Goal: Information Seeking & Learning: Learn about a topic

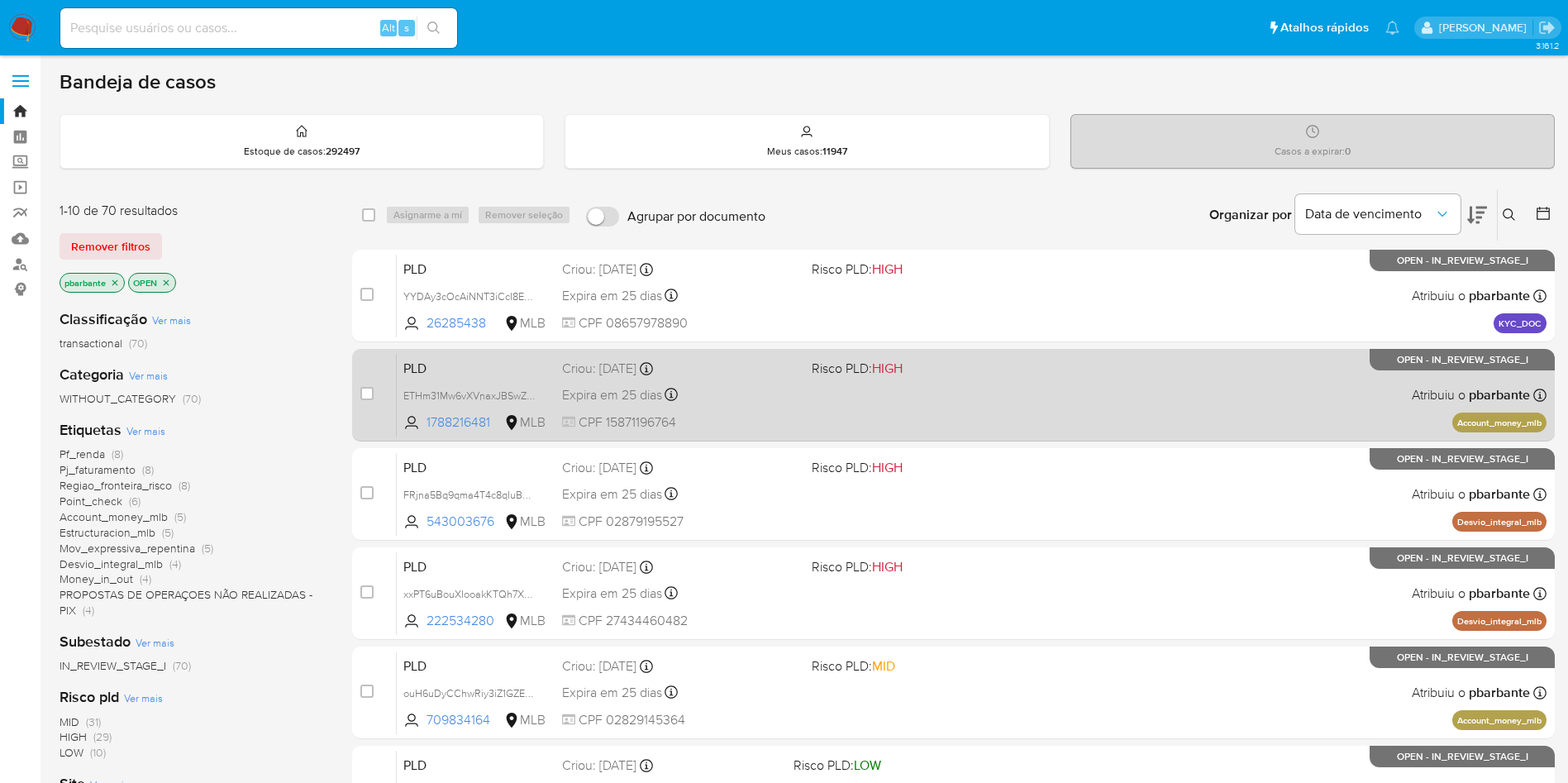
click at [953, 413] on div "PLD ETHm31Mw6vXVnaxJBSwZ0ofk 1788216481 MLB Risco PLD: HIGH Criou: 12/09/2025 C…" at bounding box center [971, 394] width 1150 height 83
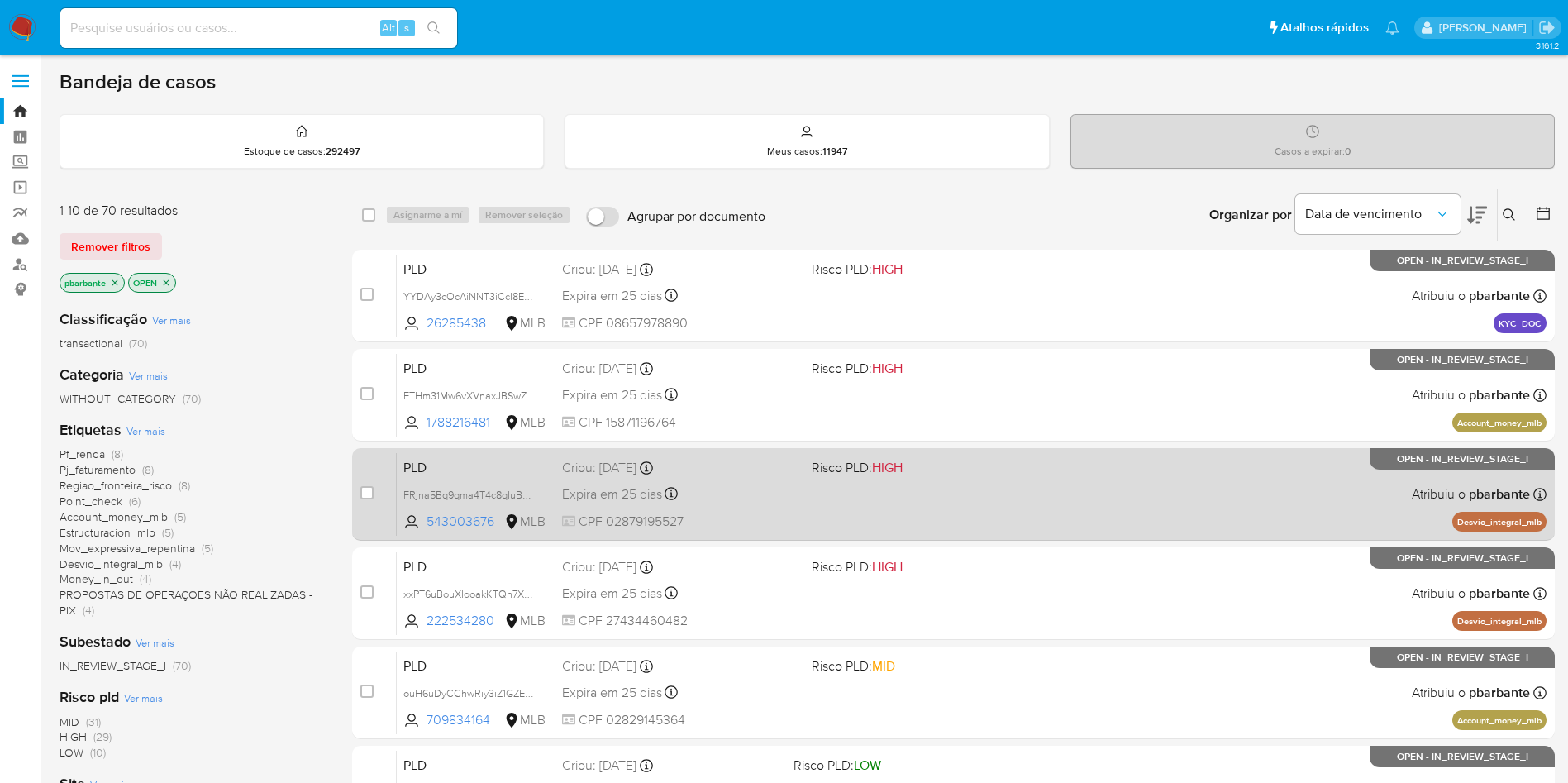
click at [928, 525] on div "PLD FRjna5Bq9qma4T4c8qIuBCWq 543003676 MLB Risco PLD: HIGH Criou: 12/09/2025 Cr…" at bounding box center [971, 493] width 1150 height 83
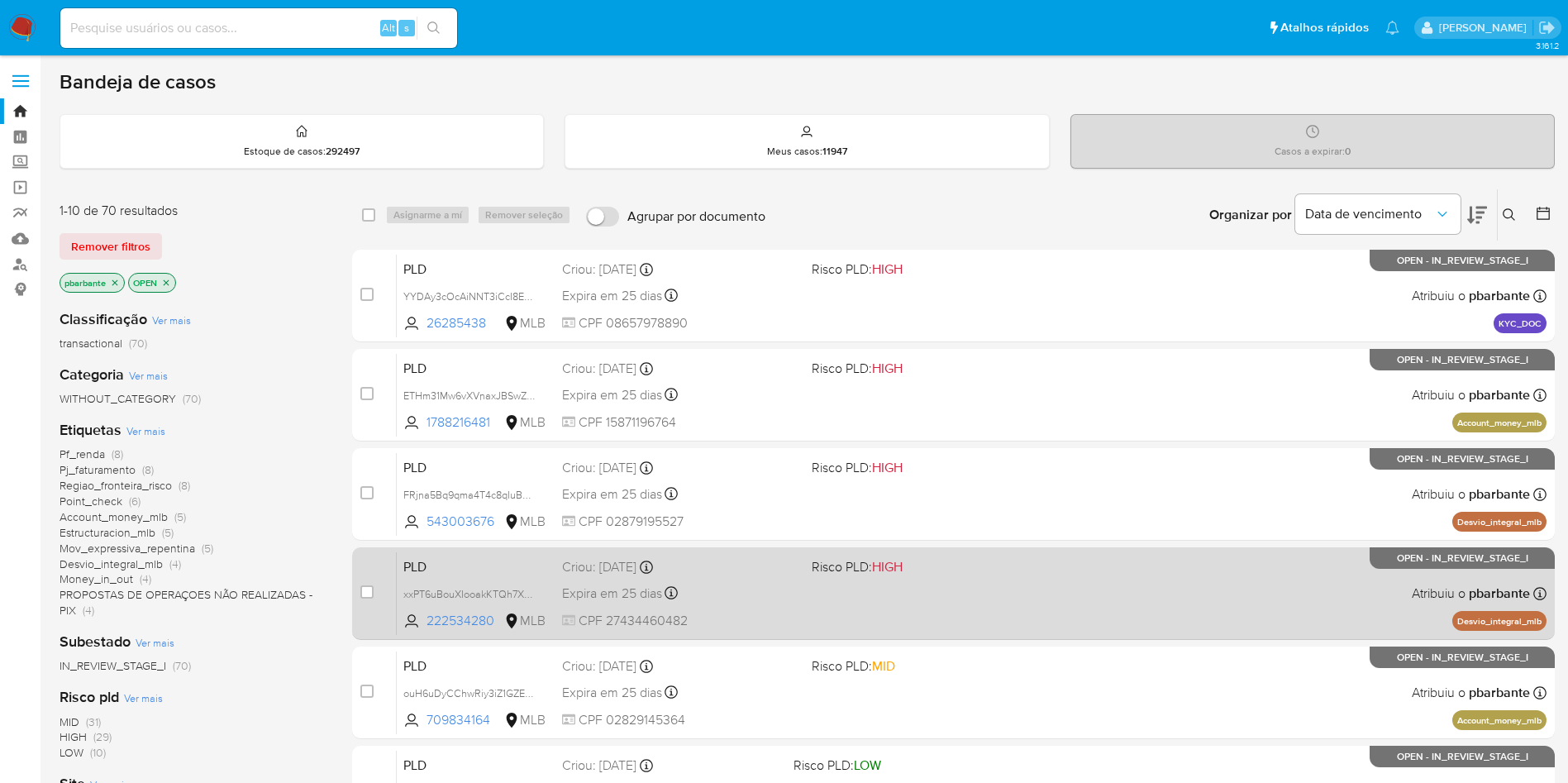
click at [930, 635] on div "PLD xxPT6uBouXIooakKTQh7XJHw 222534280 MLB Risco PLD: HIGH Criou: 12/09/2025 Cr…" at bounding box center [971, 593] width 1150 height 83
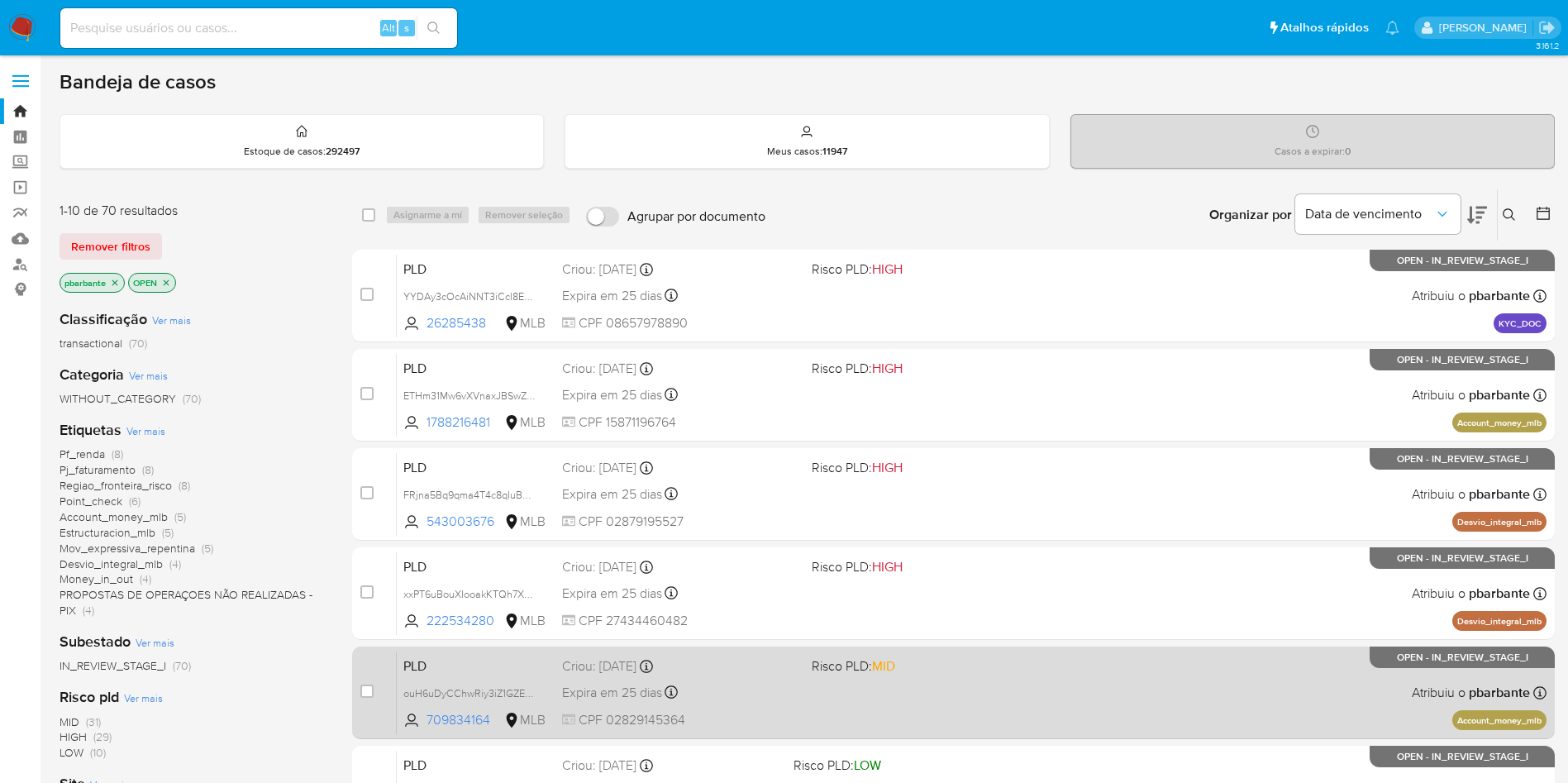
click at [895, 675] on span "MID" at bounding box center [883, 665] width 23 height 19
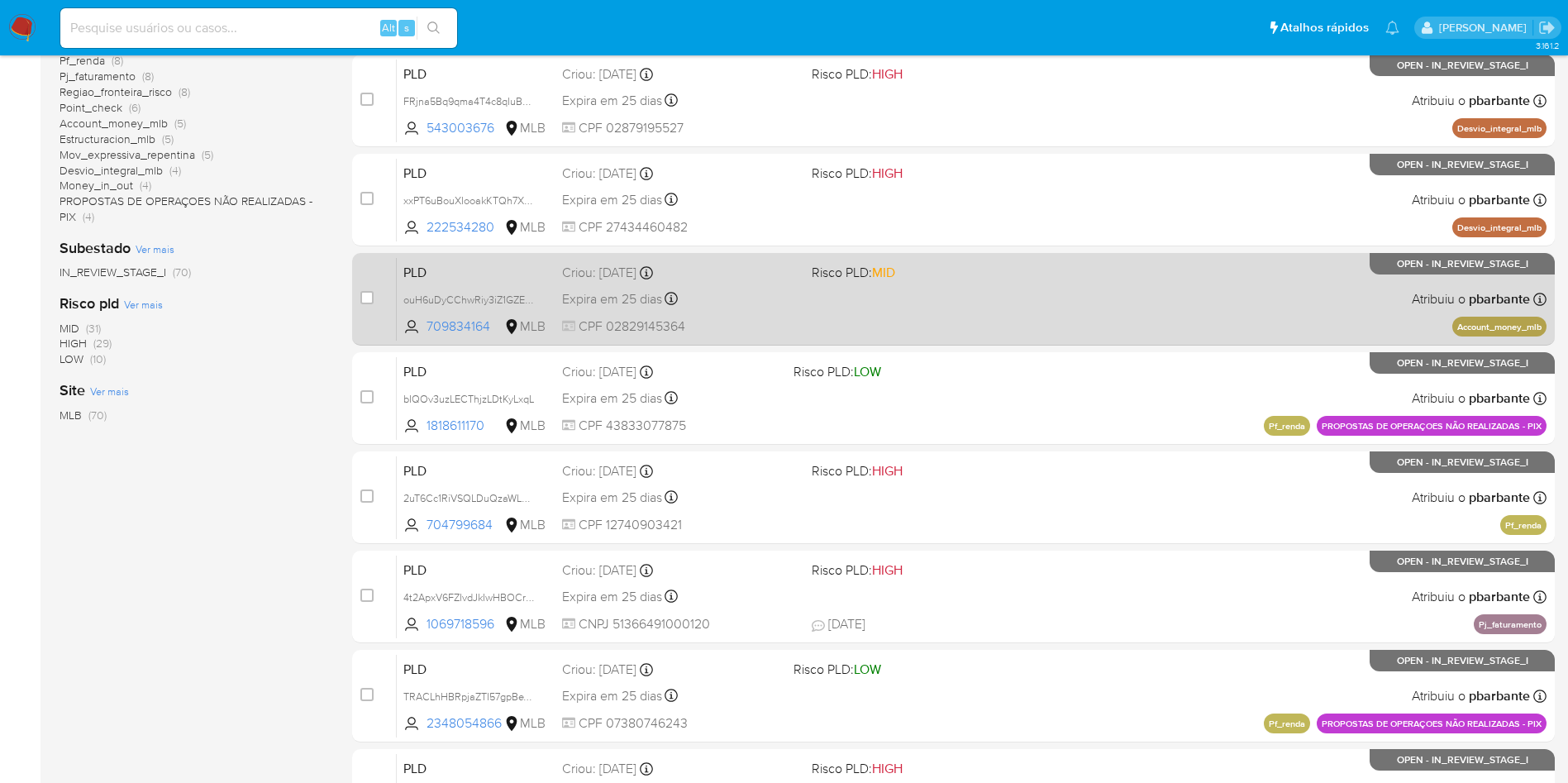
scroll to position [397, 0]
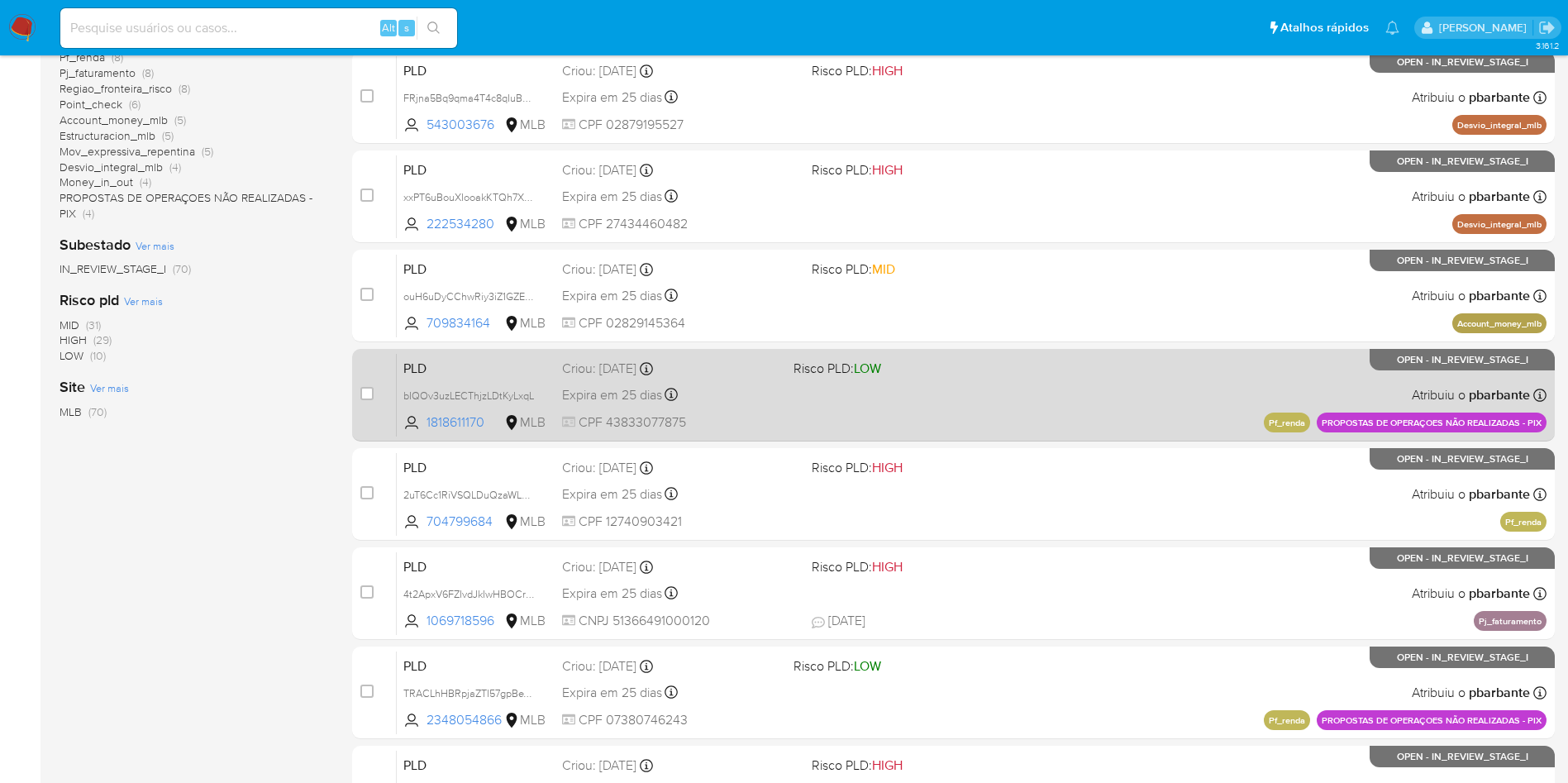
click at [1038, 436] on div "PLD bIQOv3uzLECThjzLDtKyLxqL 1818611170 MLB Risco PLD: LOW Criou: 12/09/2025 Cr…" at bounding box center [971, 394] width 1150 height 83
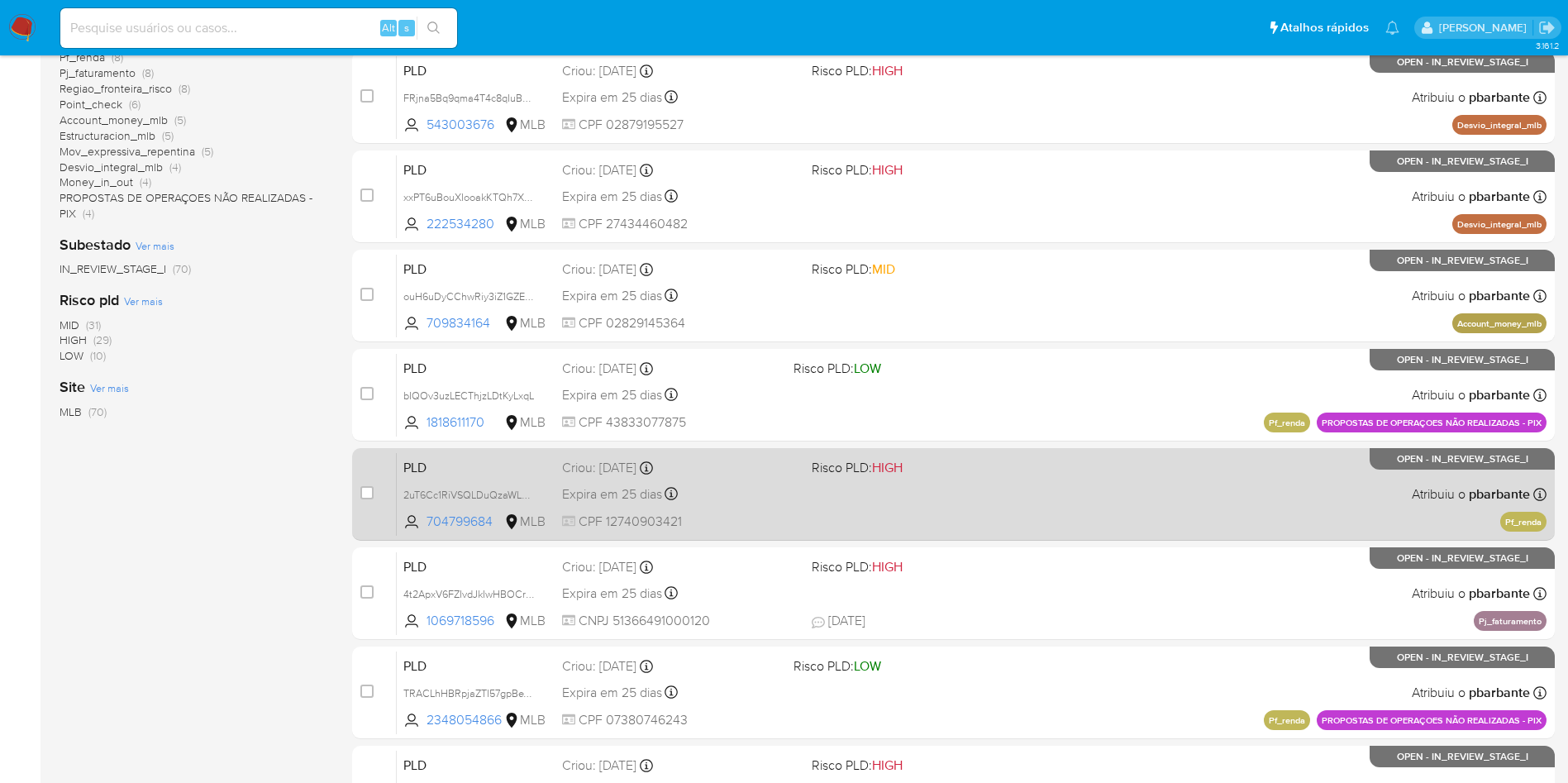
click at [1018, 535] on div "PLD 2uT6Cc1RiVSQLDuQzaWL6rse 704799684 MLB Risco PLD: HIGH Criou: 12/09/2025 Cr…" at bounding box center [971, 493] width 1150 height 83
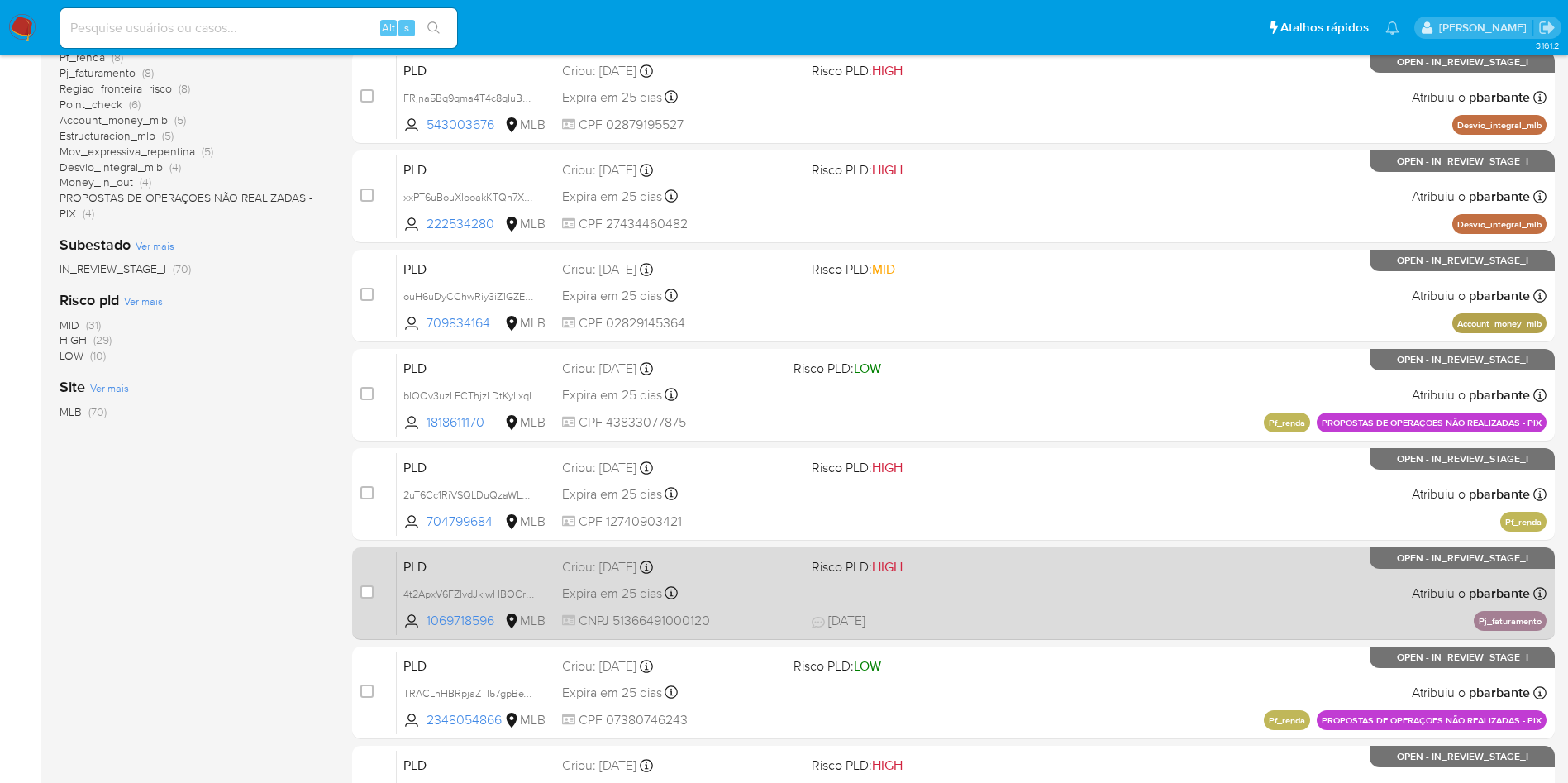
click at [1005, 635] on div "PLD 4t2ApxV6FZIvdJkIwHBOCrVH 1069718596 MLB Risco PLD: HIGH Criou: 12/09/2025 C…" at bounding box center [971, 593] width 1150 height 83
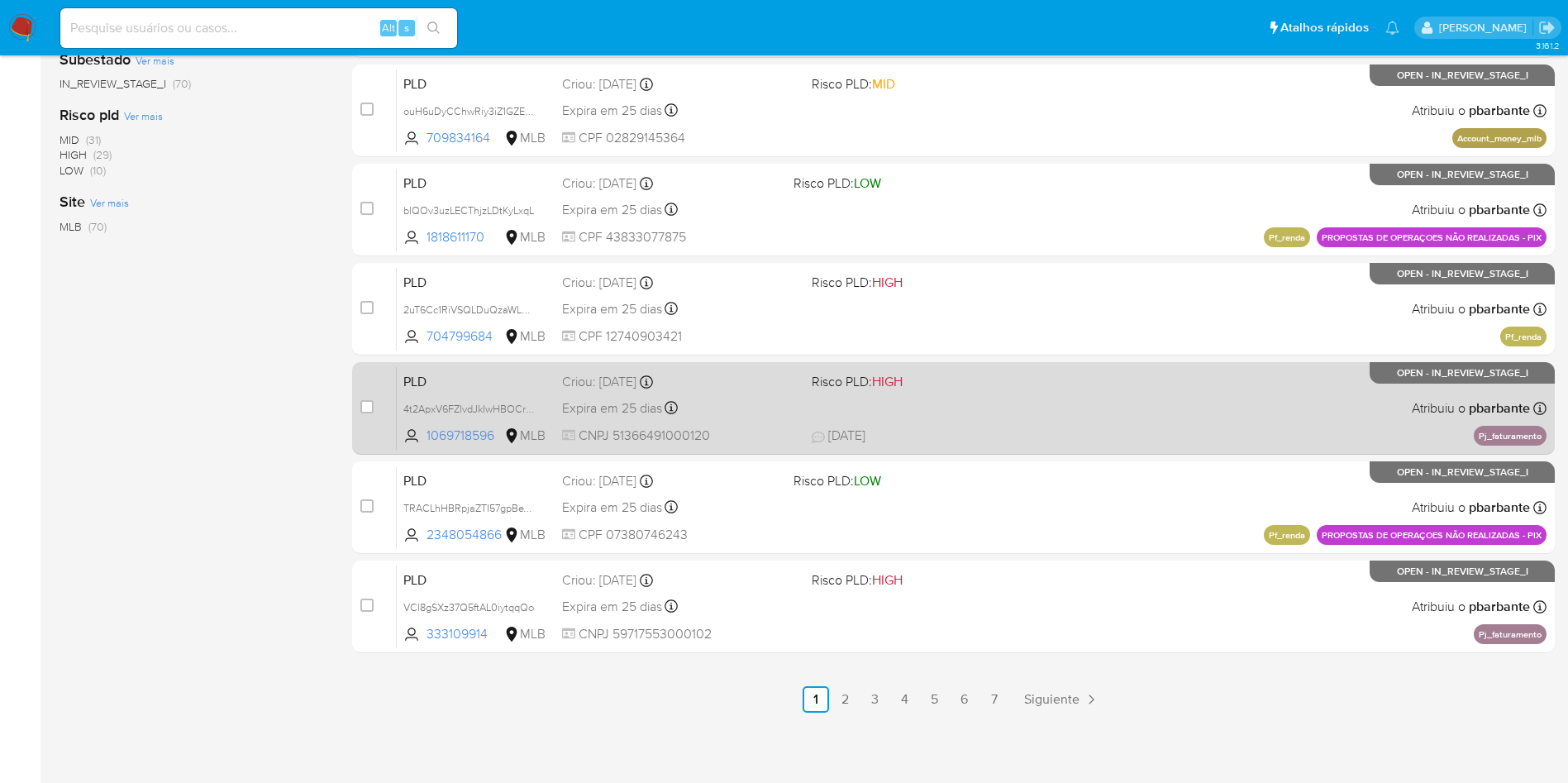
scroll to position [672, 0]
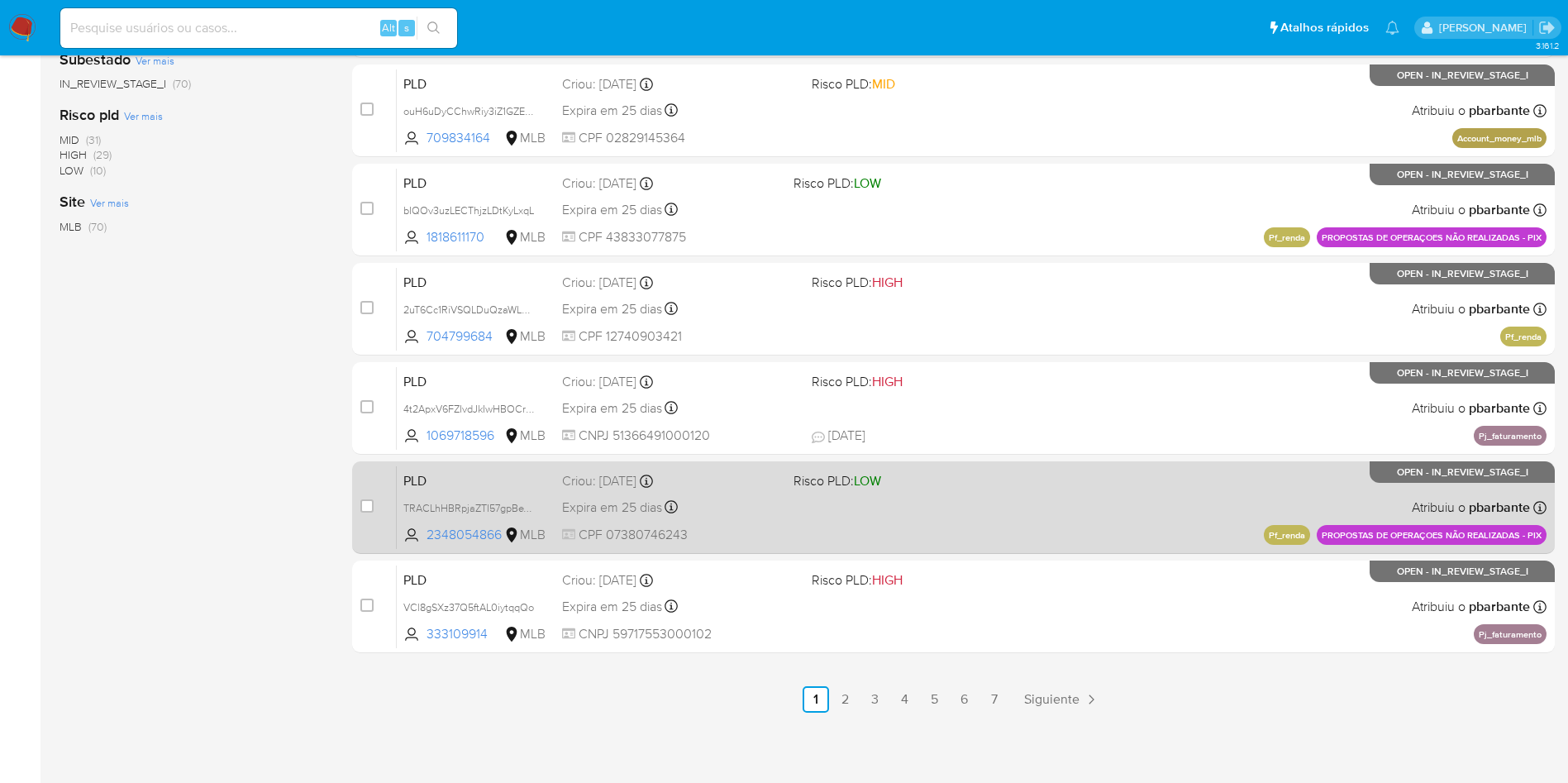
click at [1087, 500] on div "PLD TRACLhHBRpjaZTI57gpBeWUX 2348054866 MLB Risco PLD: LOW Criou: 12/09/2025 Cr…" at bounding box center [971, 507] width 1150 height 83
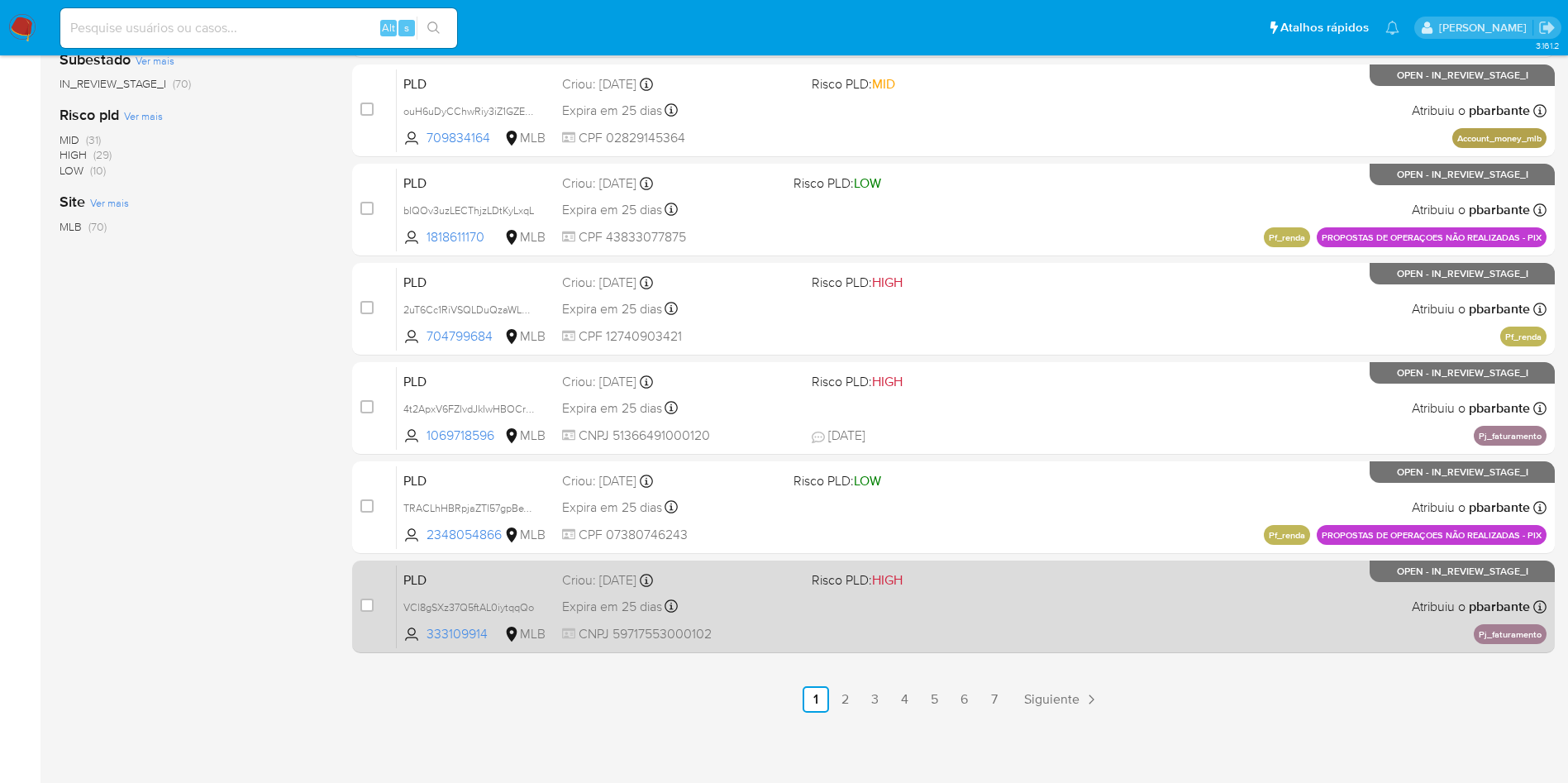
click at [1016, 631] on div "PLD VCl8gSXz37Q5ftAL0iytqqQo 333109914 MLB Risco PLD: HIGH Criou: 12/09/2025 Cr…" at bounding box center [971, 605] width 1150 height 83
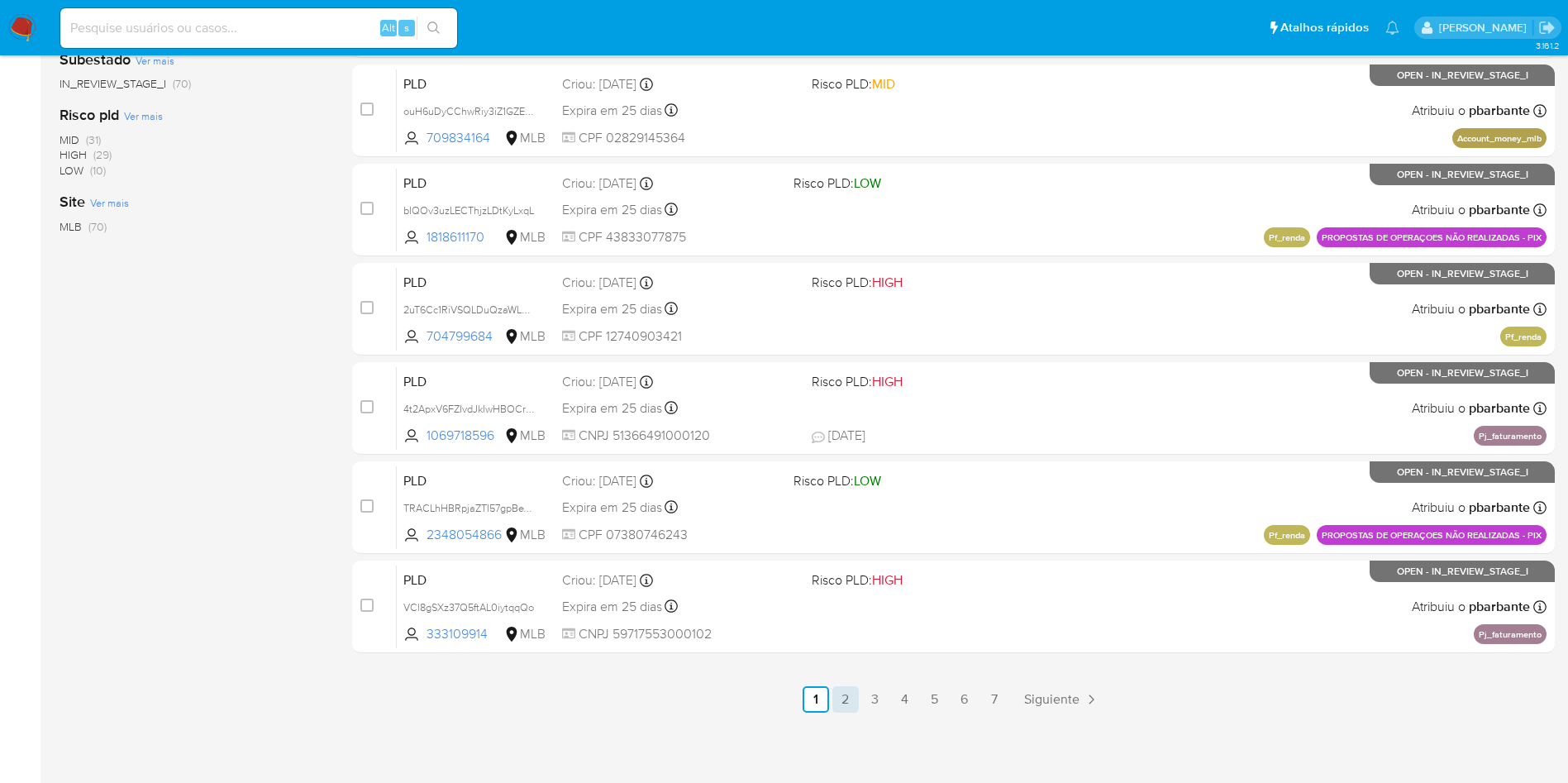
click at [850, 712] on link "2" at bounding box center [846, 700] width 27 height 27
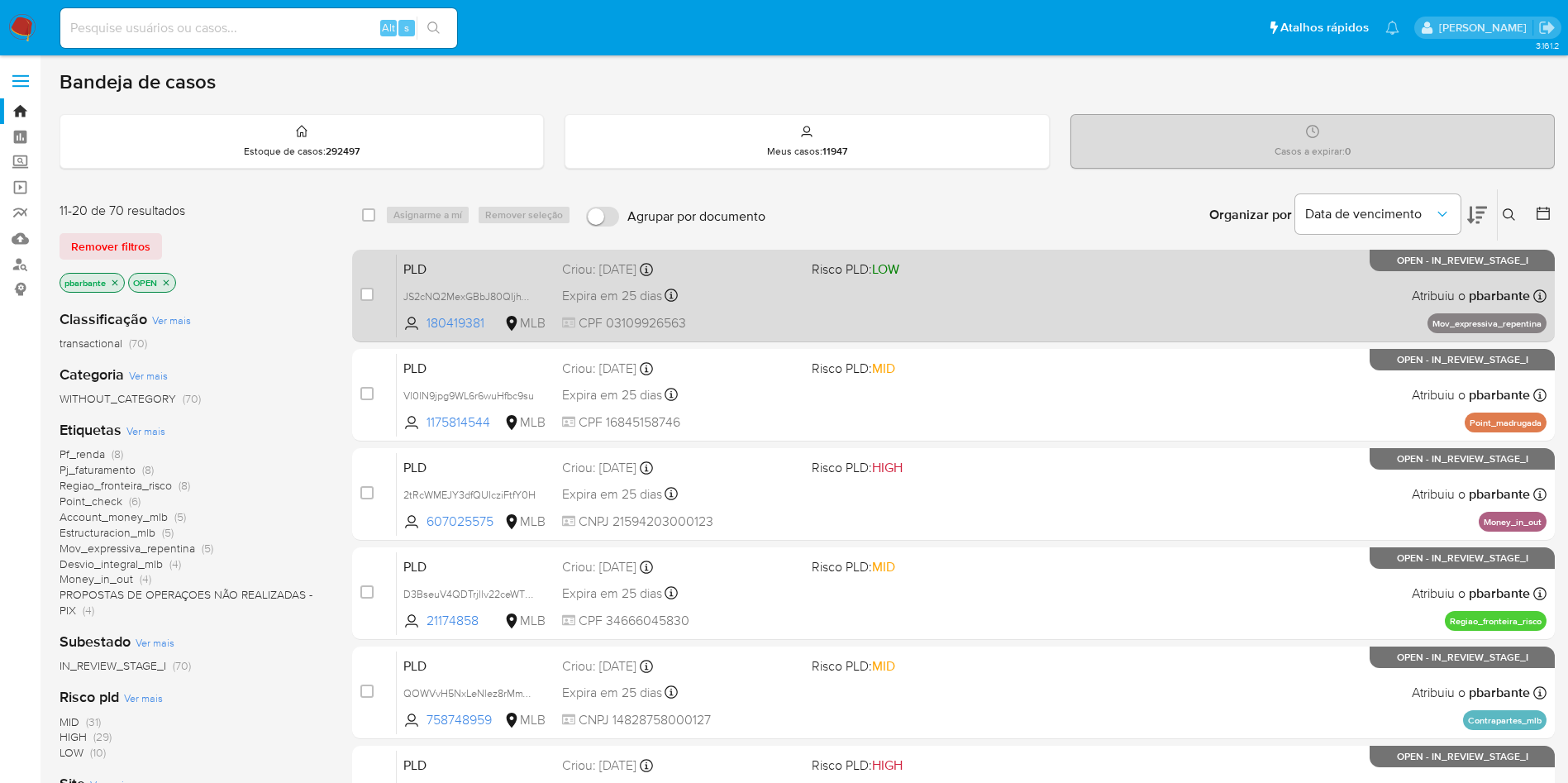
click at [1143, 313] on div "PLD JS2cNQ2MexGBbJ80QIjhWGYB 180419381 MLB Risco PLD: LOW Criou: 12/09/2025 Cri…" at bounding box center [971, 294] width 1150 height 83
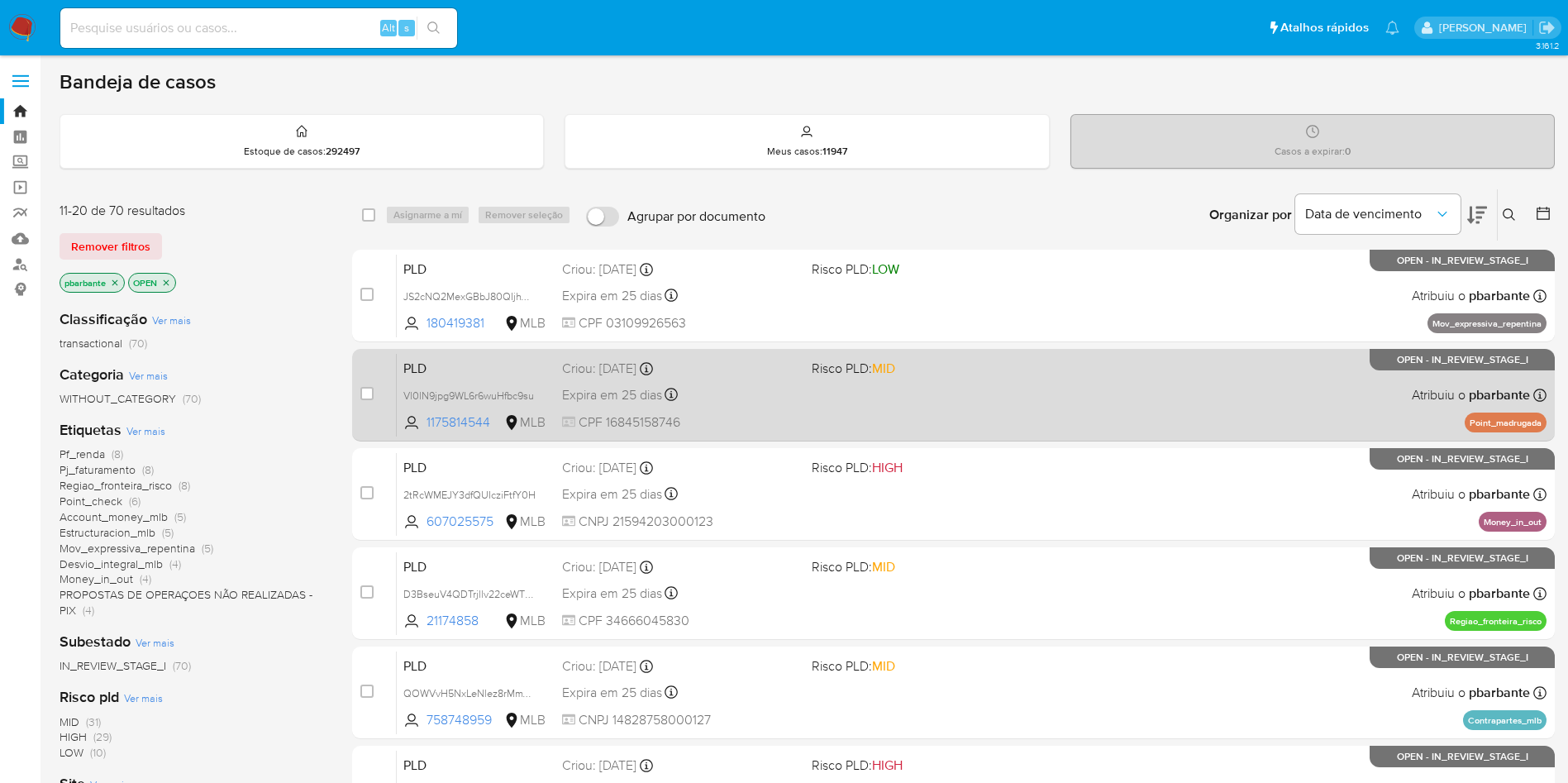
click at [1107, 397] on div "PLD Vl0lN9jpg9WL6r6wuHfbc9su 1175814544 MLB Risco PLD: MID Criou: 12/09/2025 Cr…" at bounding box center [971, 394] width 1150 height 83
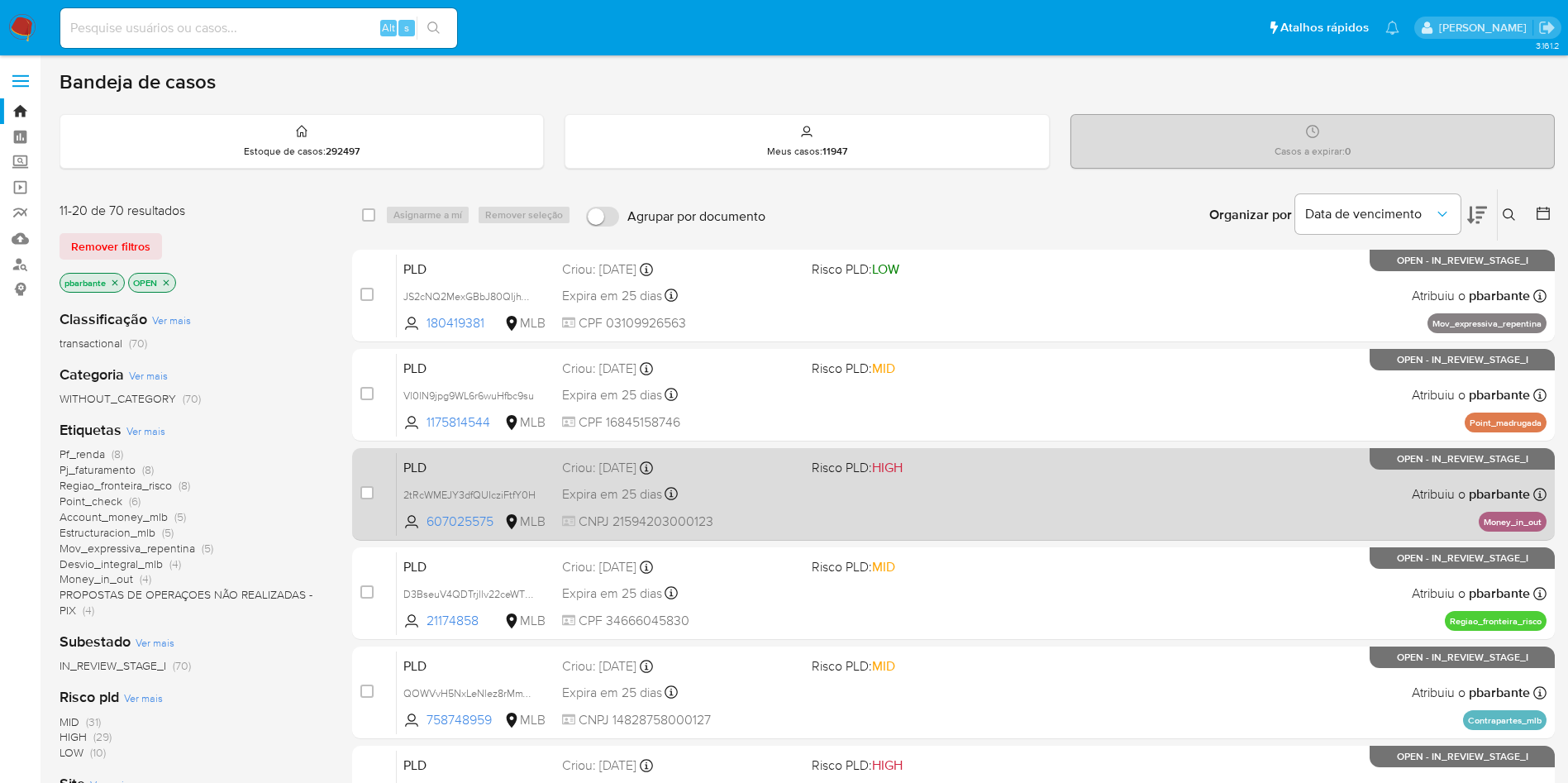
click at [1062, 535] on div "PLD 2tRcWMEJY3dfQUIcziFtfY0H 607025575 MLB Risco PLD: HIGH Criou: 12/09/2025 Cr…" at bounding box center [971, 493] width 1150 height 83
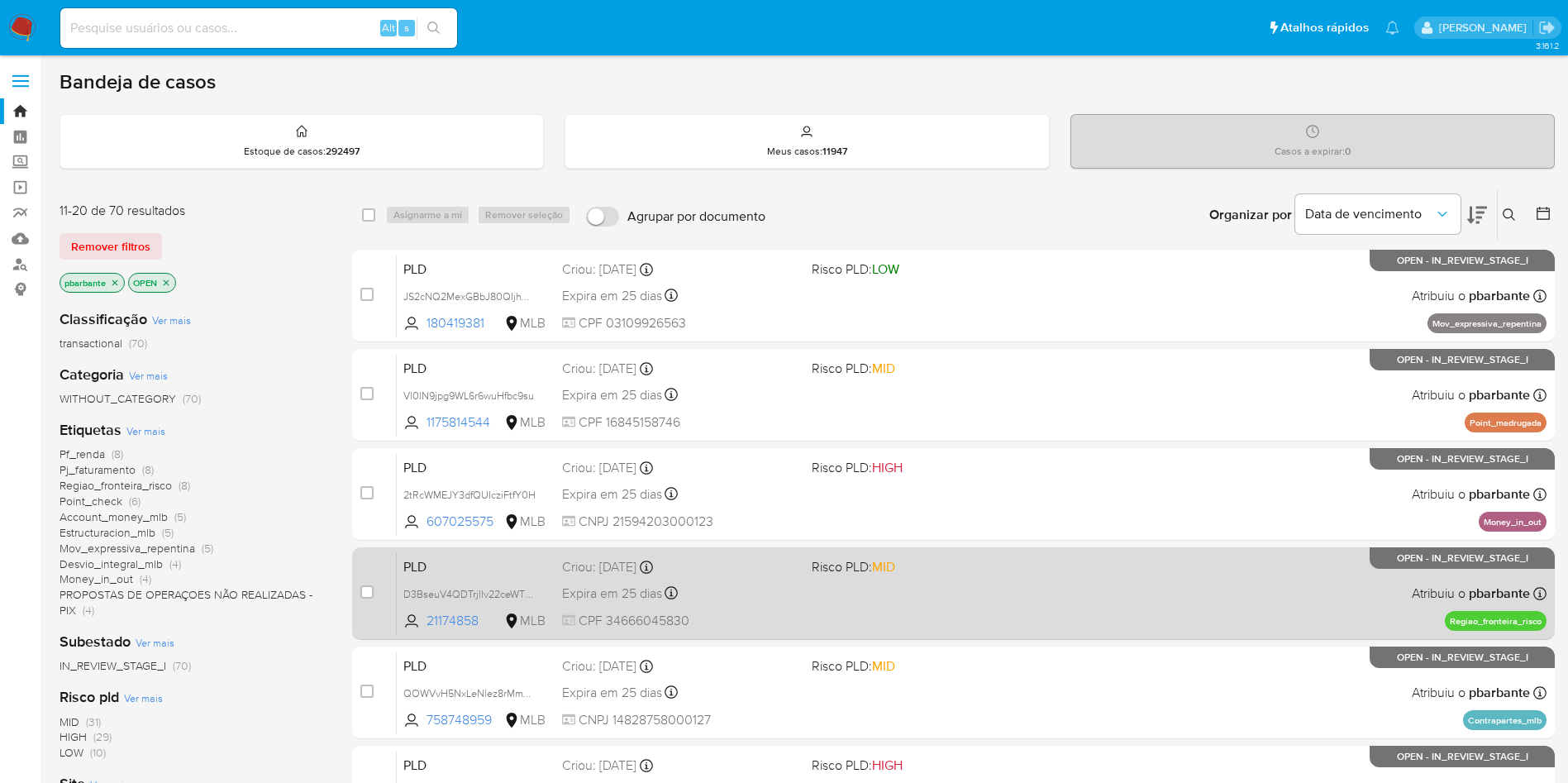
click at [1042, 635] on div "PLD D3BseuV4QDTrjllv22ceWTC6 21174858 MLB Risco PLD: MID Criou: 12/09/2025 Crio…" at bounding box center [971, 593] width 1150 height 83
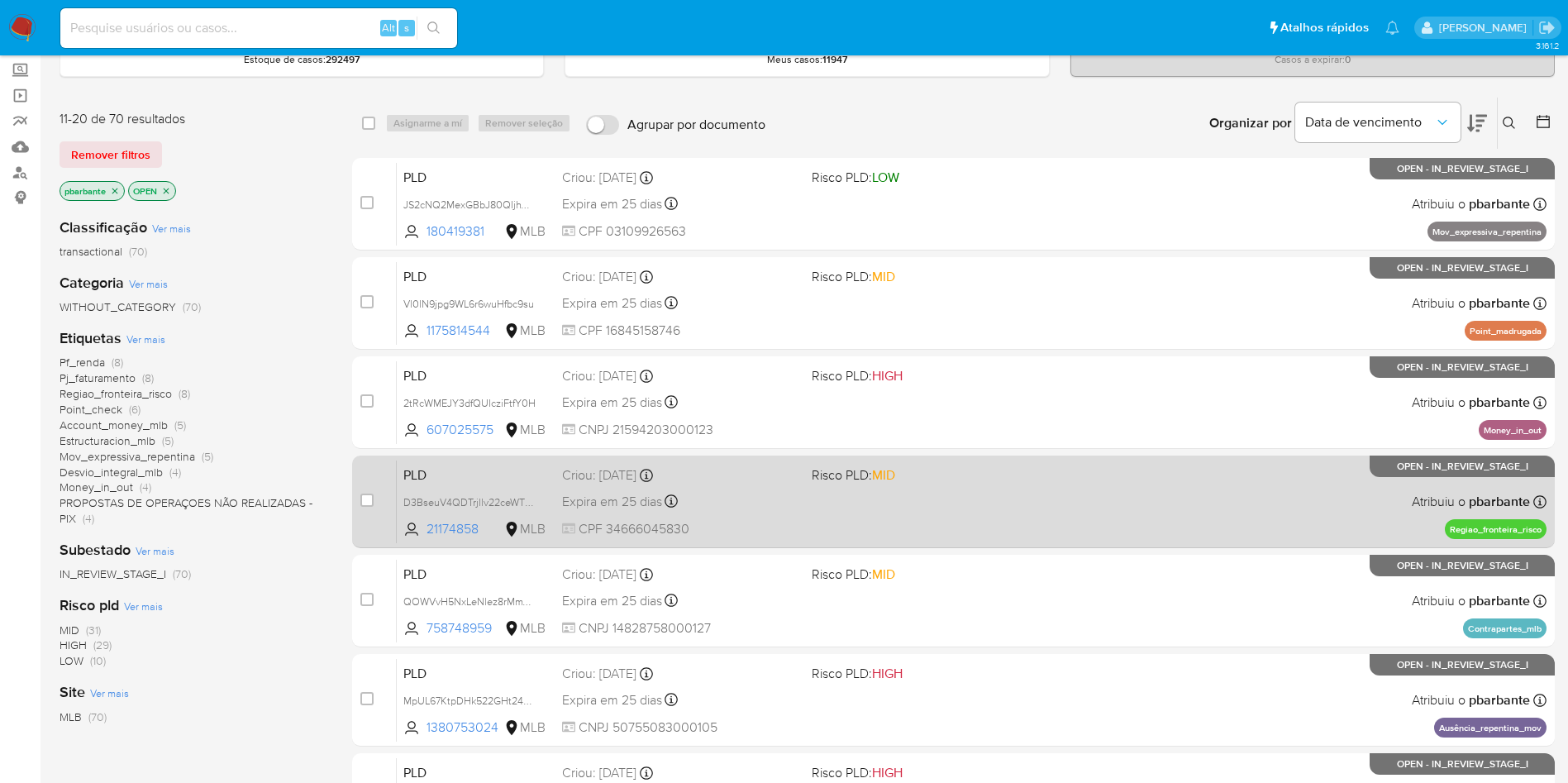
click at [1042, 642] on div "PLD QOWVvH5NxLeNlez8rMmYzgII 758748959 MLB Risco PLD: MID Criou: 12/09/2025 Cri…" at bounding box center [971, 599] width 1150 height 83
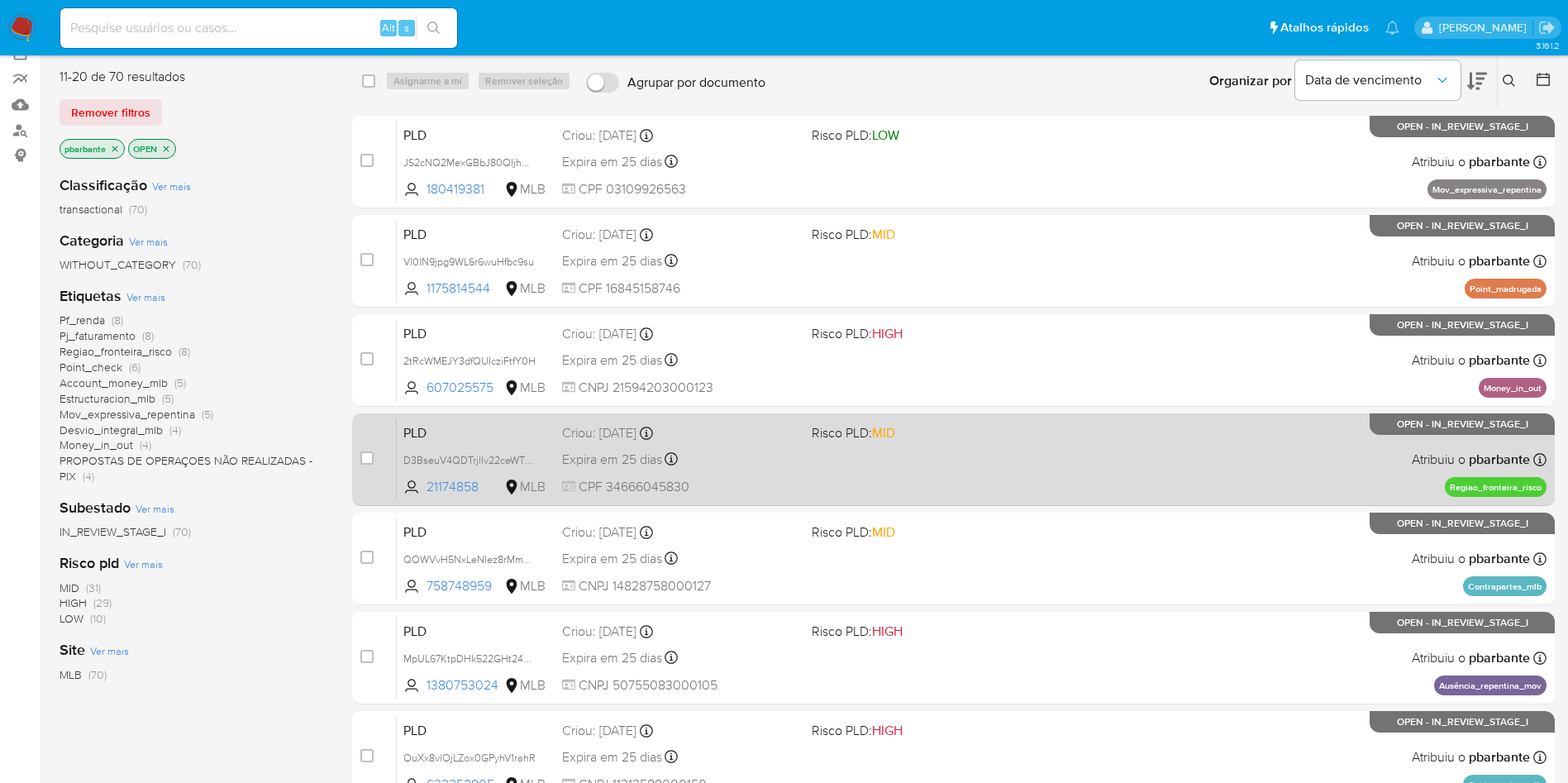
scroll to position [168, 0]
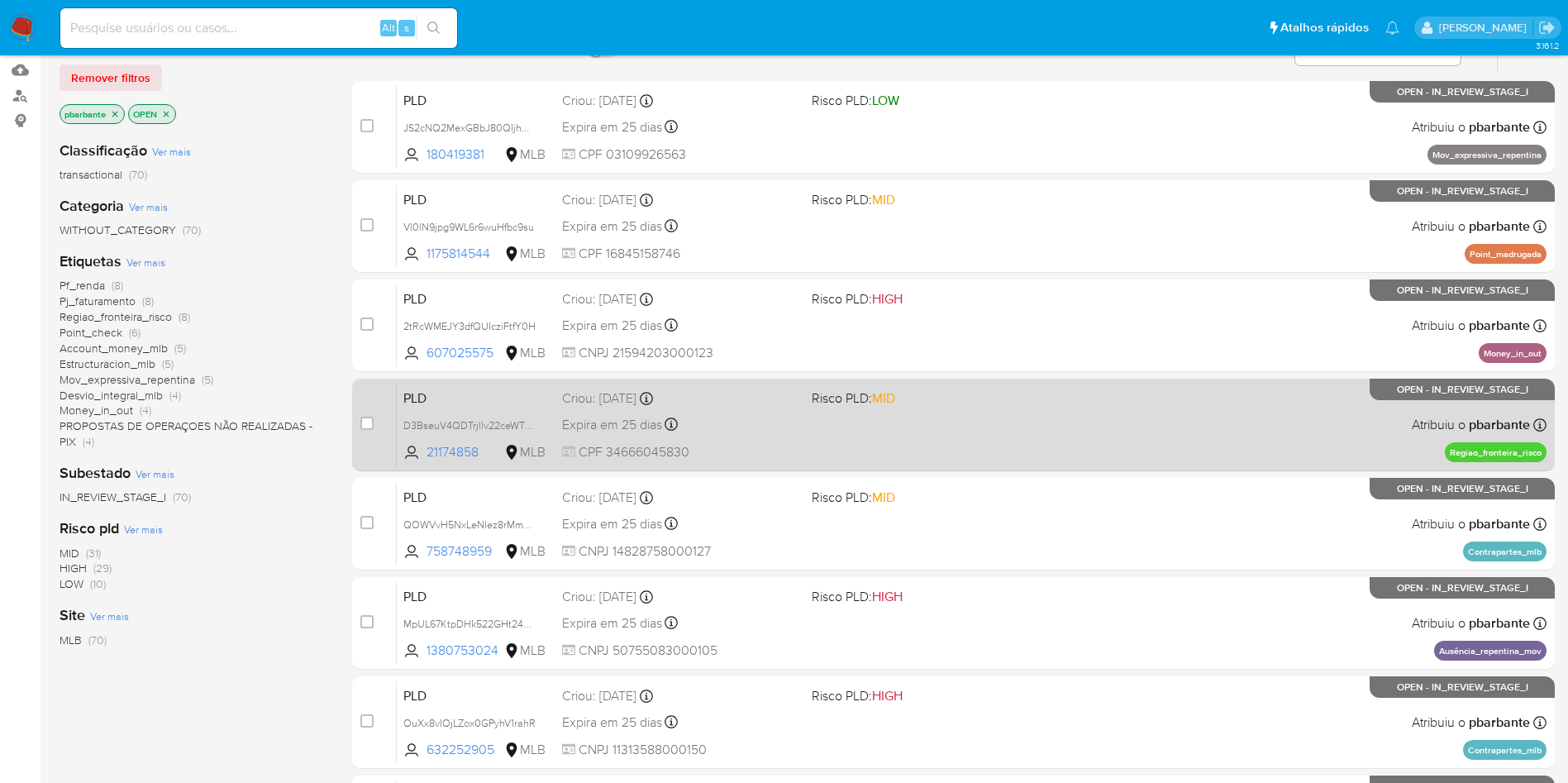
click at [1042, 650] on div "PLD MpUL67KtpDHk522GHt2438sR 1380753024 MLB Risco PLD: HIGH Criou: 12/09/2025 C…" at bounding box center [971, 622] width 1150 height 83
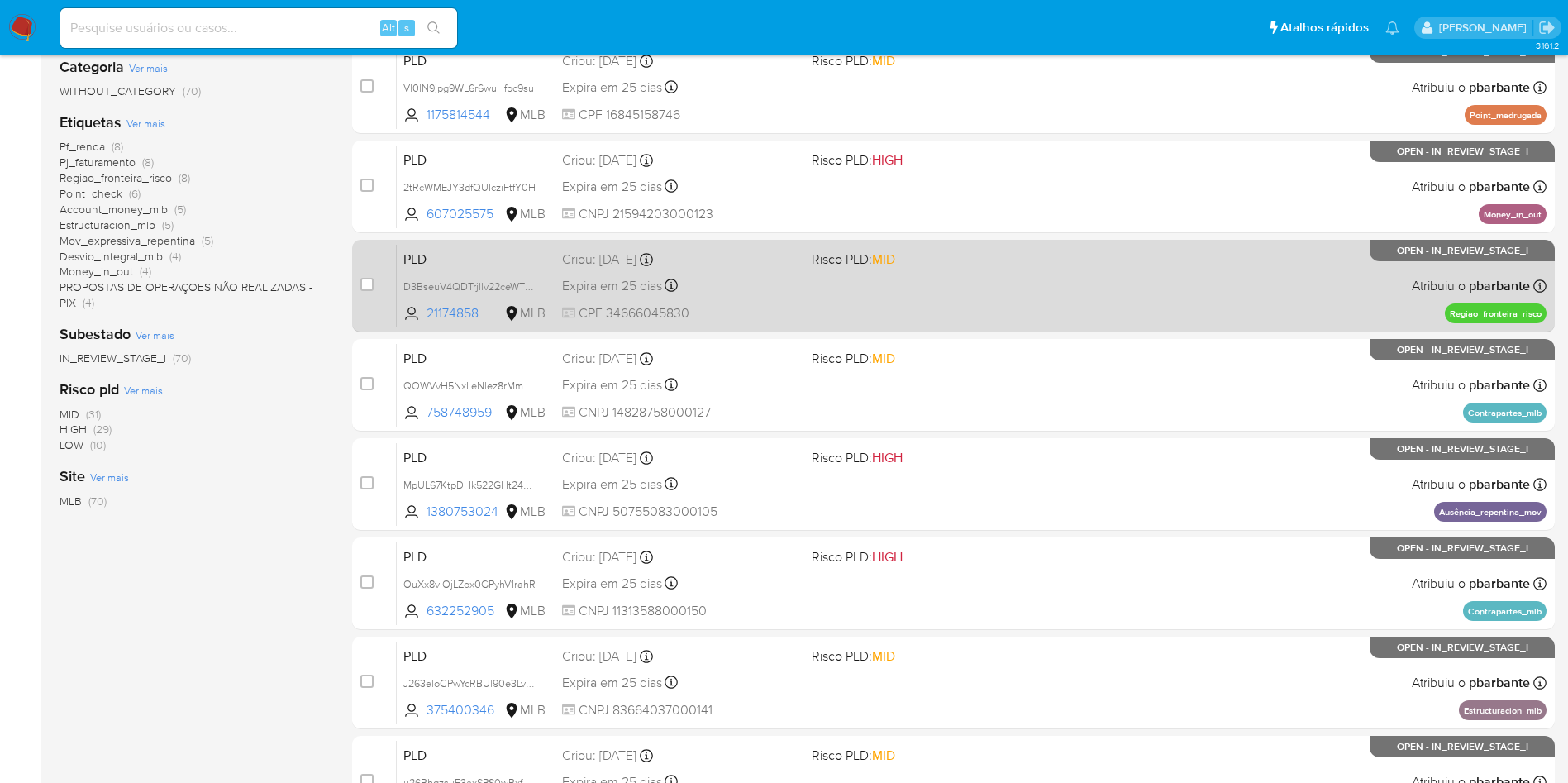
click at [1042, 625] on div "PLD OuXx8vIOjLZox0GPyhV1rahR 632252905 MLB Risco PLD: HIGH Criou: 12/09/2025 Cr…" at bounding box center [971, 582] width 1150 height 83
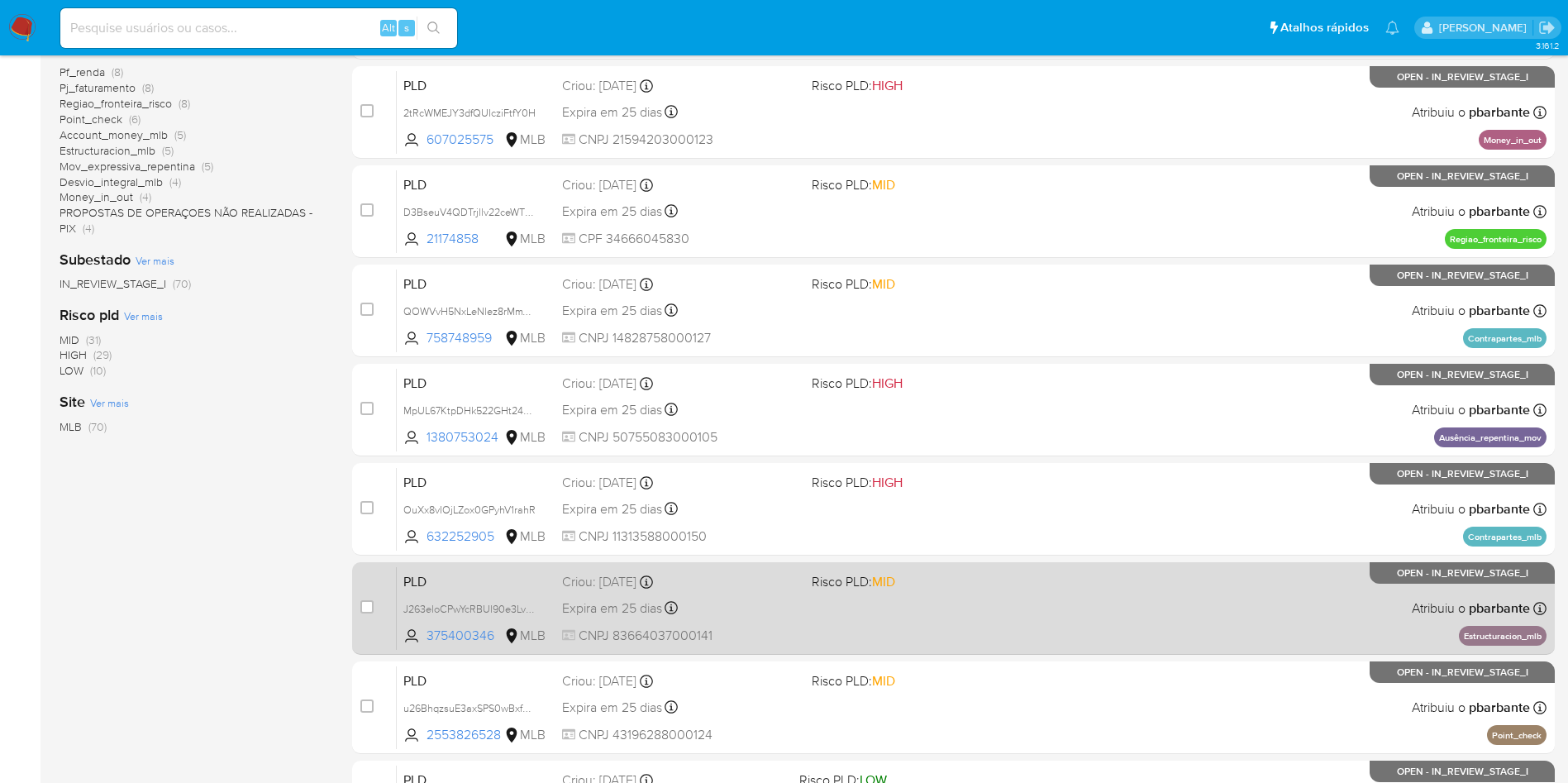
click at [1020, 650] on div "PLD J263eloCPwYcRBUl90e3Lvzh 375400346 MLB Risco PLD: MID Criou: 12/09/2025 Cri…" at bounding box center [971, 607] width 1150 height 83
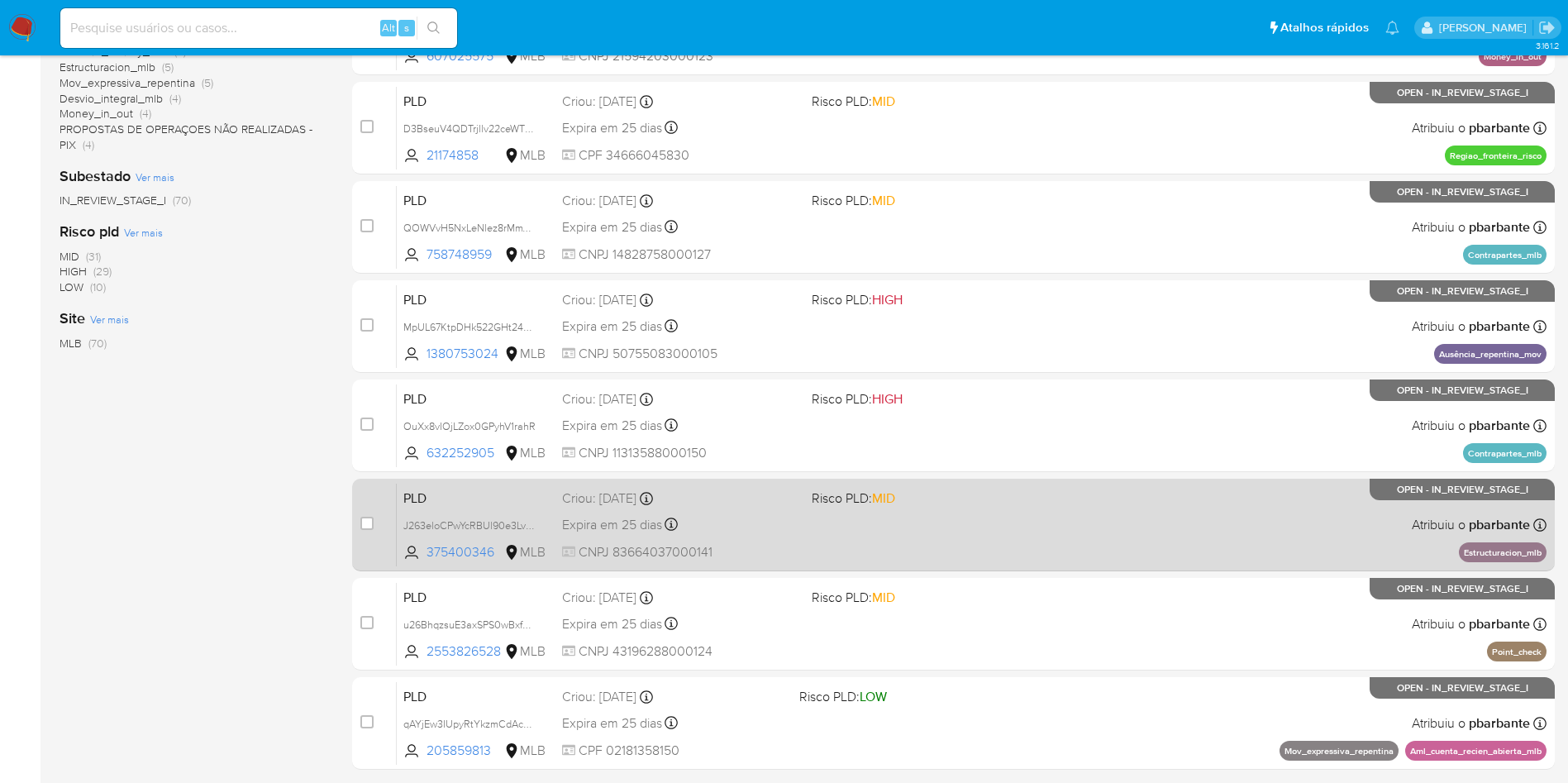
click at [1029, 665] on div "PLD u26BhqzsuE3axSPS0wBxfRvU 2553826528 MLB Risco PLD: MID Criou: 12/09/2025 Cr…" at bounding box center [971, 623] width 1150 height 83
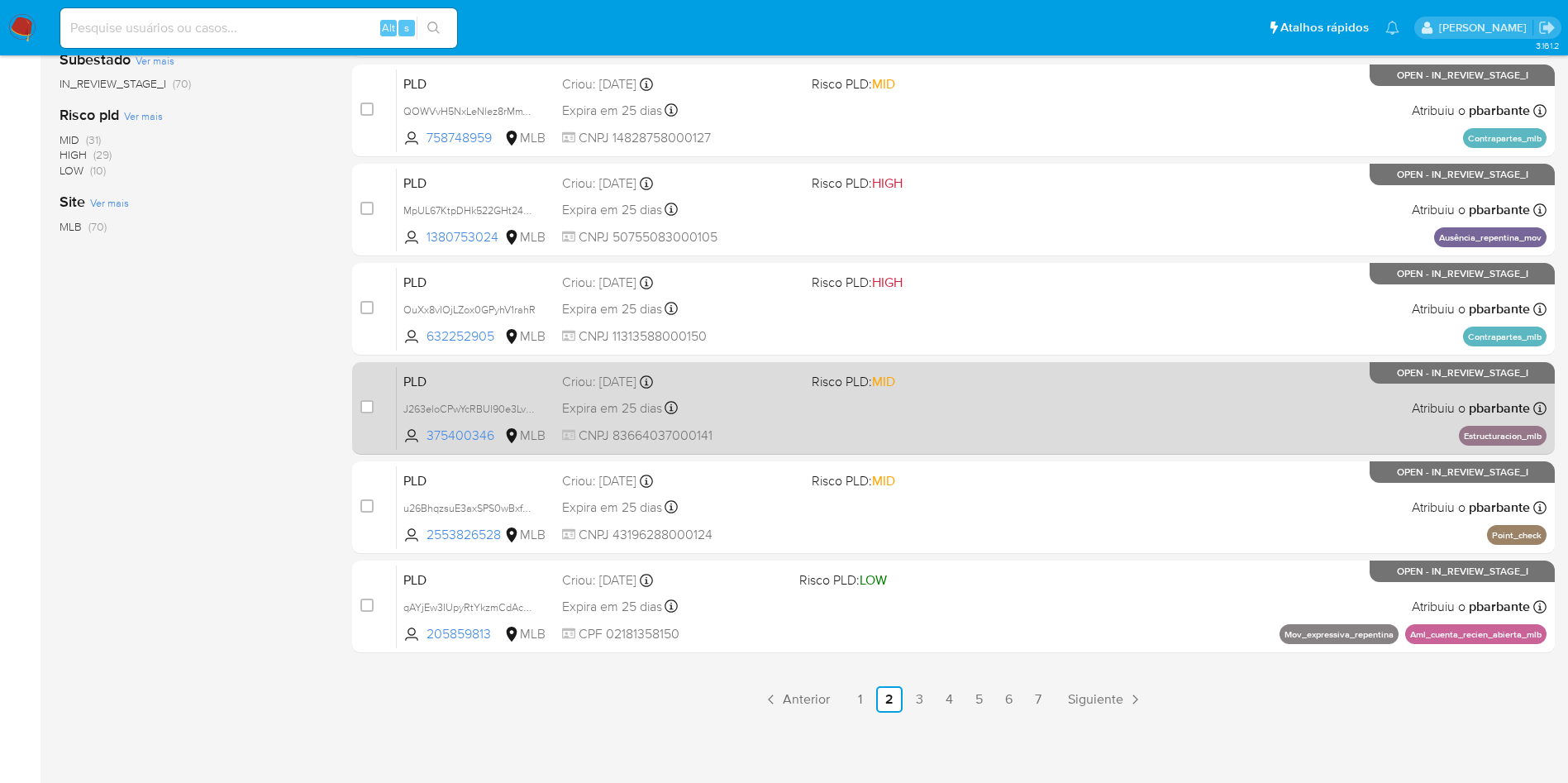
click at [1029, 648] on div "PLD qAYjEw3IUpyRtYkzmCdAcngV 205859813 MLB Risco PLD: LOW Criou: 12/09/2025 Cri…" at bounding box center [971, 605] width 1150 height 83
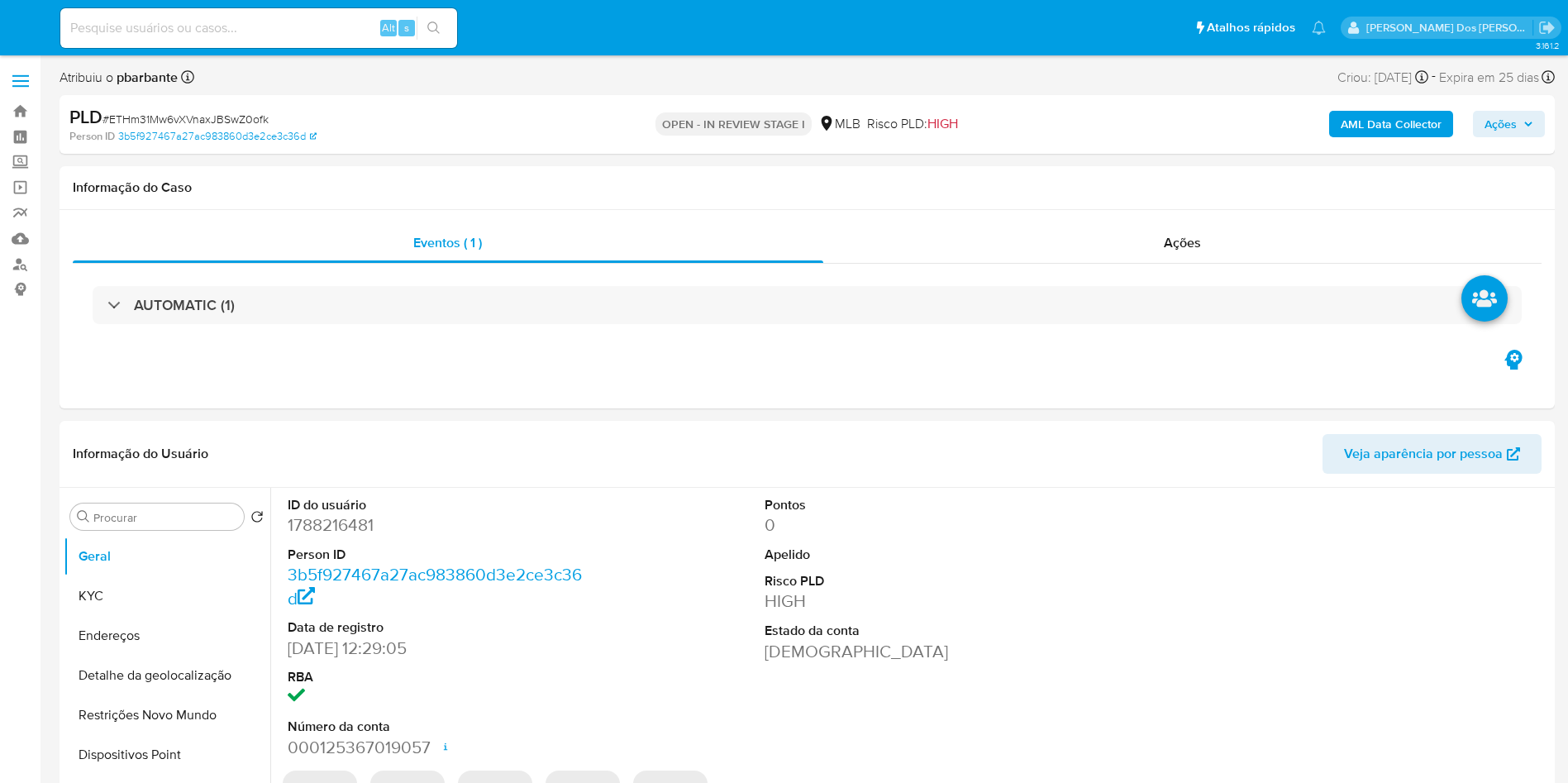
select select "10"
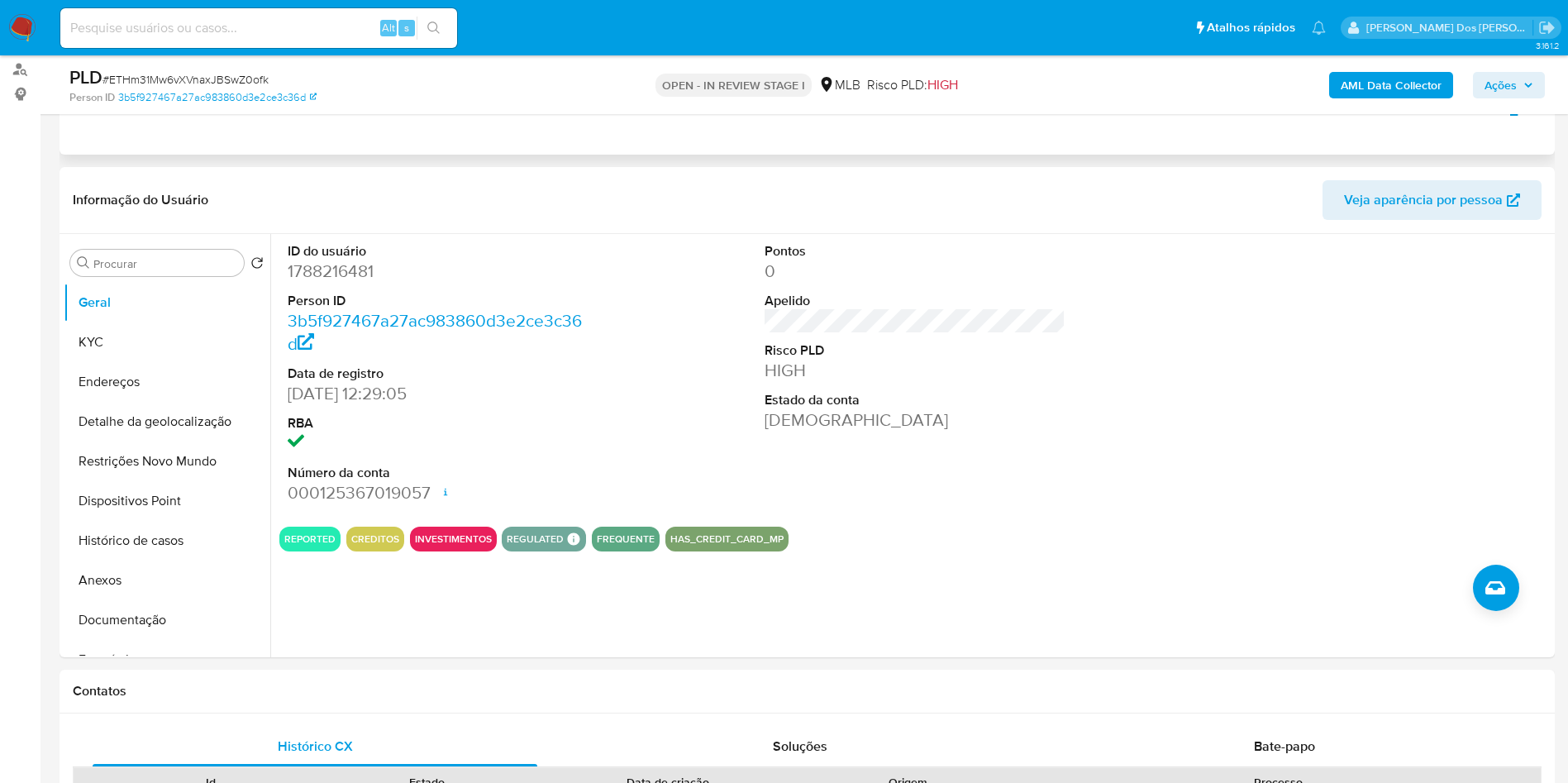
scroll to position [196, 0]
click at [156, 559] on button "Histórico de casos" at bounding box center [161, 539] width 193 height 39
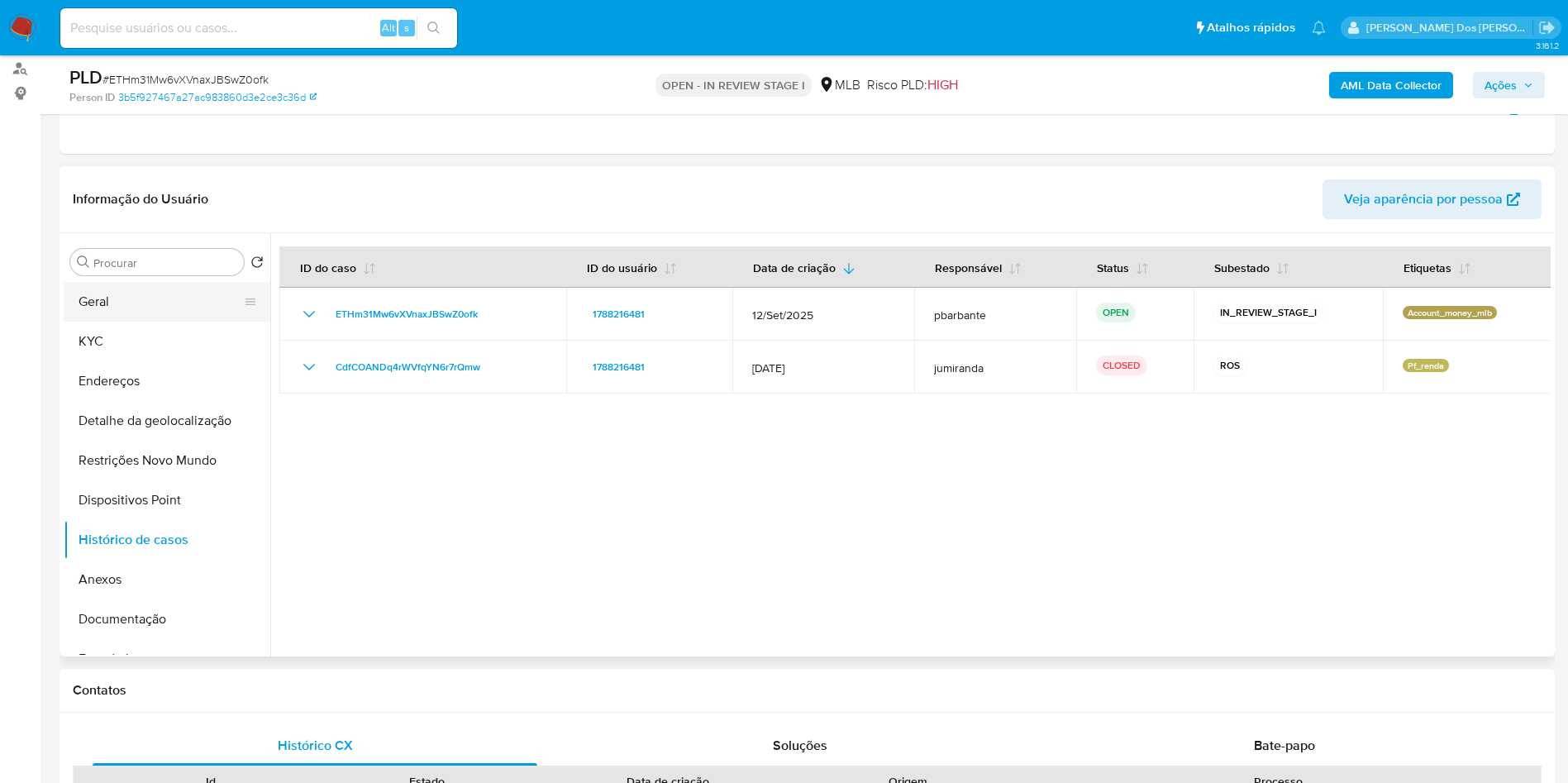
click at [162, 315] on button "Geral" at bounding box center [161, 301] width 193 height 39
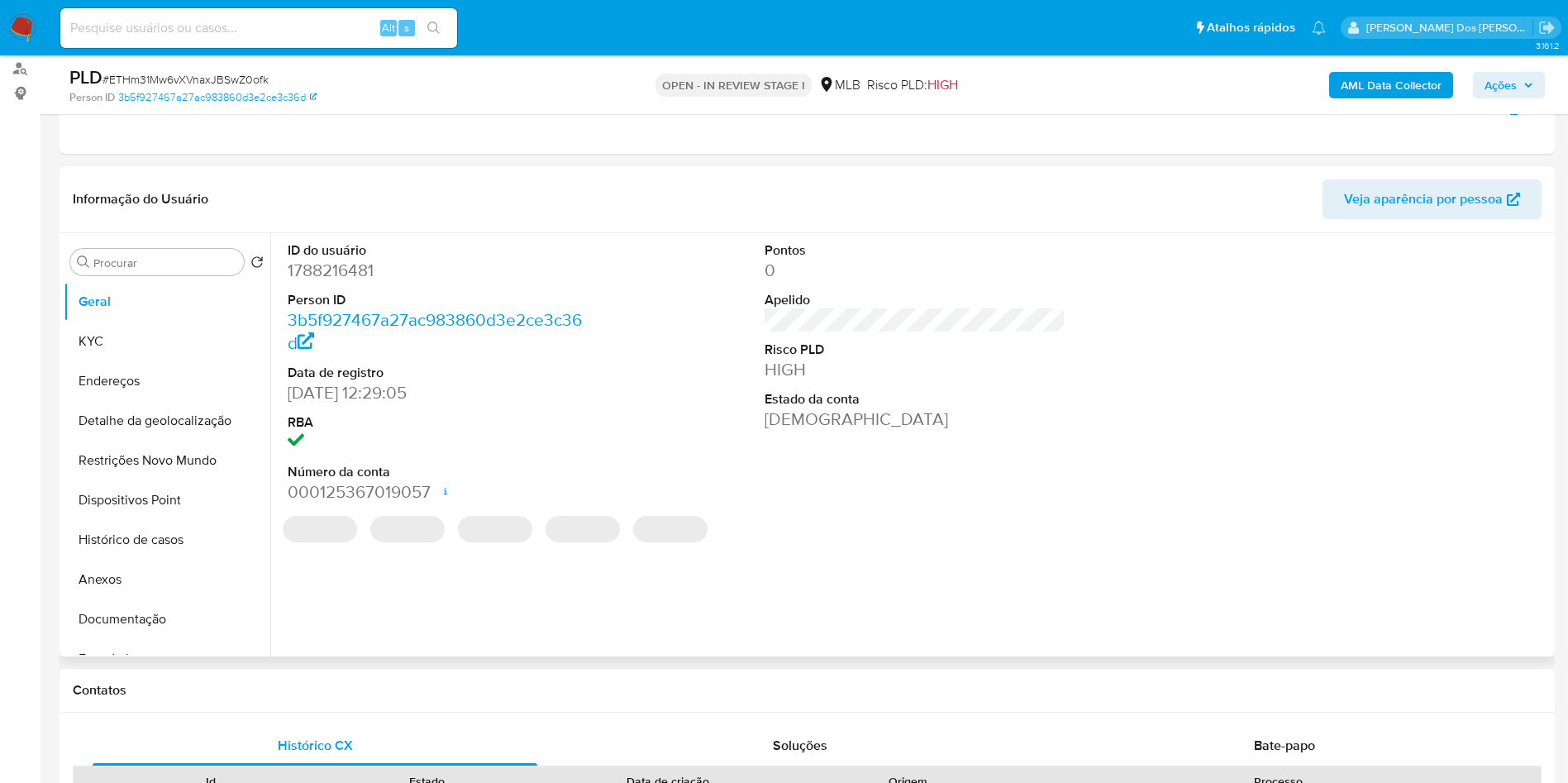
click at [351, 282] on dd "1788216481" at bounding box center [439, 271] width 302 height 23
copy dd "1788216481"
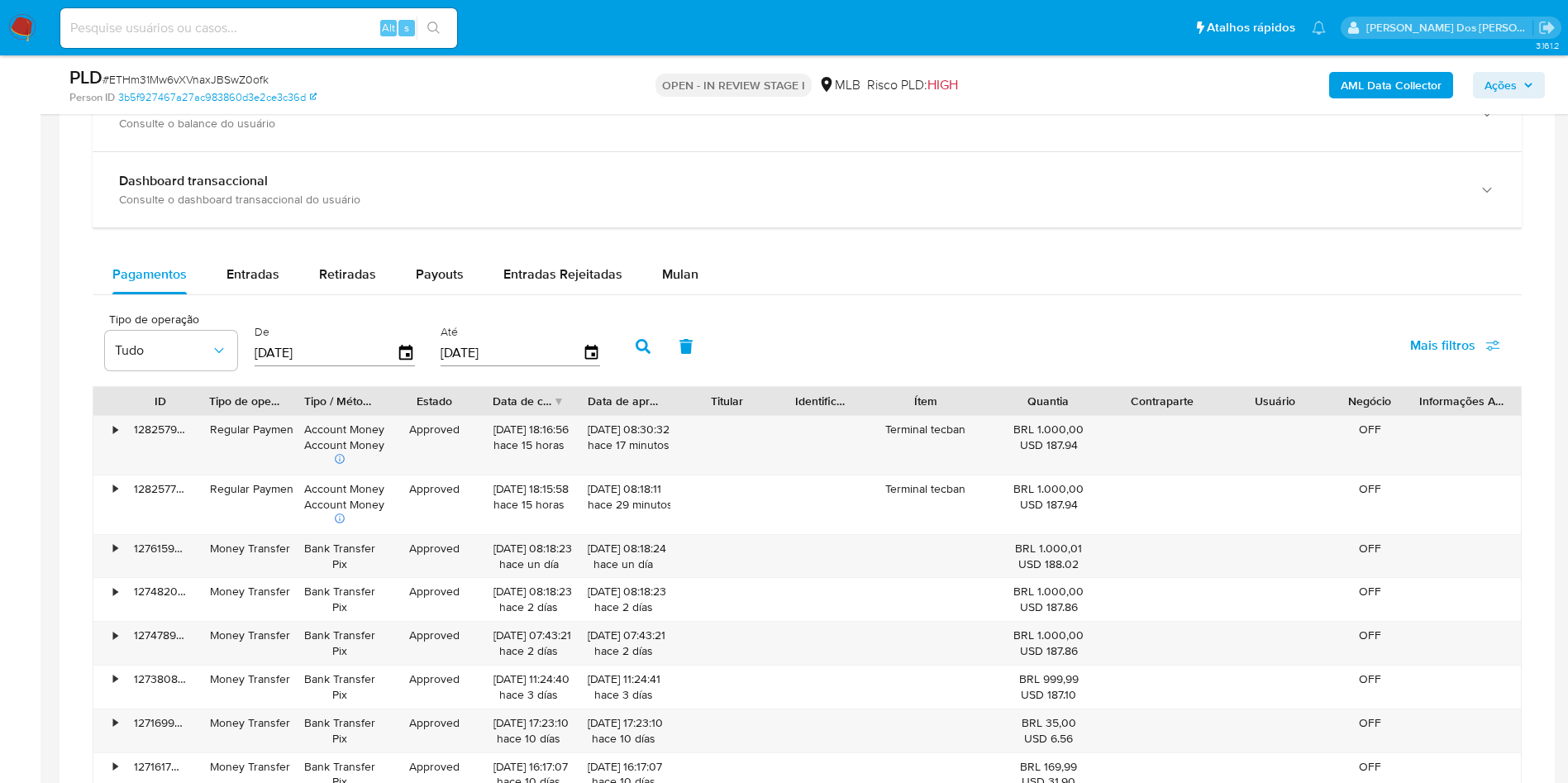
scroll to position [1187, 0]
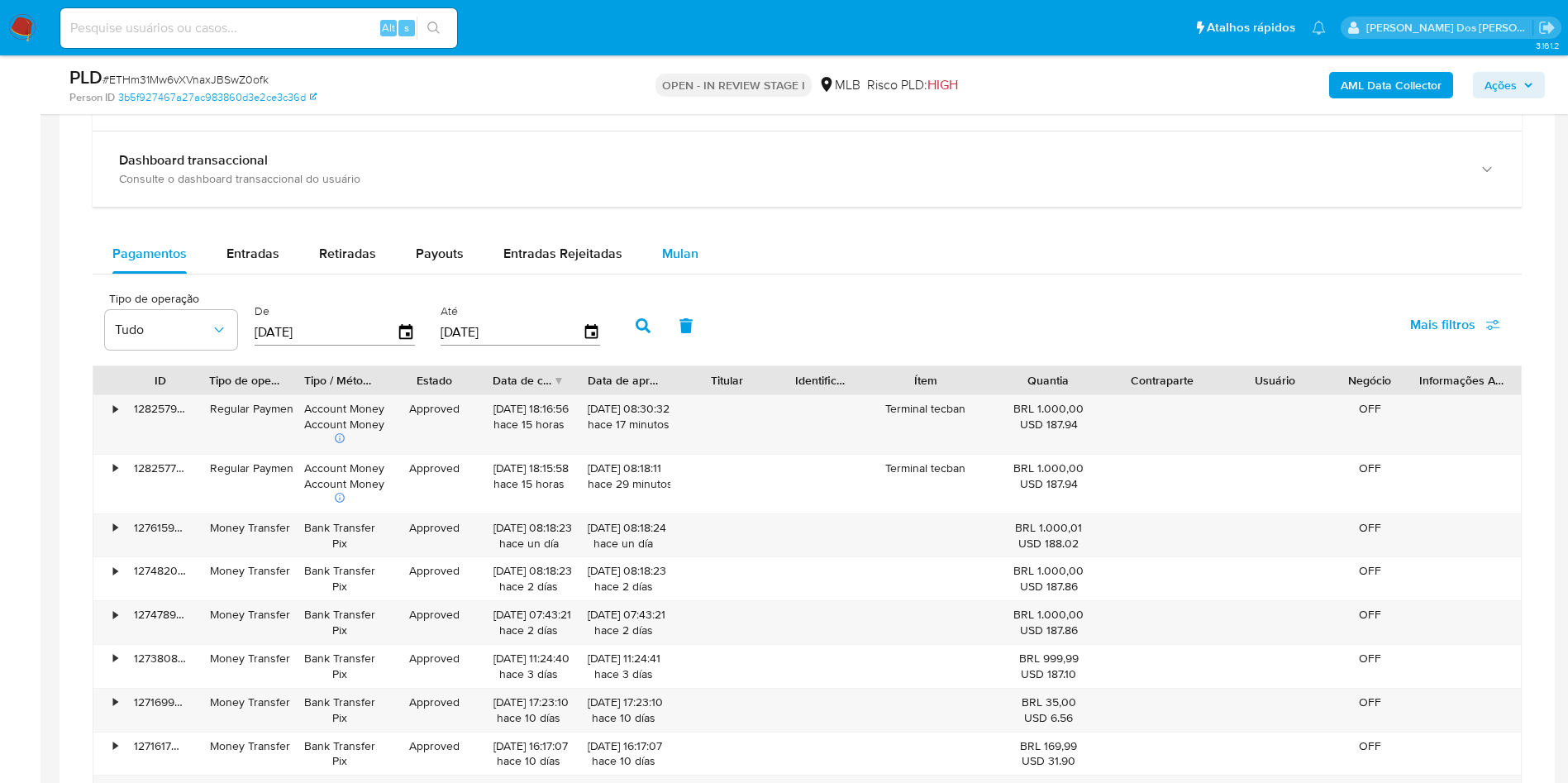
click at [662, 263] on span "Mulan" at bounding box center [680, 253] width 36 height 19
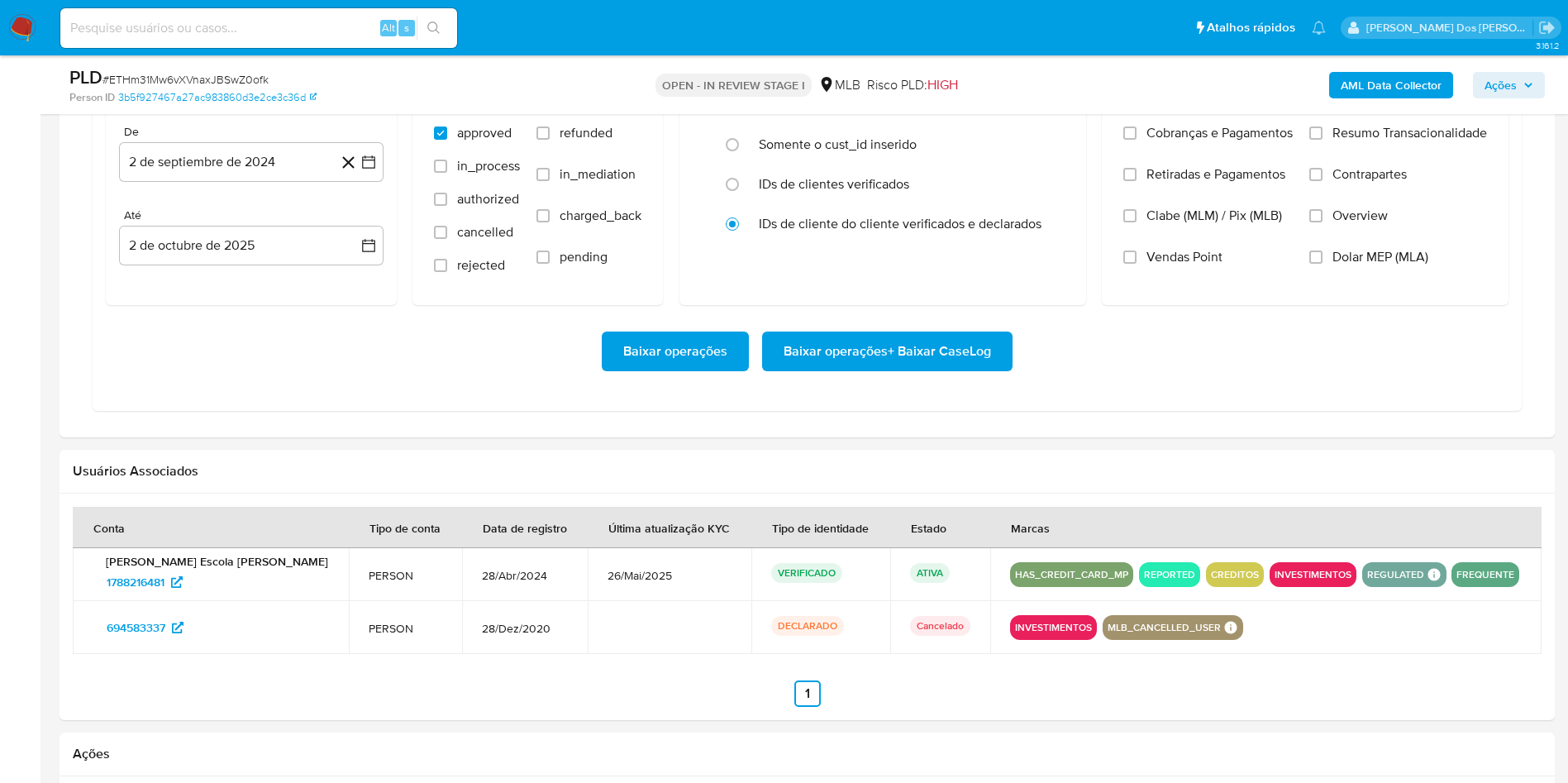
scroll to position [1446, 0]
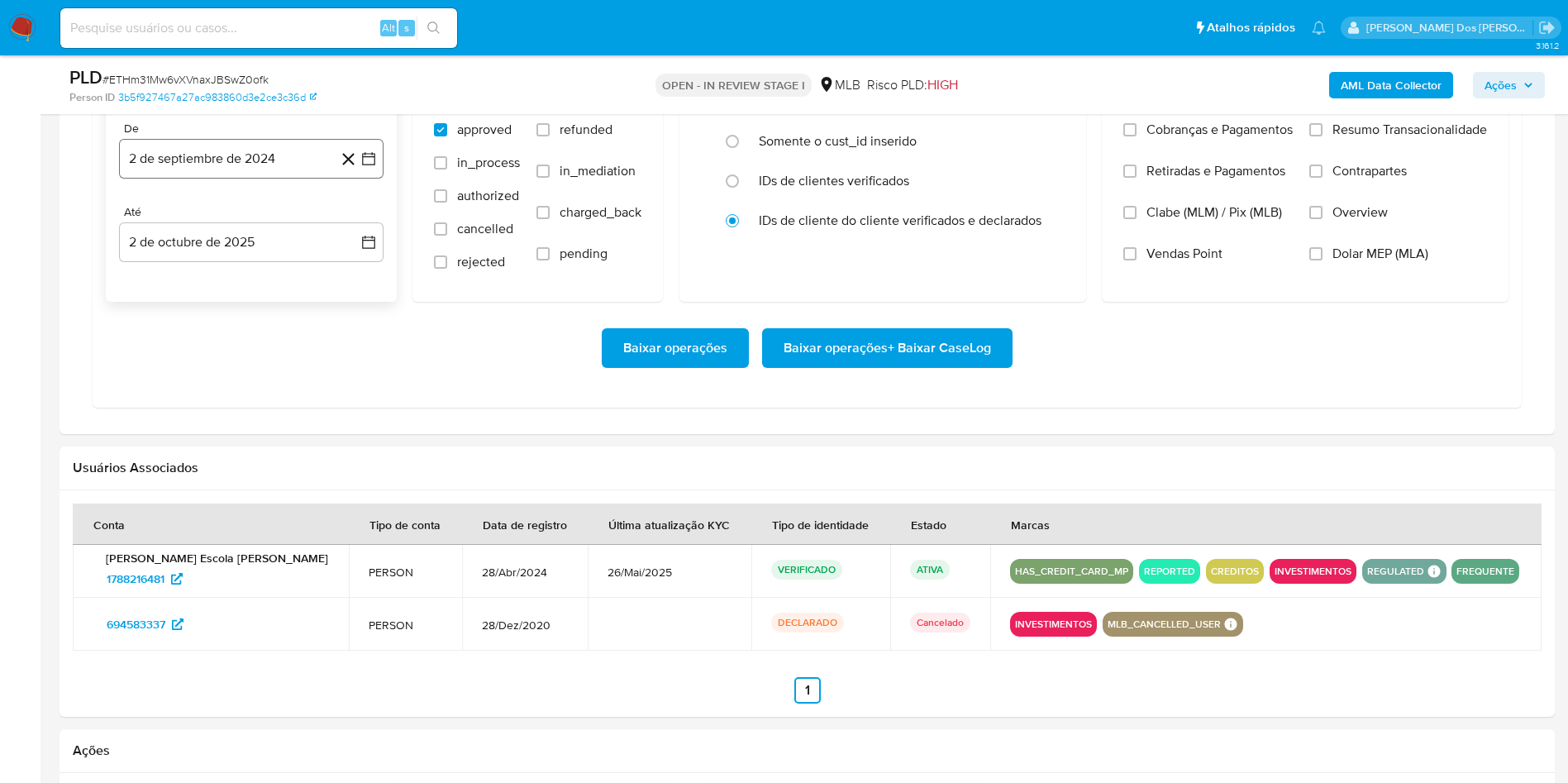
click at [380, 179] on button "2 de septiembre de 2024" at bounding box center [250, 158] width 265 height 39
click at [360, 228] on icon "Mes siguiente" at bounding box center [354, 218] width 20 height 20
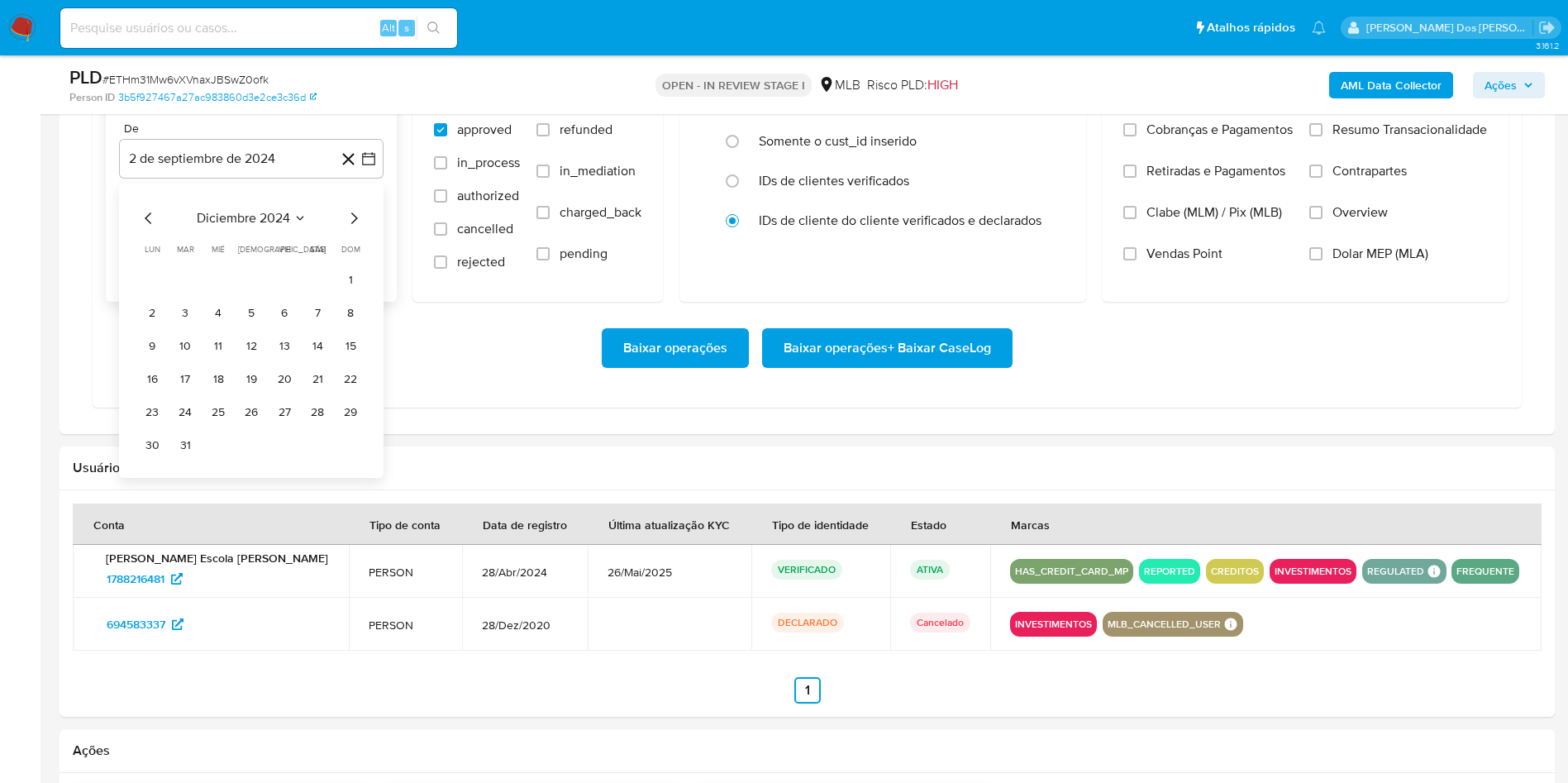
click at [360, 228] on icon "Mes siguiente" at bounding box center [354, 218] width 20 height 20
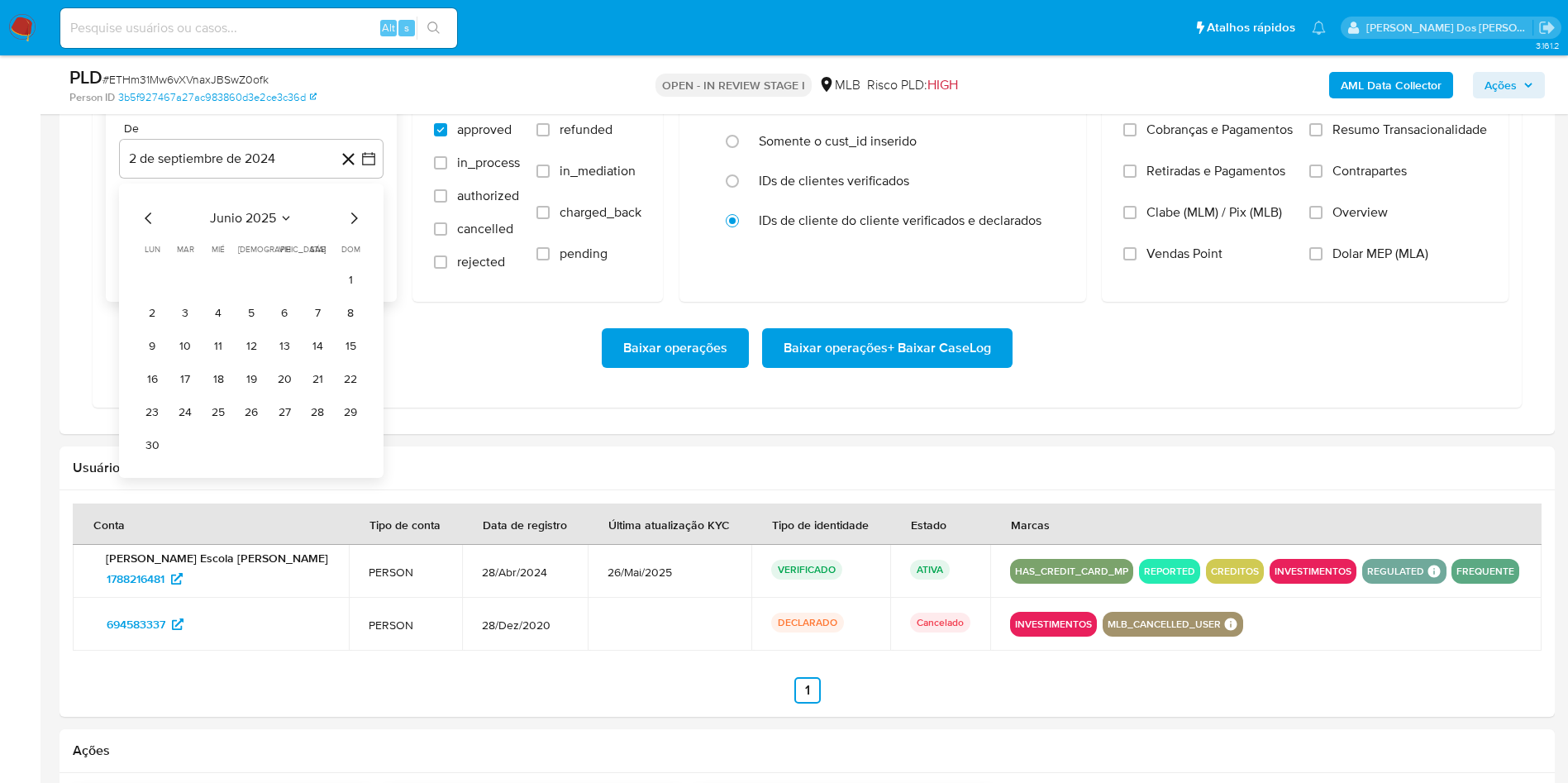
click at [360, 228] on icon "Mes siguiente" at bounding box center [354, 218] width 20 height 20
click at [159, 228] on div "septiembre 2025" at bounding box center [250, 218] width 225 height 20
click at [138, 246] on div "septiembre 2025 septiembre 2025 lun lunes mar martes mié miércoles jue jueves v…" at bounding box center [250, 314] width 265 height 261
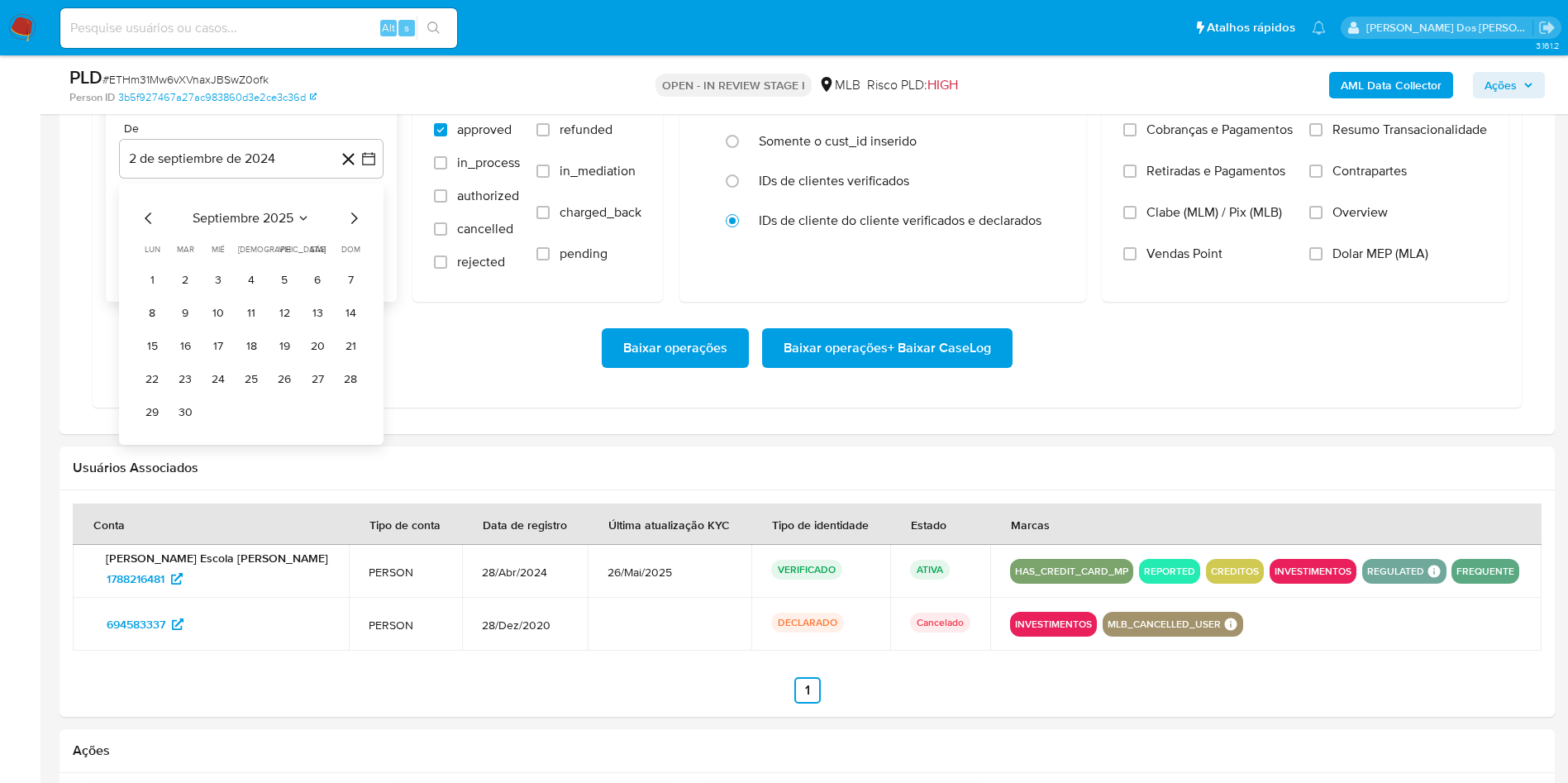
click at [149, 228] on icon "Mes anterior" at bounding box center [148, 218] width 20 height 20
click at [299, 326] on tr "4 5 6 7 8 9 10" at bounding box center [250, 313] width 225 height 27
click at [298, 293] on tr "1 2 3" at bounding box center [250, 279] width 225 height 27
click at [291, 293] on button "1" at bounding box center [285, 279] width 27 height 27
click at [1339, 163] on label "Resumo Transacionalidade" at bounding box center [1398, 141] width 178 height 41
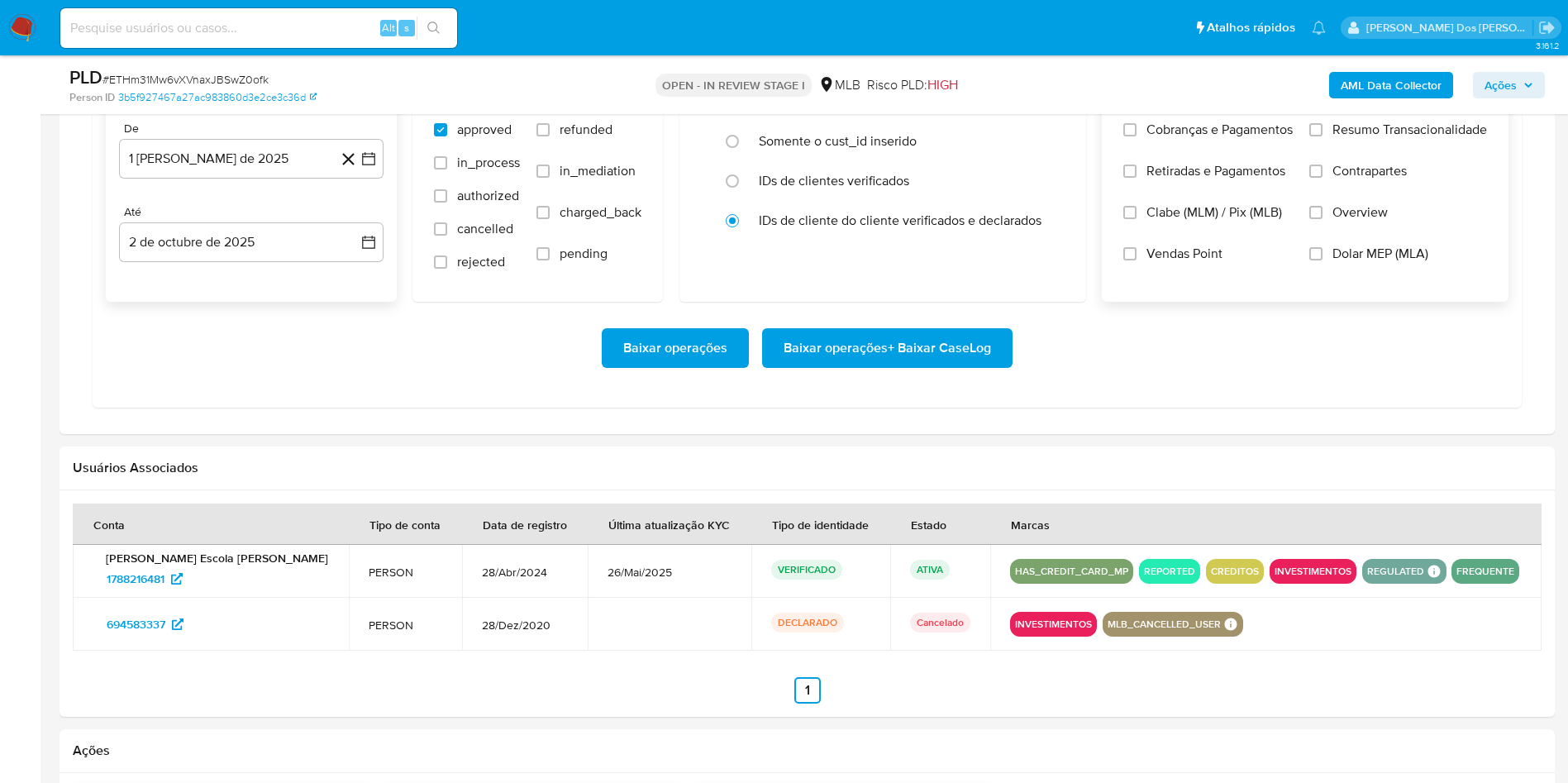
click at [1322, 137] on input "Resumo Transacionalidade" at bounding box center [1316, 130] width 13 height 13
click at [806, 366] on span "Baixar operações + Baixar CaseLog" at bounding box center [887, 348] width 207 height 36
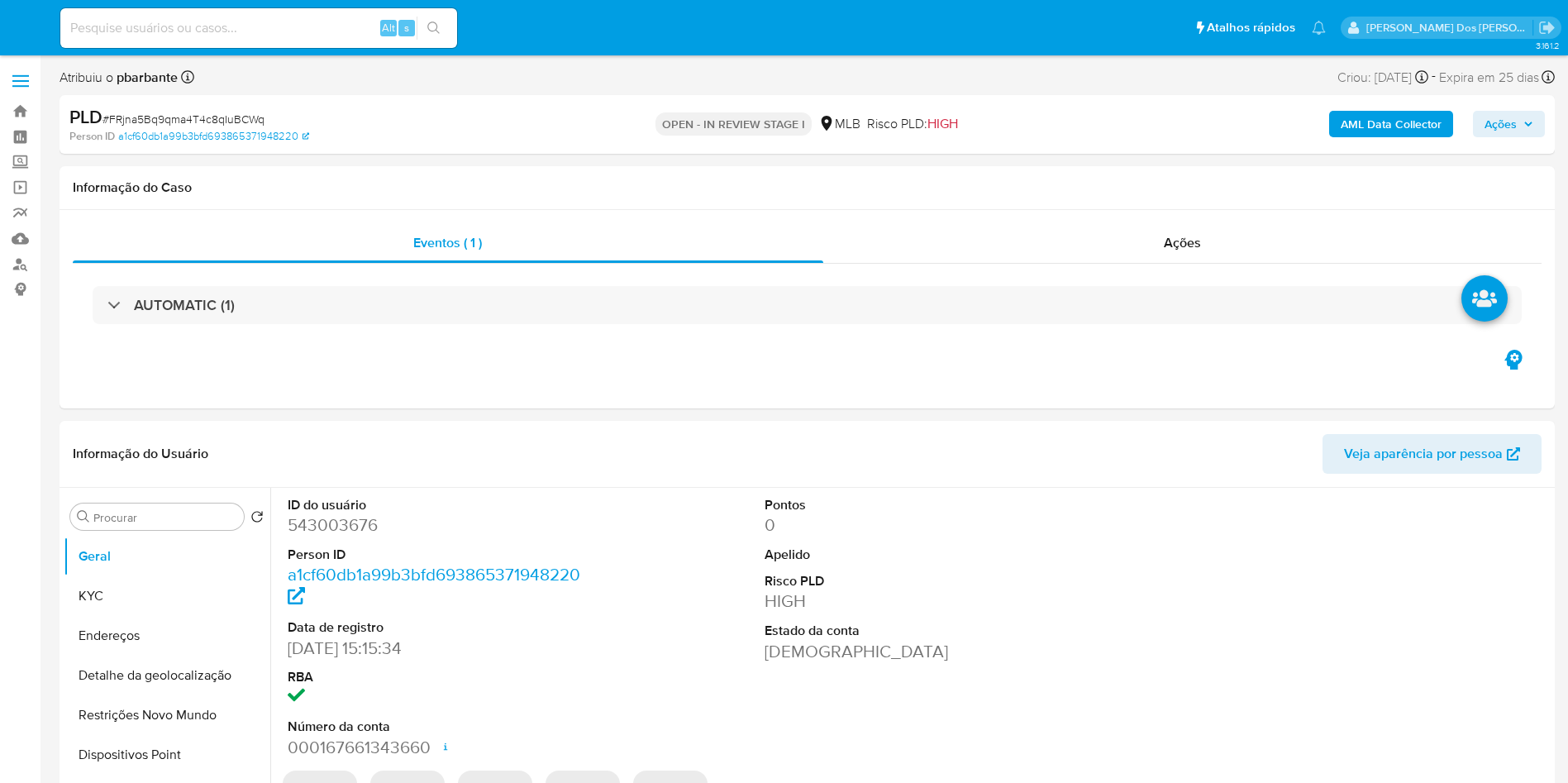
select select "10"
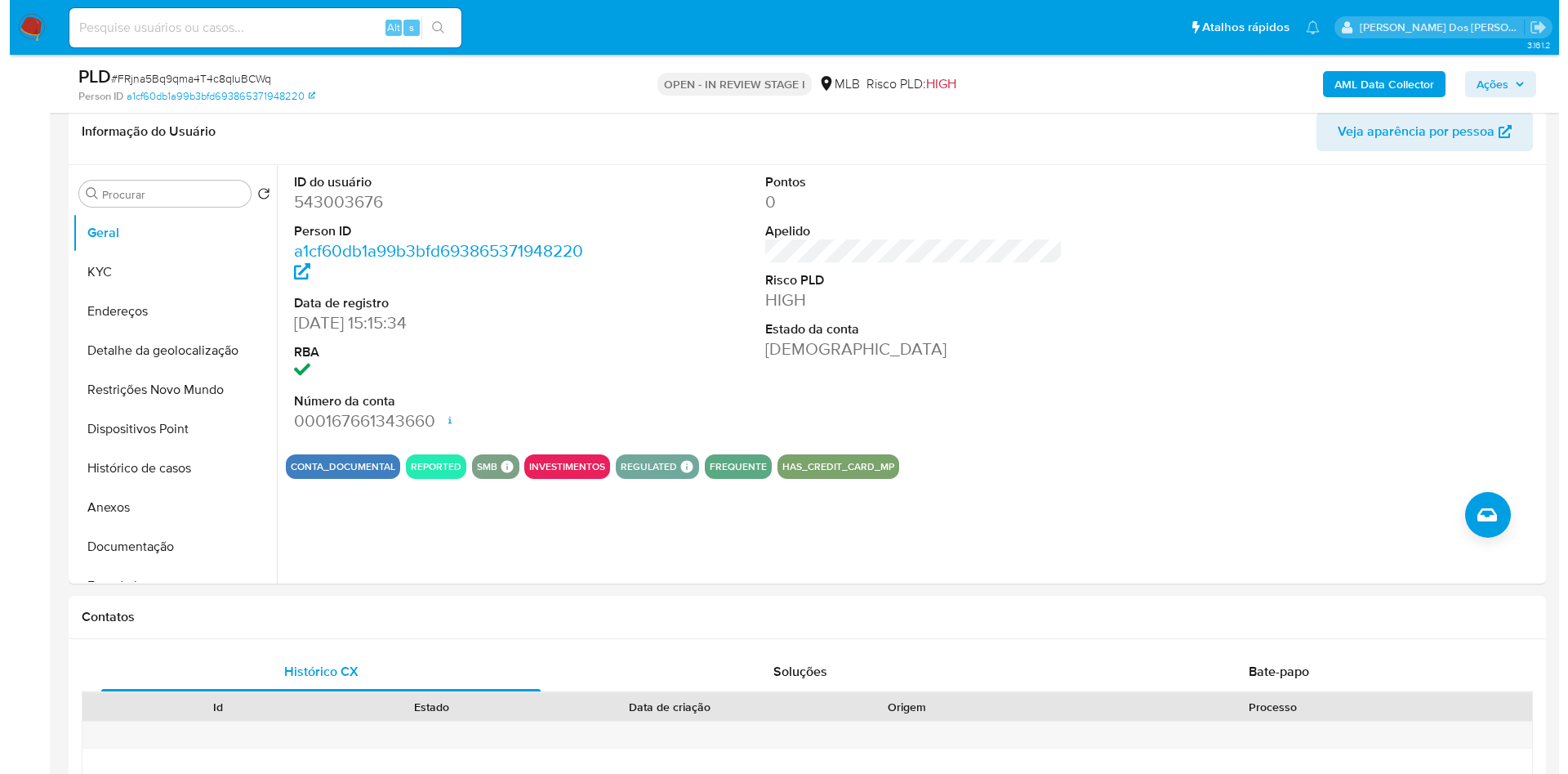
scroll to position [255, 0]
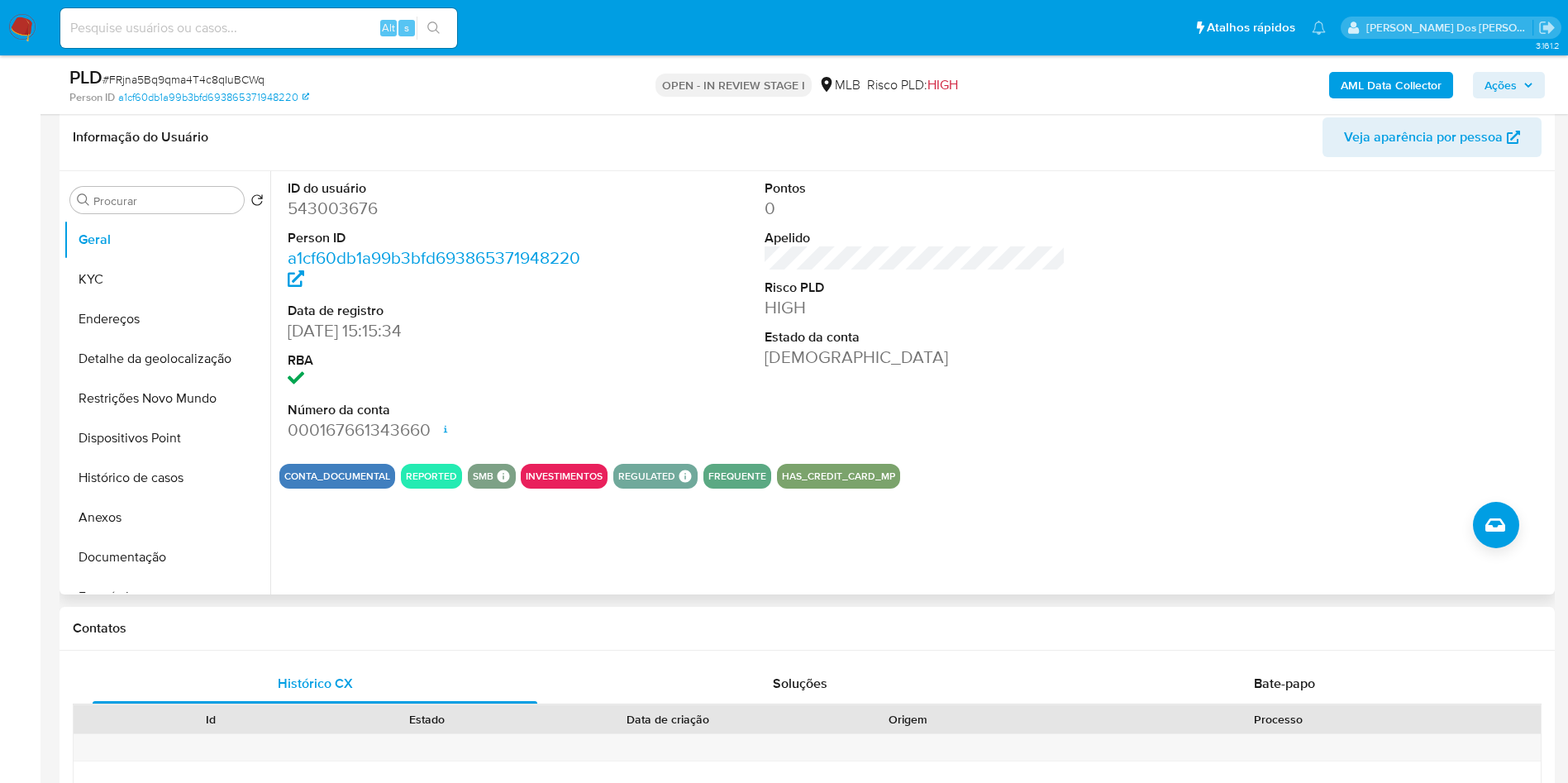
click at [362, 220] on dd "543003676" at bounding box center [439, 208] width 302 height 23
copy dd "543003676"
click at [125, 497] on button "Histórico de casos" at bounding box center [161, 477] width 193 height 39
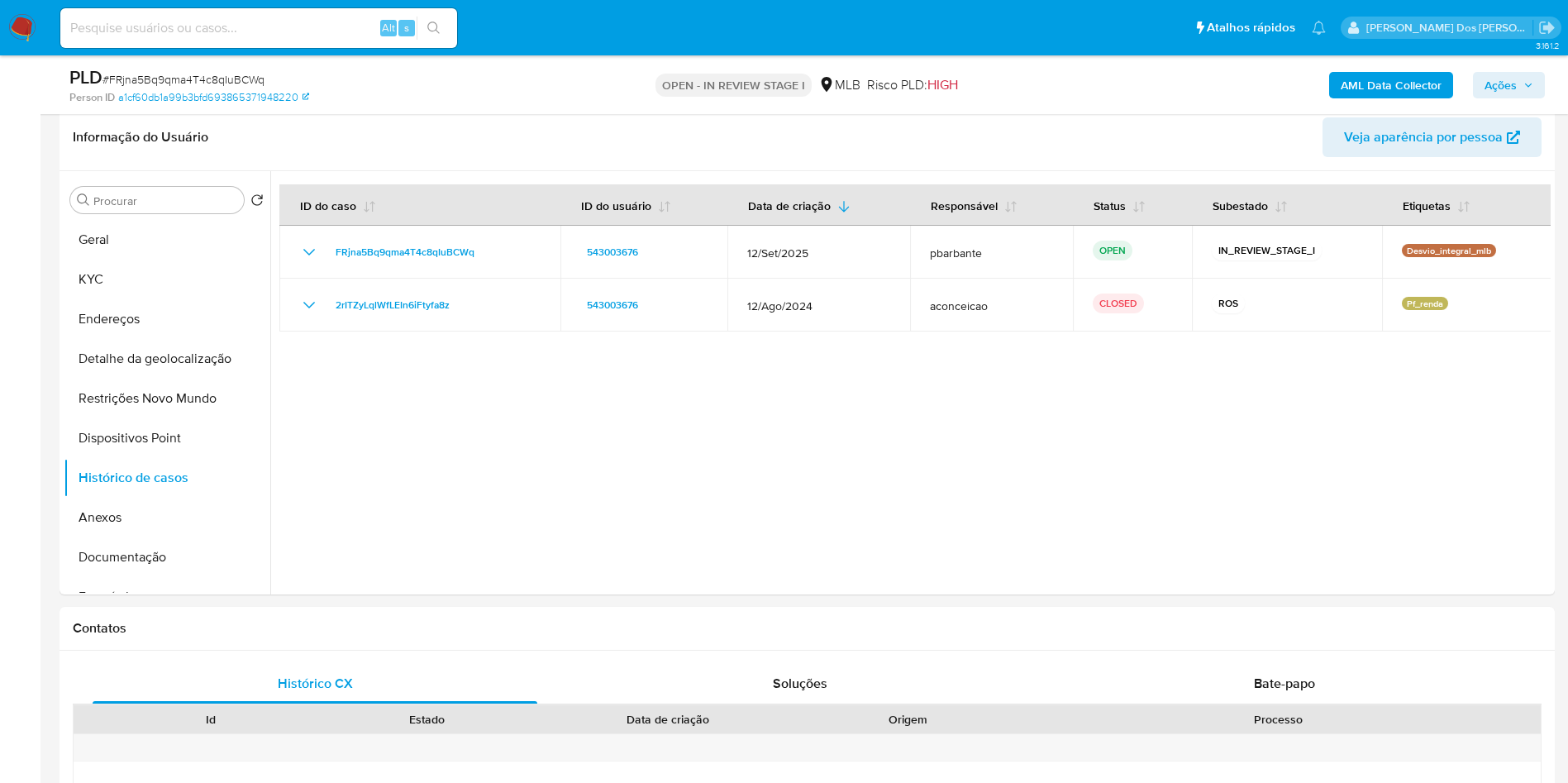
click at [226, 77] on span "# FRjna5Bq9qma4T4c8qIuBCWq" at bounding box center [183, 78] width 162 height 16
copy span "FRjna5Bq9qma4T4c8qIuBCWq"
click at [136, 299] on button "KYC" at bounding box center [161, 278] width 193 height 39
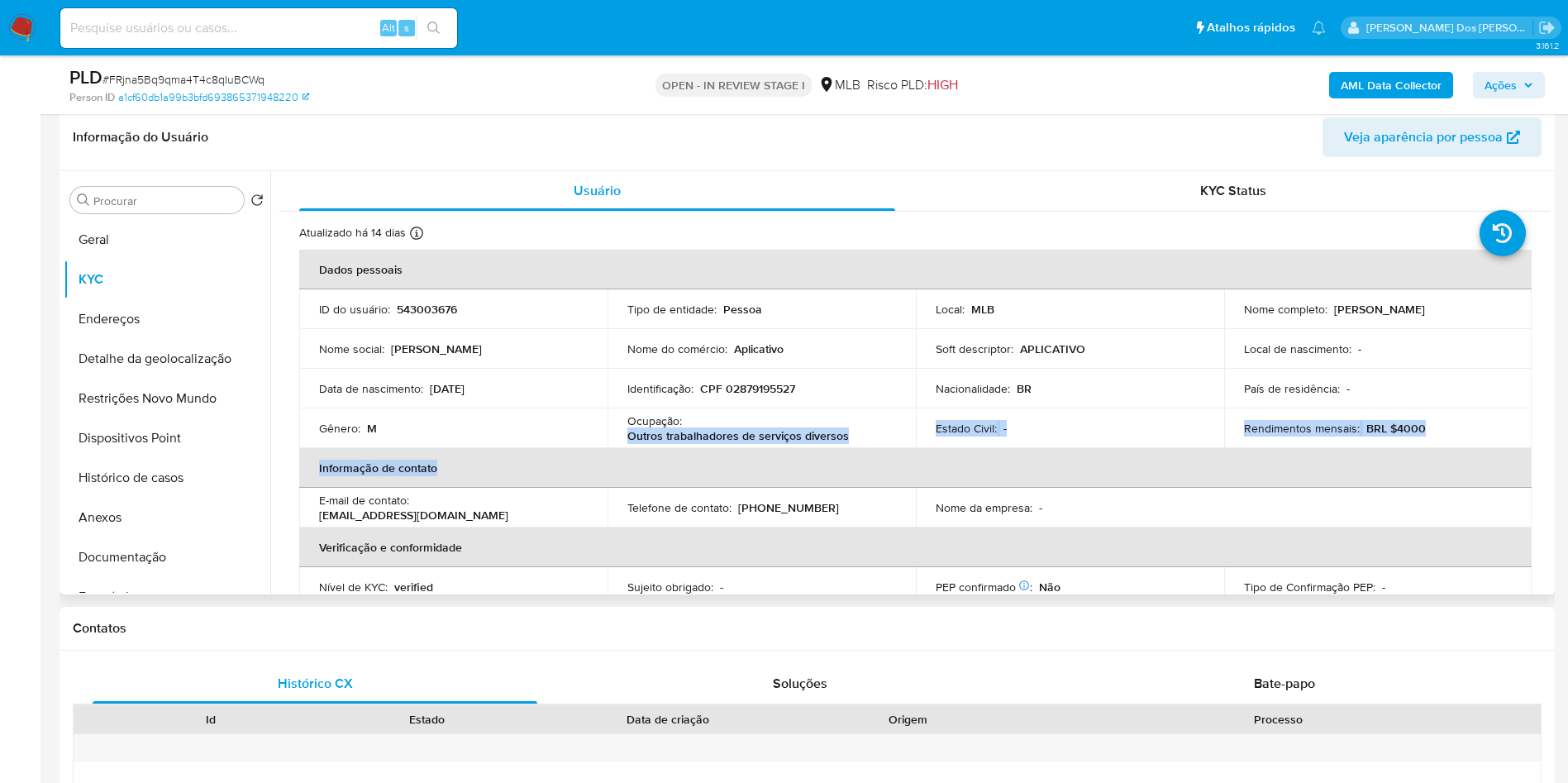
drag, startPoint x: 850, startPoint y: 473, endPoint x: 628, endPoint y: 461, distance: 222.3
click at [628, 461] on table "Dados pessoais ID do usuário : 543003676 Tipo de entidade : Pessoa Local : MLB …" at bounding box center [915, 488] width 1232 height 476
click at [628, 443] on p "Outros trabalhadores de serviços diversos" at bounding box center [738, 436] width 222 height 15
drag, startPoint x: 628, startPoint y: 461, endPoint x: 858, endPoint y: 470, distance: 230.2
click at [858, 448] on td "Ocupação : Outros trabalhadores de serviços diversos" at bounding box center [761, 427] width 308 height 39
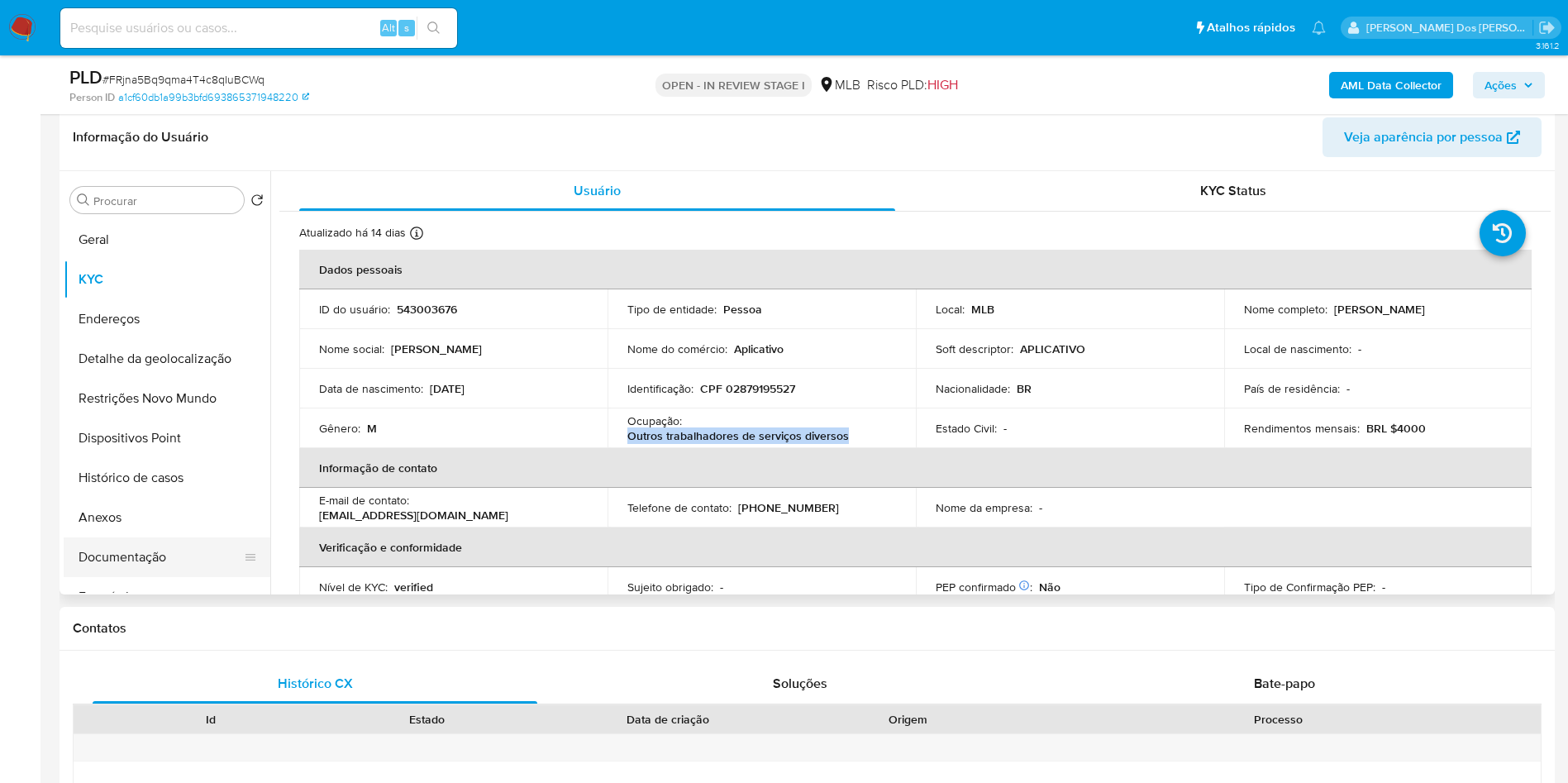
click at [125, 576] on button "Documentação" at bounding box center [161, 556] width 193 height 39
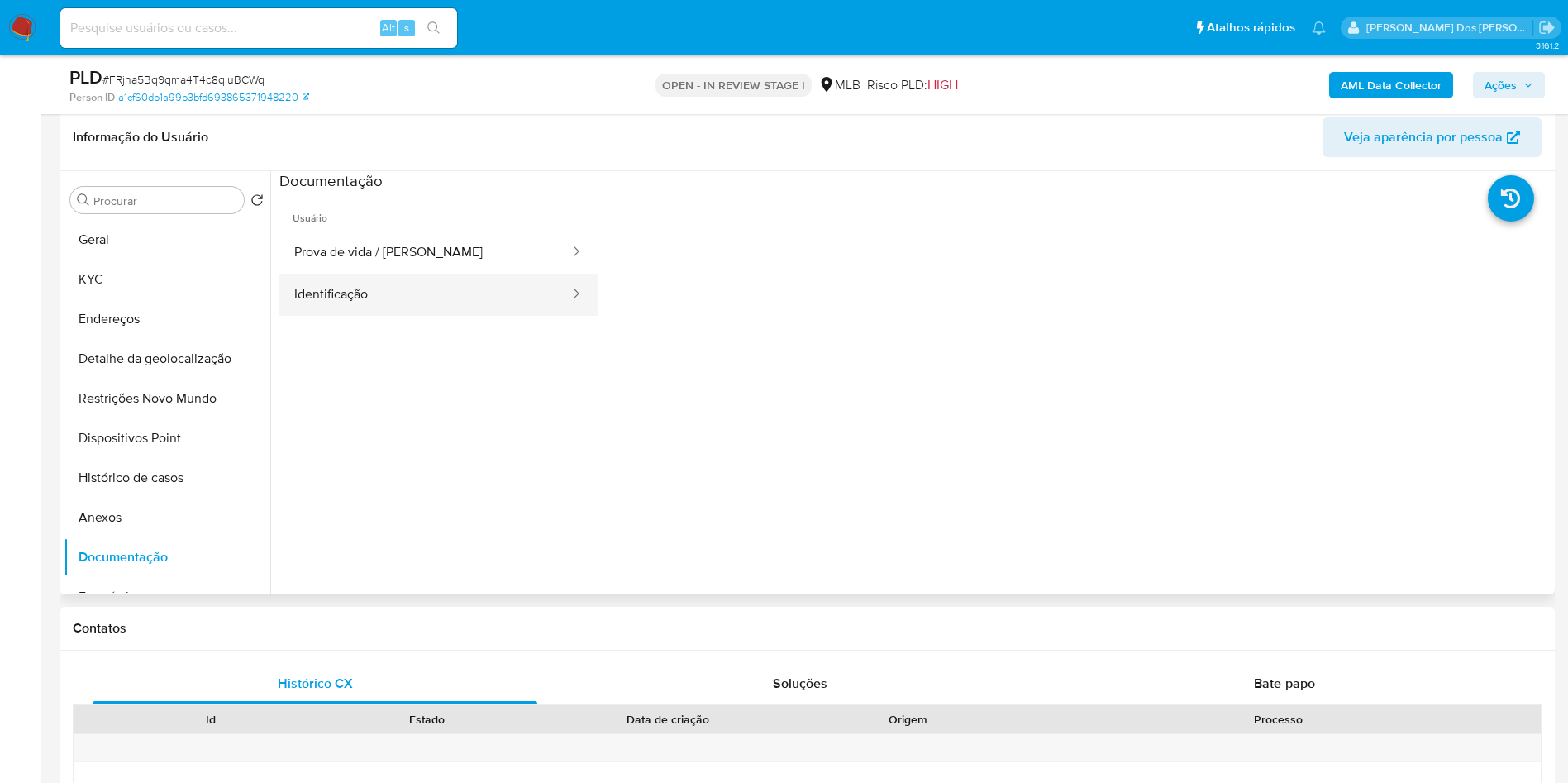
click at [414, 315] on button "Identificação" at bounding box center [425, 294] width 292 height 42
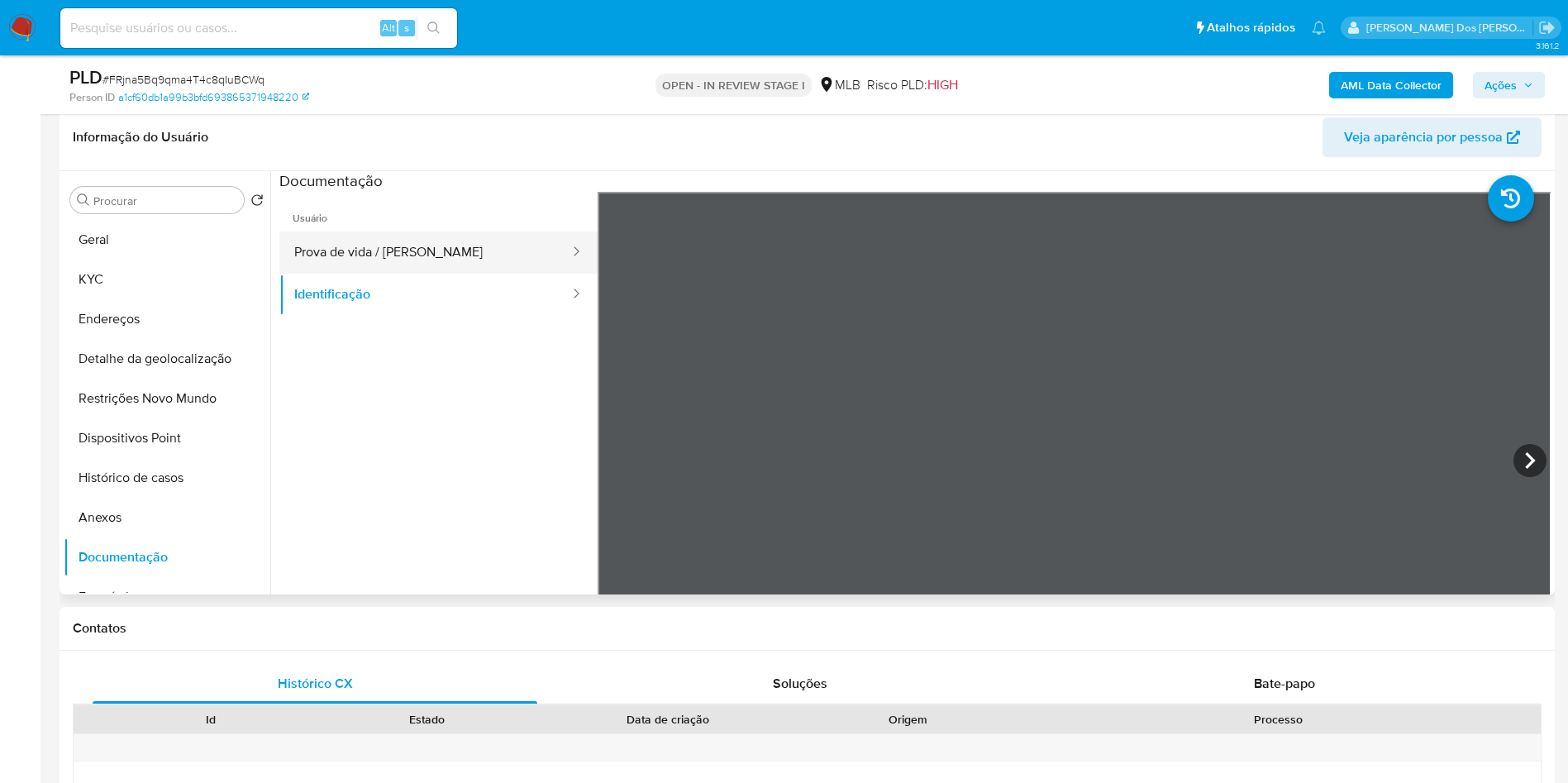
click at [454, 273] on button "Prova de vida / Selfie" at bounding box center [425, 252] width 292 height 42
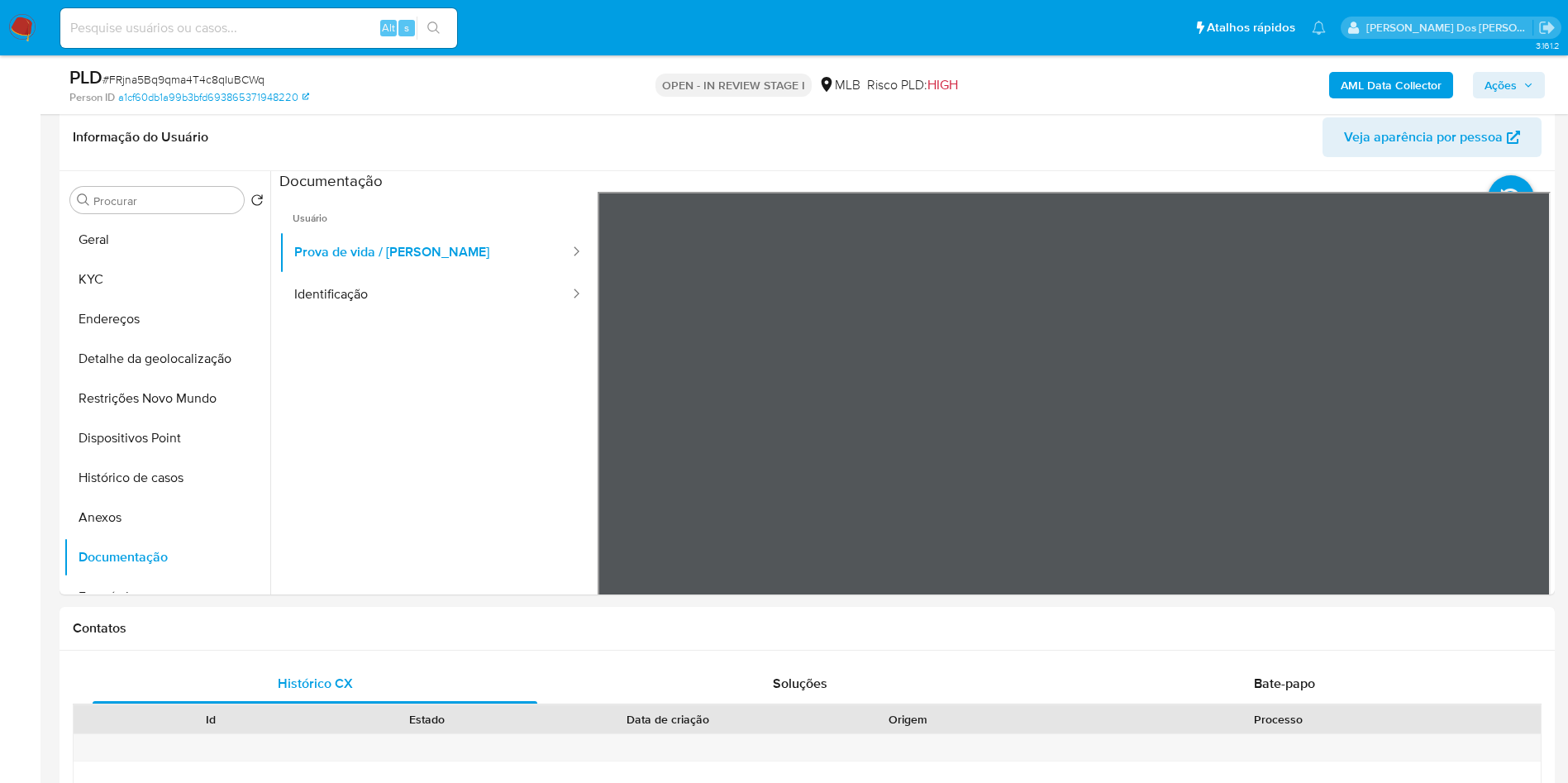
click at [1382, 85] on b "AML Data Collector" at bounding box center [1390, 85] width 100 height 27
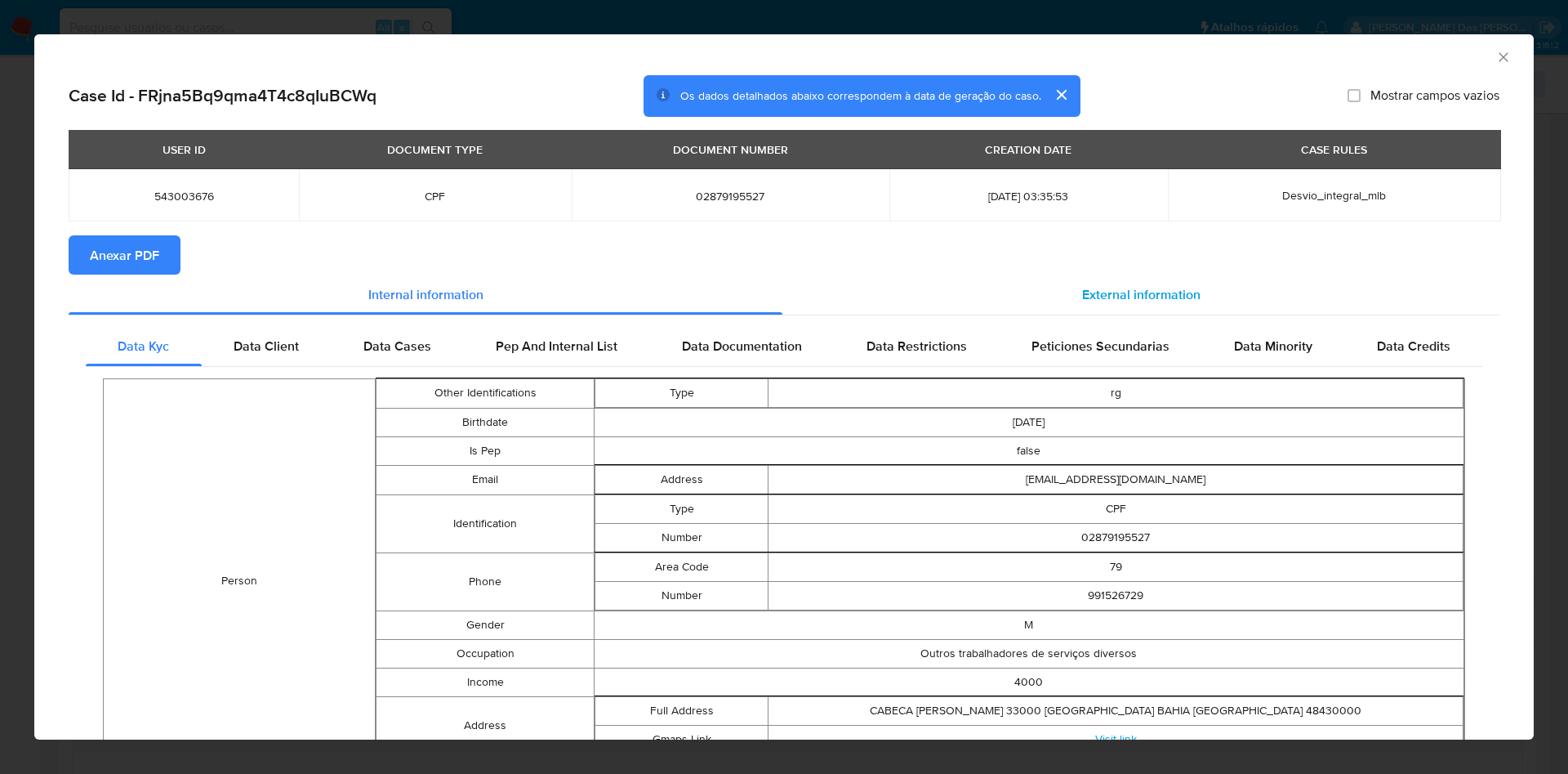
click at [1160, 296] on span "External information" at bounding box center [1140, 295] width 118 height 19
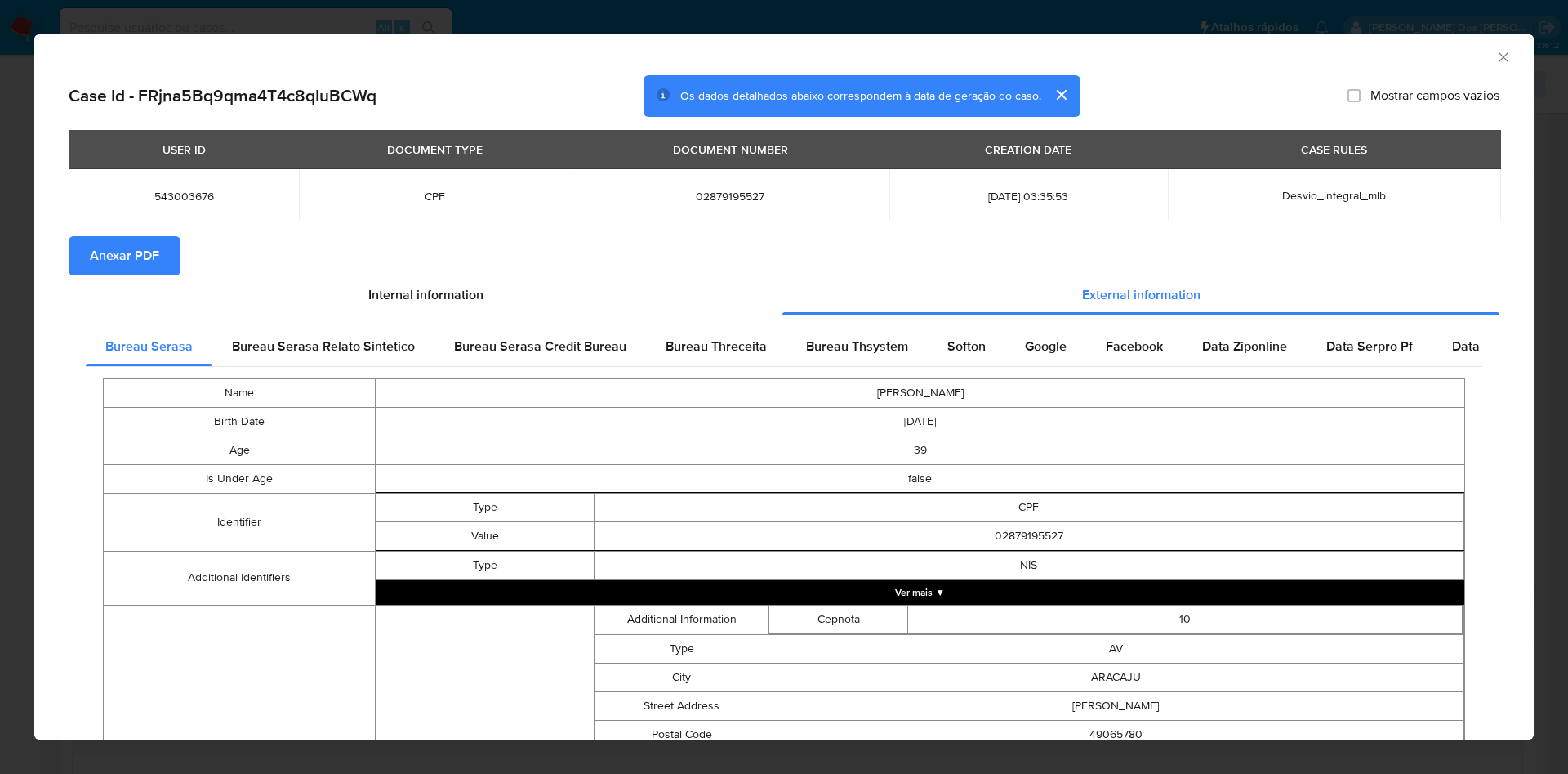
click at [94, 244] on span "Anexar PDF" at bounding box center [124, 256] width 69 height 36
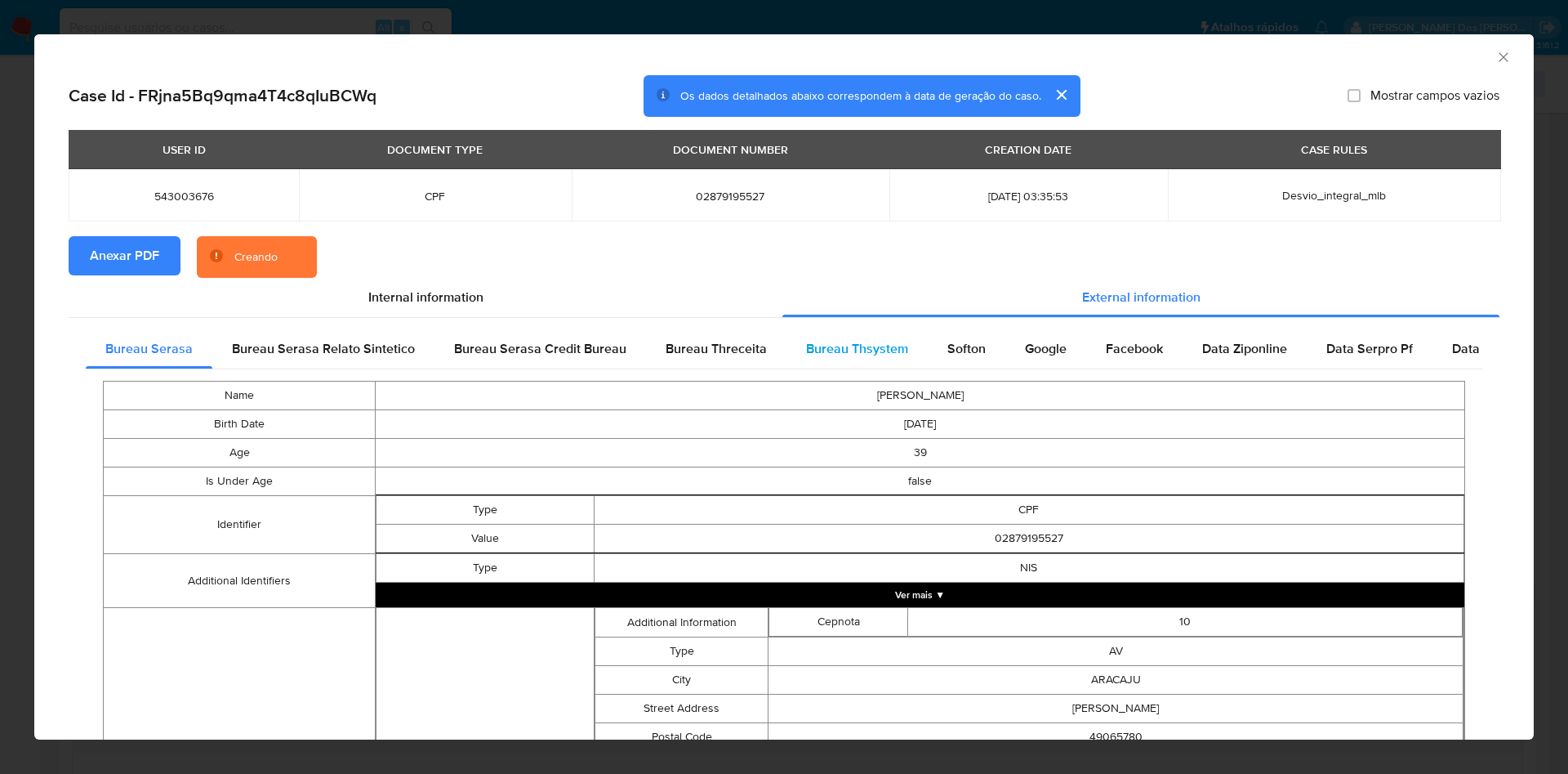
click at [809, 347] on span "Bureau Thsystem" at bounding box center [857, 349] width 102 height 19
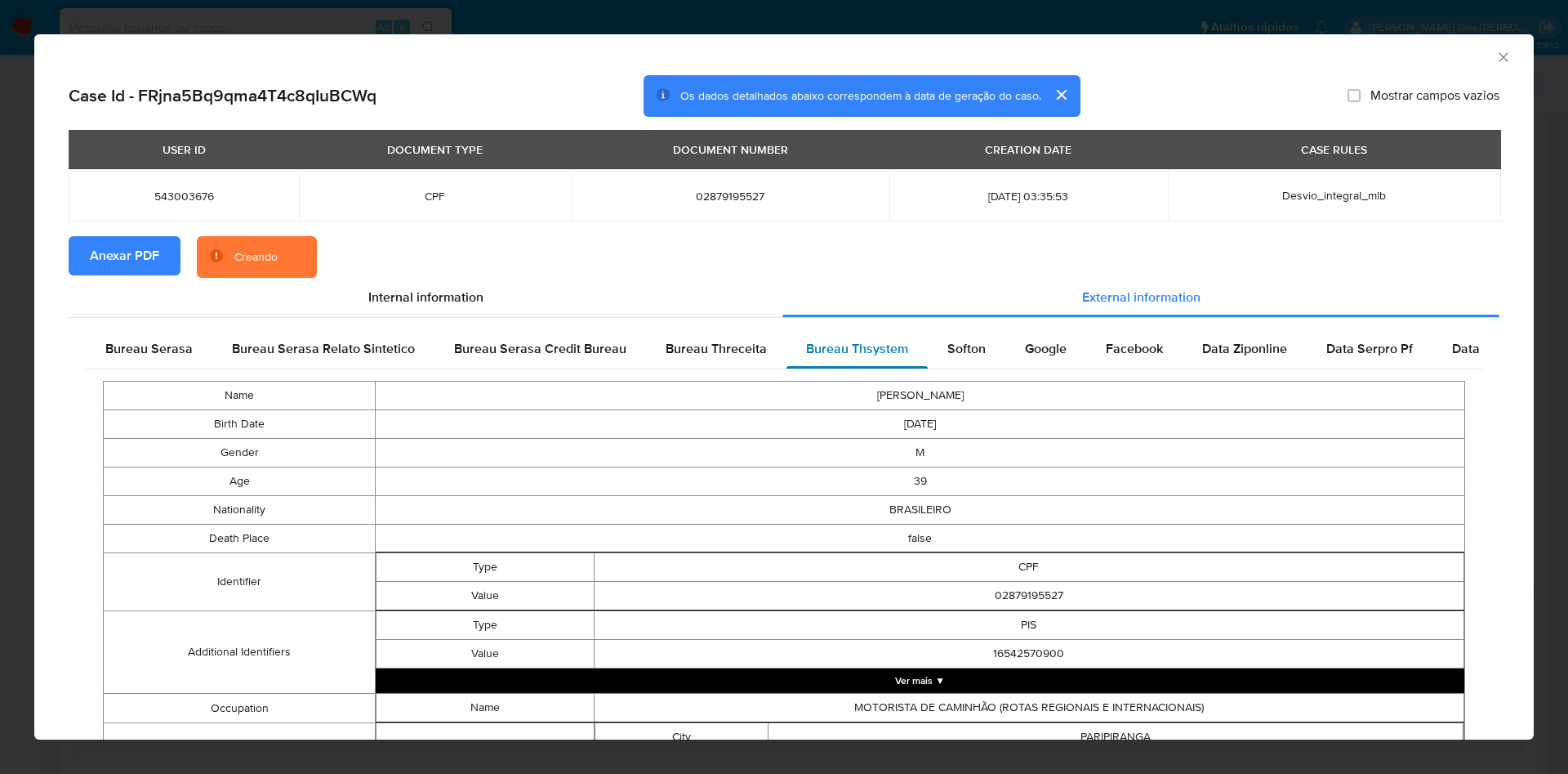
scroll to position [618, 0]
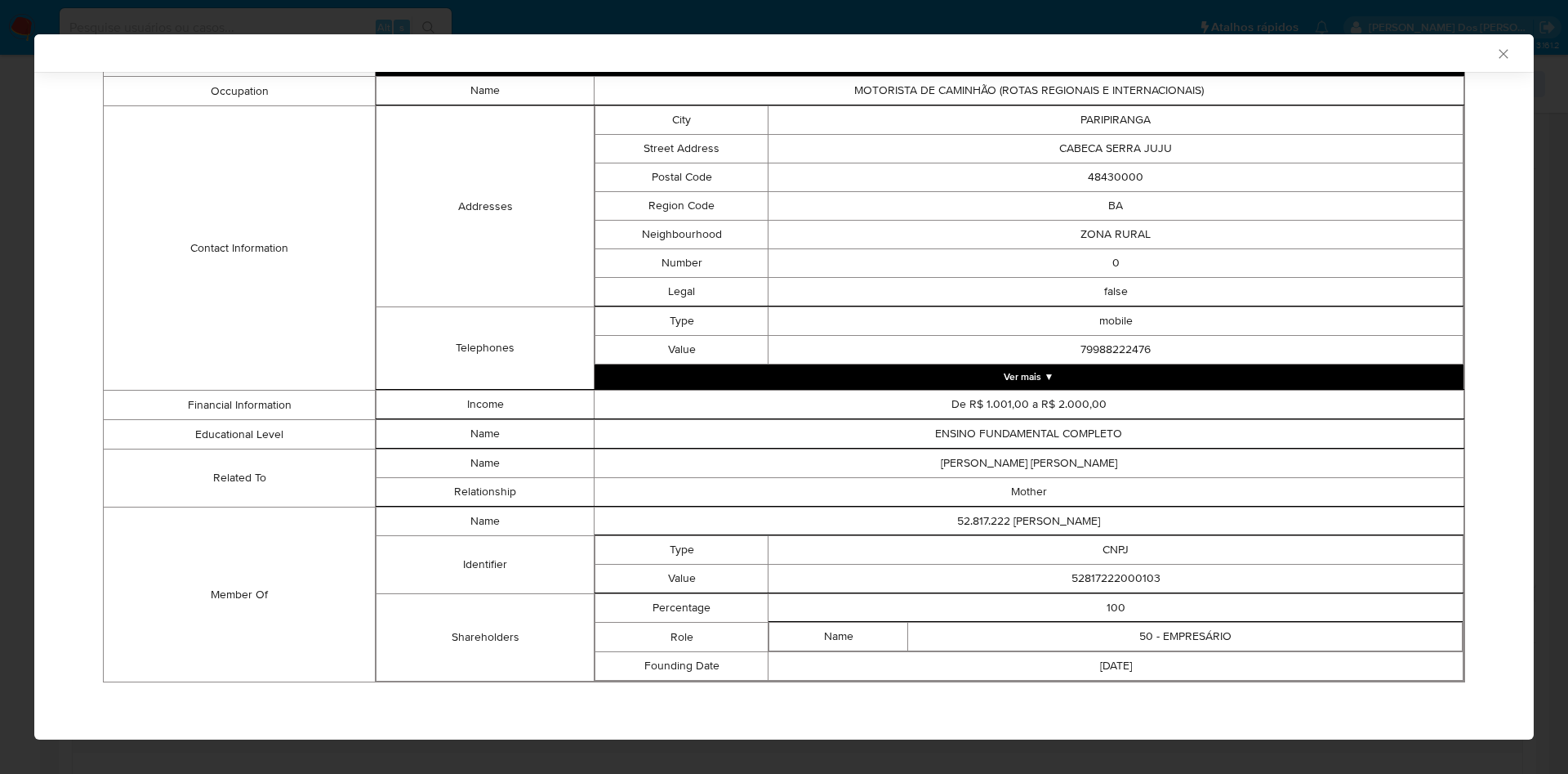
click at [1122, 579] on td "52817222000103" at bounding box center [1116, 578] width 695 height 28
copy td "52817222000103"
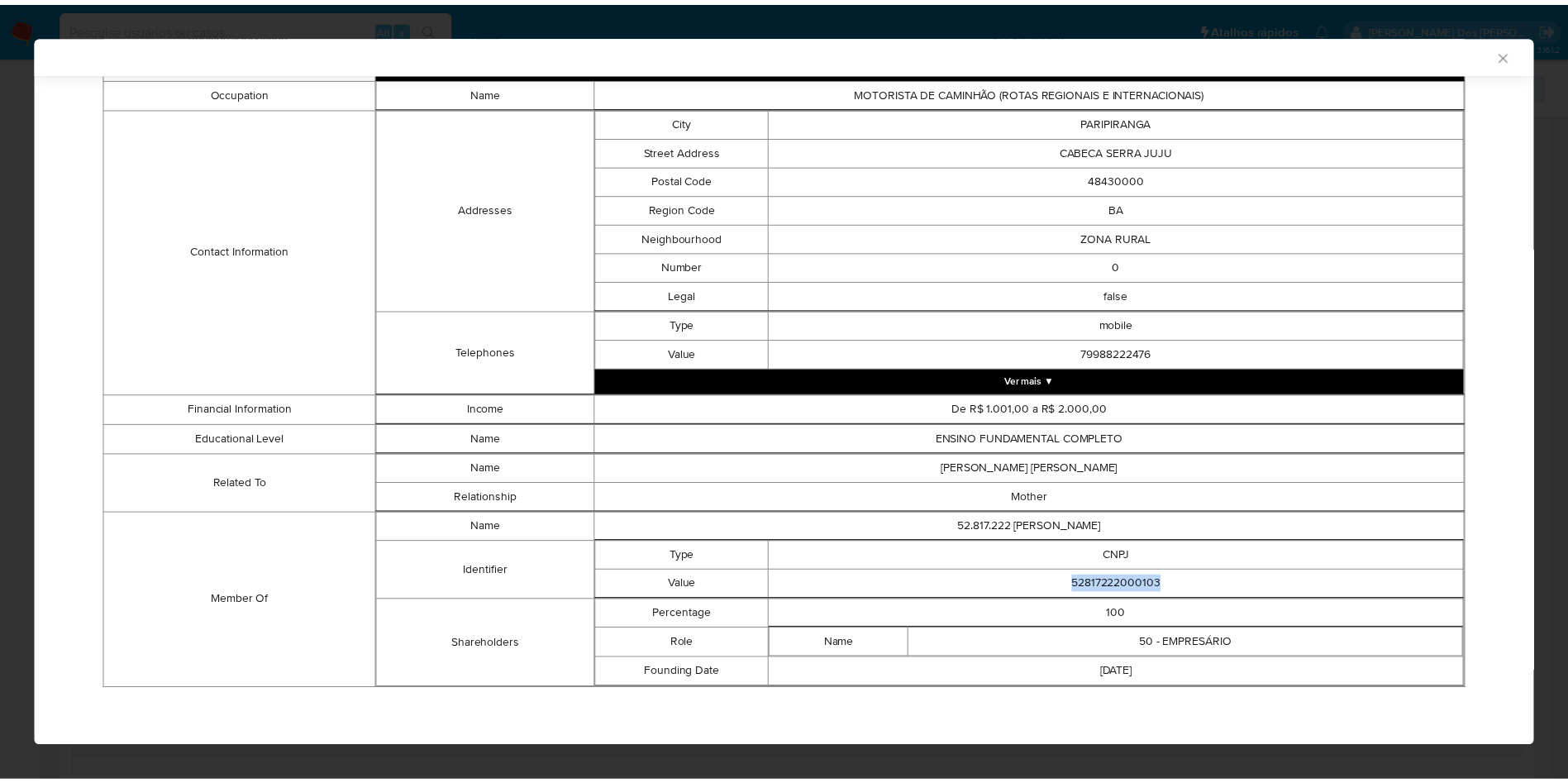
scroll to position [622, 0]
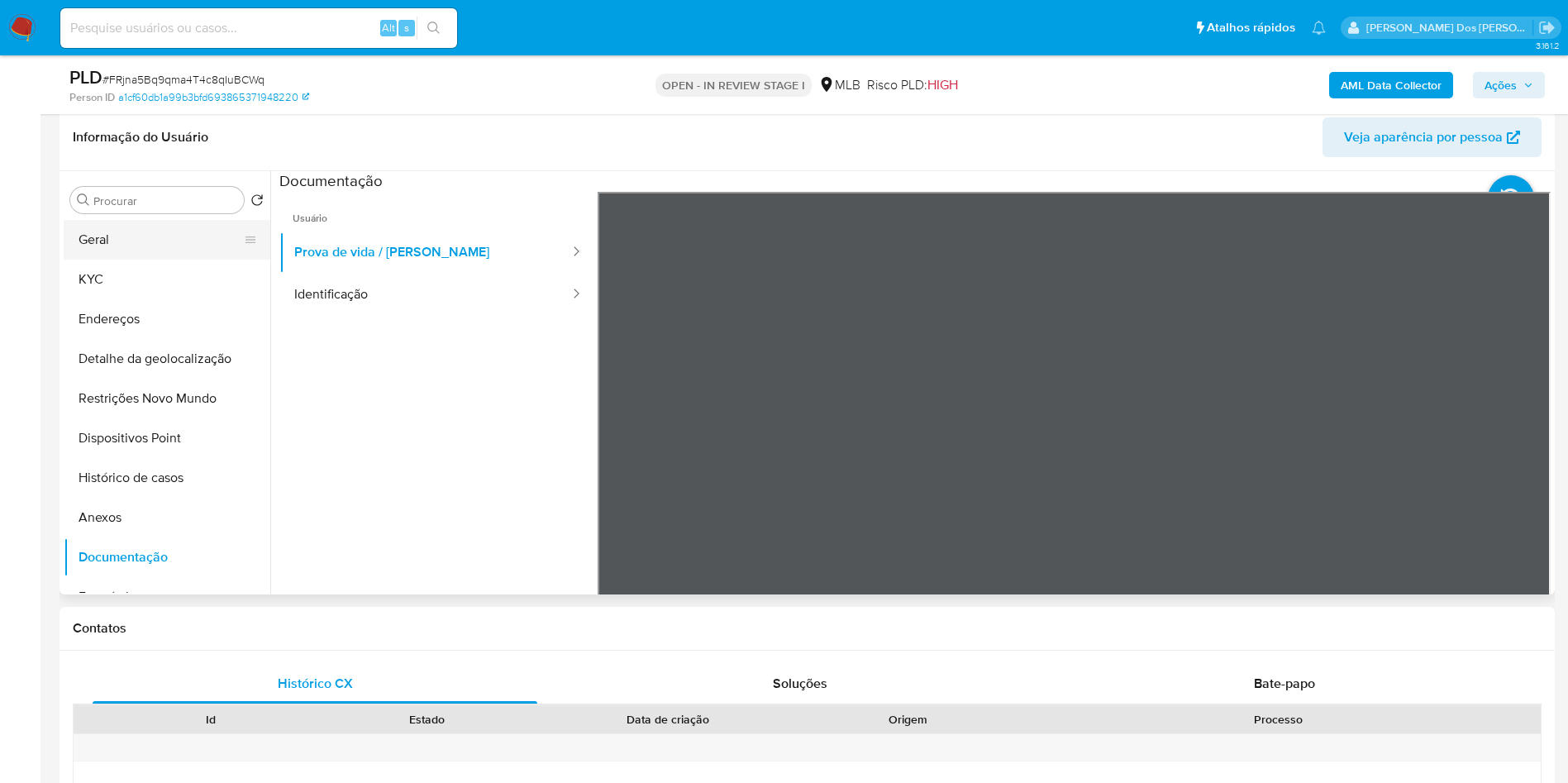
click at [174, 259] on button "Geral" at bounding box center [161, 239] width 193 height 39
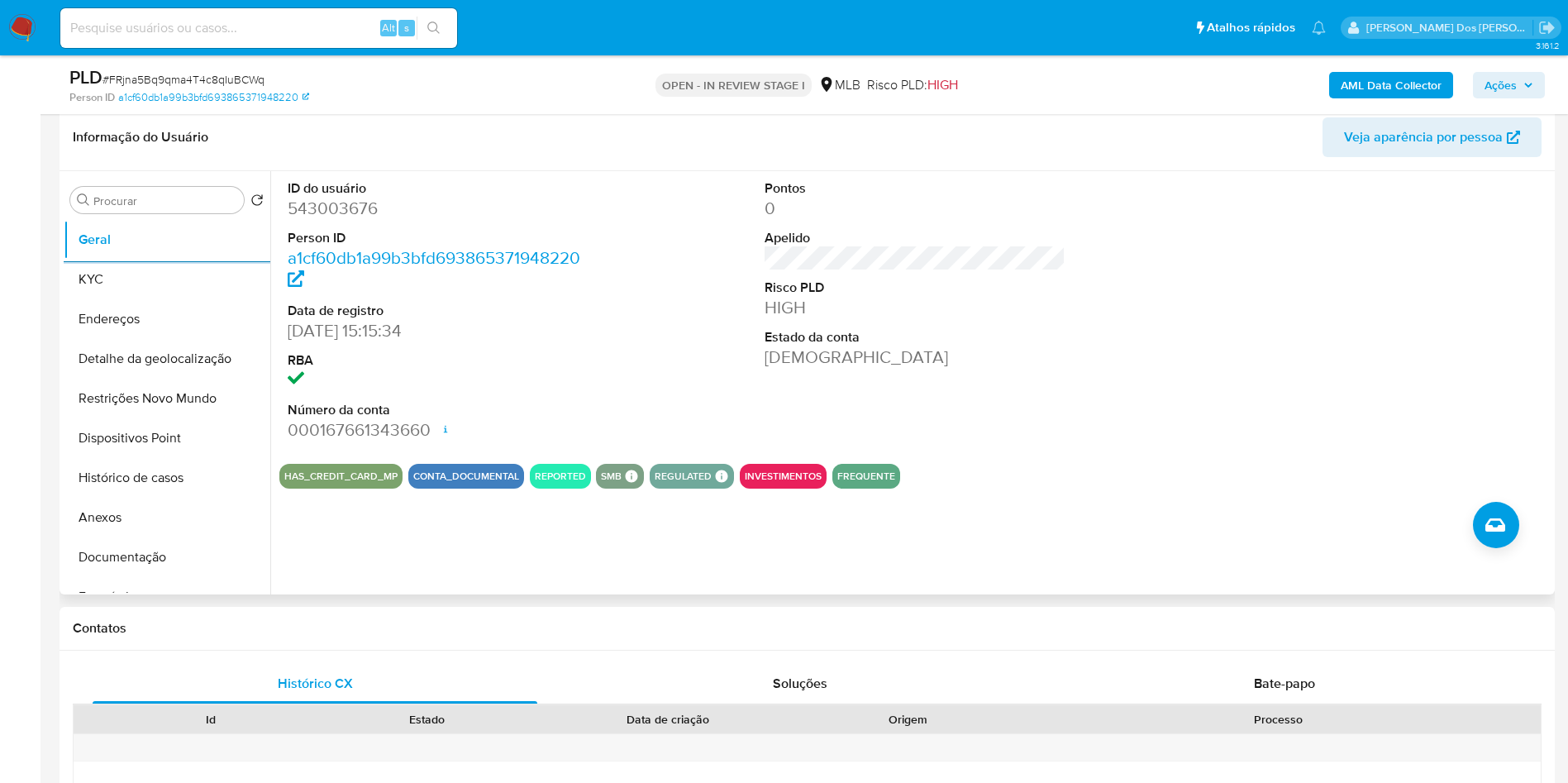
copy td "52817222000103"
click at [125, 299] on button "KYC" at bounding box center [161, 278] width 193 height 39
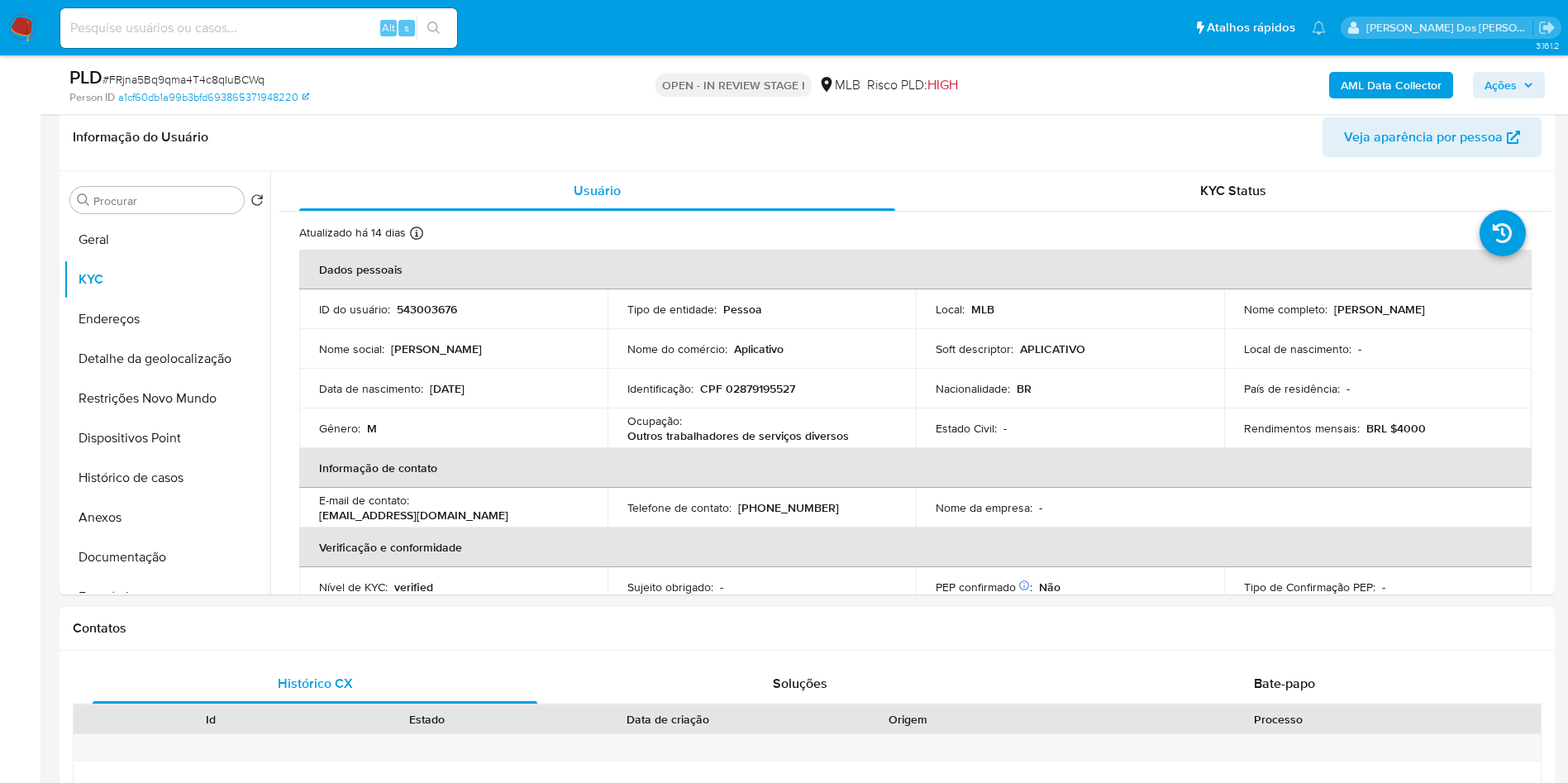
copy td "52817222000103"
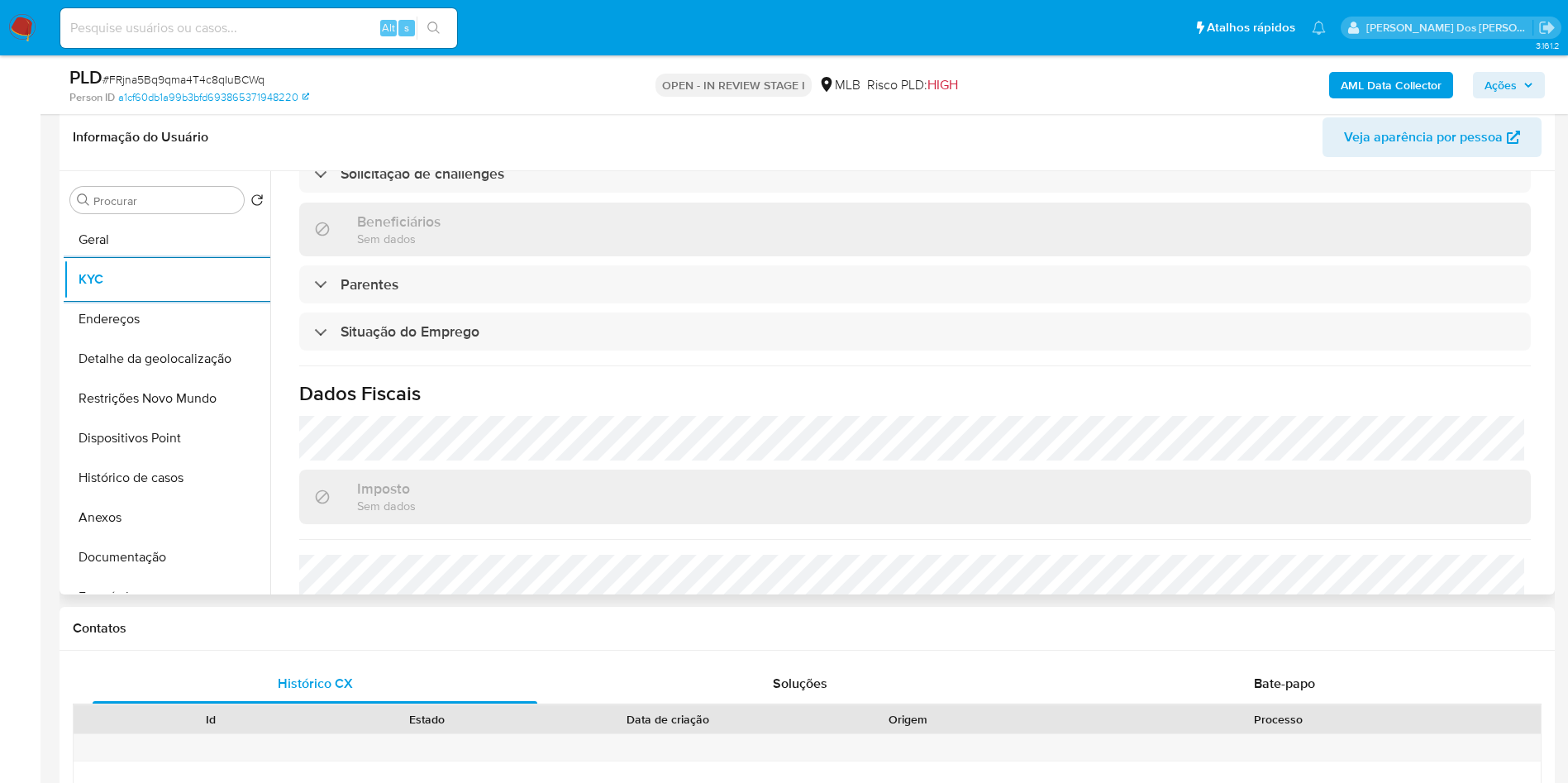
scroll to position [688, 0]
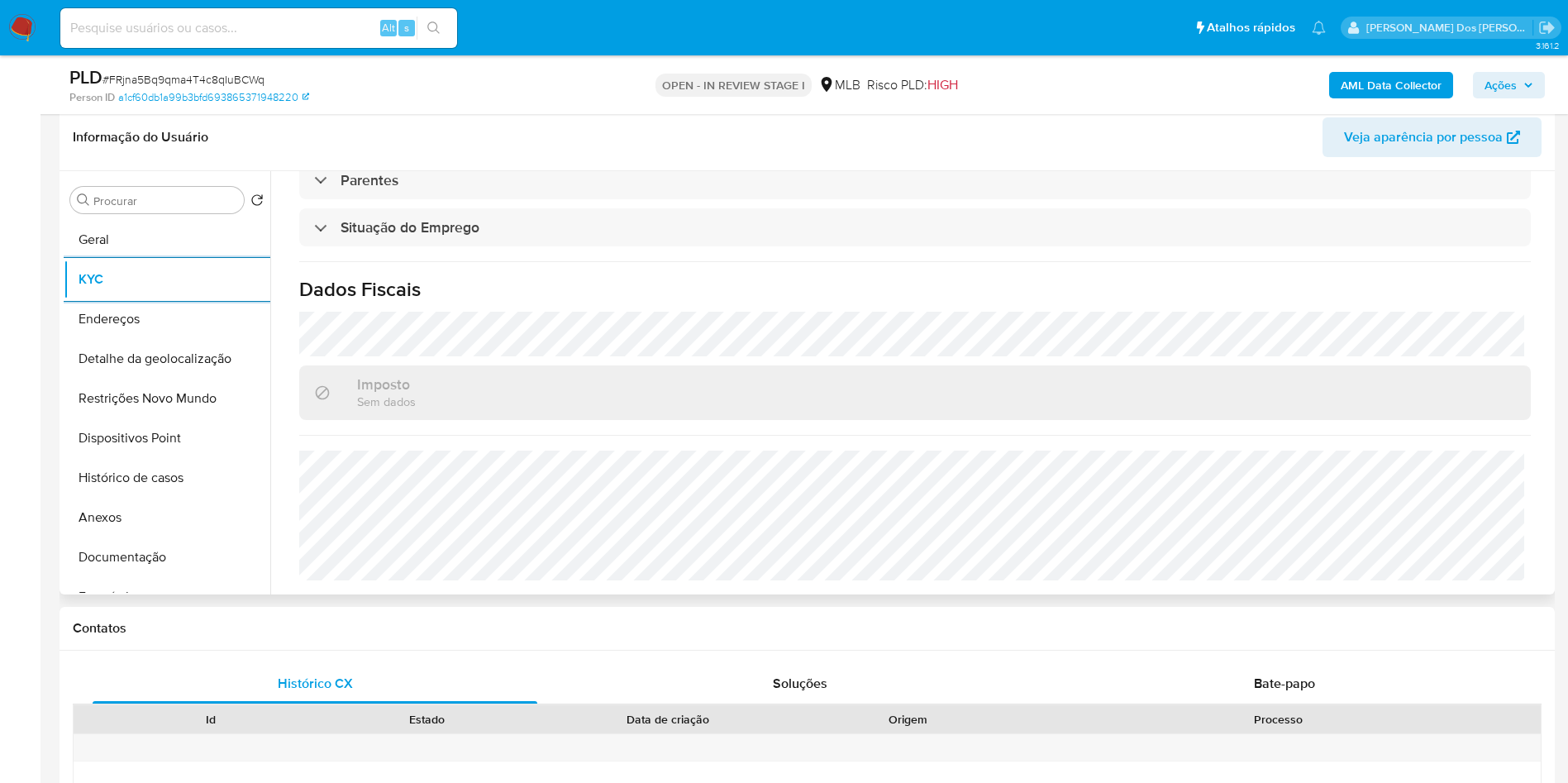
copy td "52817222000103"
click at [192, 379] on button "Detalhe da geolocalização" at bounding box center [161, 358] width 193 height 39
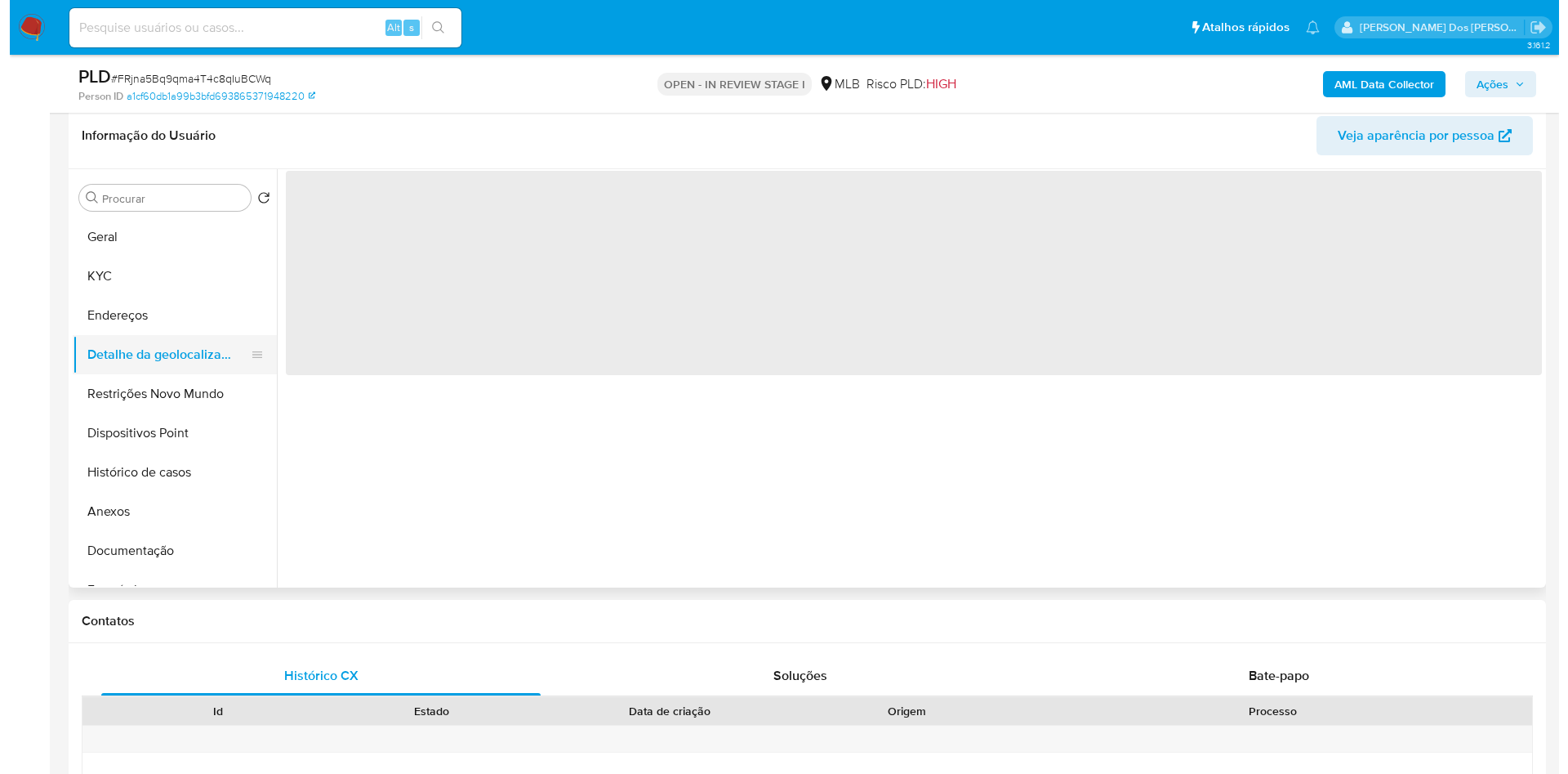
scroll to position [0, 0]
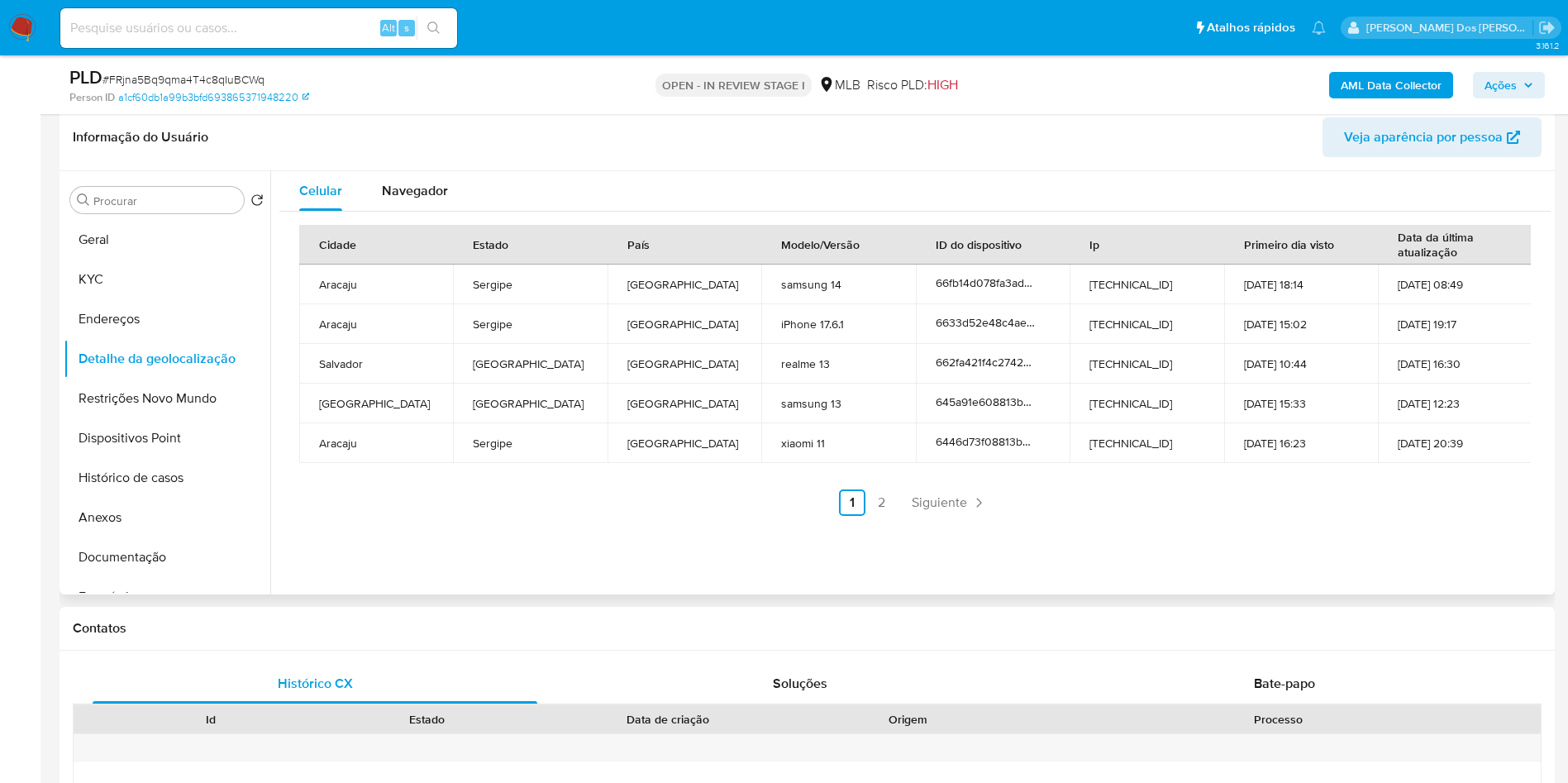
copy td "52817222000103"
click at [213, 412] on button "Restrições Novo Mundo" at bounding box center [161, 398] width 193 height 39
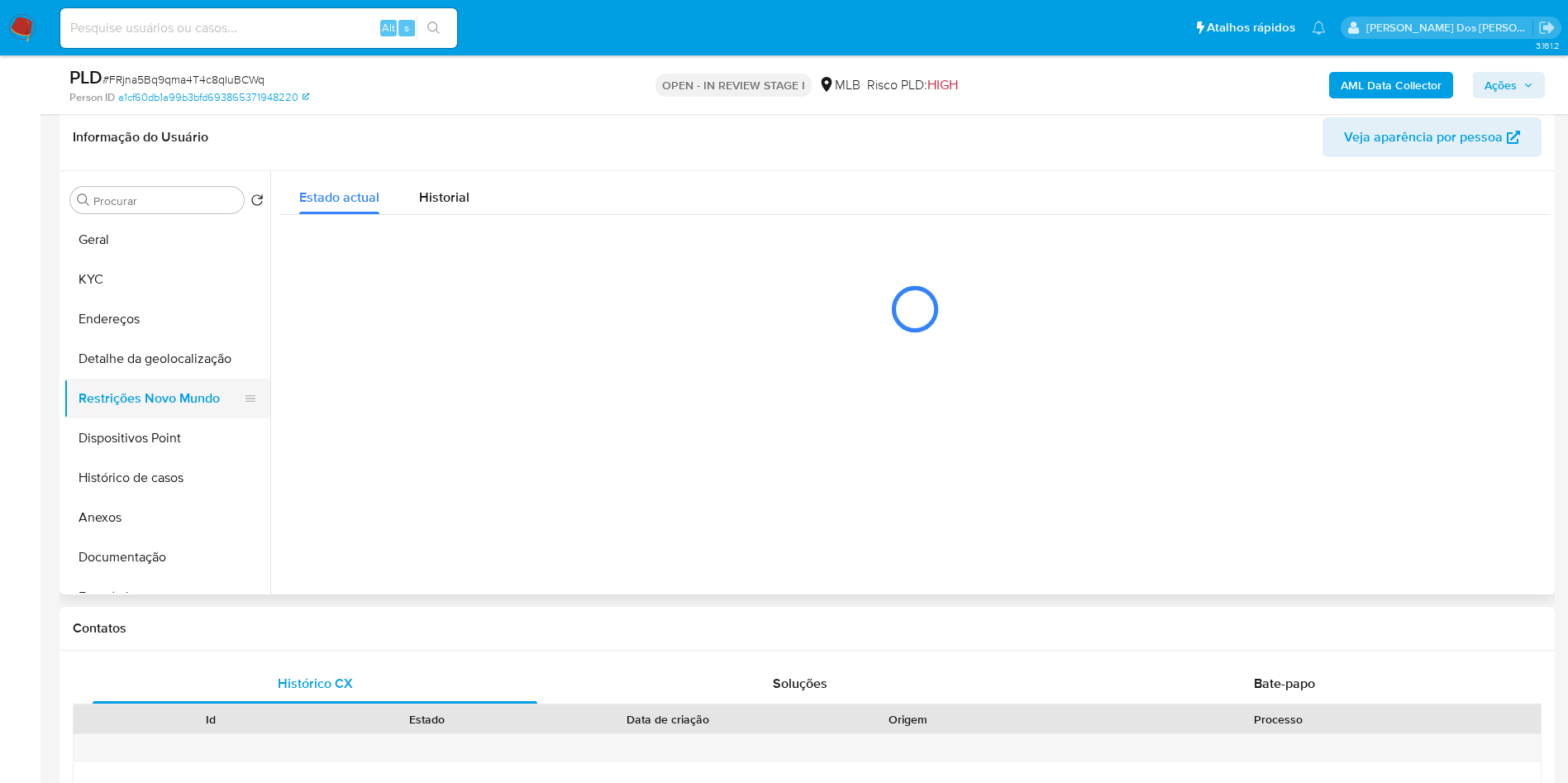
click at [213, 412] on button "Restrições Novo Mundo" at bounding box center [161, 398] width 193 height 39
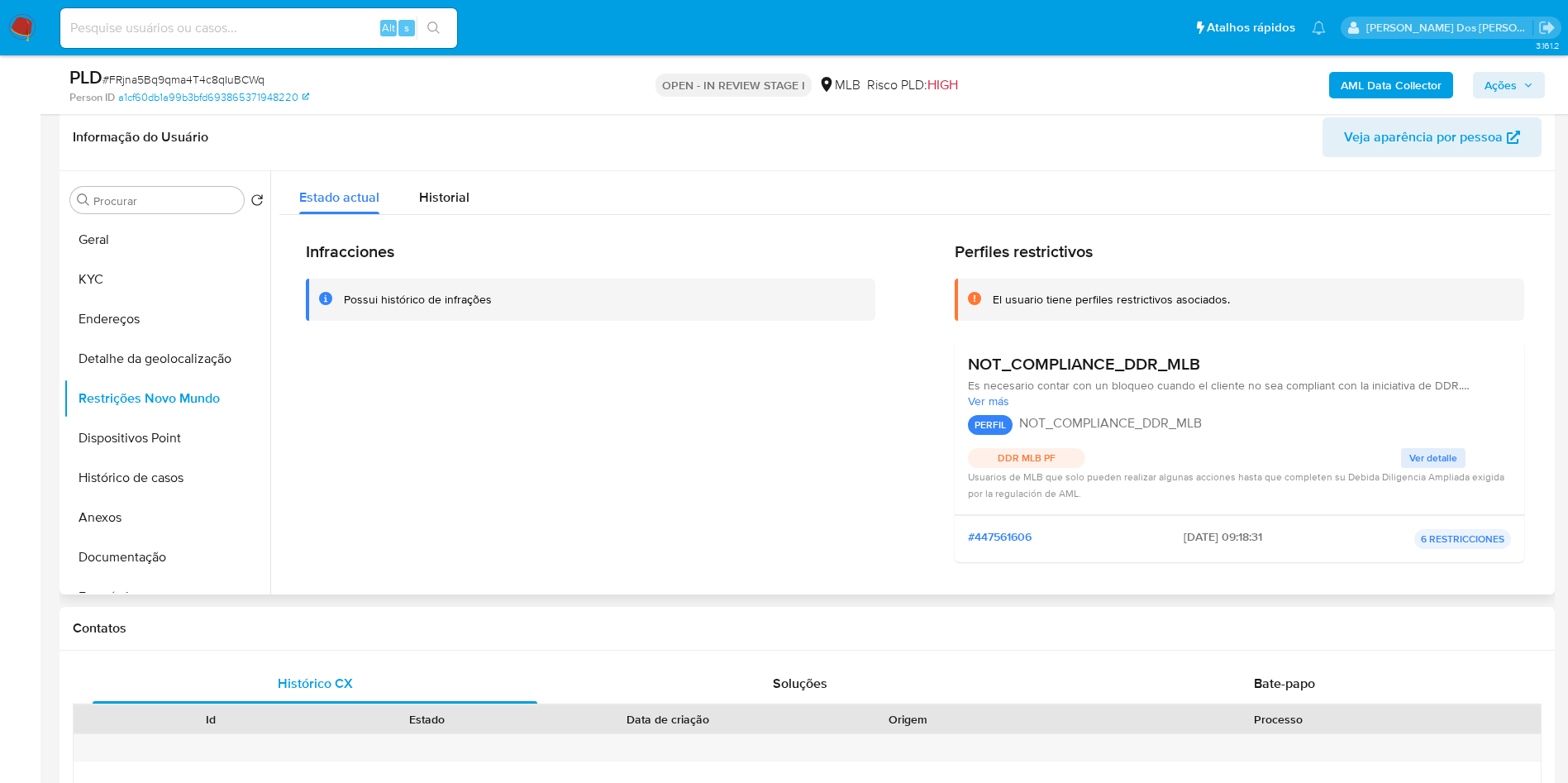
copy td "52817222000103"
click at [129, 458] on button "Dispositivos Point" at bounding box center [161, 437] width 193 height 39
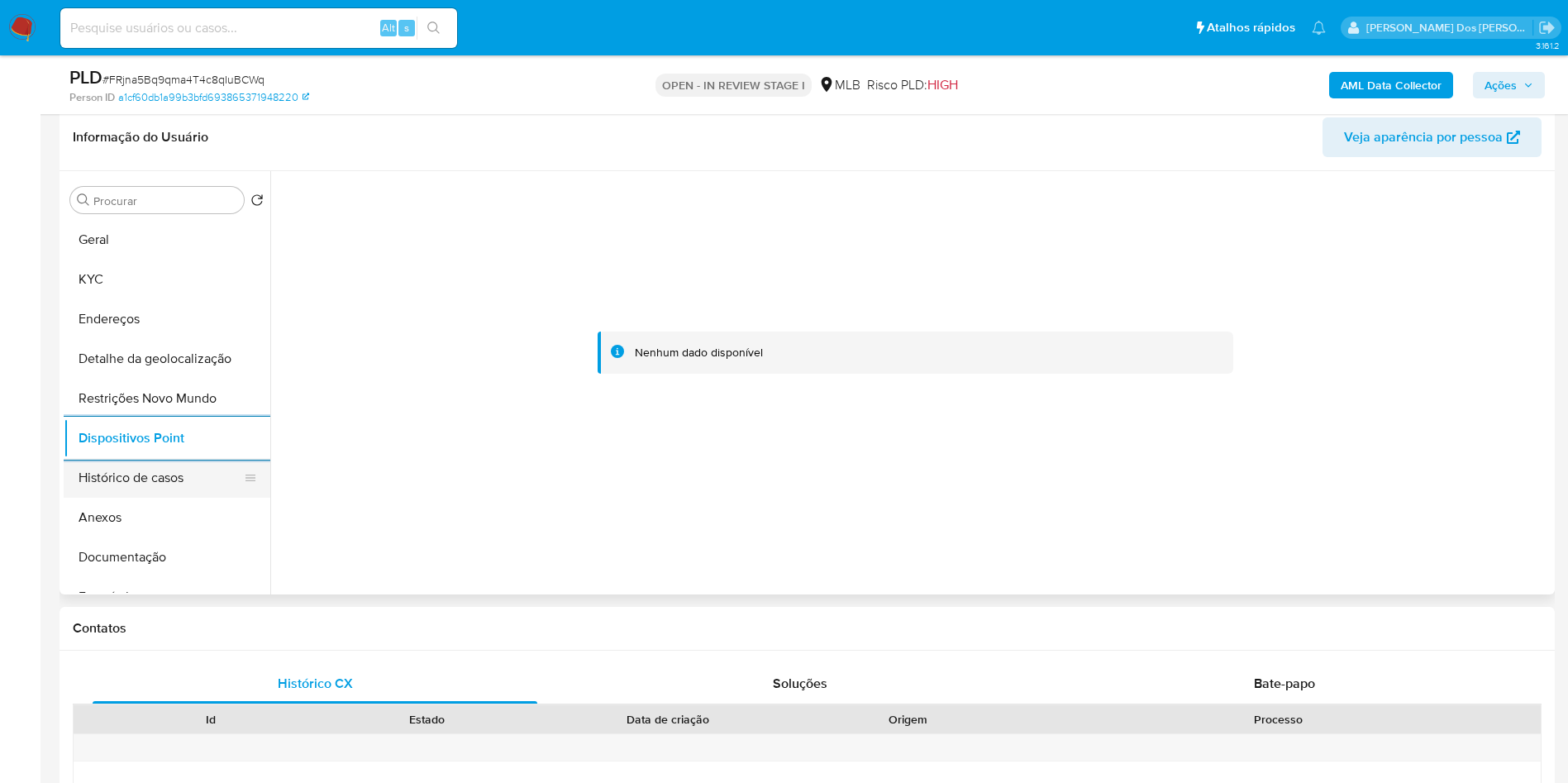
click at [196, 497] on button "Histórico de casos" at bounding box center [161, 477] width 193 height 39
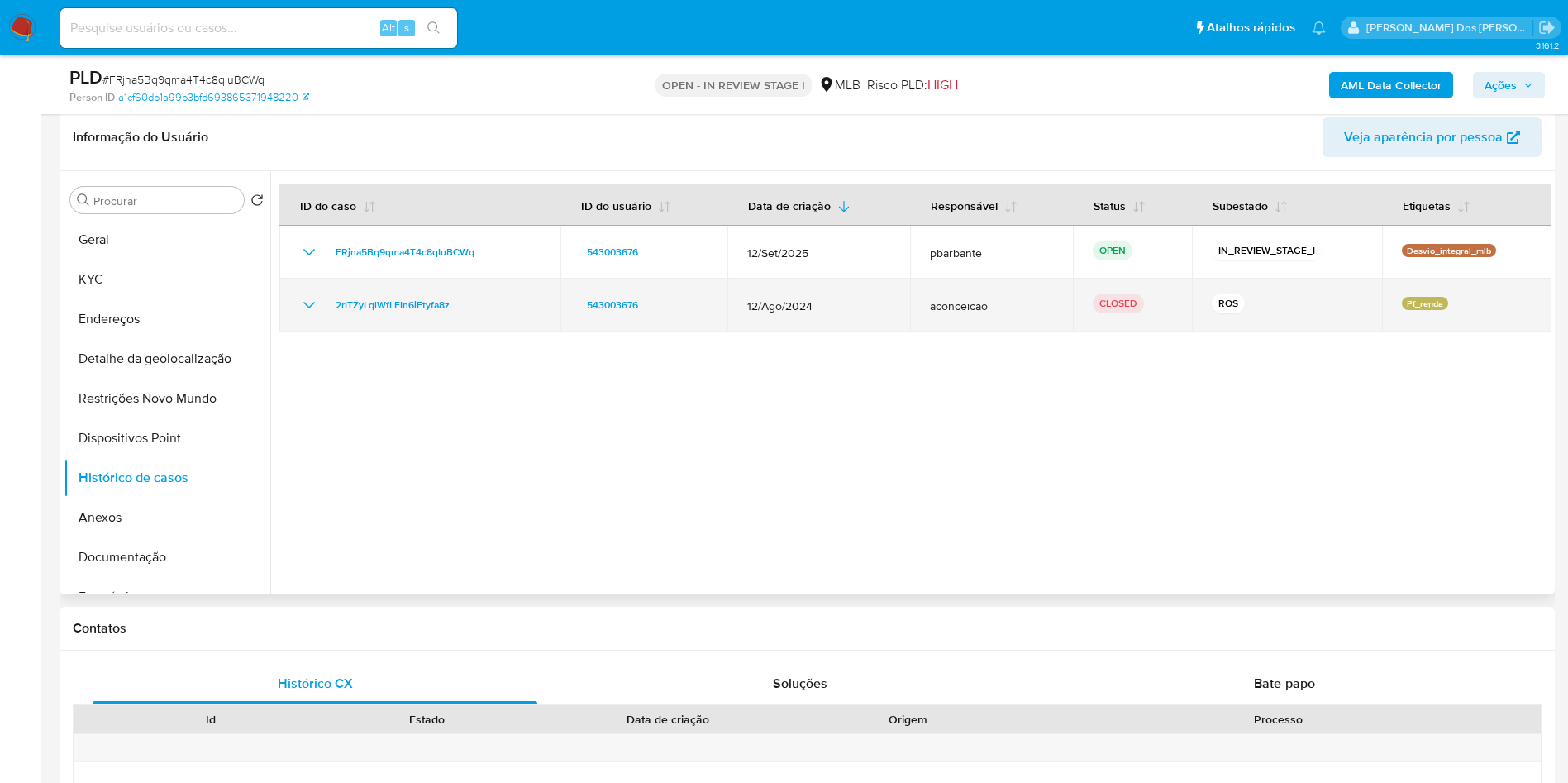
click at [315, 332] on td "2rITZyLqlWfLEIn6iFtyfa8z" at bounding box center [420, 304] width 281 height 53
click at [308, 315] on icon "Mostrar/Ocultar" at bounding box center [309, 305] width 20 height 20
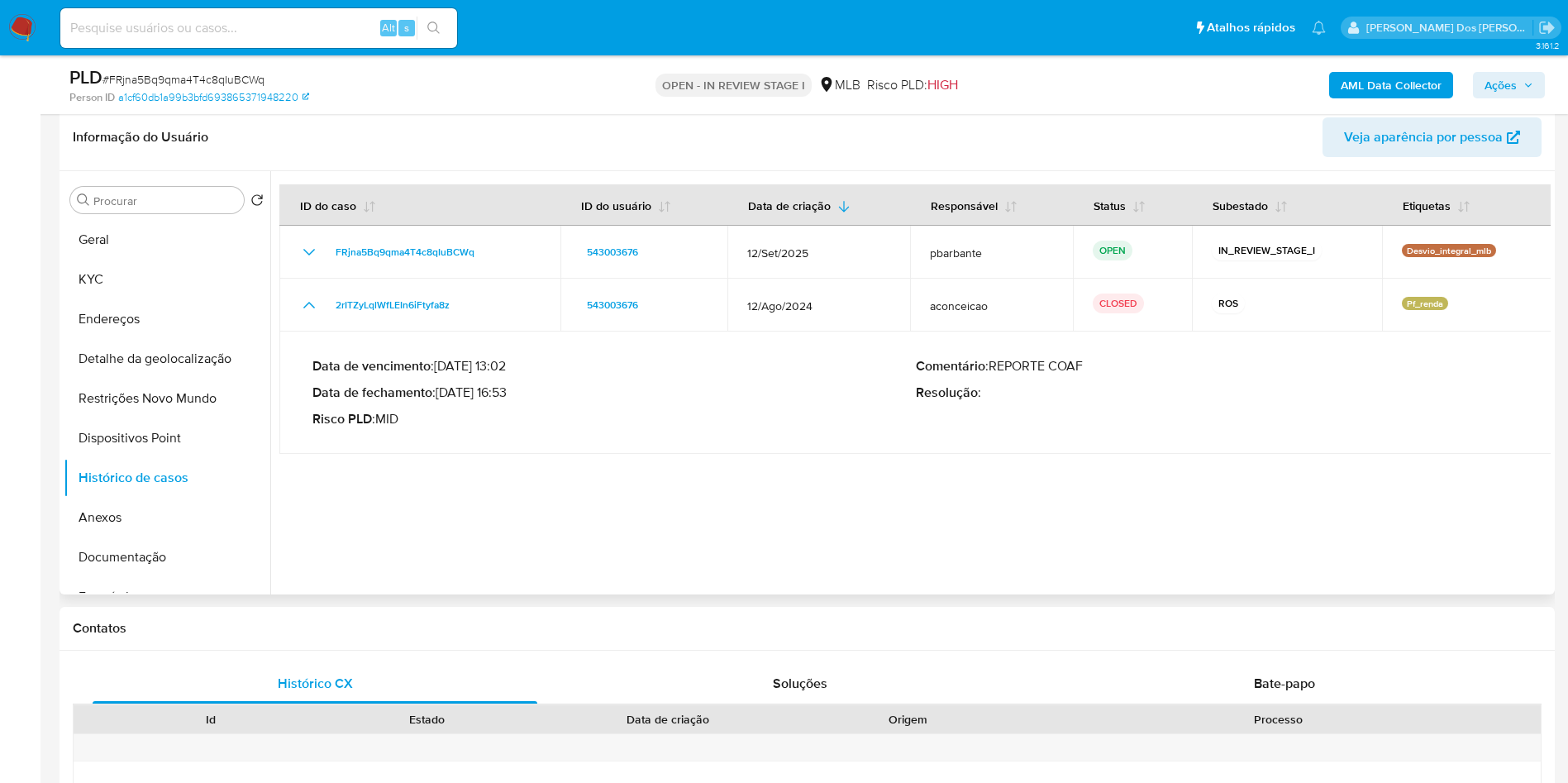
drag, startPoint x: 443, startPoint y: 416, endPoint x: 515, endPoint y: 418, distance: 72.0
click at [515, 401] on p "Data de fechamento : 17/09/2024 16:53" at bounding box center [614, 392] width 603 height 16
click at [1491, 84] on span "Ações" at bounding box center [1501, 85] width 33 height 27
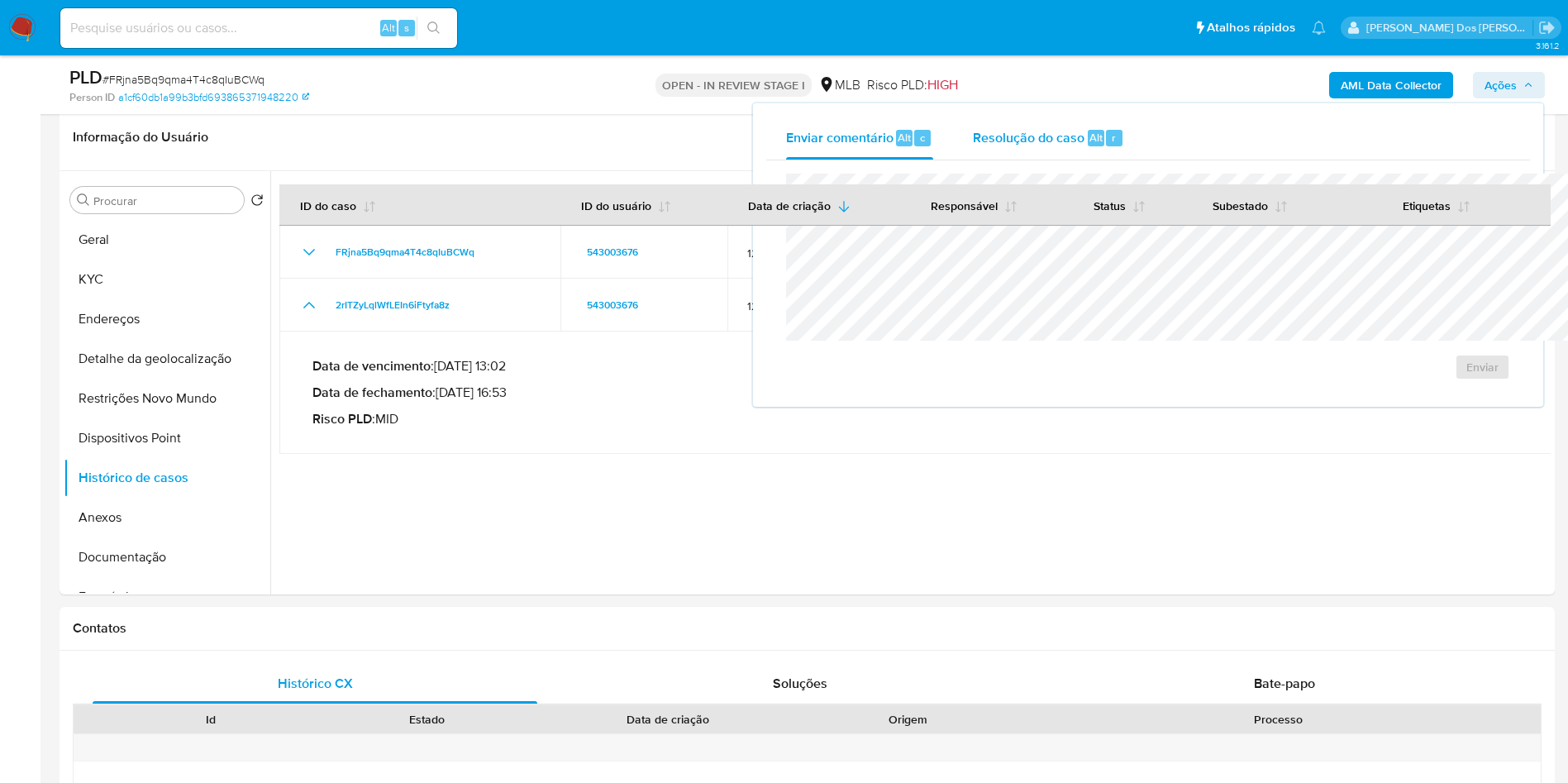
click at [973, 136] on span "Resolução do caso" at bounding box center [1029, 137] width 112 height 19
click at [876, 226] on th "Data de criação" at bounding box center [818, 205] width 183 height 41
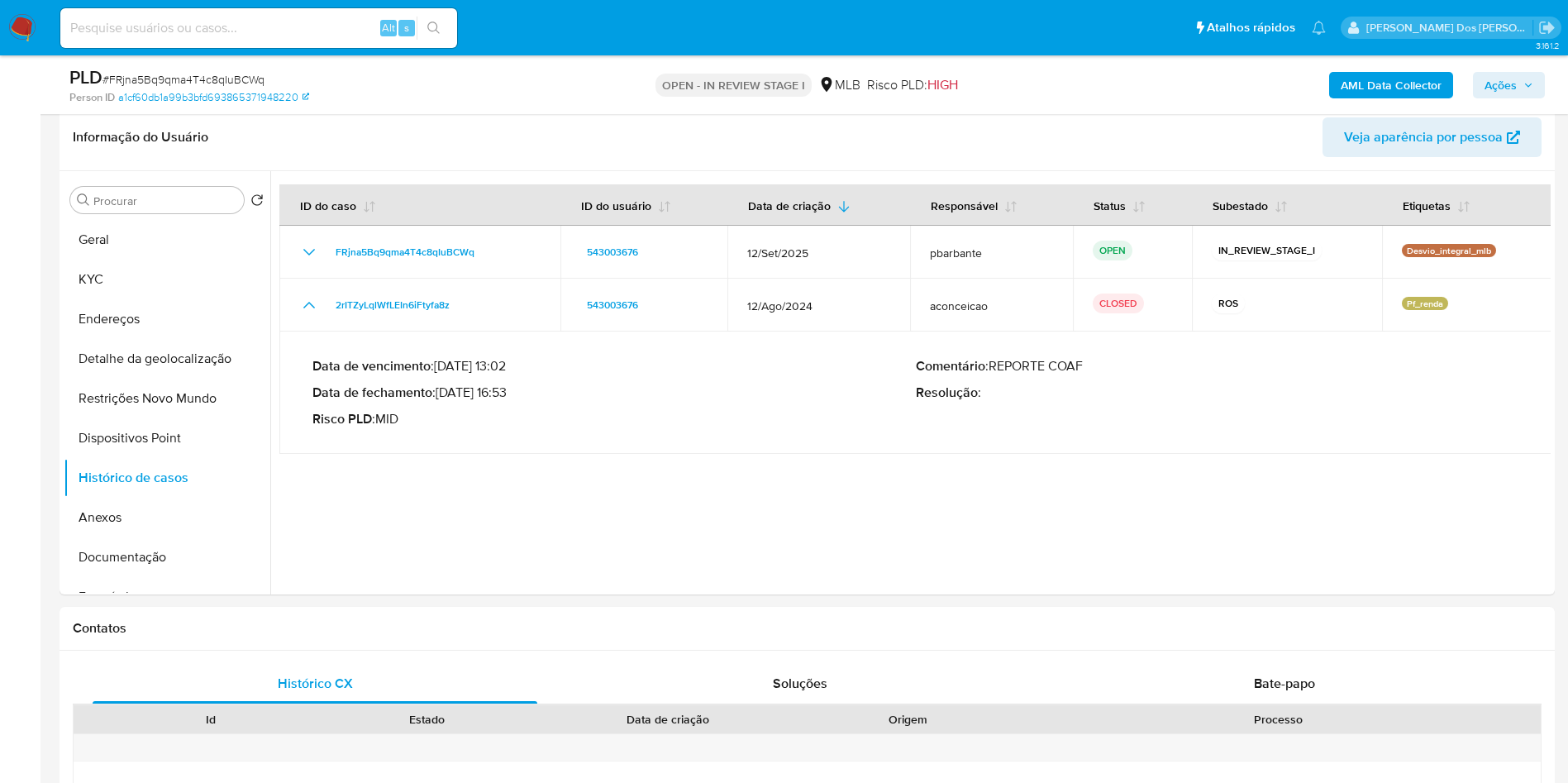
click at [1512, 90] on span "Ações" at bounding box center [1501, 85] width 33 height 27
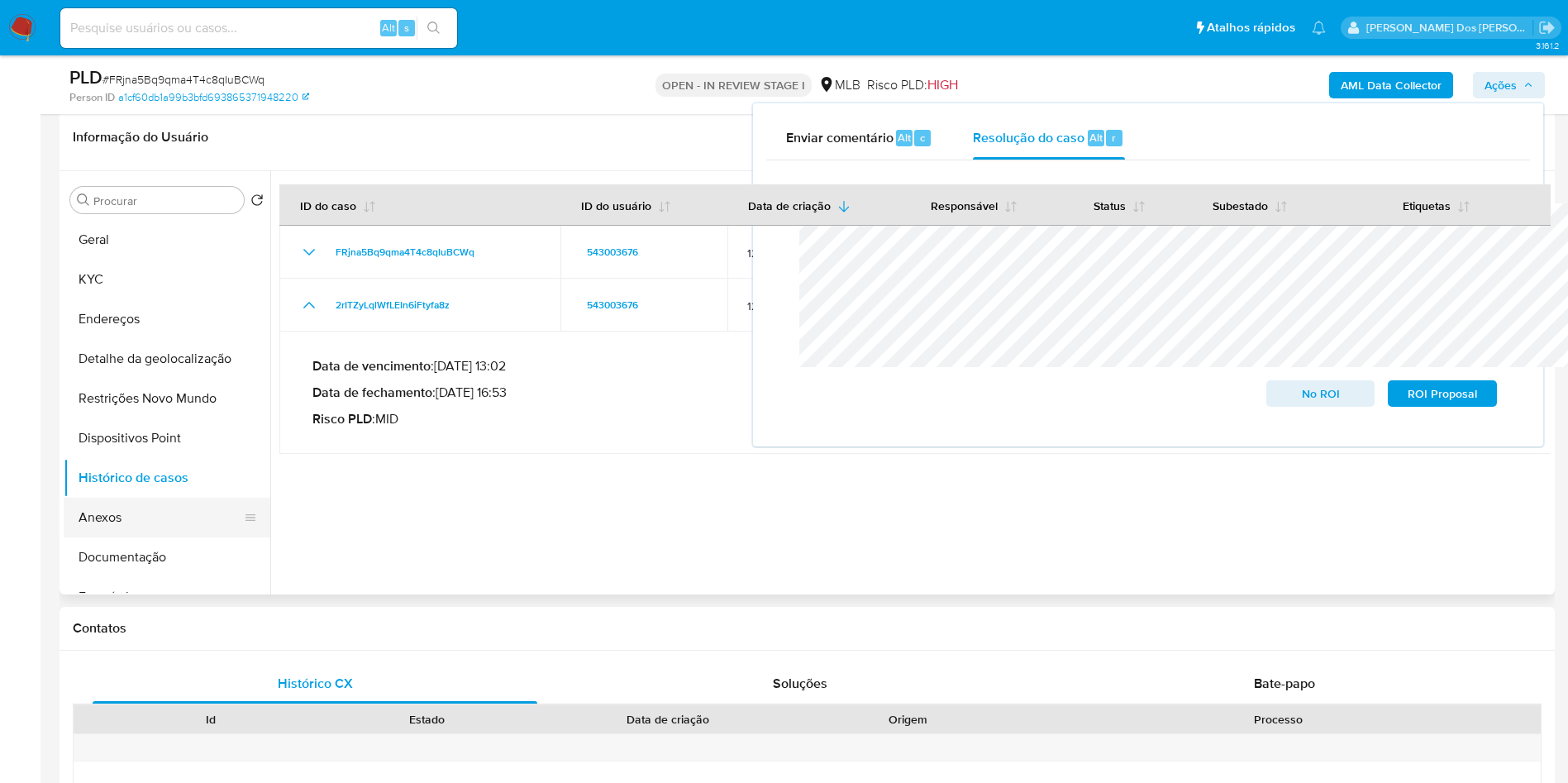
click at [116, 537] on button "Anexos" at bounding box center [161, 516] width 193 height 39
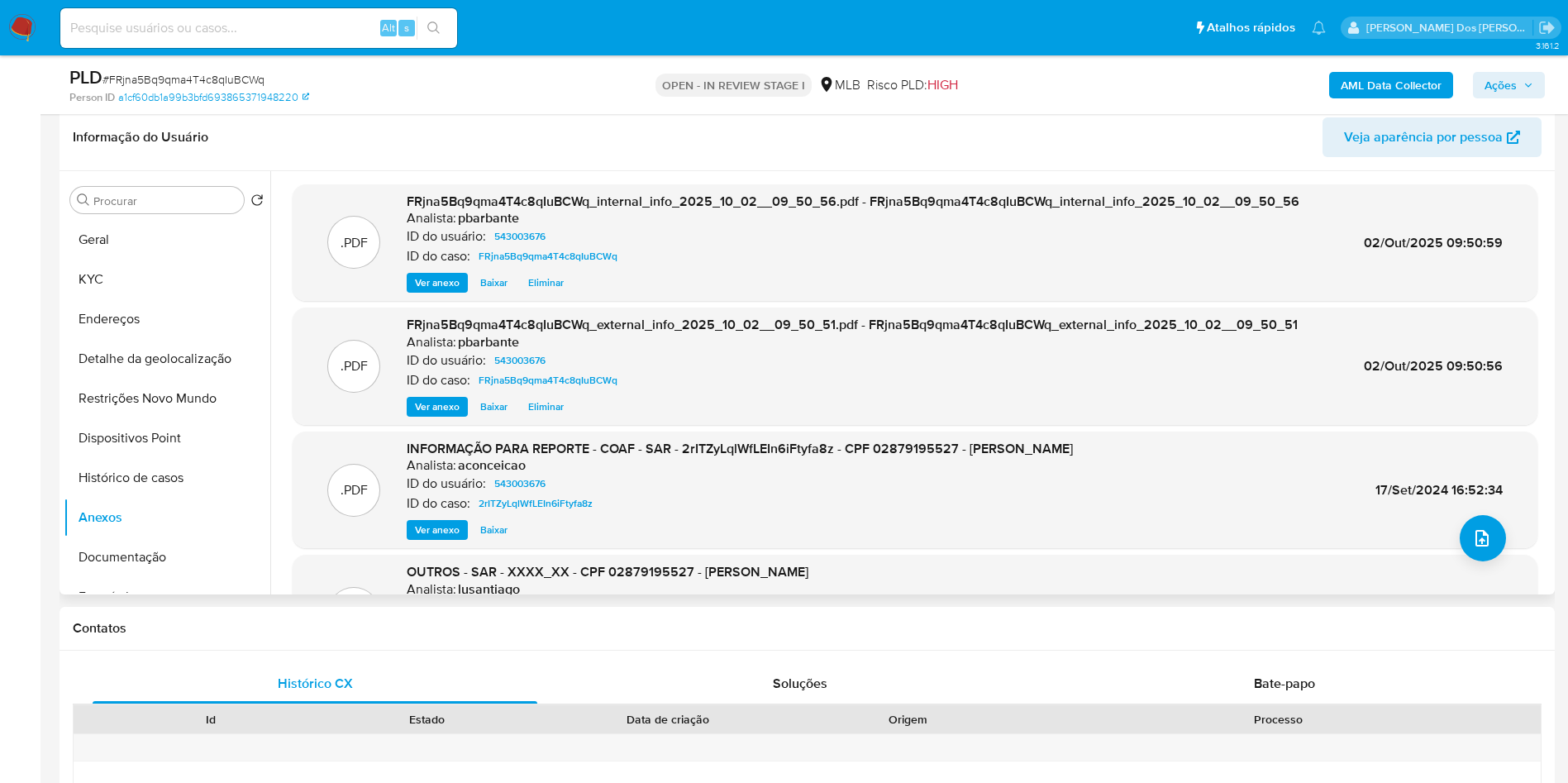
click at [1455, 582] on div ".PDF OUTROS - SAR - XXXX_XX - CPF 02879195527 - TARCISIO RABELO SANTANA Analist…" at bounding box center [915, 613] width 1245 height 118
click at [1479, 548] on icon "upload-file" at bounding box center [1482, 537] width 20 height 20
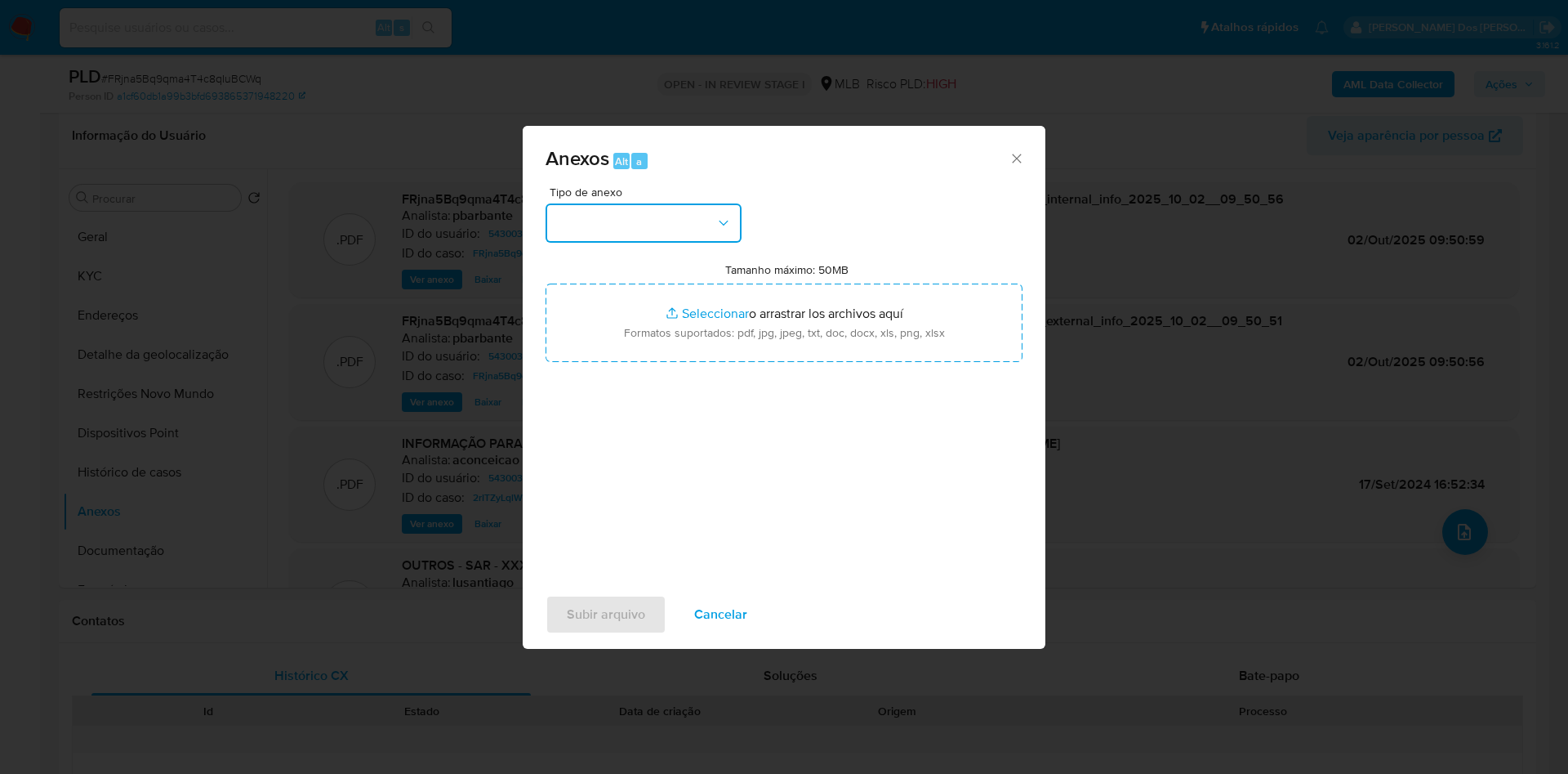
click at [678, 203] on button "button" at bounding box center [642, 222] width 196 height 39
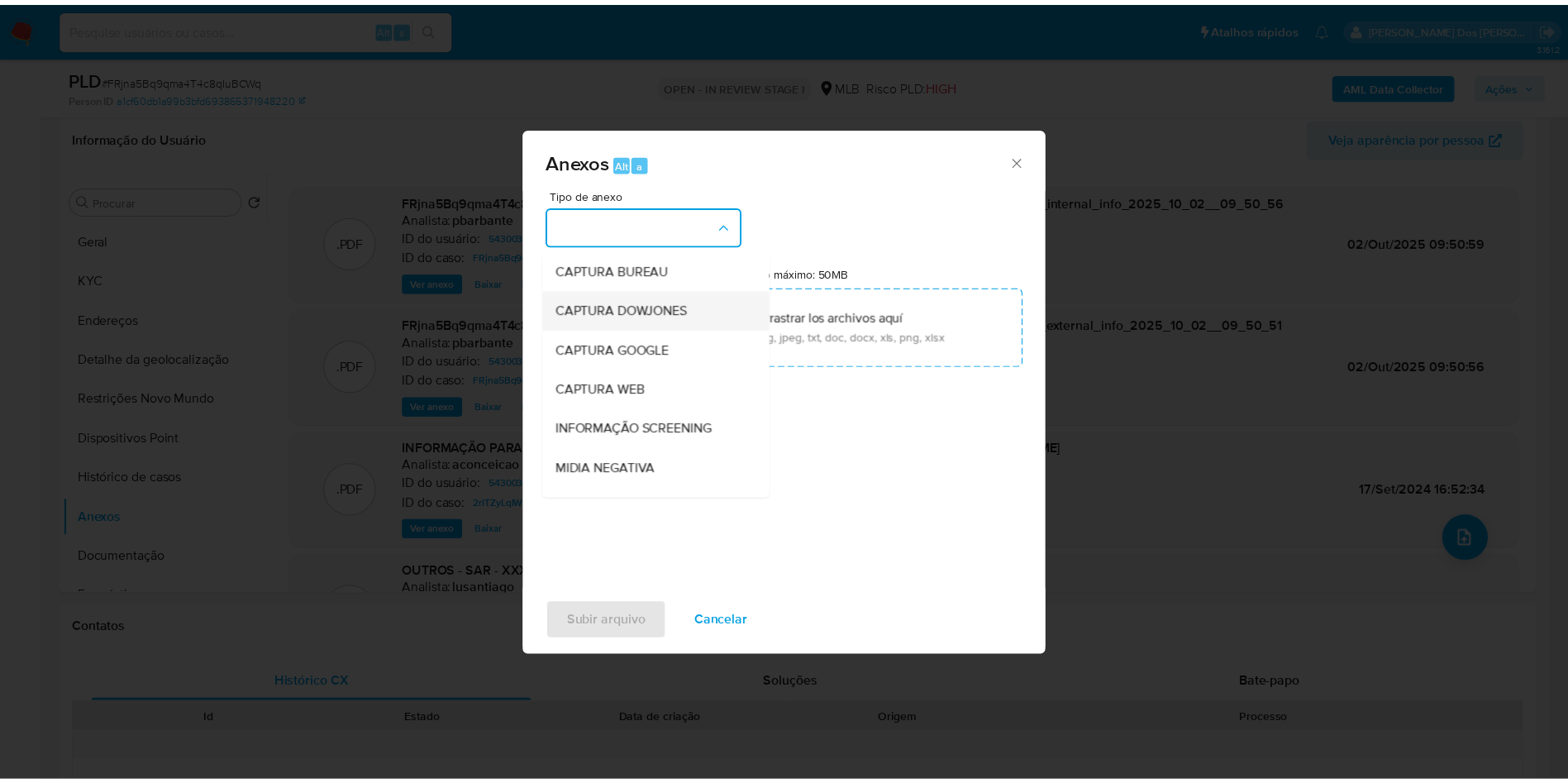
scroll to position [222, 0]
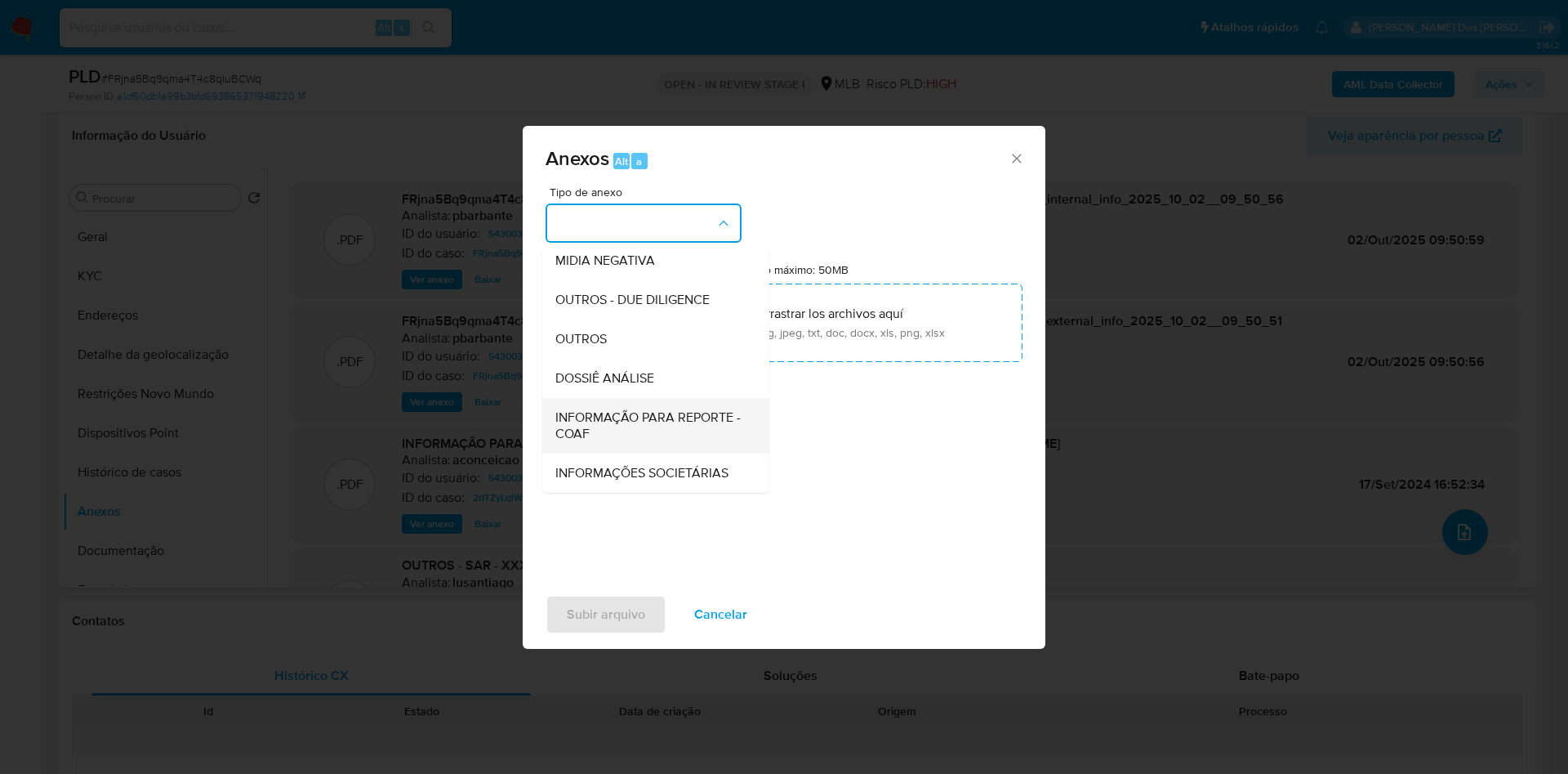
click at [579, 409] on span "INFORMAÇÃO PARA REPORTE - COAF" at bounding box center [651, 425] width 191 height 33
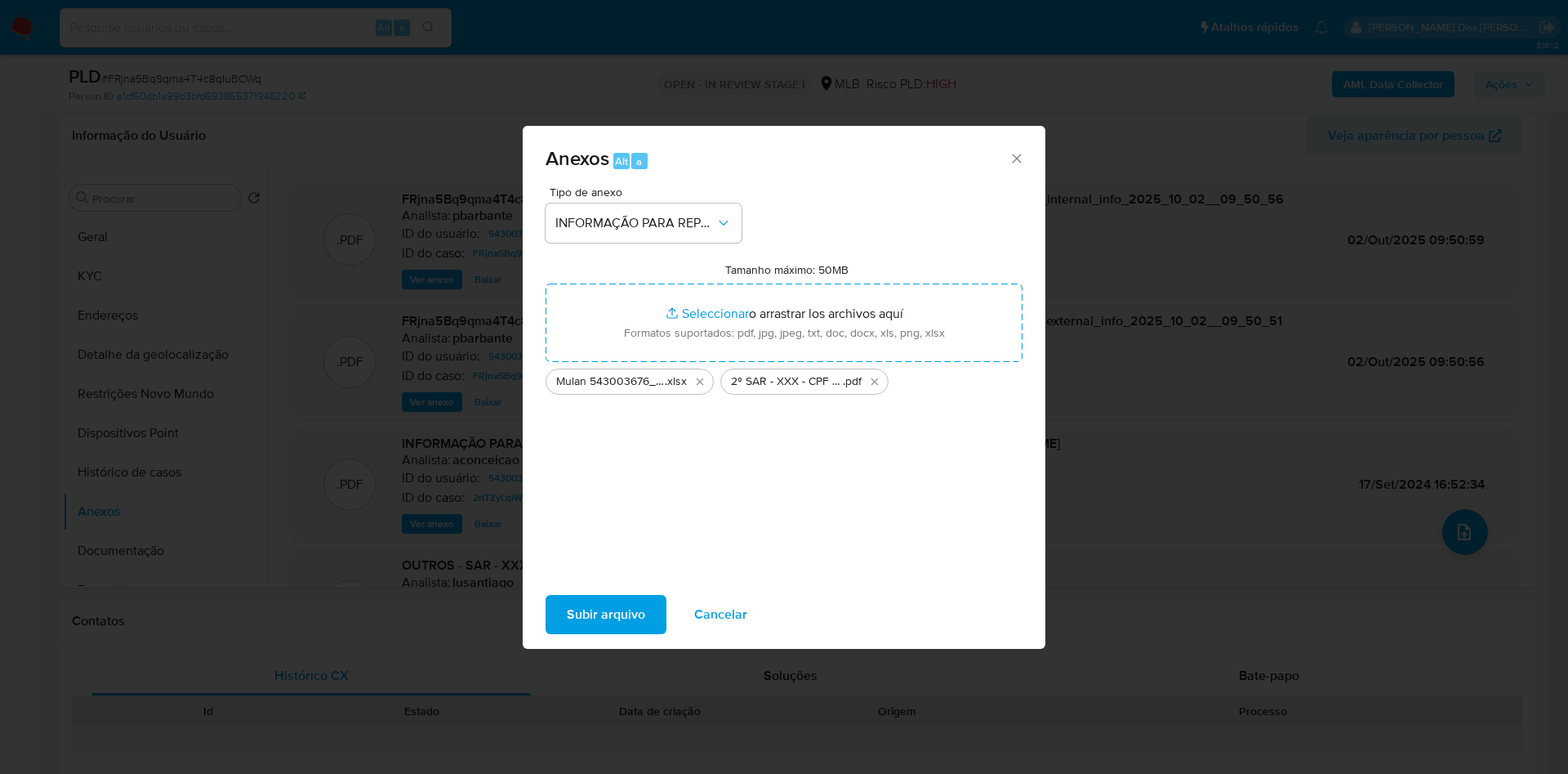
click at [572, 629] on span "Subir arquivo" at bounding box center [605, 614] width 78 height 36
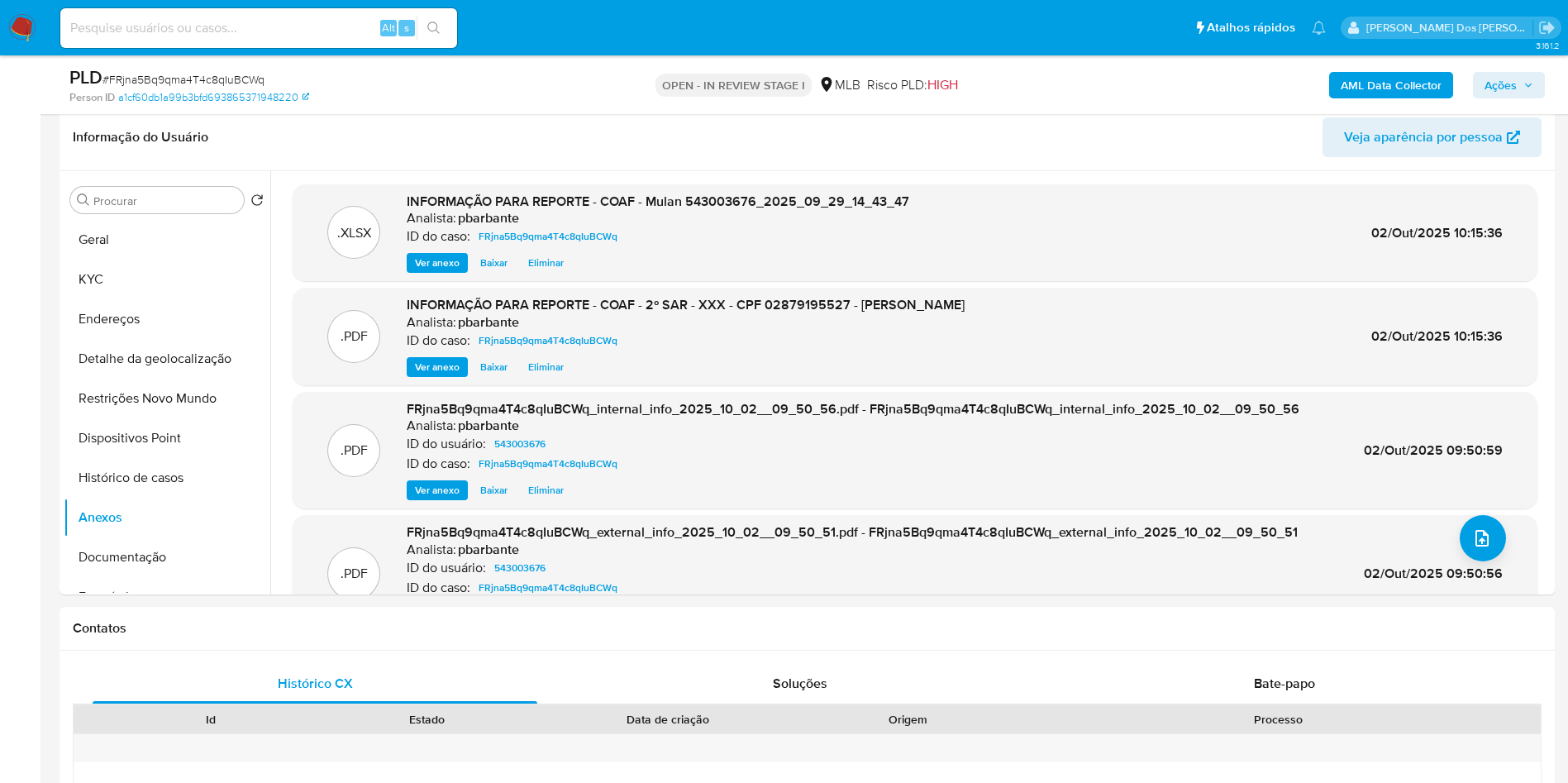
click at [1533, 88] on icon "button" at bounding box center [1528, 85] width 10 height 10
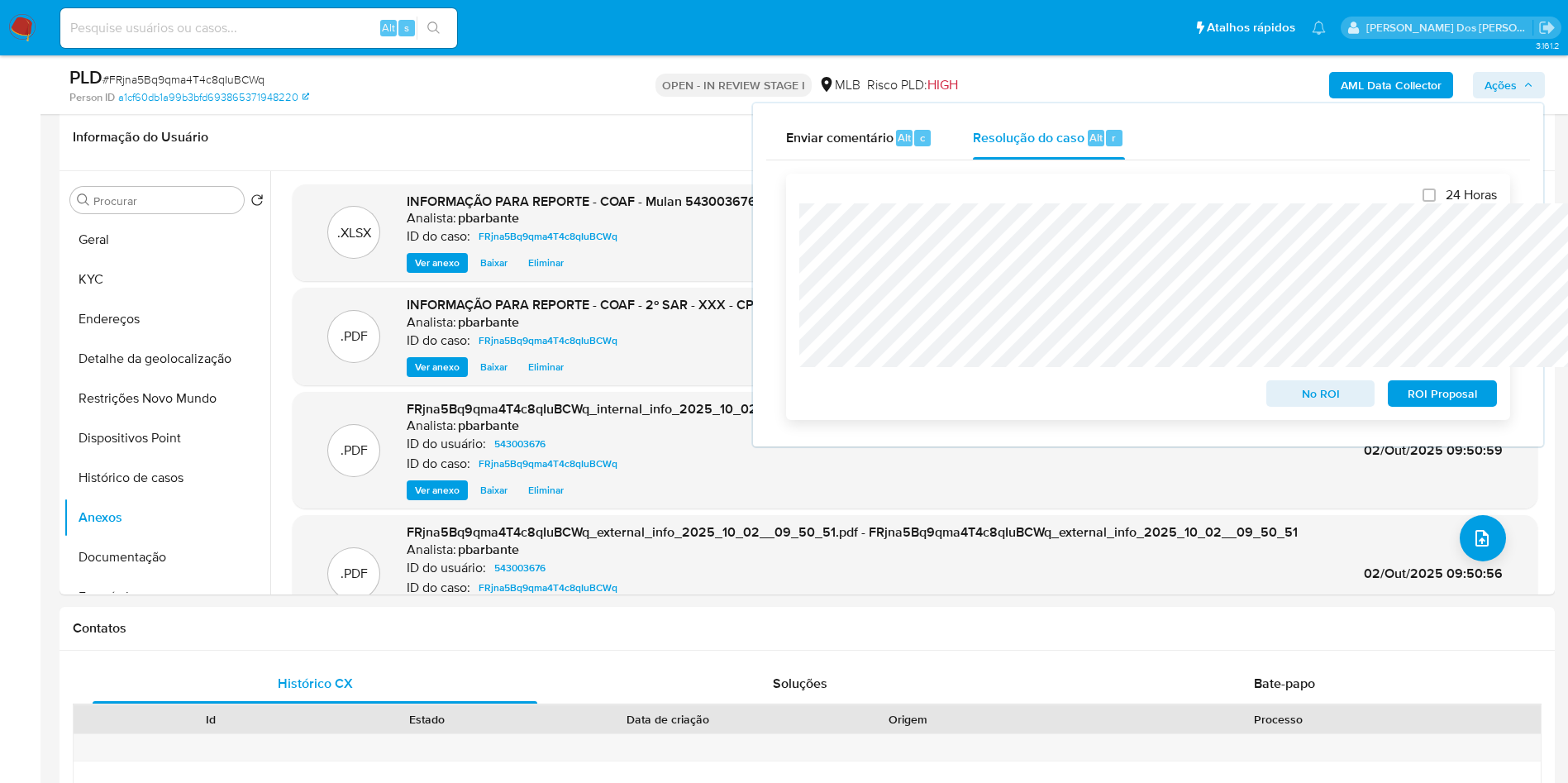
click at [1456, 402] on span "ROI Proposal" at bounding box center [1443, 393] width 86 height 23
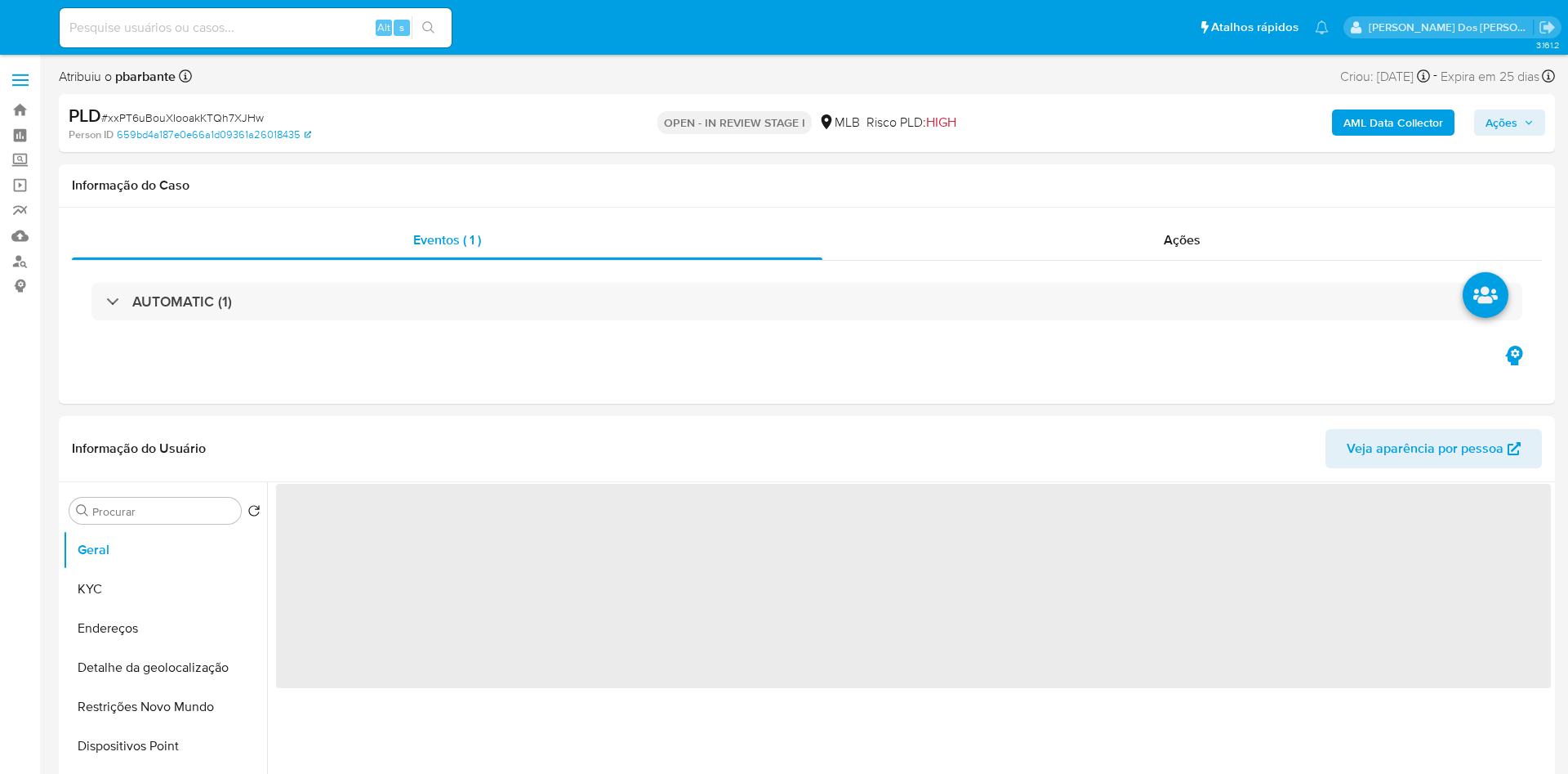
select select "10"
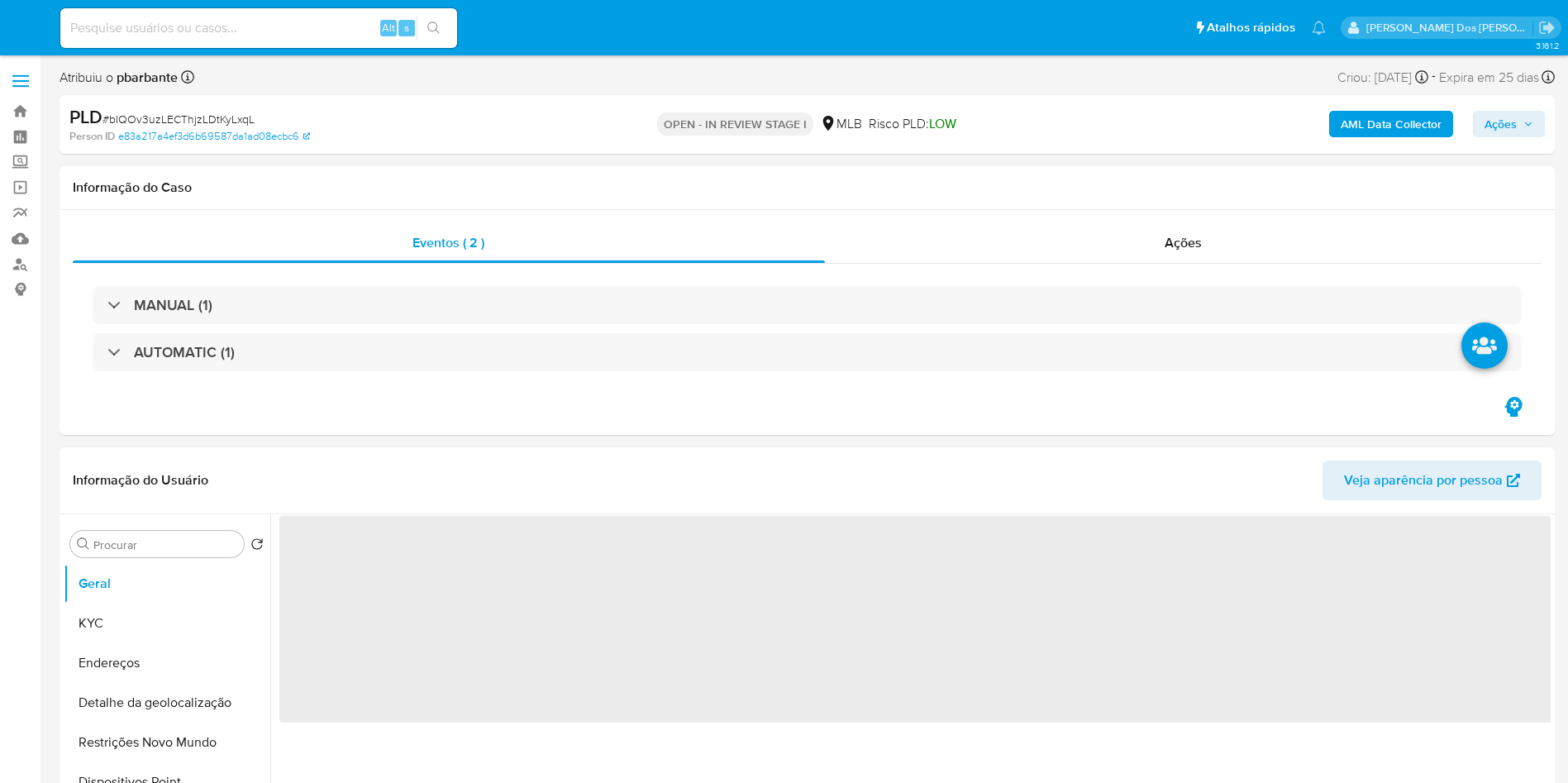
select select "10"
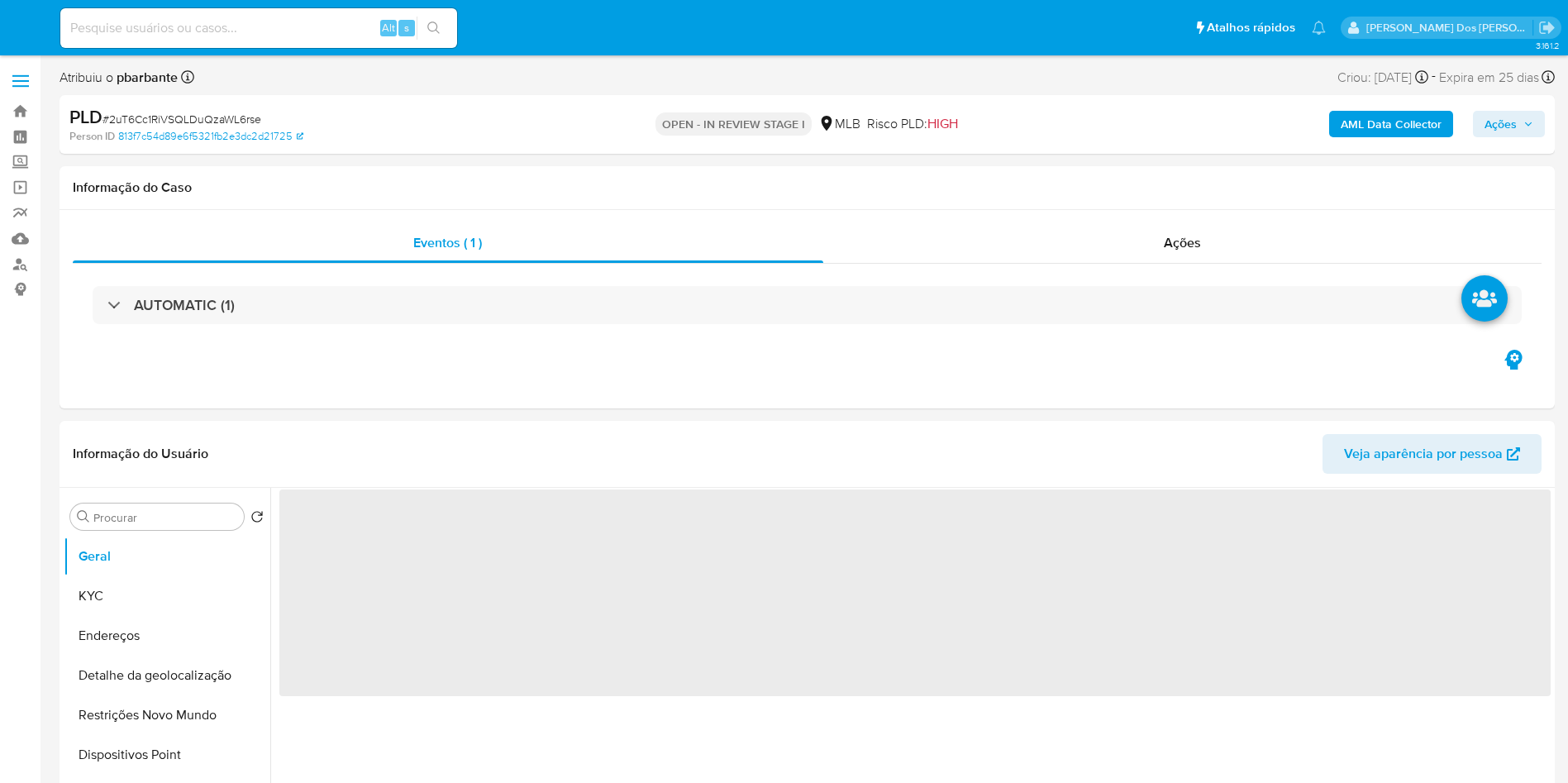
select select "10"
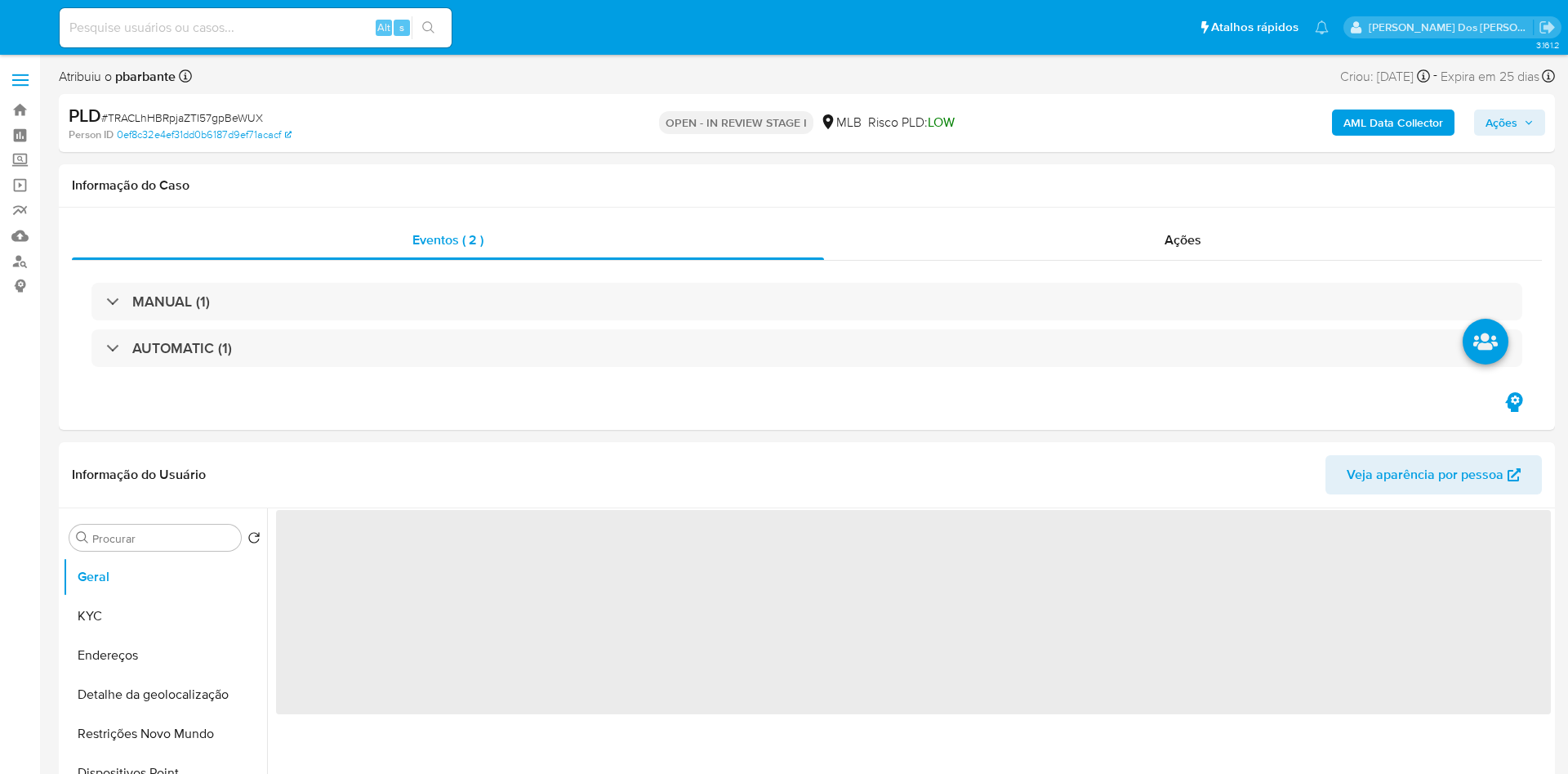
select select "10"
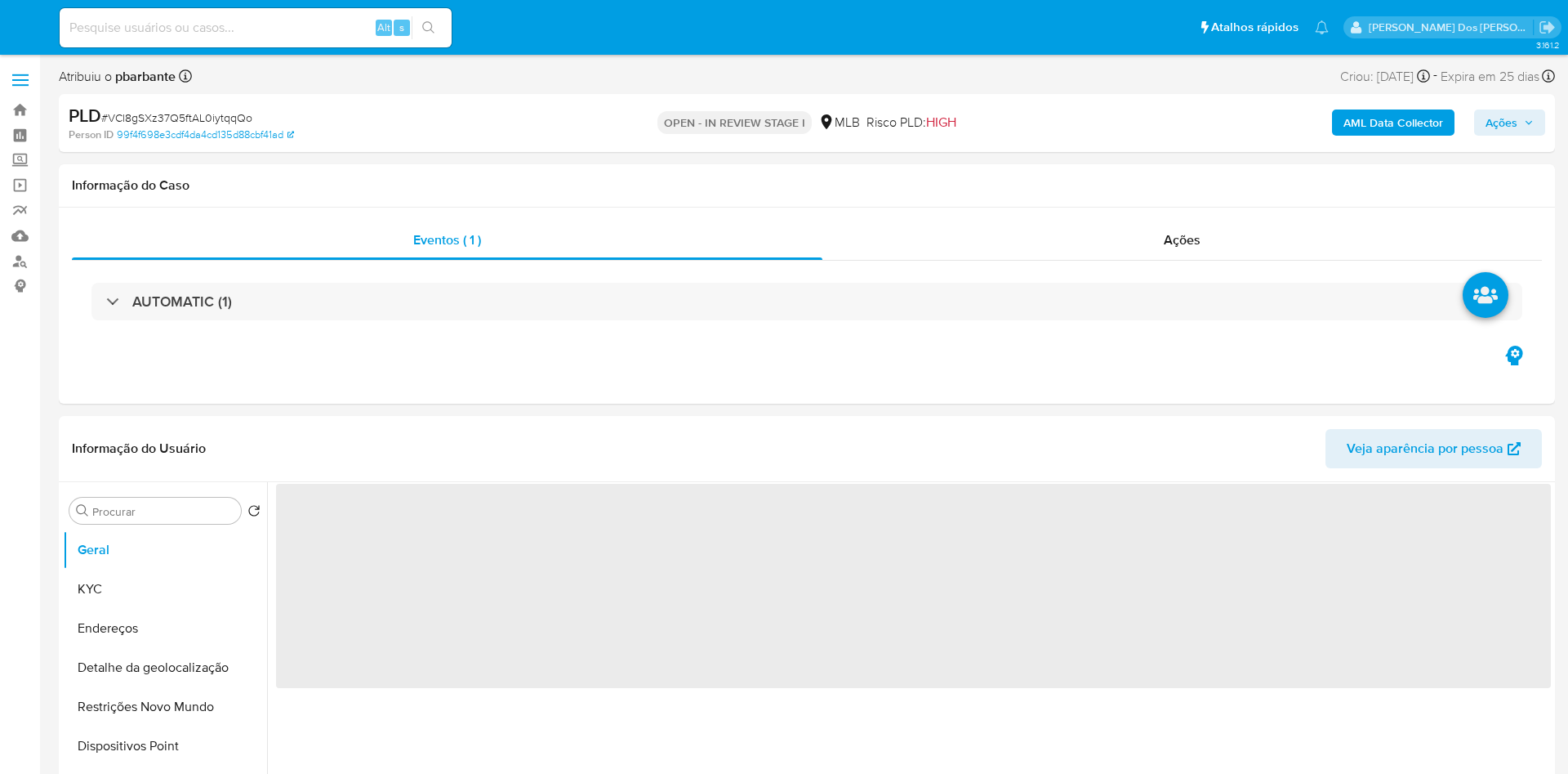
select select "10"
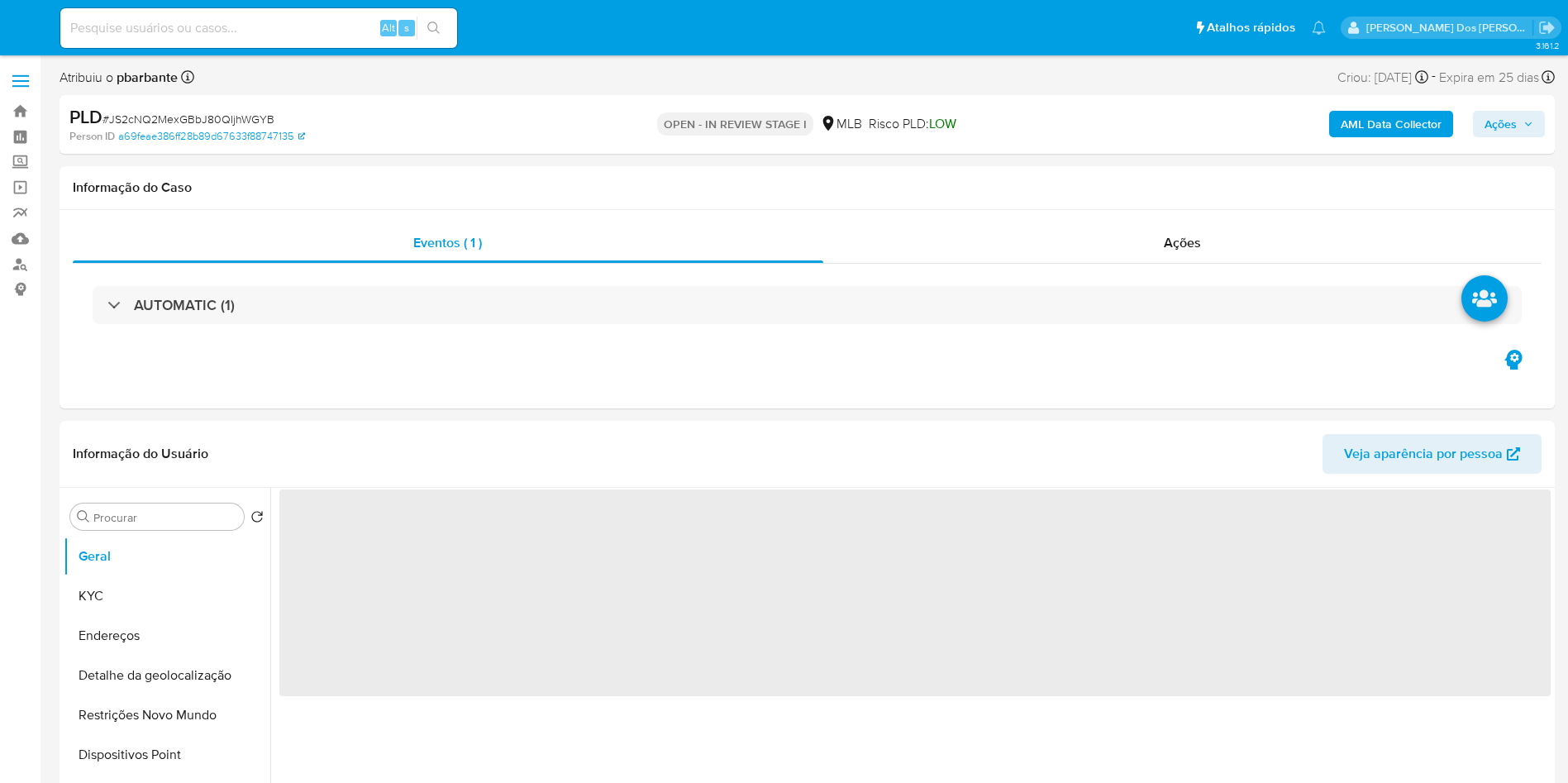
select select "10"
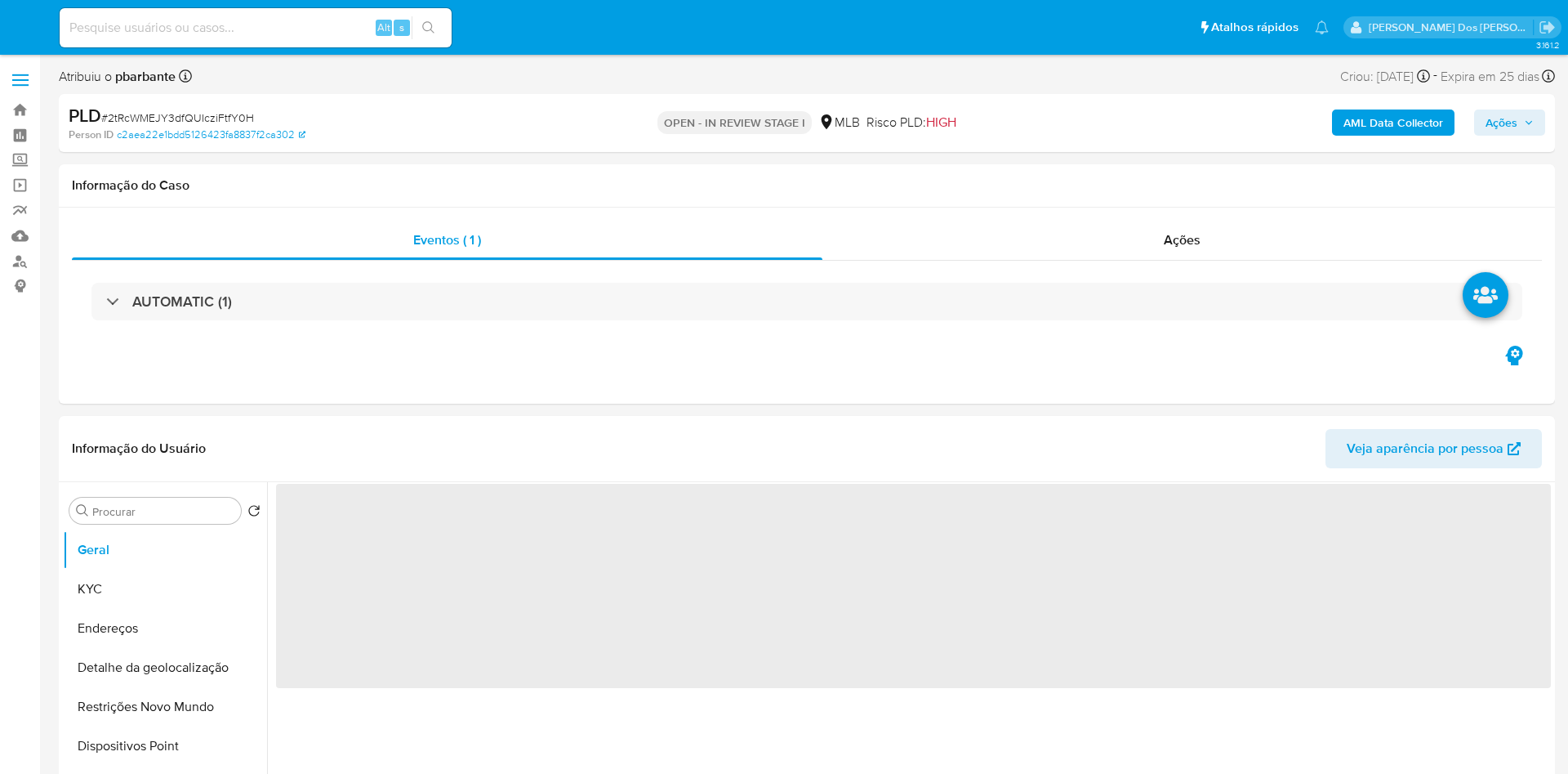
select select "10"
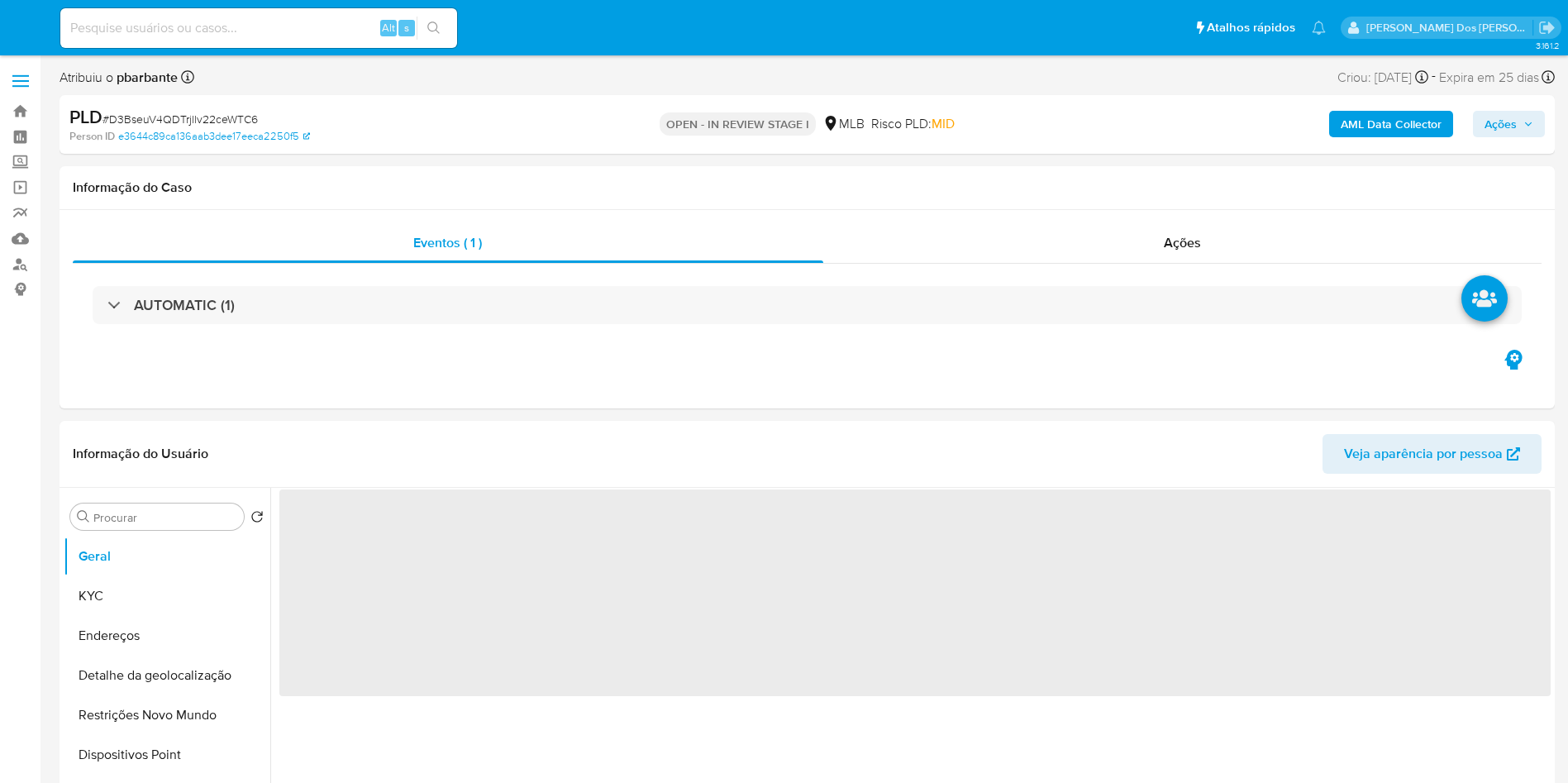
select select "10"
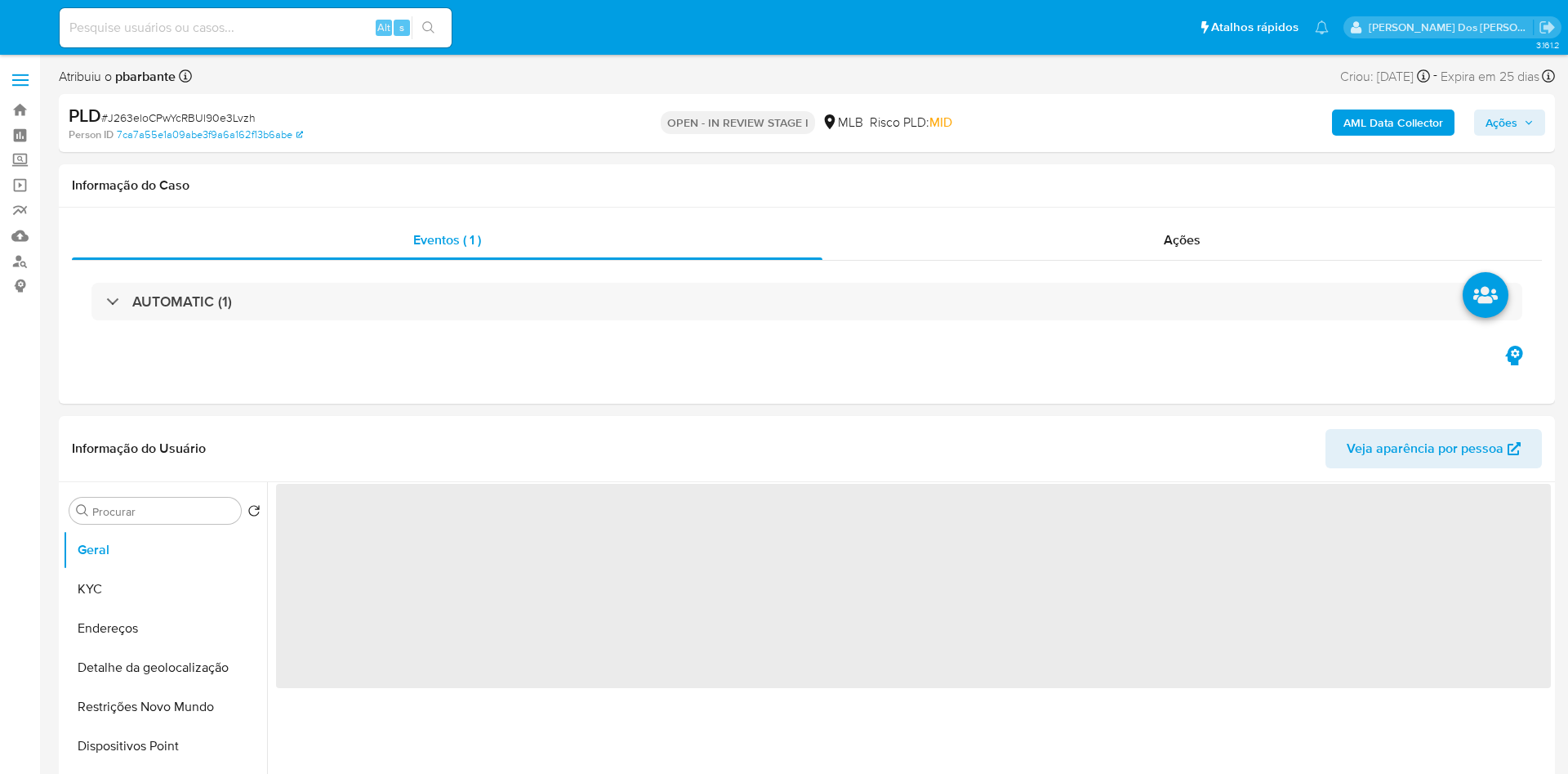
select select "10"
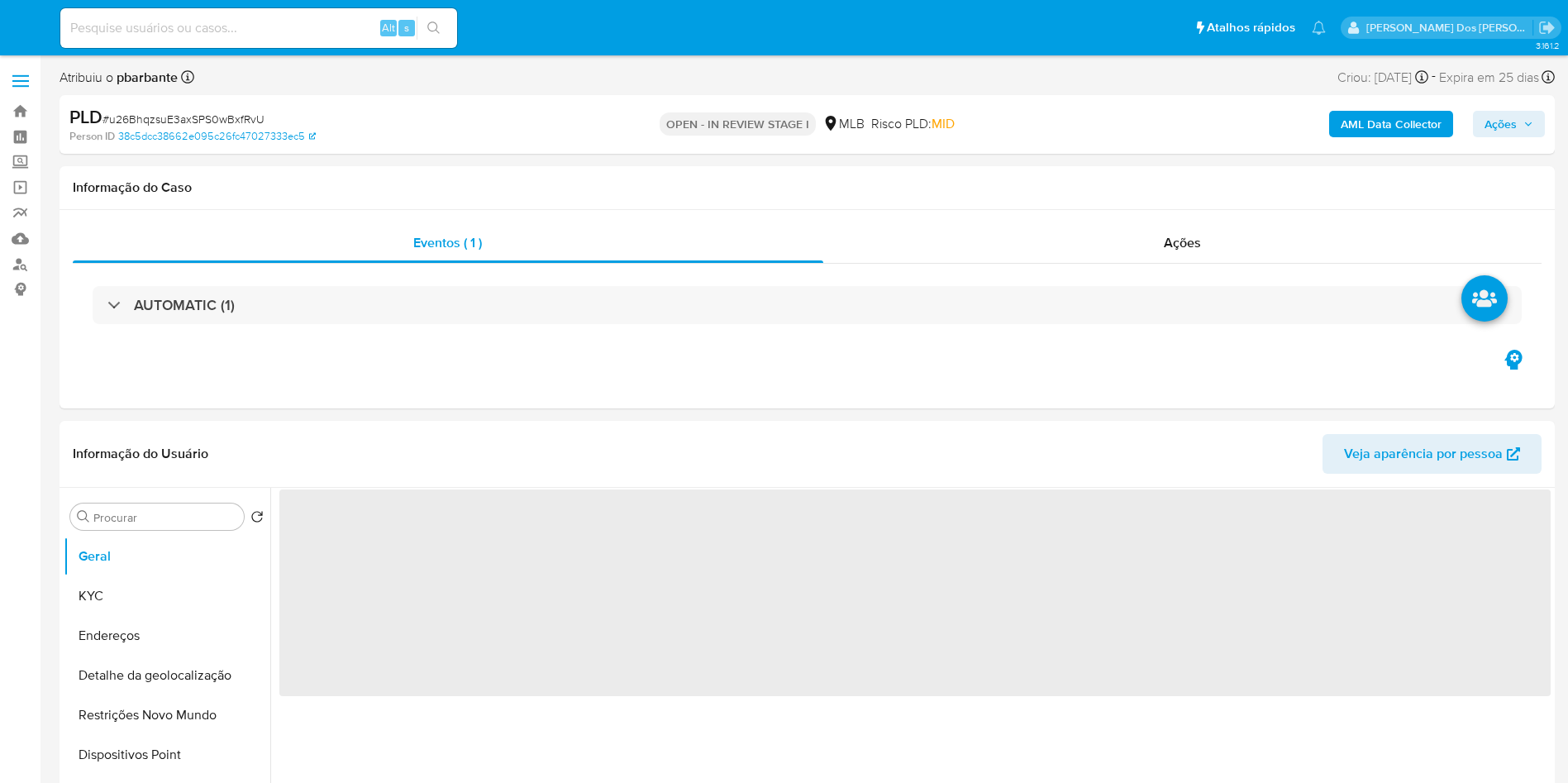
select select "10"
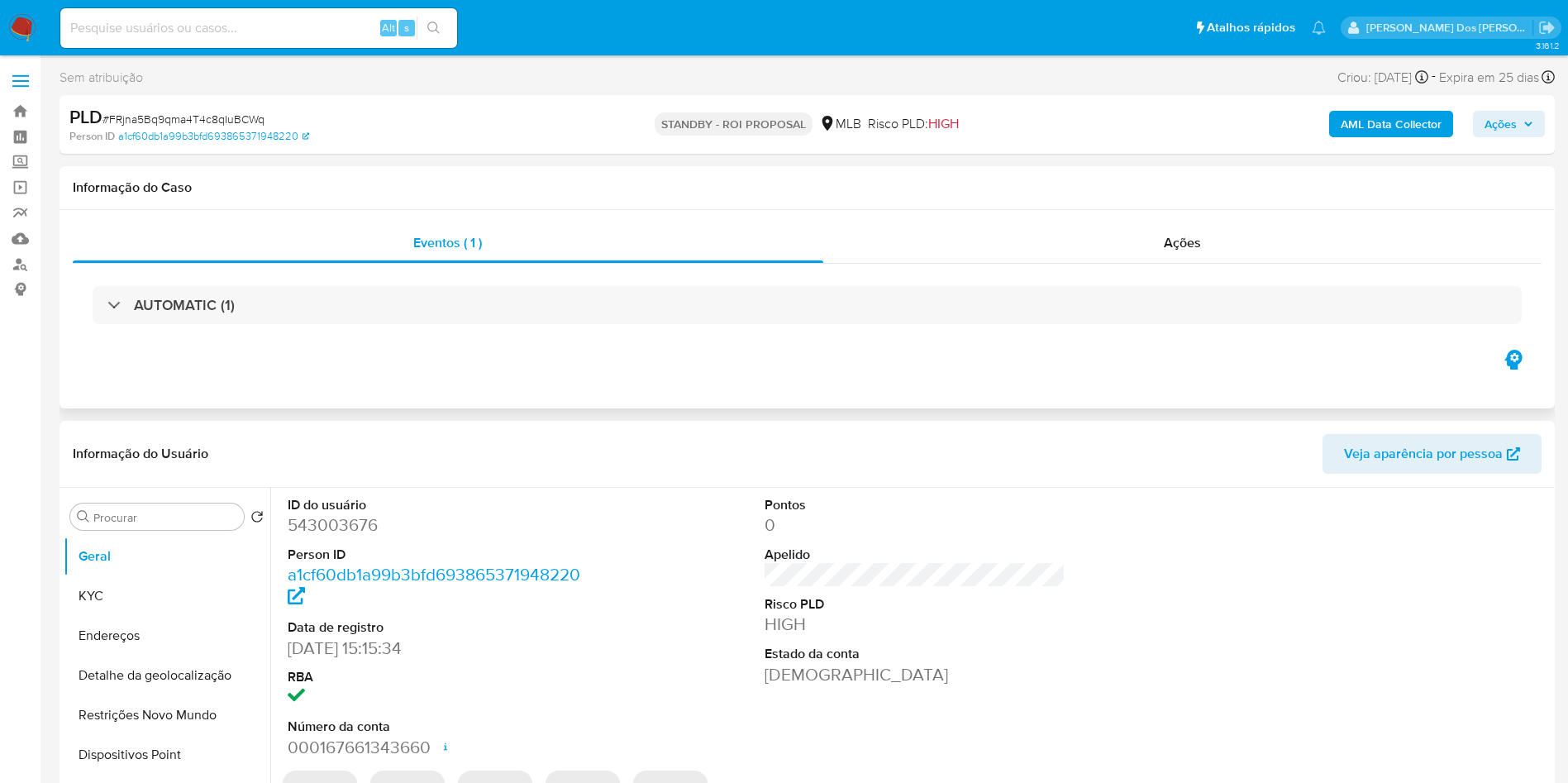
select select "10"
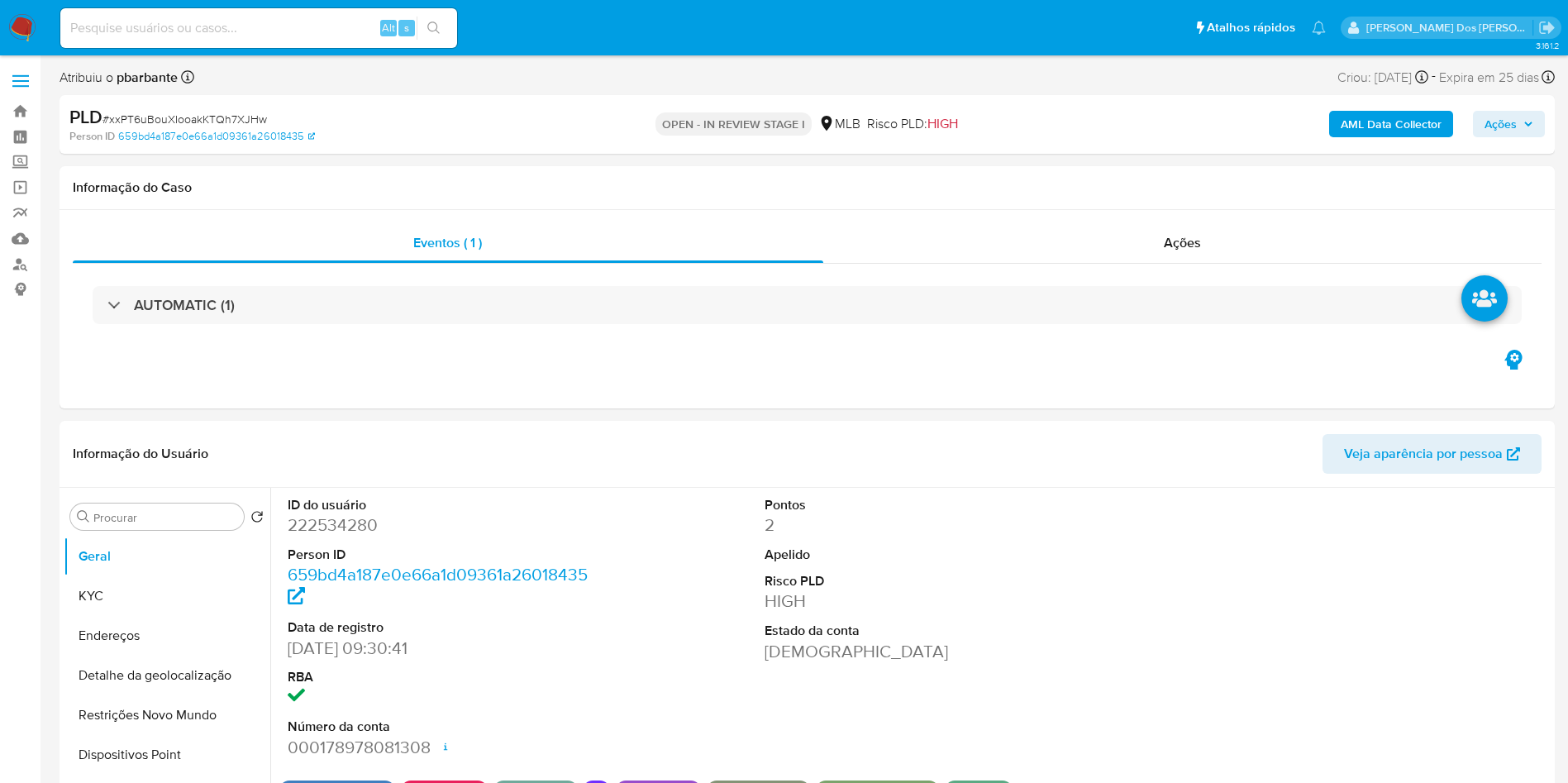
select select "10"
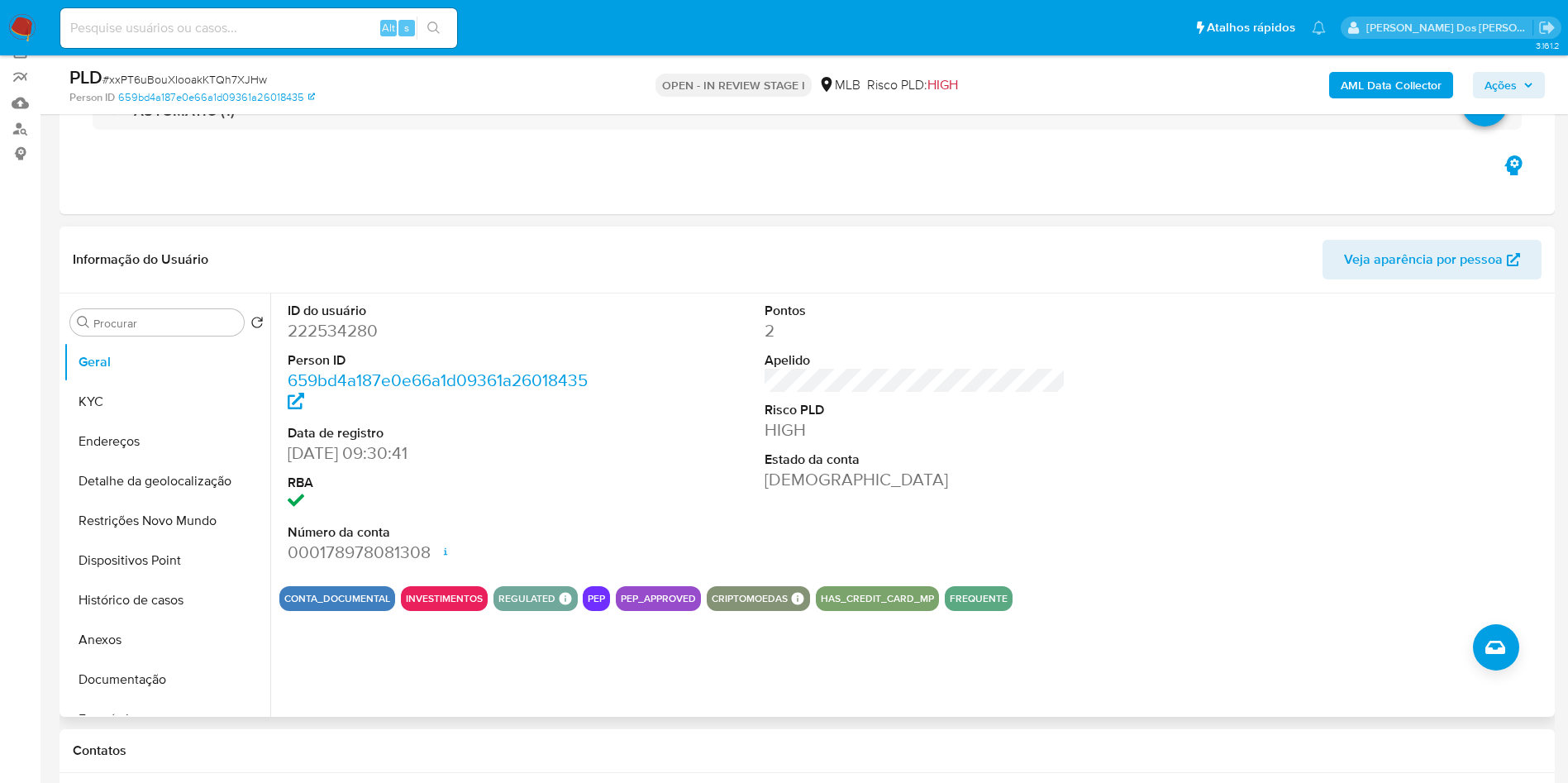
scroll to position [137, 0]
click at [324, 341] on dd "222534280" at bounding box center [439, 330] width 302 height 23
copy dd "222534280"
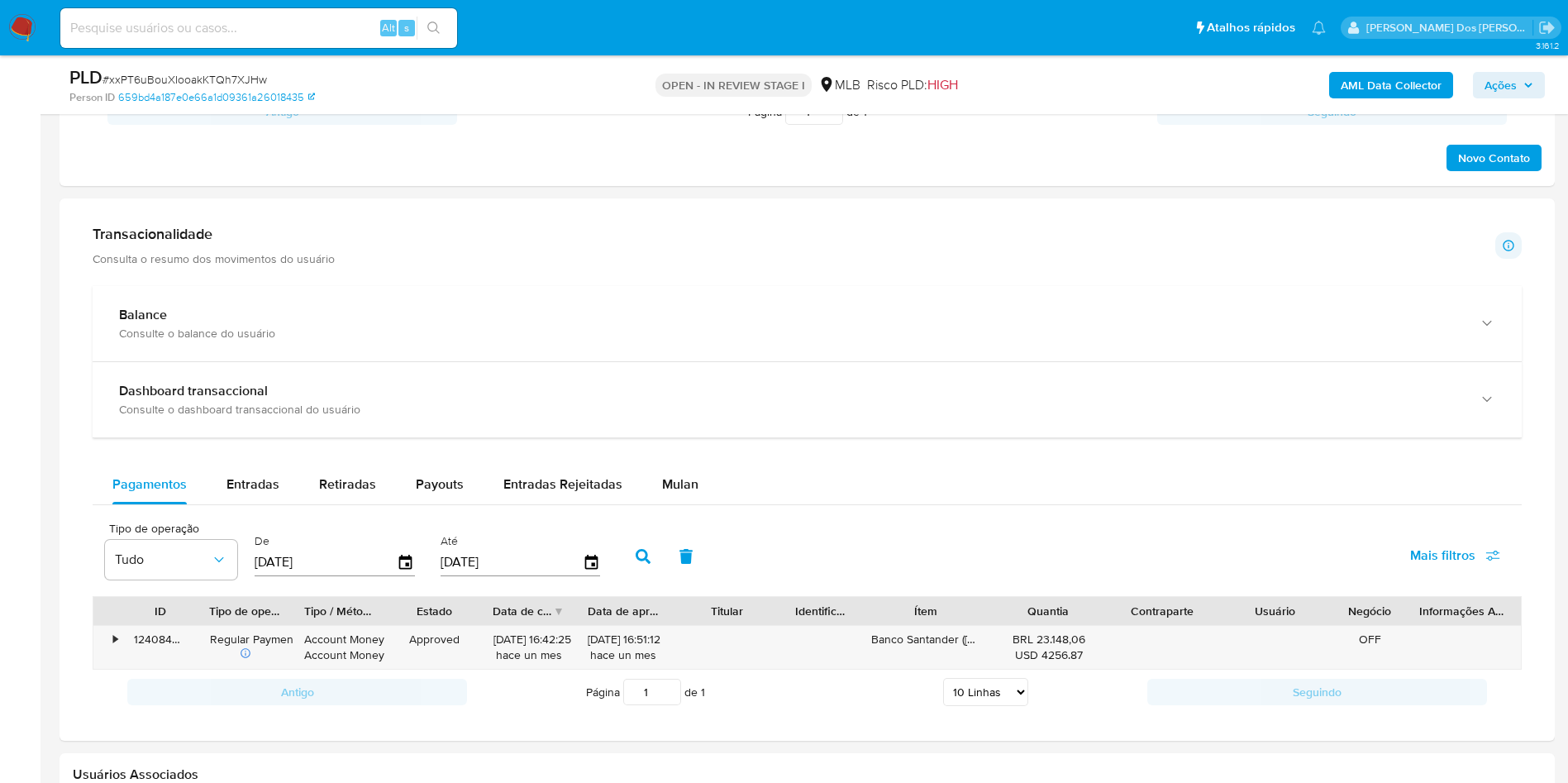
scroll to position [1044, 0]
click at [662, 491] on span "Mulan" at bounding box center [680, 482] width 36 height 19
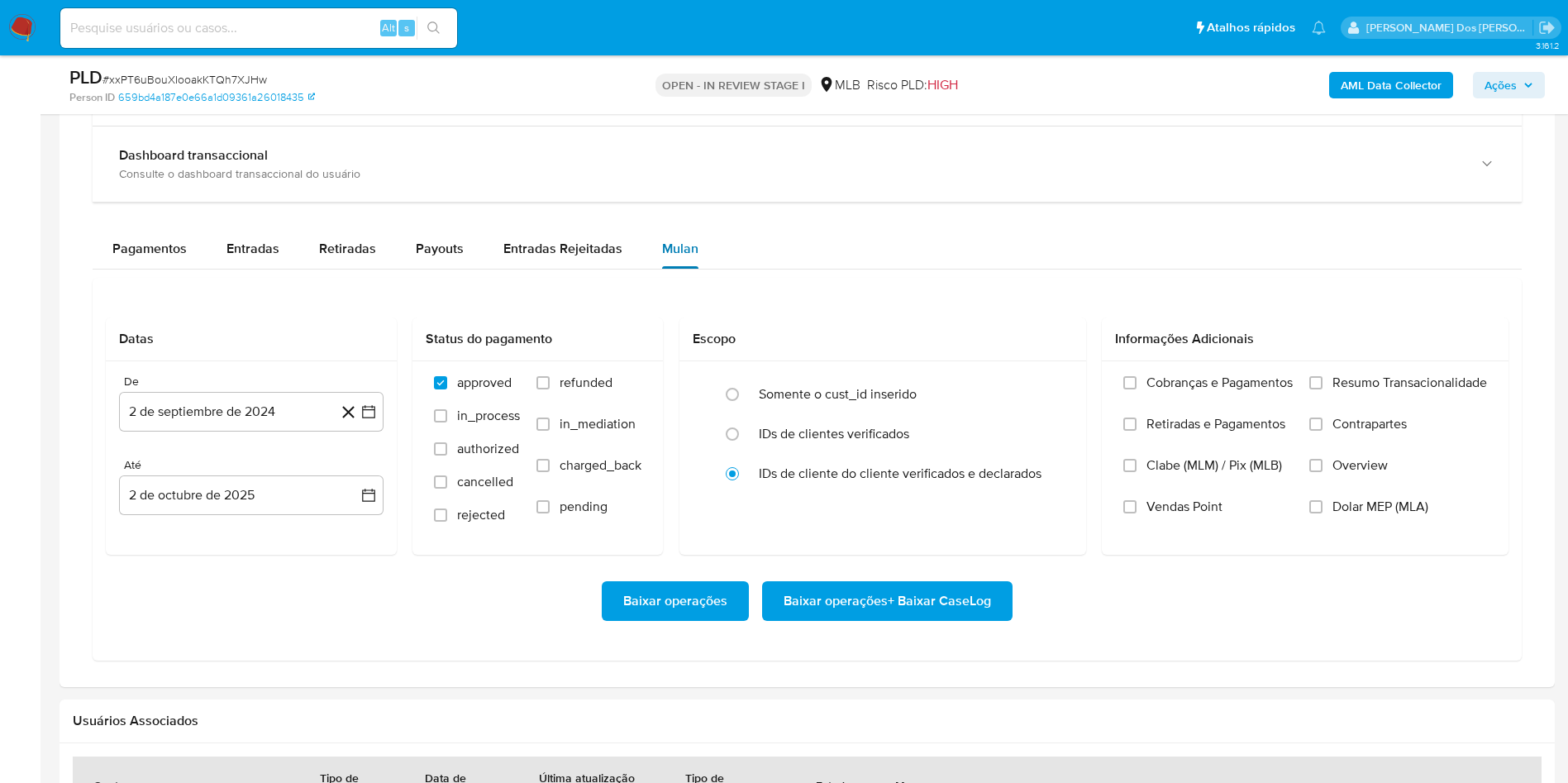
scroll to position [1314, 0]
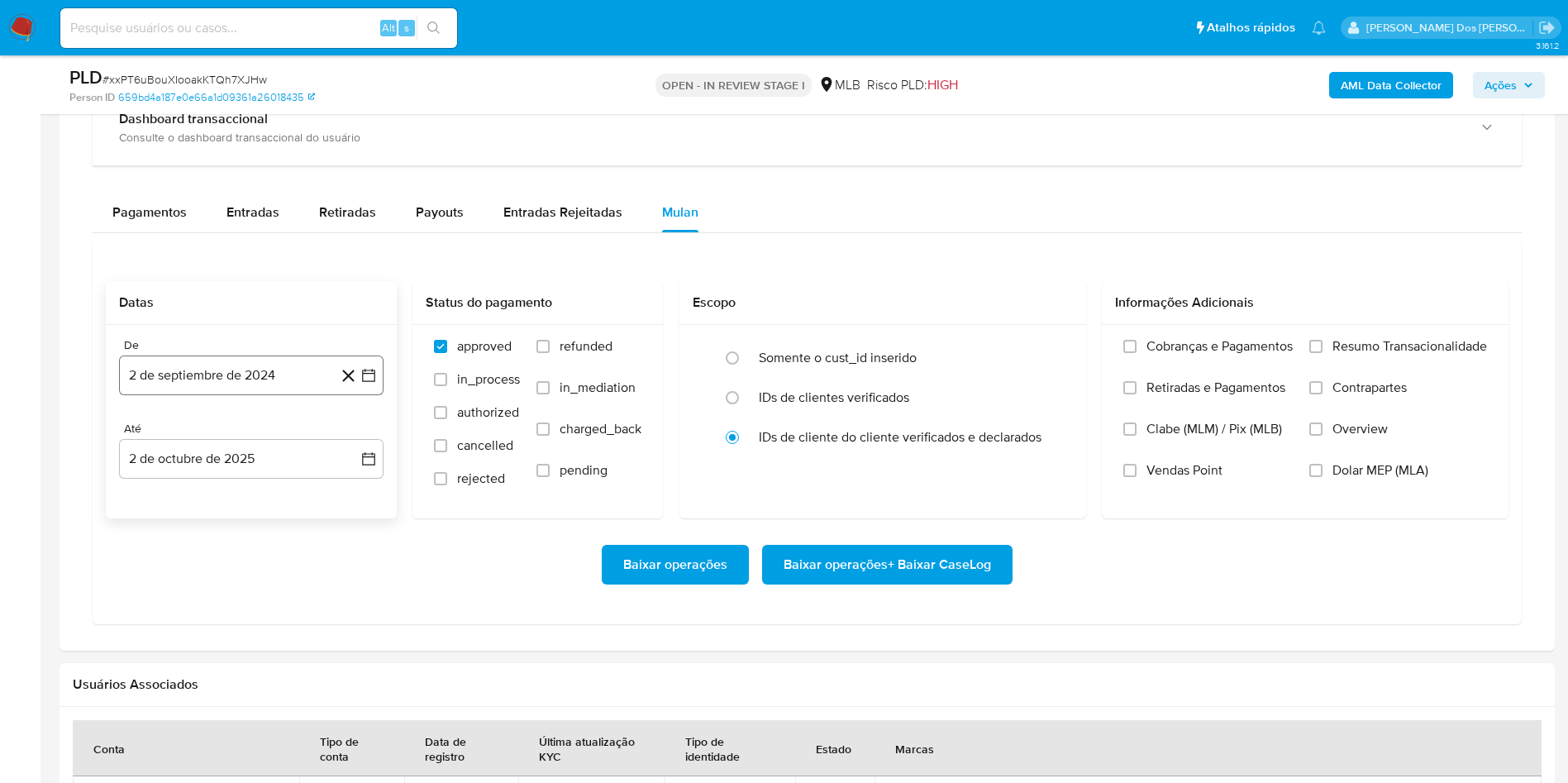
click at [381, 395] on button "2 de septiembre de 2024" at bounding box center [250, 375] width 265 height 39
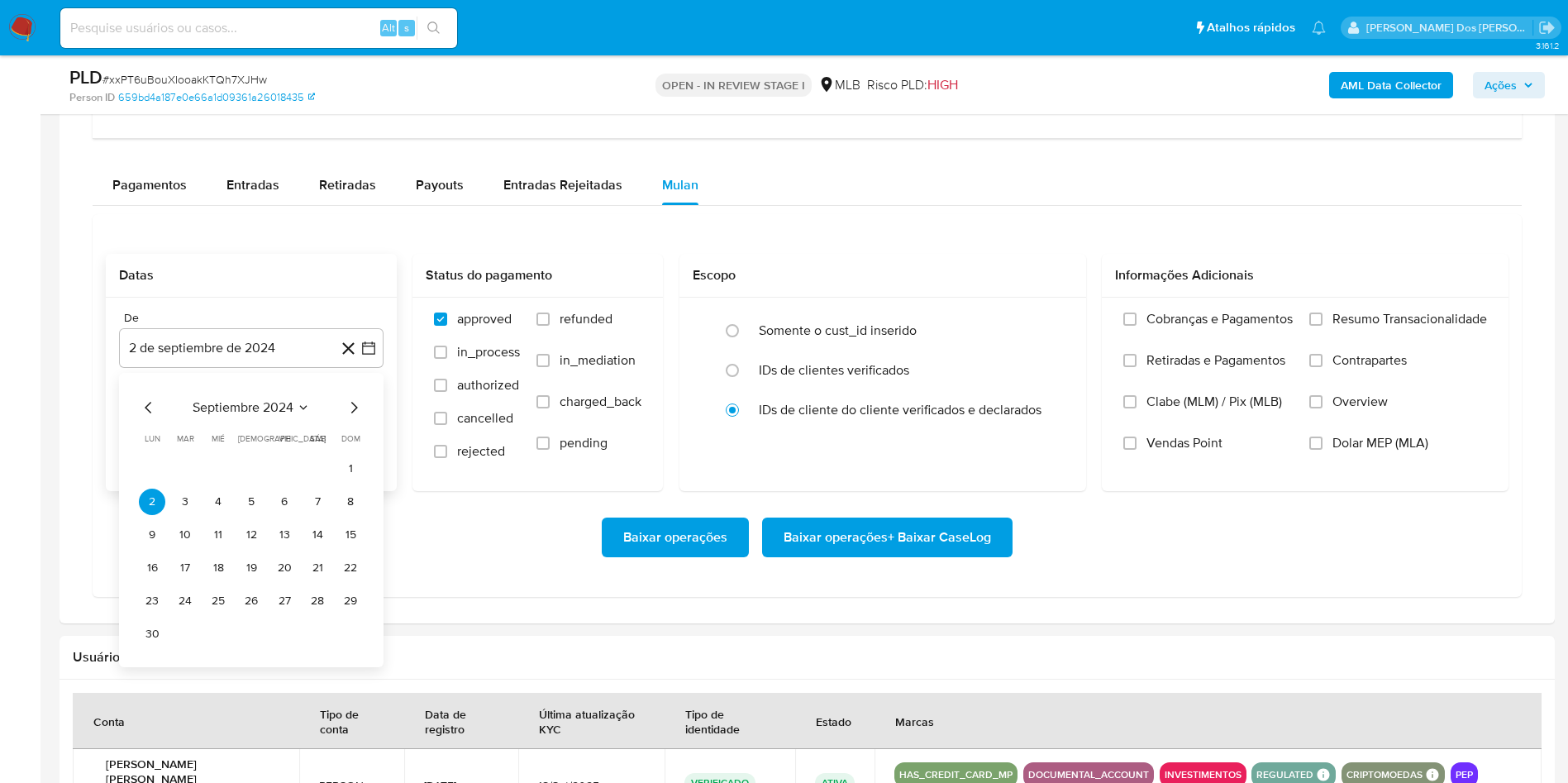
click at [354, 418] on icon "Mes siguiente" at bounding box center [354, 407] width 20 height 20
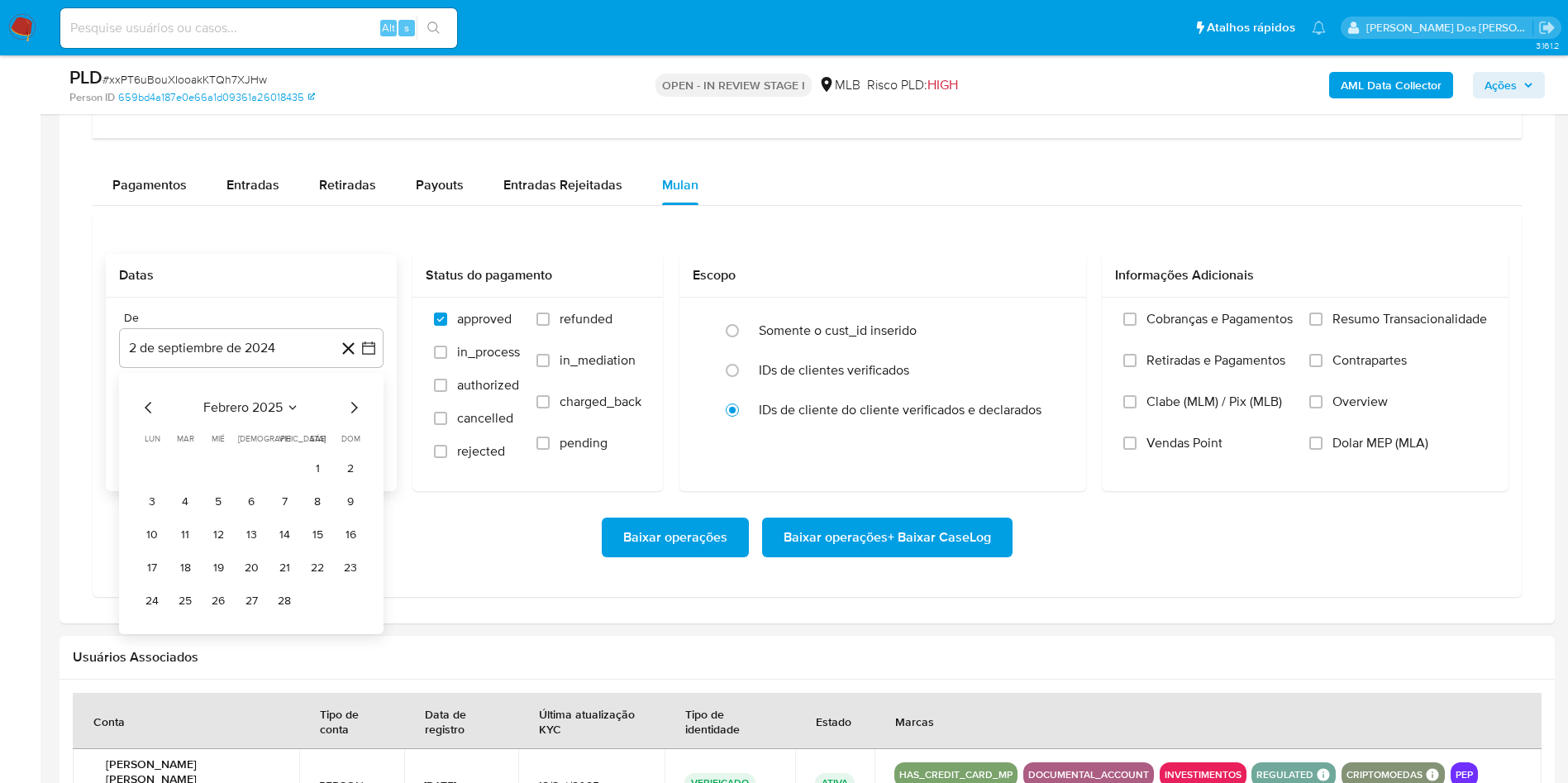
click at [354, 418] on icon "Mes siguiente" at bounding box center [354, 407] width 20 height 20
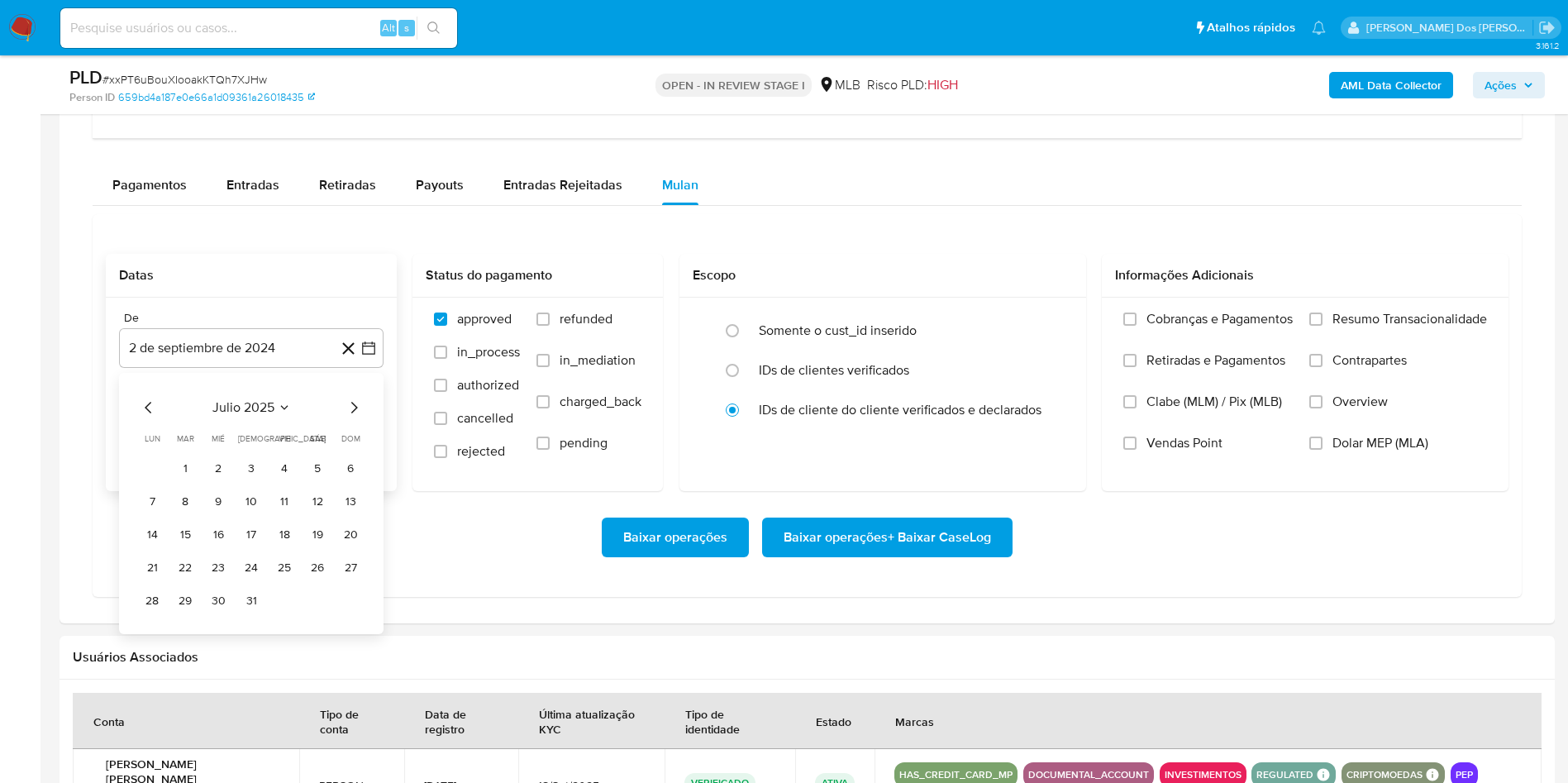
click at [354, 418] on icon "Mes siguiente" at bounding box center [354, 407] width 20 height 20
click at [285, 482] on button "1" at bounding box center [285, 468] width 27 height 27
click at [1349, 329] on div "Cobranças e Pagamentos Retiradas e Pagamentos Clabe (MLM) / Pix (MLB) Vendas Po…" at bounding box center [1304, 393] width 406 height 192
click at [1333, 327] on span "Resumo Transacionalidade" at bounding box center [1410, 318] width 155 height 16
click at [1322, 326] on input "Resumo Transacionalidade" at bounding box center [1316, 319] width 13 height 13
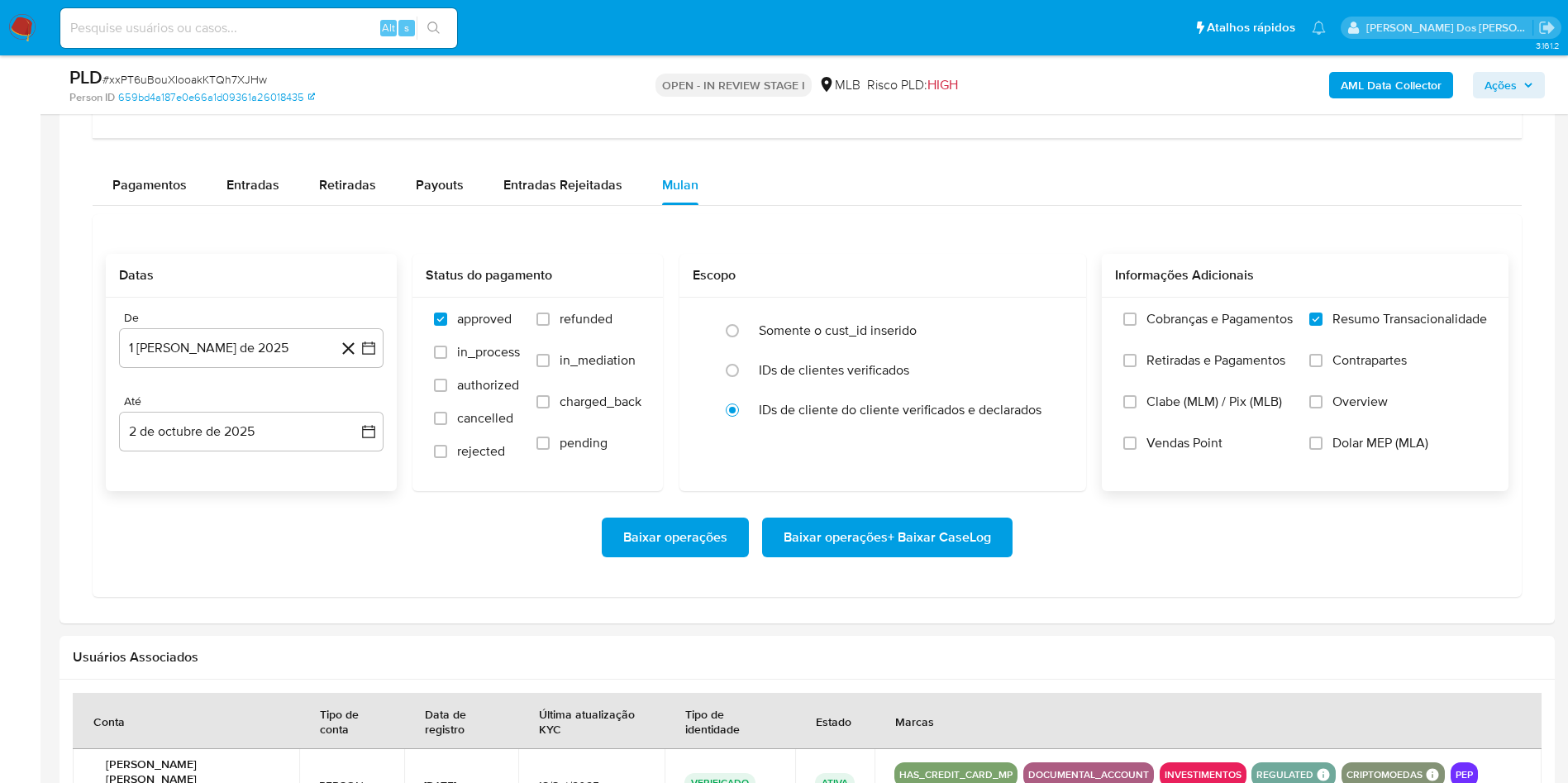
click at [959, 555] on span "Baixar operações + Baixar CaseLog" at bounding box center [887, 537] width 207 height 36
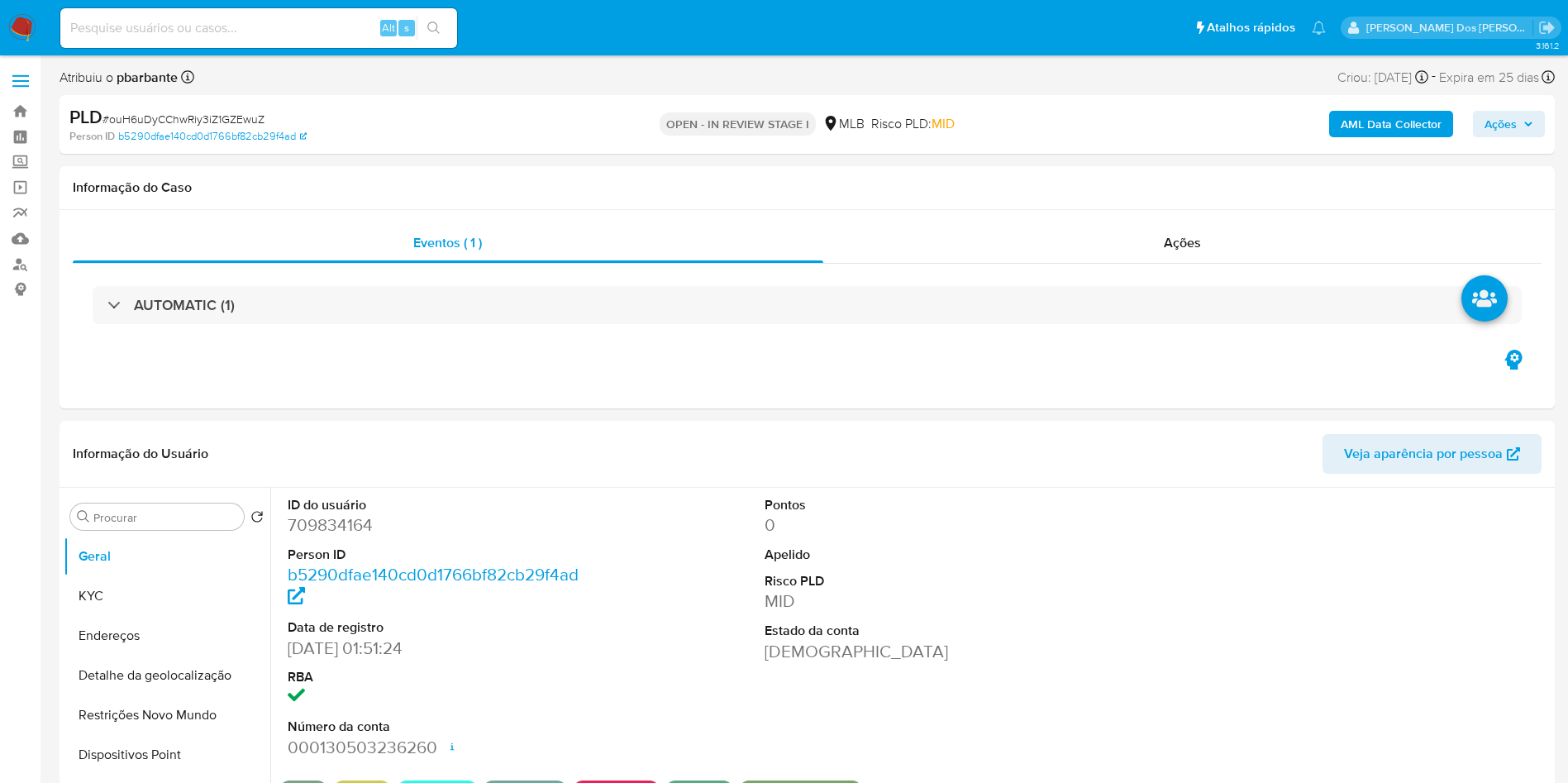
select select "10"
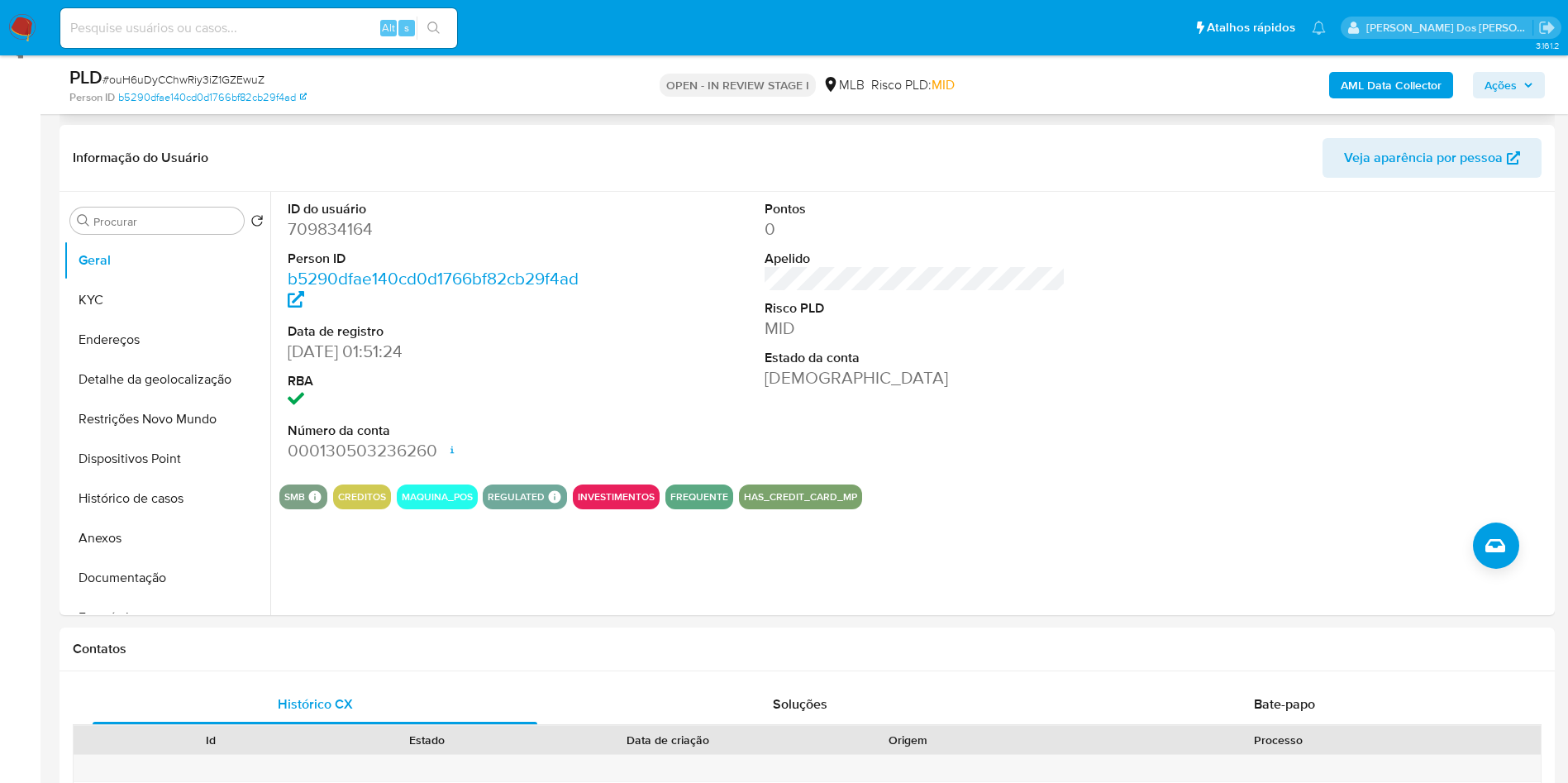
scroll to position [262, 0]
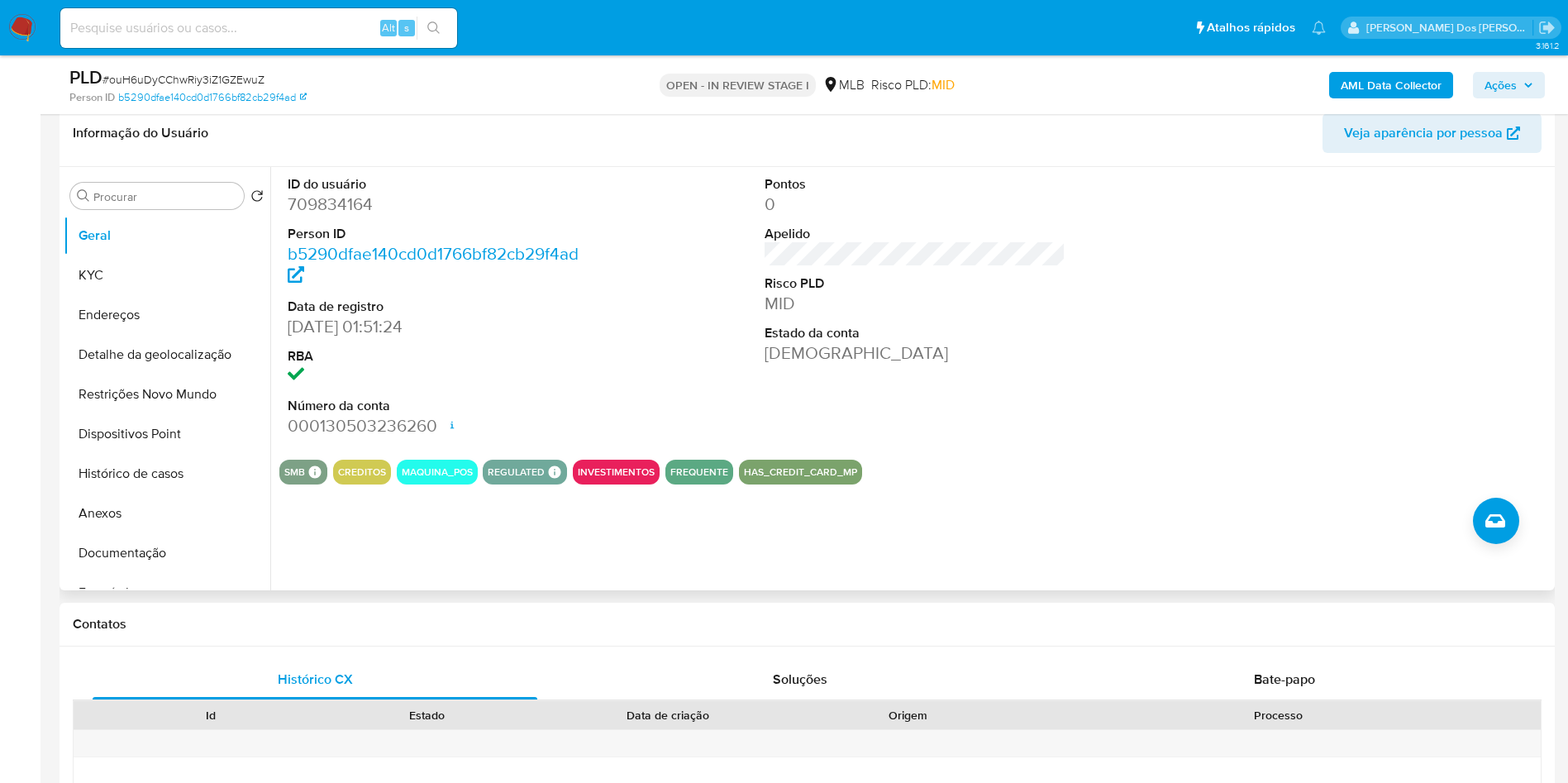
click at [308, 216] on dd "709834164" at bounding box center [439, 204] width 302 height 23
copy dd "709834164"
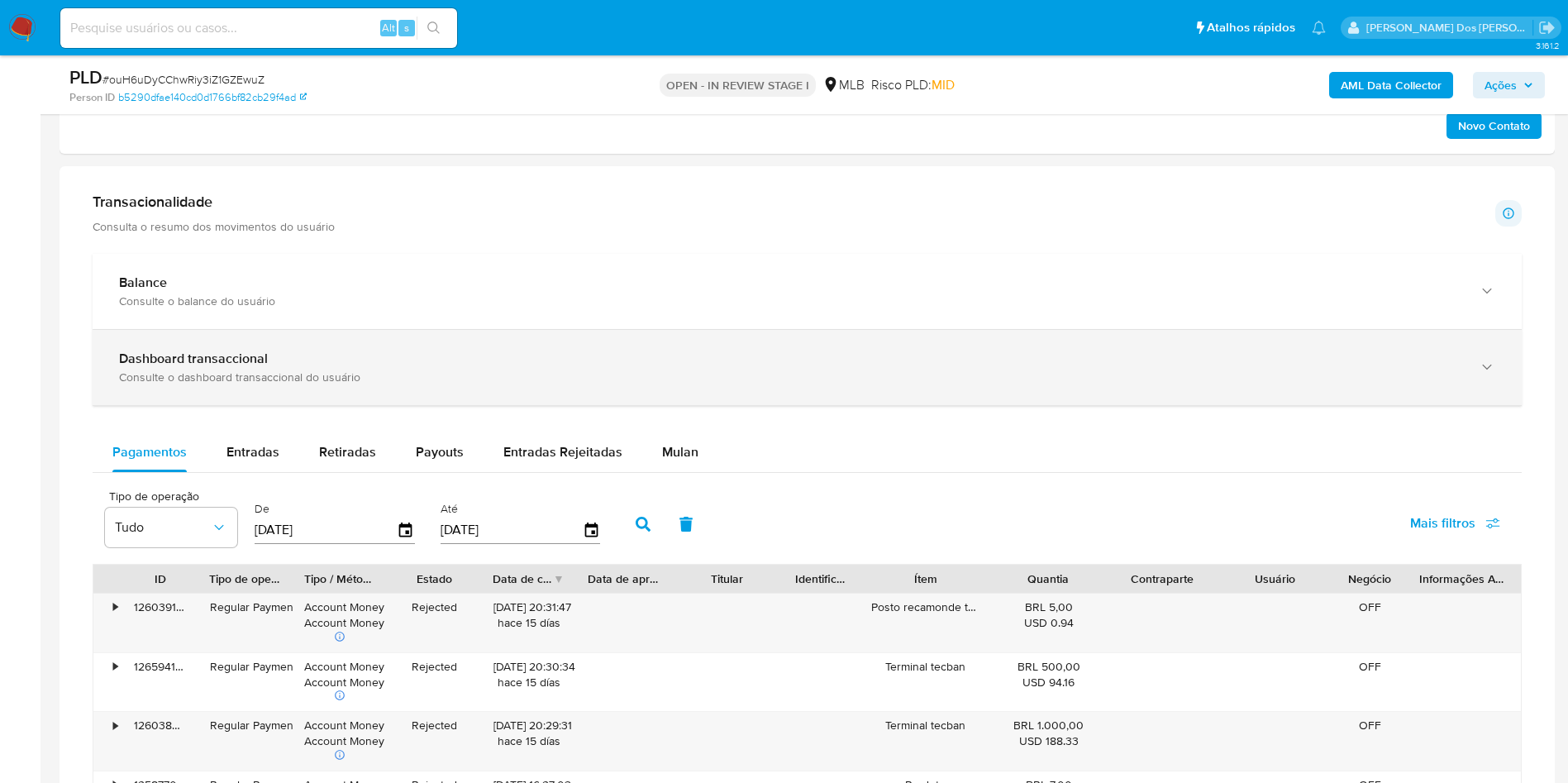
scroll to position [1077, 0]
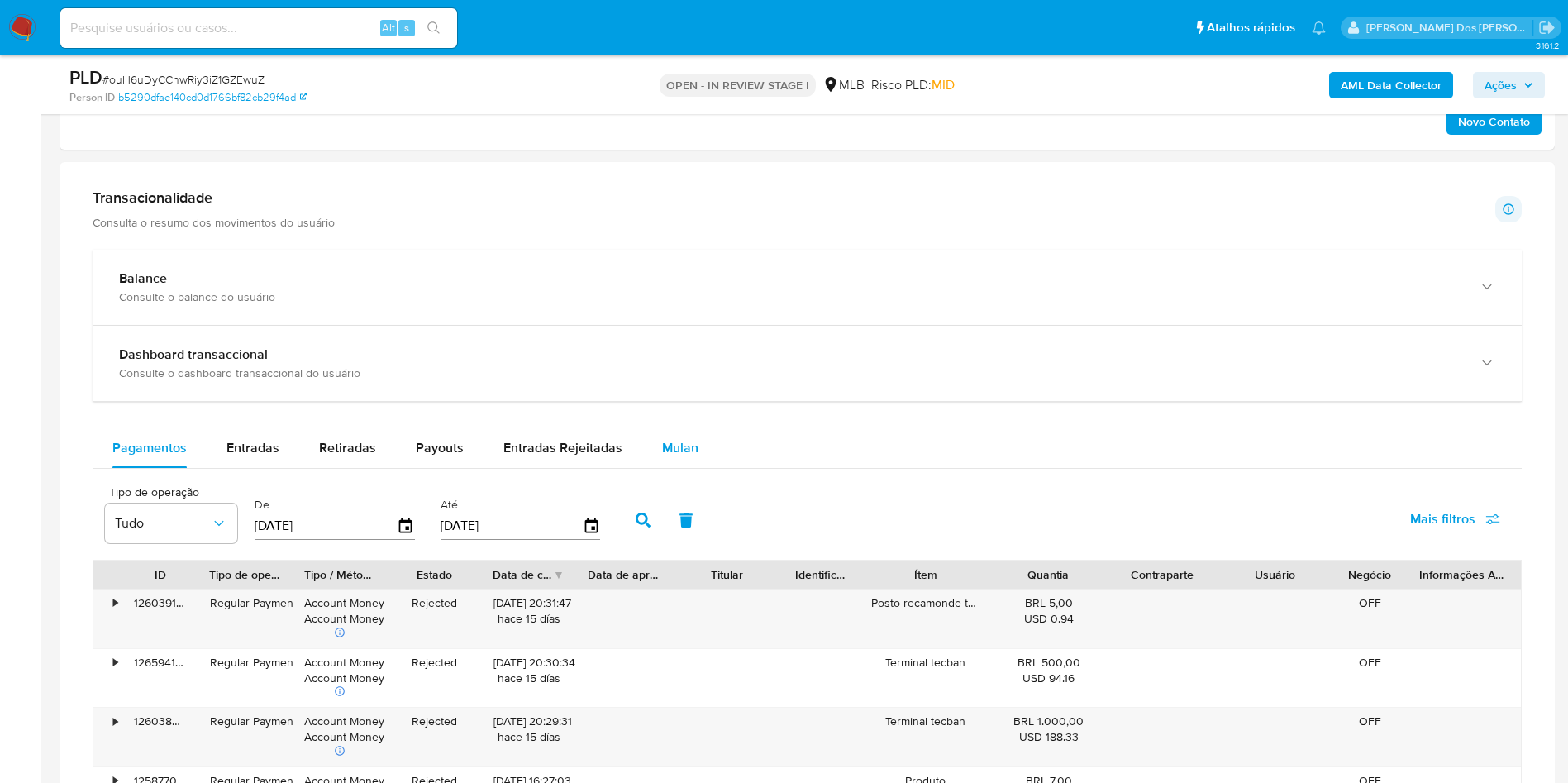
click at [686, 457] on span "Mulan" at bounding box center [680, 447] width 36 height 19
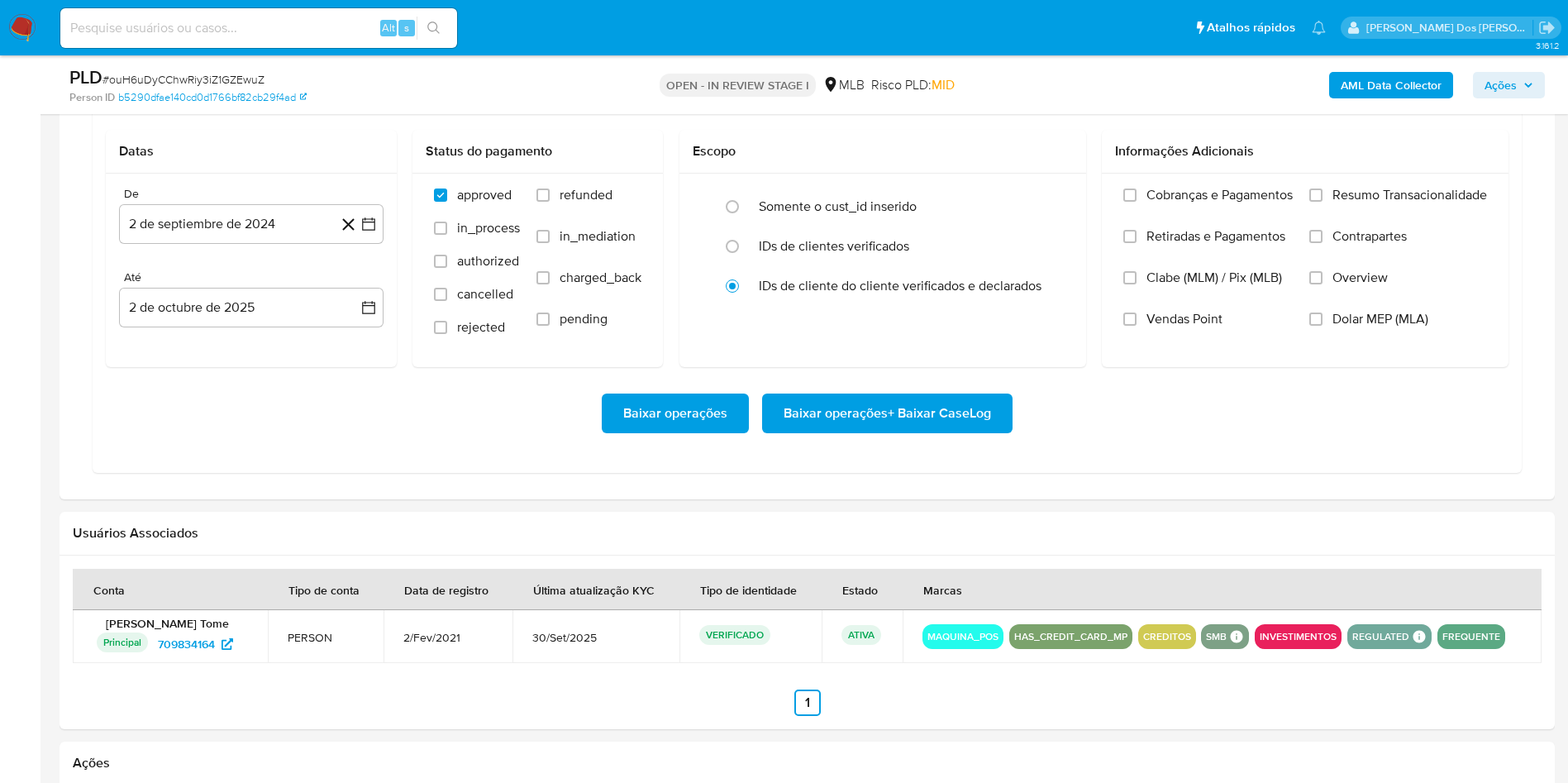
scroll to position [1475, 0]
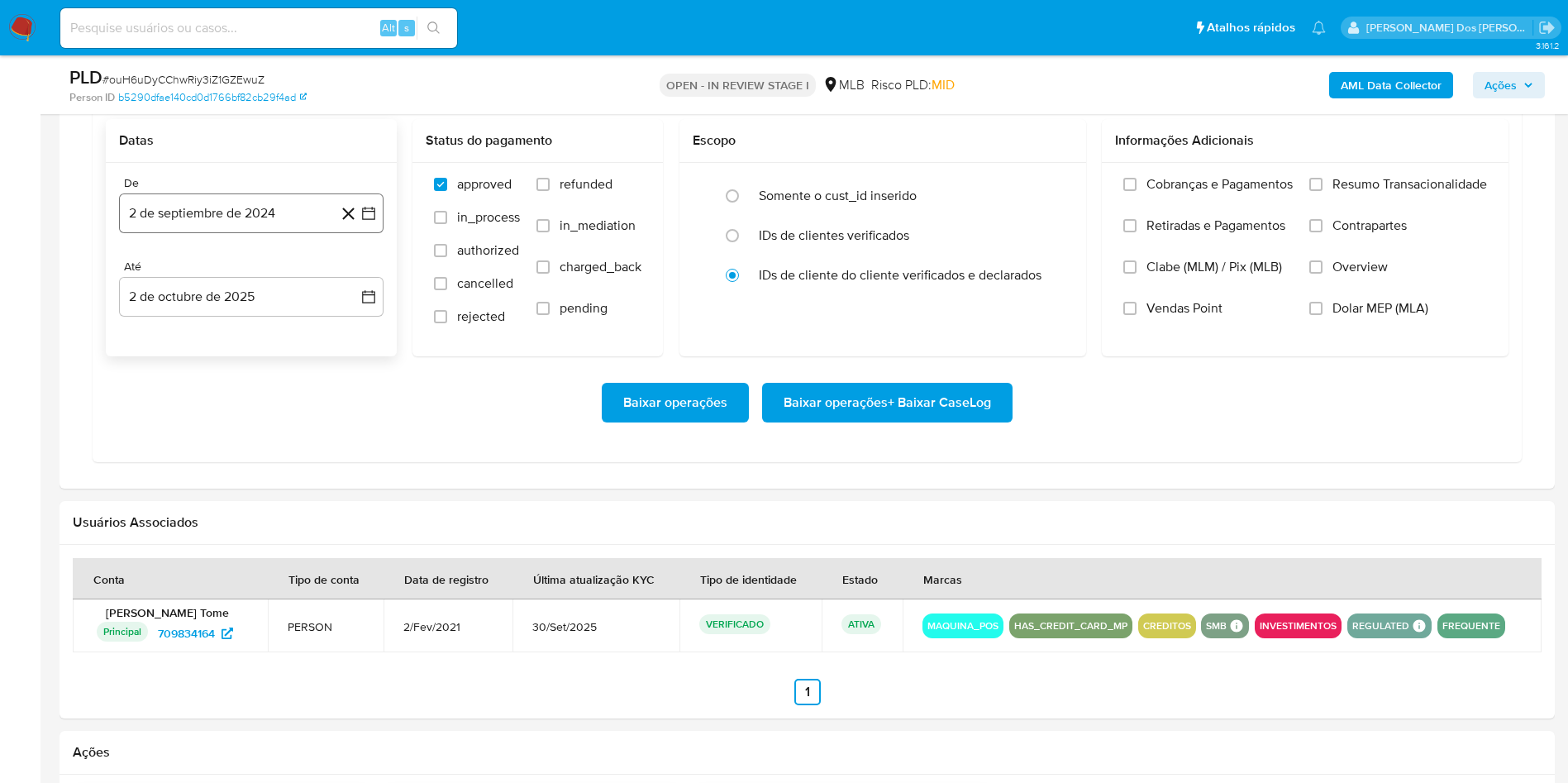
click at [372, 222] on icon "button" at bounding box center [368, 212] width 16 height 16
click at [351, 283] on icon "Mes siguiente" at bounding box center [354, 272] width 20 height 20
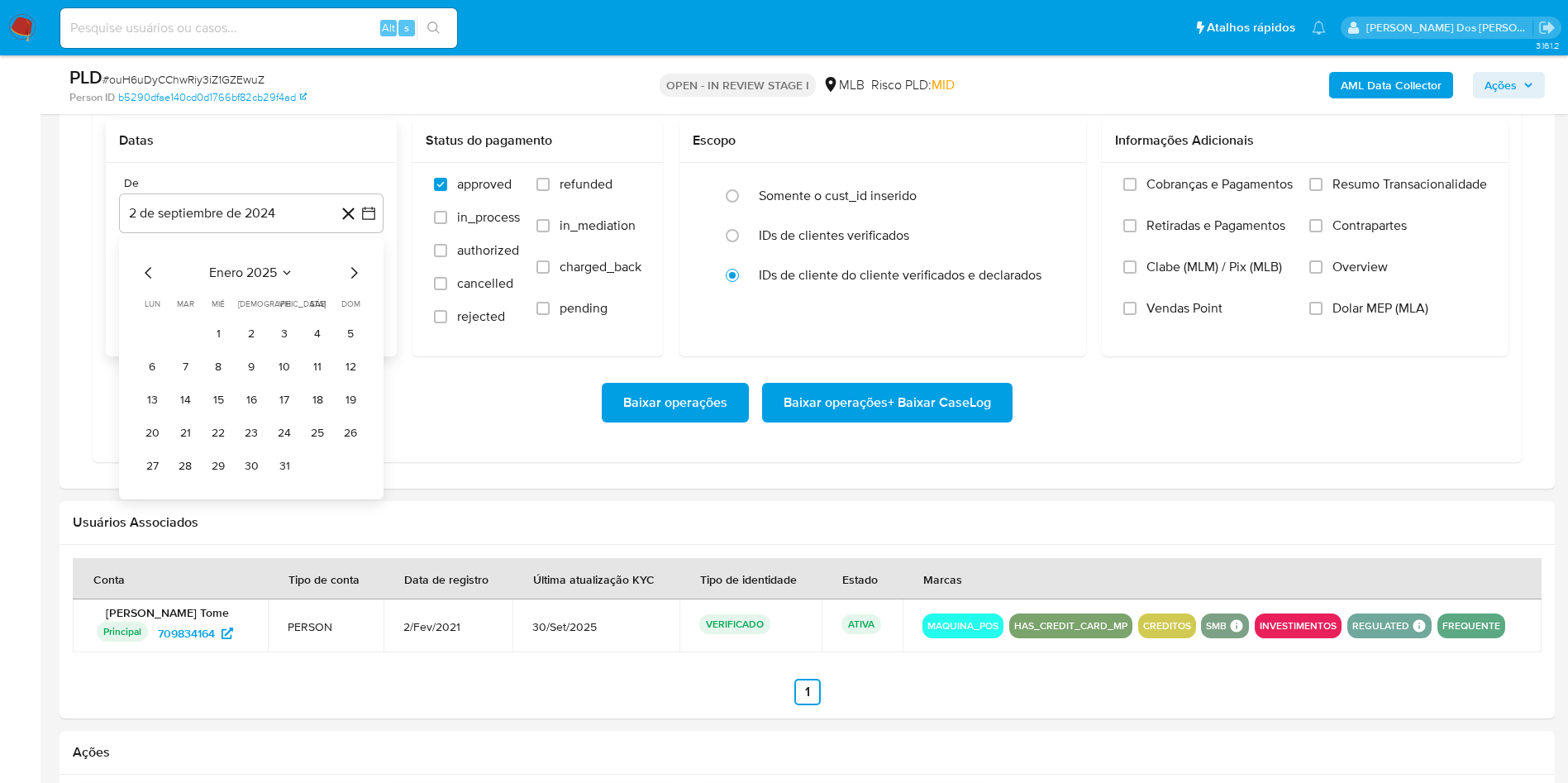
click at [351, 283] on icon "Mes siguiente" at bounding box center [354, 272] width 20 height 20
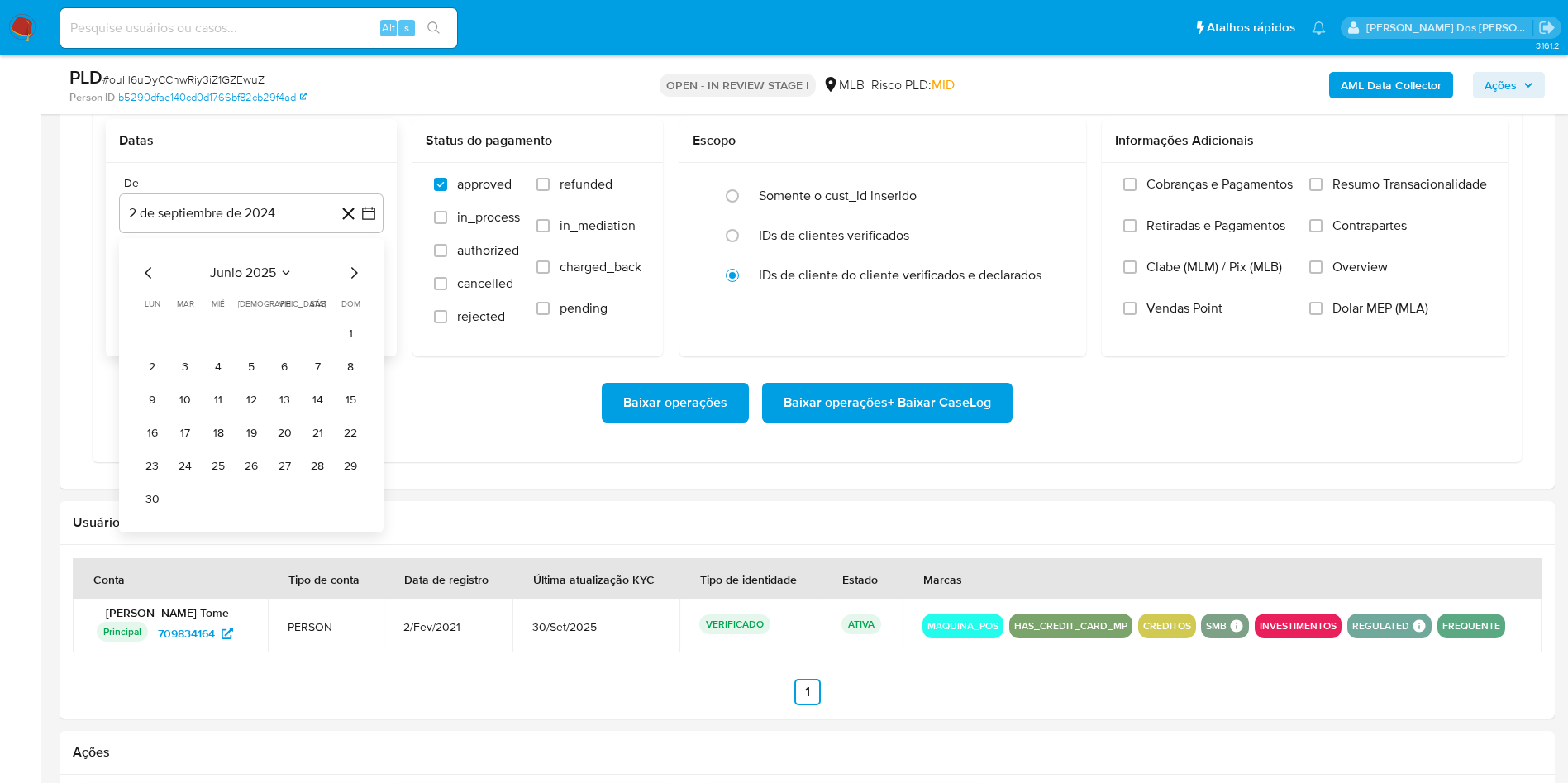
click at [351, 283] on icon "Mes siguiente" at bounding box center [354, 272] width 20 height 20
click at [284, 347] on button "1" at bounding box center [285, 334] width 27 height 27
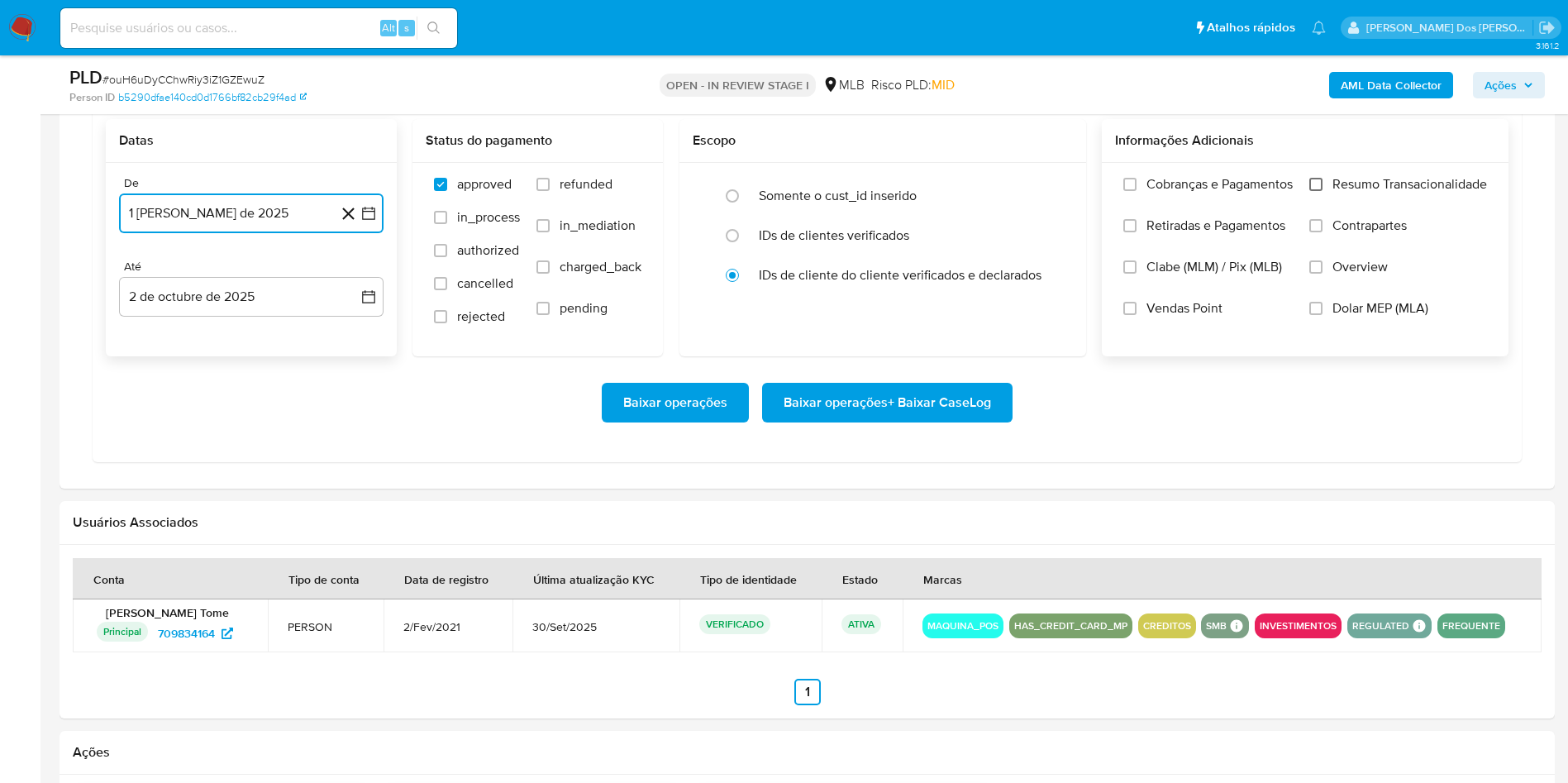
click at [1321, 191] on input "Resumo Transacionalidade" at bounding box center [1316, 185] width 13 height 13
click at [883, 421] on span "Baixar operações + Baixar CaseLog" at bounding box center [887, 402] width 207 height 36
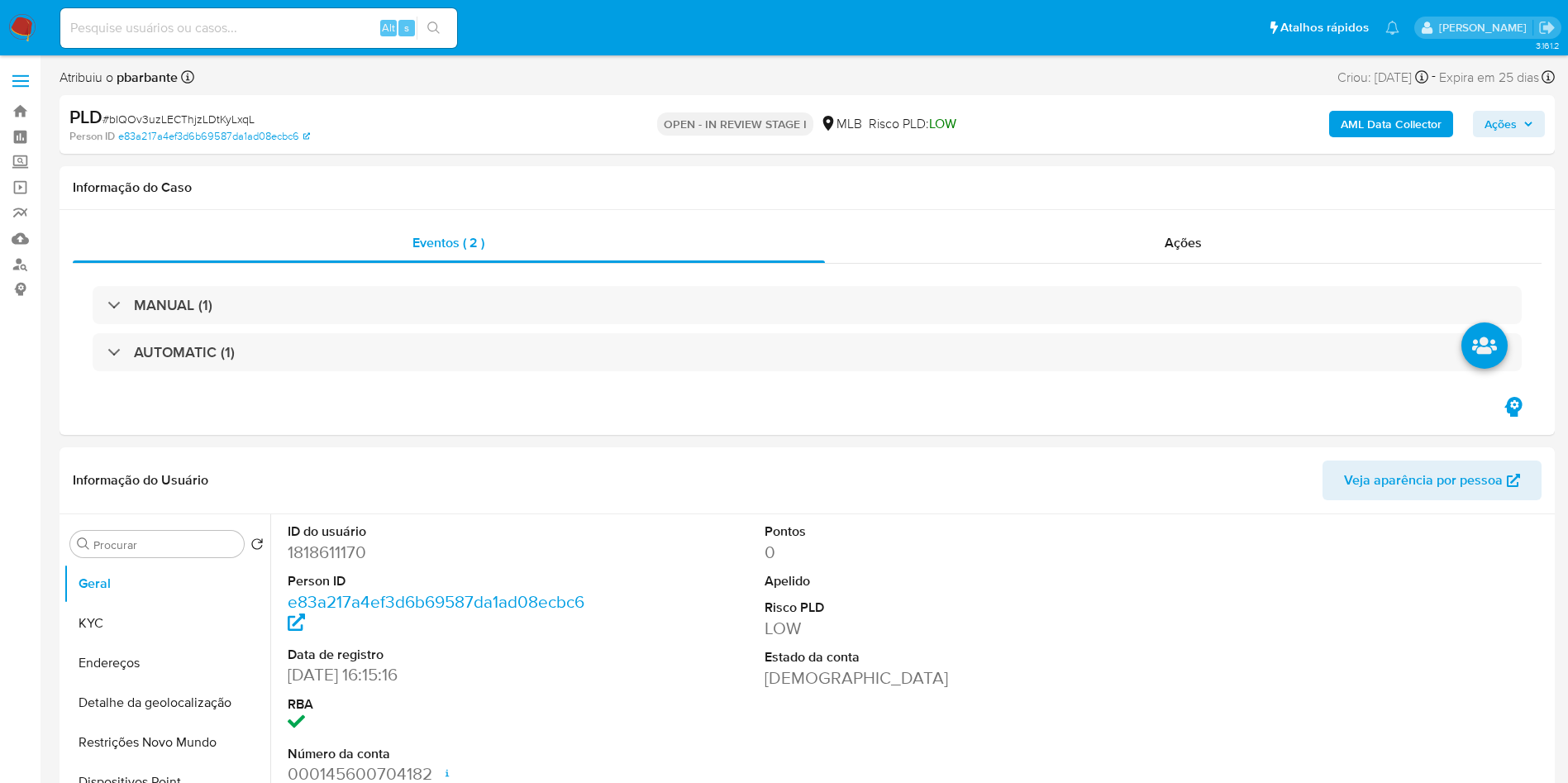
select select "10"
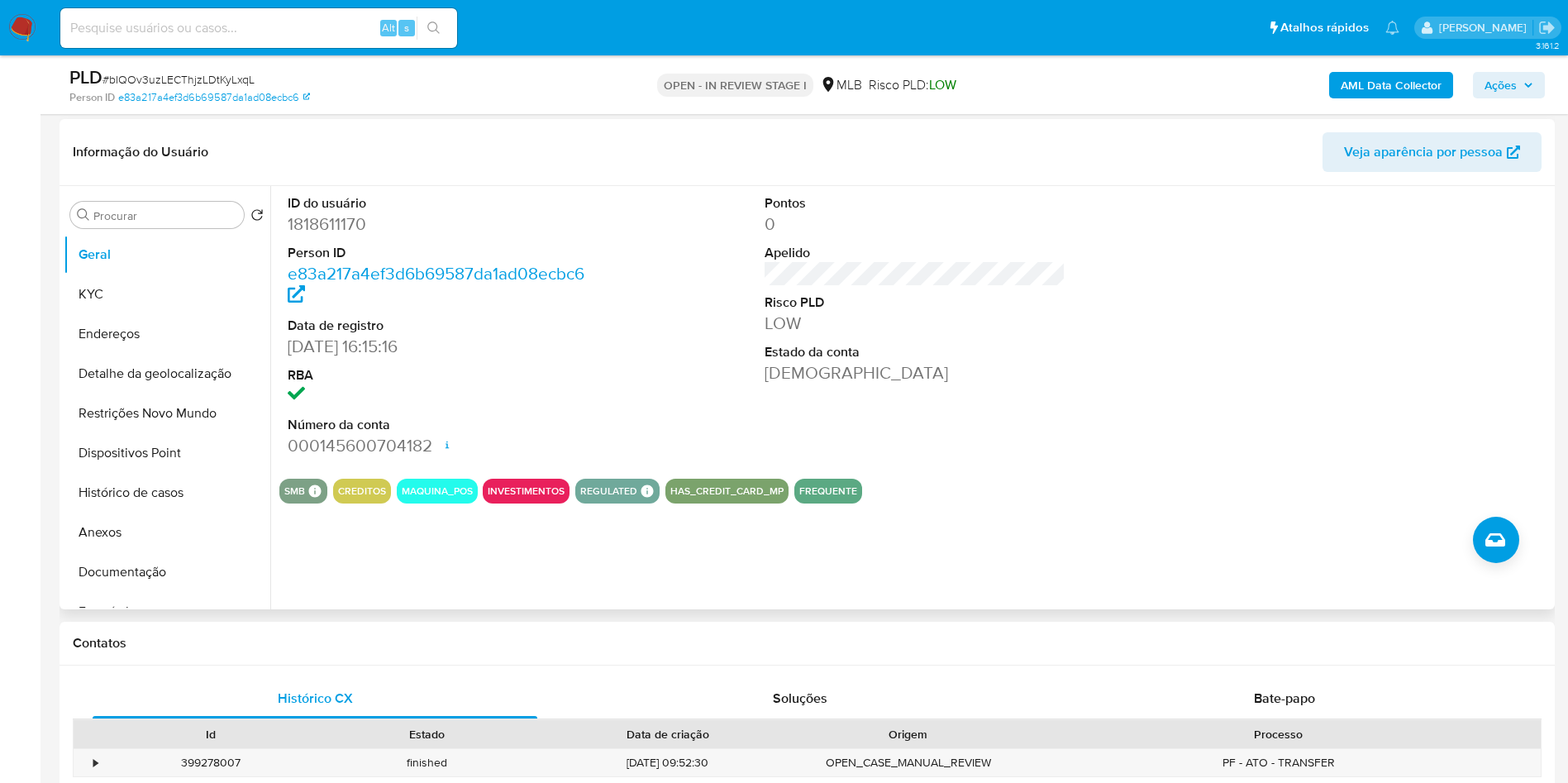
scroll to position [272, 0]
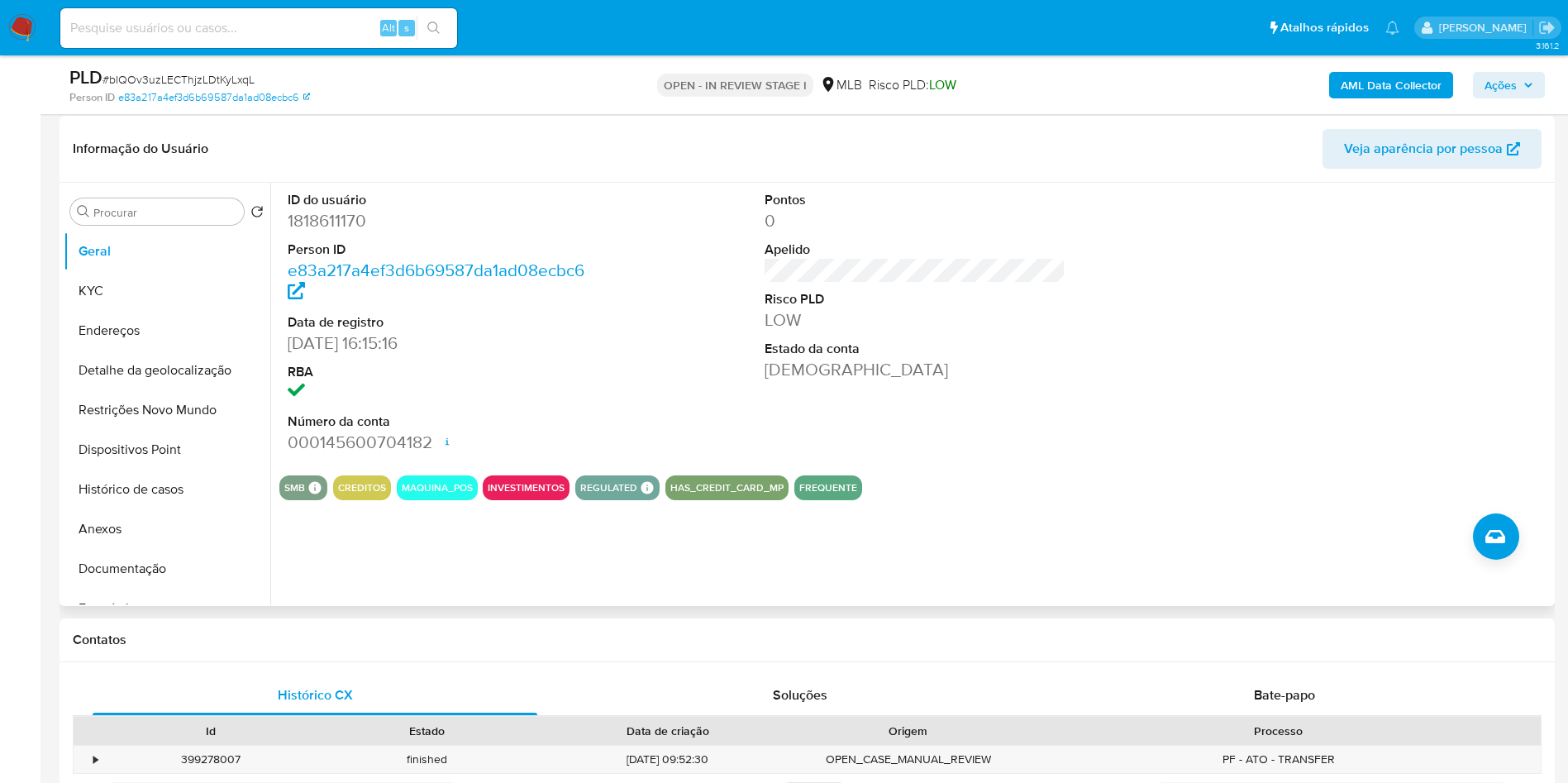
click at [338, 219] on dd "1818611170" at bounding box center [439, 221] width 302 height 23
copy dd "1818611170"
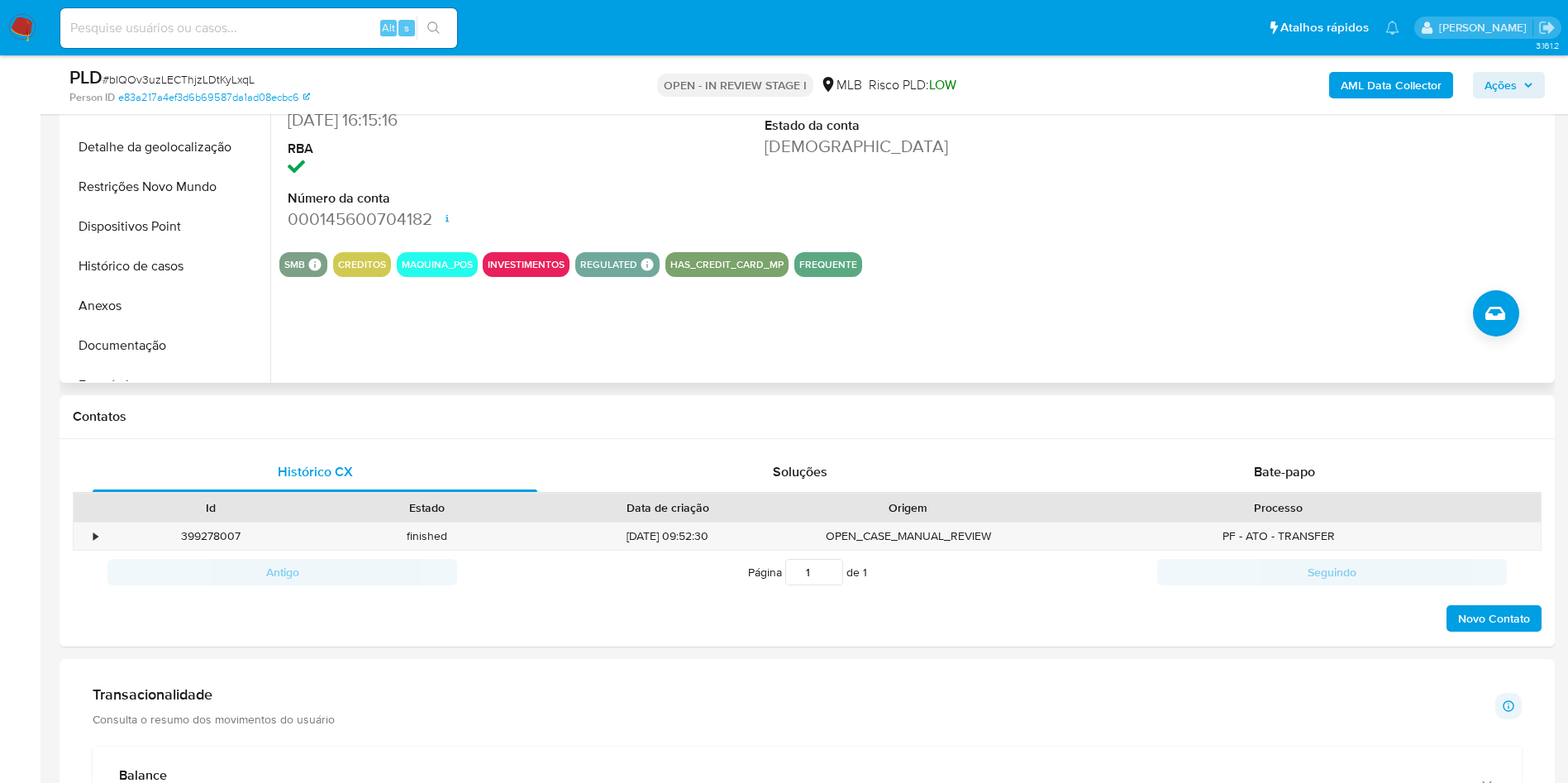
scroll to position [501, 0]
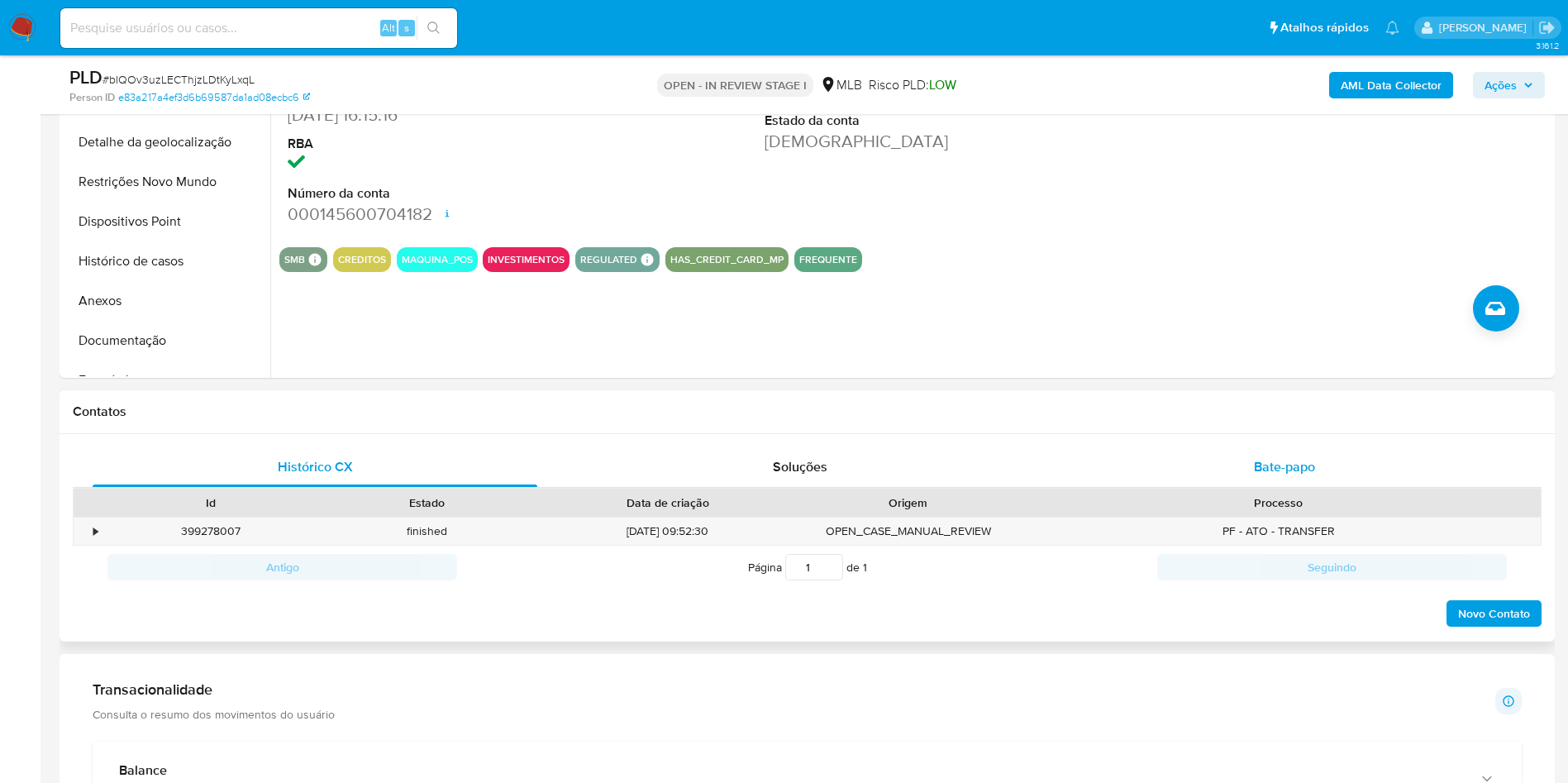
click at [1329, 447] on div "Bate-papo" at bounding box center [1284, 467] width 445 height 39
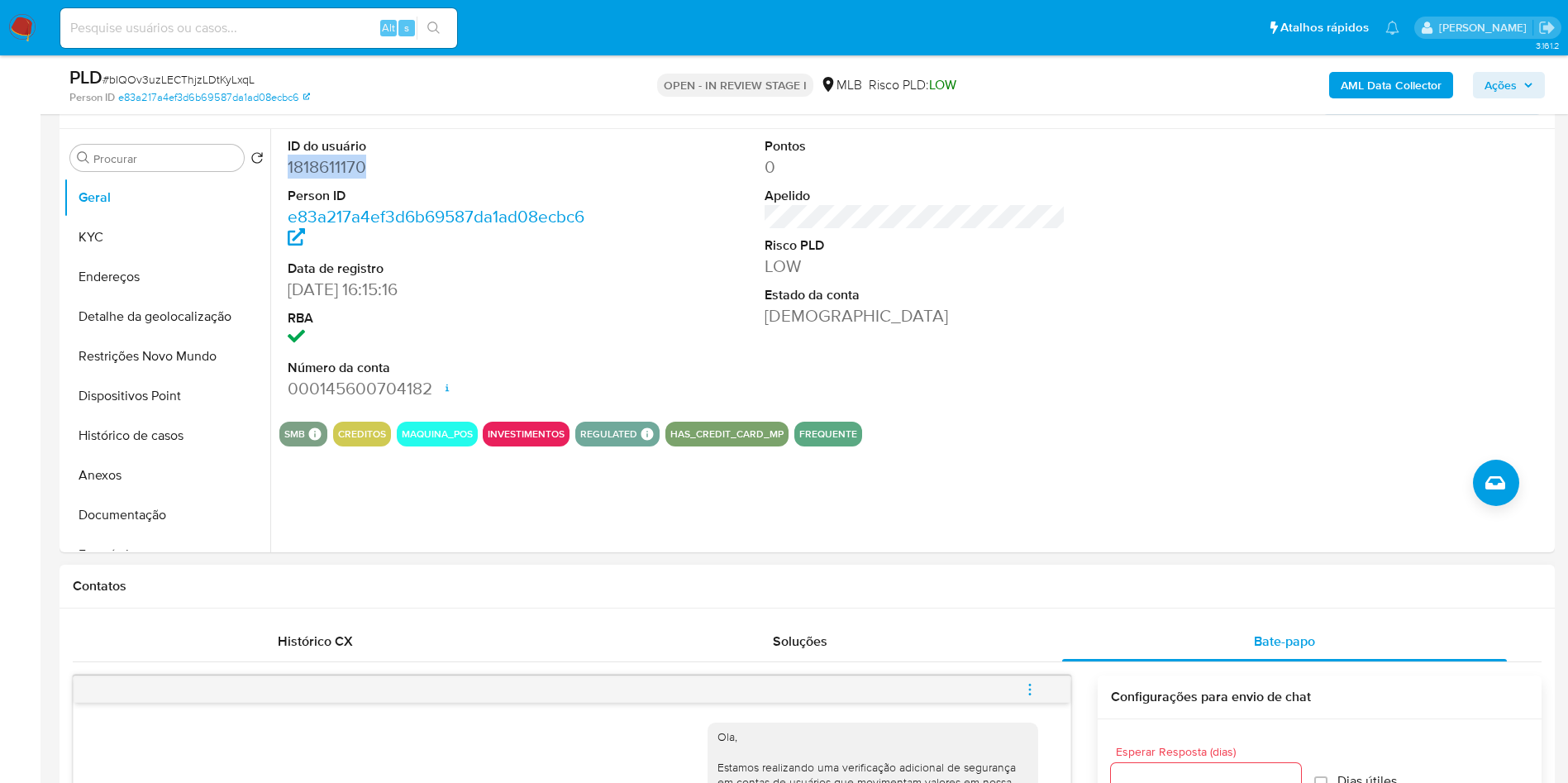
scroll to position [325, 0]
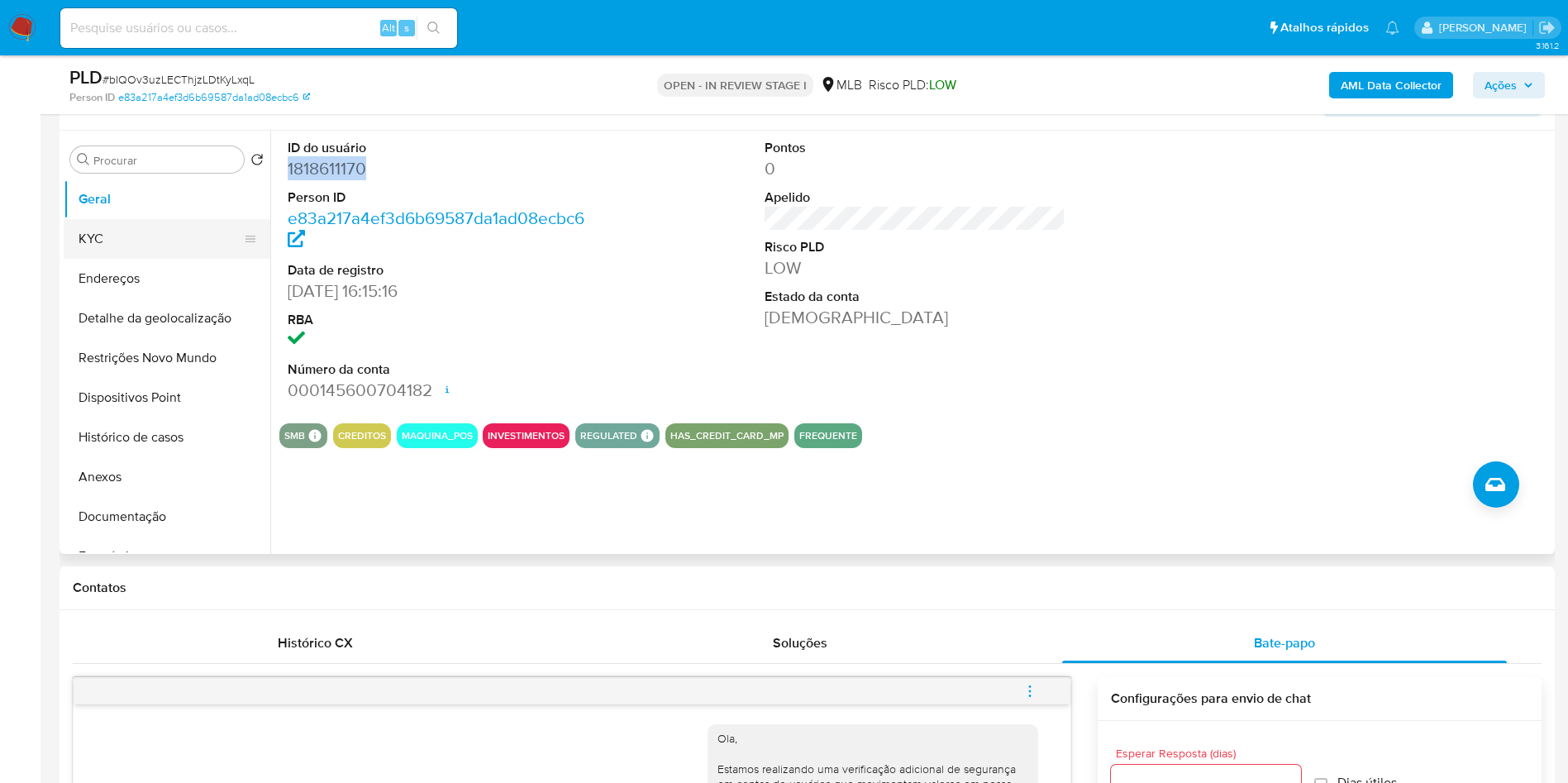
click at [113, 237] on button "KYC" at bounding box center [161, 238] width 193 height 39
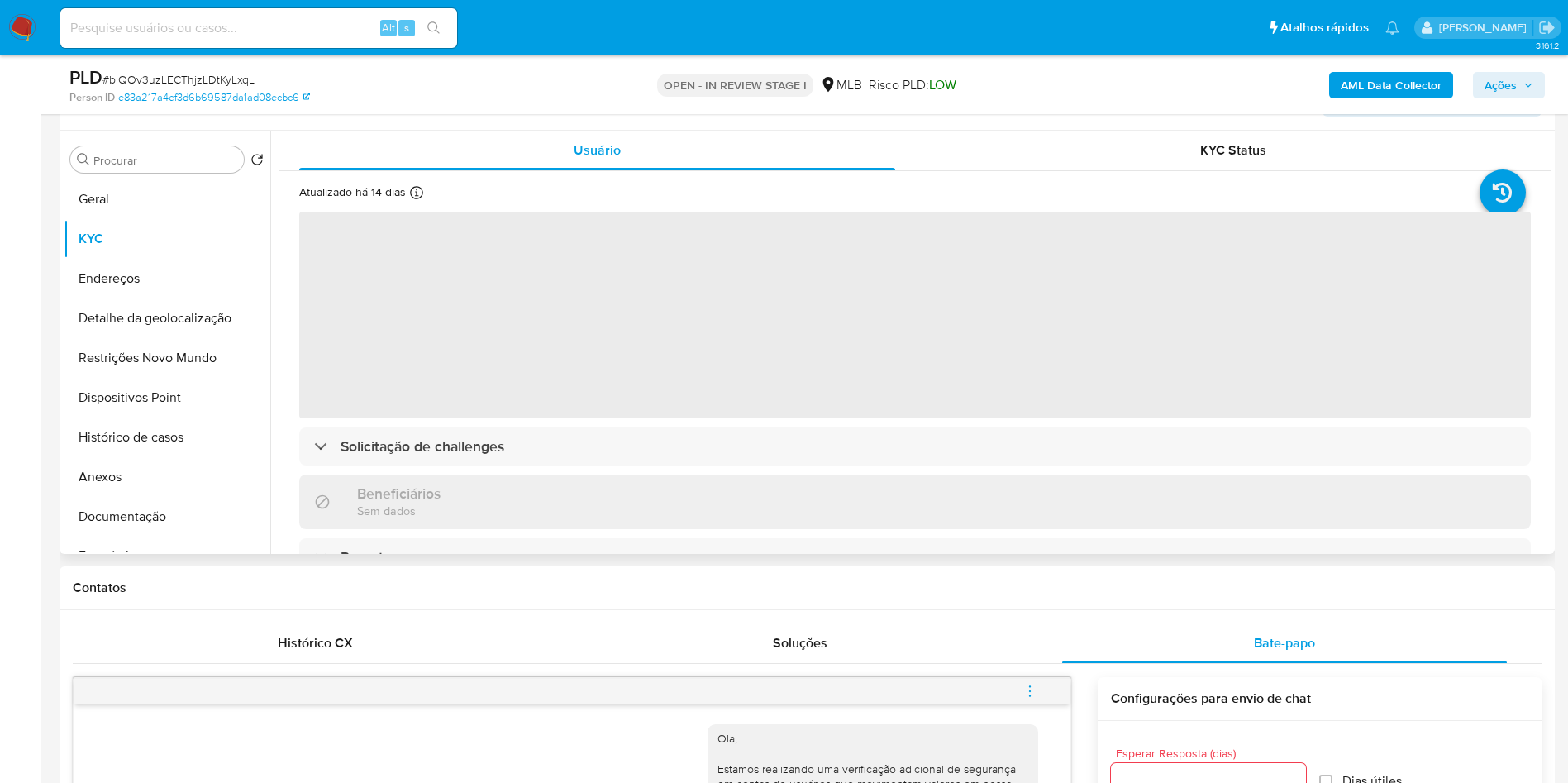
scroll to position [206, 0]
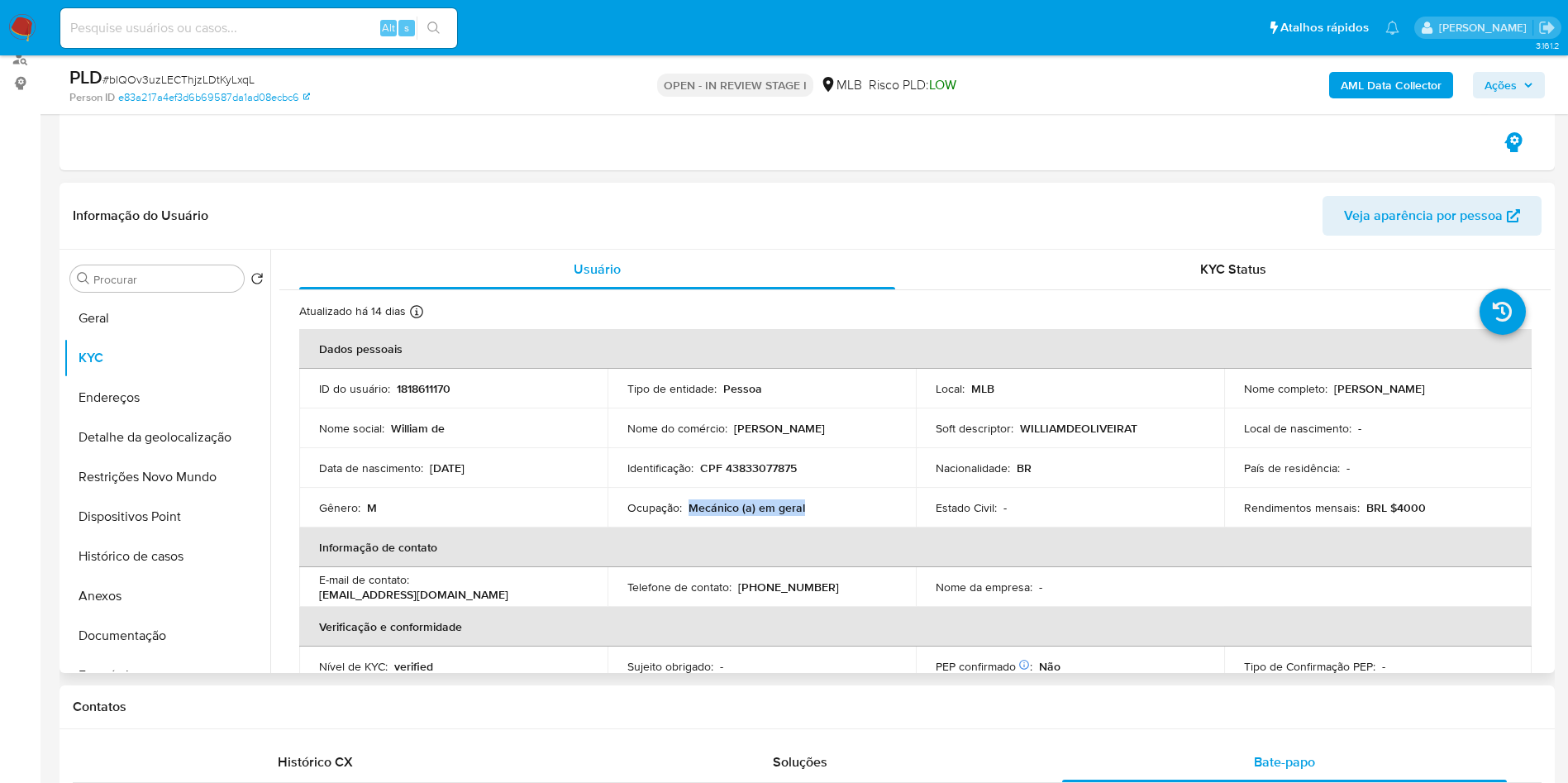
drag, startPoint x: 810, startPoint y: 510, endPoint x: 688, endPoint y: 509, distance: 122.0
click at [688, 509] on div "Ocupação : Mecánico (a) em geral" at bounding box center [761, 508] width 269 height 15
copy p "Mecánico (a) em geral"
click at [1422, 89] on b "AML Data Collector" at bounding box center [1390, 85] width 100 height 27
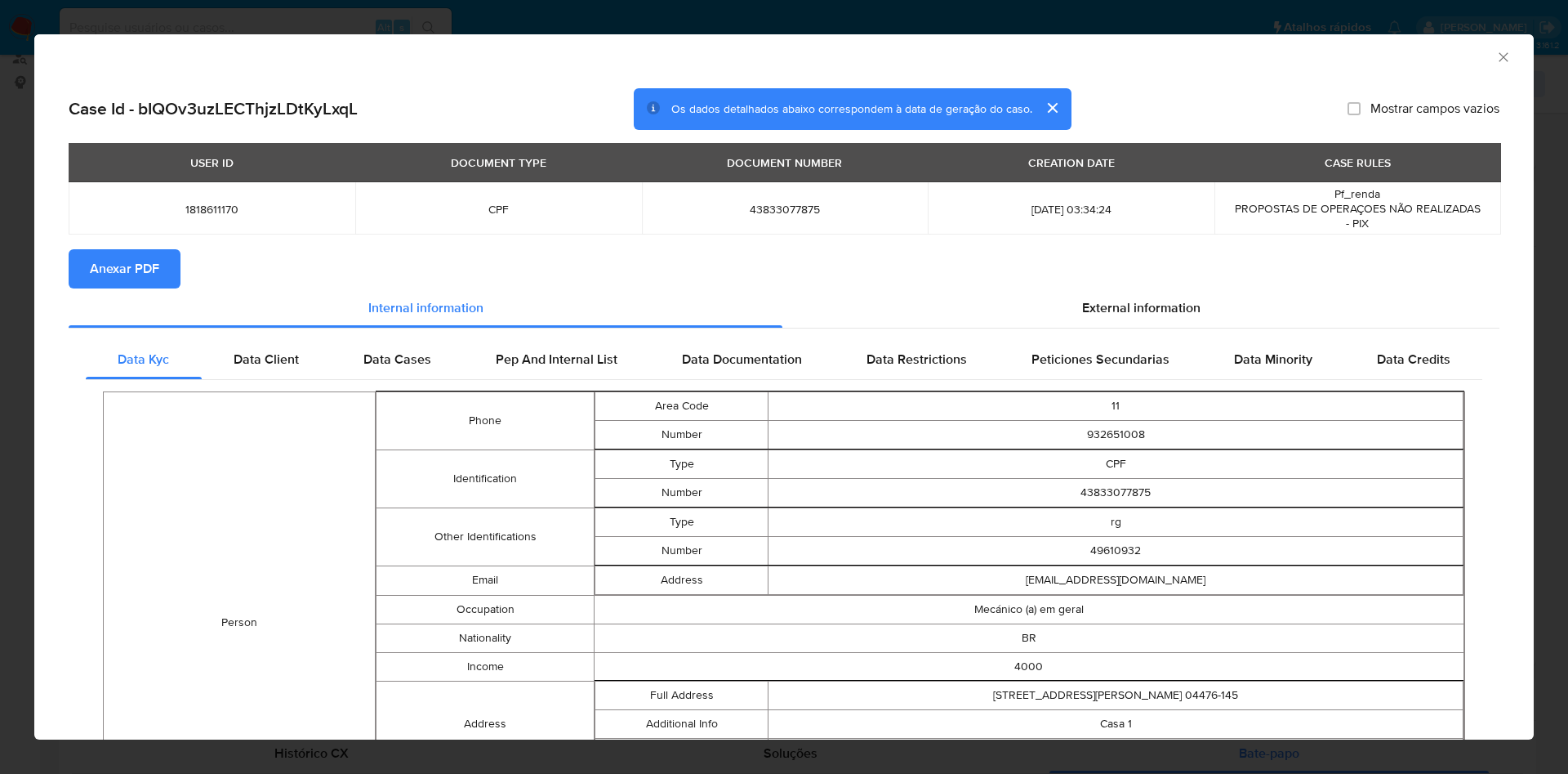
click at [1178, 274] on section "Anexar PDF" at bounding box center [784, 268] width 1431 height 39
click at [1122, 299] on span "External information" at bounding box center [1140, 308] width 118 height 19
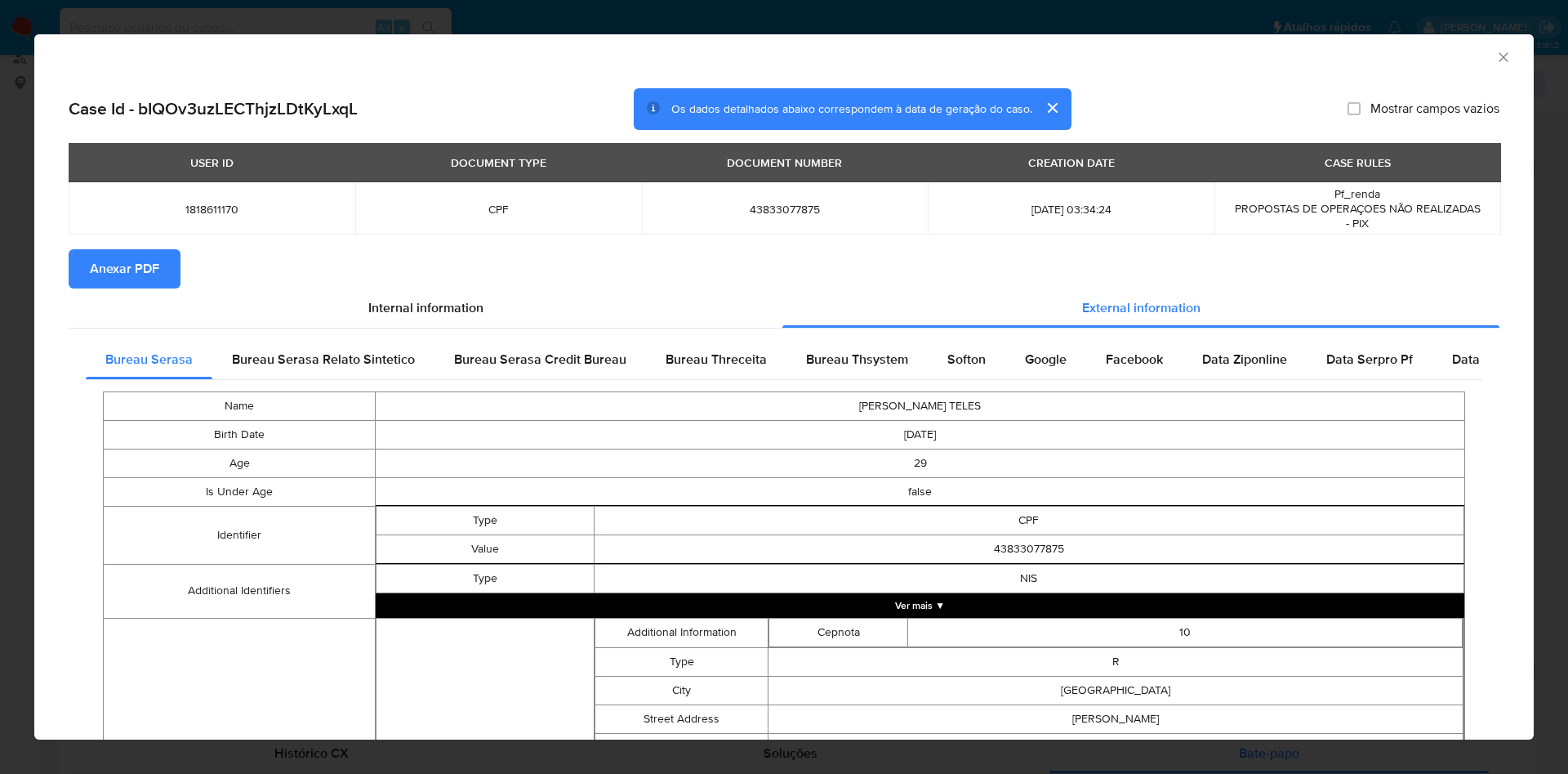
click at [134, 263] on span "Anexar PDF" at bounding box center [124, 268] width 69 height 36
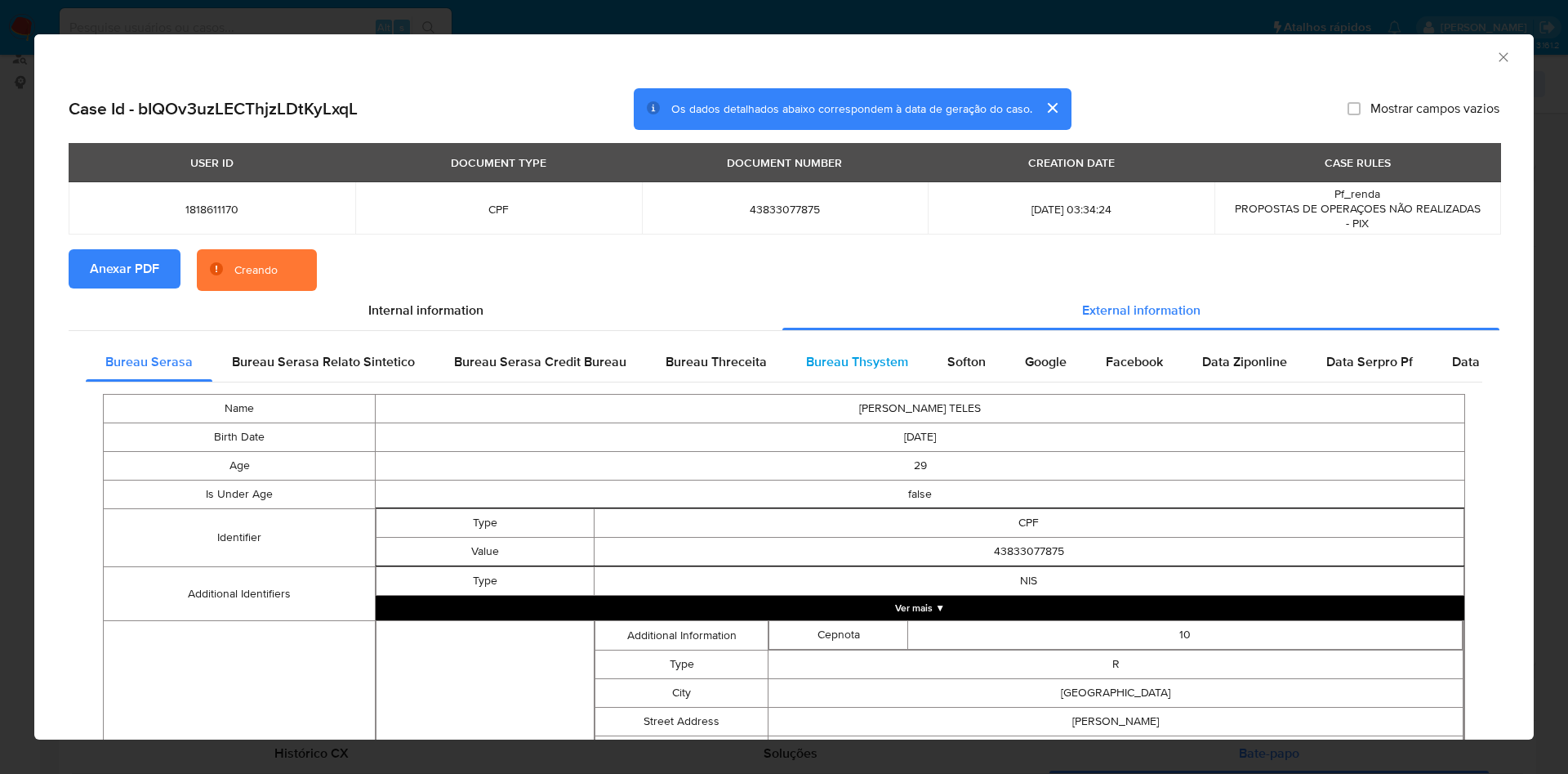
click at [853, 348] on div "Bureau Thsystem" at bounding box center [858, 361] width 142 height 39
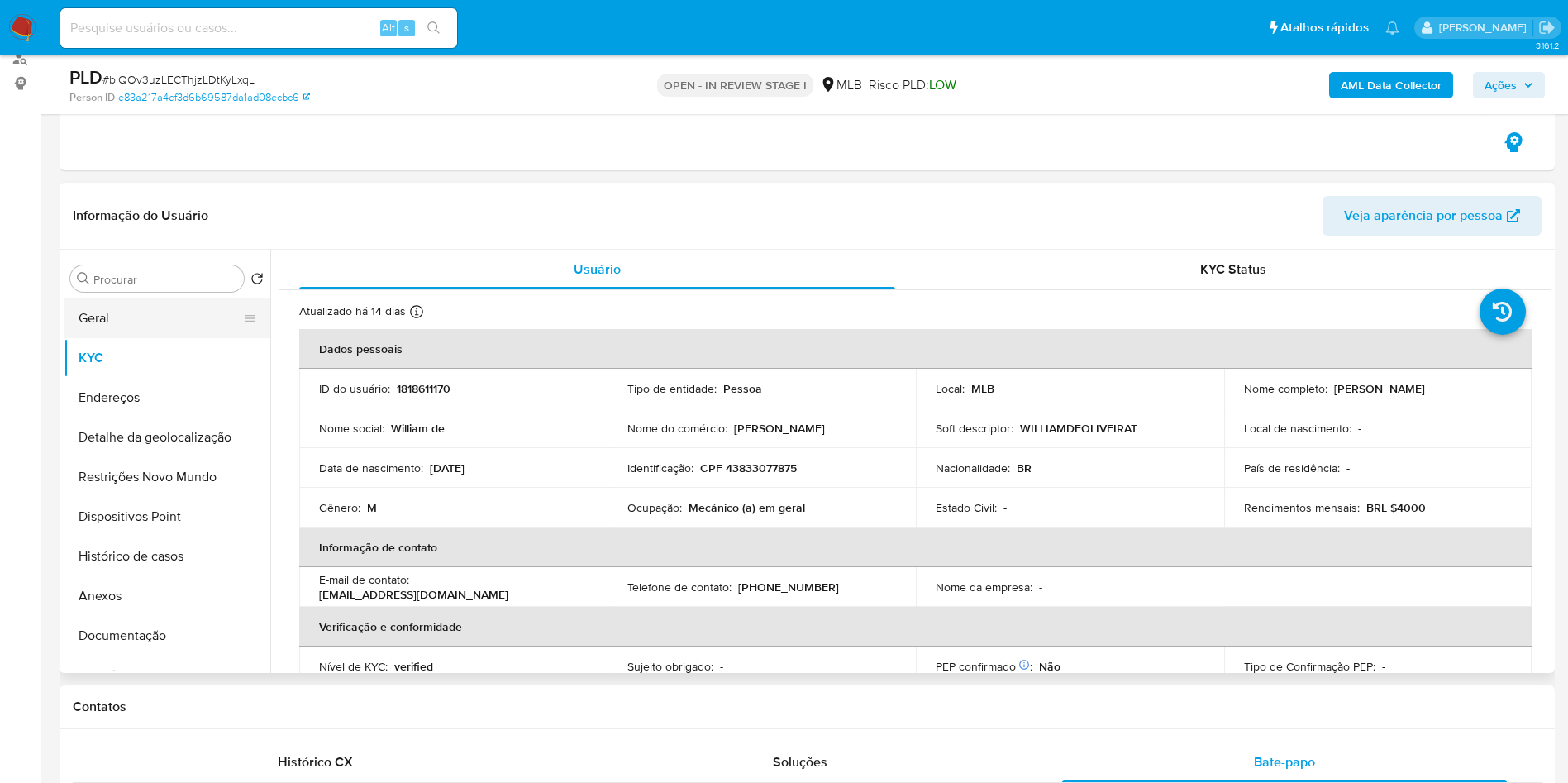
click at [89, 306] on button "Geral" at bounding box center [161, 317] width 193 height 39
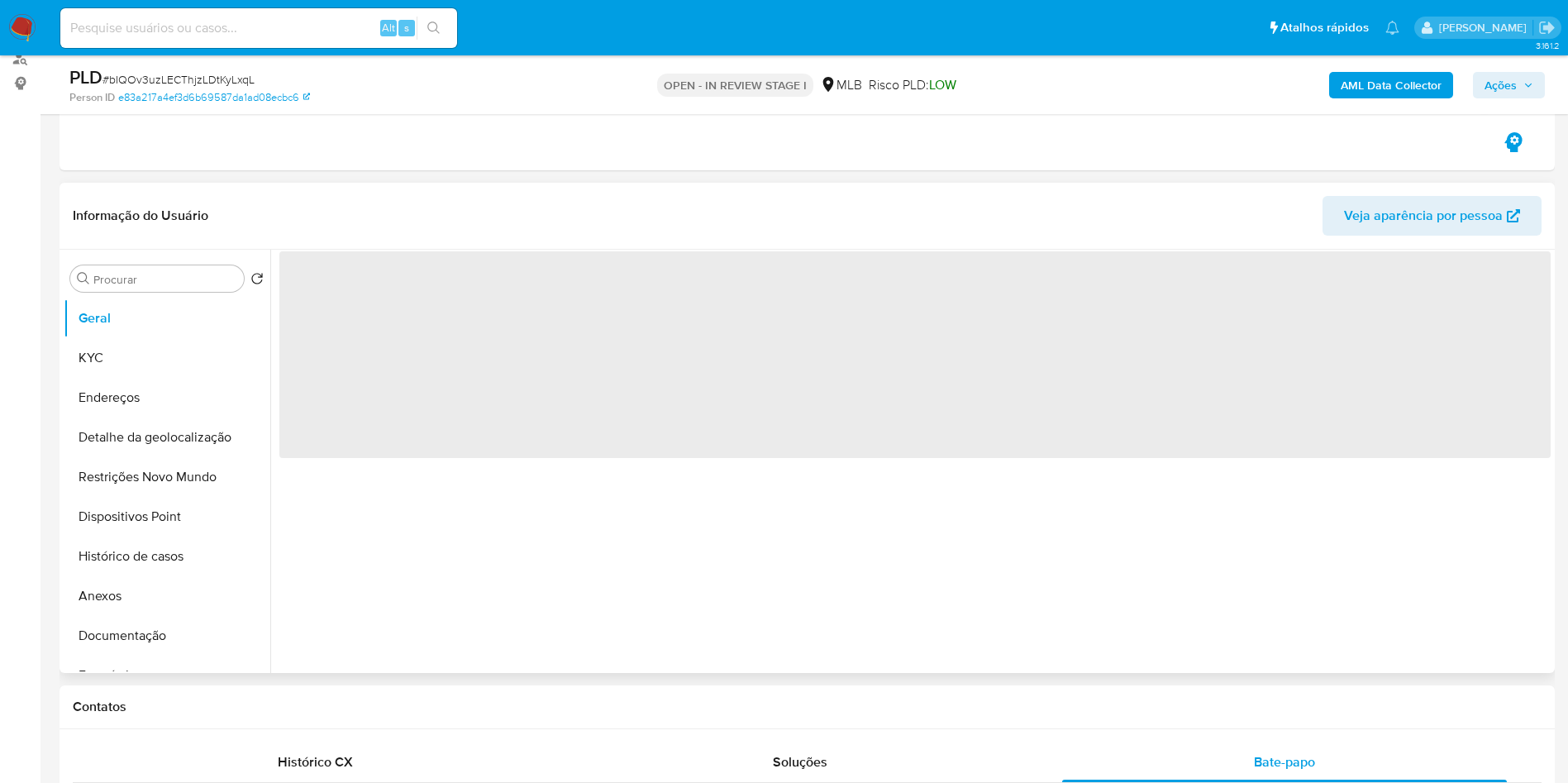
click at [401, 221] on header "Informação do Usuário Veja aparência por pessoa" at bounding box center [807, 215] width 1469 height 39
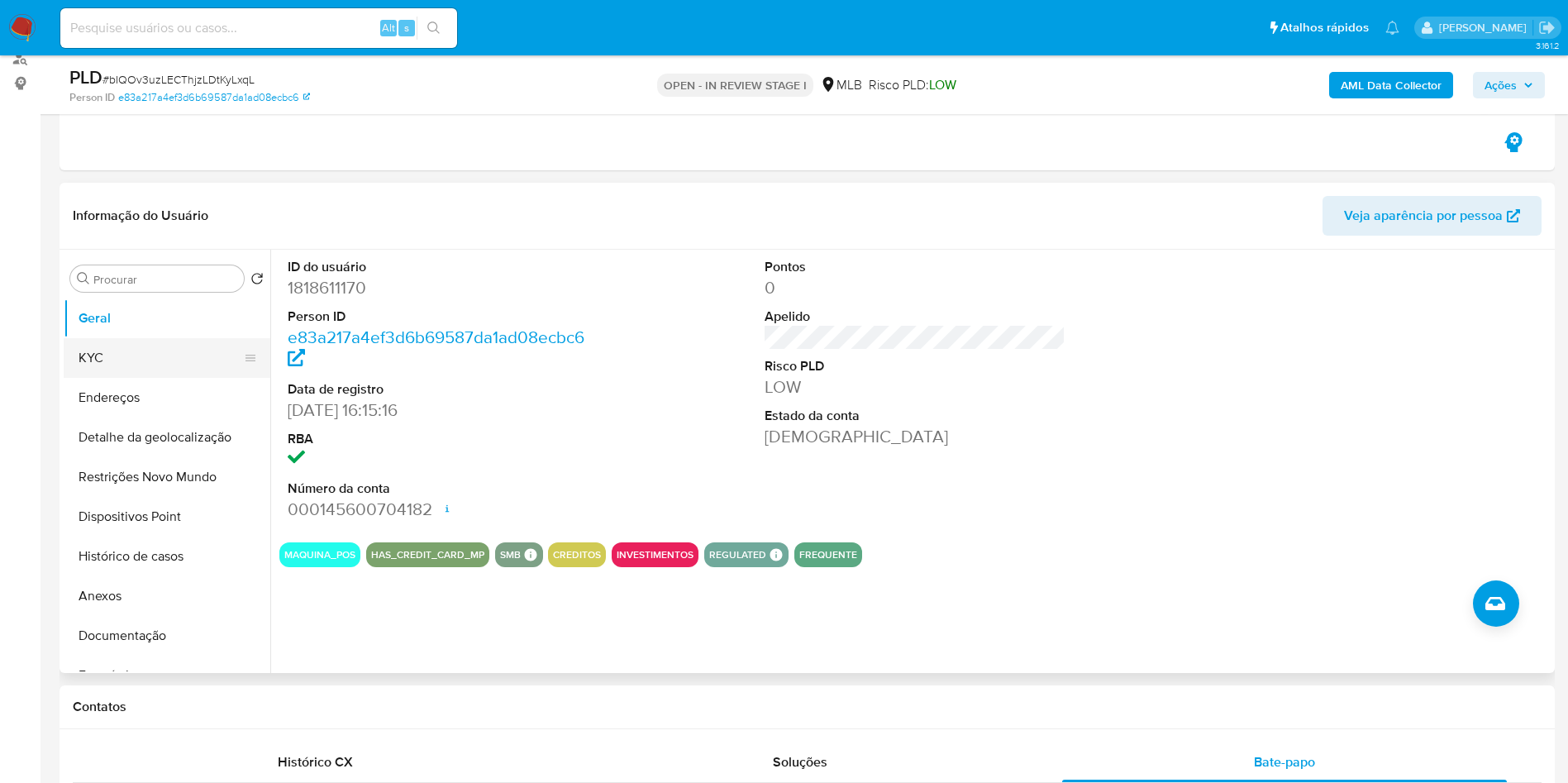
click at [110, 378] on button "KYC" at bounding box center [161, 358] width 193 height 39
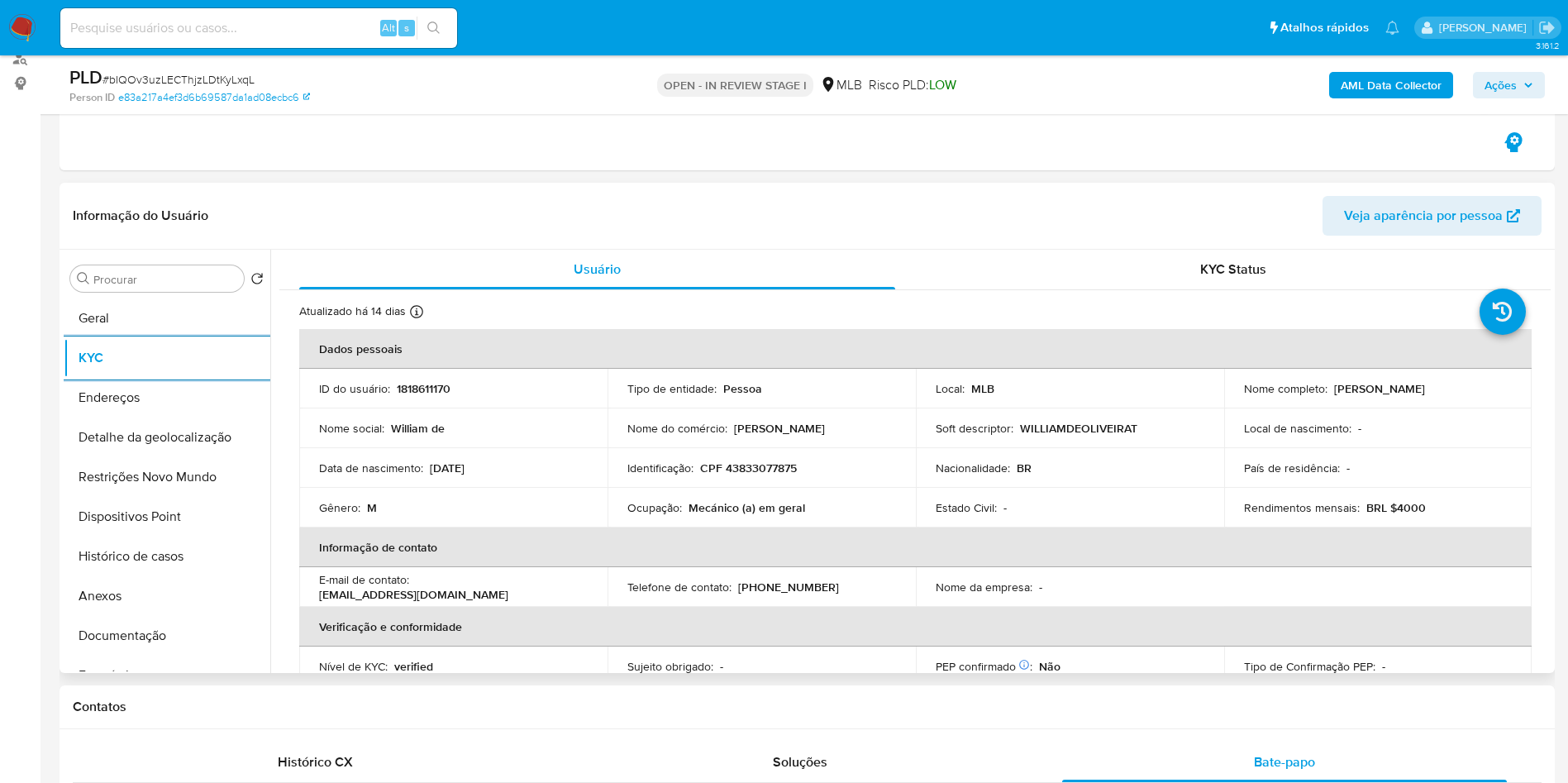
scroll to position [688, 0]
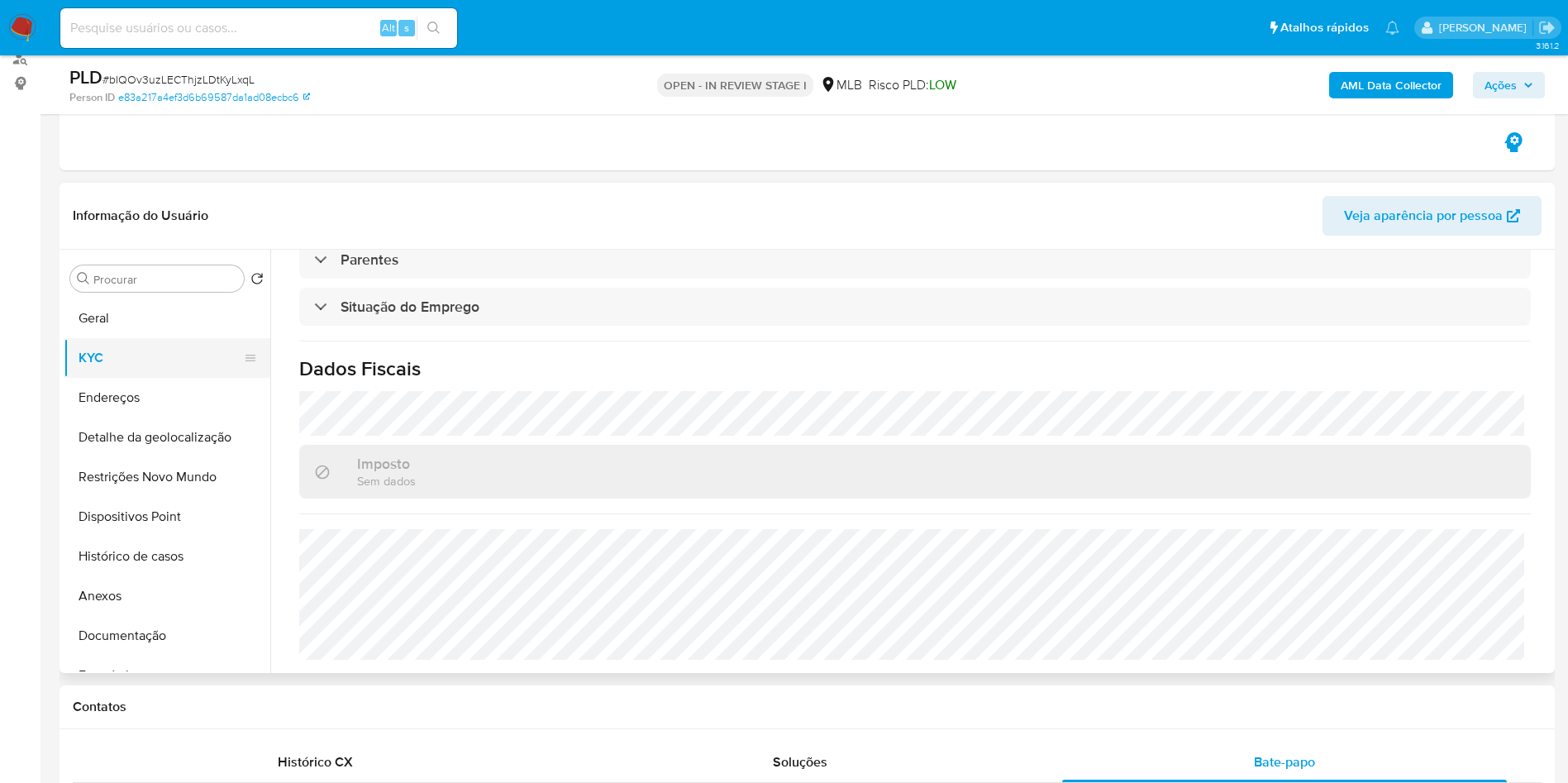
click at [174, 353] on button "KYC" at bounding box center [161, 358] width 193 height 39
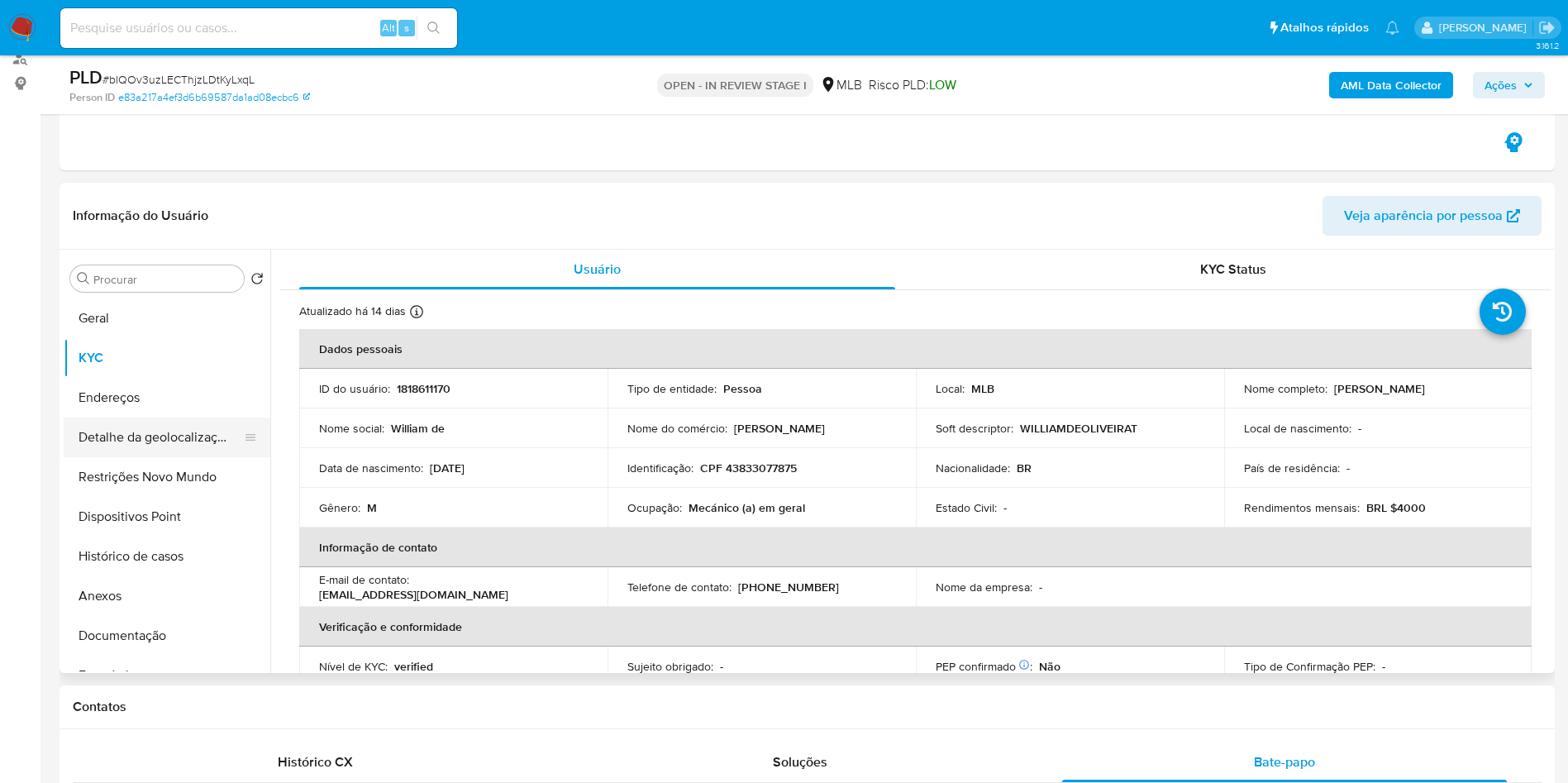
click at [144, 424] on button "Detalhe da geolocalização" at bounding box center [161, 437] width 193 height 39
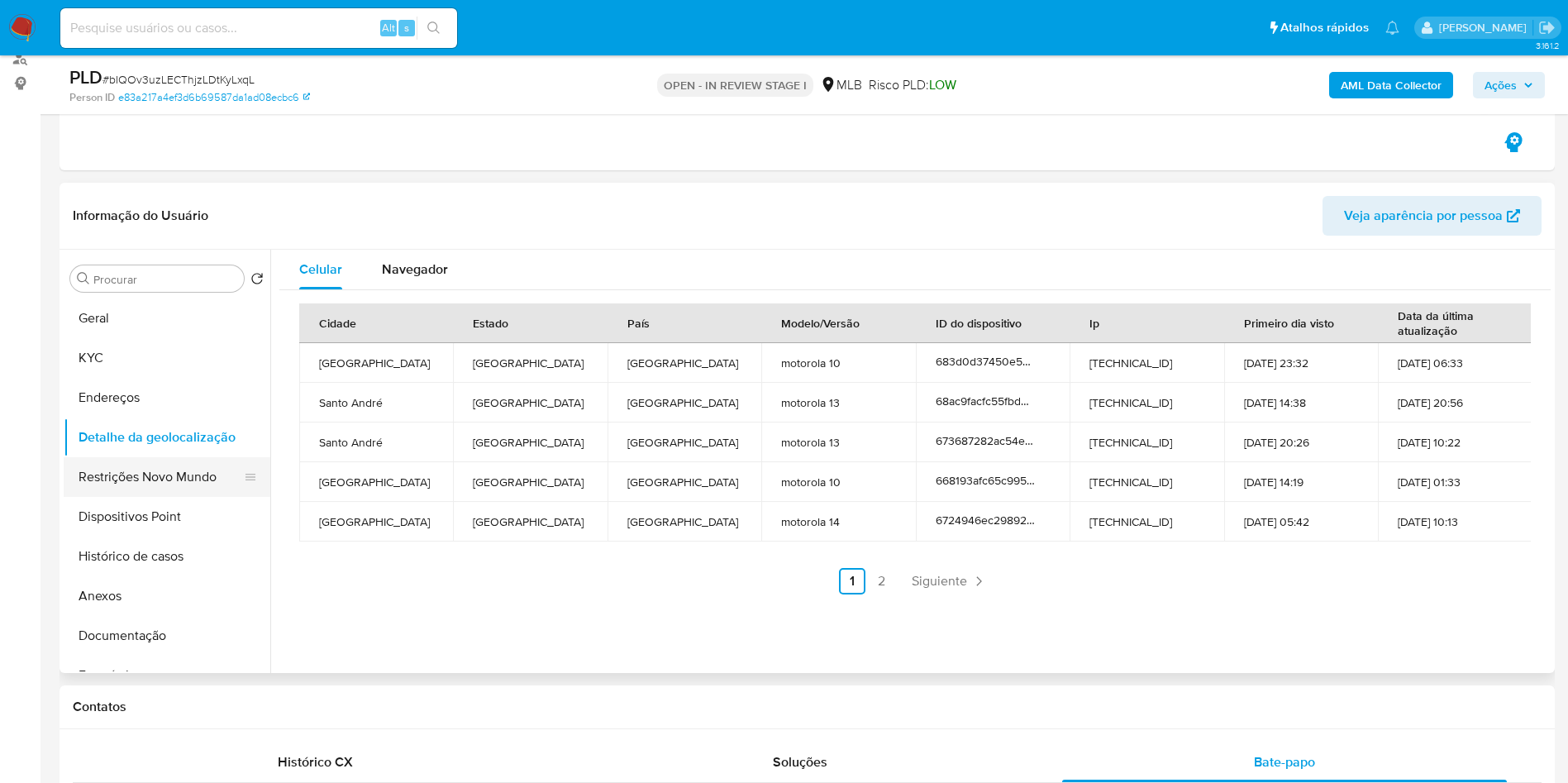
click at [161, 467] on button "Restrições Novo Mundo" at bounding box center [161, 476] width 193 height 39
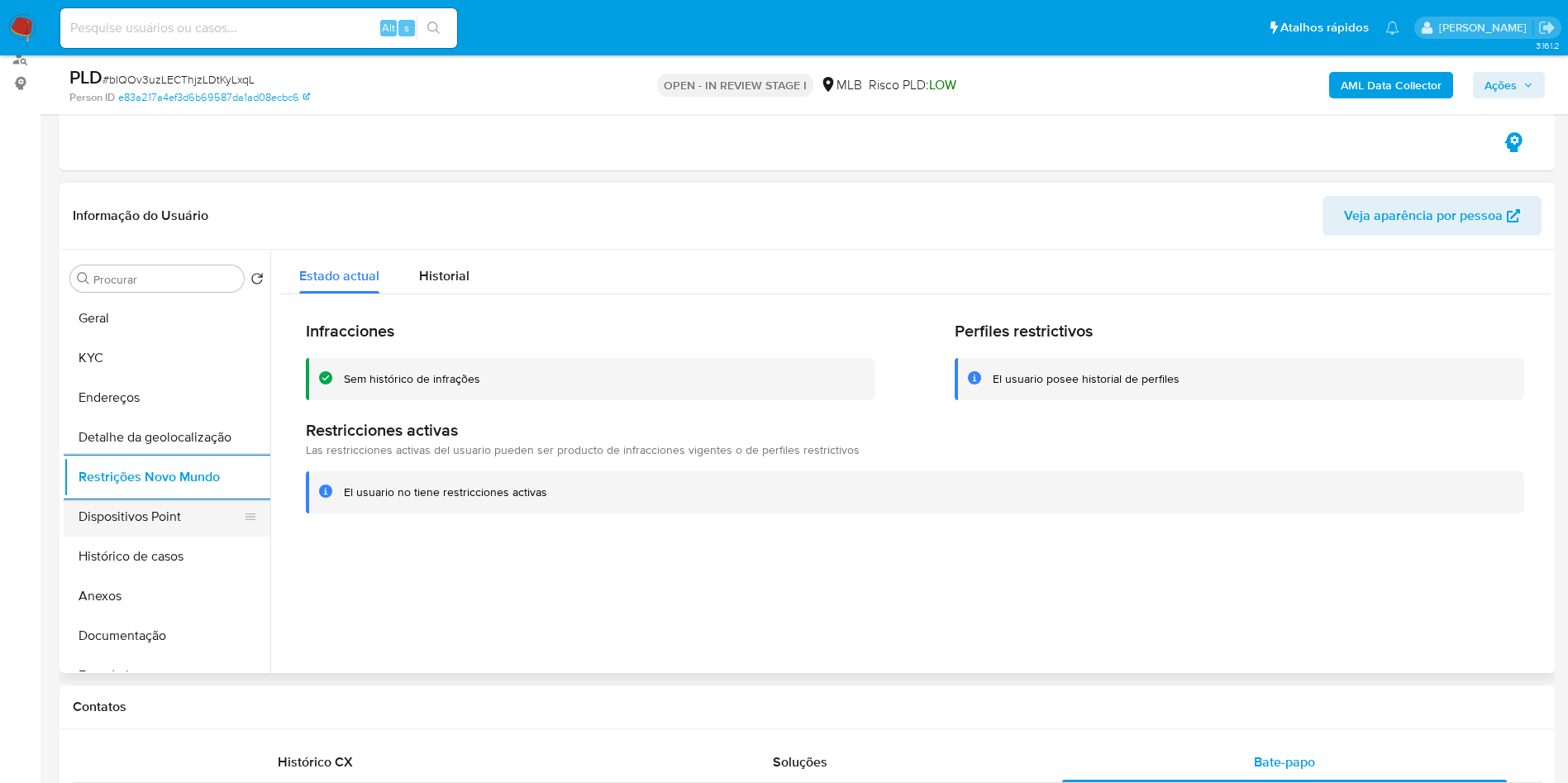
click at [101, 505] on button "Dispositivos Point" at bounding box center [161, 516] width 193 height 39
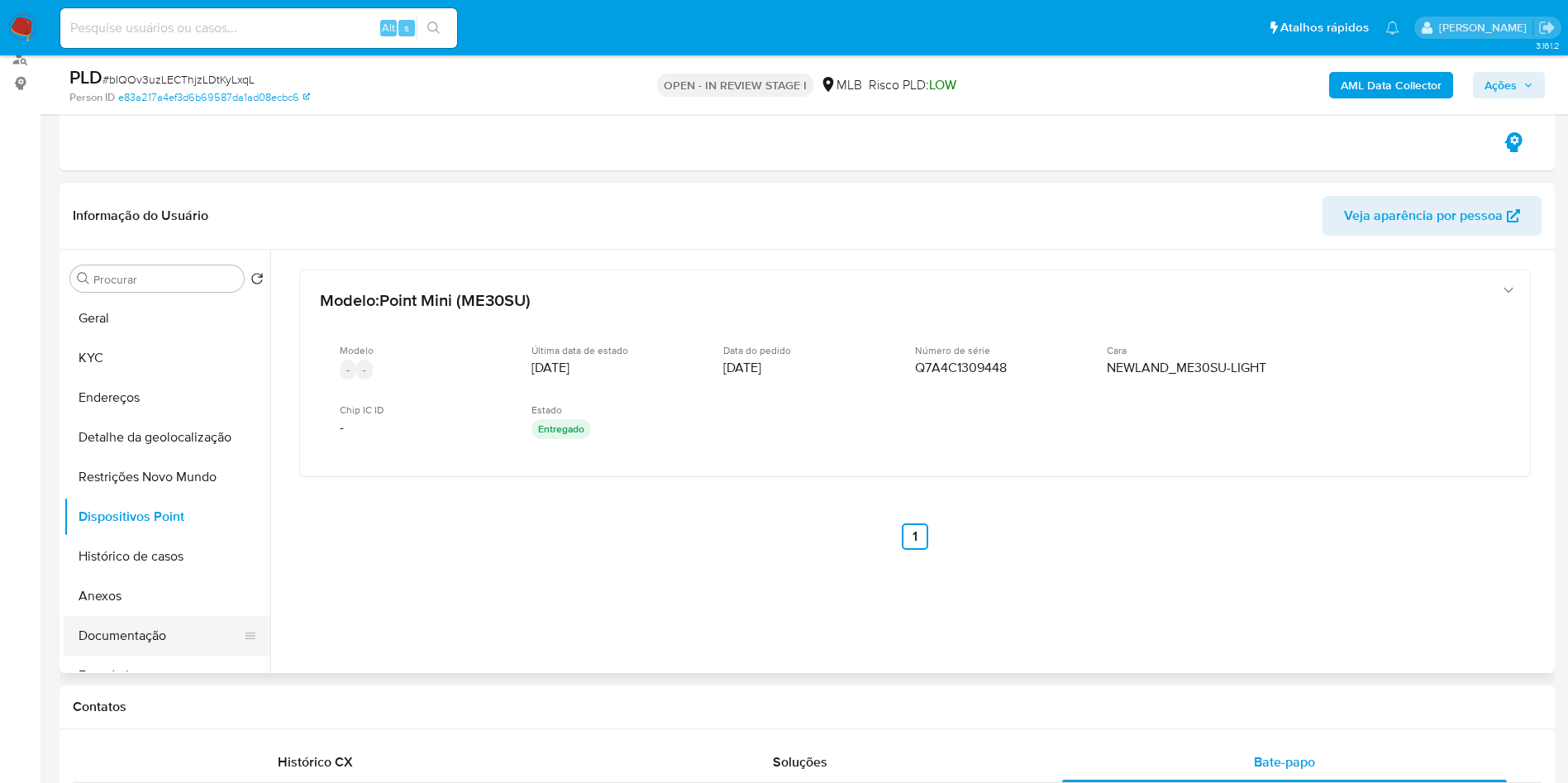
click at [130, 632] on button "Documentação" at bounding box center [161, 635] width 193 height 39
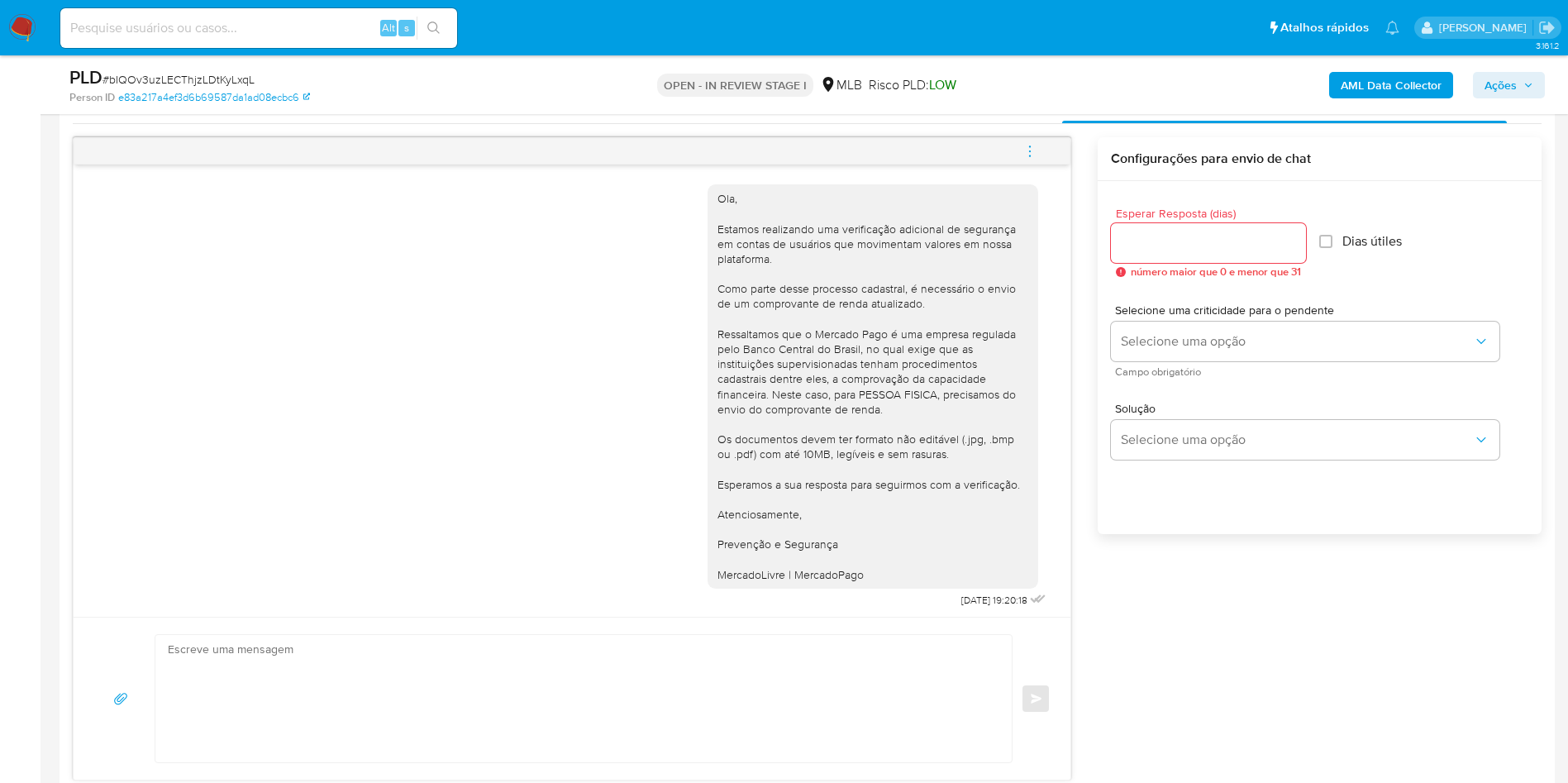
scroll to position [867, 0]
click at [1522, 86] on span "Ações" at bounding box center [1509, 85] width 49 height 23
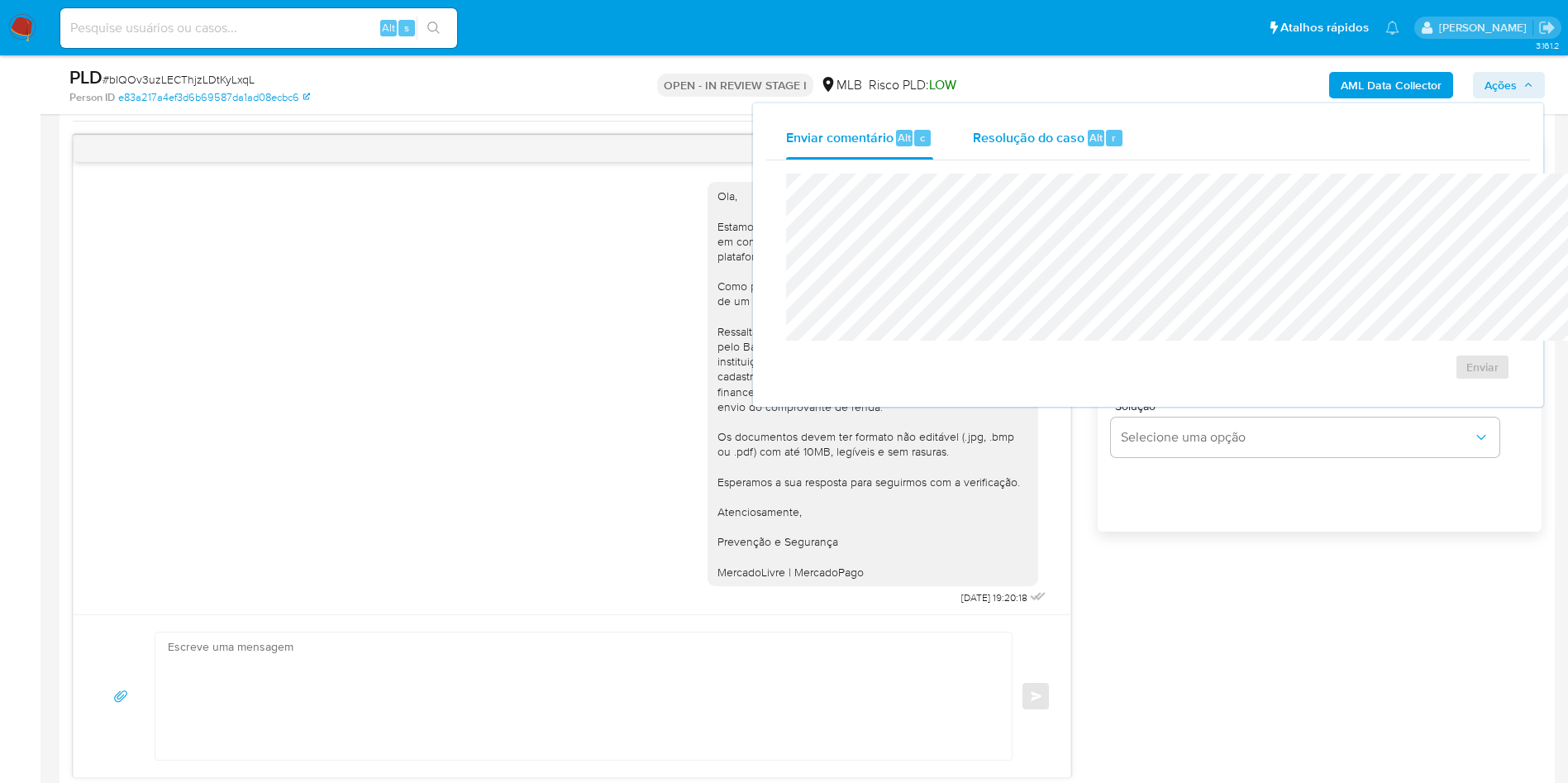
click at [973, 130] on span "Resolução do caso" at bounding box center [1029, 137] width 112 height 19
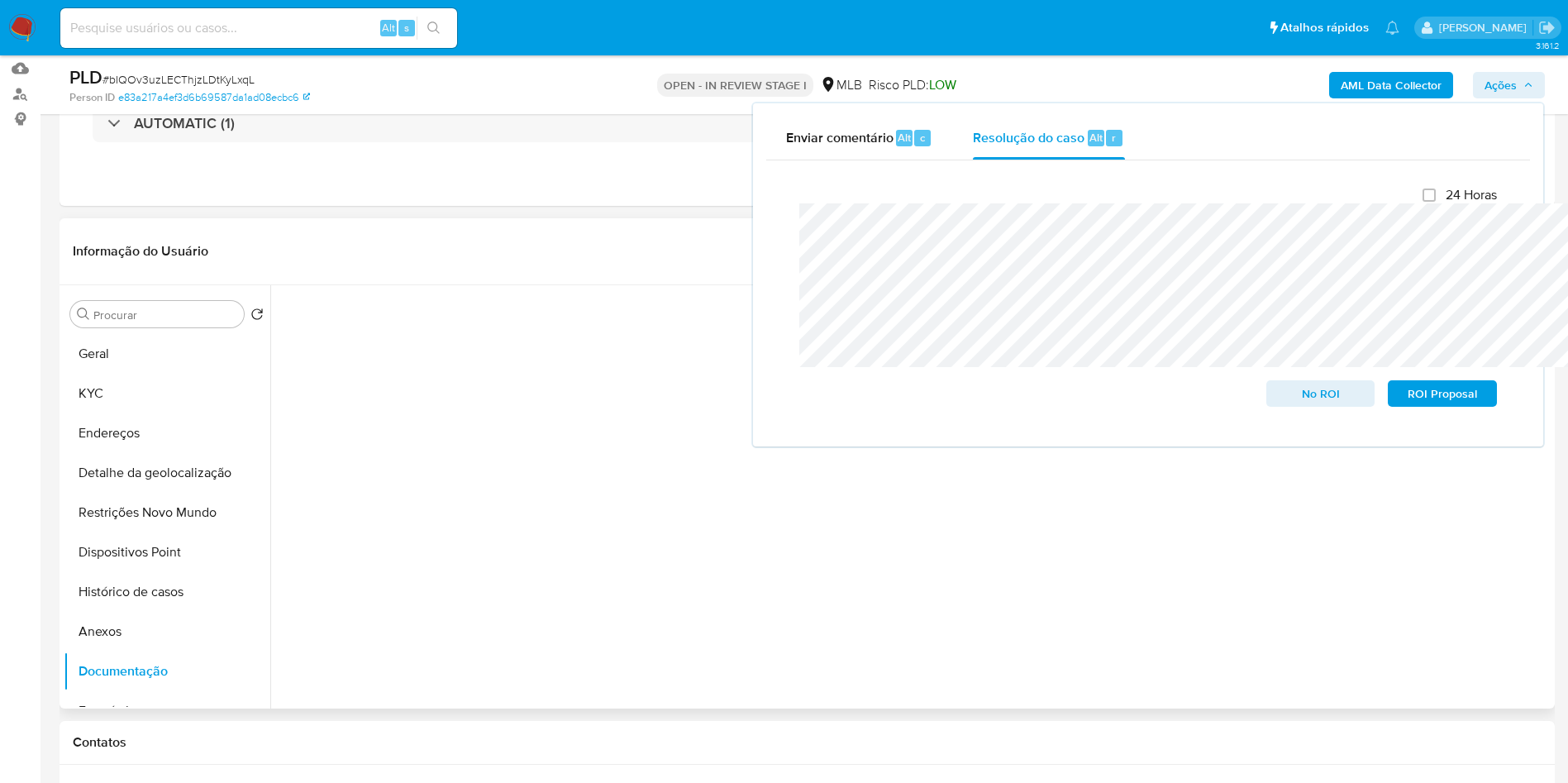
scroll to position [175, 0]
click at [113, 620] on button "Anexos" at bounding box center [161, 626] width 193 height 39
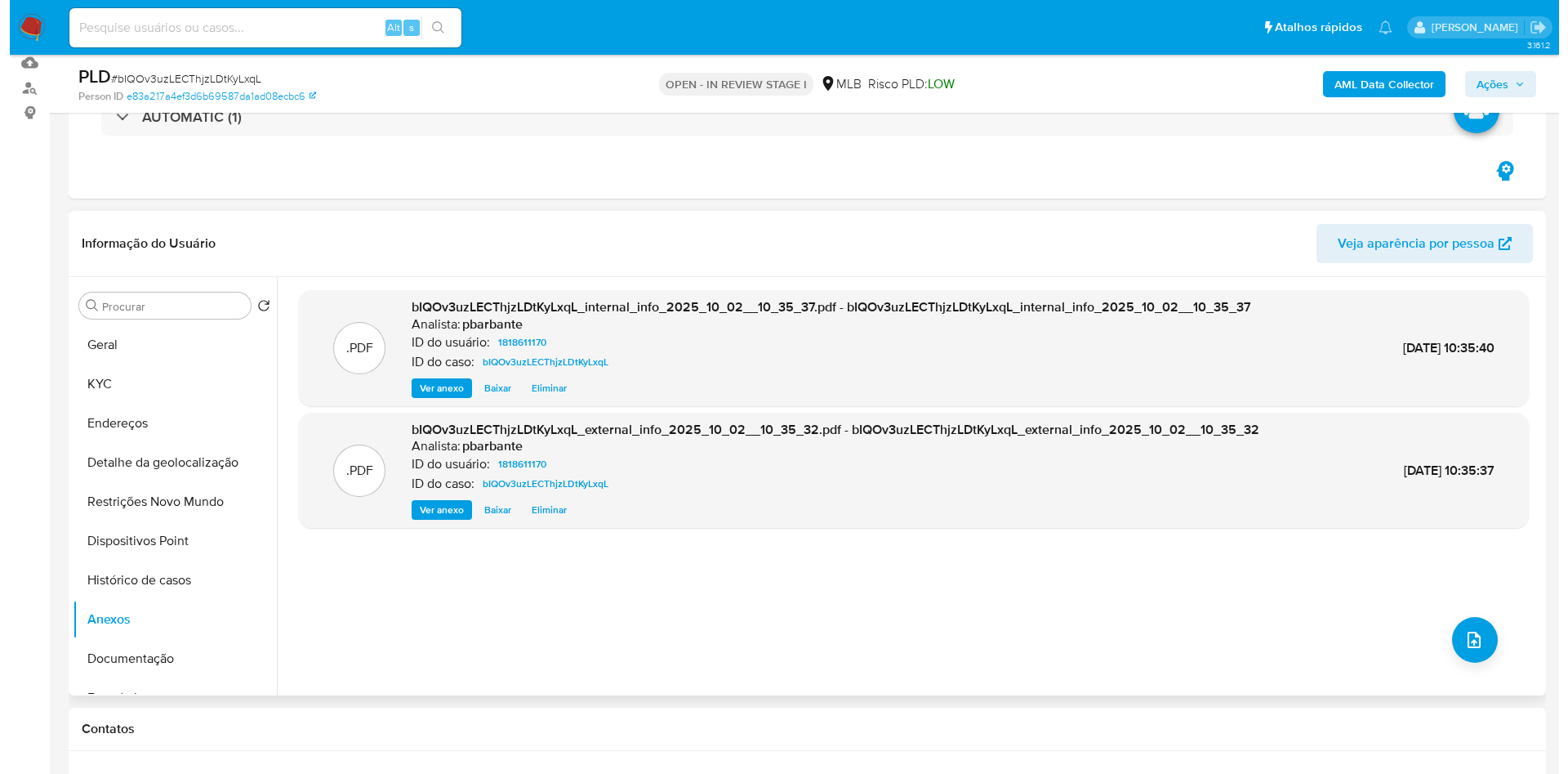
scroll to position [44, 0]
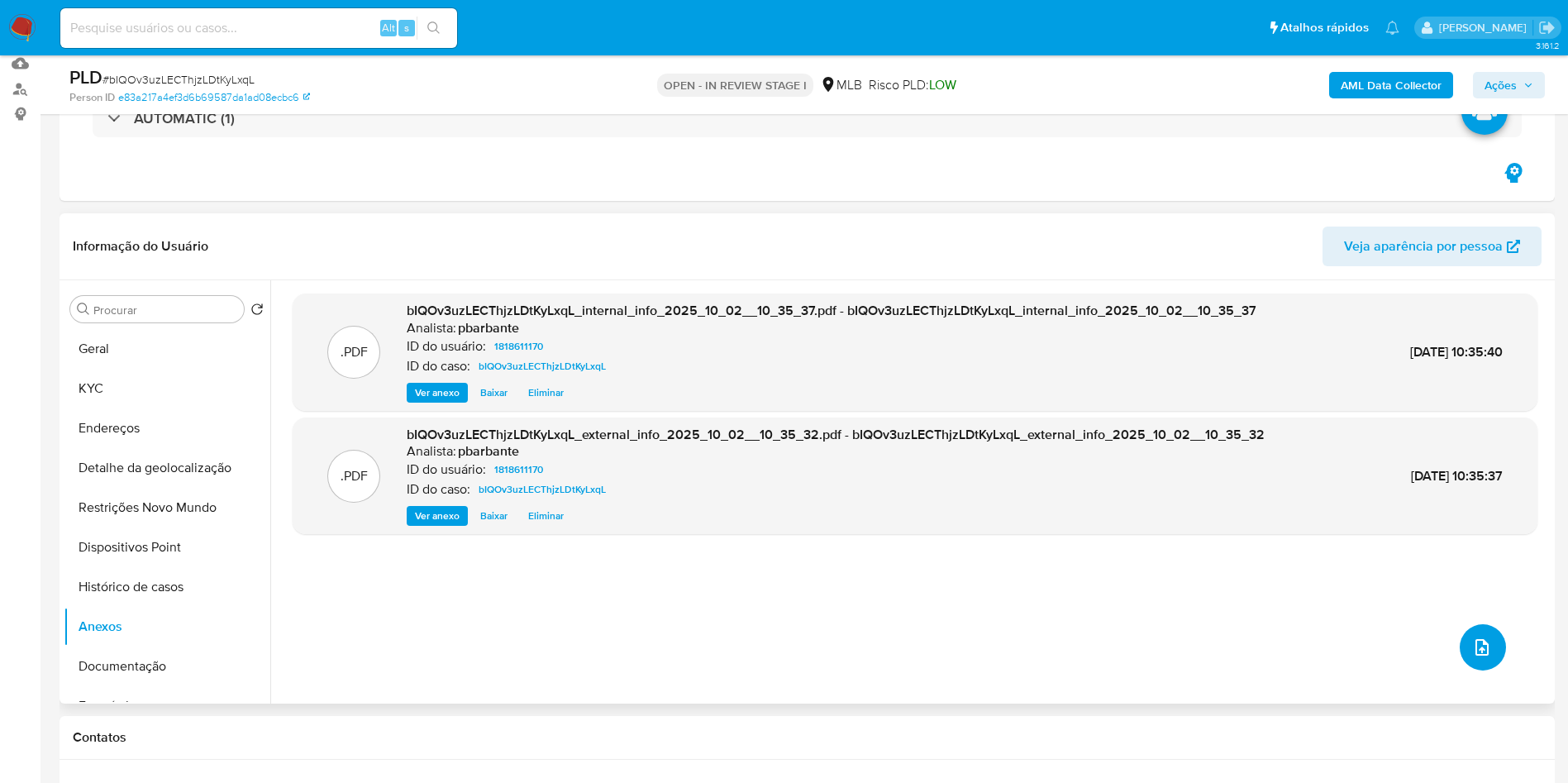
click at [1482, 644] on button "upload-file" at bounding box center [1483, 647] width 46 height 46
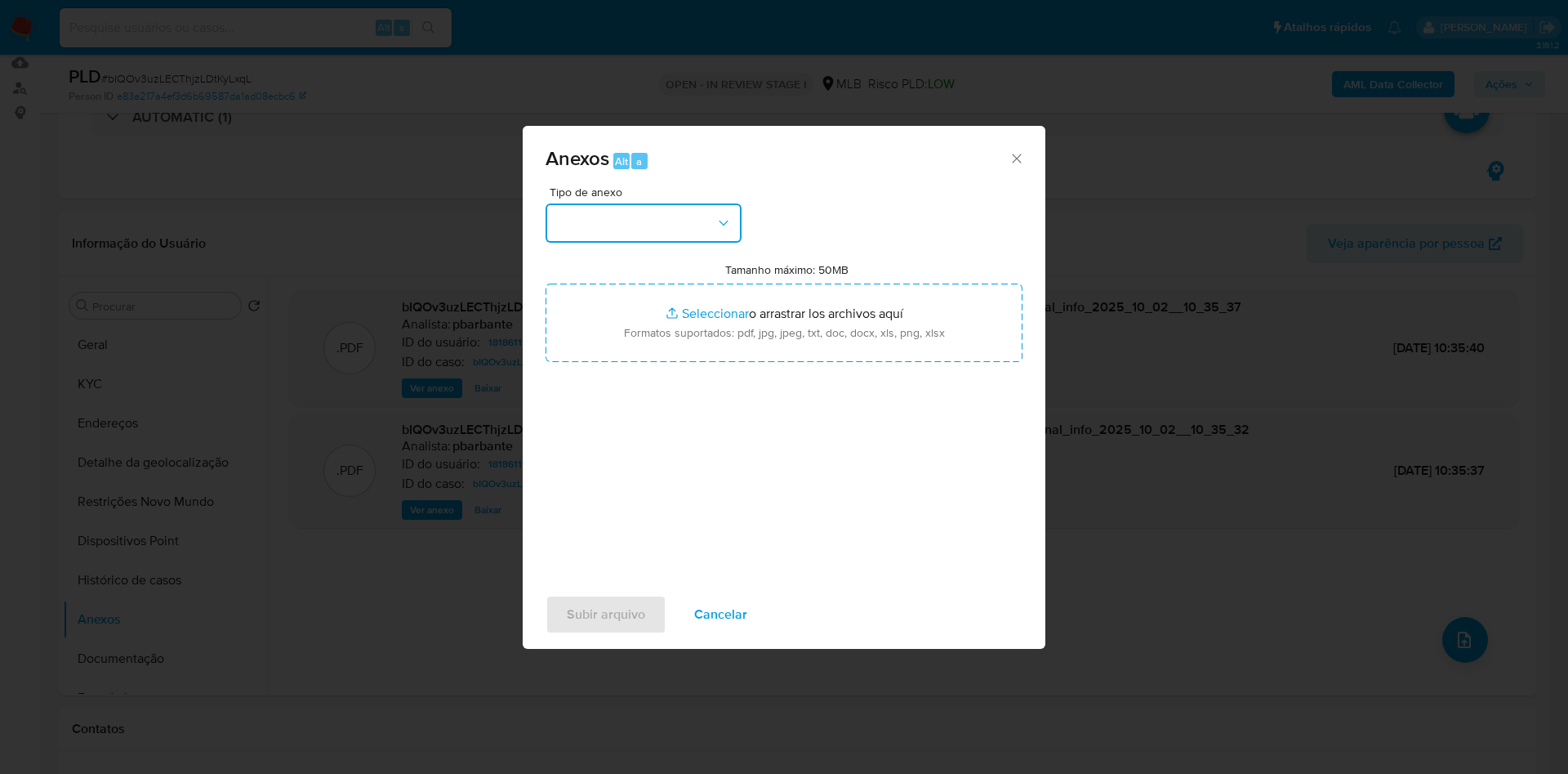
click at [666, 203] on button "button" at bounding box center [642, 222] width 196 height 39
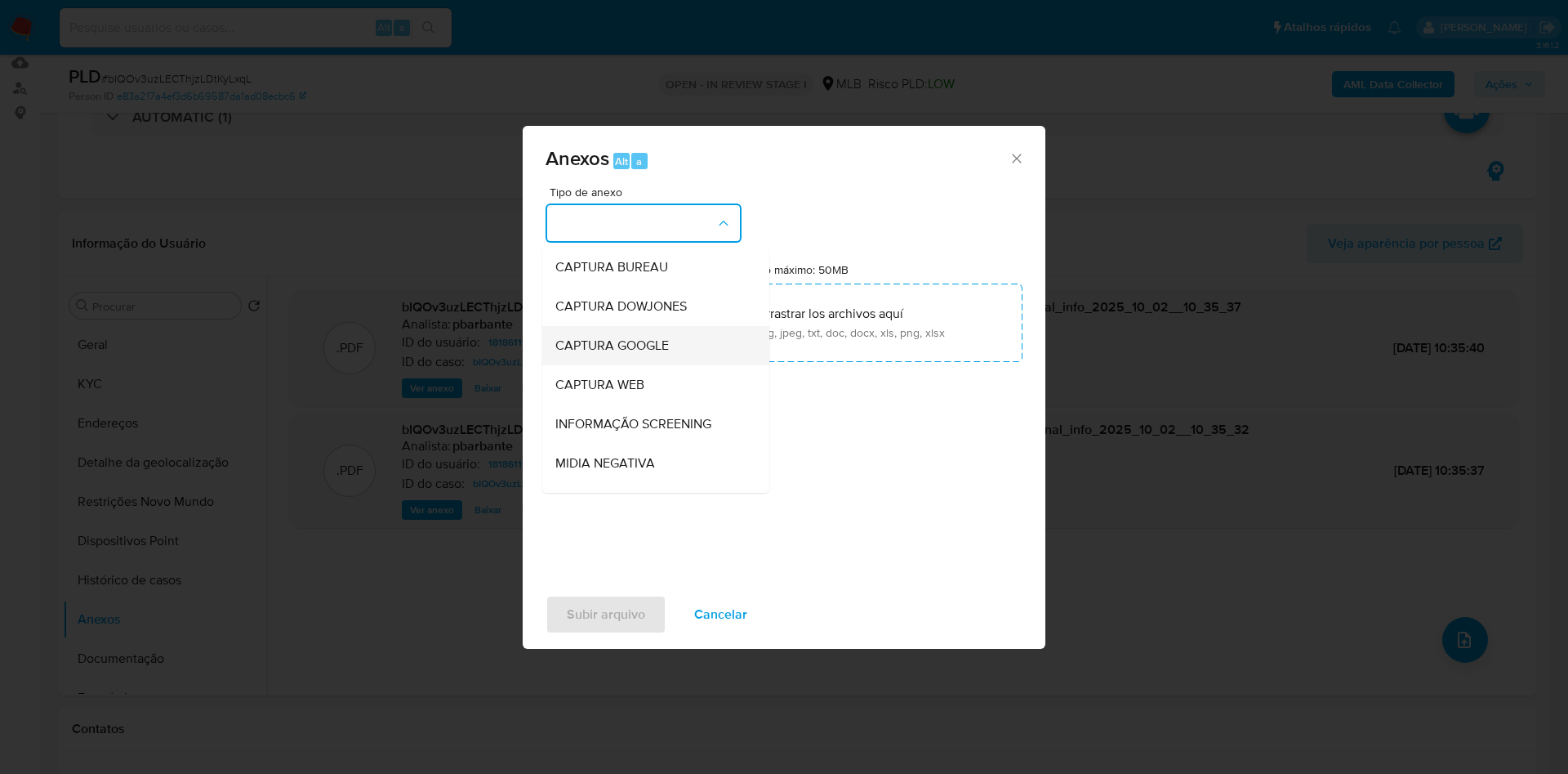
scroll to position [219, 0]
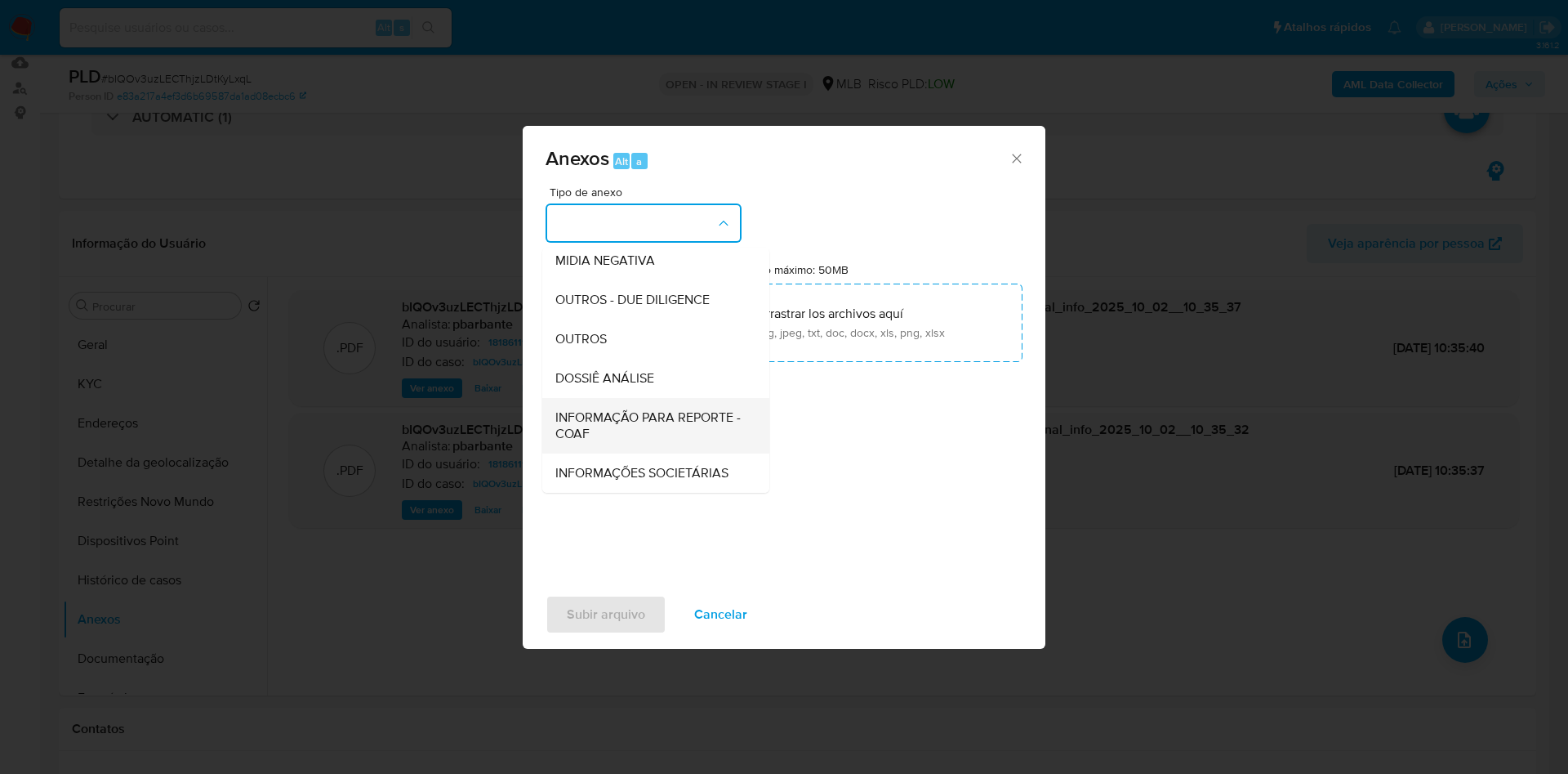
click at [588, 409] on span "INFORMAÇÃO PARA REPORTE - COAF" at bounding box center [651, 425] width 191 height 33
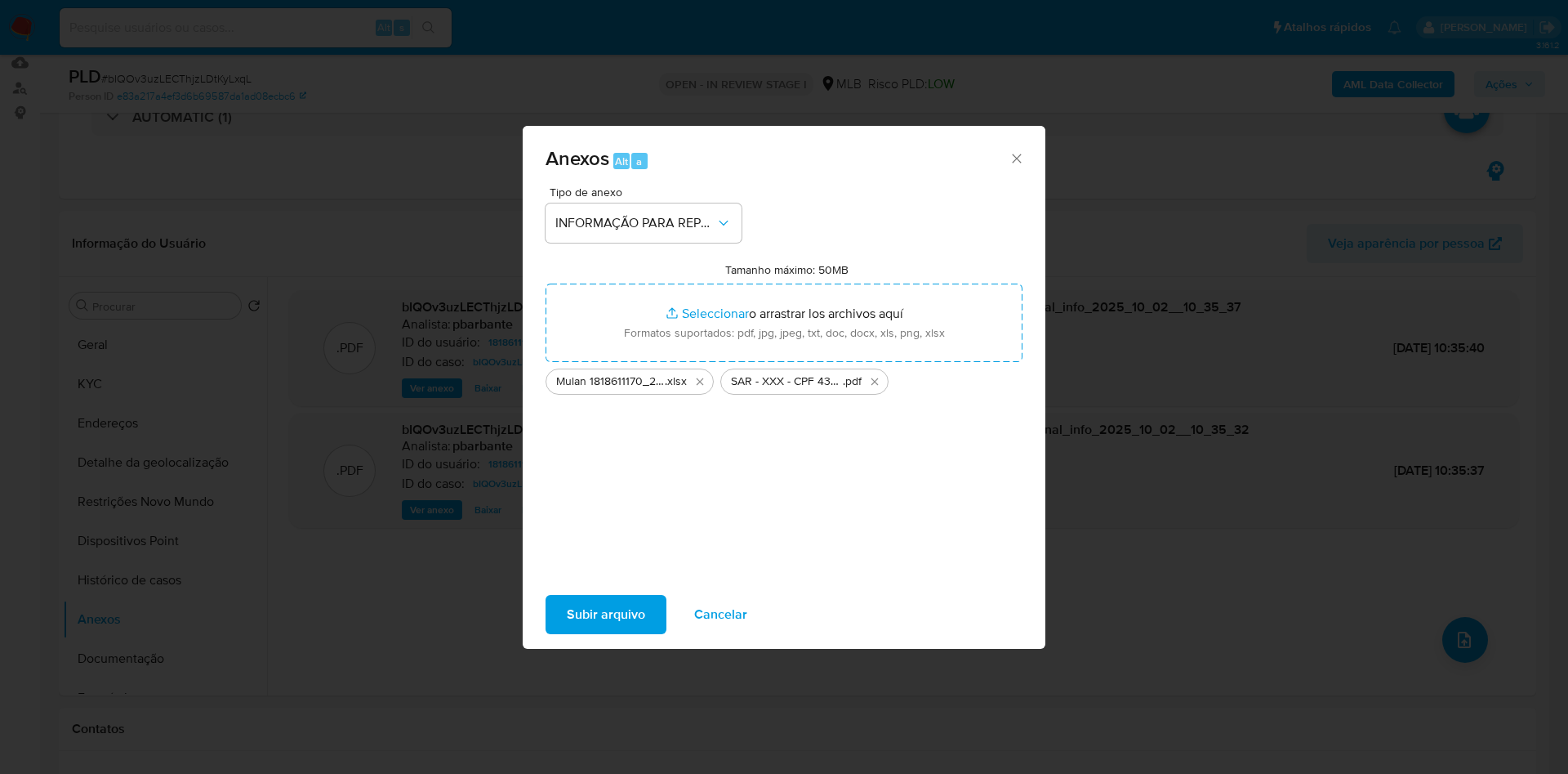
click at [594, 632] on span "Subir arquivo" at bounding box center [605, 614] width 78 height 36
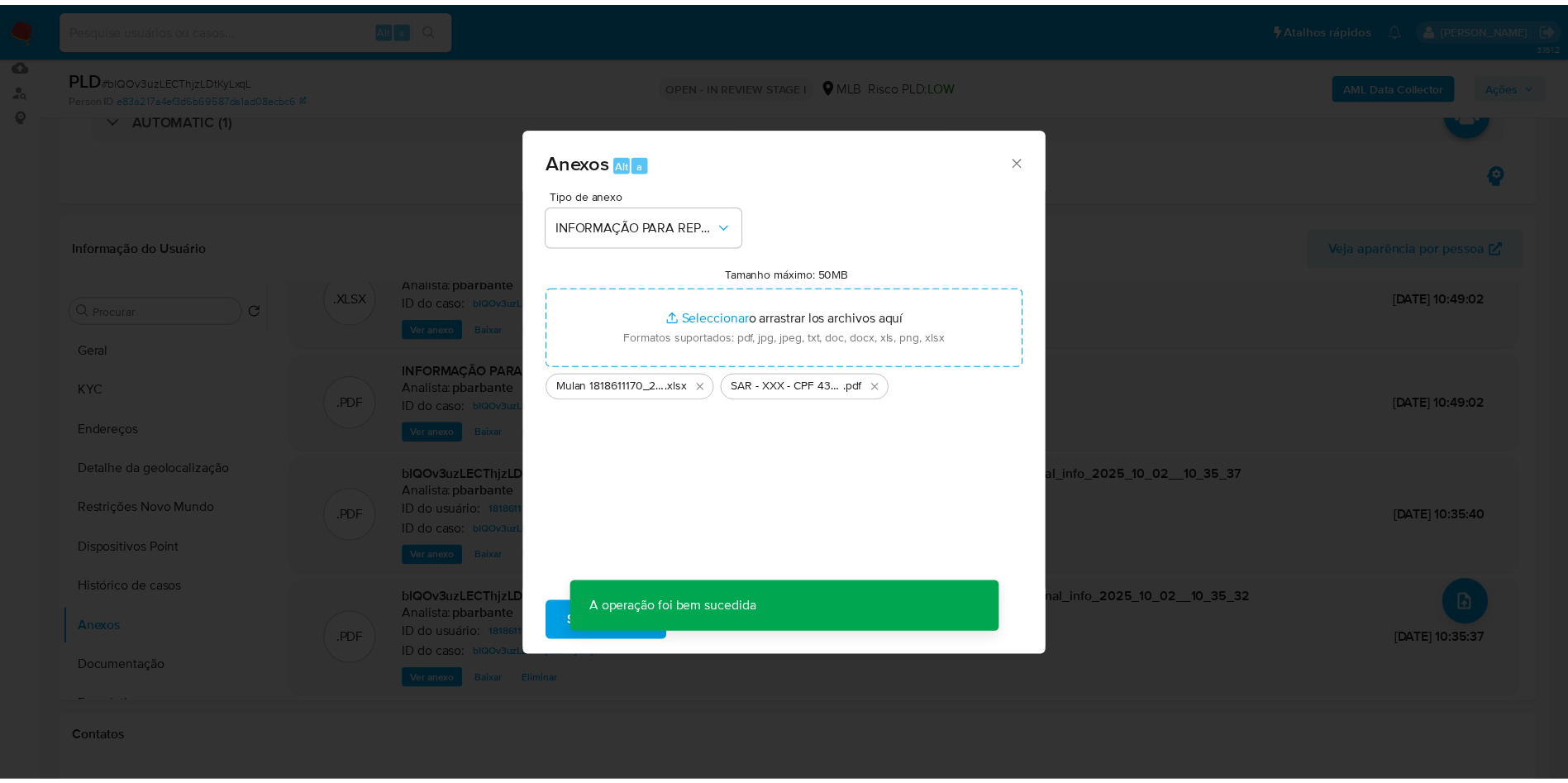
scroll to position [53, 0]
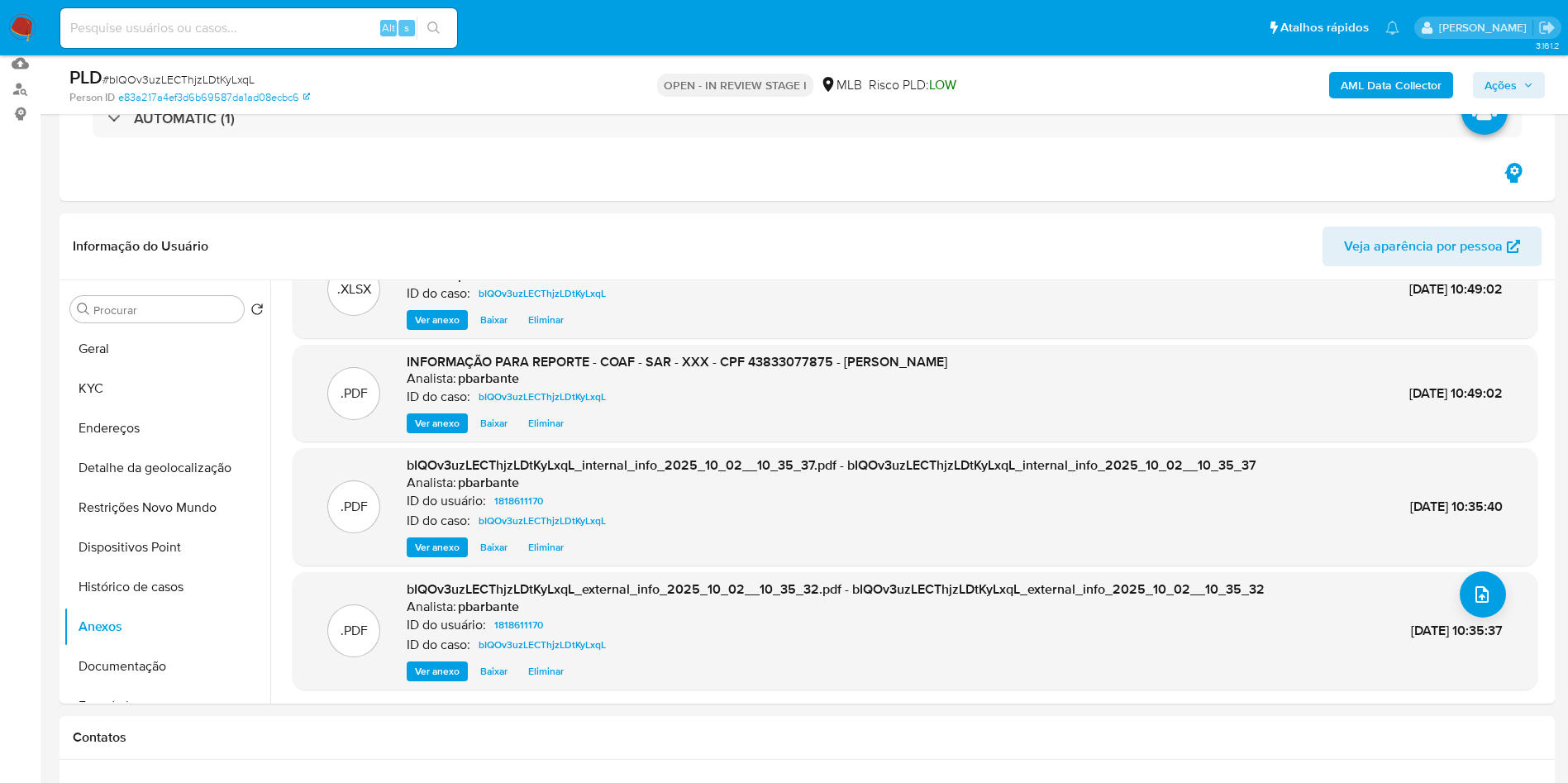
click at [1522, 84] on span "Ações" at bounding box center [1509, 85] width 49 height 23
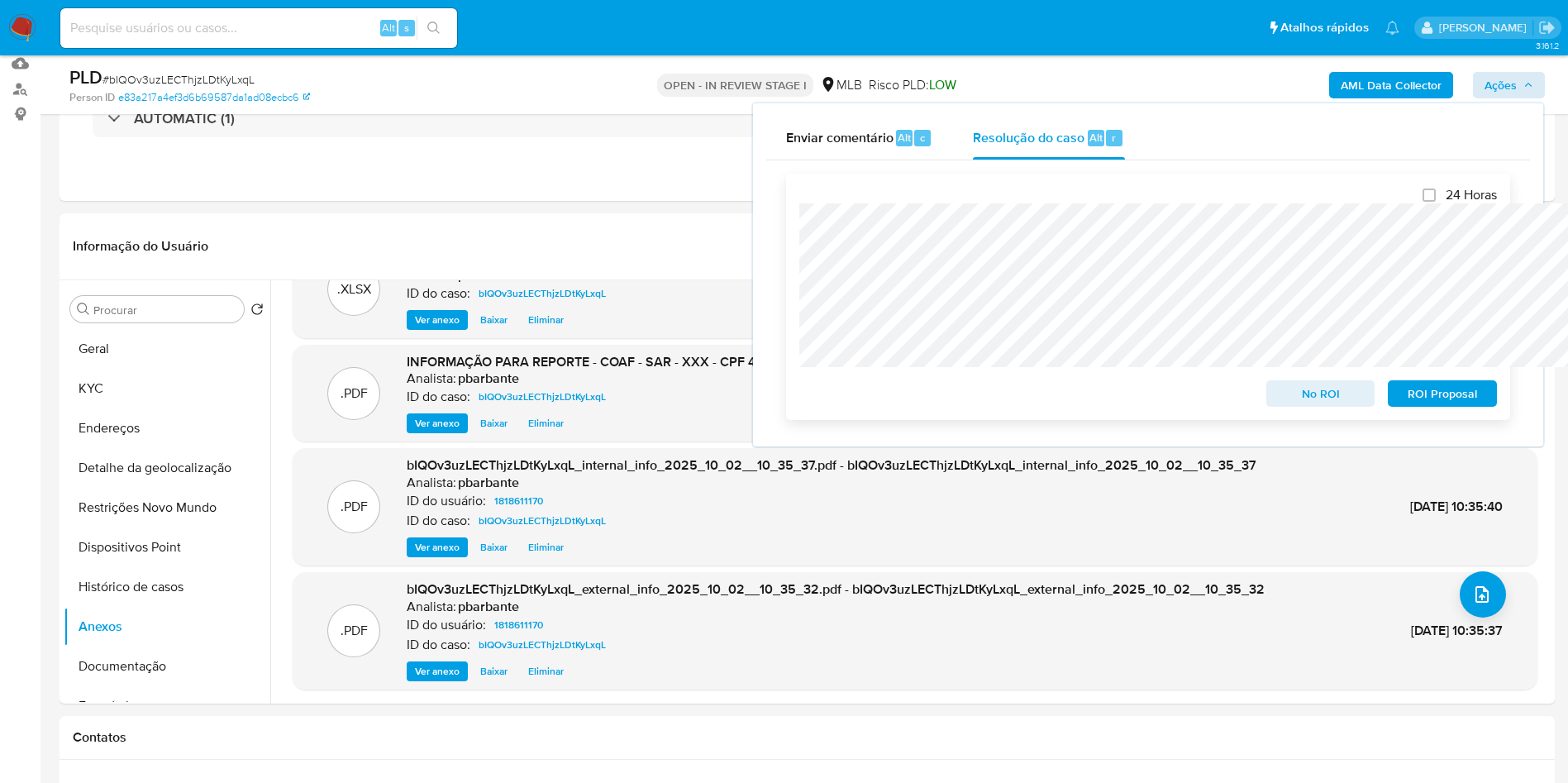
click at [1426, 405] on span "ROI Proposal" at bounding box center [1443, 393] width 86 height 23
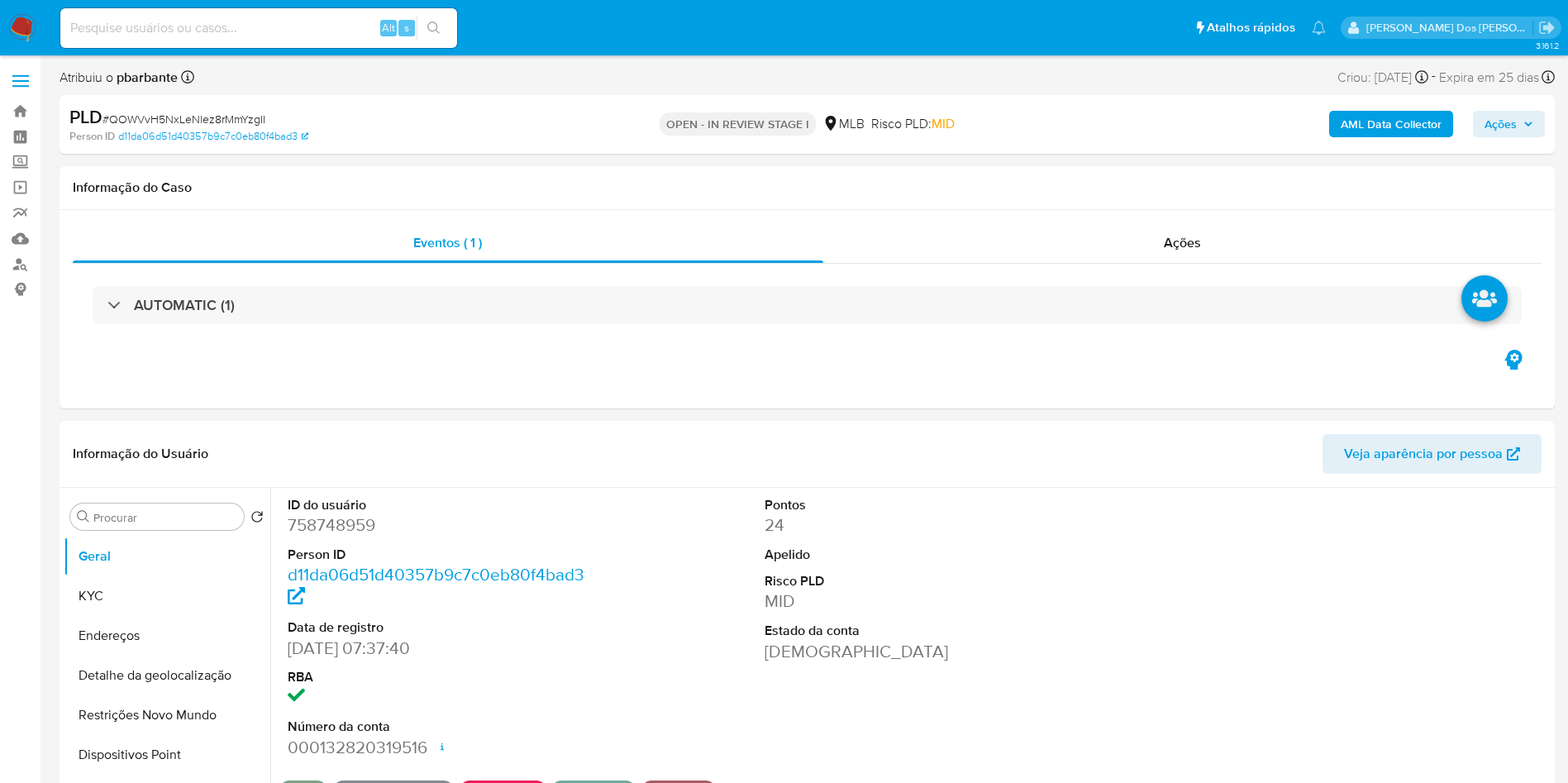
select select "10"
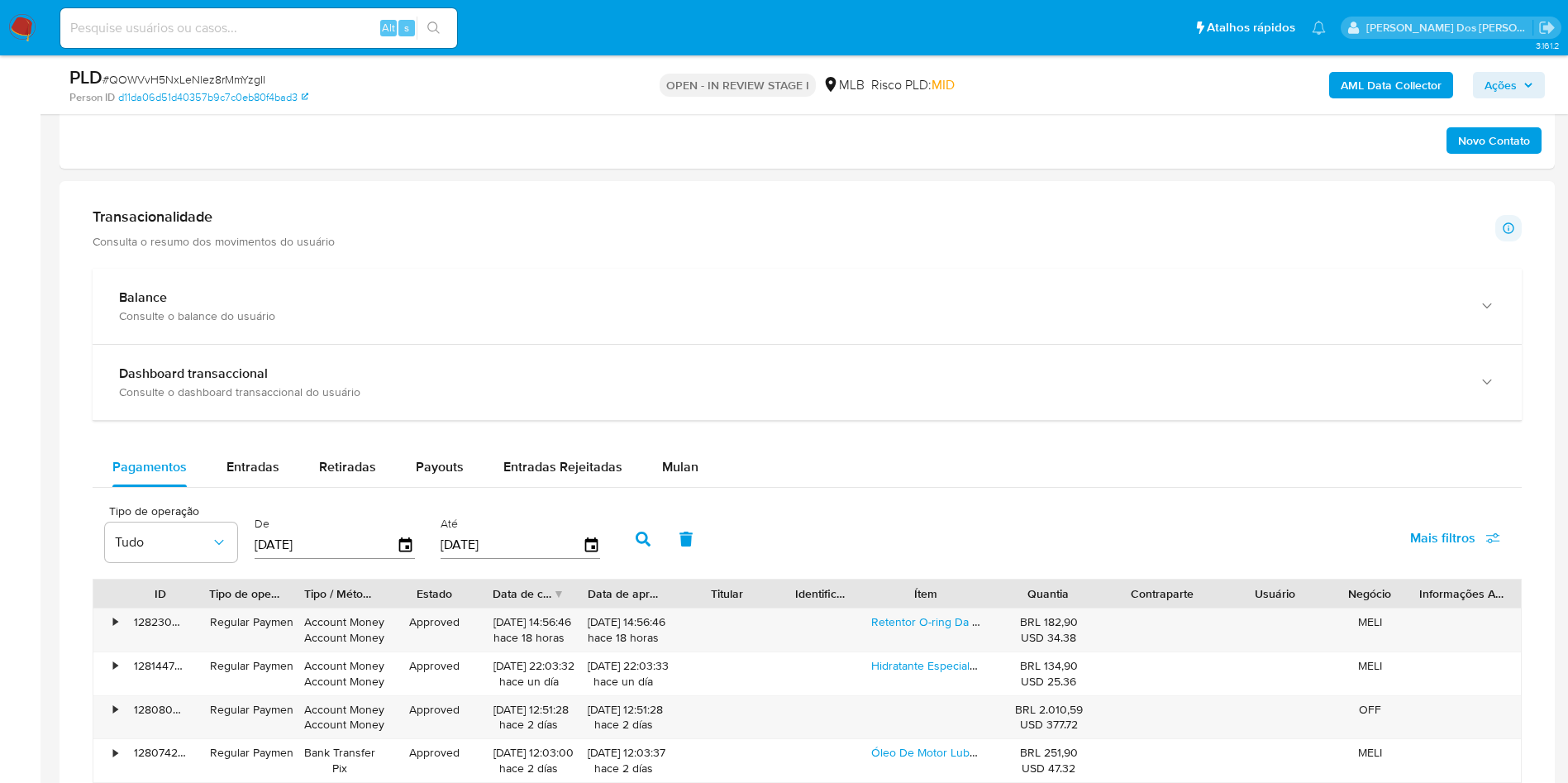
scroll to position [1106, 0]
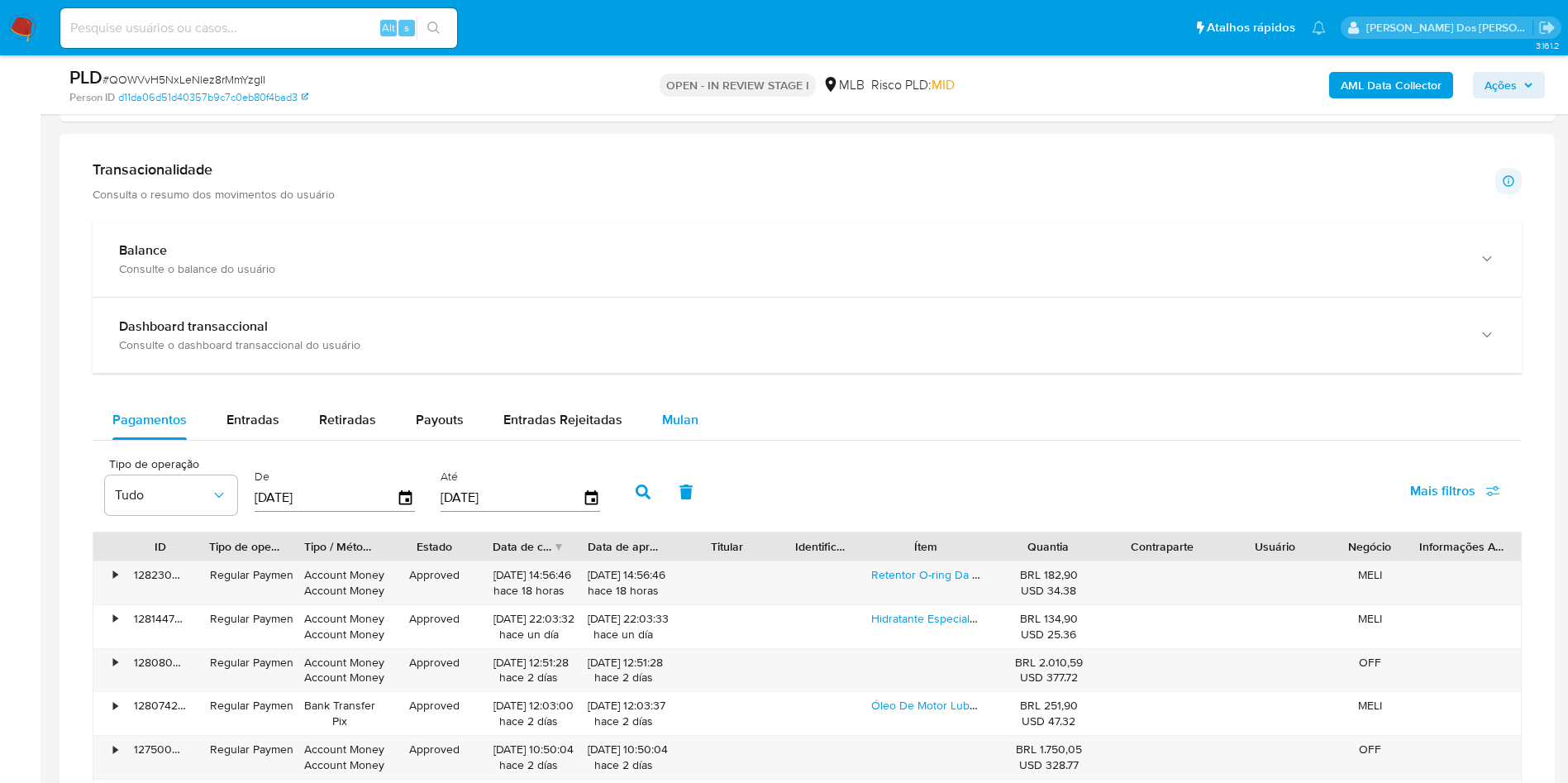
click at [665, 429] on span "Mulan" at bounding box center [680, 420] width 36 height 19
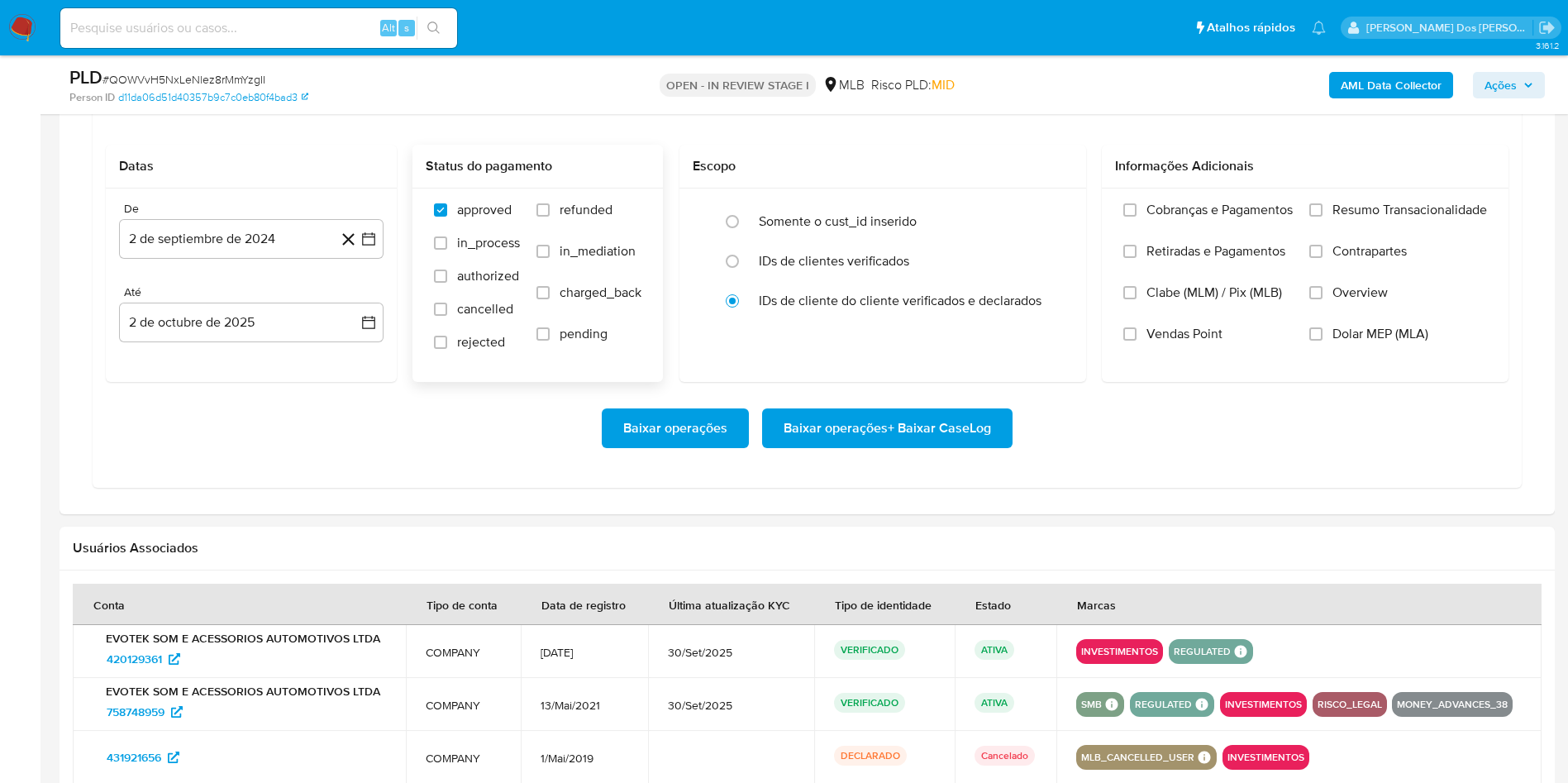
scroll to position [1448, 0]
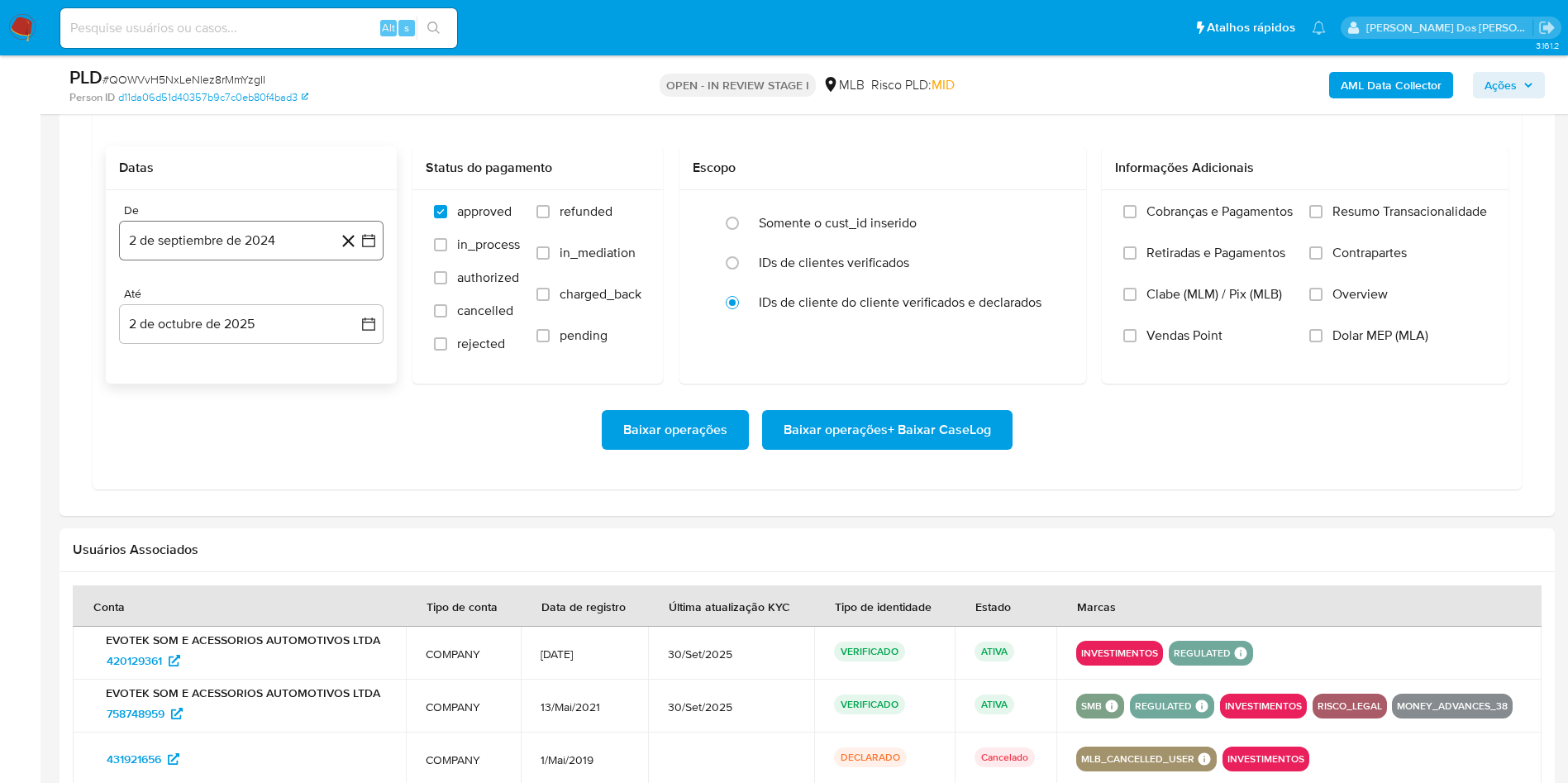
click at [377, 260] on button "2 de septiembre de 2024" at bounding box center [250, 240] width 265 height 39
click at [356, 306] on icon "Mes siguiente" at bounding box center [354, 300] width 7 height 11
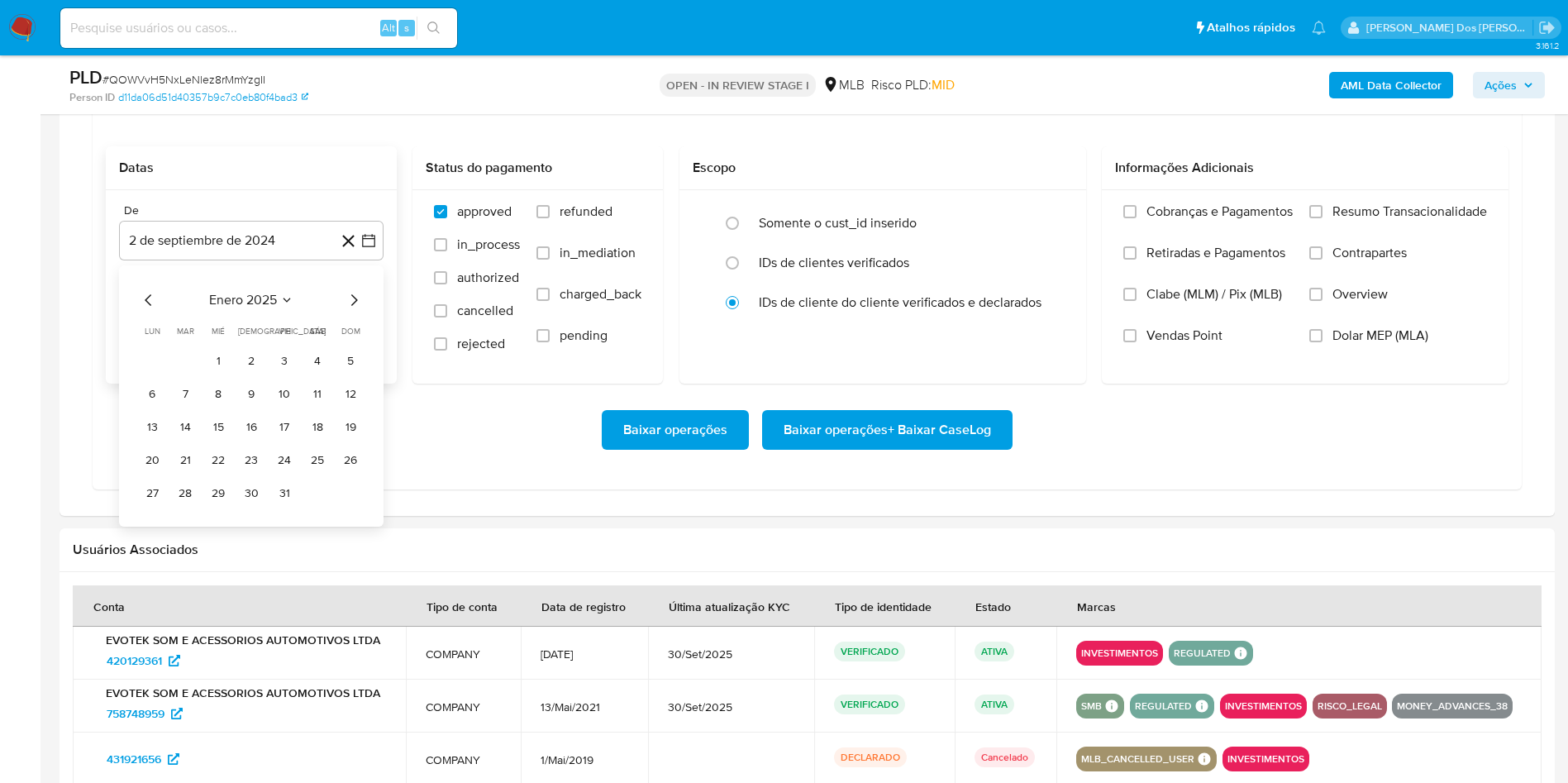
click at [356, 306] on icon "Mes siguiente" at bounding box center [354, 300] width 7 height 11
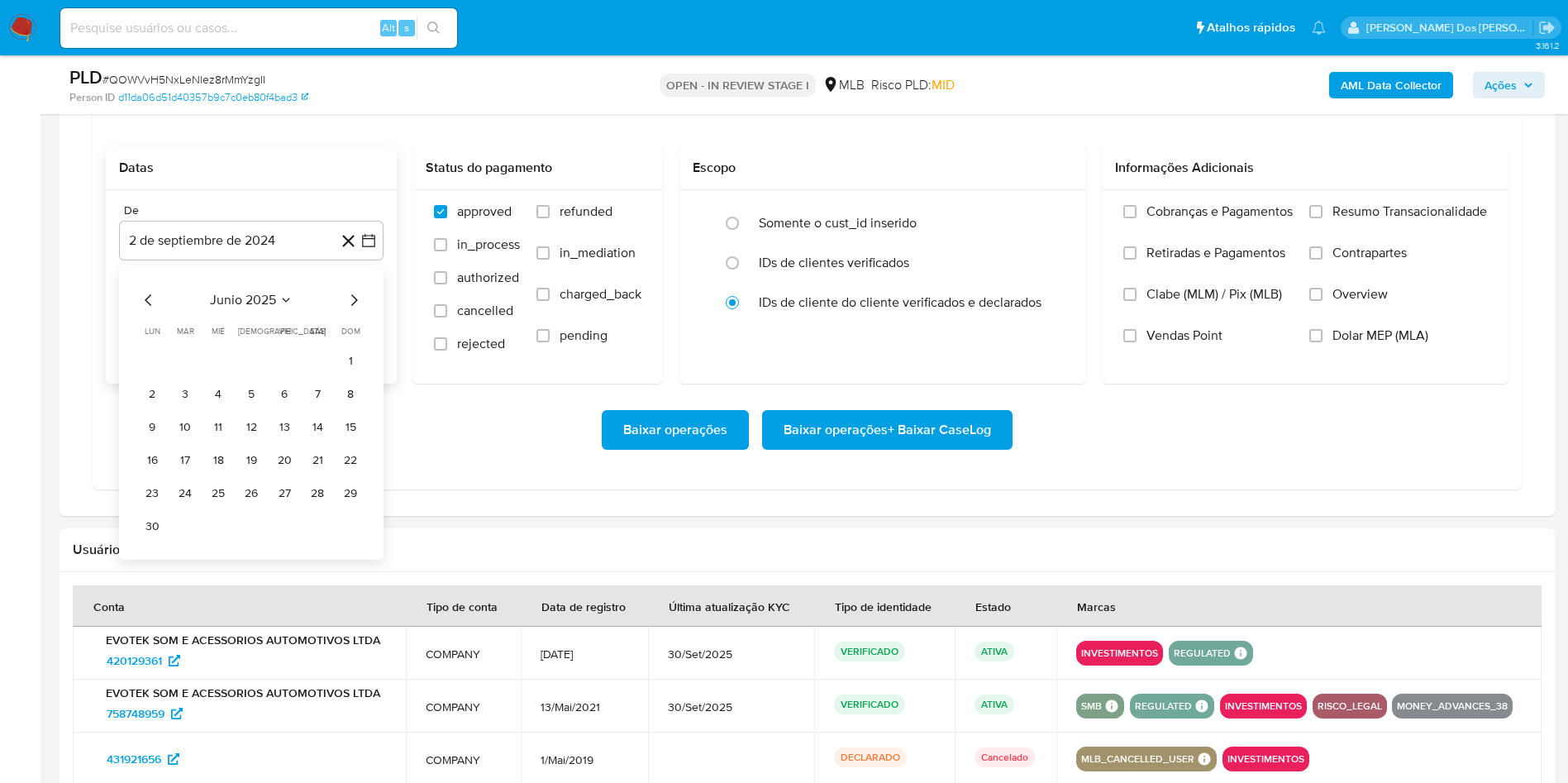
click at [356, 306] on icon "Mes siguiente" at bounding box center [354, 300] width 7 height 11
click at [357, 310] on icon "Mes siguiente" at bounding box center [354, 299] width 20 height 20
click at [296, 375] on button "1" at bounding box center [285, 361] width 27 height 27
click at [1363, 220] on span "Resumo Transacionalidade" at bounding box center [1410, 211] width 155 height 16
click at [1322, 218] on input "Resumo Transacionalidade" at bounding box center [1316, 211] width 13 height 13
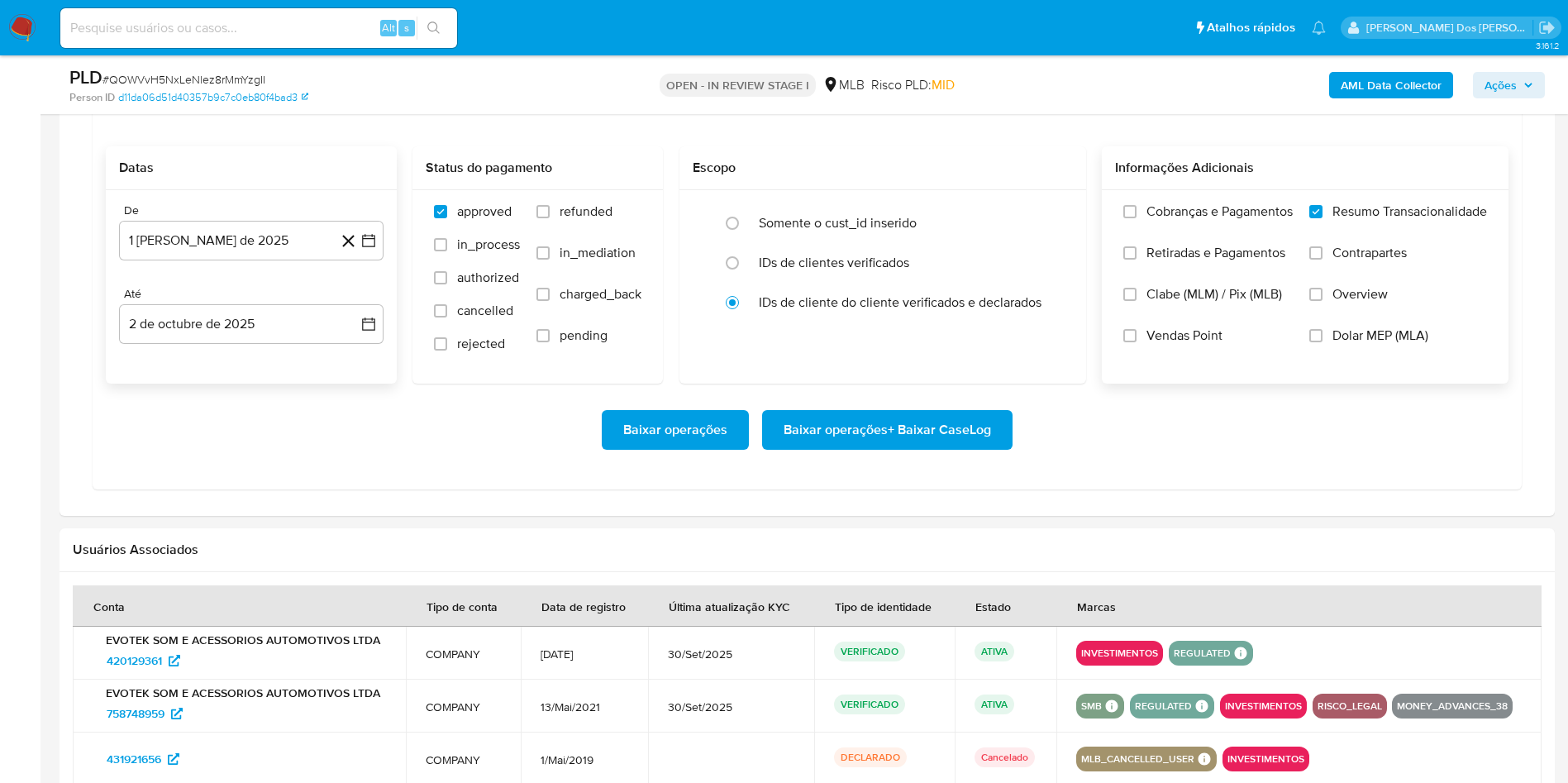
click at [942, 448] on span "Baixar operações + Baixar CaseLog" at bounding box center [887, 430] width 207 height 36
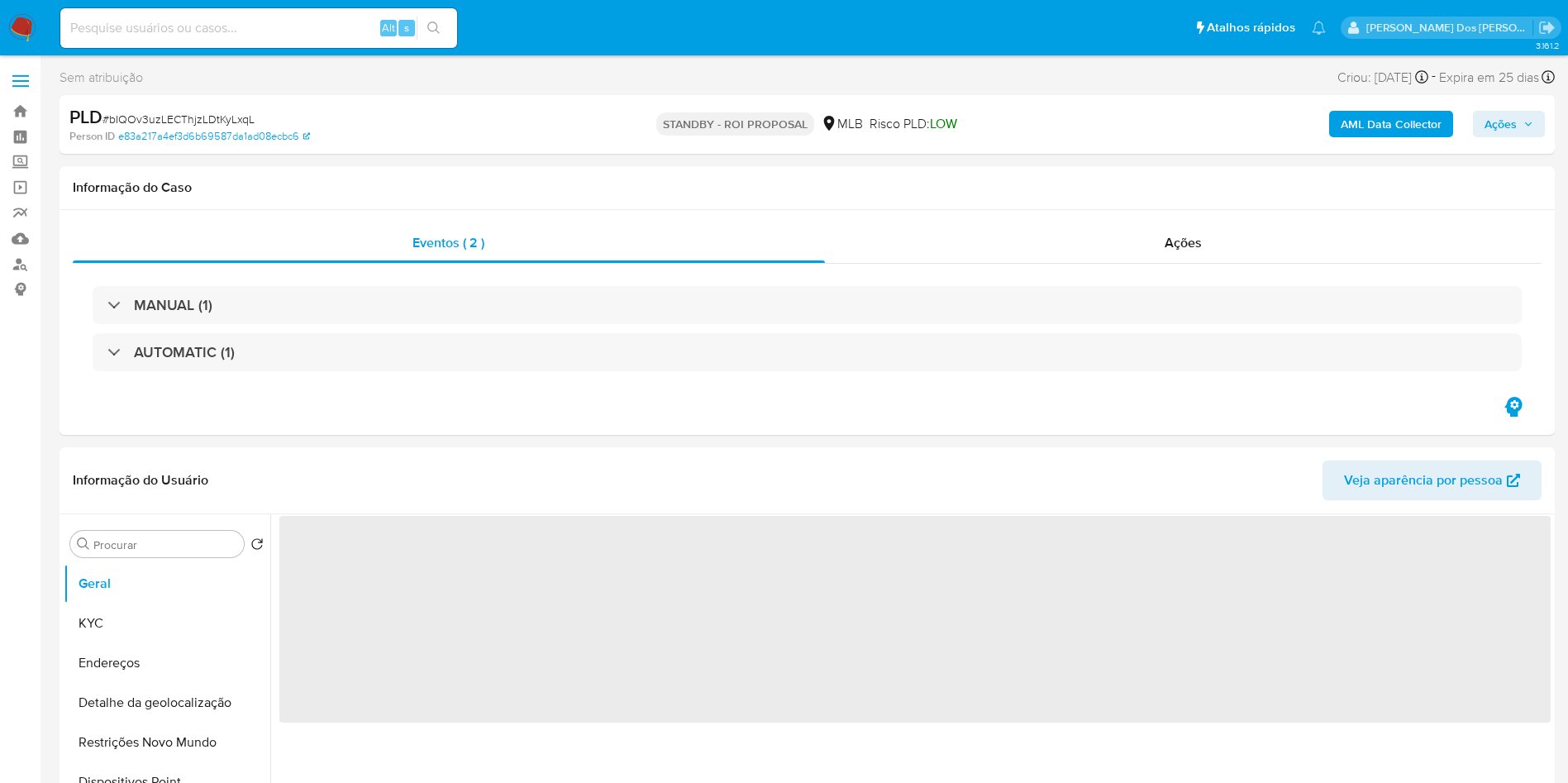
select select "10"
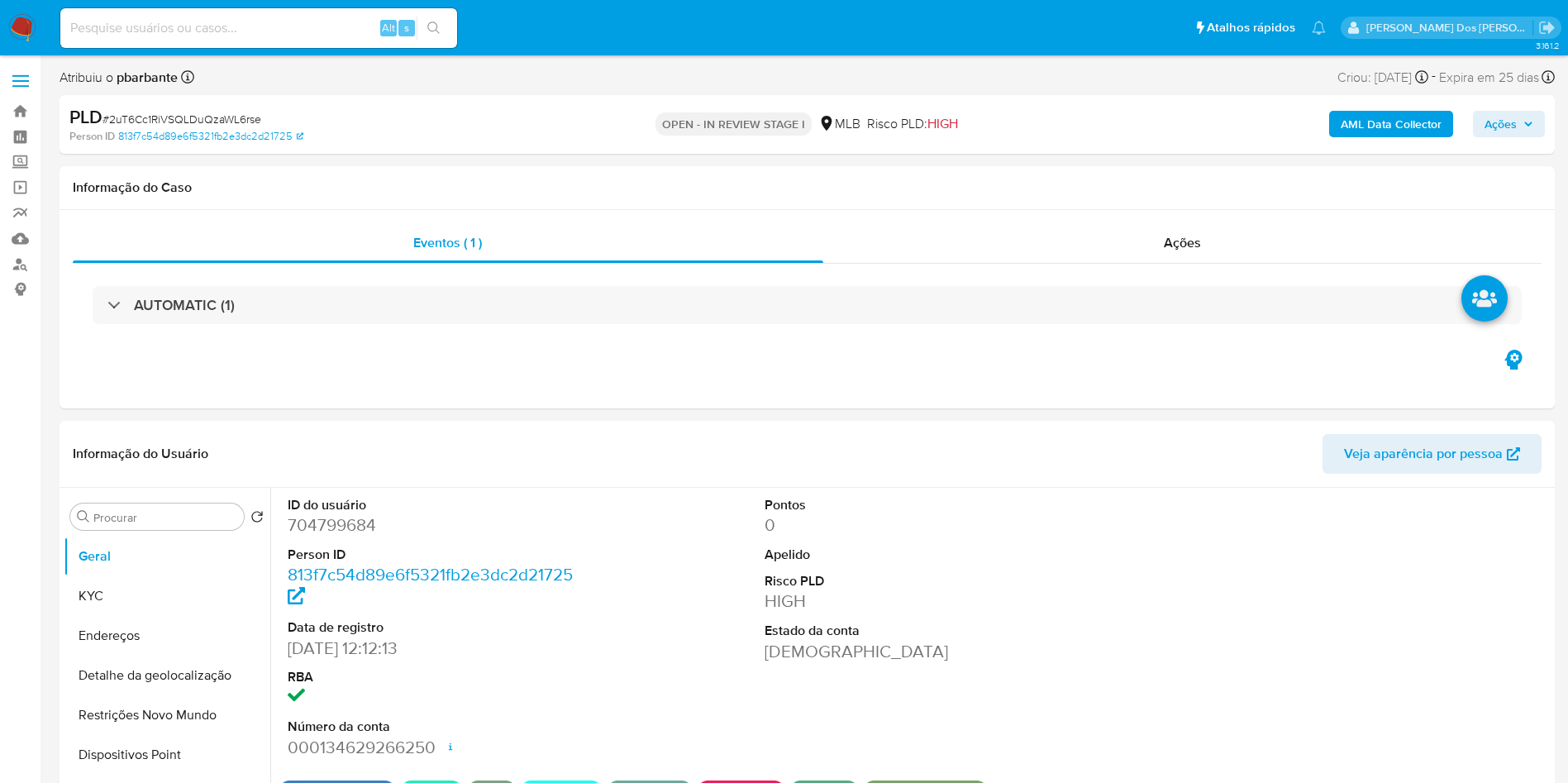
select select "10"
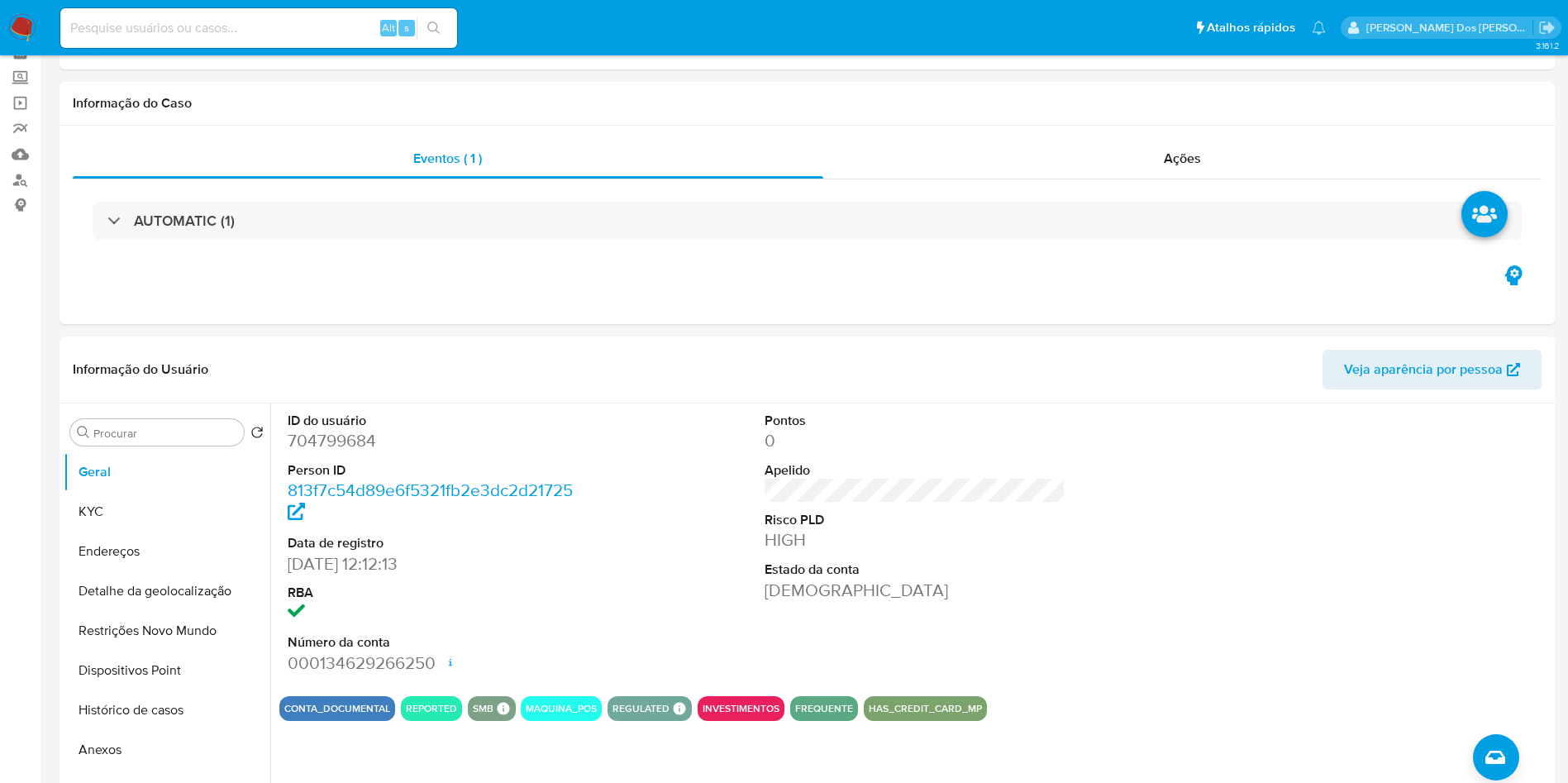
scroll to position [84, 0]
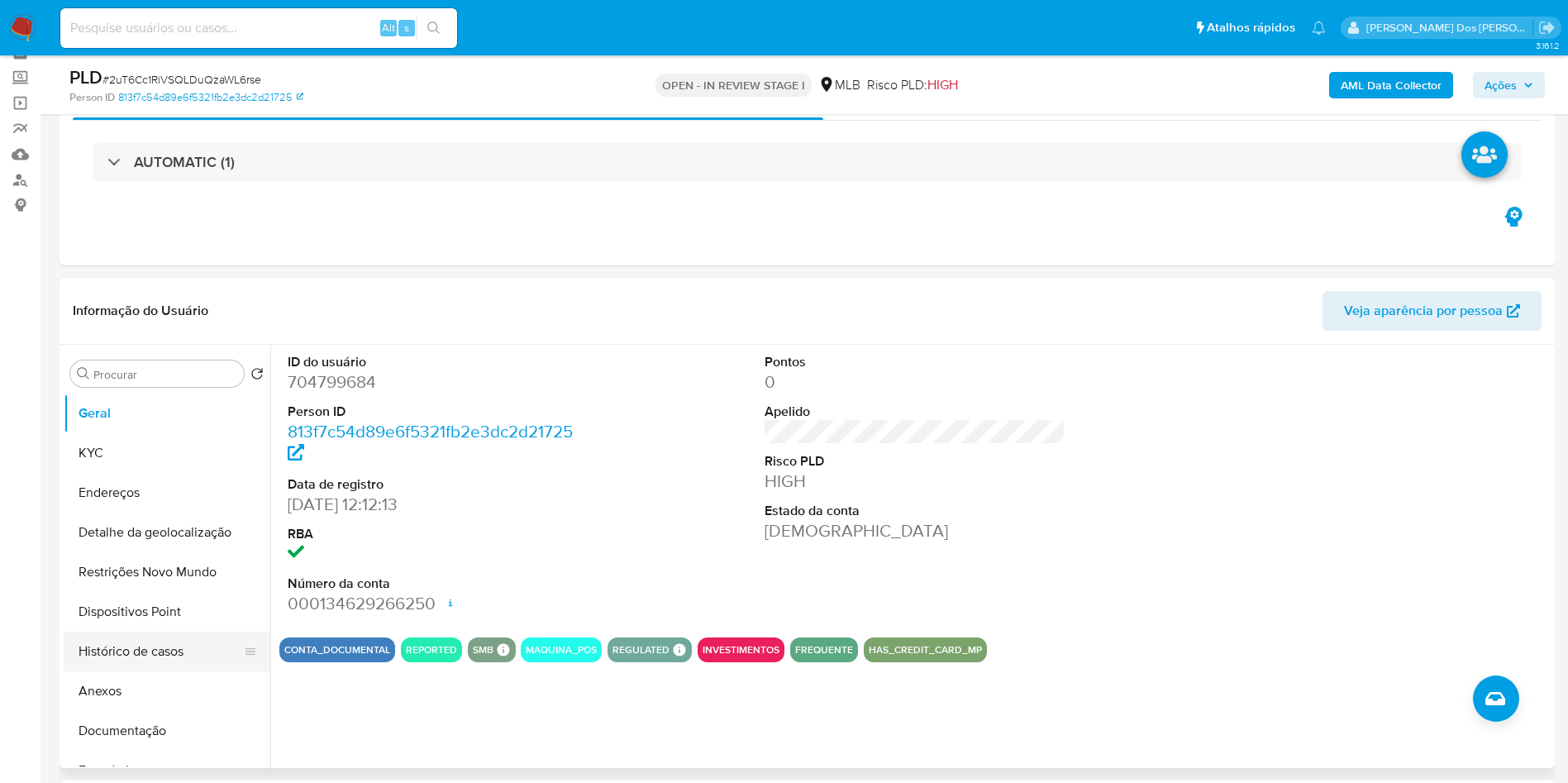
click at [115, 671] on button "Histórico de casos" at bounding box center [161, 650] width 193 height 39
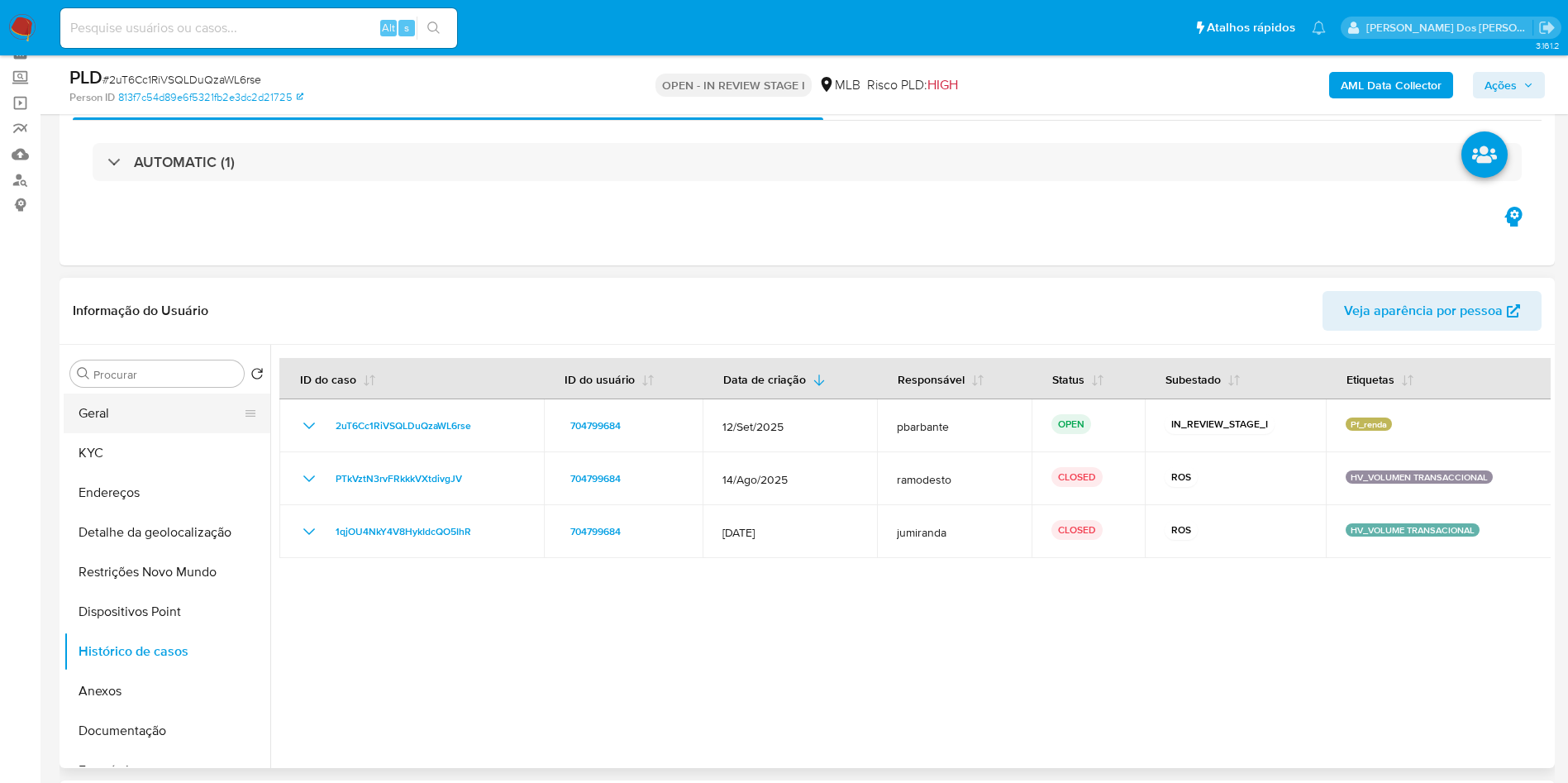
click at [167, 433] on button "Geral" at bounding box center [161, 413] width 193 height 39
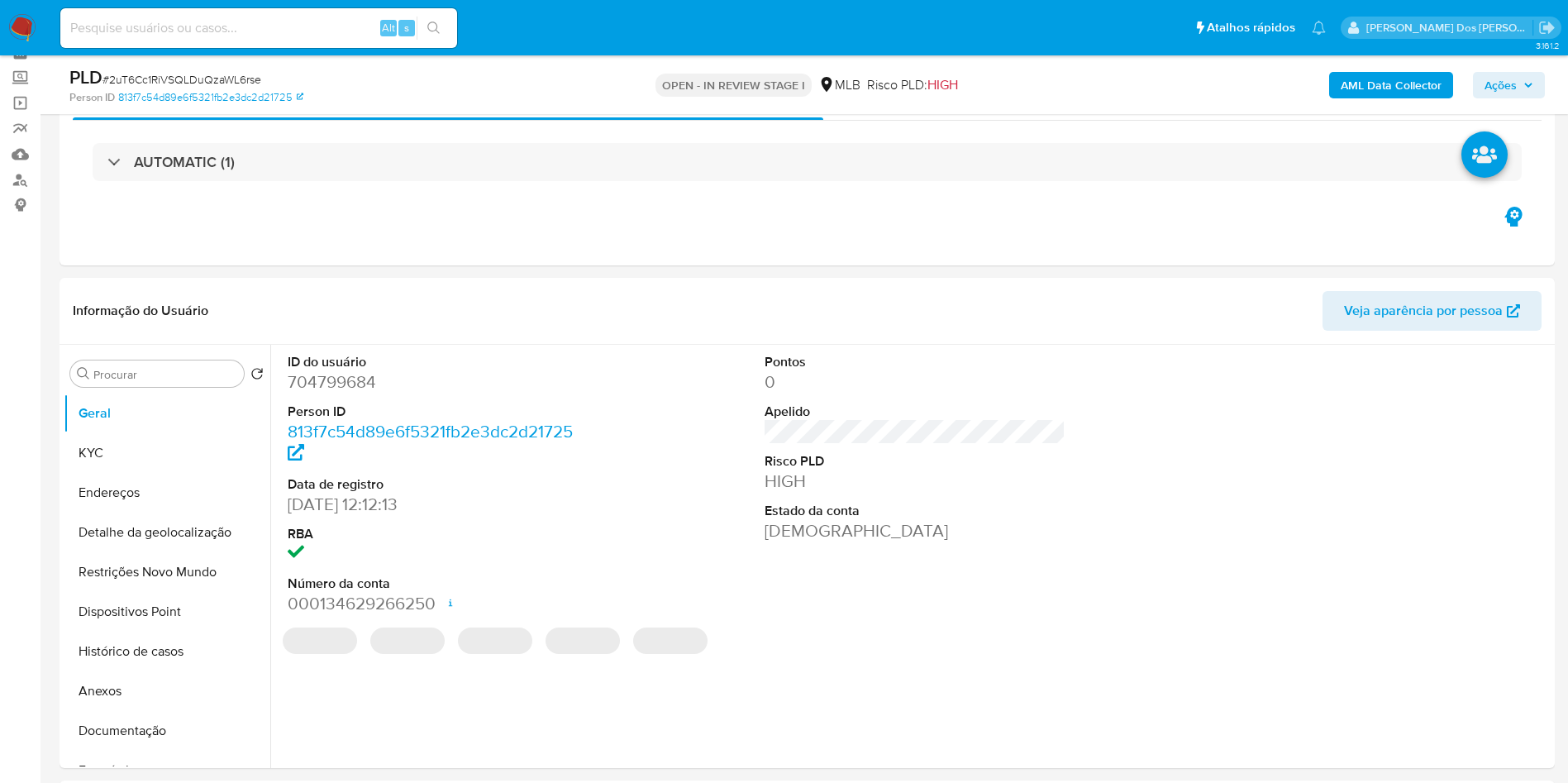
click at [322, 394] on dd "704799684" at bounding box center [439, 381] width 302 height 23
copy dd "704799684"
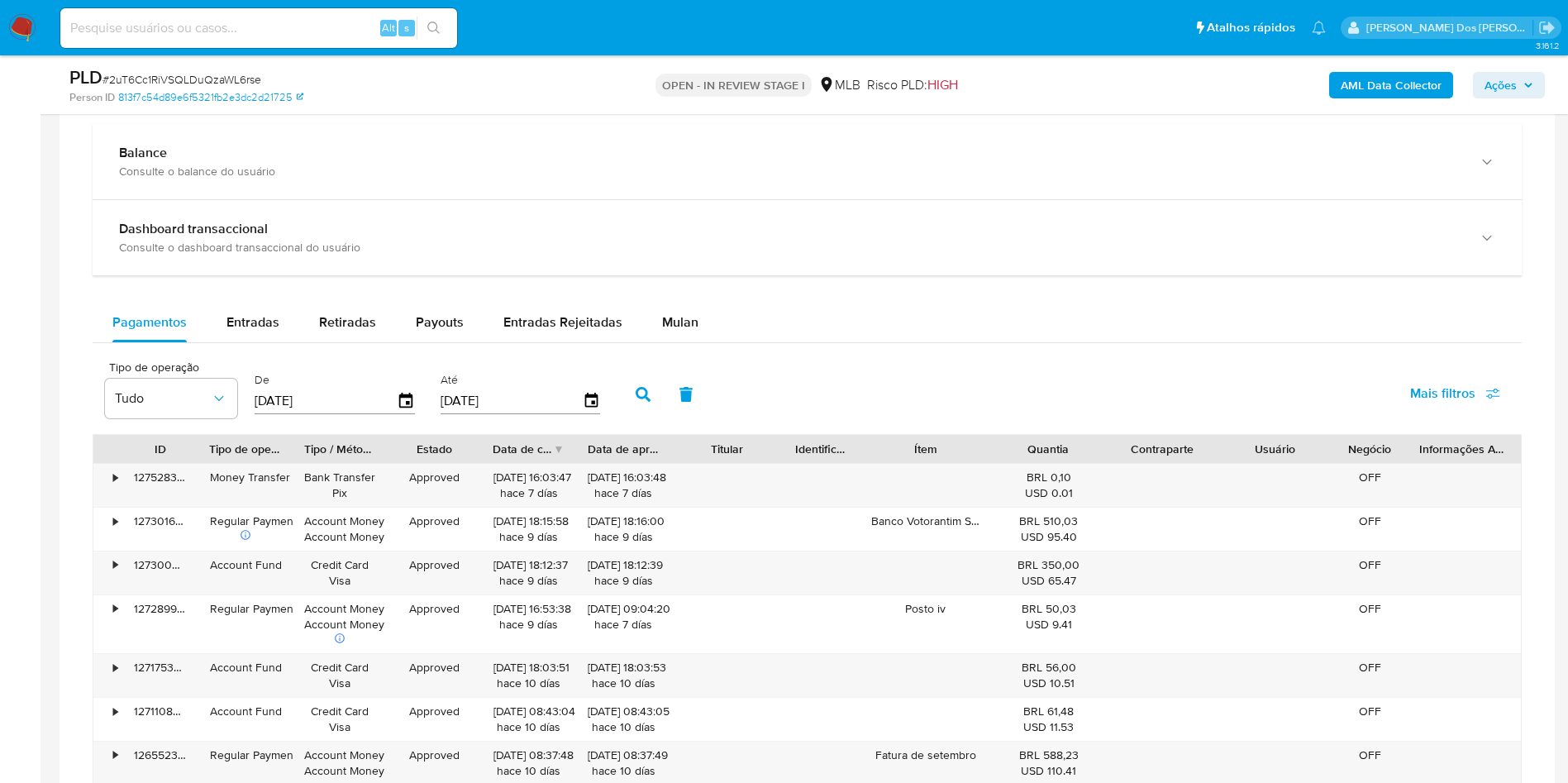
scroll to position [1116, 0]
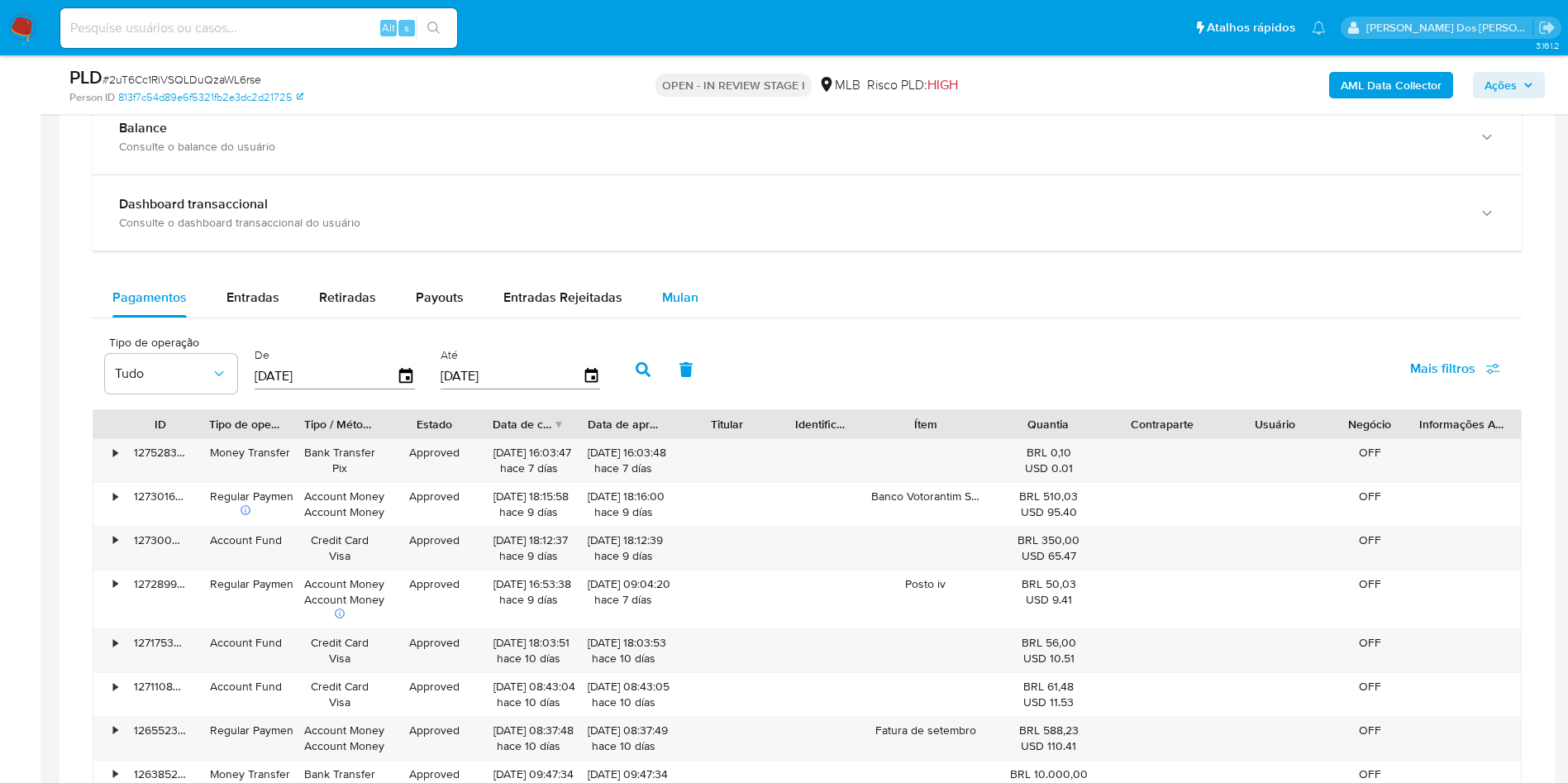
click at [662, 317] on div "Mulan" at bounding box center [680, 296] width 36 height 39
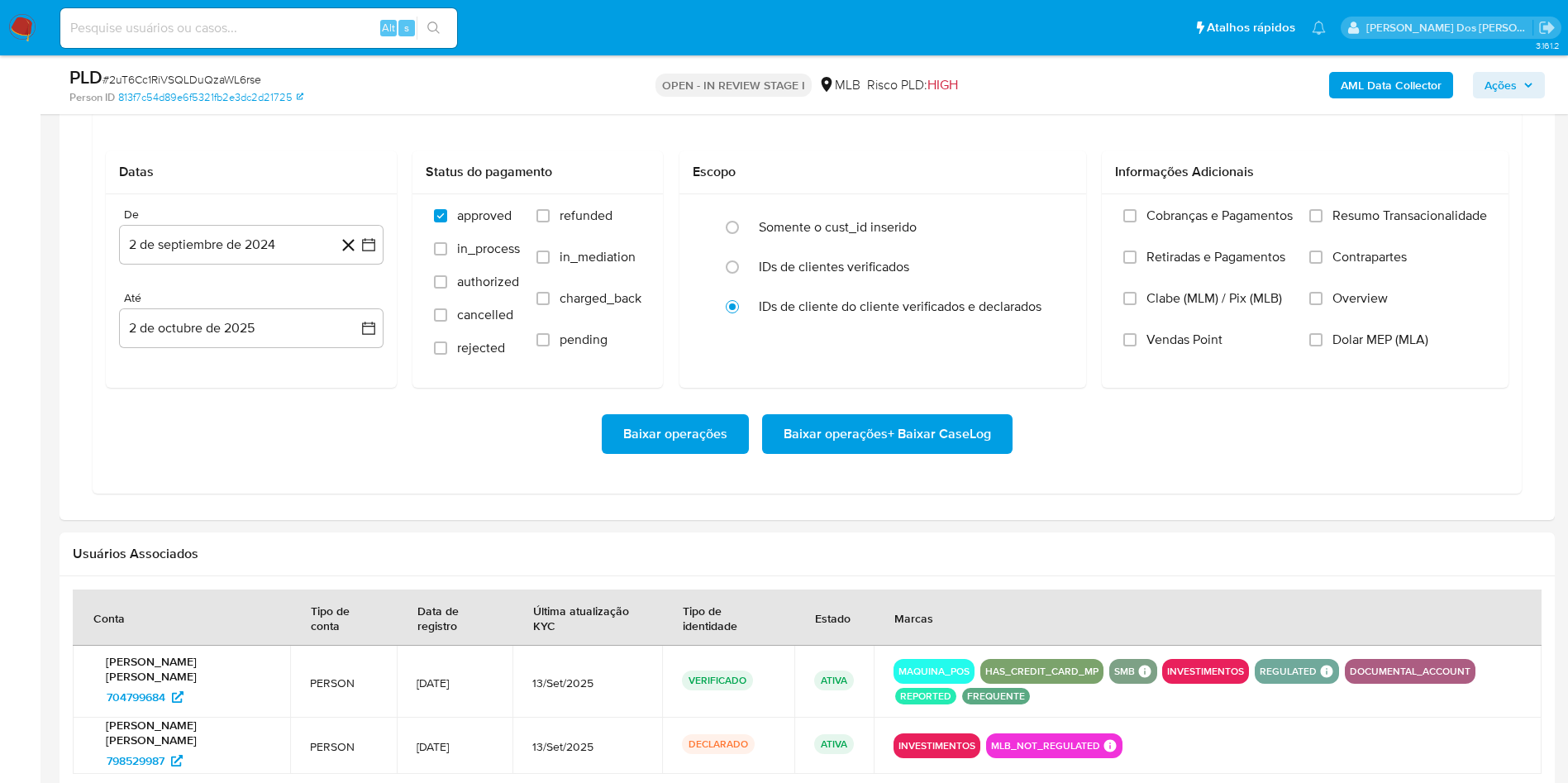
scroll to position [1379, 0]
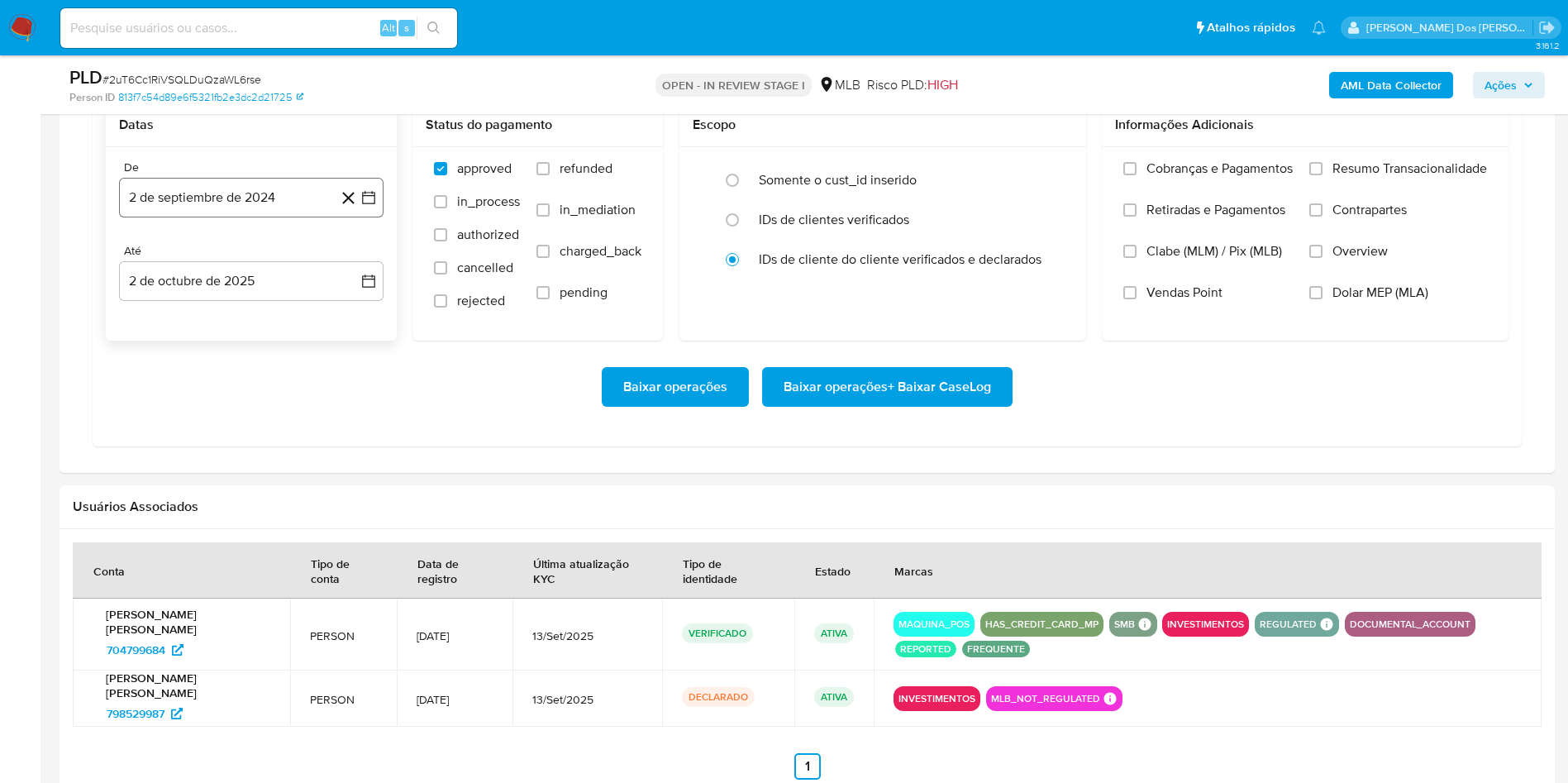
click at [379, 217] on button "2 de septiembre de 2024" at bounding box center [250, 197] width 265 height 39
click at [357, 267] on icon "Mes siguiente" at bounding box center [354, 256] width 20 height 20
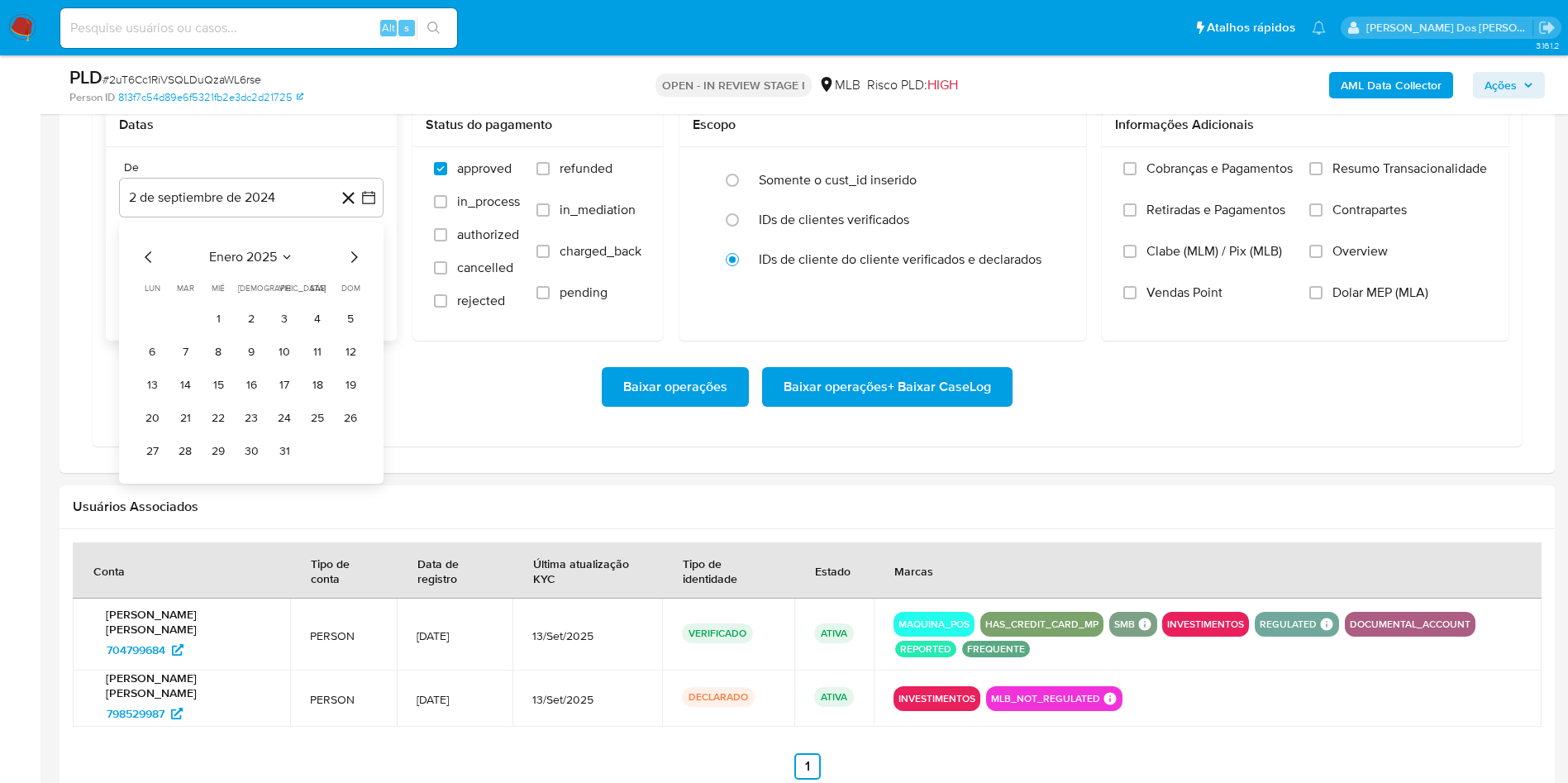
click at [357, 267] on icon "Mes siguiente" at bounding box center [354, 256] width 20 height 20
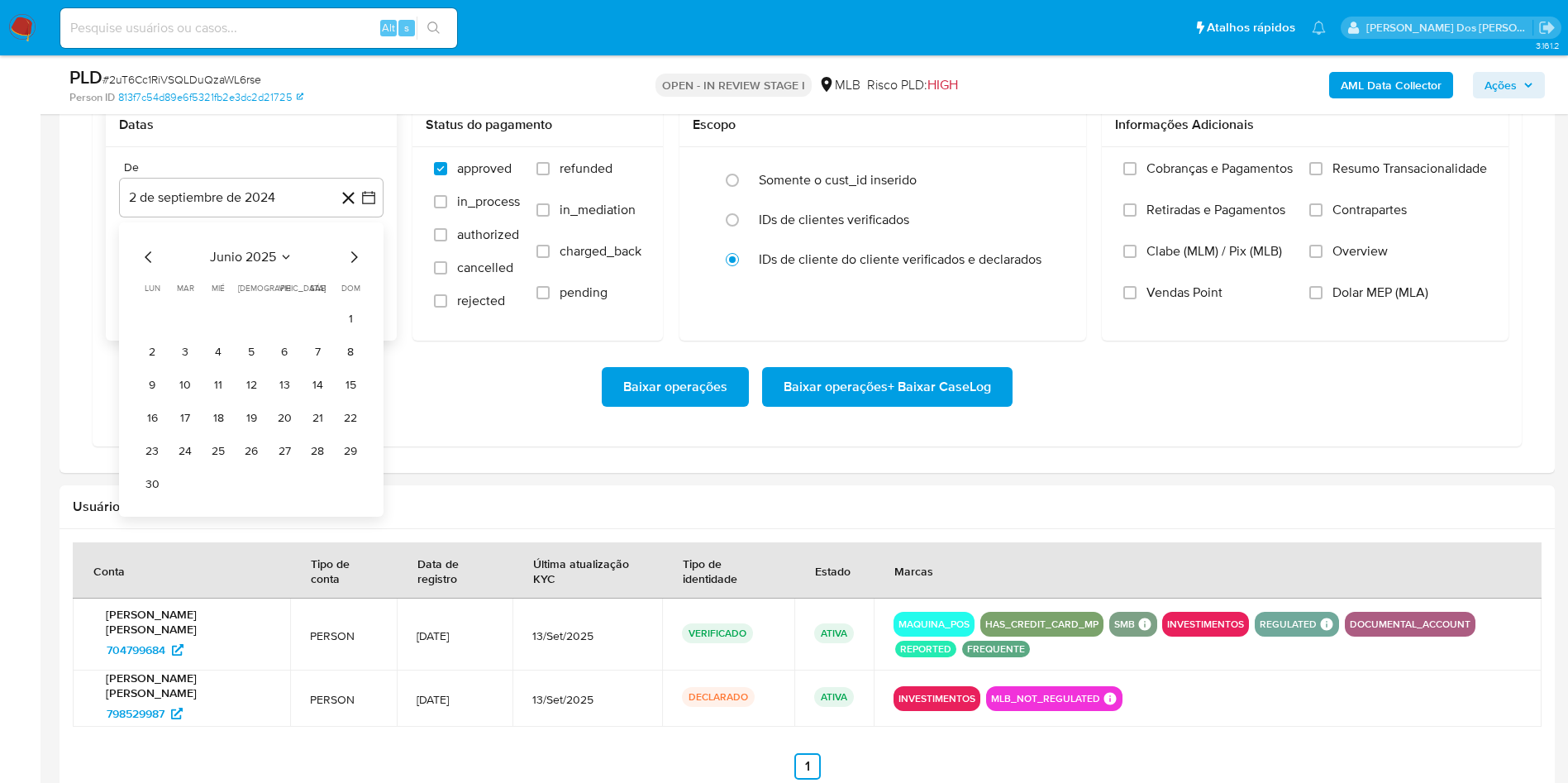
click at [357, 267] on icon "Mes siguiente" at bounding box center [354, 256] width 20 height 20
click at [168, 267] on div "octubre 2025" at bounding box center [250, 256] width 225 height 20
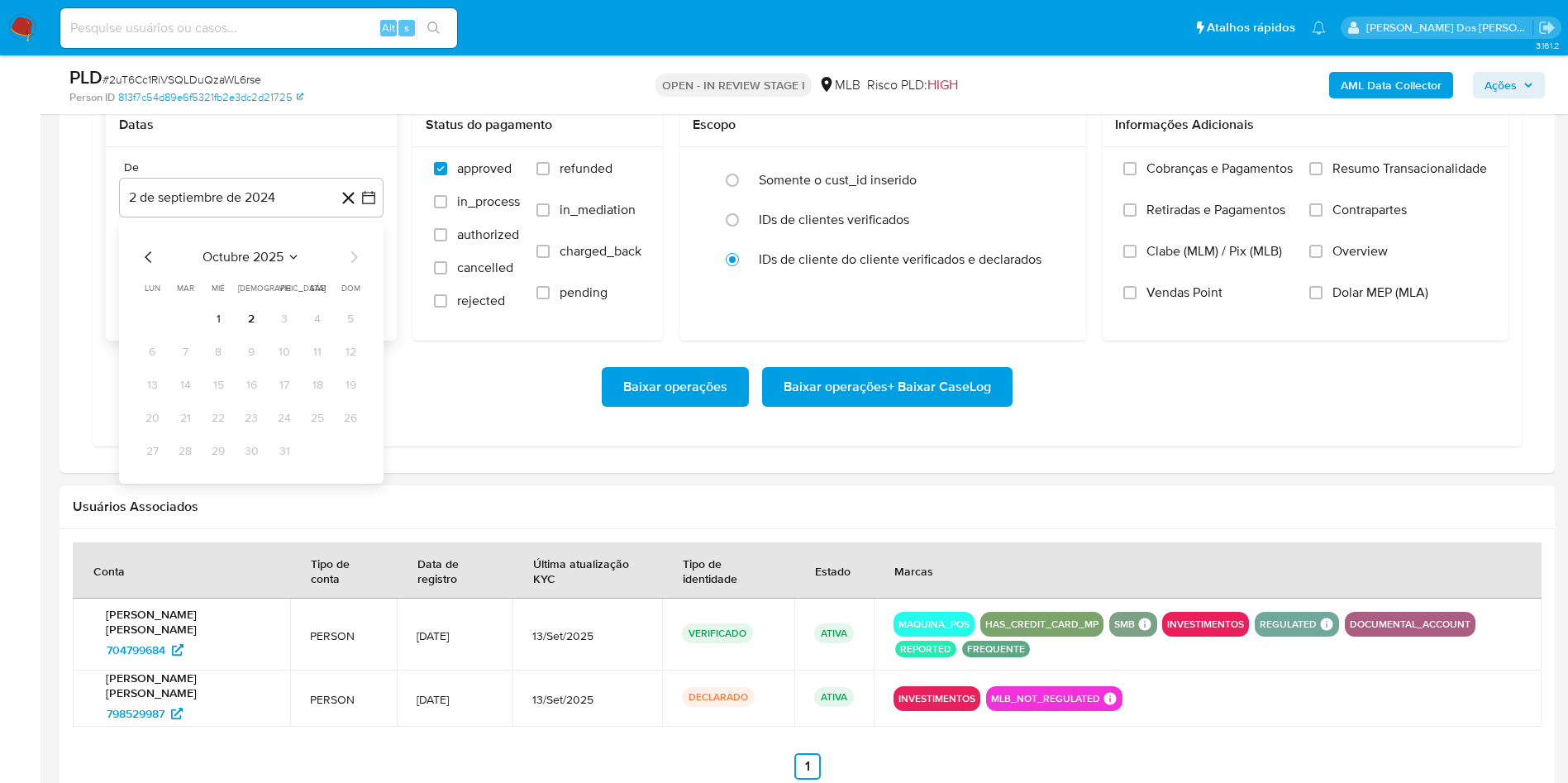
click at [164, 267] on div "octubre 2025" at bounding box center [250, 256] width 225 height 20
click at [147, 263] on icon "Mes anterior" at bounding box center [147, 257] width 7 height 11
click at [290, 332] on button "1" at bounding box center [285, 318] width 27 height 27
click at [1382, 177] on span "Resumo Transacionalidade" at bounding box center [1410, 168] width 155 height 16
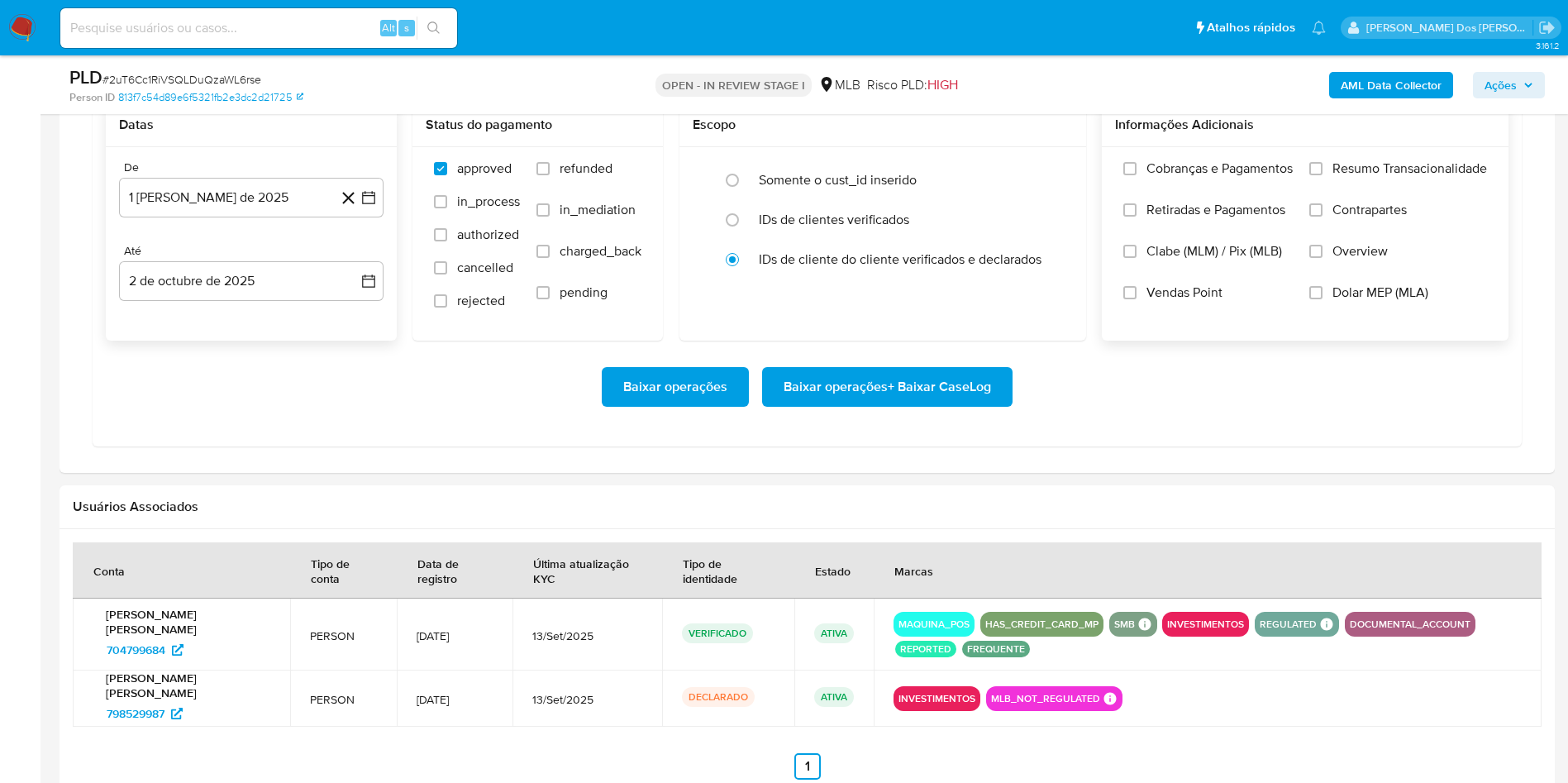
click at [1322, 175] on input "Resumo Transacionalidade" at bounding box center [1316, 168] width 13 height 13
click at [896, 405] on span "Baixar operações + Baixar CaseLog" at bounding box center [887, 387] width 207 height 36
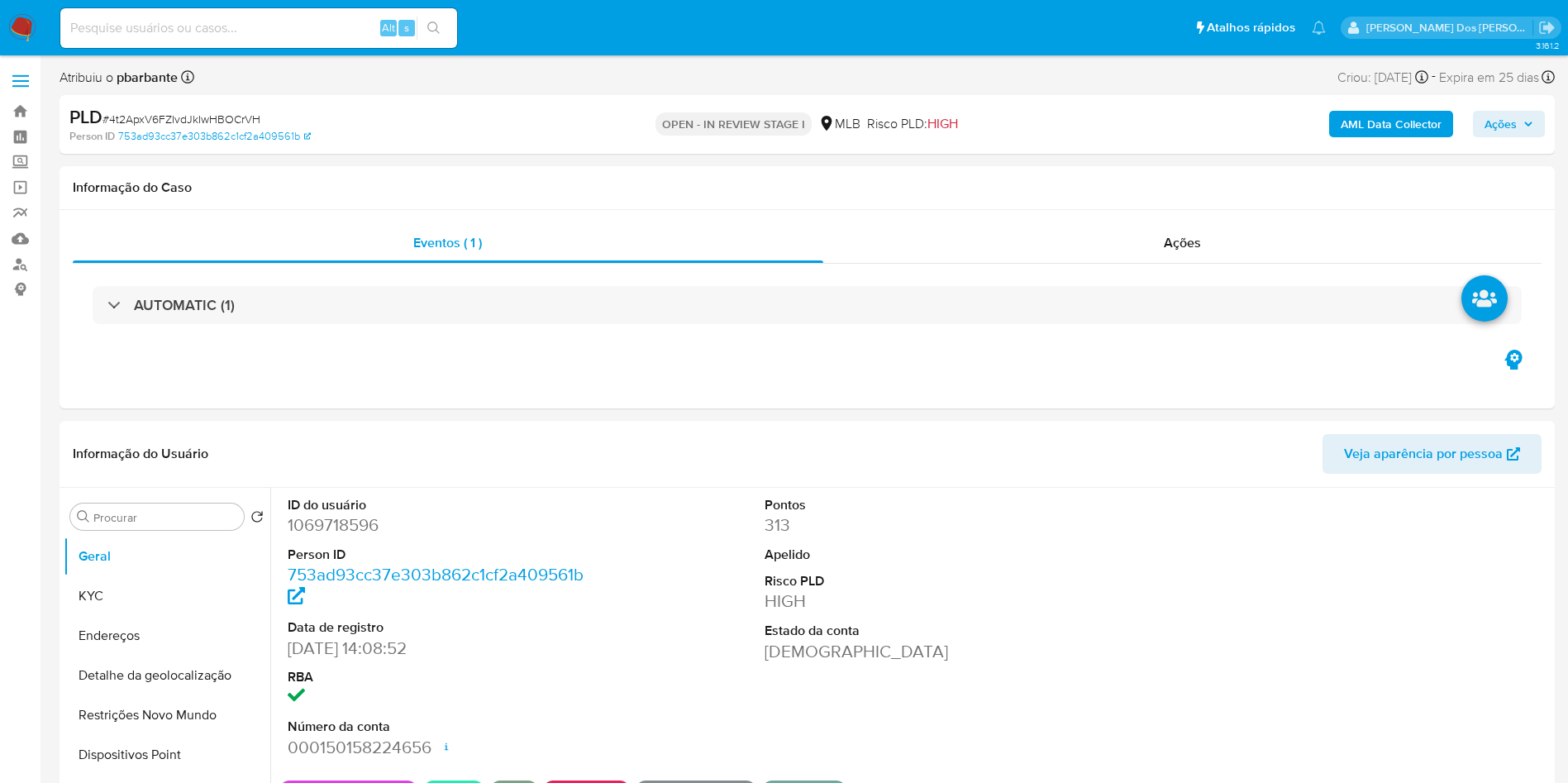
select select "10"
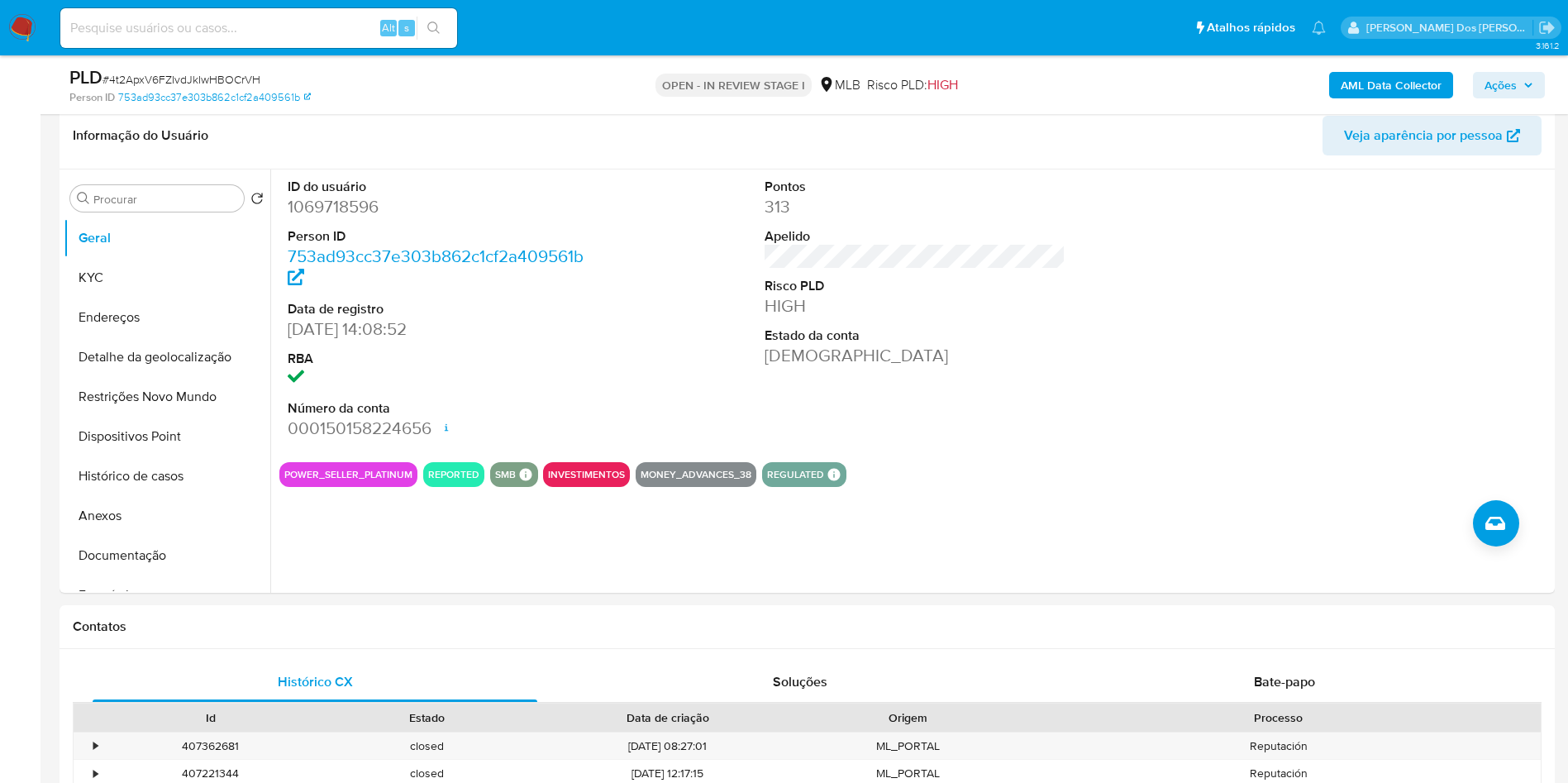
scroll to position [258, 0]
click at [130, 497] on button "Histórico de casos" at bounding box center [161, 477] width 193 height 39
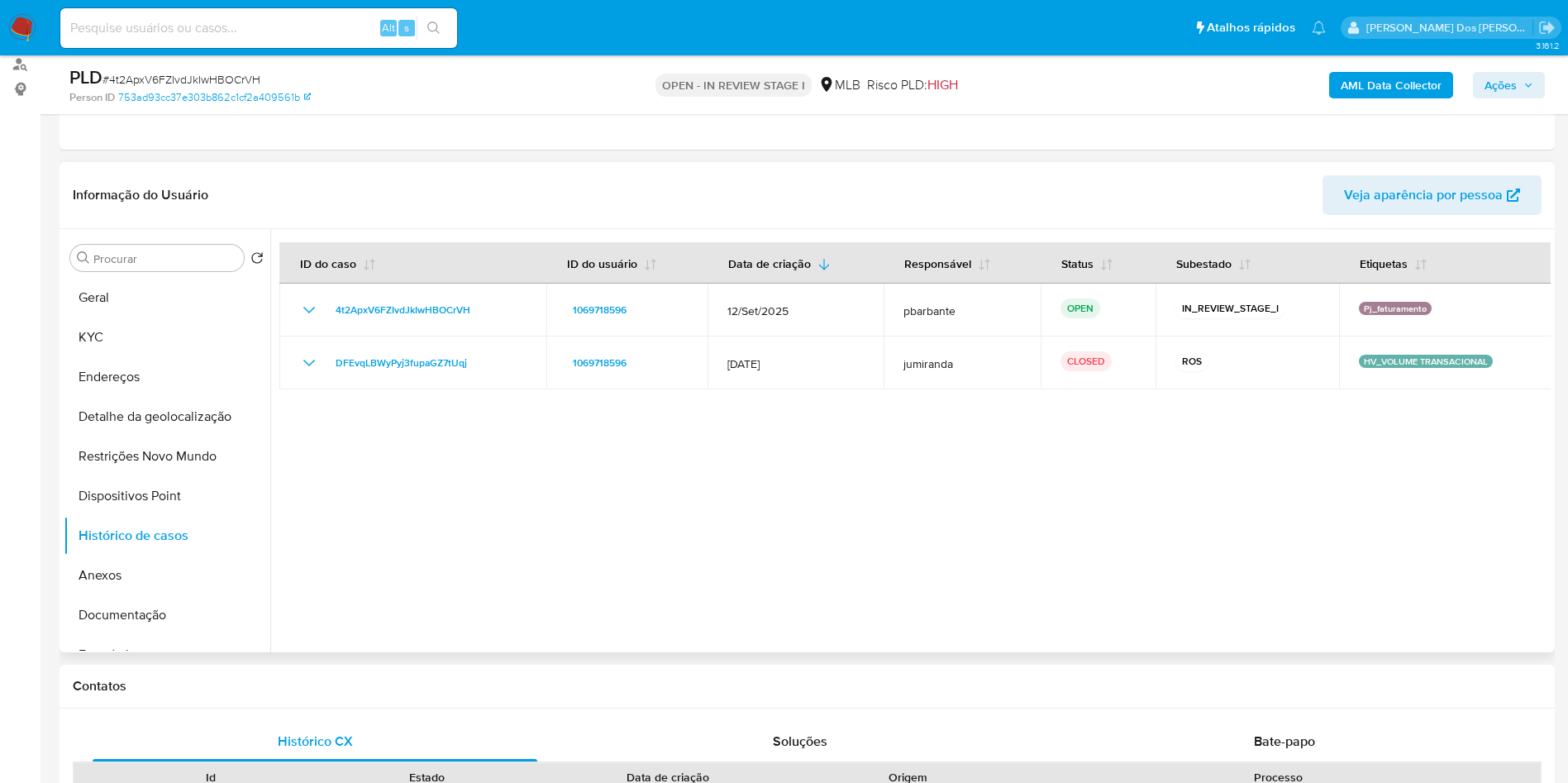
scroll to position [198, 0]
click at [141, 320] on button "Geral" at bounding box center [161, 299] width 193 height 39
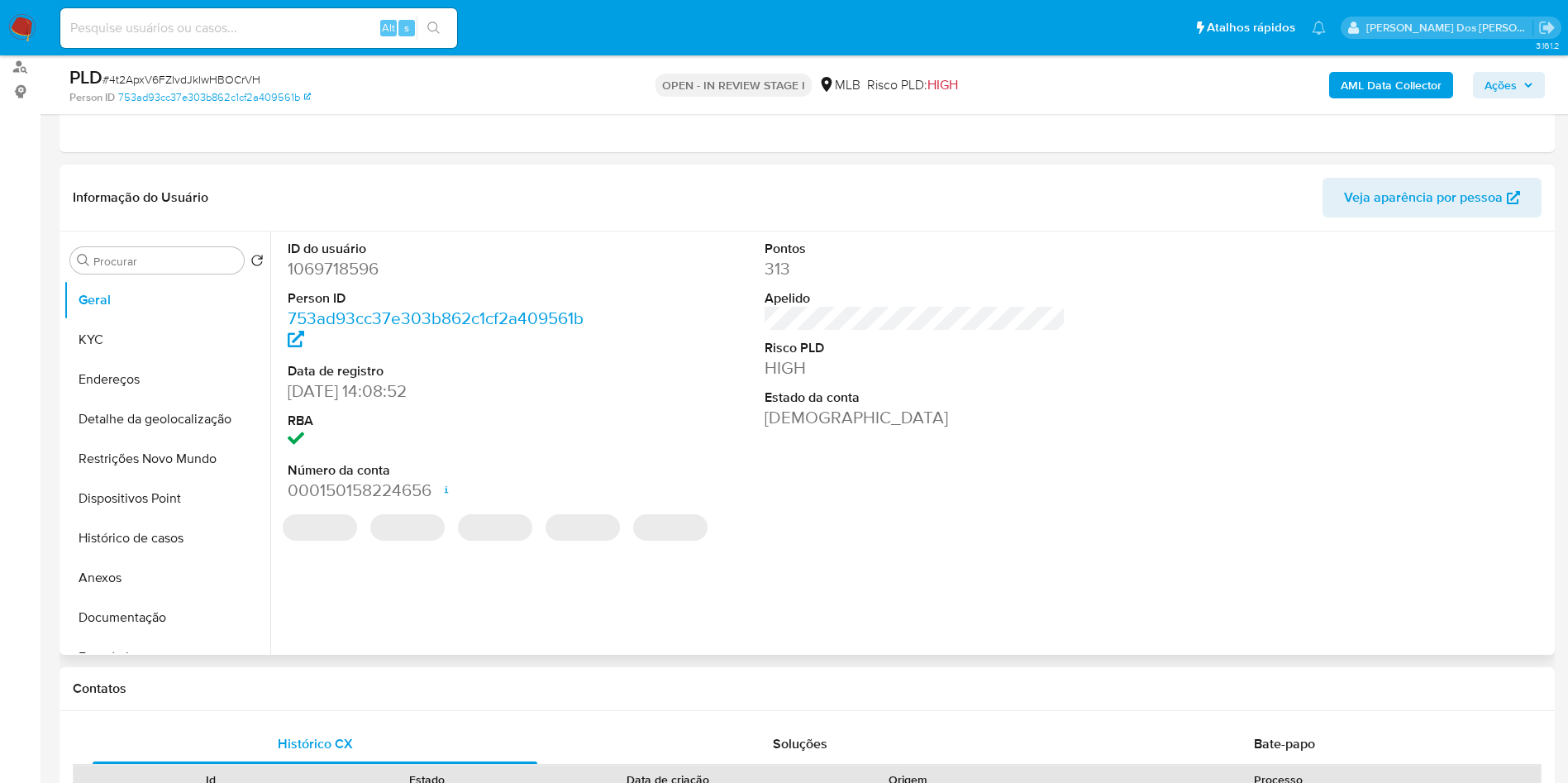
click at [351, 280] on dd "1069718596" at bounding box center [439, 269] width 302 height 23
copy dd "1069718596"
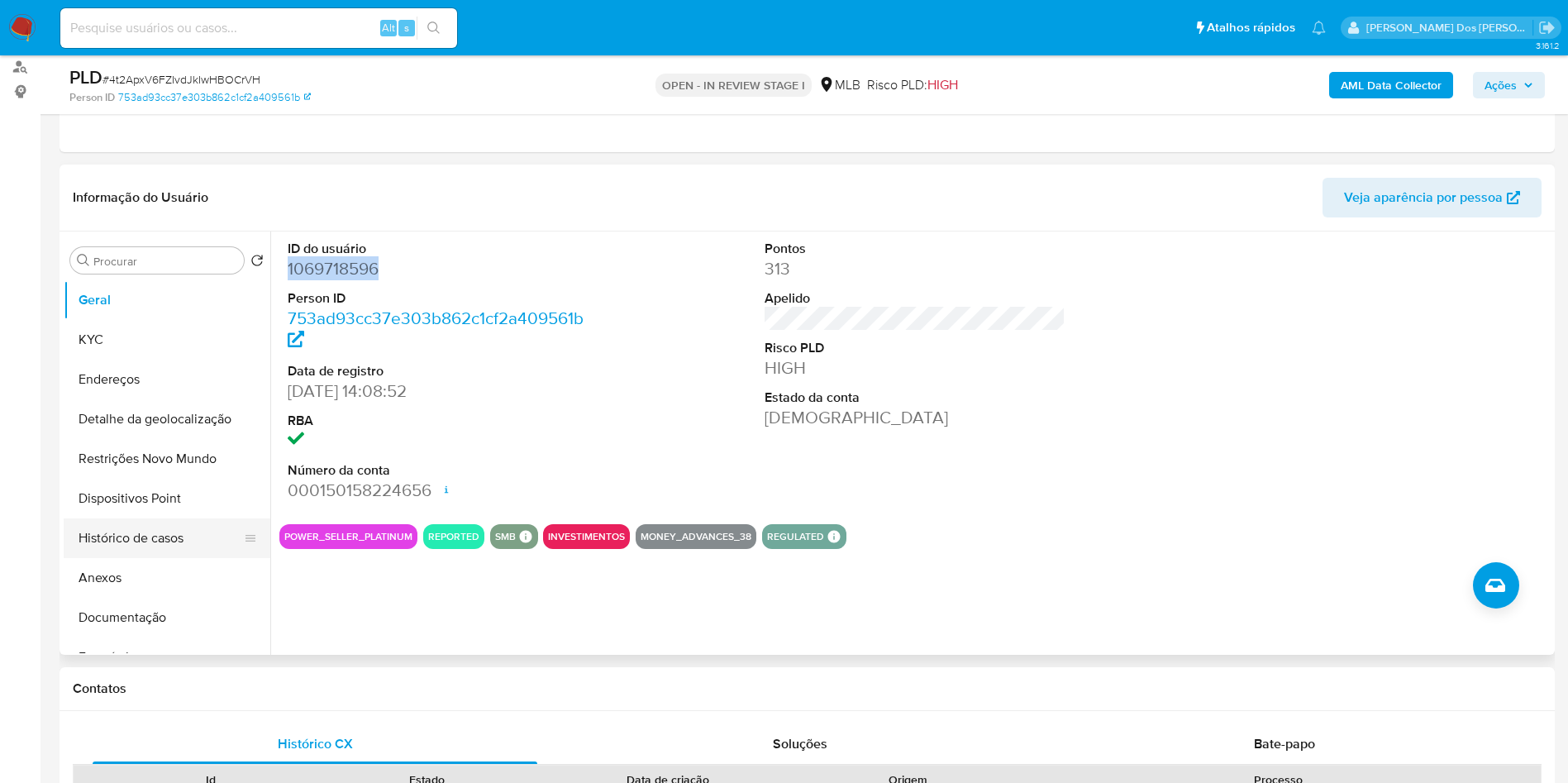
click at [149, 558] on button "Histórico de casos" at bounding box center [161, 537] width 193 height 39
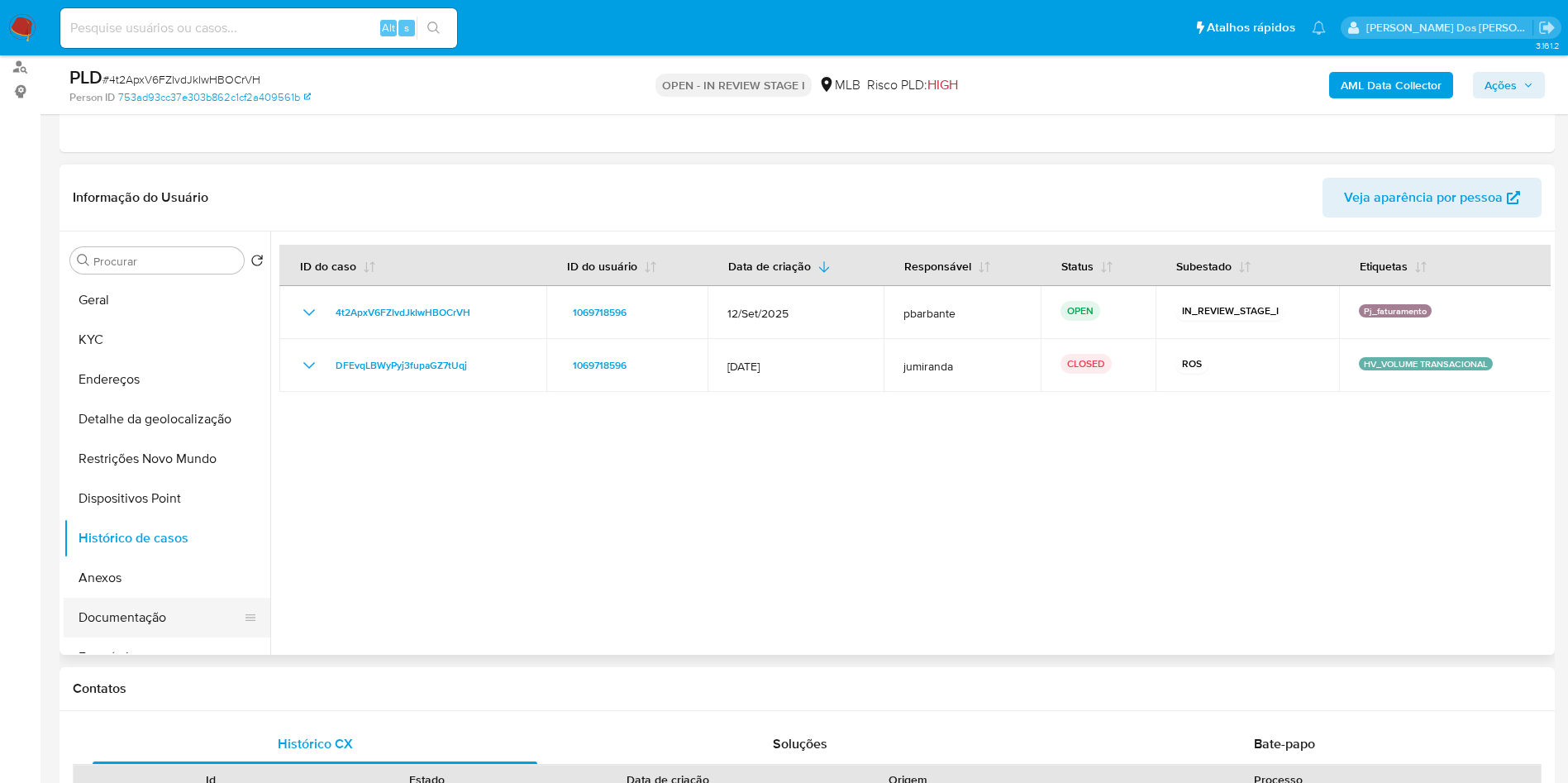
click at [167, 635] on button "Documentação" at bounding box center [161, 617] width 193 height 39
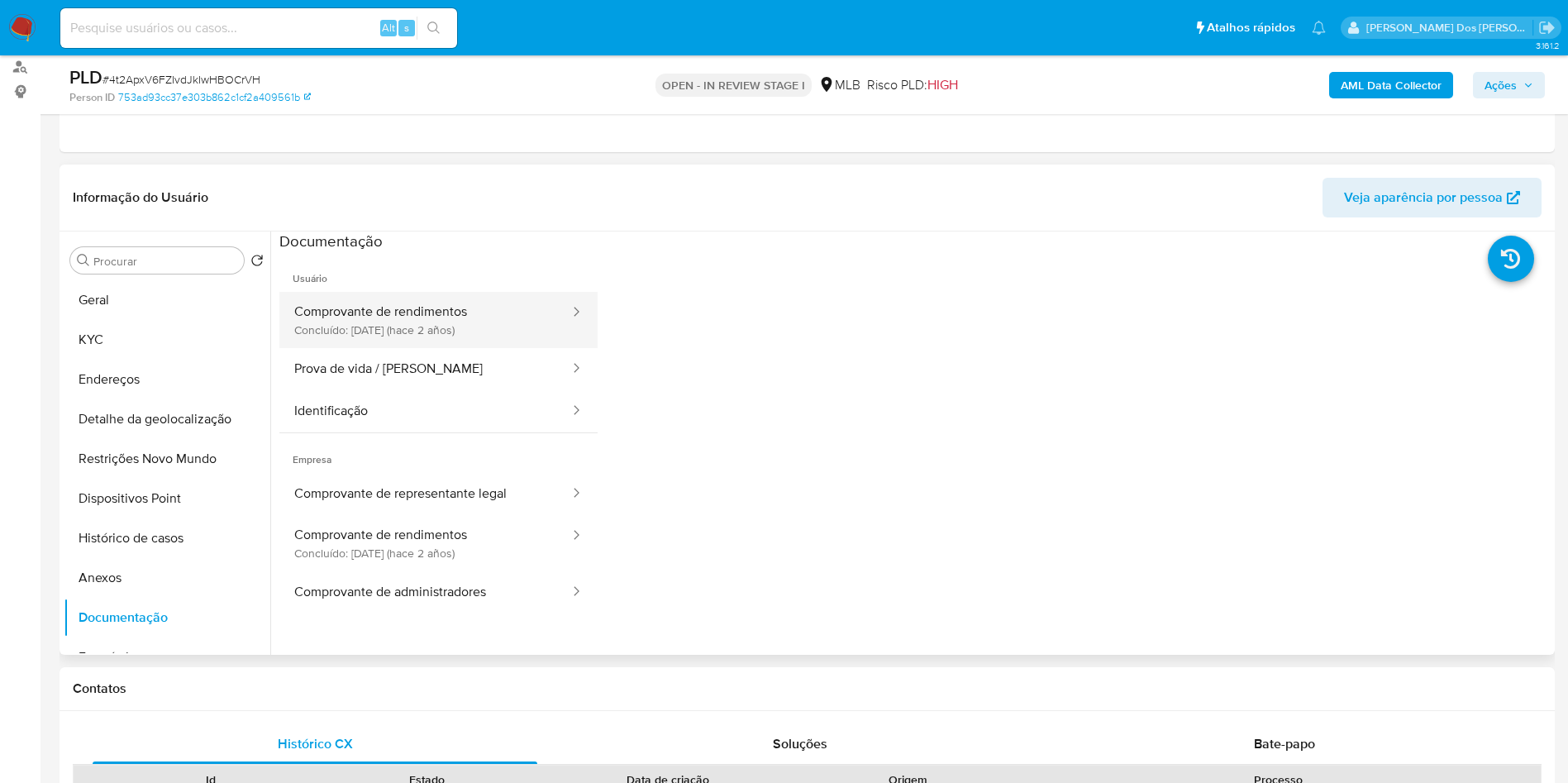
click at [472, 343] on button "Comprovante de rendimentos Concluído: 28/07/2023 (hace 2 años)" at bounding box center [425, 319] width 292 height 56
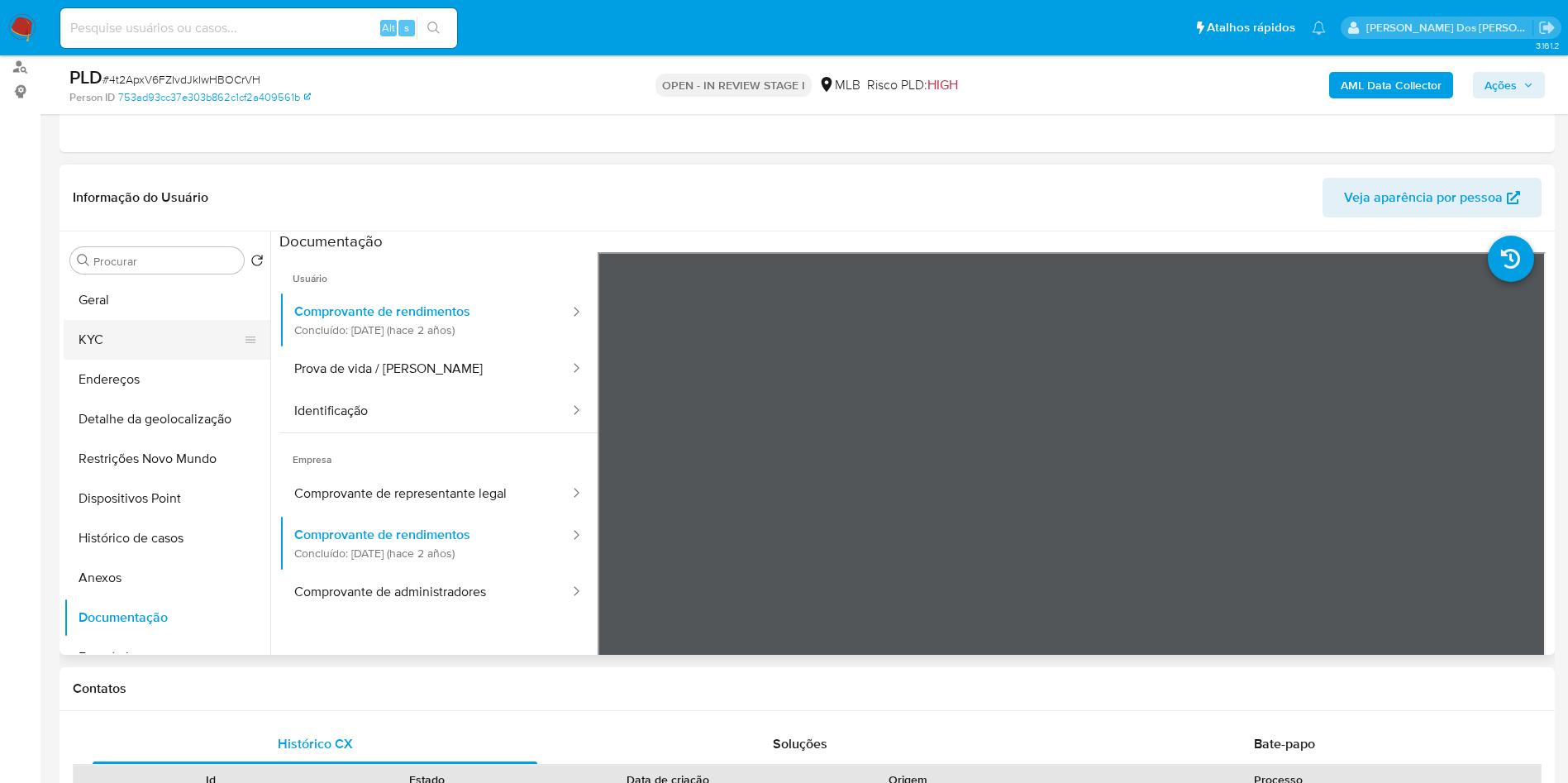
click at [100, 358] on button "KYC" at bounding box center [161, 339] width 193 height 39
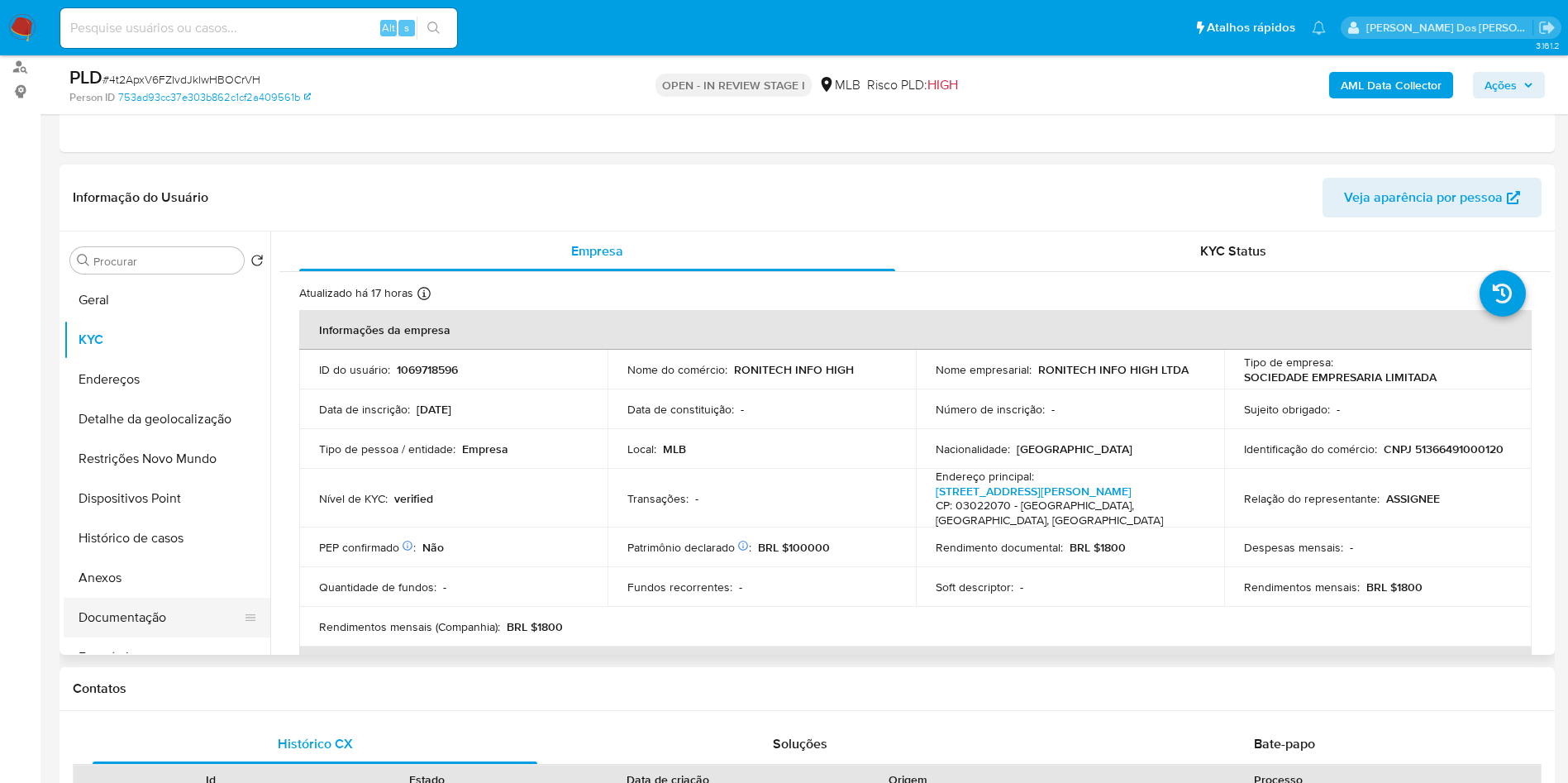
click at [192, 638] on button "Documentação" at bounding box center [161, 617] width 193 height 39
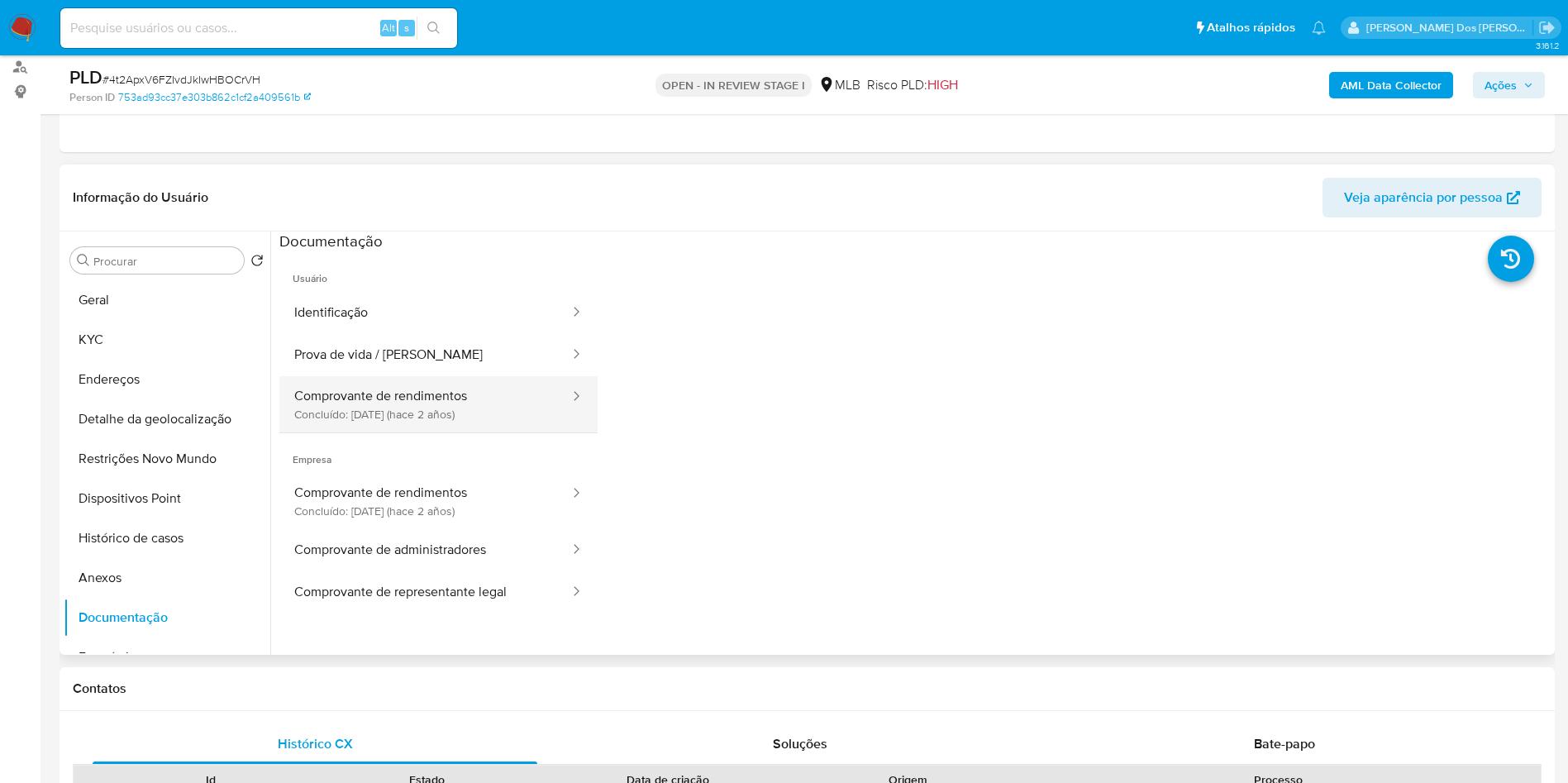
click at [381, 432] on button "Comprovante de rendimentos Concluído: 28/07/2023 (hace 2 años)" at bounding box center [425, 403] width 292 height 56
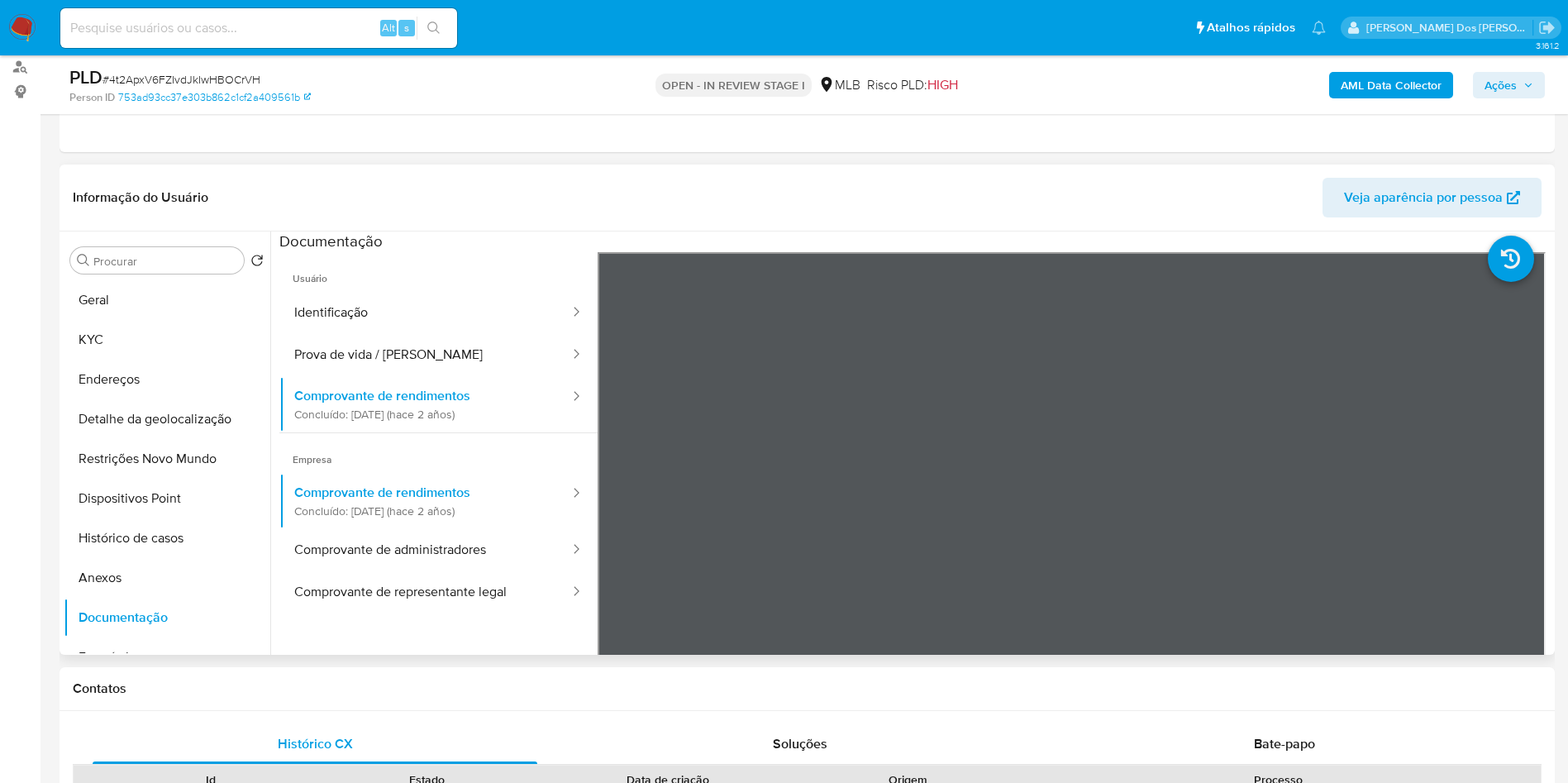
scroll to position [143, 0]
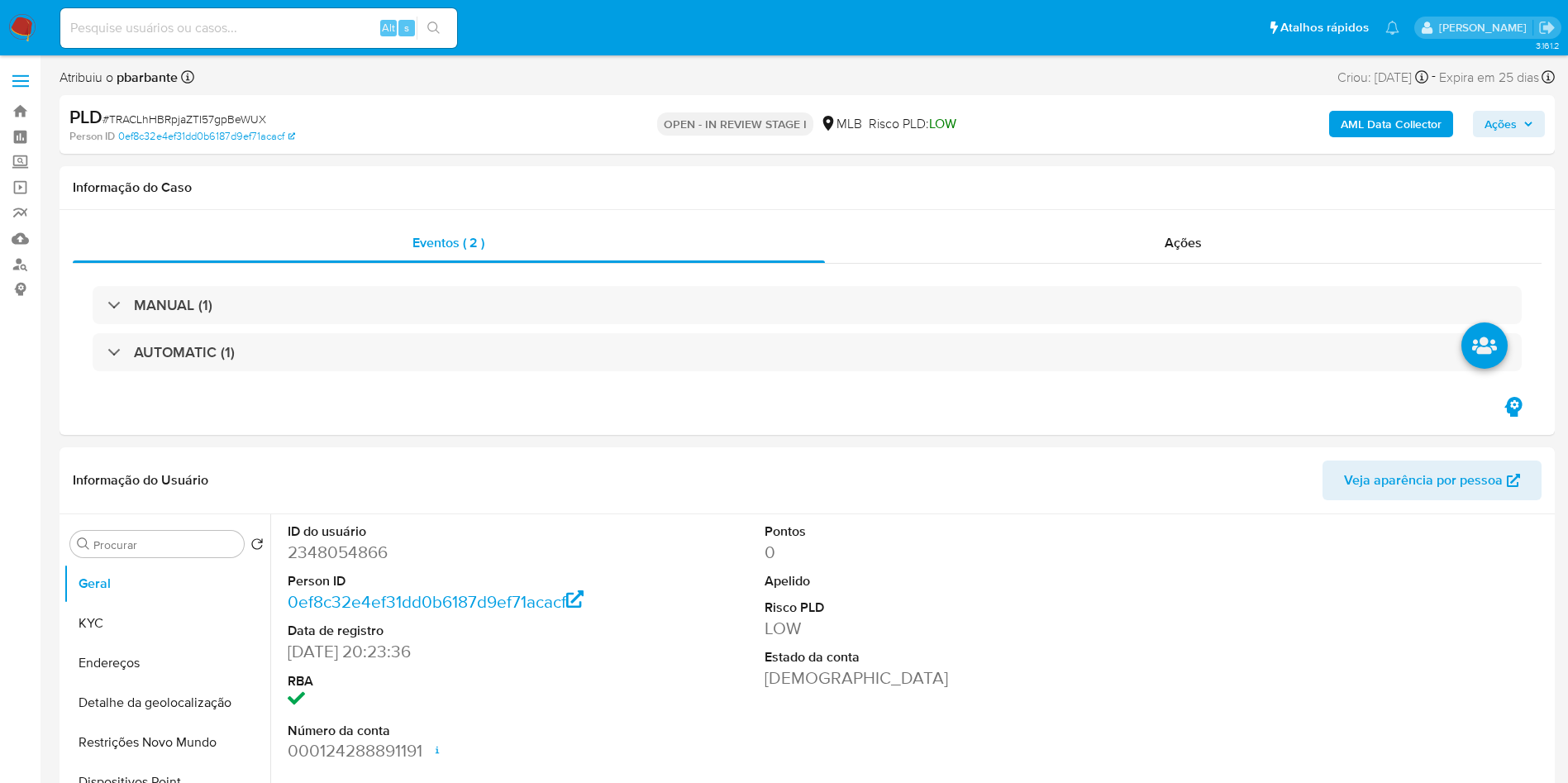
select select "10"
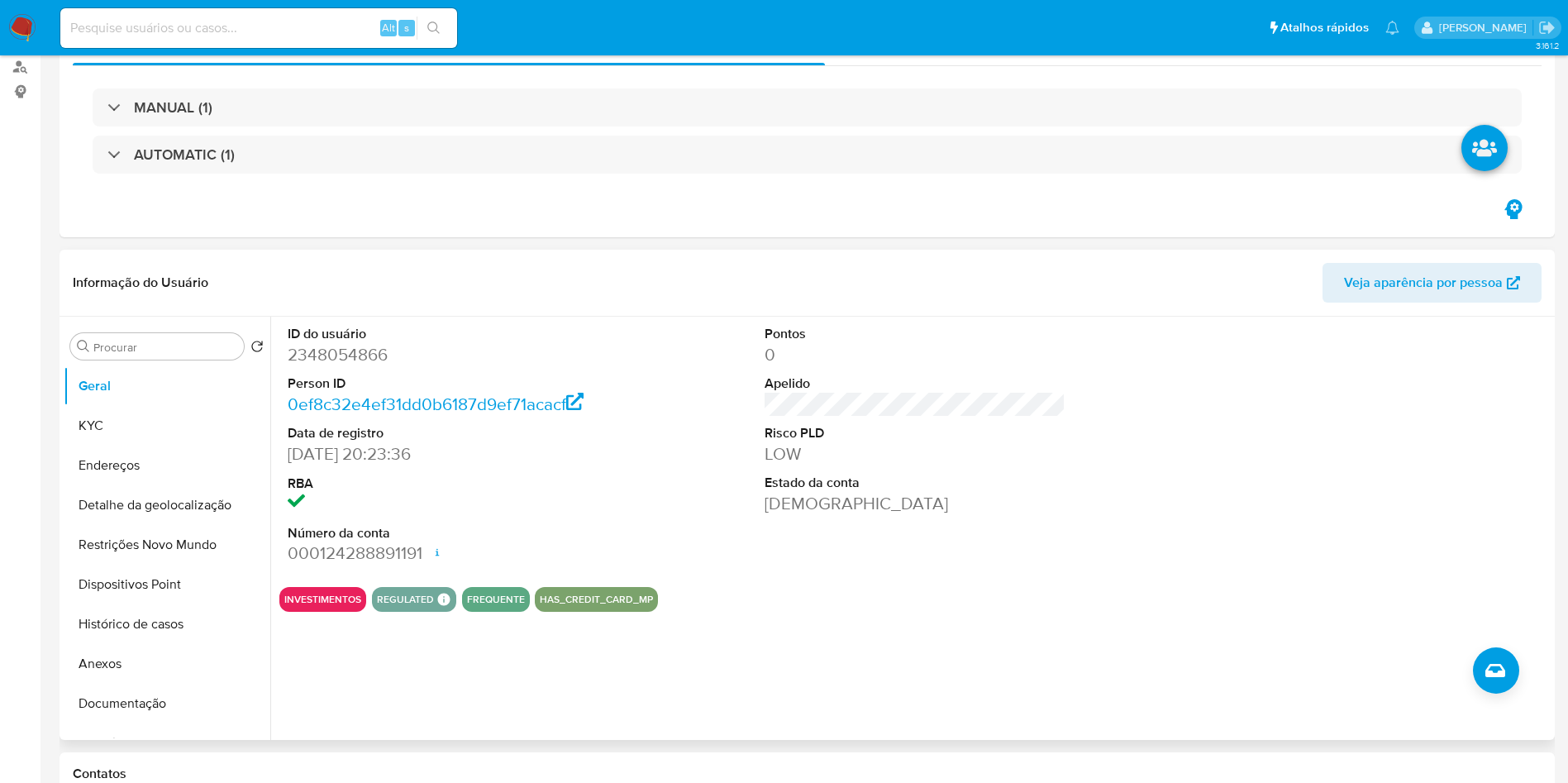
scroll to position [210, 0]
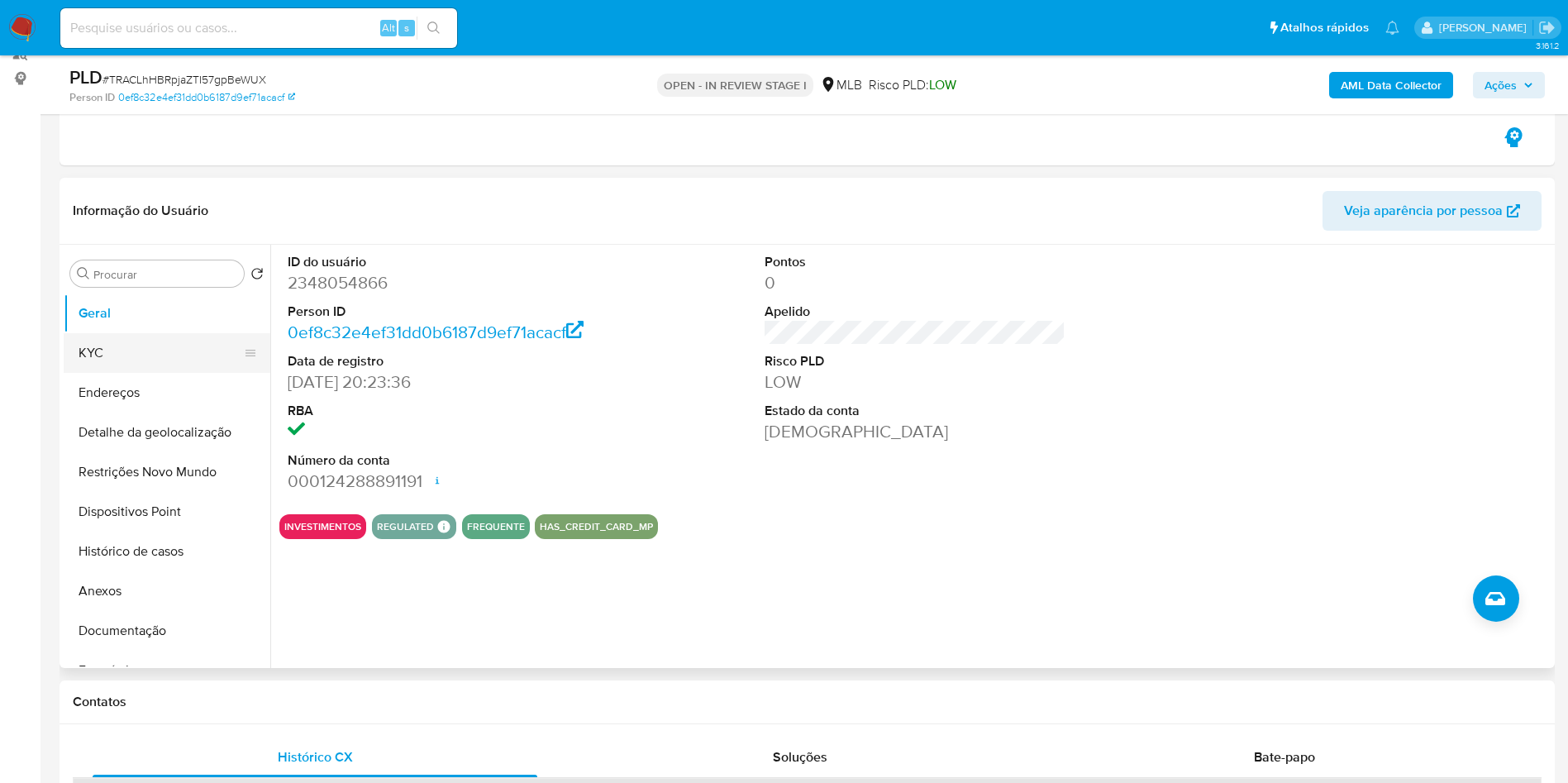
click at [178, 342] on button "KYC" at bounding box center [161, 352] width 193 height 39
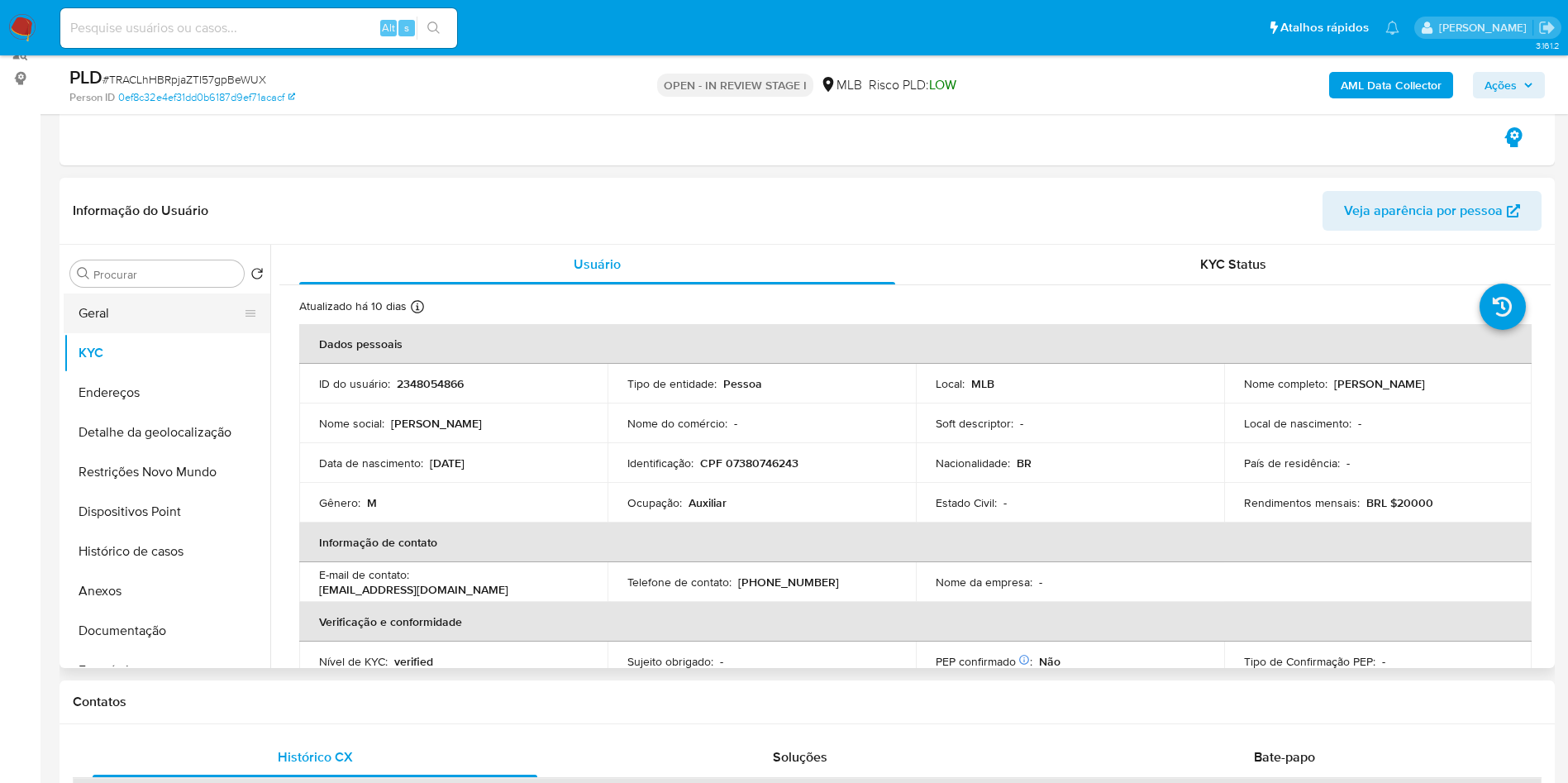
click at [138, 302] on button "Geral" at bounding box center [161, 313] width 193 height 39
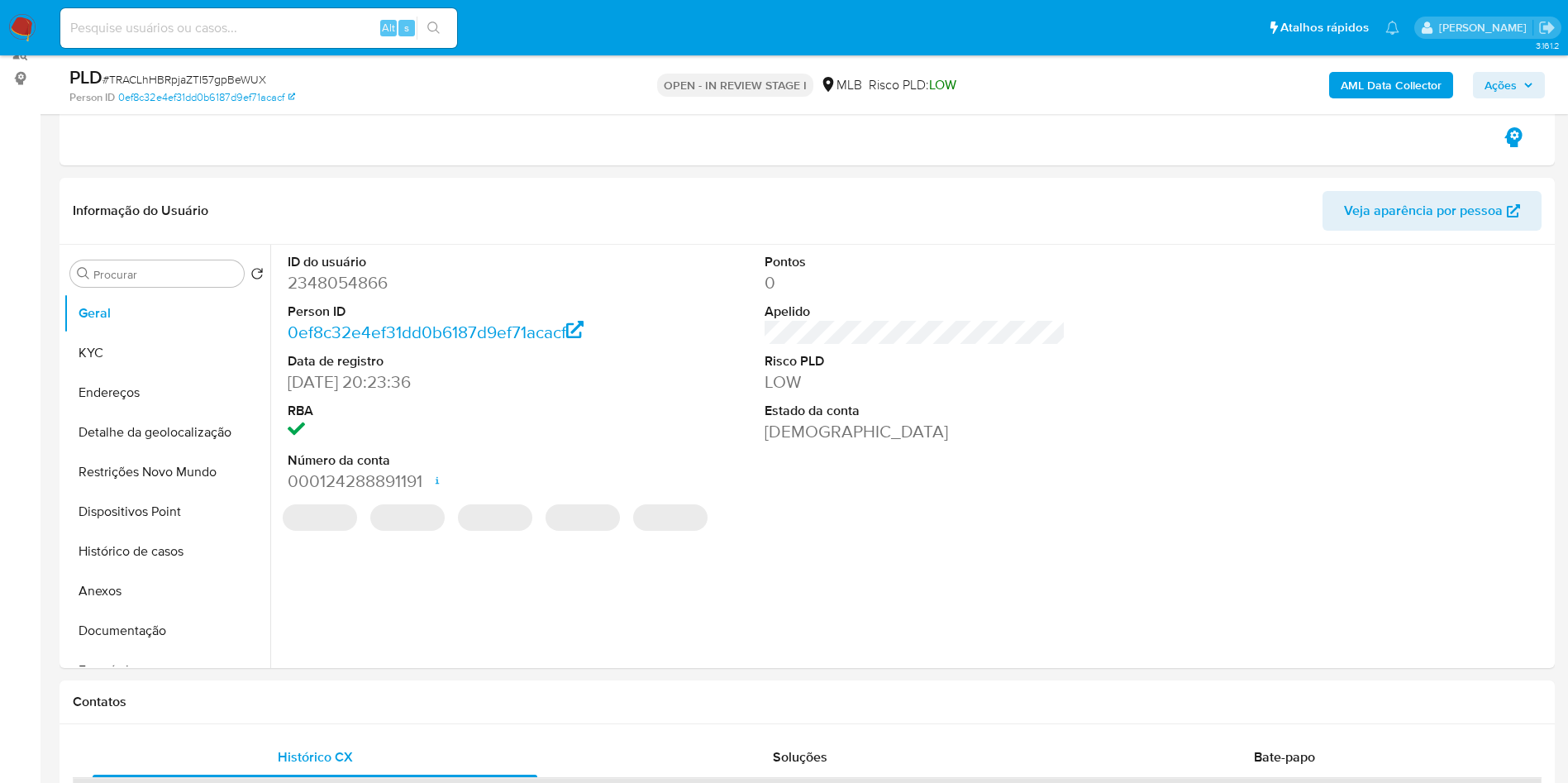
click at [365, 279] on dd "2348054866" at bounding box center [439, 283] width 302 height 23
copy dd "2348054866"
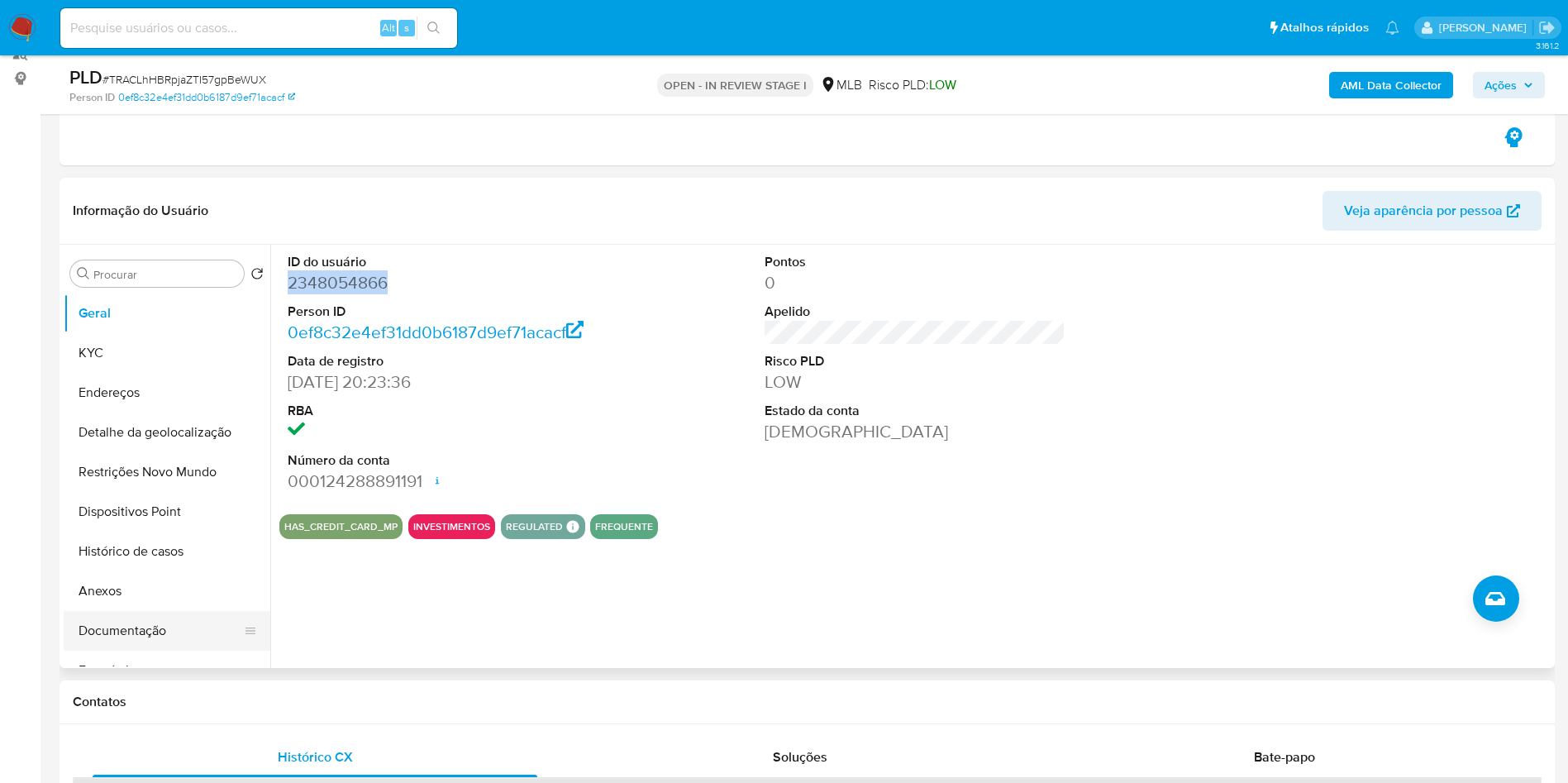
click at [176, 622] on button "Documentação" at bounding box center [161, 630] width 193 height 39
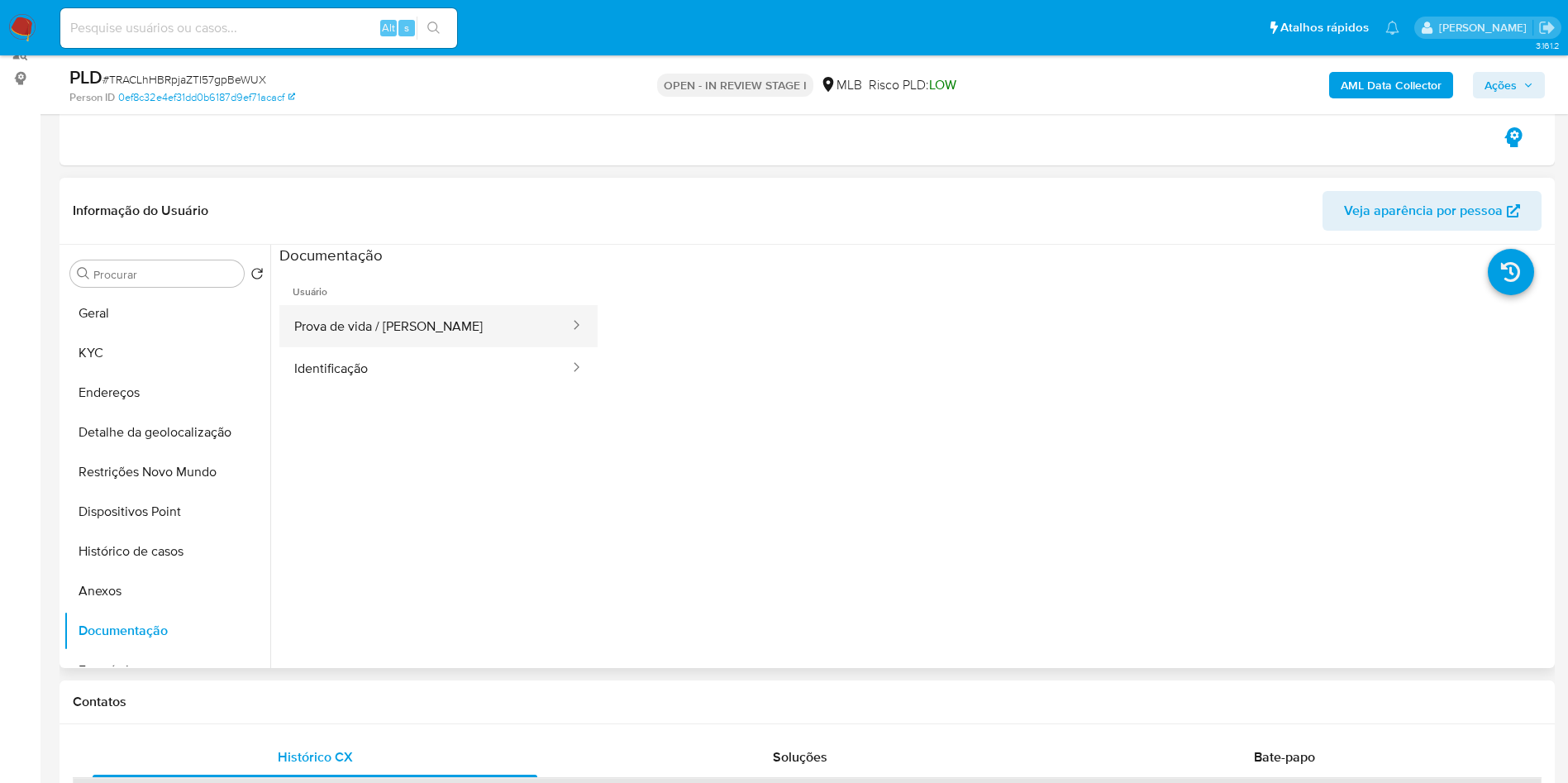
click at [419, 308] on button "Prova de vida / [PERSON_NAME]" at bounding box center [425, 326] width 292 height 42
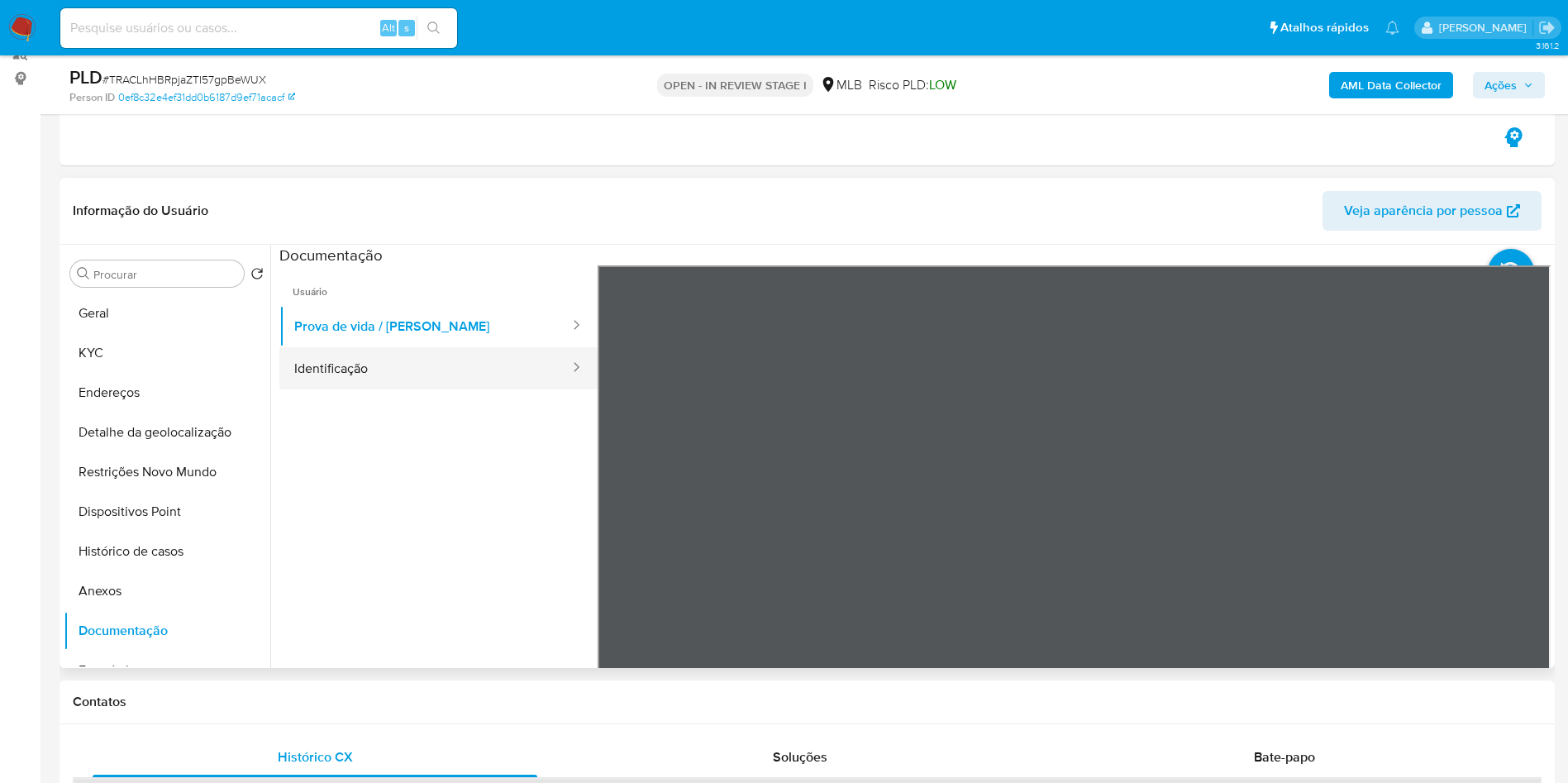
click at [369, 358] on button "Identificação" at bounding box center [425, 368] width 292 height 42
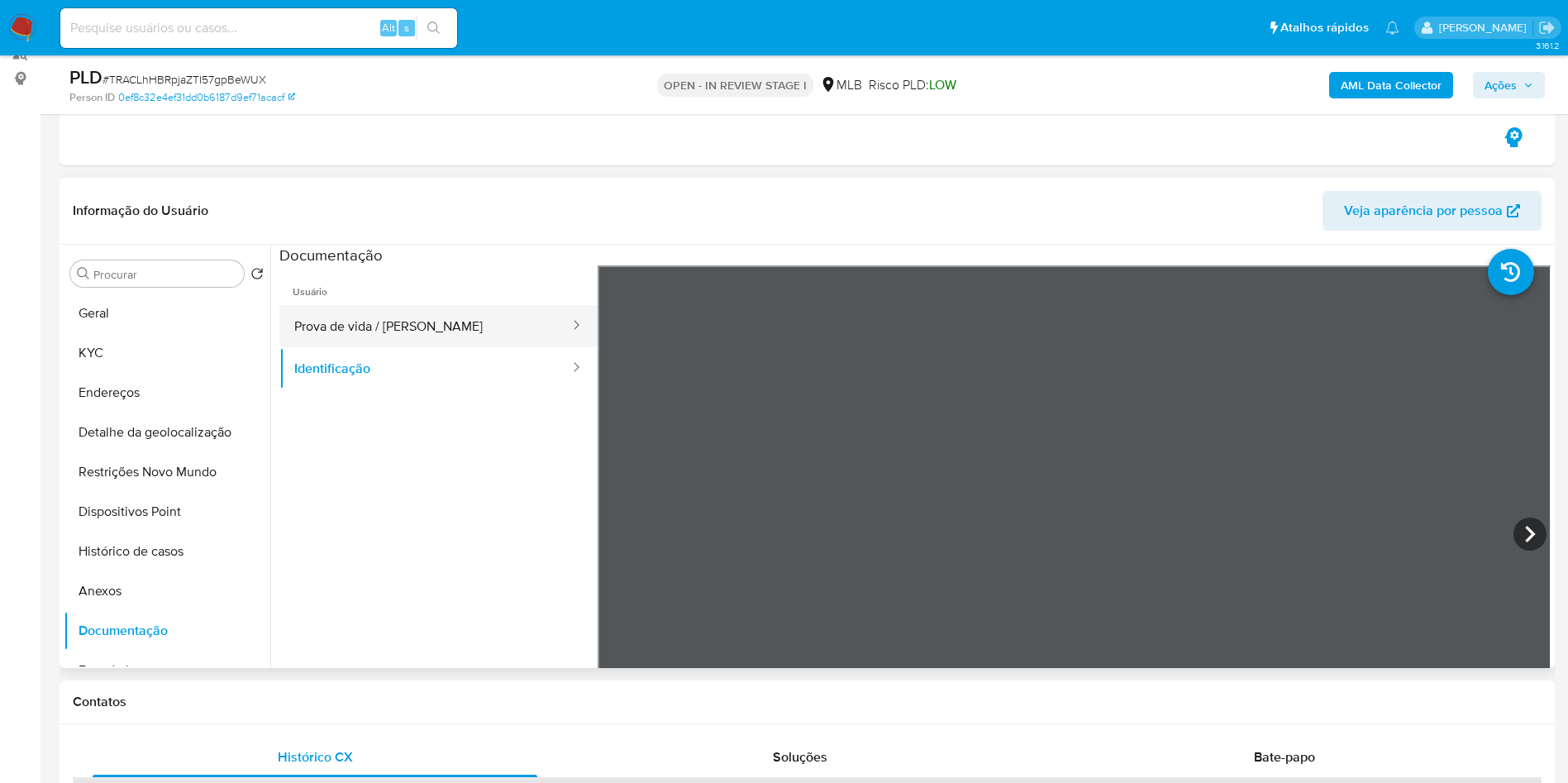
click at [402, 324] on button "Prova de vida / [PERSON_NAME]" at bounding box center [425, 326] width 292 height 42
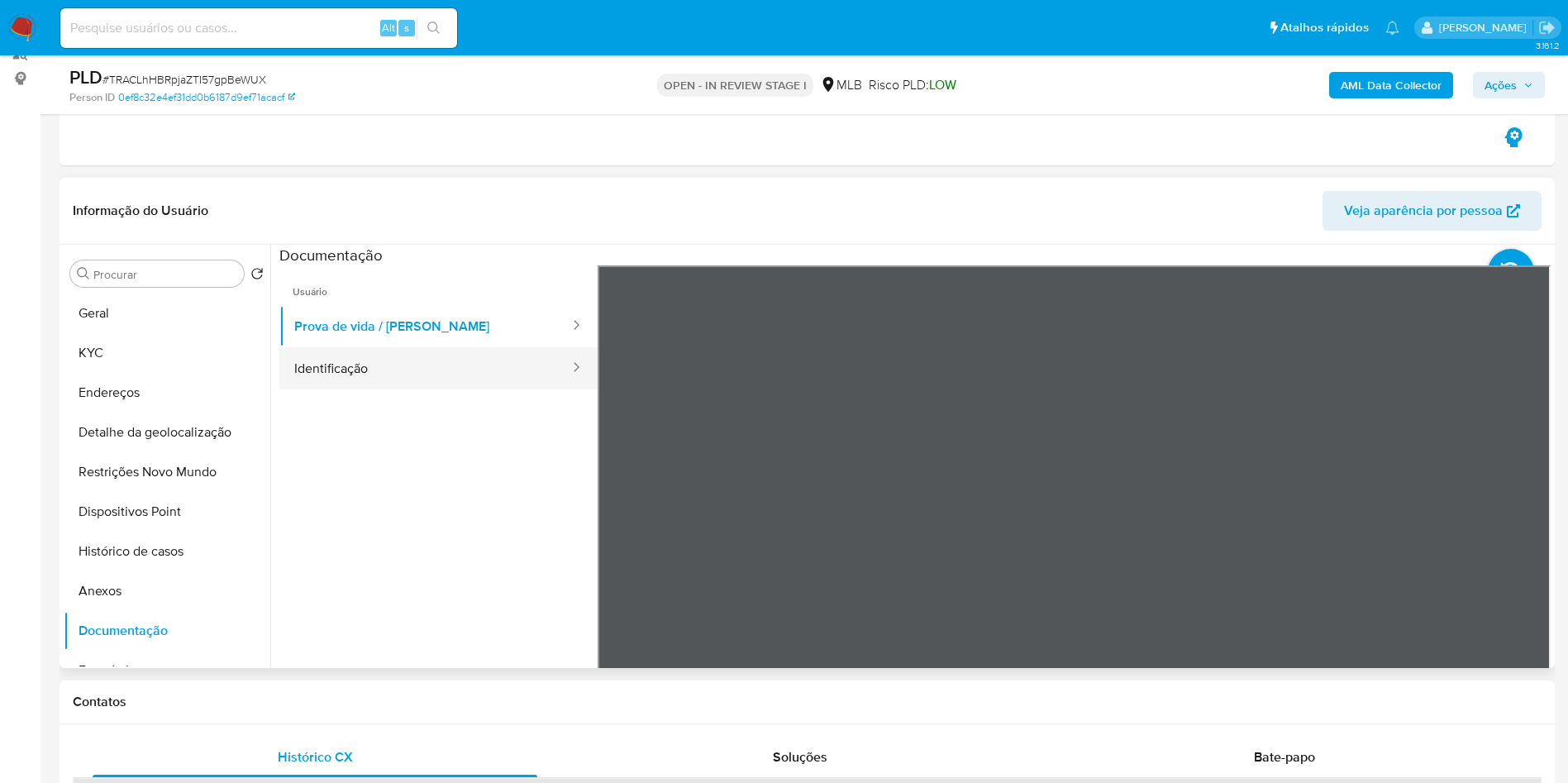
click at [397, 369] on button "Identificação" at bounding box center [425, 368] width 292 height 42
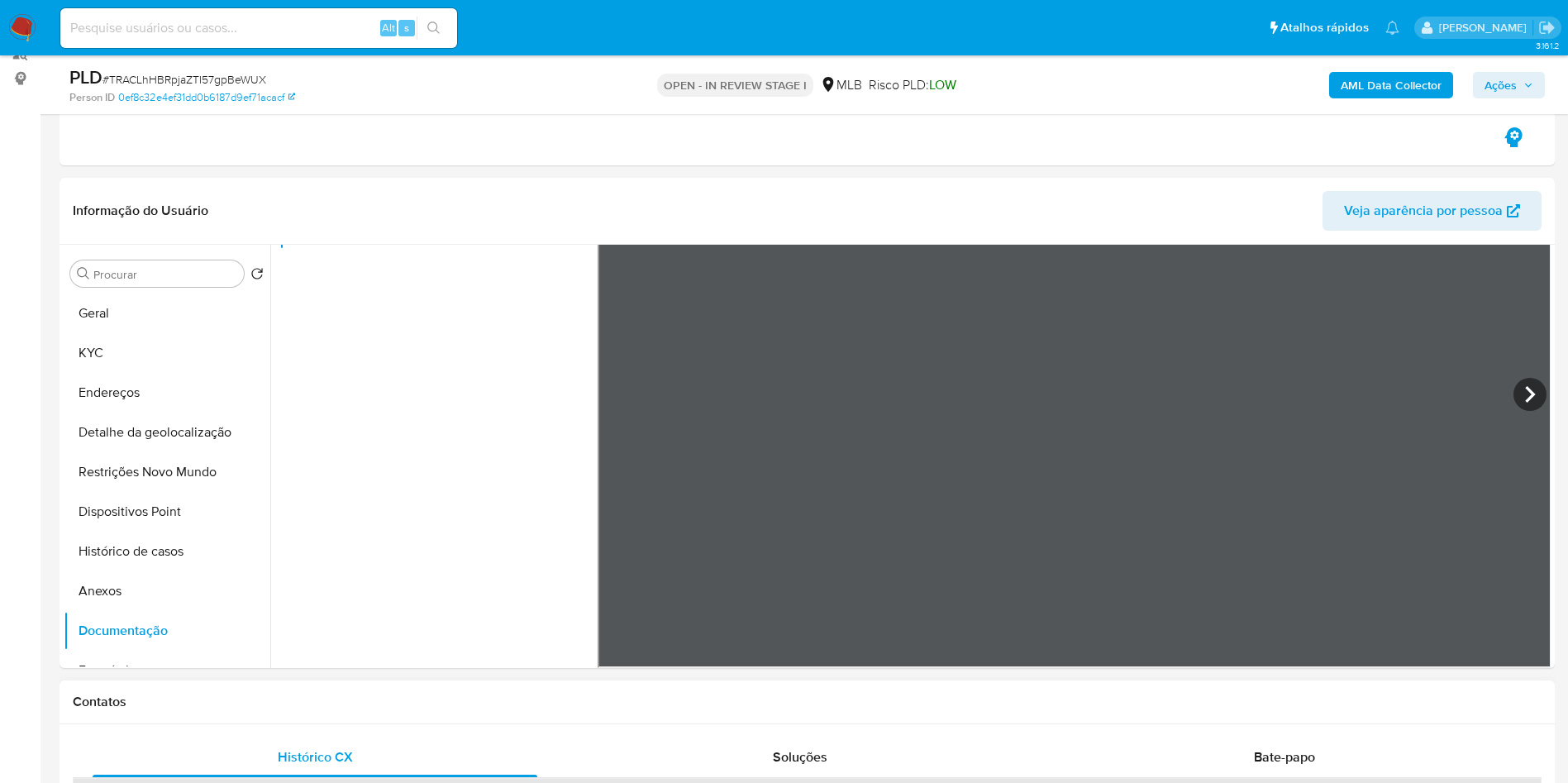
click at [1279, 741] on div "Bate-papo" at bounding box center [1284, 756] width 445 height 39
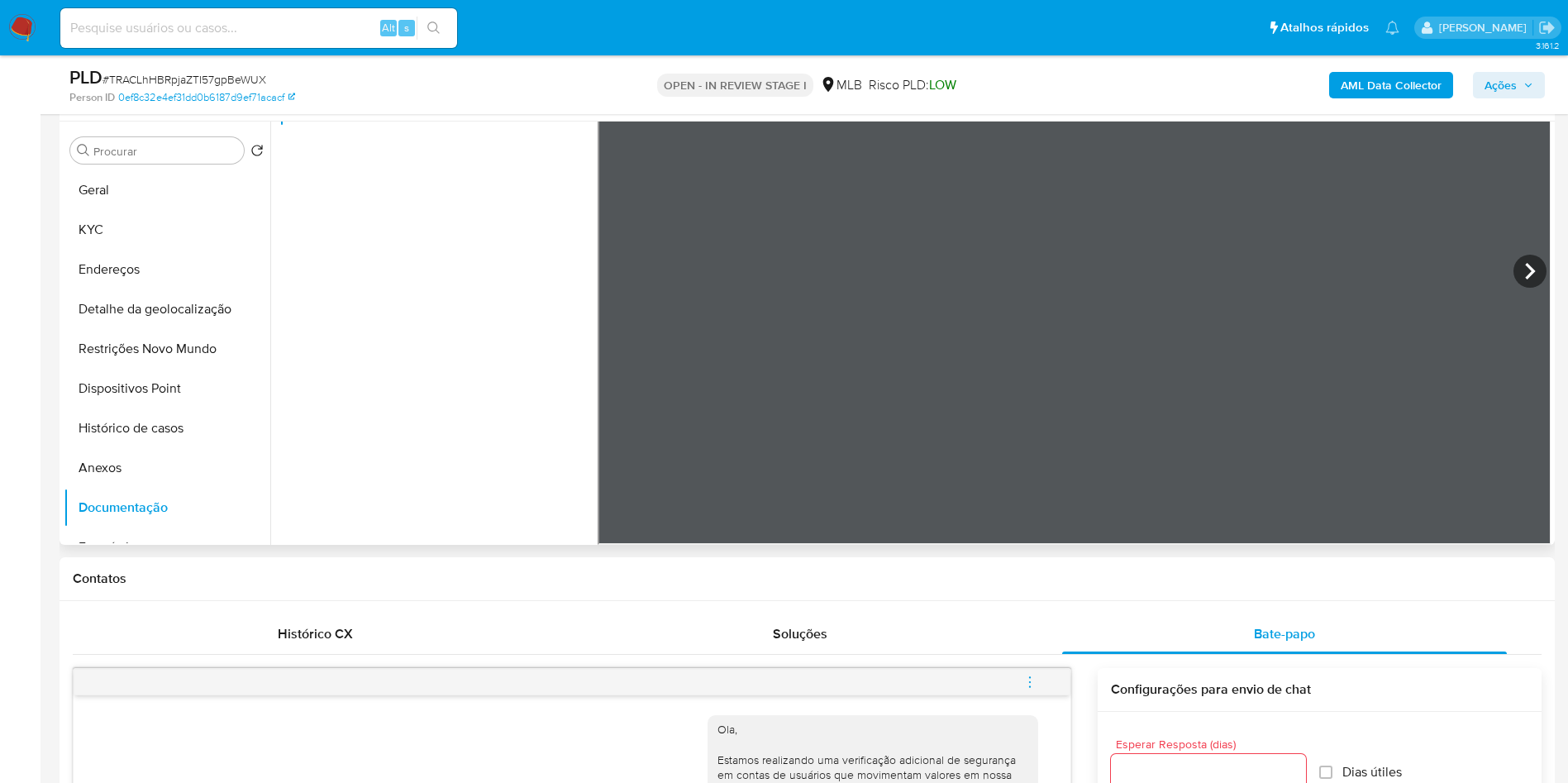
scroll to position [325, 0]
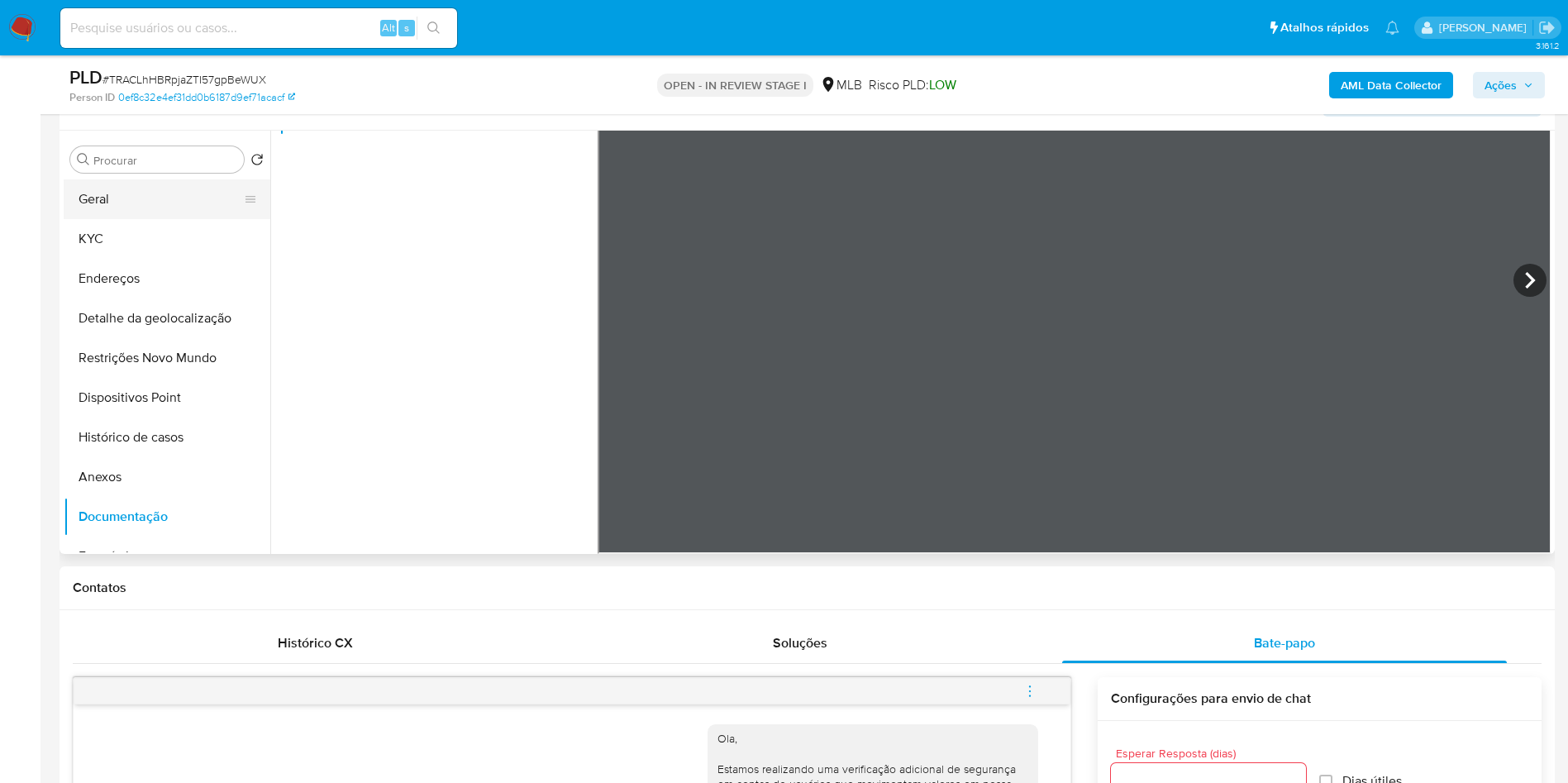
click at [144, 200] on button "Geral" at bounding box center [161, 199] width 193 height 39
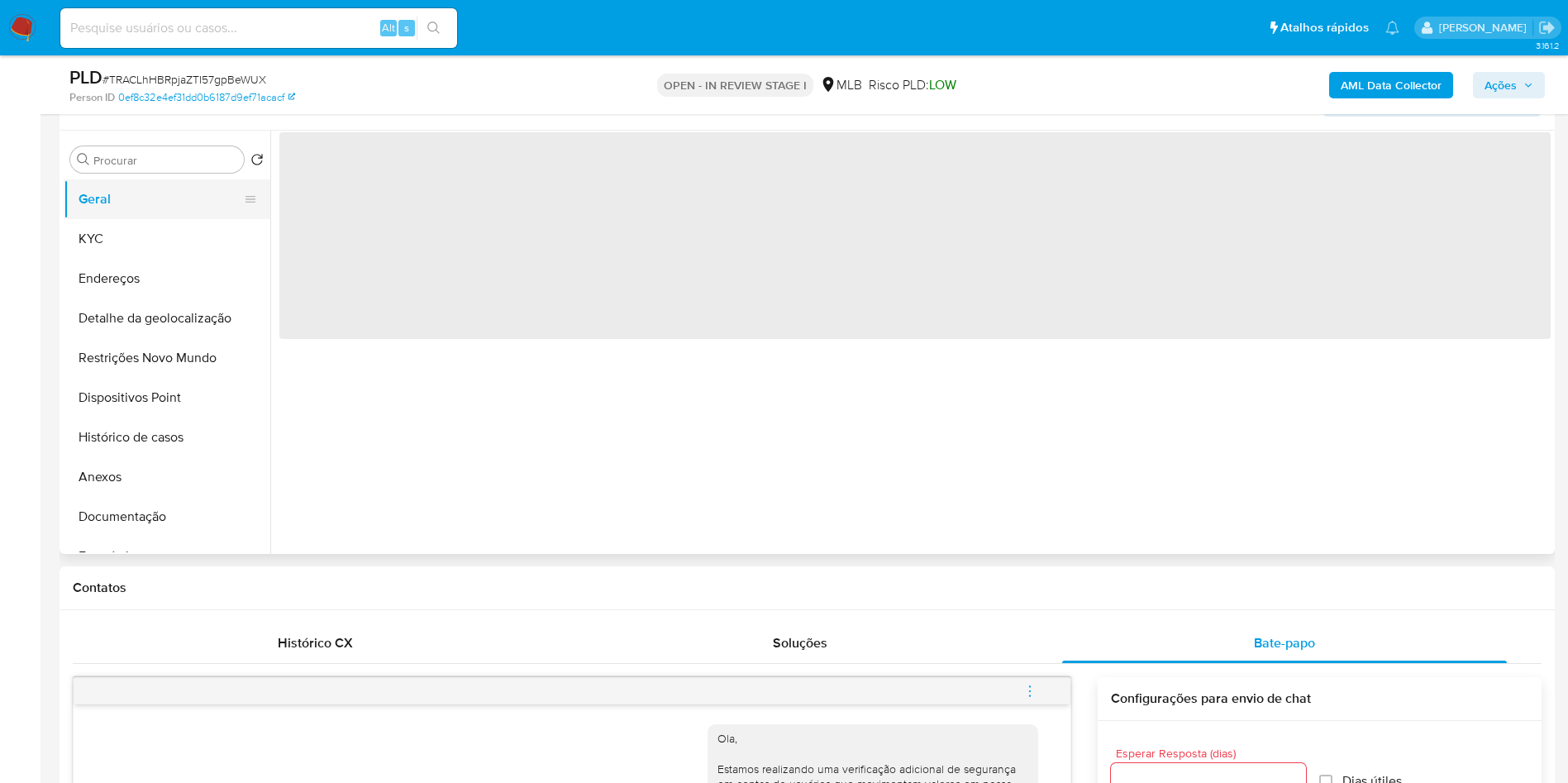
scroll to position [0, 0]
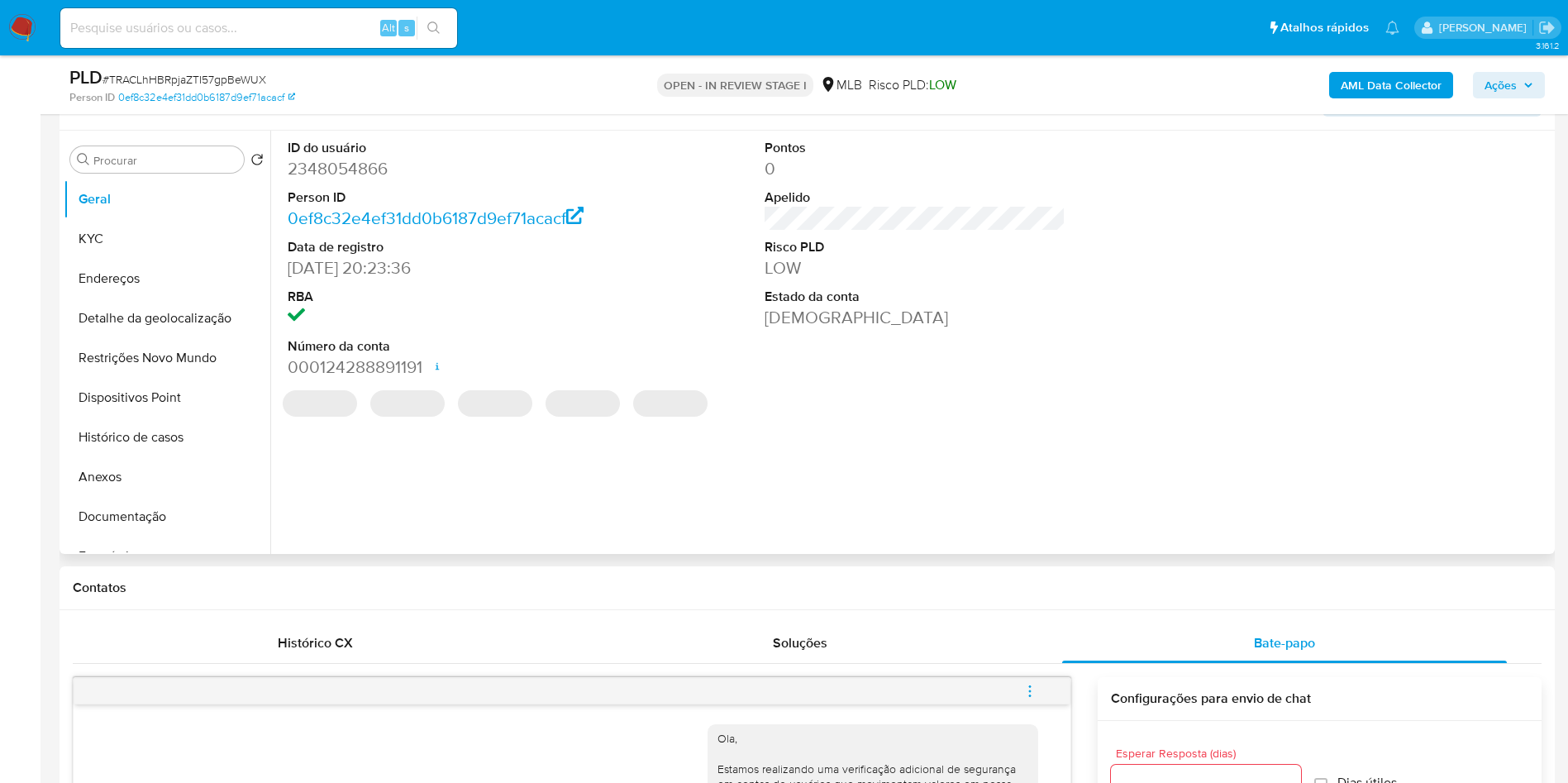
click at [354, 167] on dd "2348054866" at bounding box center [439, 168] width 302 height 23
copy dd "2348054866"
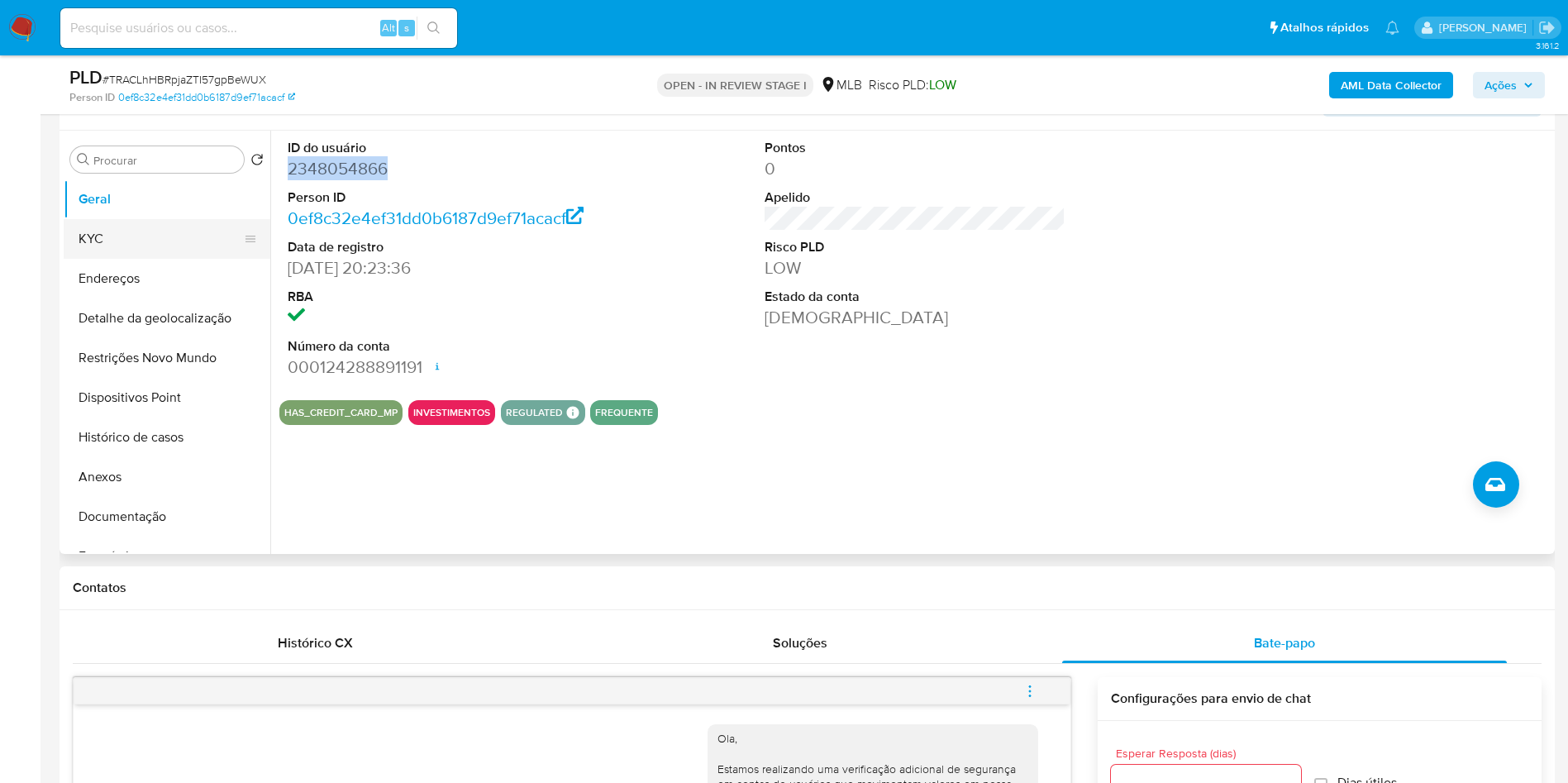
click at [121, 241] on button "KYC" at bounding box center [161, 238] width 193 height 39
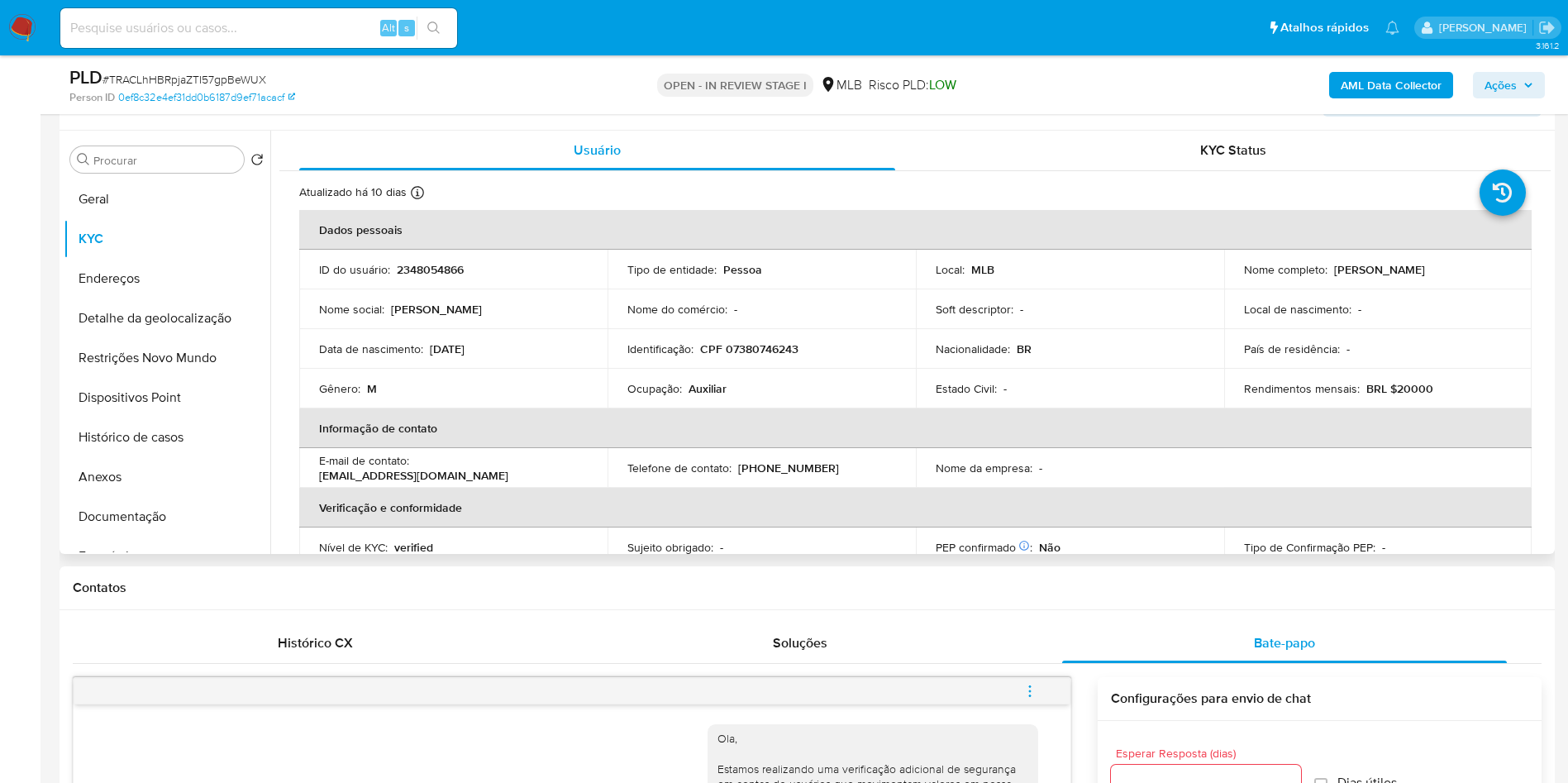
click at [698, 395] on p "Auxiliar" at bounding box center [708, 389] width 38 height 15
copy p "Auxiliar"
click at [1398, 82] on b "AML Data Collector" at bounding box center [1390, 85] width 100 height 27
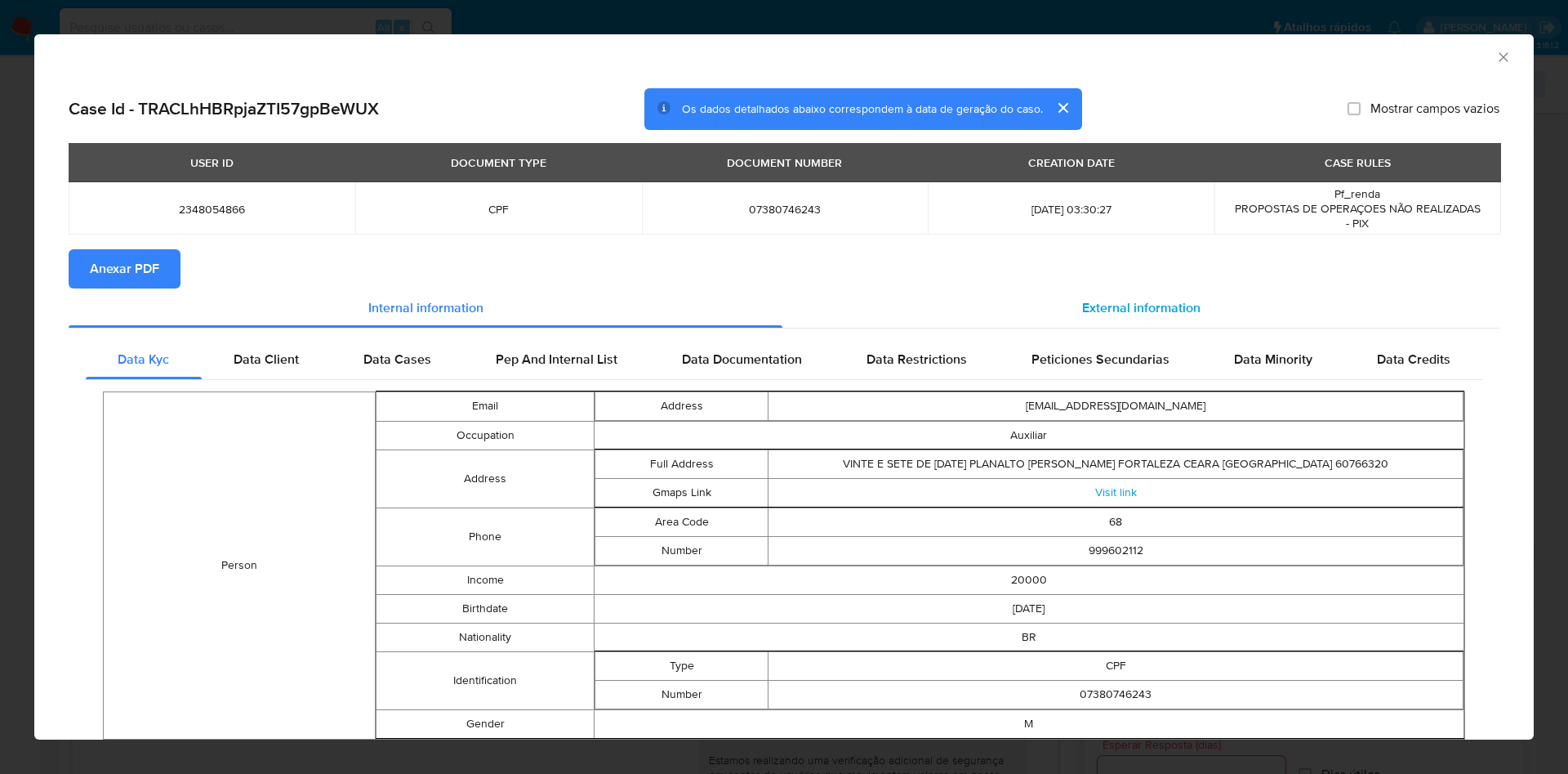
click at [1179, 298] on div "External information" at bounding box center [1140, 307] width 717 height 39
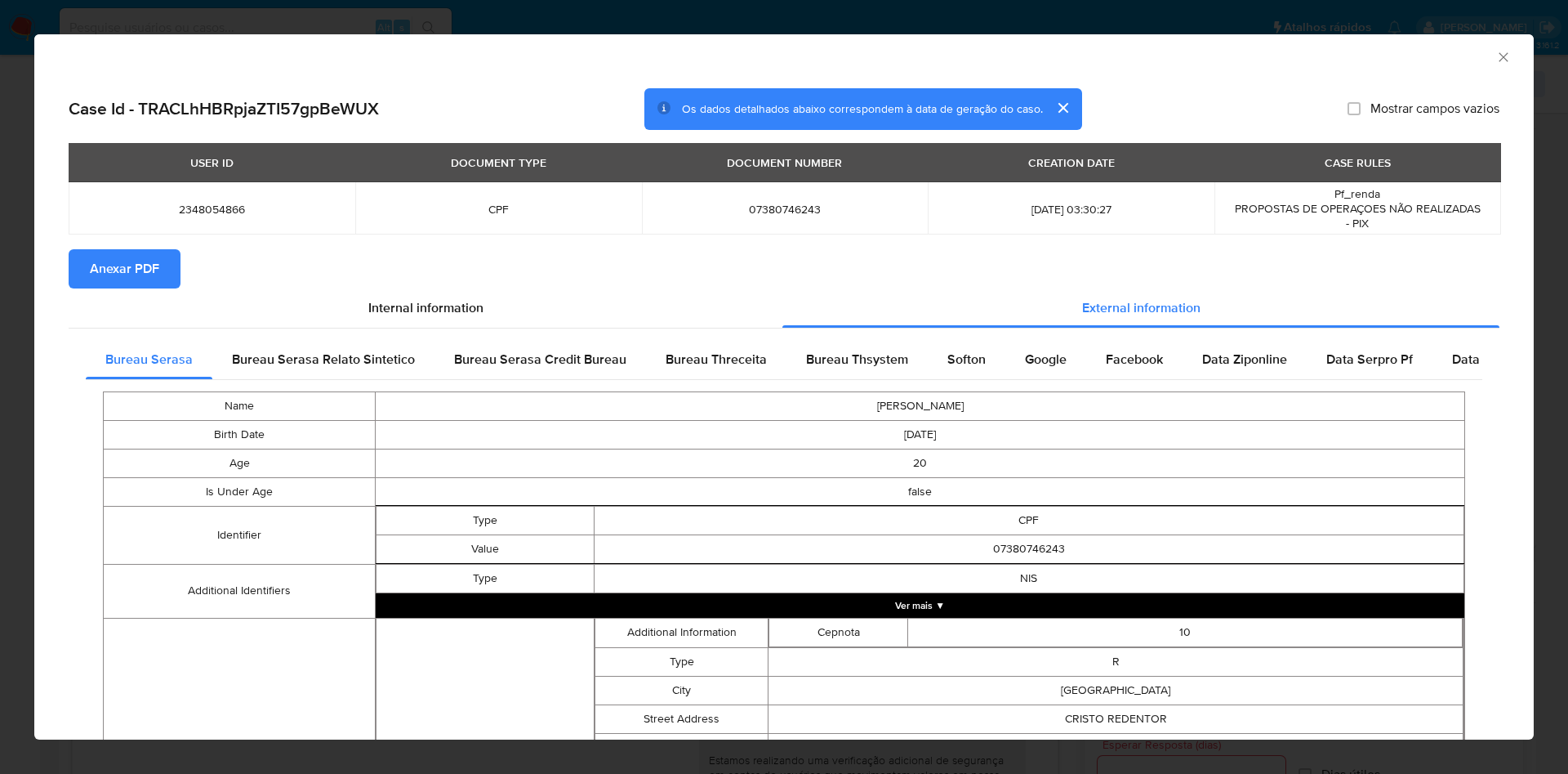
click at [99, 263] on span "Anexar PDF" at bounding box center [124, 268] width 69 height 36
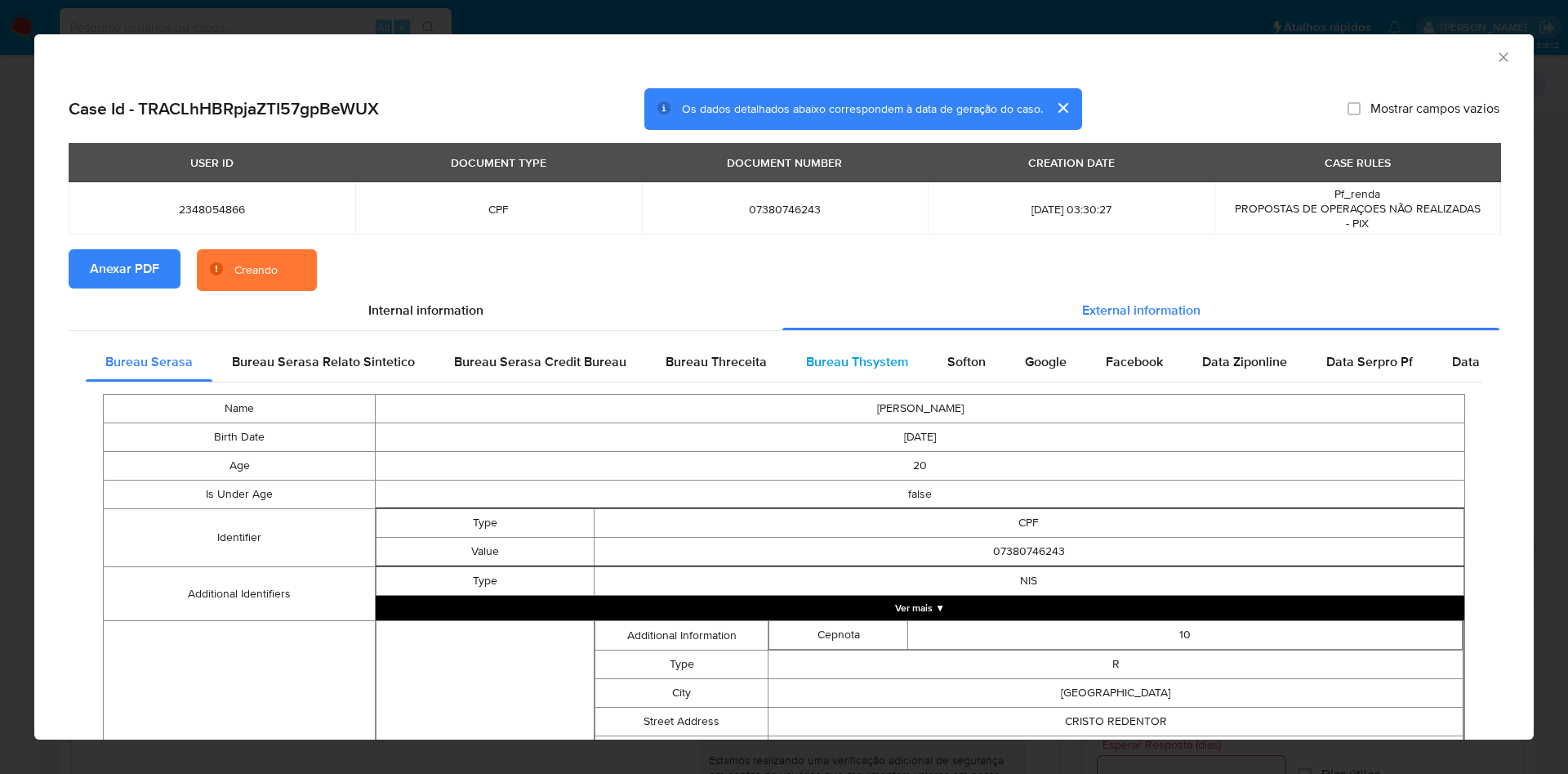
click at [813, 360] on span "Bureau Thsystem" at bounding box center [857, 362] width 102 height 19
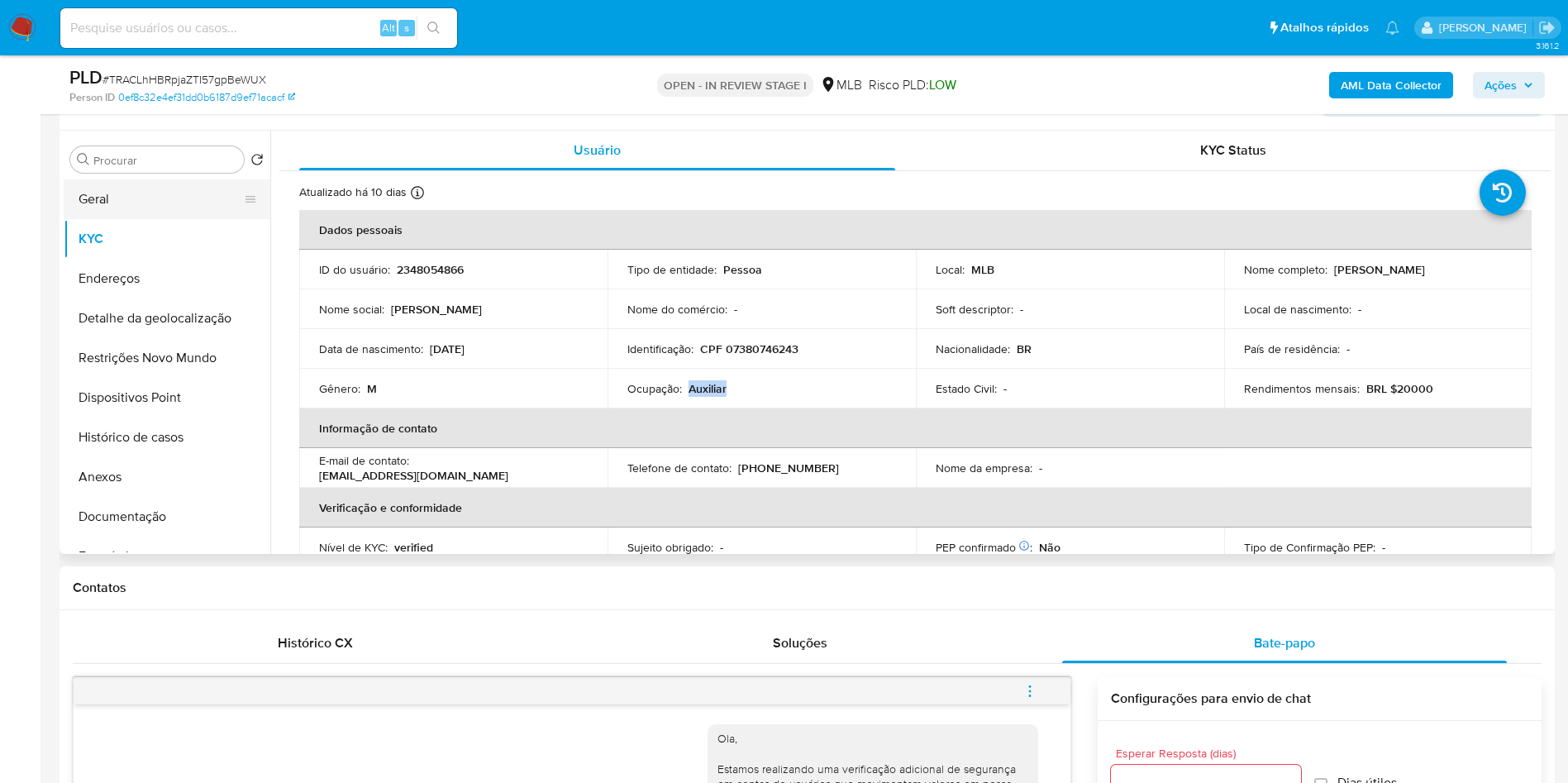
click at [148, 195] on button "Geral" at bounding box center [161, 199] width 193 height 39
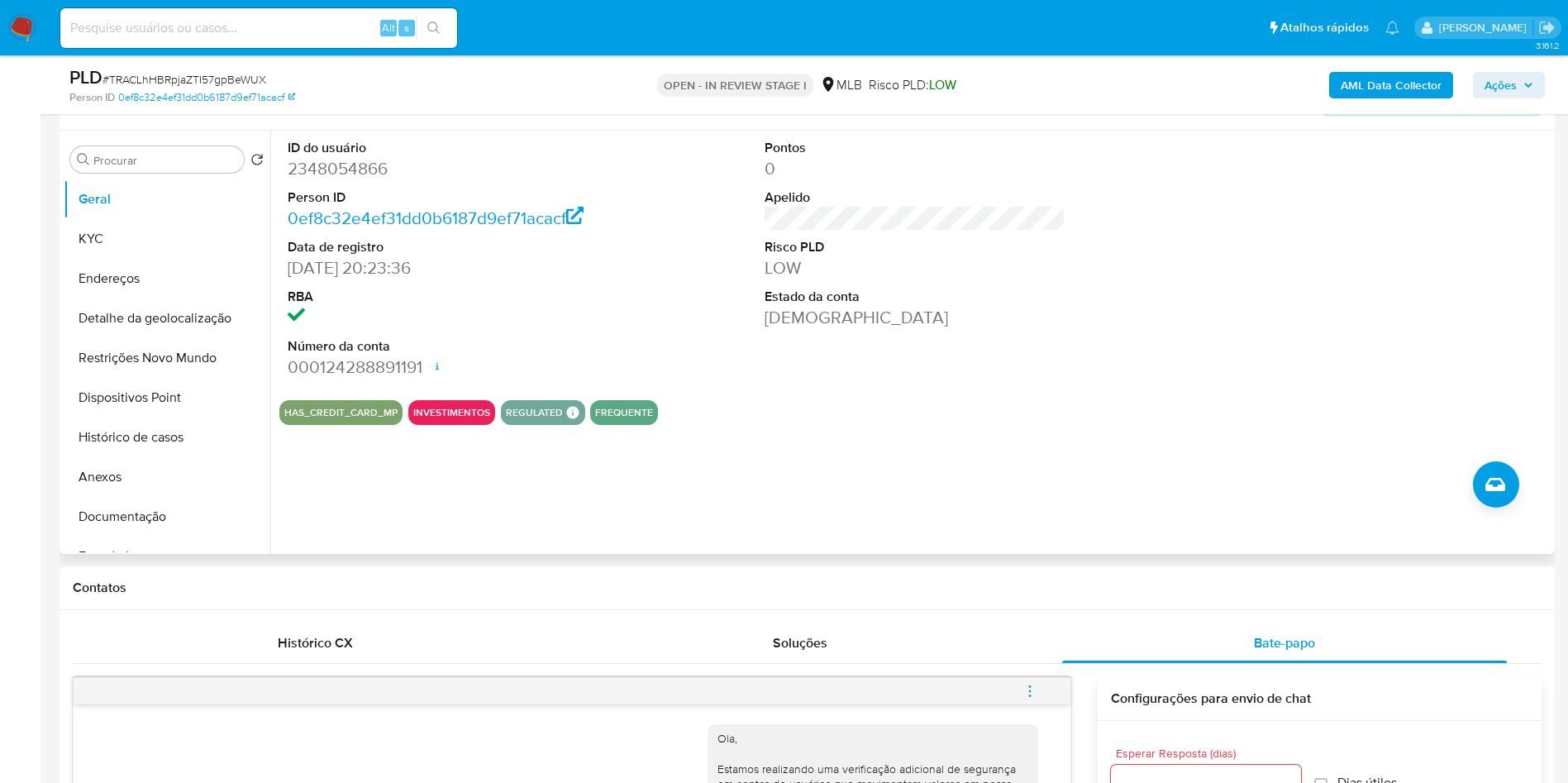
copy p "Auxiliar"
click at [158, 247] on button "KYC" at bounding box center [161, 238] width 193 height 39
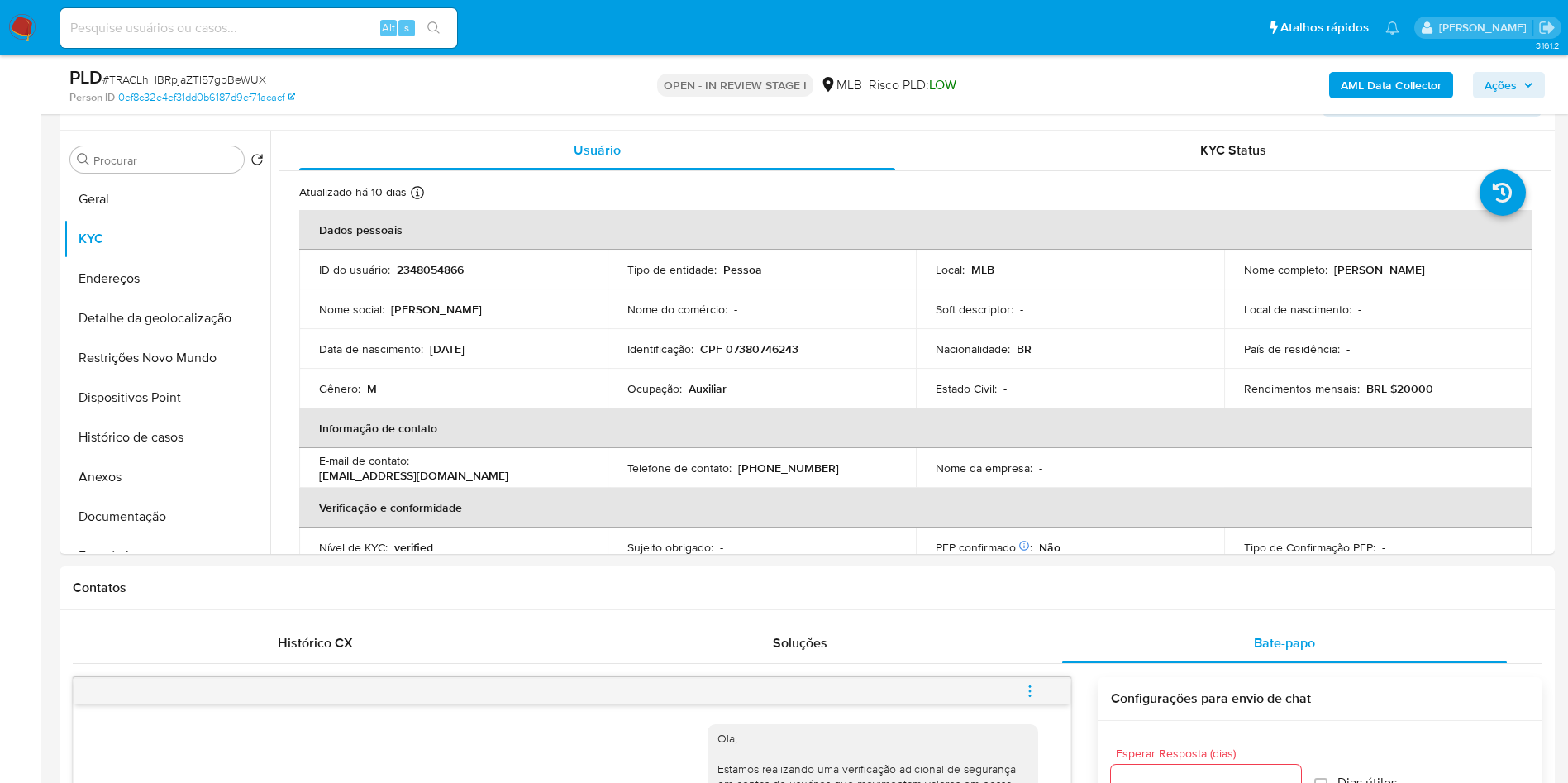
copy p "Auxiliar"
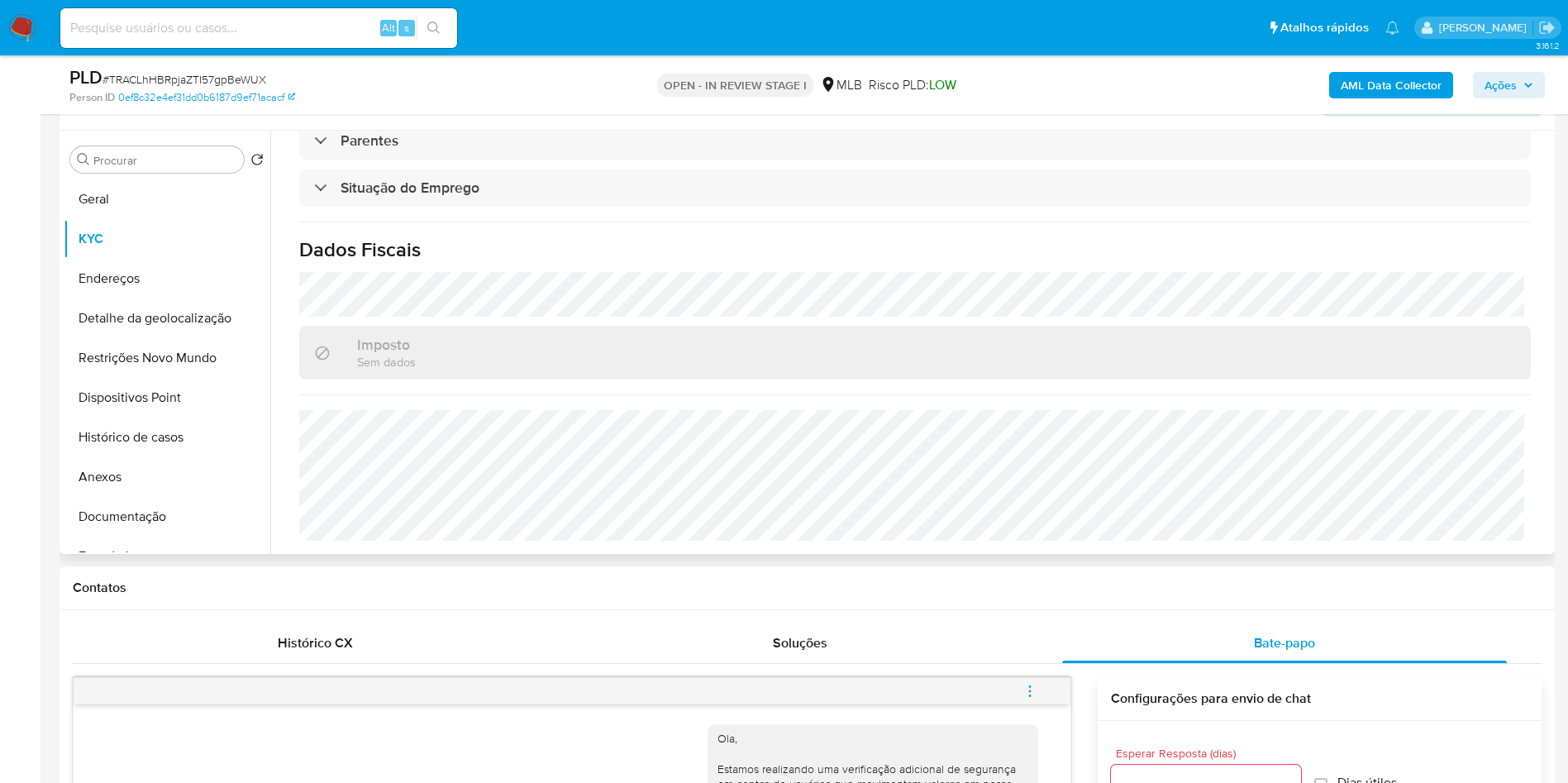
copy p "Auxiliar"
click at [180, 325] on button "Detalhe da geolocalização" at bounding box center [161, 317] width 193 height 39
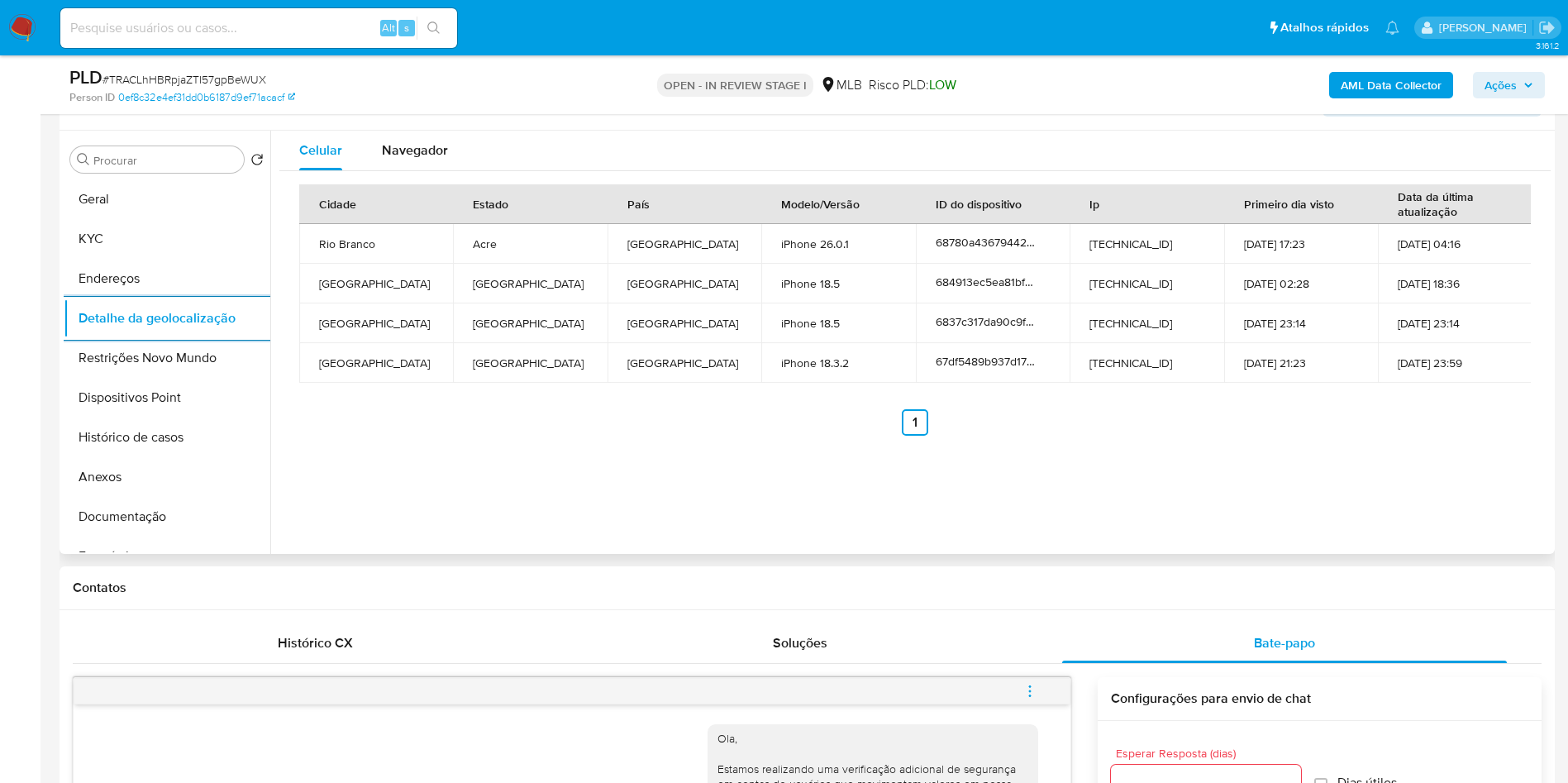
copy p "Auxiliar"
click at [172, 365] on button "Restrições Novo Mundo" at bounding box center [161, 358] width 193 height 39
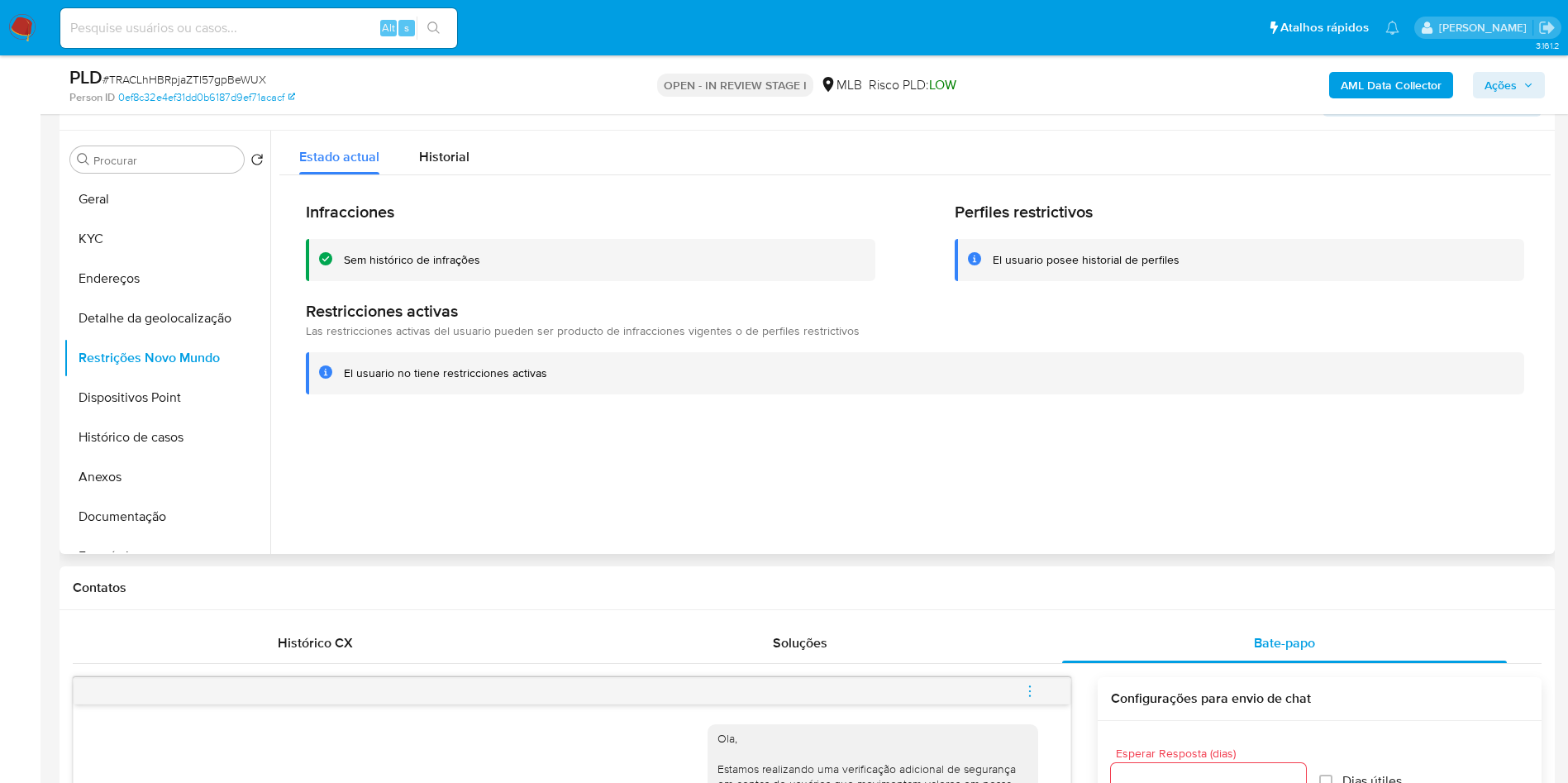
copy p "Auxiliar"
click at [152, 387] on button "Dispositivos Point" at bounding box center [161, 397] width 193 height 39
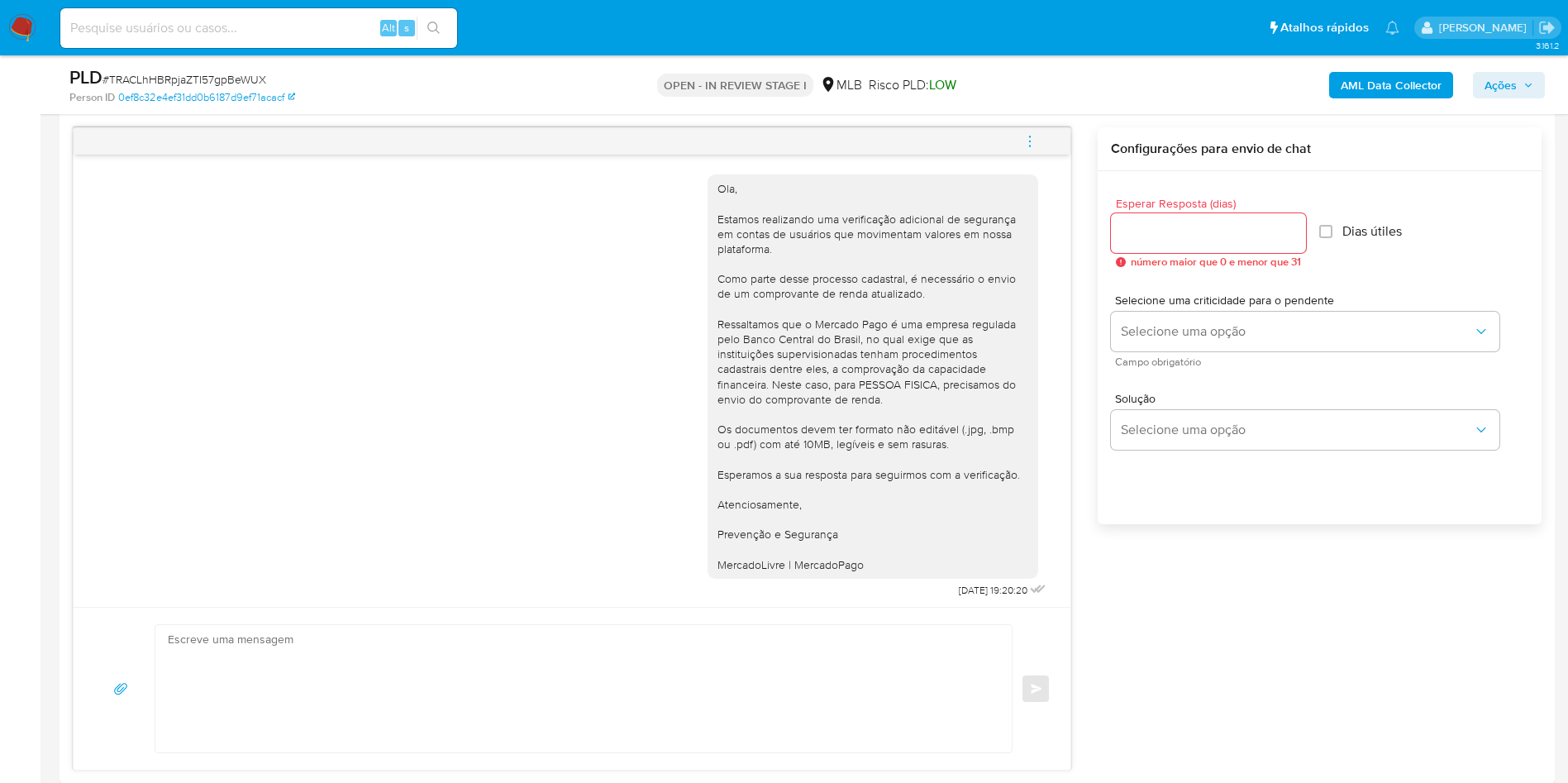
scroll to position [876, 0]
copy p "Auxiliar"
click at [1511, 89] on span "Ações" at bounding box center [1501, 85] width 33 height 27
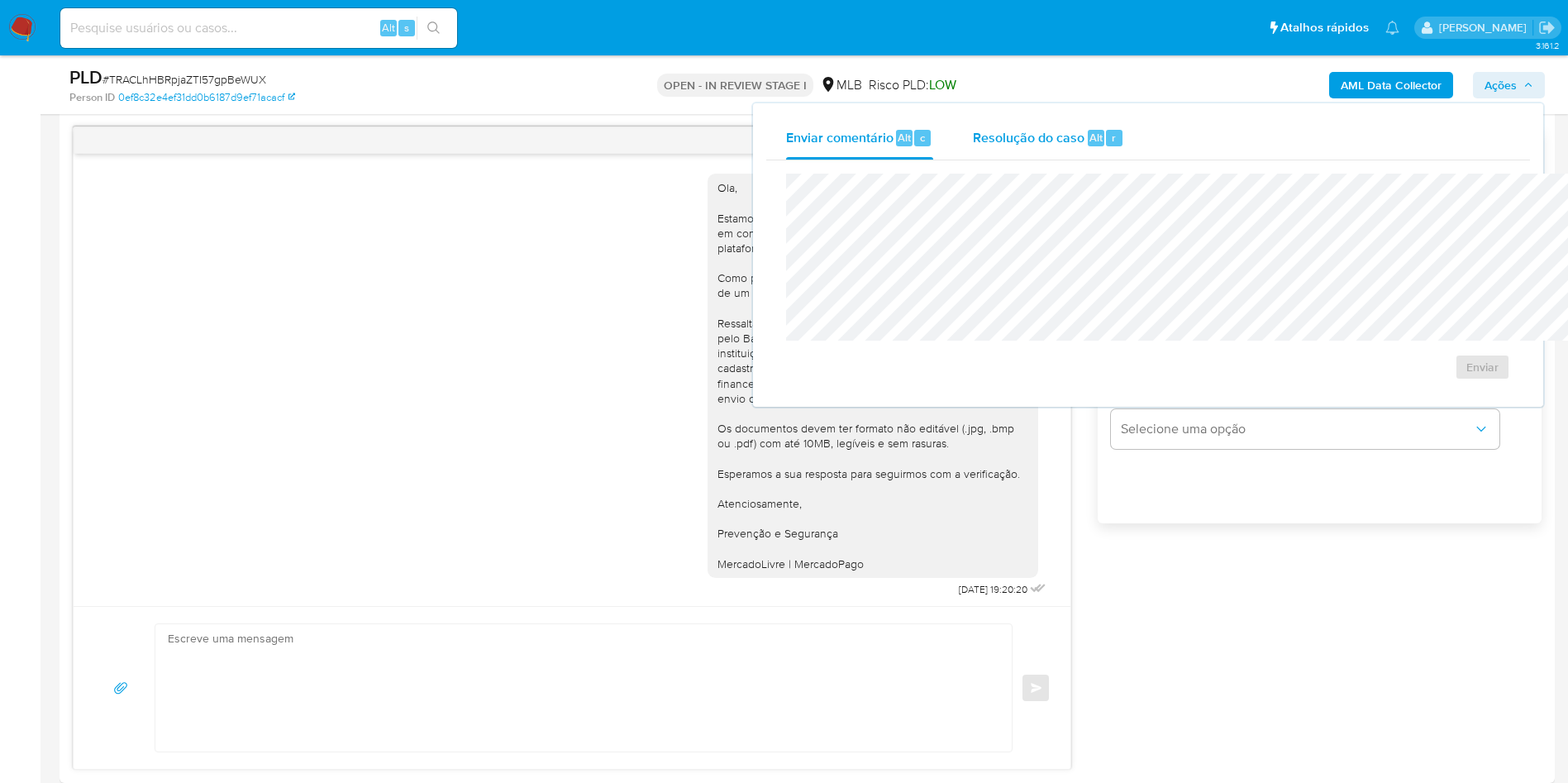
click at [1089, 141] on span "Alt" at bounding box center [1096, 138] width 13 height 15
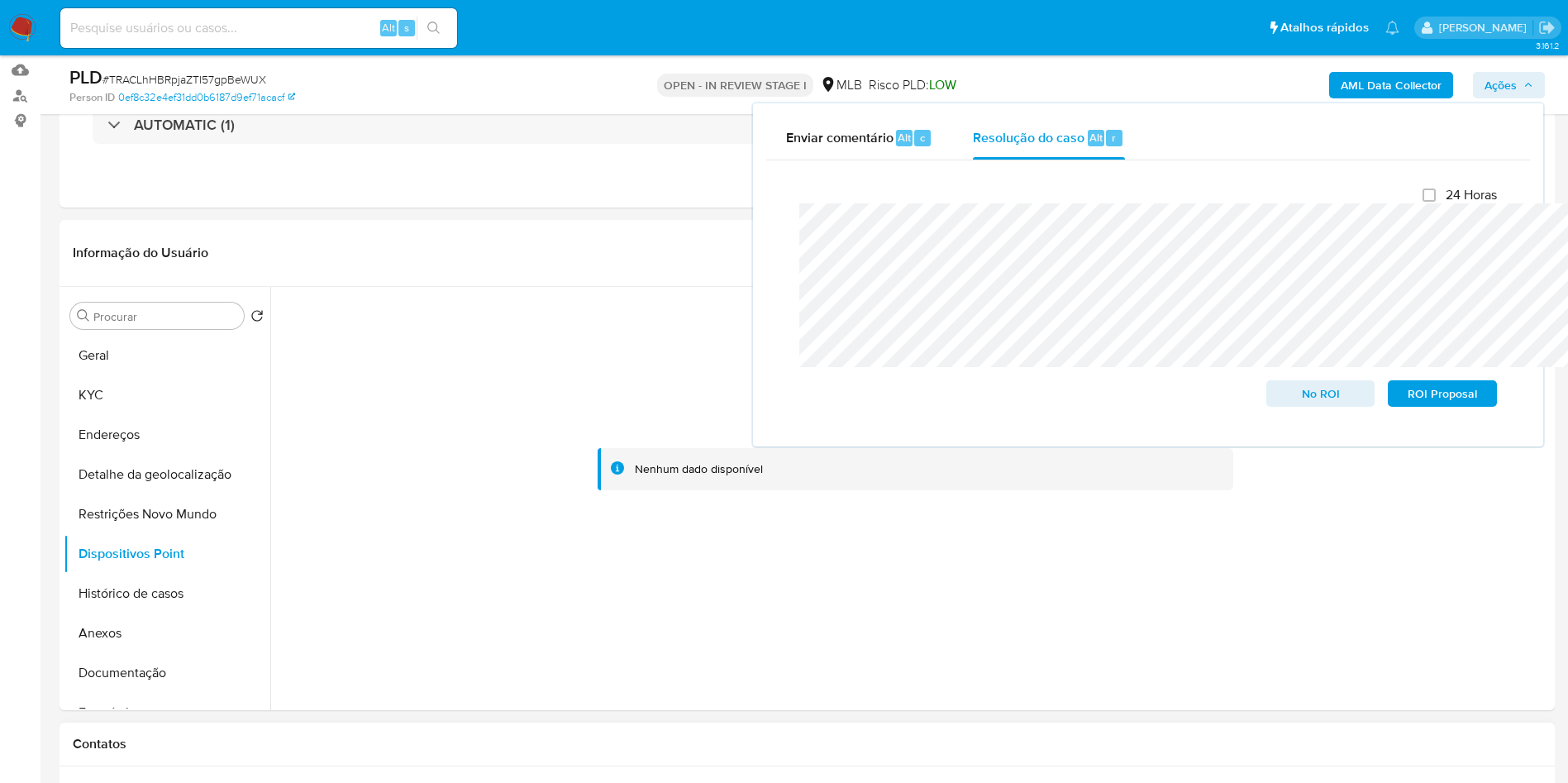
scroll to position [0, 0]
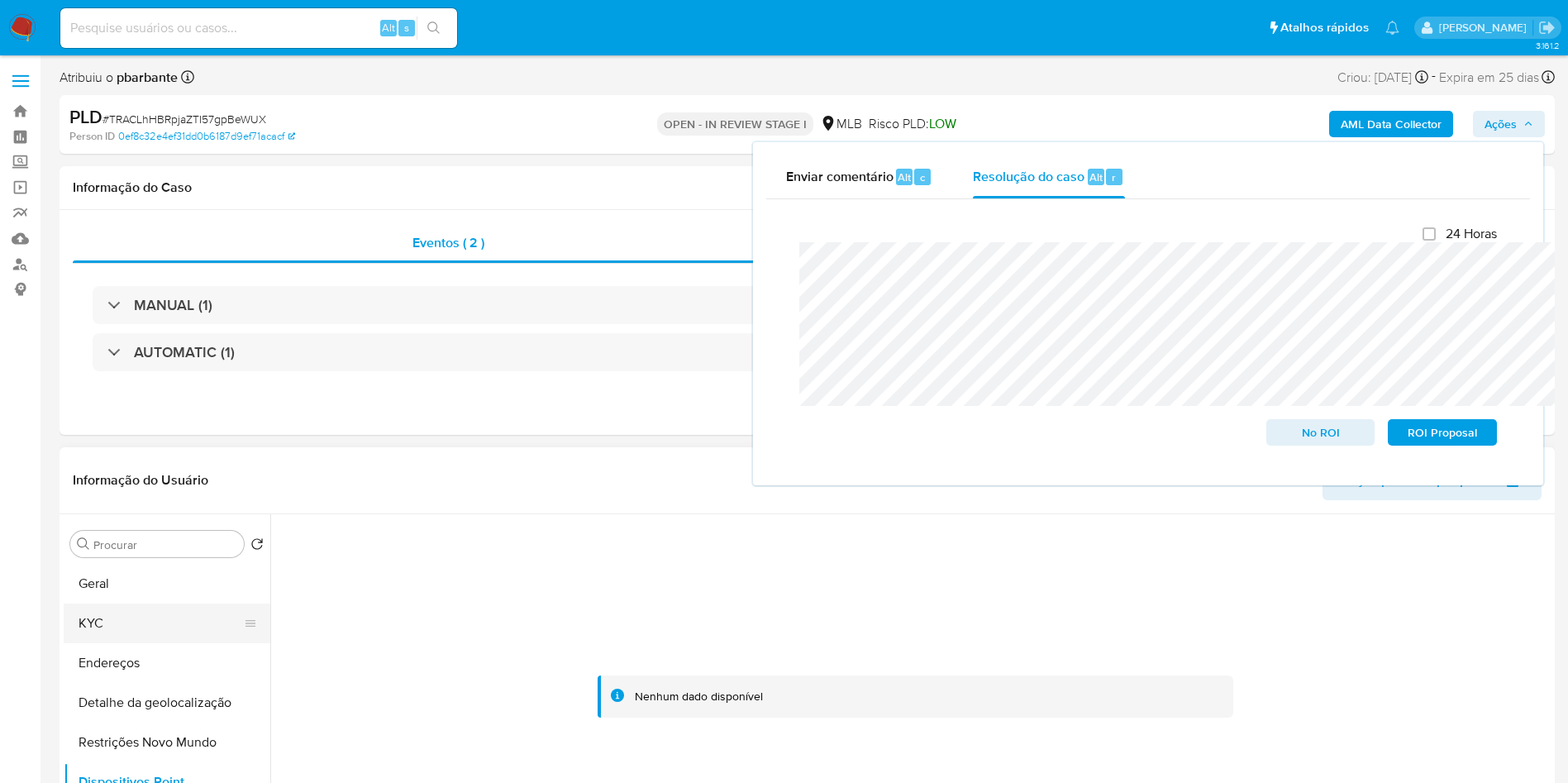
click at [155, 612] on button "KYC" at bounding box center [161, 622] width 193 height 39
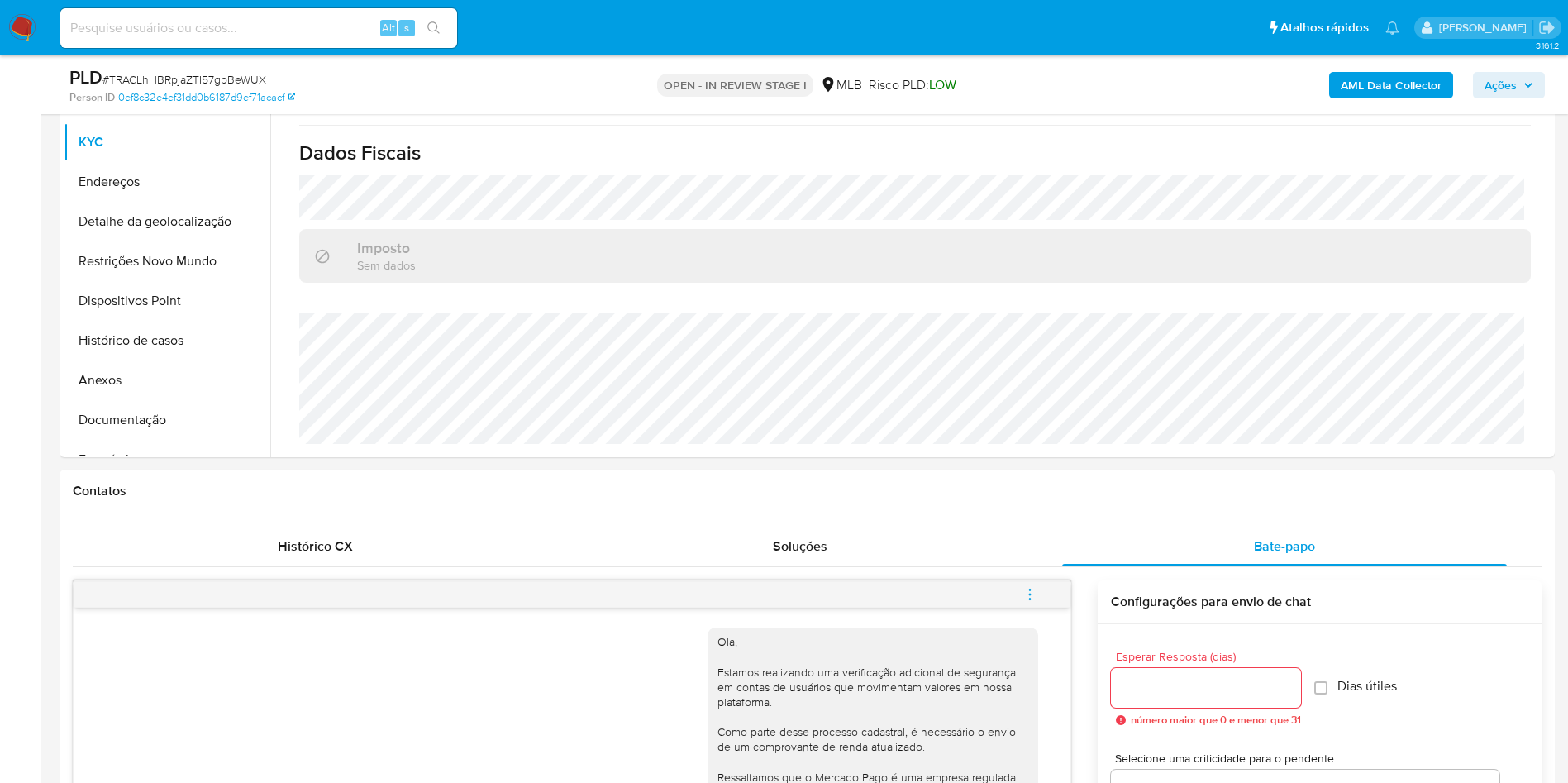
scroll to position [424, 0]
click at [121, 375] on button "Anexos" at bounding box center [161, 378] width 193 height 39
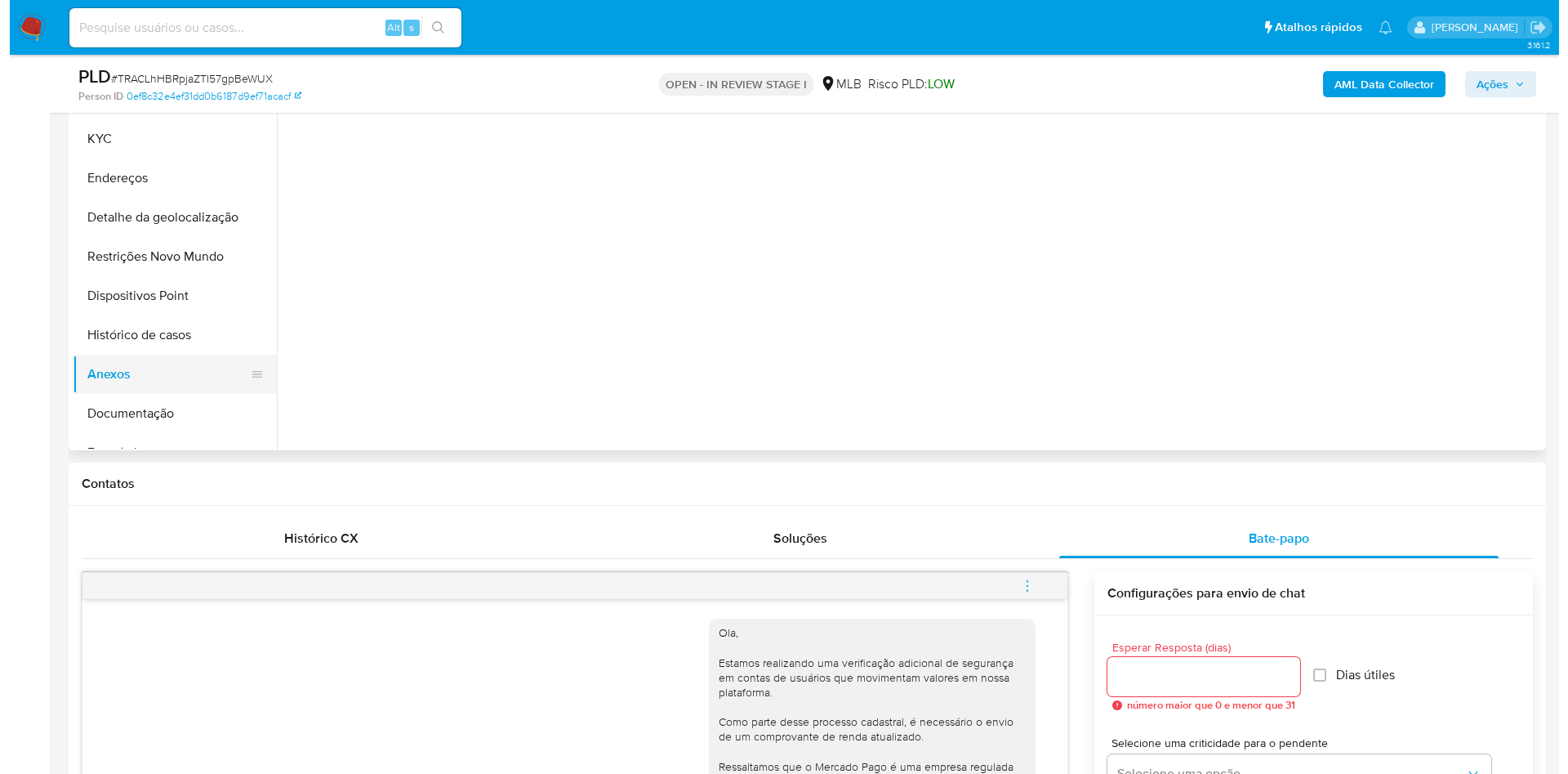
scroll to position [0, 0]
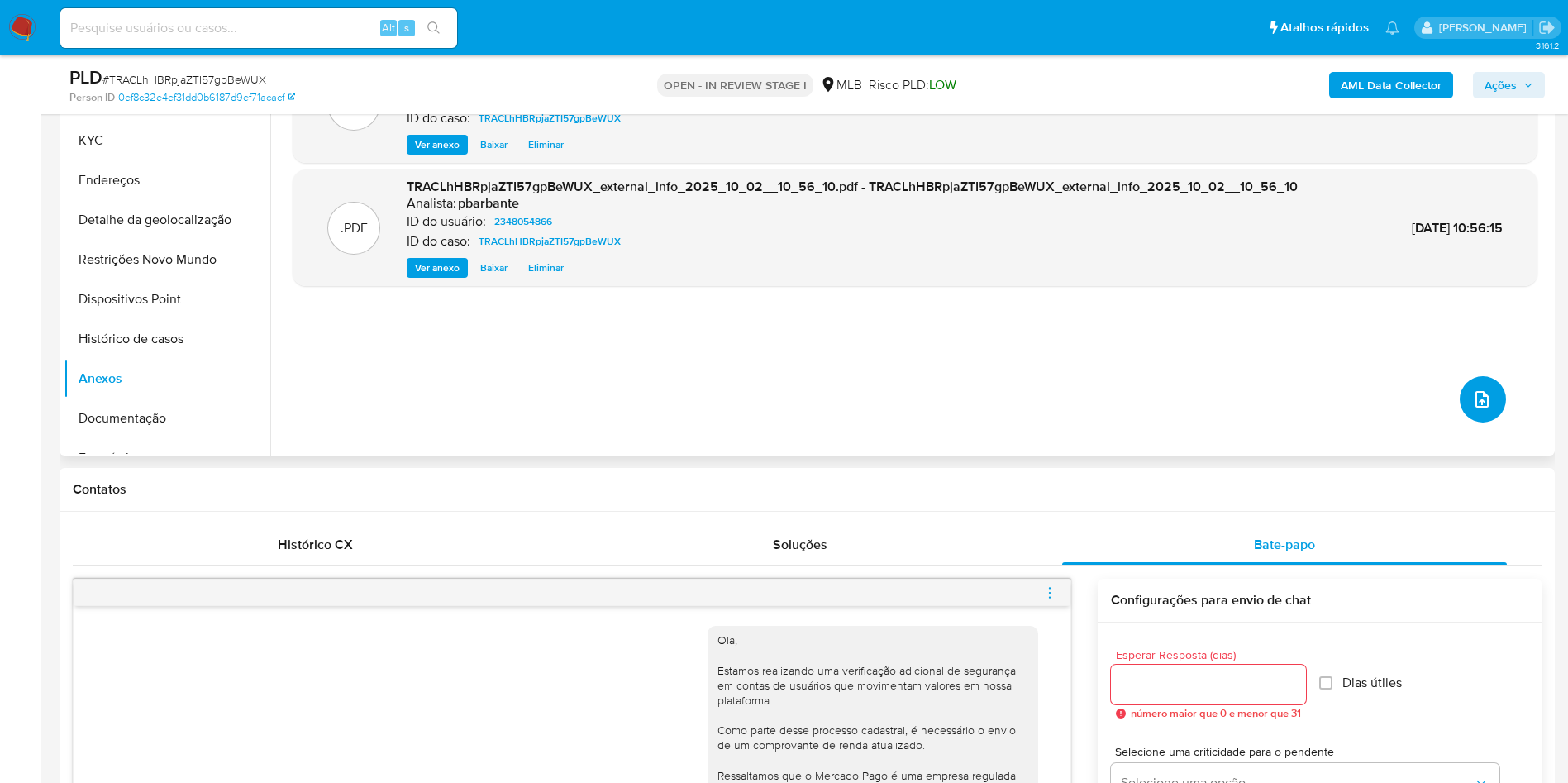
click at [1482, 423] on button "upload-file" at bounding box center [1483, 399] width 46 height 46
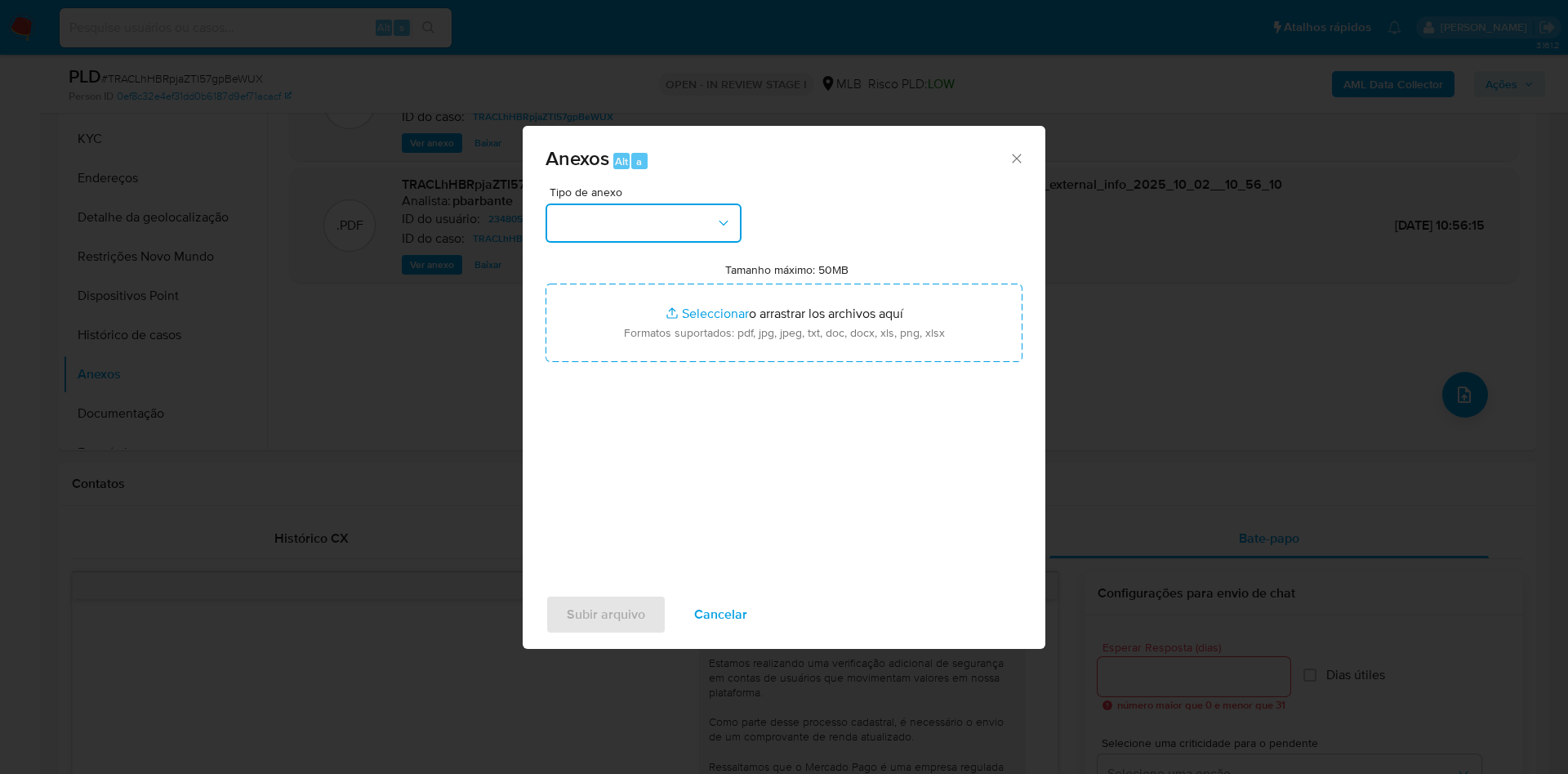
click at [622, 203] on button "button" at bounding box center [642, 222] width 196 height 39
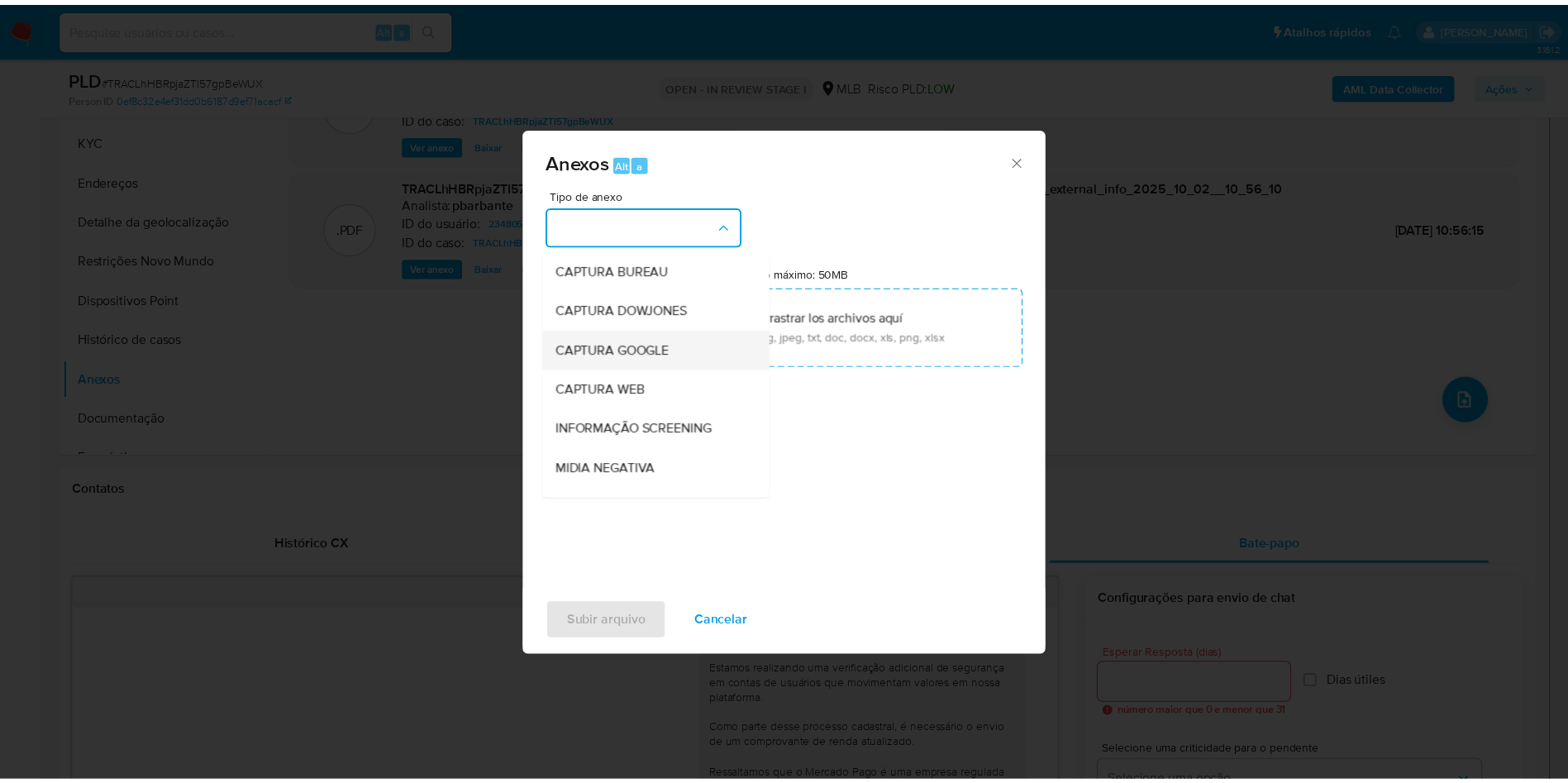
scroll to position [222, 0]
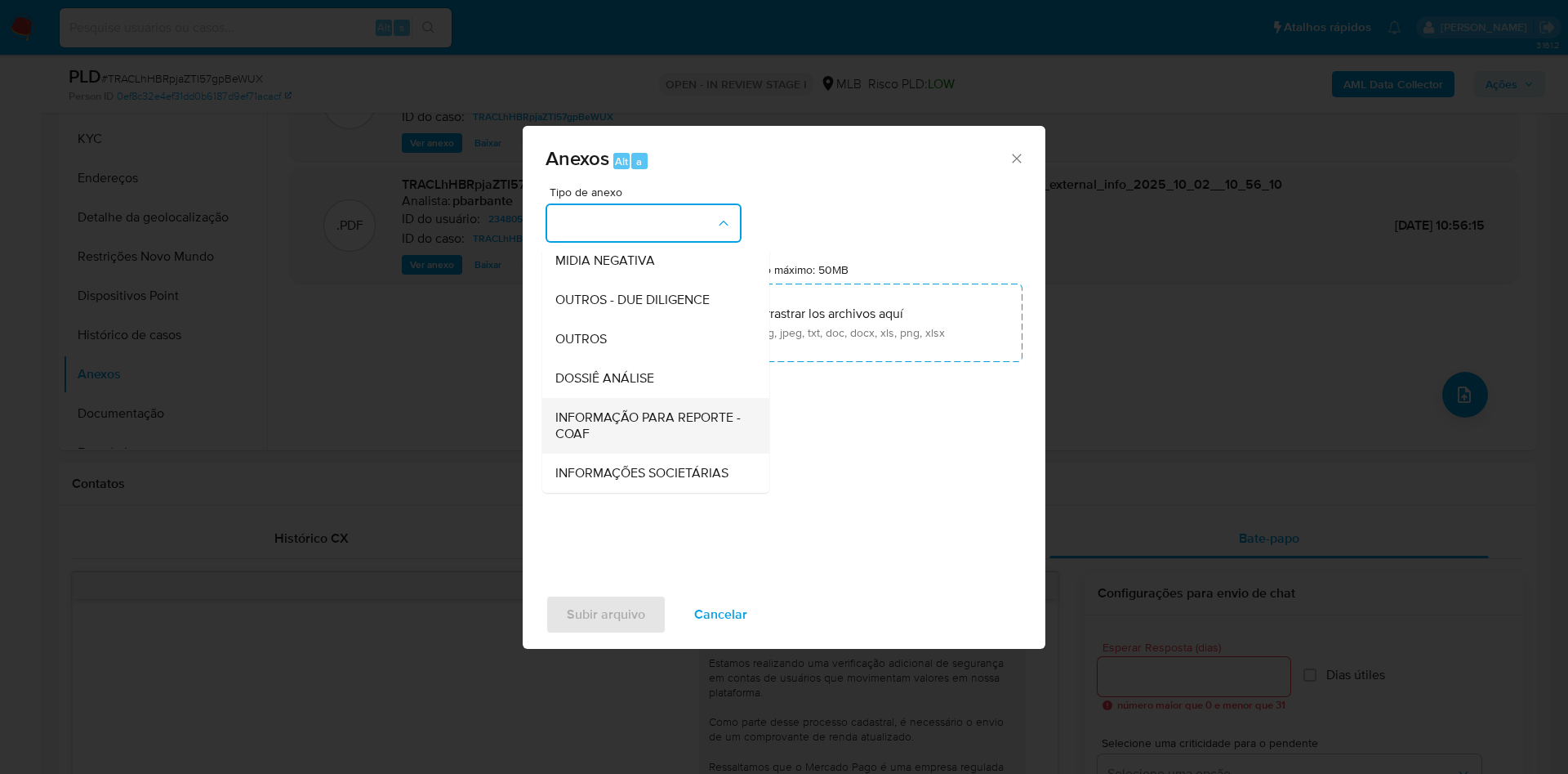
click at [580, 409] on span "INFORMAÇÃO PARA REPORTE - COAF" at bounding box center [651, 425] width 191 height 33
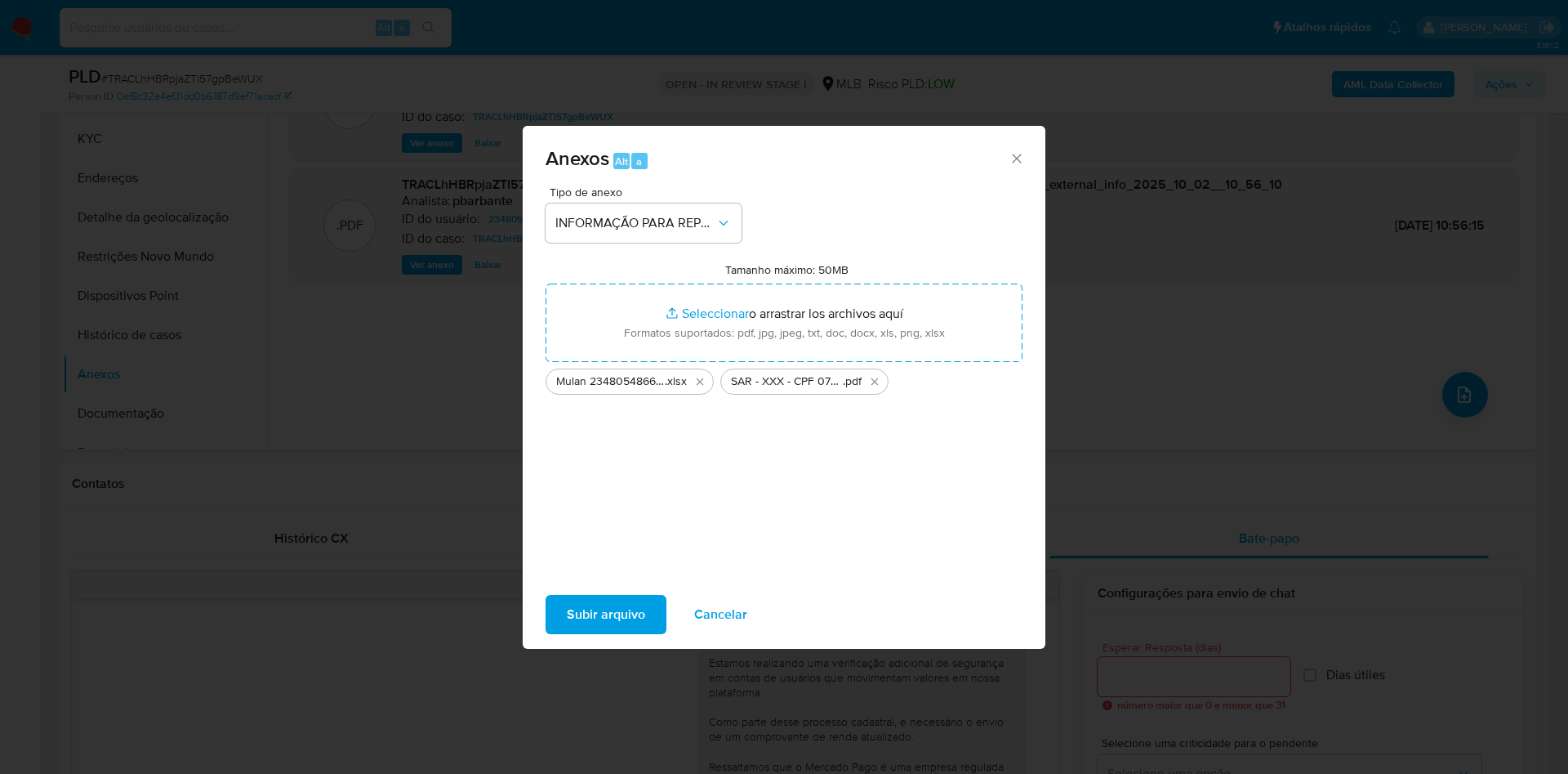
click at [567, 614] on span "Subir arquivo" at bounding box center [605, 614] width 78 height 36
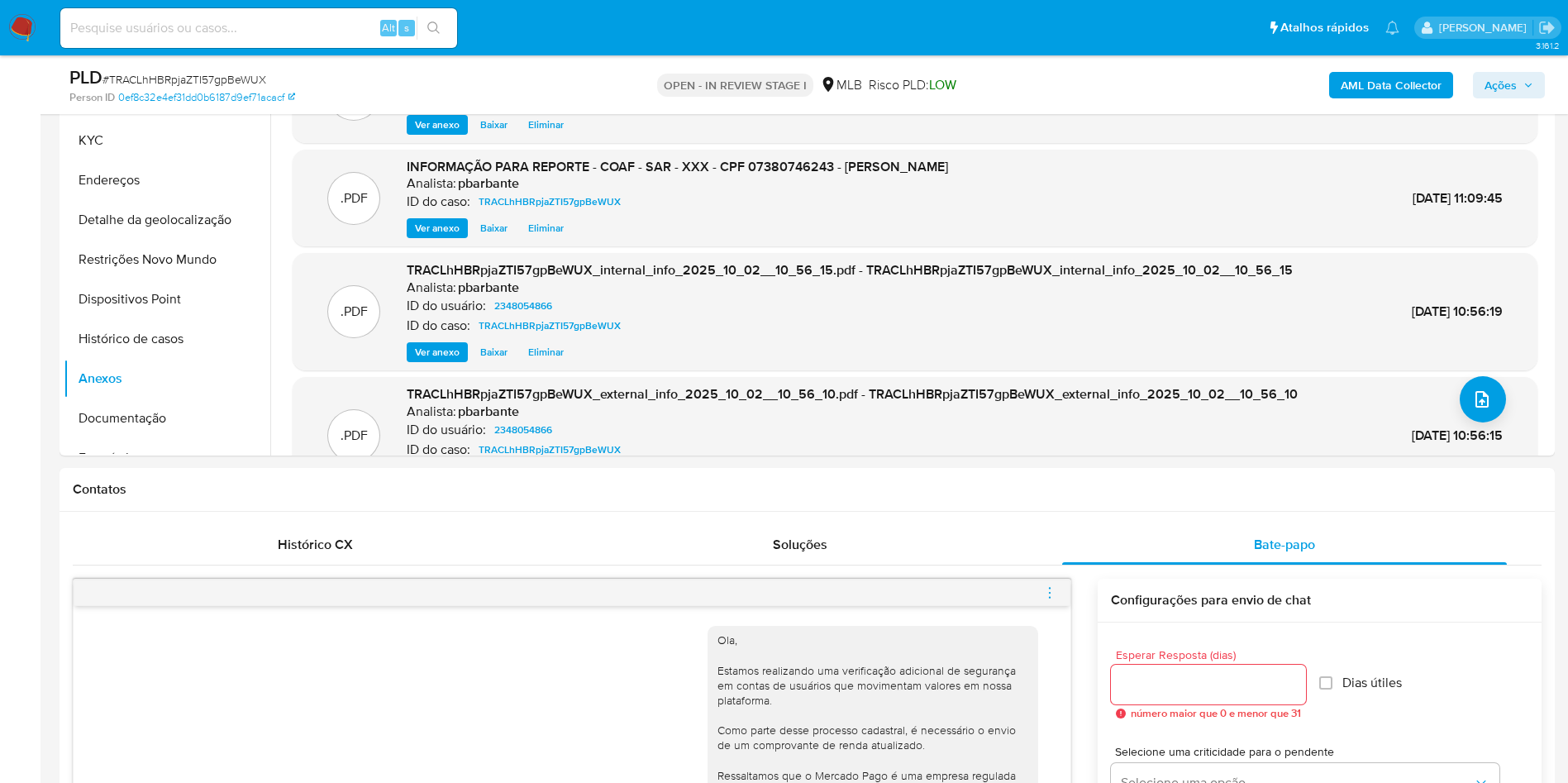
click at [1503, 86] on span "Ações" at bounding box center [1501, 85] width 33 height 27
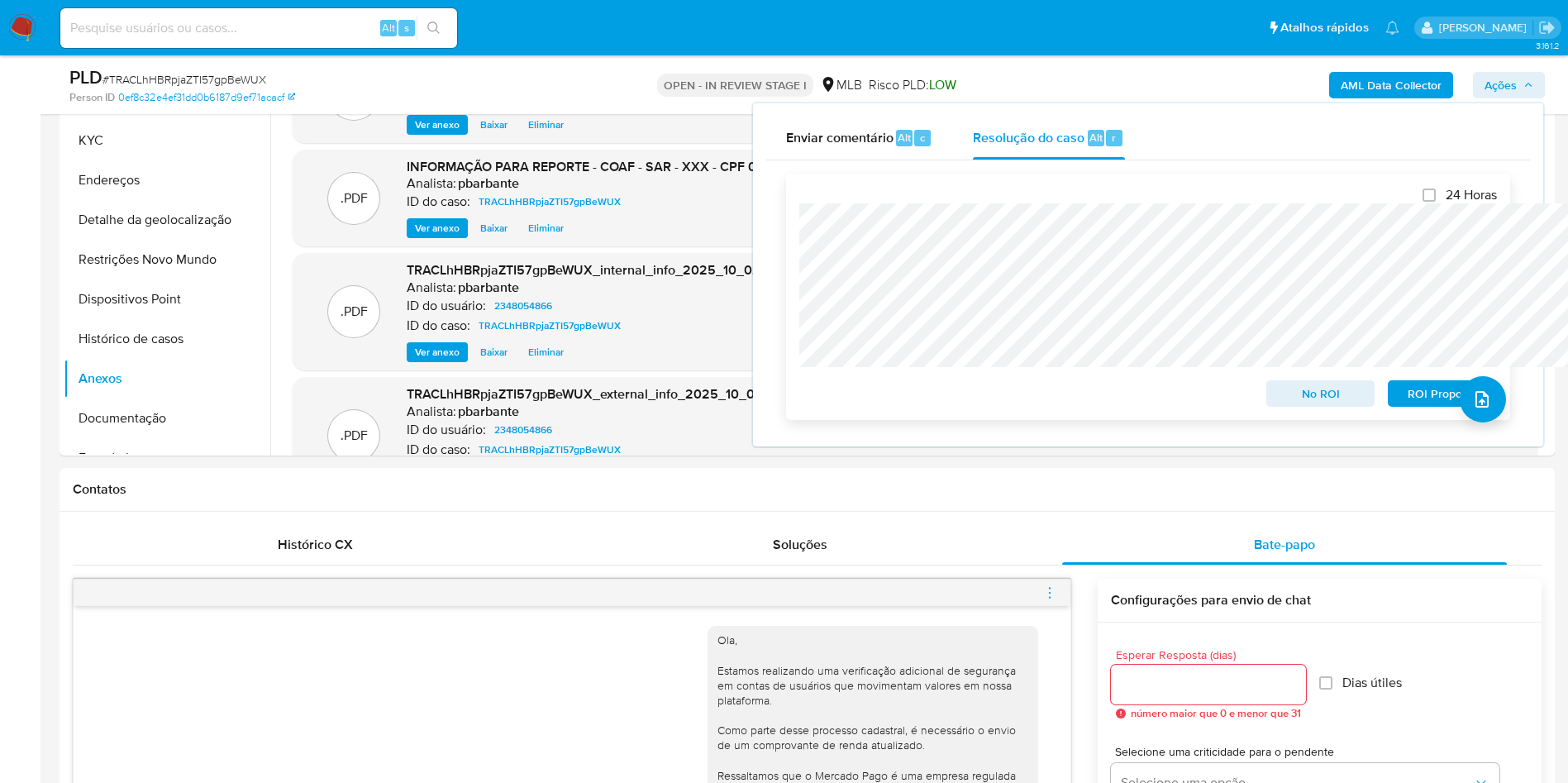
click at [1432, 394] on span "ROI Proposal" at bounding box center [1443, 393] width 86 height 23
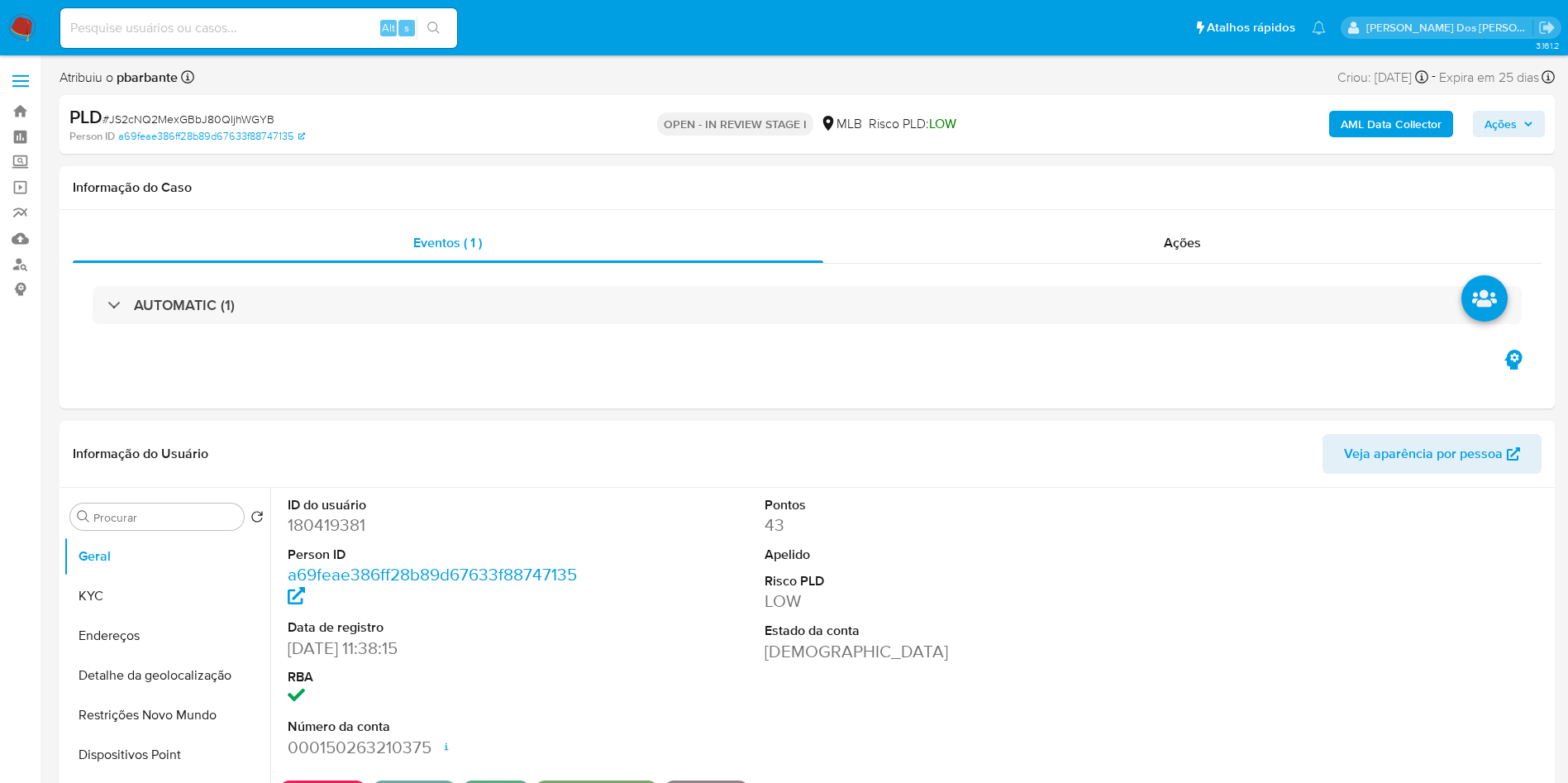
select select "10"
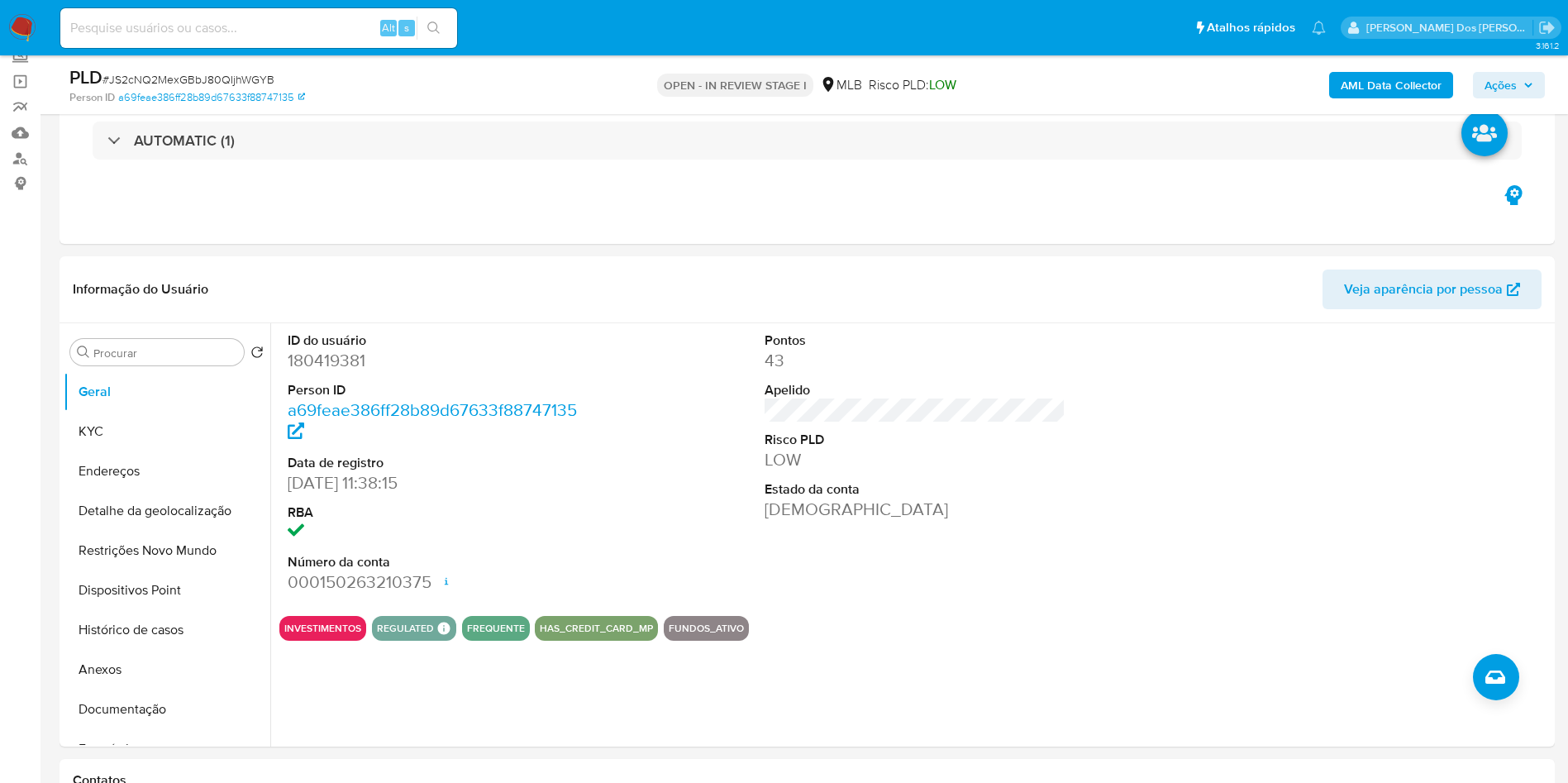
scroll to position [107, 0]
click at [123, 649] on button "Histórico de casos" at bounding box center [161, 628] width 193 height 39
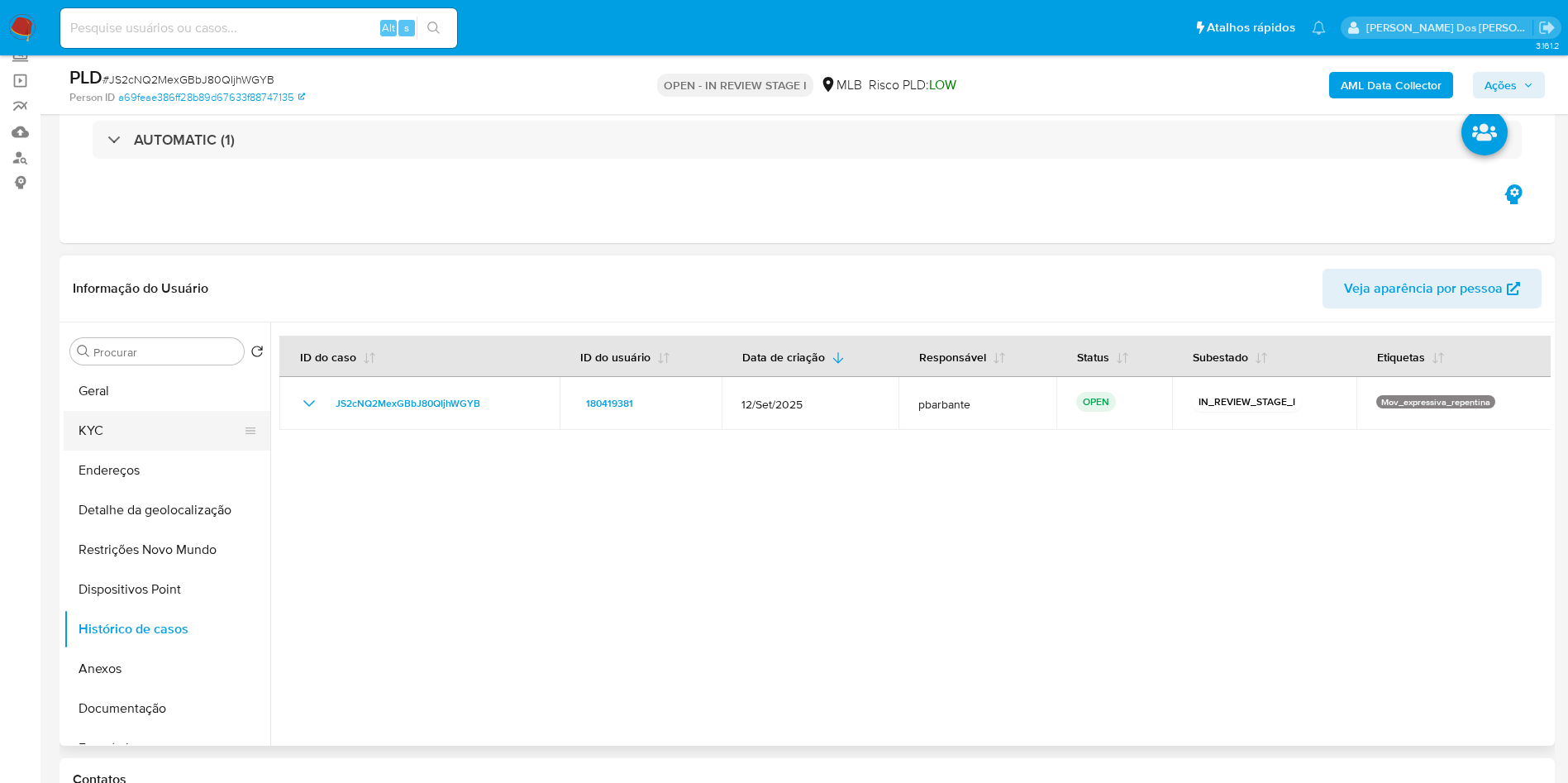
click at [145, 445] on button "KYC" at bounding box center [161, 430] width 193 height 39
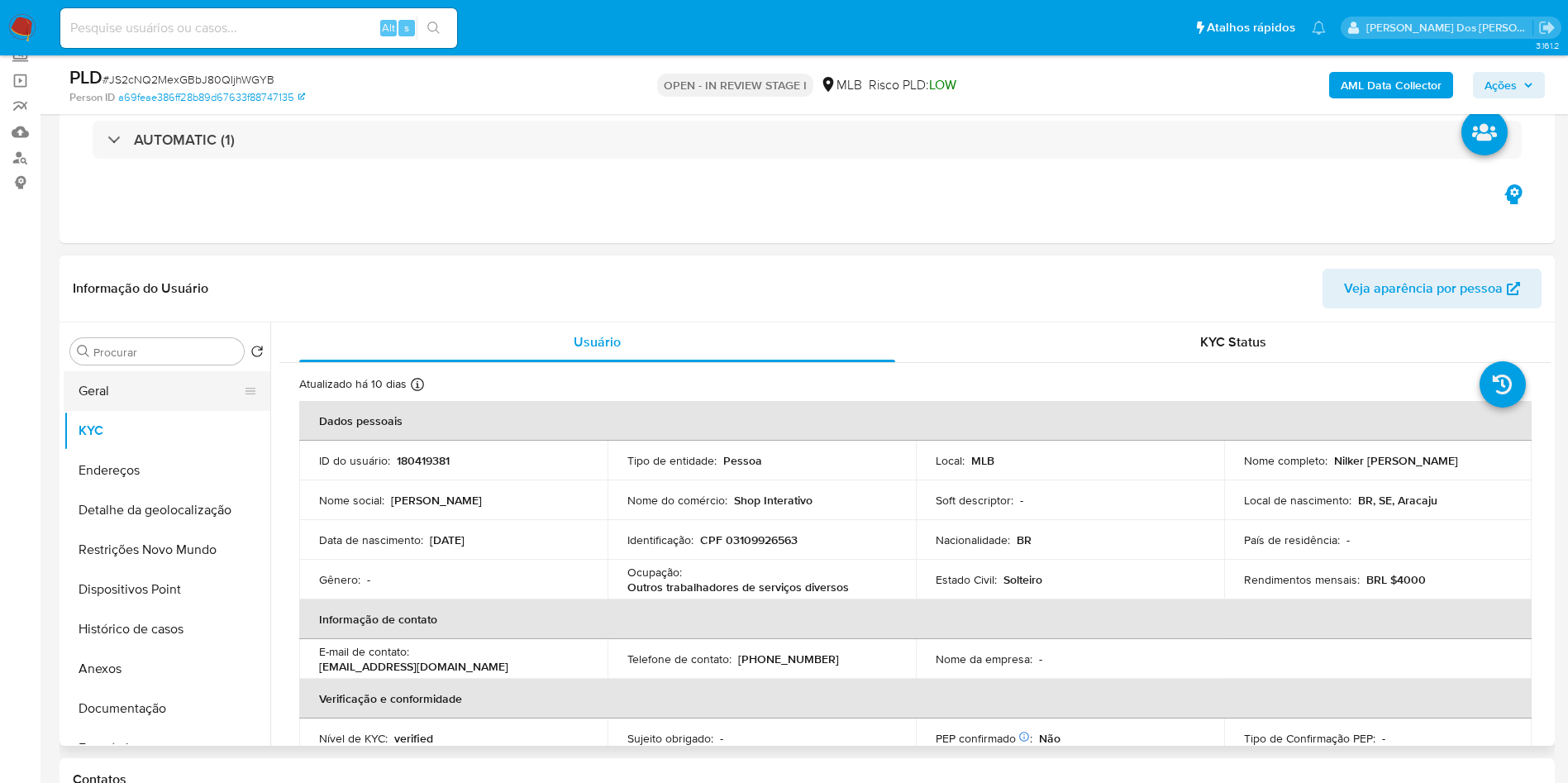
click at [139, 402] on button "Geral" at bounding box center [161, 390] width 193 height 39
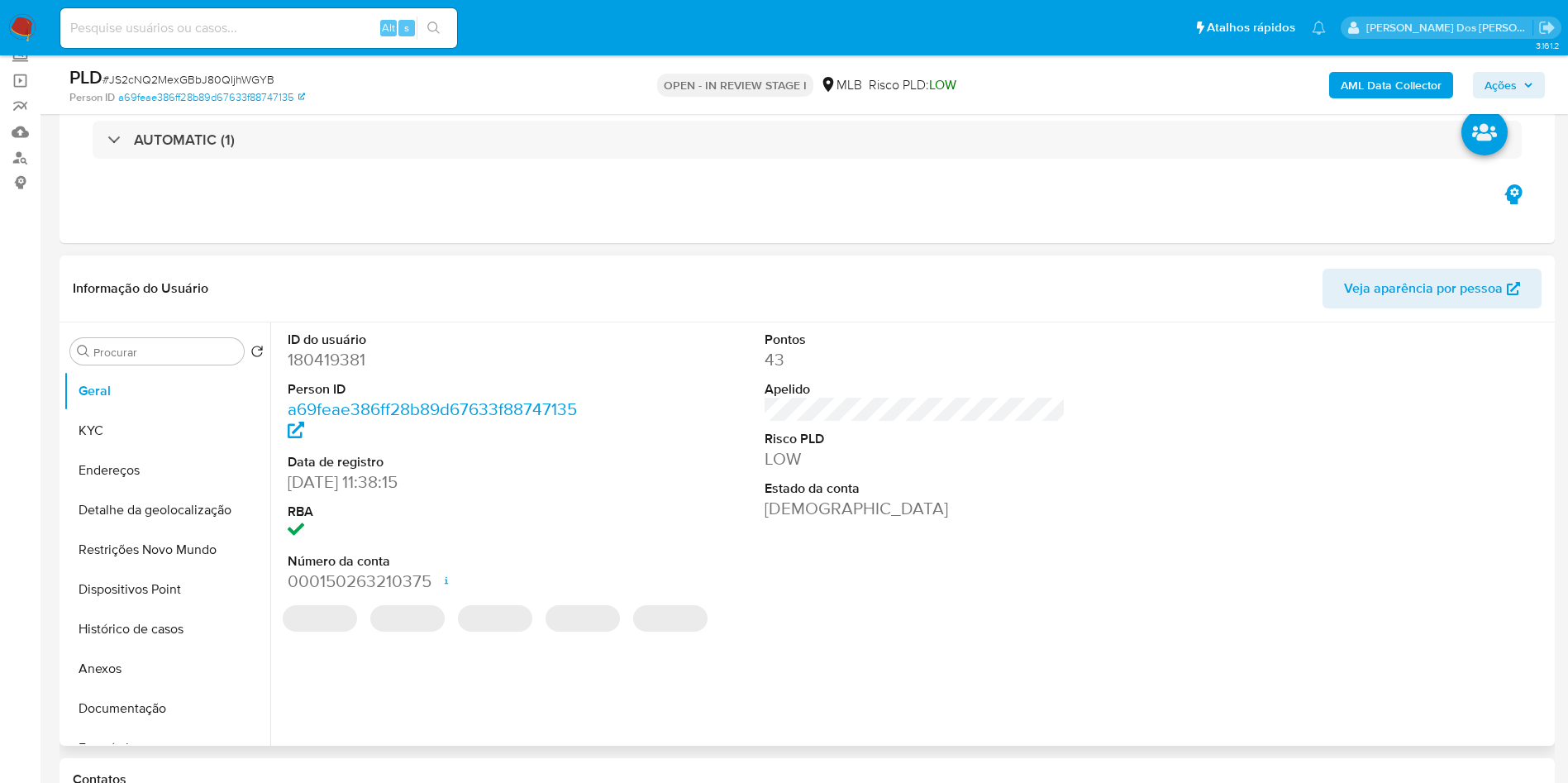
click at [345, 371] on dd "180419381" at bounding box center [439, 359] width 302 height 23
copy dd "180419381"
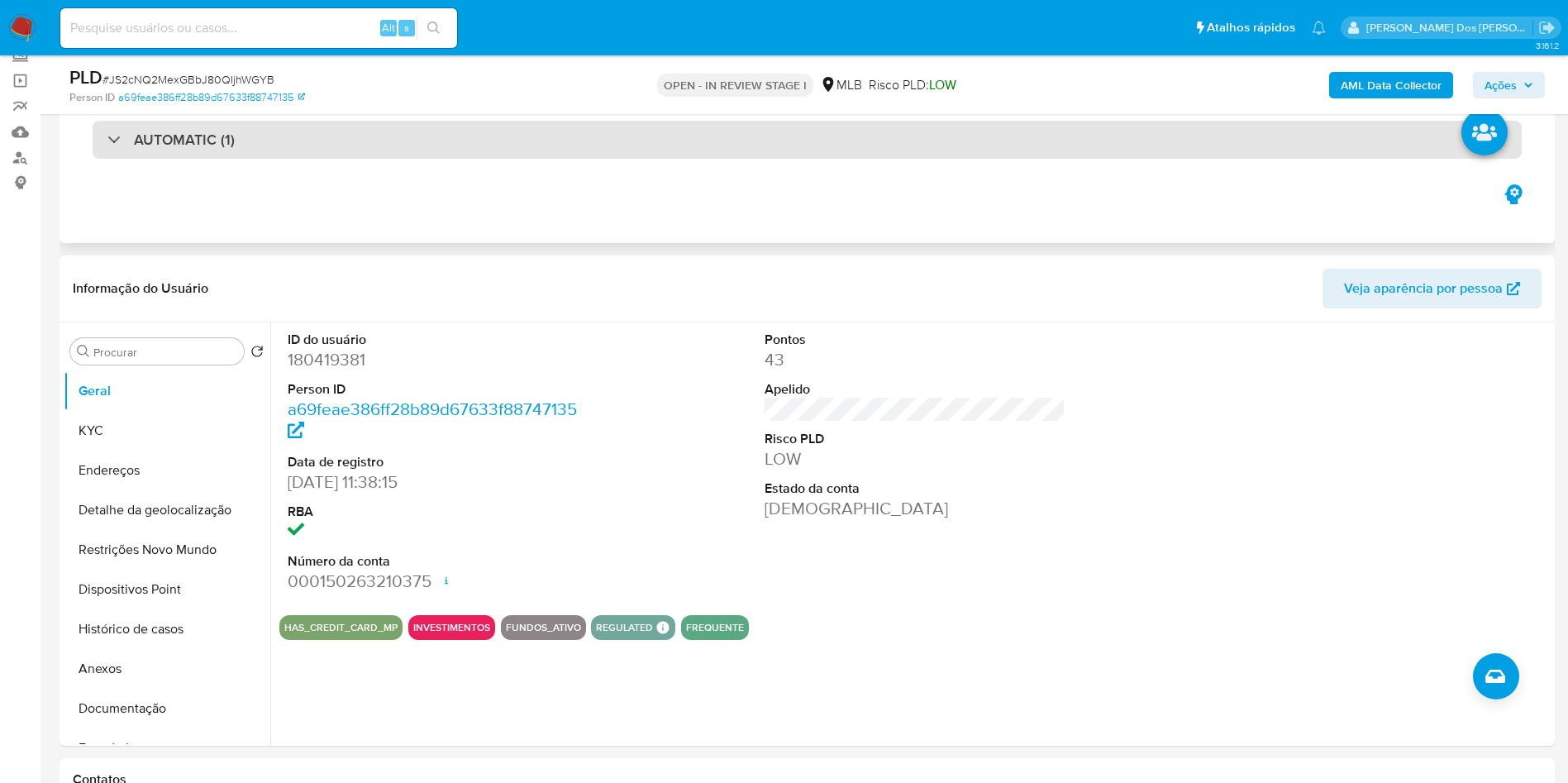
click at [461, 138] on div "AUTOMATIC (1)" at bounding box center [807, 140] width 1429 height 38
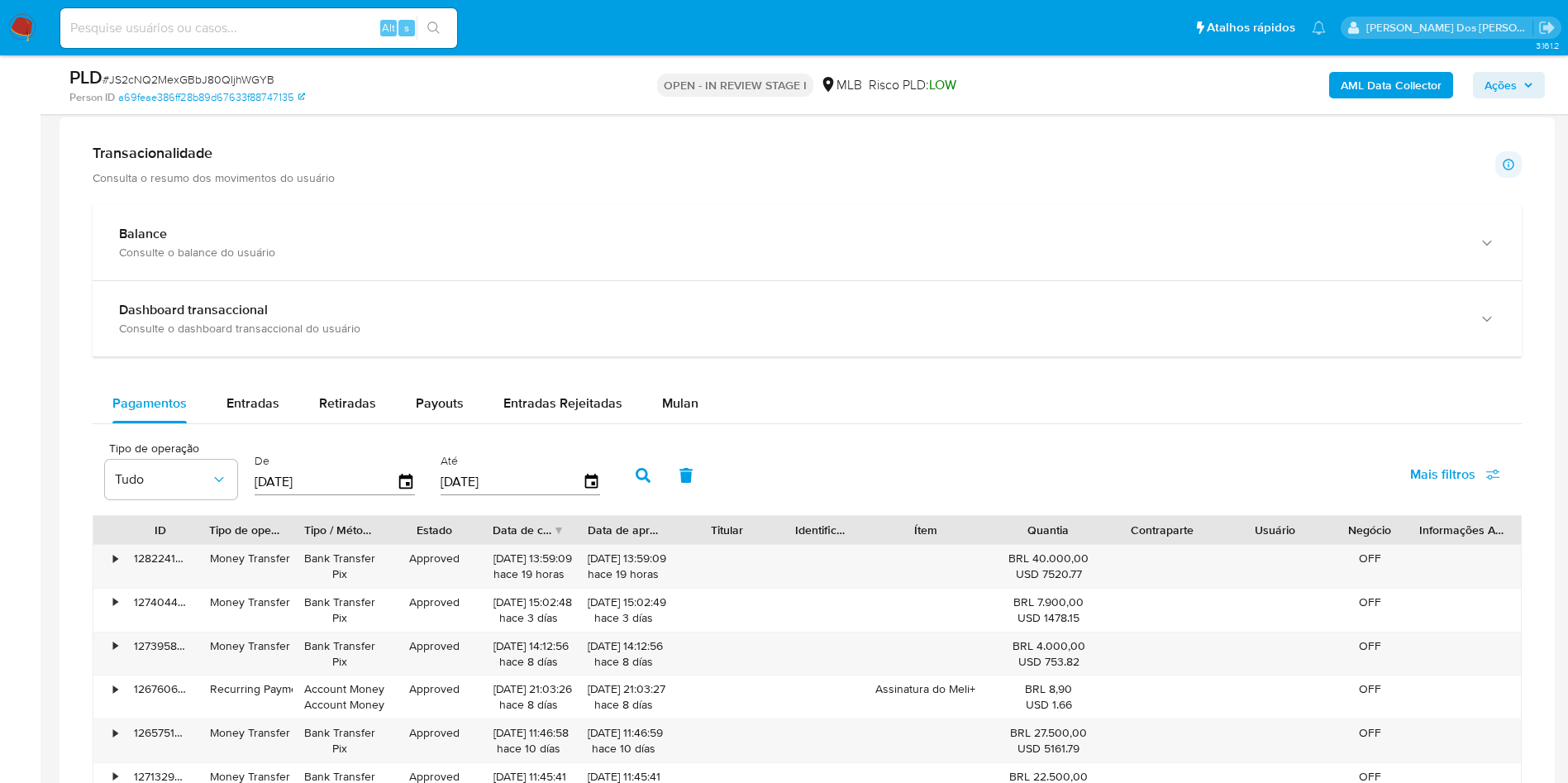
scroll to position [1559, 0]
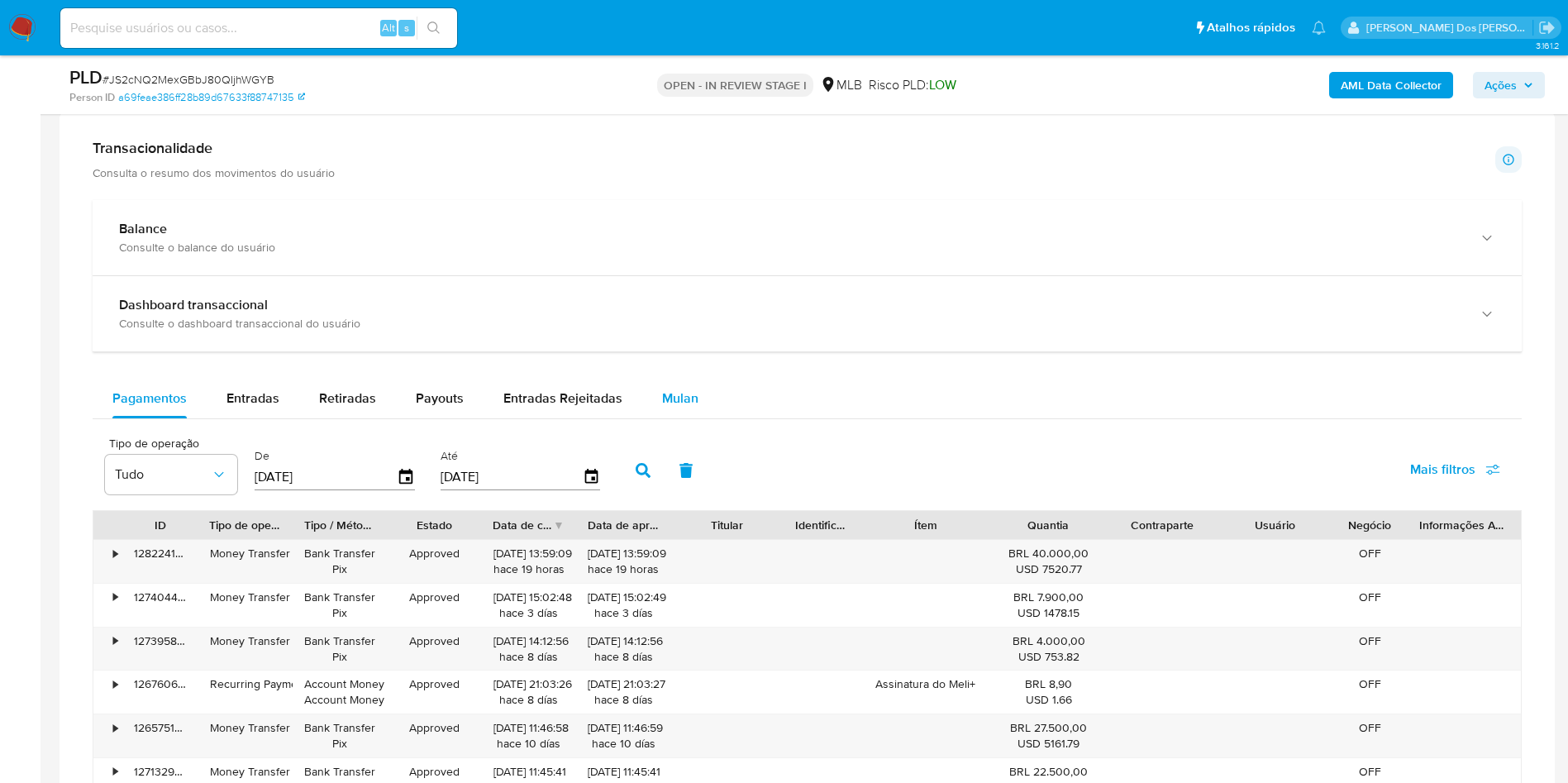
click at [673, 384] on div "Mulan" at bounding box center [680, 398] width 36 height 39
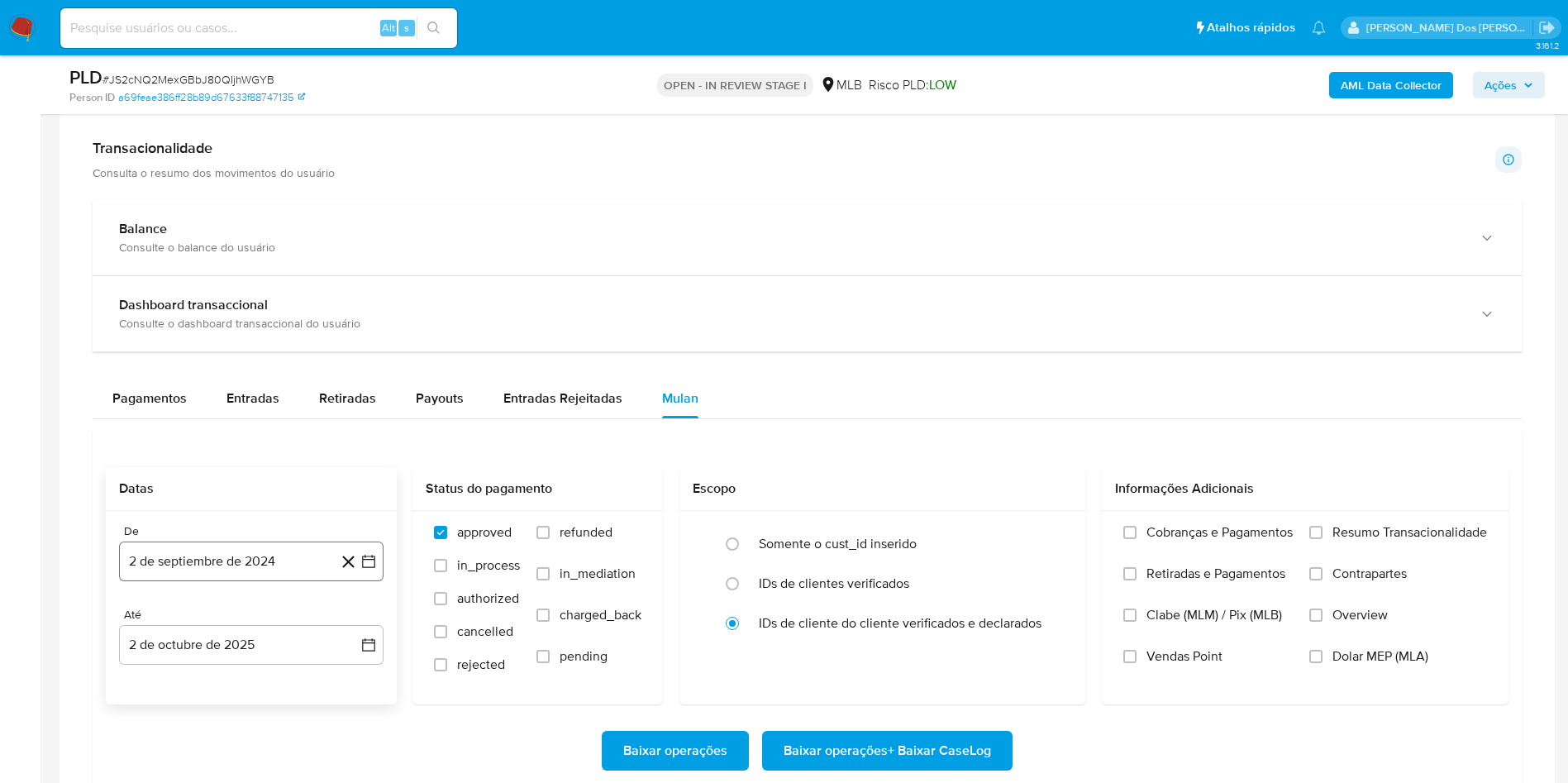
click at [363, 566] on icon "button" at bounding box center [369, 561] width 13 height 13
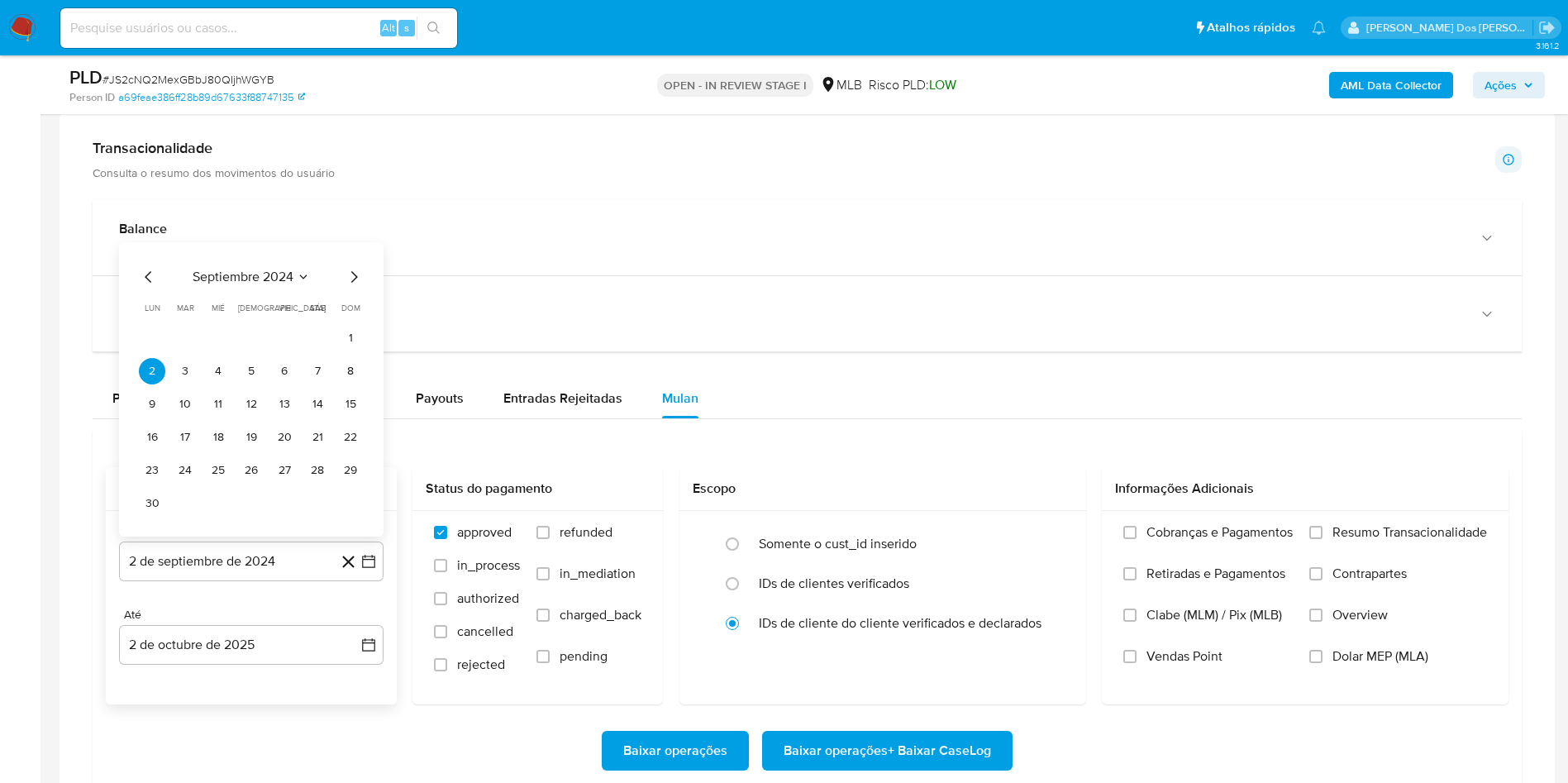
click at [355, 283] on icon "Mes siguiente" at bounding box center [354, 277] width 7 height 11
click at [355, 284] on div "octubre 2024 octubre 2024 lun lunes mar martes mié miércoles jue jueves vie vie…" at bounding box center [250, 405] width 265 height 261
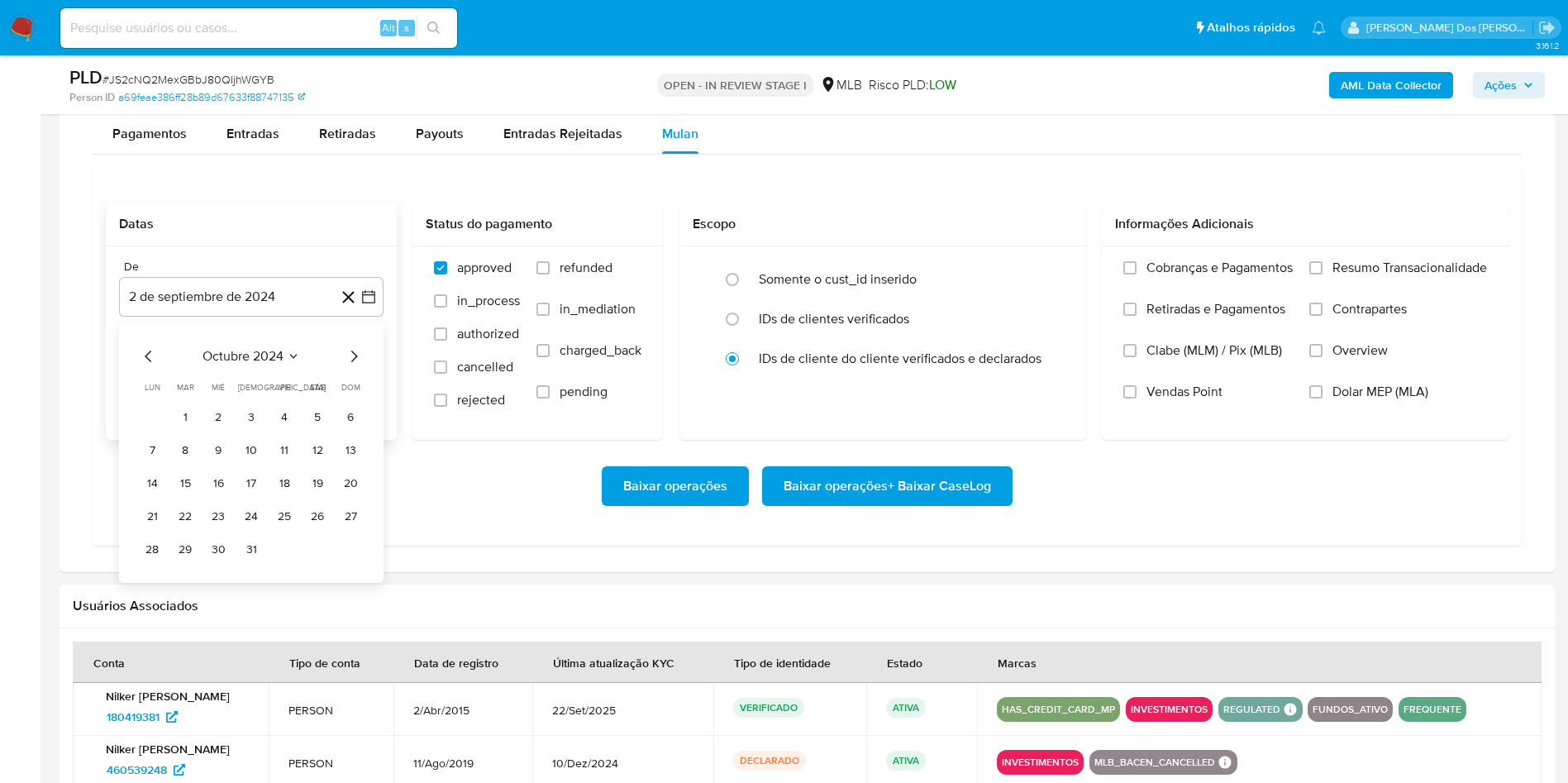
scroll to position [1825, 0]
click at [352, 356] on icon "Mes siguiente" at bounding box center [354, 356] width 7 height 11
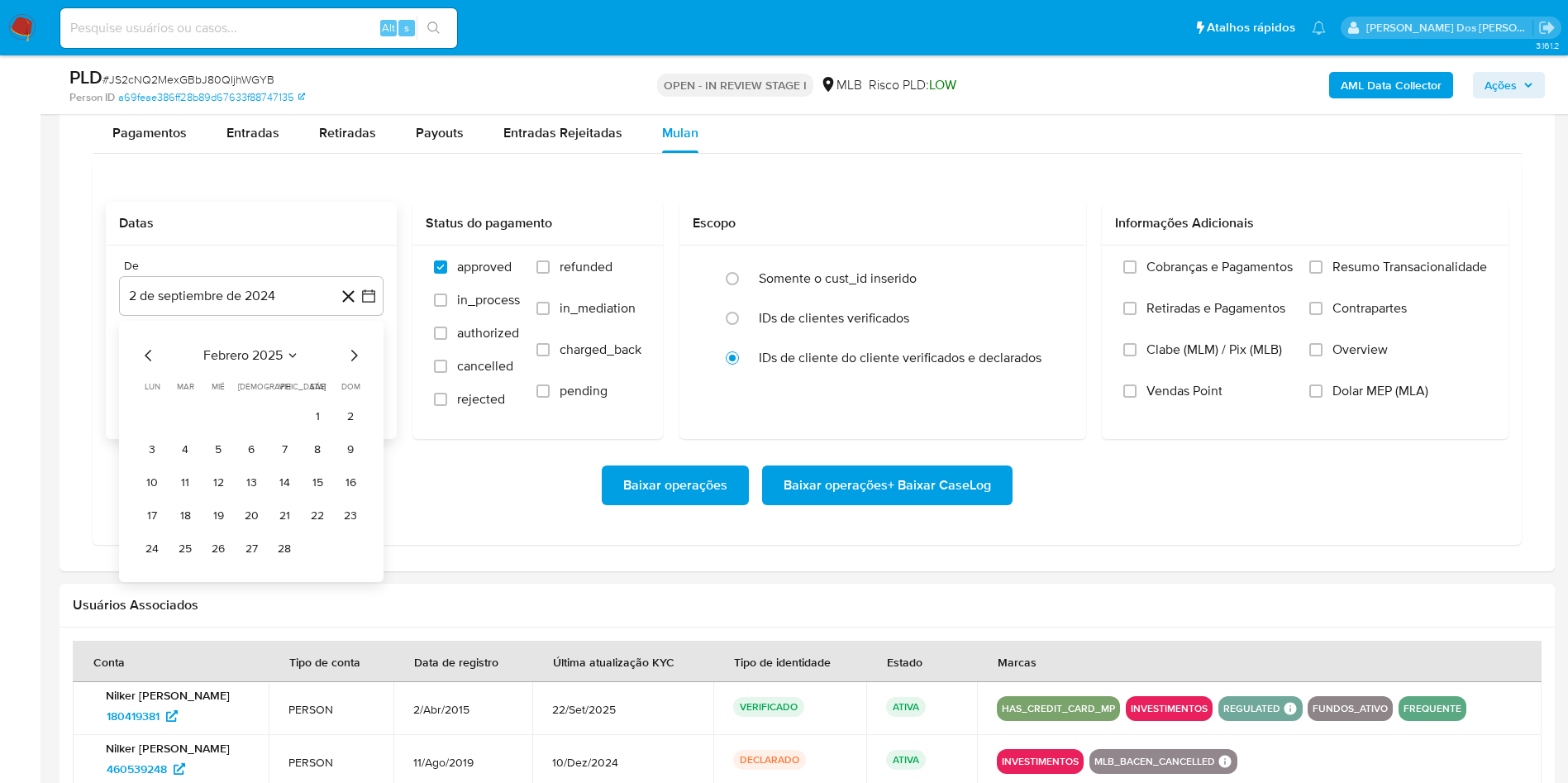
click at [352, 356] on icon "Mes siguiente" at bounding box center [354, 356] width 7 height 11
click at [148, 354] on icon "Mes anterior" at bounding box center [148, 355] width 20 height 20
click at [303, 424] on tr "1 2" at bounding box center [250, 417] width 225 height 27
click at [331, 419] on tr "1 2" at bounding box center [250, 417] width 225 height 27
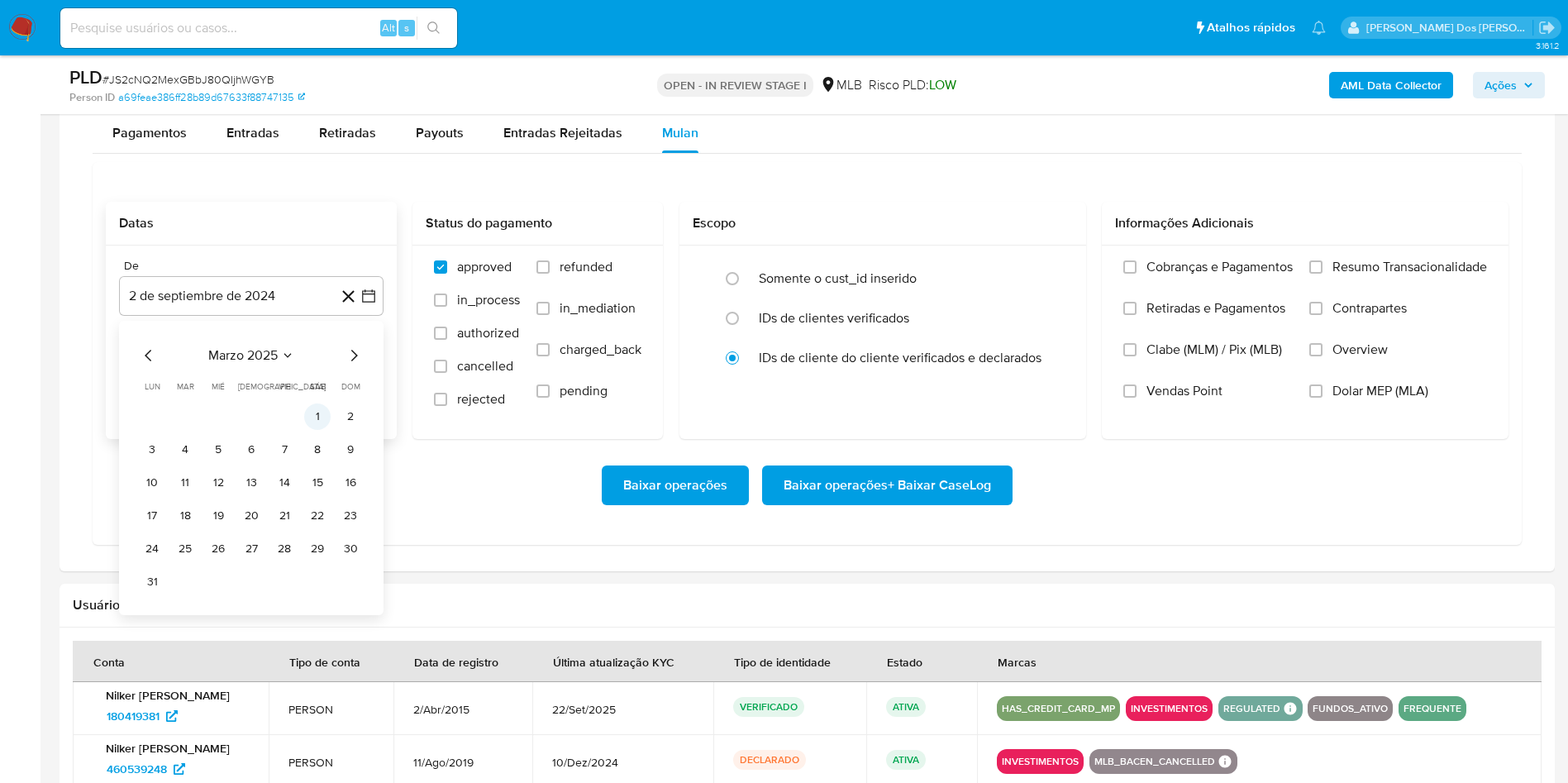
click at [317, 418] on button "1" at bounding box center [317, 417] width 27 height 27
click at [1333, 275] on span "Resumo Transacionalidade" at bounding box center [1410, 267] width 155 height 16
click at [1322, 273] on input "Resumo Transacionalidade" at bounding box center [1316, 267] width 13 height 13
click at [796, 503] on span "Baixar operações + Baixar CaseLog" at bounding box center [887, 485] width 207 height 36
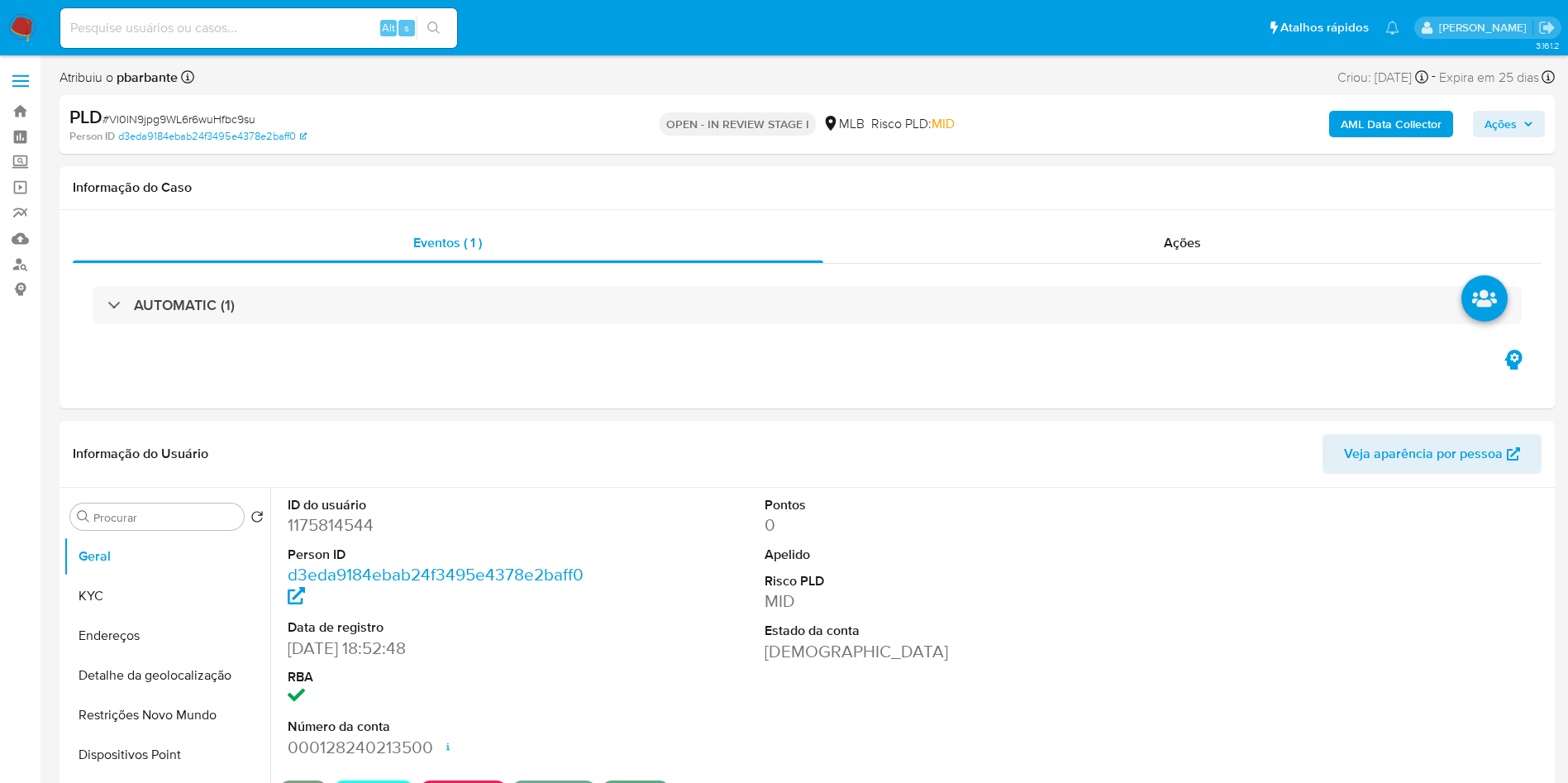
select select "10"
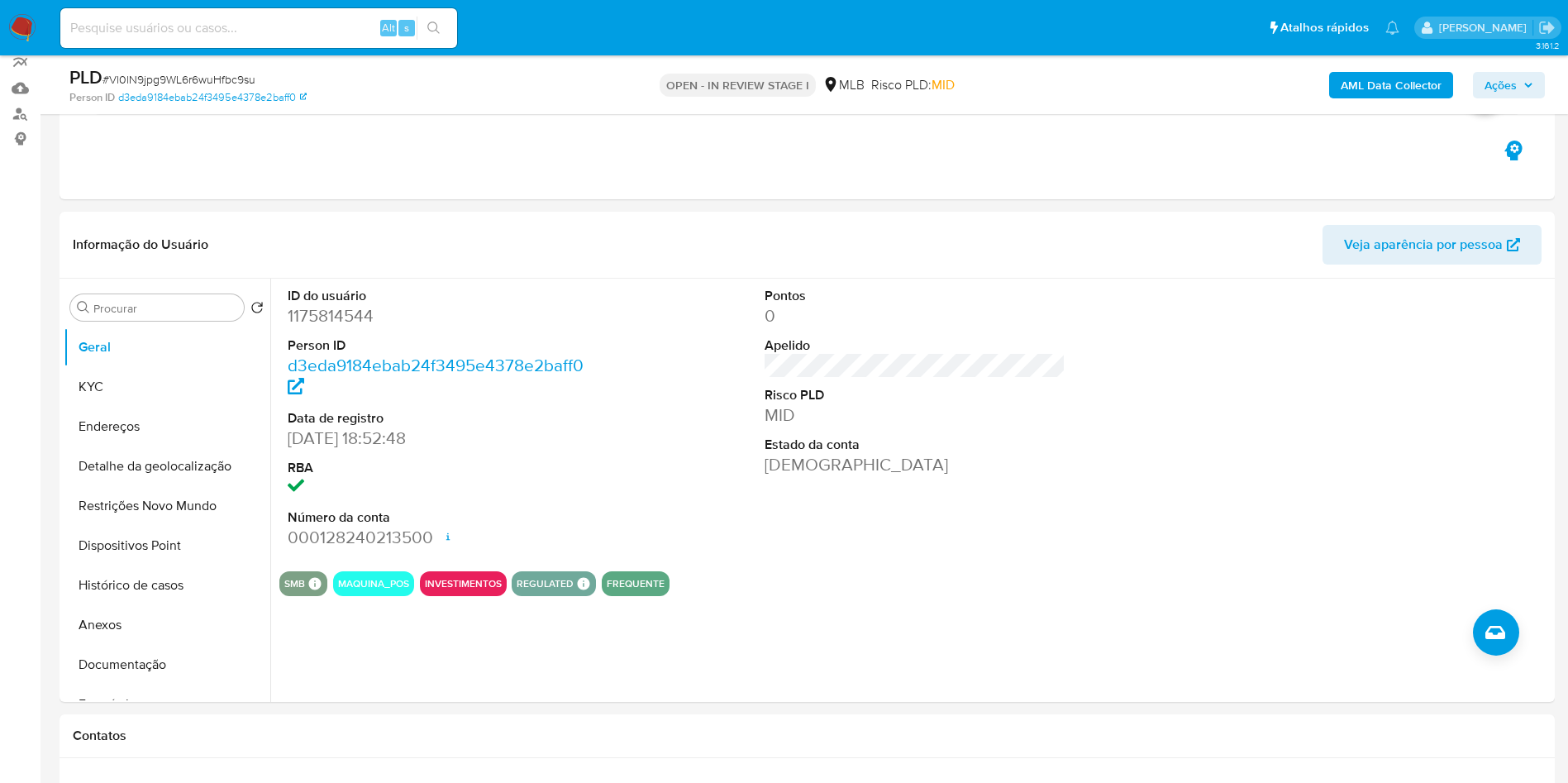
scroll to position [153, 0]
click at [320, 325] on dd "1175814544" at bounding box center [439, 314] width 302 height 23
copy dd "1175814544"
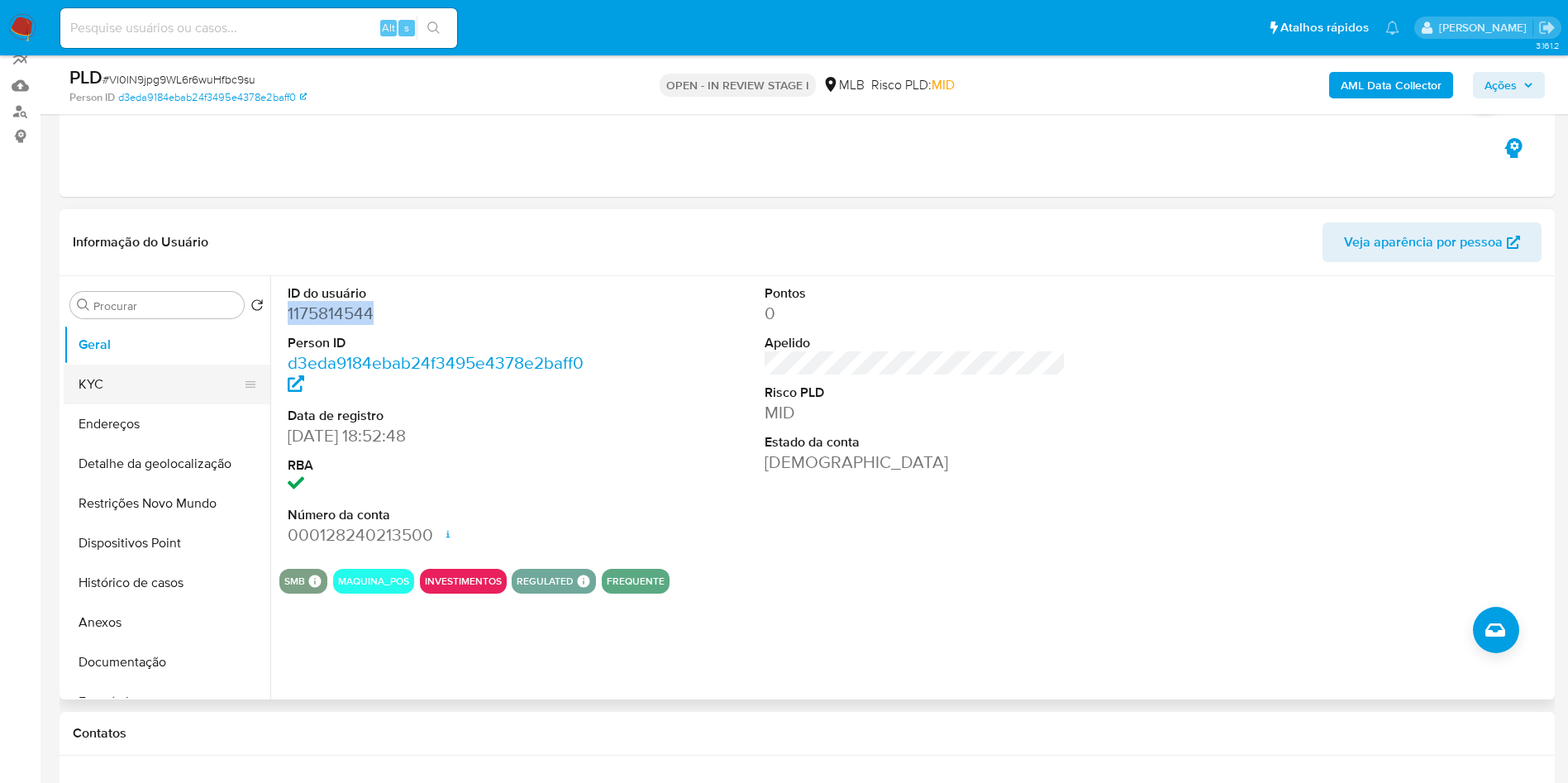
click at [126, 404] on button "KYC" at bounding box center [161, 383] width 193 height 39
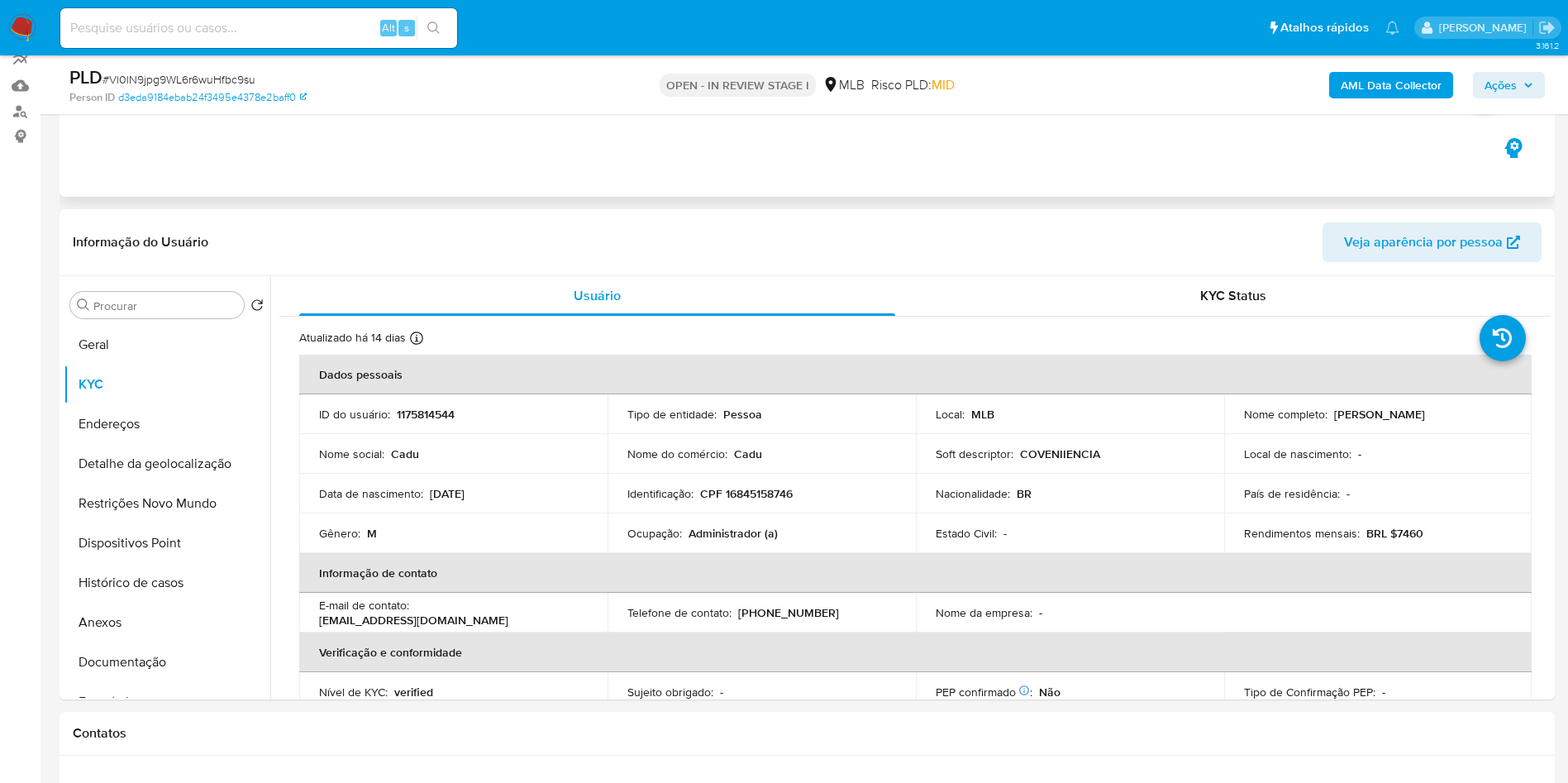
scroll to position [0, 0]
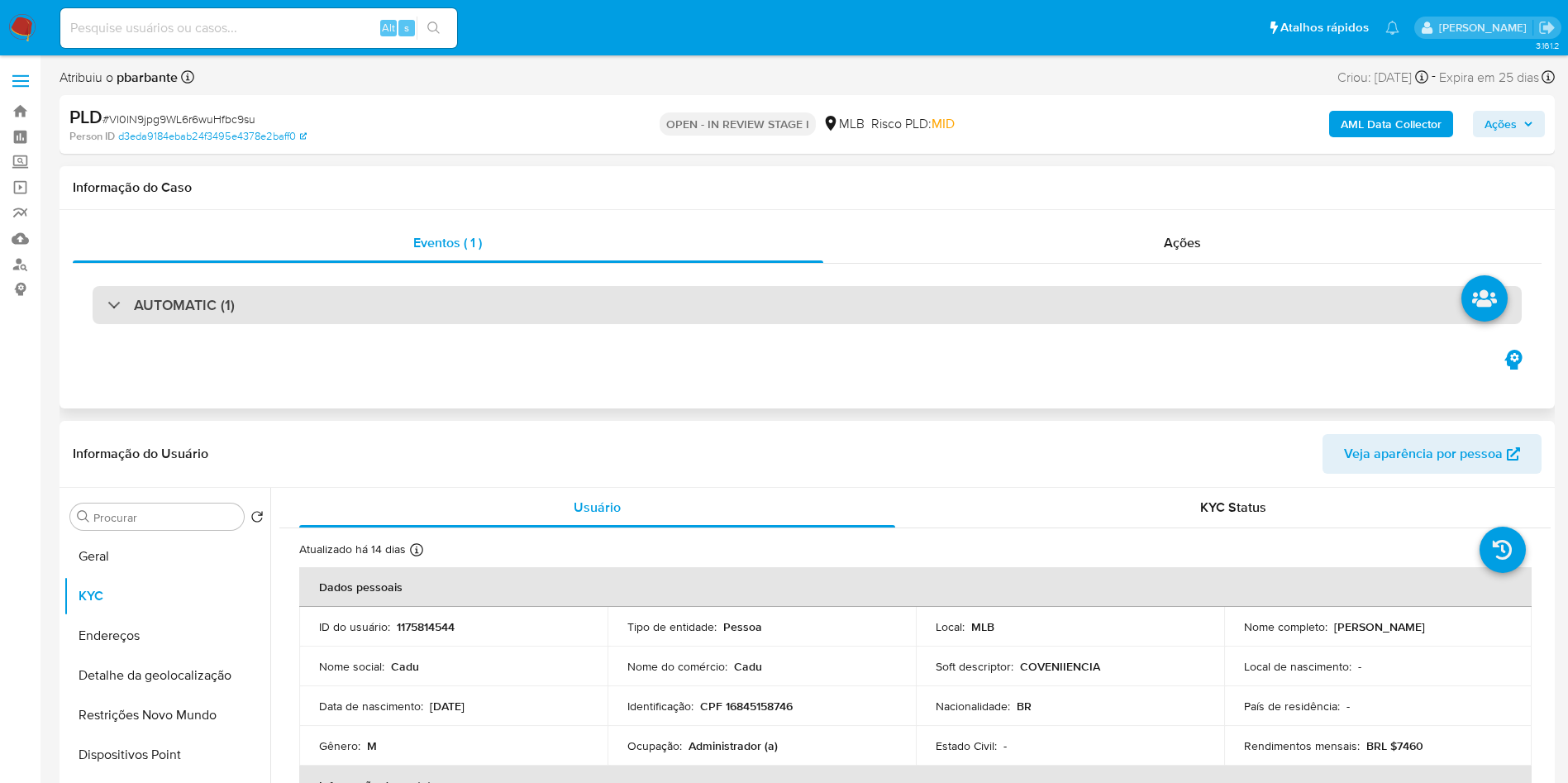
click at [492, 315] on div "AUTOMATIC (1)" at bounding box center [807, 305] width 1429 height 38
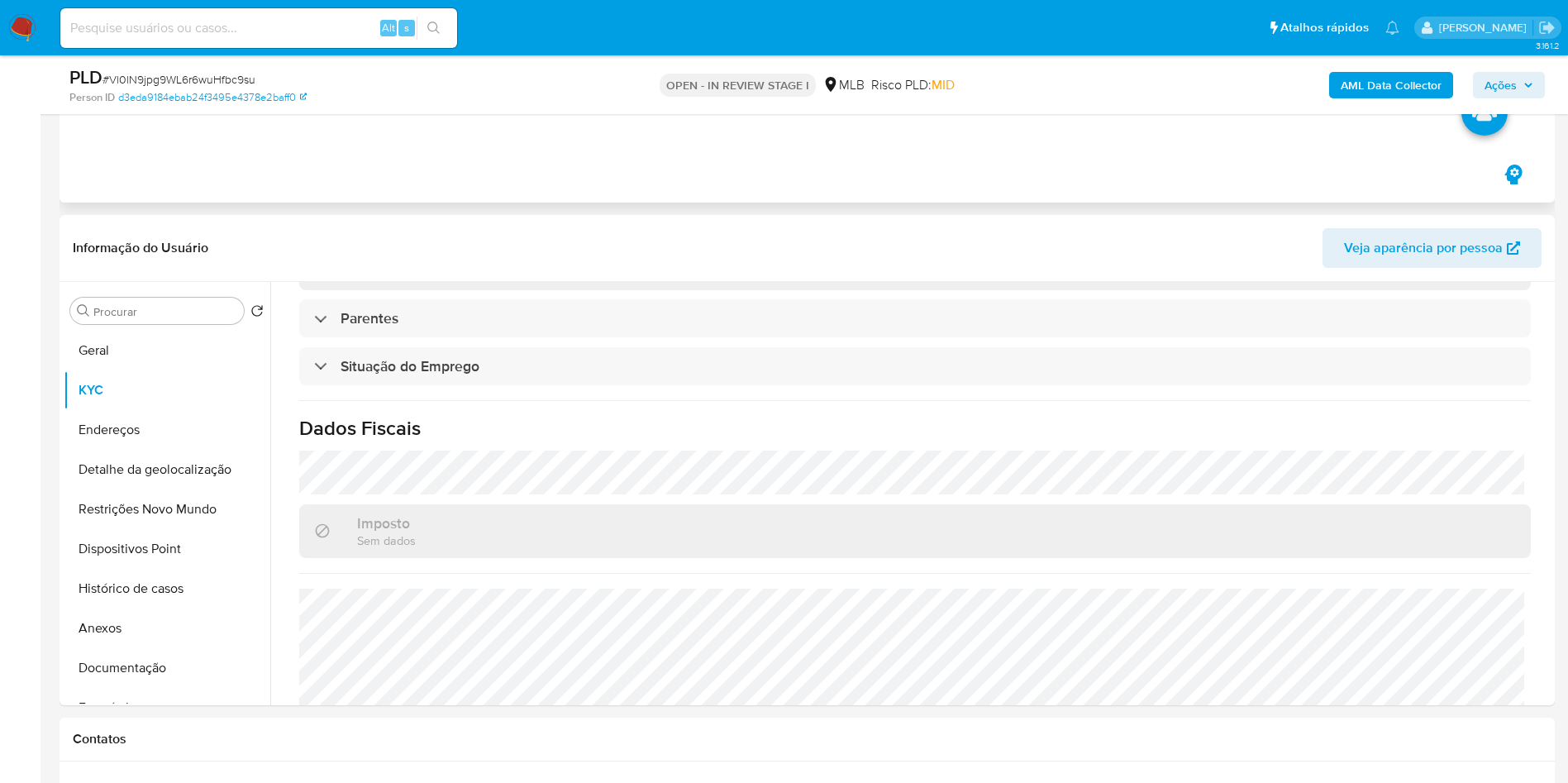
scroll to position [688, 0]
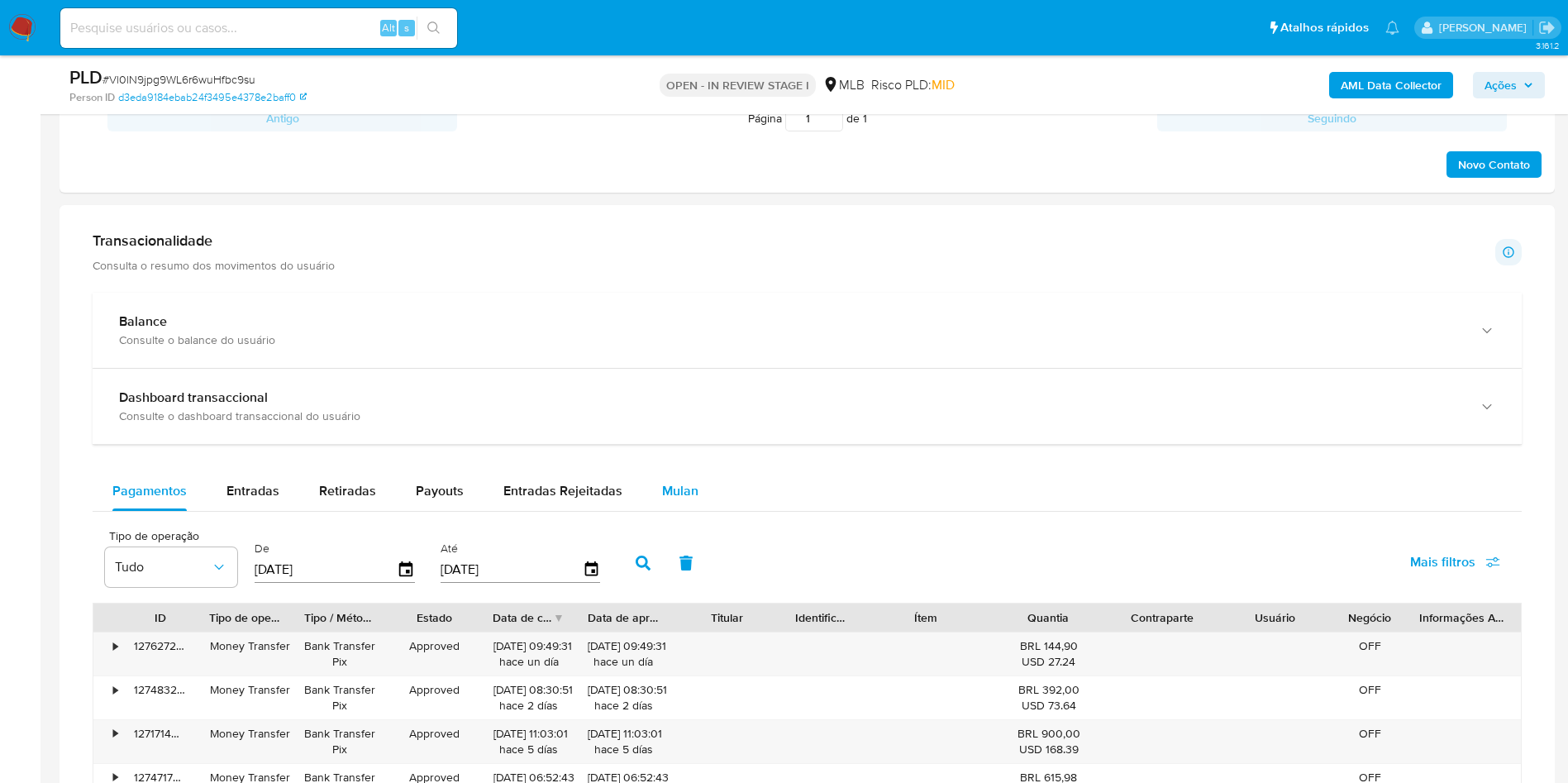
click at [669, 491] on span "Mulan" at bounding box center [680, 490] width 36 height 19
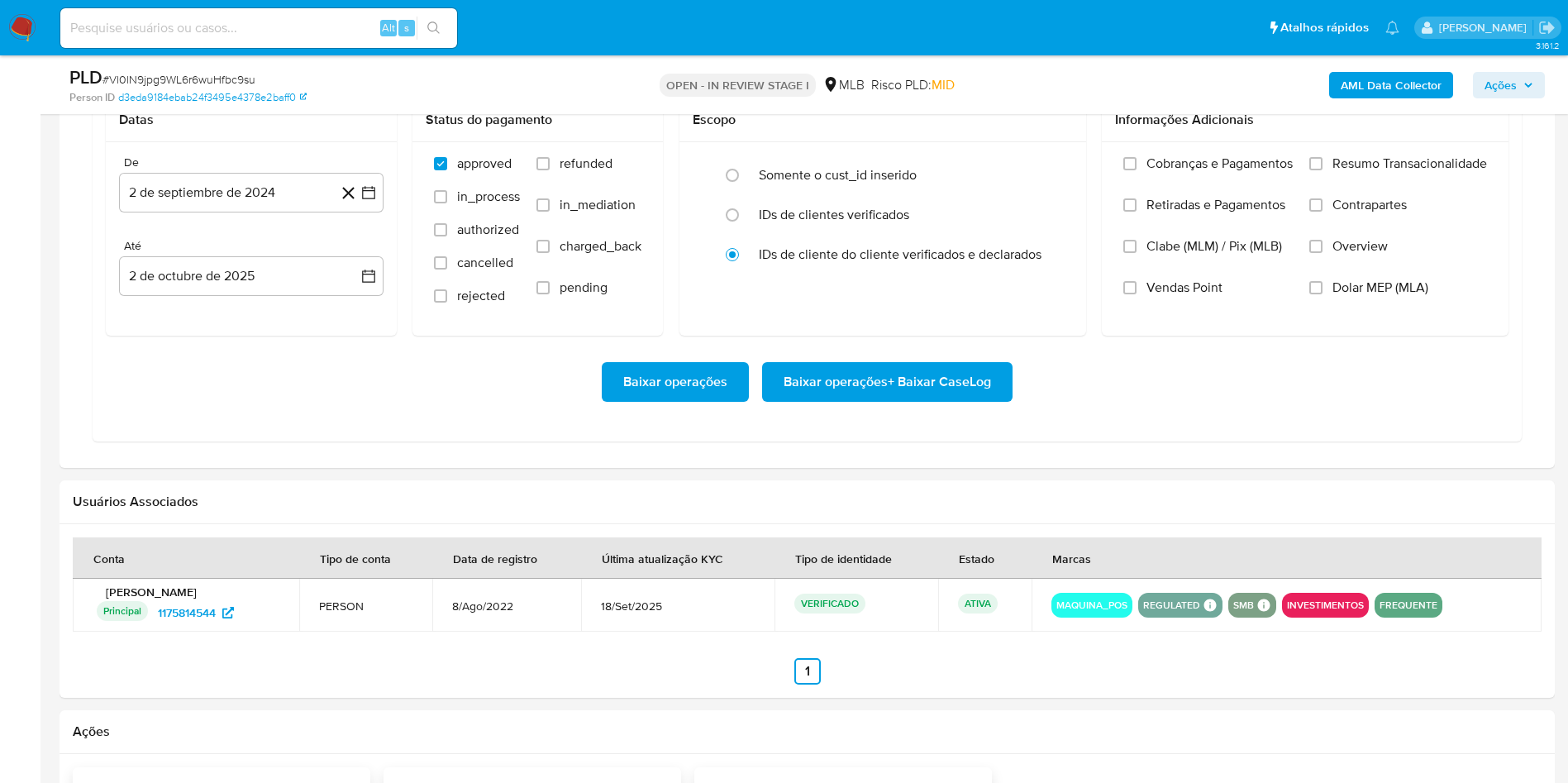
scroll to position [1912, 0]
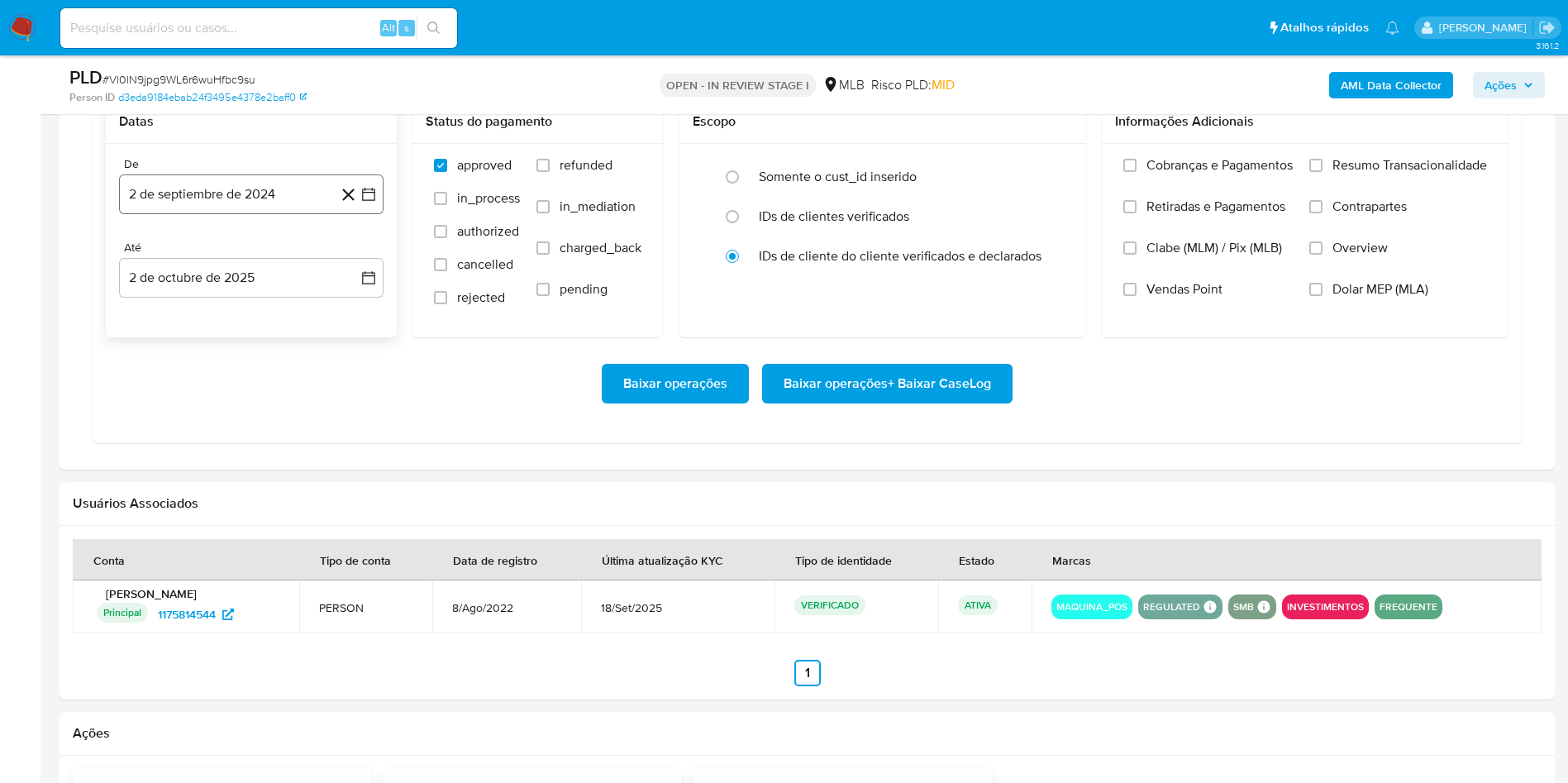
click at [373, 200] on icon "button" at bounding box center [368, 194] width 16 height 16
click at [355, 257] on icon "Mes siguiente" at bounding box center [354, 253] width 7 height 11
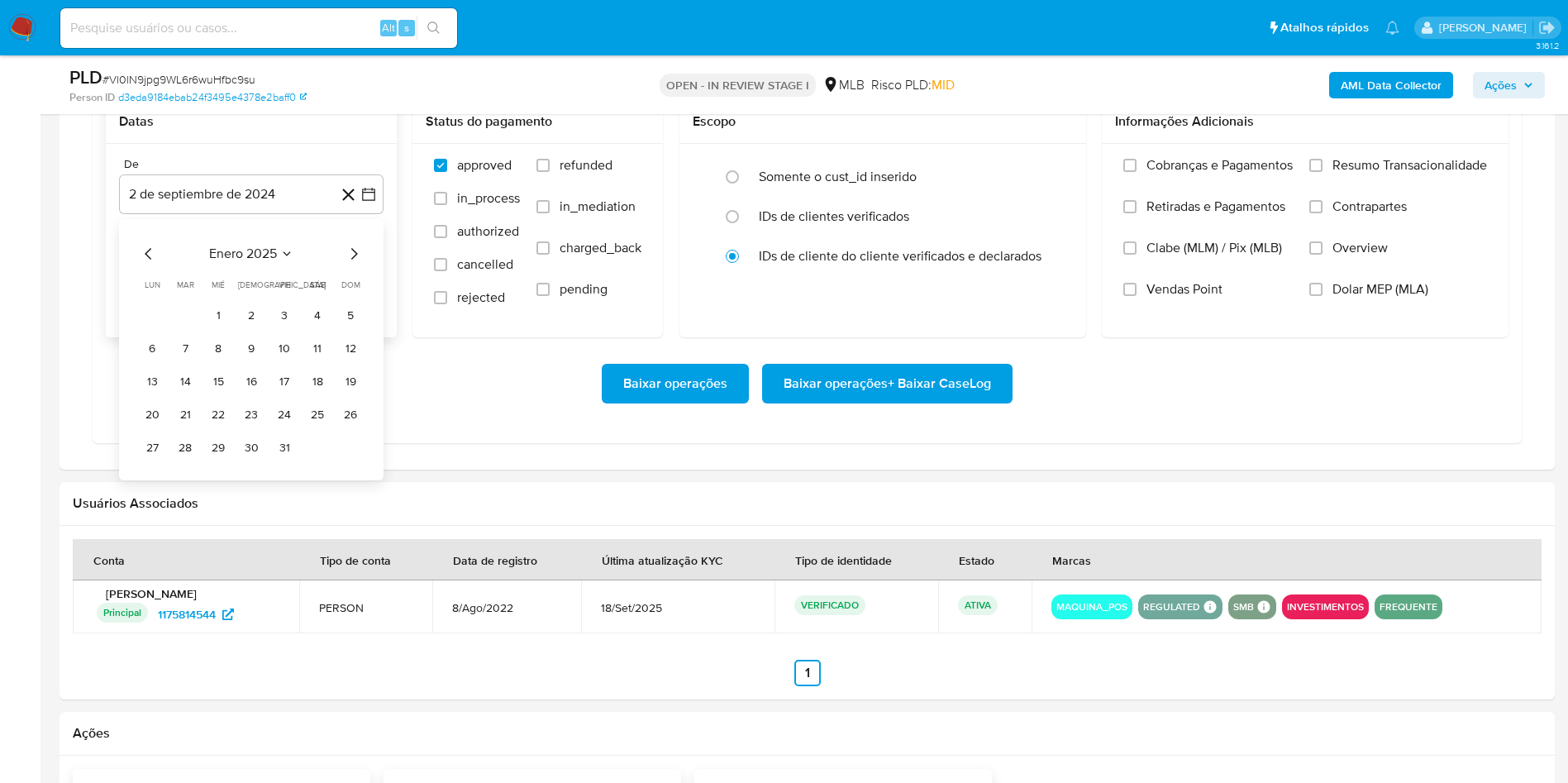
click at [355, 257] on icon "Mes siguiente" at bounding box center [354, 253] width 7 height 11
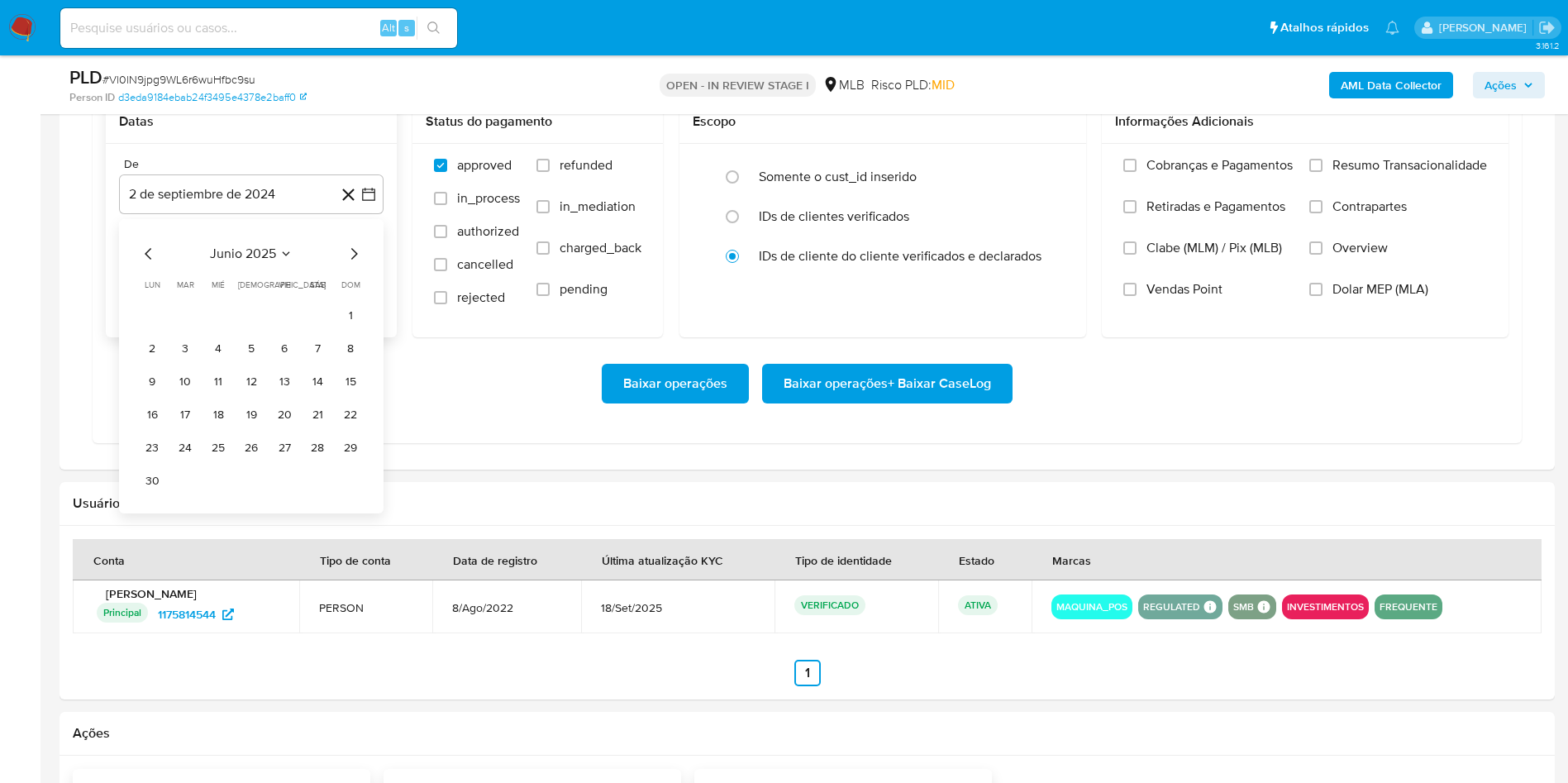
click at [355, 257] on icon "Mes siguiente" at bounding box center [354, 253] width 7 height 11
click at [144, 253] on icon "Mes anterior" at bounding box center [148, 253] width 20 height 20
click at [288, 315] on button "1" at bounding box center [285, 315] width 27 height 27
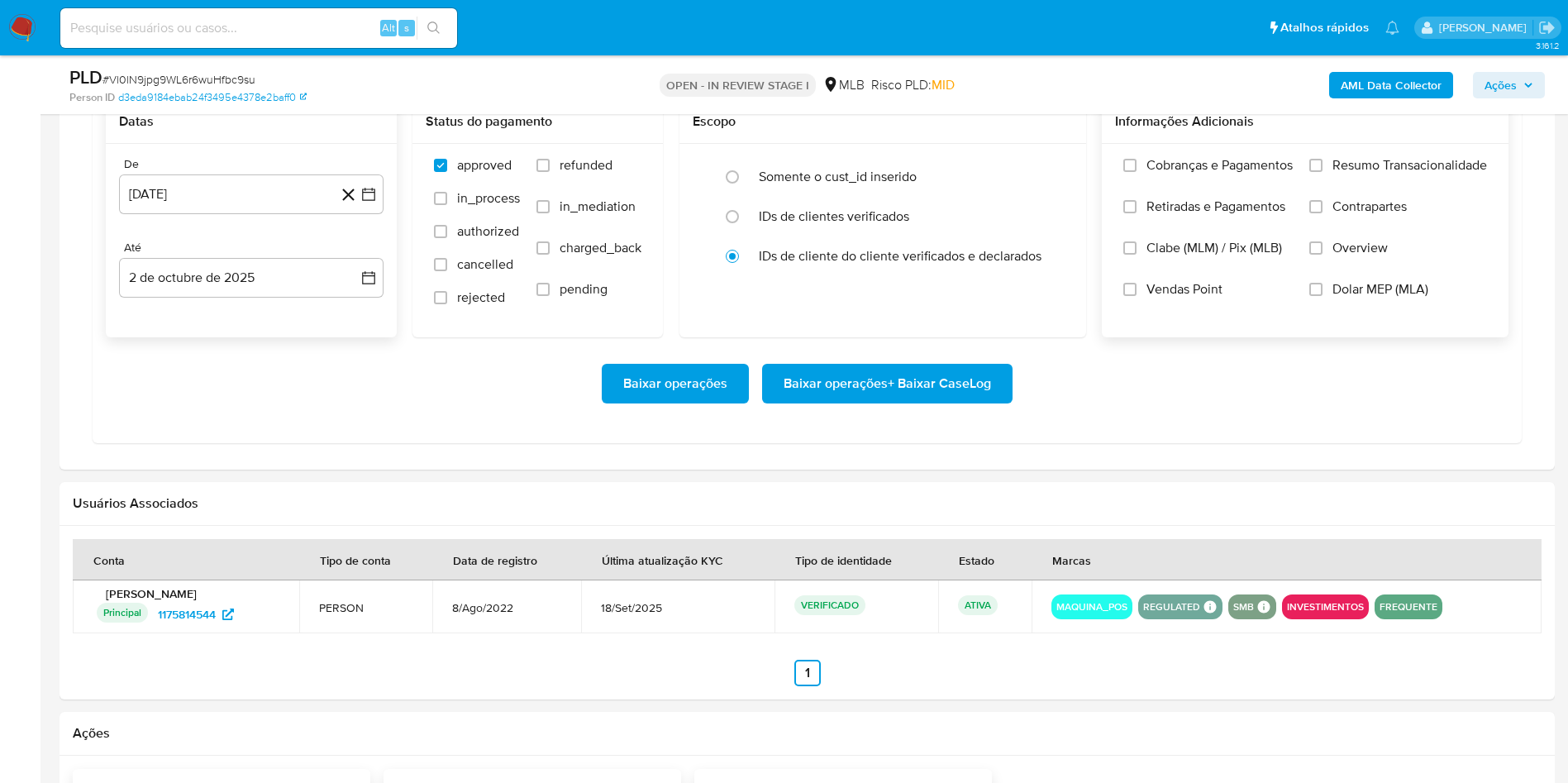
click at [1383, 185] on label "Resumo Transacionalidade" at bounding box center [1398, 177] width 178 height 41
click at [1322, 172] on input "Resumo Transacionalidade" at bounding box center [1316, 165] width 13 height 13
click at [904, 401] on span "Baixar operações + Baixar CaseLog" at bounding box center [887, 383] width 207 height 36
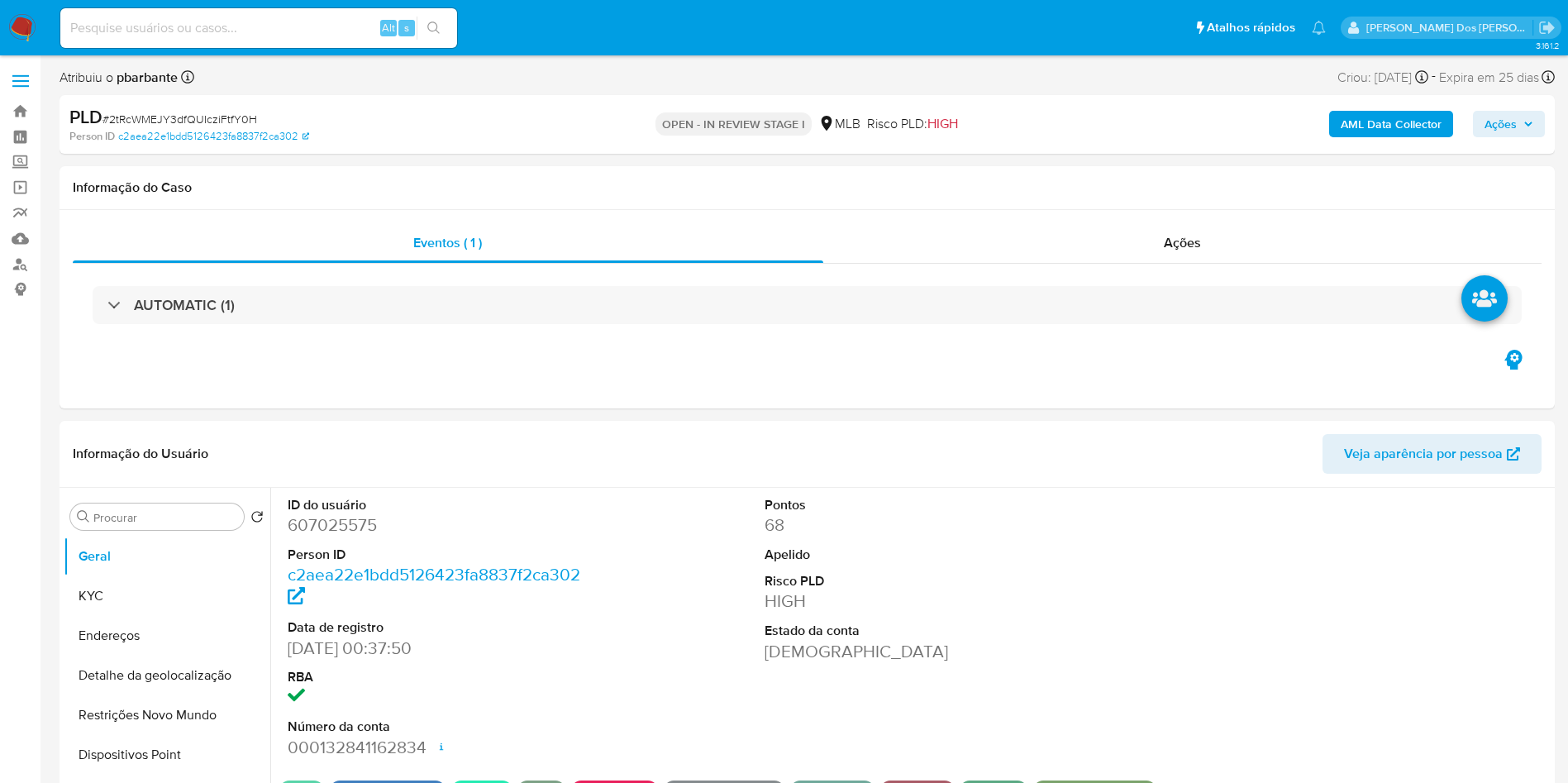
select select "10"
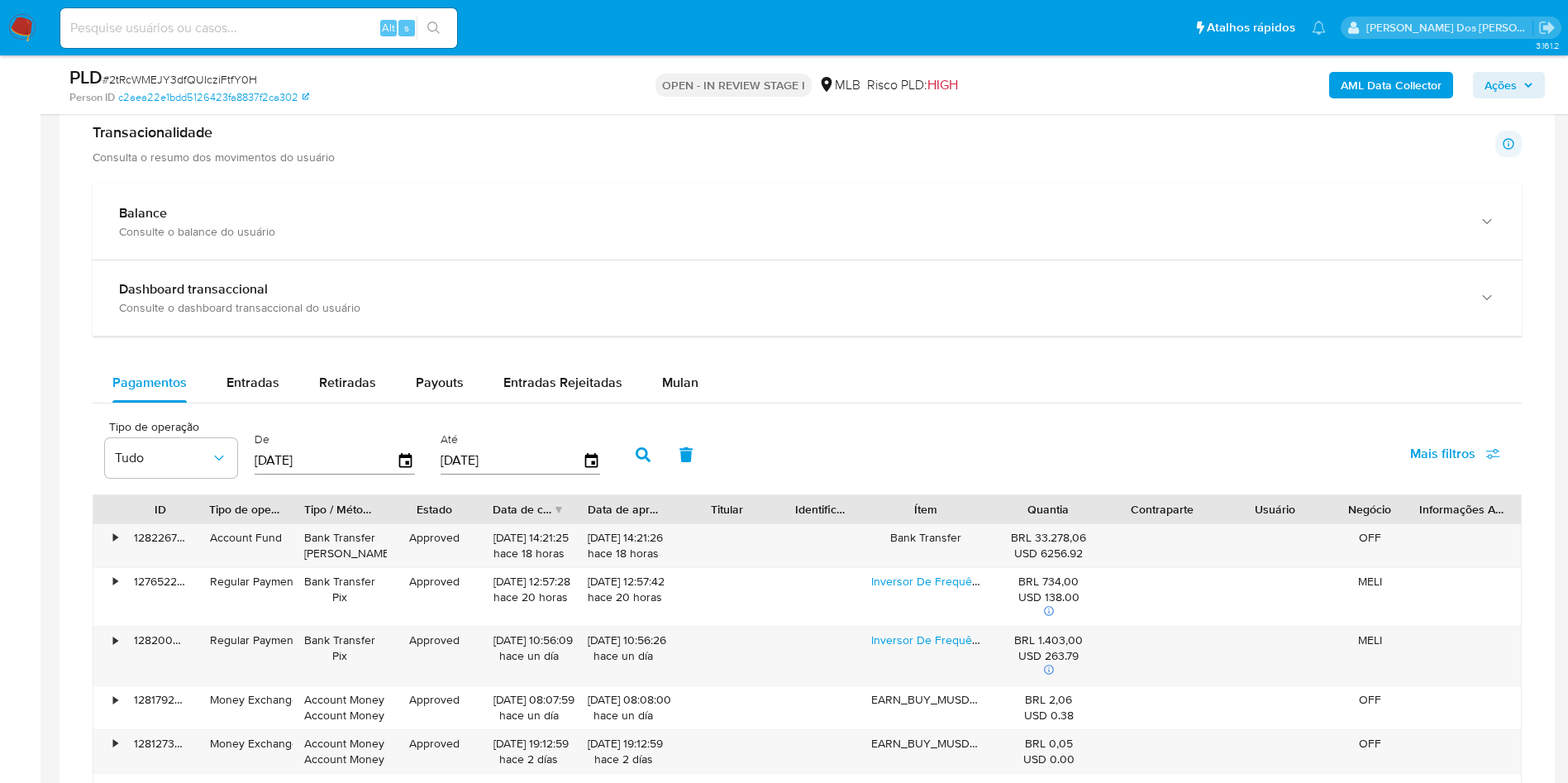
scroll to position [1144, 0]
click at [683, 384] on div "Balance Consulte o balance do usuário Dashboard transaccional Consulte o dashbo…" at bounding box center [807, 623] width 1429 height 882
click at [676, 389] on div "Mulan" at bounding box center [680, 381] width 36 height 39
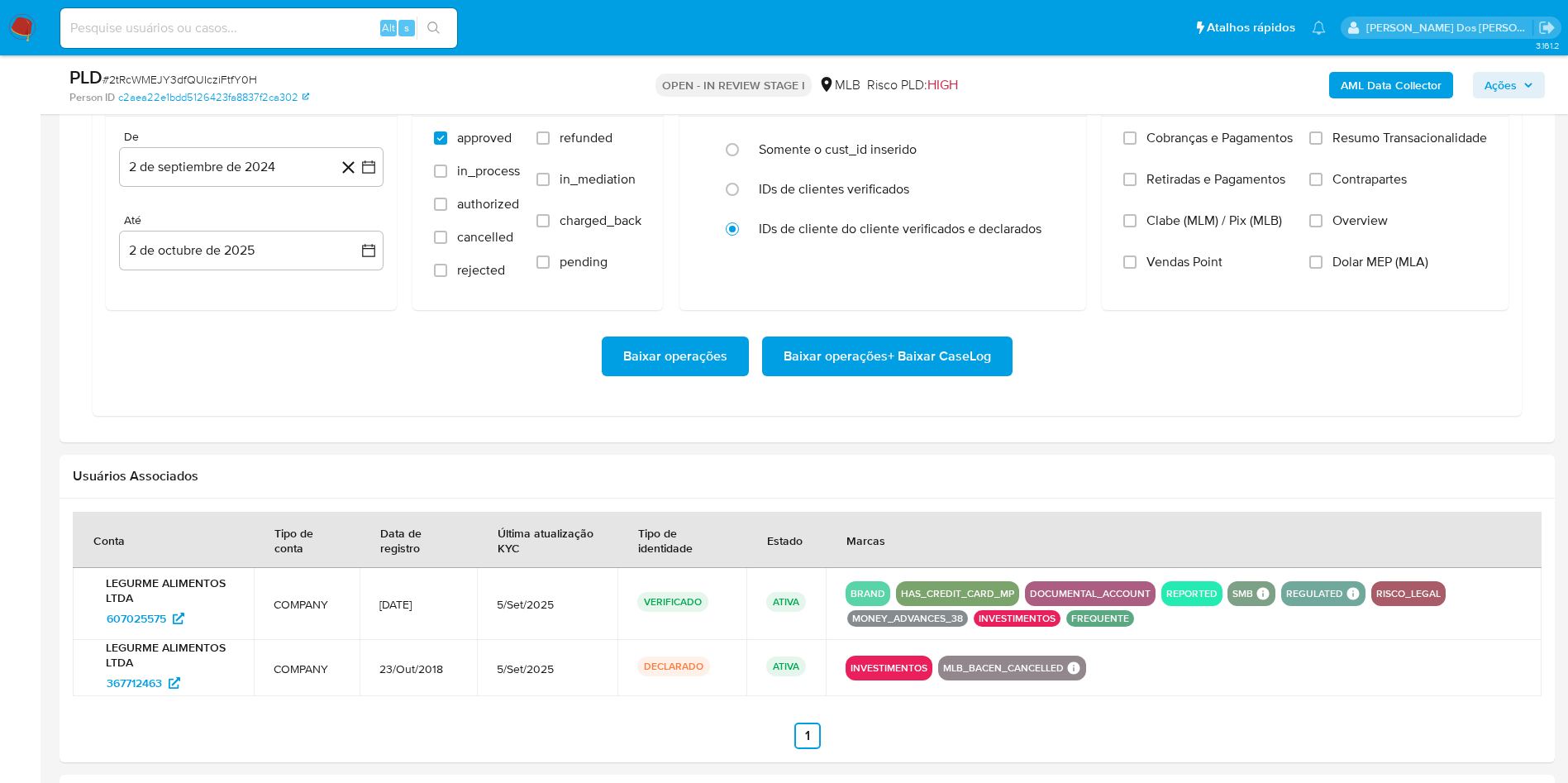
scroll to position [1522, 0]
click at [381, 186] on button "2 de septiembre de 2024" at bounding box center [250, 165] width 265 height 39
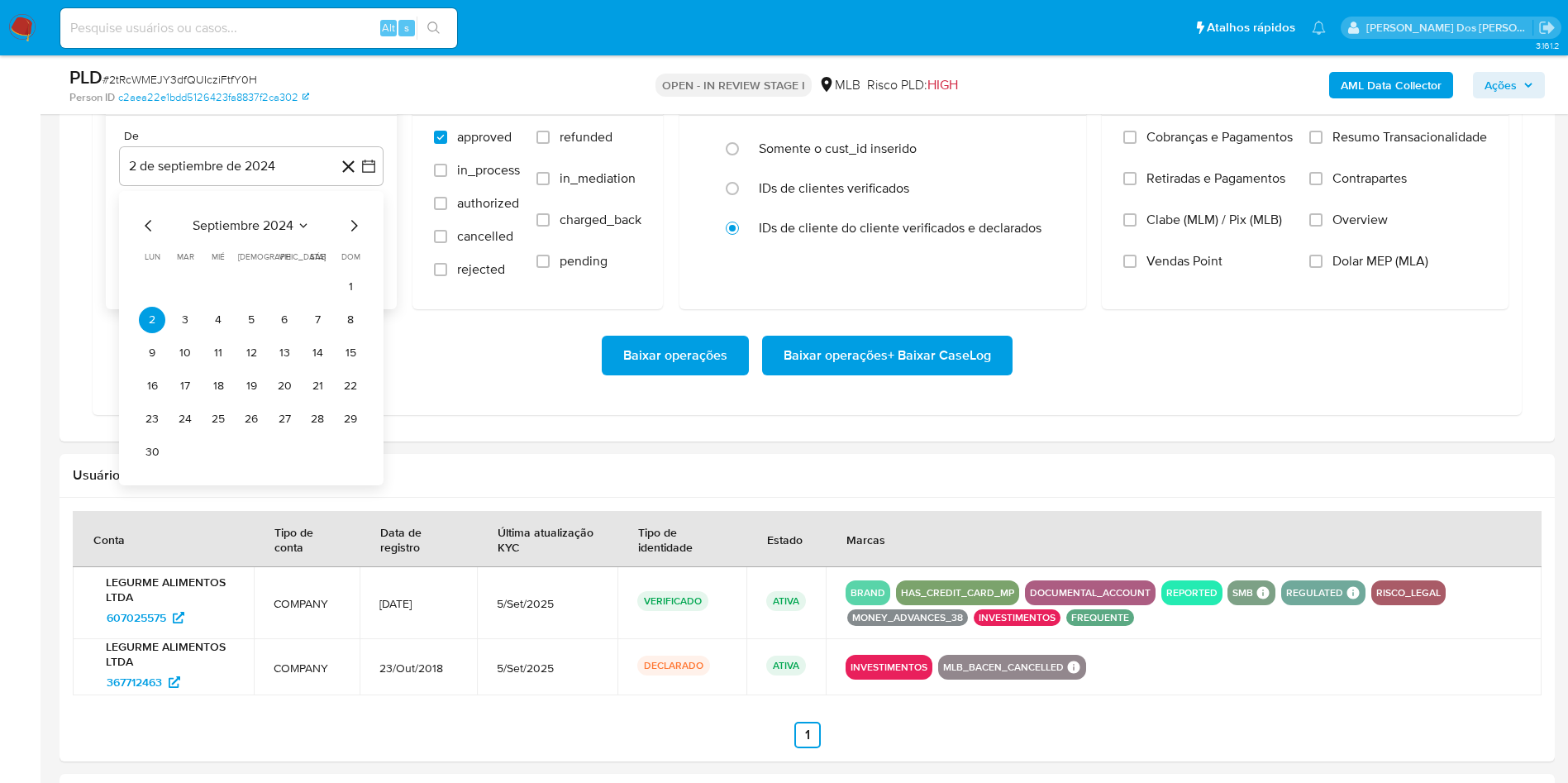
click at [359, 235] on icon "Mes siguiente" at bounding box center [354, 226] width 20 height 20
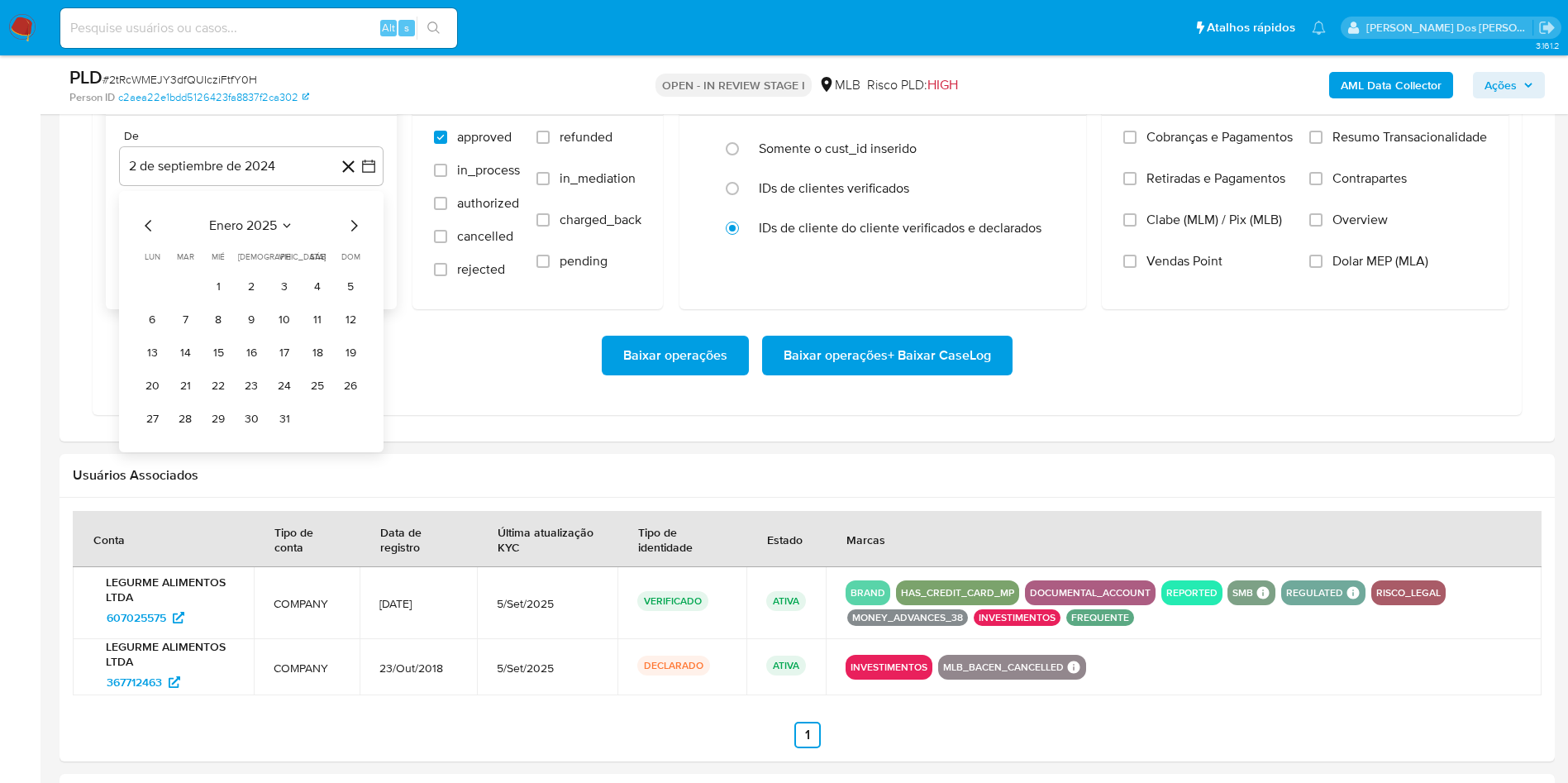
click at [359, 235] on icon "Mes siguiente" at bounding box center [354, 226] width 20 height 20
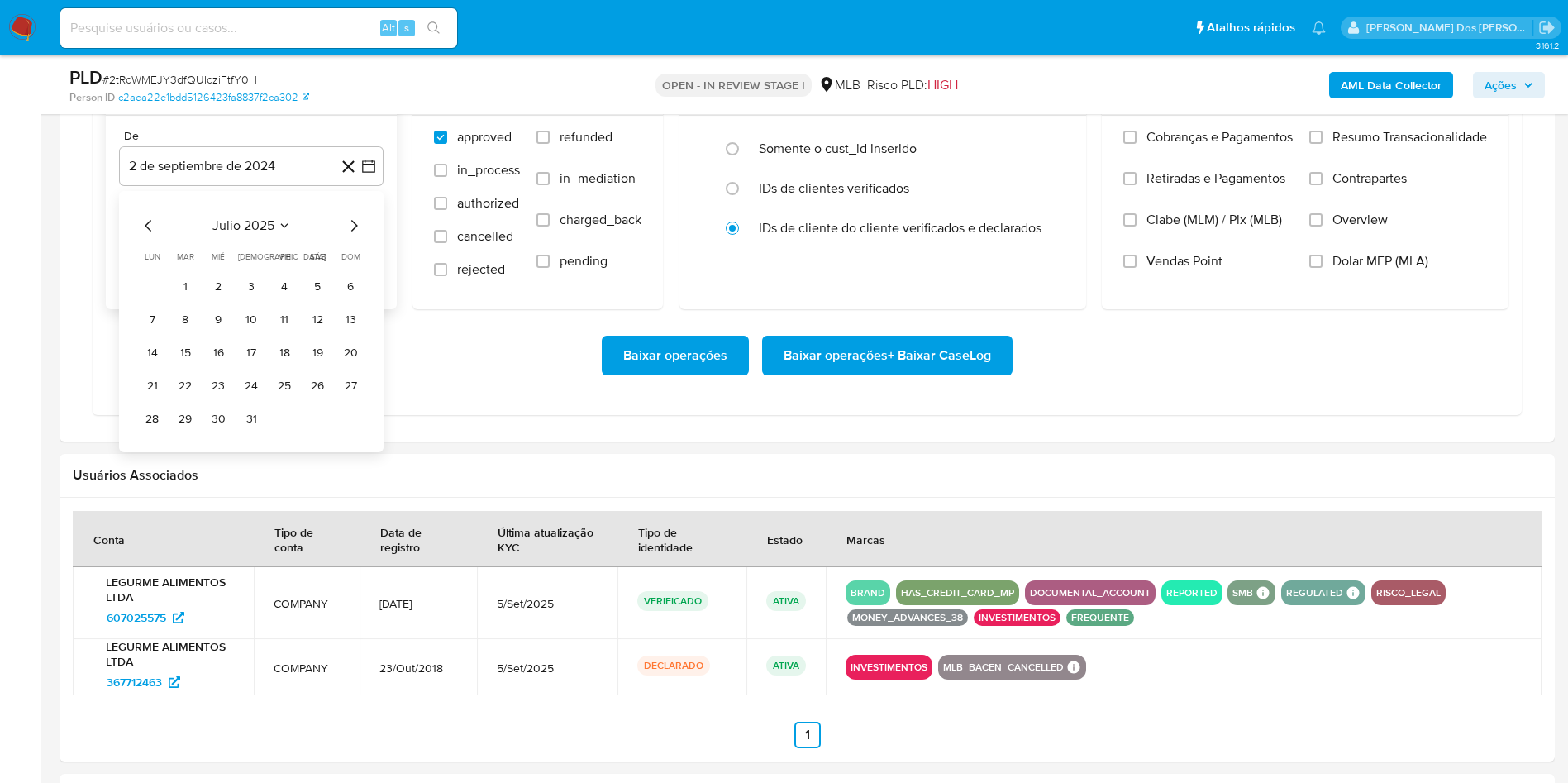
click at [356, 231] on icon "Mes siguiente" at bounding box center [354, 226] width 7 height 11
click at [290, 300] on button "1" at bounding box center [285, 287] width 27 height 27
click at [1358, 145] on span "Resumo Transacionalidade" at bounding box center [1410, 137] width 155 height 16
click at [1322, 143] on input "Resumo Transacionalidade" at bounding box center [1316, 138] width 13 height 13
click at [893, 374] on span "Baixar operações + Baixar CaseLog" at bounding box center [887, 356] width 207 height 36
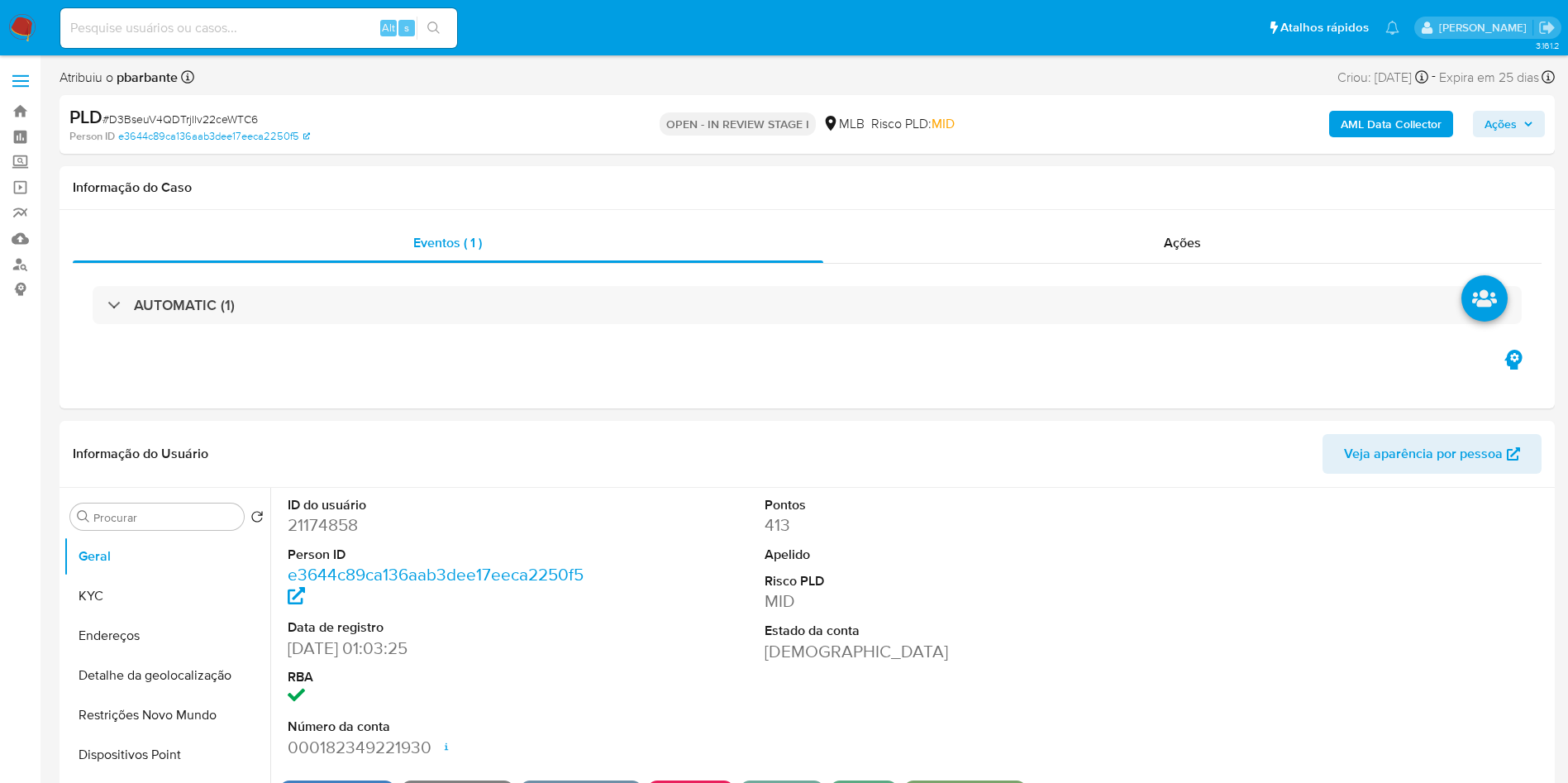
select select "10"
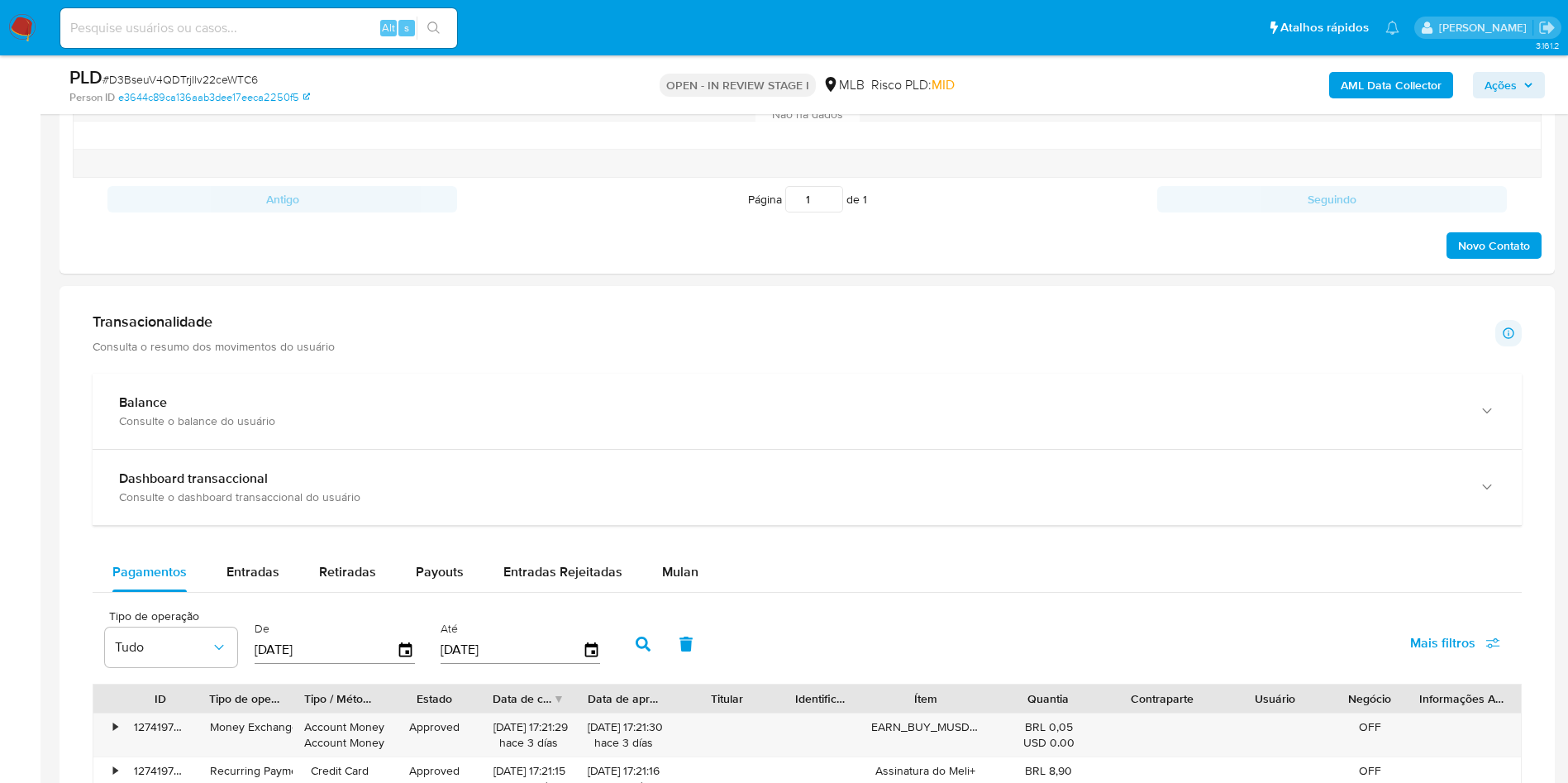
scroll to position [955, 0]
click at [674, 573] on div "Balance Consulte o balance do usuário Dashboard transaccional Consulte o dashbo…" at bounding box center [807, 791] width 1429 height 837
click at [672, 577] on div "Mulan" at bounding box center [680, 571] width 36 height 39
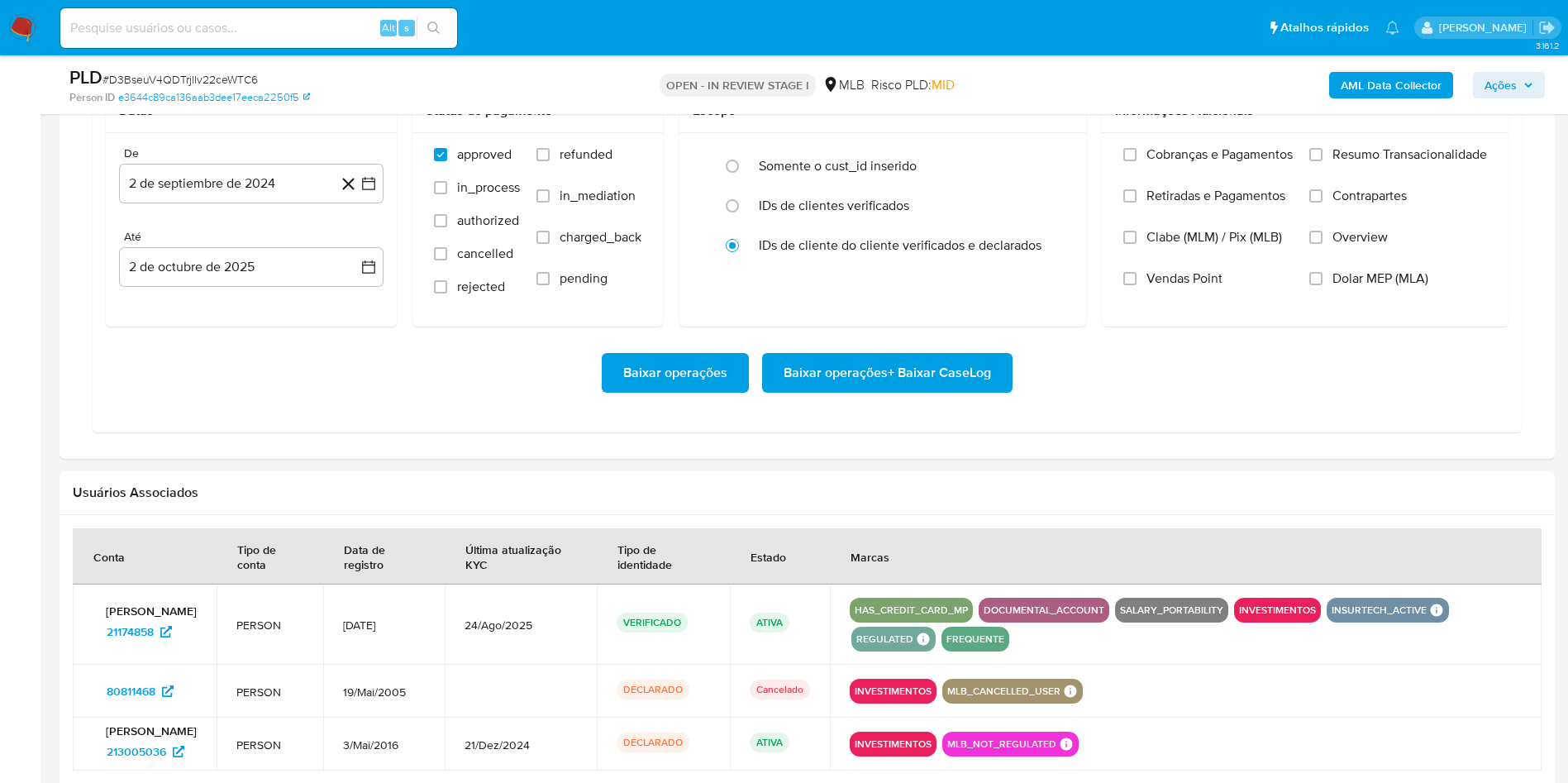
scroll to position [1504, 0]
click at [375, 191] on icon "button" at bounding box center [369, 185] width 13 height 13
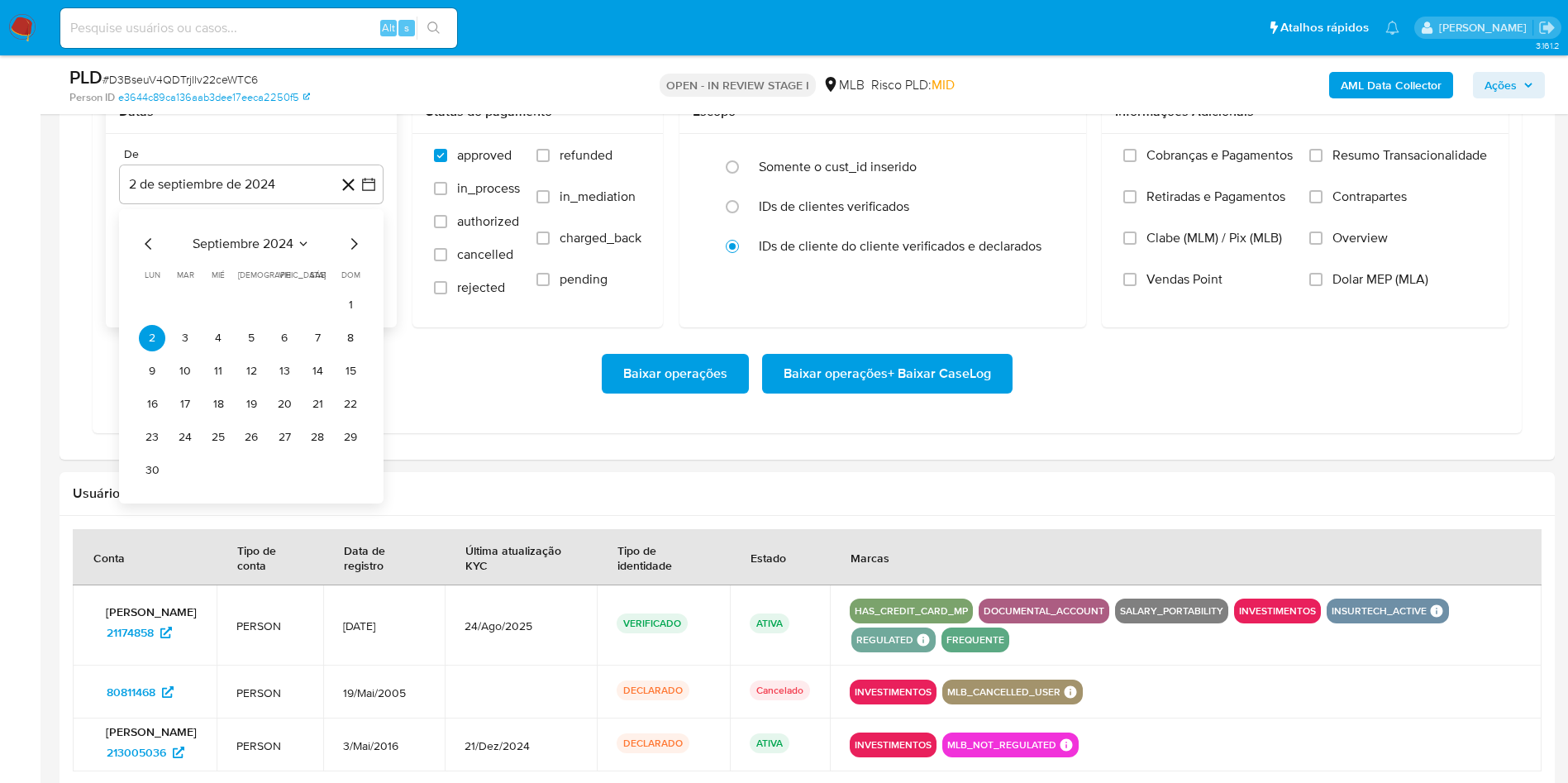
click at [354, 253] on icon "Mes siguiente" at bounding box center [354, 244] width 20 height 20
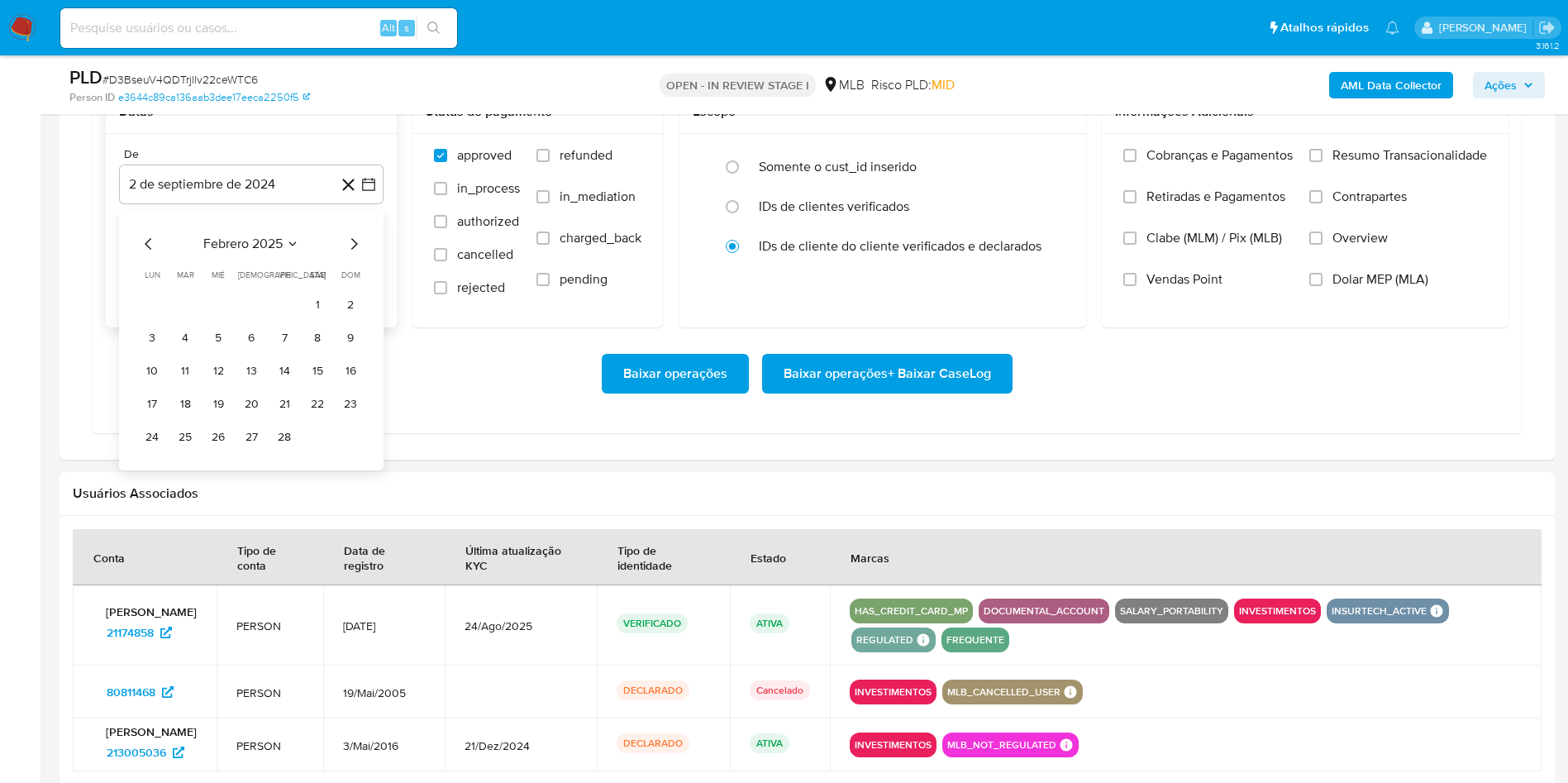
click at [354, 253] on icon "Mes siguiente" at bounding box center [354, 244] width 20 height 20
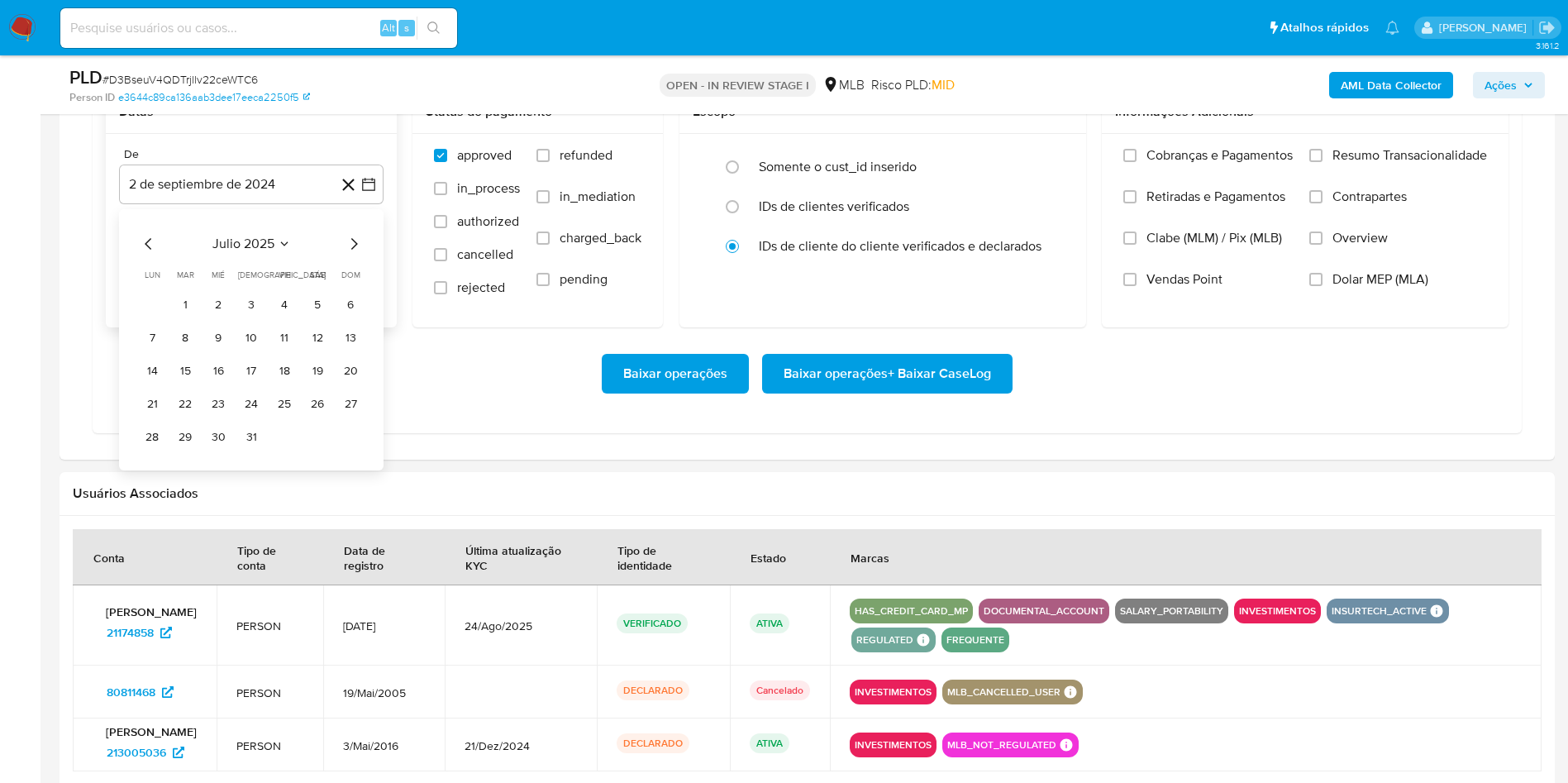
click at [354, 253] on icon "Mes siguiente" at bounding box center [354, 244] width 20 height 20
click at [290, 318] on button "1" at bounding box center [285, 305] width 27 height 27
click at [1383, 163] on span "Resumo Transacionalidade" at bounding box center [1410, 155] width 155 height 16
click at [1322, 162] on input "Resumo Transacionalidade" at bounding box center [1316, 156] width 13 height 13
click at [886, 392] on span "Baixar operações + Baixar CaseLog" at bounding box center [887, 374] width 207 height 36
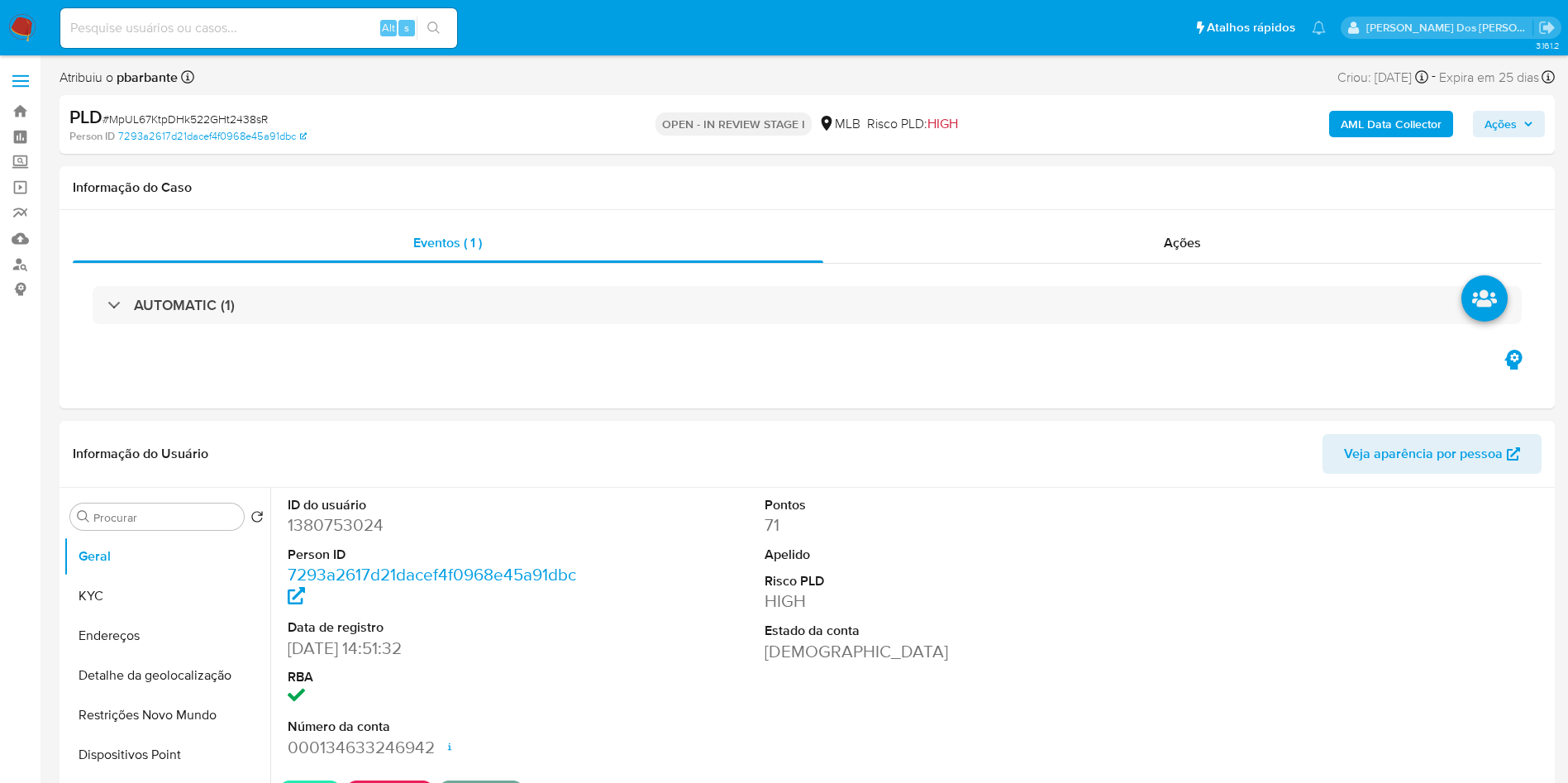
select select "10"
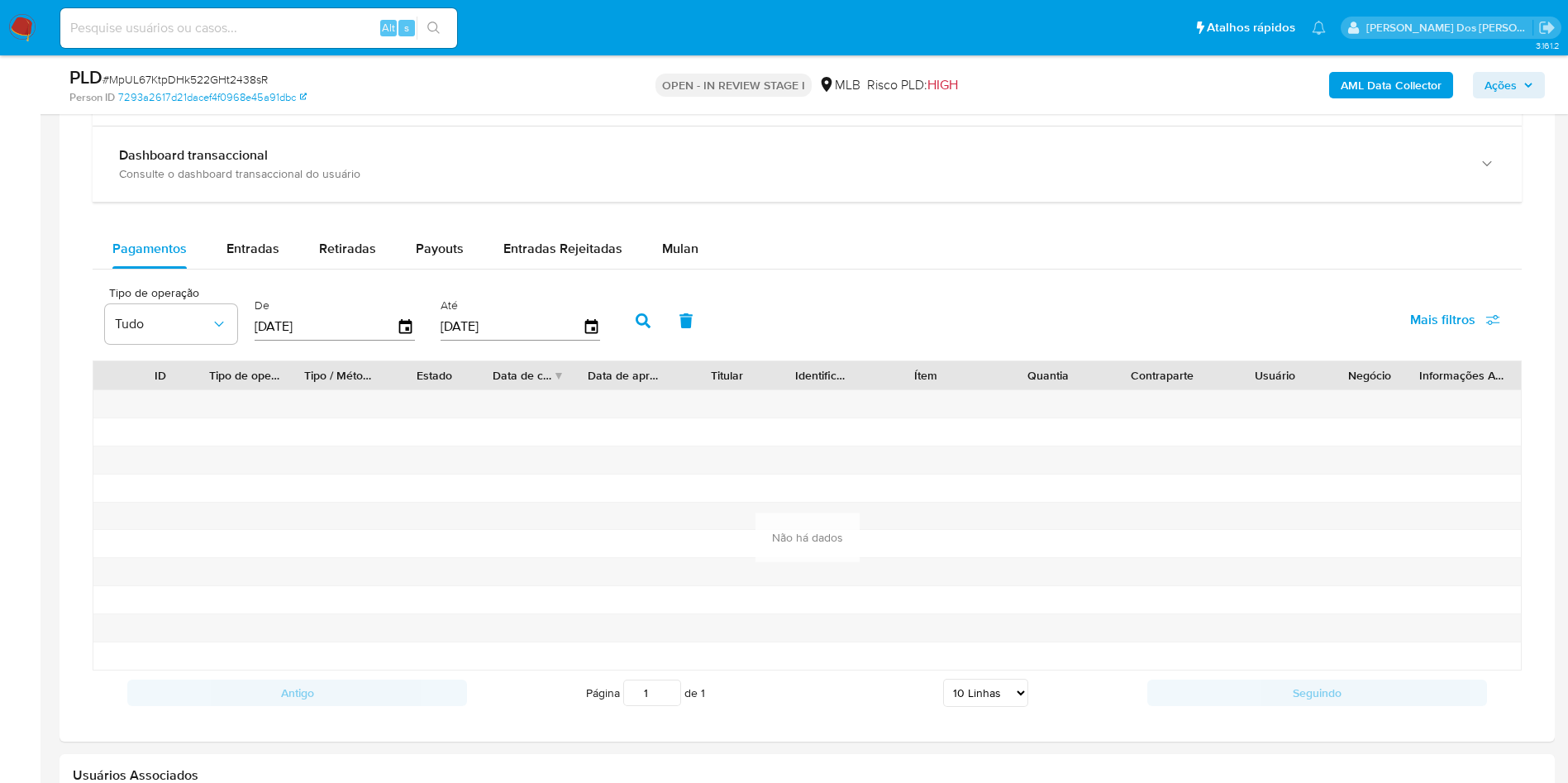
scroll to position [1294, 0]
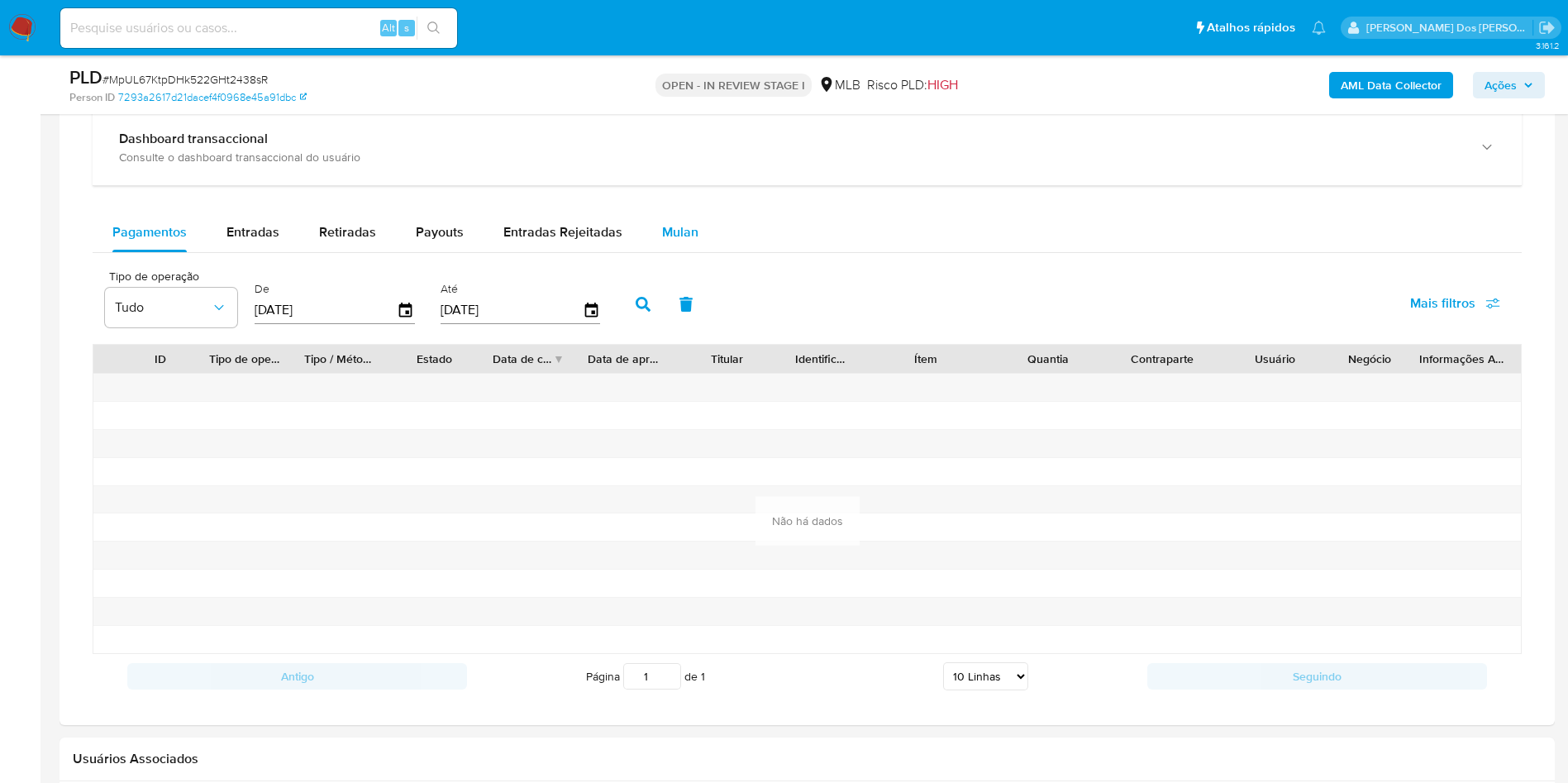
click at [699, 252] on button "Mulan" at bounding box center [681, 231] width 76 height 39
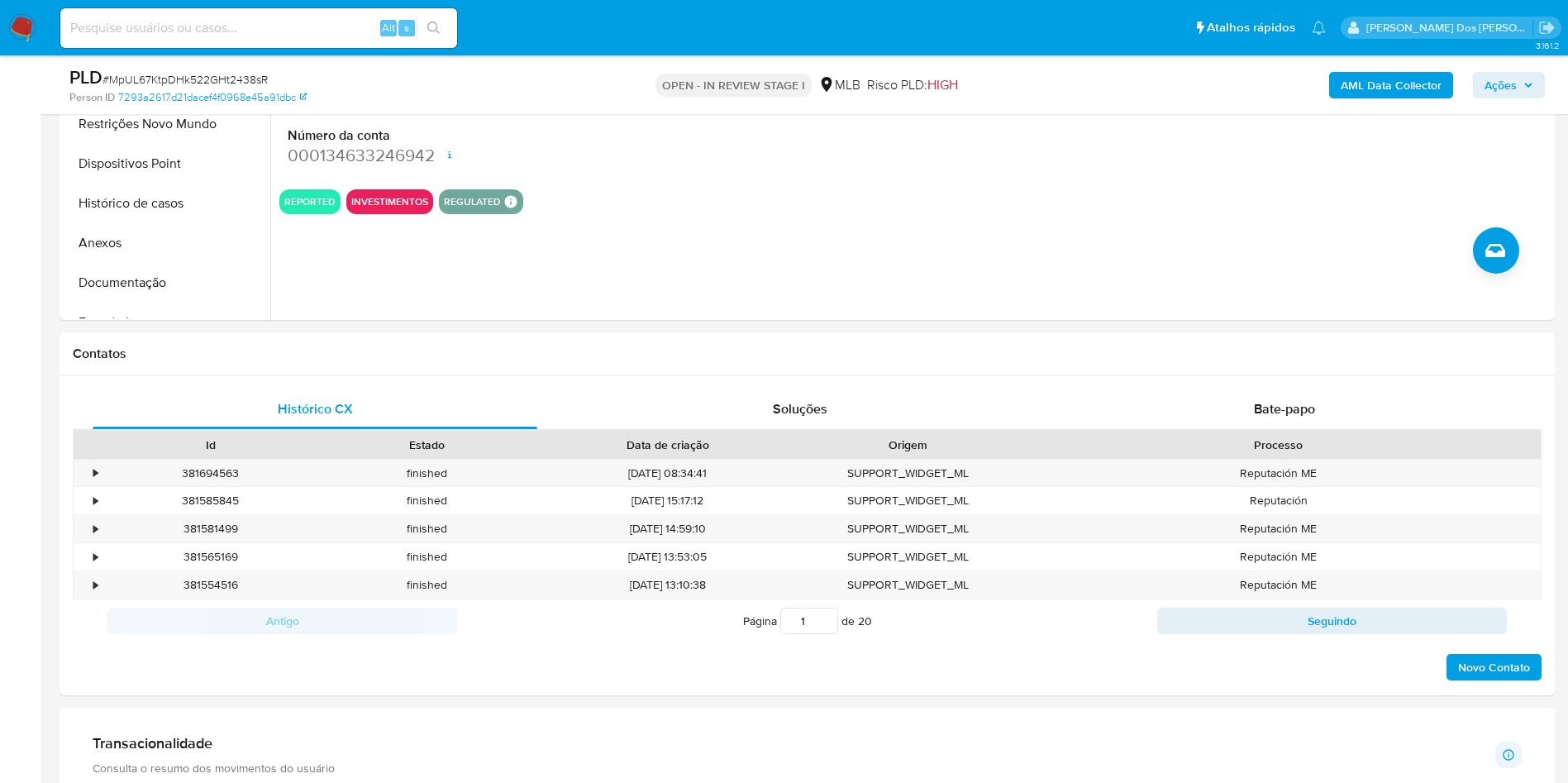
scroll to position [0, 0]
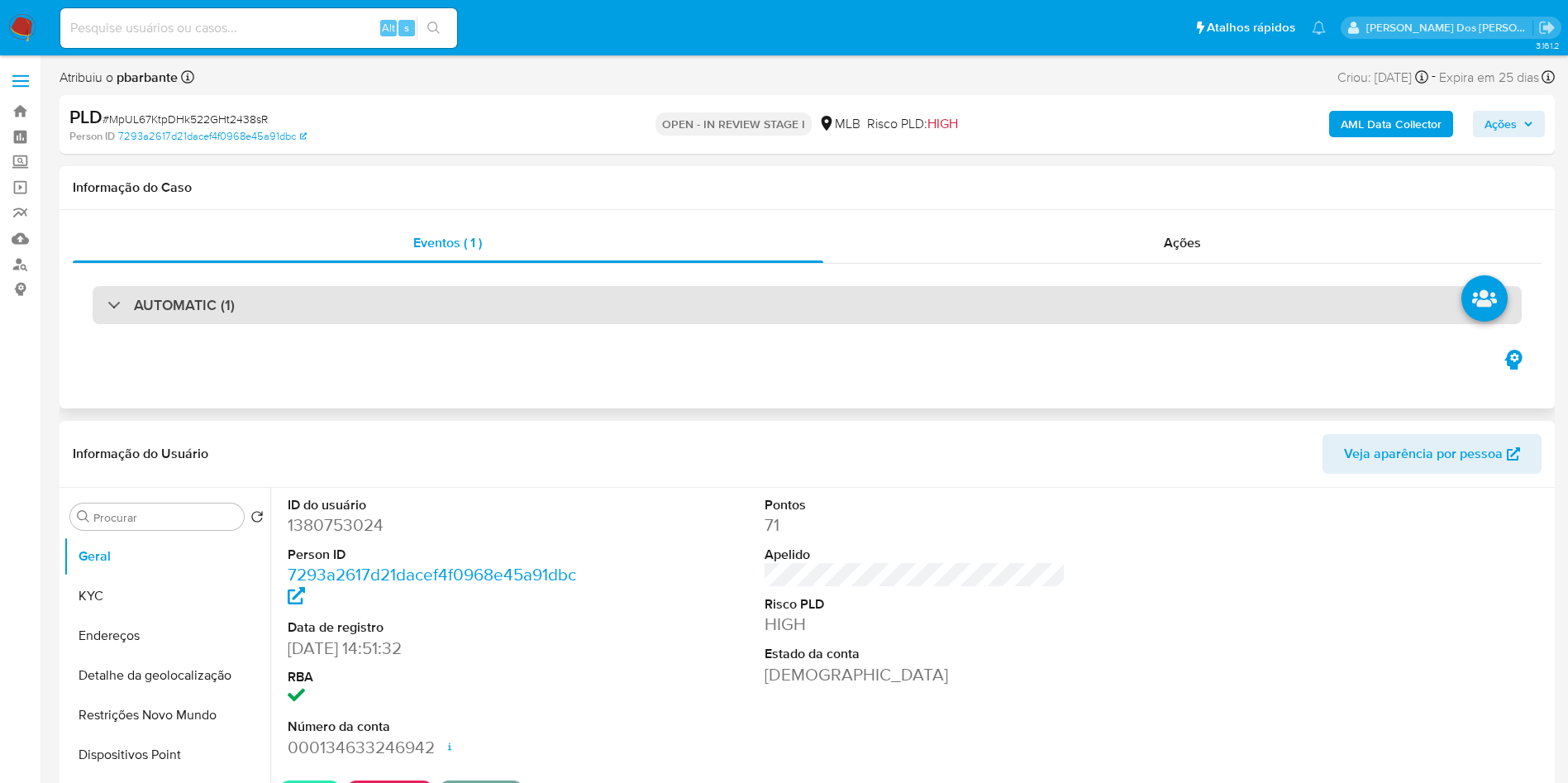
click at [416, 301] on div "AUTOMATIC (1)" at bounding box center [807, 305] width 1429 height 38
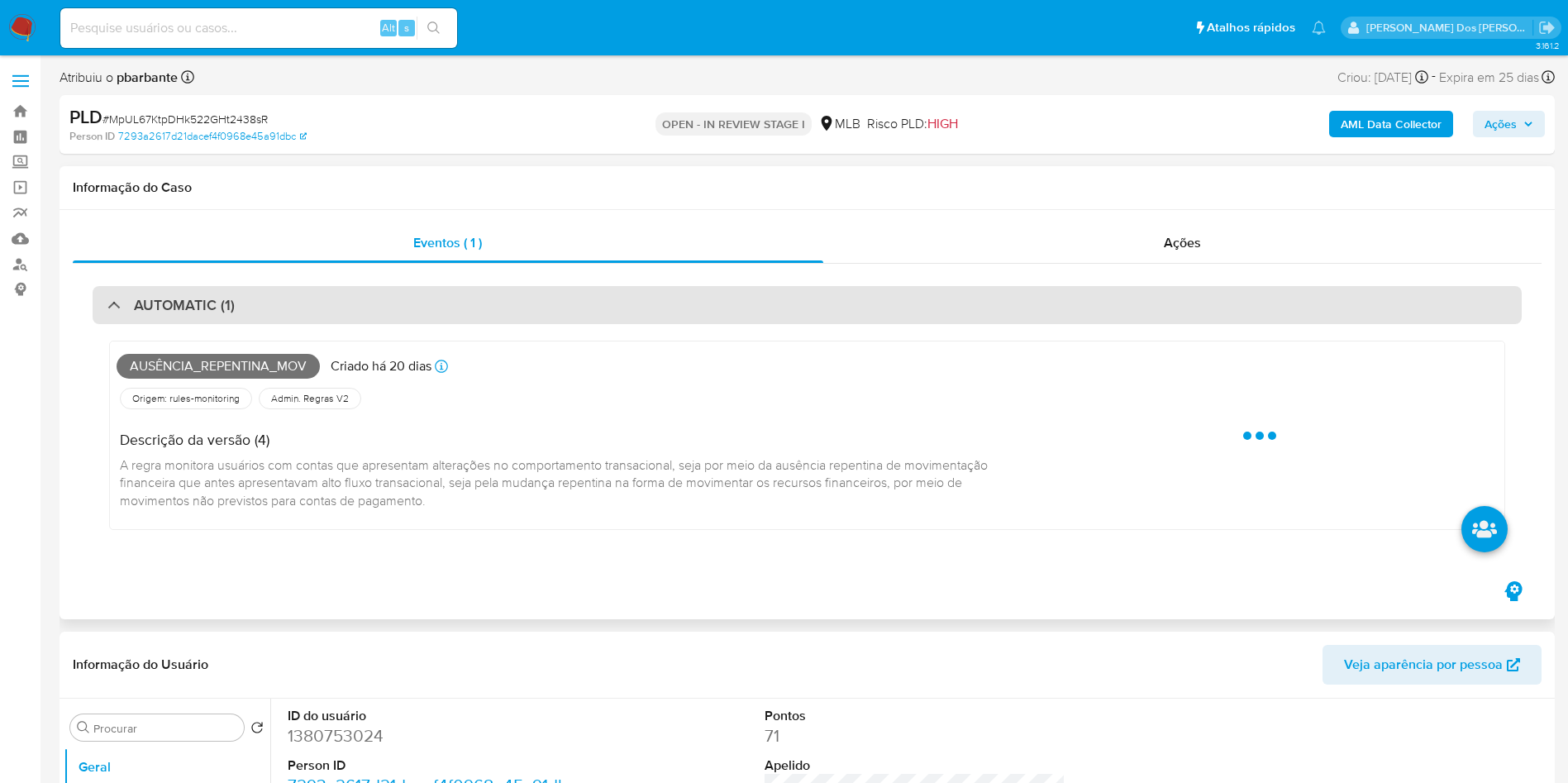
click at [416, 301] on div "AUTOMATIC (1)" at bounding box center [807, 305] width 1429 height 38
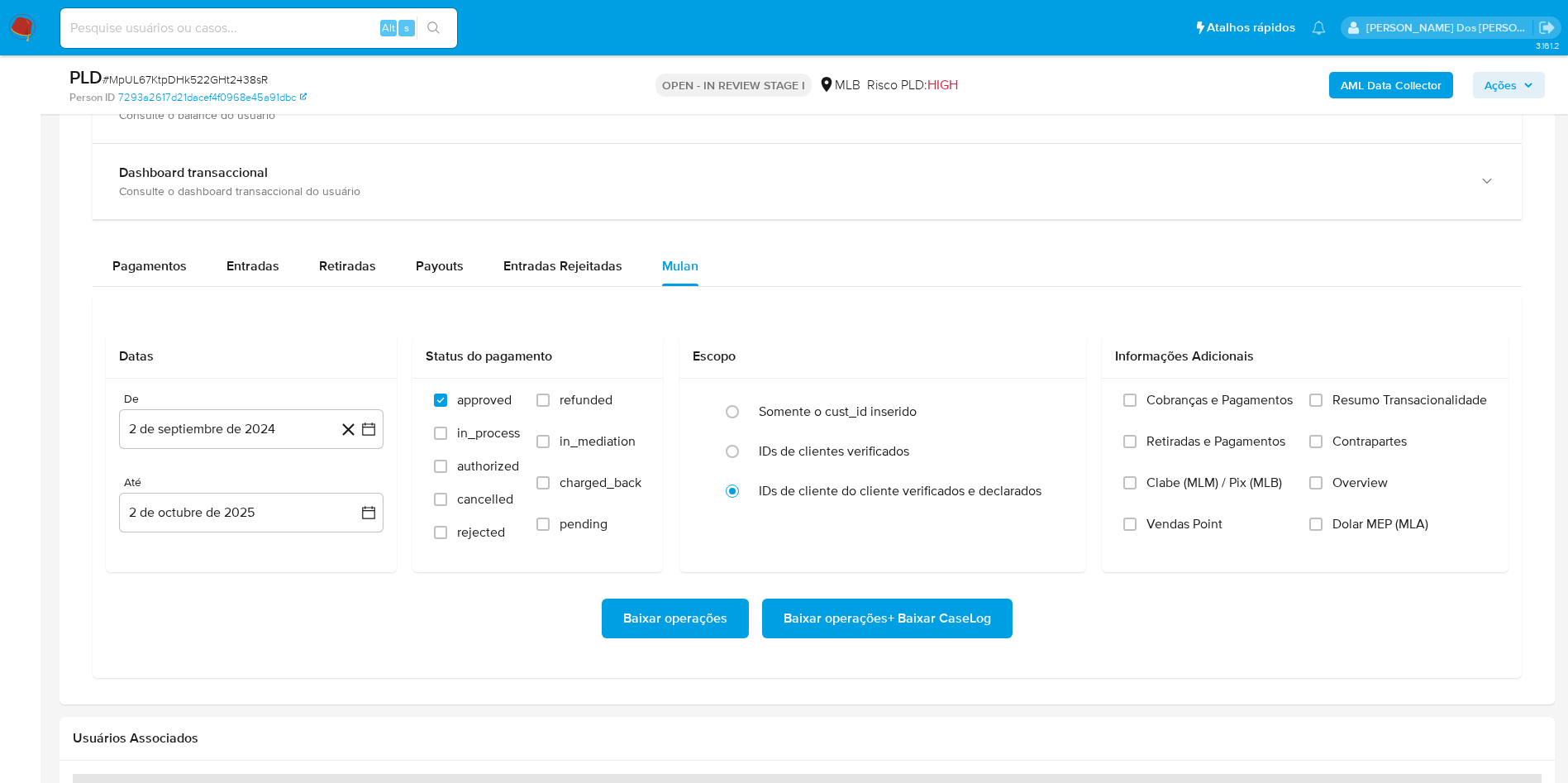
scroll to position [1261, 0]
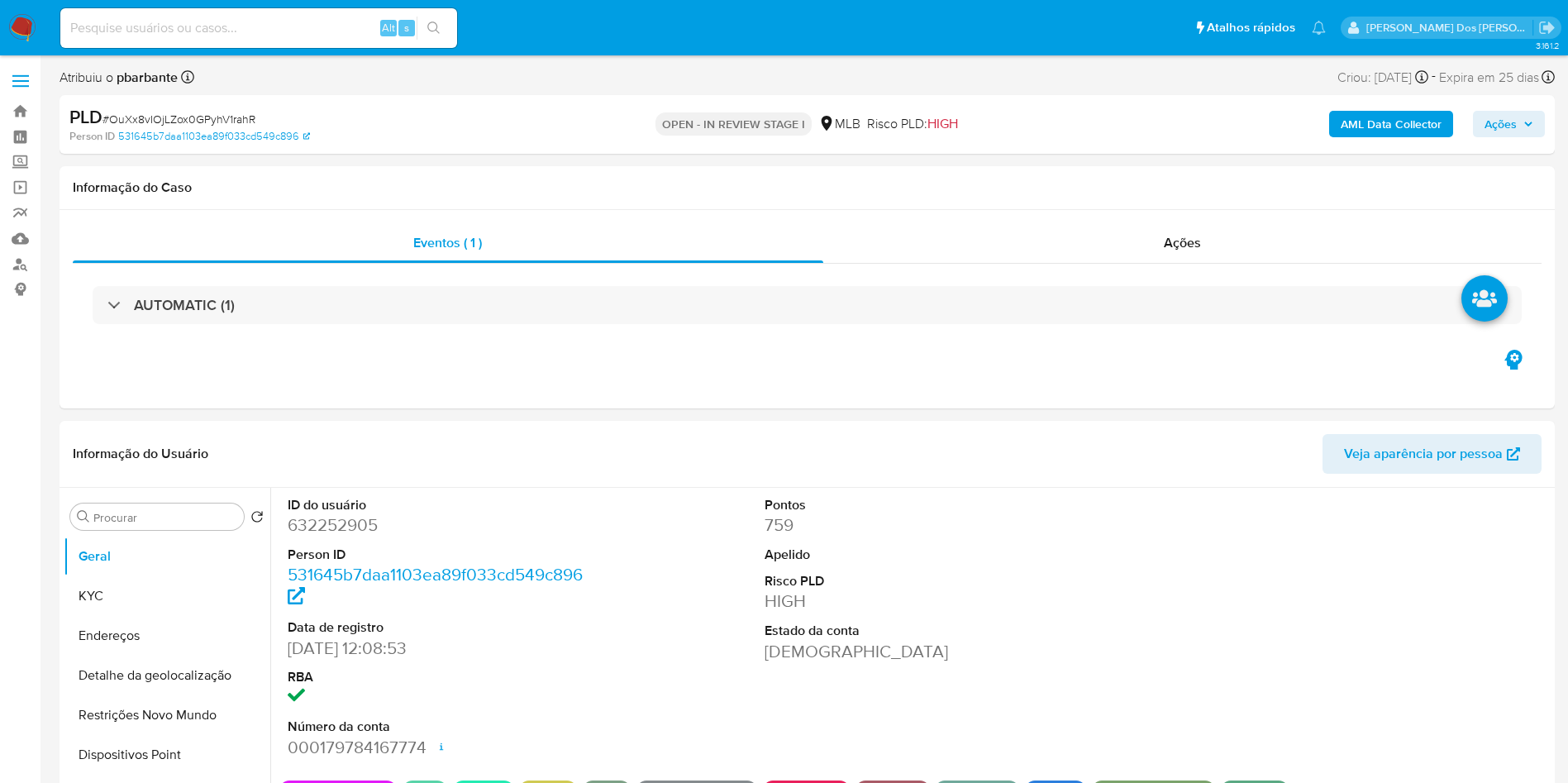
select select "10"
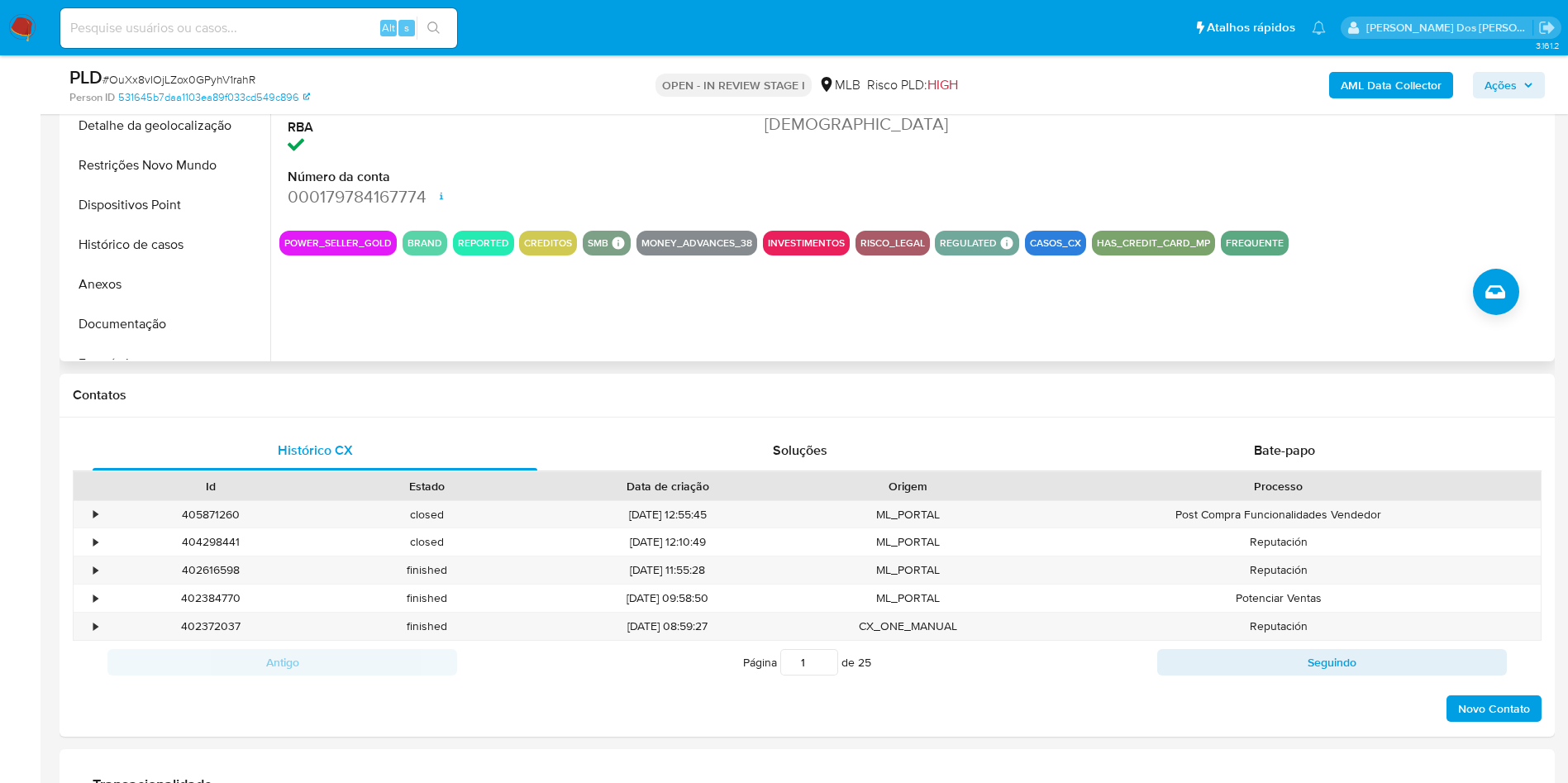
scroll to position [501, 0]
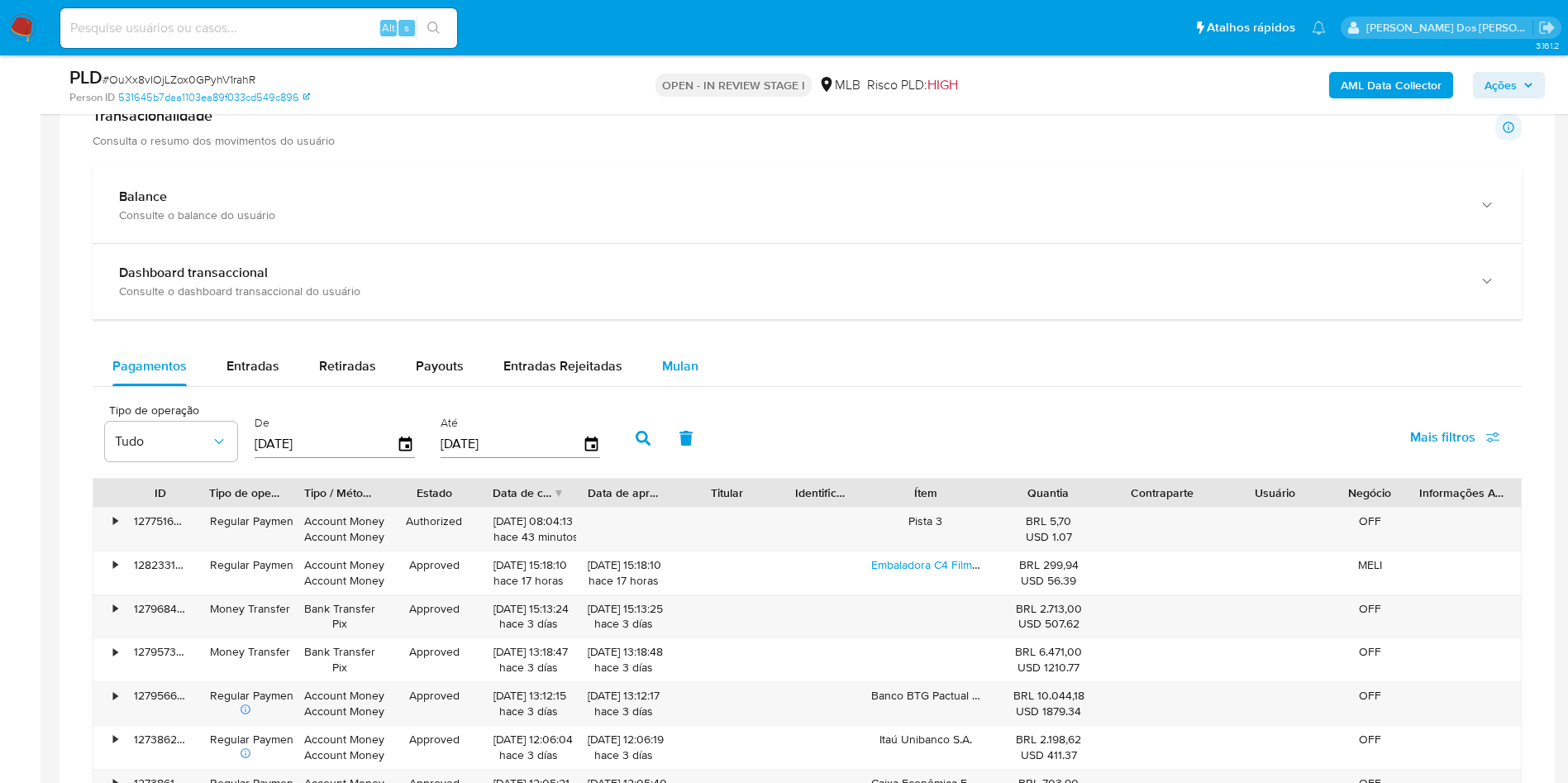
click at [690, 375] on span "Mulan" at bounding box center [680, 366] width 36 height 19
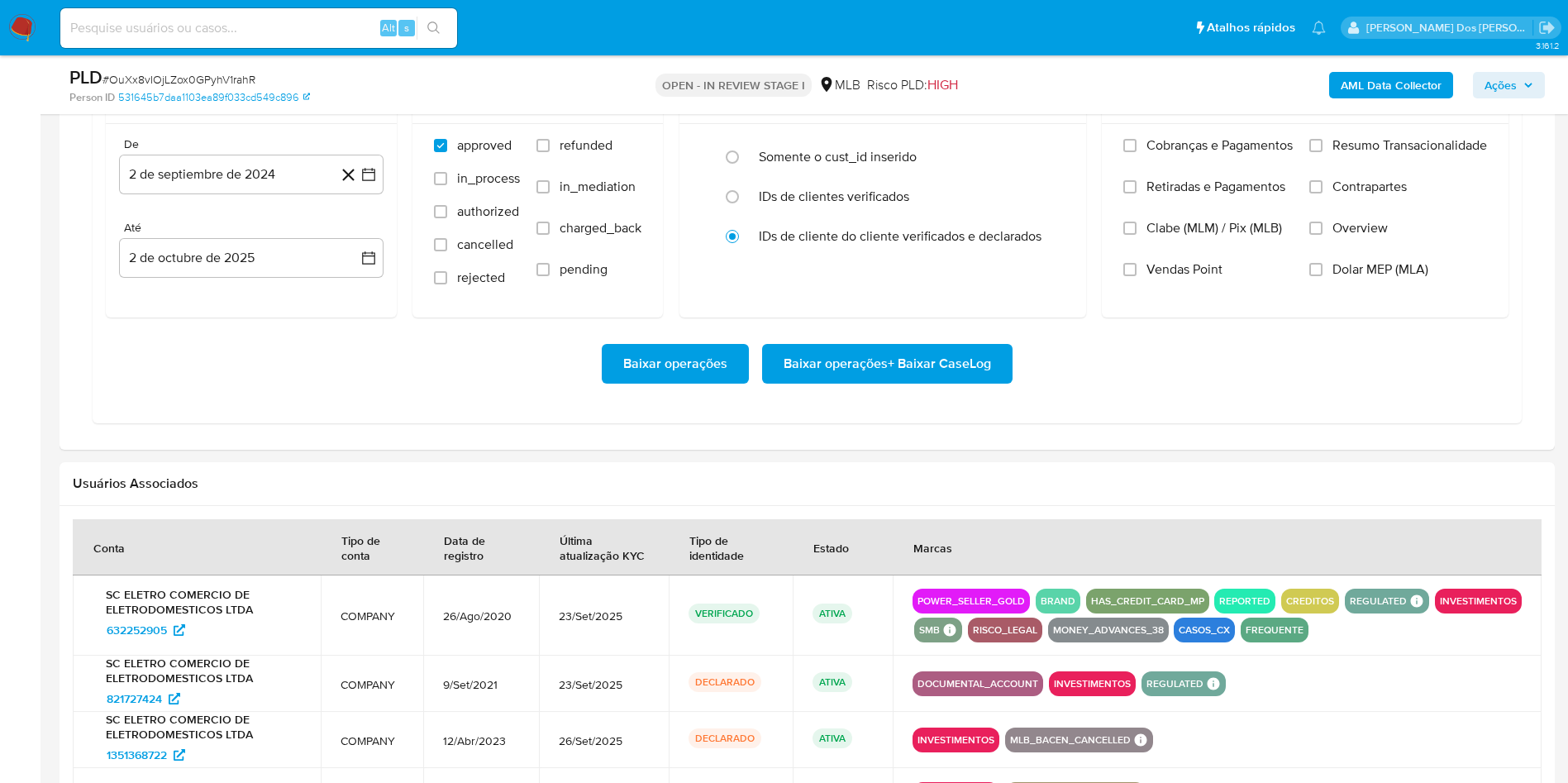
scroll to position [1512, 0]
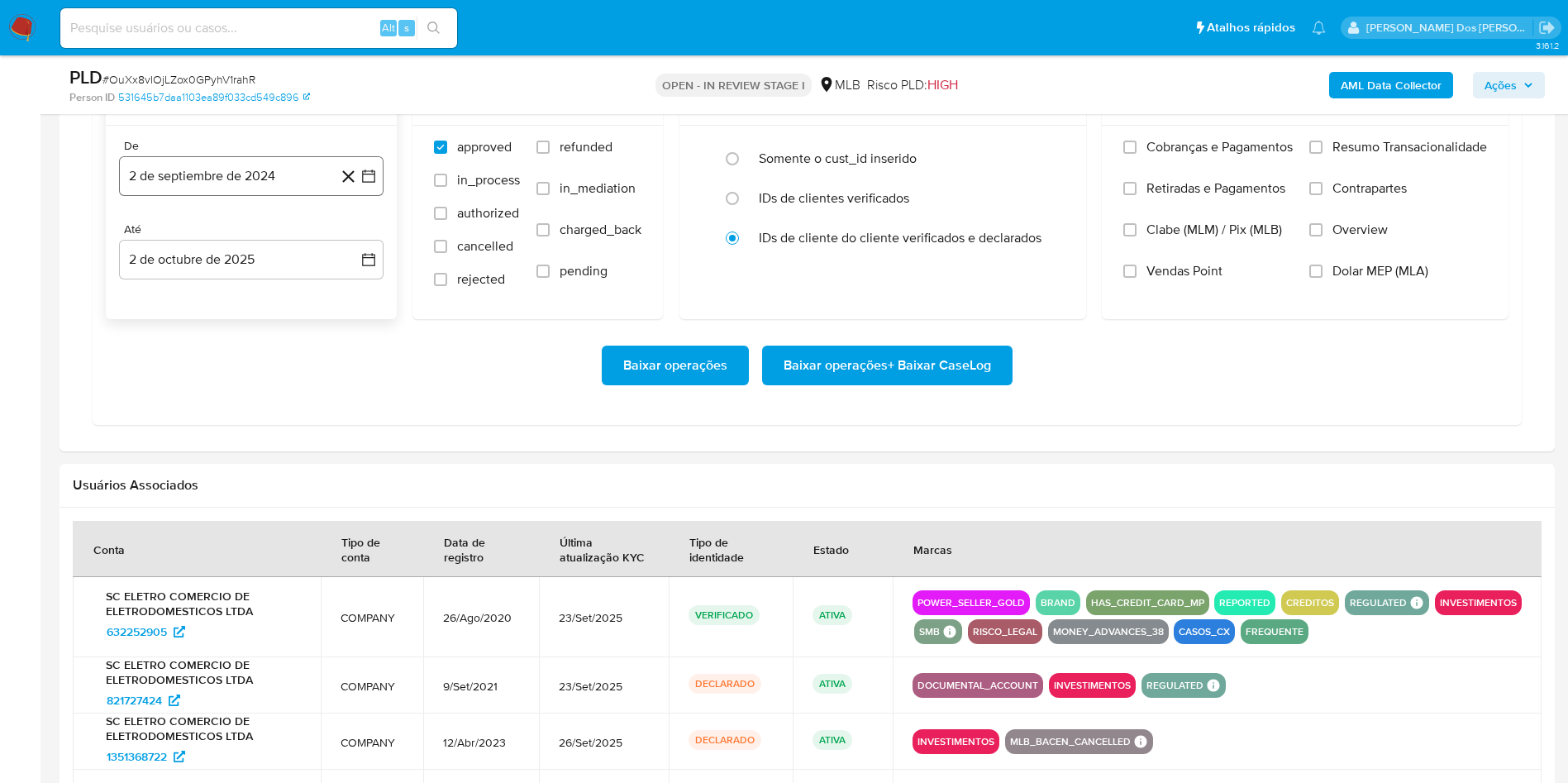
click at [377, 196] on button "2 de septiembre de 2024" at bounding box center [250, 175] width 265 height 39
click at [352, 246] on icon "Mes siguiente" at bounding box center [354, 235] width 20 height 20
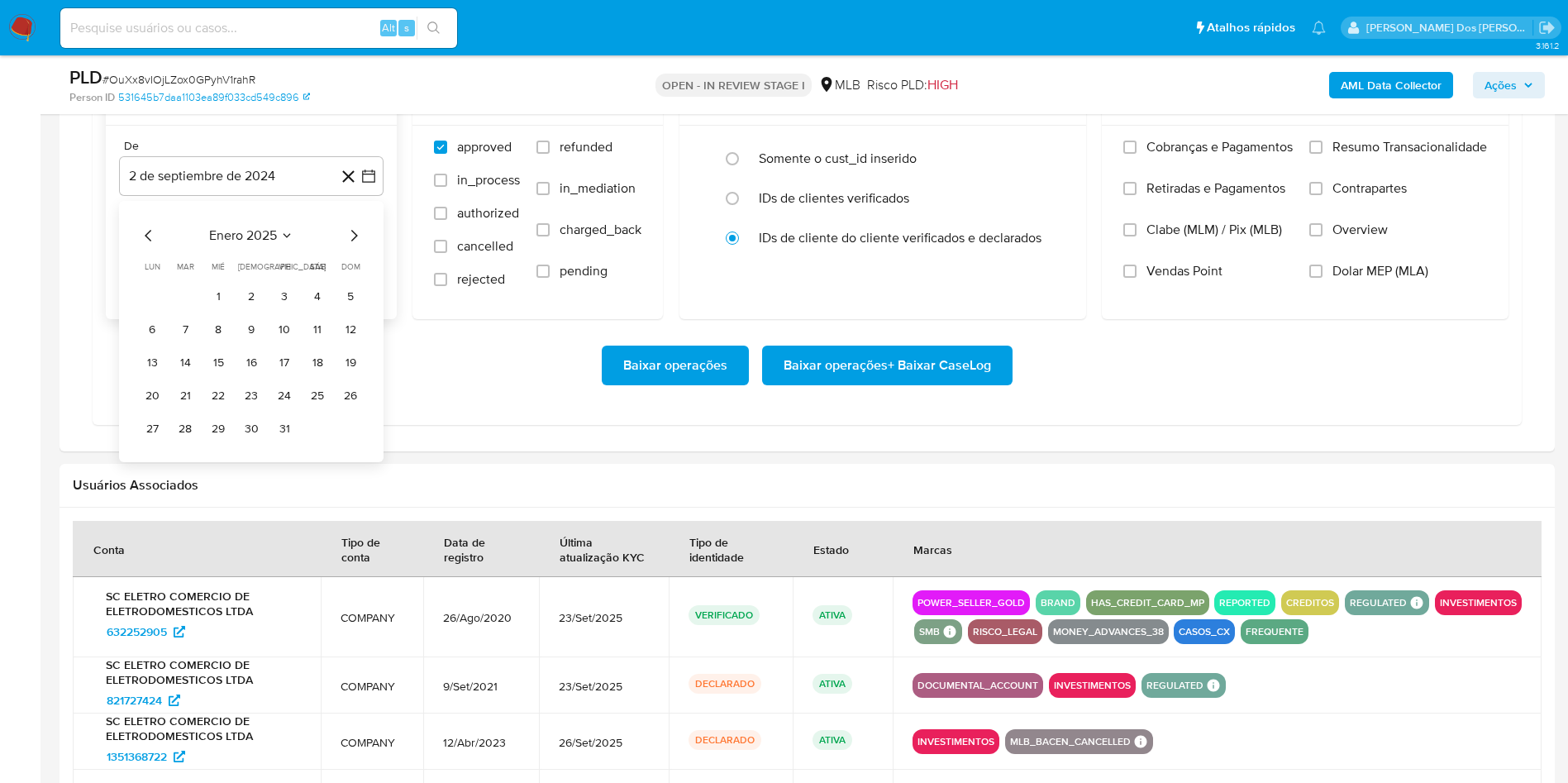
click at [352, 246] on icon "Mes siguiente" at bounding box center [354, 235] width 20 height 20
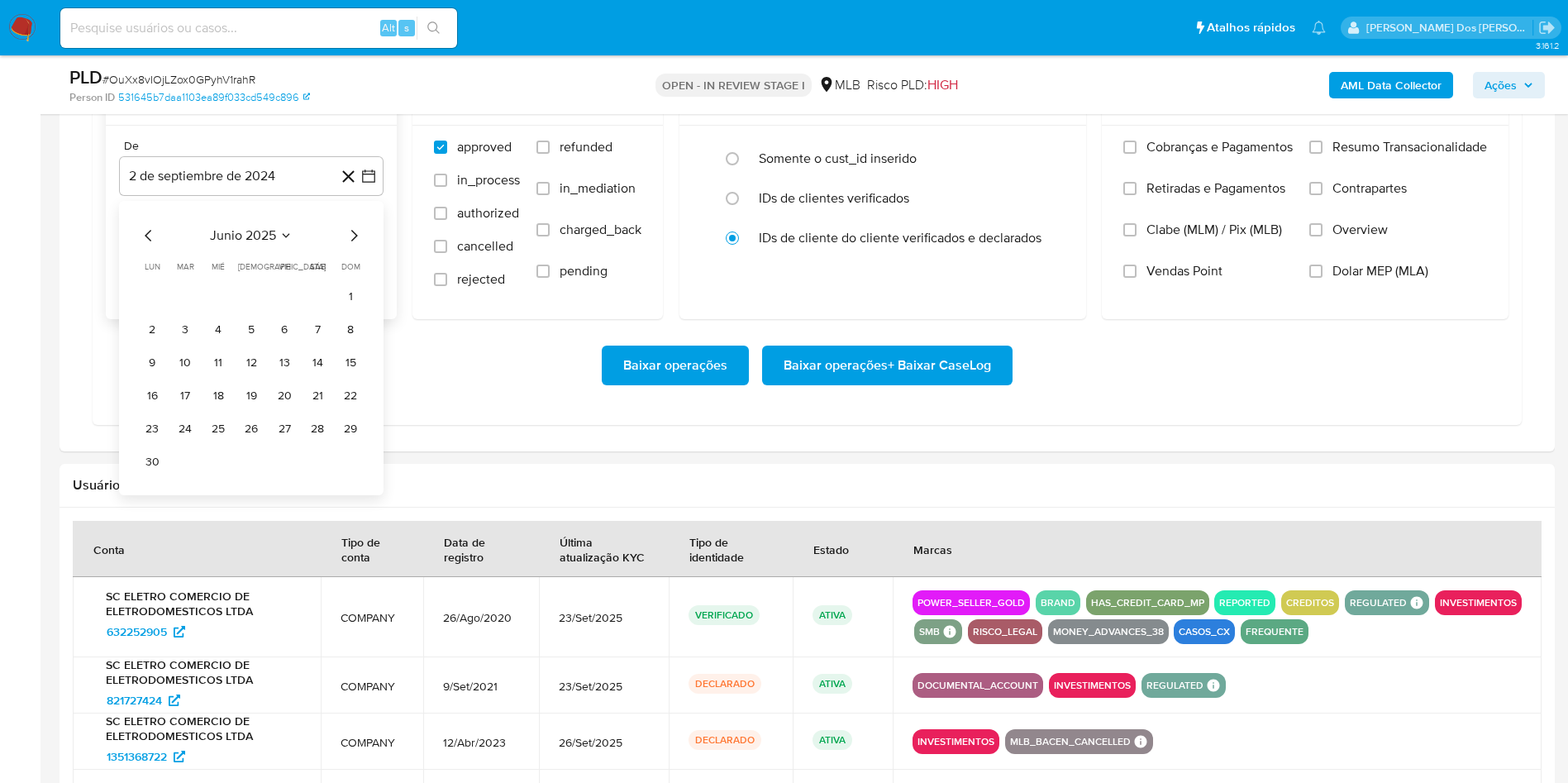
click at [352, 246] on icon "Mes siguiente" at bounding box center [354, 235] width 20 height 20
click at [289, 310] on button "1" at bounding box center [285, 297] width 27 height 27
click at [1351, 156] on span "Resumo Transacionalidade" at bounding box center [1410, 146] width 155 height 16
click at [1322, 154] on input "Resumo Transacionalidade" at bounding box center [1316, 147] width 13 height 13
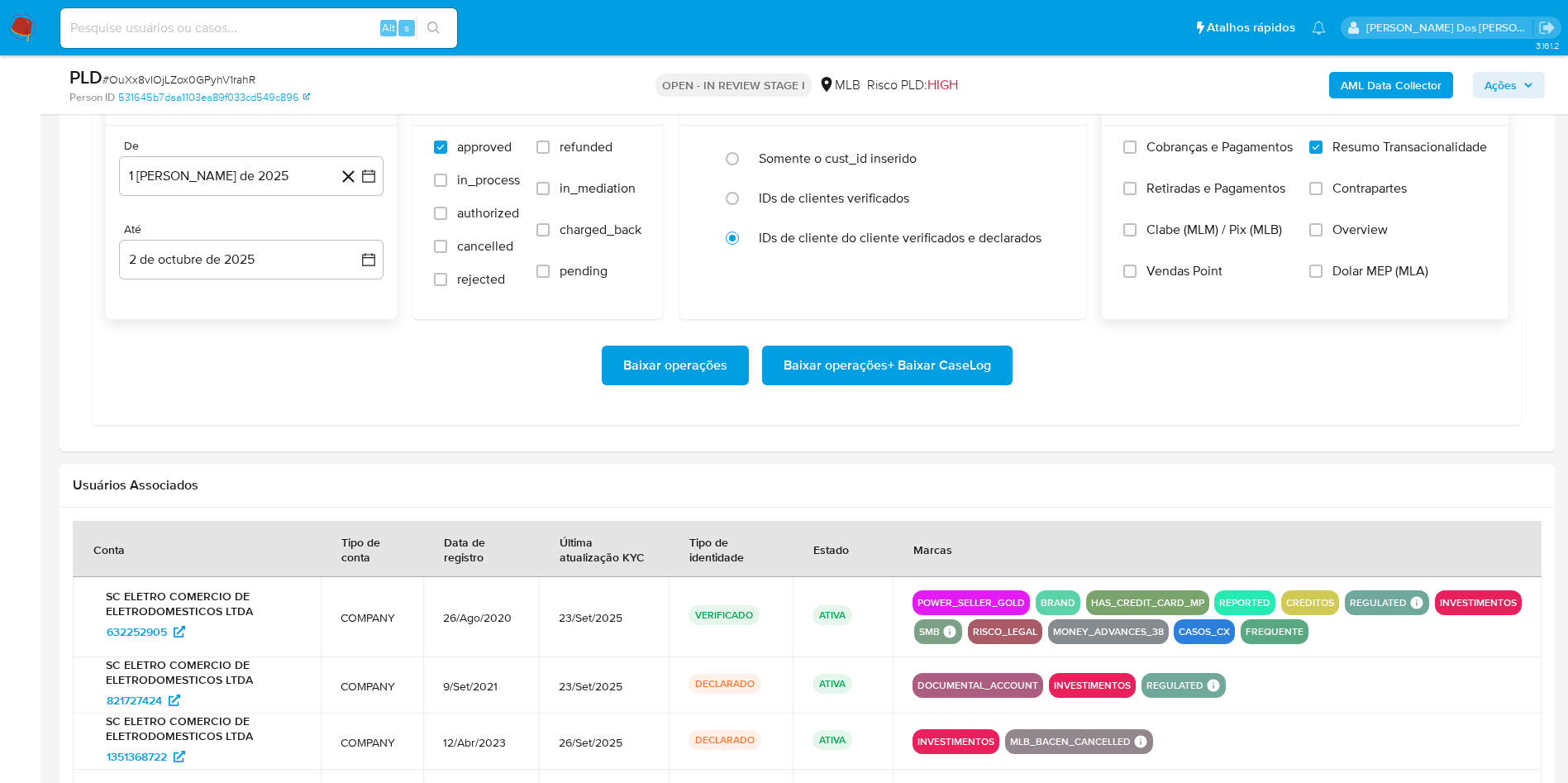
click at [948, 383] on span "Baixar operações + Baixar CaseLog" at bounding box center [887, 365] width 207 height 36
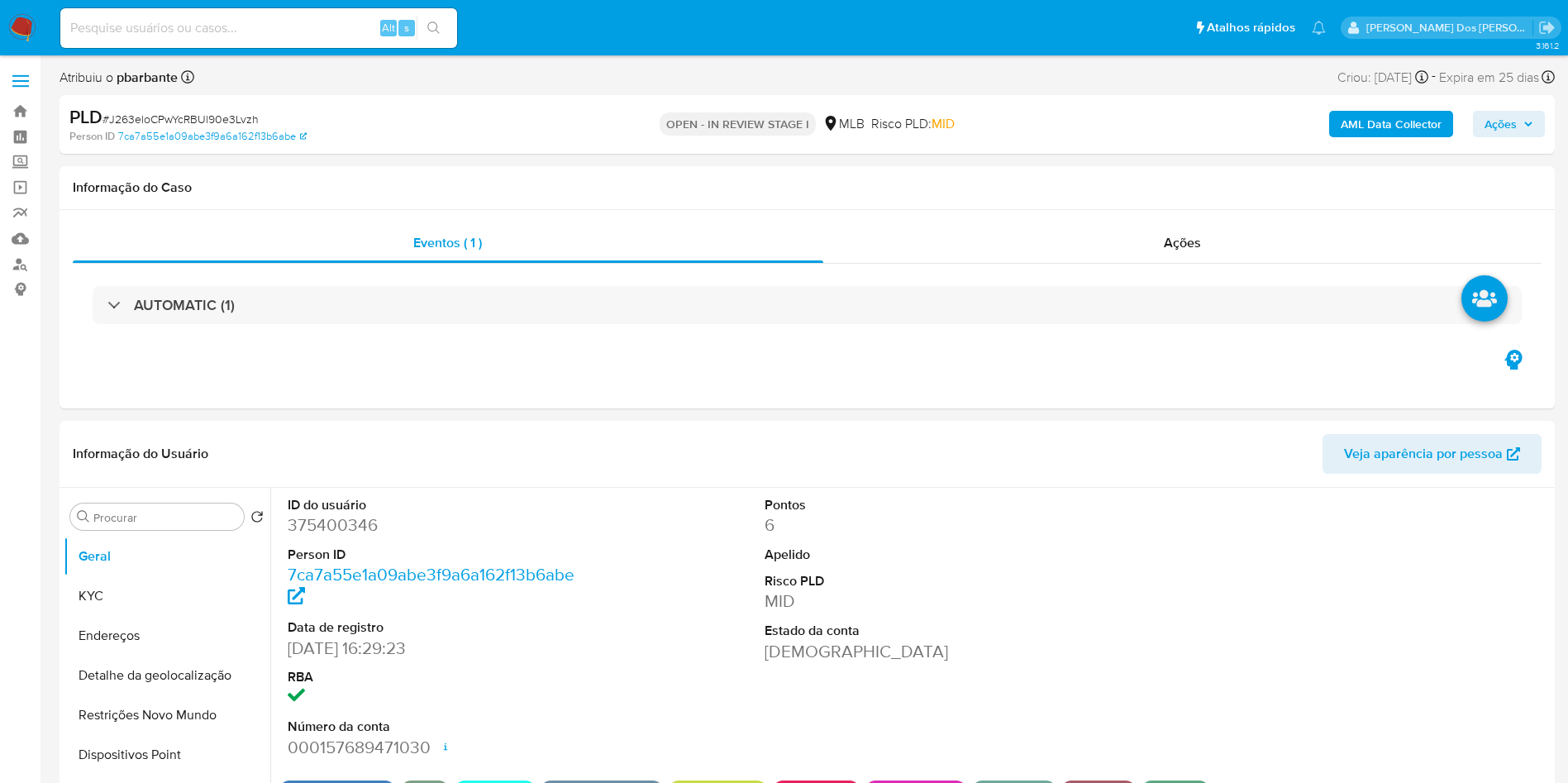
select select "10"
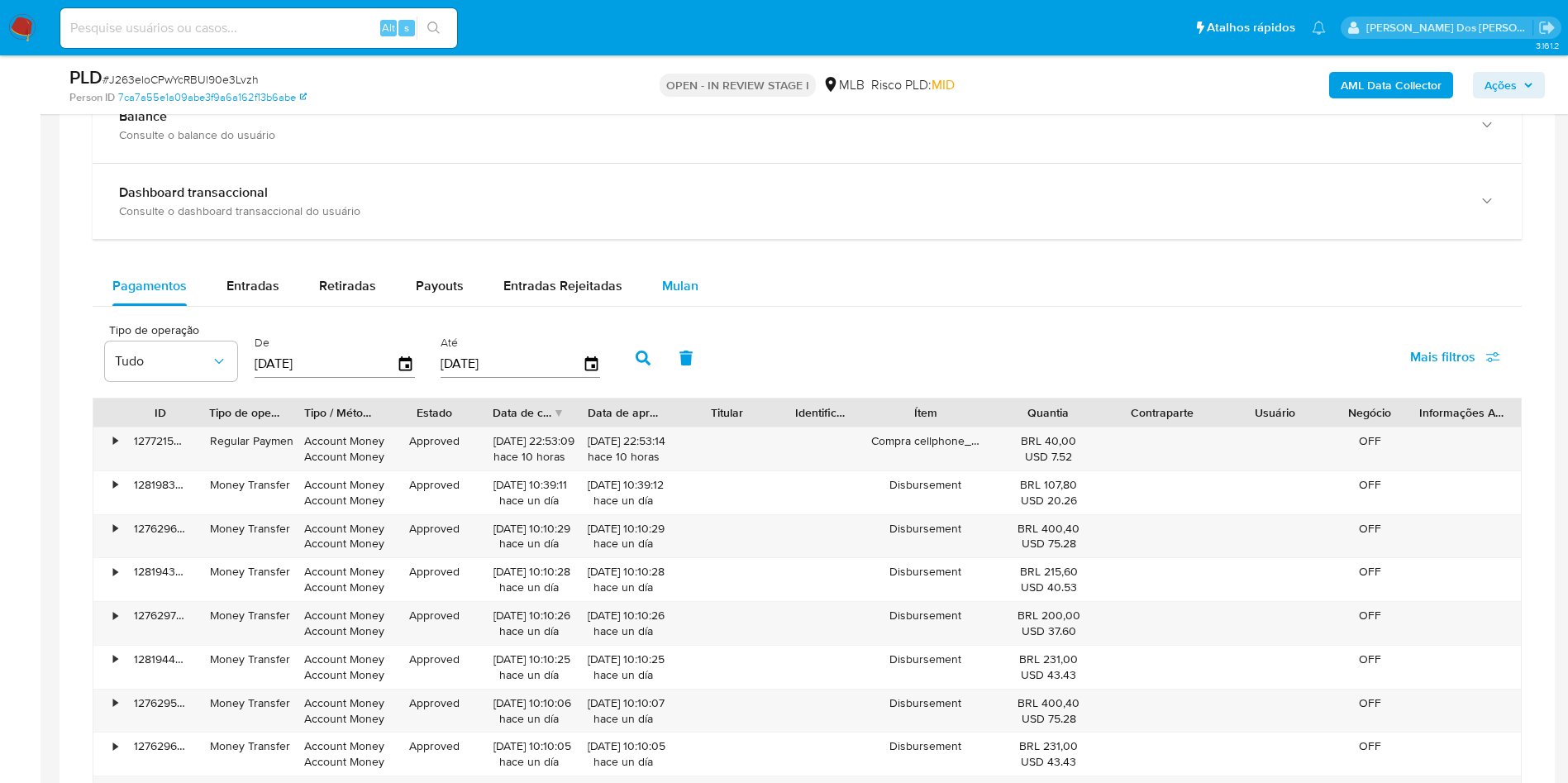
click at [668, 295] on span "Mulan" at bounding box center [680, 286] width 36 height 19
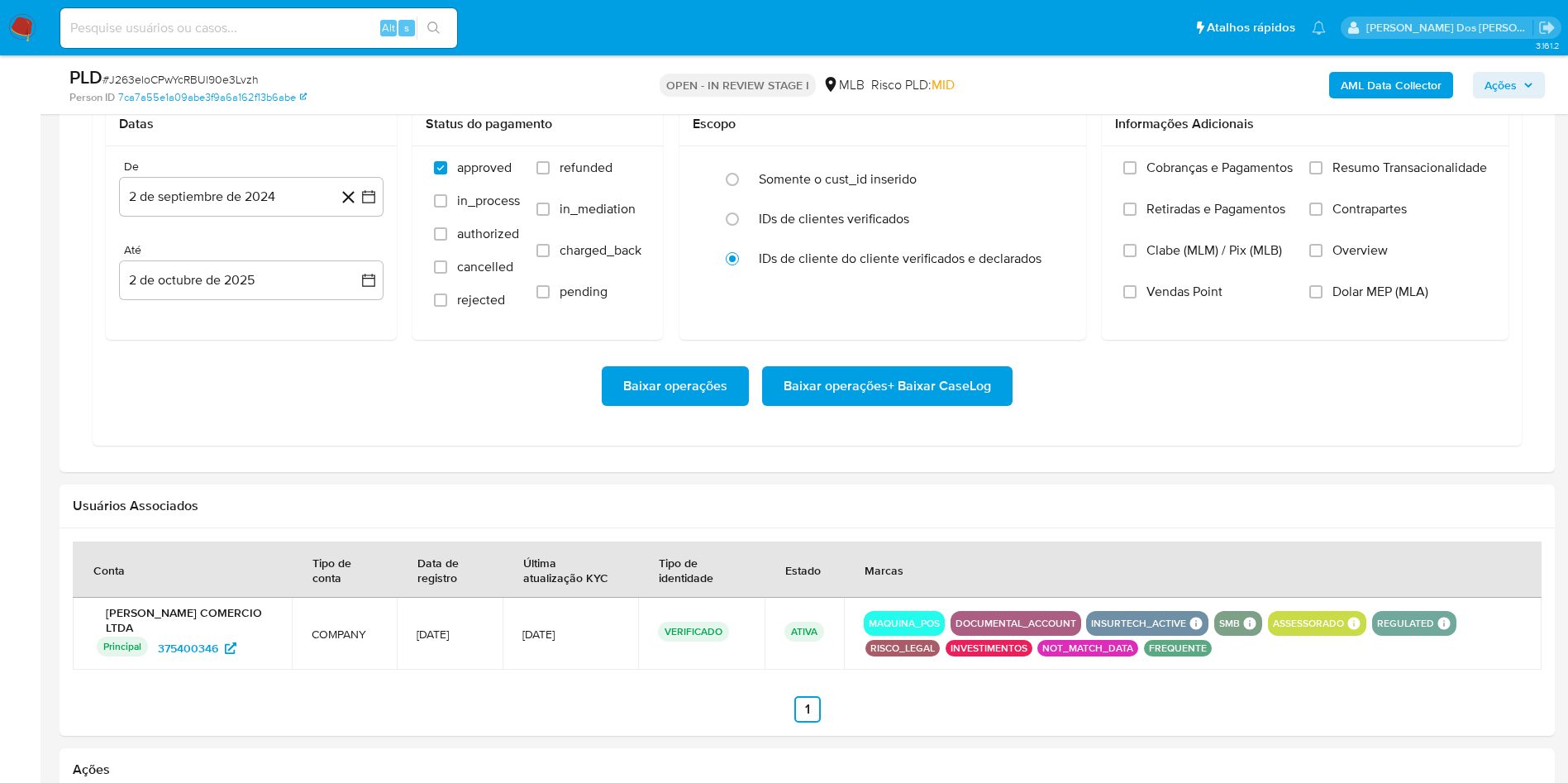
scroll to position [1492, 0]
click at [367, 205] on icon "button" at bounding box center [368, 195] width 16 height 16
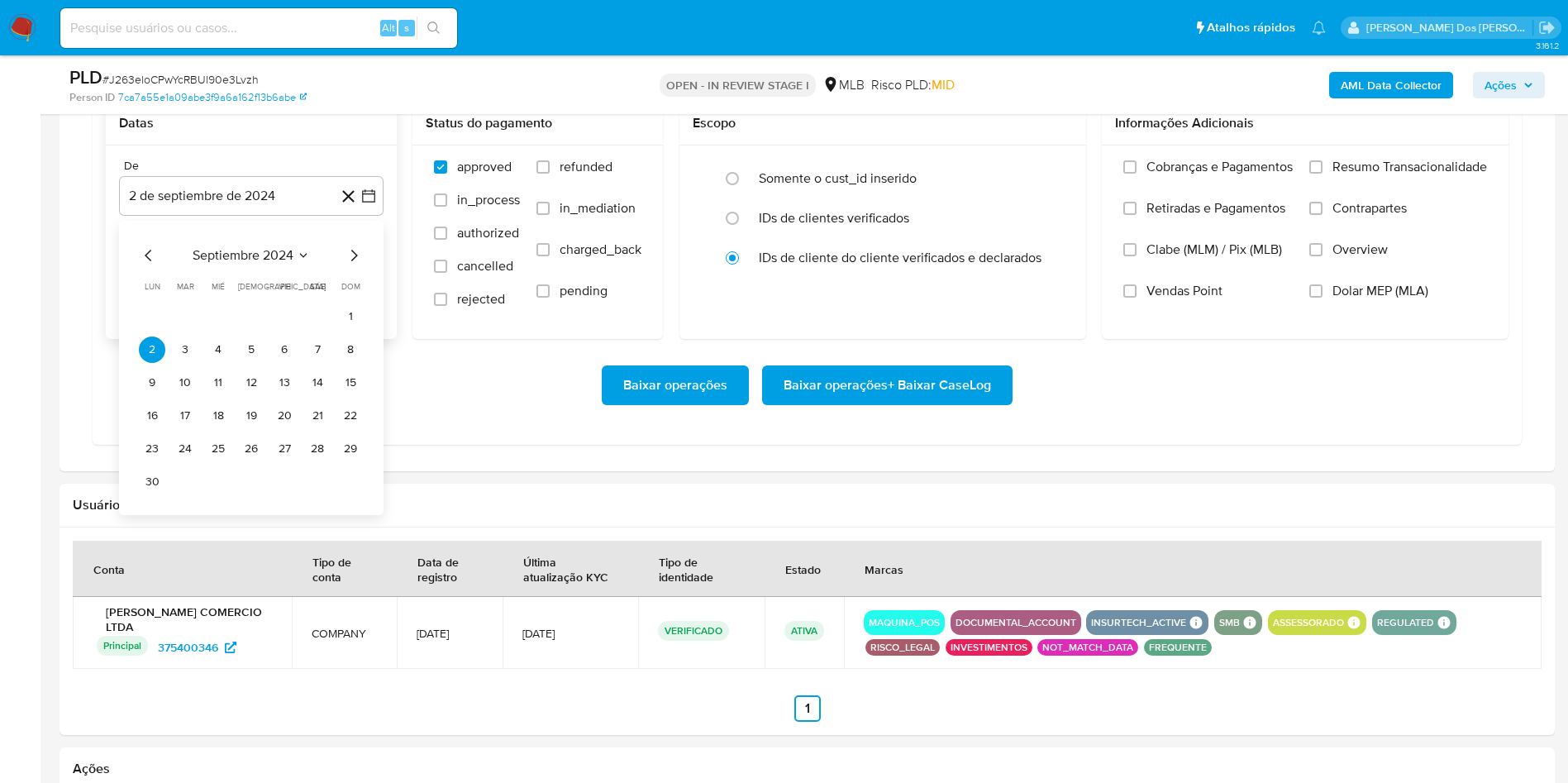
click at [351, 266] on icon "Mes siguiente" at bounding box center [354, 255] width 20 height 20
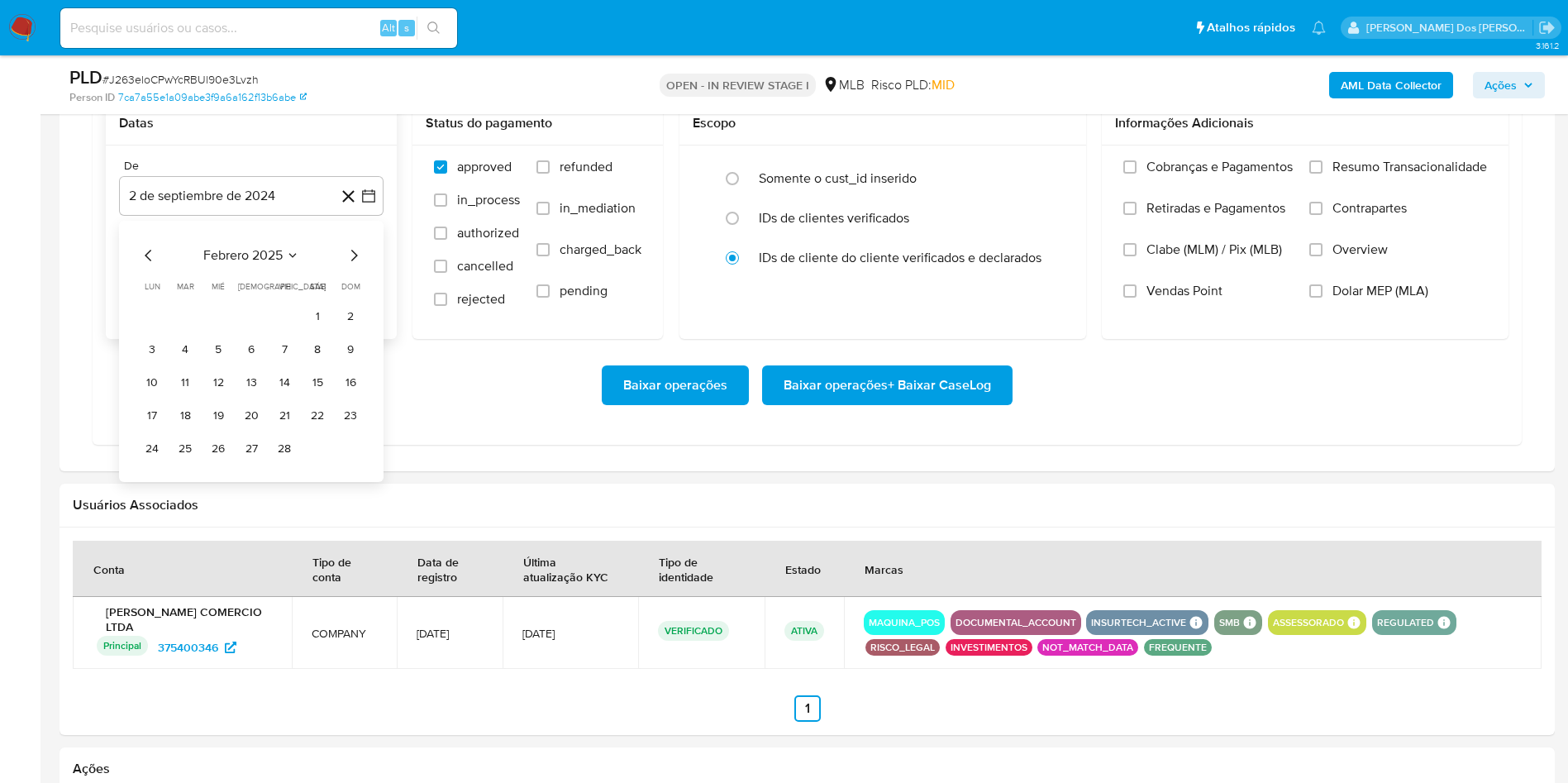
click at [351, 266] on icon "Mes siguiente" at bounding box center [354, 255] width 20 height 20
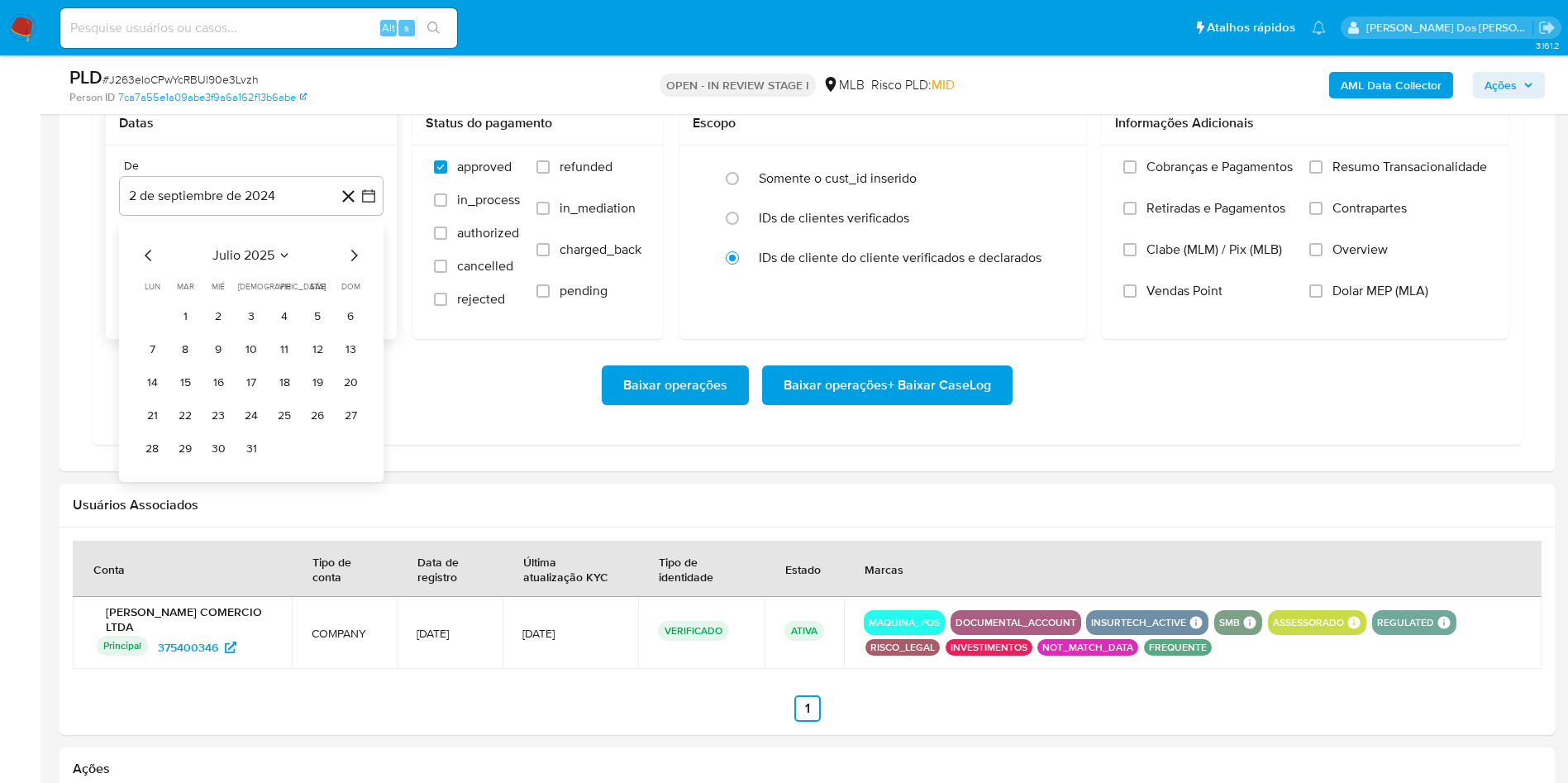
click at [351, 266] on icon "Mes siguiente" at bounding box center [354, 255] width 20 height 20
click at [280, 330] on button "1" at bounding box center [285, 316] width 27 height 27
click at [1416, 200] on label "Resumo Transacionalidade" at bounding box center [1398, 179] width 178 height 41
click at [1322, 174] on input "Resumo Transacionalidade" at bounding box center [1316, 167] width 13 height 13
click at [873, 403] on span "Baixar operações + Baixar CaseLog" at bounding box center [887, 385] width 207 height 36
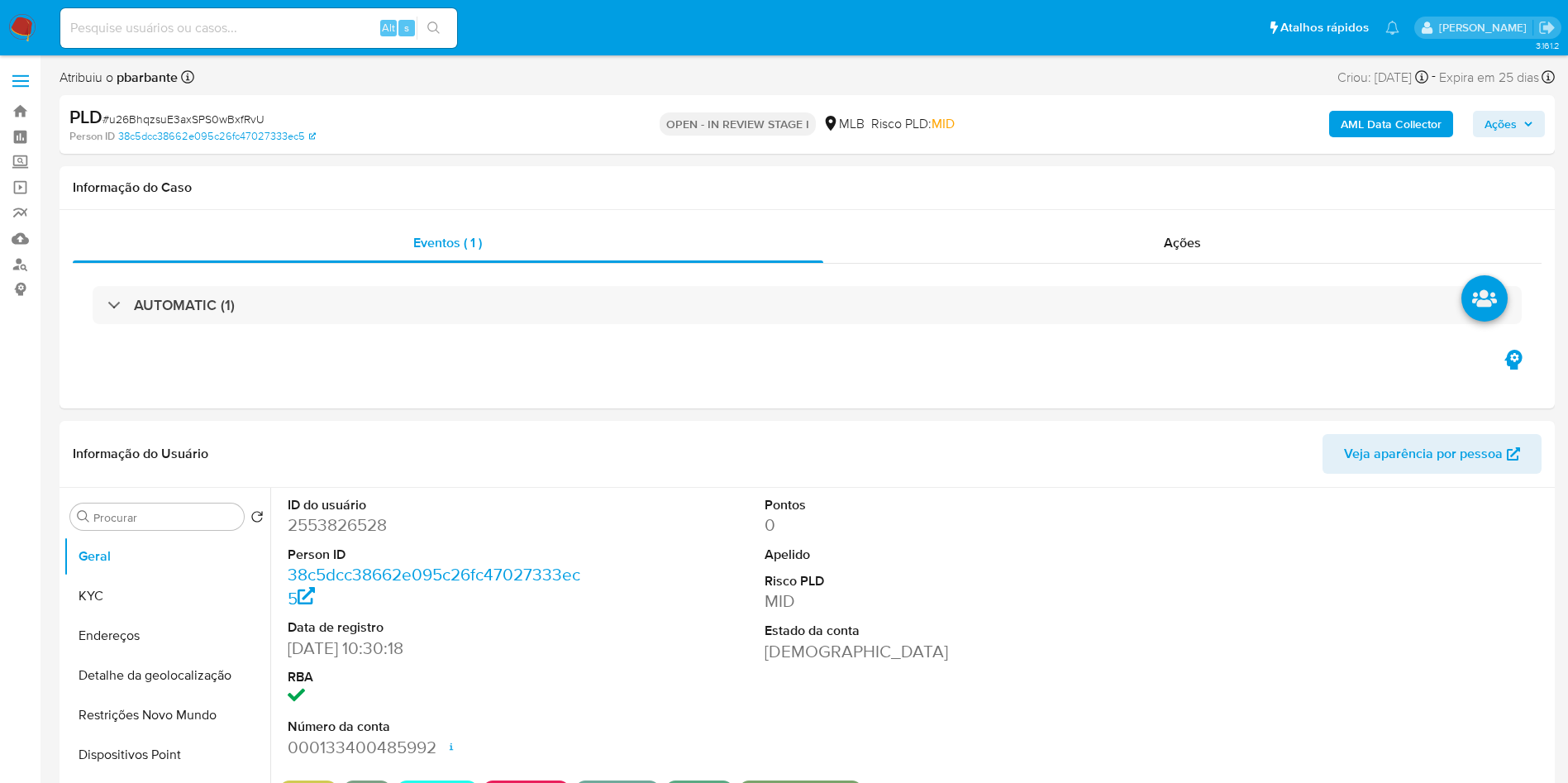
select select "10"
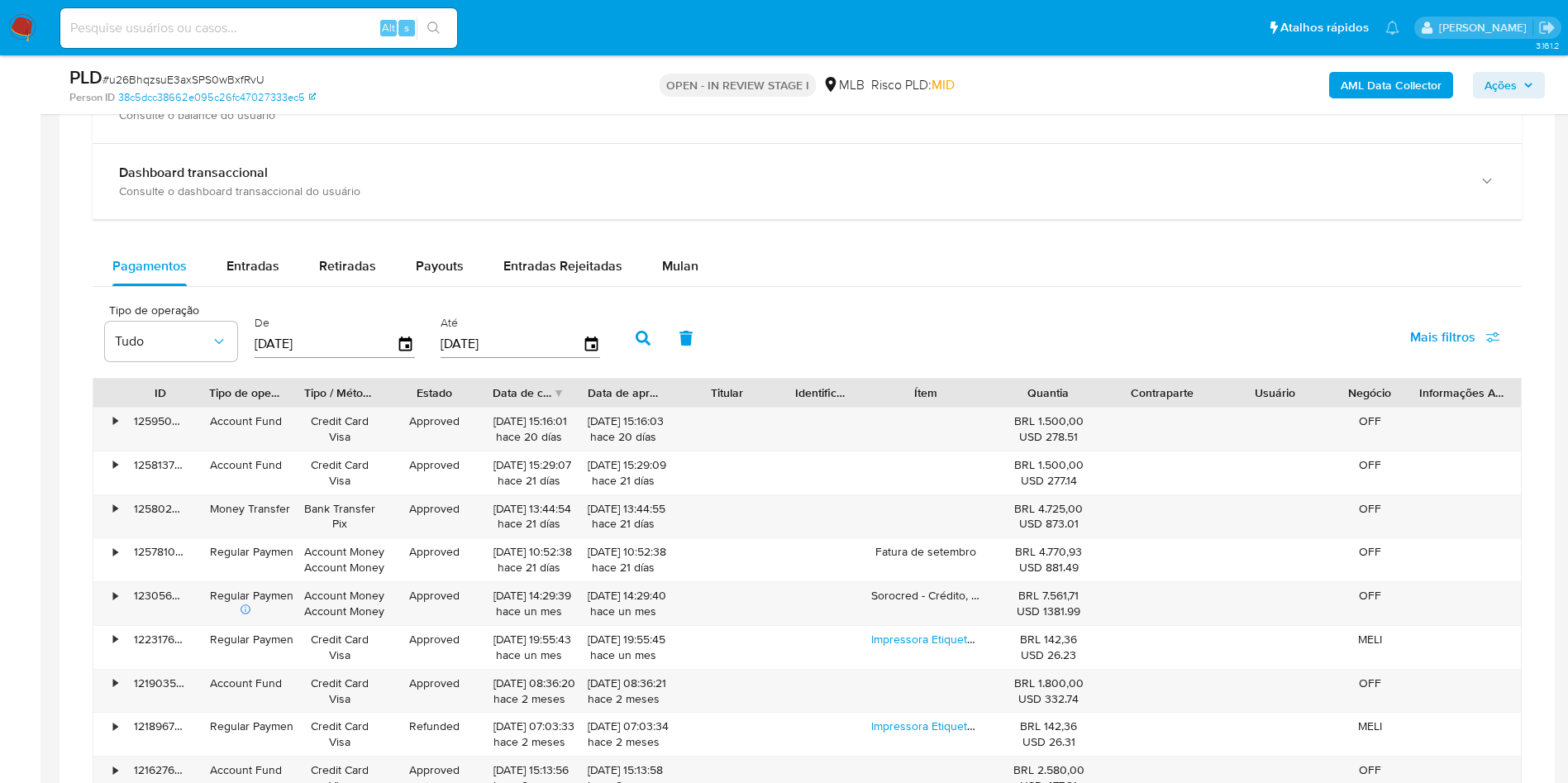
scroll to position [1266, 0]
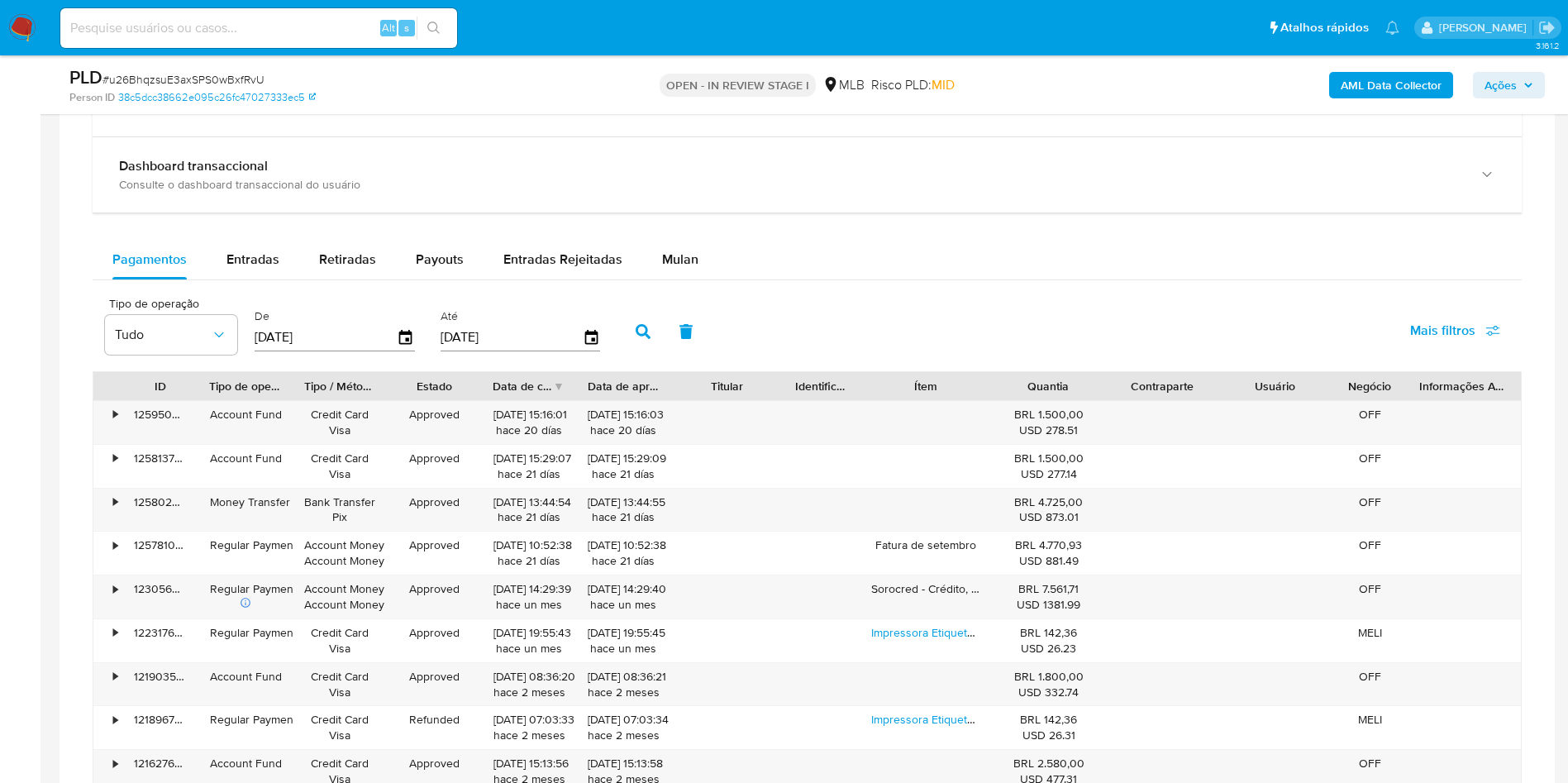
click at [697, 308] on div "Pagamentos Entradas Retiradas Payouts Entradas Rejeitadas Mulan Tipo de operaçã…" at bounding box center [807, 561] width 1429 height 642
click at [675, 279] on div "Mulan" at bounding box center [680, 259] width 36 height 39
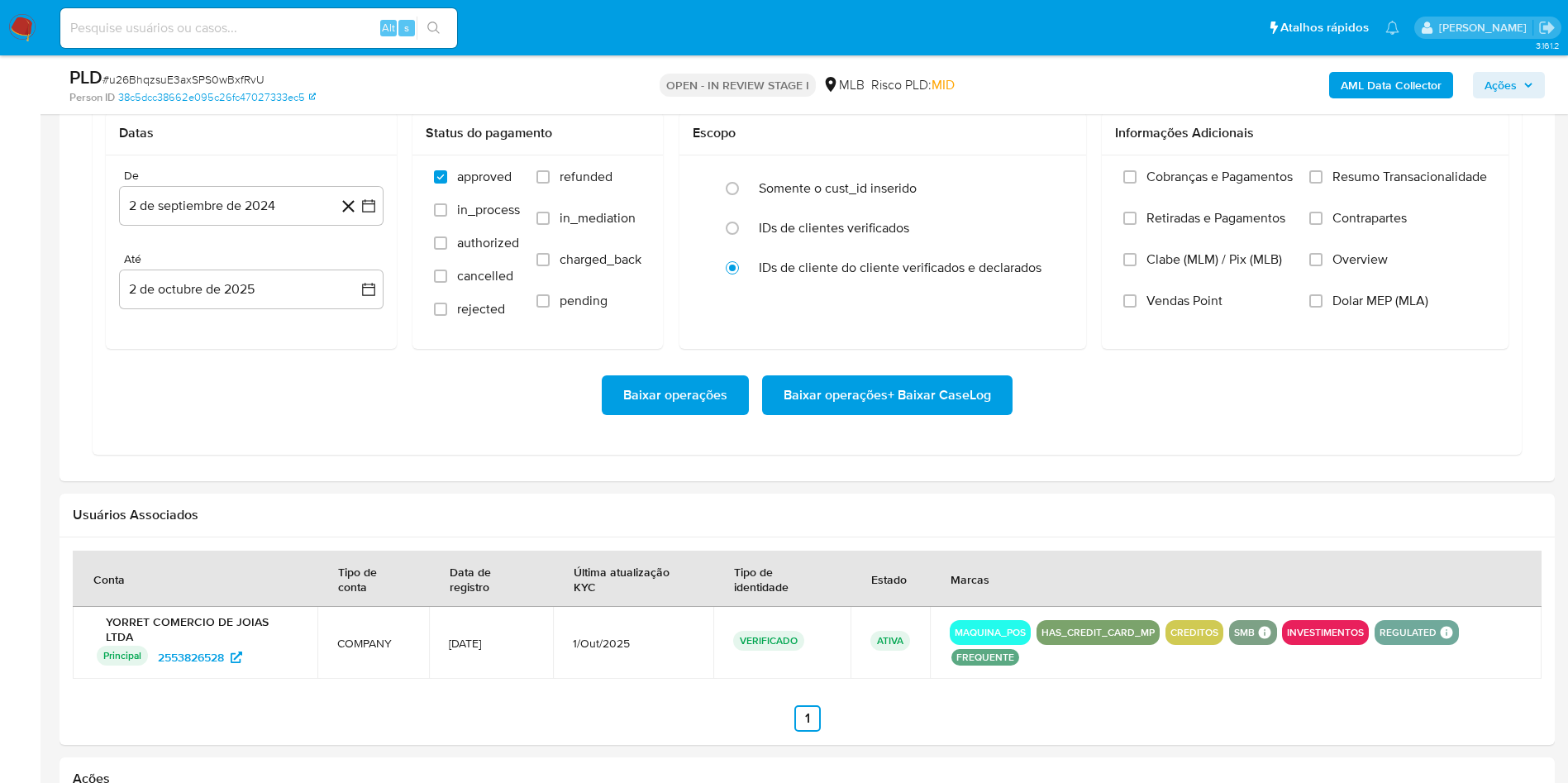
scroll to position [1478, 0]
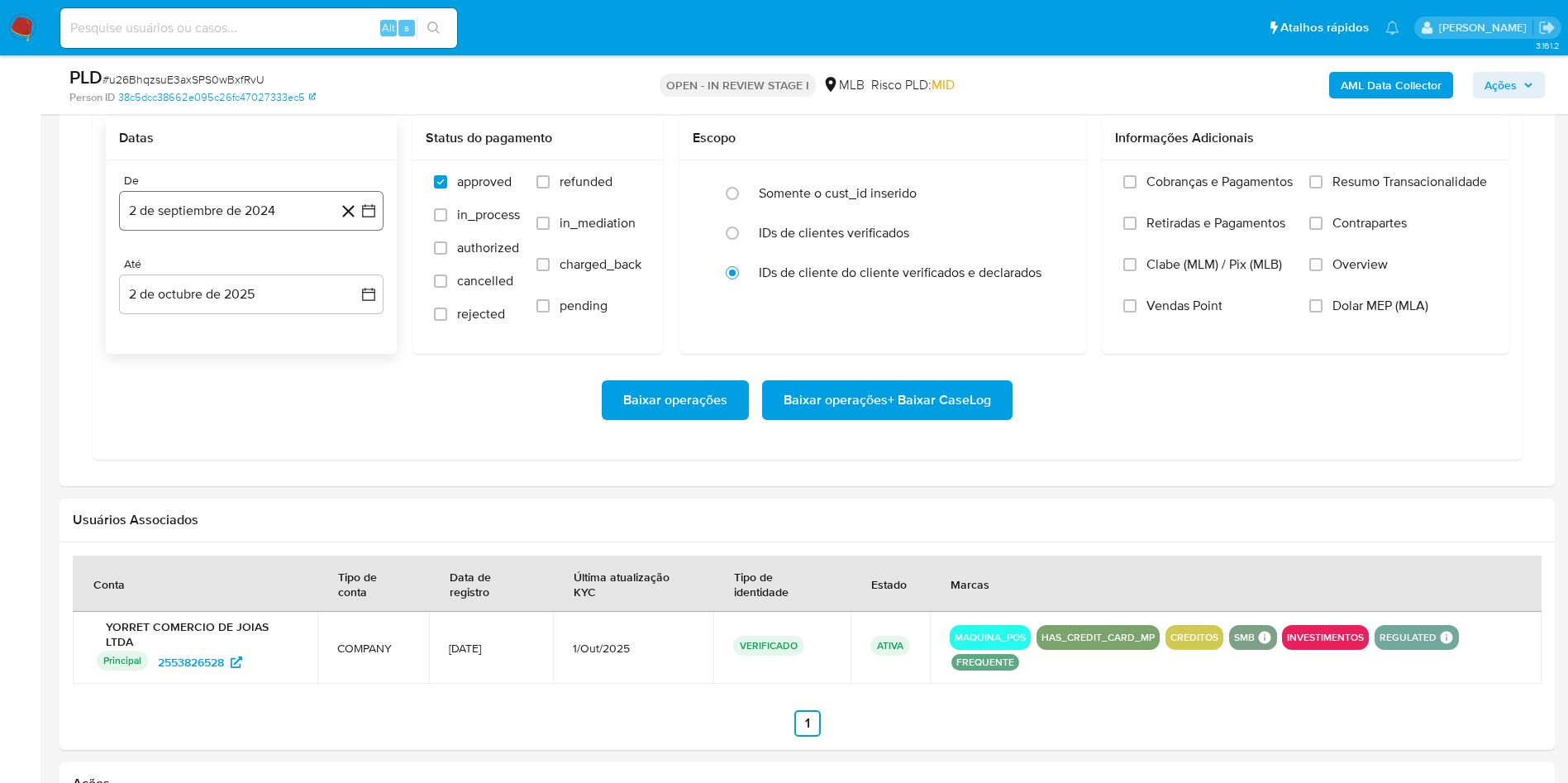
click at [375, 217] on icon "button" at bounding box center [369, 211] width 13 height 13
click at [355, 276] on icon "Mes siguiente" at bounding box center [354, 271] width 7 height 11
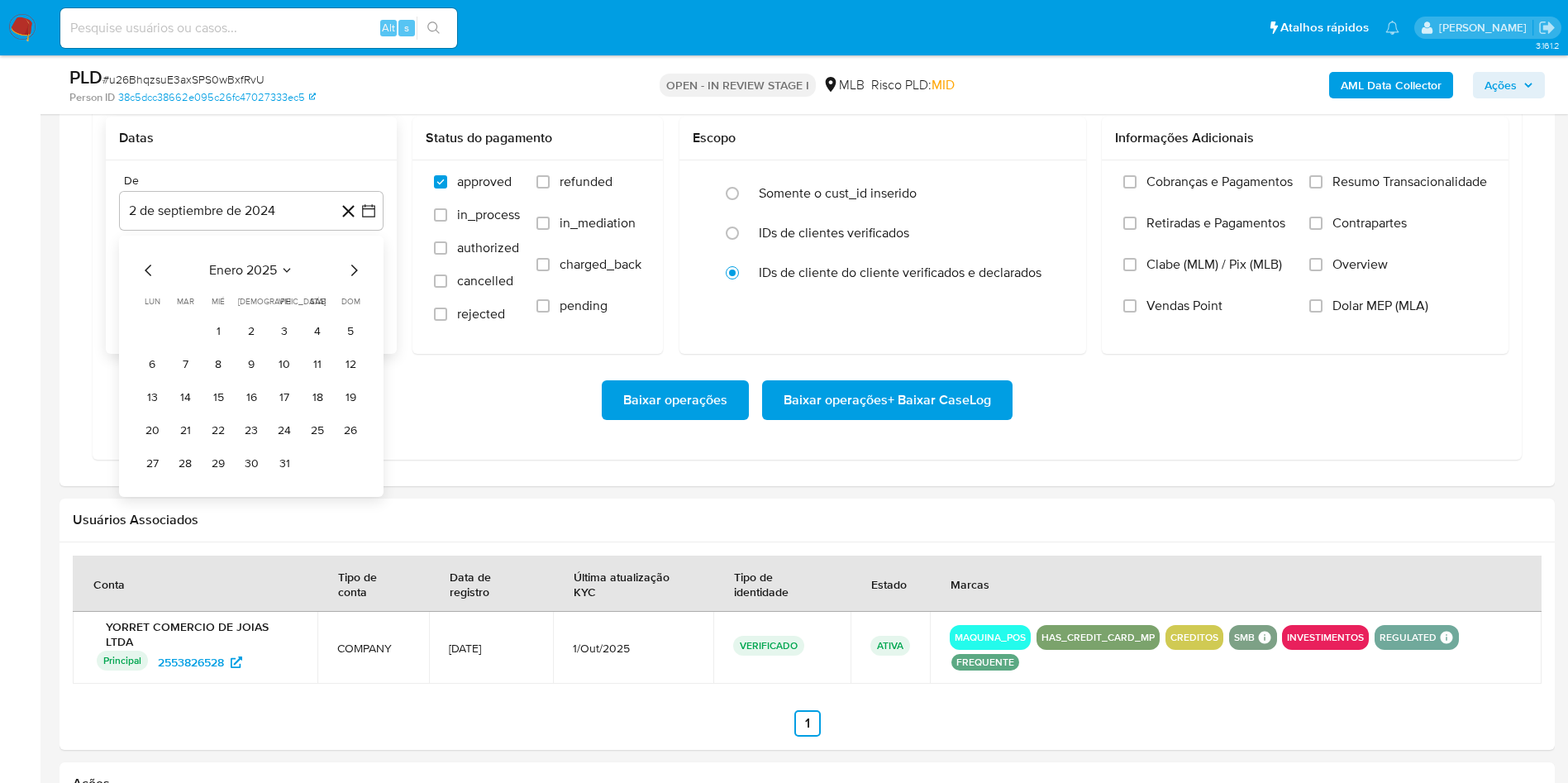
click at [355, 276] on icon "Mes siguiente" at bounding box center [354, 271] width 7 height 11
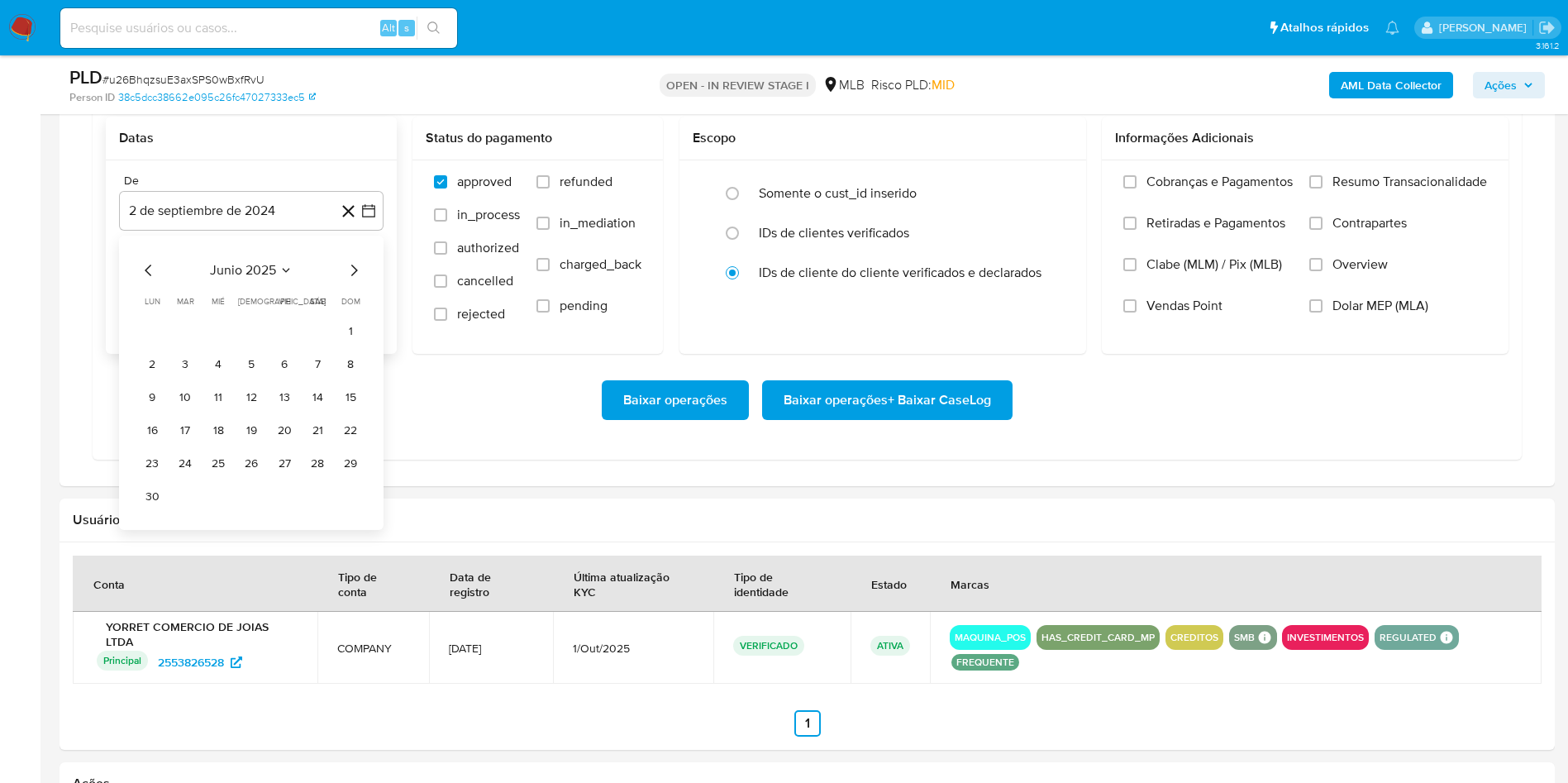
click at [355, 276] on icon "Mes siguiente" at bounding box center [354, 271] width 7 height 11
click at [291, 345] on button "1" at bounding box center [285, 332] width 27 height 27
click at [1377, 190] on span "Resumo Transacionalidade" at bounding box center [1410, 182] width 155 height 16
click at [1322, 188] on input "Resumo Transacionalidade" at bounding box center [1316, 182] width 13 height 13
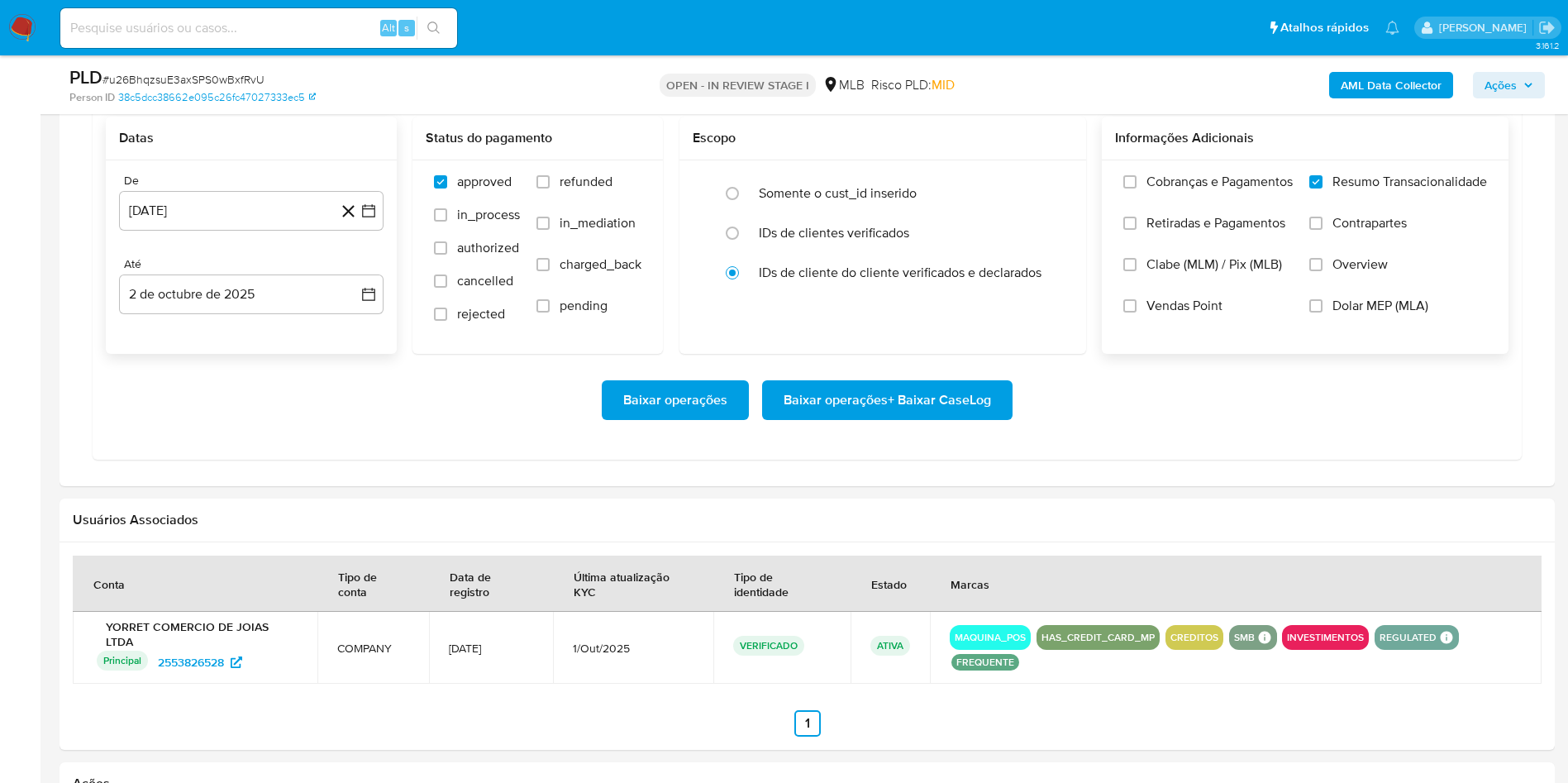
click at [894, 418] on span "Baixar operações + Baixar CaseLog" at bounding box center [887, 400] width 207 height 36
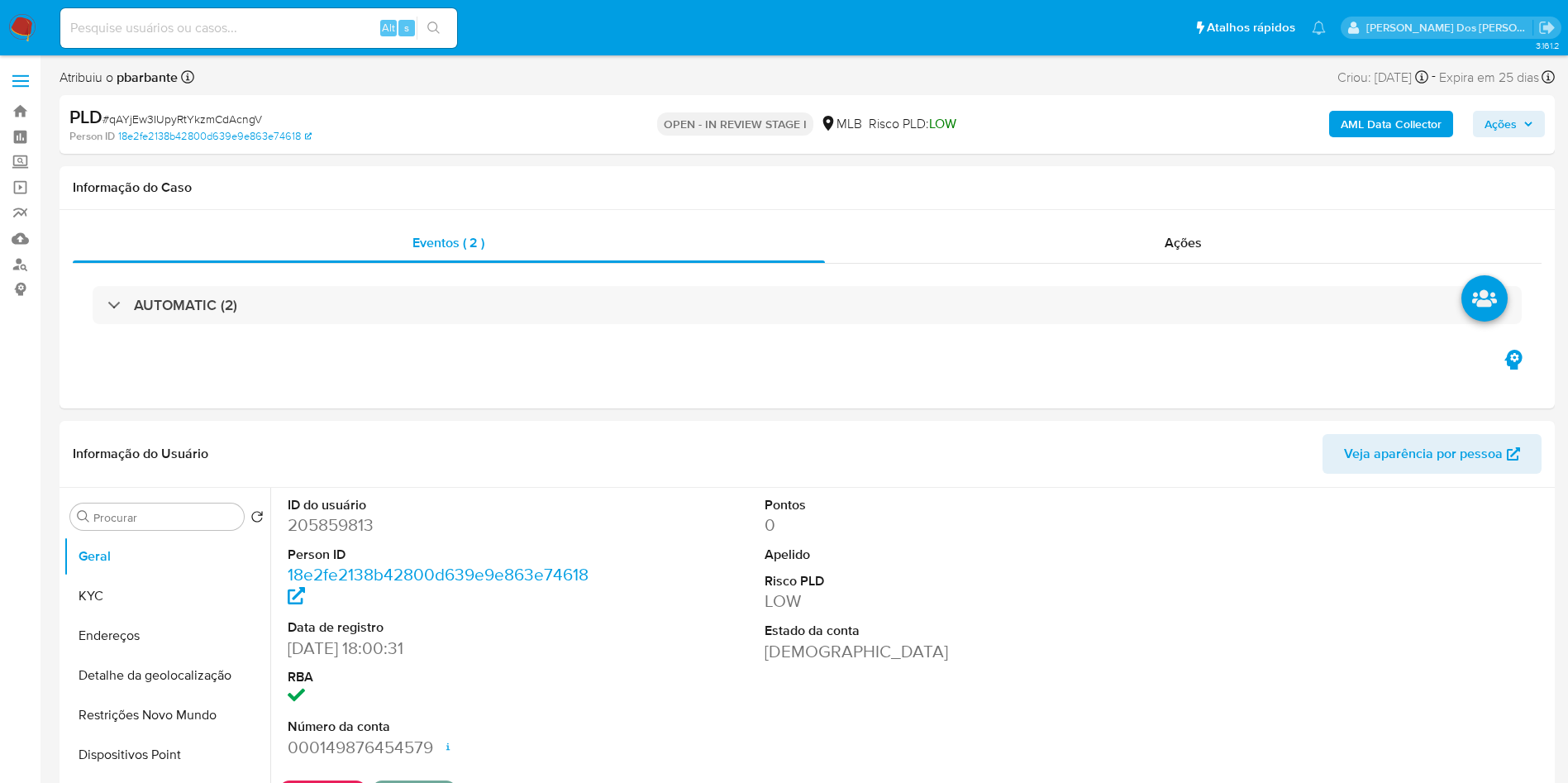
select select "10"
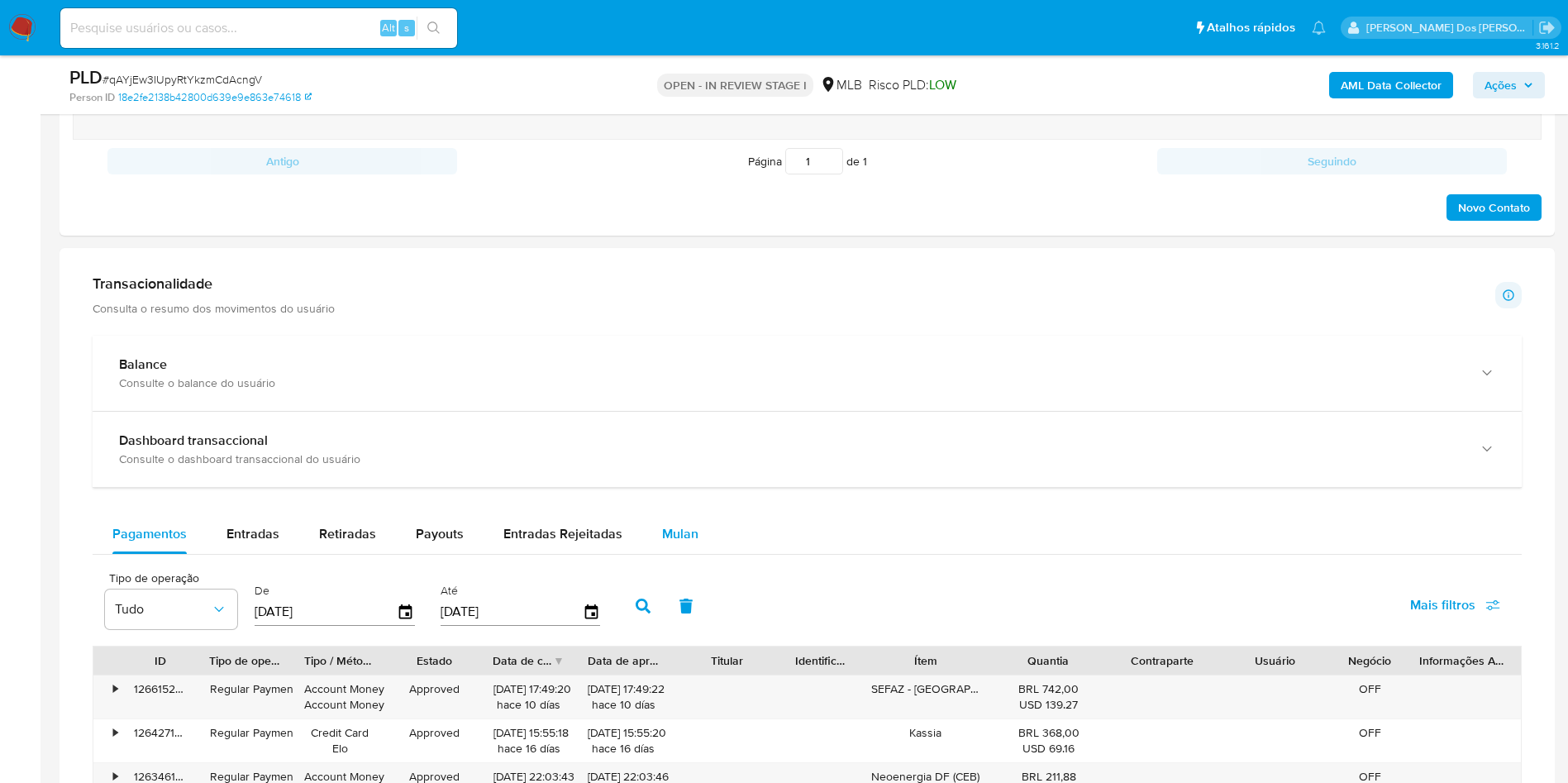
click at [675, 543] on span "Mulan" at bounding box center [680, 533] width 36 height 19
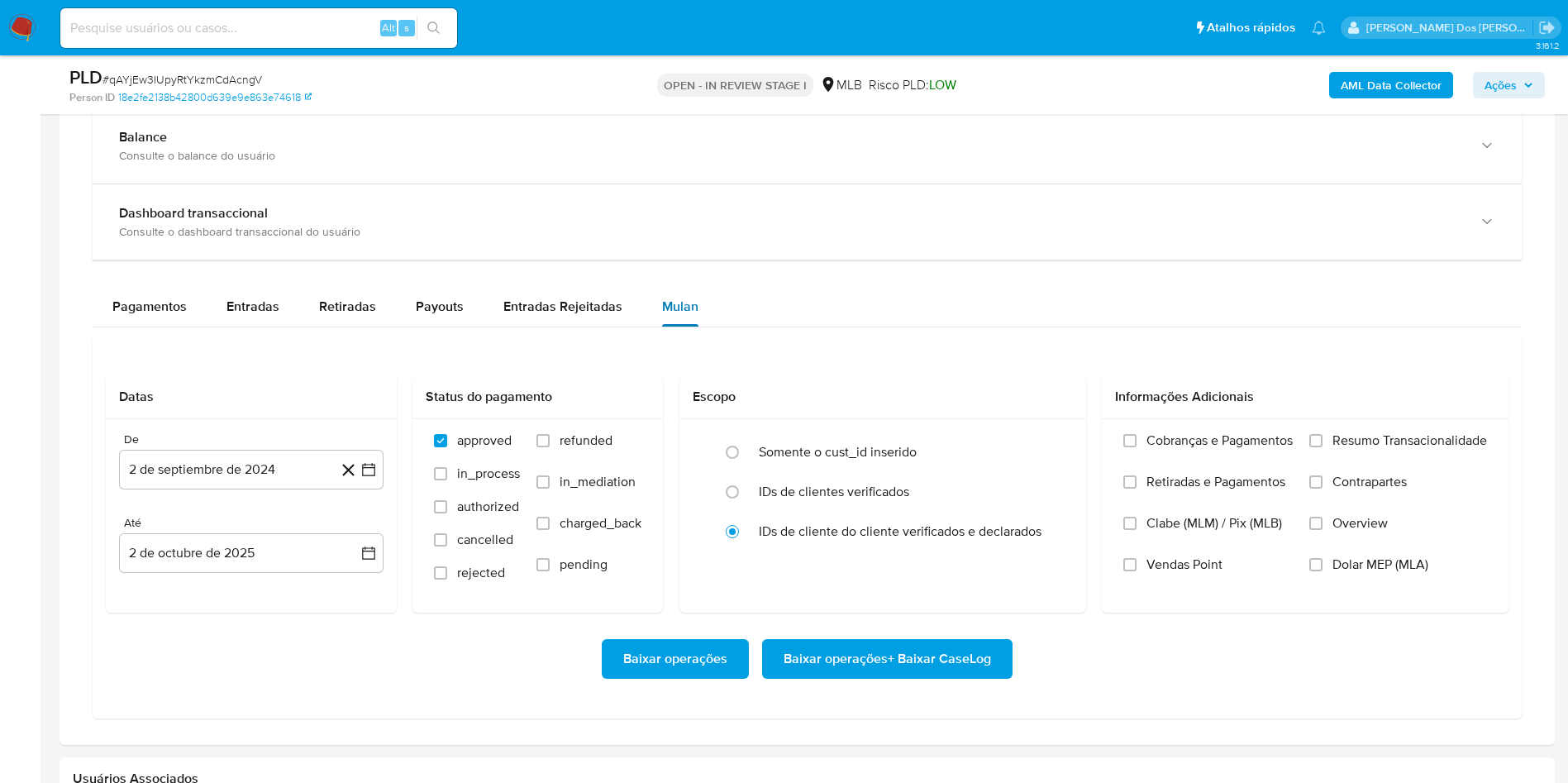
scroll to position [1224, 0]
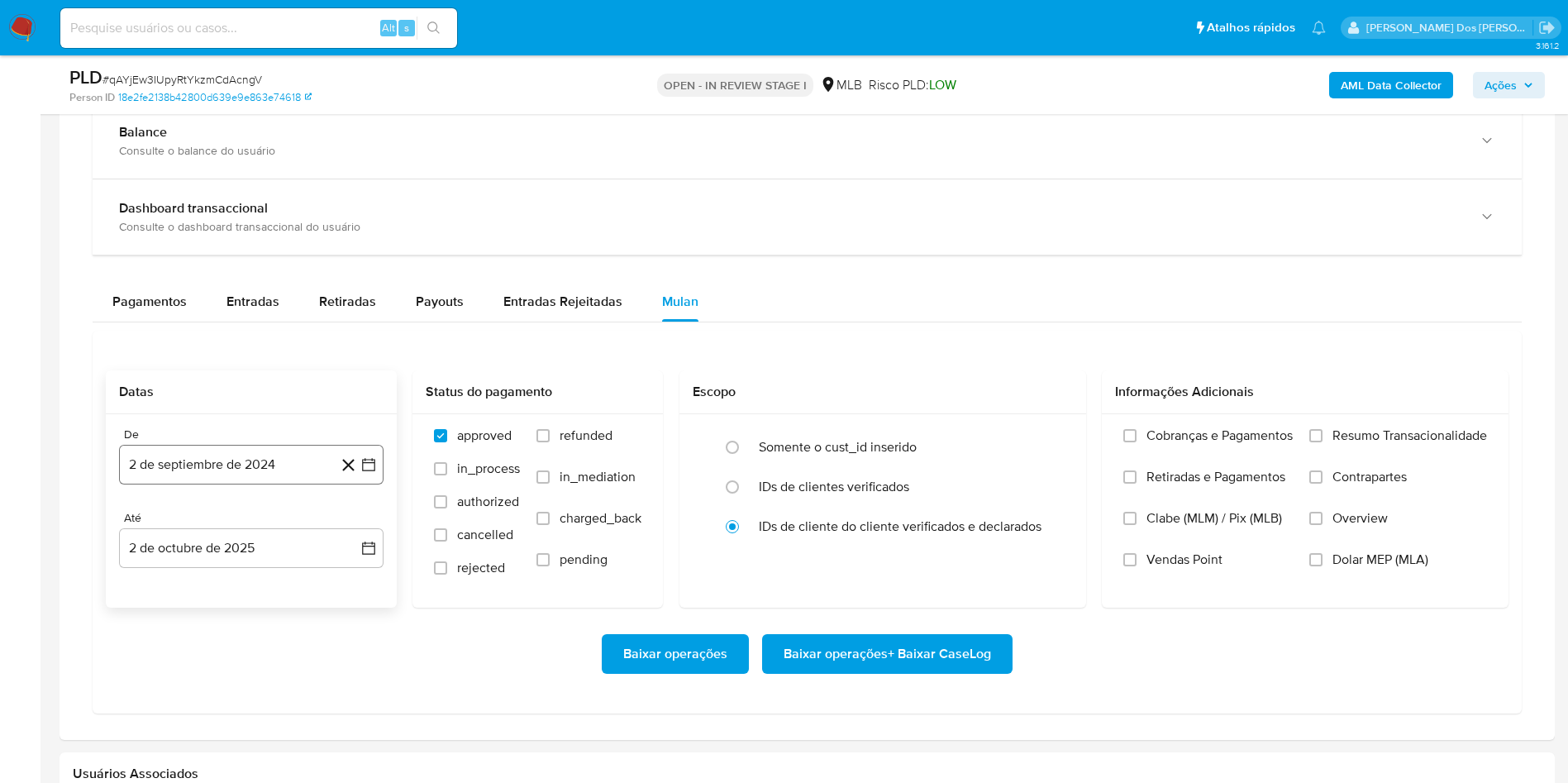
click at [371, 473] on icon "button" at bounding box center [368, 464] width 16 height 16
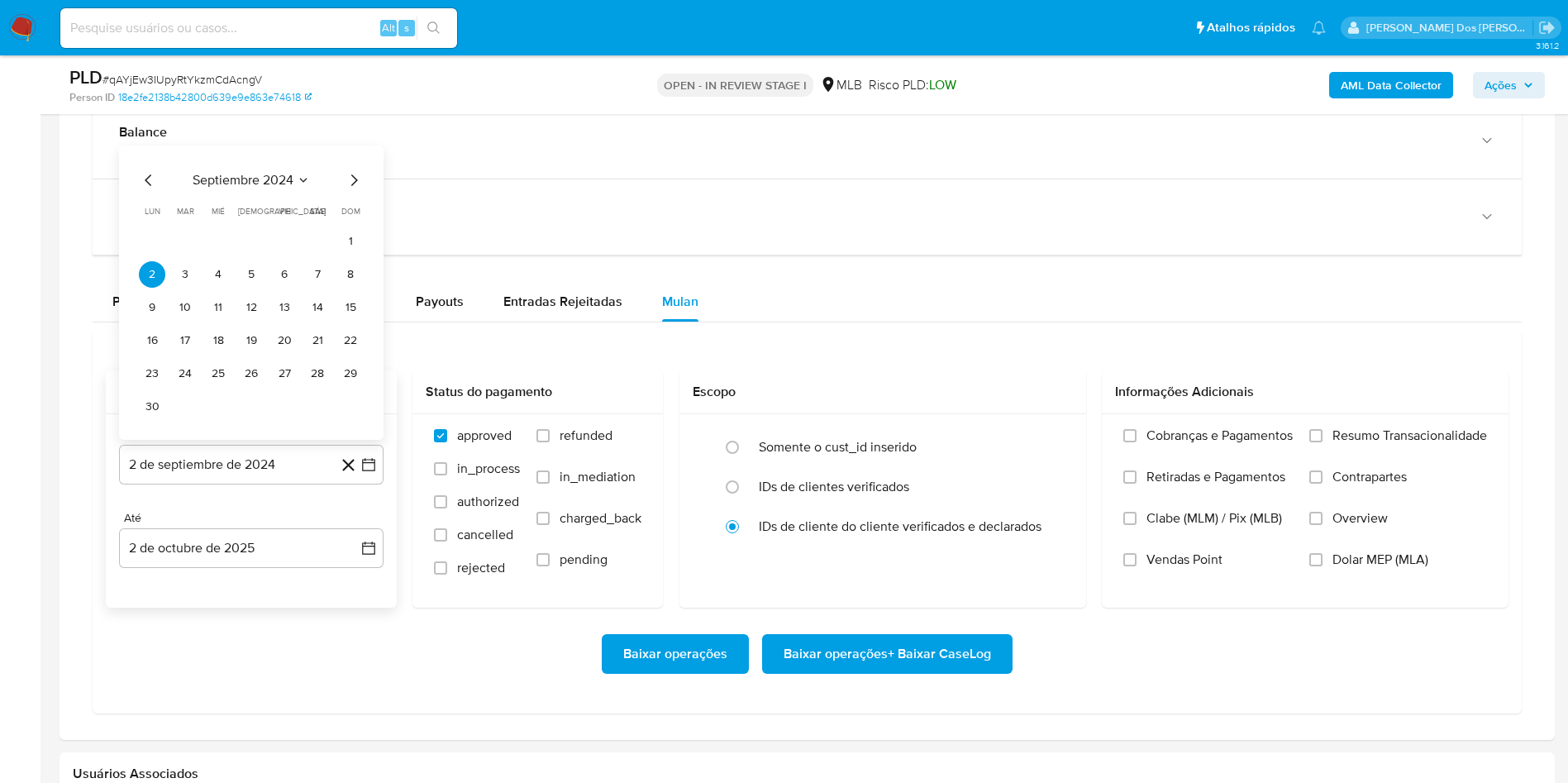
click at [355, 190] on icon "Mes siguiente" at bounding box center [354, 180] width 20 height 20
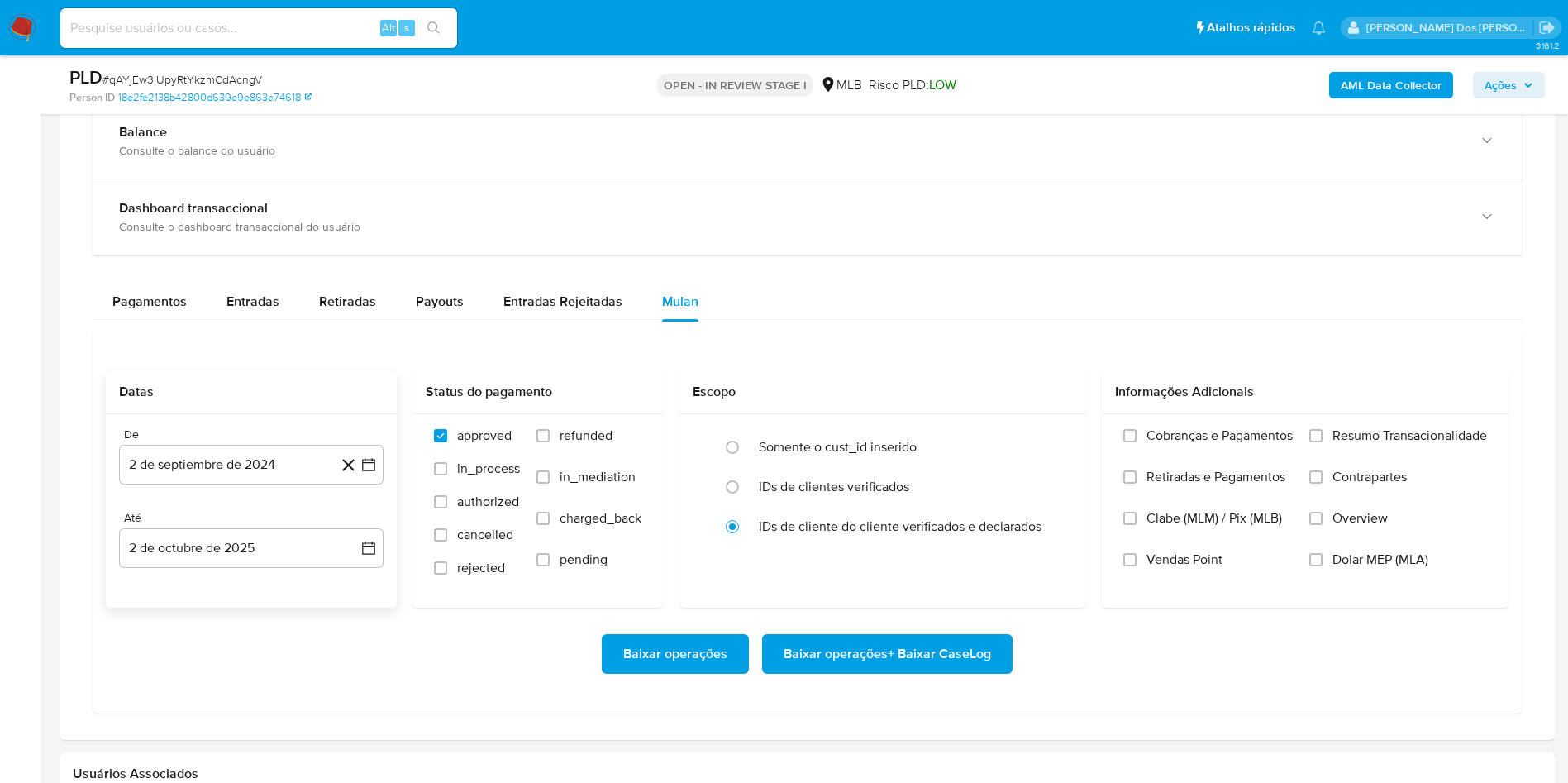
click at [355, 213] on div "Dashboard transaccional Consulte o dashboard transaccional do usuário" at bounding box center [807, 217] width 1429 height 76
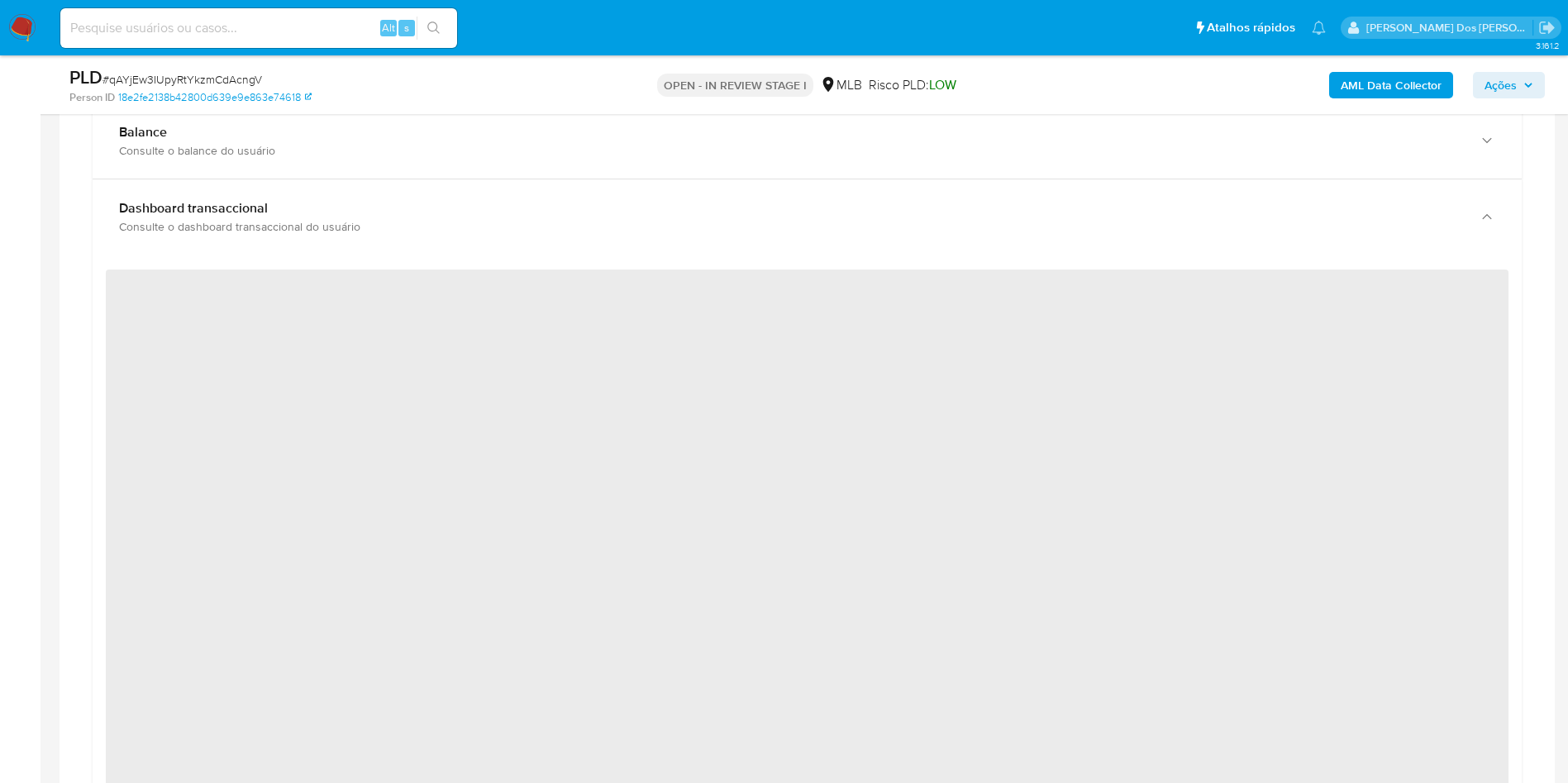
click at [355, 213] on div "Dashboard transaccional Consulte o dashboard transaccional do usuário" at bounding box center [807, 217] width 1429 height 76
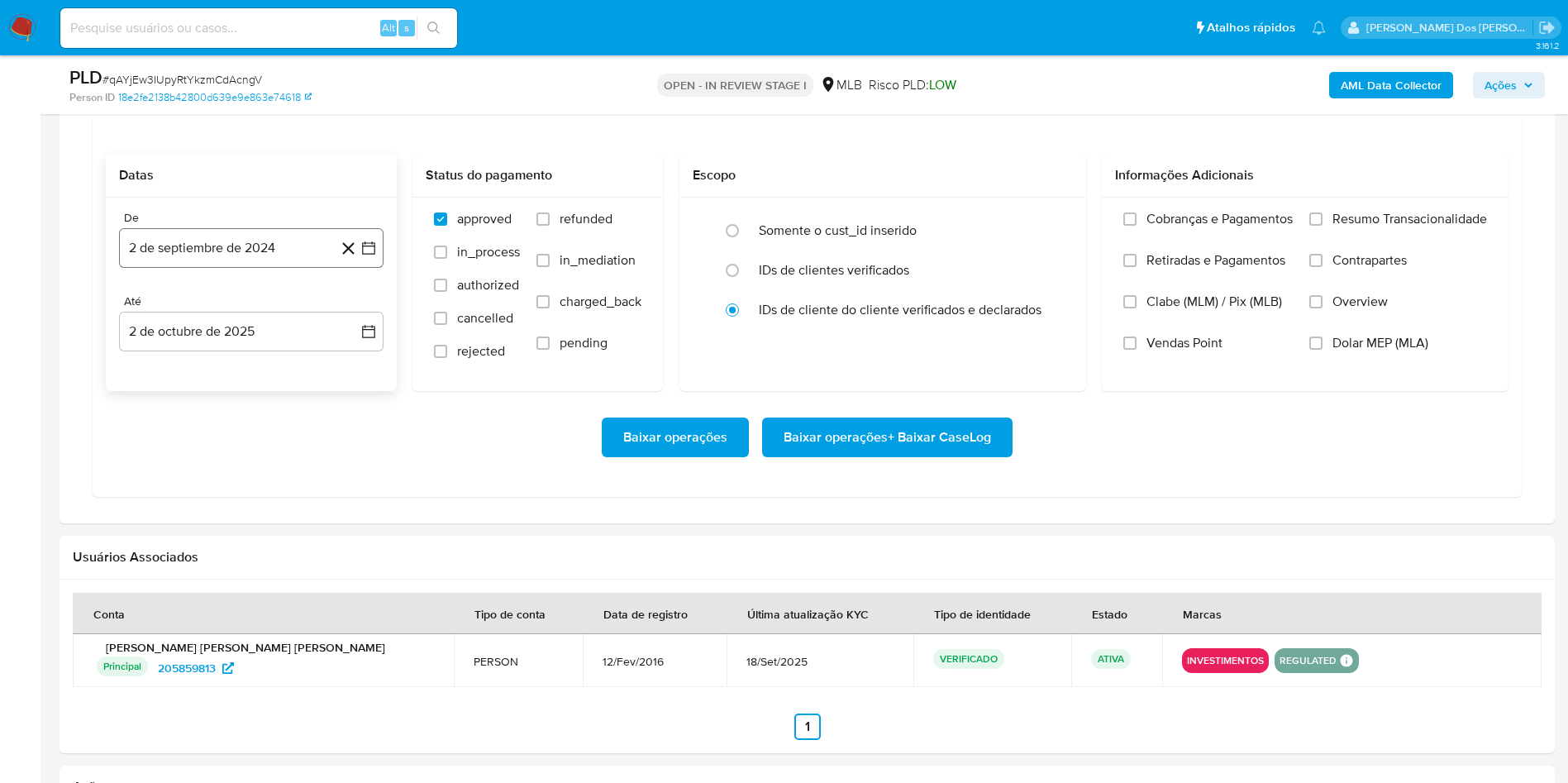
scroll to position [1443, 0]
click at [367, 296] on div "De 2 de septiembre de 2024 2-09-2024 Até 2 de octubre de 2025 2-10-2025" at bounding box center [251, 293] width 291 height 193
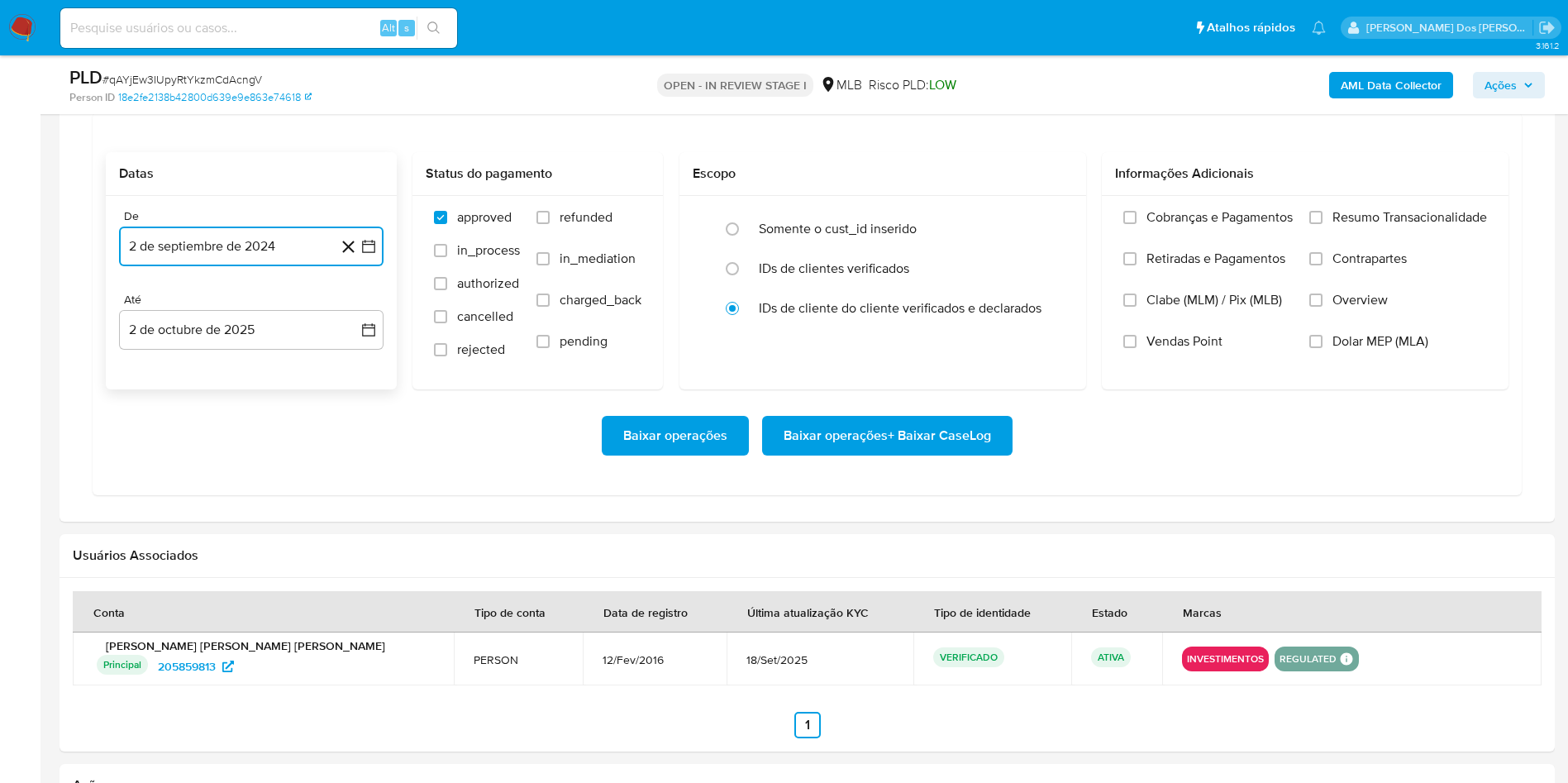
click at [370, 253] on icon "button" at bounding box center [369, 247] width 13 height 13
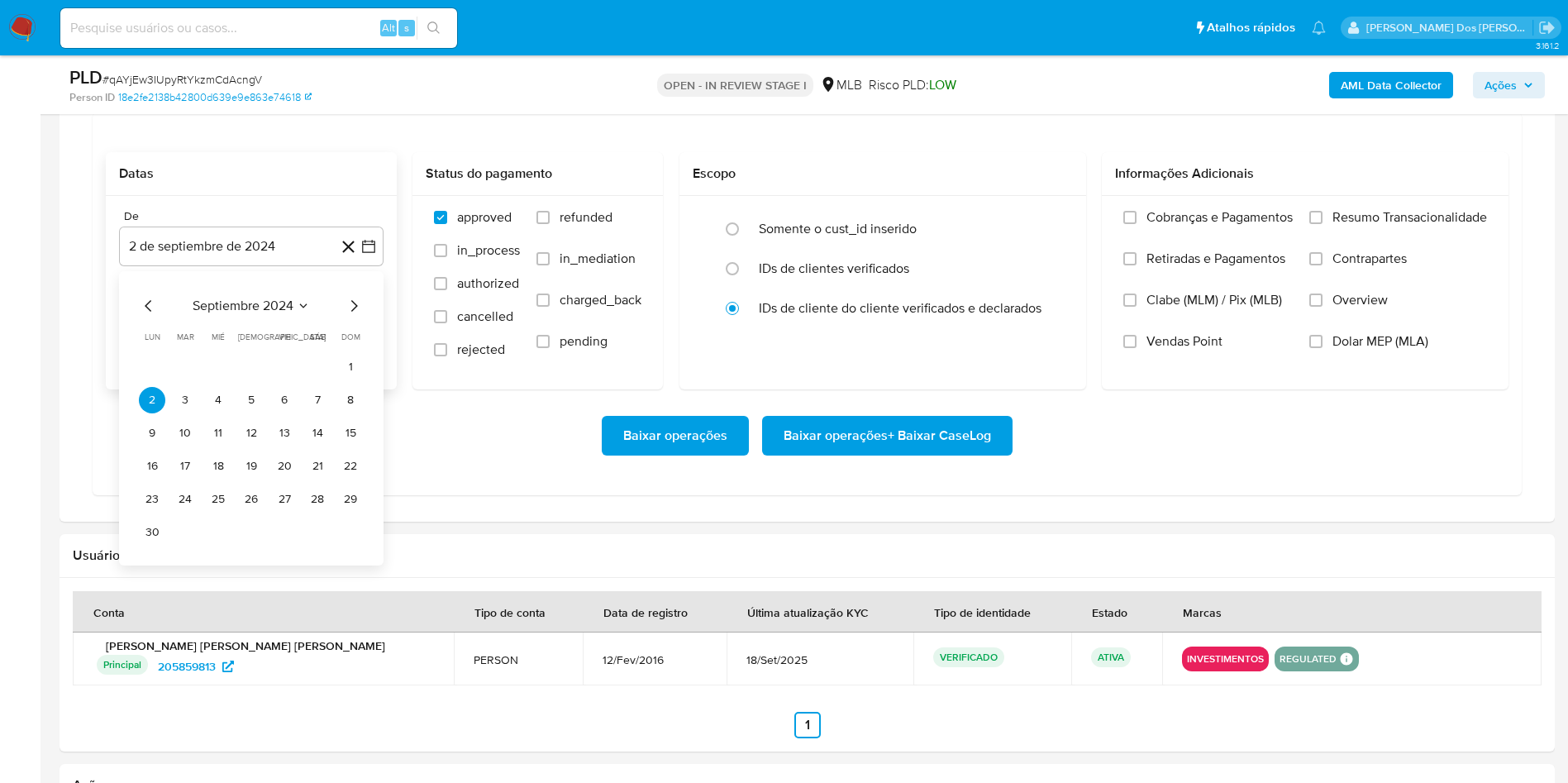
click at [359, 345] on div "septiembre 2024 septiembre 2024 lun lunes mar martes mié miércoles jue jueves v…" at bounding box center [250, 420] width 225 height 250
click at [354, 315] on icon "Mes siguiente" at bounding box center [354, 305] width 20 height 20
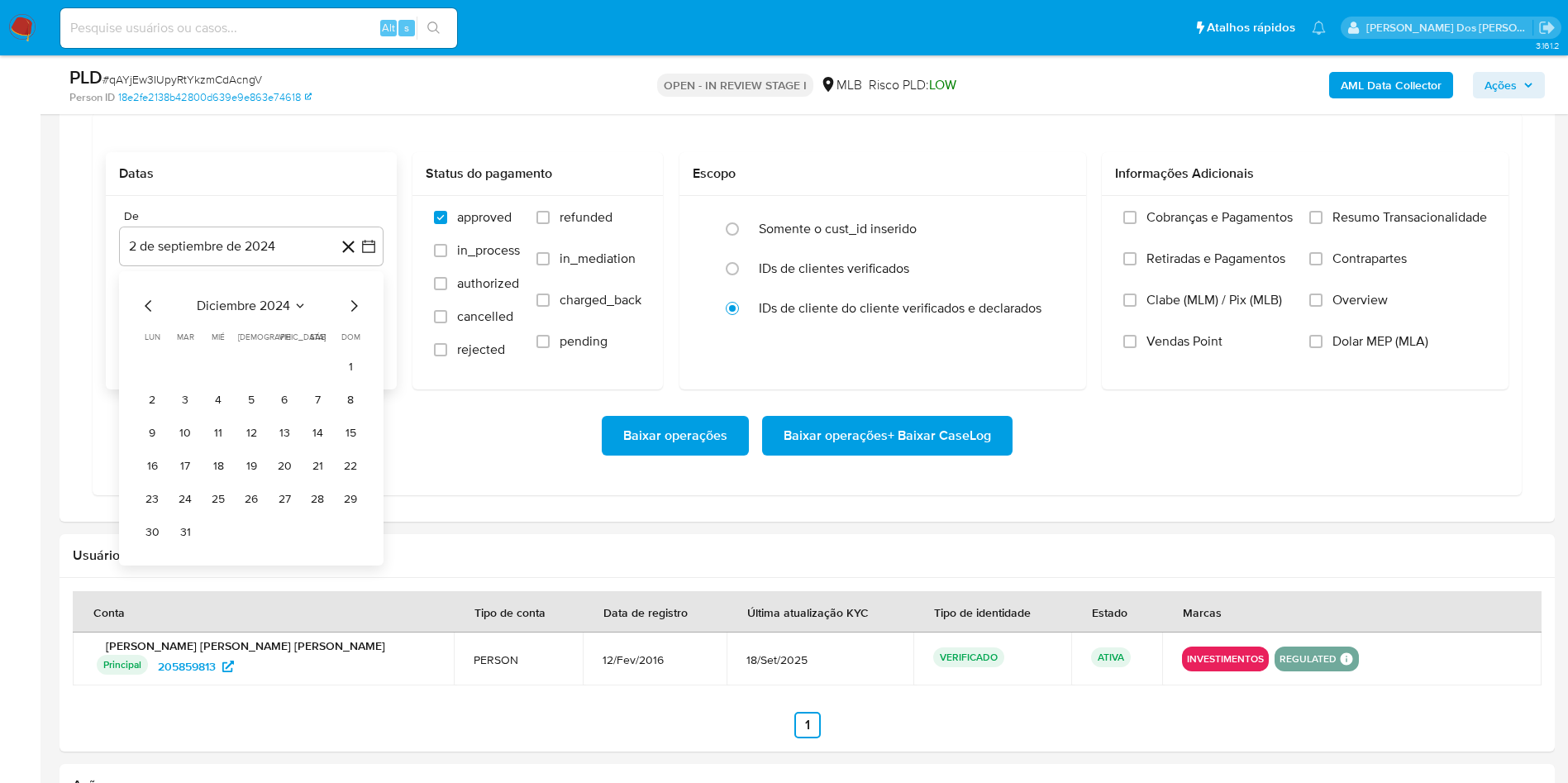
click at [354, 315] on icon "Mes siguiente" at bounding box center [354, 305] width 20 height 20
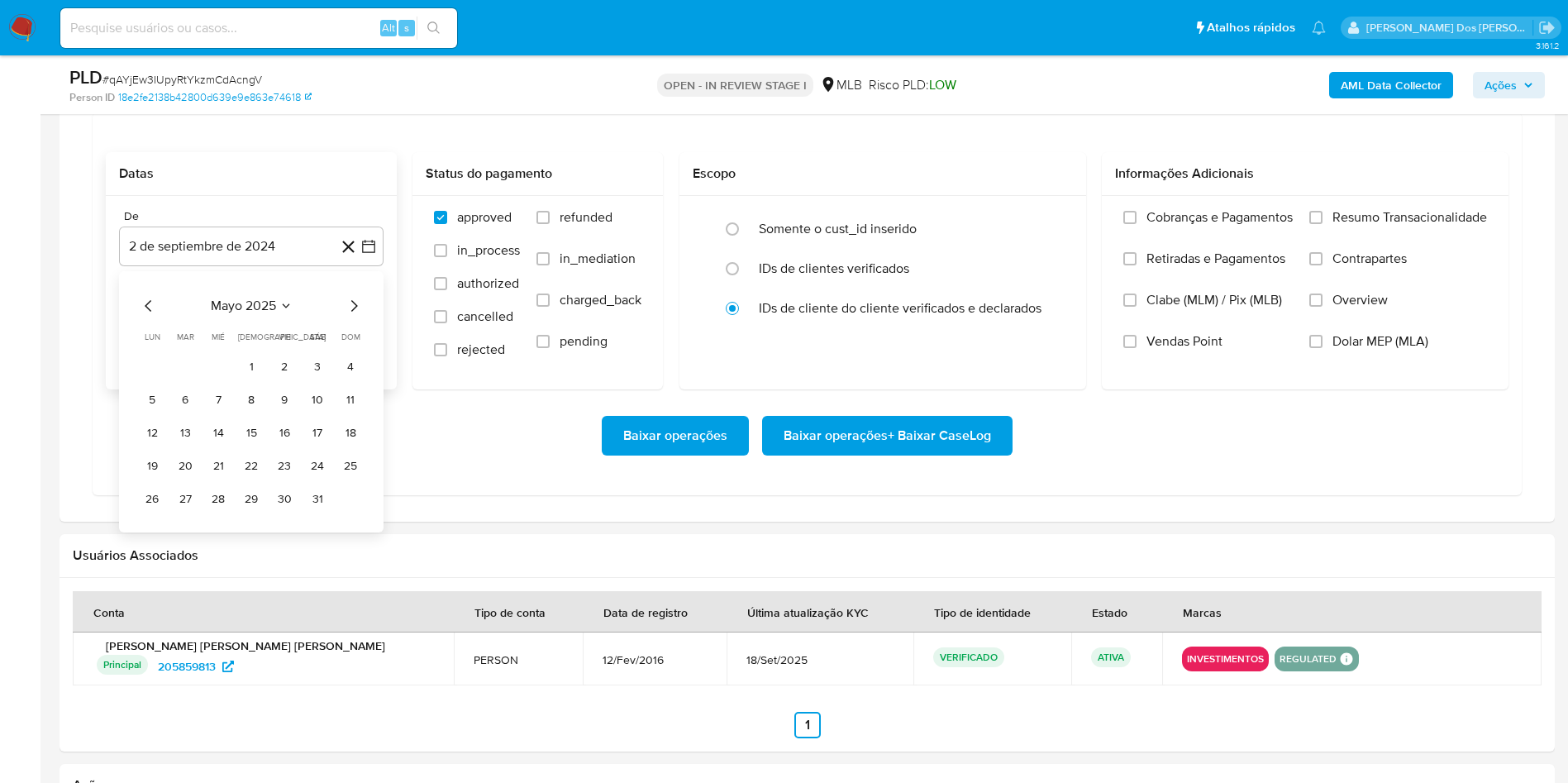
click at [354, 315] on icon "Mes siguiente" at bounding box center [354, 305] width 20 height 20
click at [274, 381] on button "1" at bounding box center [285, 367] width 27 height 27
click at [1361, 234] on div "Cobranças e Pagamentos Retiradas e Pagamentos Clabe (MLM) / Pix (MLB) Vendas Po…" at bounding box center [1304, 292] width 406 height 192
click at [1359, 226] on span "Resumo Transacionalidade" at bounding box center [1410, 217] width 155 height 16
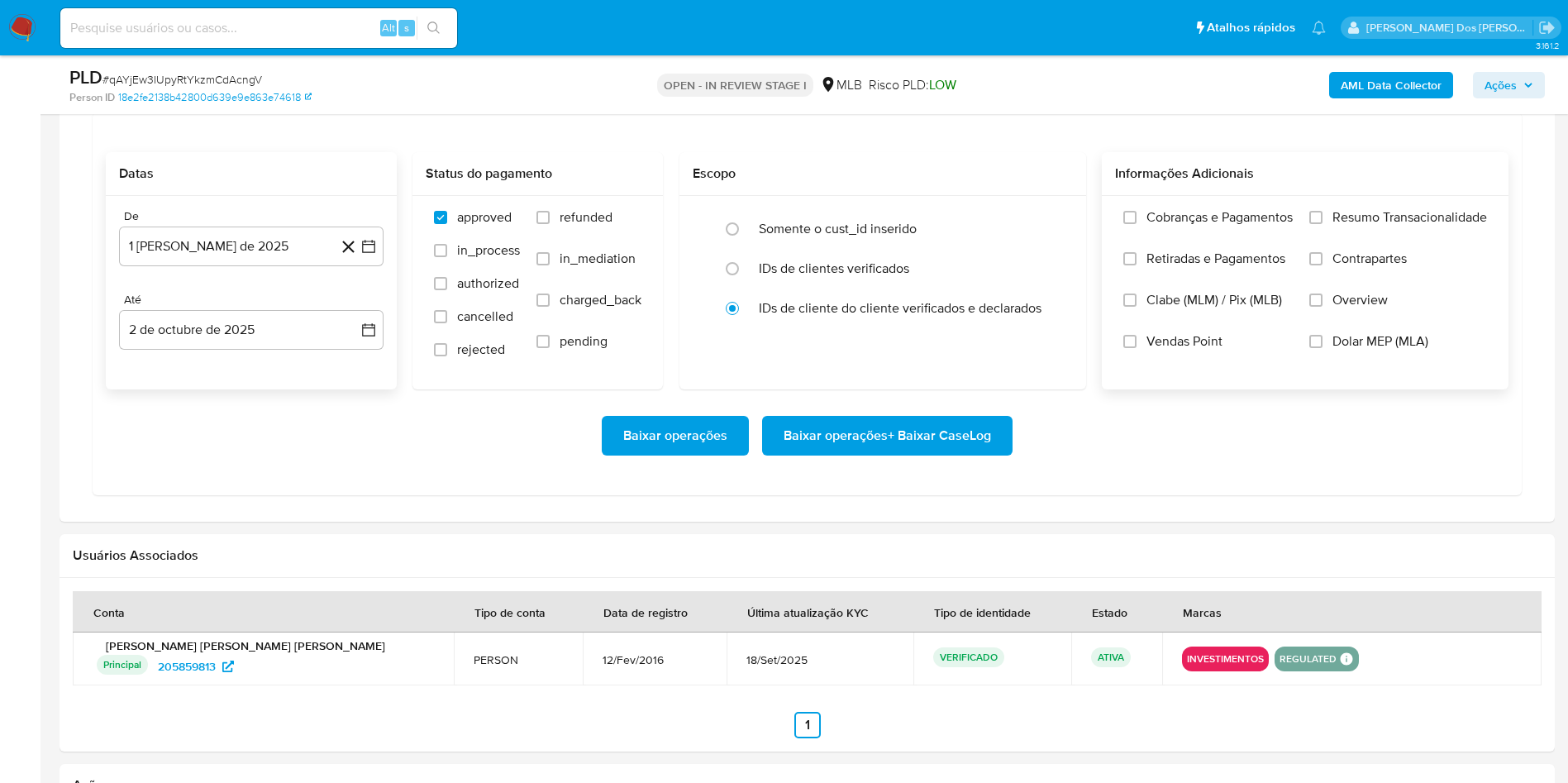
click at [1322, 224] on input "Resumo Transacionalidade" at bounding box center [1316, 217] width 13 height 13
click at [923, 454] on span "Baixar operações + Baixar CaseLog" at bounding box center [887, 436] width 207 height 36
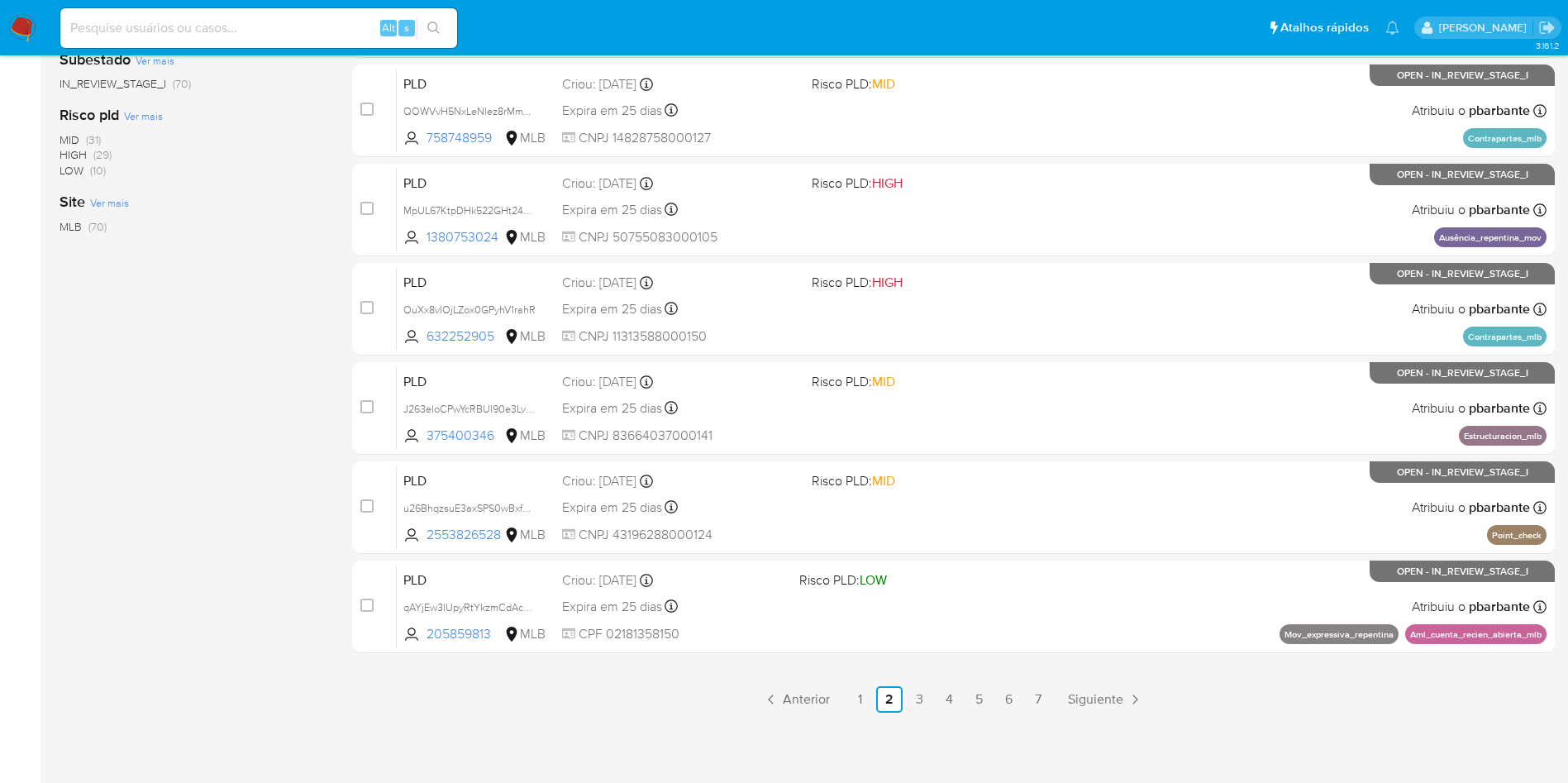
scroll to position [714, 0]
click at [873, 696] on link "1" at bounding box center [860, 700] width 27 height 27
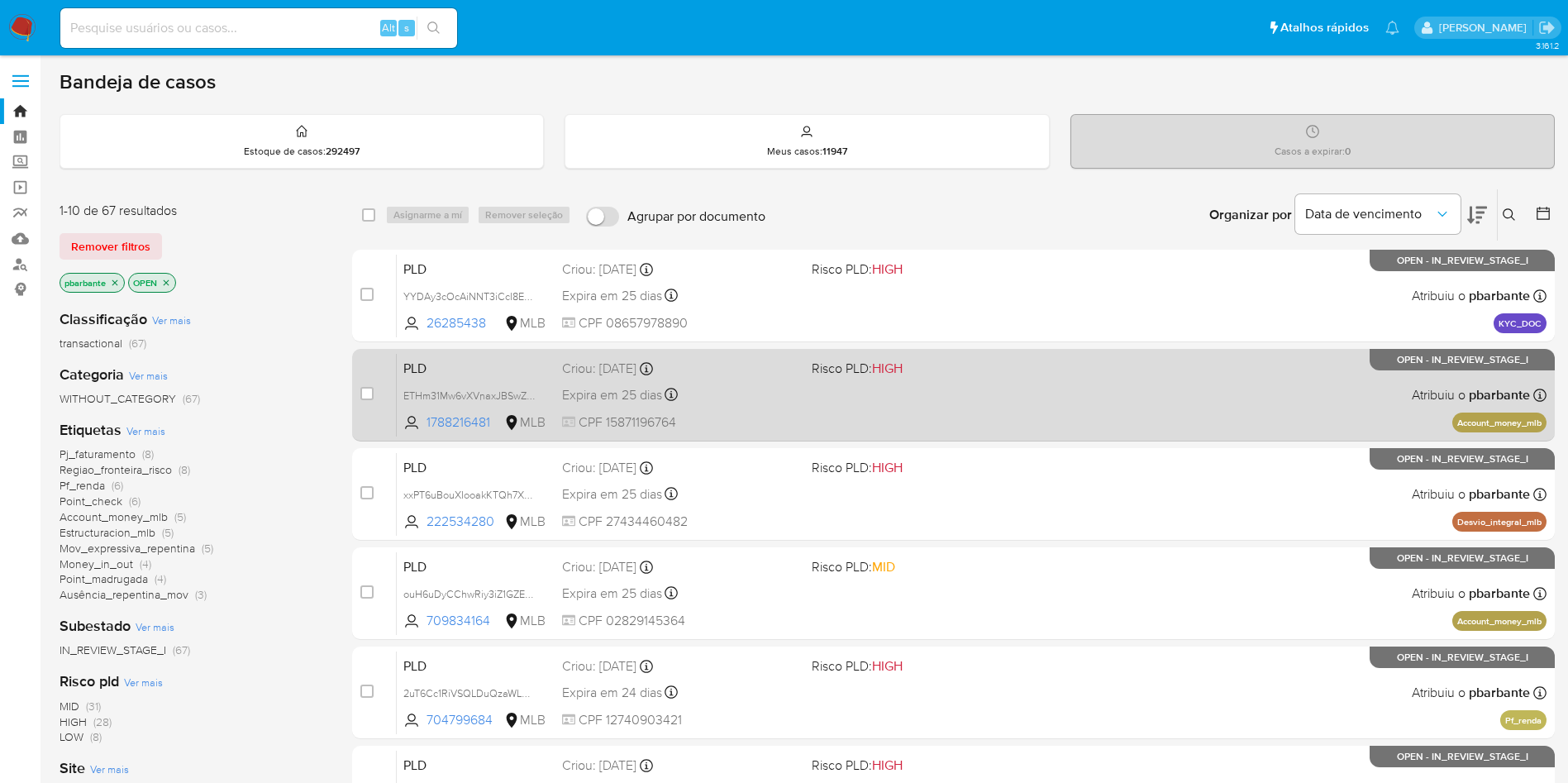
click at [891, 436] on div "PLD ETHm31Mw6vXVnaxJBSwZ0ofk 1788216481 MLB Risco PLD: HIGH Criou: [DATE] Criou…" at bounding box center [971, 394] width 1150 height 83
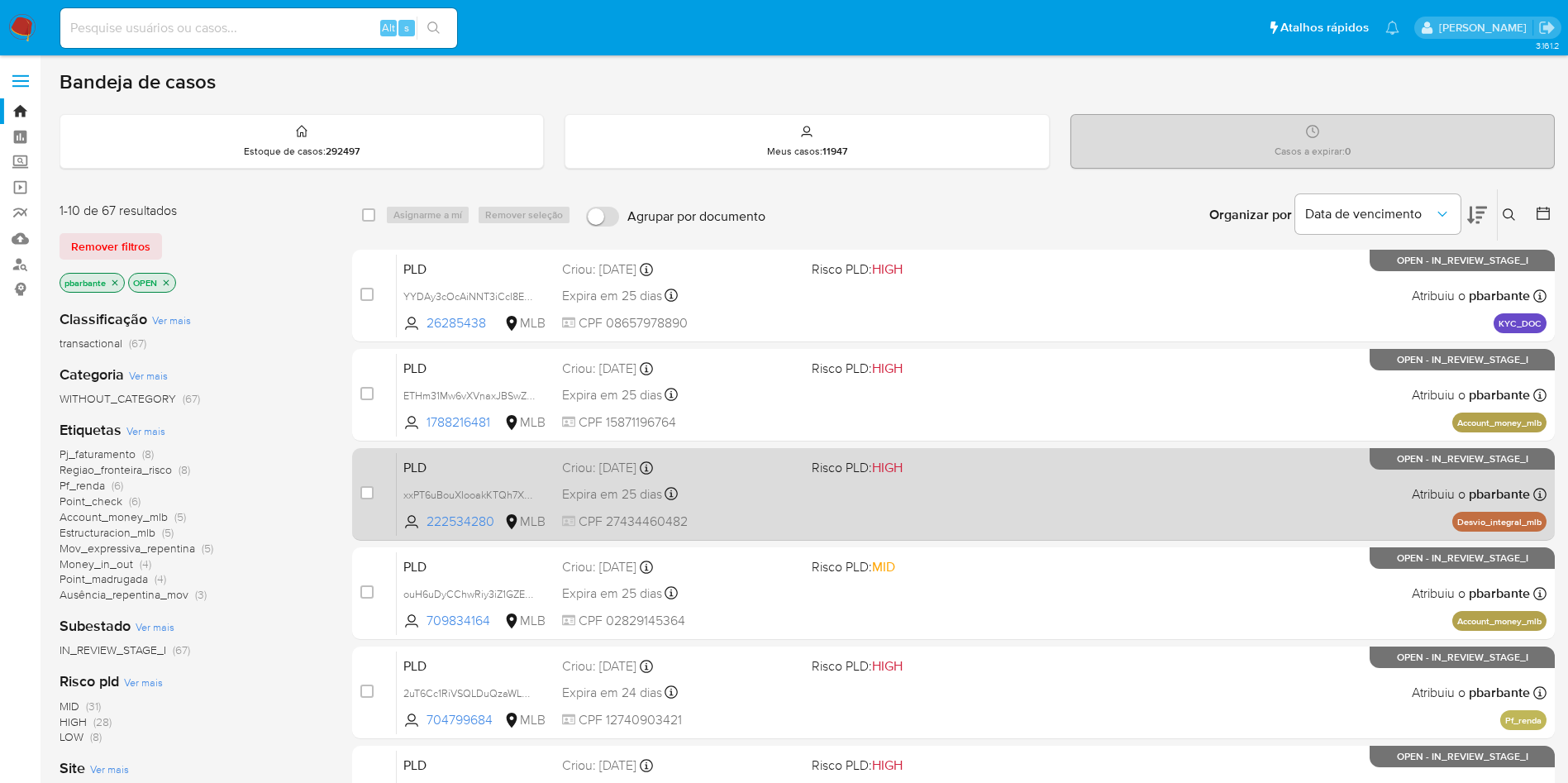
click at [880, 526] on div "PLD xxPT6uBouXIooakKTQh7XJHw 222534280 MLB Risco PLD: HIGH Criou: [DATE] Criou:…" at bounding box center [971, 493] width 1150 height 83
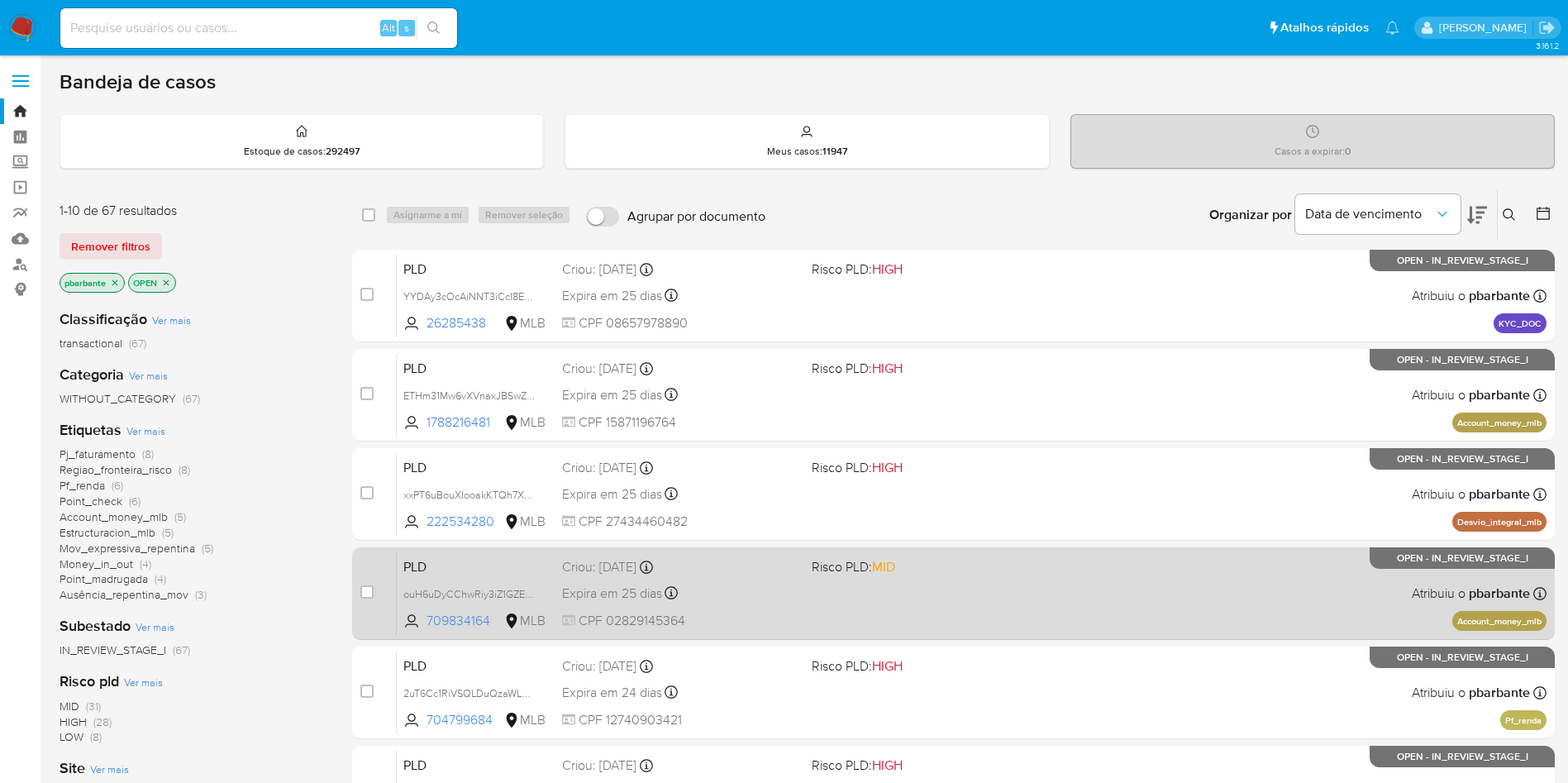
click at [866, 598] on div "PLD ouH6uDyCChwRiy3iZ1GZEwuZ 709834164 MLB Risco PLD: MID Criou: [DATE] Criou: …" at bounding box center [971, 593] width 1150 height 83
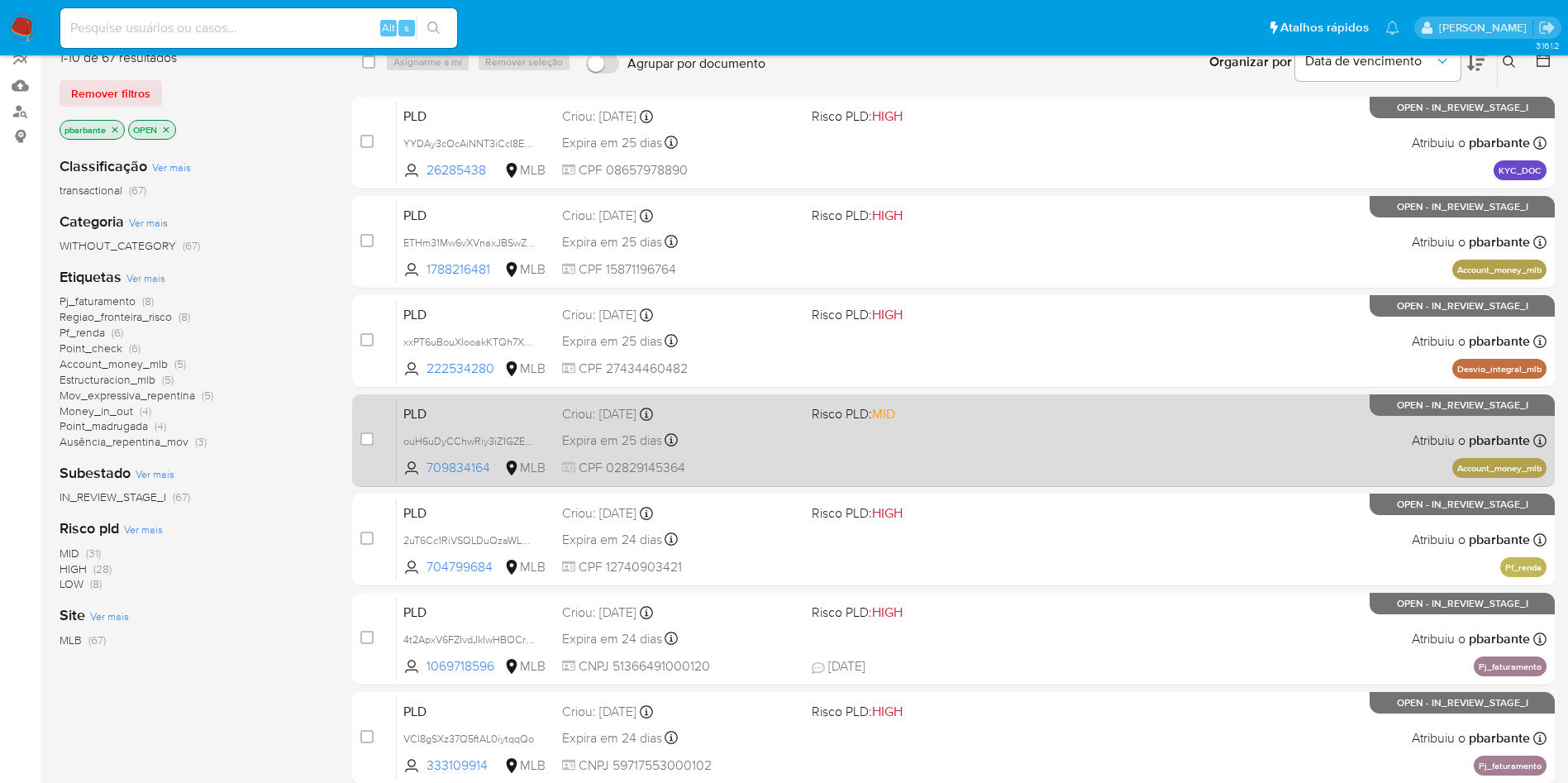
scroll to position [178, 0]
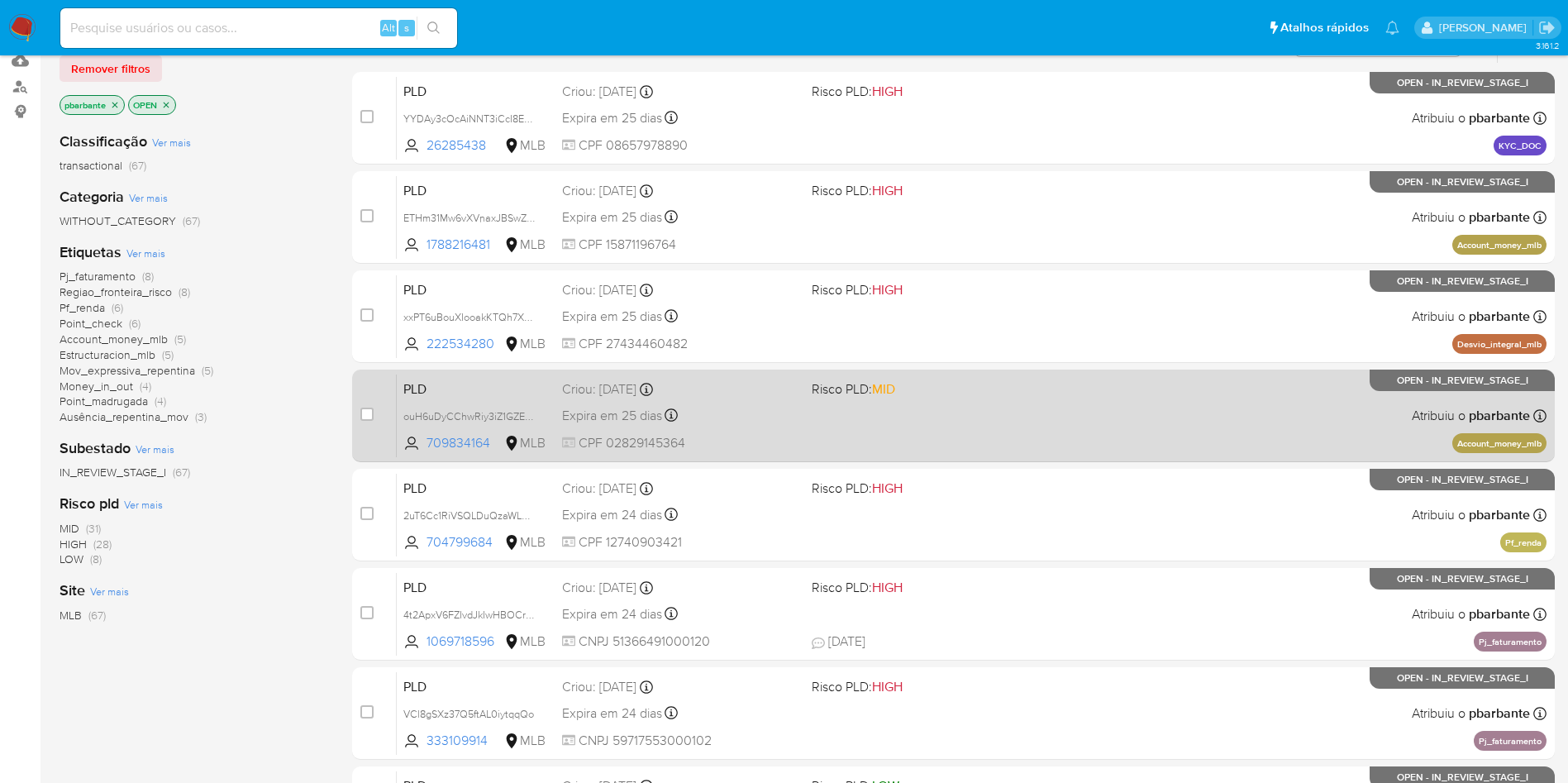
click at [866, 556] on div "PLD 2uT6Cc1RiVSQLDuQzaWL6rse 704799684 MLB Risco PLD: HIGH Criou: 12/09/2025 Cr…" at bounding box center [971, 514] width 1150 height 83
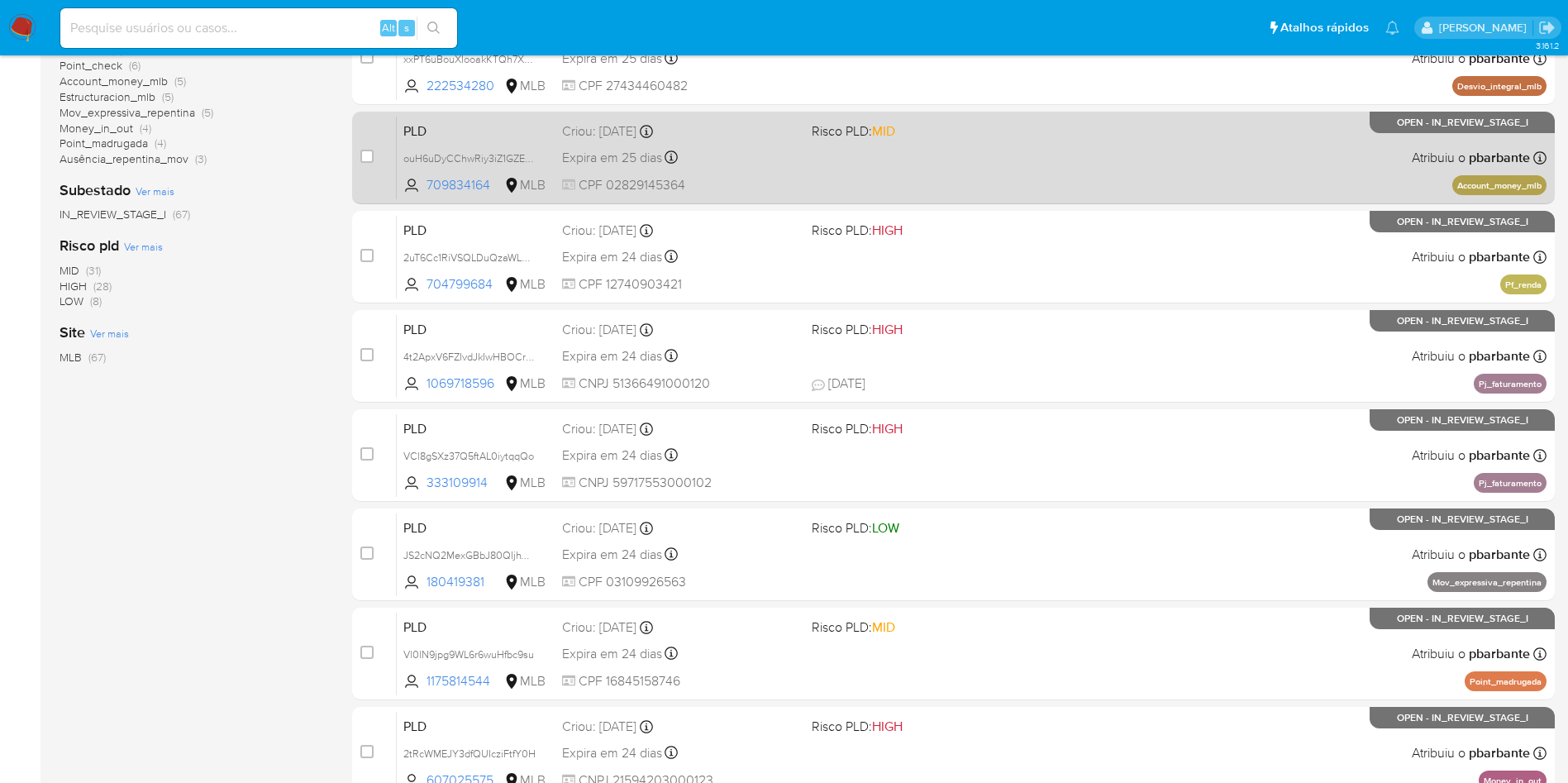
scroll to position [533, 0]
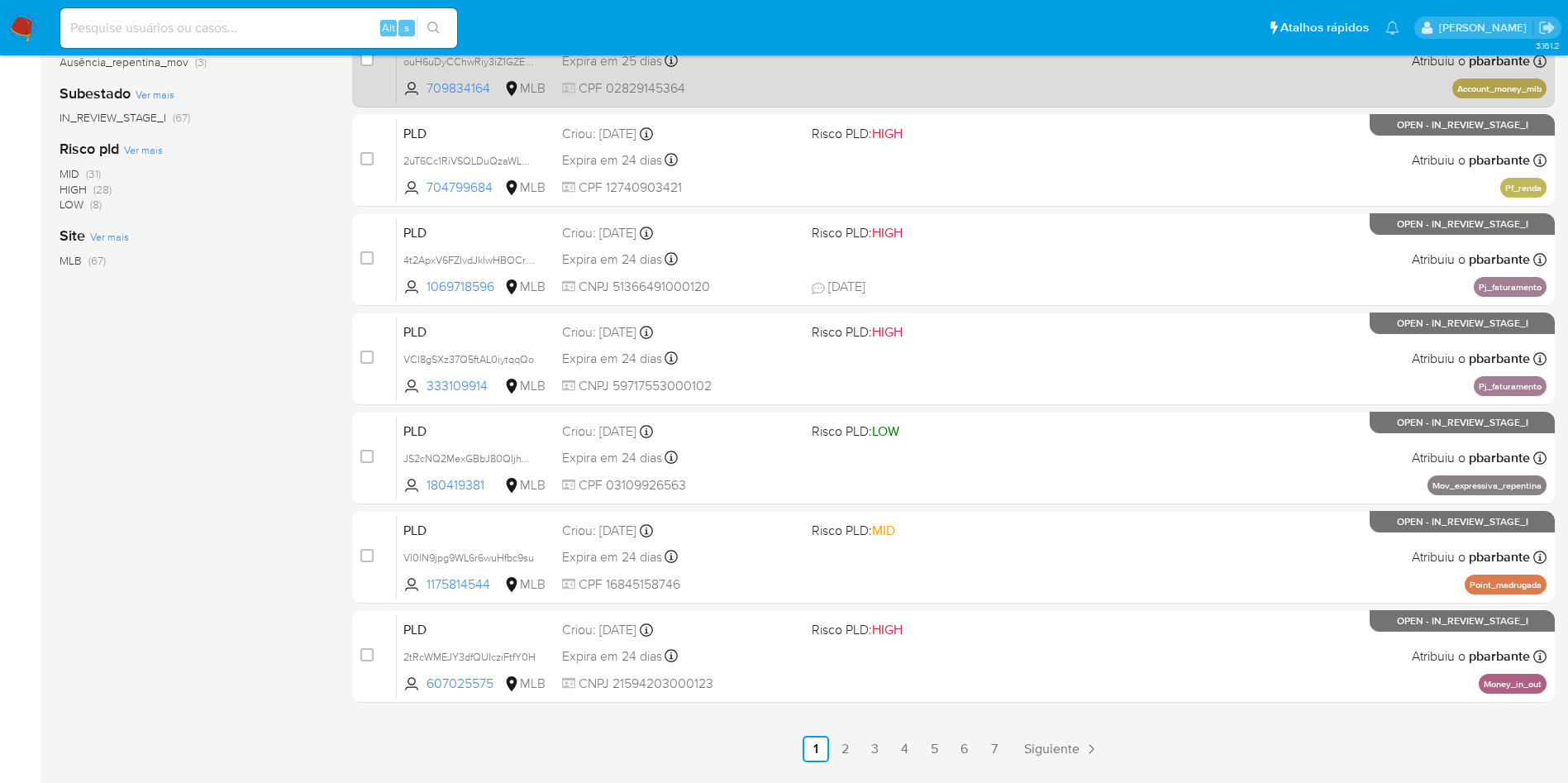
click at [866, 499] on div "PLD JS2cNQ2MexGBbJ80QIjhWGYB 180419381 MLB Risco PLD: LOW Criou: 12/09/2025 Cri…" at bounding box center [971, 457] width 1150 height 83
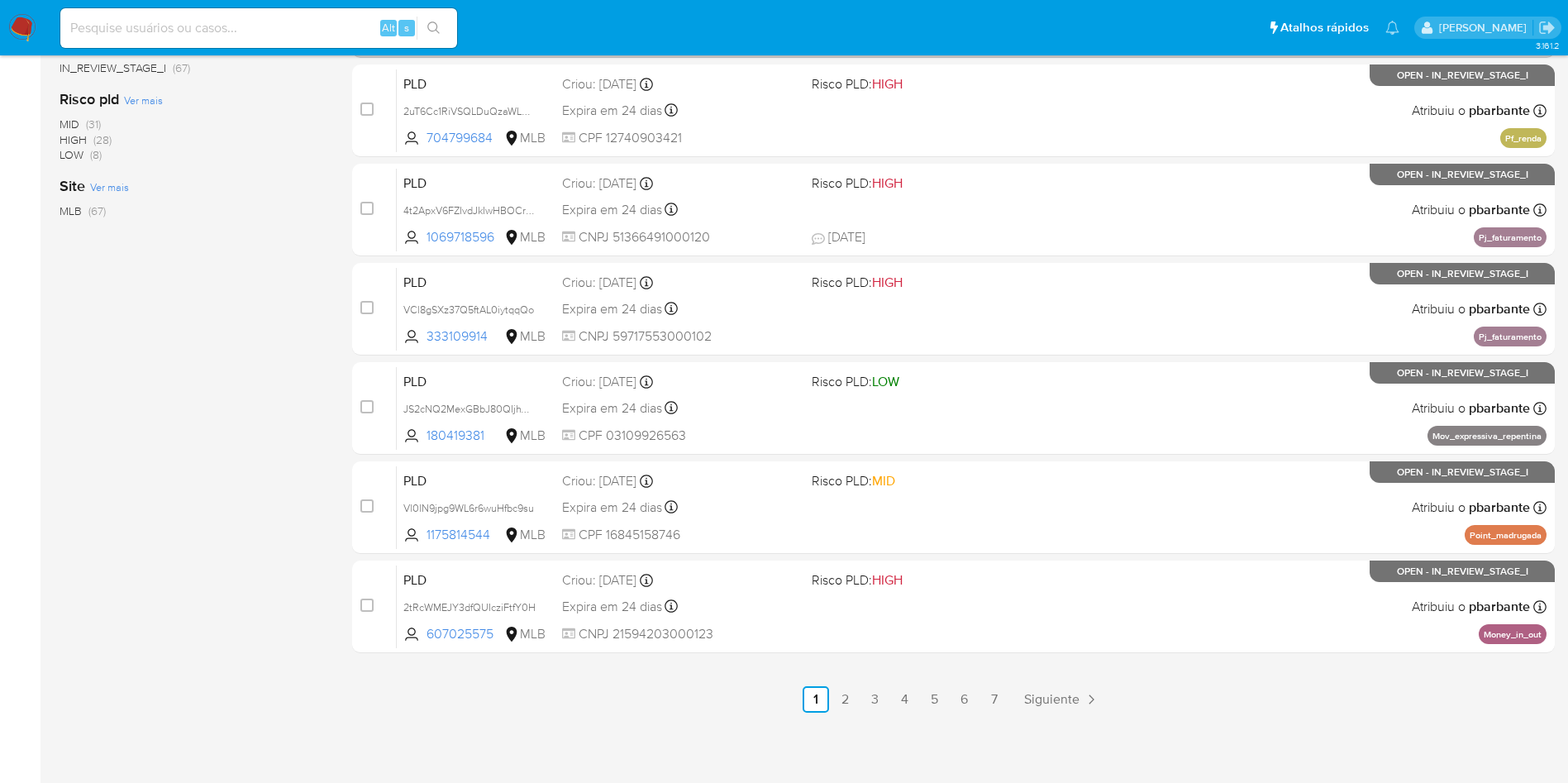
click at [866, 554] on div "case-item-checkbox Incapaz de atribuir o caso PLD Vl0lN9jpg9WL6r6wuHfbc9su 1175…" at bounding box center [953, 507] width 1203 height 93
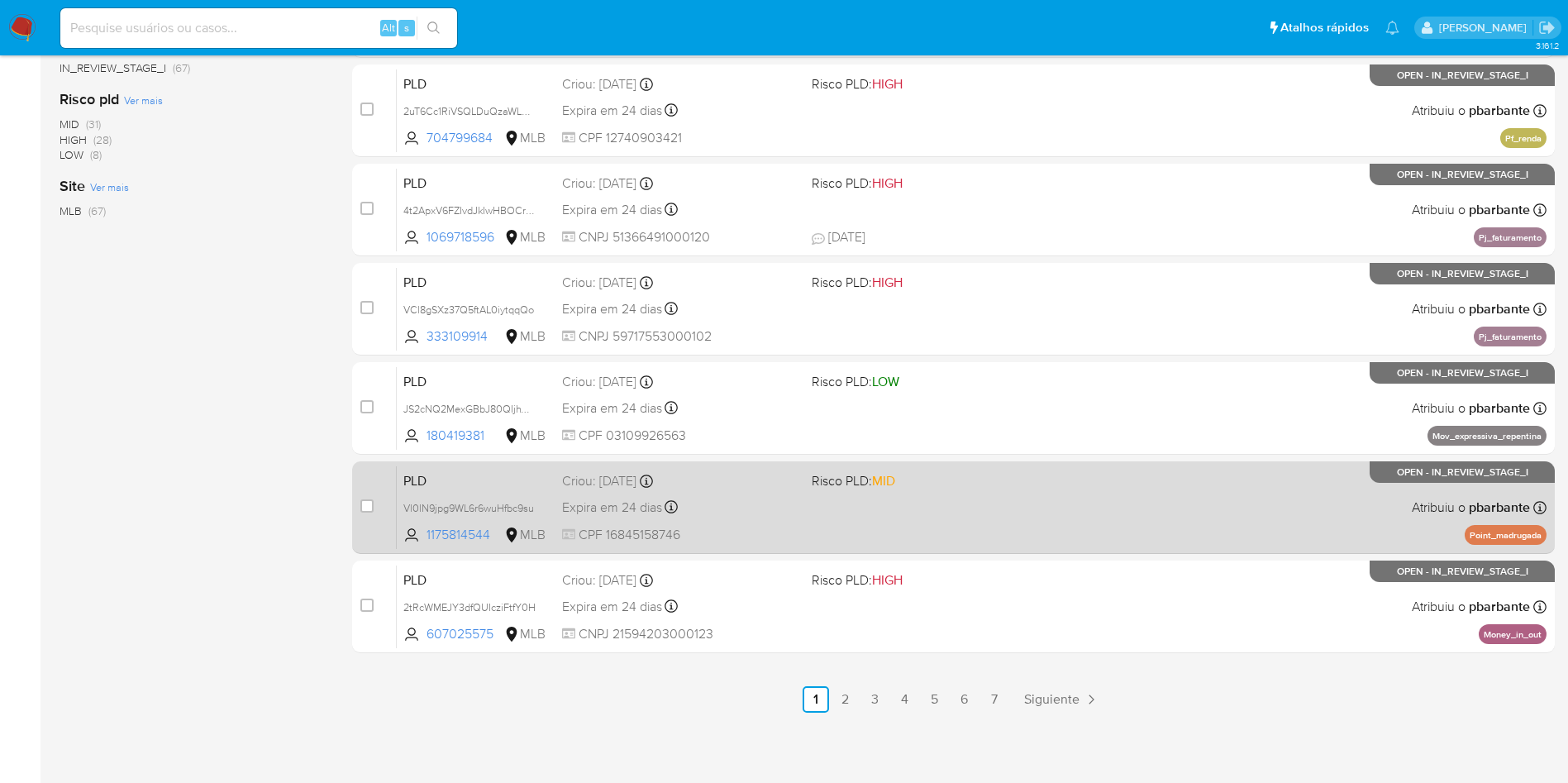
click at [907, 509] on span at bounding box center [929, 506] width 236 height 3
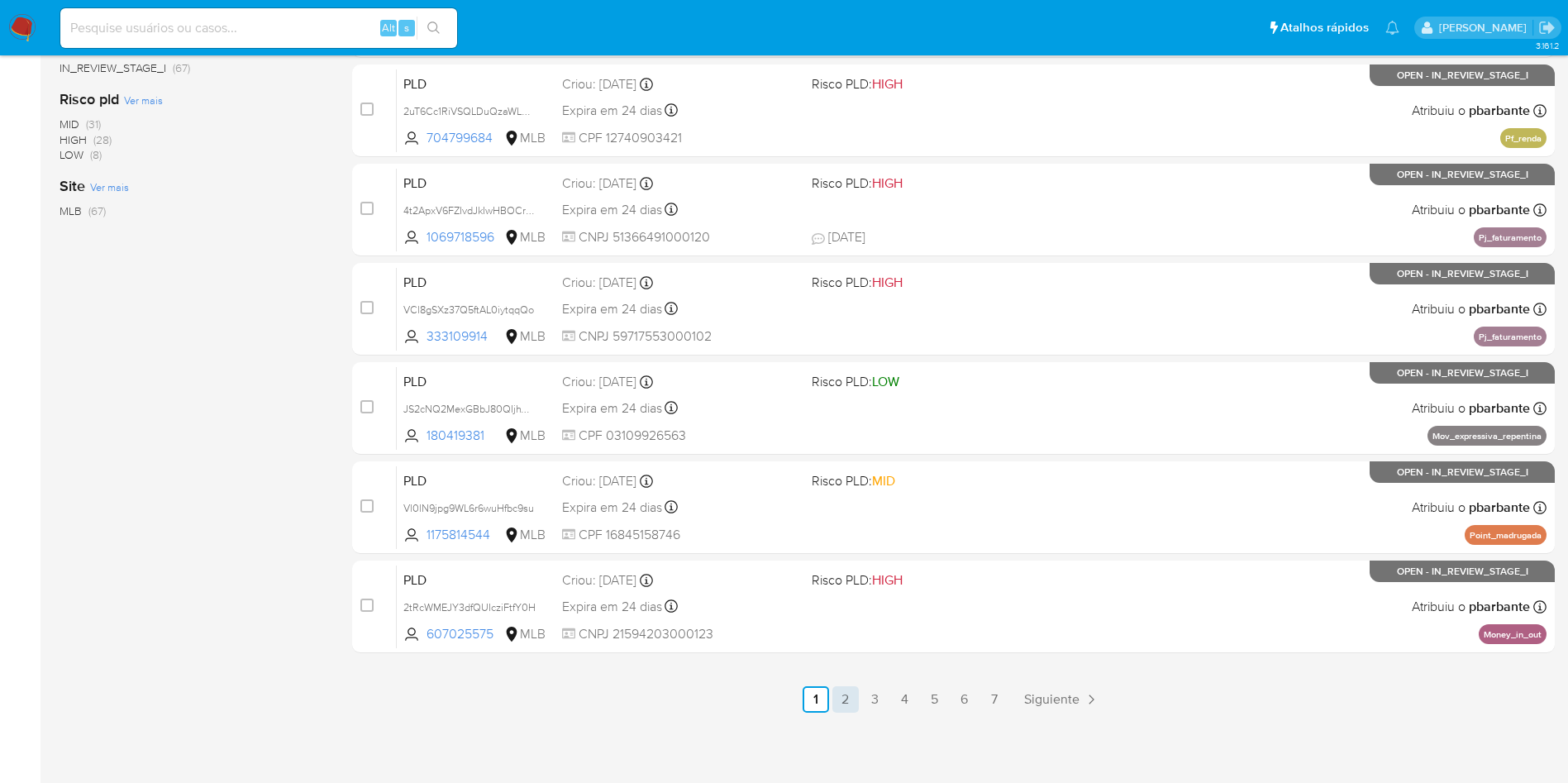
click at [859, 712] on link "2" at bounding box center [846, 700] width 27 height 27
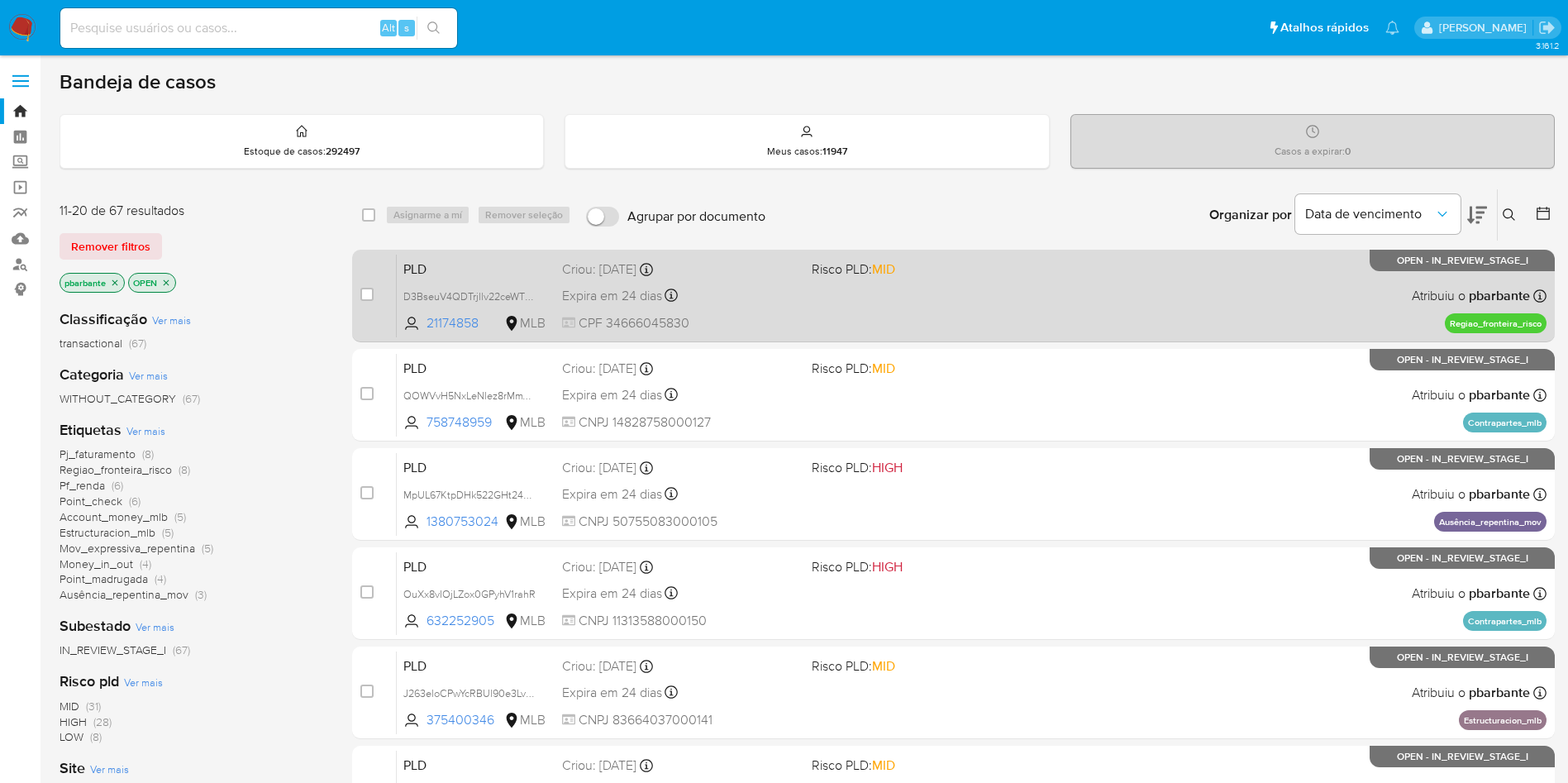
click at [978, 328] on div "PLD D3BseuV4QDTrjllv22ceWTC6 21174858 MLB Risco PLD: MID Criou: 12/09/2025 Crio…" at bounding box center [971, 294] width 1150 height 83
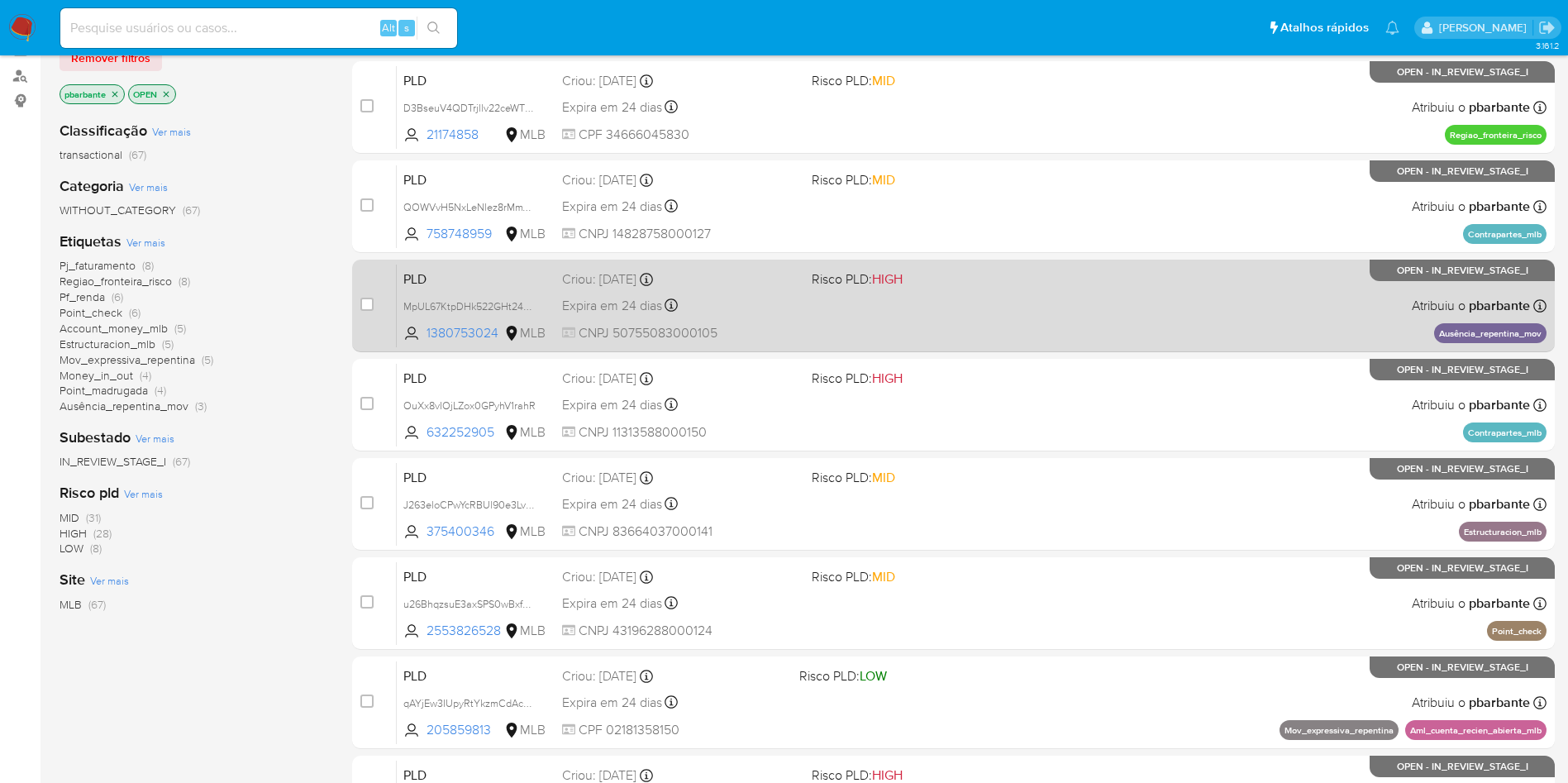
scroll to position [206, 0]
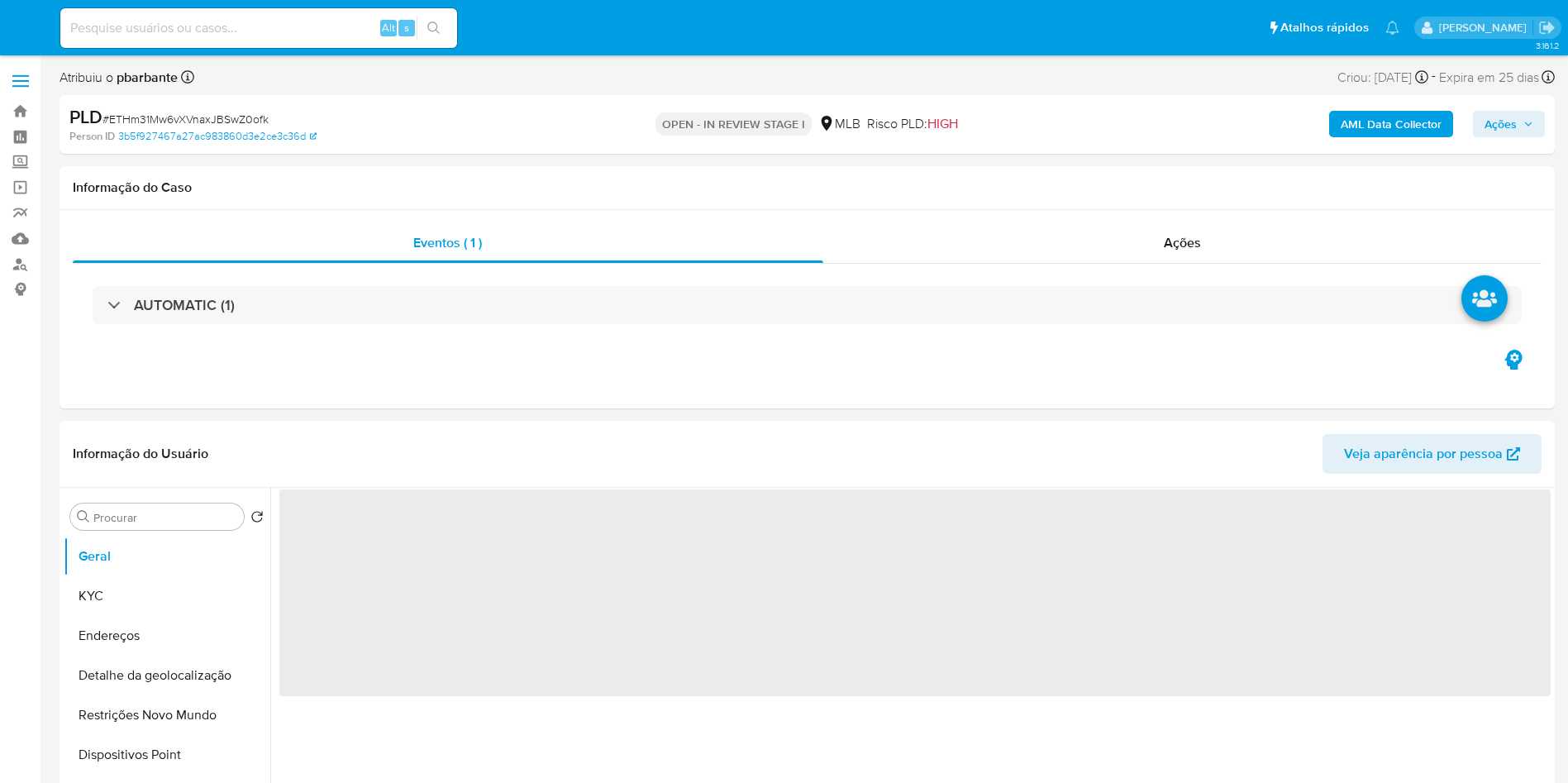
select select "10"
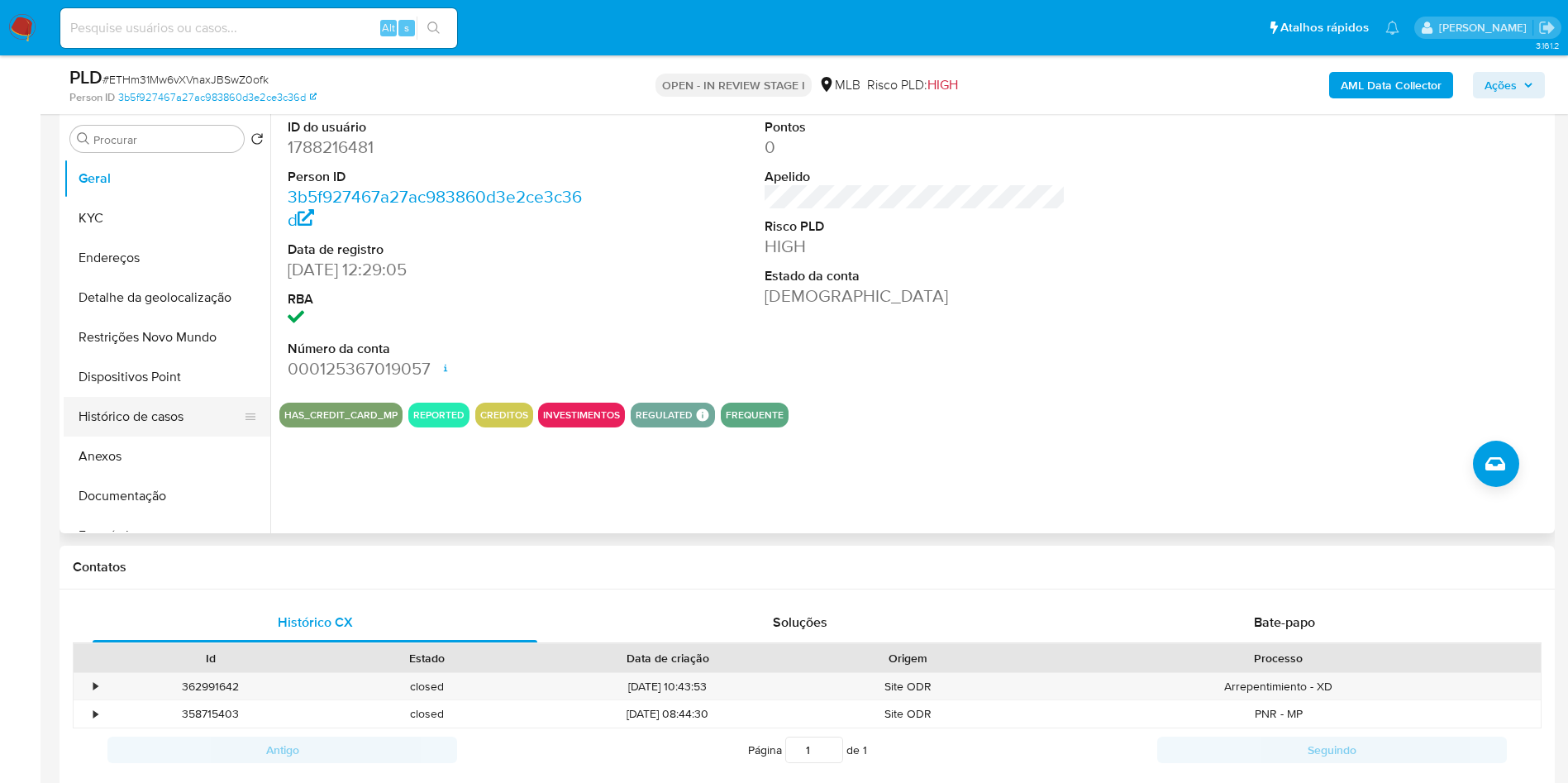
scroll to position [320, 0]
click at [113, 436] on button "Histórico de casos" at bounding box center [161, 415] width 193 height 39
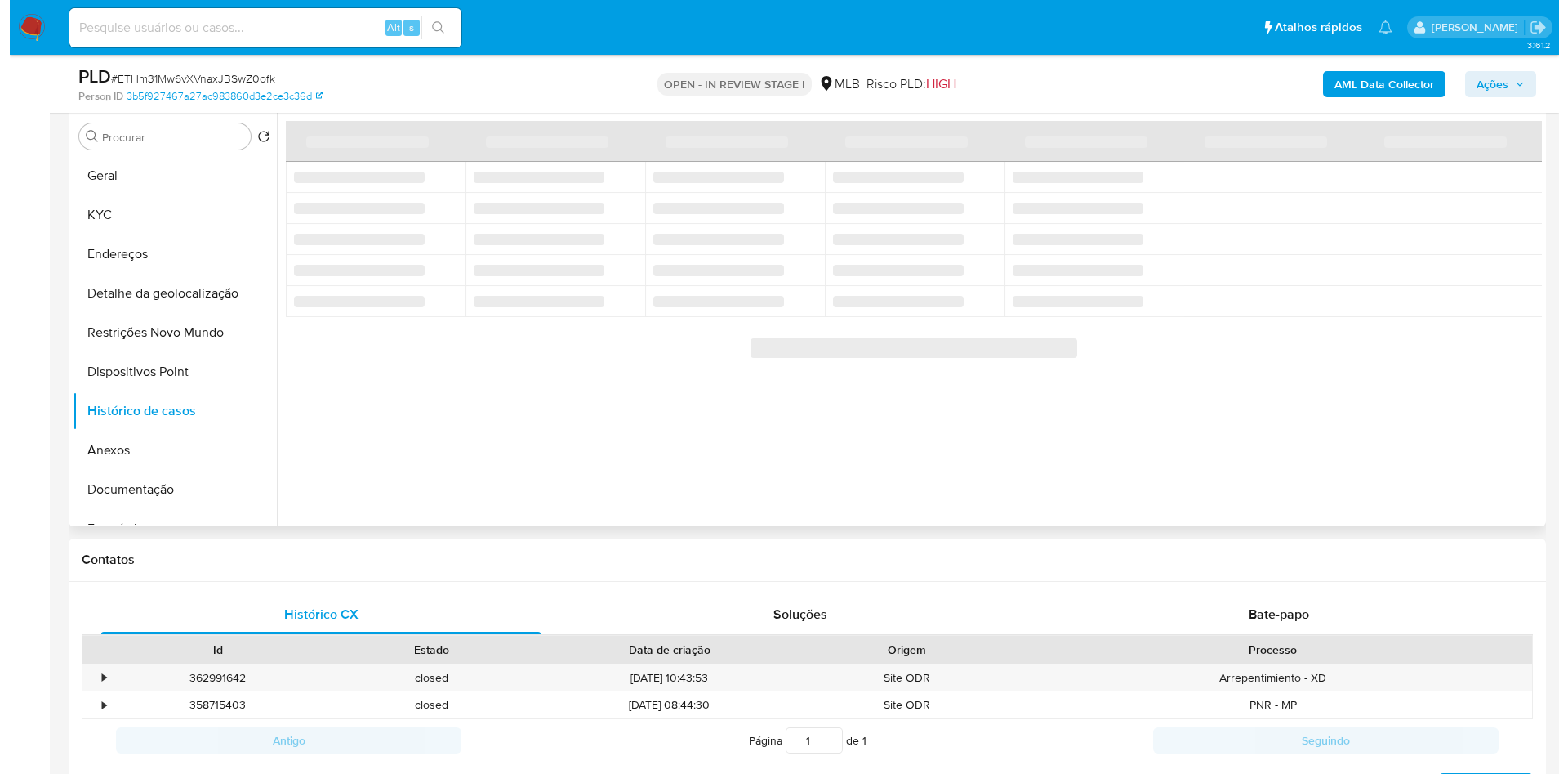
scroll to position [284, 0]
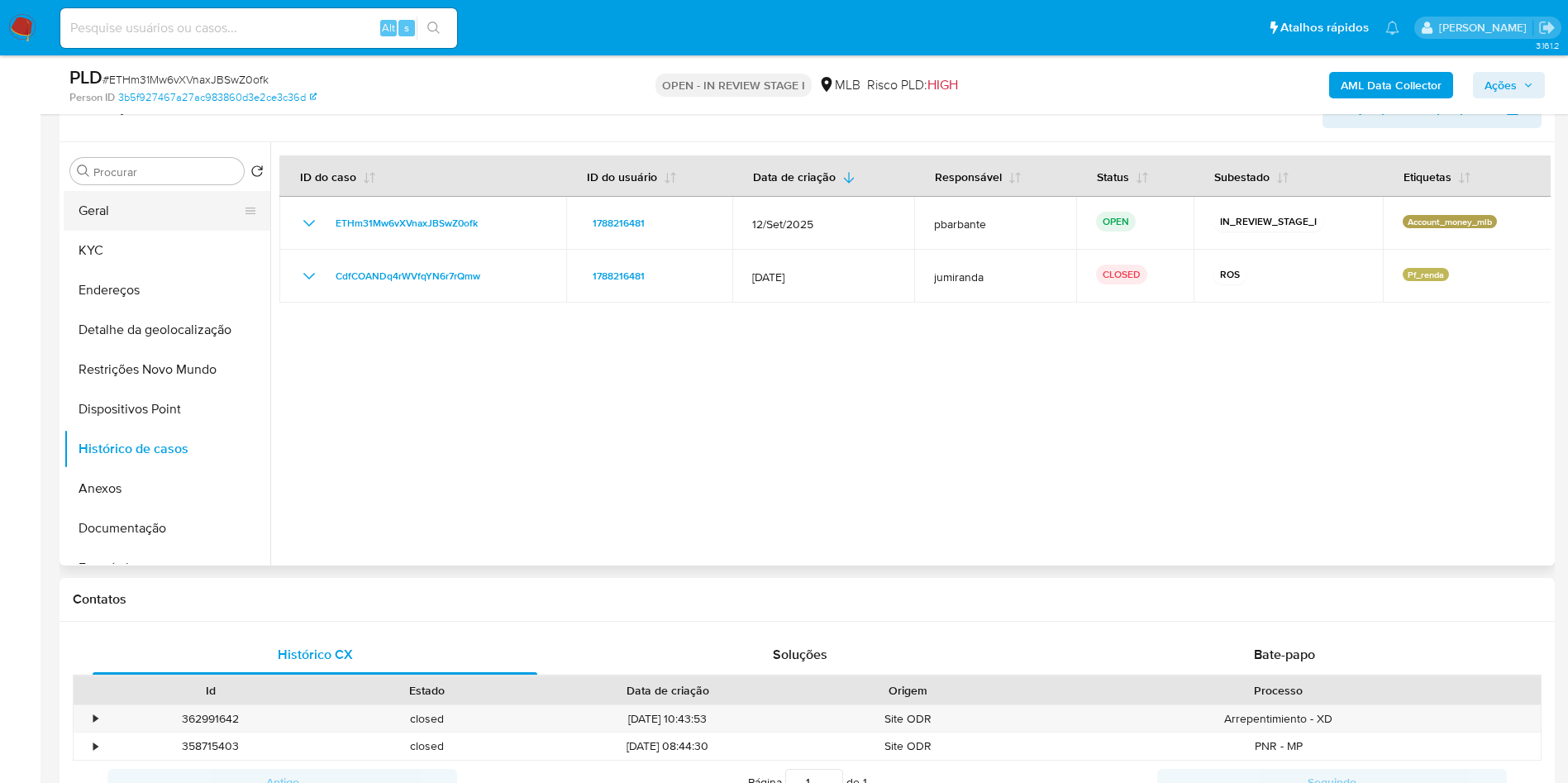
click at [211, 228] on button "Geral" at bounding box center [161, 210] width 193 height 39
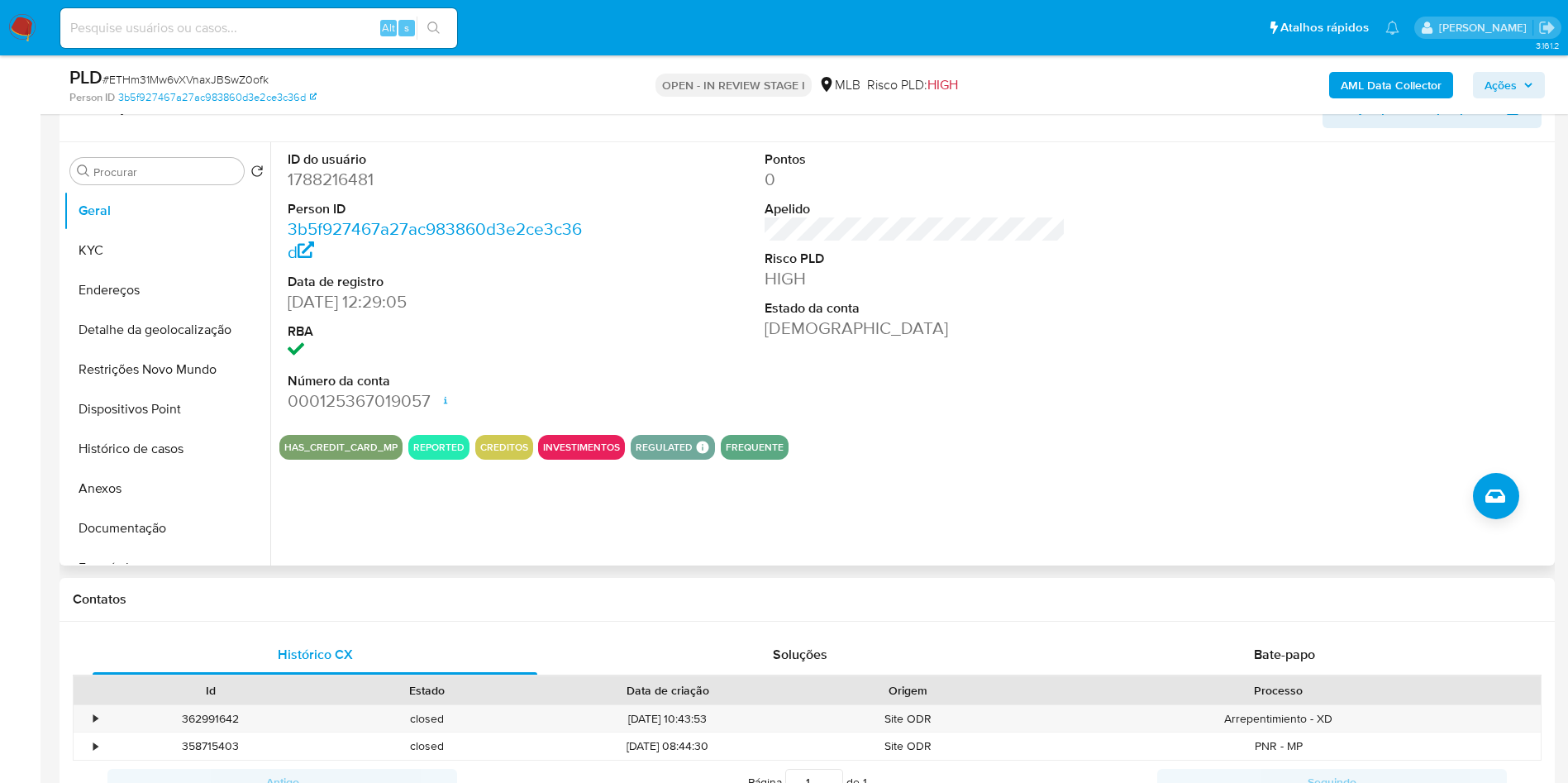
click at [310, 191] on dd "1788216481" at bounding box center [439, 179] width 302 height 23
copy dd "1788216481"
click at [1406, 74] on b "AML Data Collector" at bounding box center [1390, 85] width 100 height 27
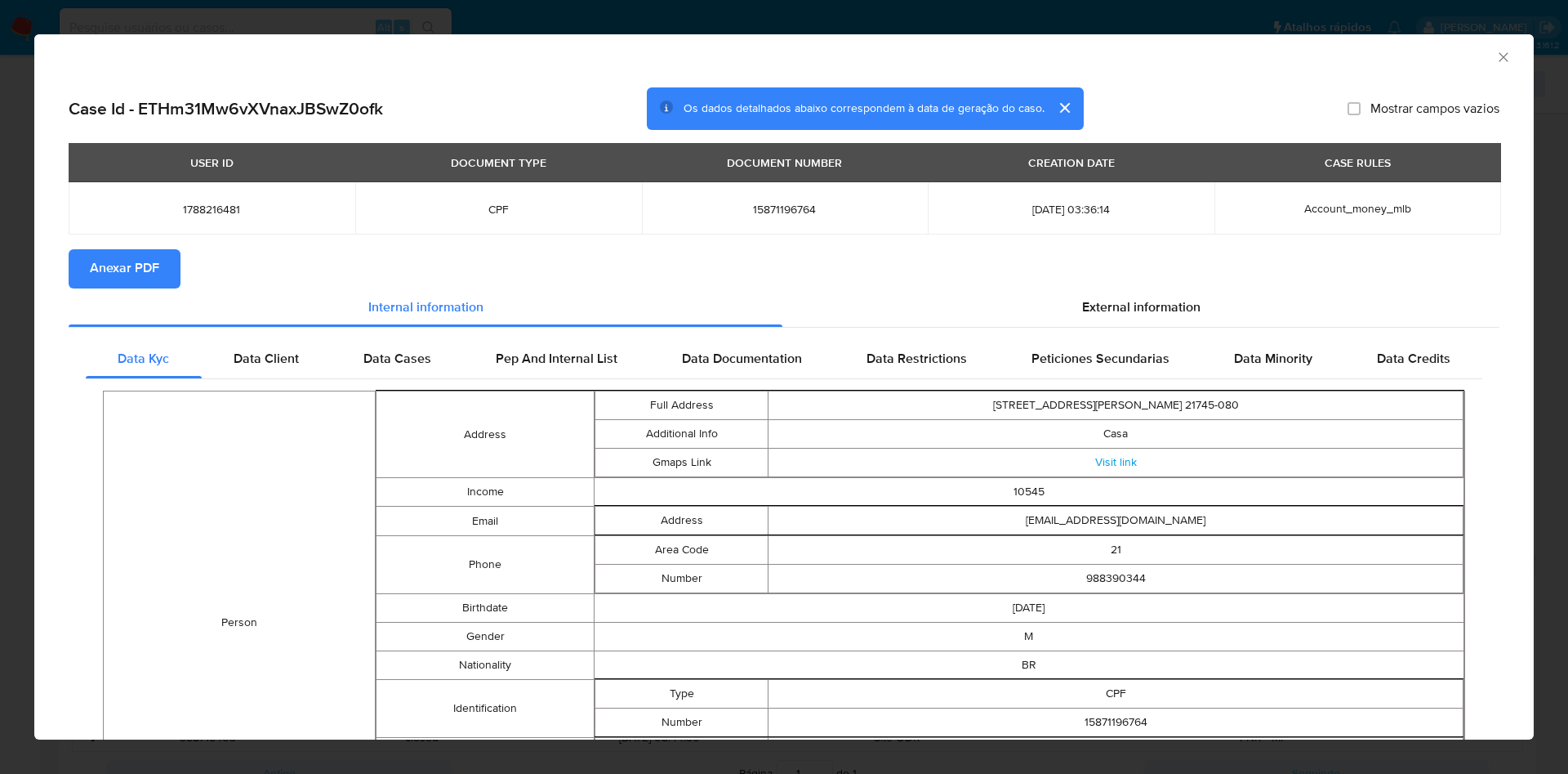
click at [1098, 307] on span "External information" at bounding box center [1140, 308] width 118 height 19
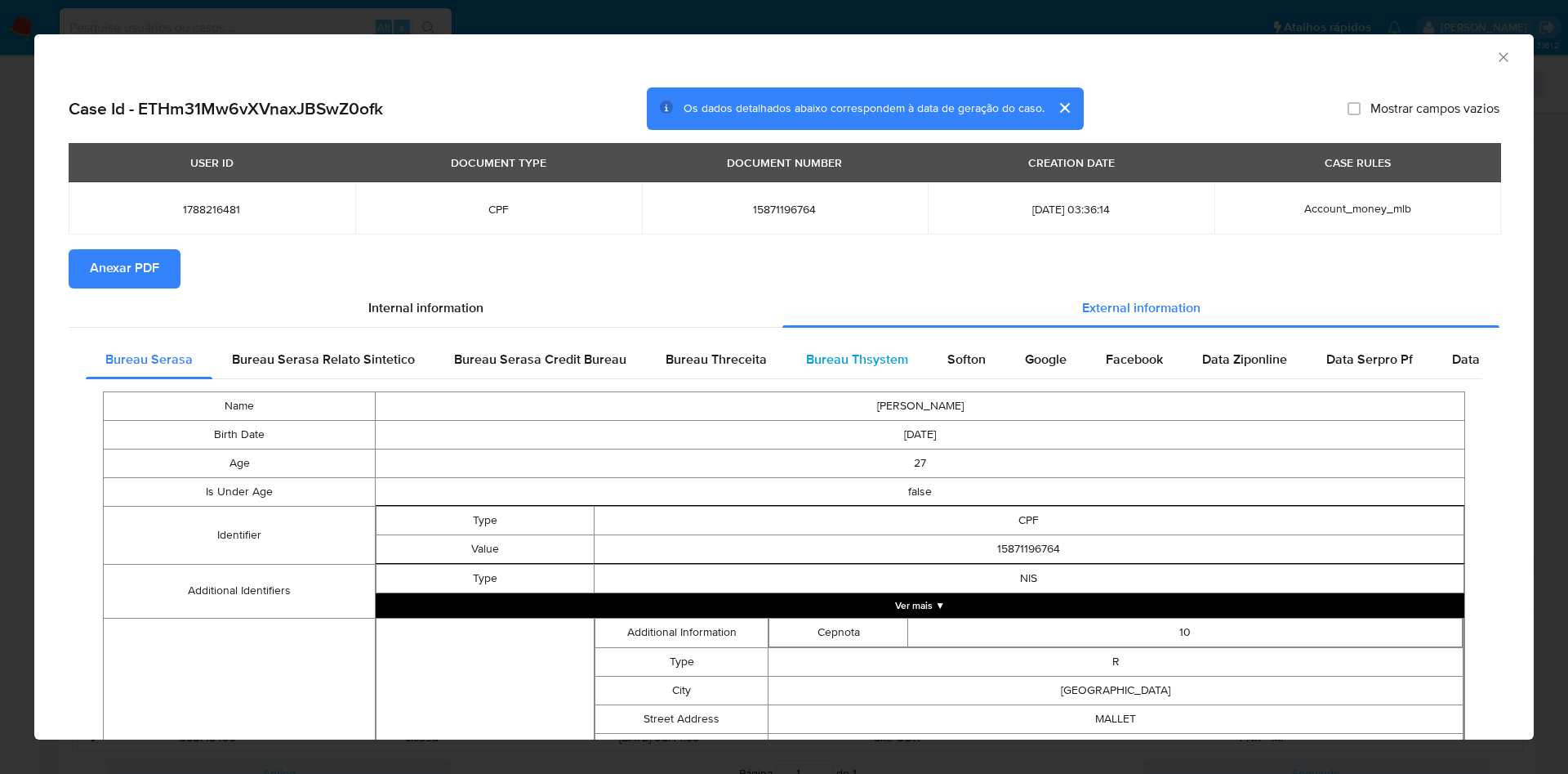
click at [895, 366] on span "Bureau Thsystem" at bounding box center [857, 359] width 102 height 19
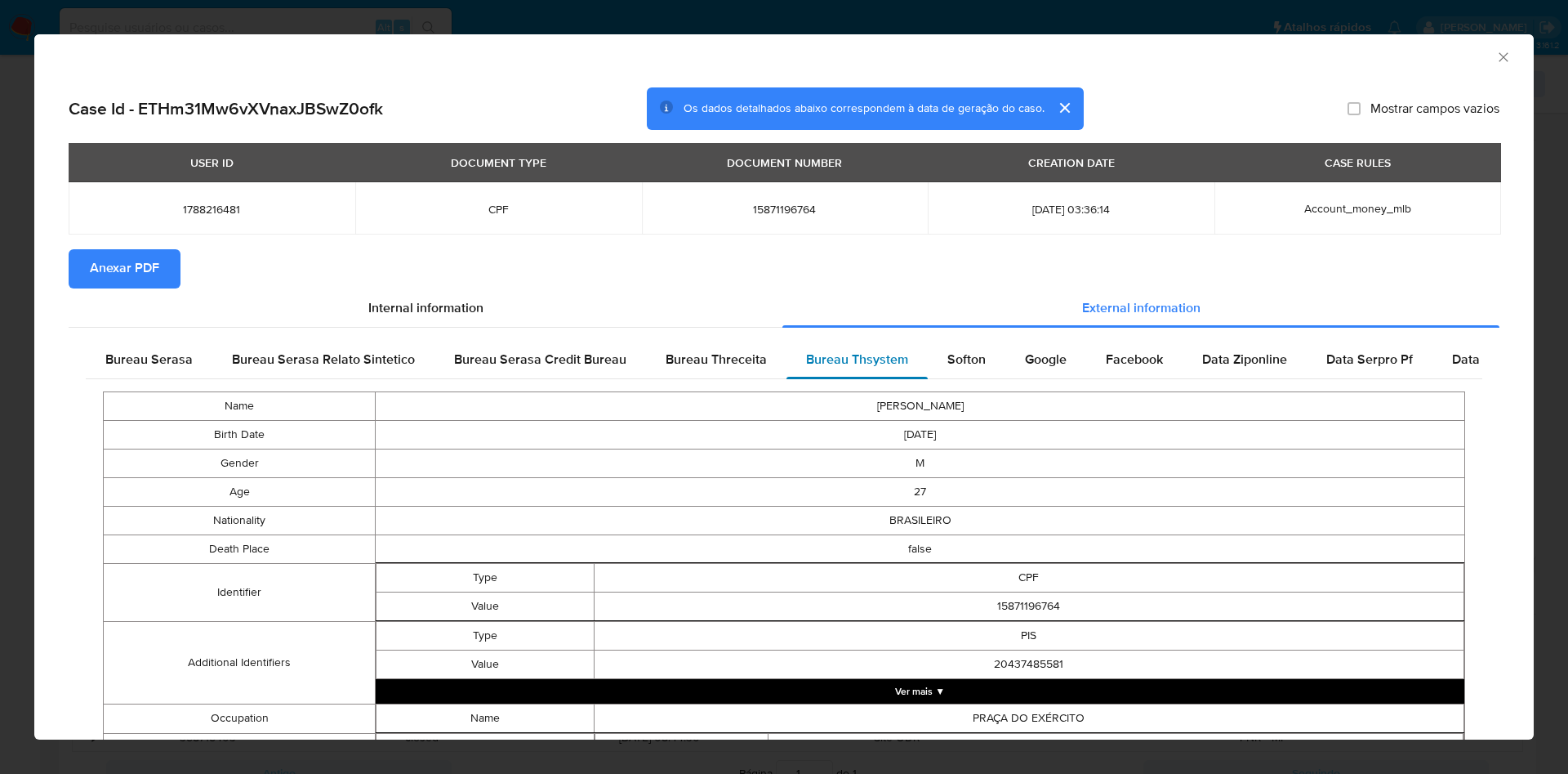
click at [883, 368] on span "Bureau Thsystem" at bounding box center [857, 359] width 102 height 19
click at [138, 274] on span "Anexar PDF" at bounding box center [124, 268] width 69 height 36
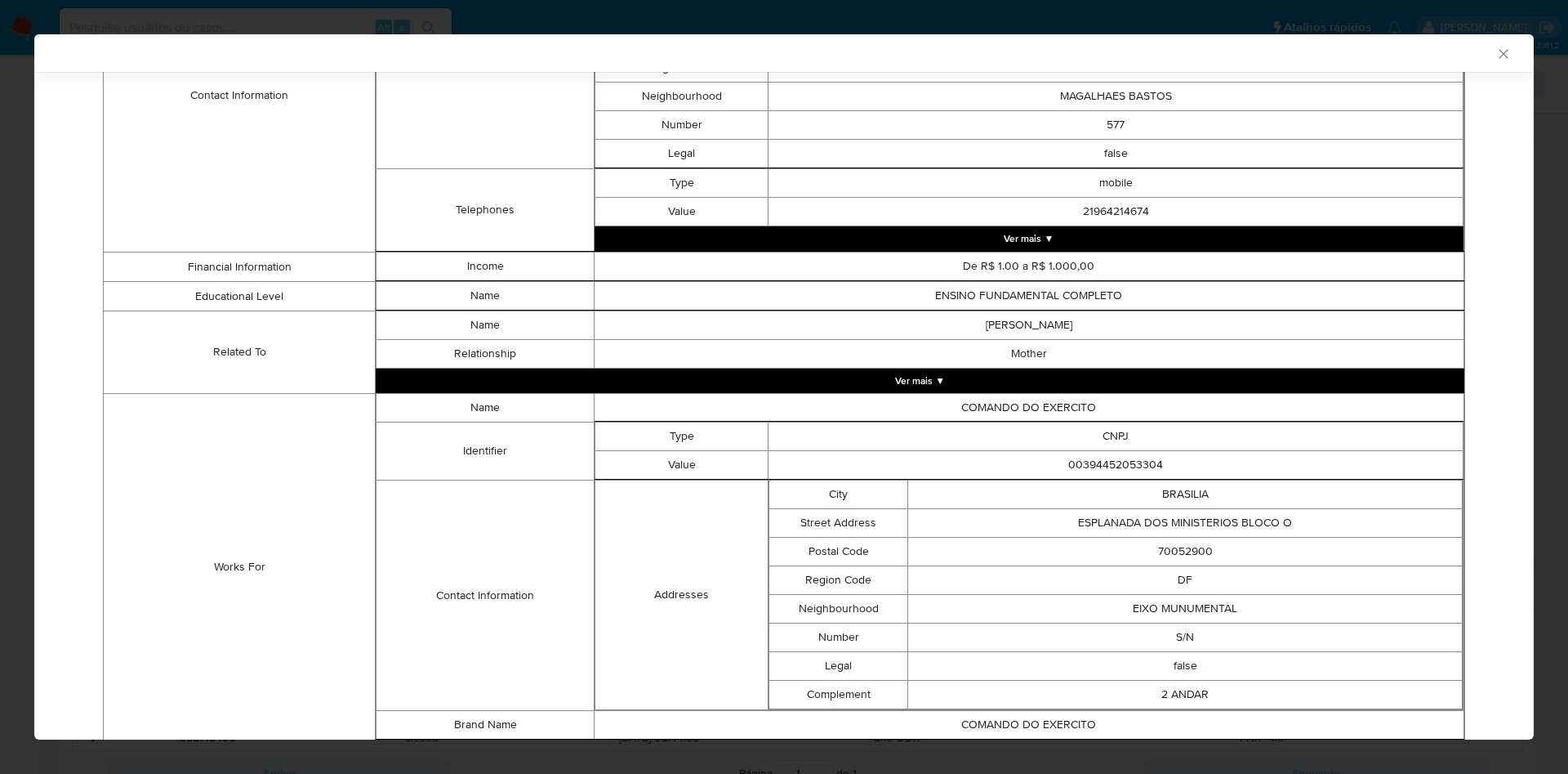
scroll to position [1028, 0]
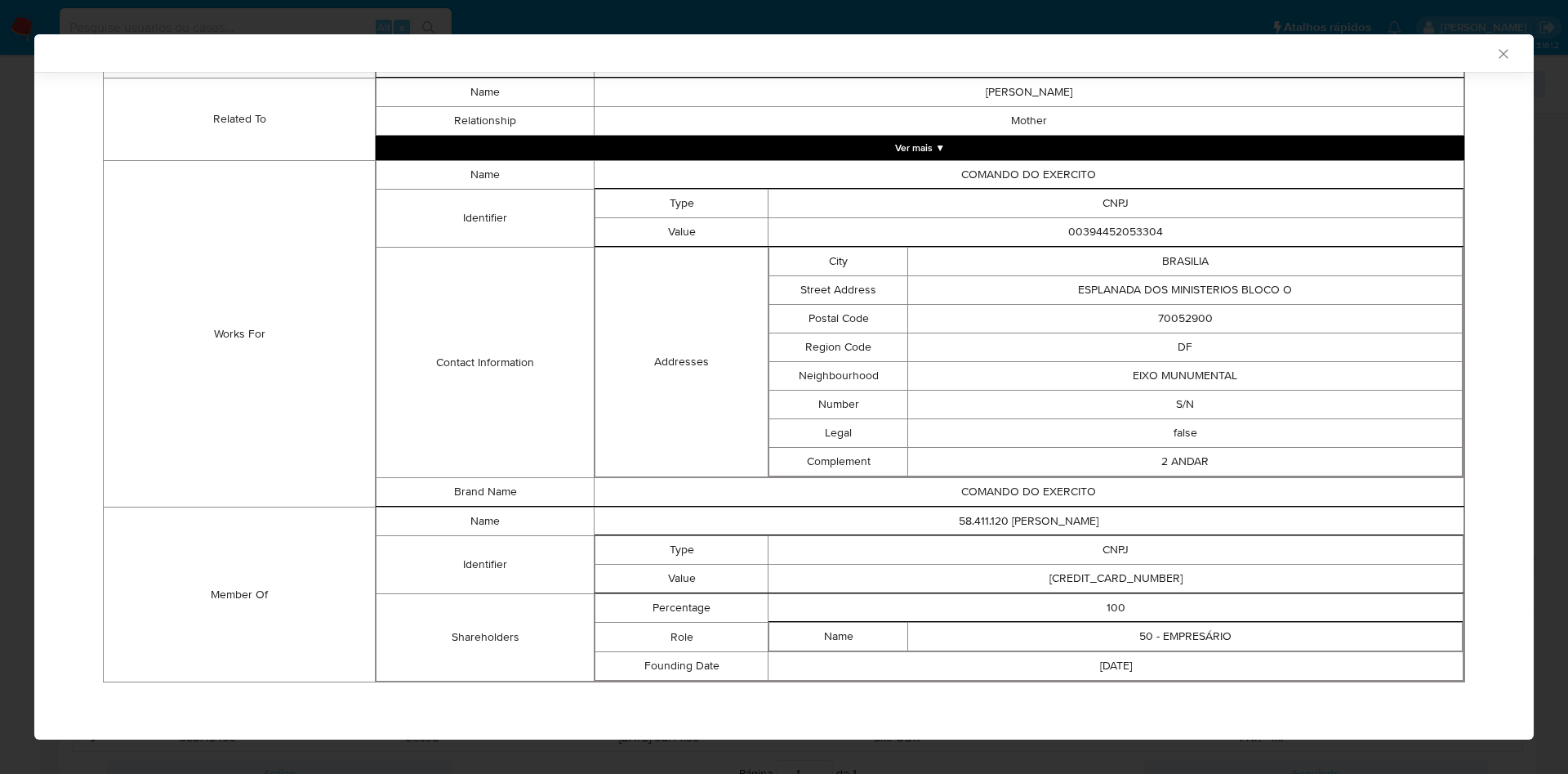
click at [1082, 580] on td "58411120000161" at bounding box center [1116, 578] width 695 height 28
copy td "58411120000161"
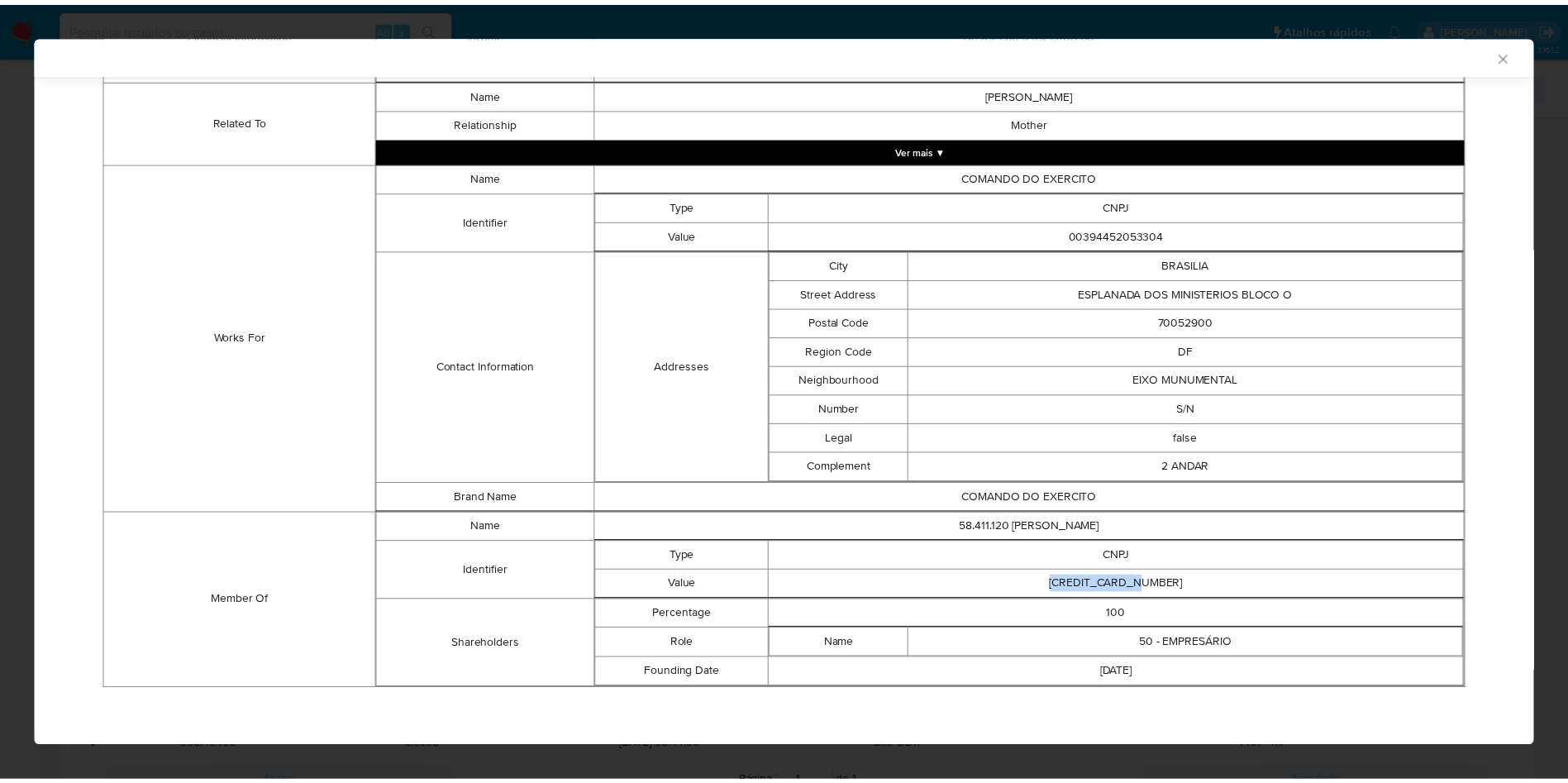
scroll to position [1036, 0]
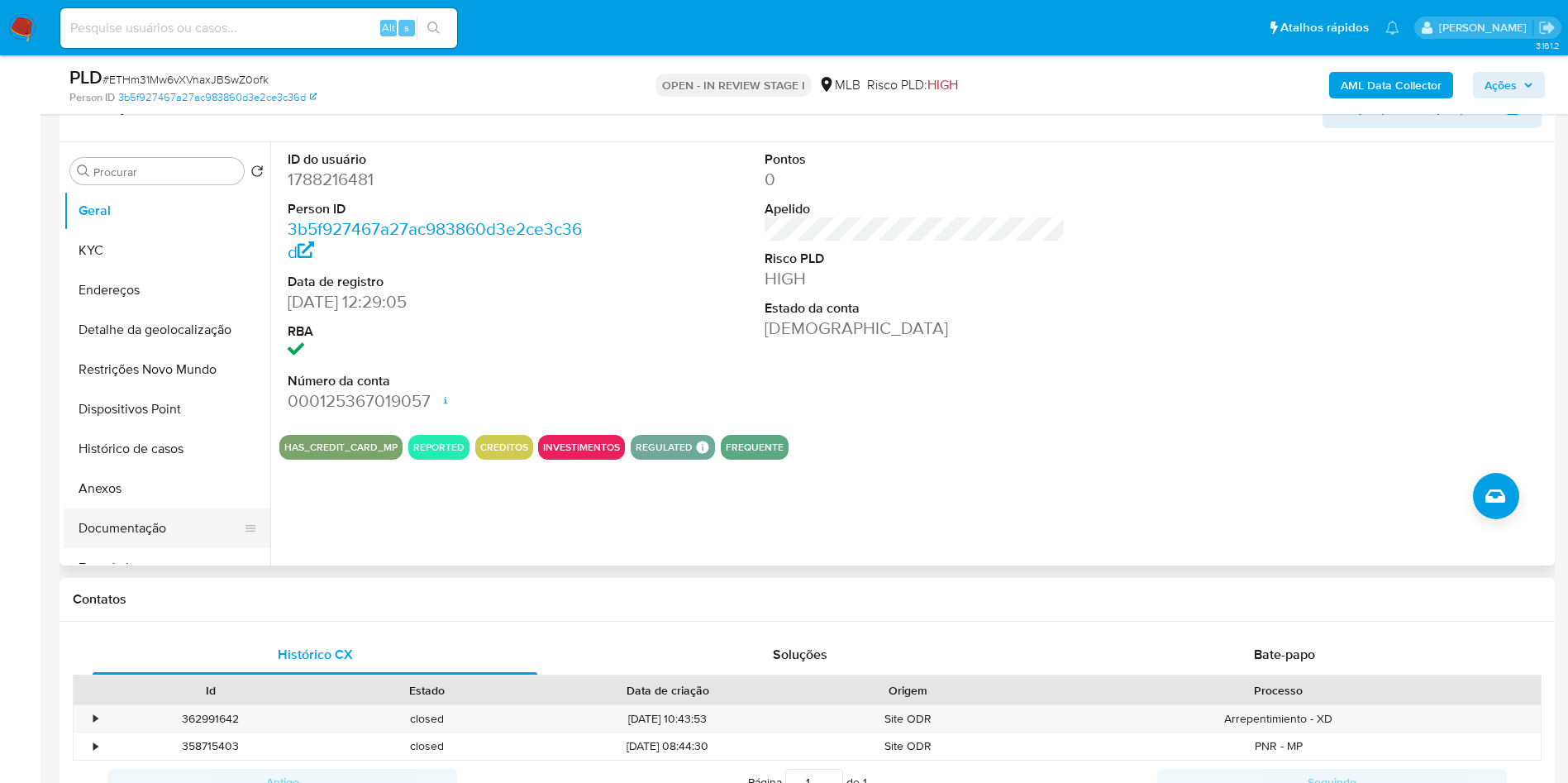
click at [186, 548] on button "Documentação" at bounding box center [161, 528] width 193 height 39
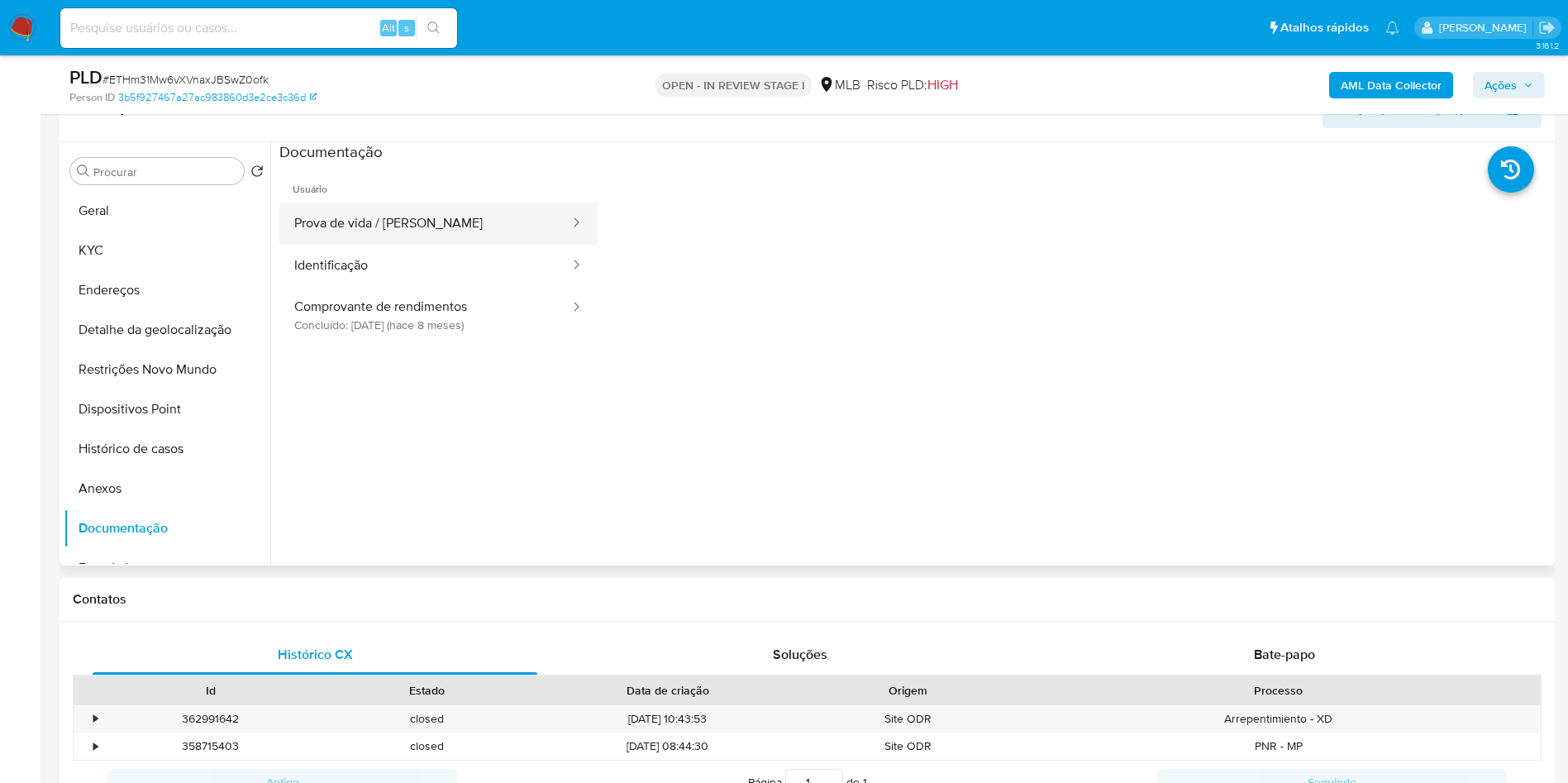
click at [412, 245] on button "Prova de vida / [PERSON_NAME]" at bounding box center [425, 224] width 292 height 42
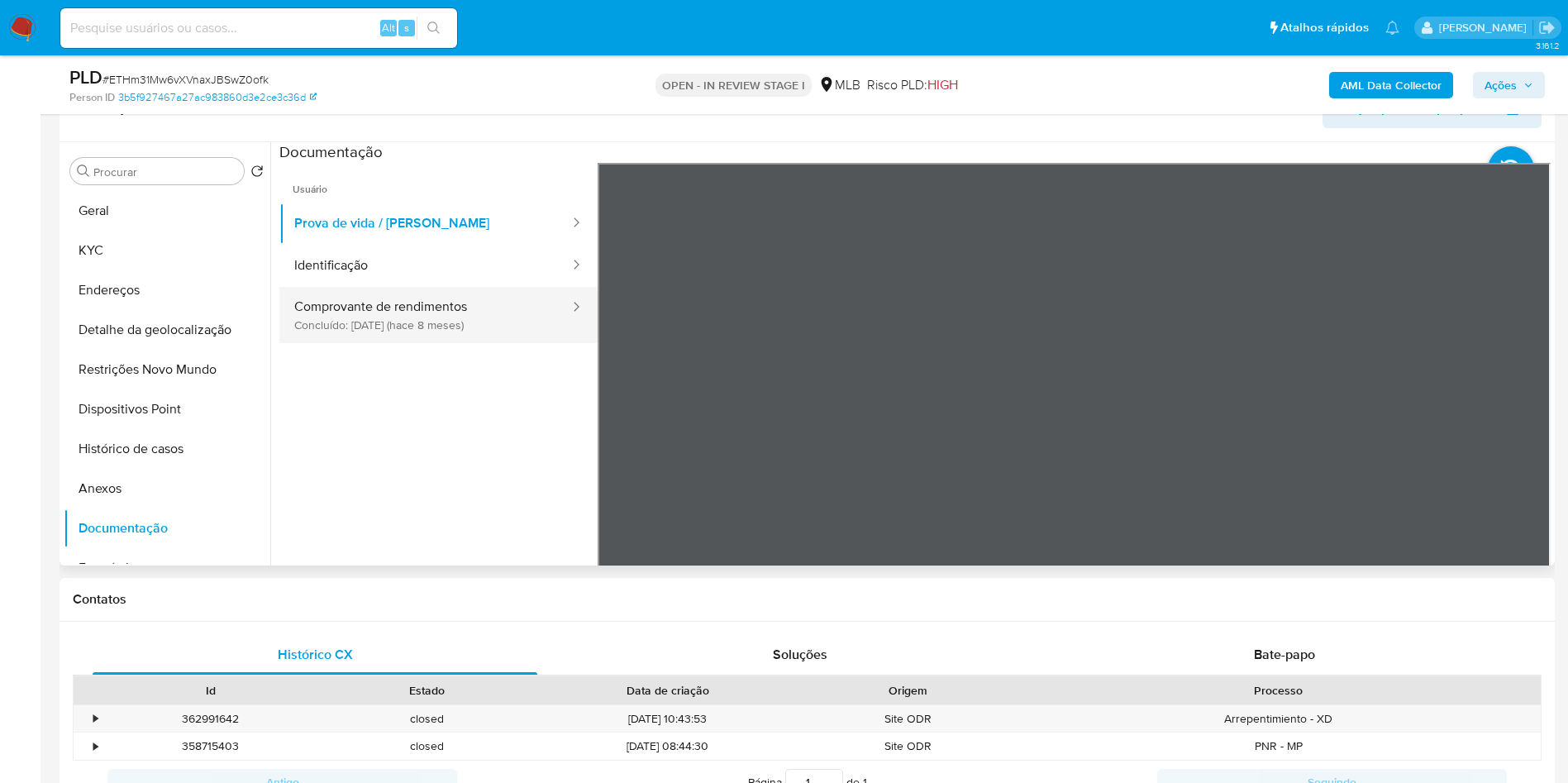
click at [398, 343] on button "Comprovante de rendimentos Concluído: 07/02/2025 (hace 8 meses)" at bounding box center [425, 315] width 292 height 56
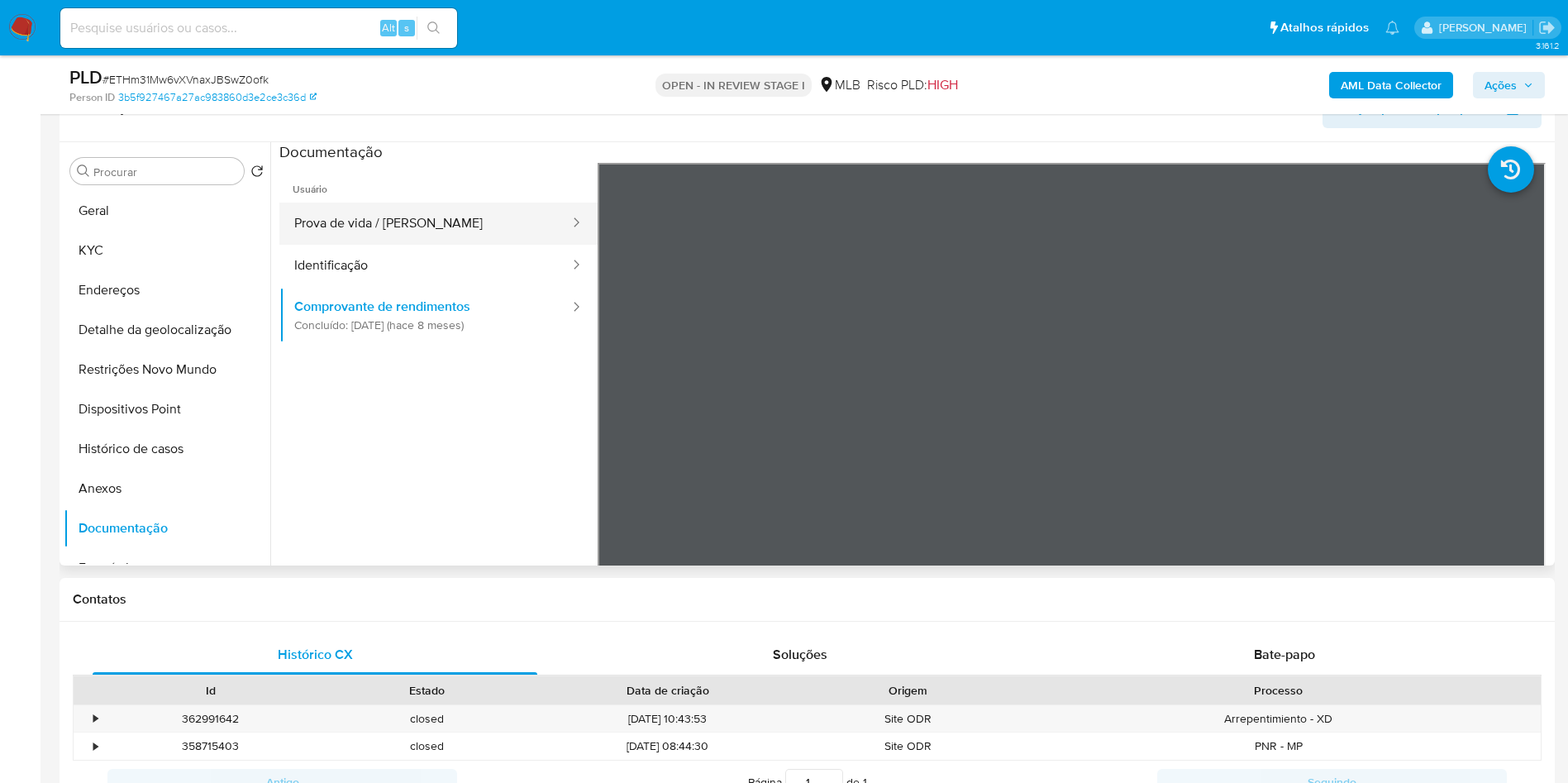
click at [350, 245] on button "Prova de vida / [PERSON_NAME]" at bounding box center [425, 224] width 292 height 42
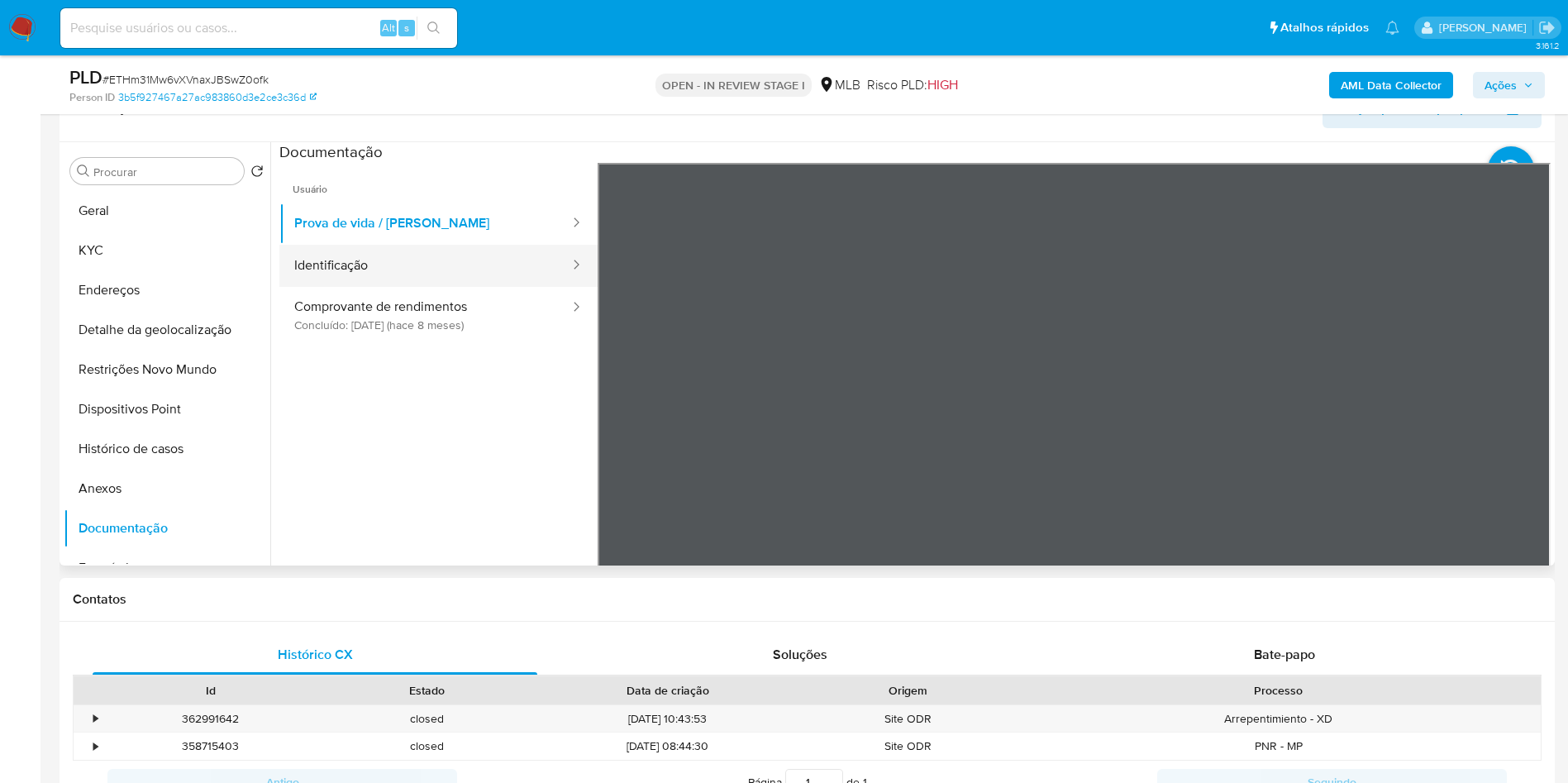
click at [349, 287] on button "Identificação" at bounding box center [425, 266] width 292 height 42
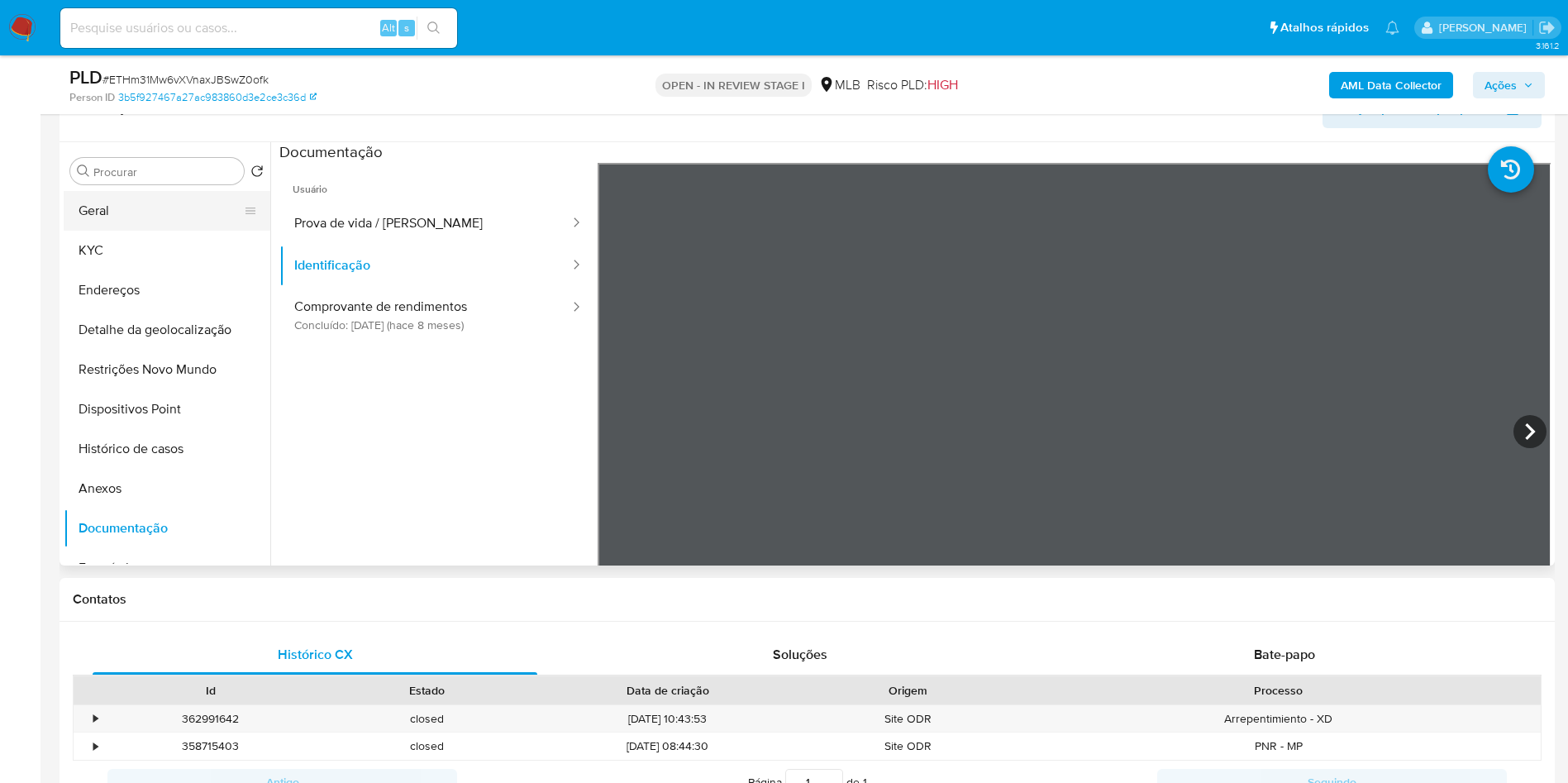
click at [146, 230] on button "Geral" at bounding box center [161, 210] width 193 height 39
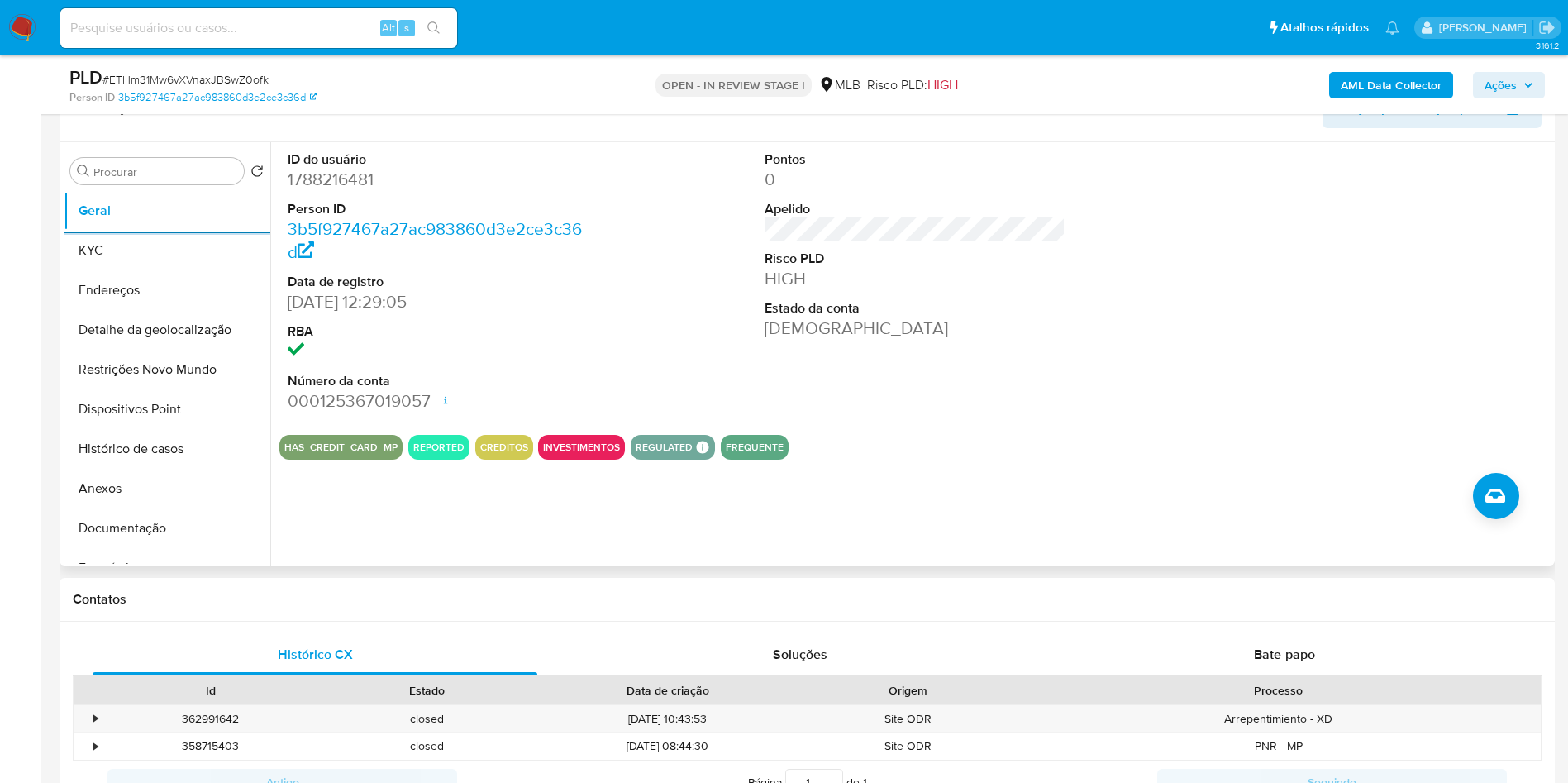
copy td "58411120000161"
click at [100, 271] on button "KYC" at bounding box center [161, 250] width 193 height 39
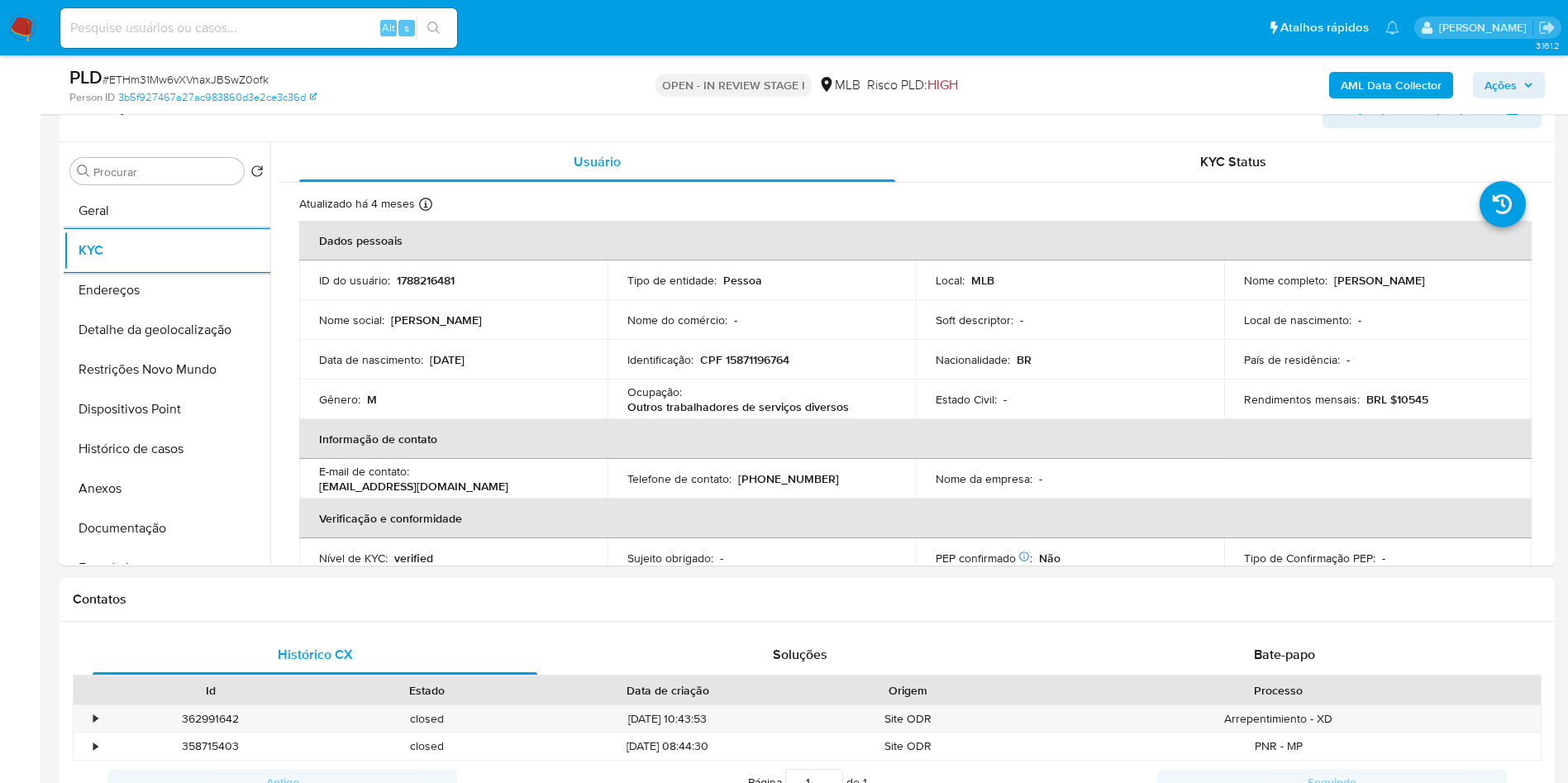
copy td "58411120000161"
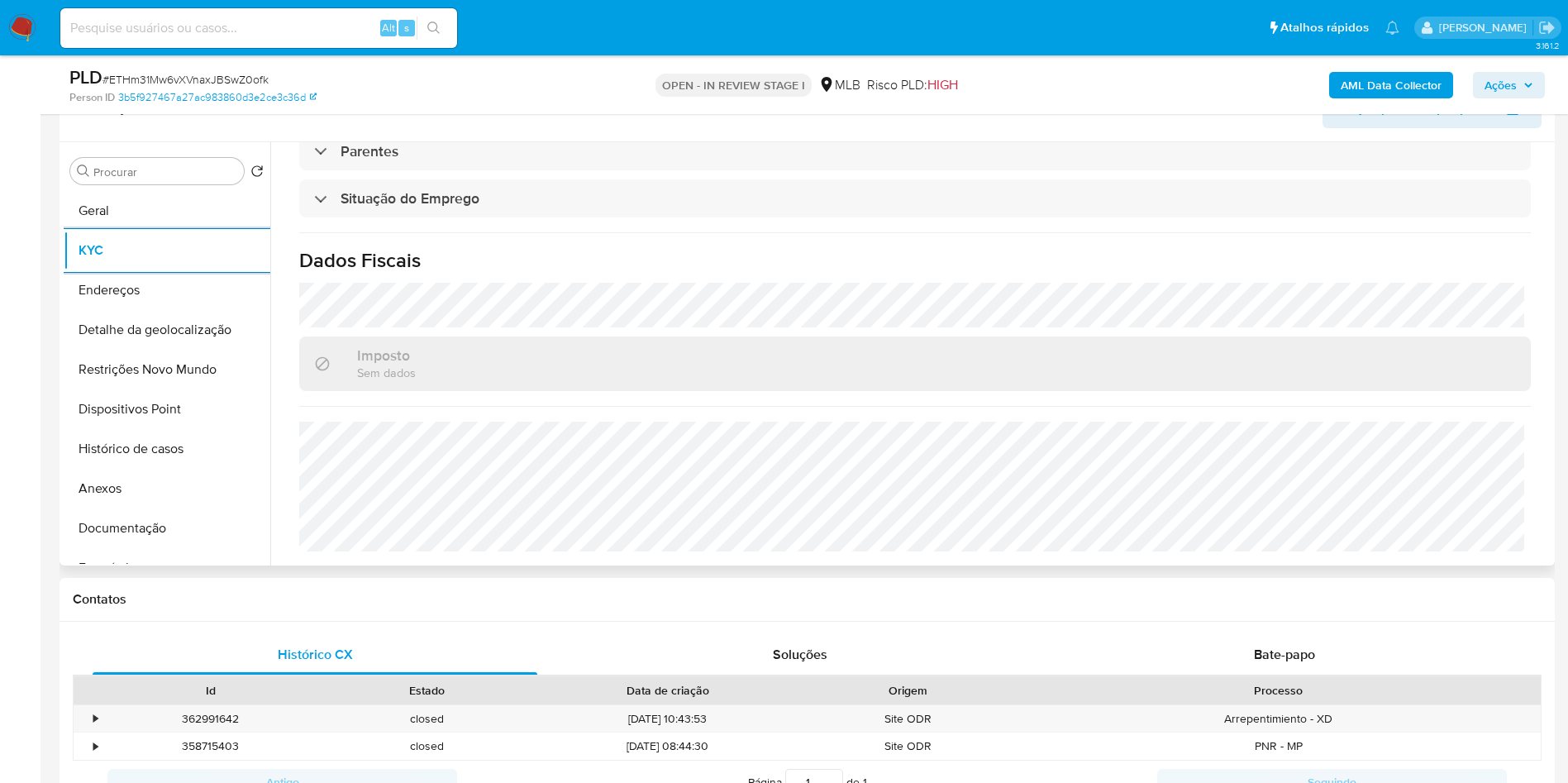
copy td "58411120000161"
click at [162, 348] on button "Detalhe da geolocalização" at bounding box center [161, 329] width 193 height 39
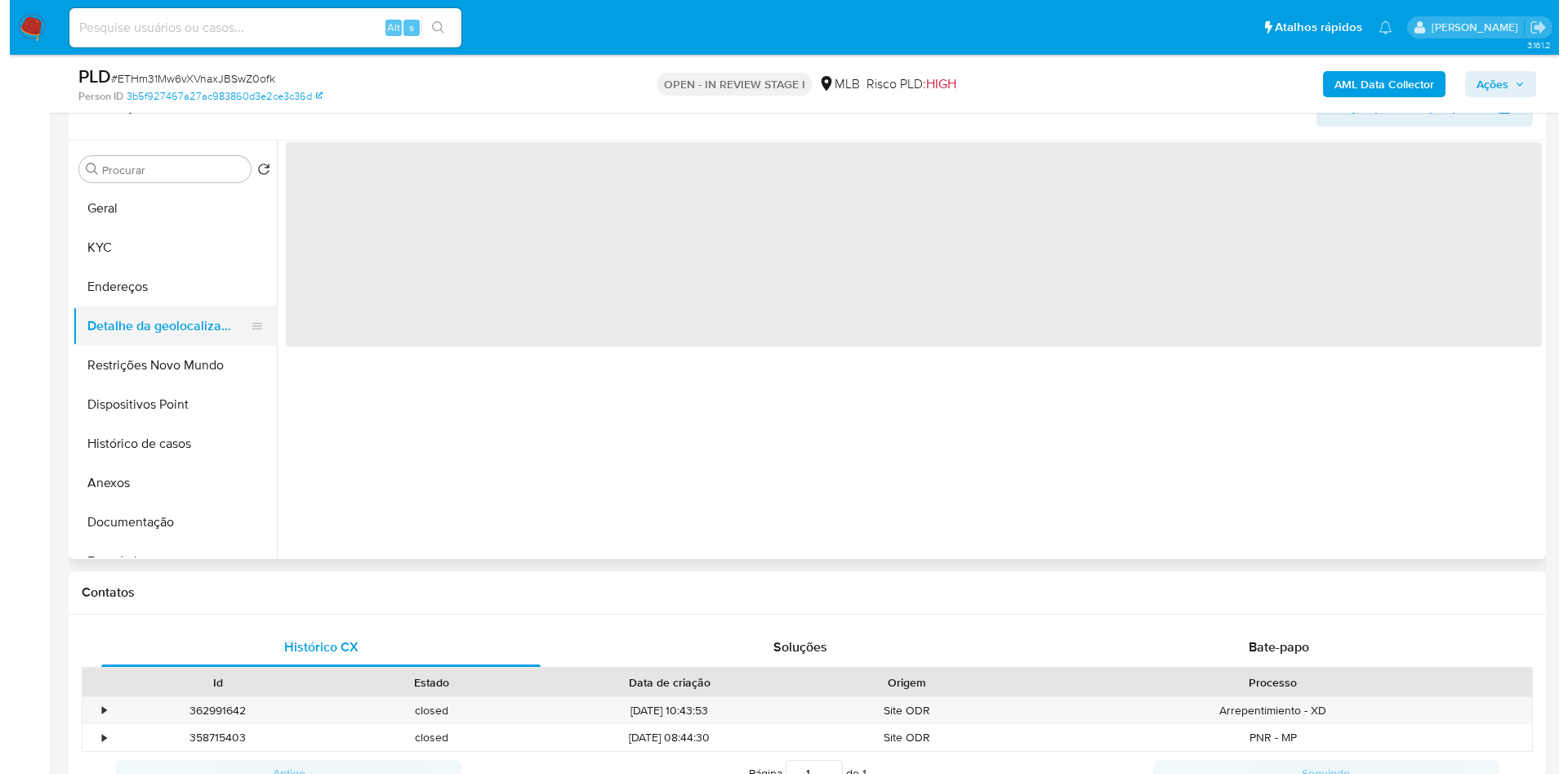
scroll to position [0, 0]
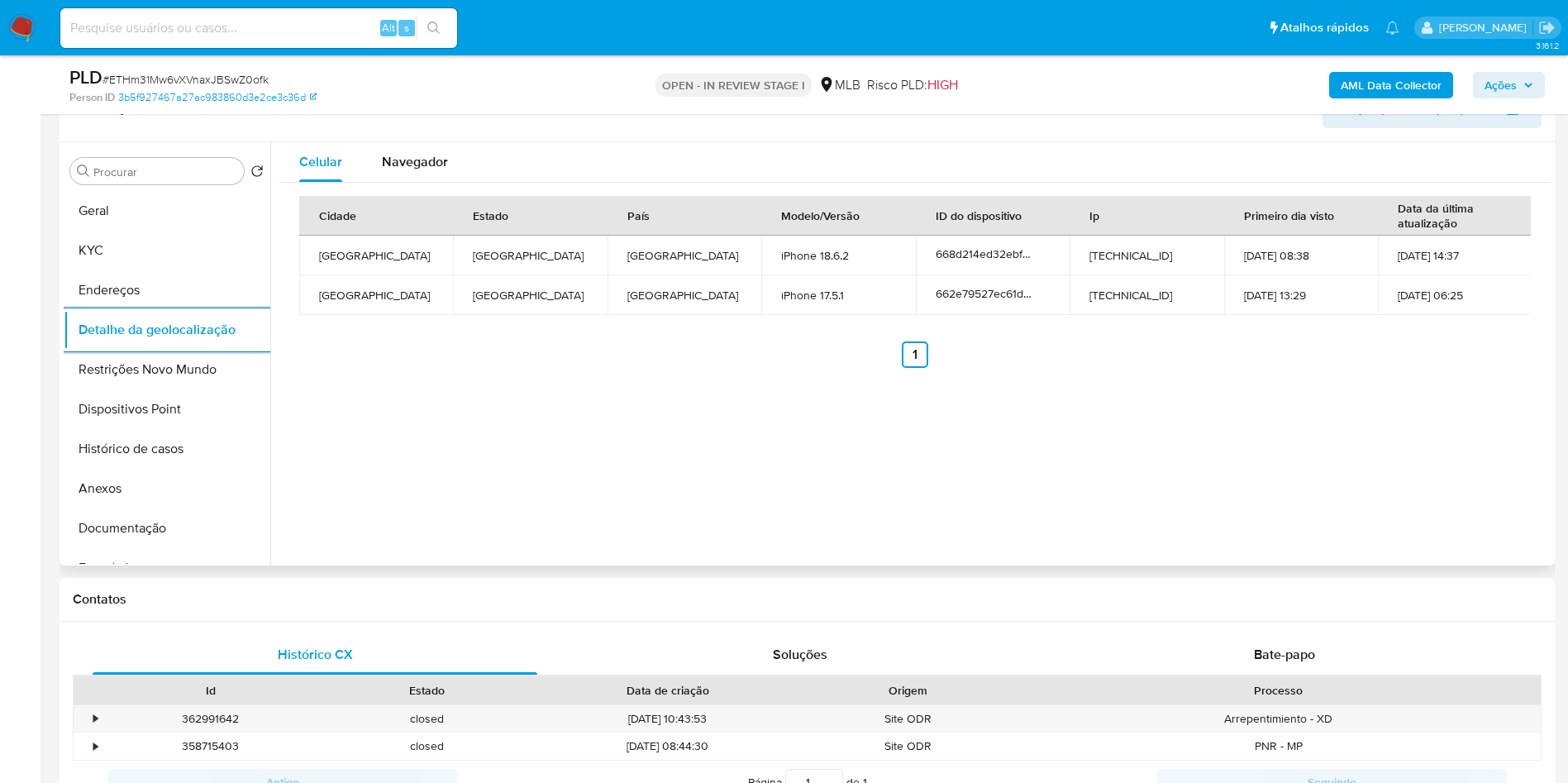
copy td "58411120000161"
click at [151, 378] on button "Restrições Novo Mundo" at bounding box center [161, 369] width 193 height 39
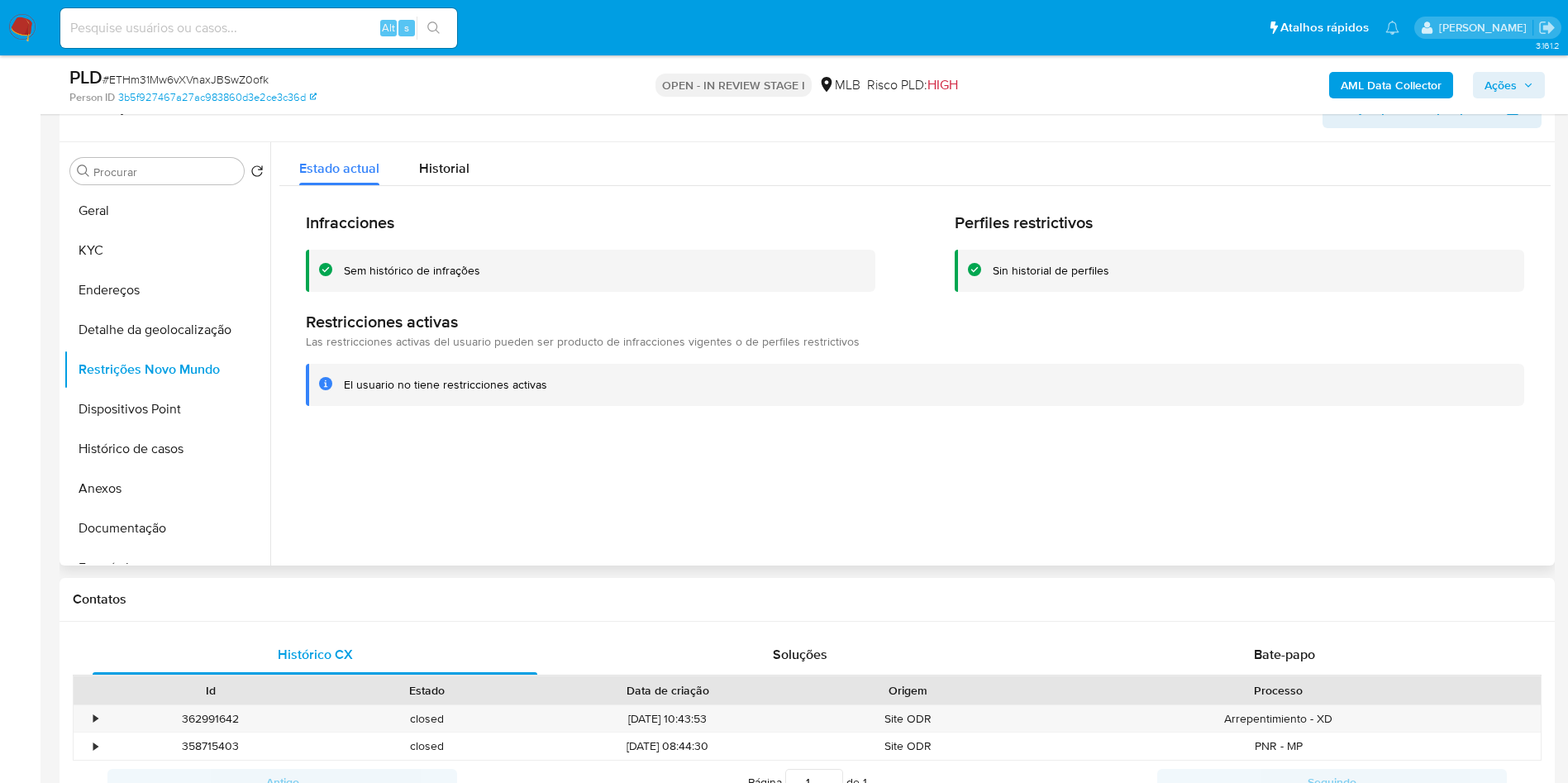
copy td "58411120000161"
click at [174, 429] on button "Dispositivos Point" at bounding box center [161, 408] width 193 height 39
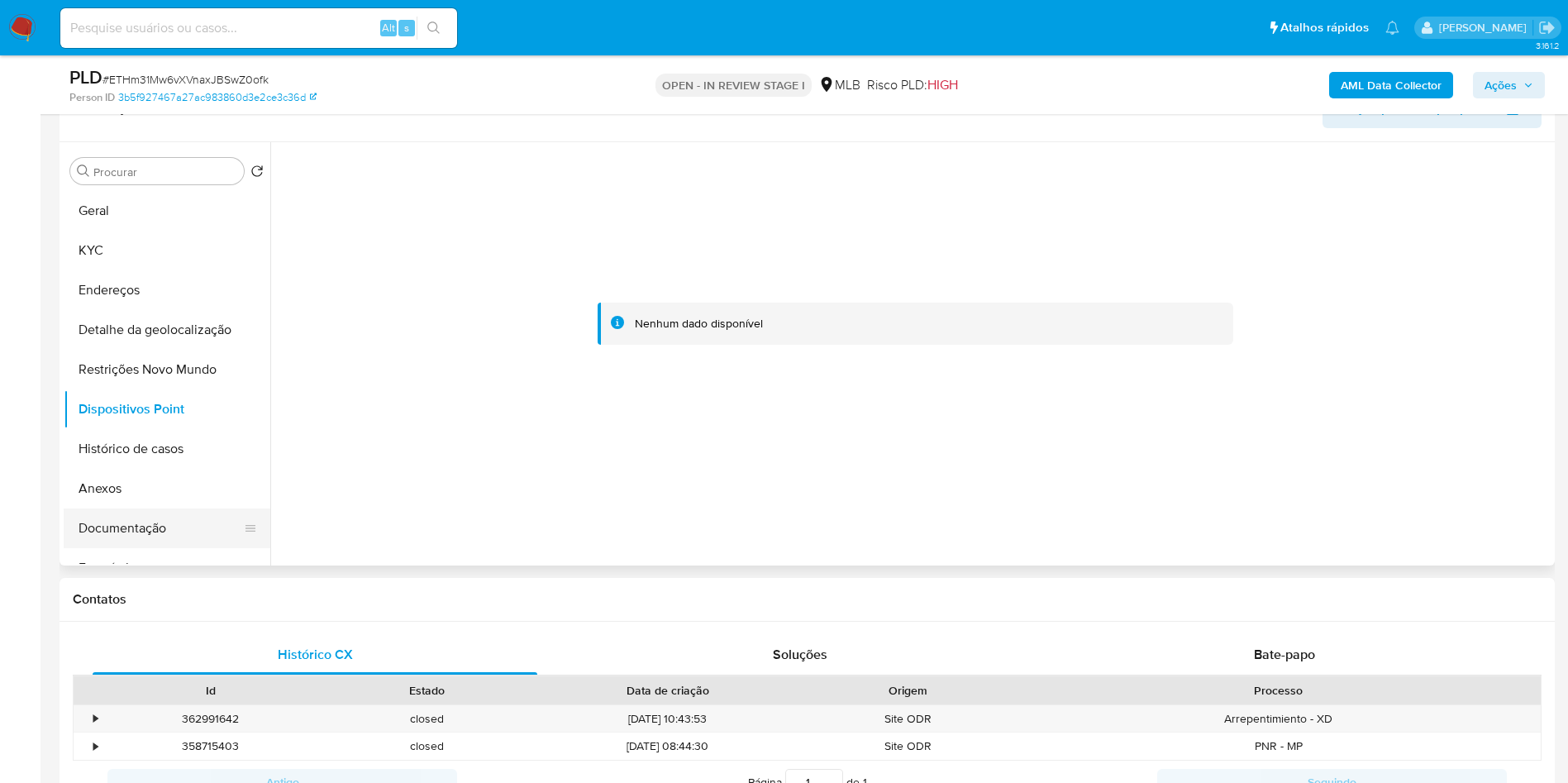
click at [143, 536] on button "Documentação" at bounding box center [161, 528] width 193 height 39
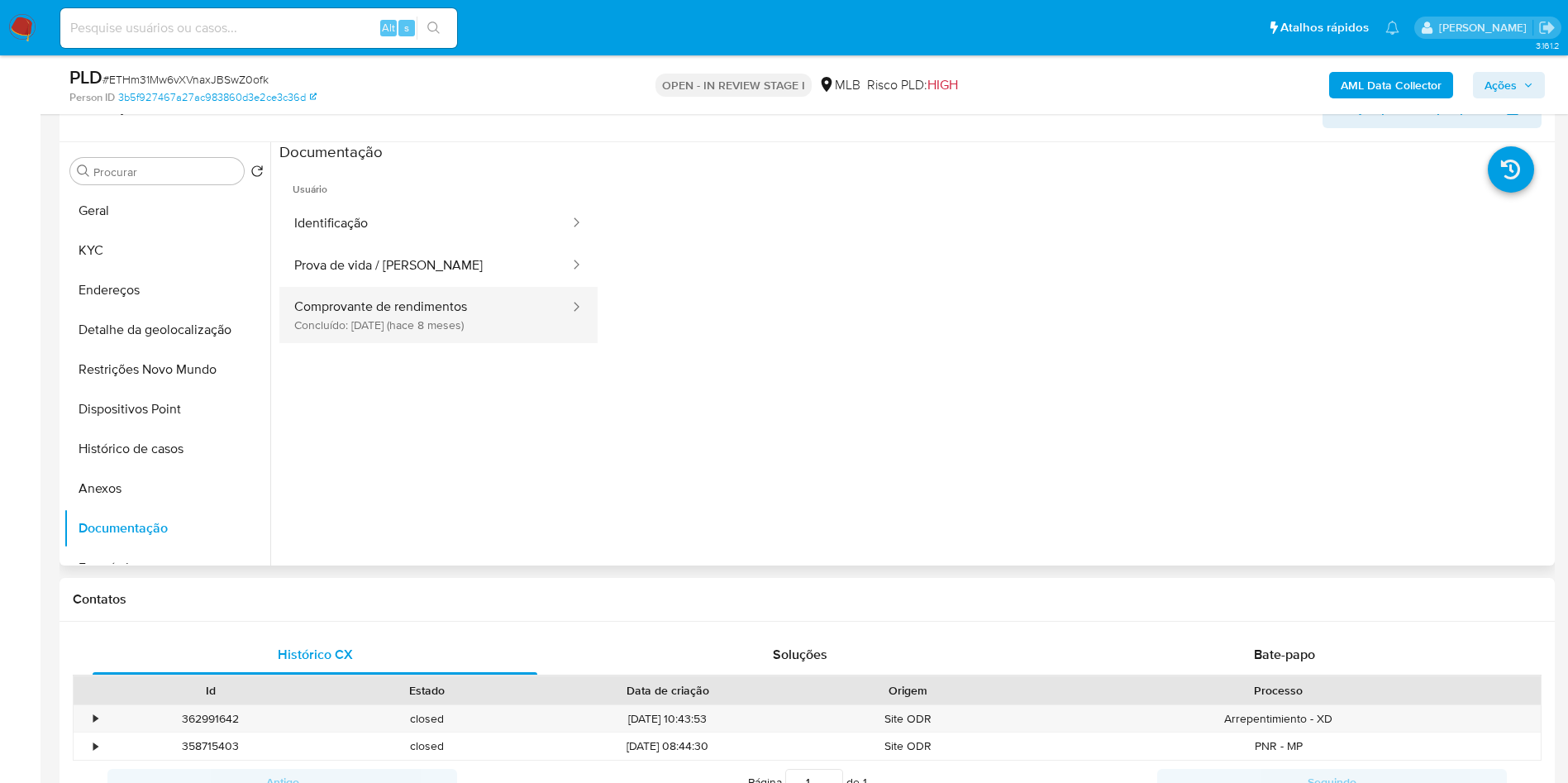
click at [449, 343] on button "Comprovante de rendimentos Concluído: 07/02/2025 (hace 8 meses)" at bounding box center [425, 315] width 292 height 56
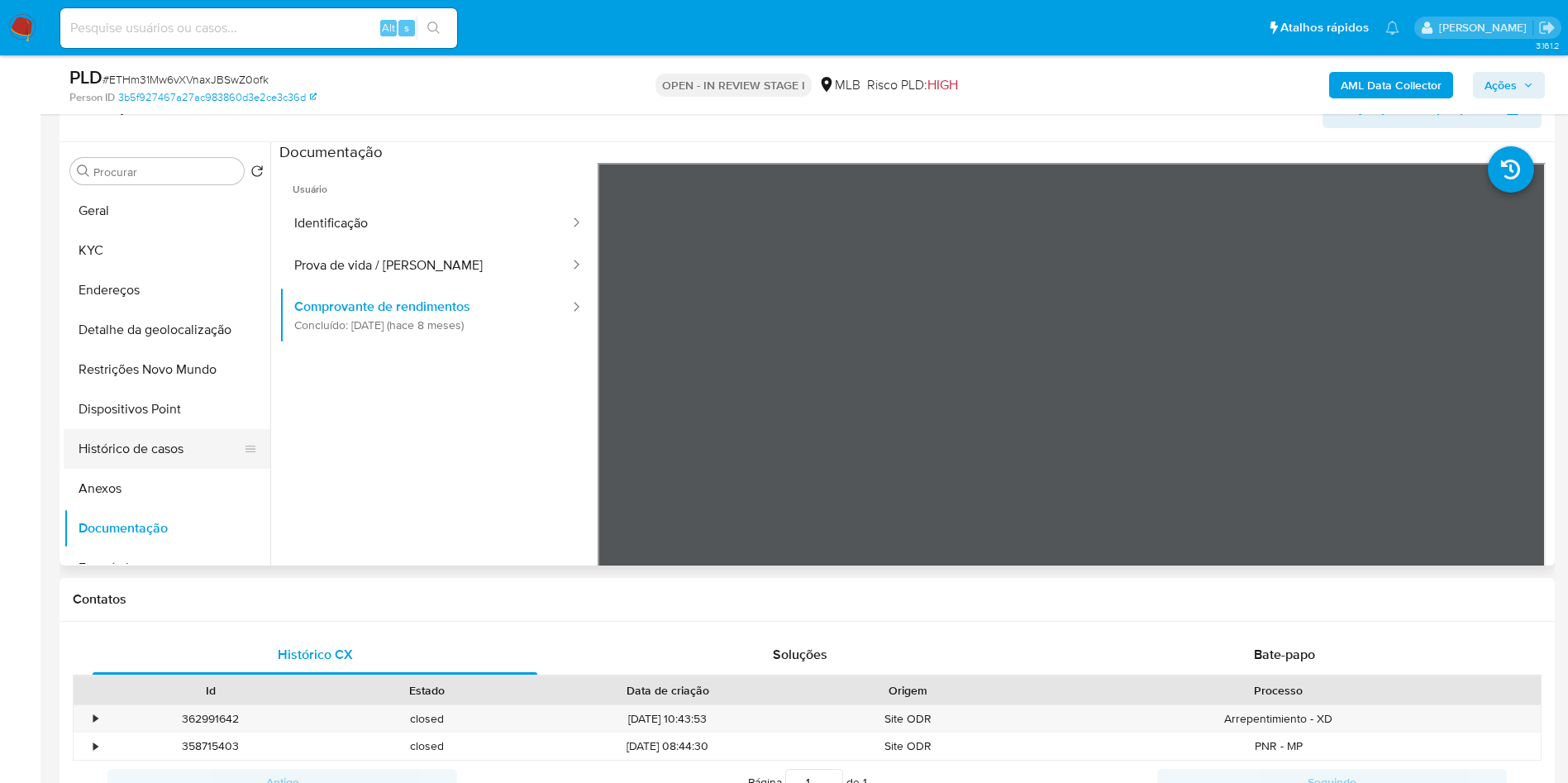
click at [172, 468] on button "Histórico de casos" at bounding box center [161, 448] width 193 height 39
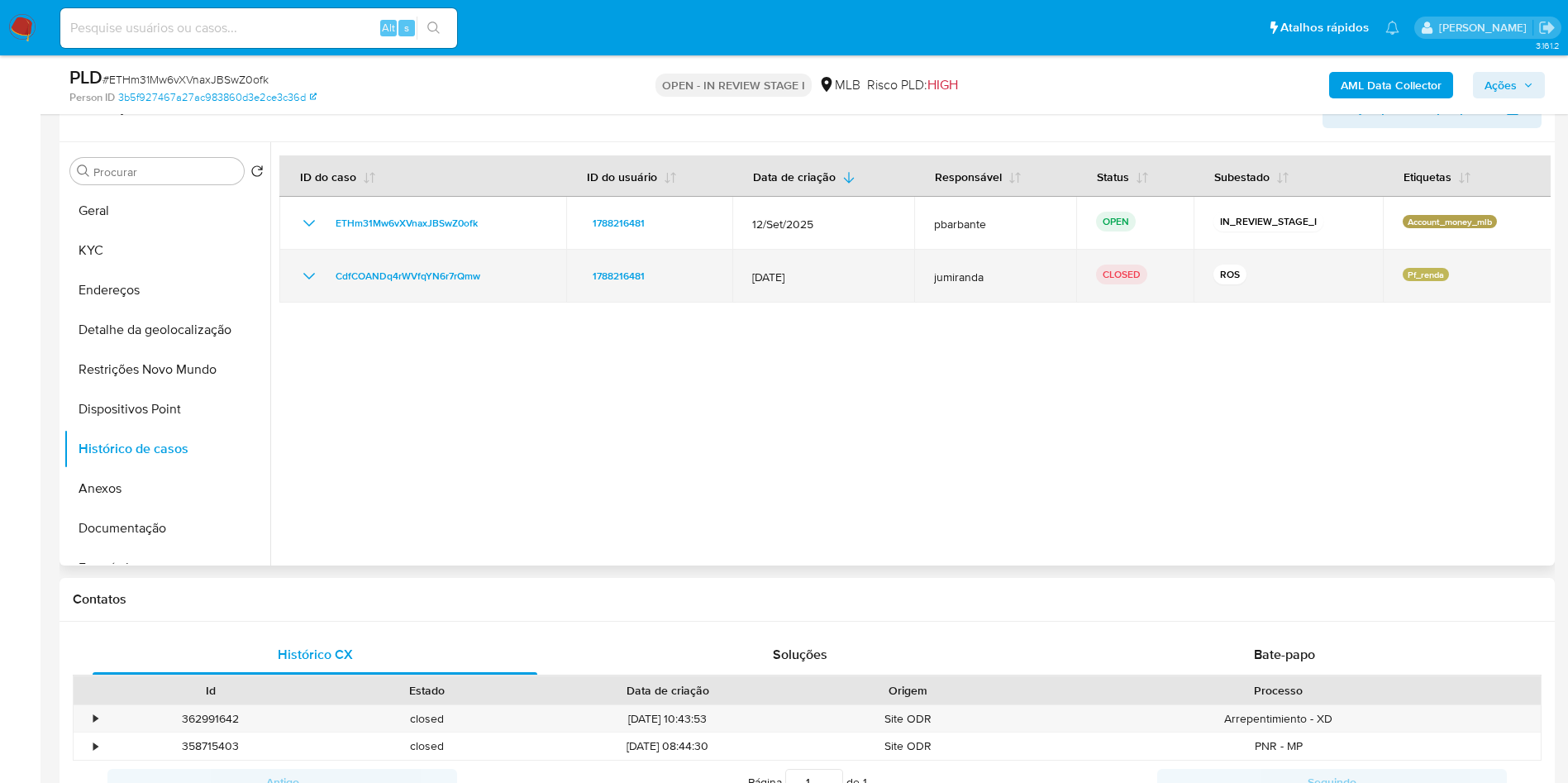
click at [302, 286] on icon "Mostrar/Ocultar" at bounding box center [309, 275] width 20 height 20
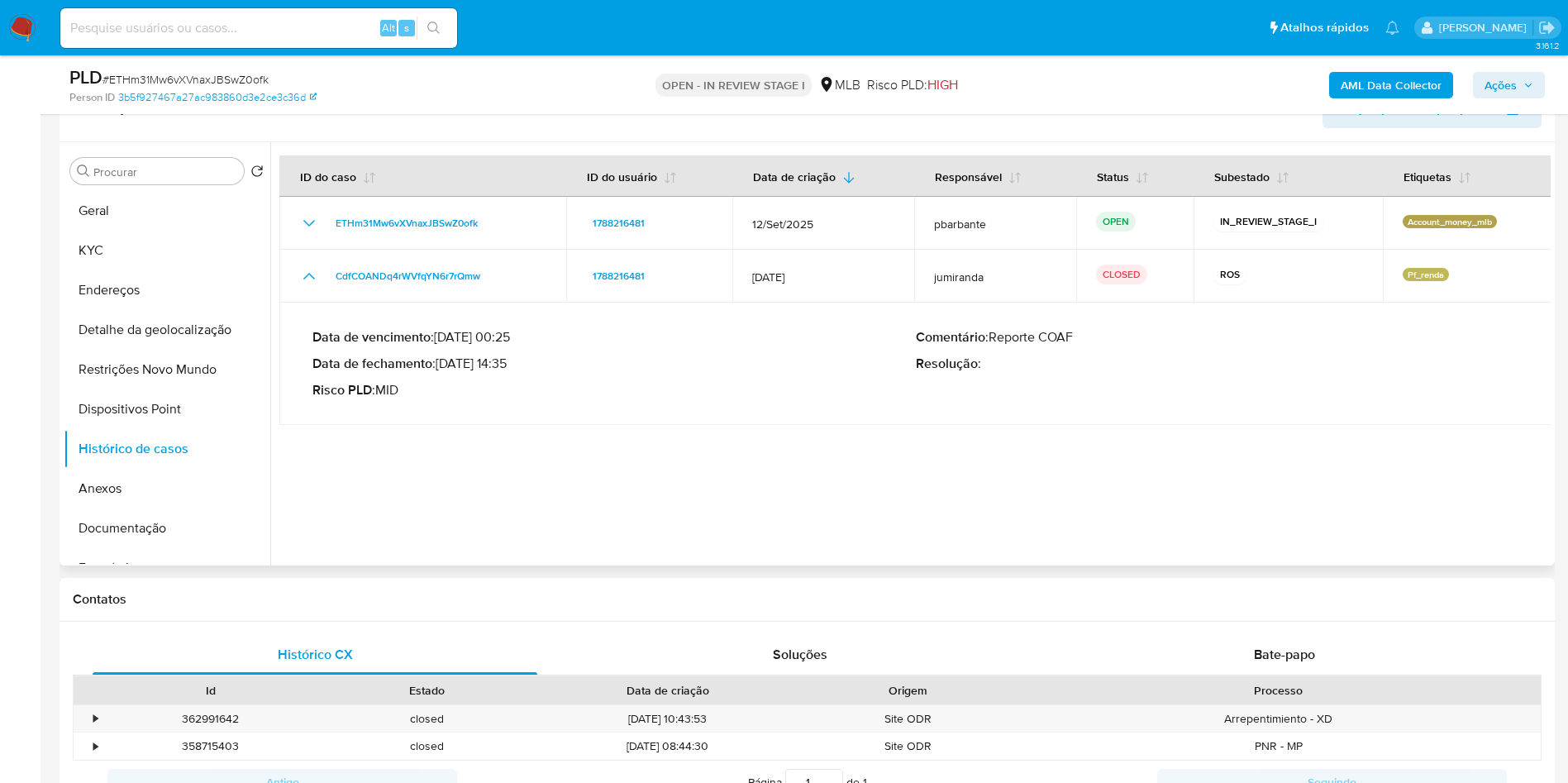
drag, startPoint x: 444, startPoint y: 393, endPoint x: 511, endPoint y: 392, distance: 67.0
click at [511, 372] on p "Data de fechamento : 03/02/2025 14:35" at bounding box center [614, 363] width 603 height 16
click at [1506, 76] on span "Ações" at bounding box center [1501, 85] width 33 height 27
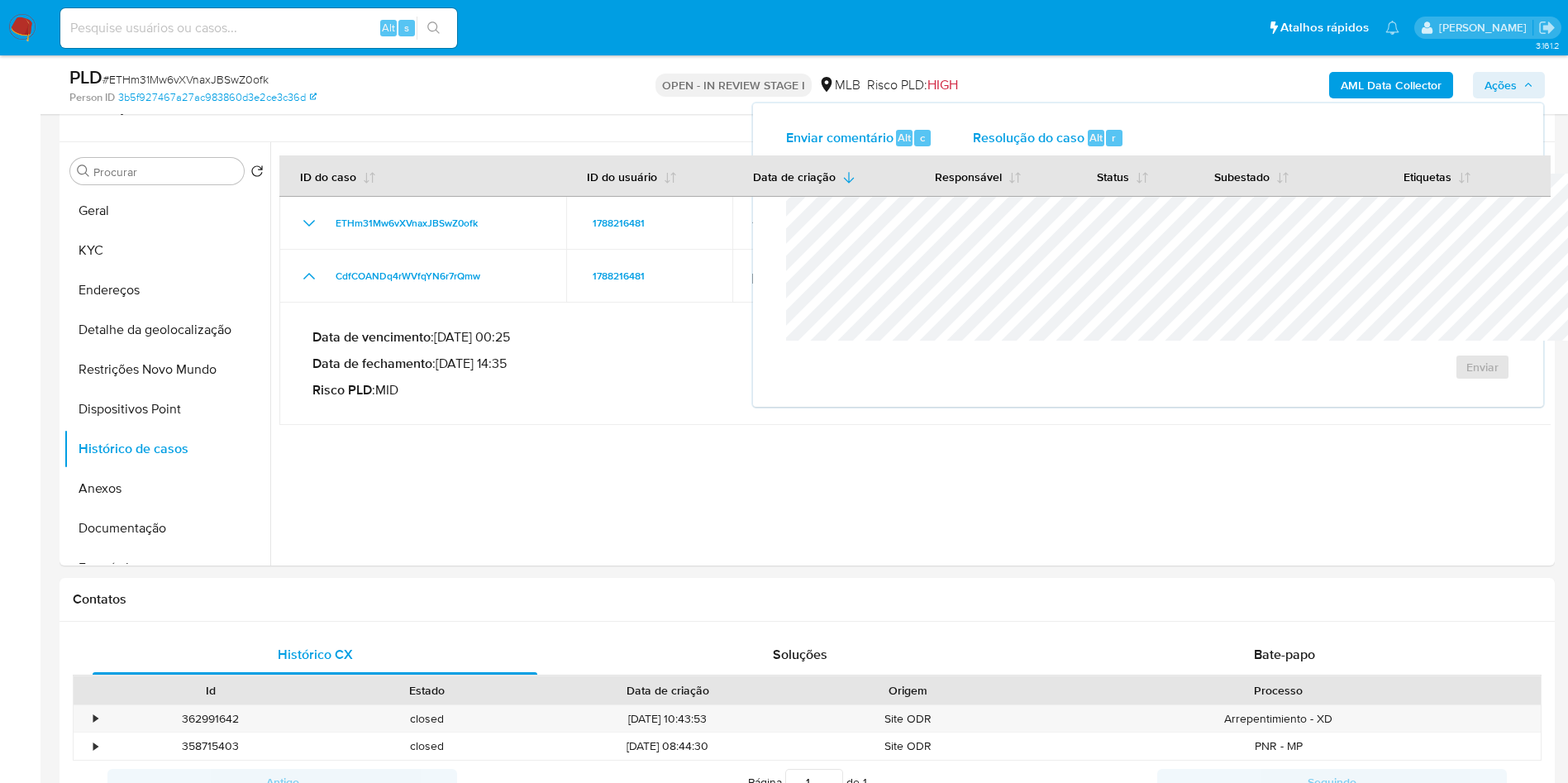
click at [973, 122] on div "Resolução do caso Alt r" at bounding box center [1049, 138] width 151 height 43
click at [113, 500] on button "Anexos" at bounding box center [161, 488] width 193 height 39
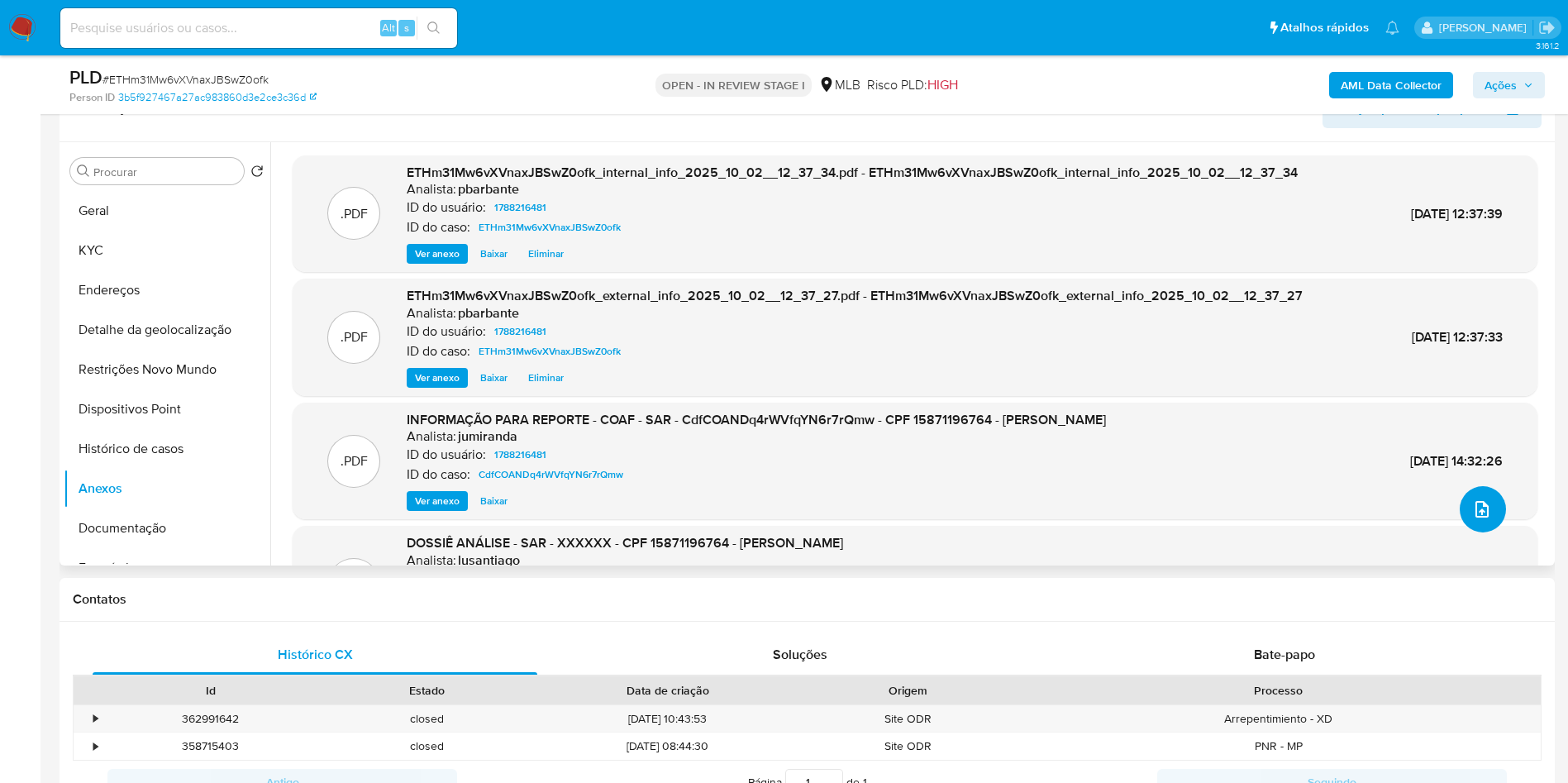
click at [1486, 533] on button "upload-file" at bounding box center [1483, 509] width 46 height 46
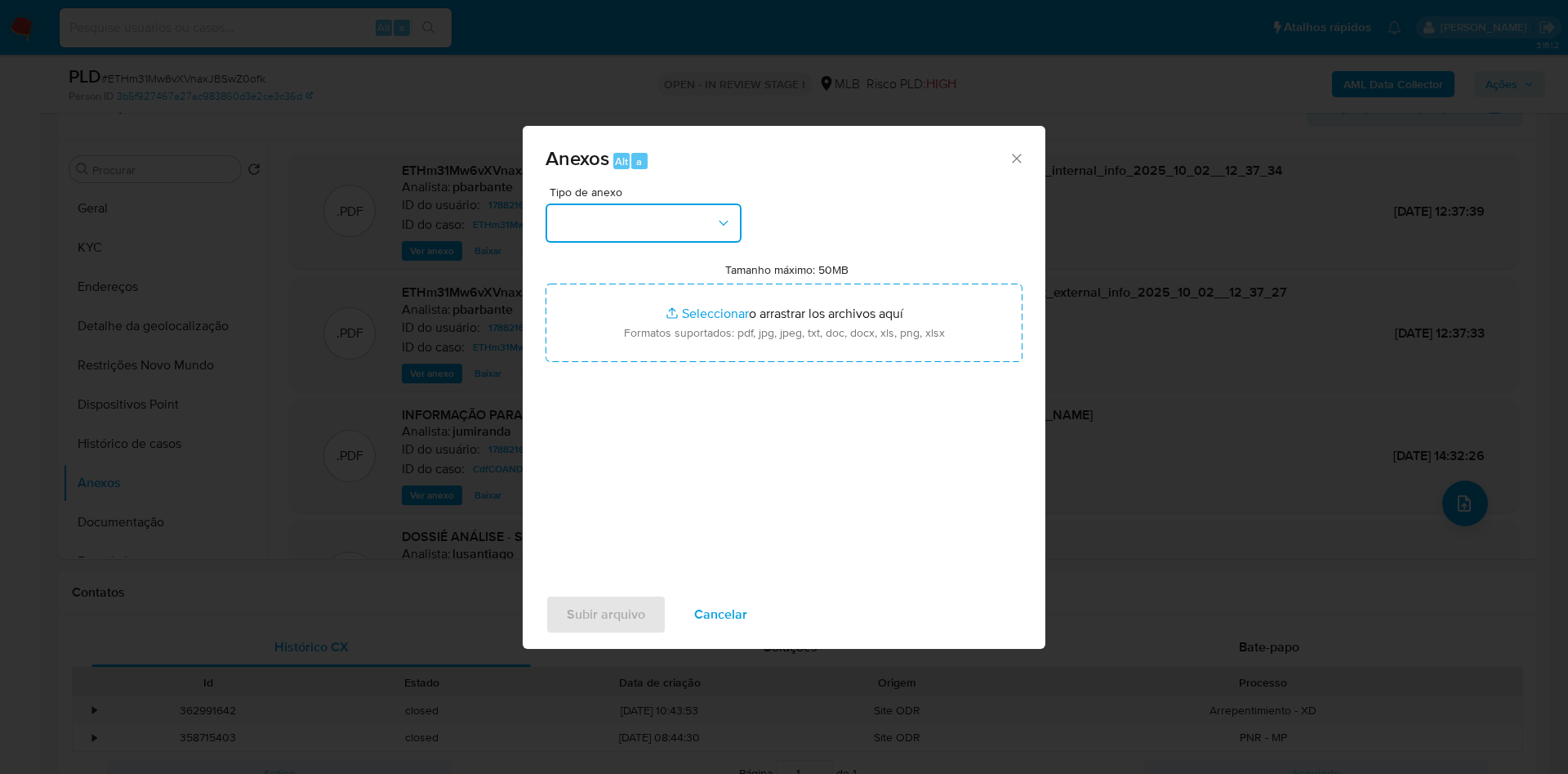
click at [697, 203] on button "button" at bounding box center [642, 222] width 196 height 39
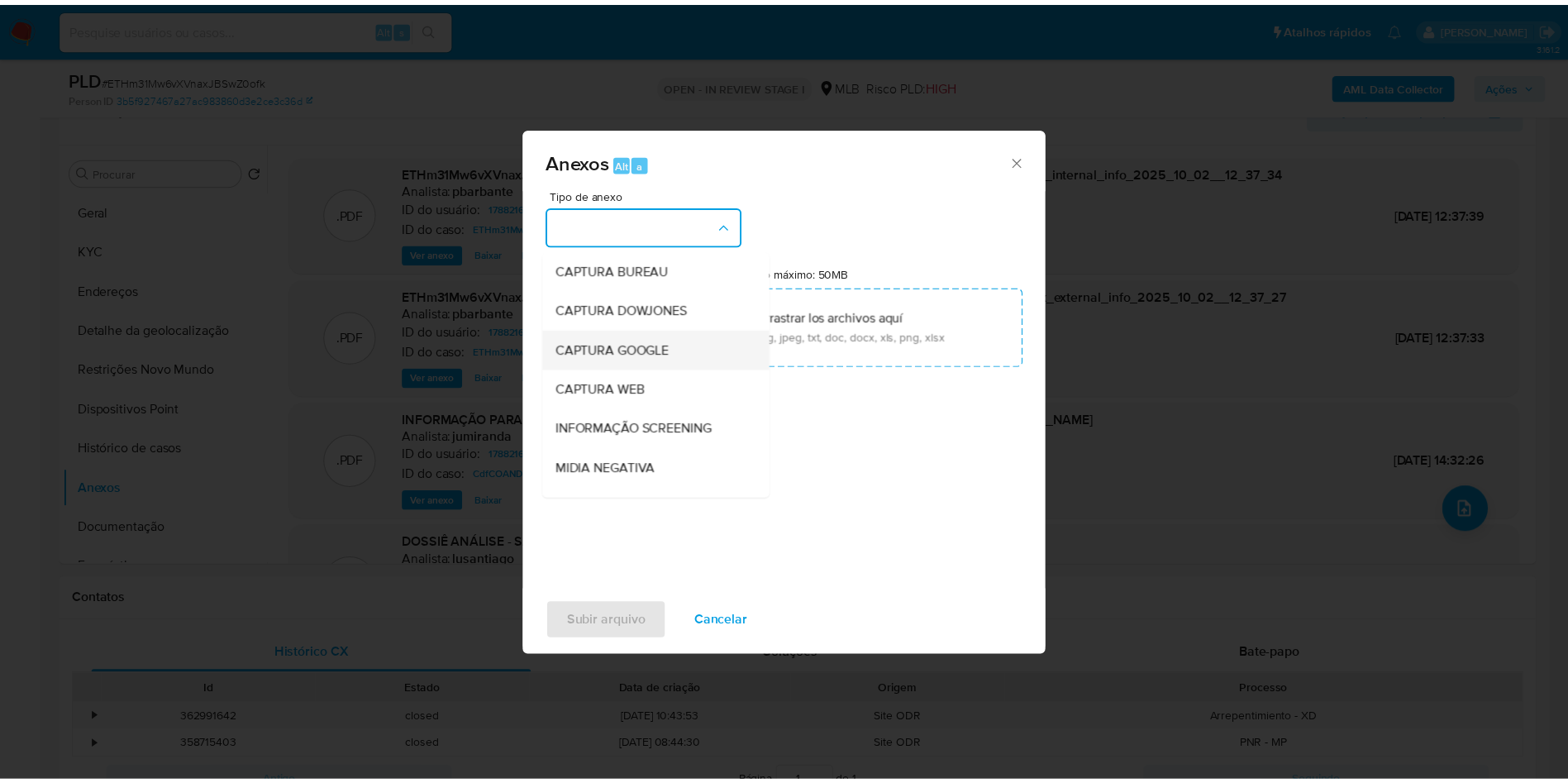
scroll to position [222, 0]
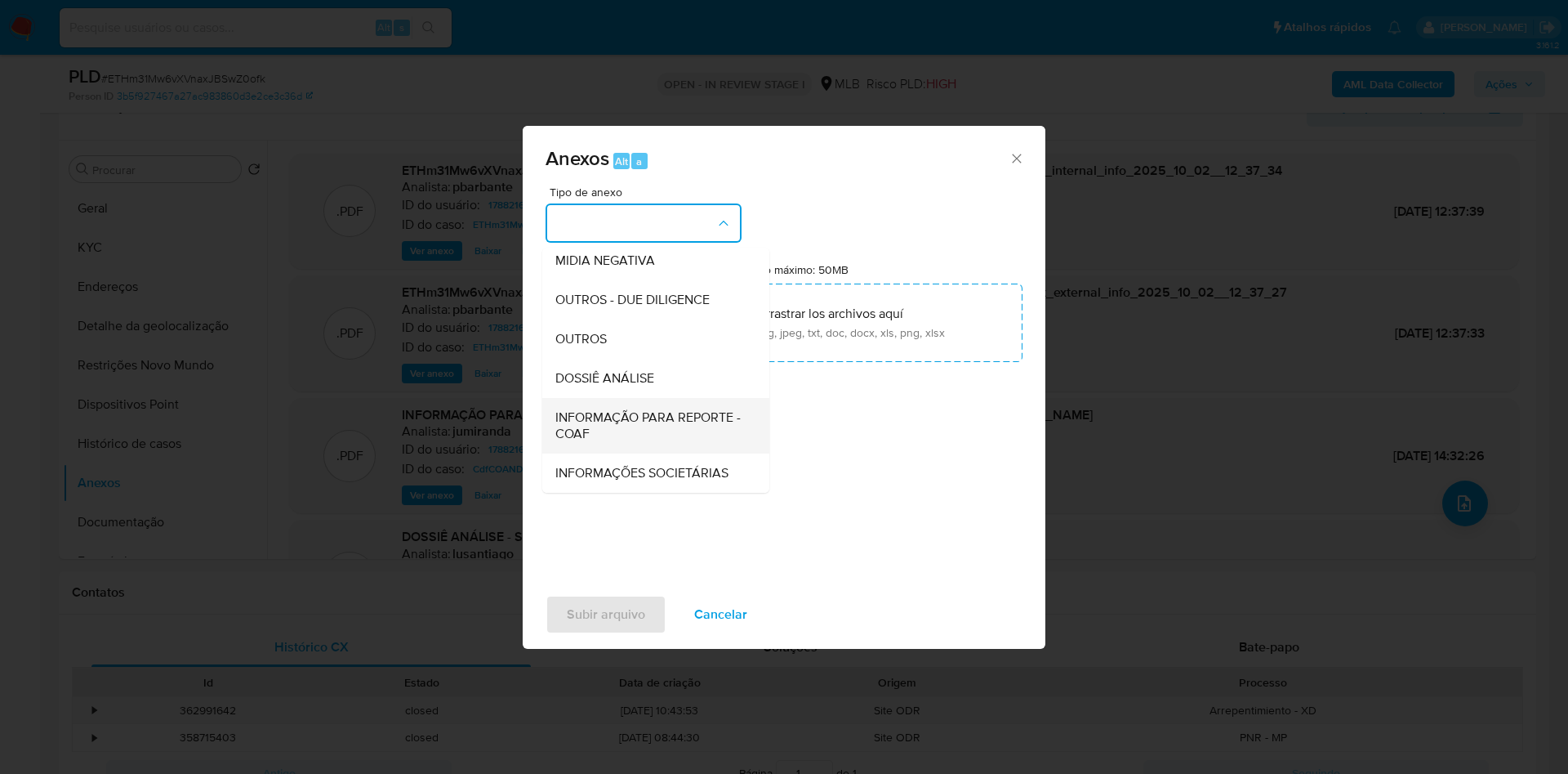
click at [572, 409] on span "INFORMAÇÃO PARA REPORTE - COAF" at bounding box center [651, 425] width 191 height 33
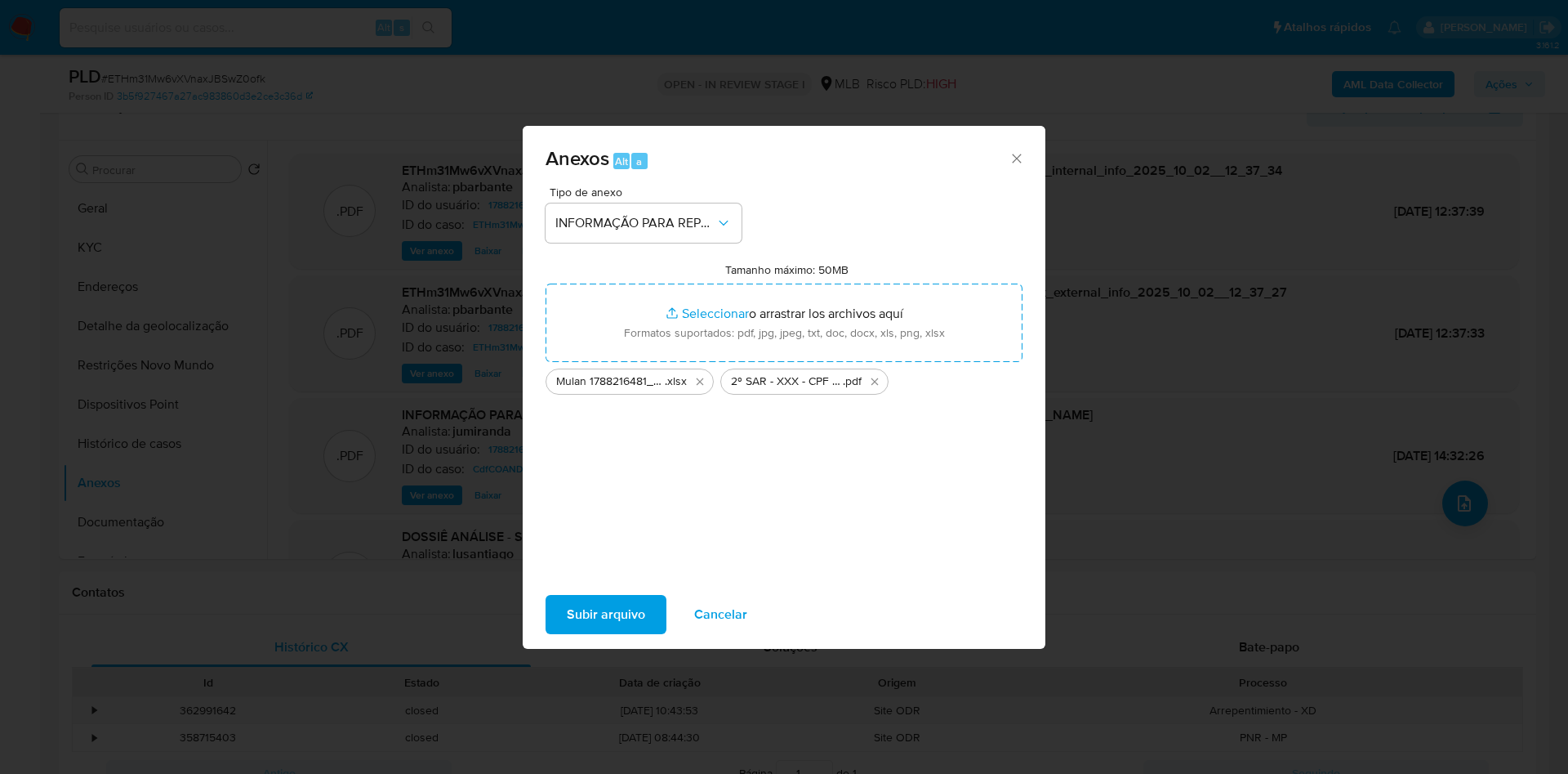
click at [567, 621] on span "Subir arquivo" at bounding box center [605, 614] width 78 height 36
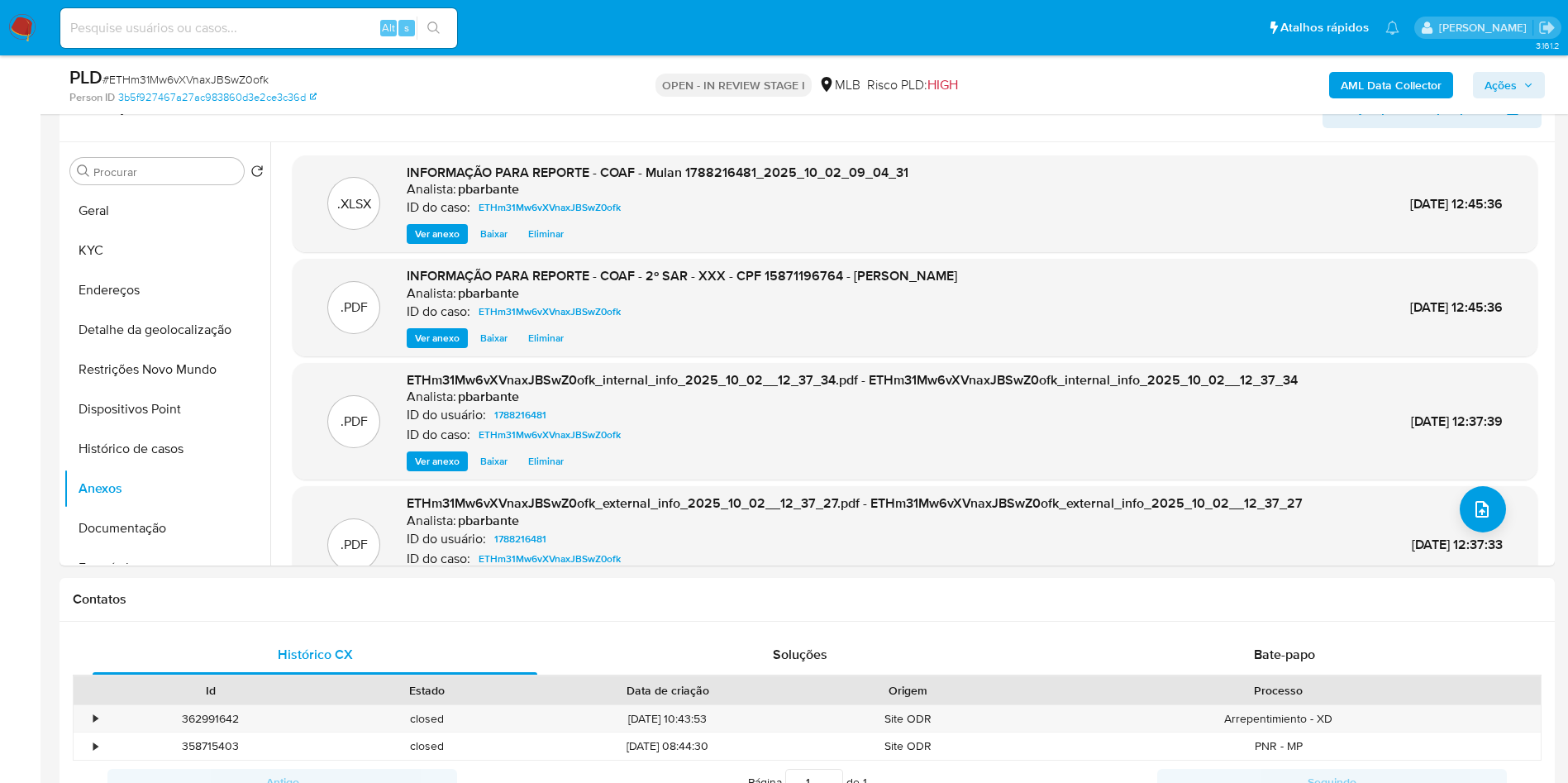
click at [1528, 84] on icon "button" at bounding box center [1528, 85] width 10 height 10
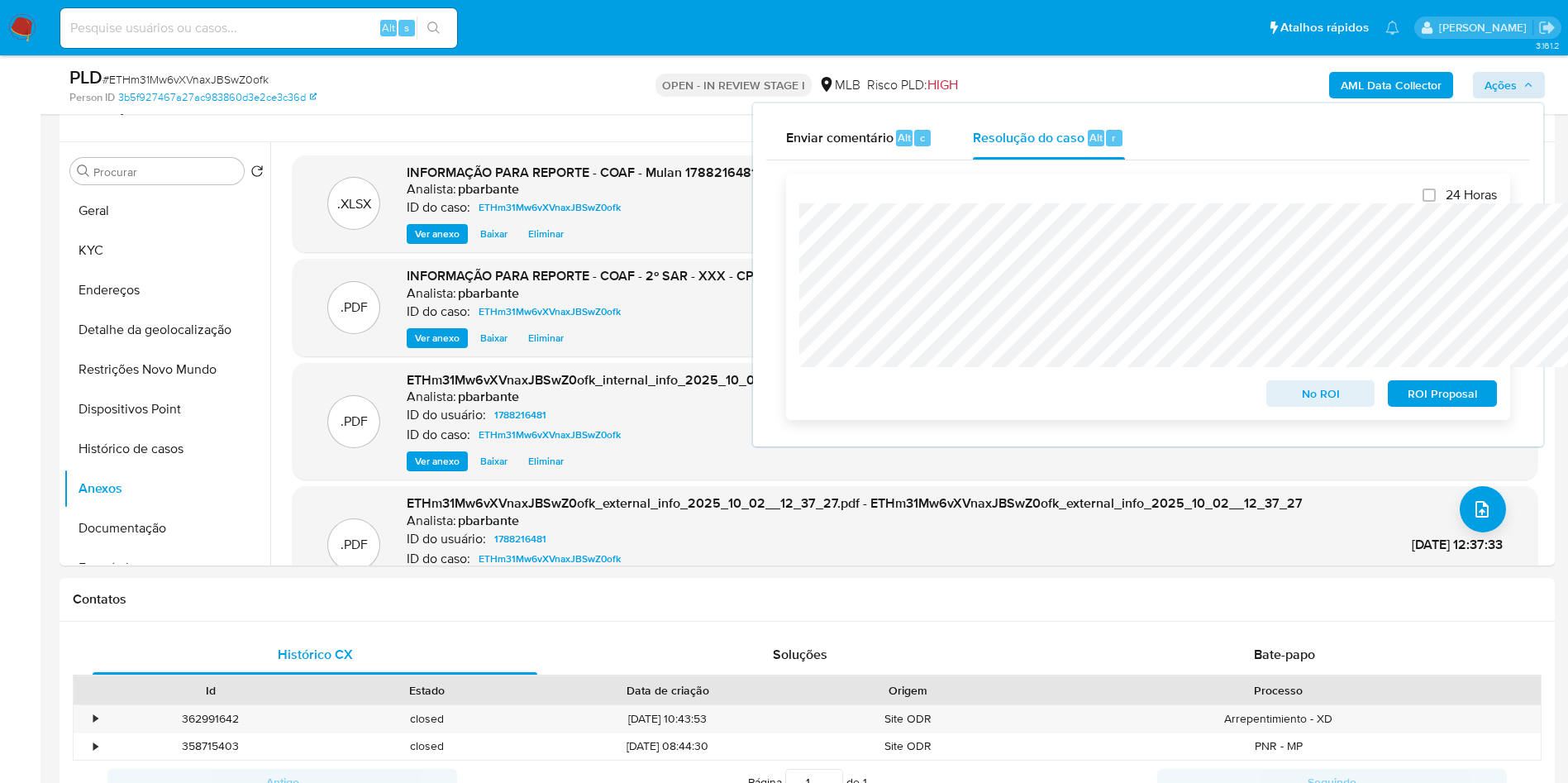
click at [1446, 401] on span "ROI Proposal" at bounding box center [1443, 393] width 86 height 23
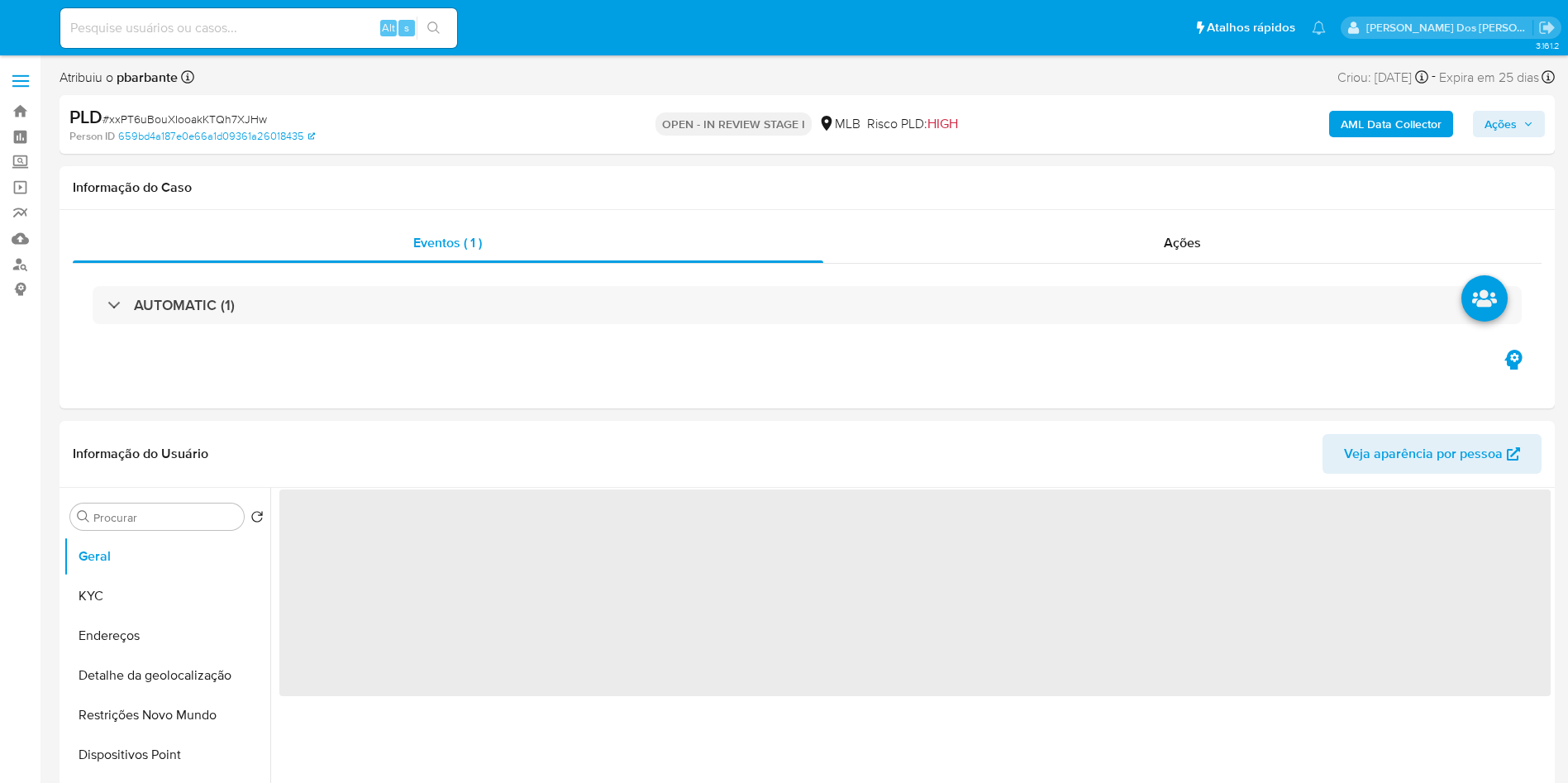
select select "10"
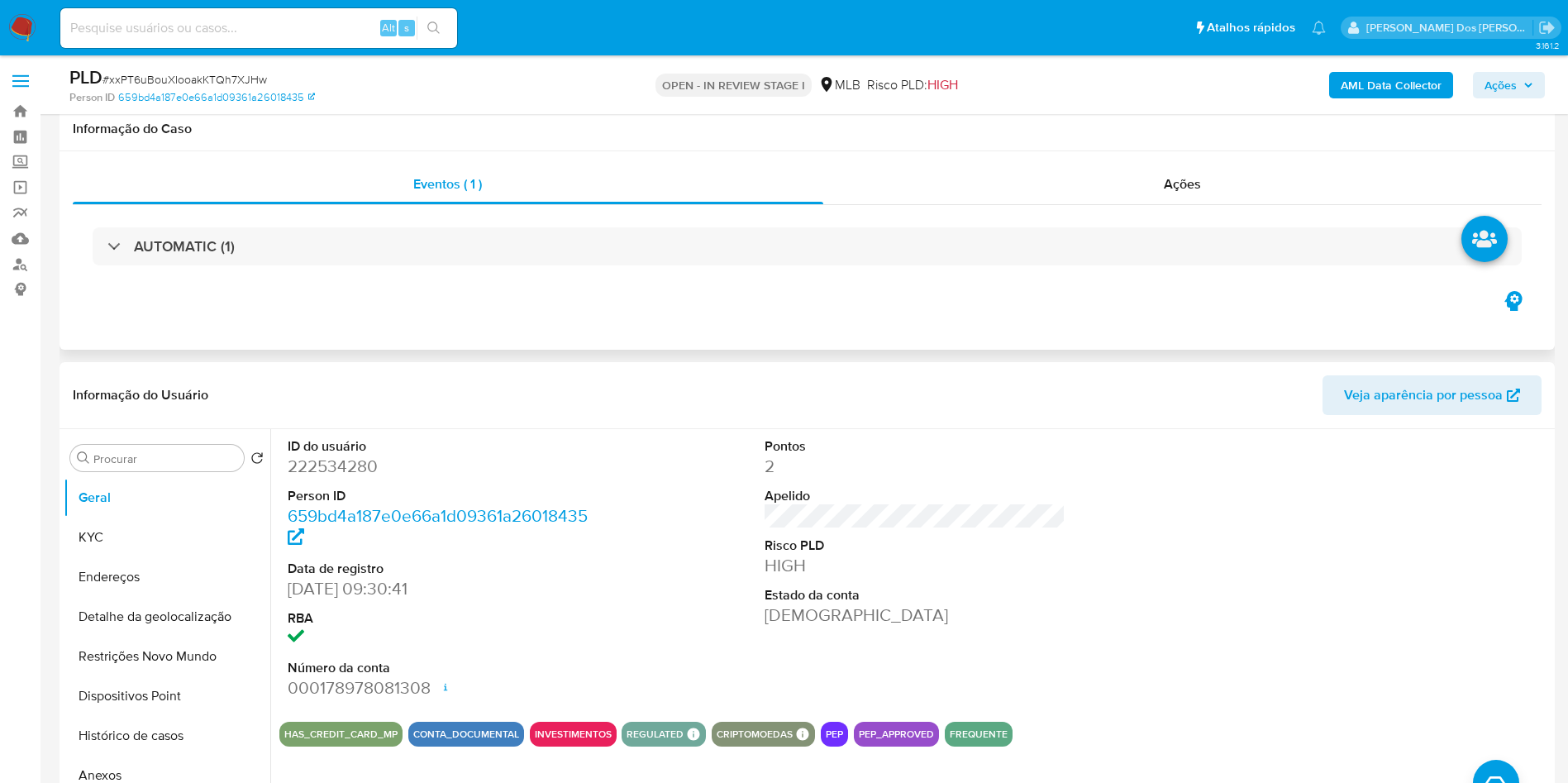
scroll to position [232, 0]
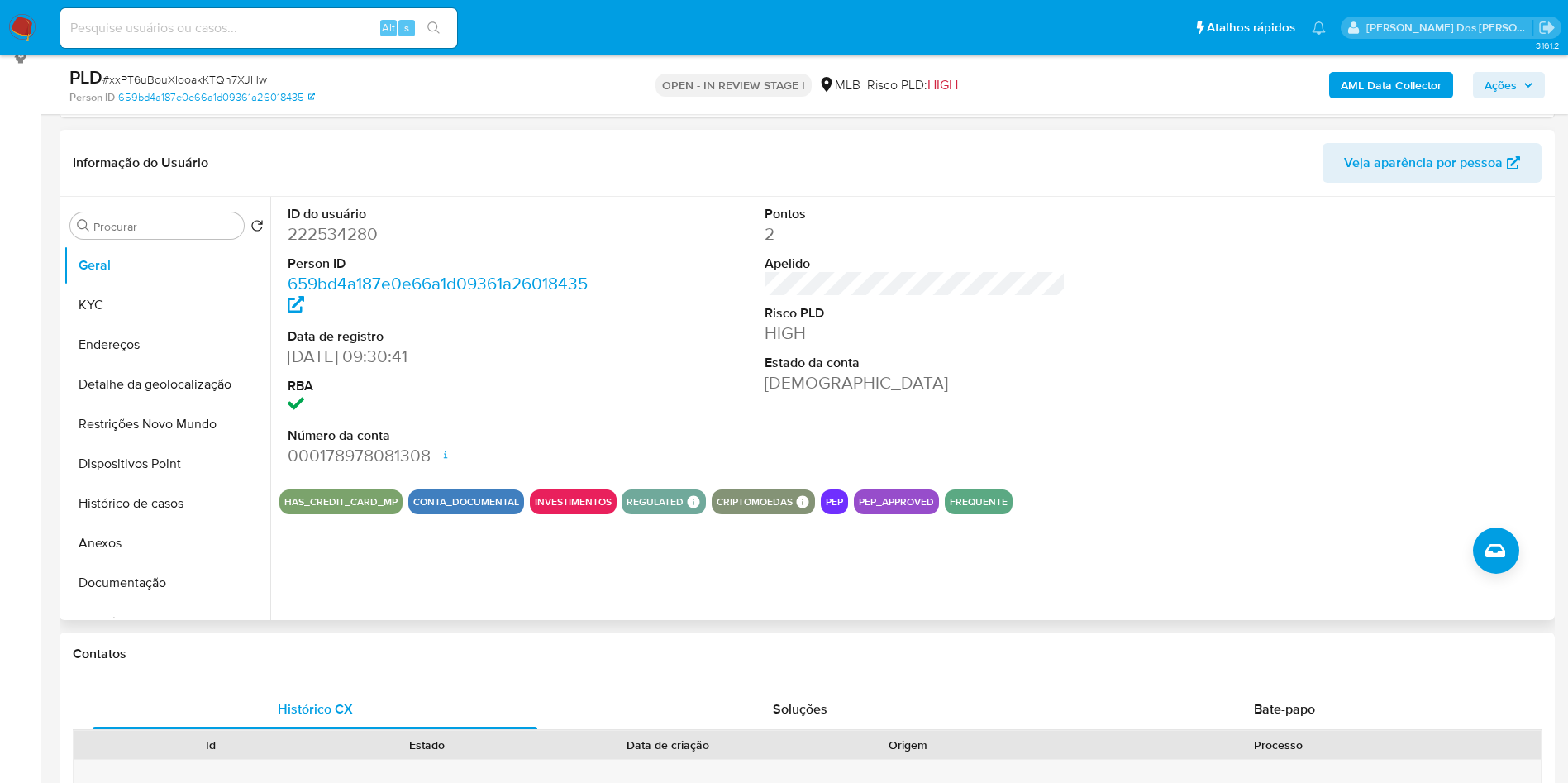
click at [360, 246] on dd "222534280" at bounding box center [439, 234] width 302 height 23
copy dd "222534280"
click at [131, 602] on button "Documentação" at bounding box center [161, 582] width 193 height 39
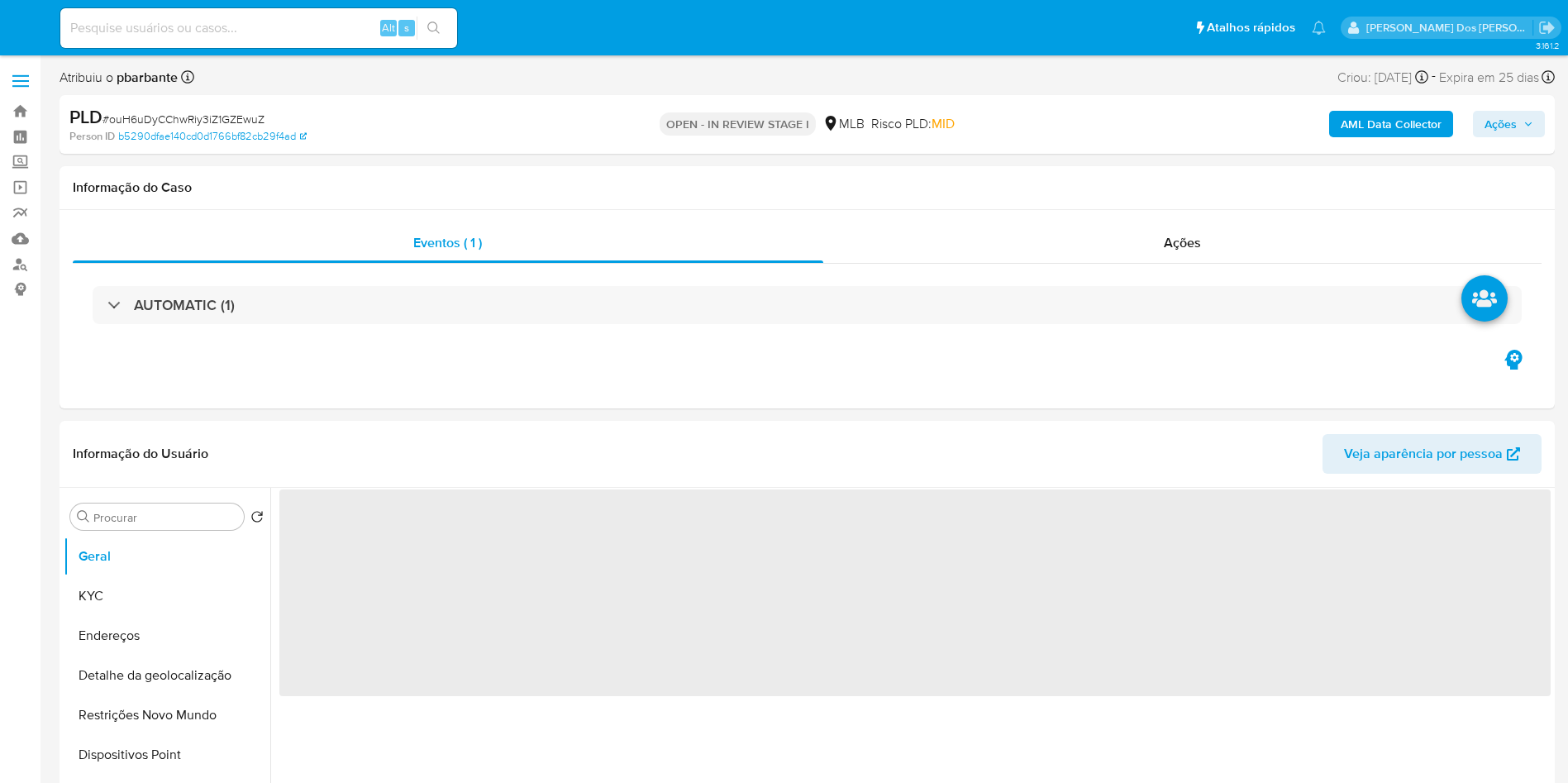
select select "10"
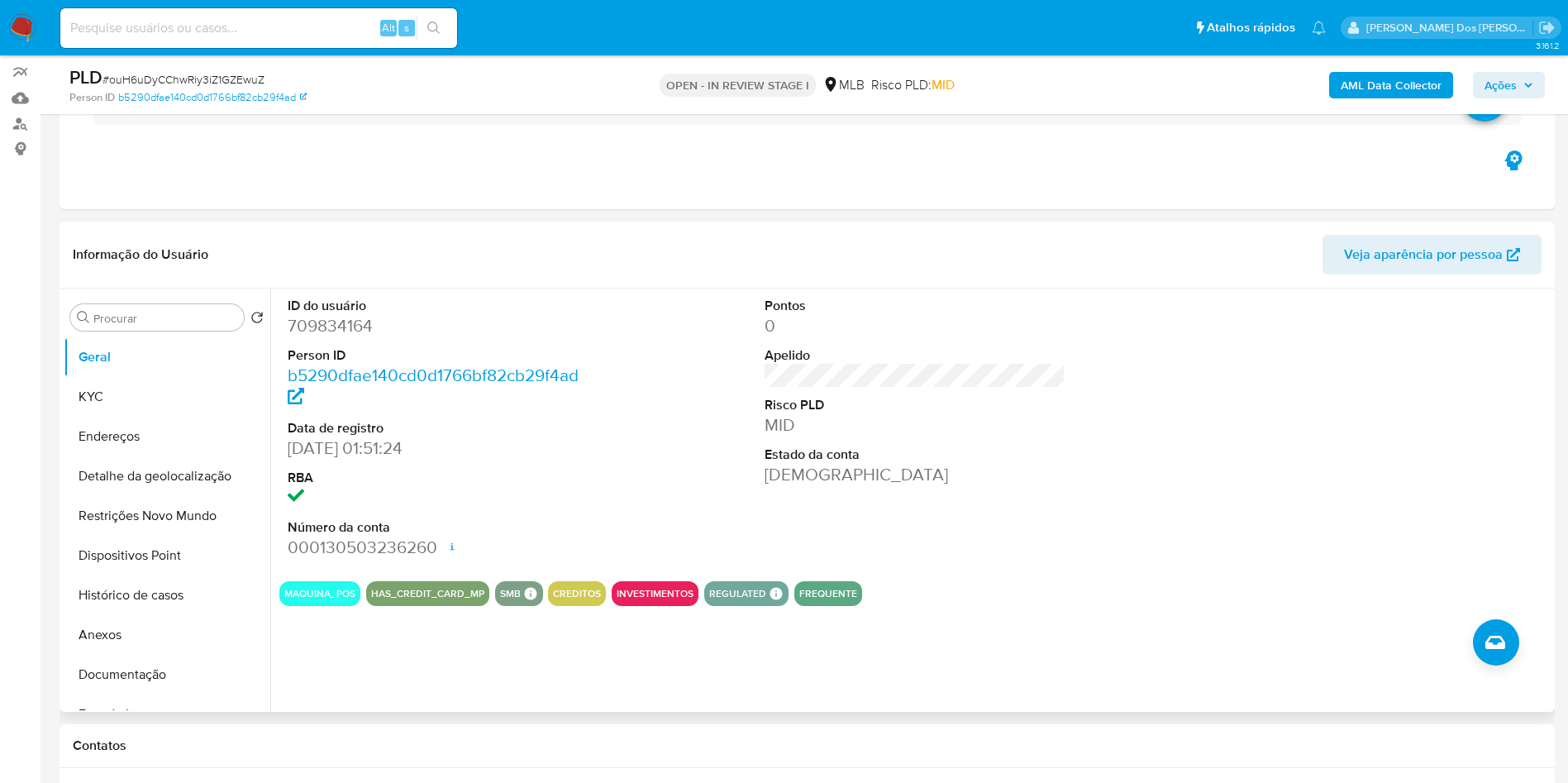
scroll to position [141, 0]
click at [343, 337] on dd "709834164" at bounding box center [439, 325] width 302 height 23
copy dd "709834164"
click at [88, 416] on button "KYC" at bounding box center [161, 395] width 193 height 39
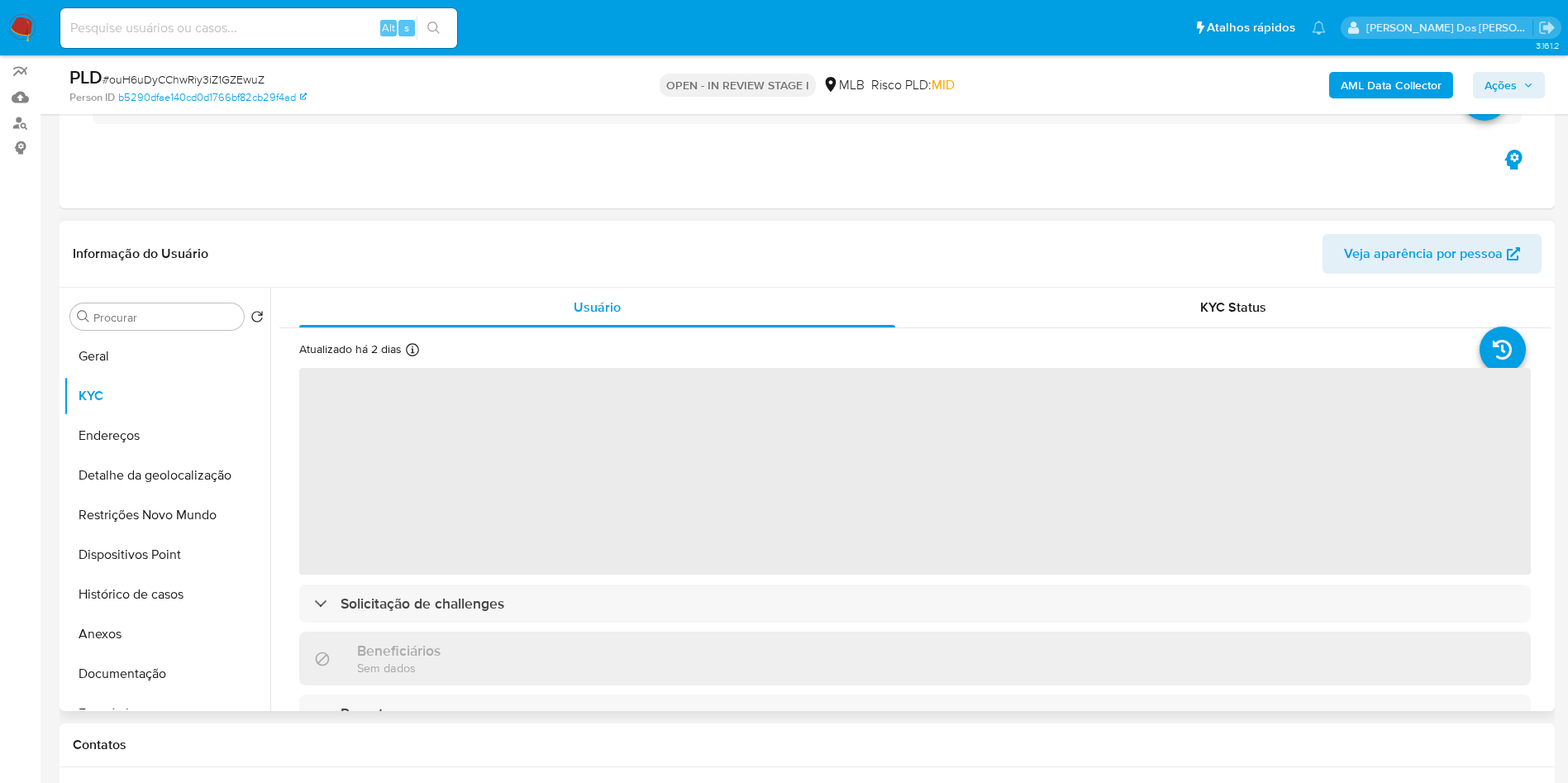
scroll to position [64, 0]
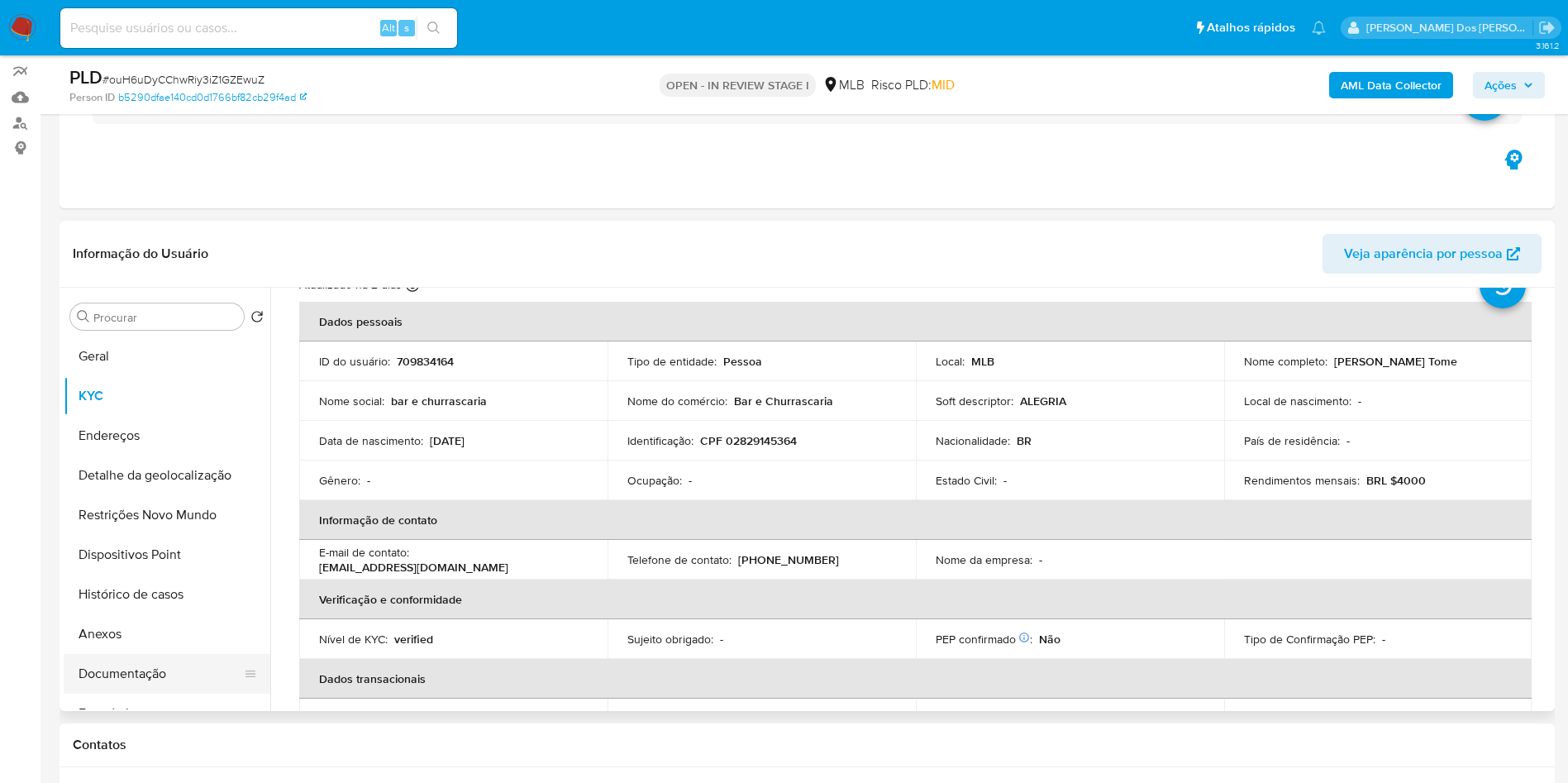
click at [178, 693] on button "Documentação" at bounding box center [161, 673] width 193 height 39
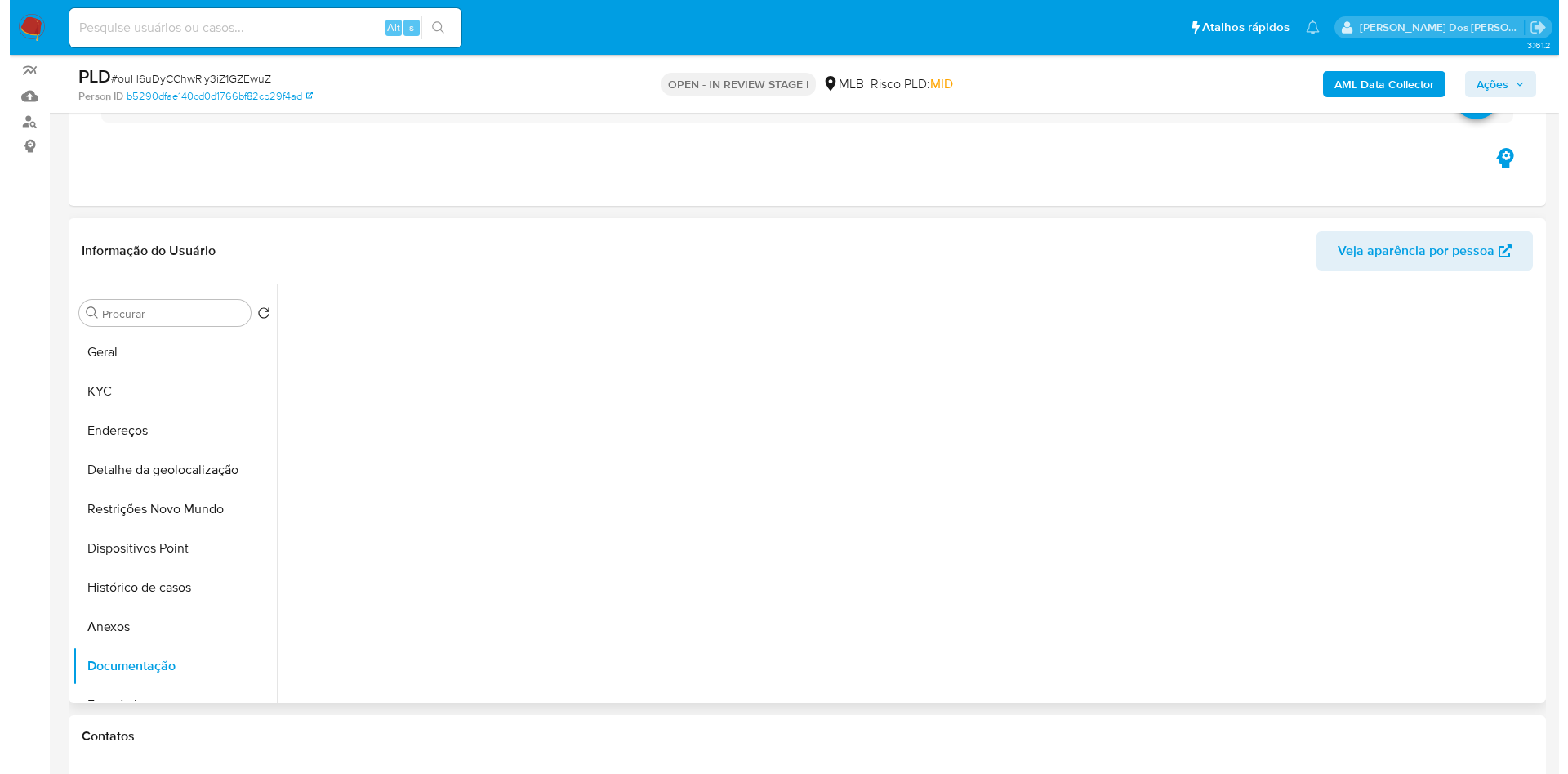
scroll to position [0, 0]
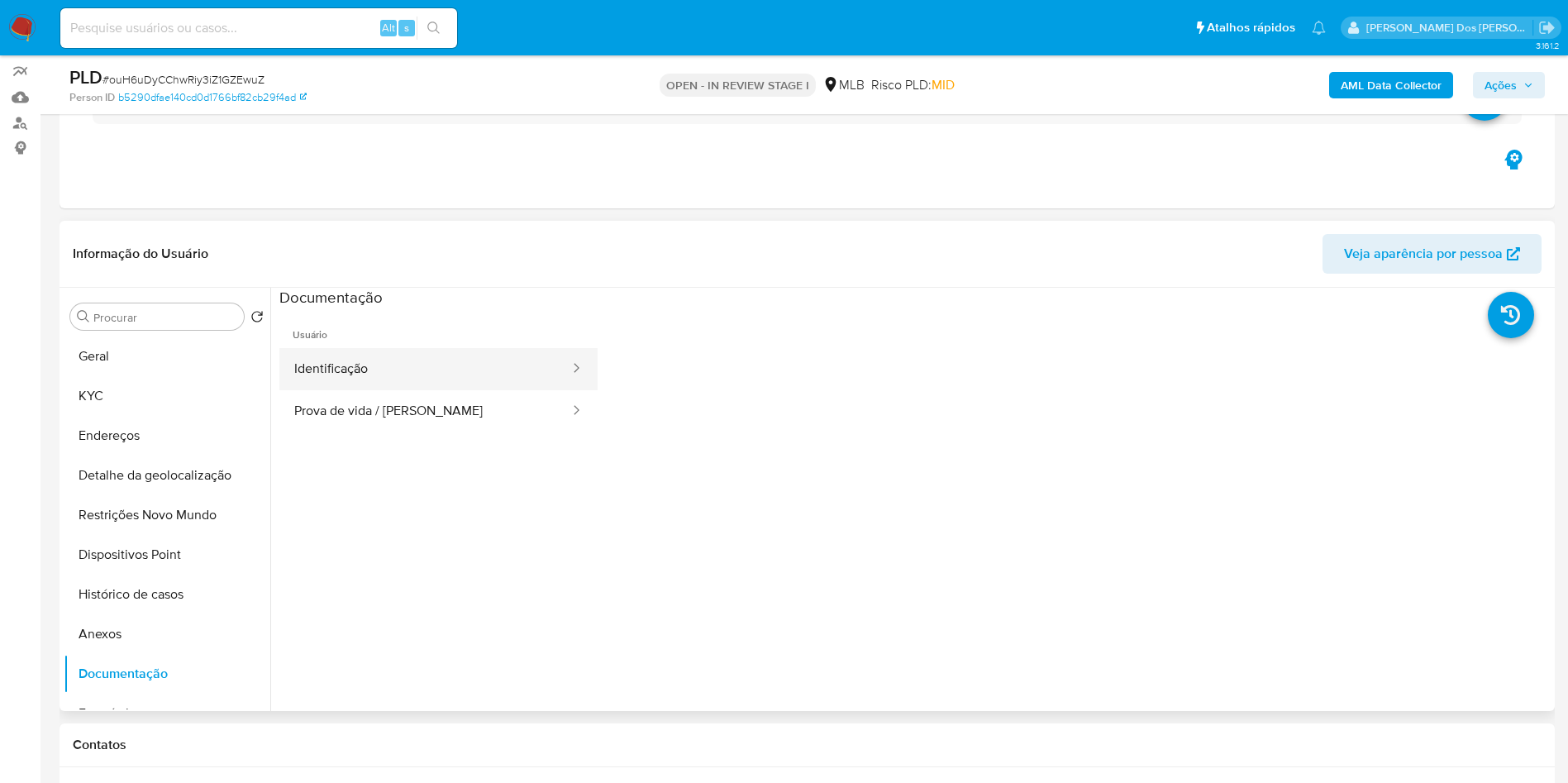
click at [425, 390] on button "Identificação" at bounding box center [425, 369] width 292 height 42
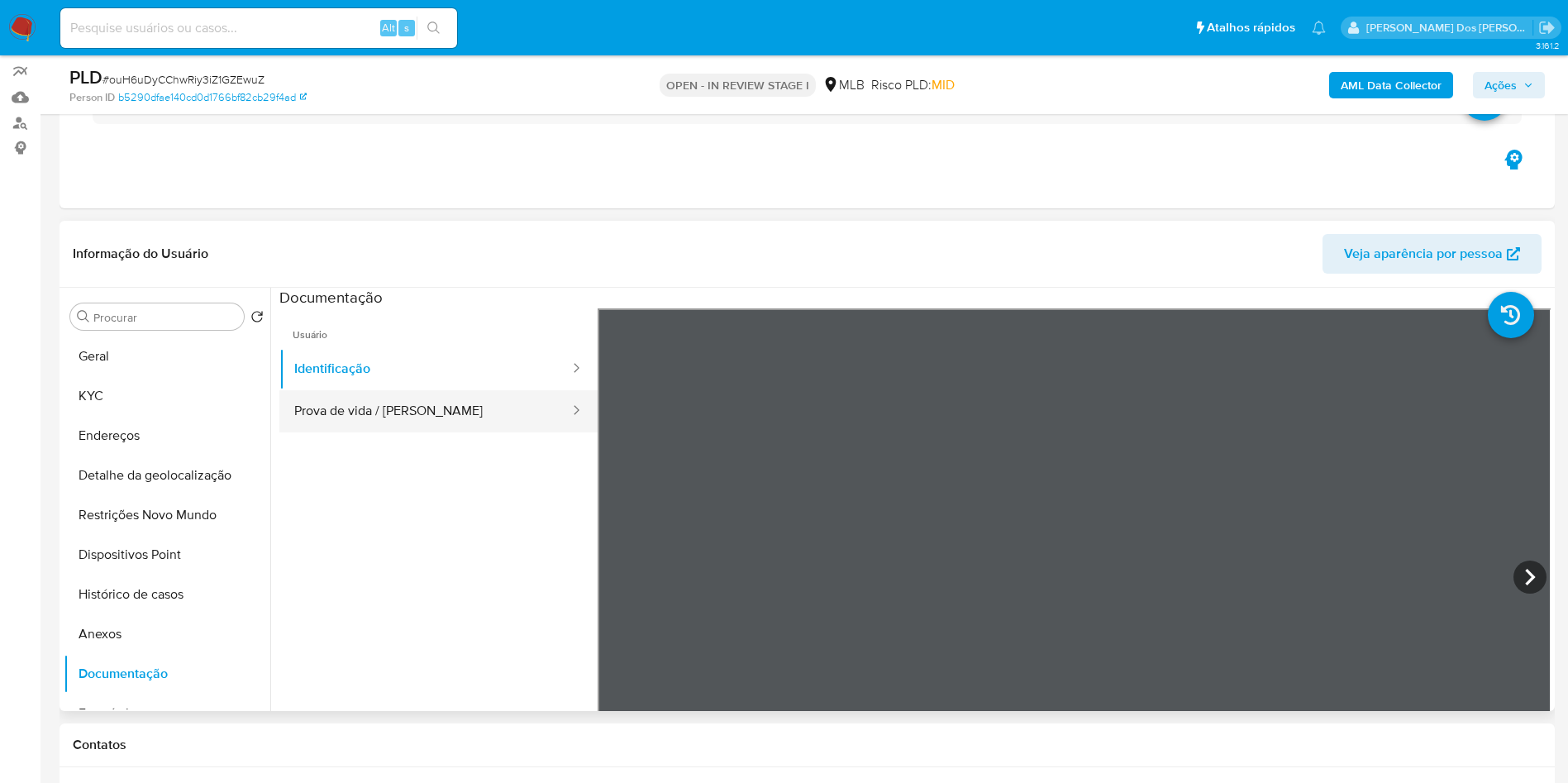
click at [391, 432] on button "Prova de vida / [PERSON_NAME]" at bounding box center [425, 411] width 292 height 42
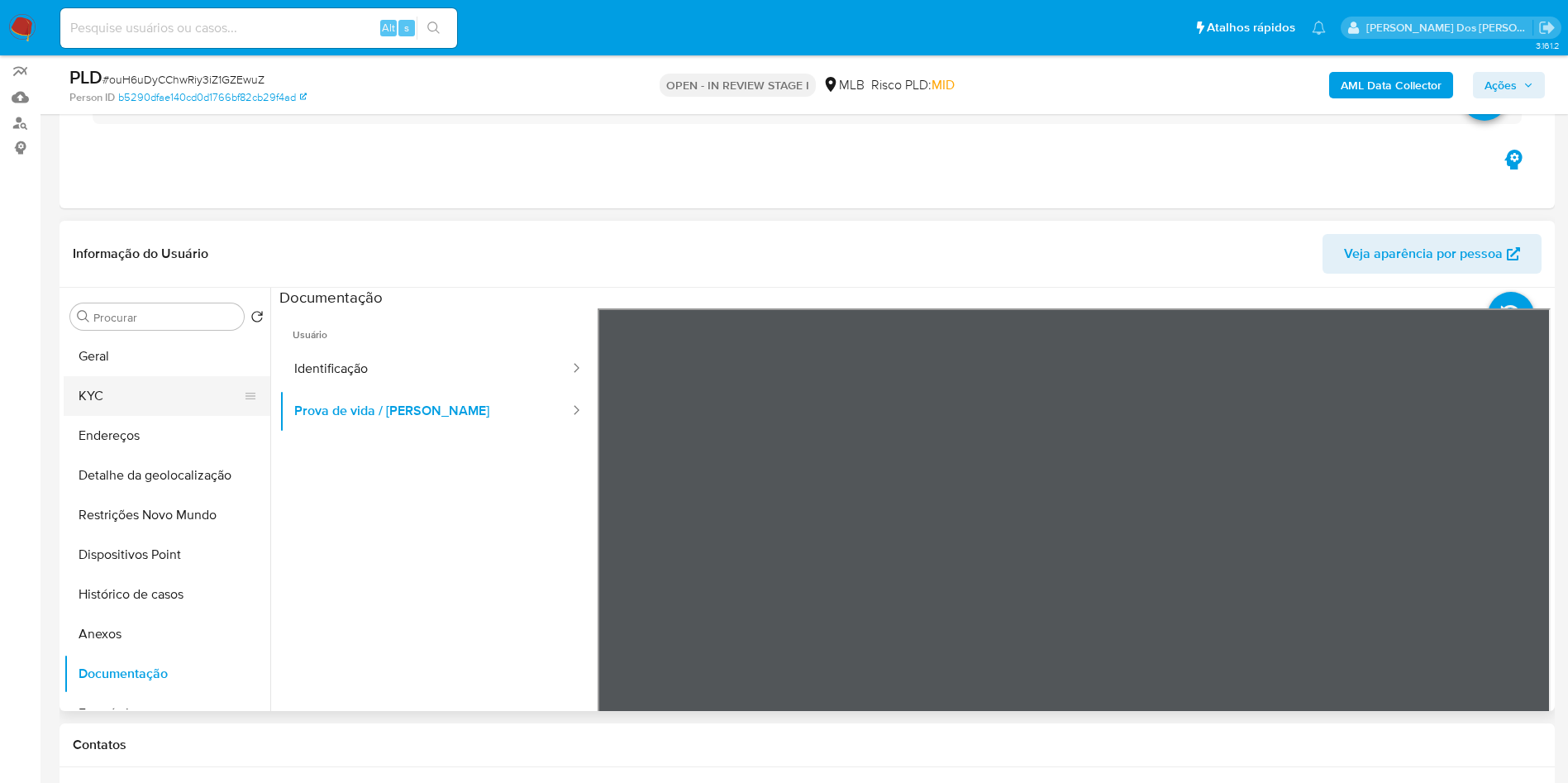
click at [176, 412] on button "KYC" at bounding box center [161, 395] width 193 height 39
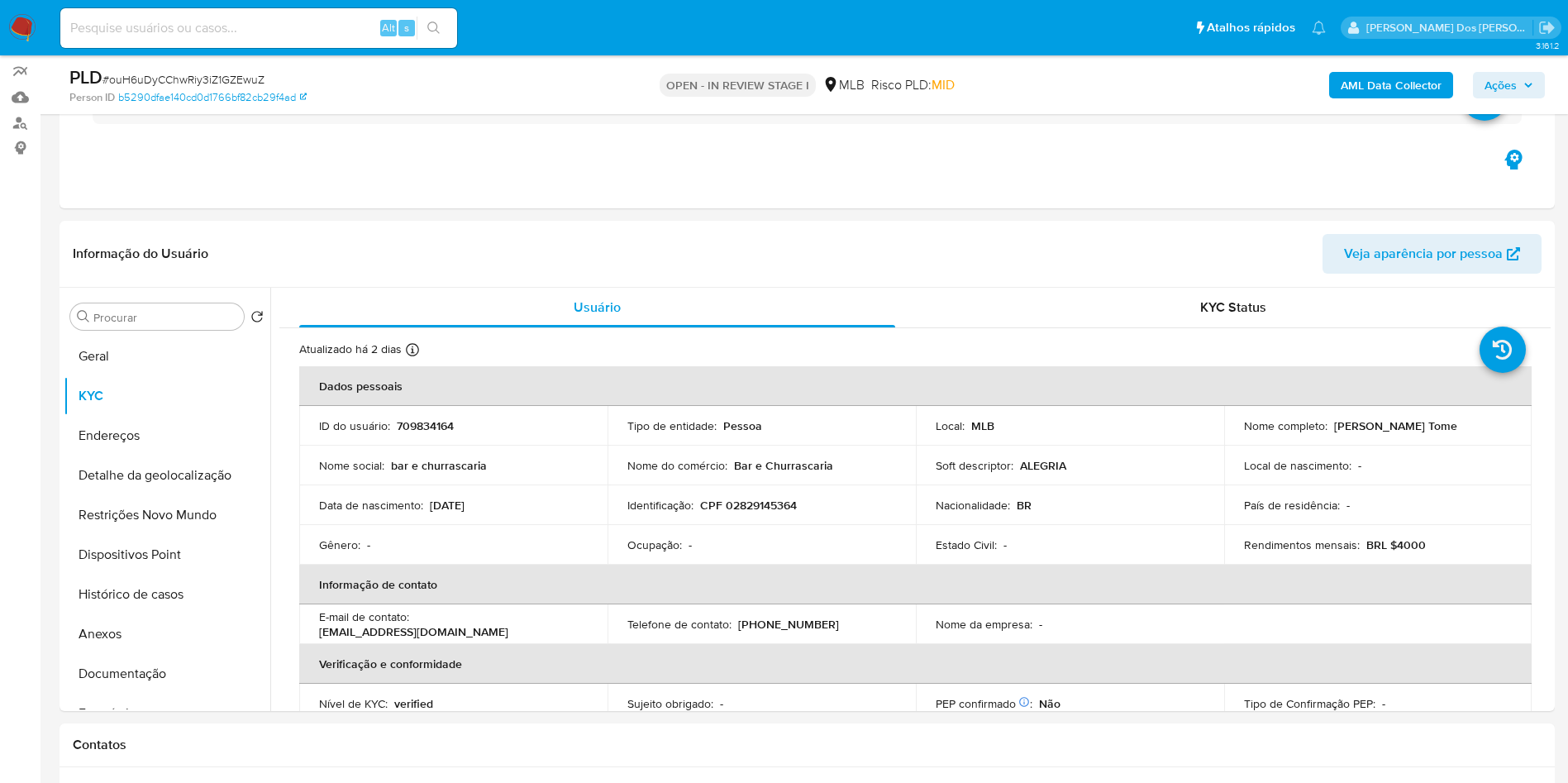
click at [1390, 76] on b "AML Data Collector" at bounding box center [1390, 85] width 100 height 27
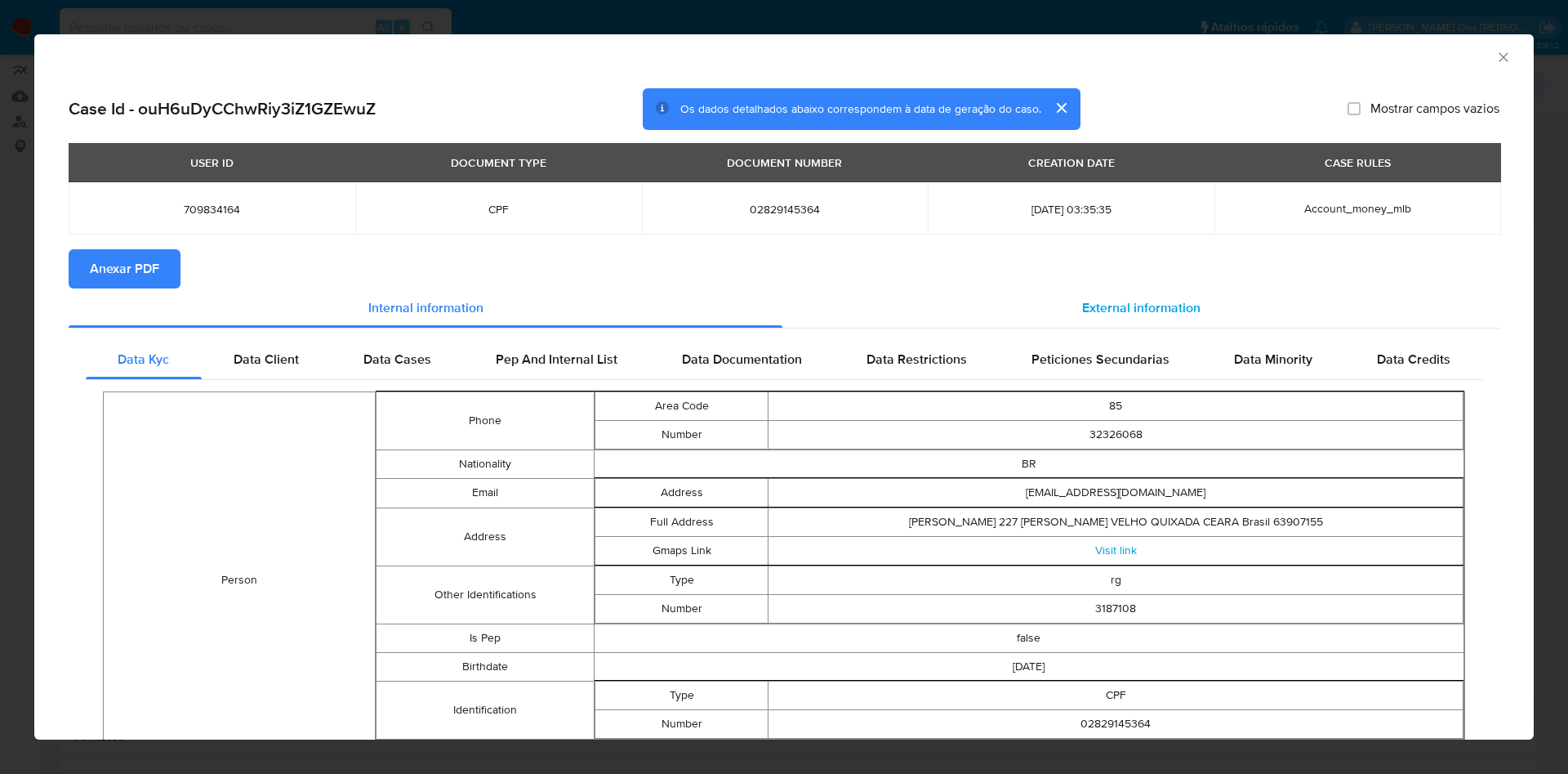
click at [1116, 301] on span "External information" at bounding box center [1140, 308] width 118 height 19
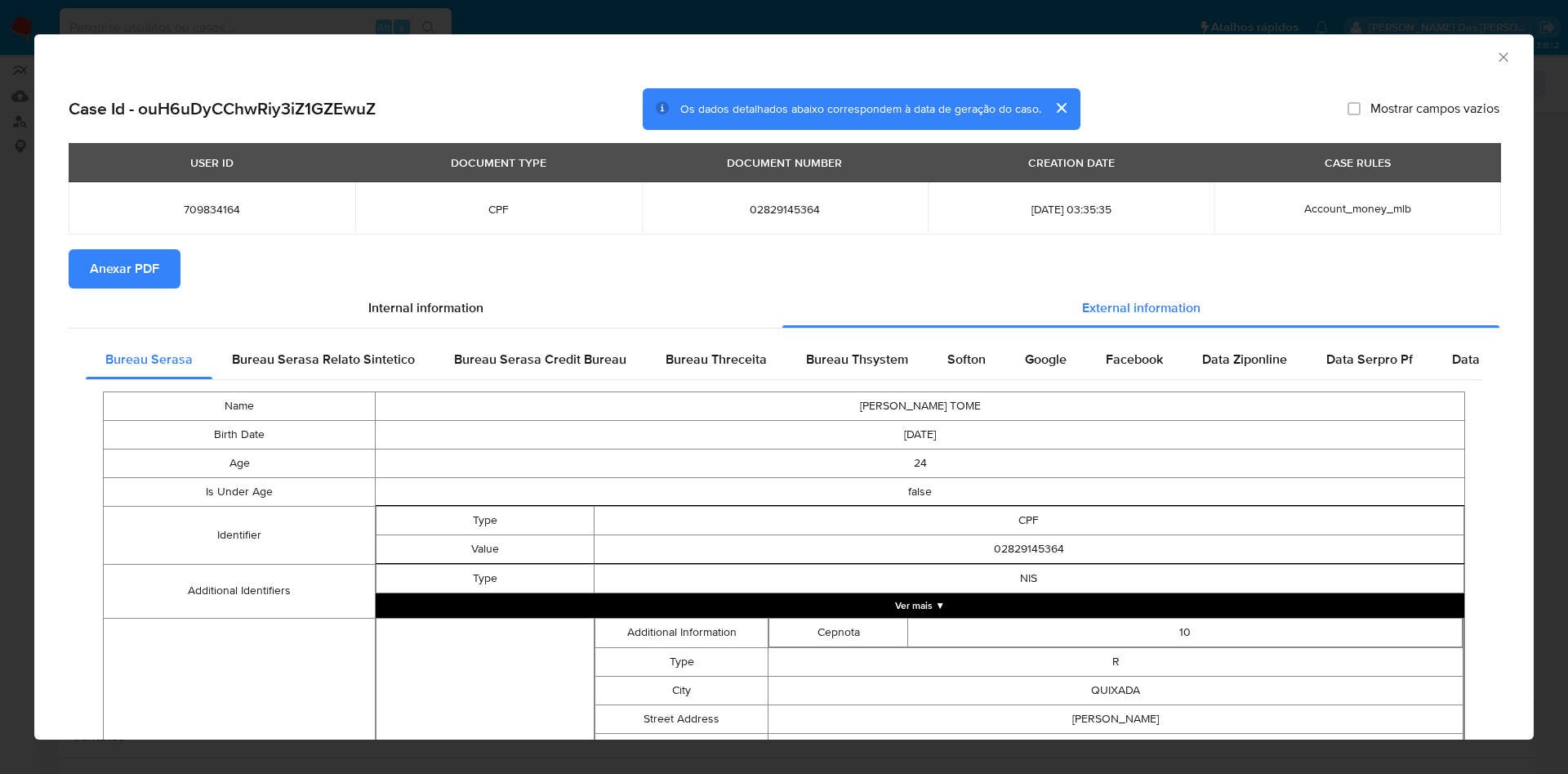
click at [135, 268] on span "Anexar PDF" at bounding box center [124, 268] width 69 height 36
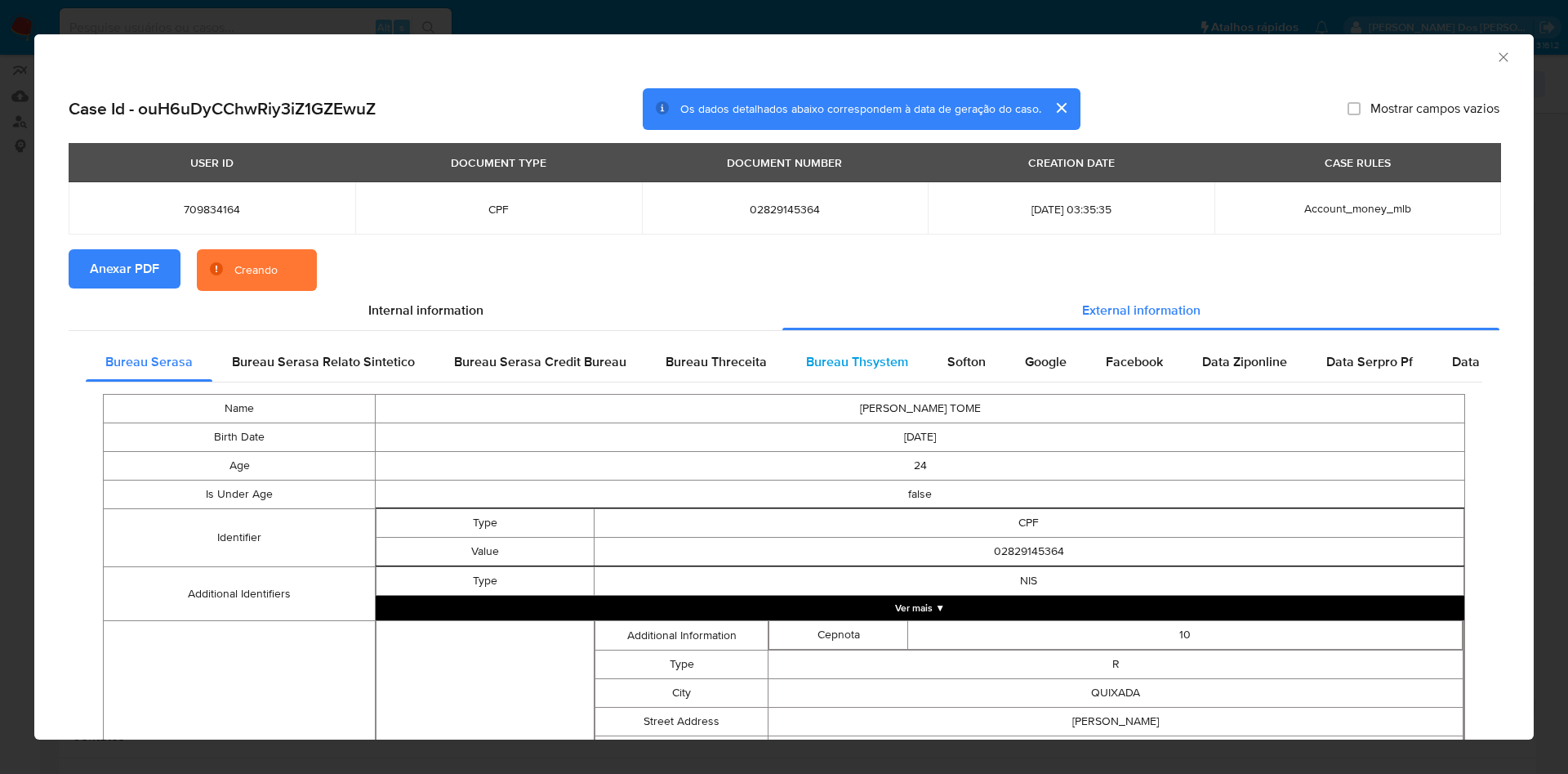
click at [841, 369] on span "Bureau Thsystem" at bounding box center [857, 362] width 102 height 19
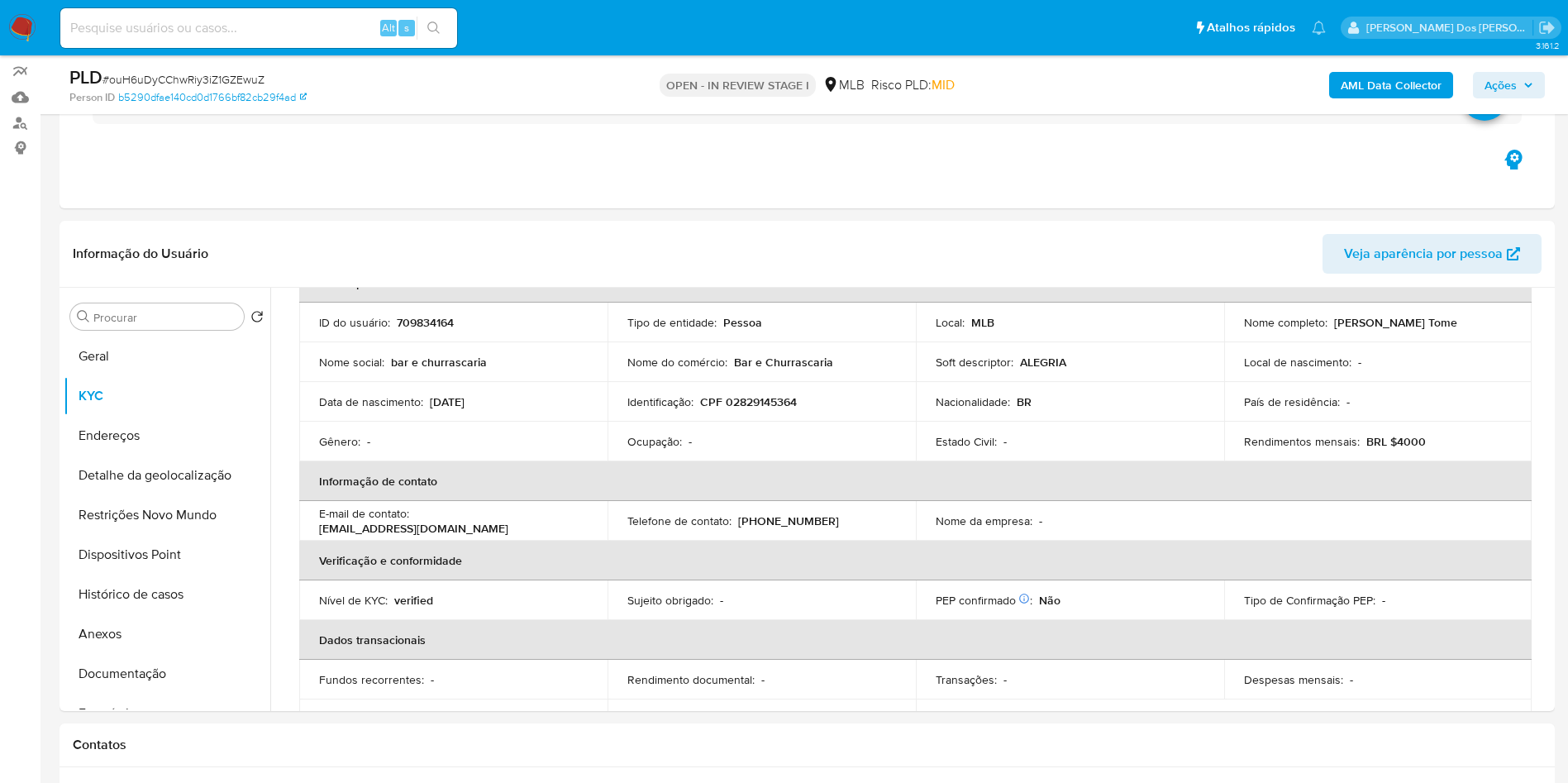
scroll to position [109, 0]
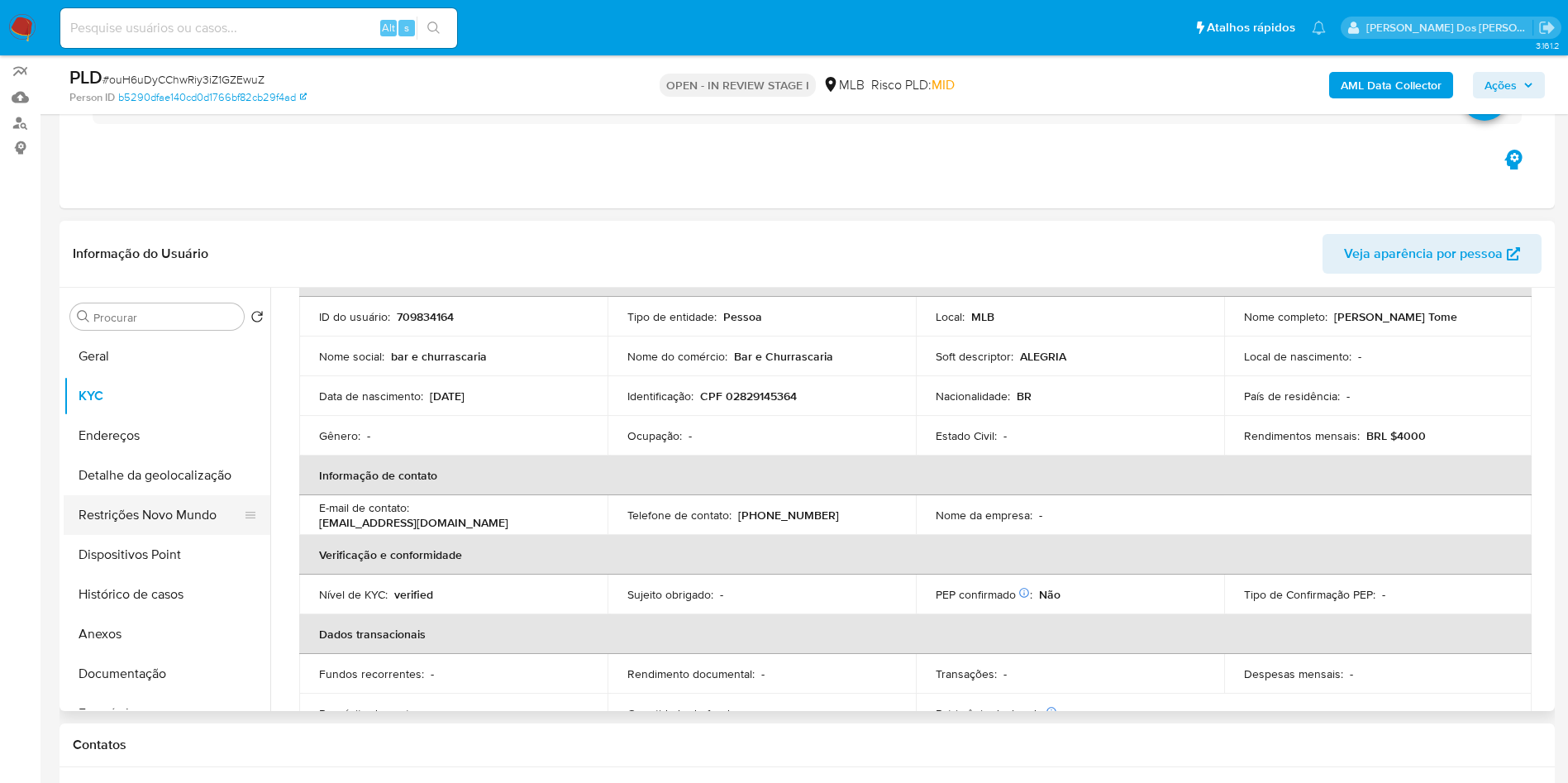
click at [143, 531] on button "Restrições Novo Mundo" at bounding box center [161, 514] width 193 height 39
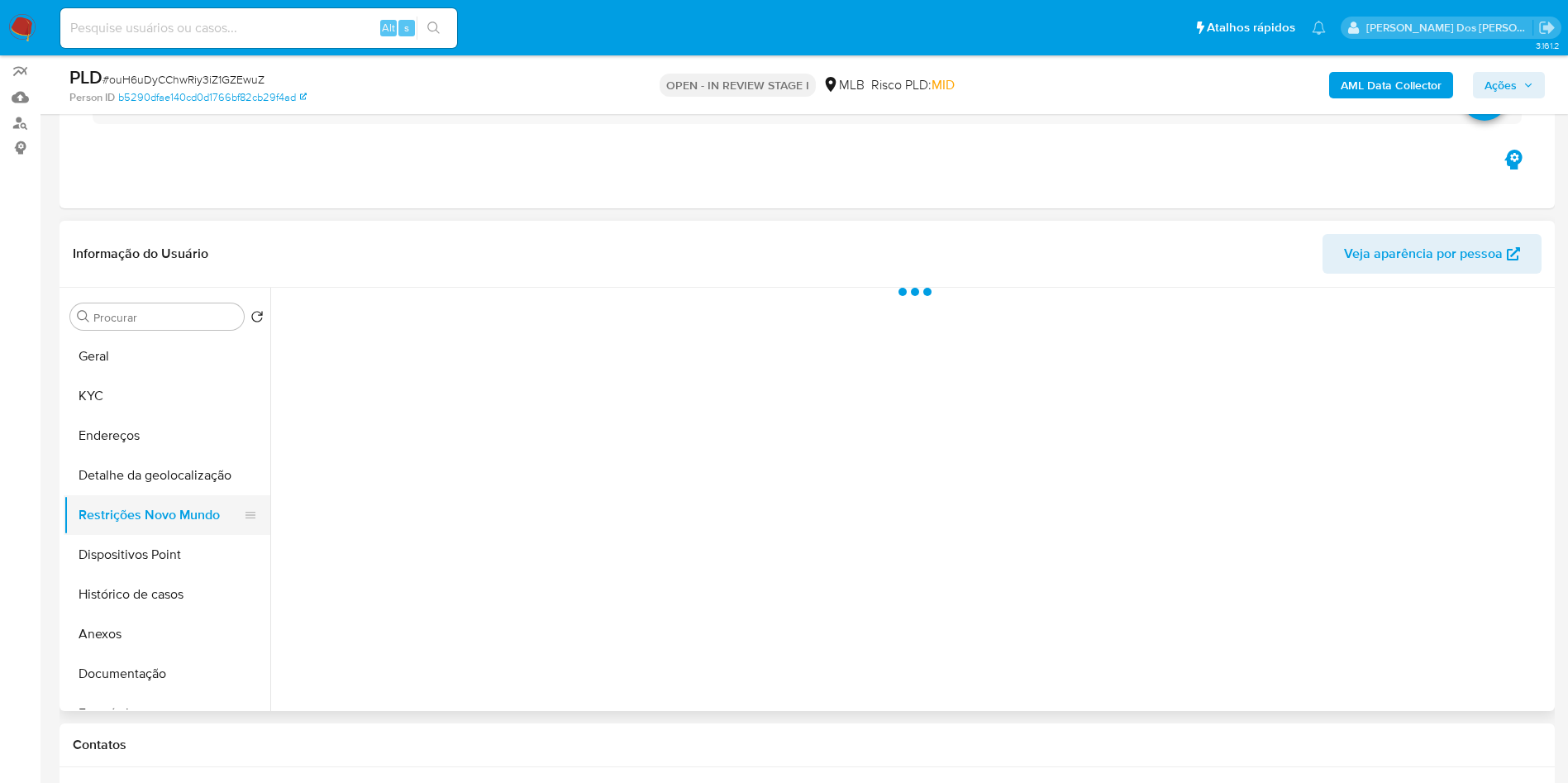
scroll to position [0, 0]
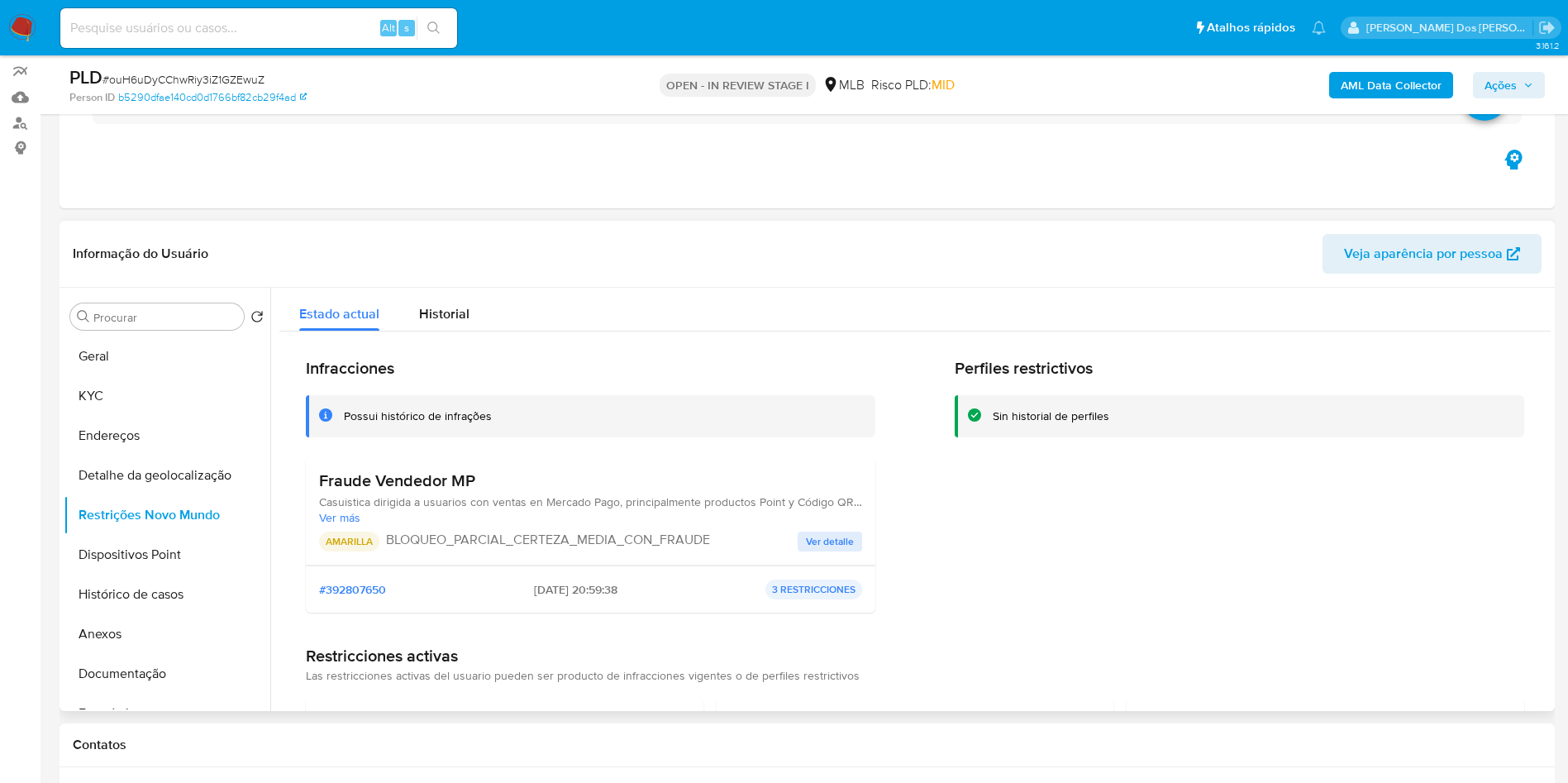
click at [801, 552] on button "Ver detalle" at bounding box center [829, 541] width 64 height 20
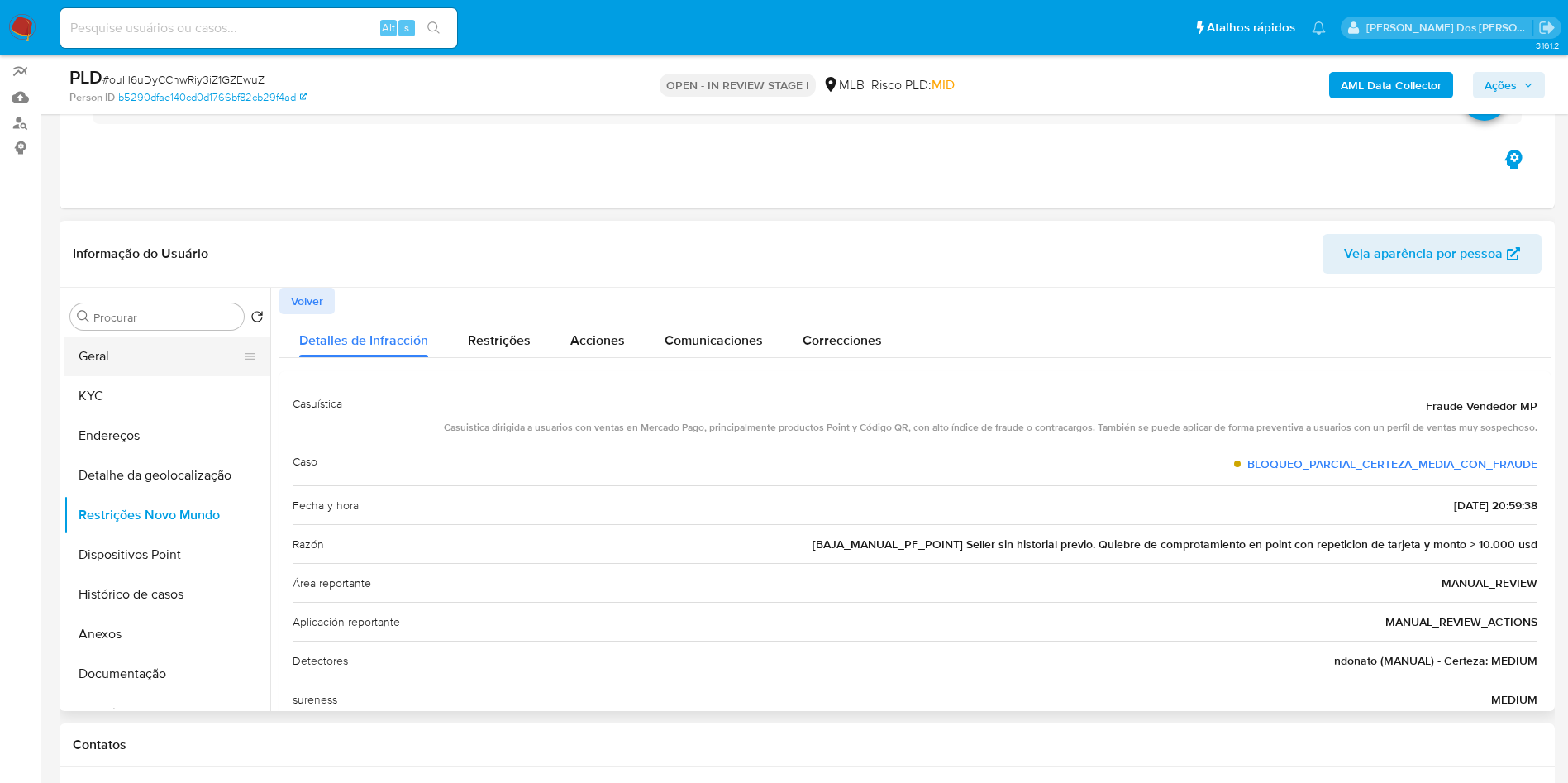
click at [202, 365] on button "Geral" at bounding box center [161, 356] width 193 height 39
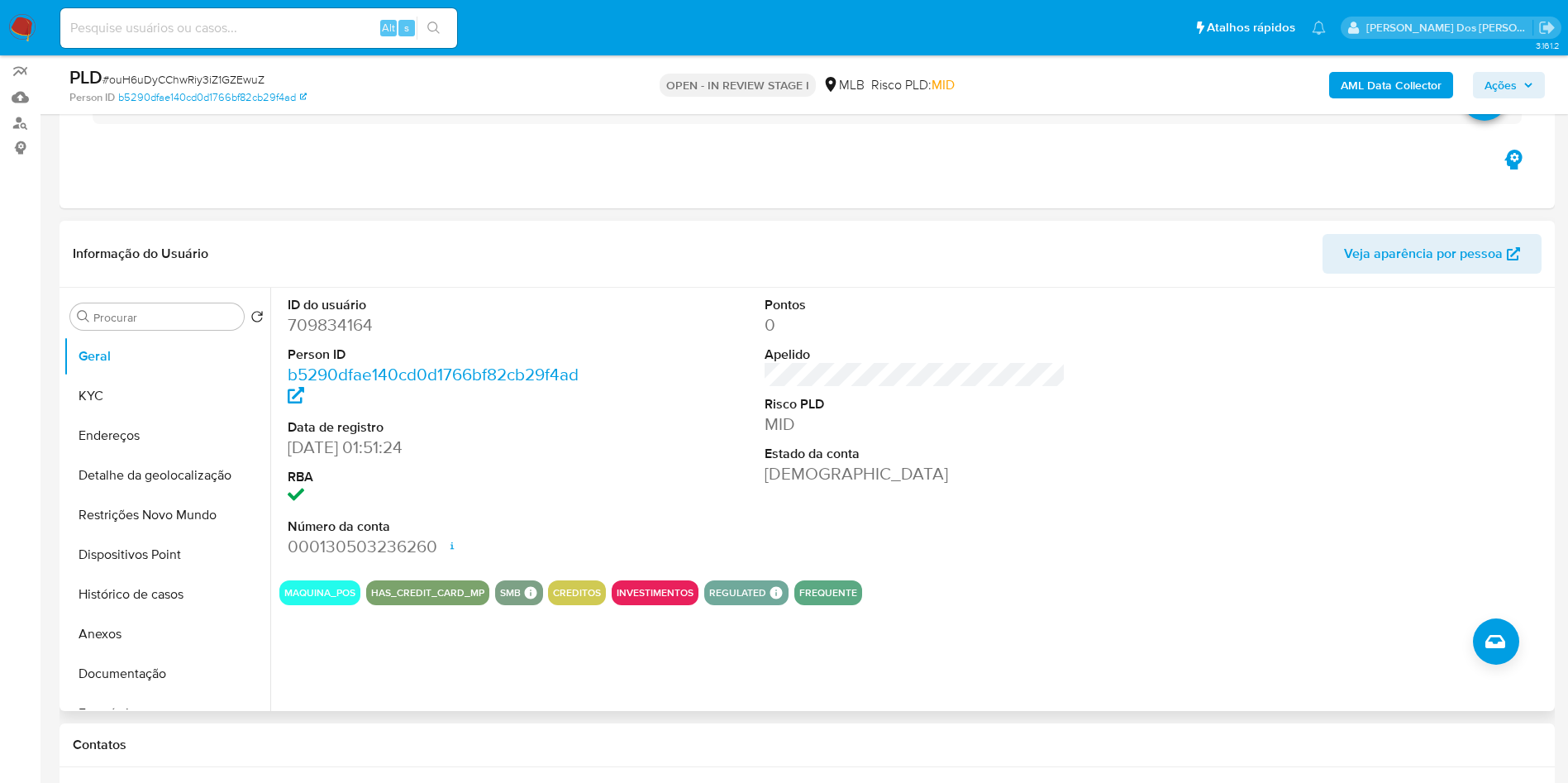
copy dd "709834164"
click at [97, 416] on button "KYC" at bounding box center [161, 395] width 193 height 39
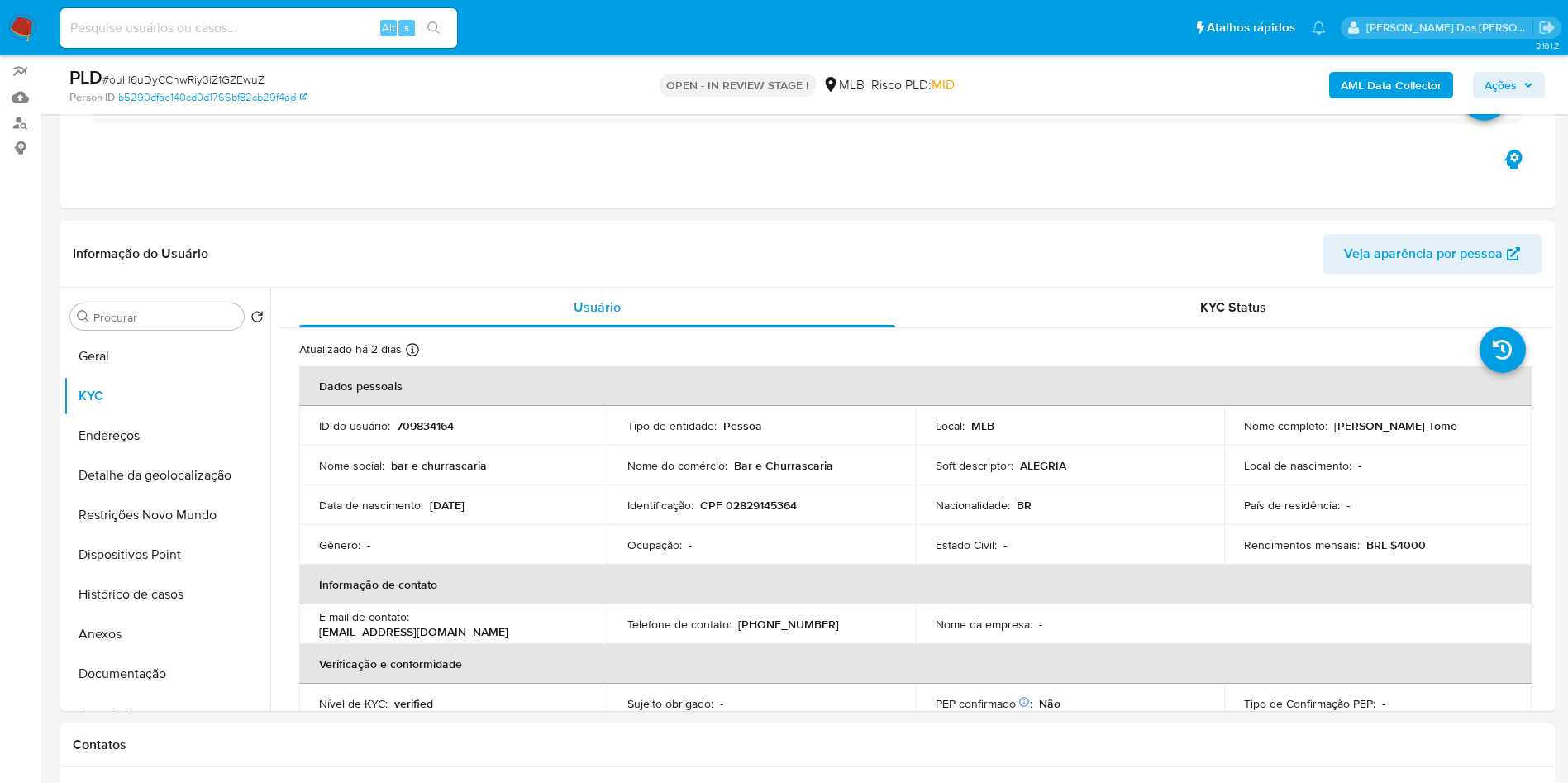
copy dd "709834164"
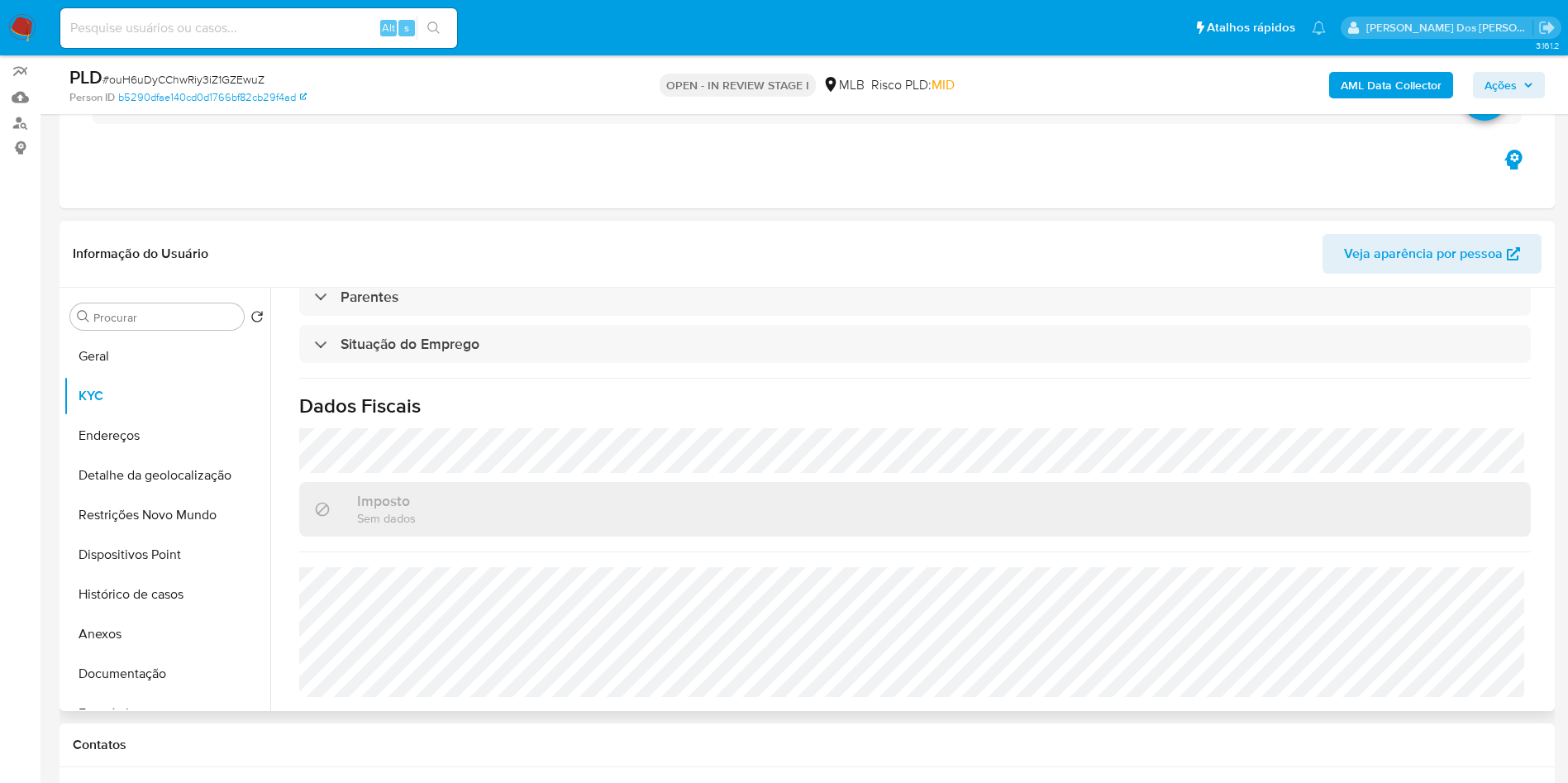
copy dd "709834164"
click at [98, 495] on button "Detalhe da geolocalização" at bounding box center [161, 474] width 193 height 39
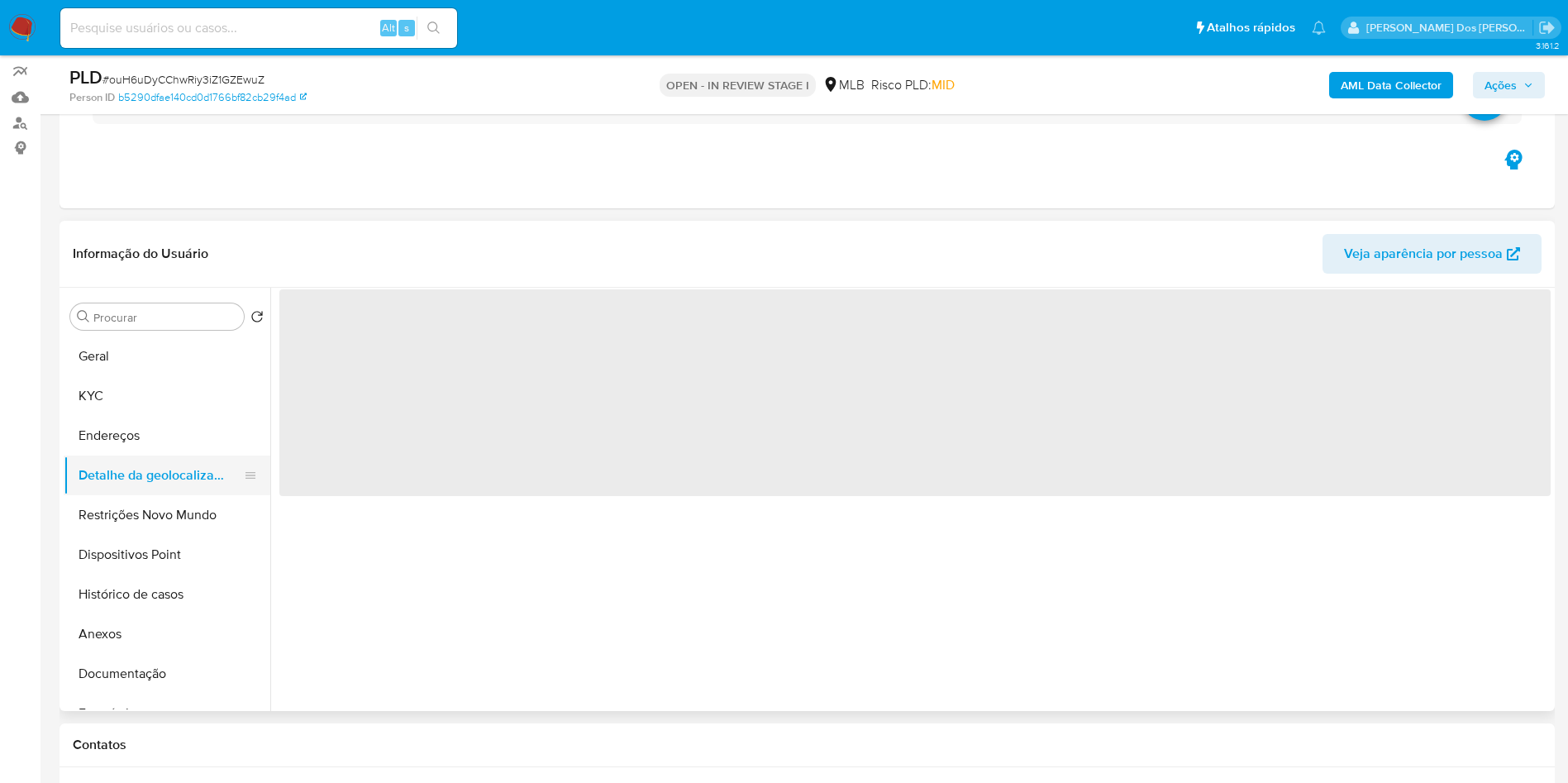
scroll to position [0, 0]
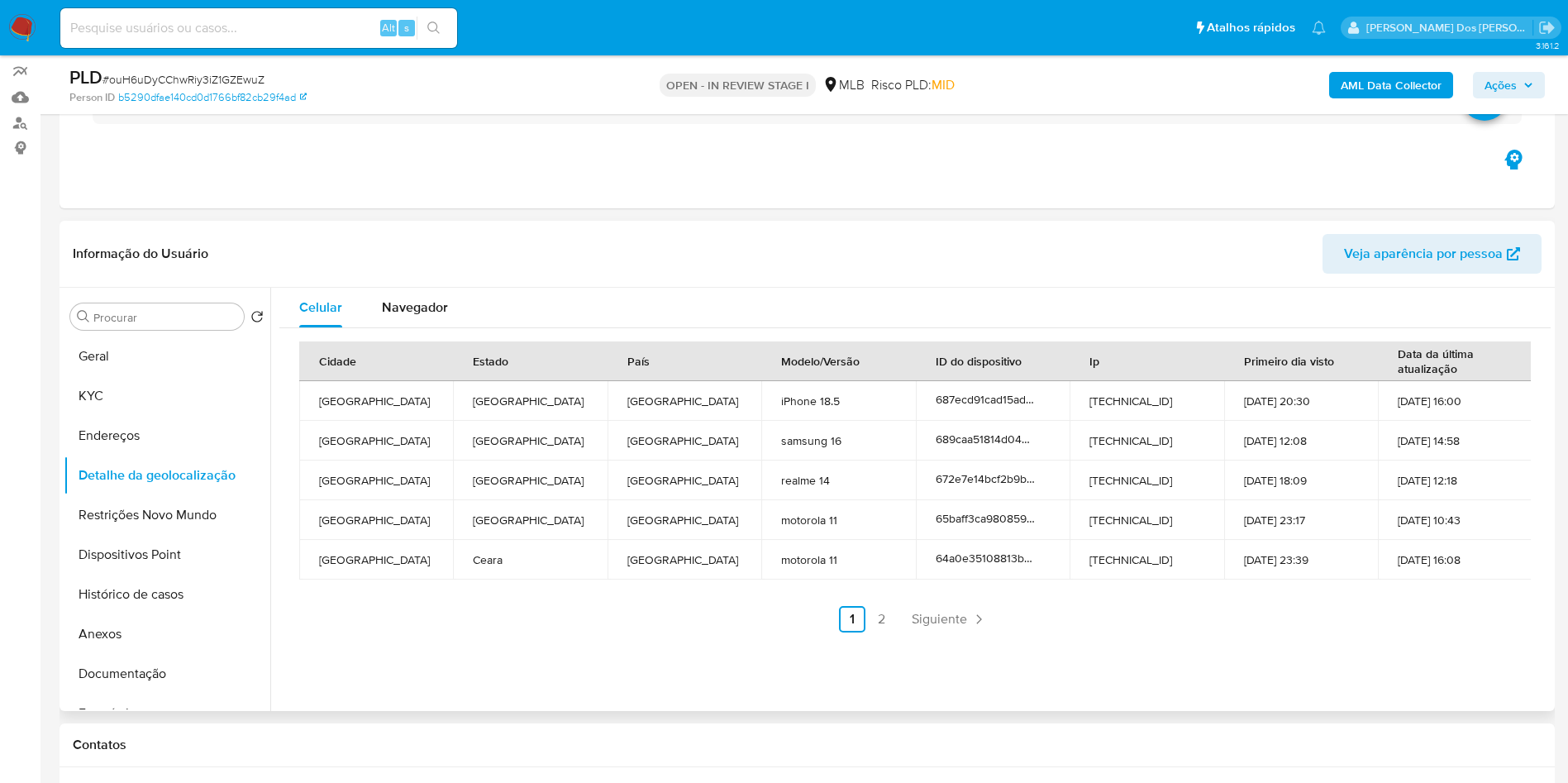
copy dd "709834164"
click at [130, 534] on button "Restrições Novo Mundo" at bounding box center [161, 514] width 193 height 39
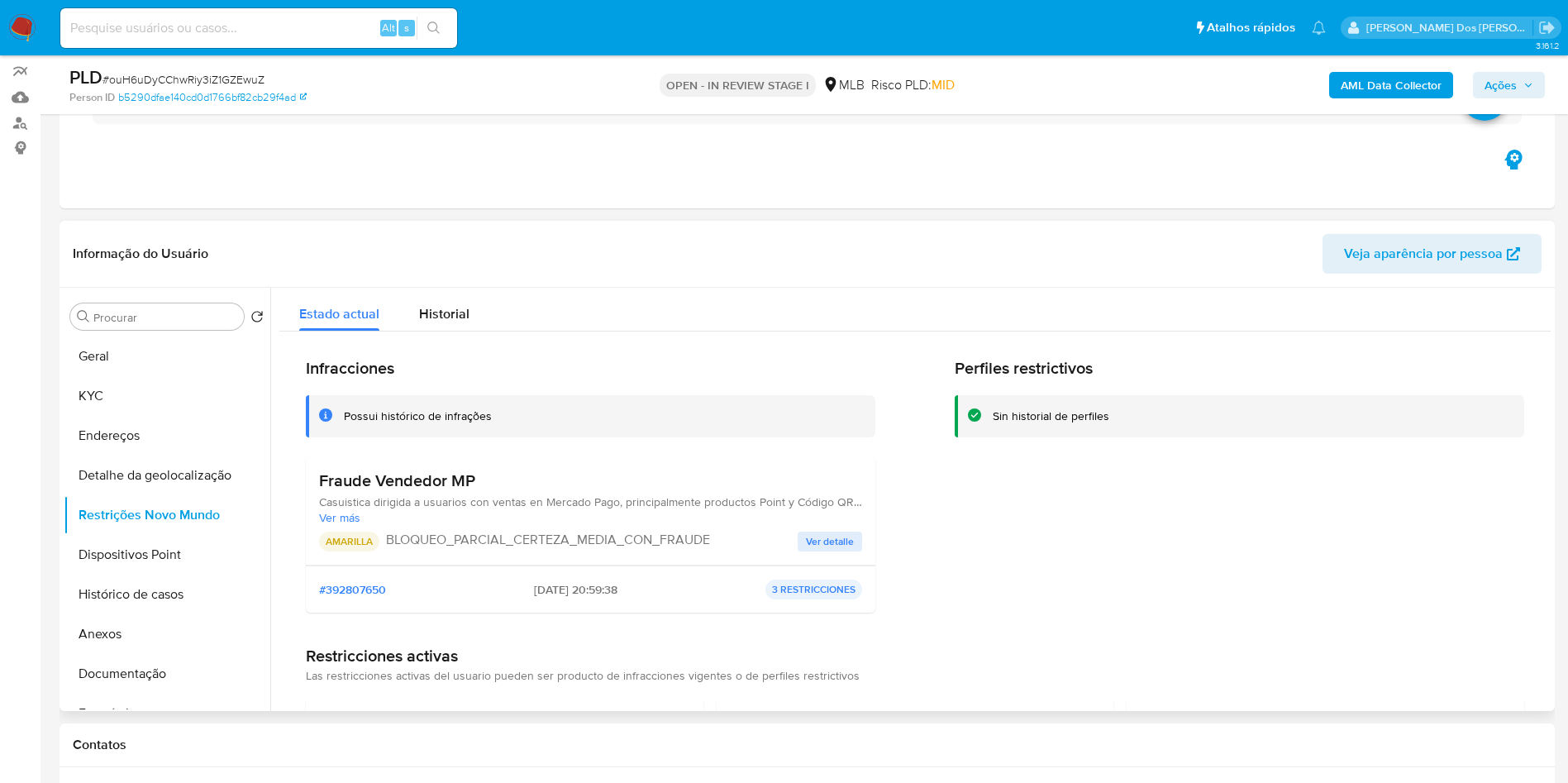
click at [851, 552] on button "Ver detalle" at bounding box center [829, 541] width 64 height 20
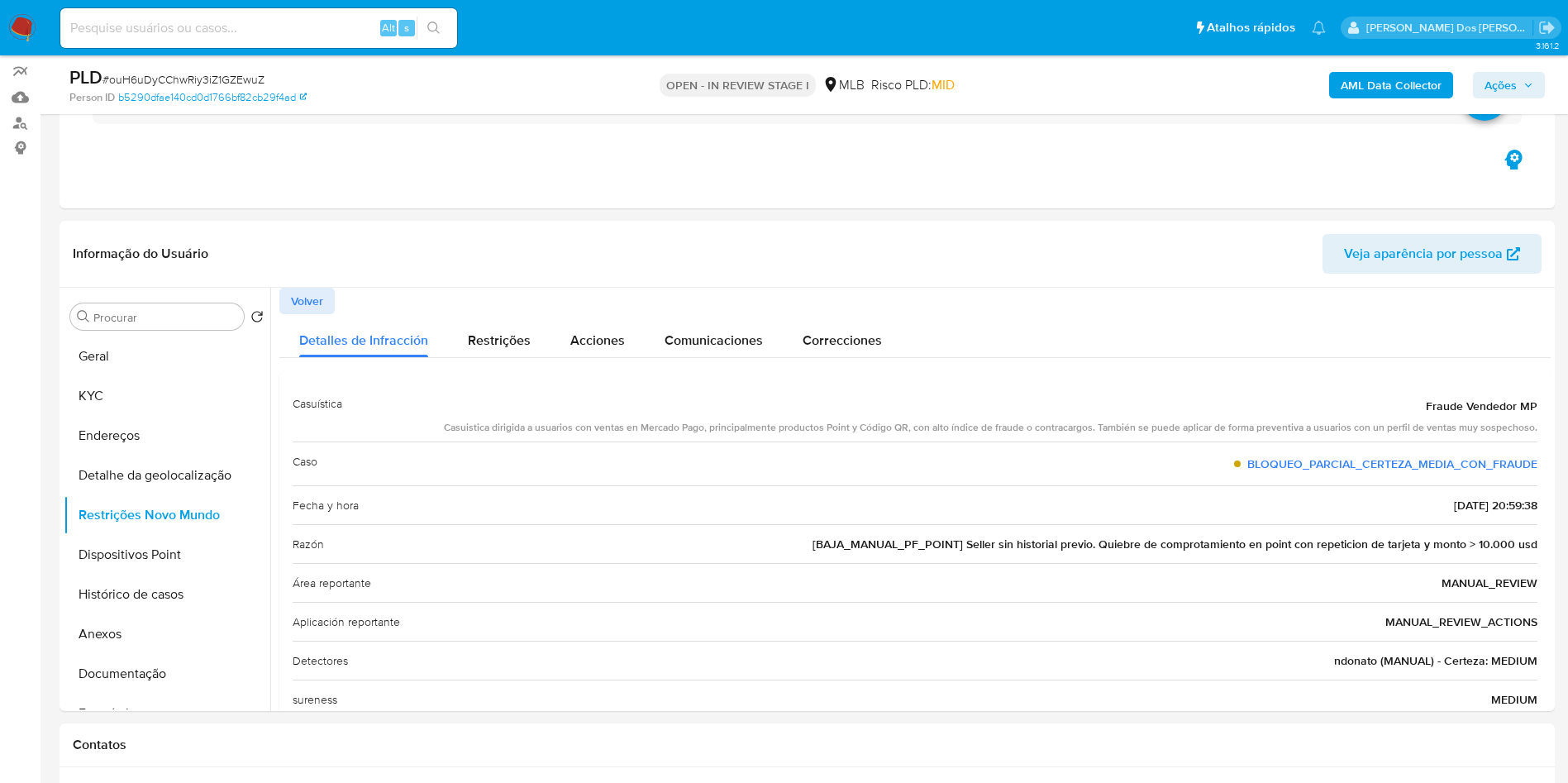
copy dd "709834164"
click at [157, 575] on button "Dispositivos Point" at bounding box center [161, 554] width 193 height 39
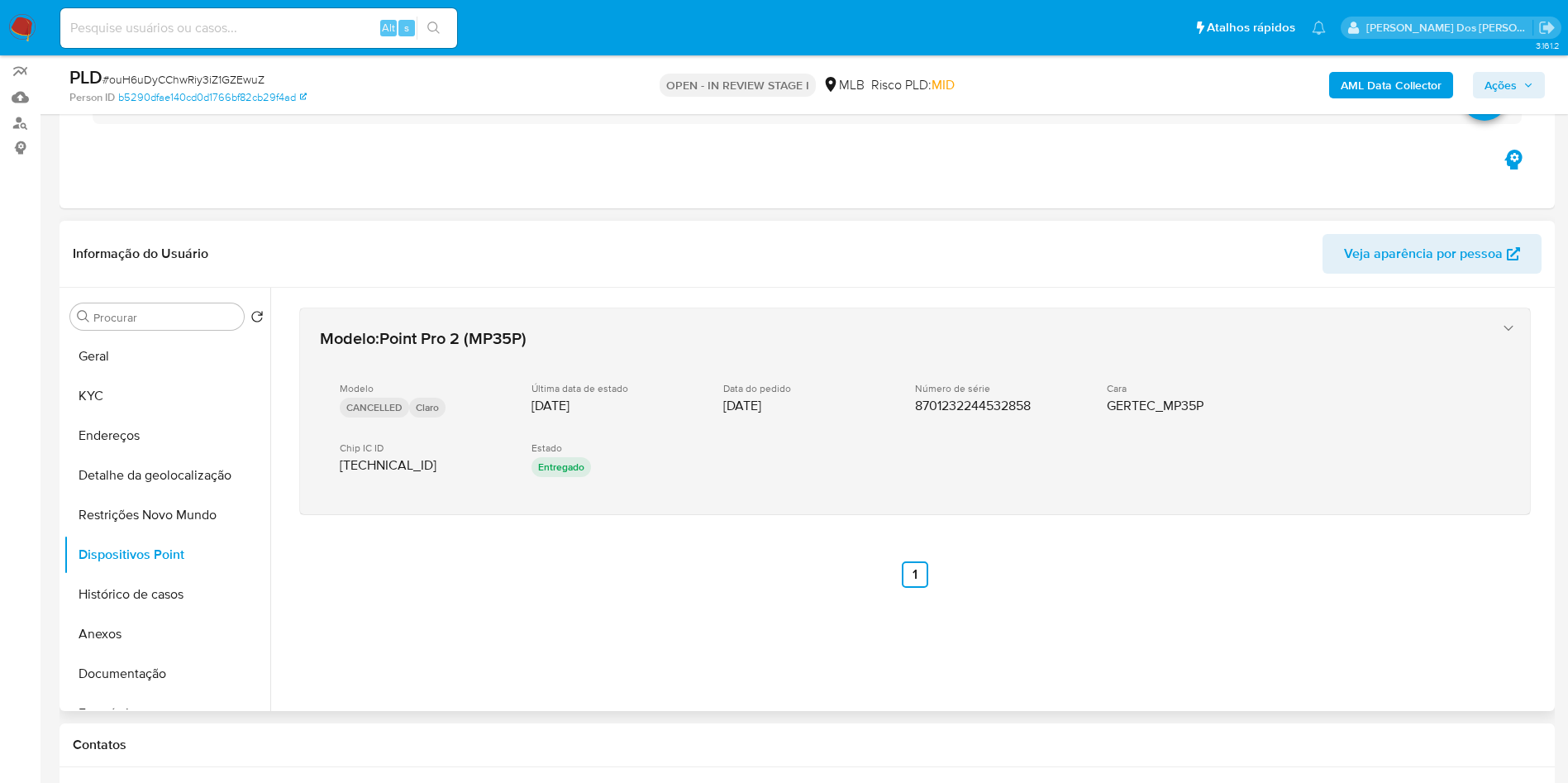
copy dd "709834164"
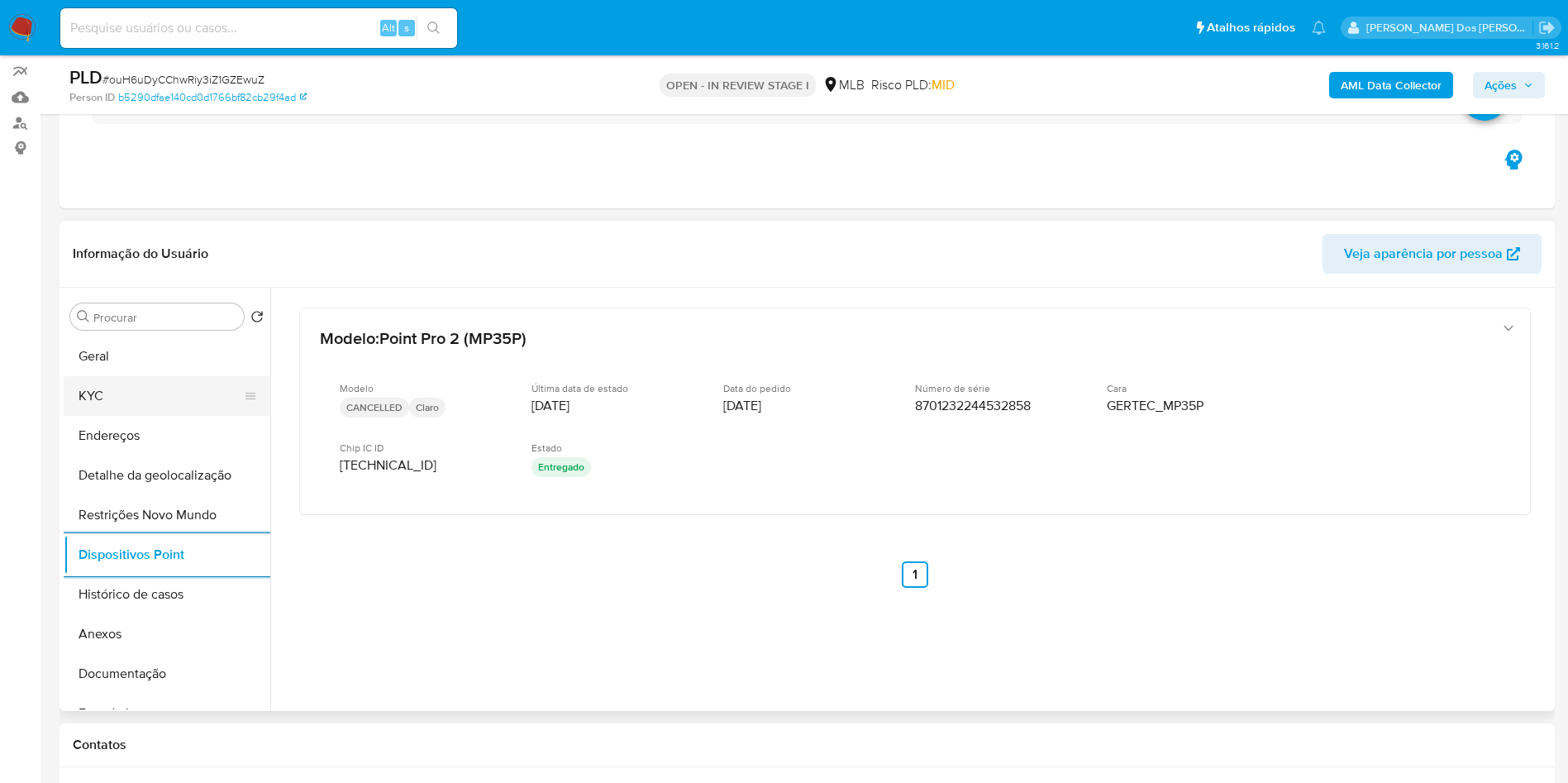
click at [136, 416] on button "KYC" at bounding box center [161, 395] width 193 height 39
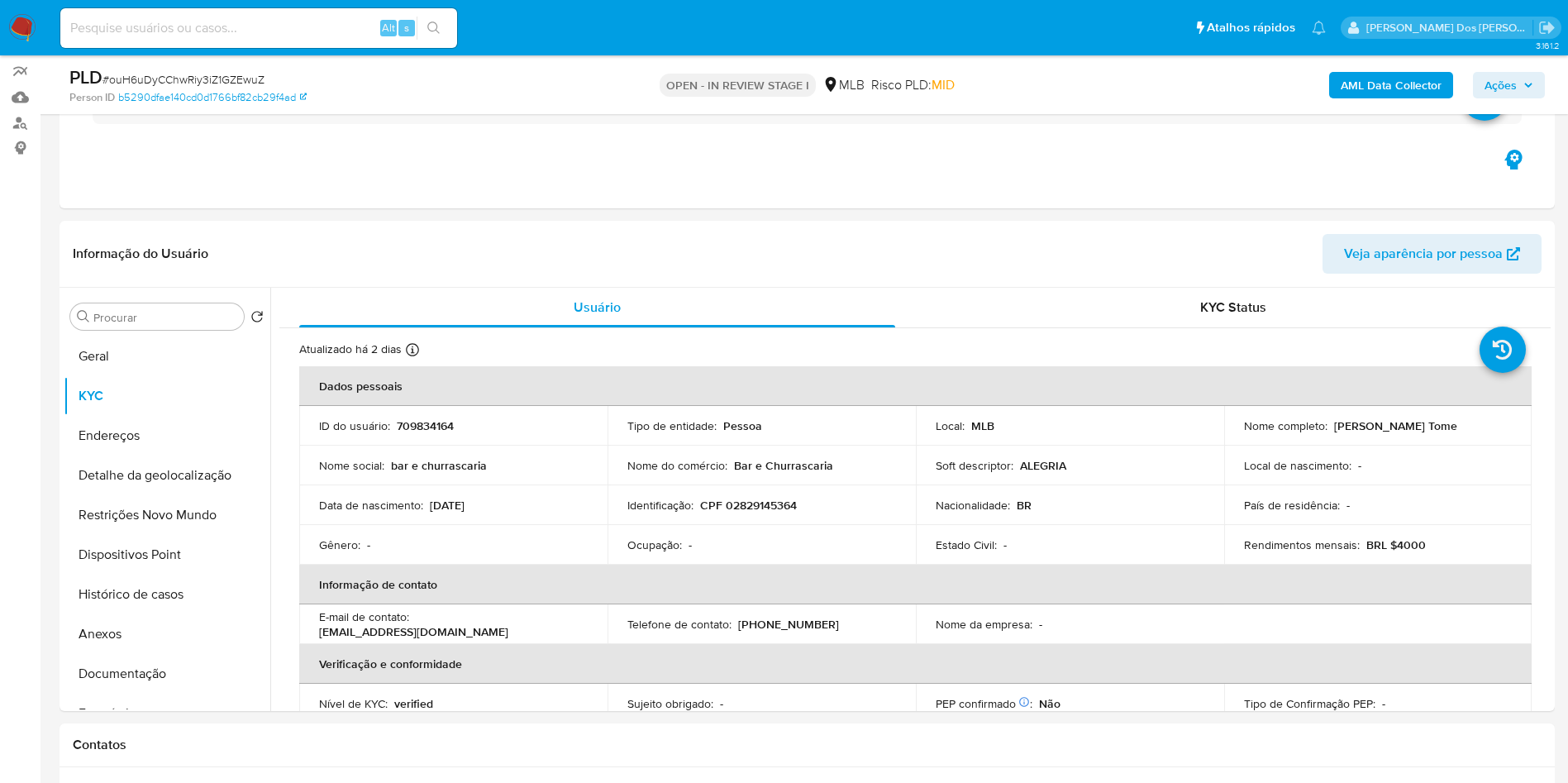
click at [1526, 90] on span "Ações" at bounding box center [1509, 85] width 49 height 23
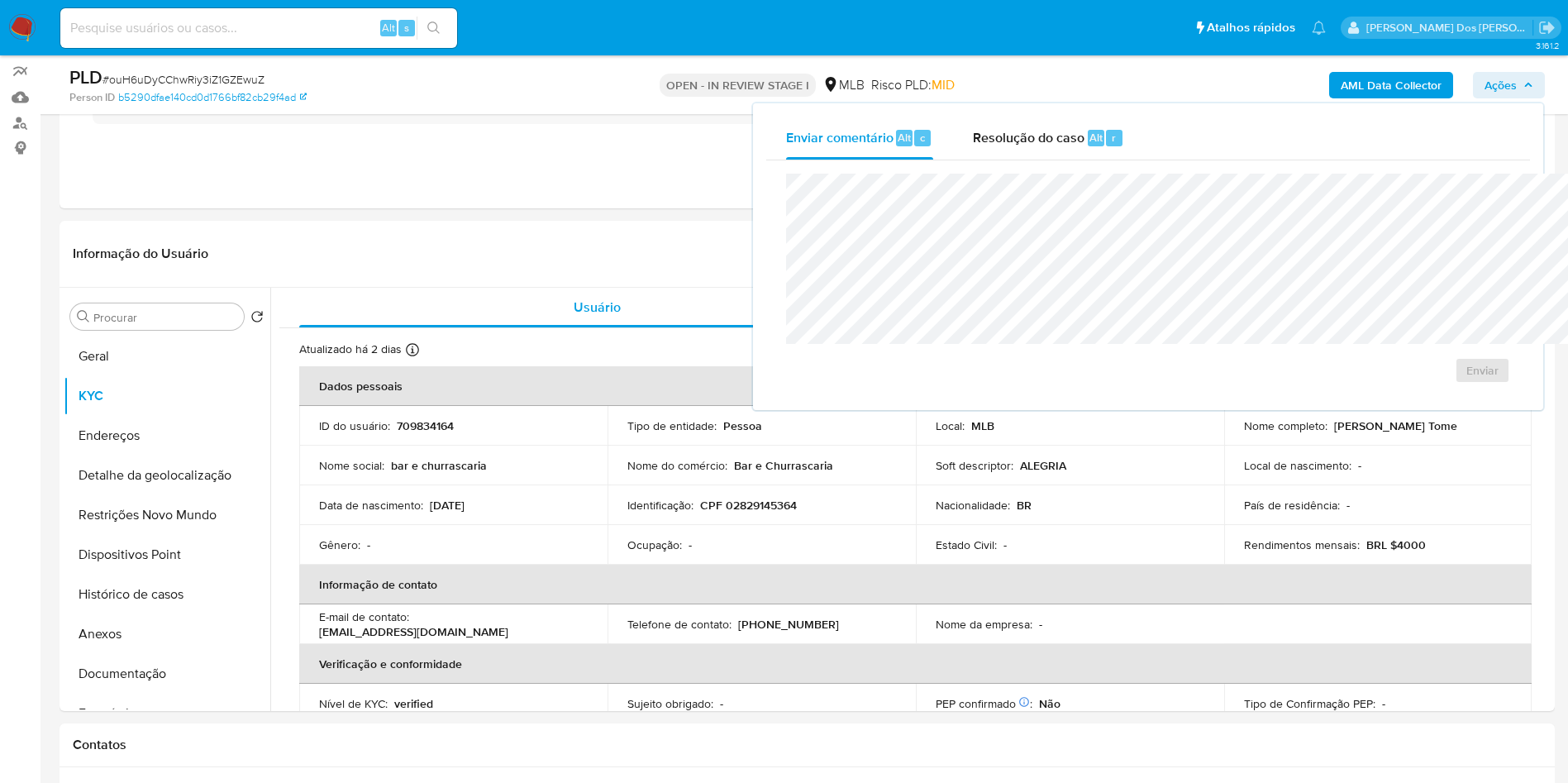
drag, startPoint x: 943, startPoint y: 147, endPoint x: 938, endPoint y: 162, distance: 15.8
click at [973, 147] on div "Resolução do caso Alt r" at bounding box center [1049, 138] width 151 height 43
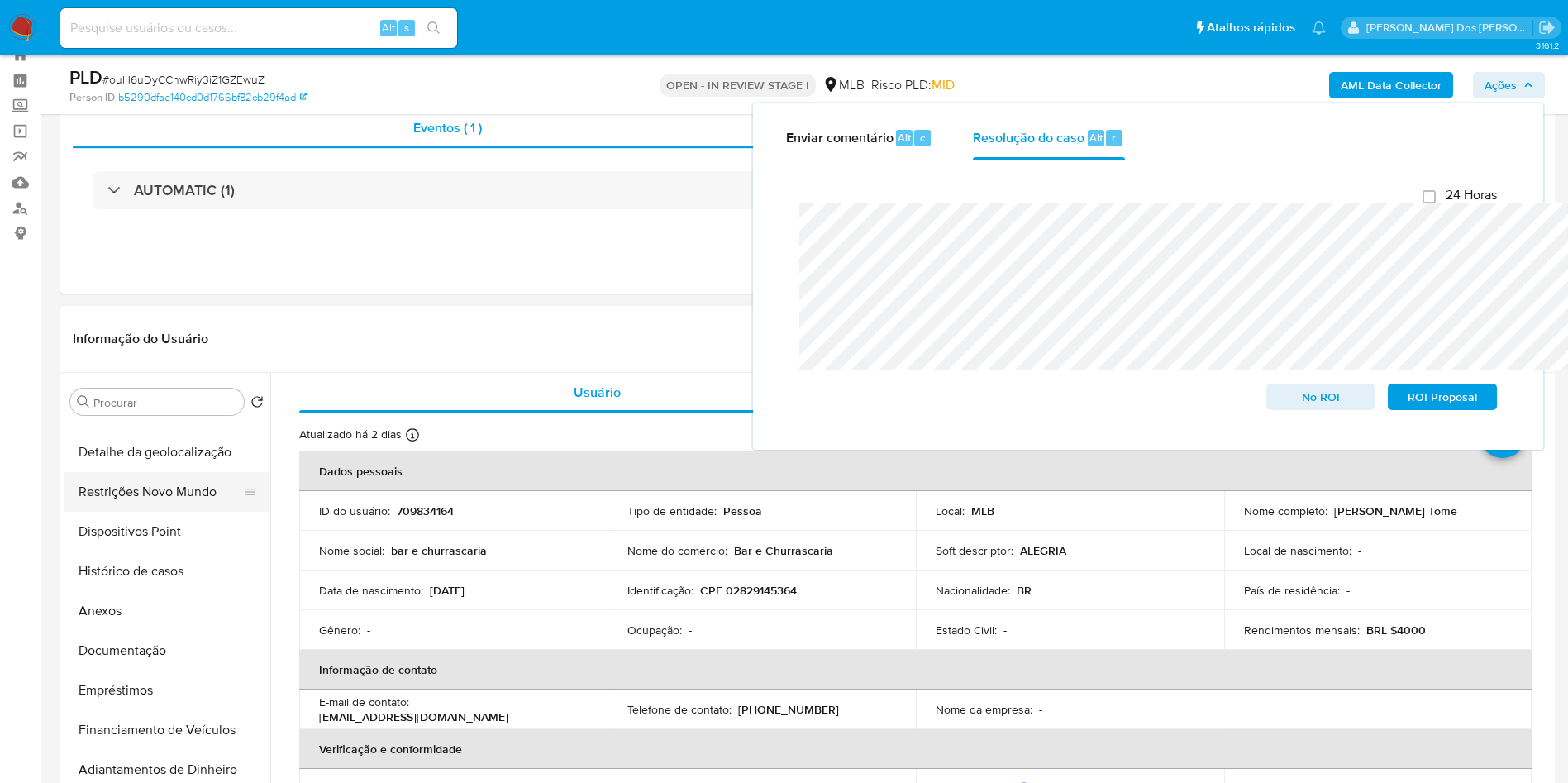
scroll to position [109, 0]
click at [148, 630] on button "Anexos" at bounding box center [161, 609] width 193 height 39
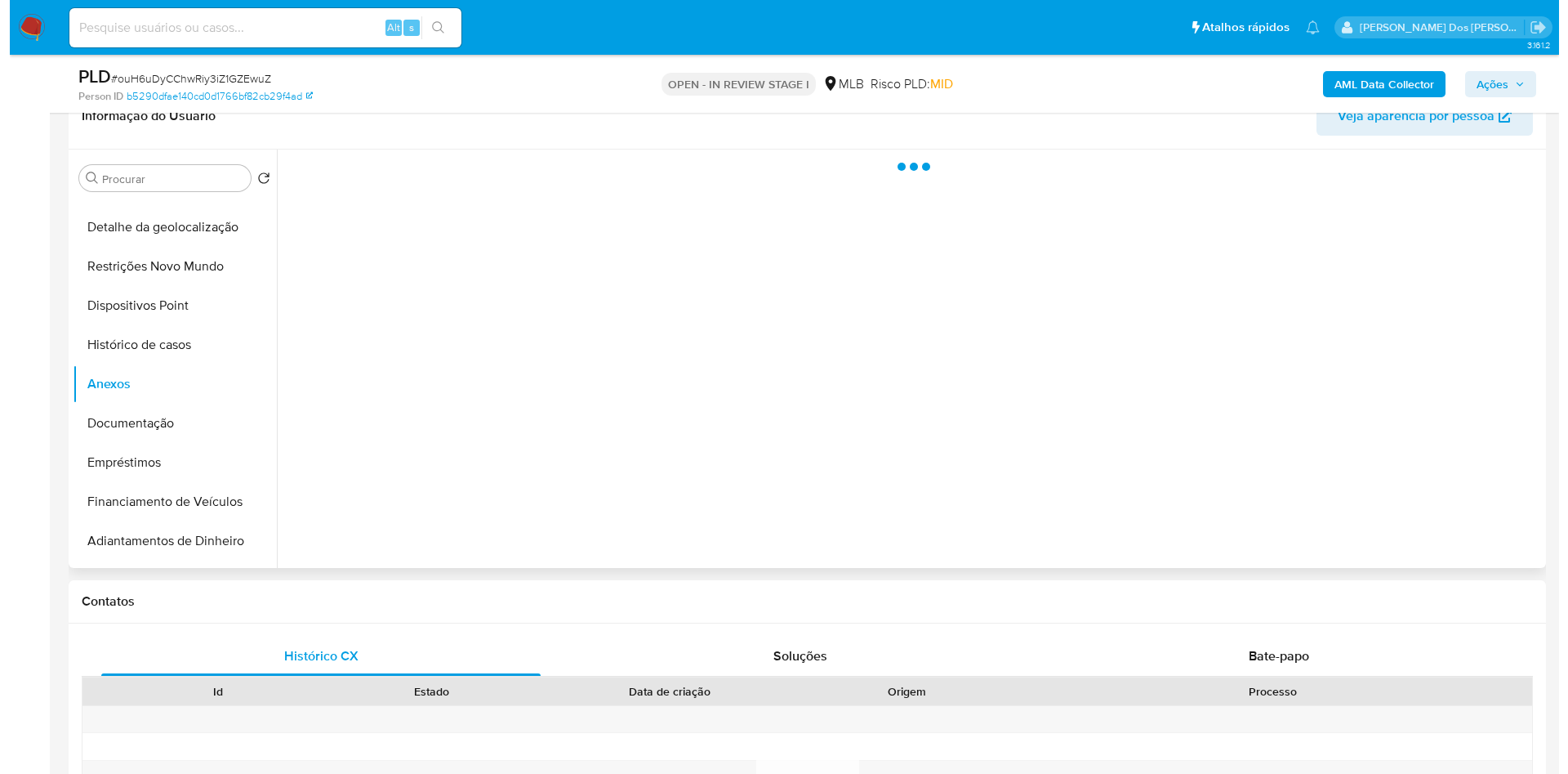
scroll to position [277, 0]
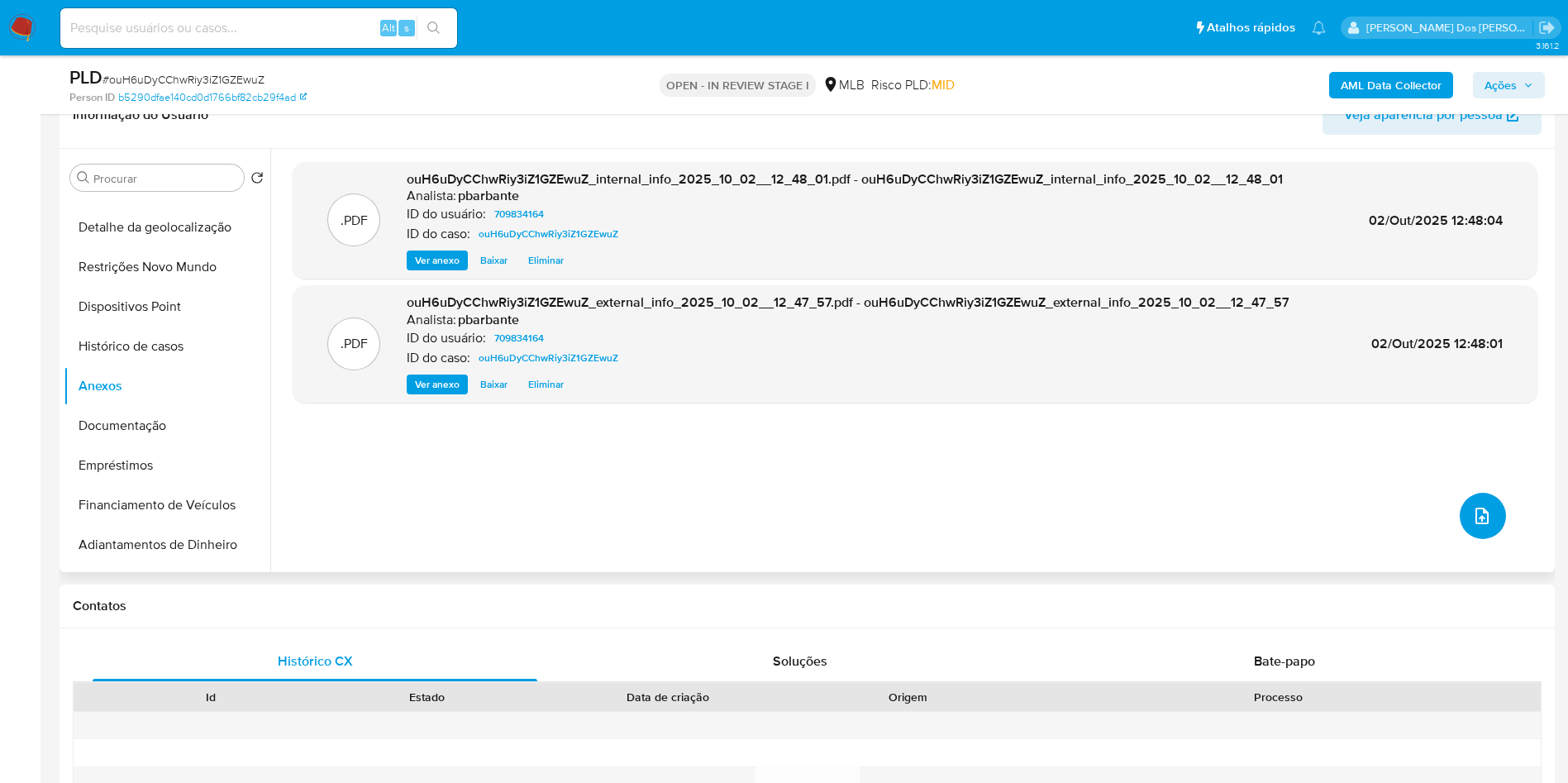
click at [1475, 526] on icon "upload-file" at bounding box center [1482, 515] width 20 height 20
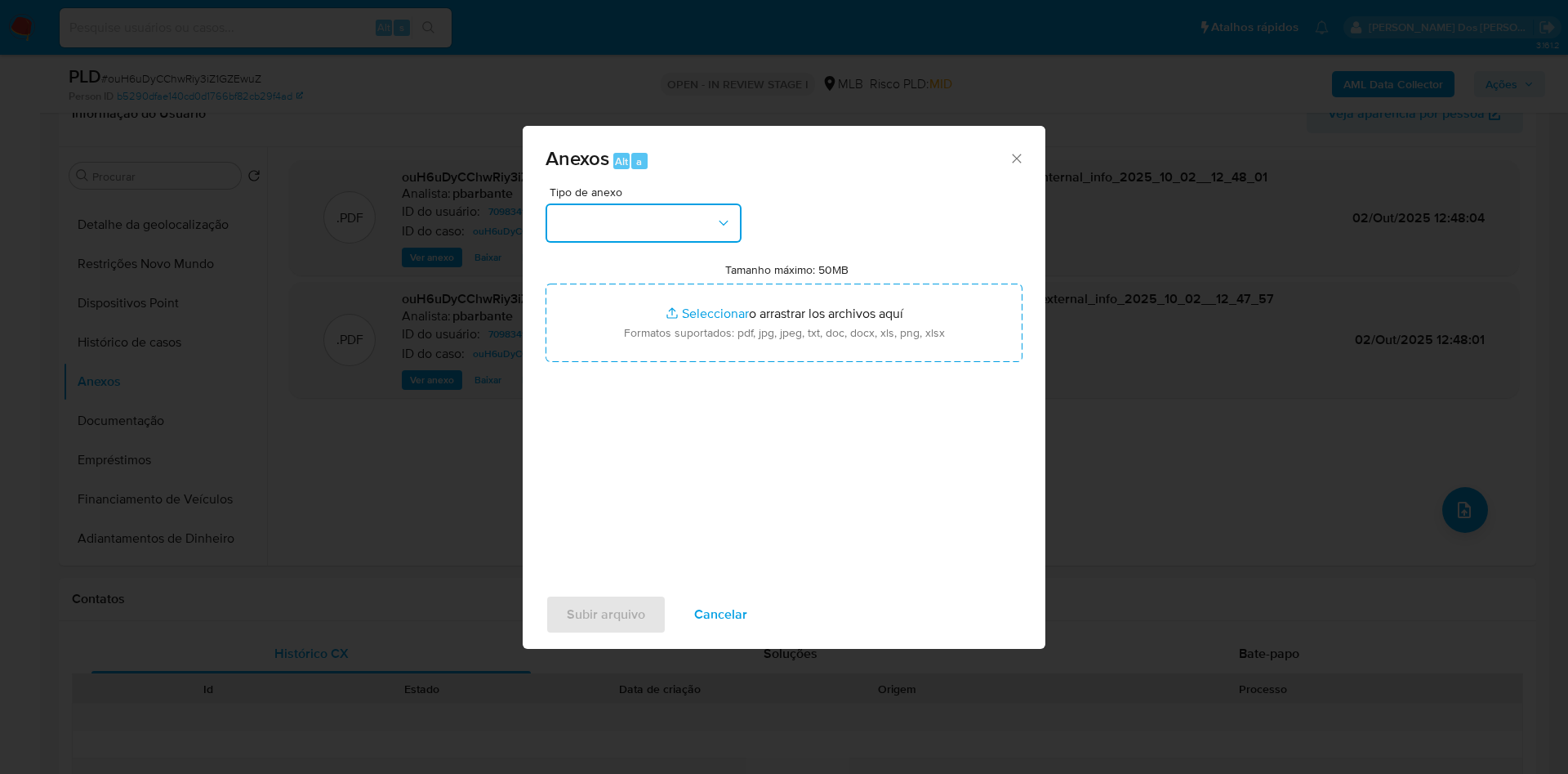
click at [702, 203] on button "button" at bounding box center [642, 222] width 196 height 39
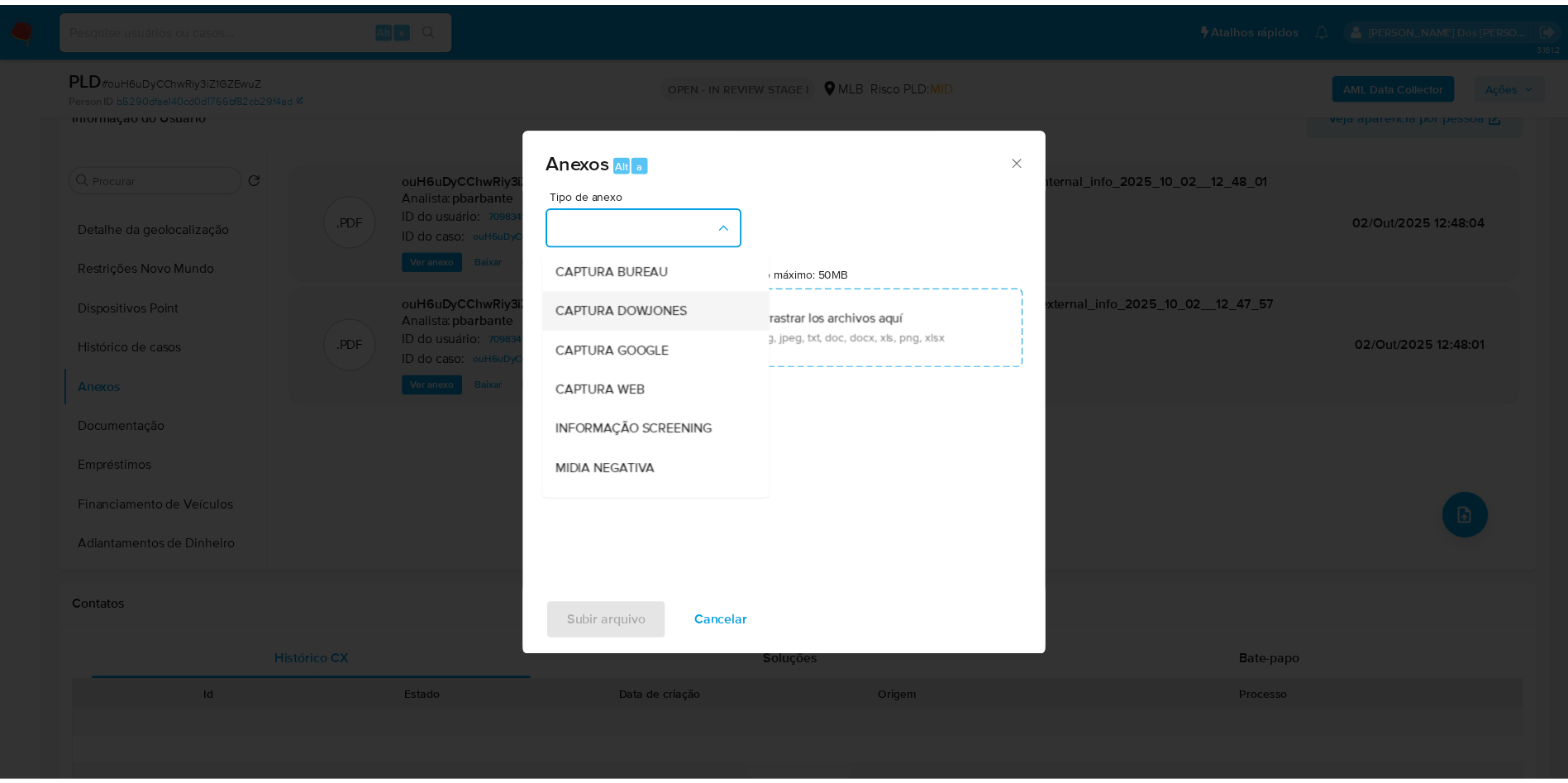
scroll to position [222, 0]
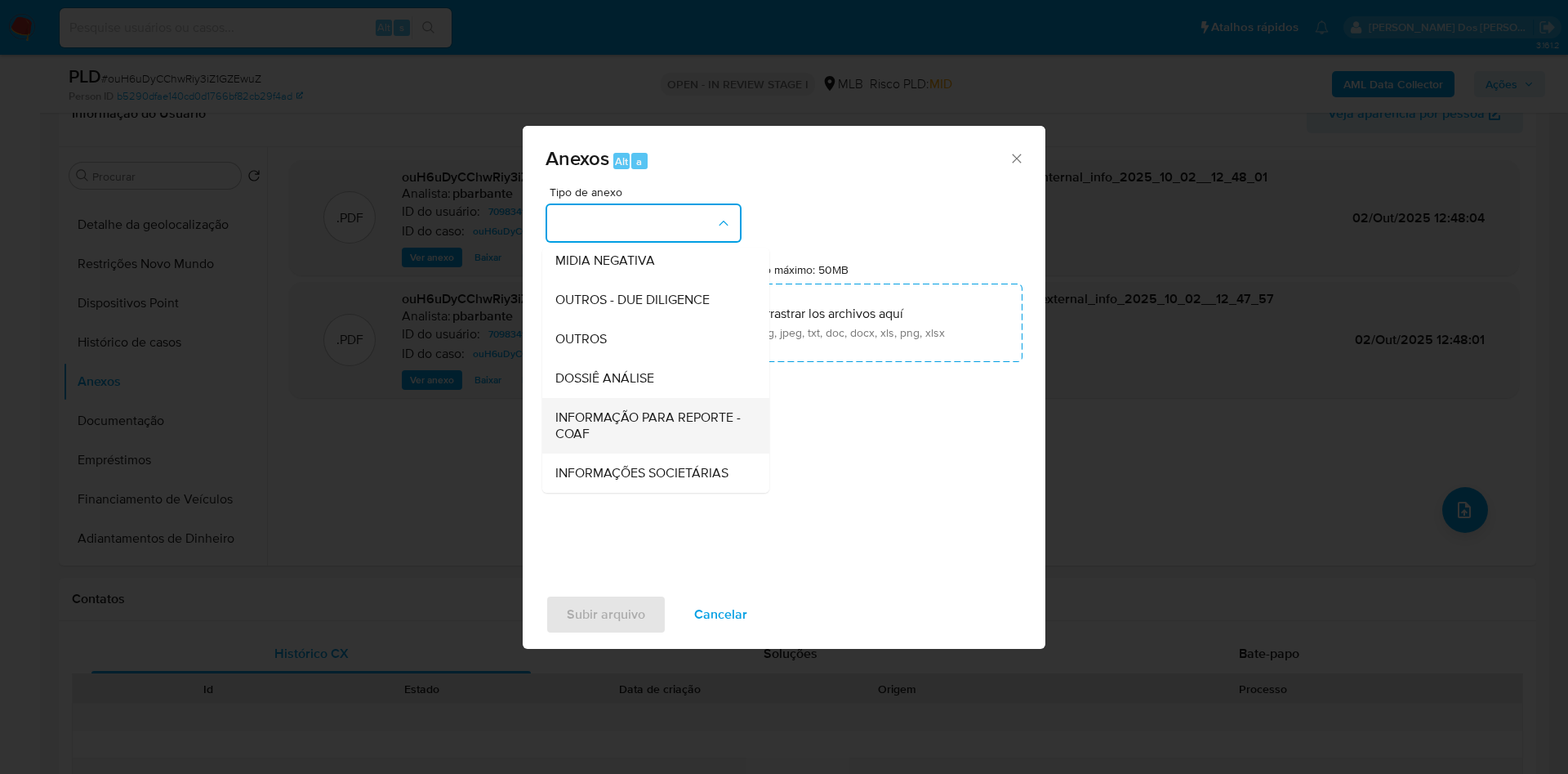
click at [564, 409] on span "INFORMAÇÃO PARA REPORTE - COAF" at bounding box center [651, 425] width 191 height 33
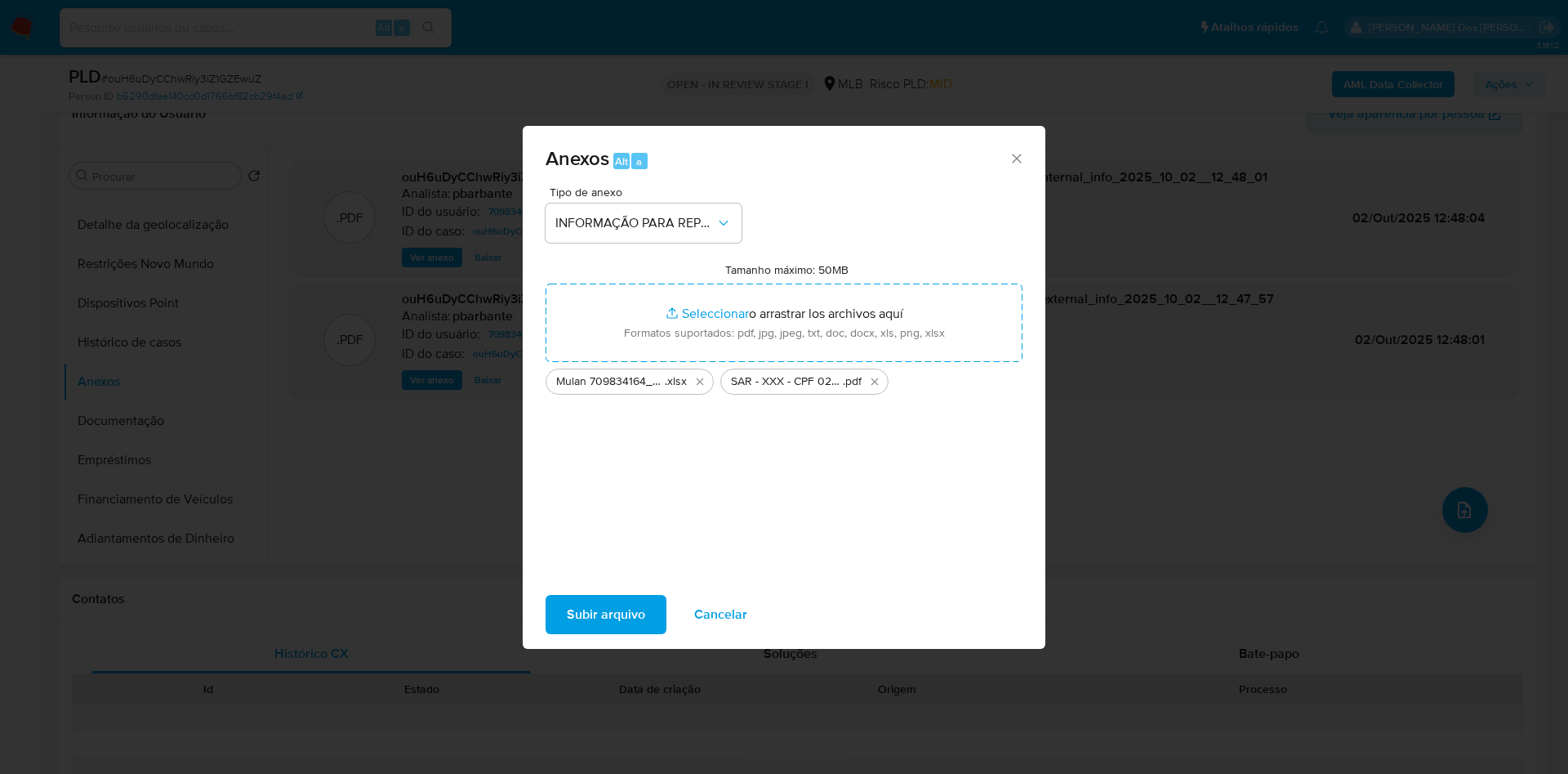
click at [592, 612] on span "Subir arquivo" at bounding box center [605, 614] width 78 height 36
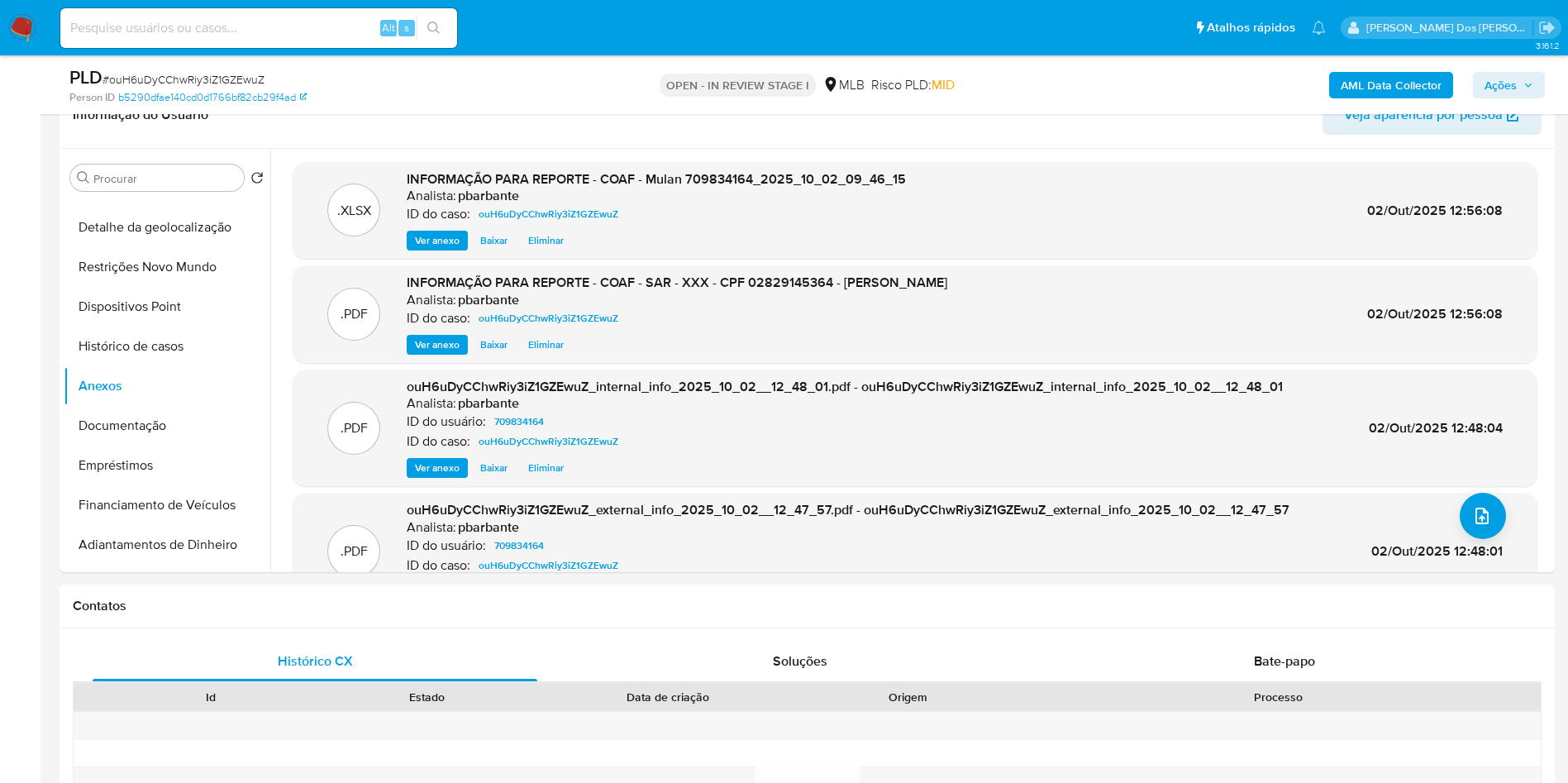
click at [1528, 95] on span "Ações" at bounding box center [1509, 85] width 49 height 23
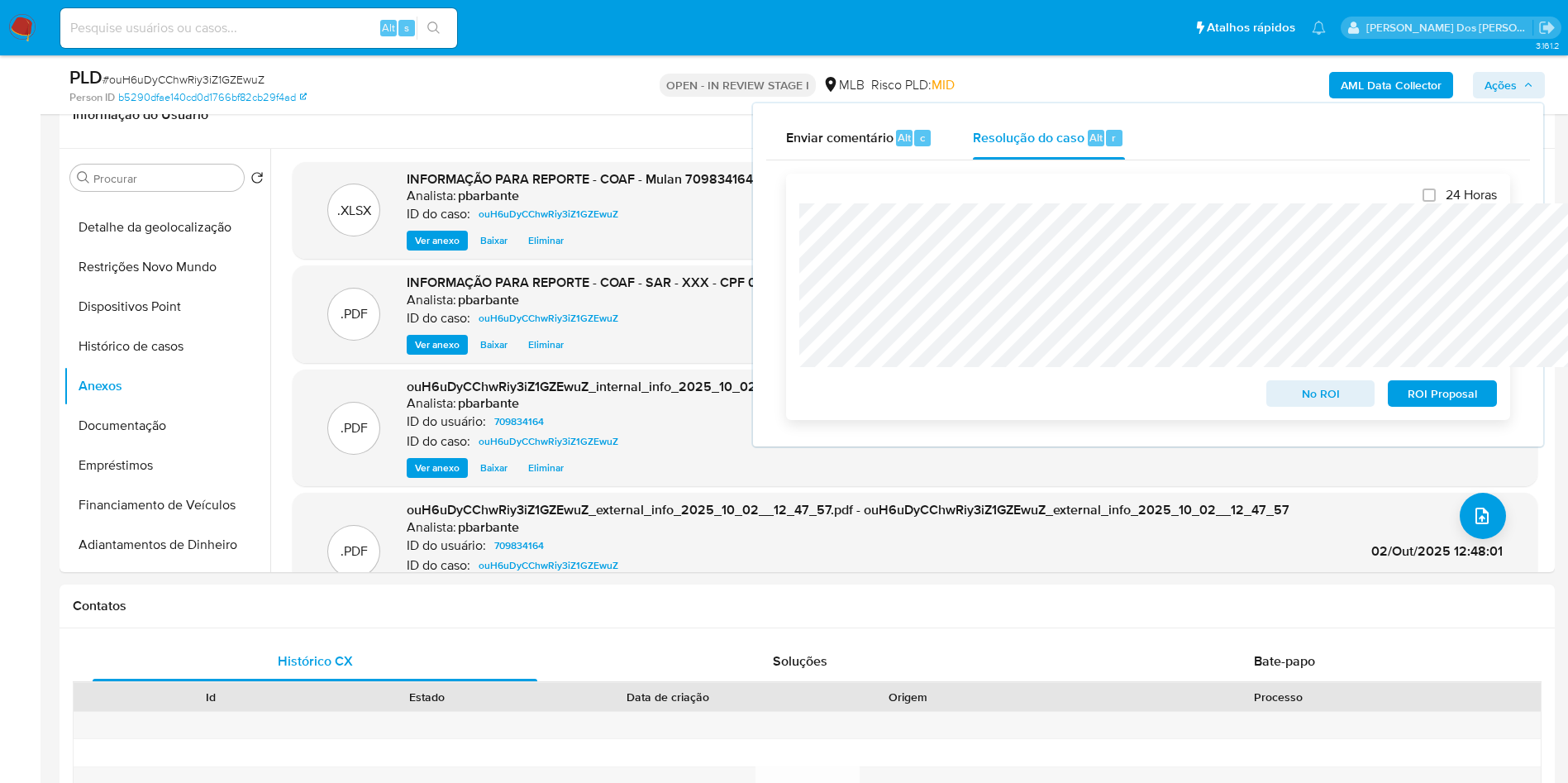
click at [1426, 398] on span "ROI Proposal" at bounding box center [1443, 393] width 86 height 23
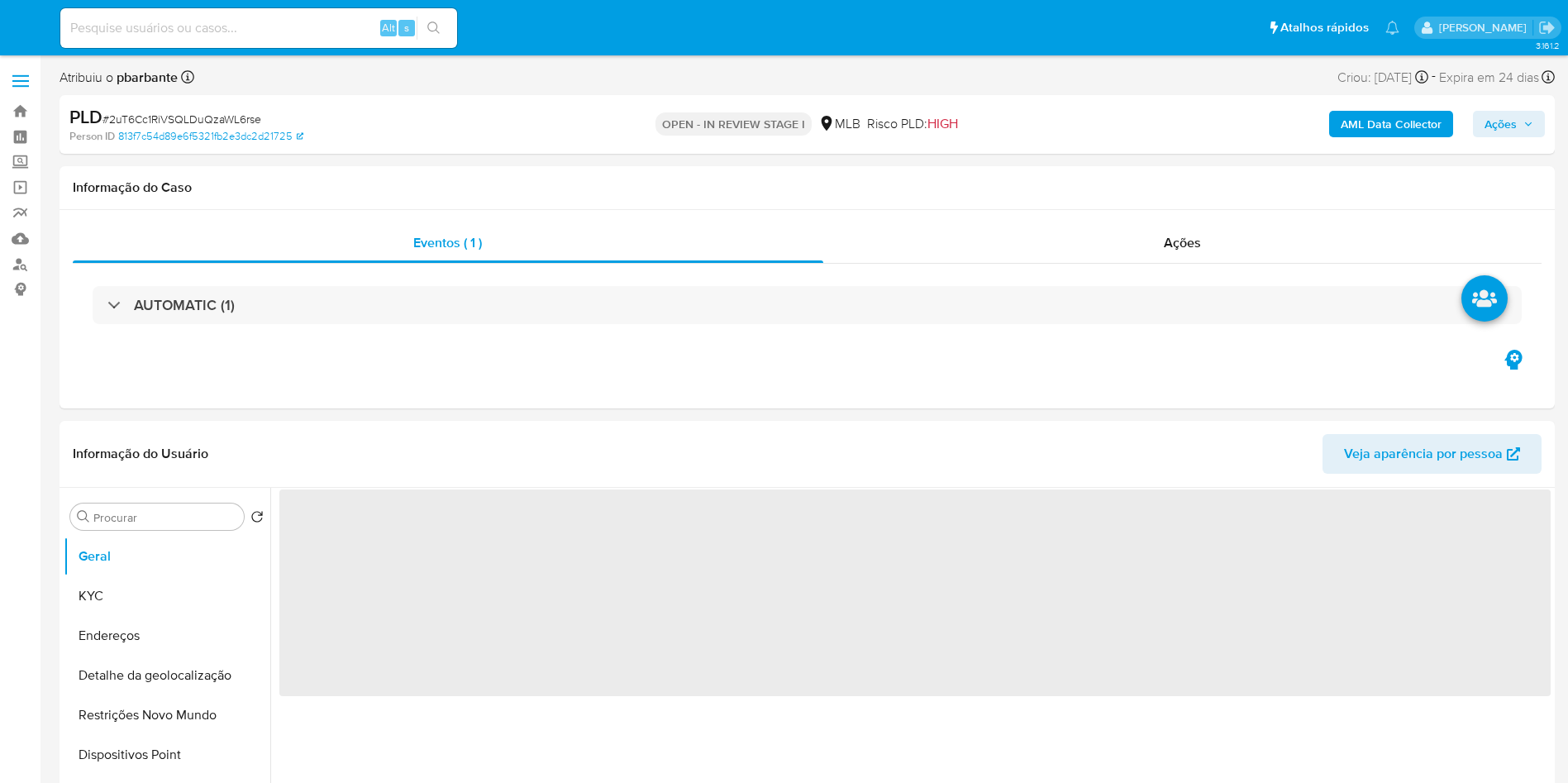
select select "10"
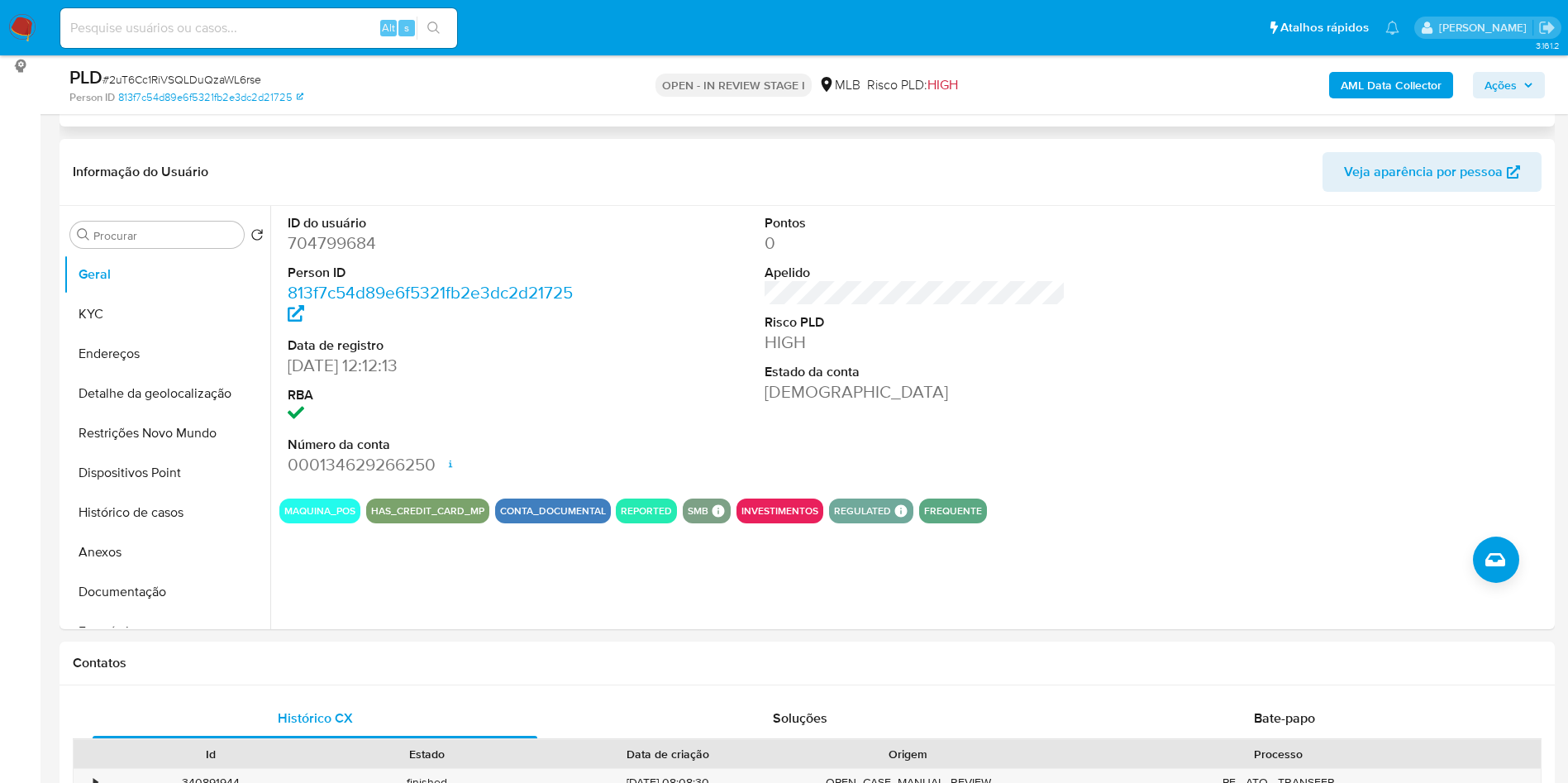
scroll to position [228, 0]
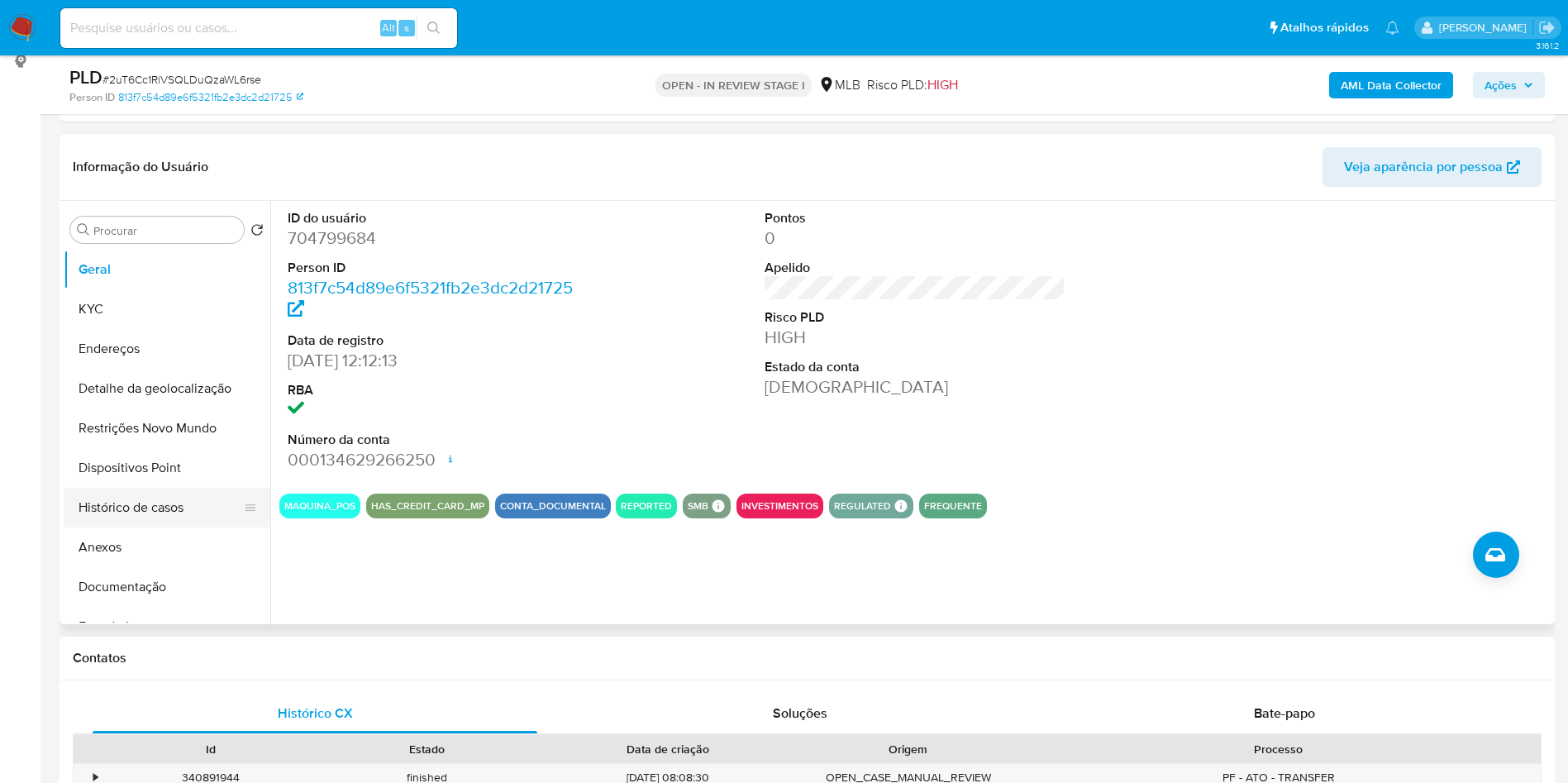
click at [176, 528] on button "Histórico de casos" at bounding box center [161, 507] width 193 height 39
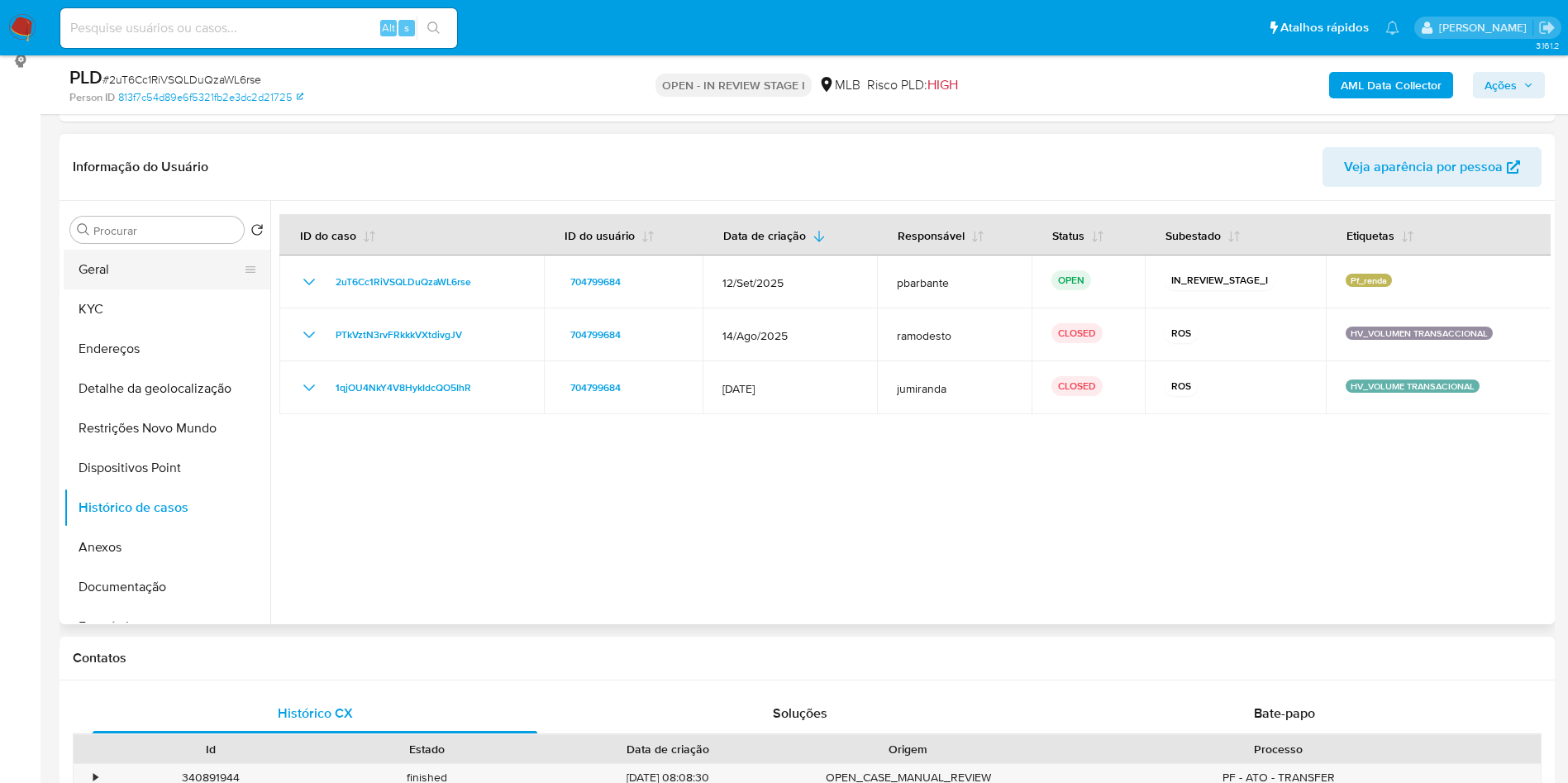
click at [178, 290] on button "Geral" at bounding box center [161, 269] width 193 height 39
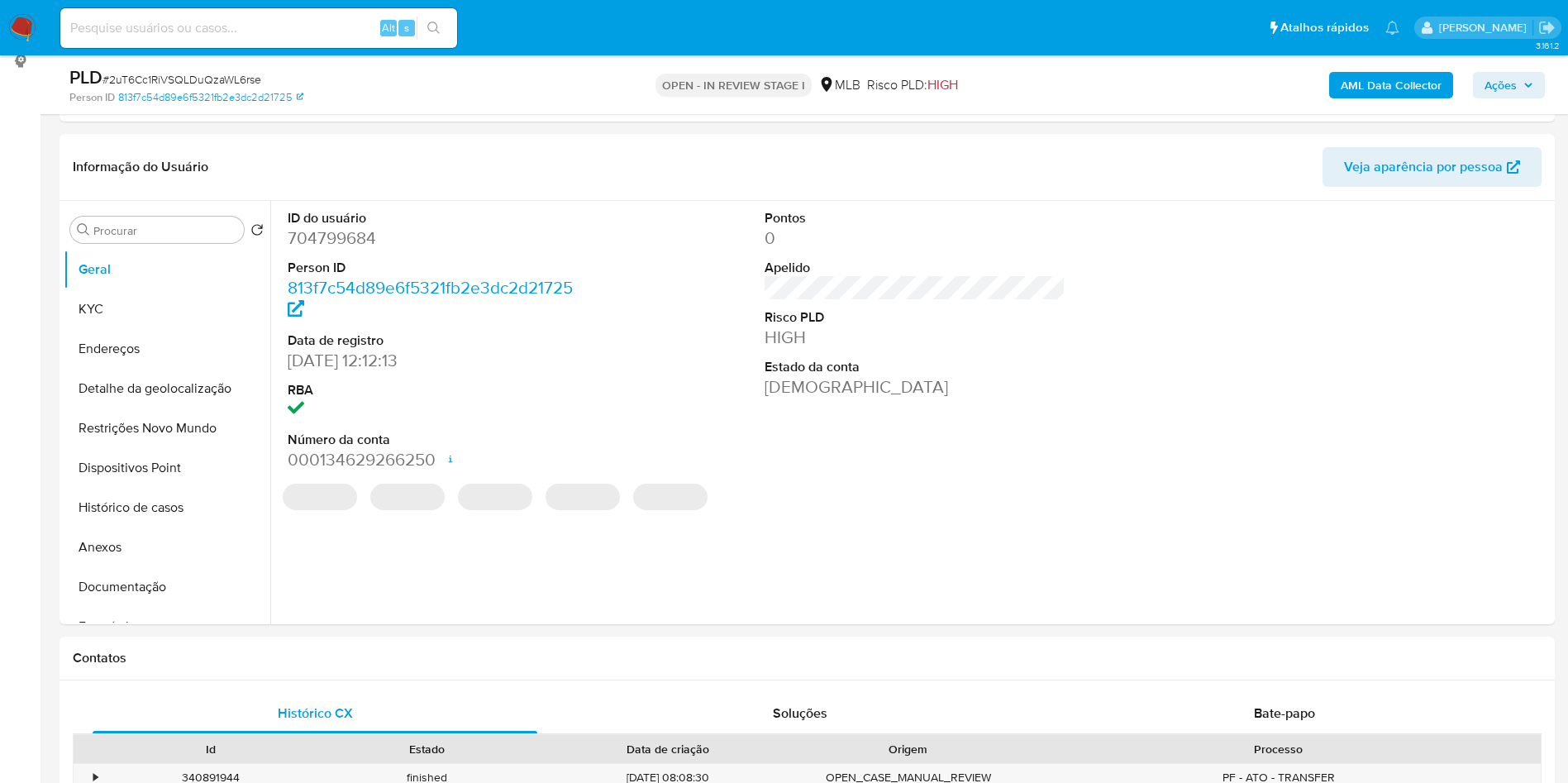
click at [349, 250] on dd "704799684" at bounding box center [439, 238] width 302 height 23
copy dd "704799684"
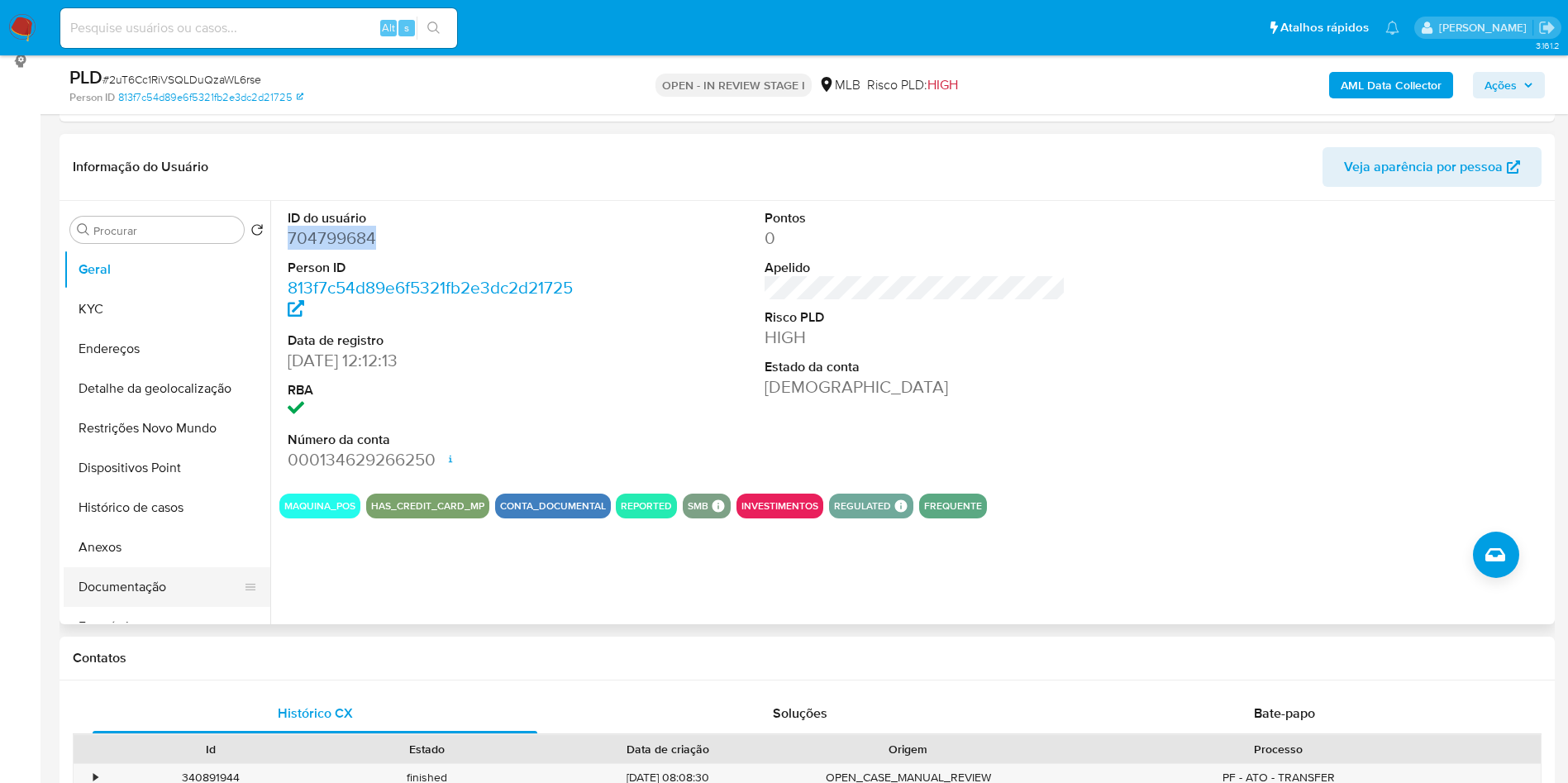
click at [125, 607] on button "Documentação" at bounding box center [161, 586] width 193 height 39
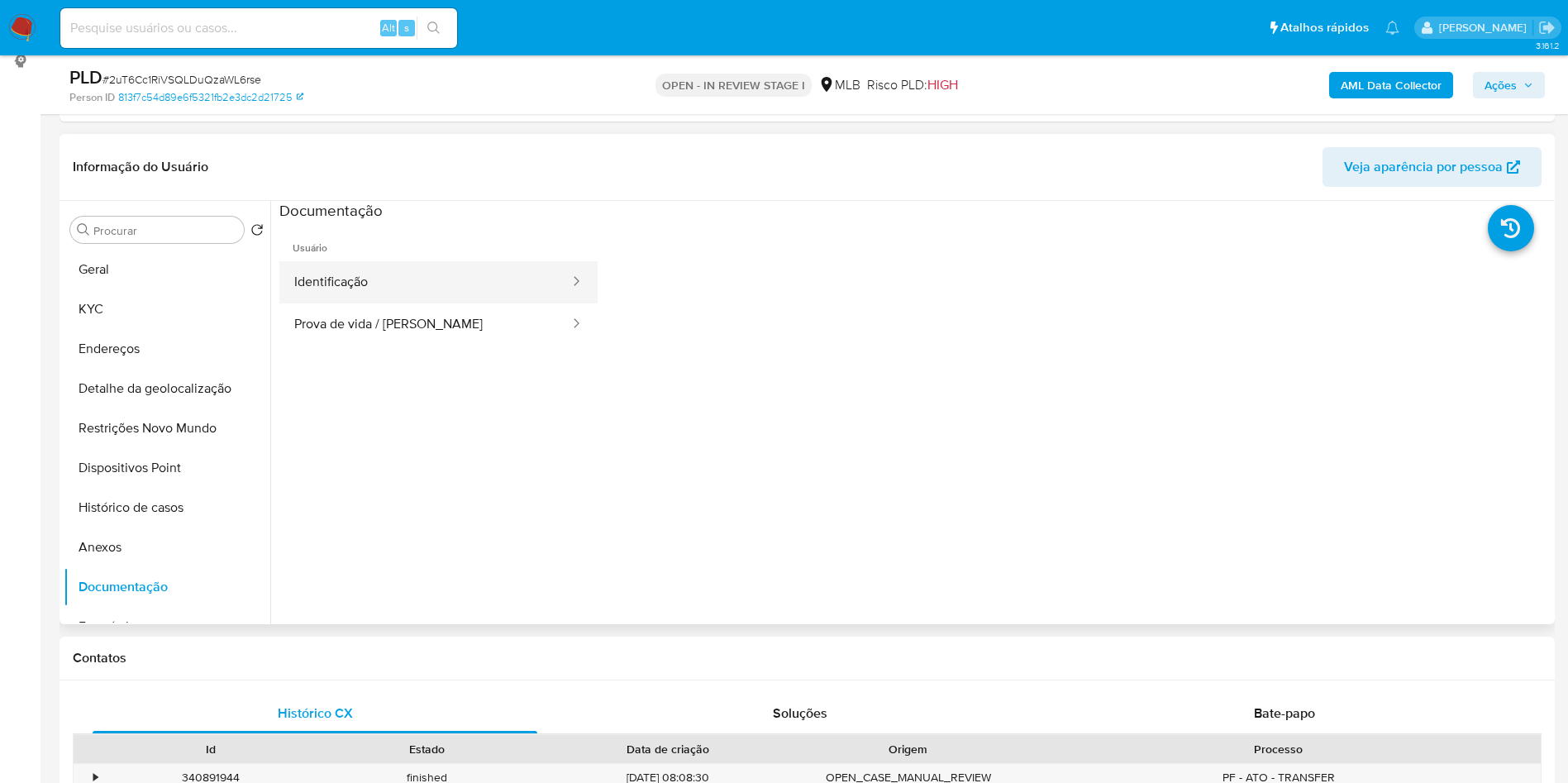
click at [415, 303] on button "Identificação" at bounding box center [425, 282] width 292 height 42
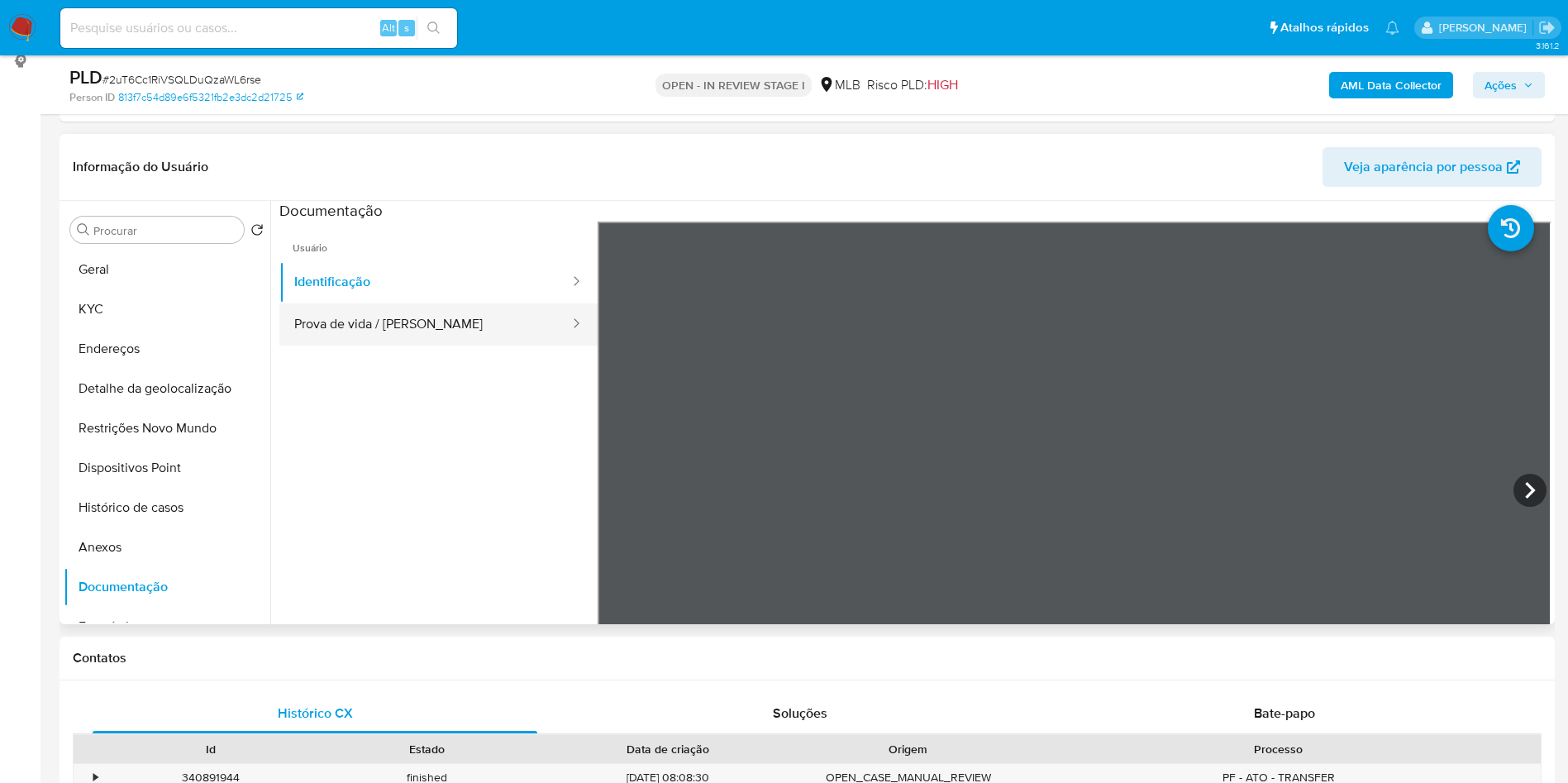
click at [394, 345] on button "Prova de vida / [PERSON_NAME]" at bounding box center [425, 324] width 292 height 42
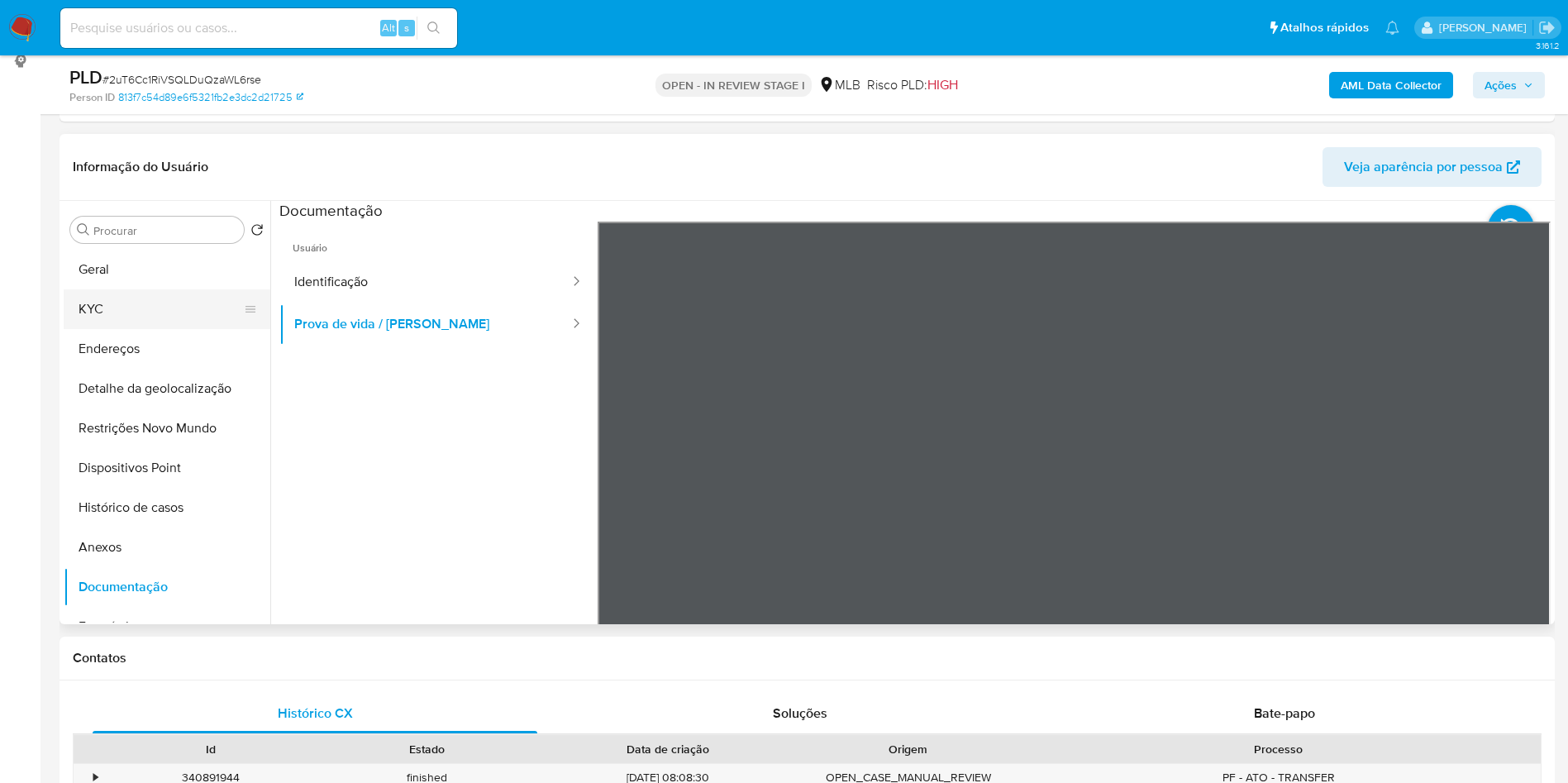
click at [163, 329] on button "KYC" at bounding box center [161, 309] width 193 height 39
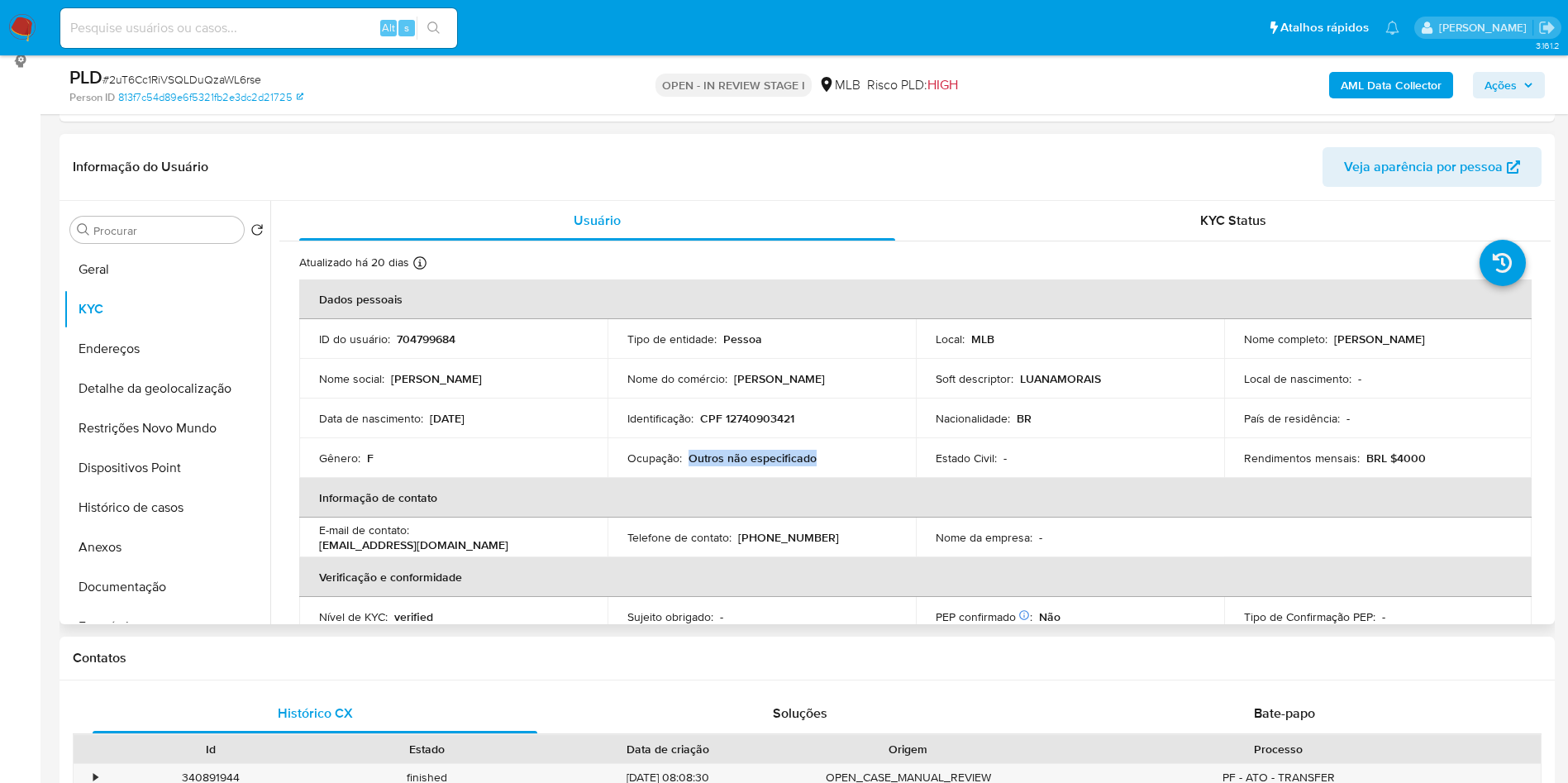
drag, startPoint x: 787, startPoint y: 494, endPoint x: 686, endPoint y: 489, distance: 101.1
click at [686, 466] on div "Ocupação : Outros não especificado" at bounding box center [761, 458] width 269 height 15
copy p "Outros não especificado"
click at [1375, 85] on b "AML Data Collector" at bounding box center [1390, 85] width 100 height 27
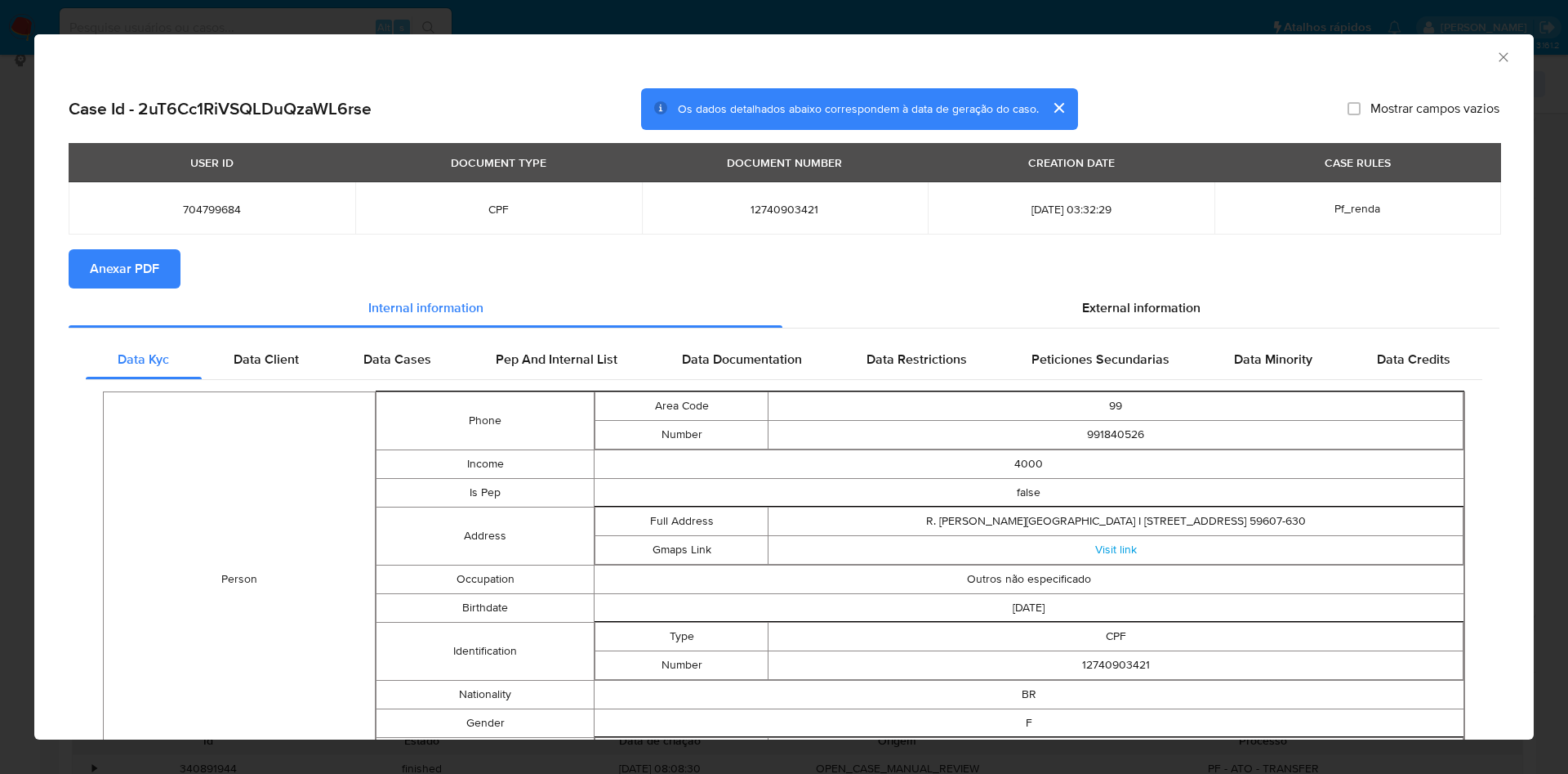
click at [1129, 337] on div "Data Kyc Data Client Data Cases Pep And Internal List Data Documentation Data R…" at bounding box center [784, 747] width 1431 height 836
click at [1153, 323] on div "External information" at bounding box center [1140, 307] width 717 height 39
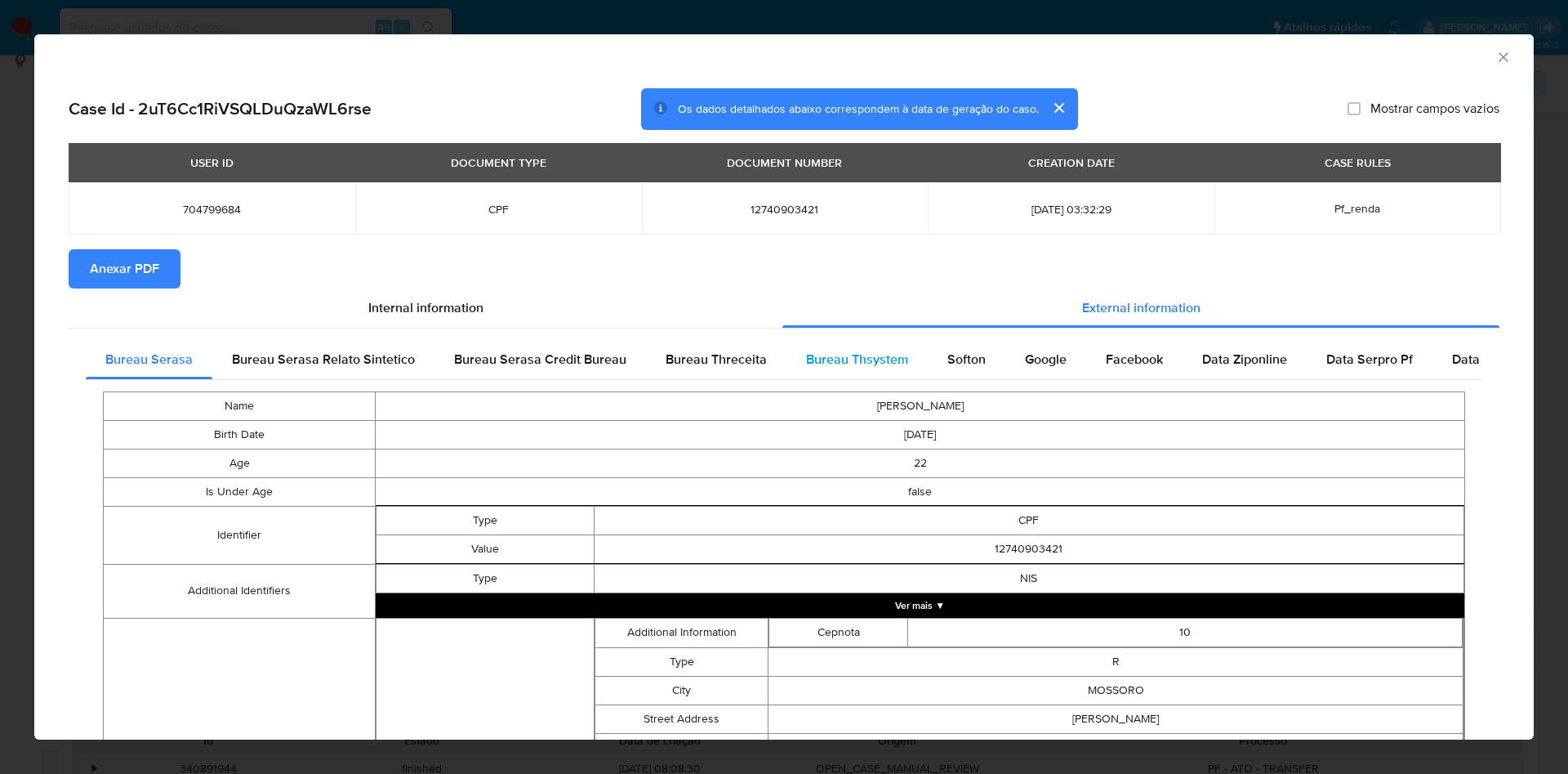
click at [833, 354] on span "Bureau Thsystem" at bounding box center [857, 359] width 102 height 19
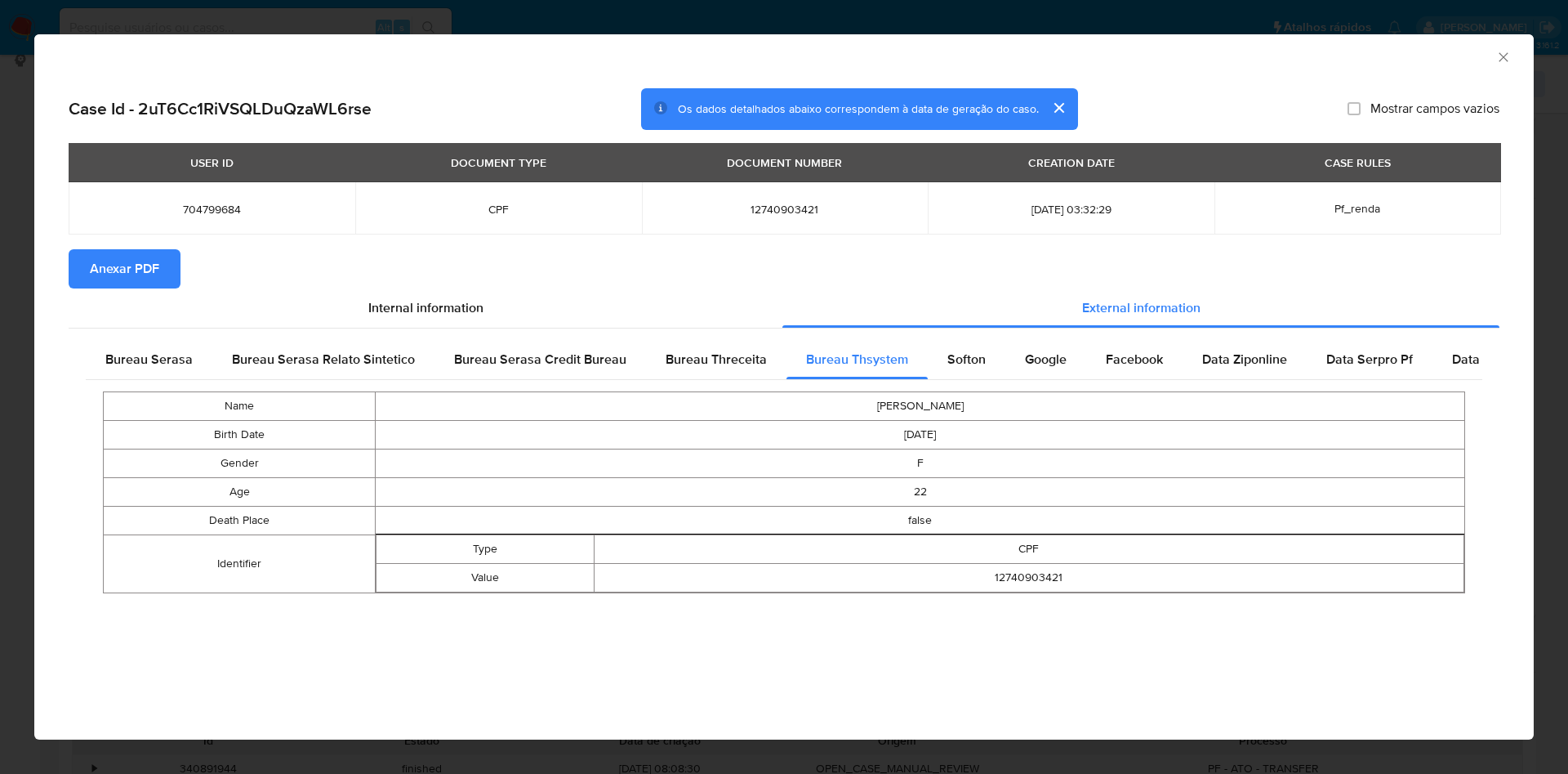
click at [159, 281] on span "Anexar PDF" at bounding box center [124, 268] width 69 height 36
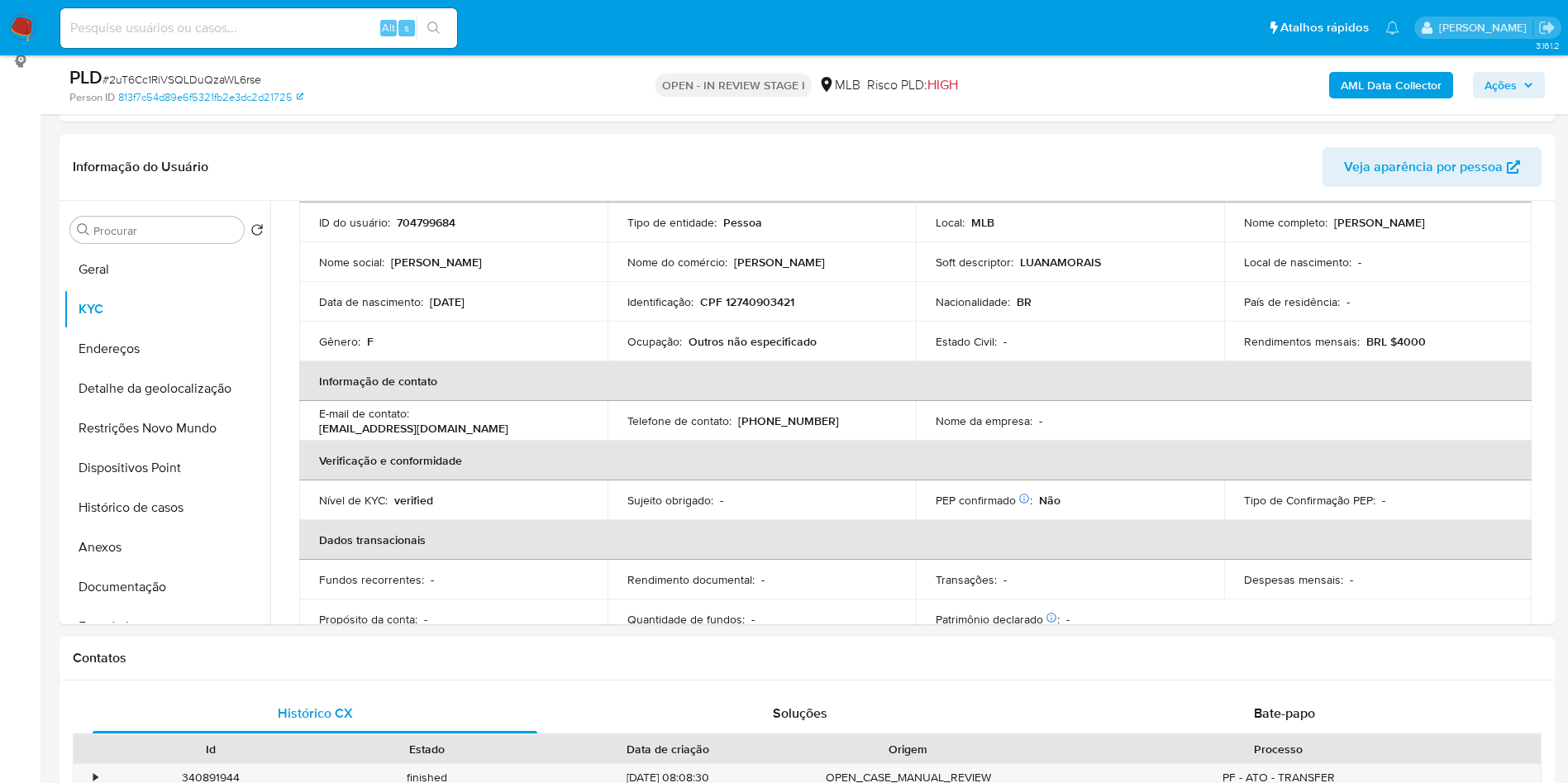
scroll to position [117, 0]
click at [191, 528] on button "Histórico de casos" at bounding box center [161, 507] width 193 height 39
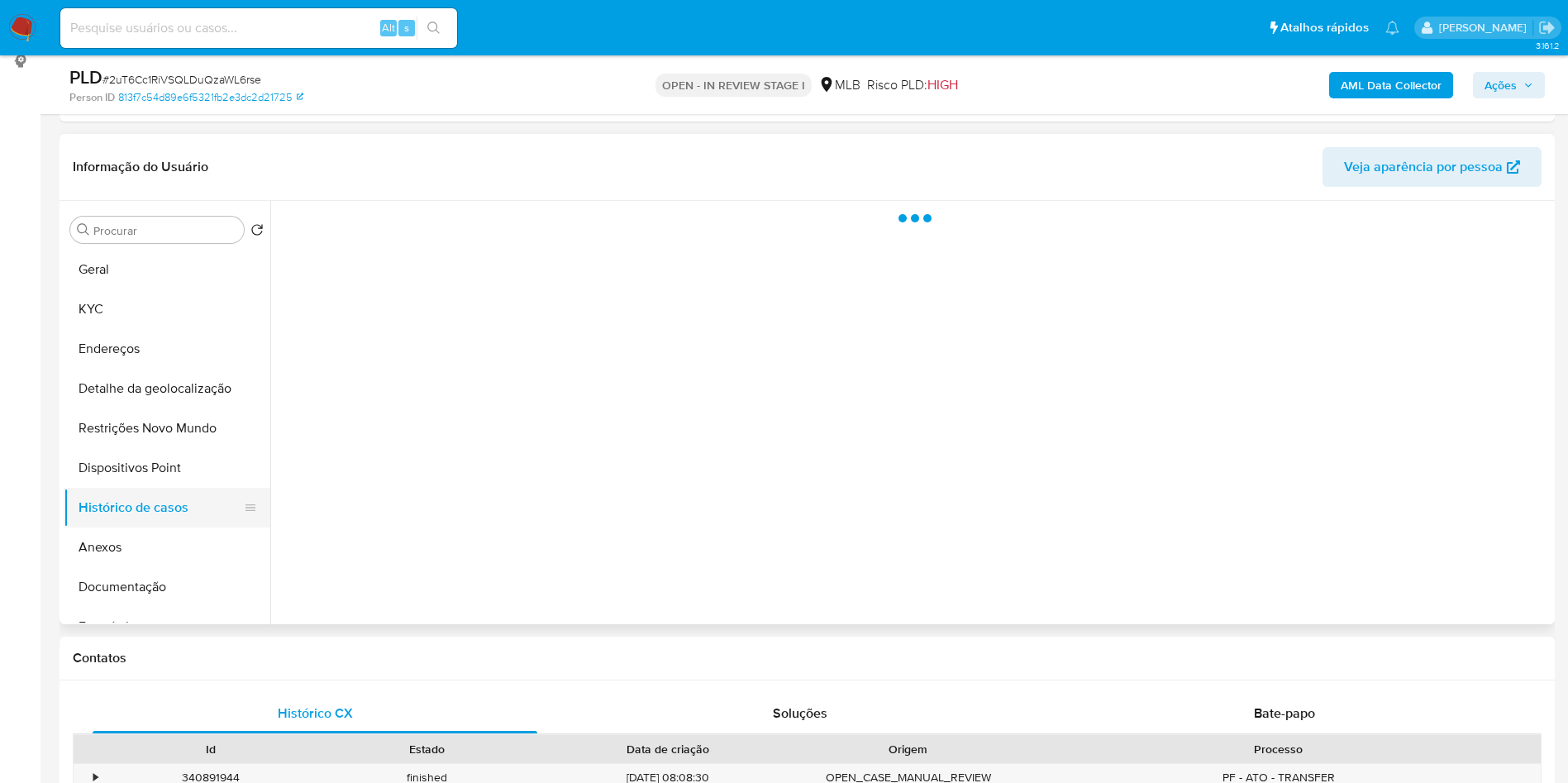
scroll to position [0, 0]
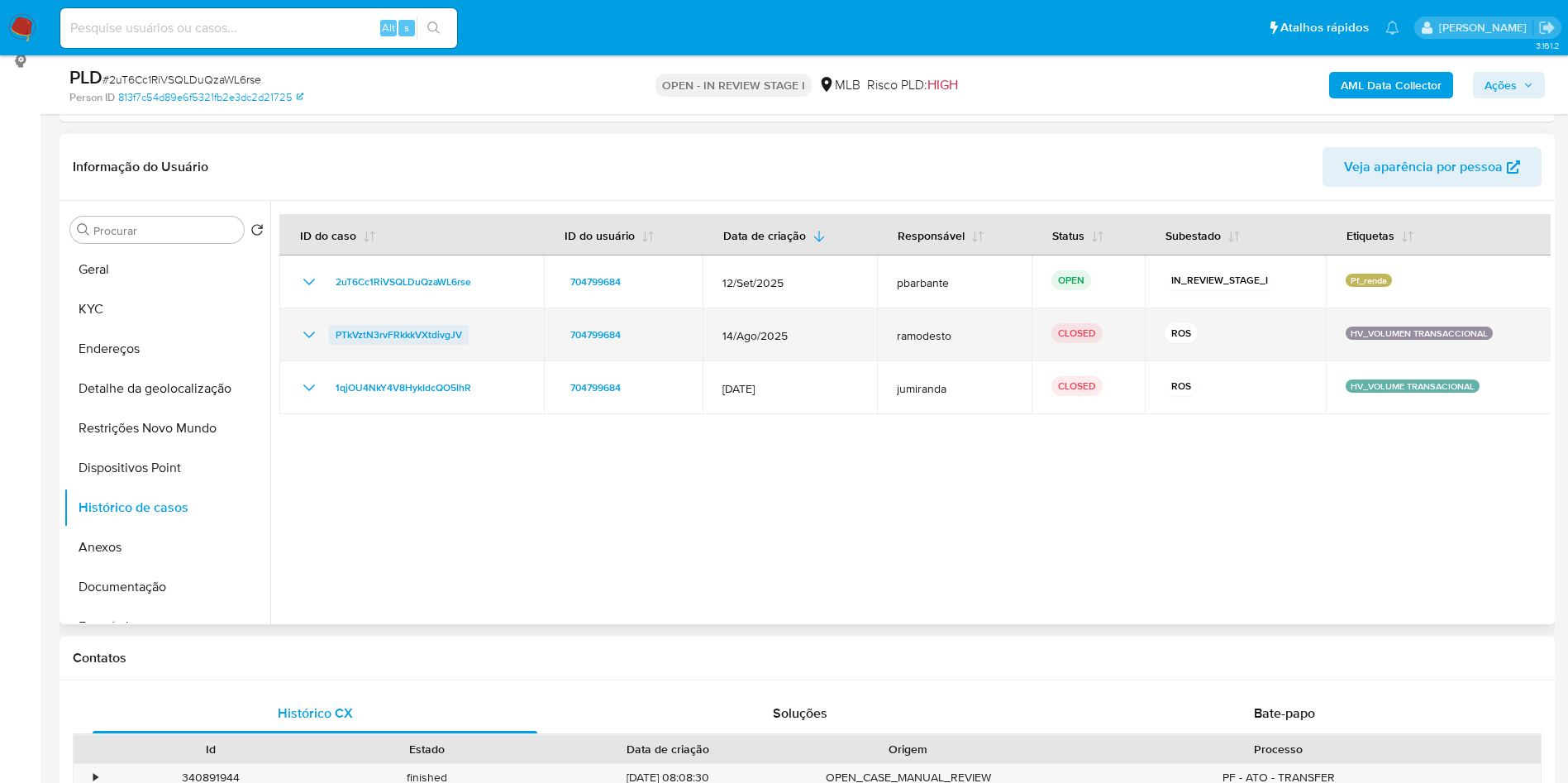
click at [415, 345] on span "PTkVztN3rvFRkkkVXtdivgJV" at bounding box center [399, 335] width 126 height 20
click at [302, 345] on icon "Mostrar/Ocultar" at bounding box center [309, 335] width 20 height 20
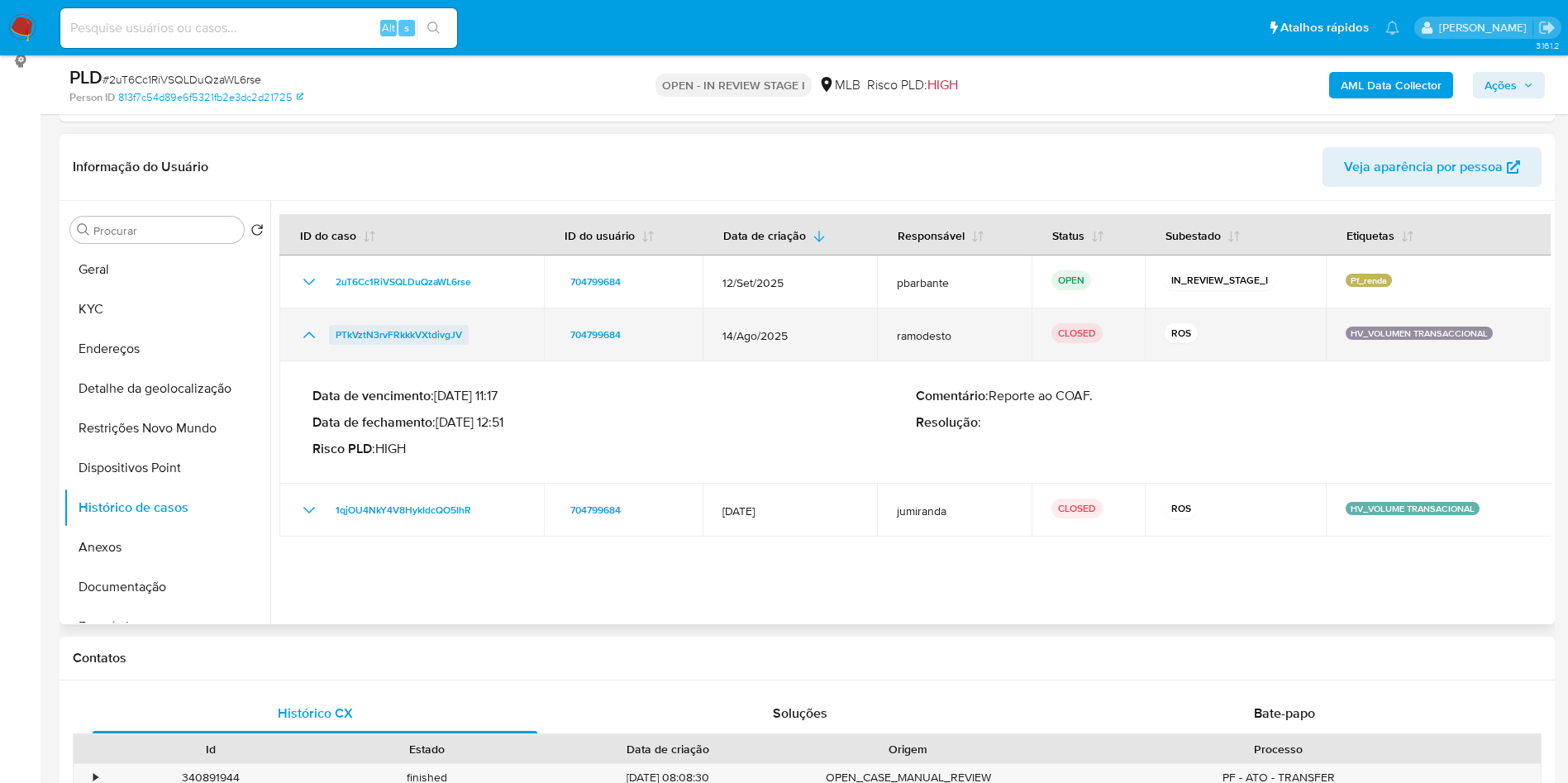
drag, startPoint x: 468, startPoint y: 358, endPoint x: 331, endPoint y: 367, distance: 137.3
click at [331, 345] on div "PTkVztN3rvFRkkkVXtdivgJV" at bounding box center [411, 335] width 225 height 20
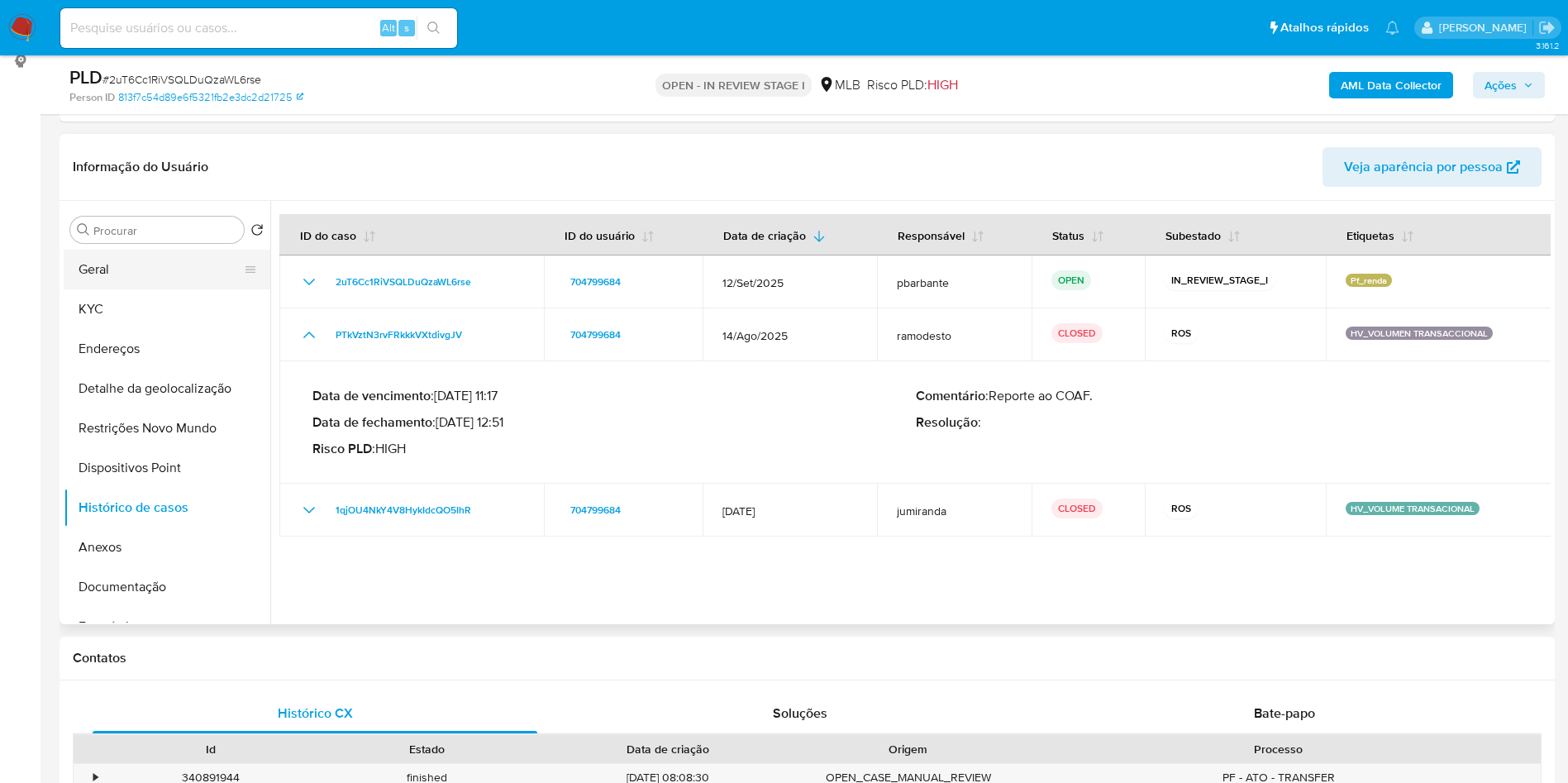
click at [121, 290] on button "Geral" at bounding box center [161, 269] width 193 height 39
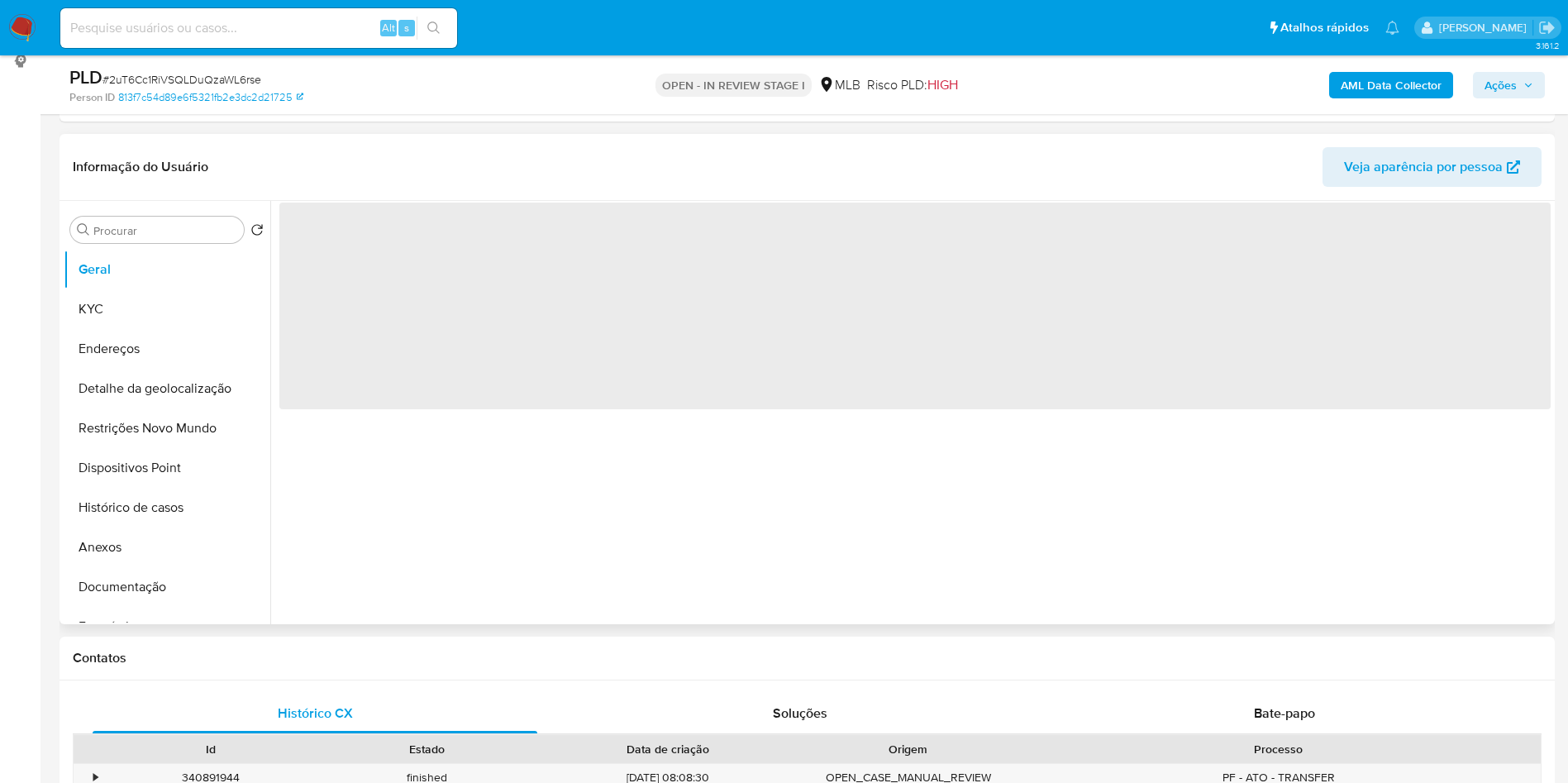
click at [656, 492] on div "‌" at bounding box center [910, 412] width 1280 height 424
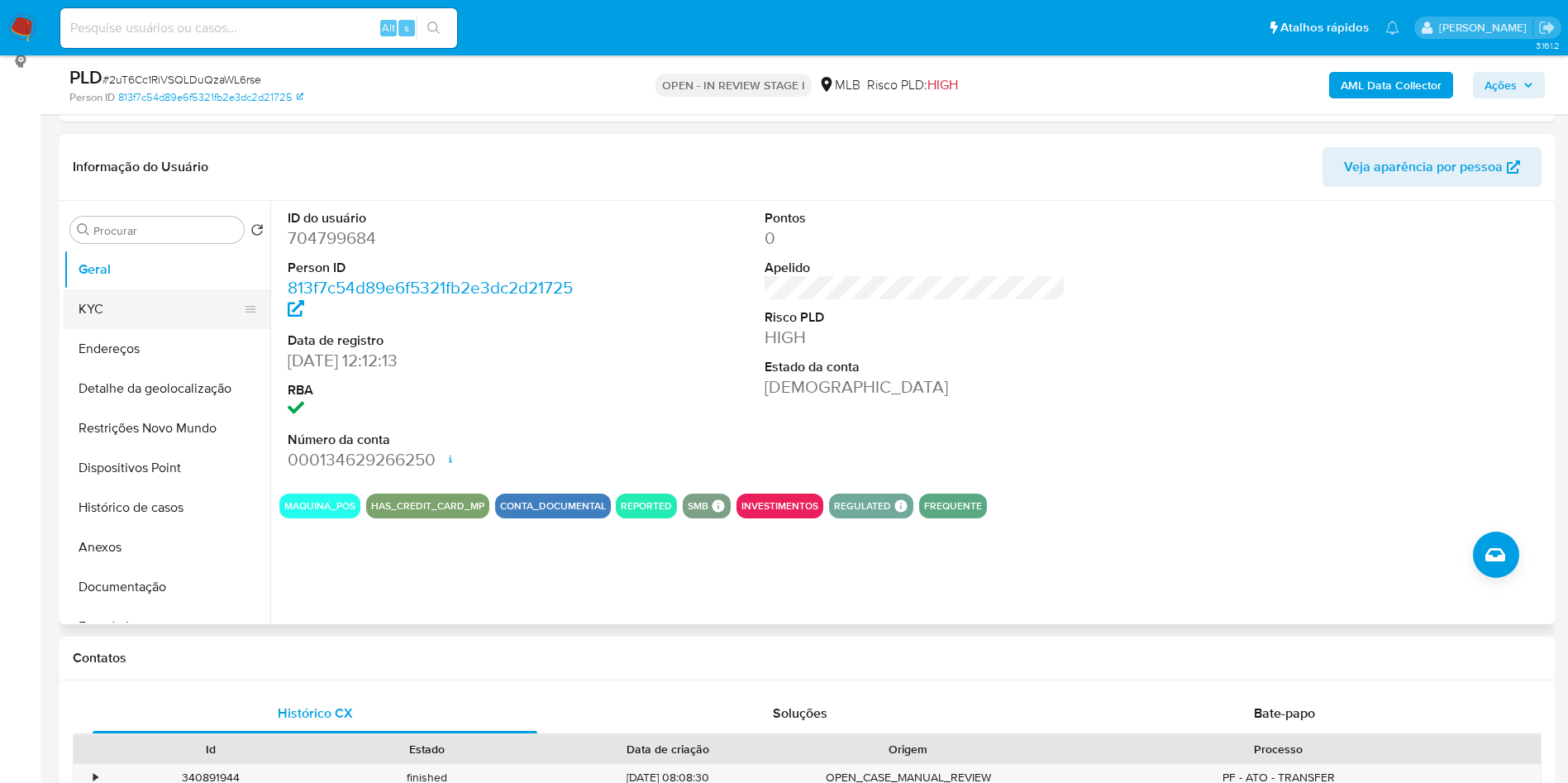
click at [157, 329] on button "KYC" at bounding box center [161, 309] width 193 height 39
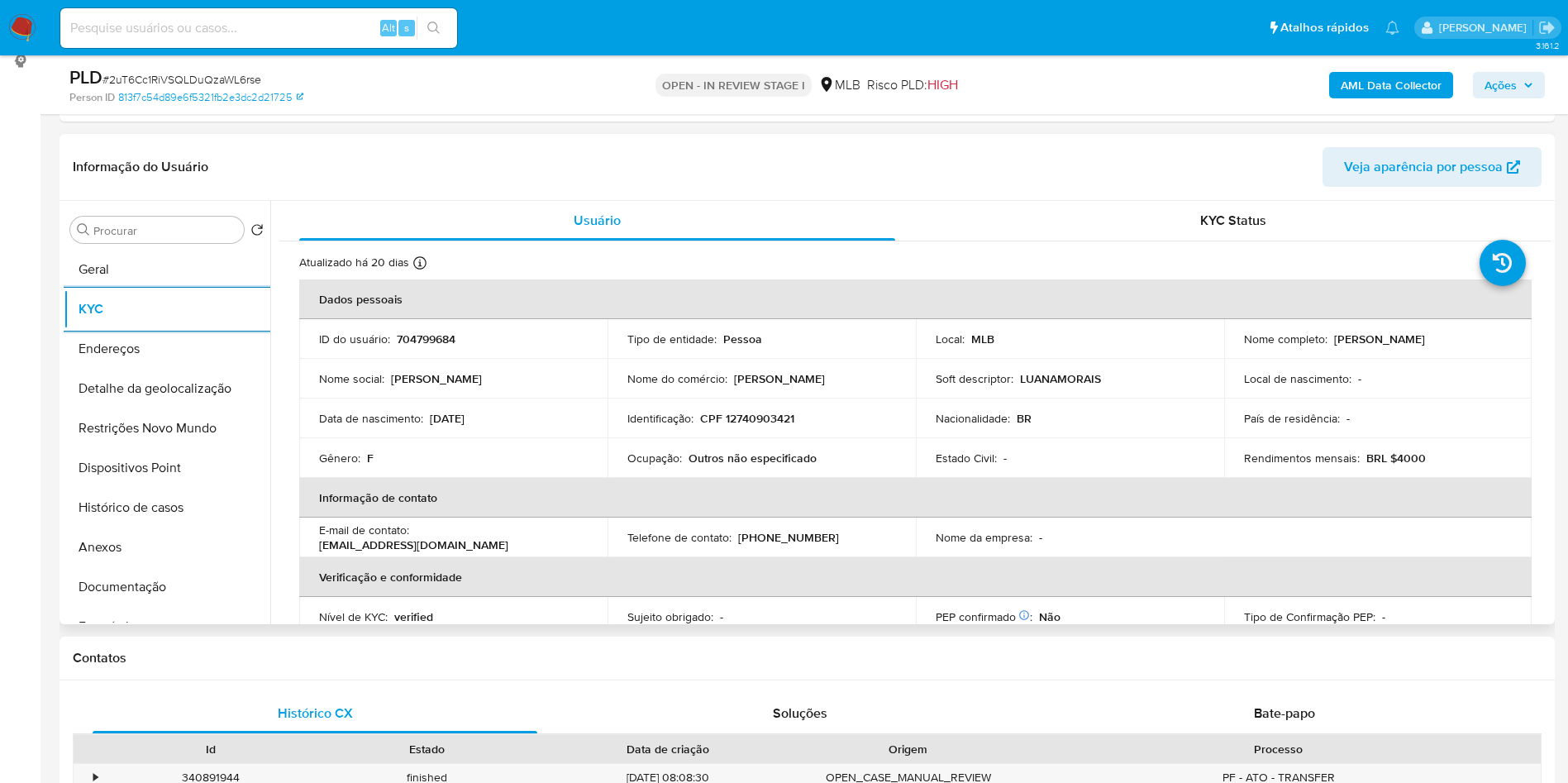
scroll to position [688, 0]
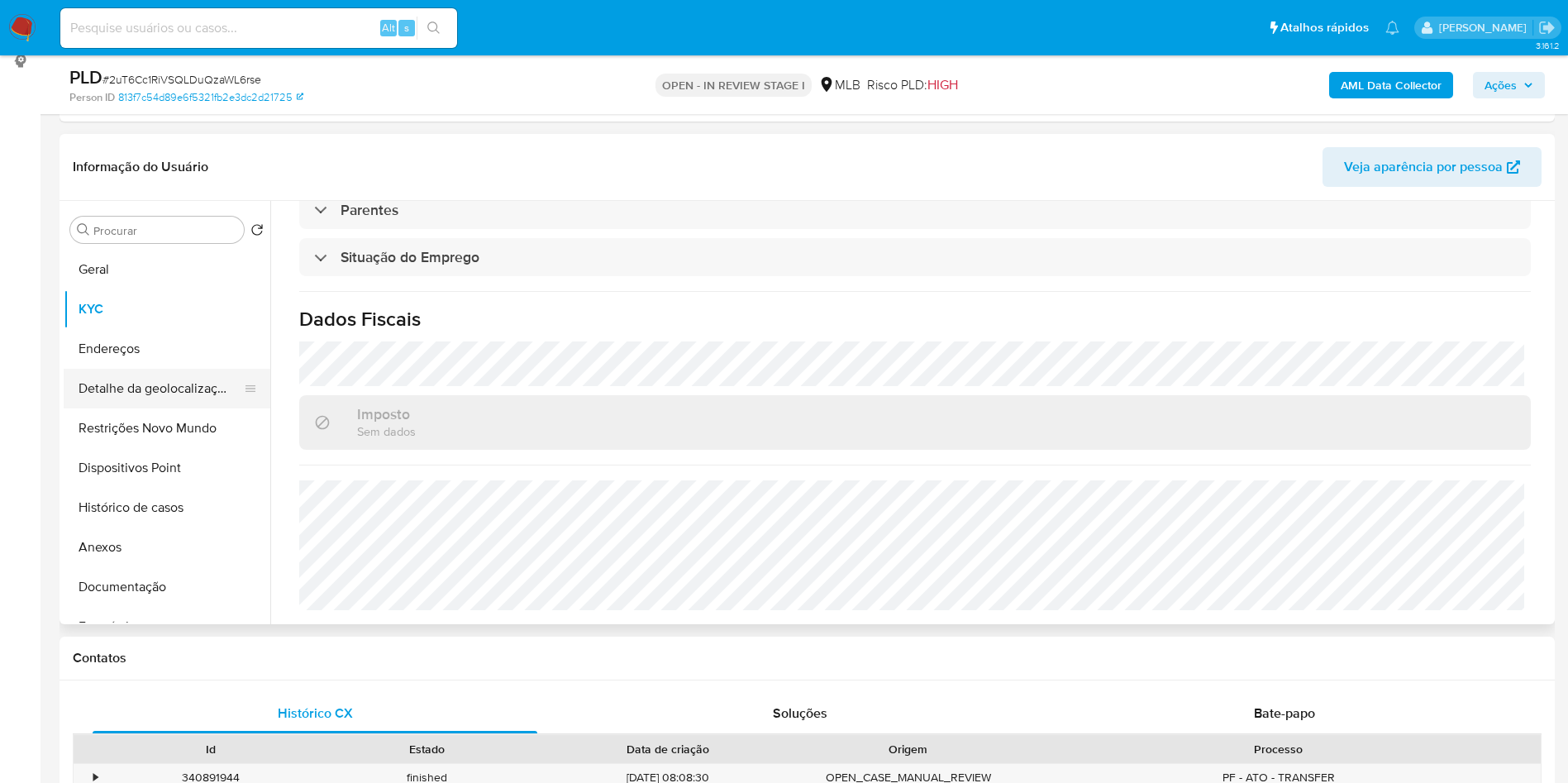
click at [151, 408] on button "Detalhe da geolocalização" at bounding box center [161, 388] width 193 height 39
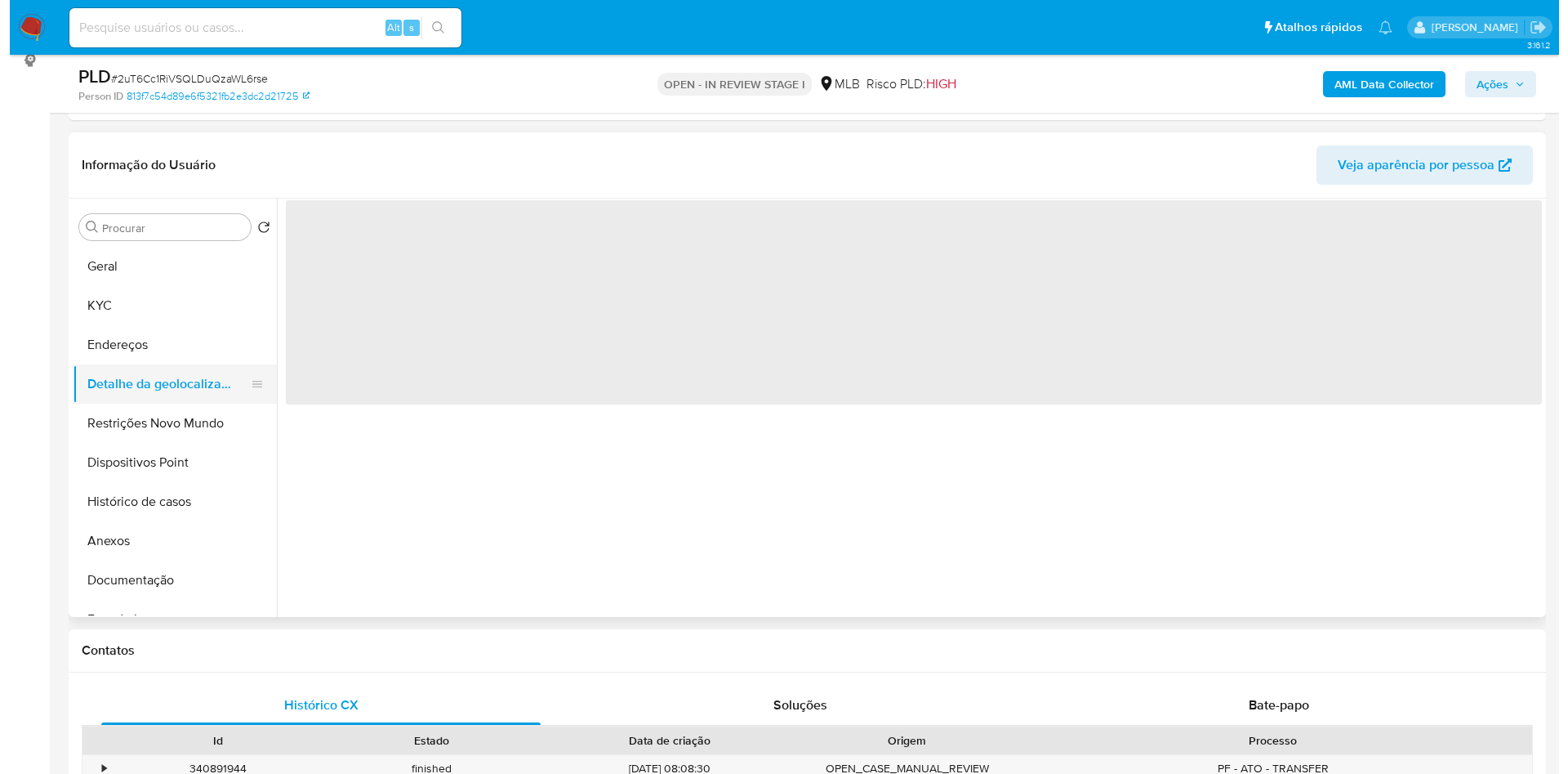
scroll to position [0, 0]
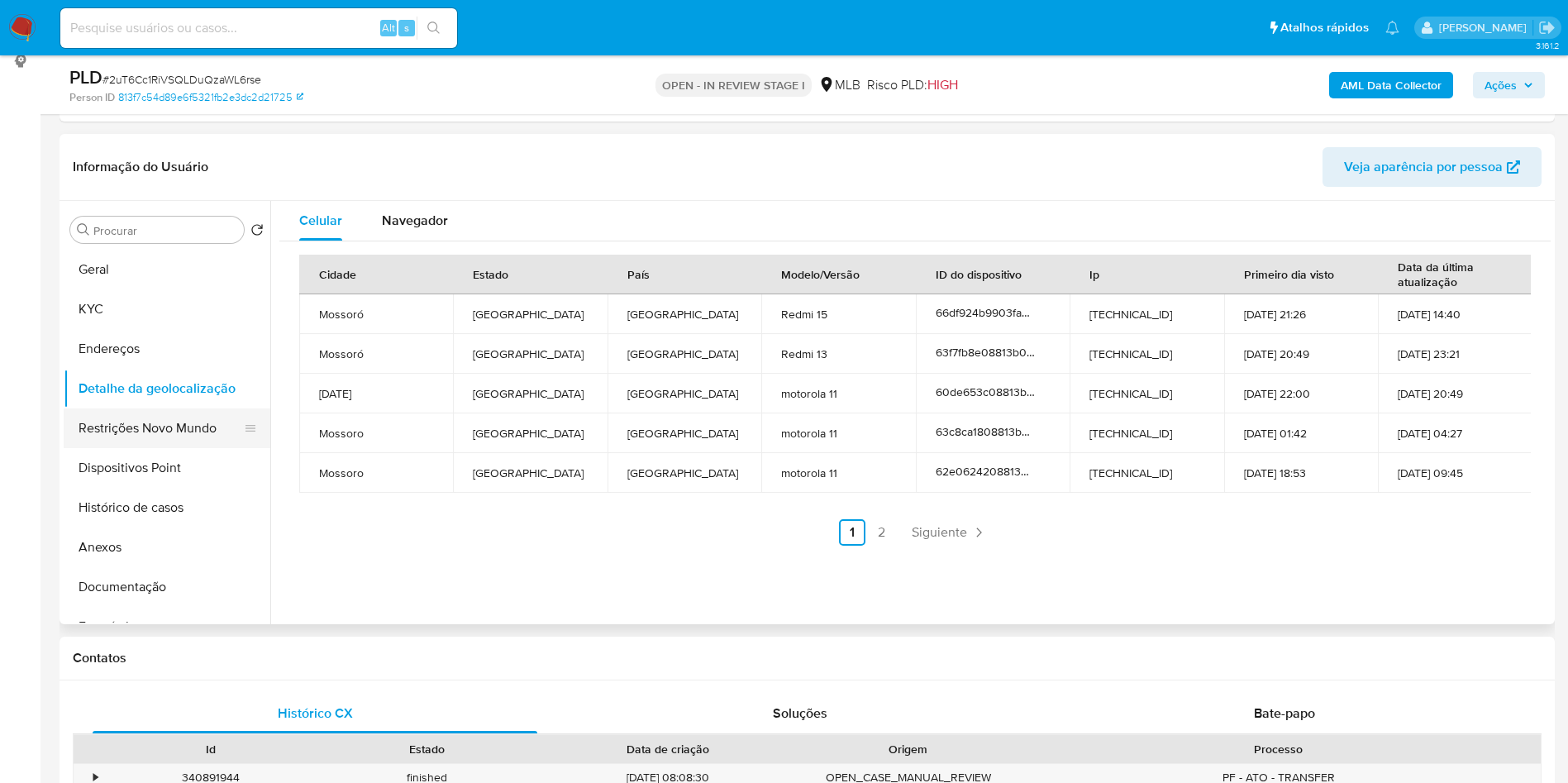
click at [129, 448] on button "Restrições Novo Mundo" at bounding box center [161, 427] width 193 height 39
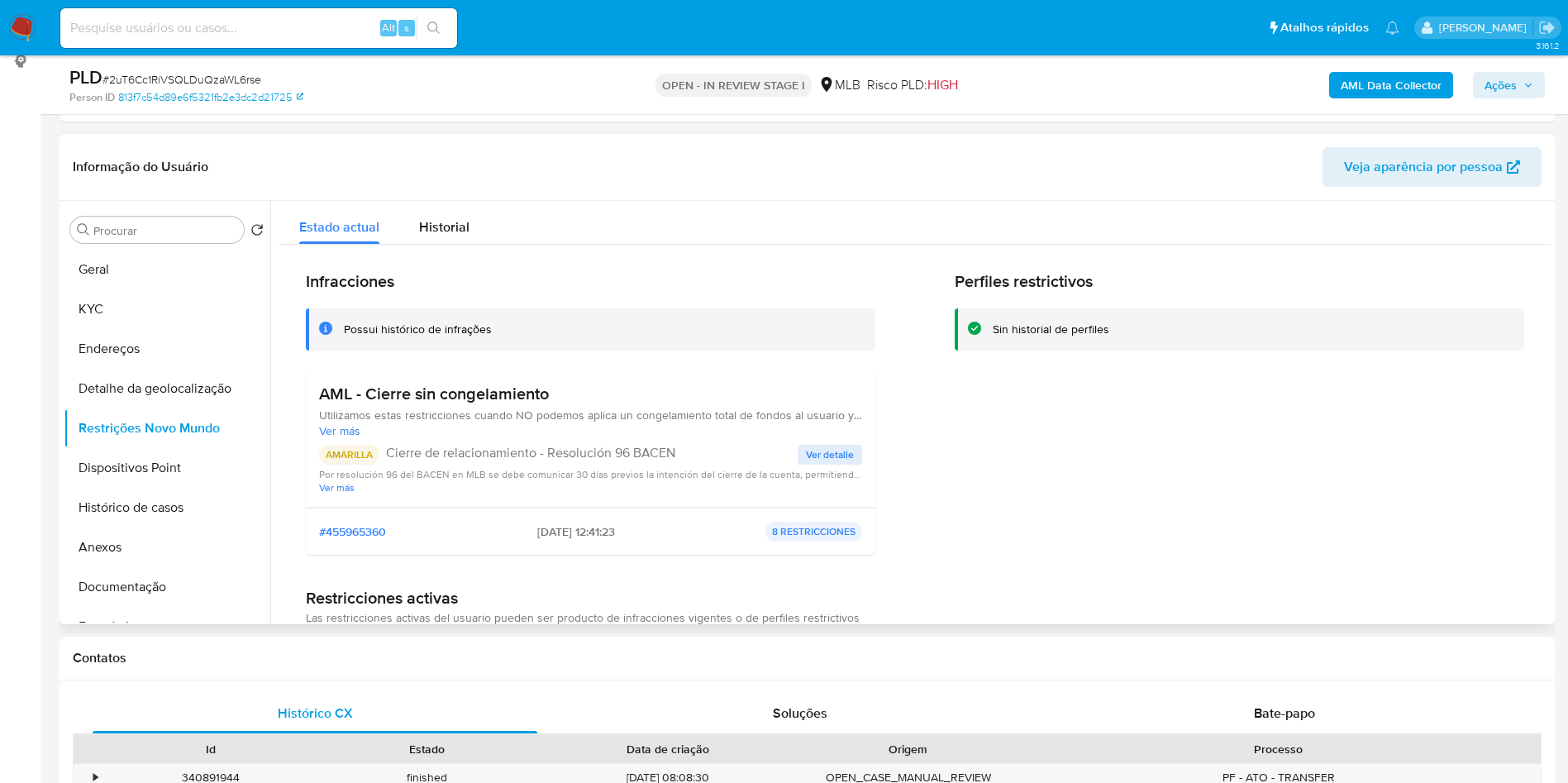
click at [838, 463] on span "Ver detalle" at bounding box center [830, 454] width 48 height 16
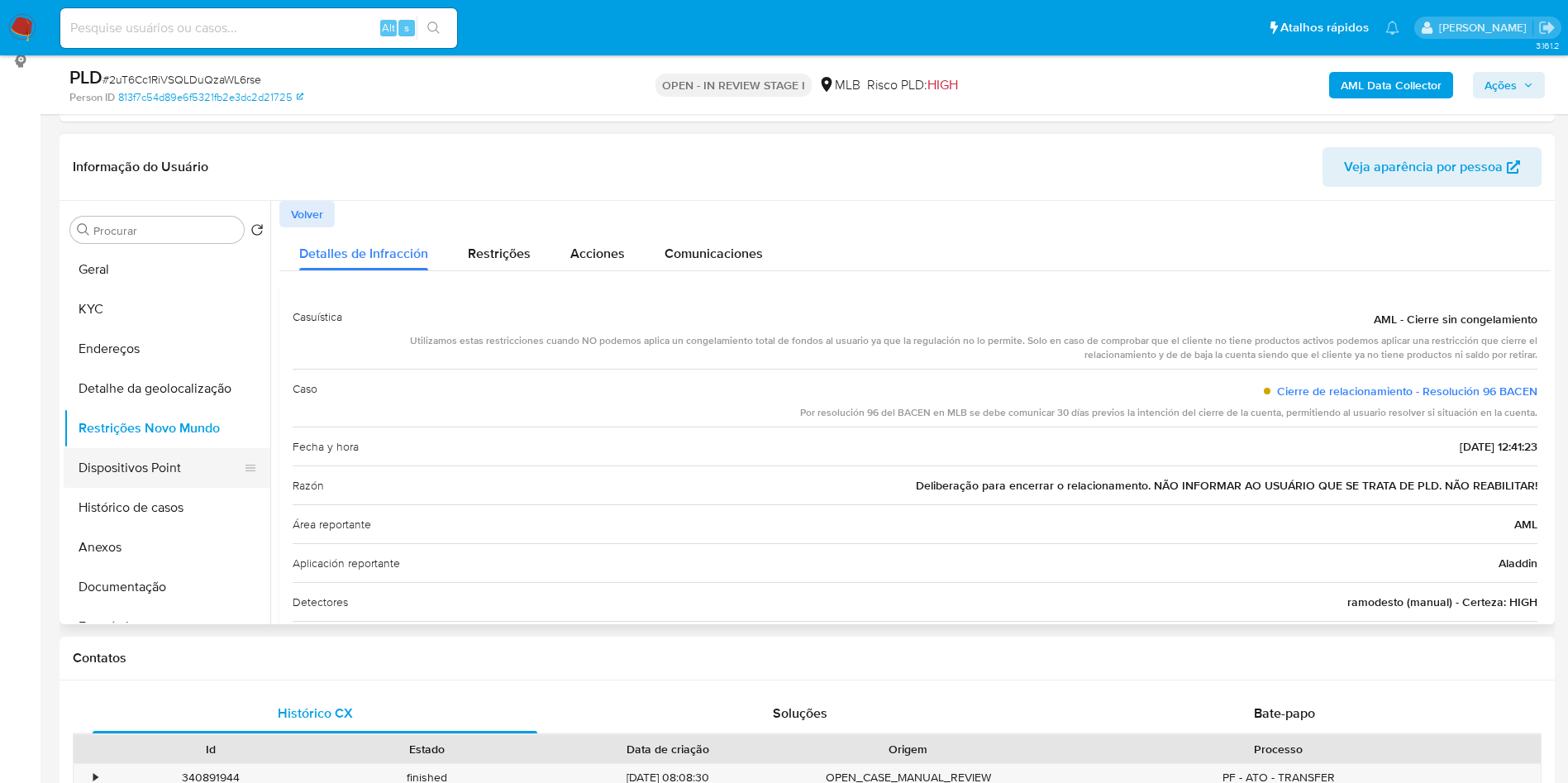
click at [185, 475] on button "Dispositivos Point" at bounding box center [161, 468] width 193 height 39
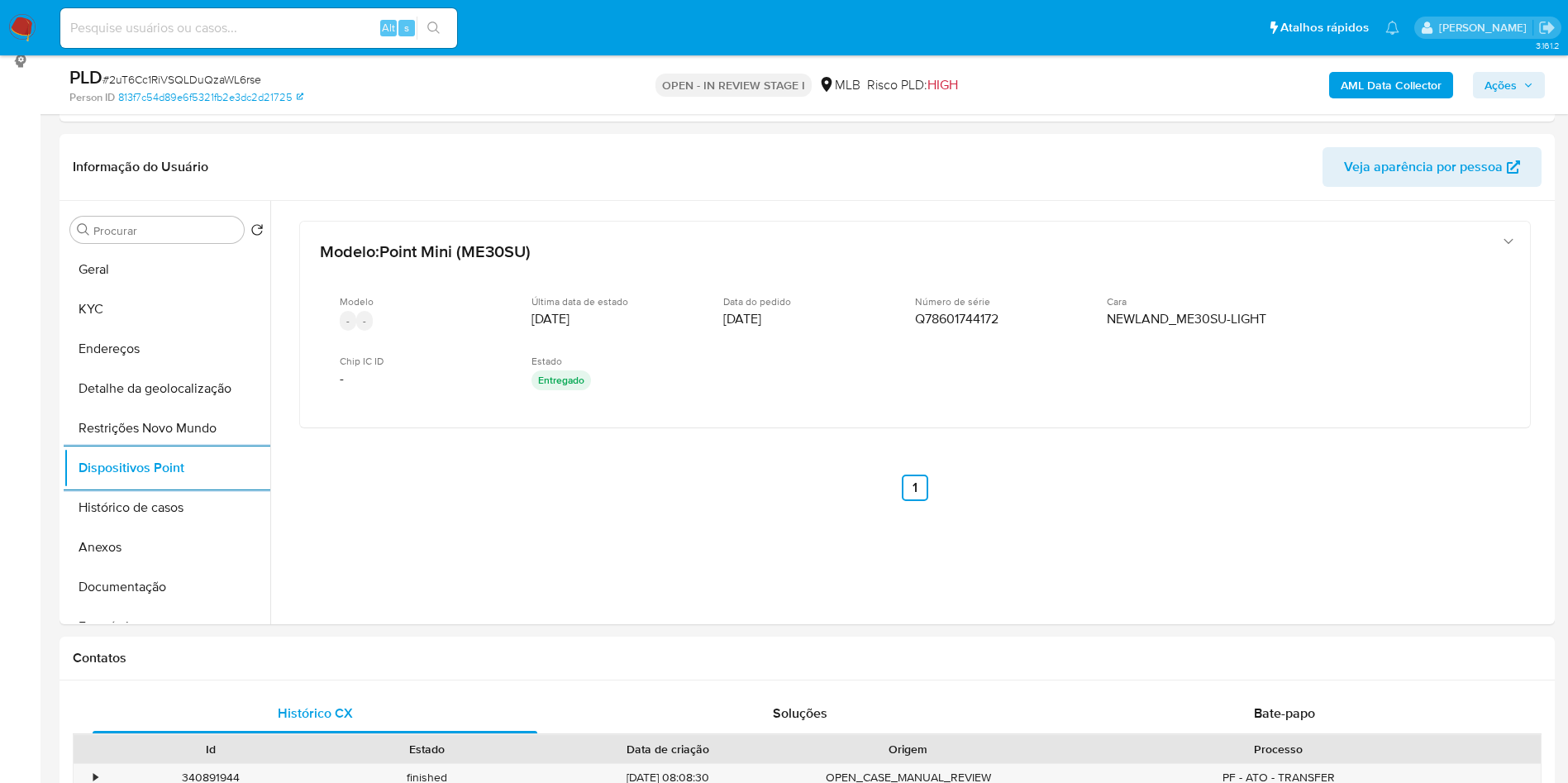
click at [1535, 88] on button "Ações" at bounding box center [1509, 85] width 72 height 27
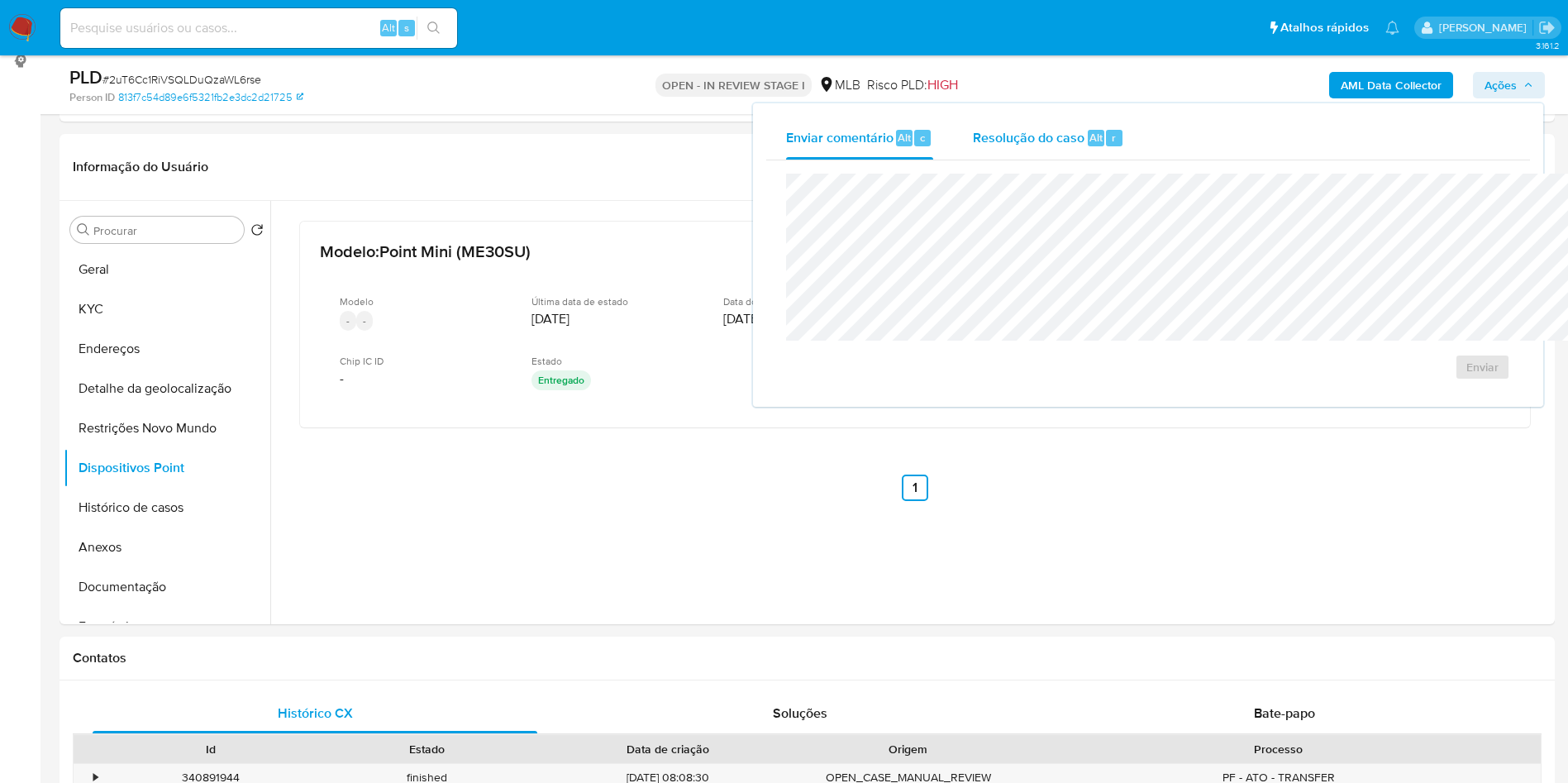
click at [973, 132] on span "Resolução do caso" at bounding box center [1029, 137] width 112 height 19
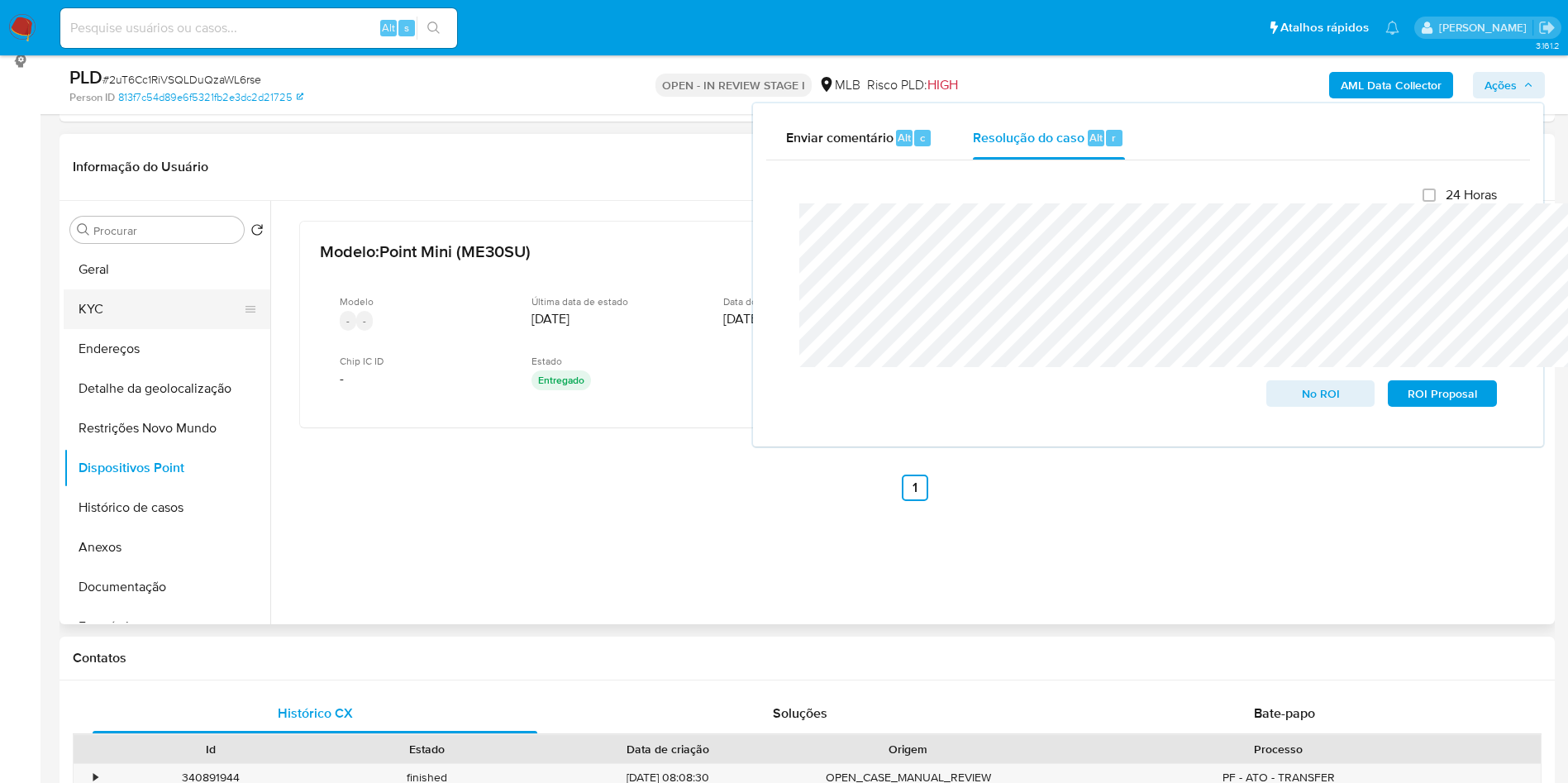
click at [161, 329] on button "KYC" at bounding box center [161, 309] width 193 height 39
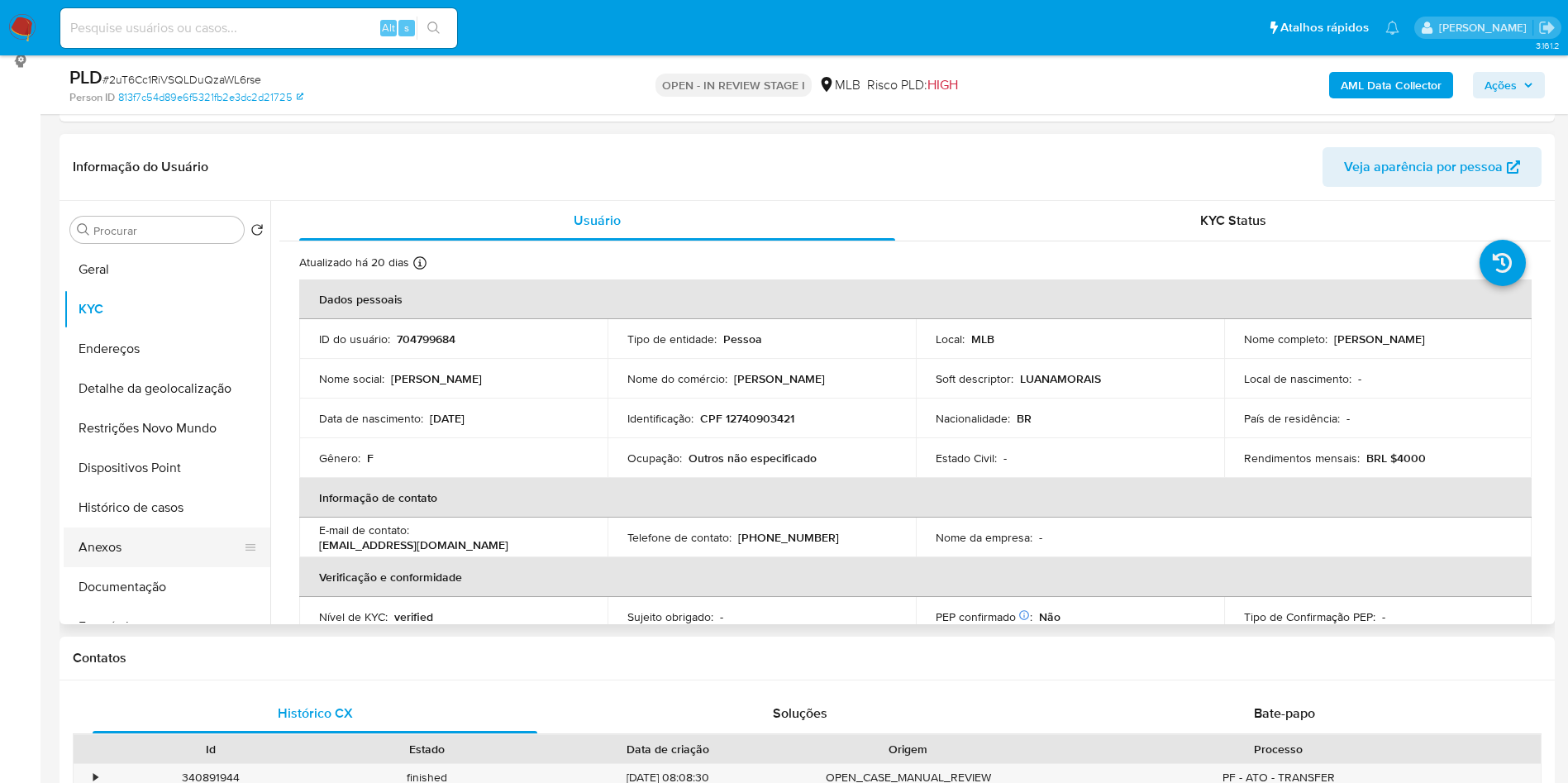
click at [125, 567] on button "Anexos" at bounding box center [161, 547] width 193 height 39
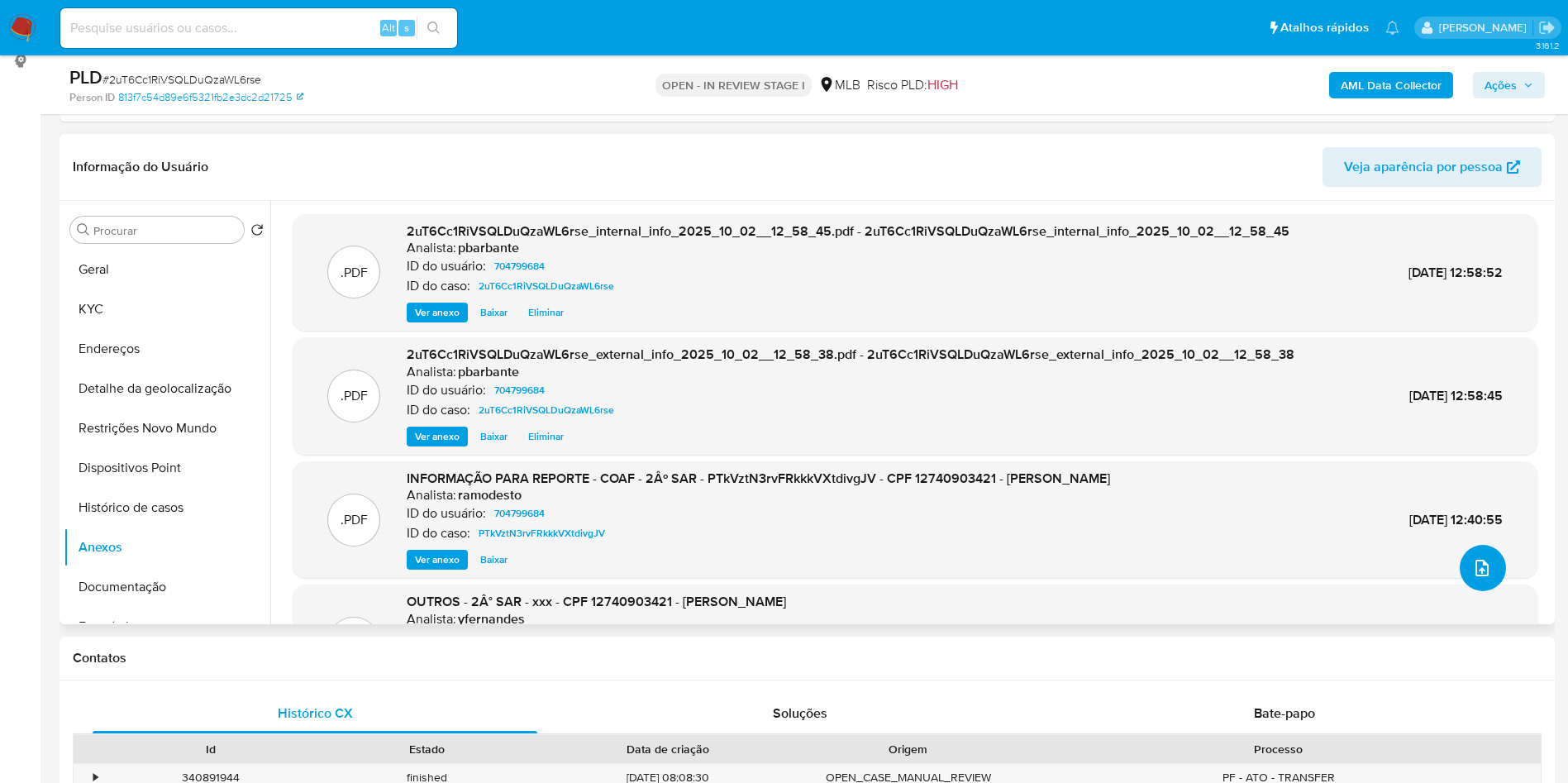
click at [1472, 577] on icon "upload-file" at bounding box center [1482, 568] width 20 height 20
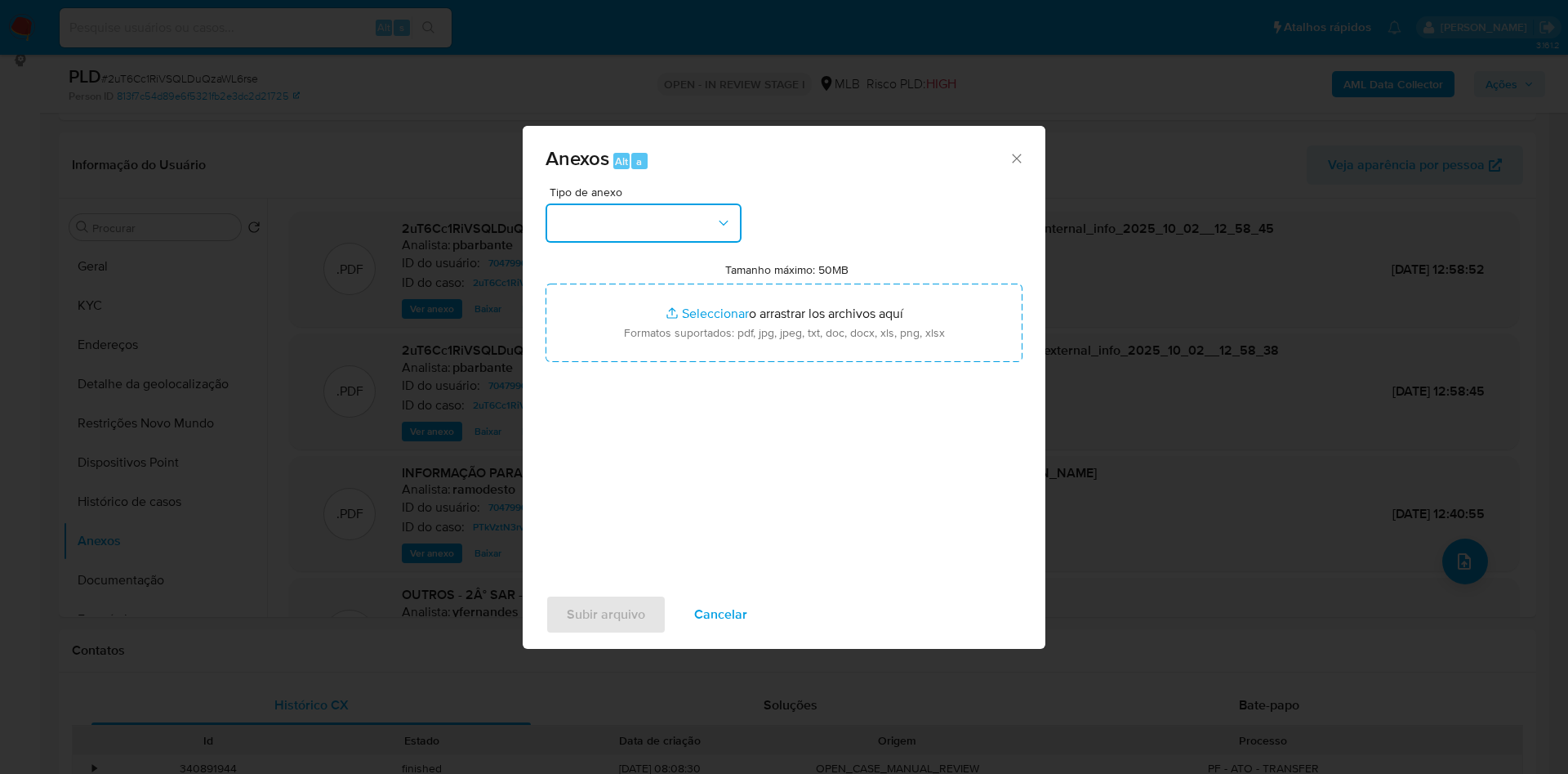
click at [560, 203] on button "button" at bounding box center [642, 222] width 196 height 39
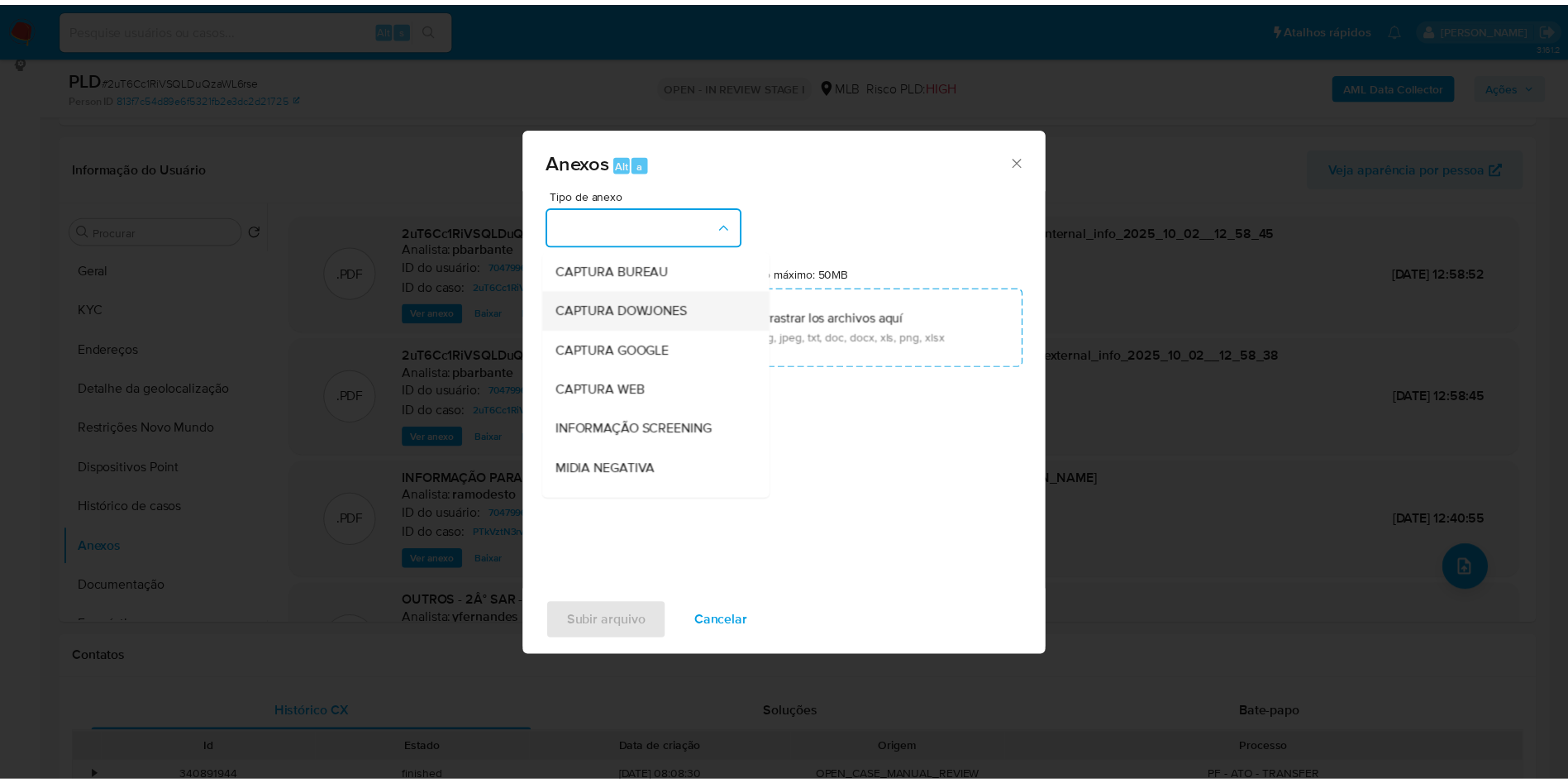
scroll to position [222, 0]
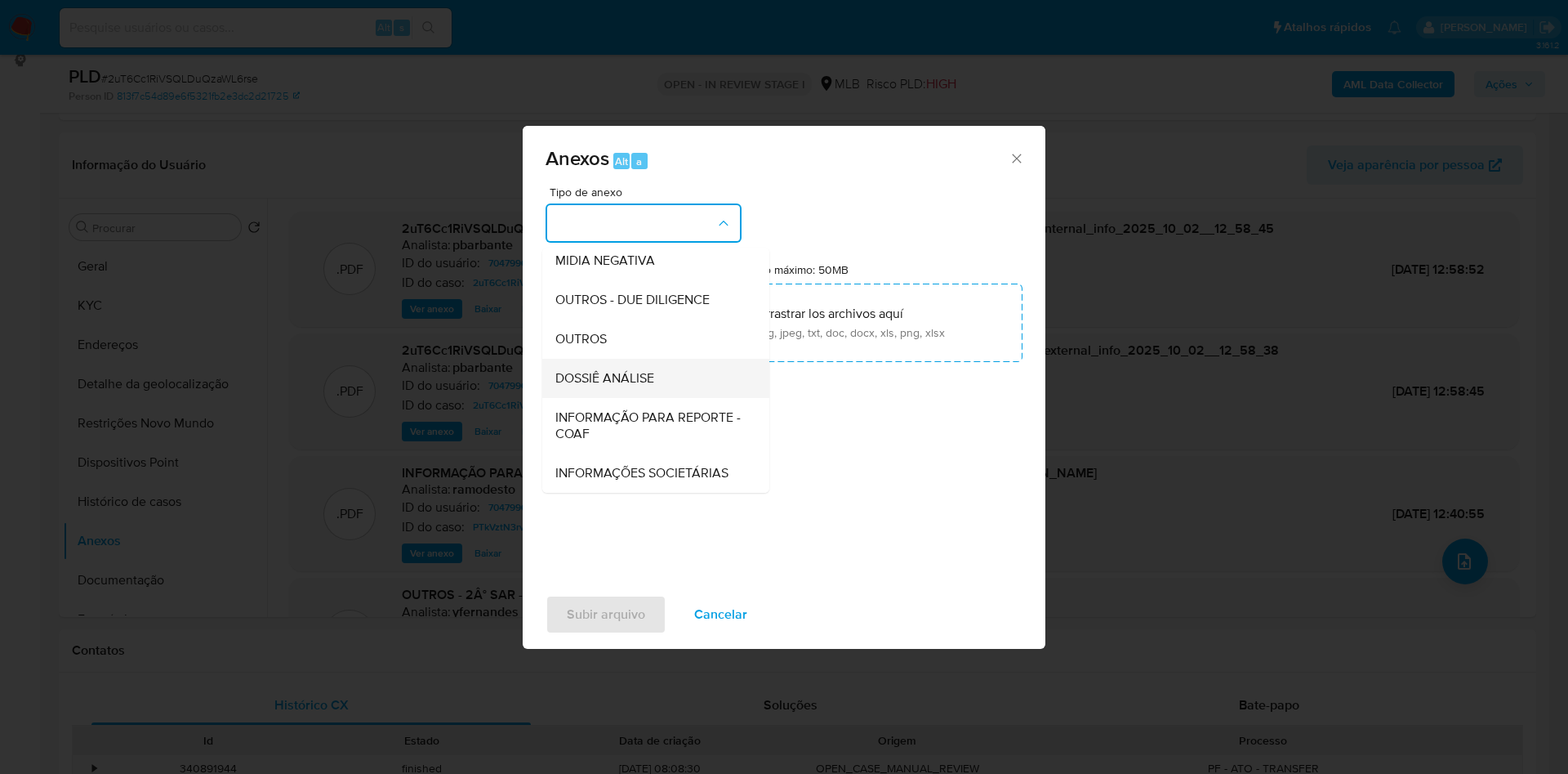
click at [585, 370] on span "DOSSIÊ ANÁLISE" at bounding box center [605, 378] width 99 height 16
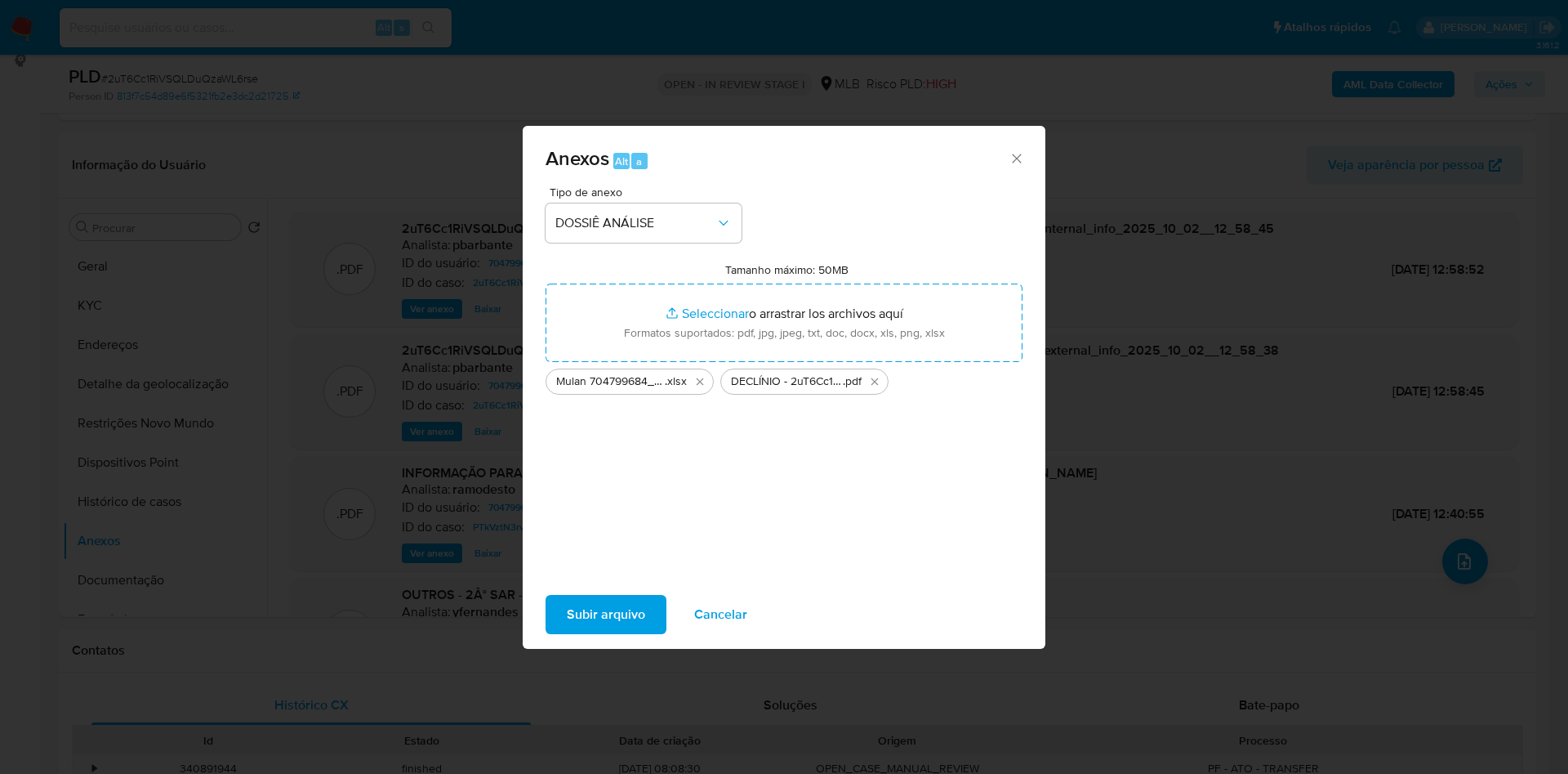
click at [571, 613] on span "Subir arquivo" at bounding box center [605, 614] width 78 height 36
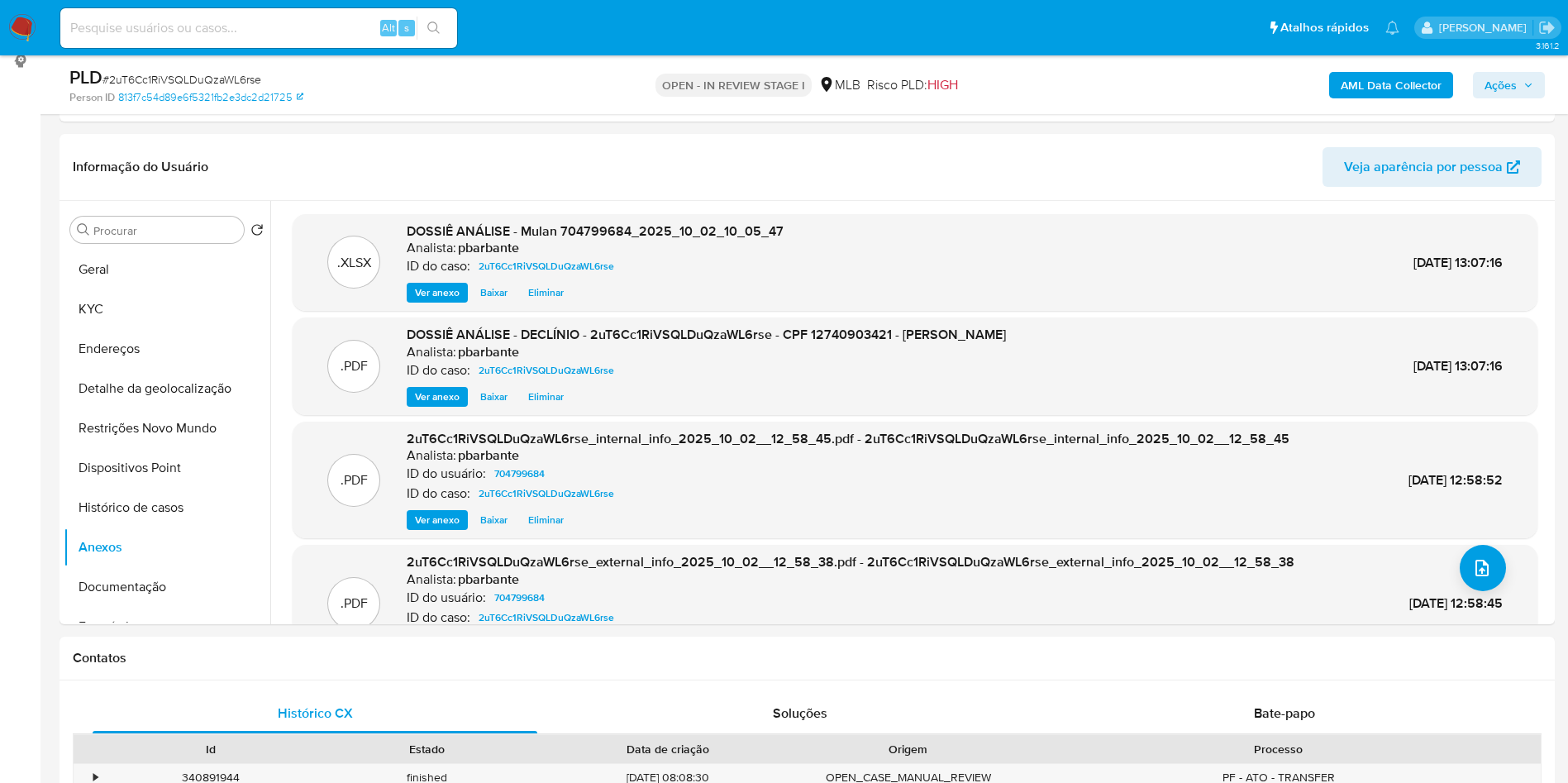
click at [1532, 80] on icon "button" at bounding box center [1528, 85] width 10 height 10
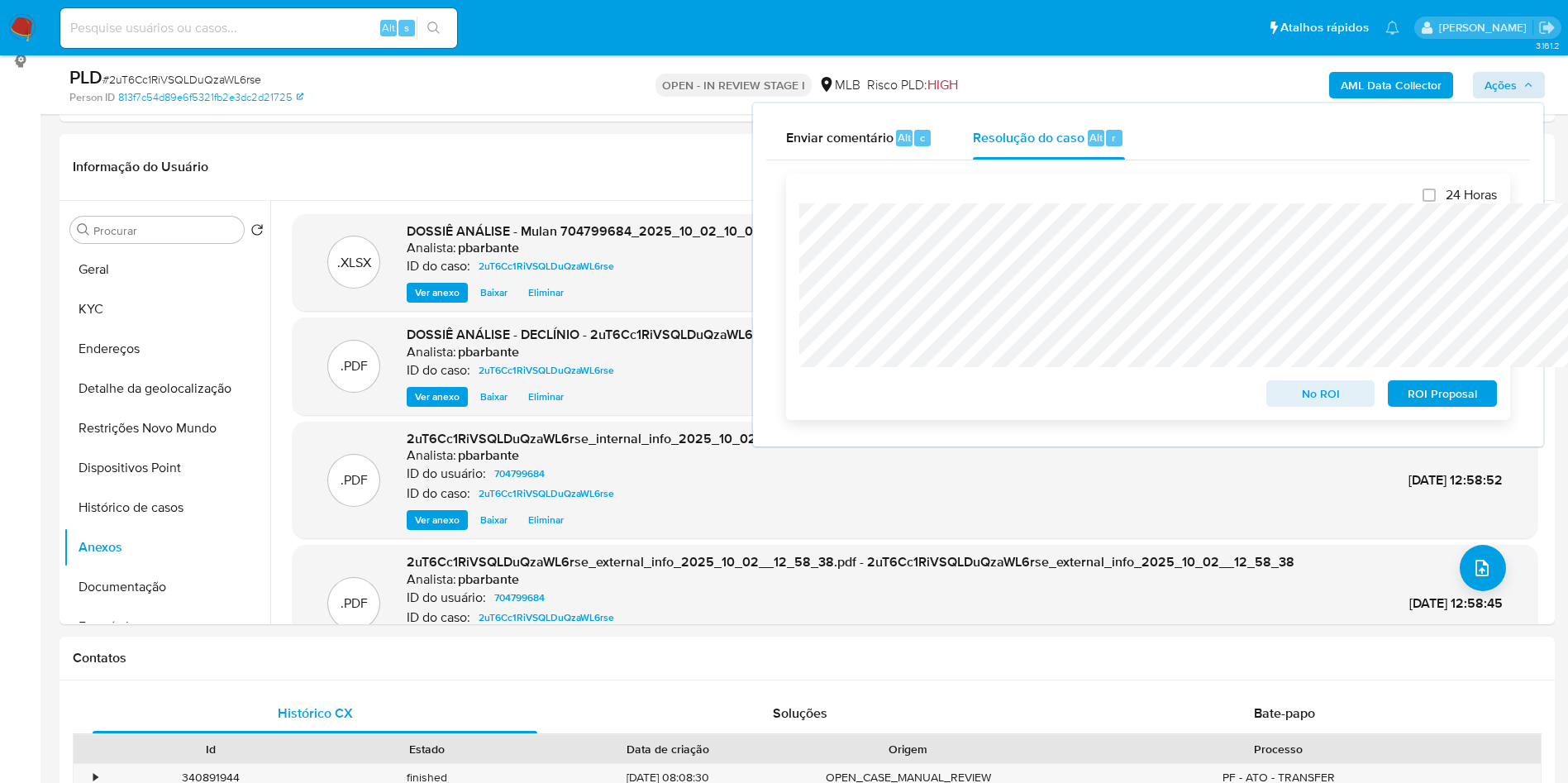
click at [1320, 405] on span "No ROI" at bounding box center [1321, 393] width 86 height 23
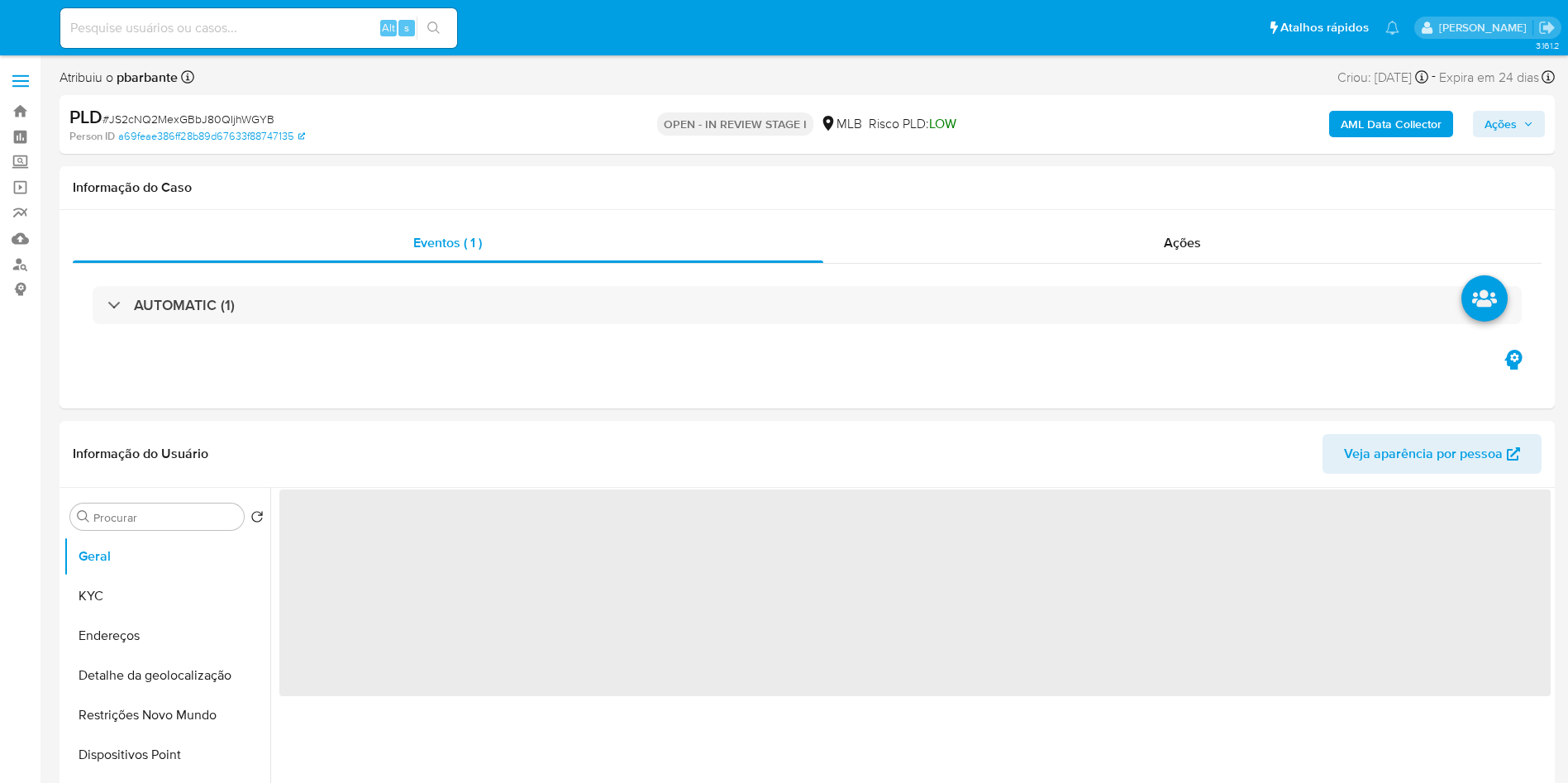
select select "10"
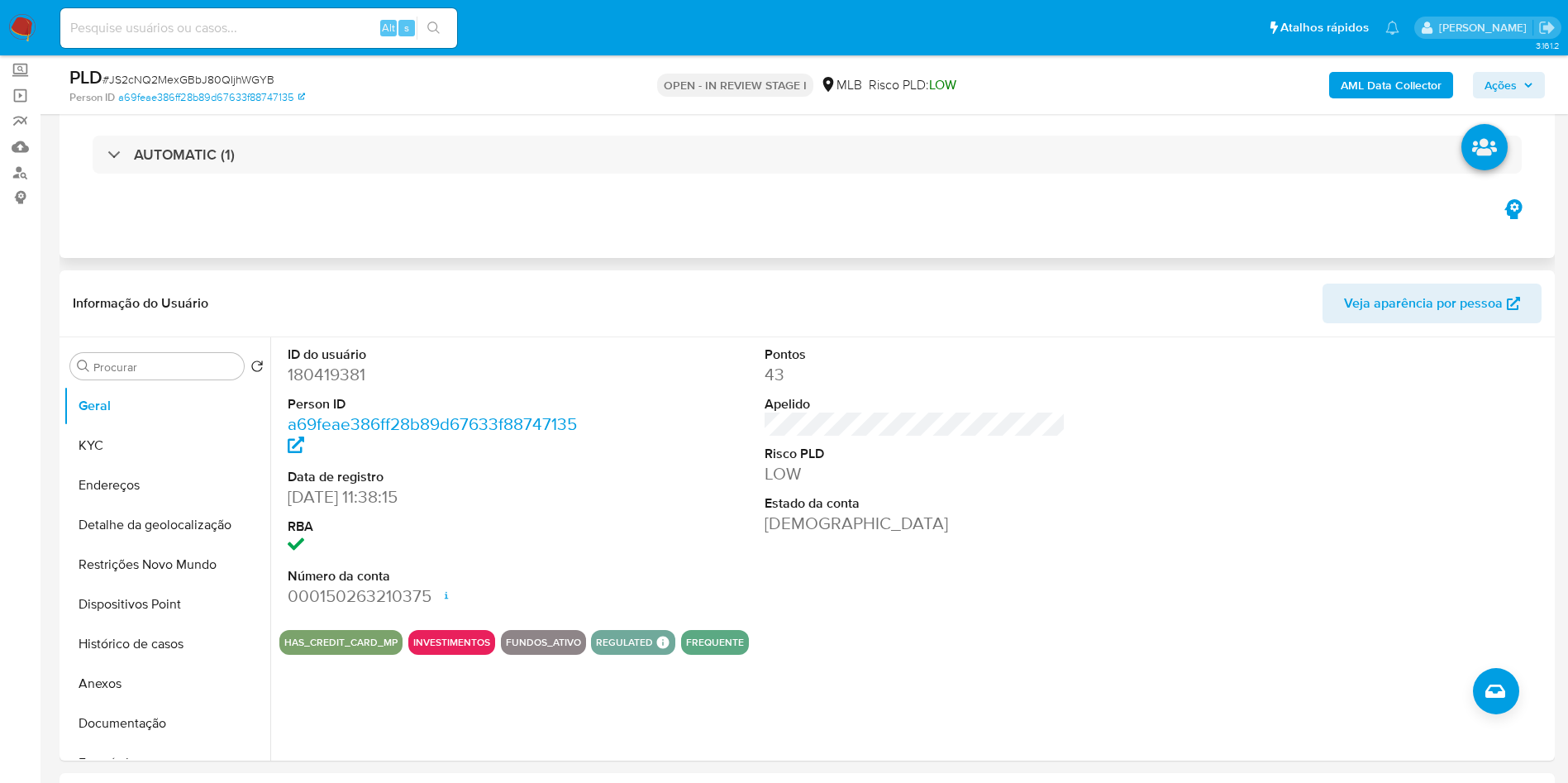
scroll to position [94, 0]
click at [320, 384] on dd "180419381" at bounding box center [439, 373] width 302 height 23
copy dd "180419381"
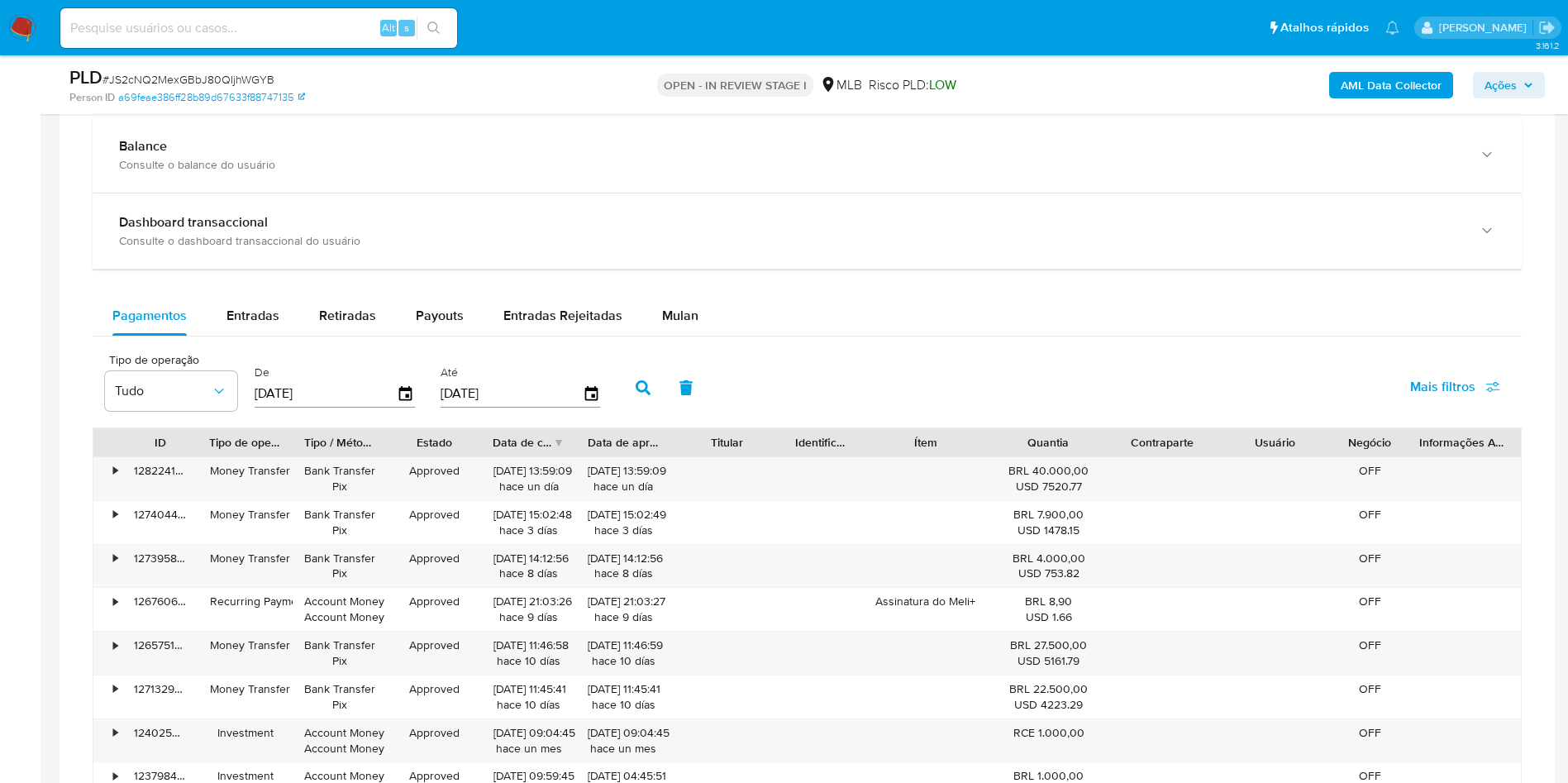
scroll to position [1211, 0]
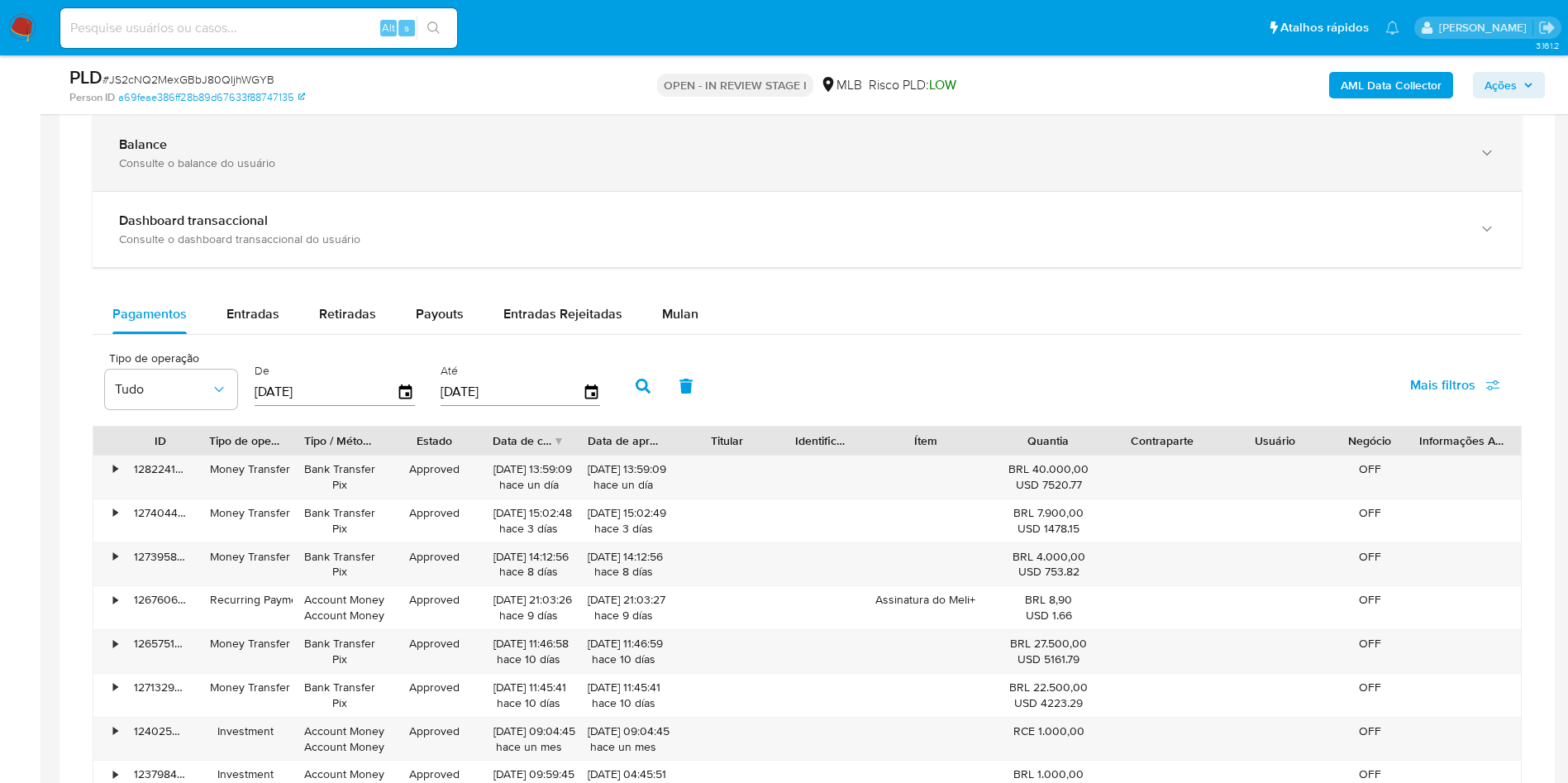
click at [413, 191] on div "Balance Consulte o balance do usuário" at bounding box center [807, 153] width 1429 height 76
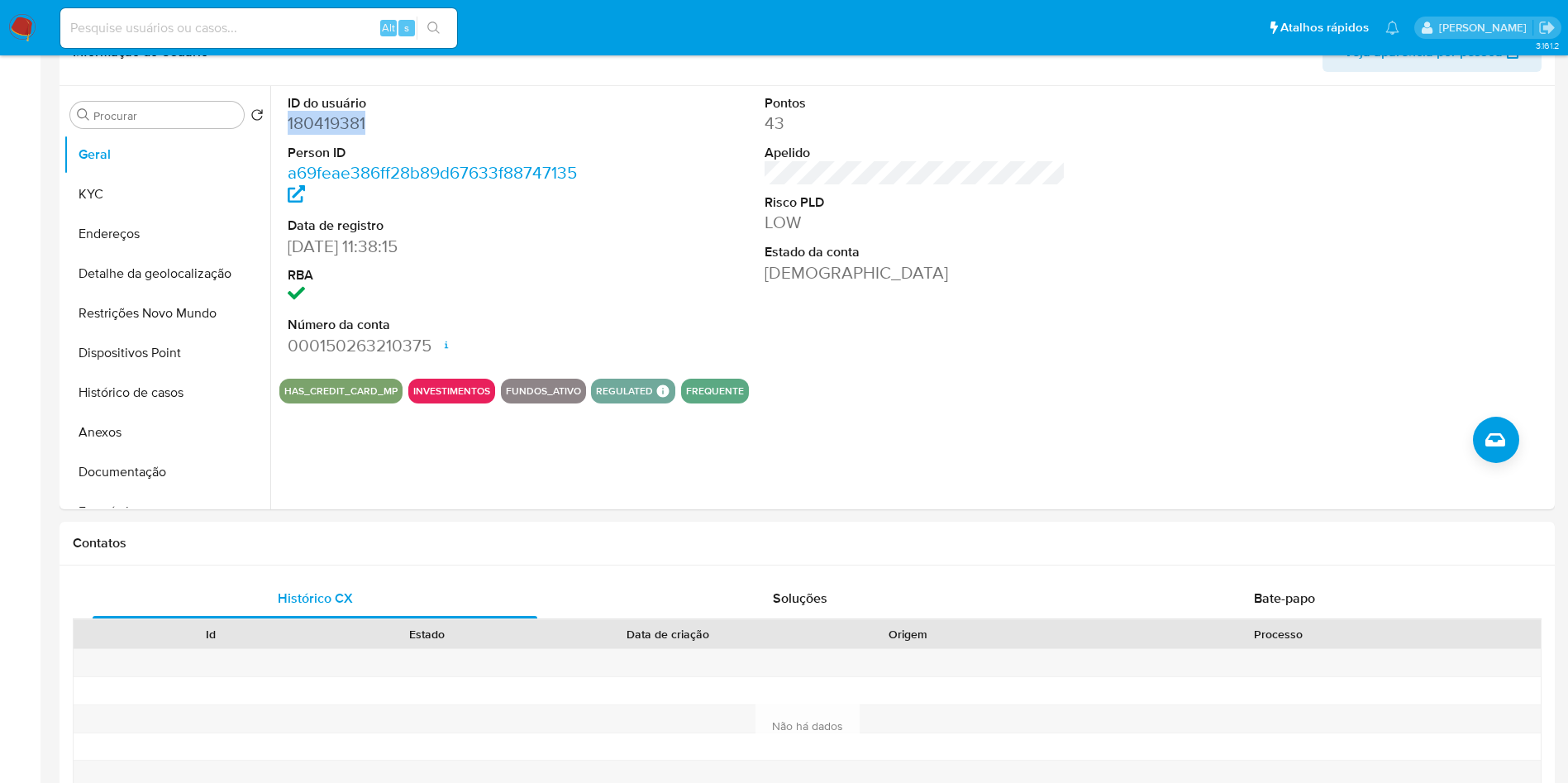
scroll to position [0, 0]
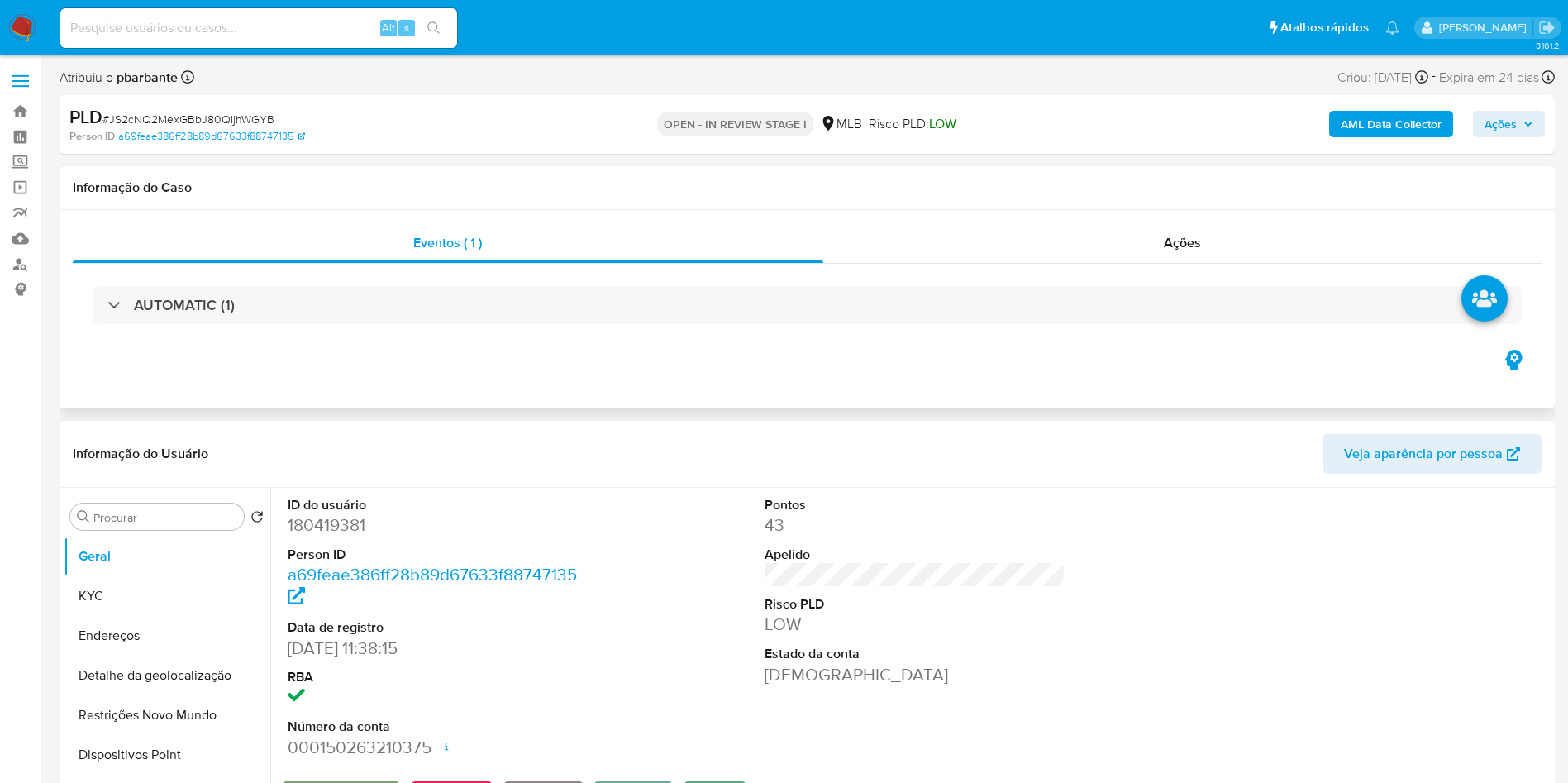
click at [473, 335] on div "AUTOMATIC (1)" at bounding box center [807, 305] width 1469 height 82
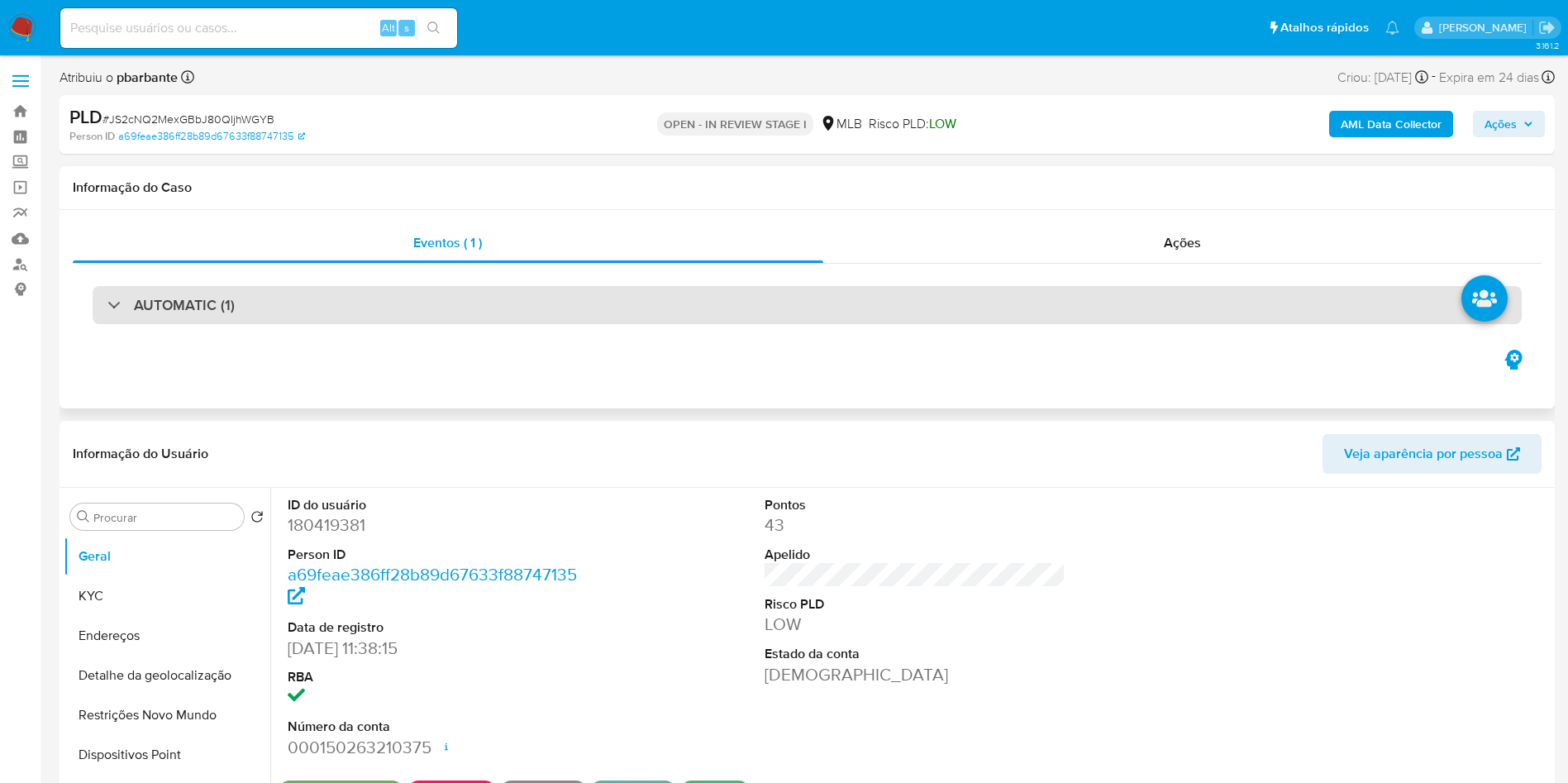
click at [500, 318] on div "AUTOMATIC (1)" at bounding box center [807, 305] width 1429 height 38
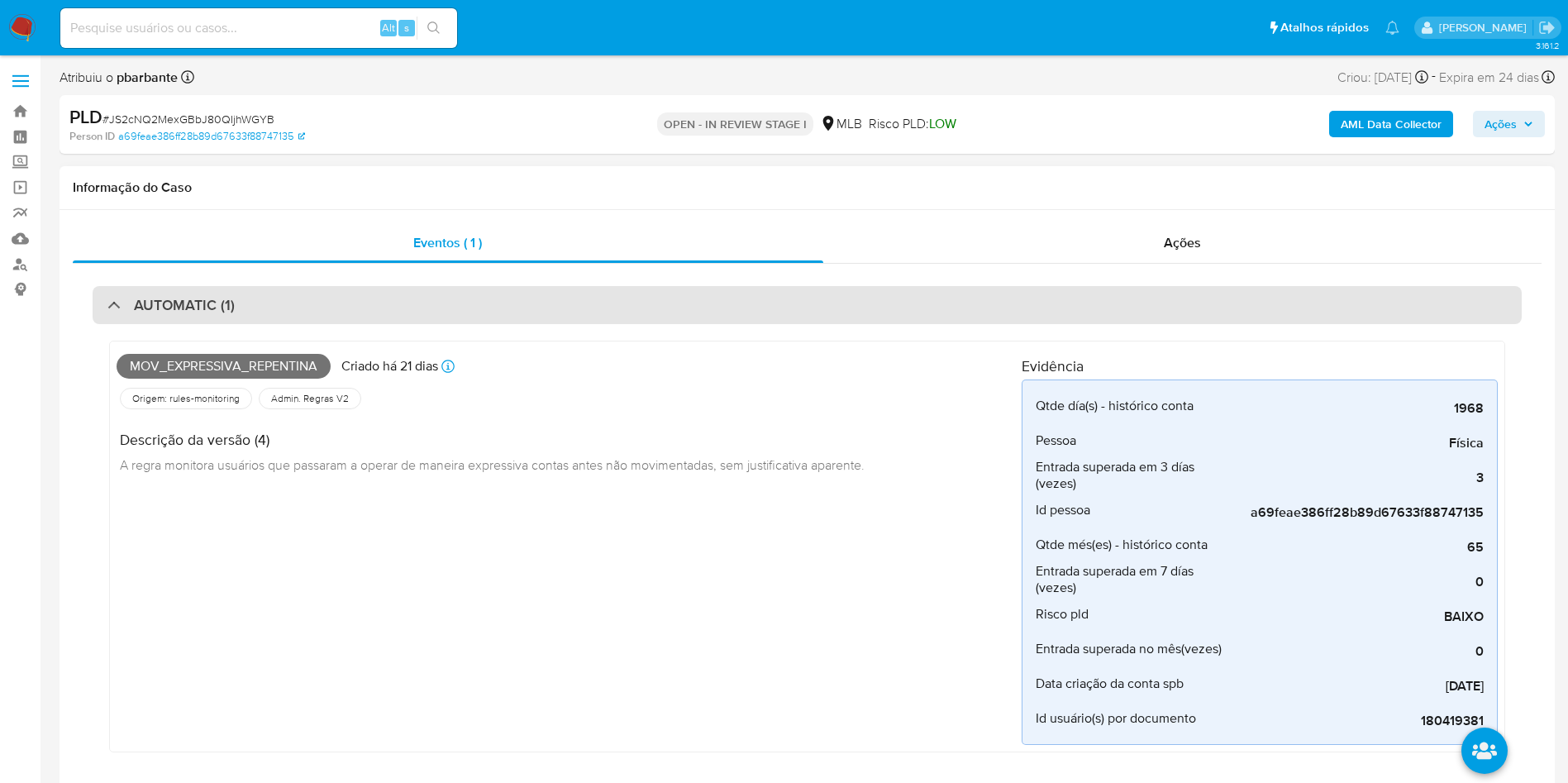
click at [500, 318] on div "AUTOMATIC (1)" at bounding box center [807, 305] width 1429 height 38
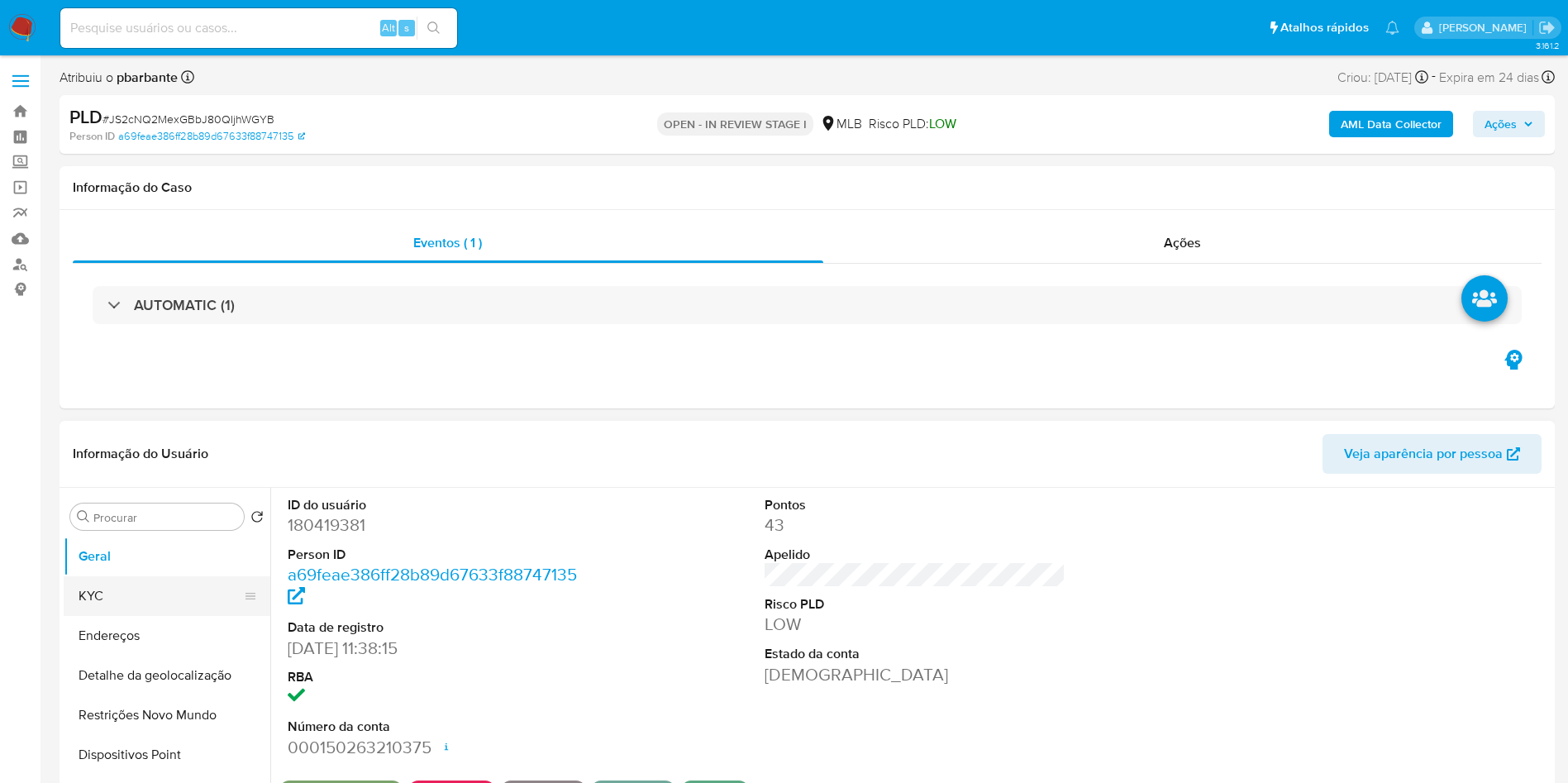
click at [101, 616] on button "KYC" at bounding box center [161, 596] width 193 height 39
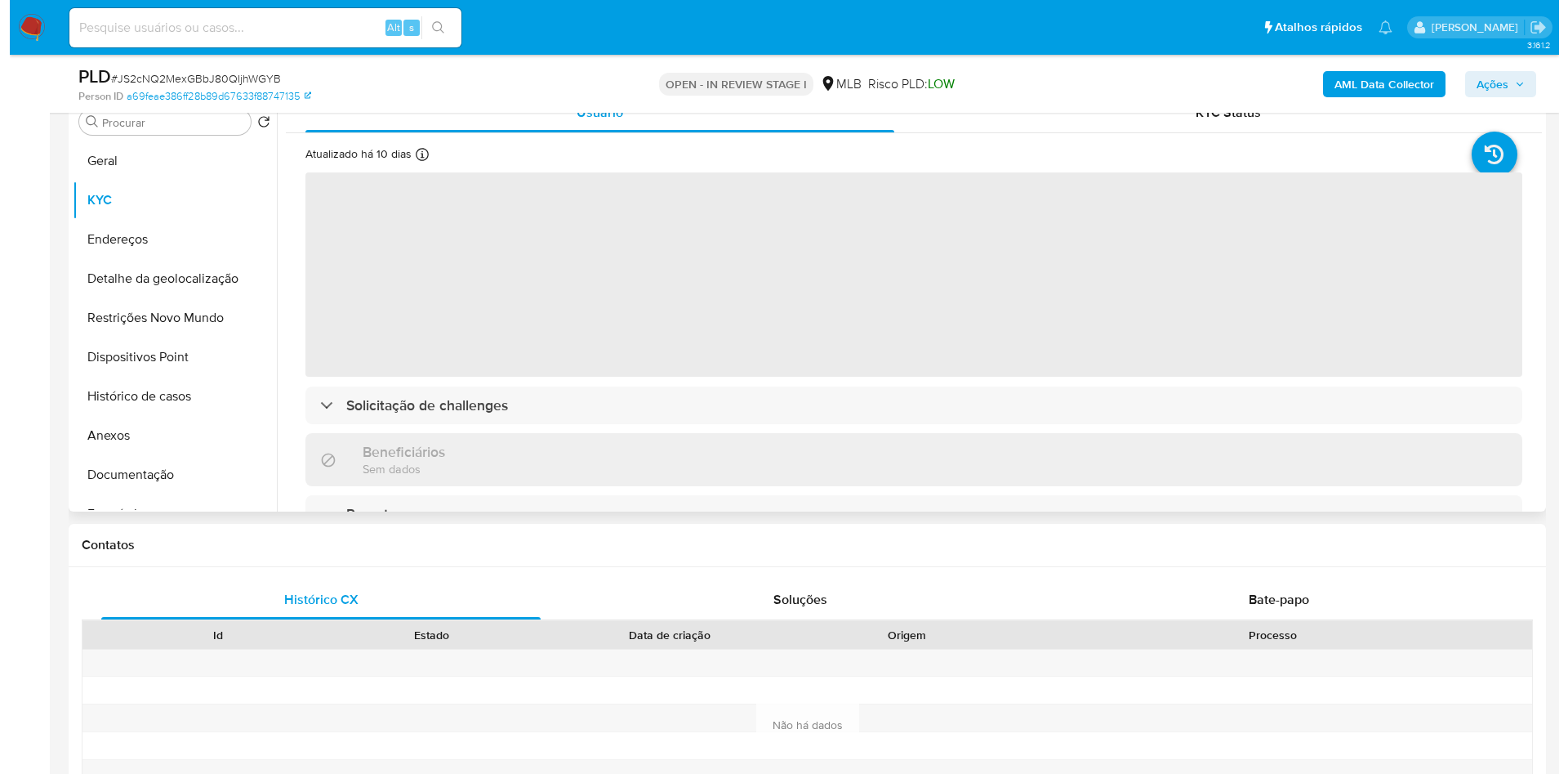
scroll to position [343, 0]
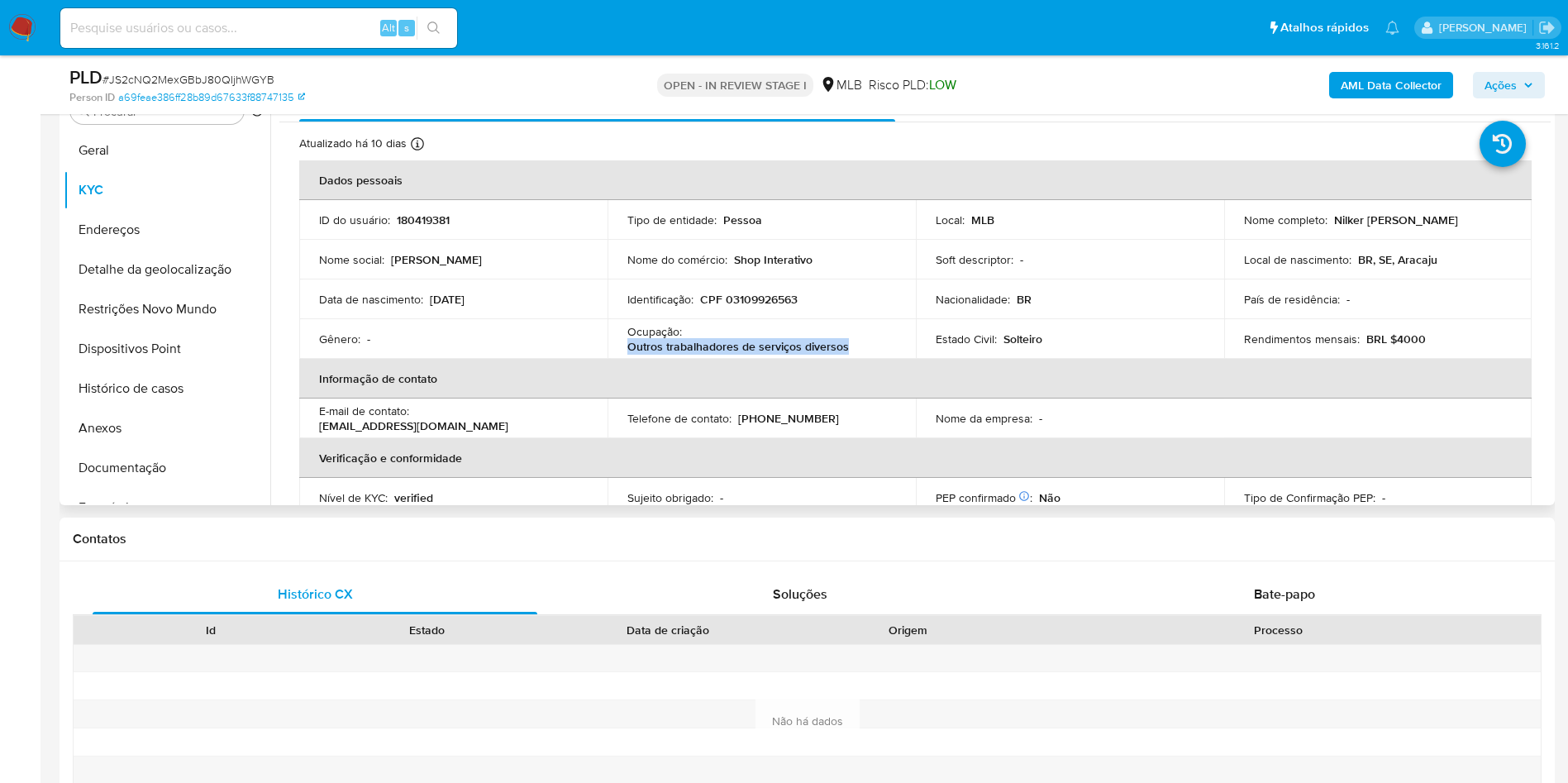
drag, startPoint x: 855, startPoint y: 365, endPoint x: 624, endPoint y: 373, distance: 231.1
click at [624, 359] on td "Ocupação : Outros trabalhadores de serviços diversos" at bounding box center [761, 338] width 308 height 39
copy p "Outros trabalhadores de serviços diversos"
click at [186, 486] on button "Documentação" at bounding box center [161, 468] width 193 height 39
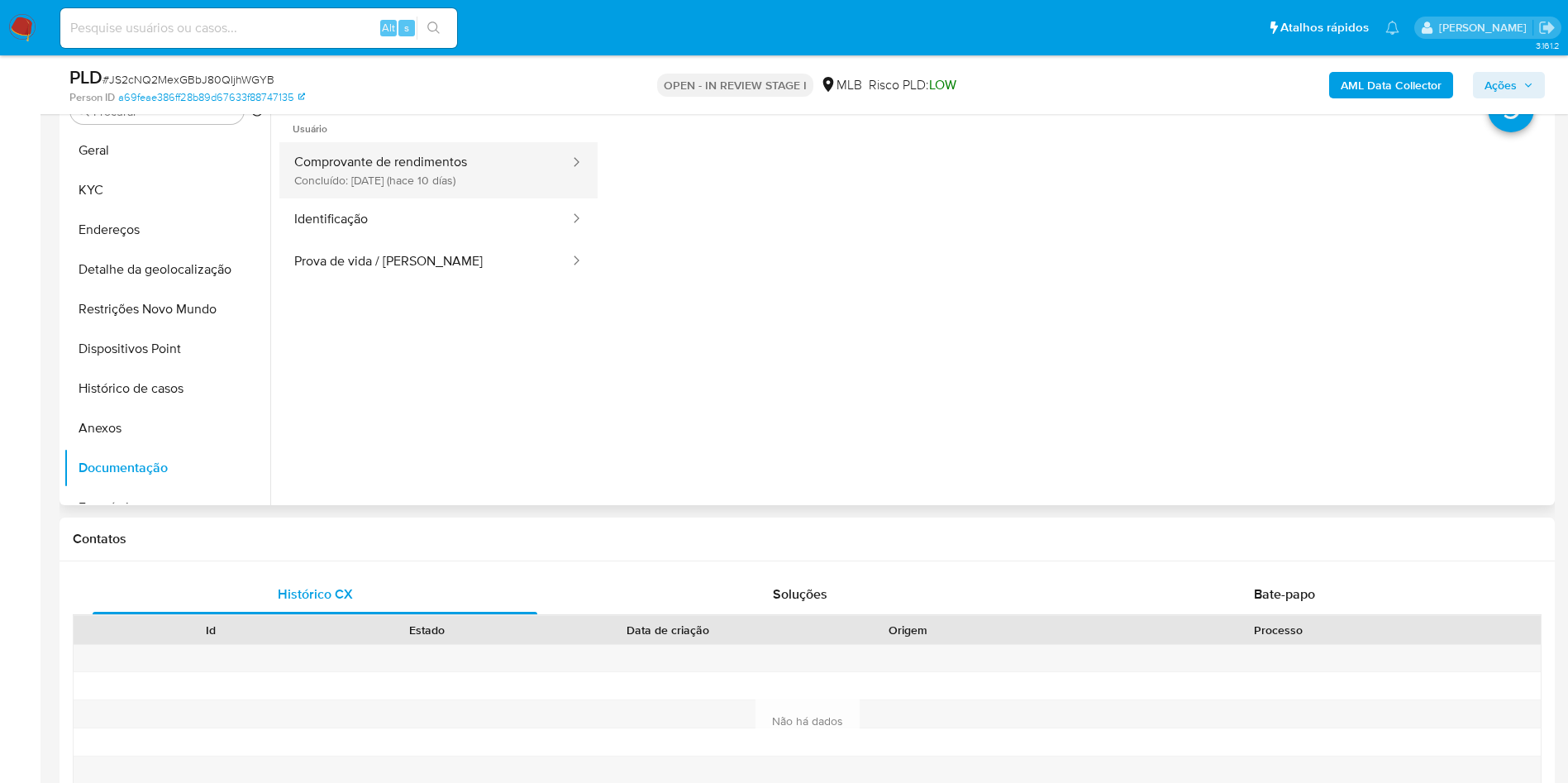
click at [472, 180] on button "Comprovante de rendimentos Concluído: [DATE] (hace 10 días)" at bounding box center [425, 170] width 292 height 56
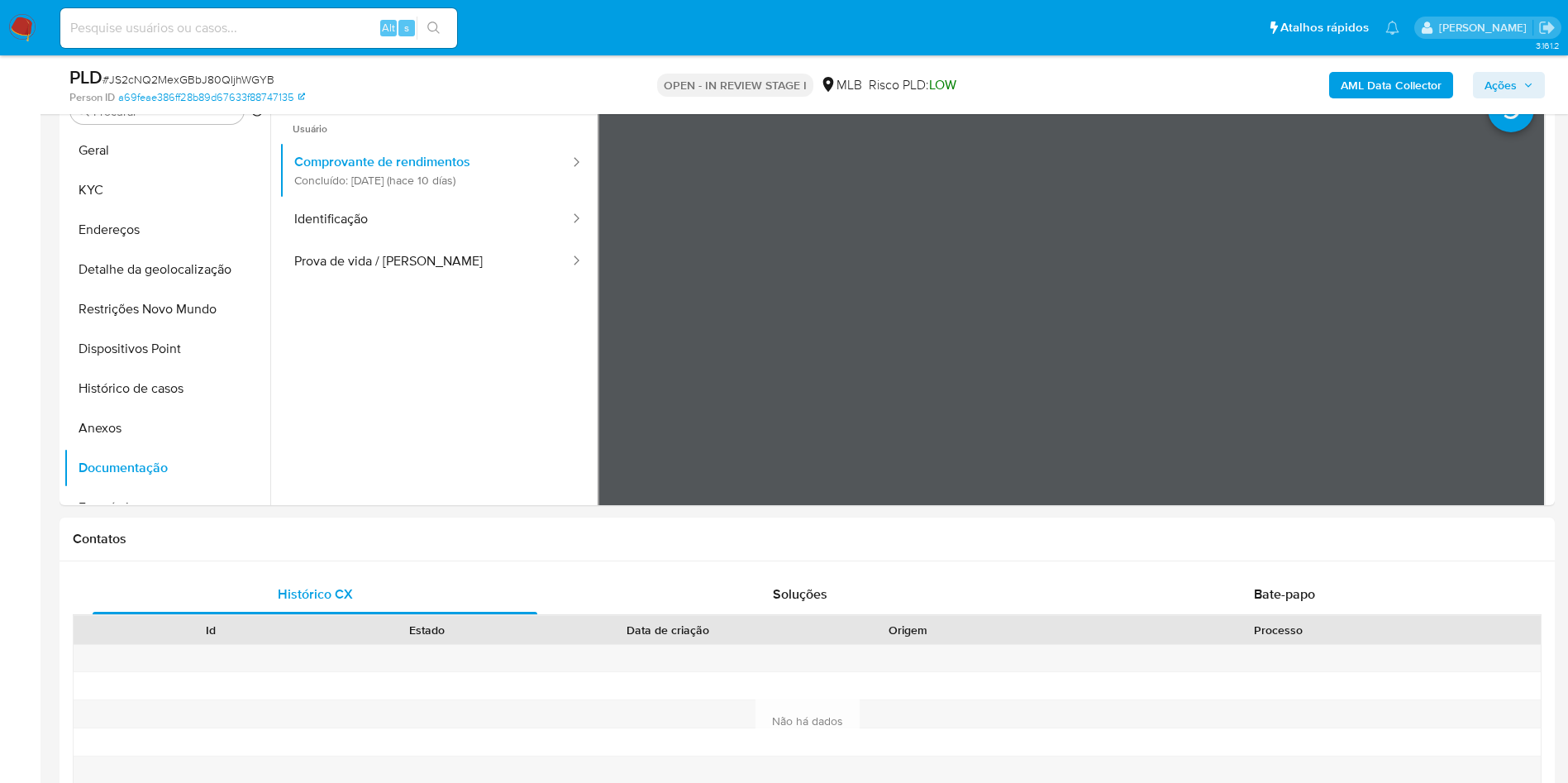
click at [1406, 90] on b "AML Data Collector" at bounding box center [1390, 85] width 100 height 27
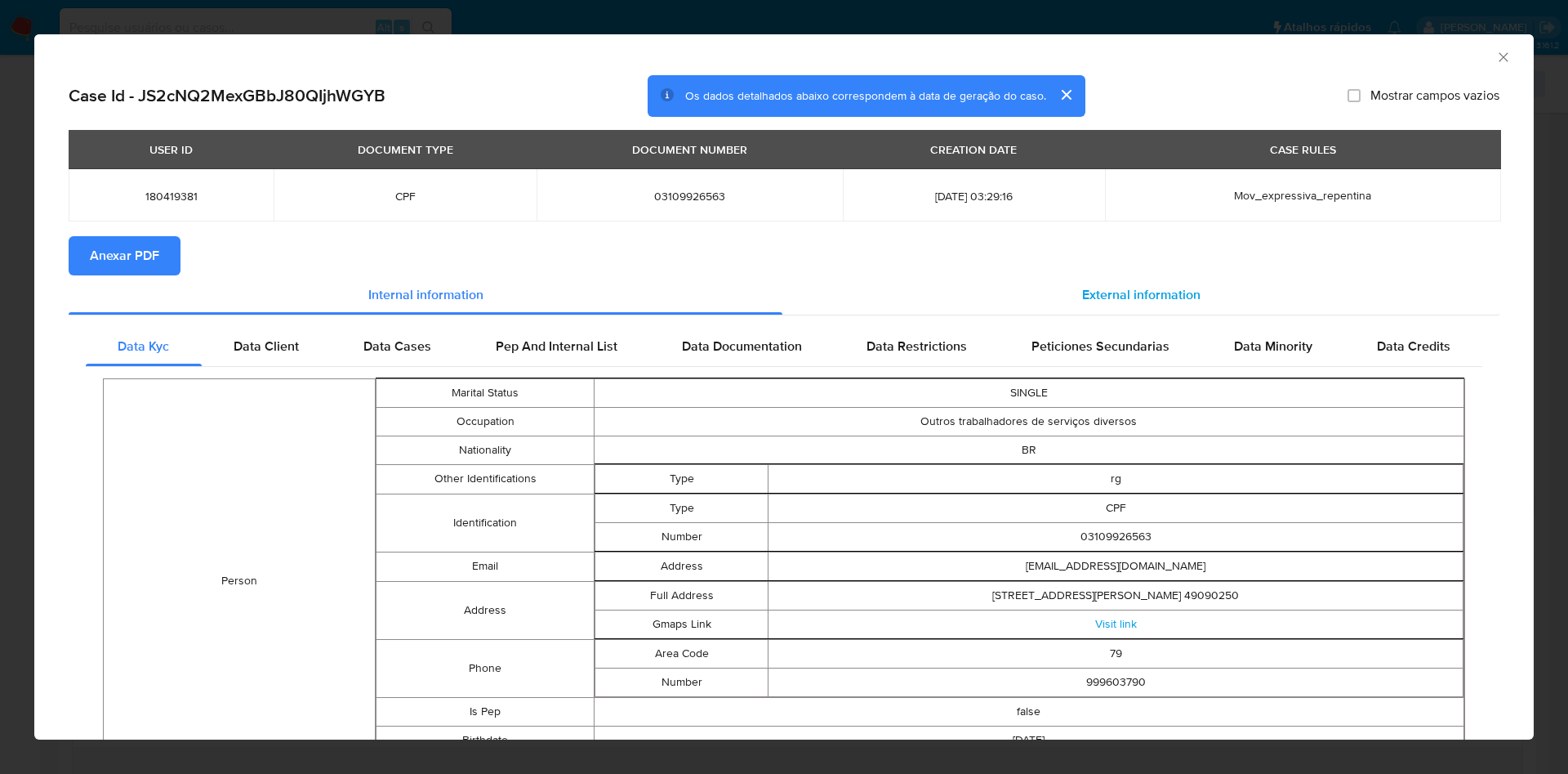
click at [1142, 293] on span "External information" at bounding box center [1140, 295] width 118 height 19
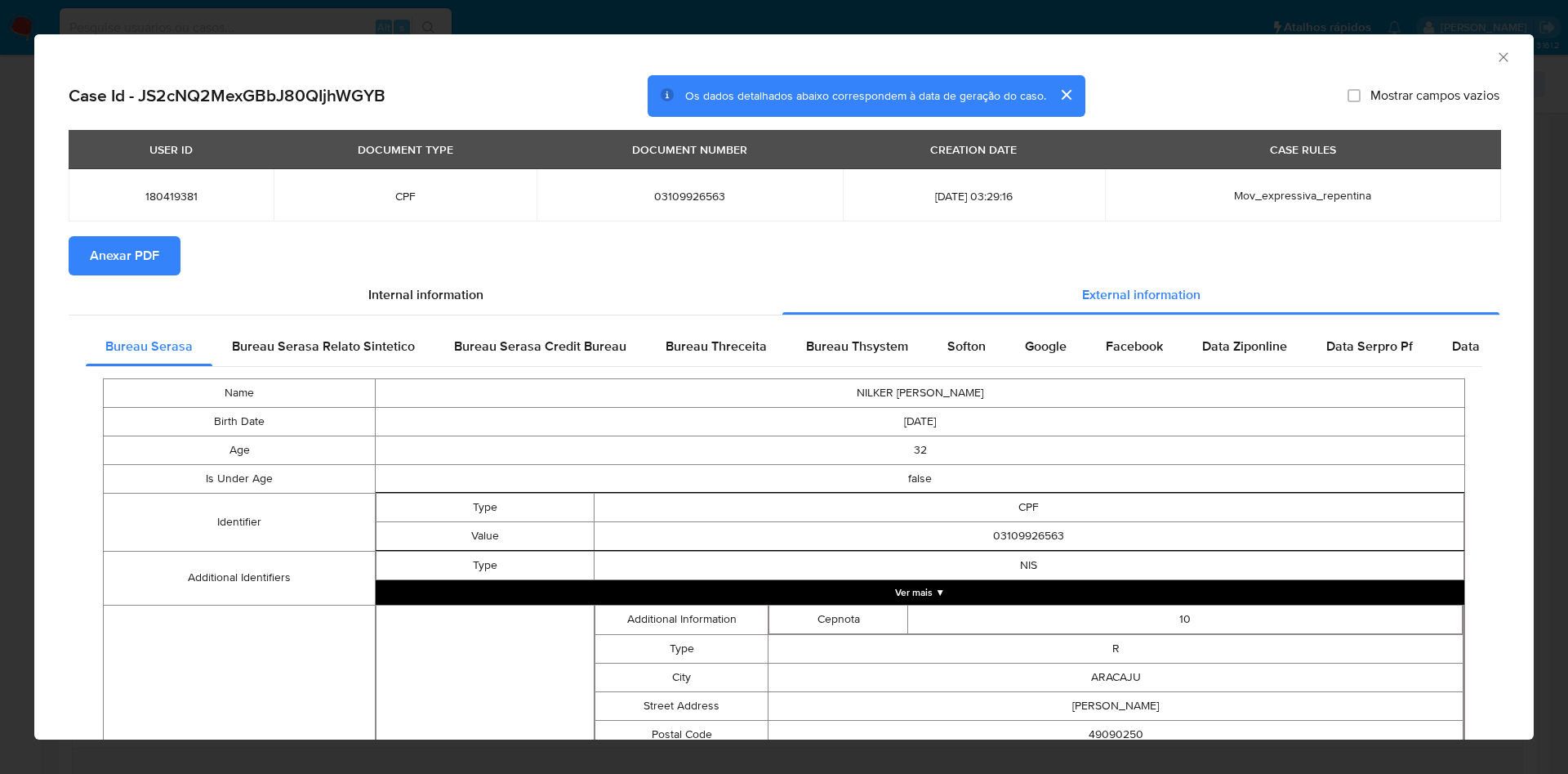
click at [138, 267] on span "Anexar PDF" at bounding box center [124, 256] width 69 height 36
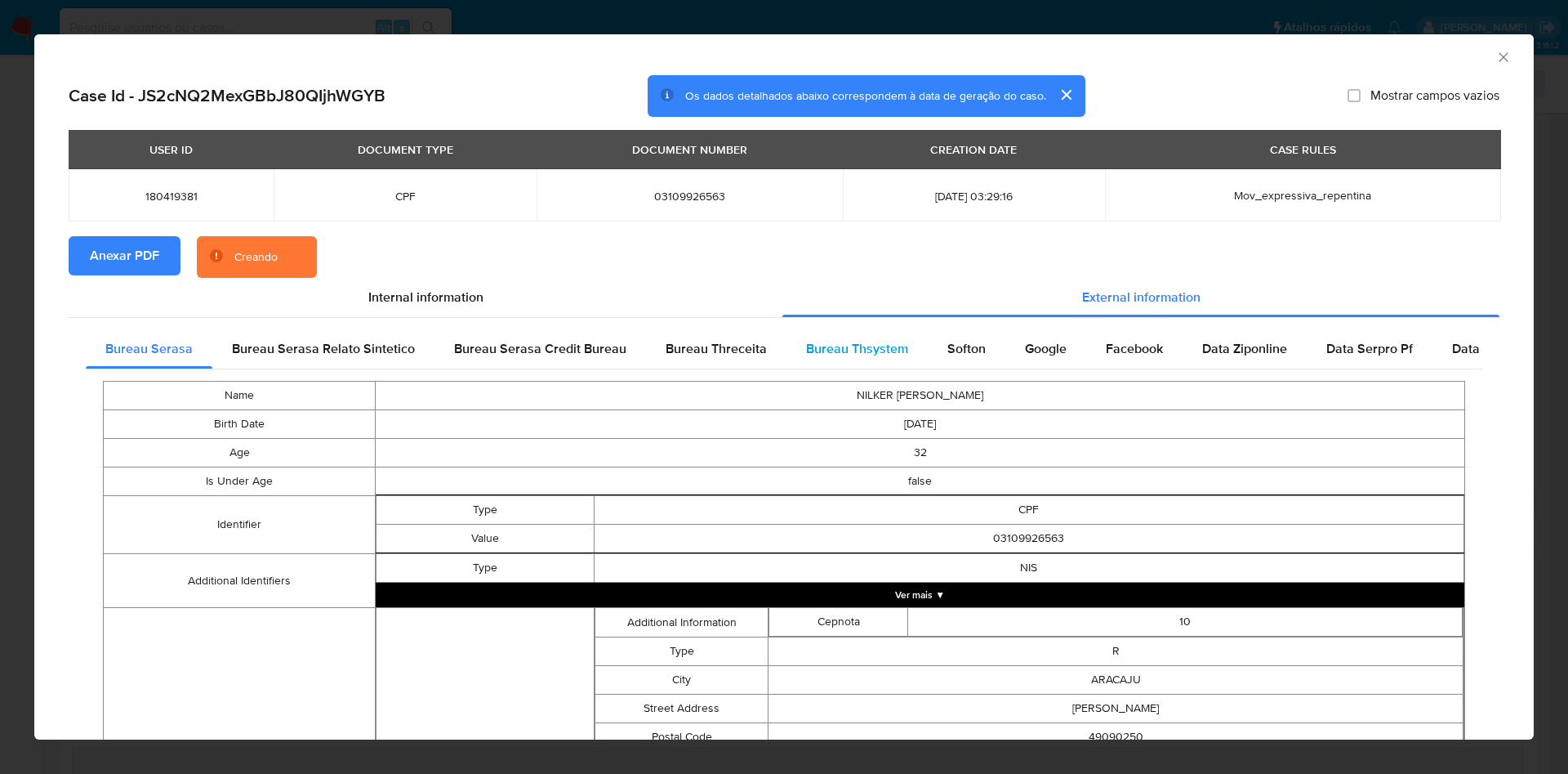
click at [828, 358] on span "Bureau Thsystem" at bounding box center [857, 349] width 102 height 19
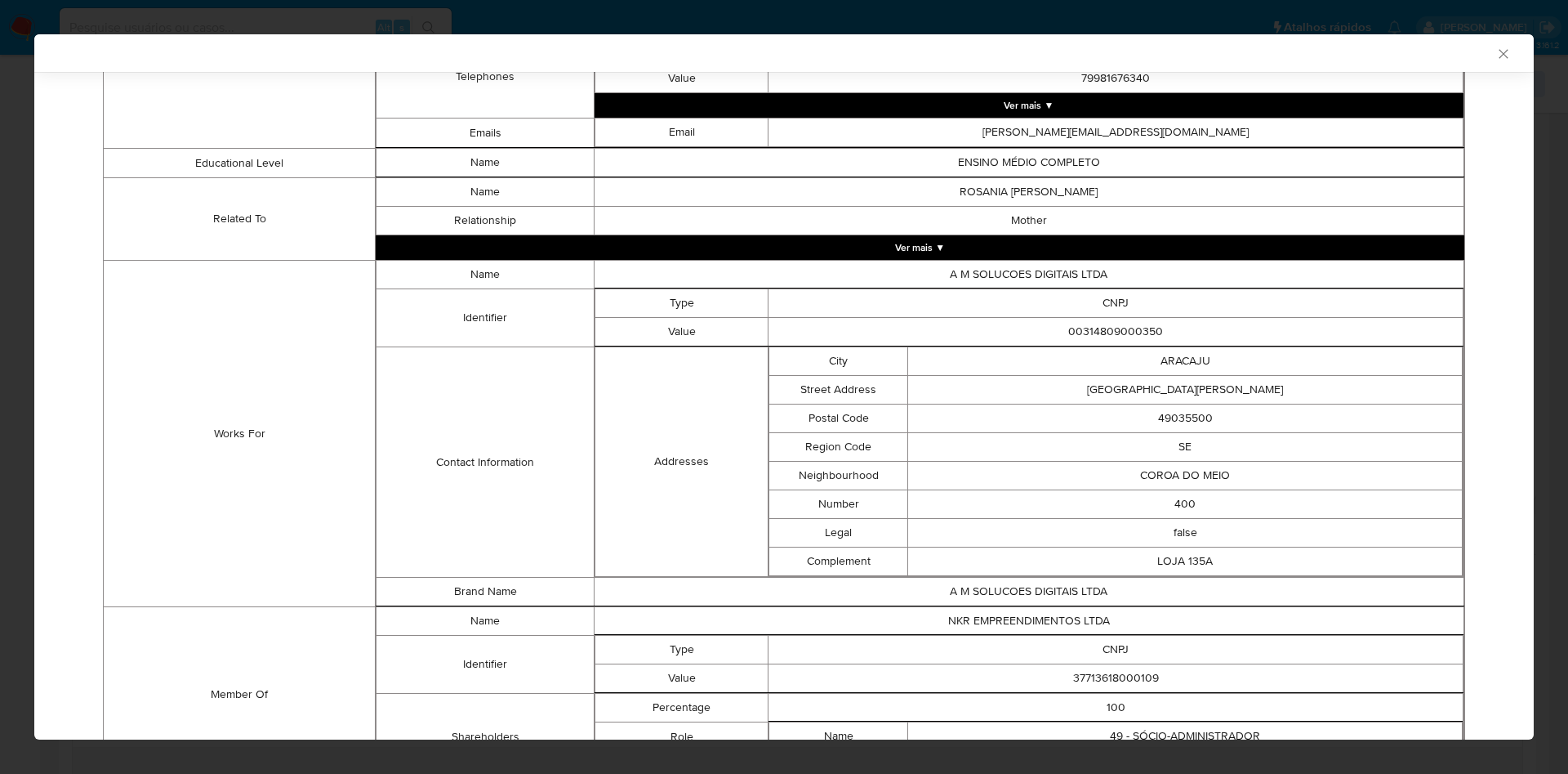
scroll to position [1046, 0]
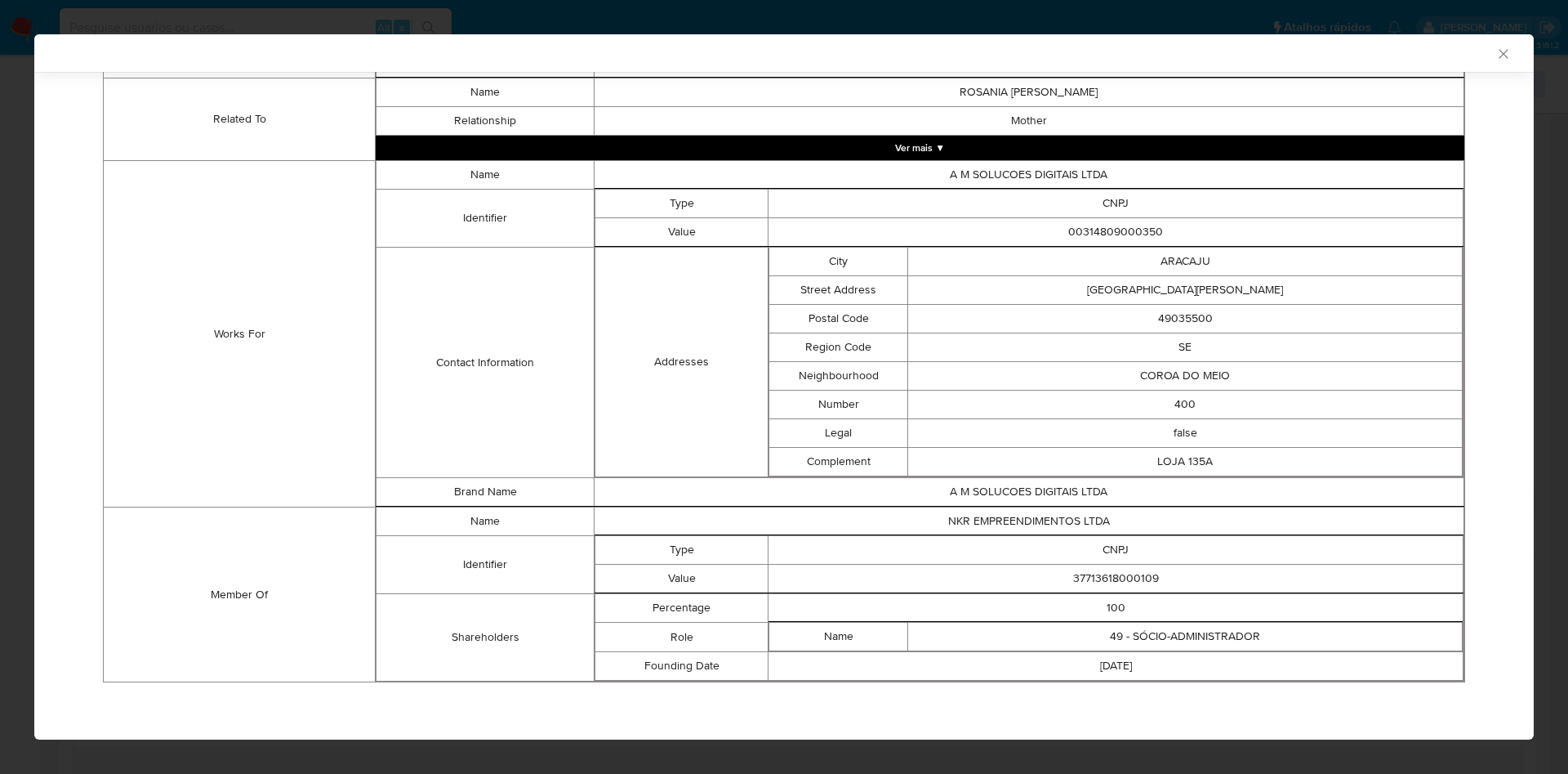
click at [1119, 588] on td "37713618000109" at bounding box center [1116, 578] width 695 height 28
copy td "37713618000109"
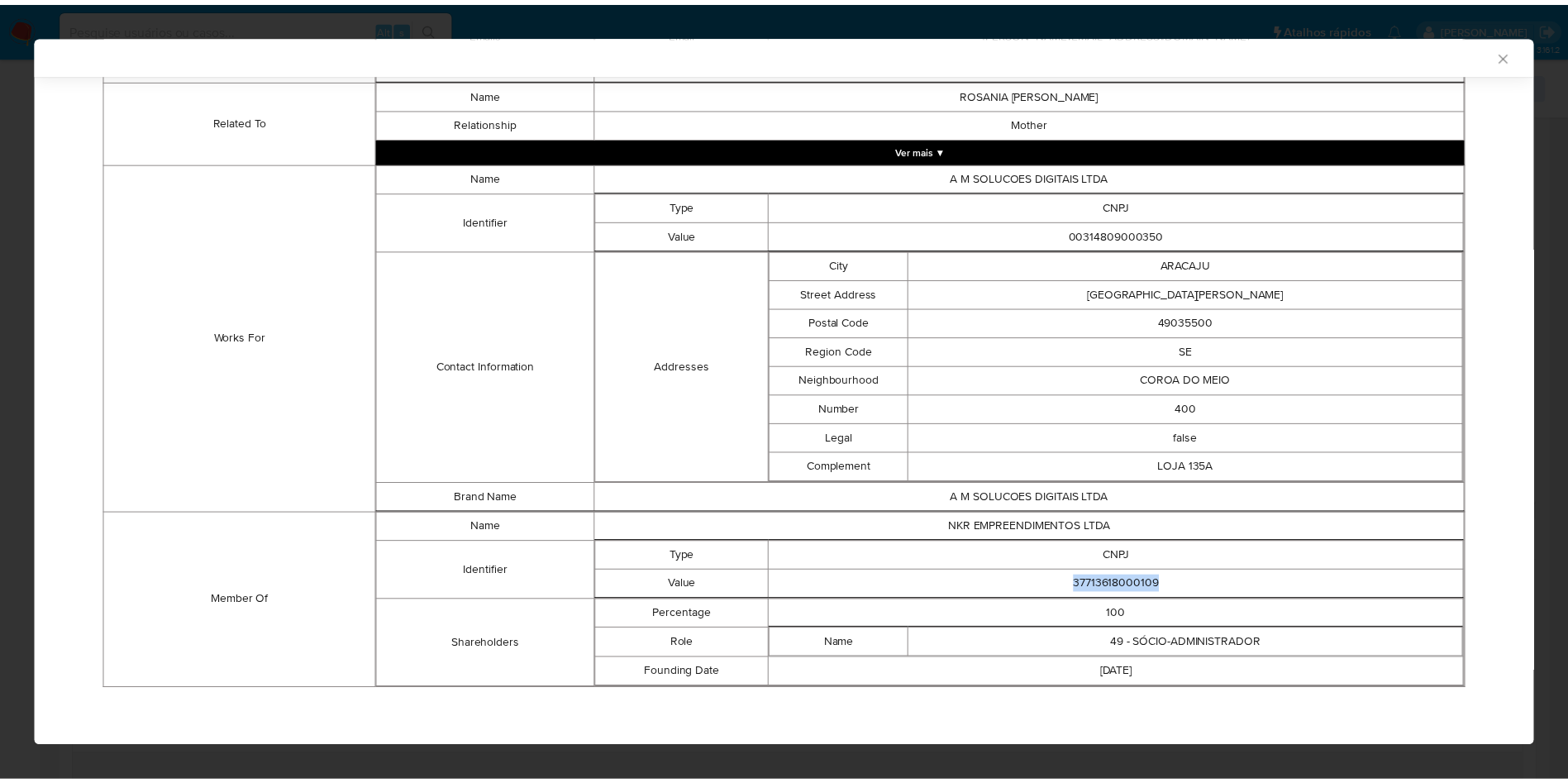
scroll to position [1055, 0]
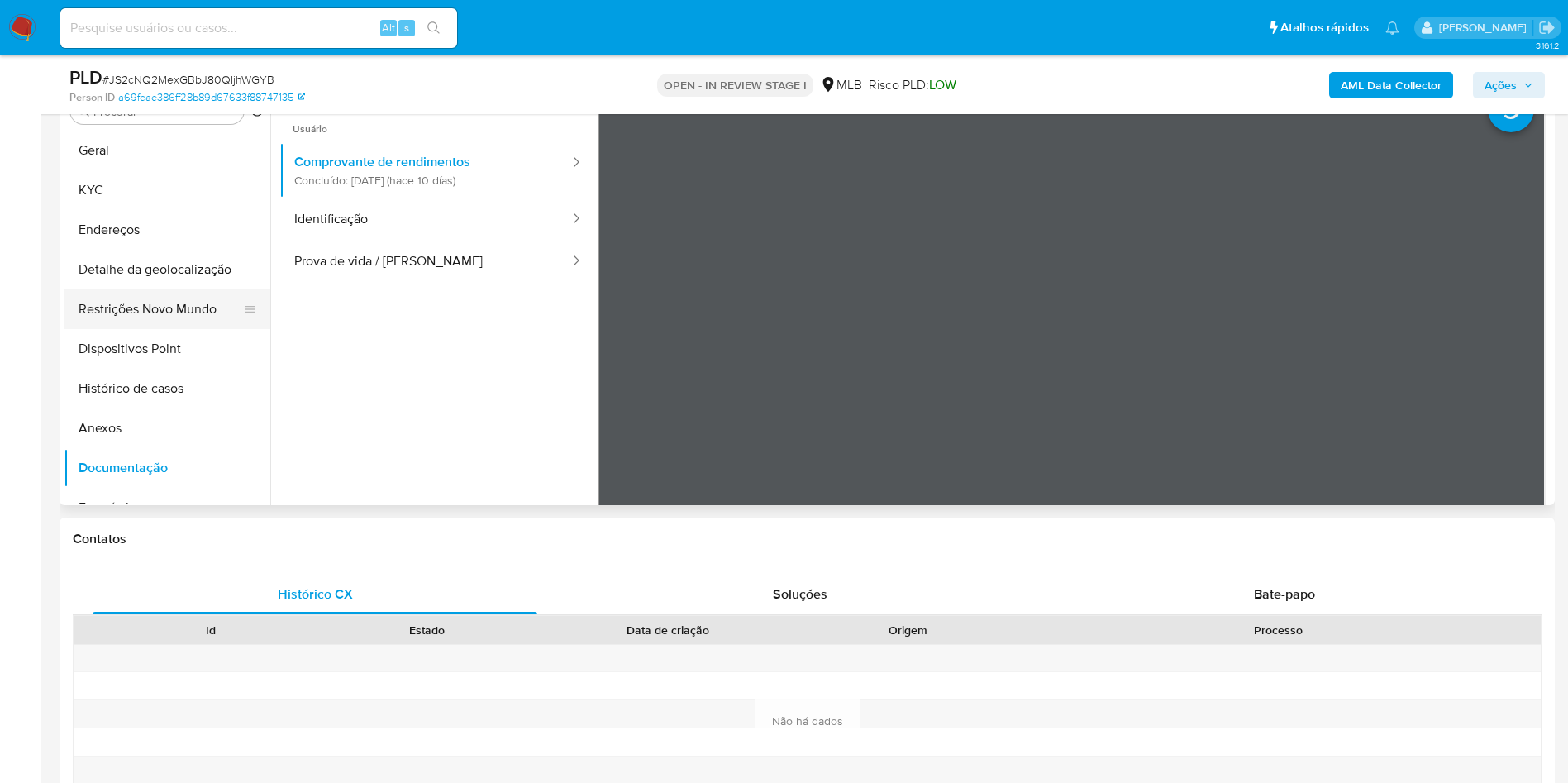
click at [202, 328] on button "Restrições Novo Mundo" at bounding box center [161, 309] width 193 height 39
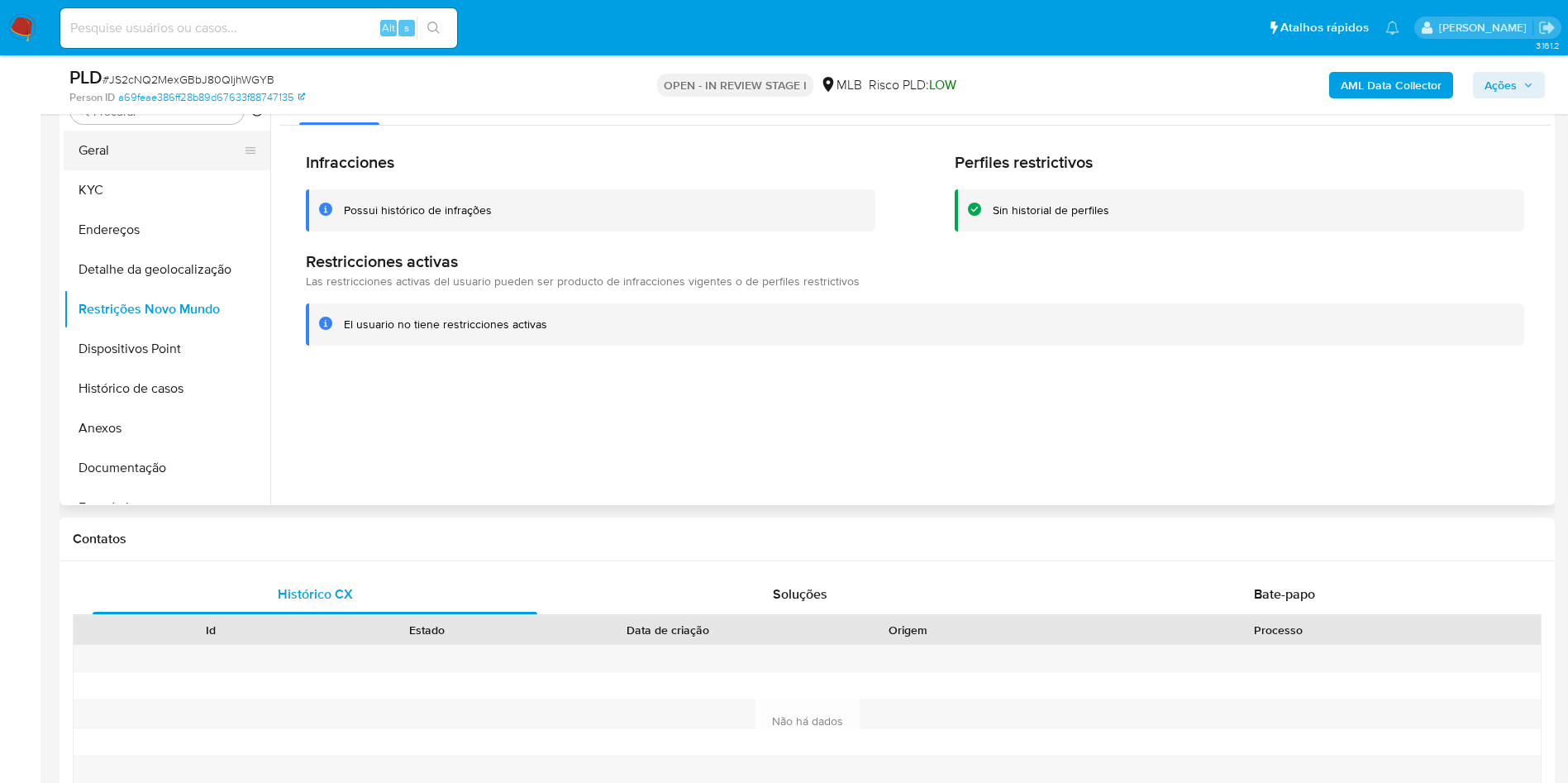
click at [140, 170] on button "Geral" at bounding box center [161, 150] width 193 height 39
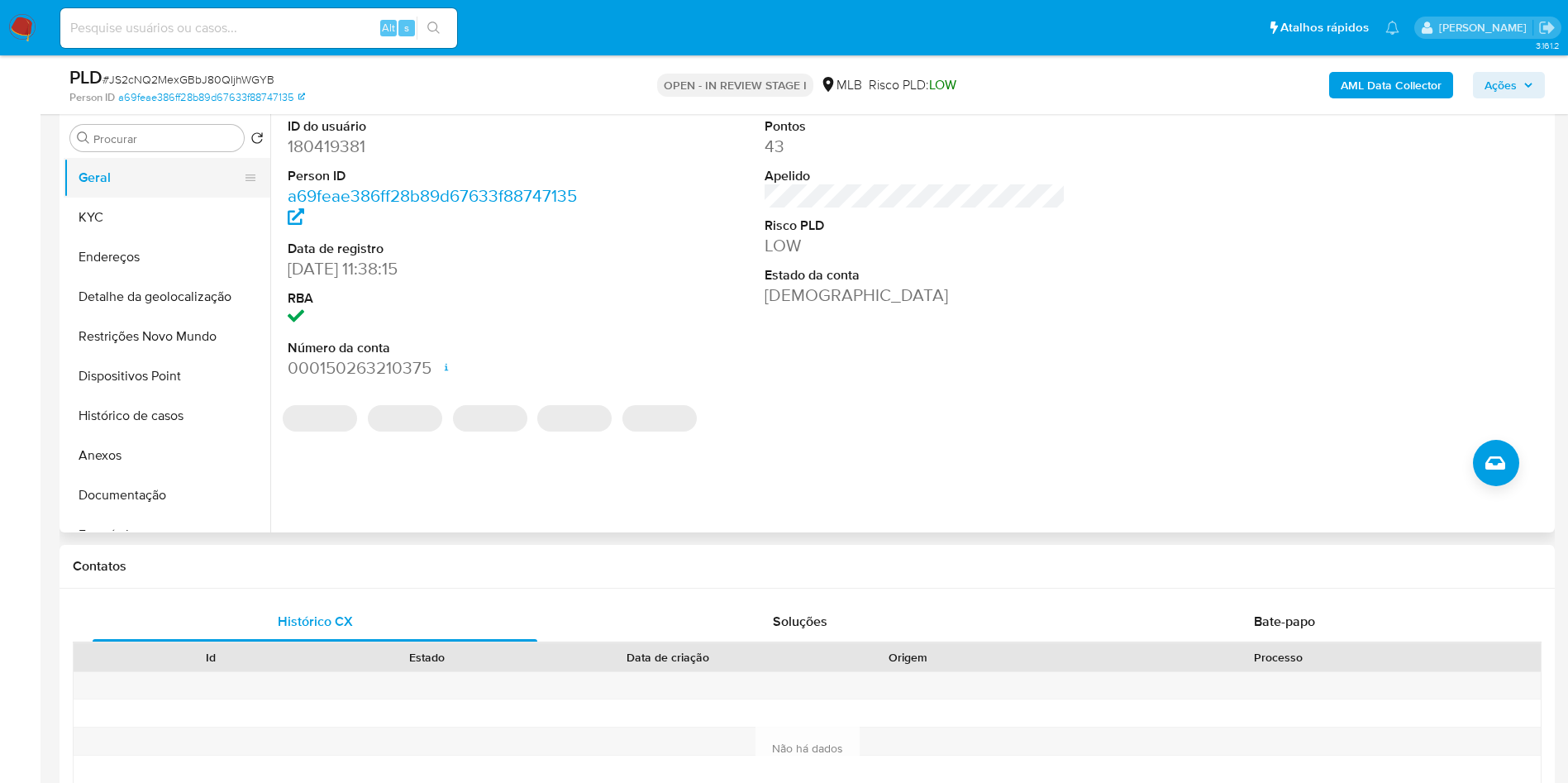
scroll to position [319, 0]
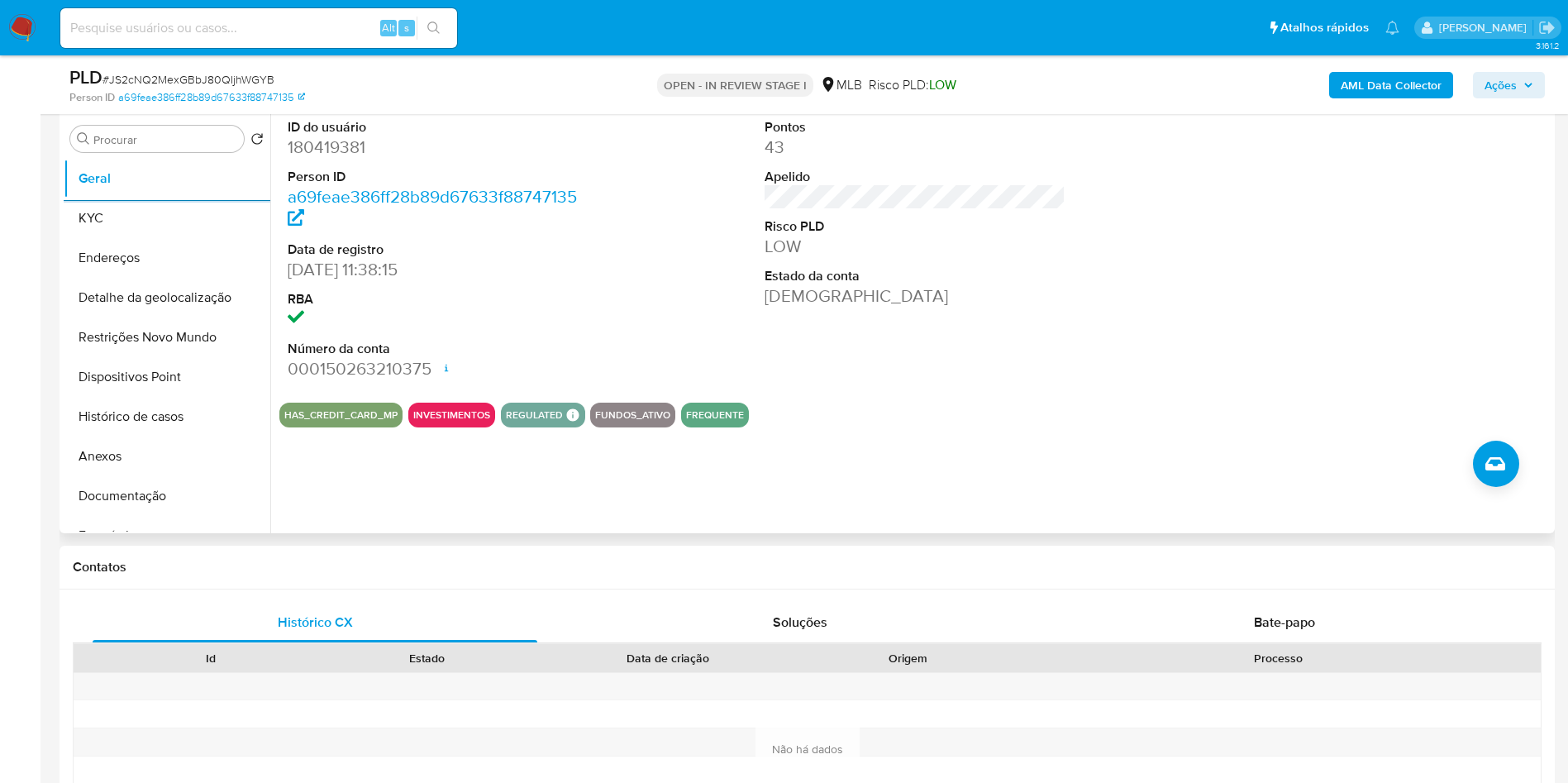
copy td "37713618000109"
click at [131, 238] on button "KYC" at bounding box center [161, 217] width 193 height 39
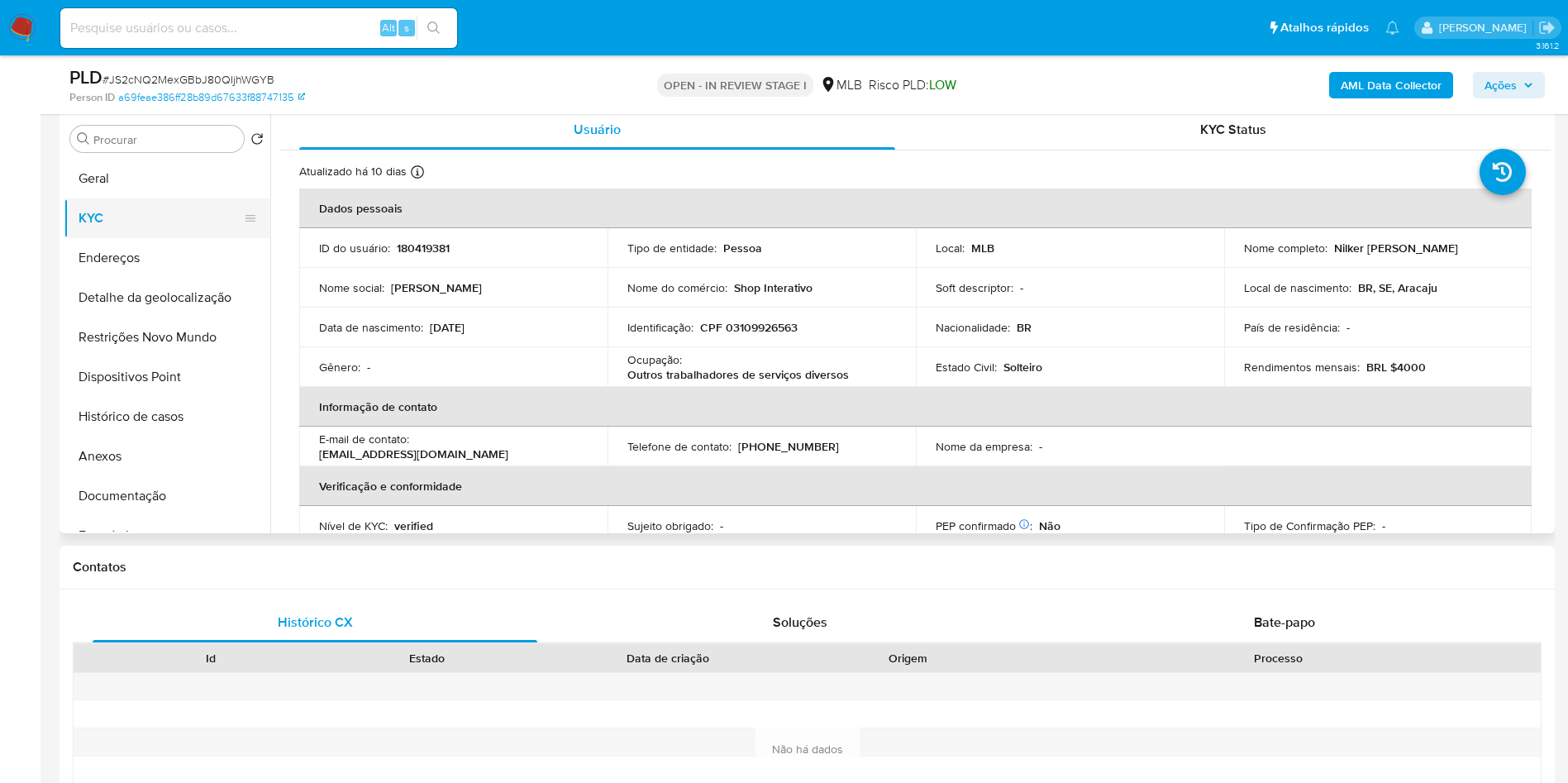
copy td "37713618000109"
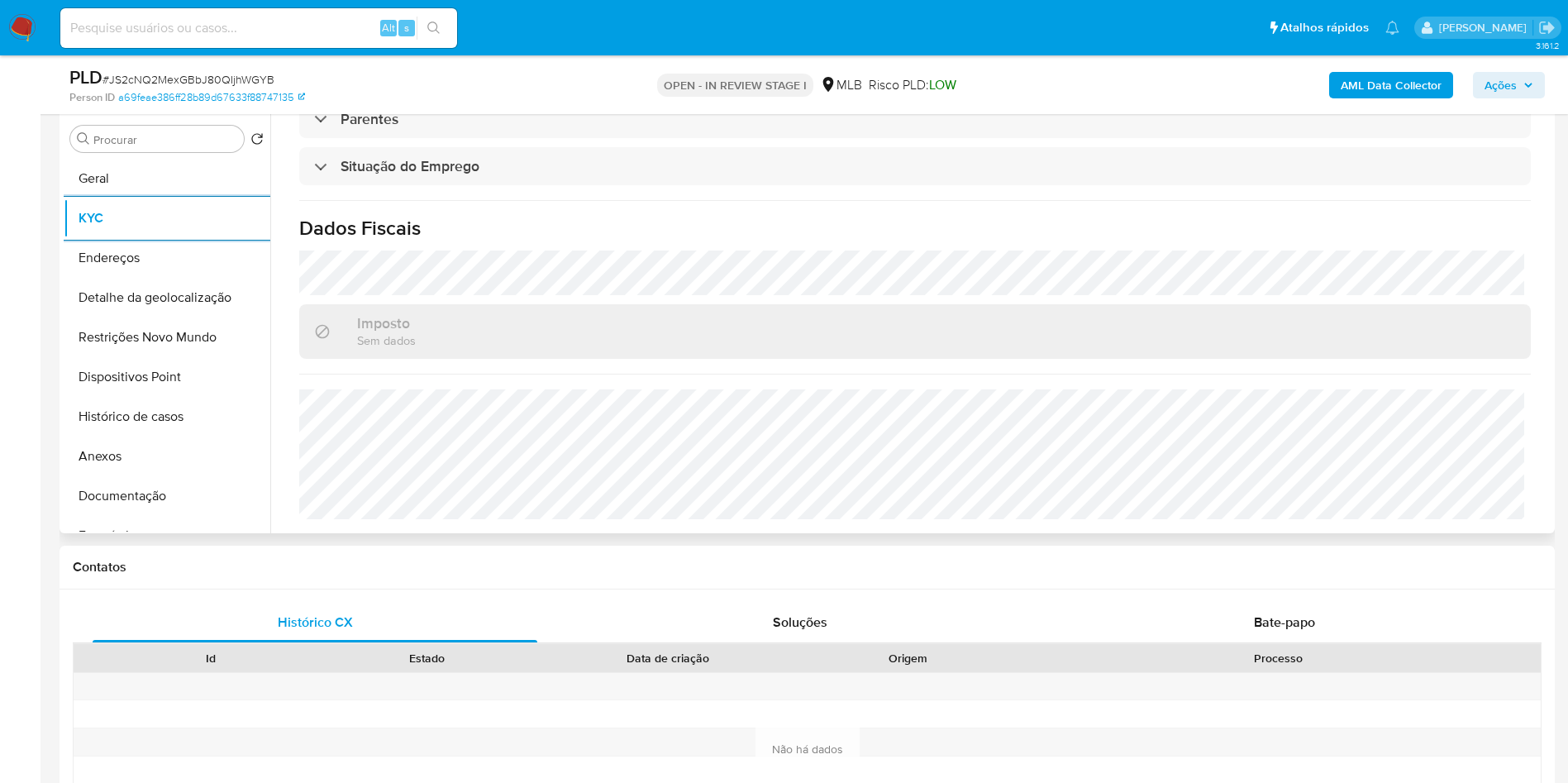
copy td "37713618000109"
click at [163, 357] on button "Restrições Novo Mundo" at bounding box center [161, 337] width 193 height 39
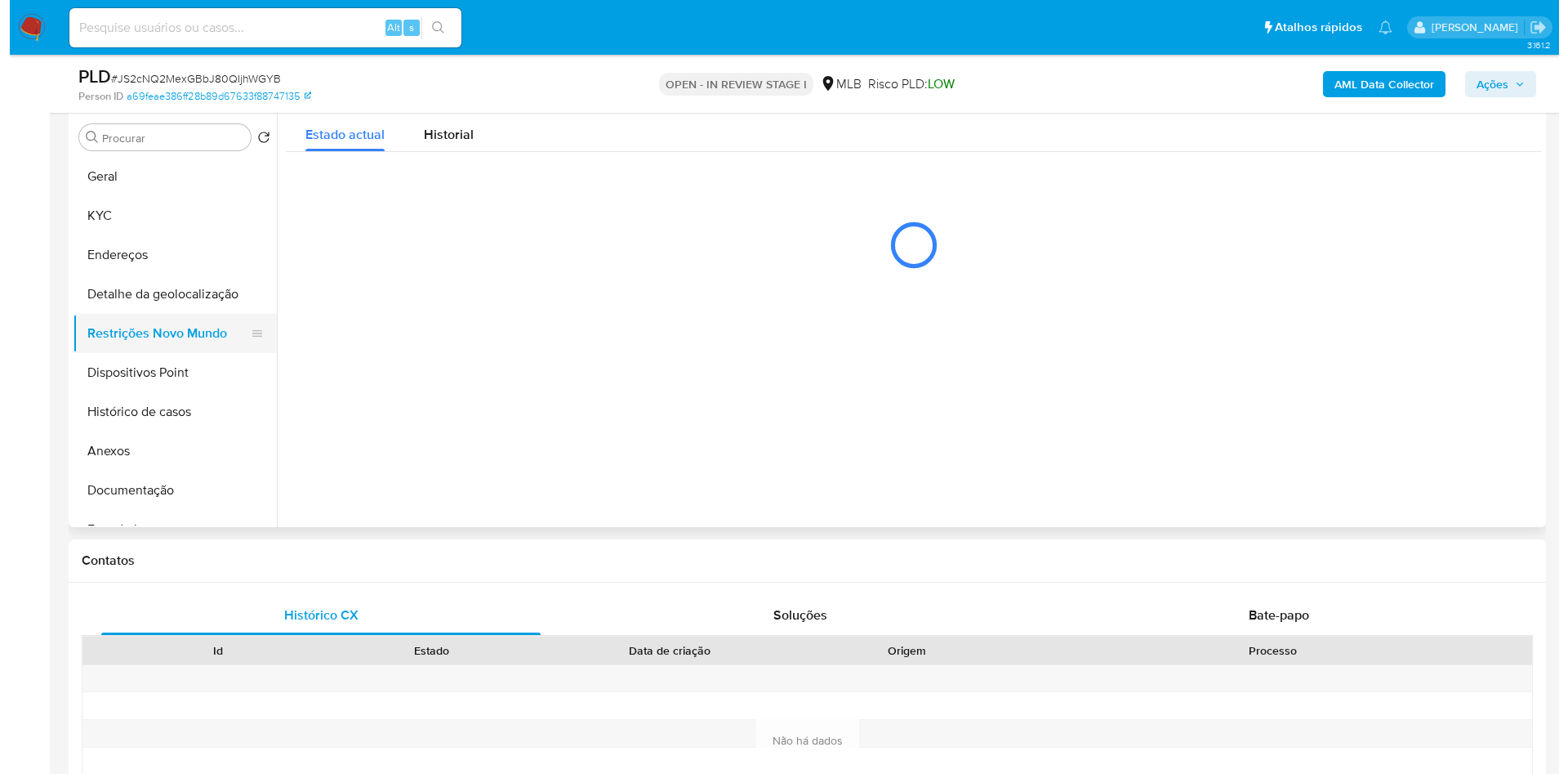
scroll to position [0, 0]
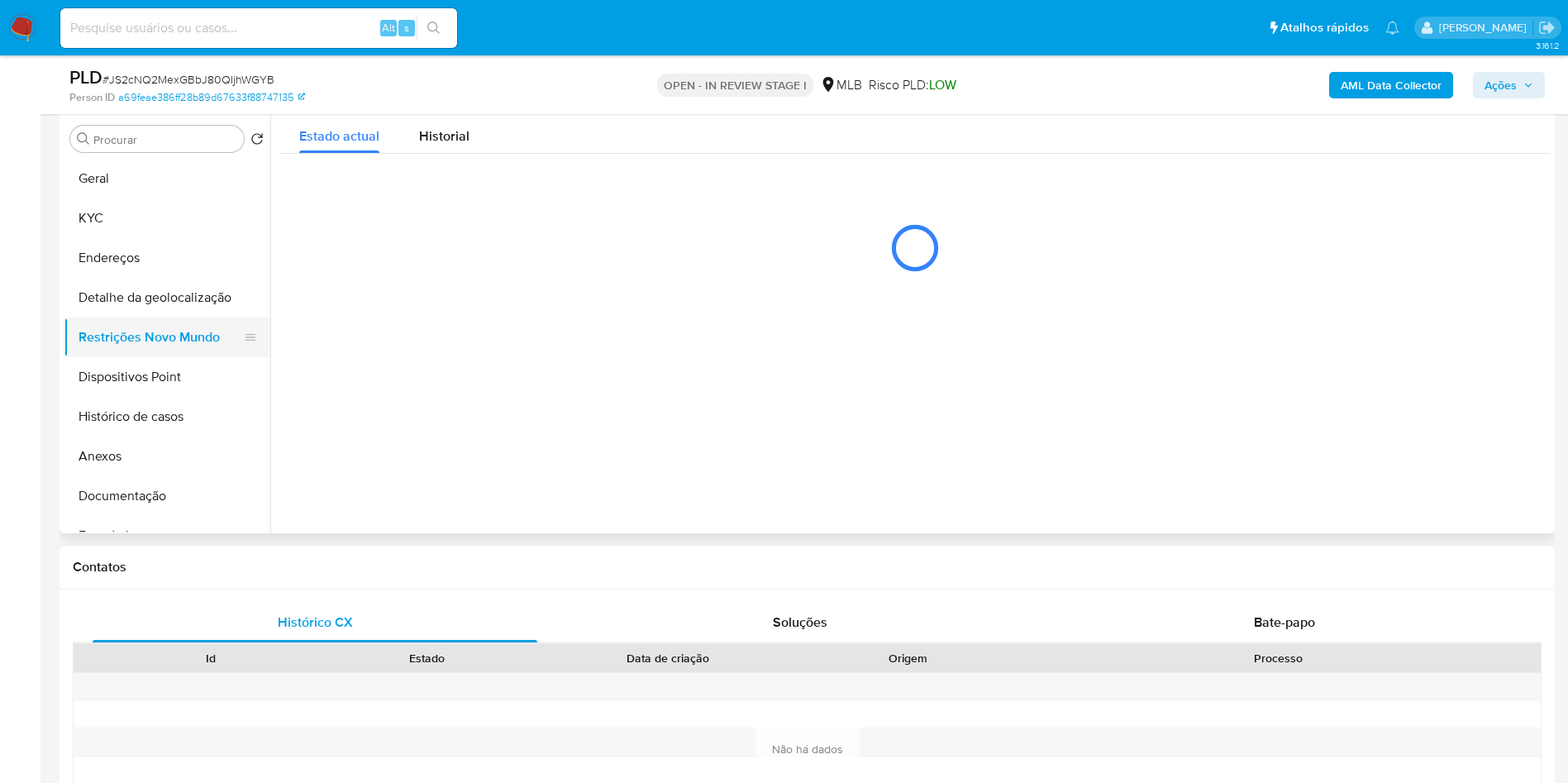
click at [179, 345] on button "Restrições Novo Mundo" at bounding box center [161, 337] width 193 height 39
click at [202, 317] on button "Detalhe da geolocalização" at bounding box center [161, 296] width 193 height 39
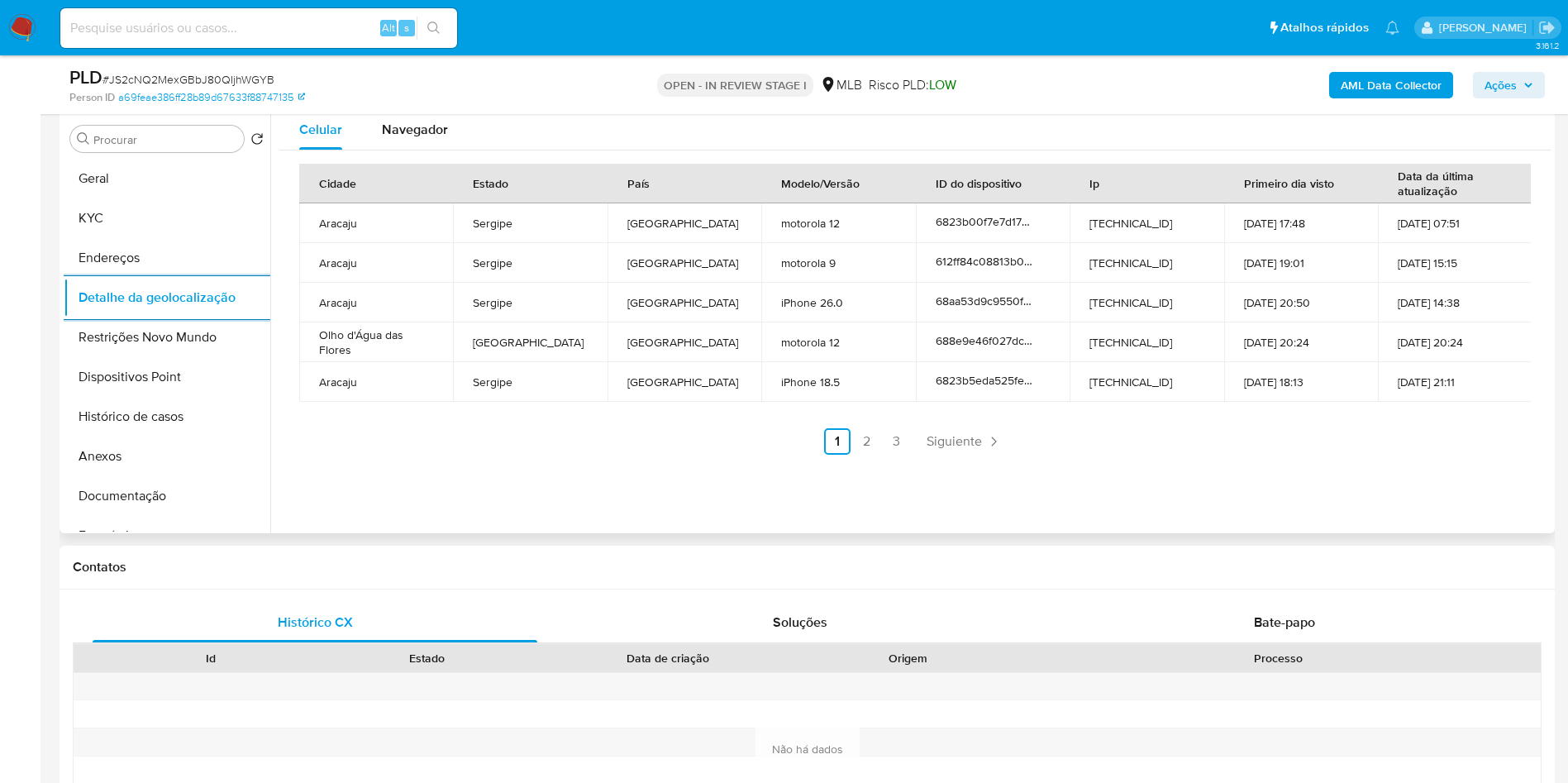
copy td "37713618000109"
click at [197, 357] on button "Restrições Novo Mundo" at bounding box center [161, 337] width 193 height 39
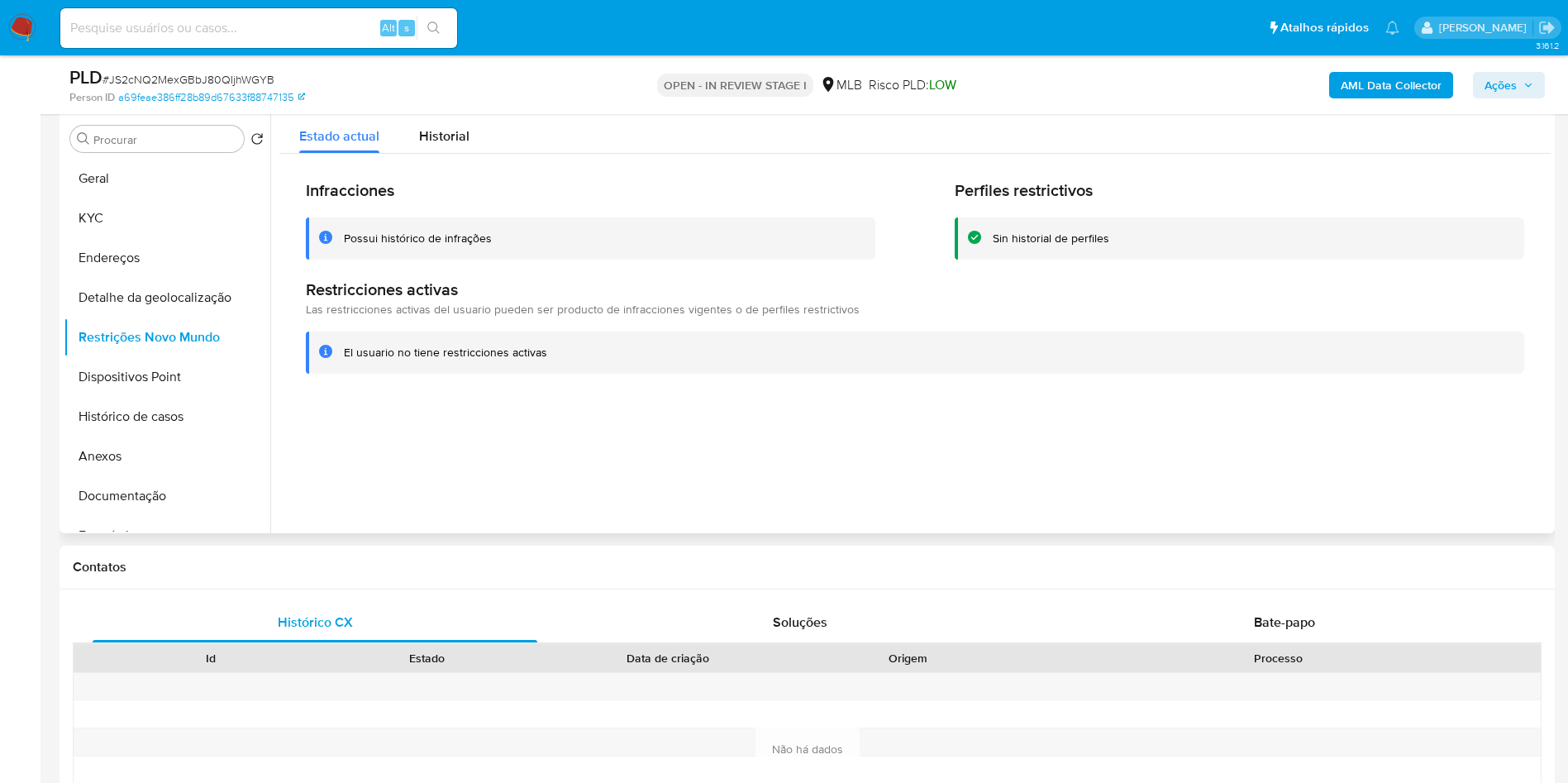
copy td "37713618000109"
click at [167, 397] on button "Dispositivos Point" at bounding box center [161, 376] width 193 height 39
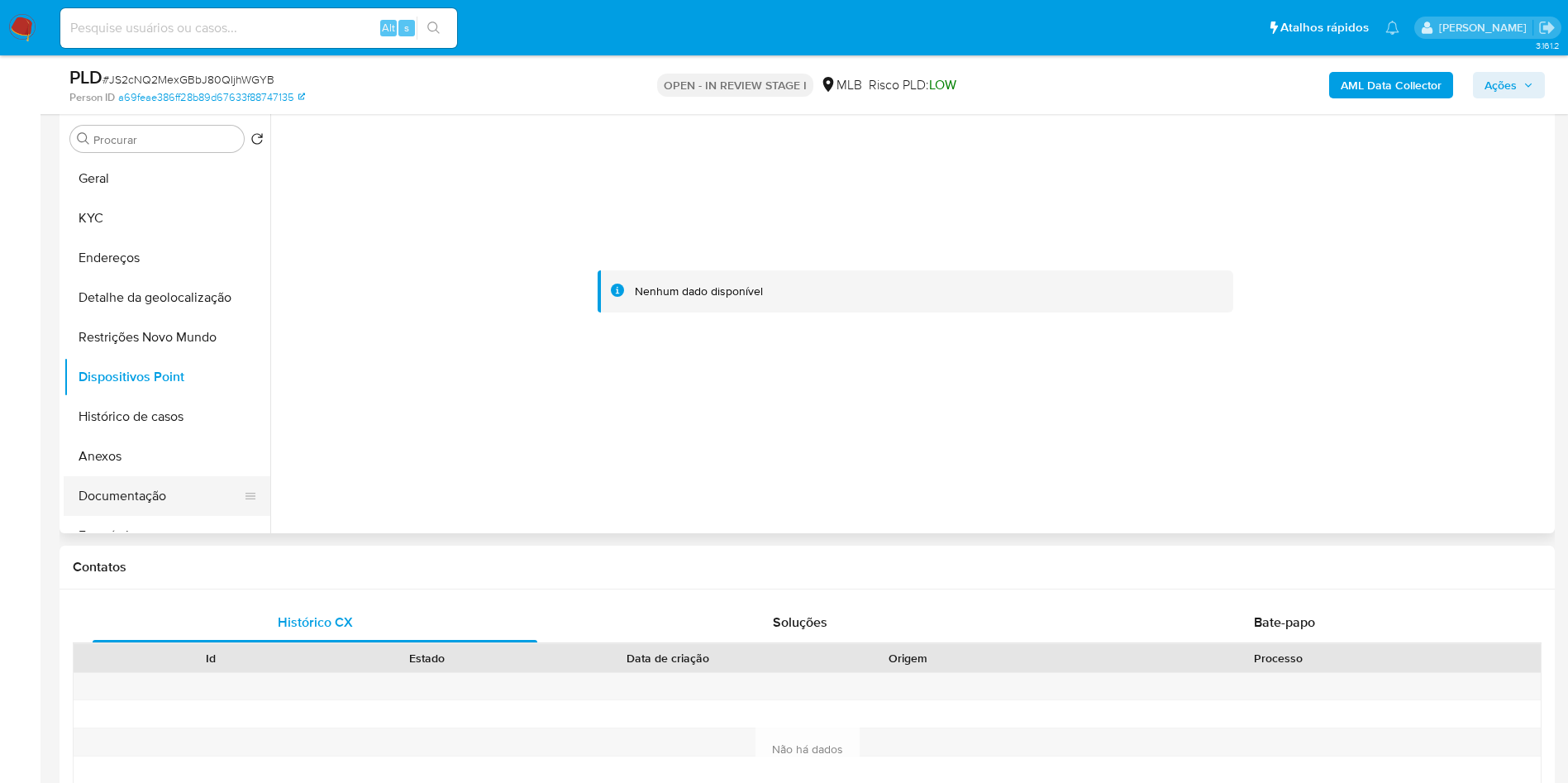
click at [163, 515] on button "Documentação" at bounding box center [161, 495] width 193 height 39
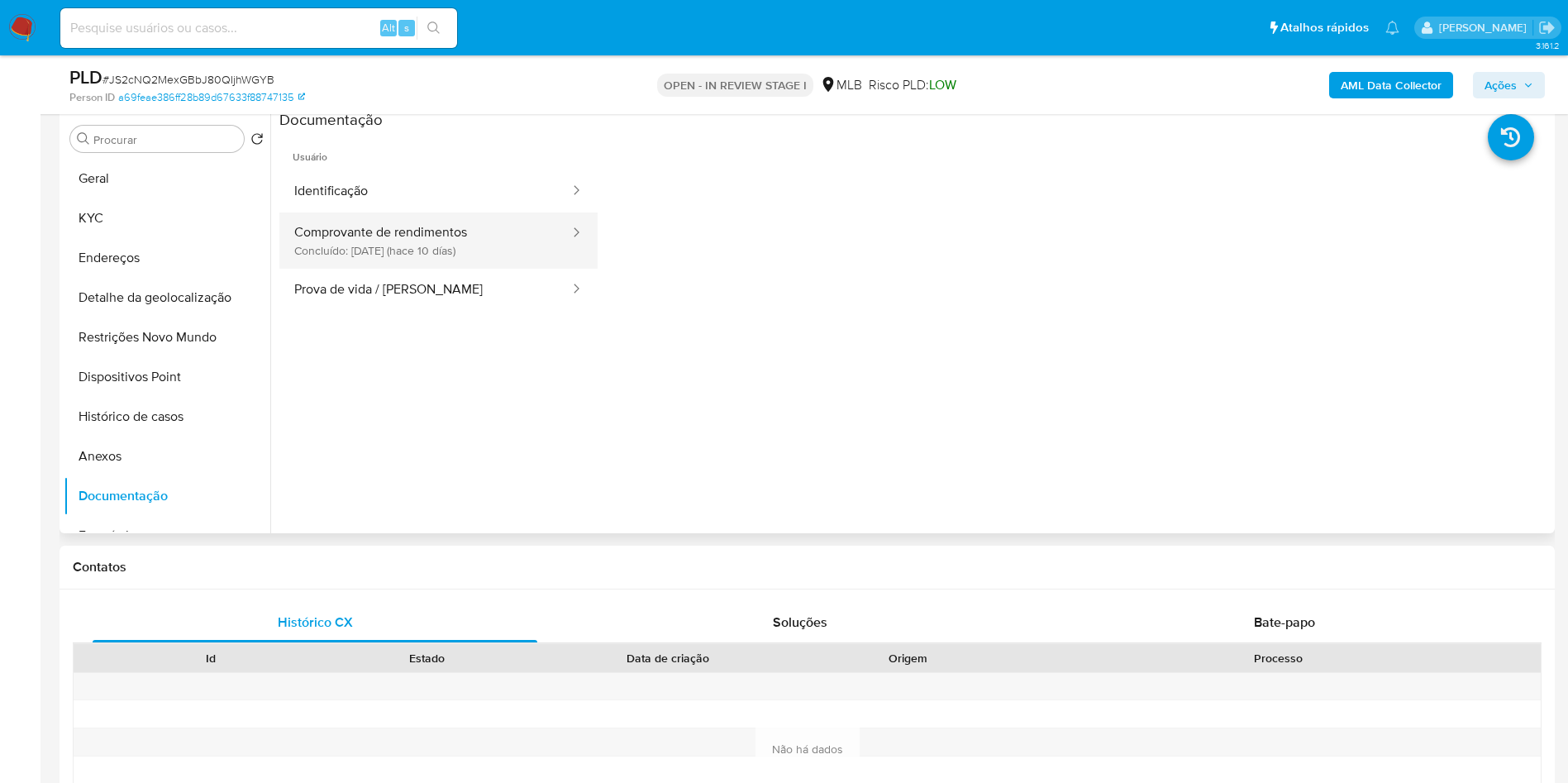
click at [490, 269] on button "Comprovante de rendimentos Concluído: 22/09/2025 (hace 10 días)" at bounding box center [425, 240] width 292 height 56
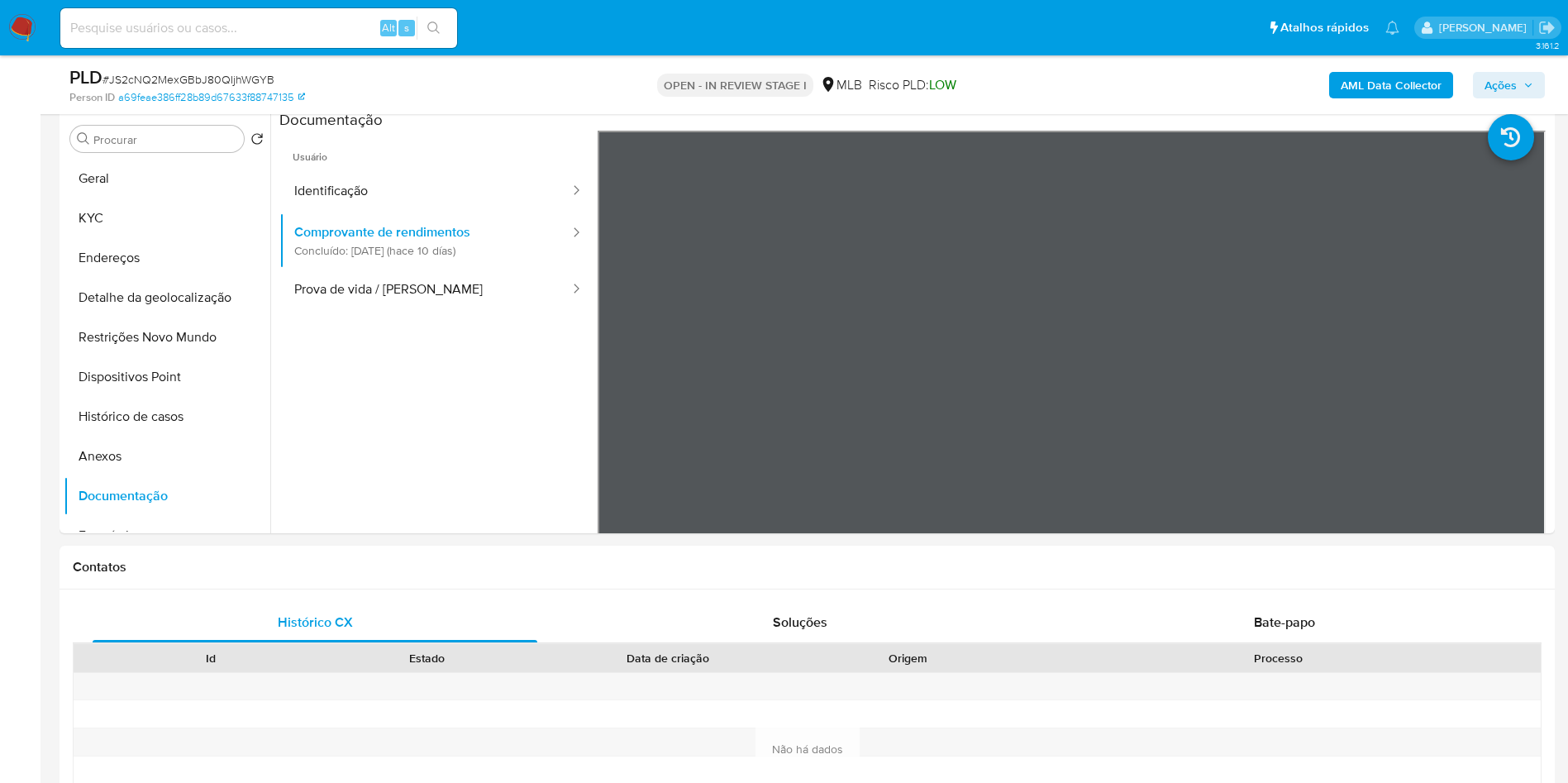
drag, startPoint x: 1506, startPoint y: 76, endPoint x: 1054, endPoint y: 99, distance: 452.6
click at [1506, 76] on span "Ações" at bounding box center [1501, 85] width 33 height 27
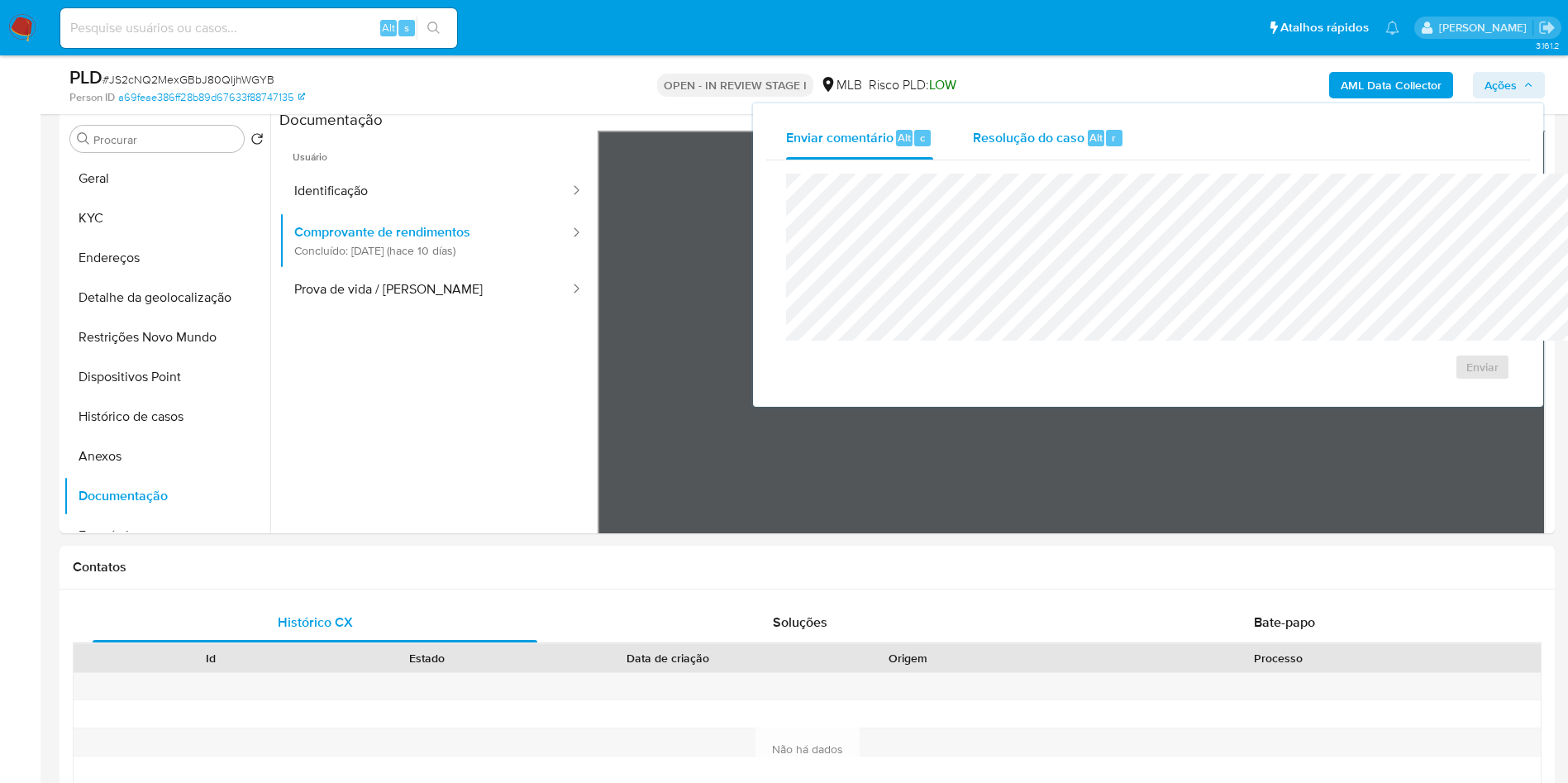
click at [973, 146] on div "Resolução do caso Alt r" at bounding box center [1049, 138] width 151 height 43
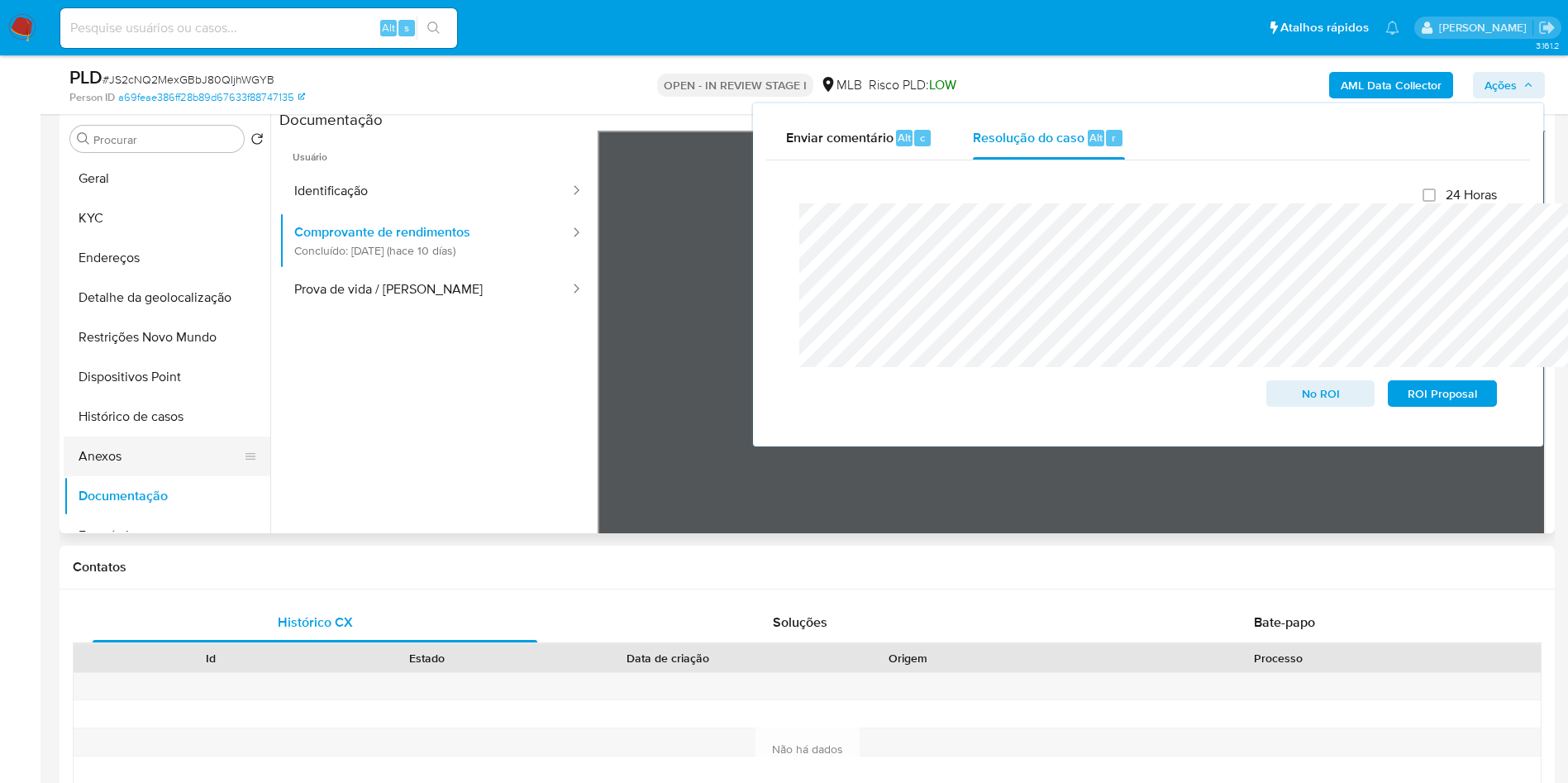
click at [127, 476] on button "Anexos" at bounding box center [161, 455] width 193 height 39
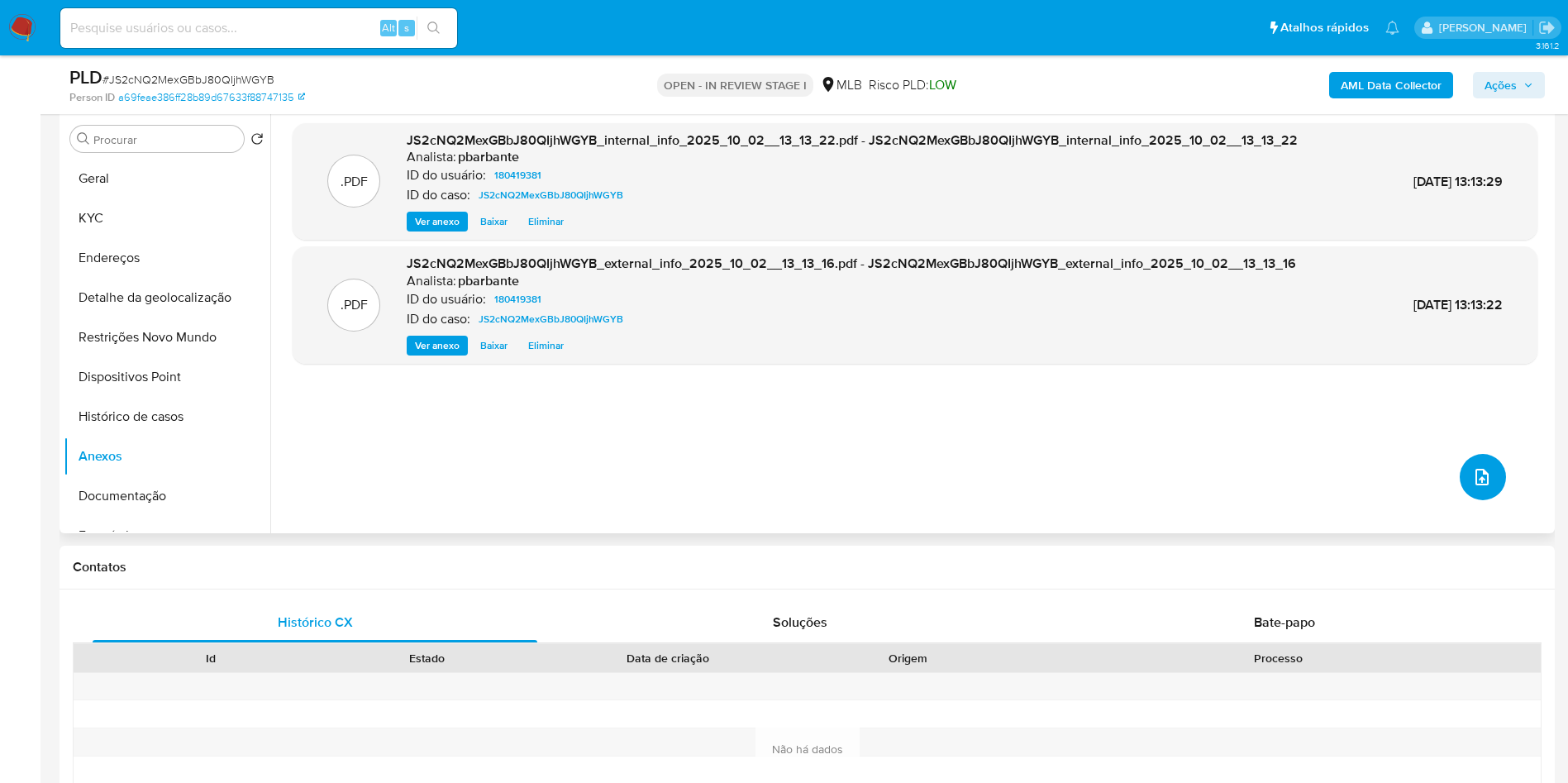
click at [1474, 500] on button "upload-file" at bounding box center [1483, 477] width 46 height 46
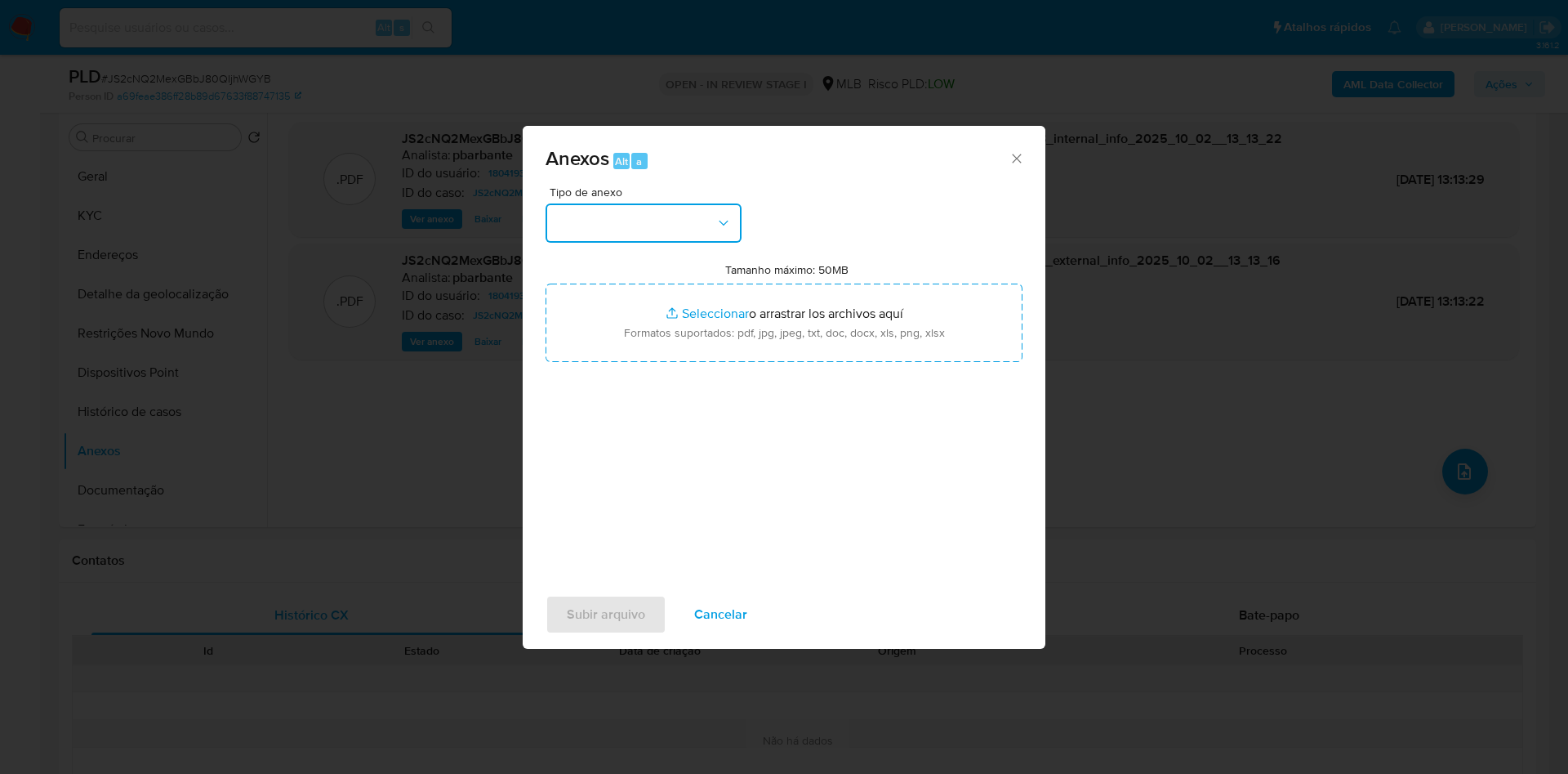
click at [699, 203] on button "button" at bounding box center [642, 222] width 196 height 39
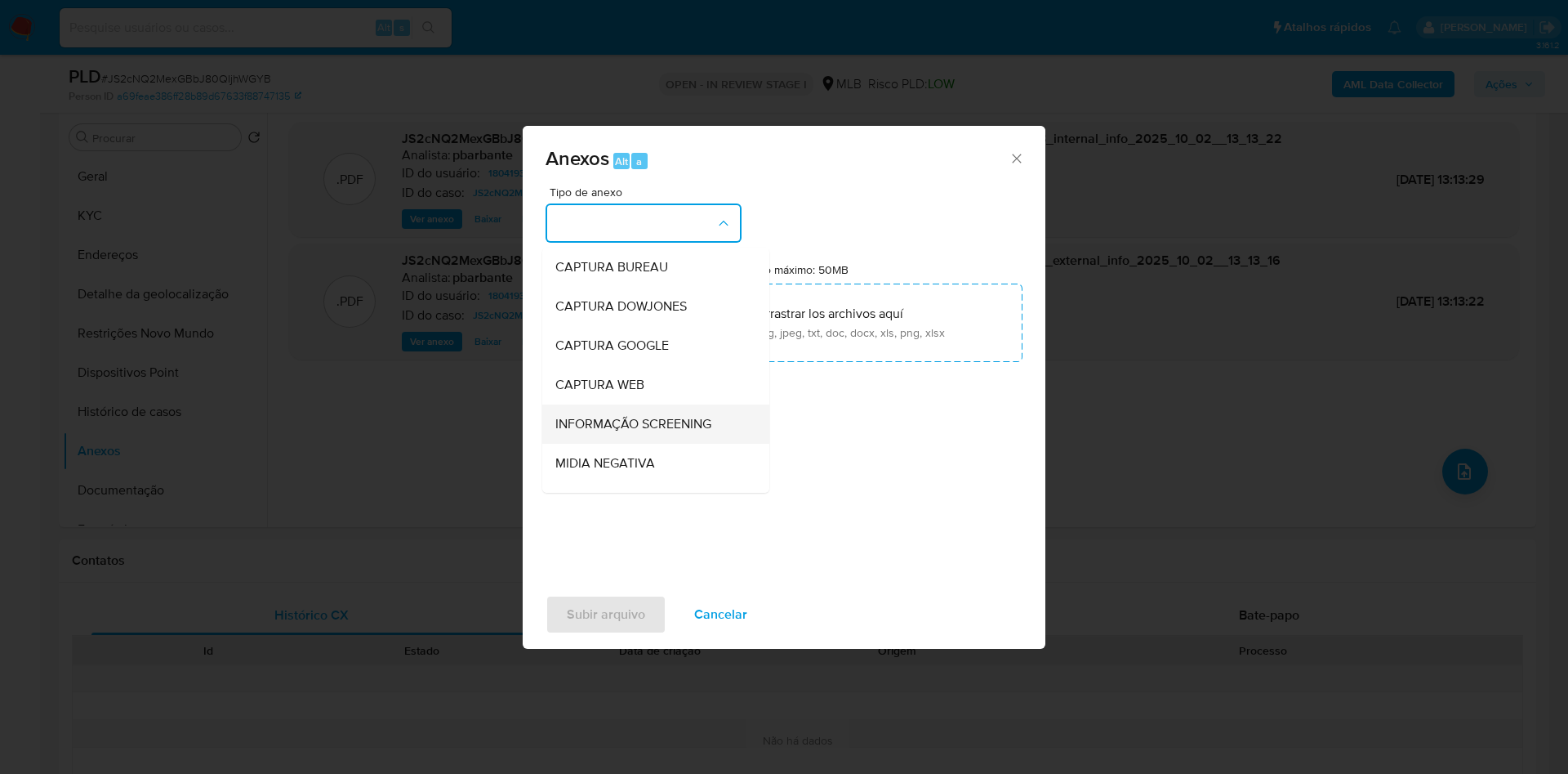
scroll to position [219, 0]
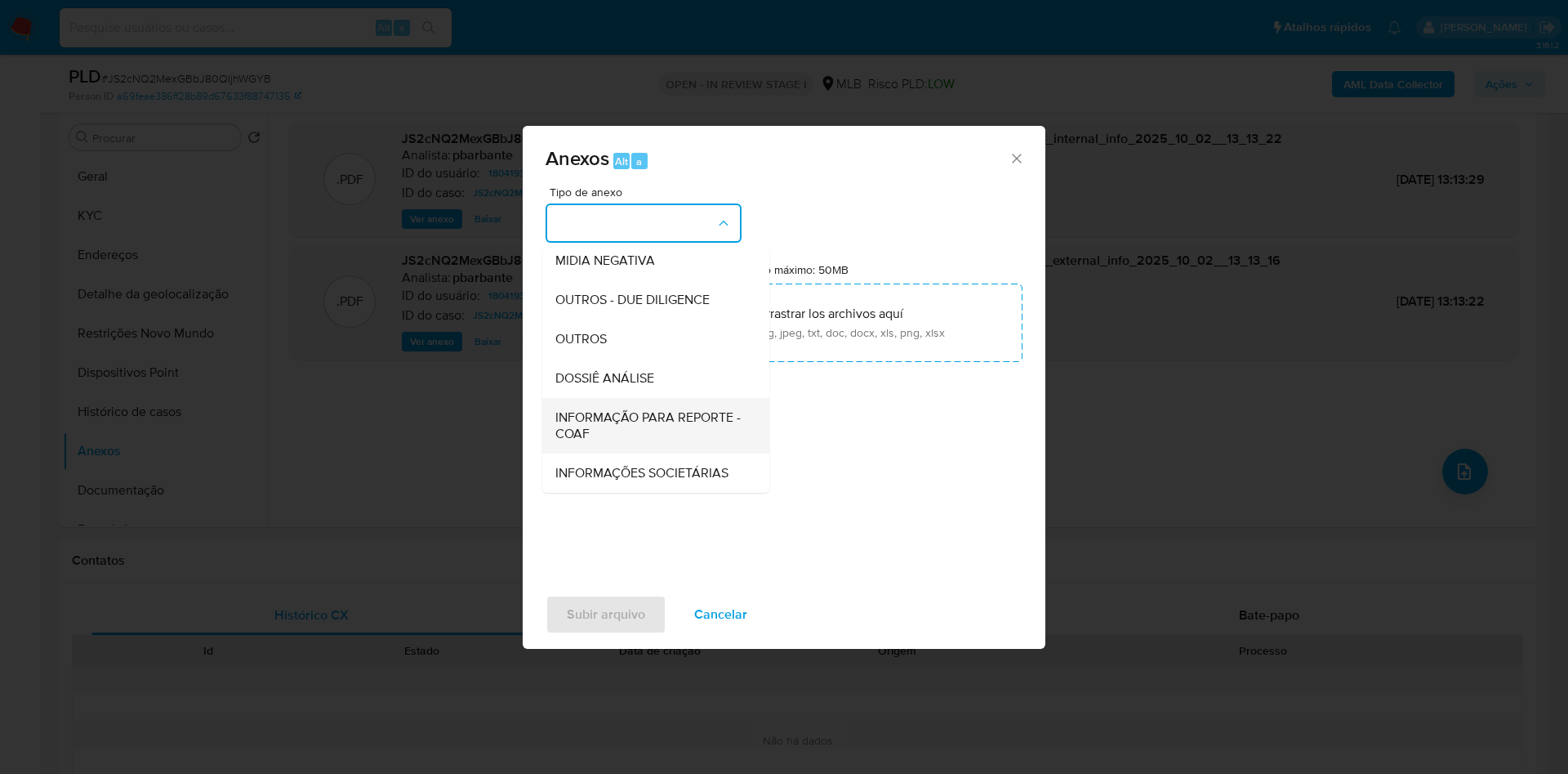
click at [623, 409] on span "INFORMAÇÃO PARA REPORTE - COAF" at bounding box center [651, 425] width 191 height 33
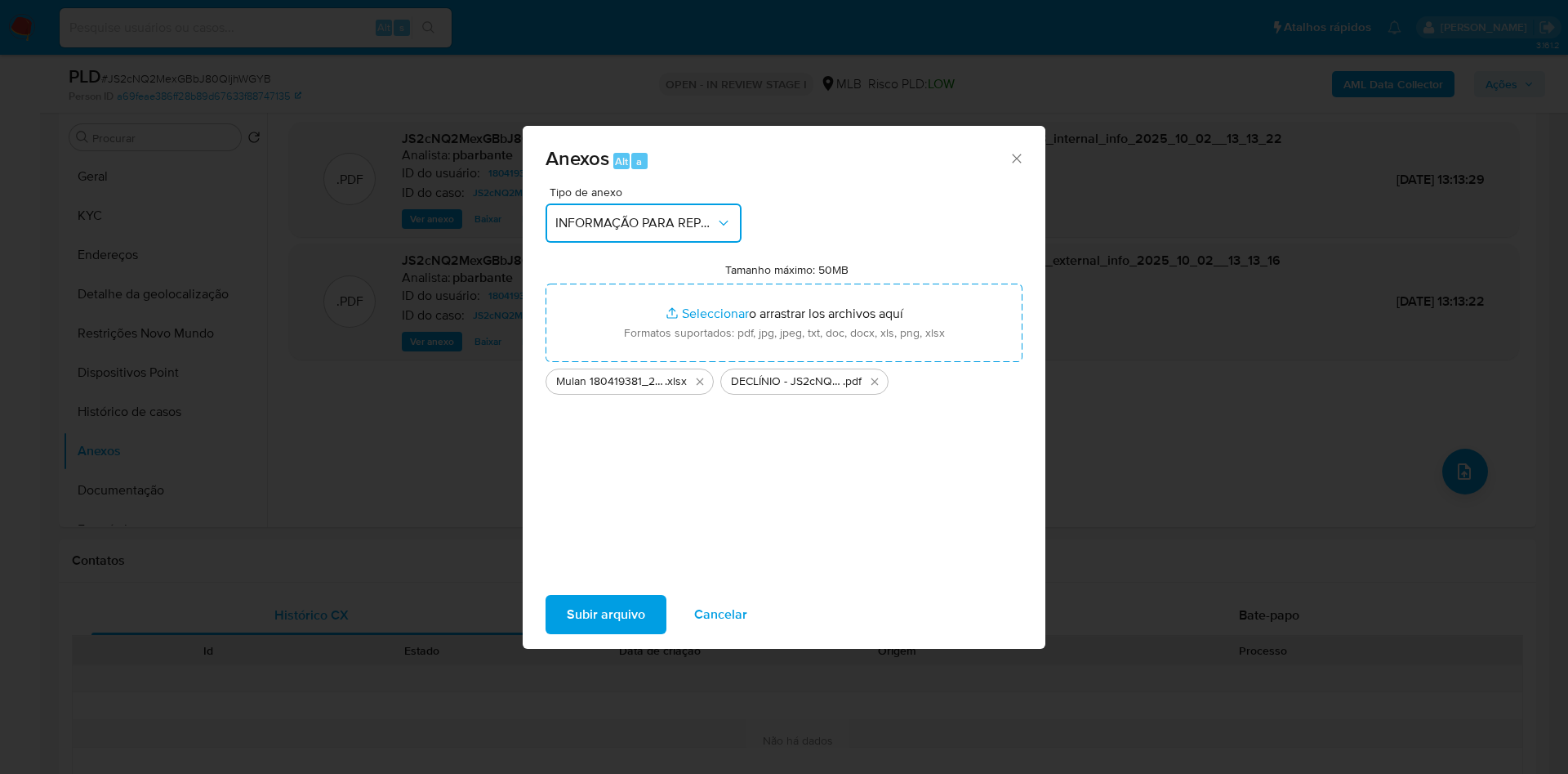
click at [679, 203] on button "INFORMAÇÃO PARA REPORTE - COAF" at bounding box center [642, 222] width 196 height 39
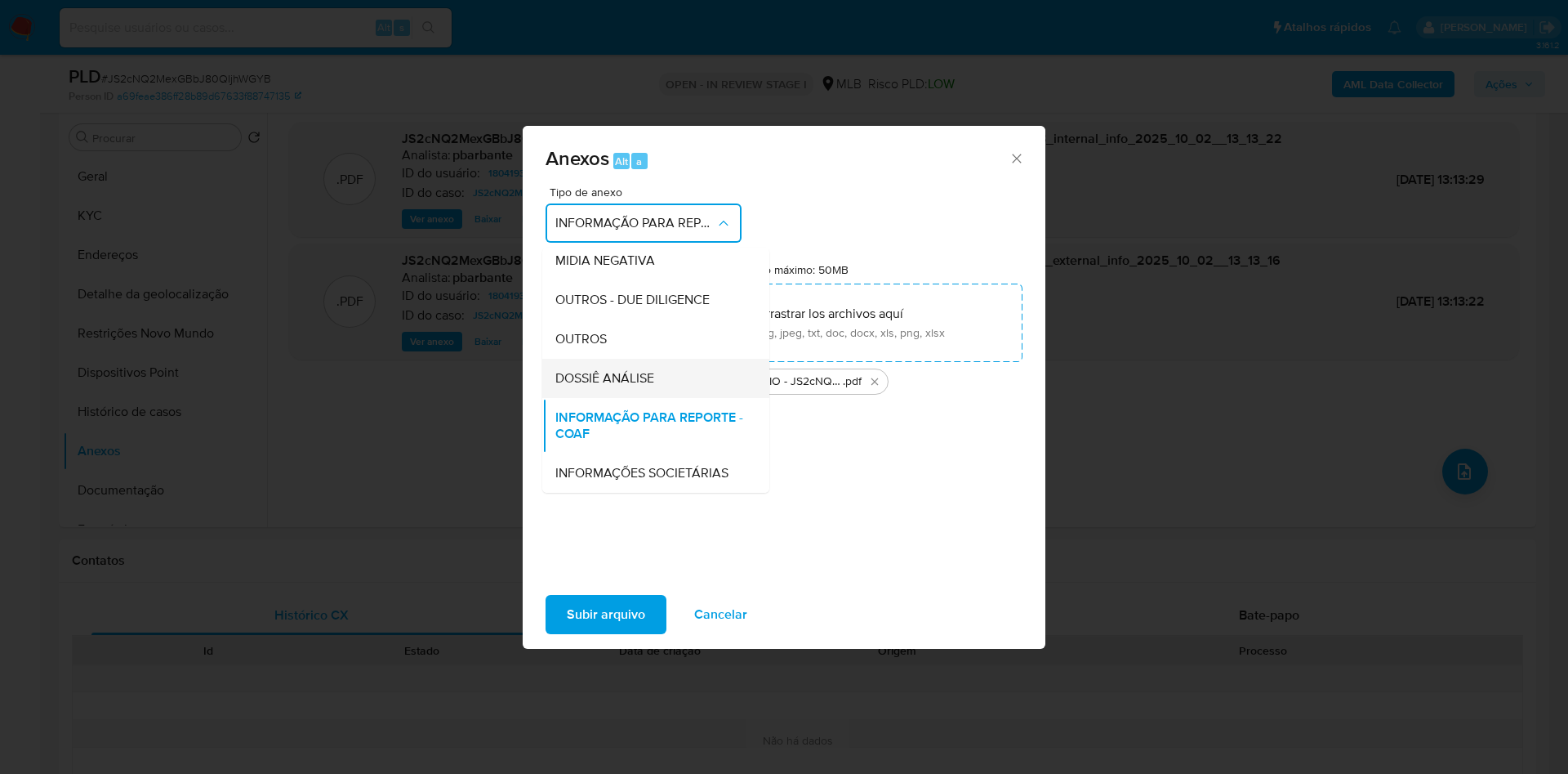
click at [589, 370] on span "DOSSIÊ ANÁLISE" at bounding box center [605, 378] width 99 height 16
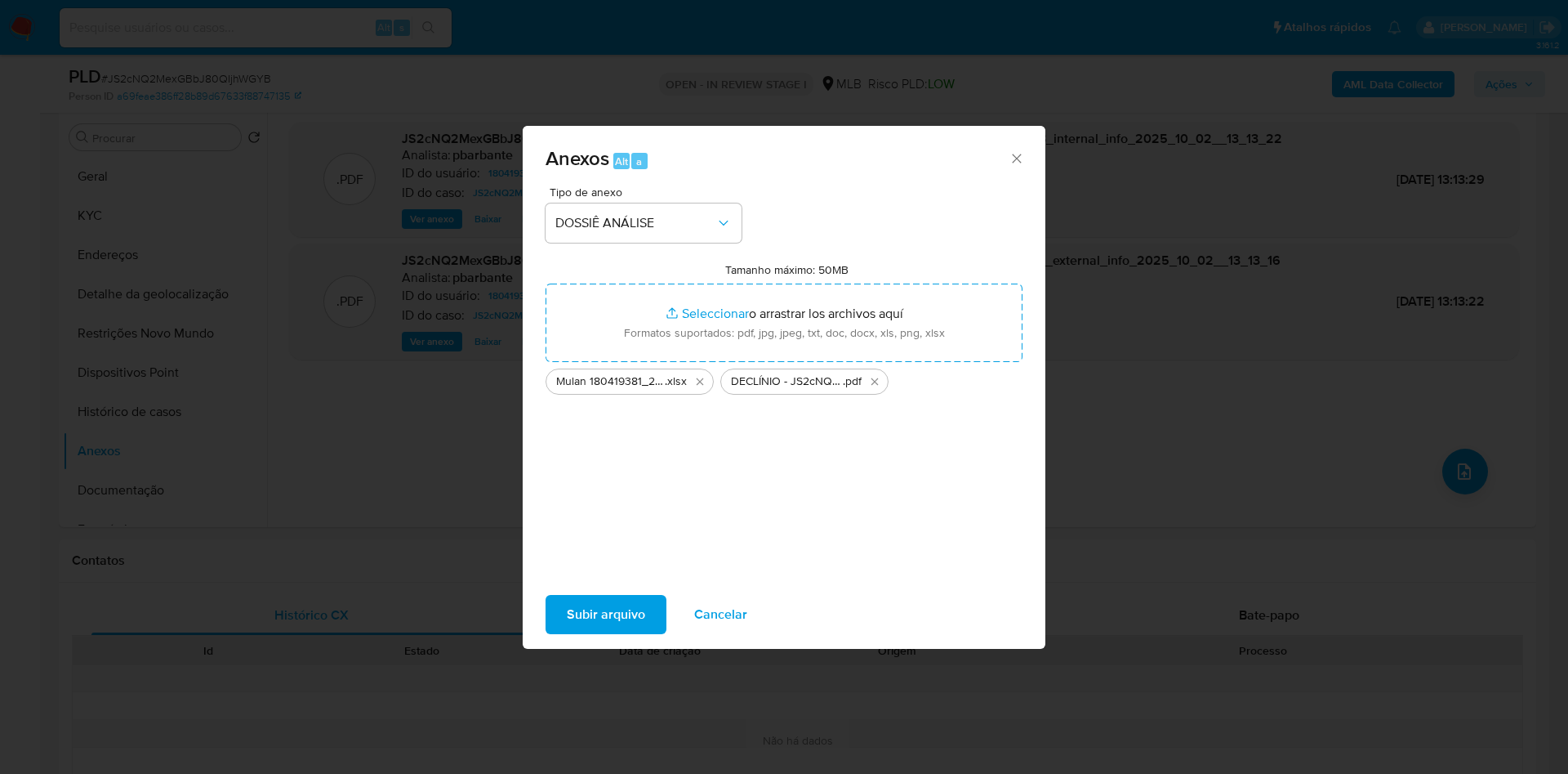
click at [567, 628] on span "Subir arquivo" at bounding box center [605, 614] width 78 height 36
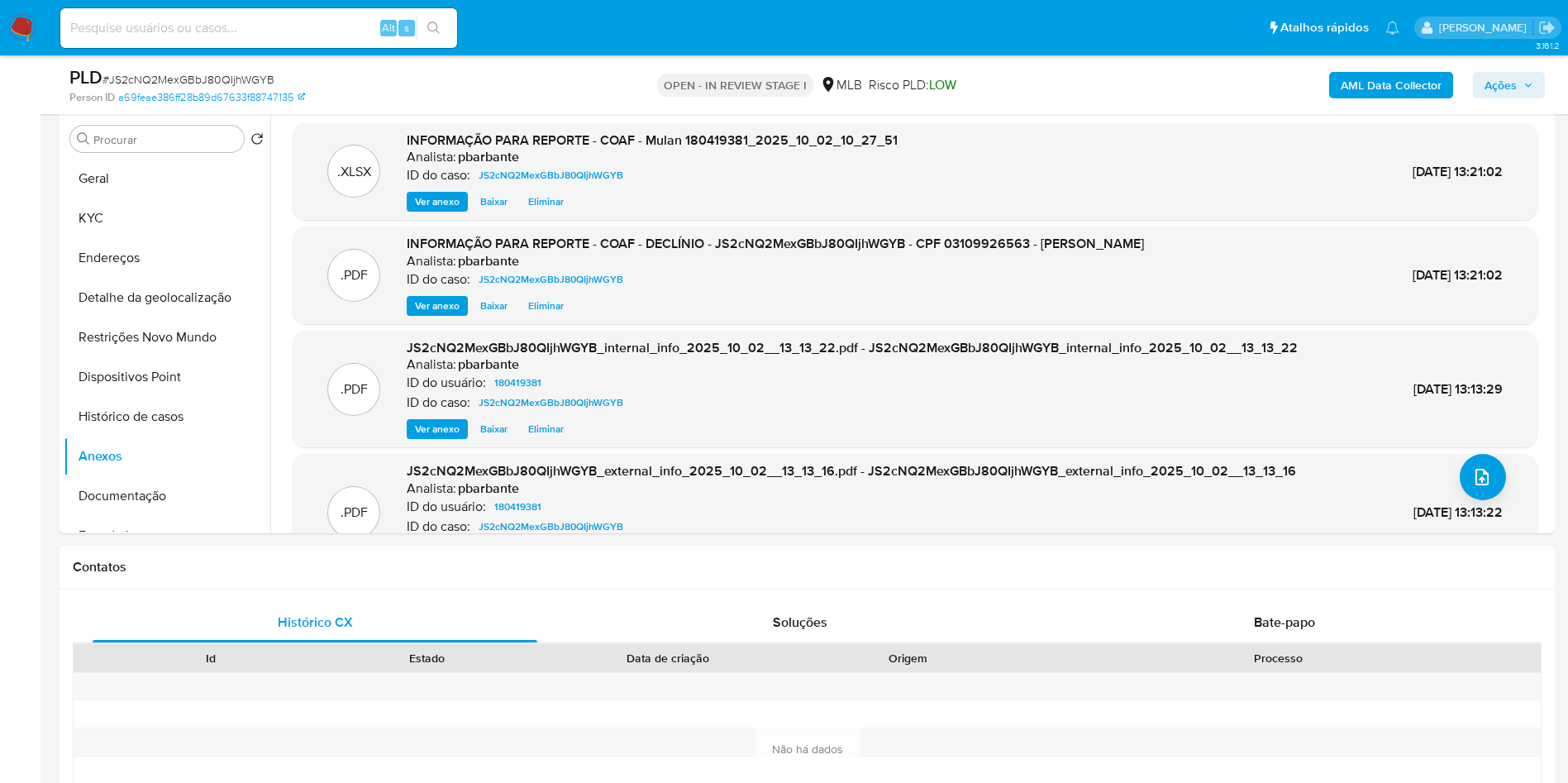
click at [1519, 82] on span "Ações" at bounding box center [1509, 85] width 49 height 23
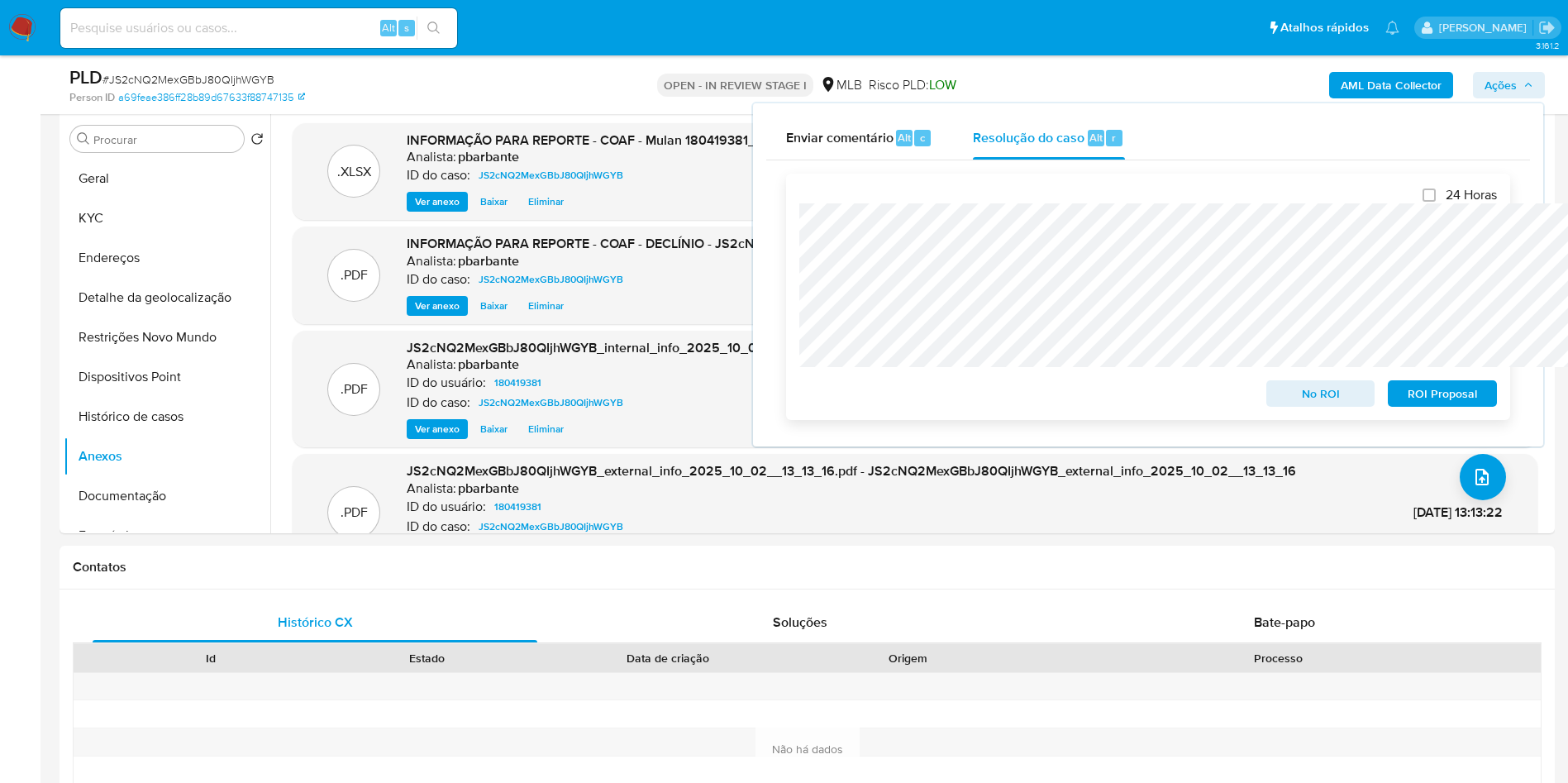
click at [1322, 381] on div "No ROI" at bounding box center [1321, 390] width 122 height 33
click at [1315, 387] on span "No ROI" at bounding box center [1321, 393] width 86 height 23
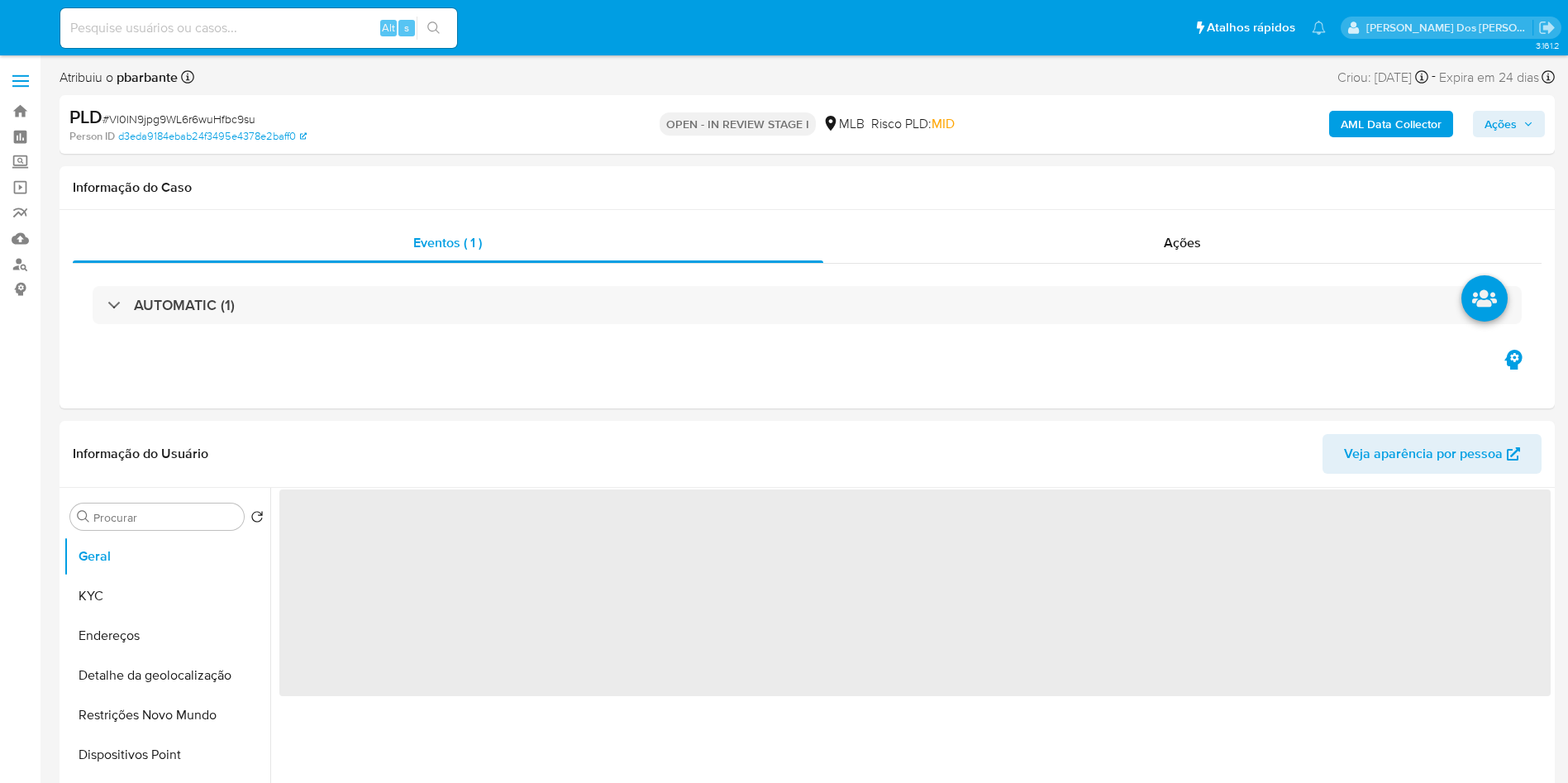
select select "10"
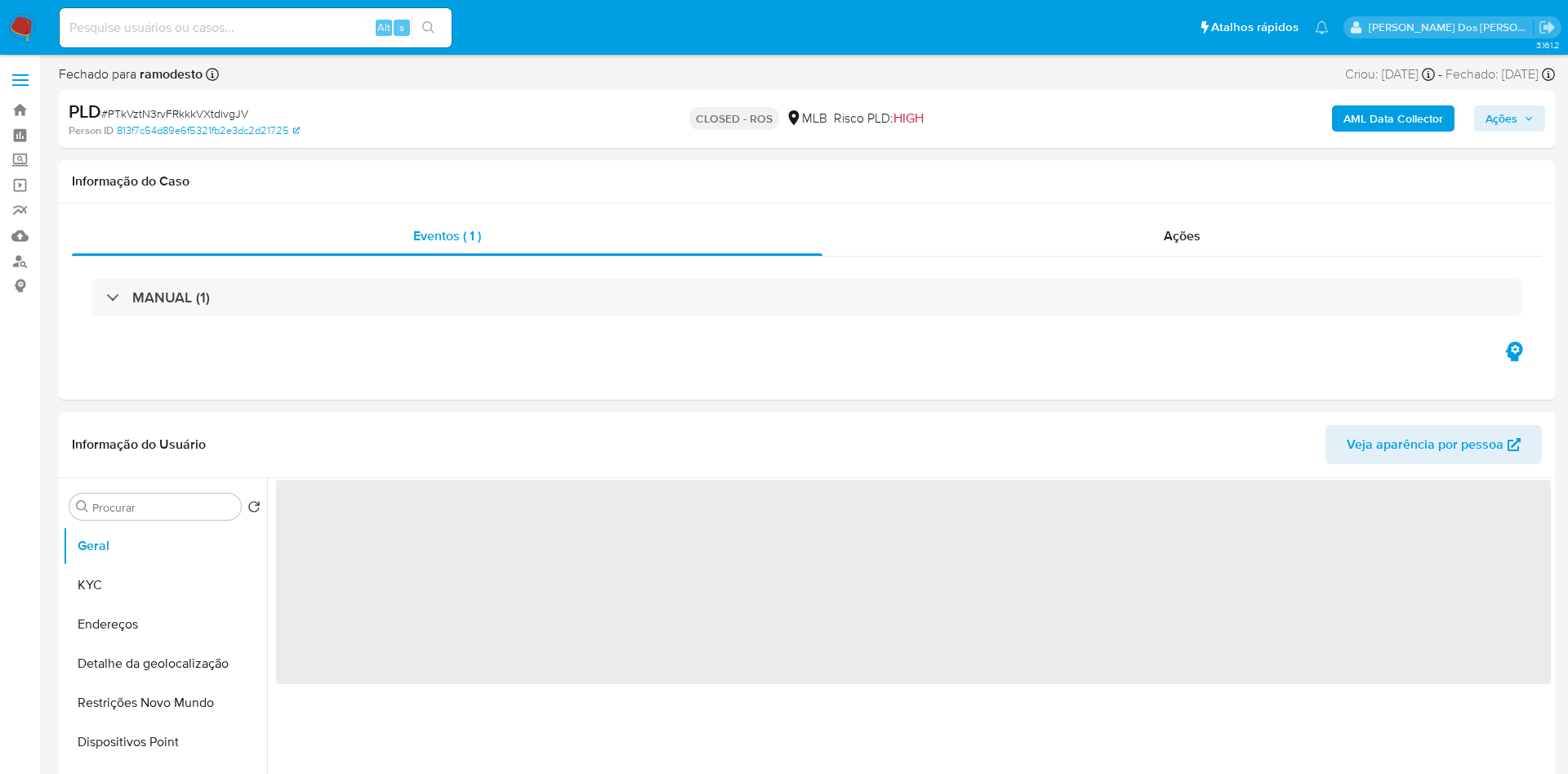
select select "10"
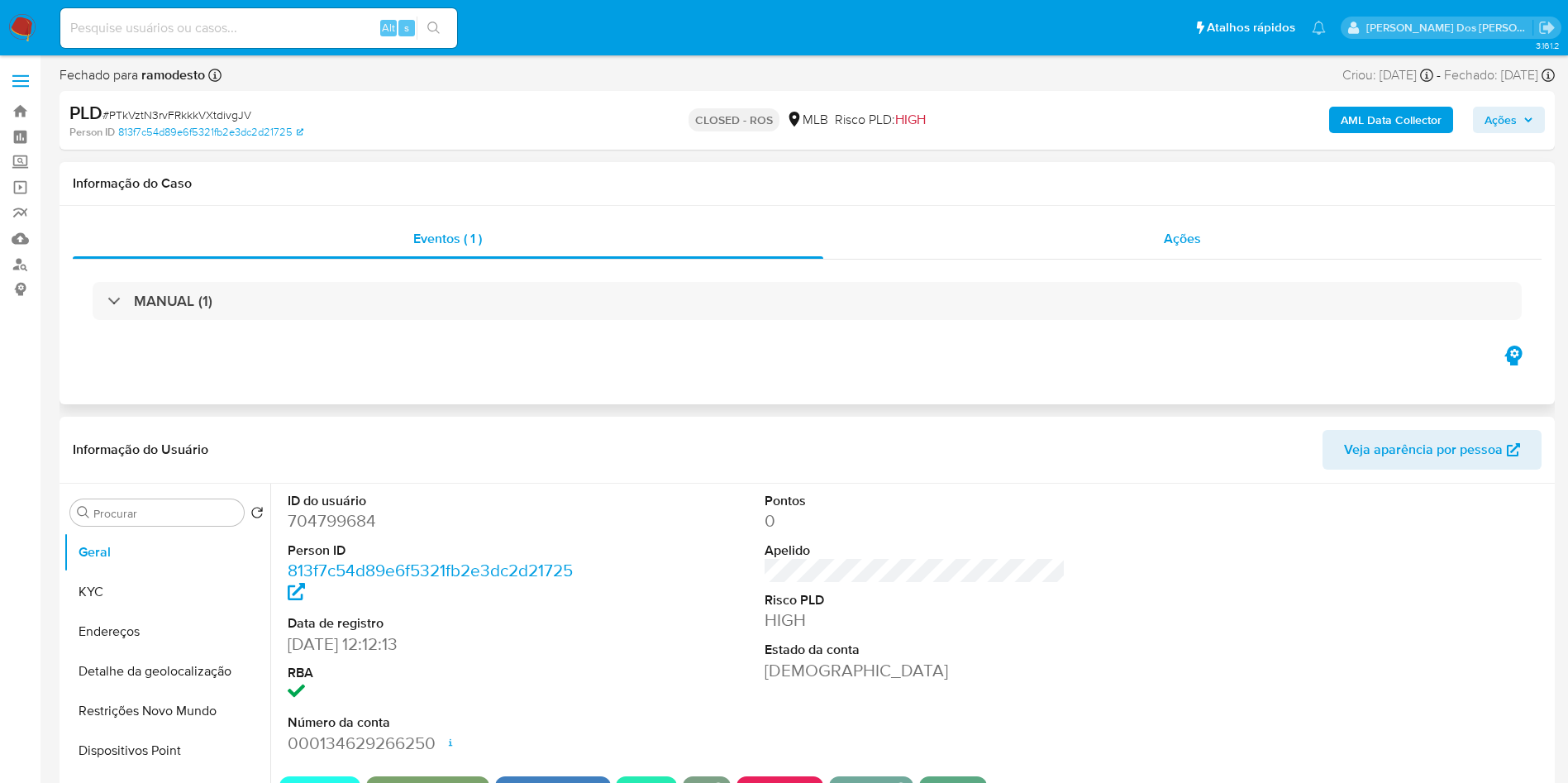
click at [1227, 241] on div "Ações" at bounding box center [1183, 238] width 719 height 39
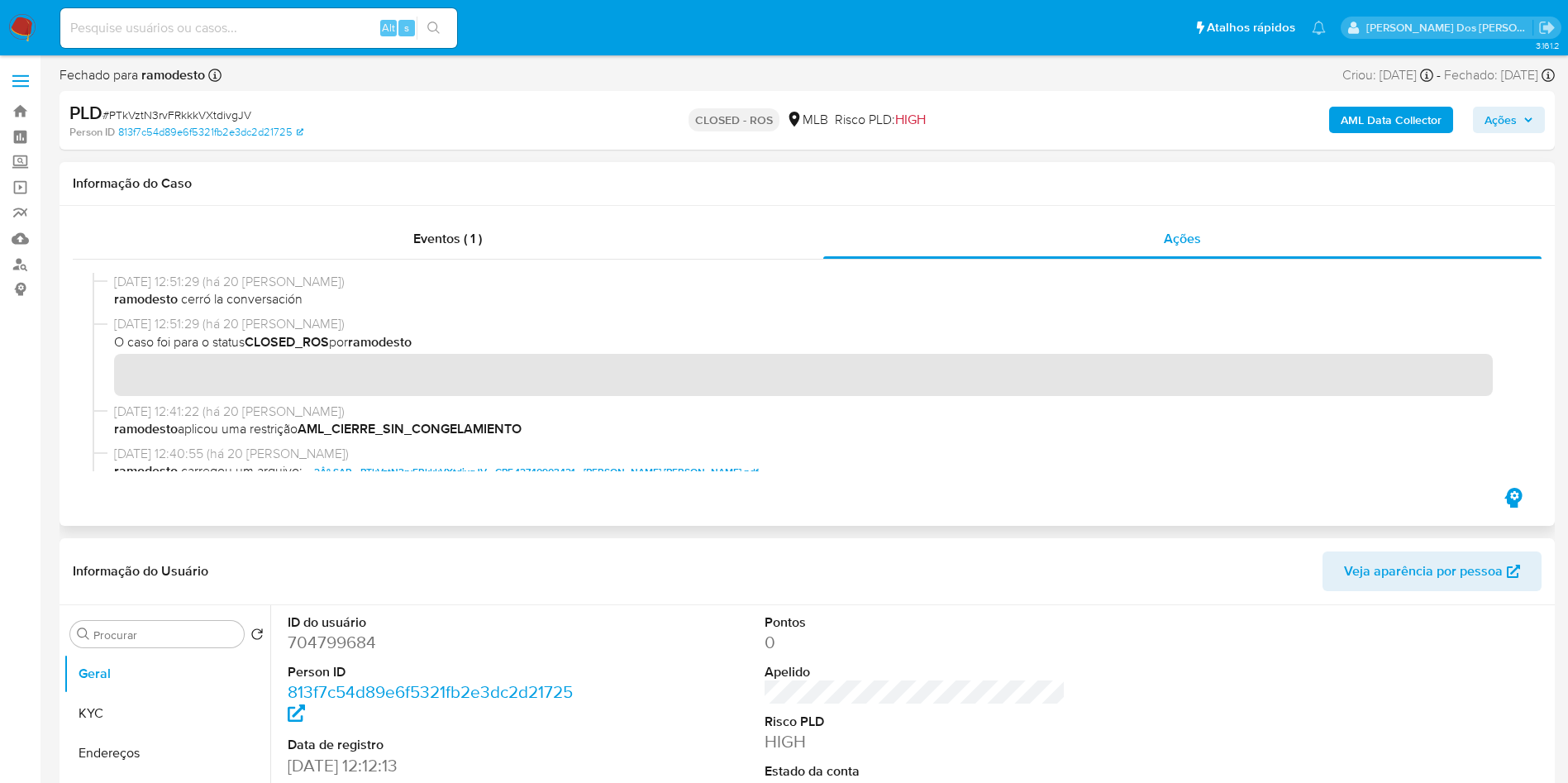
click at [394, 480] on span "2Âº SAR - PTkVztN3rvFRkkkVXtdivgJV - CPF 12740903421 - [PERSON_NAME] [PERSON_NA…" at bounding box center [536, 471] width 445 height 20
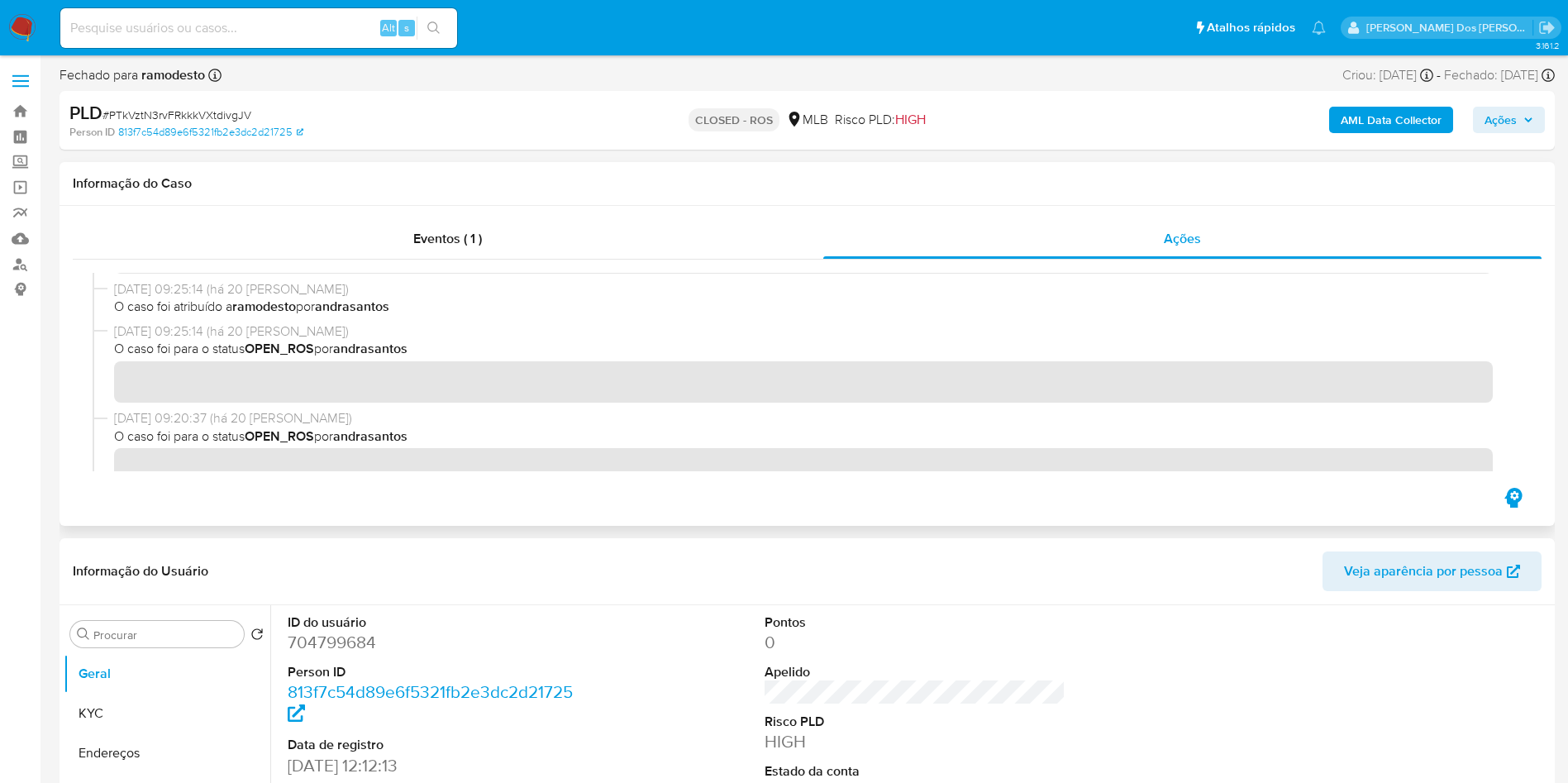
scroll to position [468, 0]
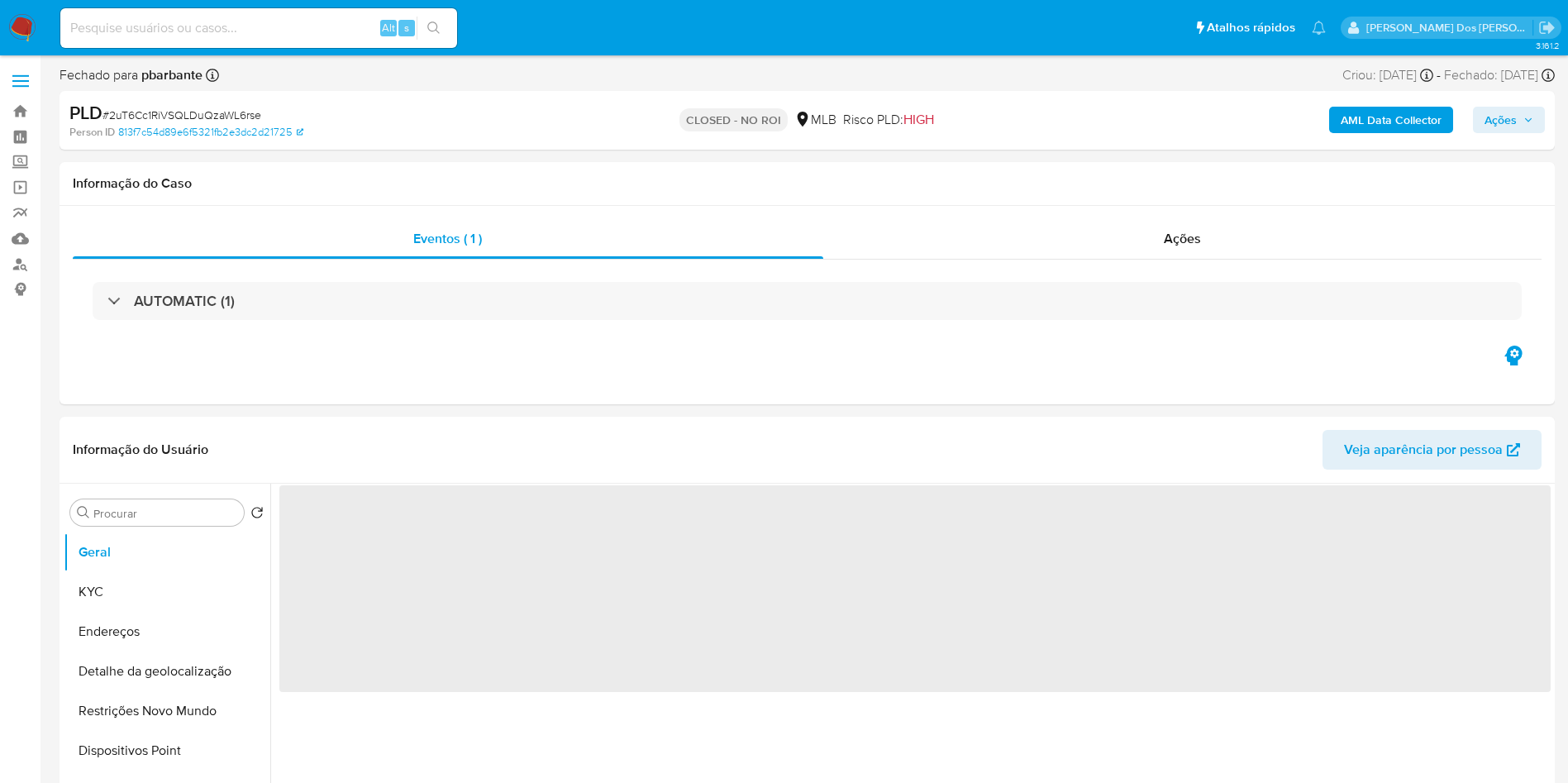
select select "10"
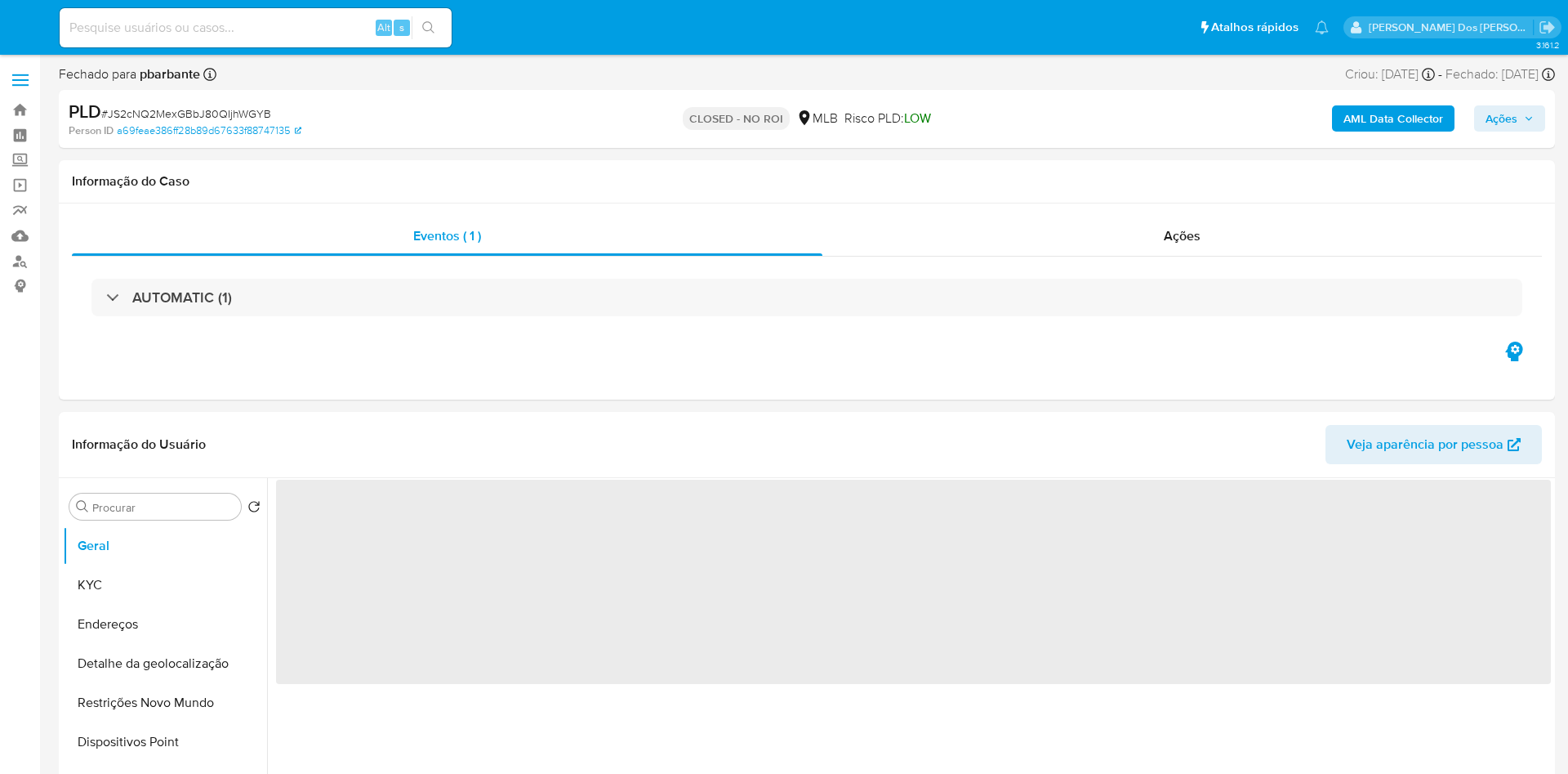
select select "10"
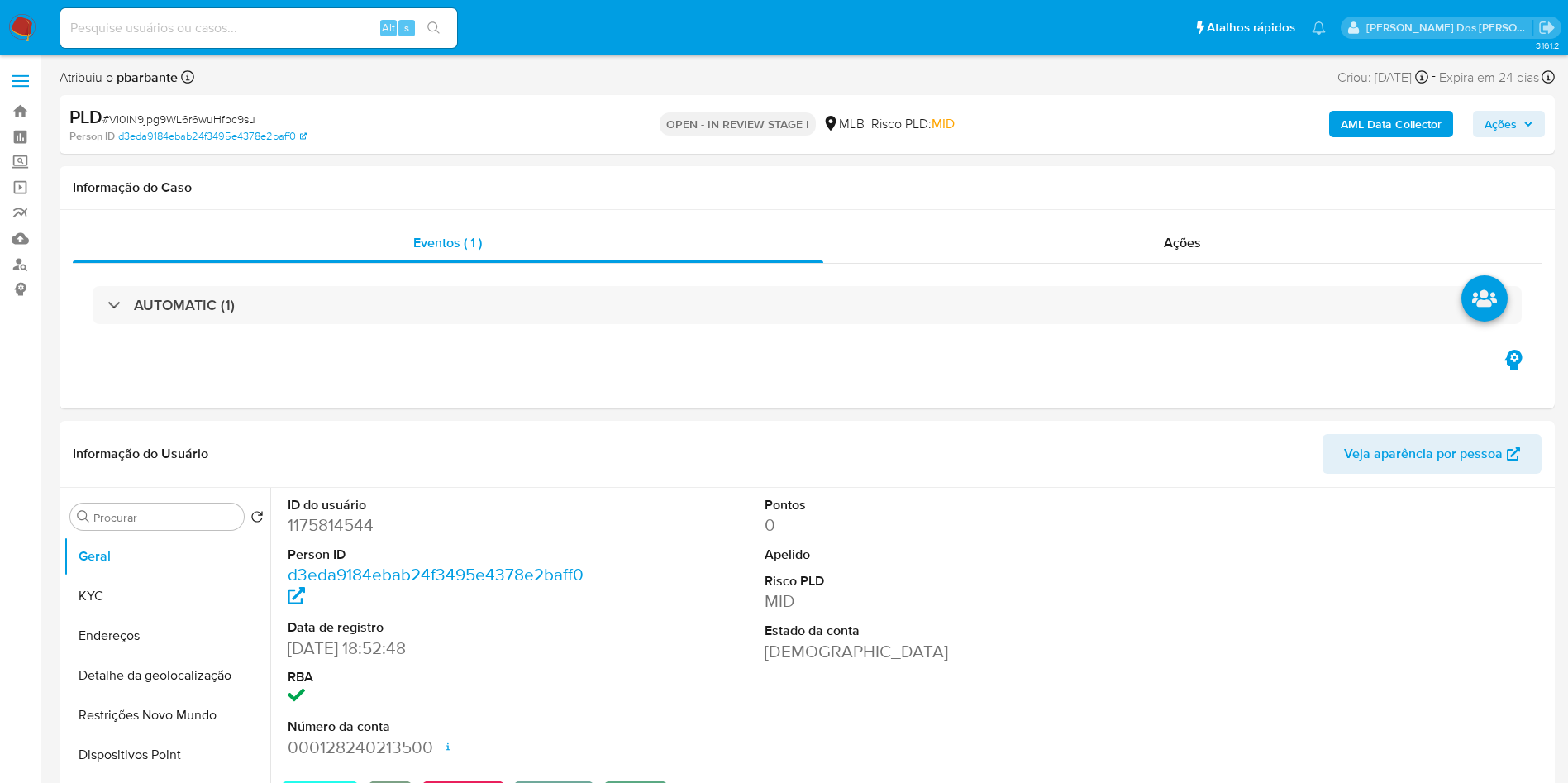
select select "10"
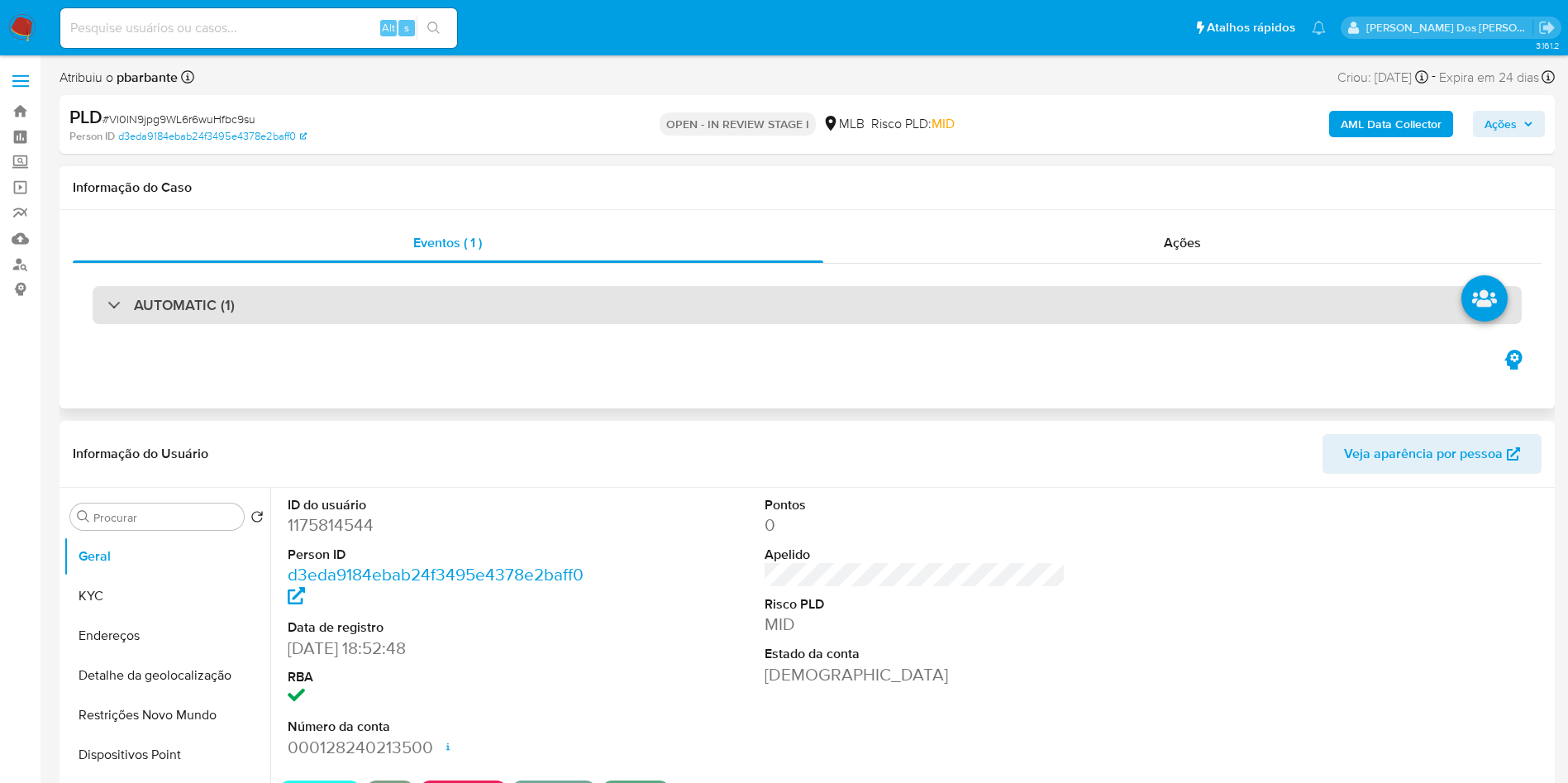
click at [425, 311] on div "AUTOMATIC (1)" at bounding box center [807, 305] width 1429 height 38
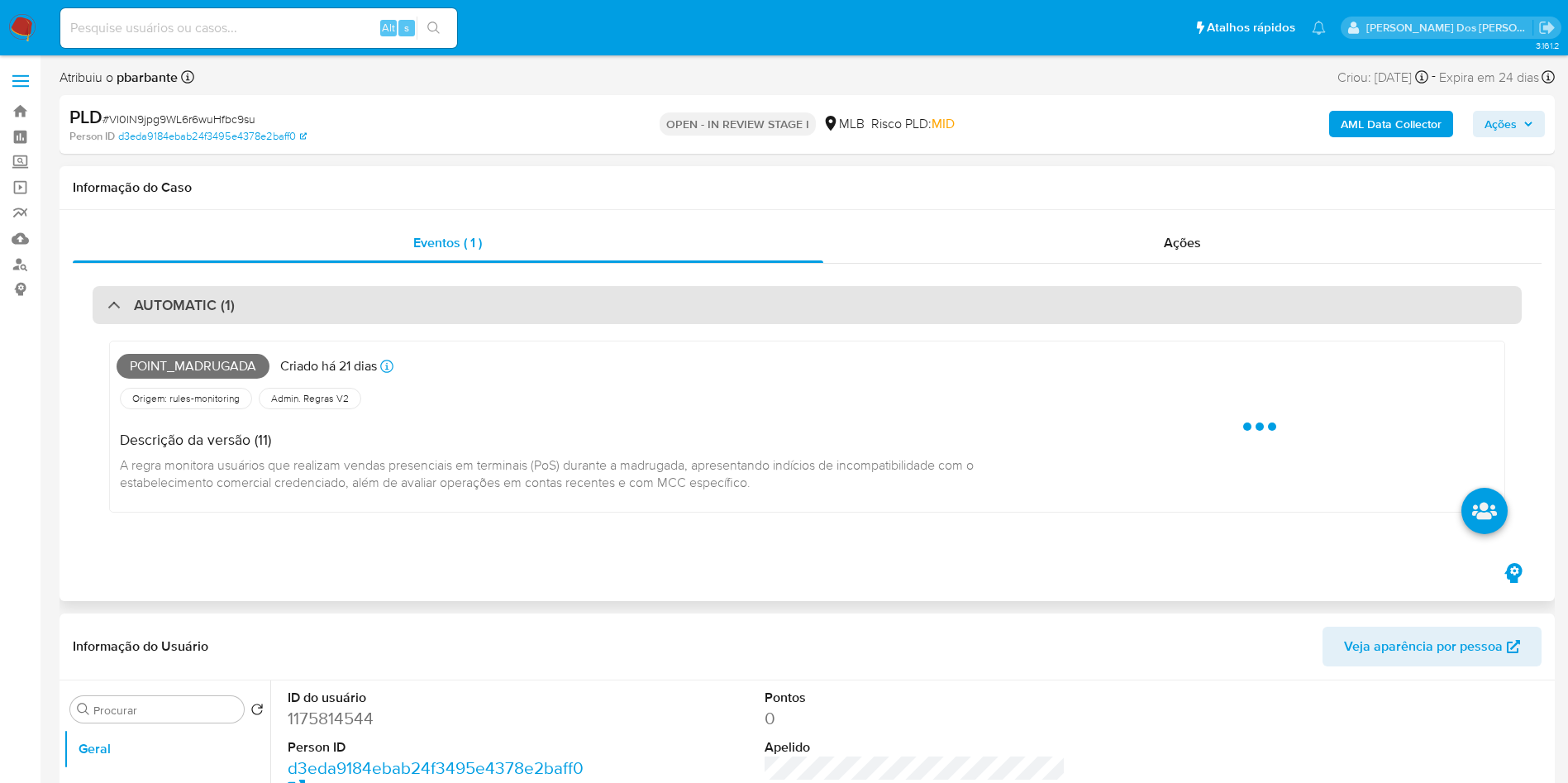
click at [425, 311] on div "AUTOMATIC (1)" at bounding box center [807, 305] width 1429 height 38
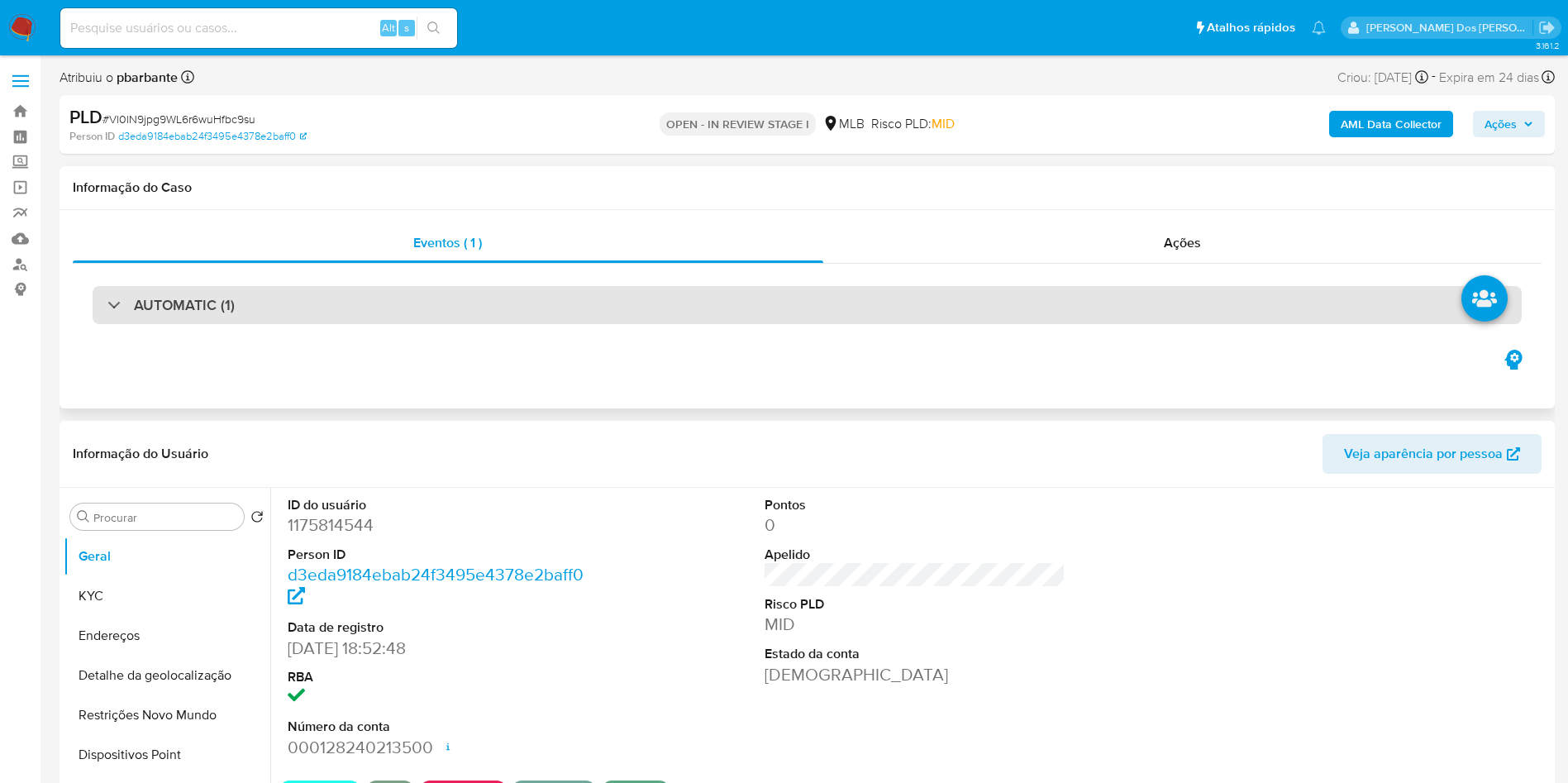
click at [425, 311] on div "AUTOMATIC (1)" at bounding box center [807, 305] width 1429 height 38
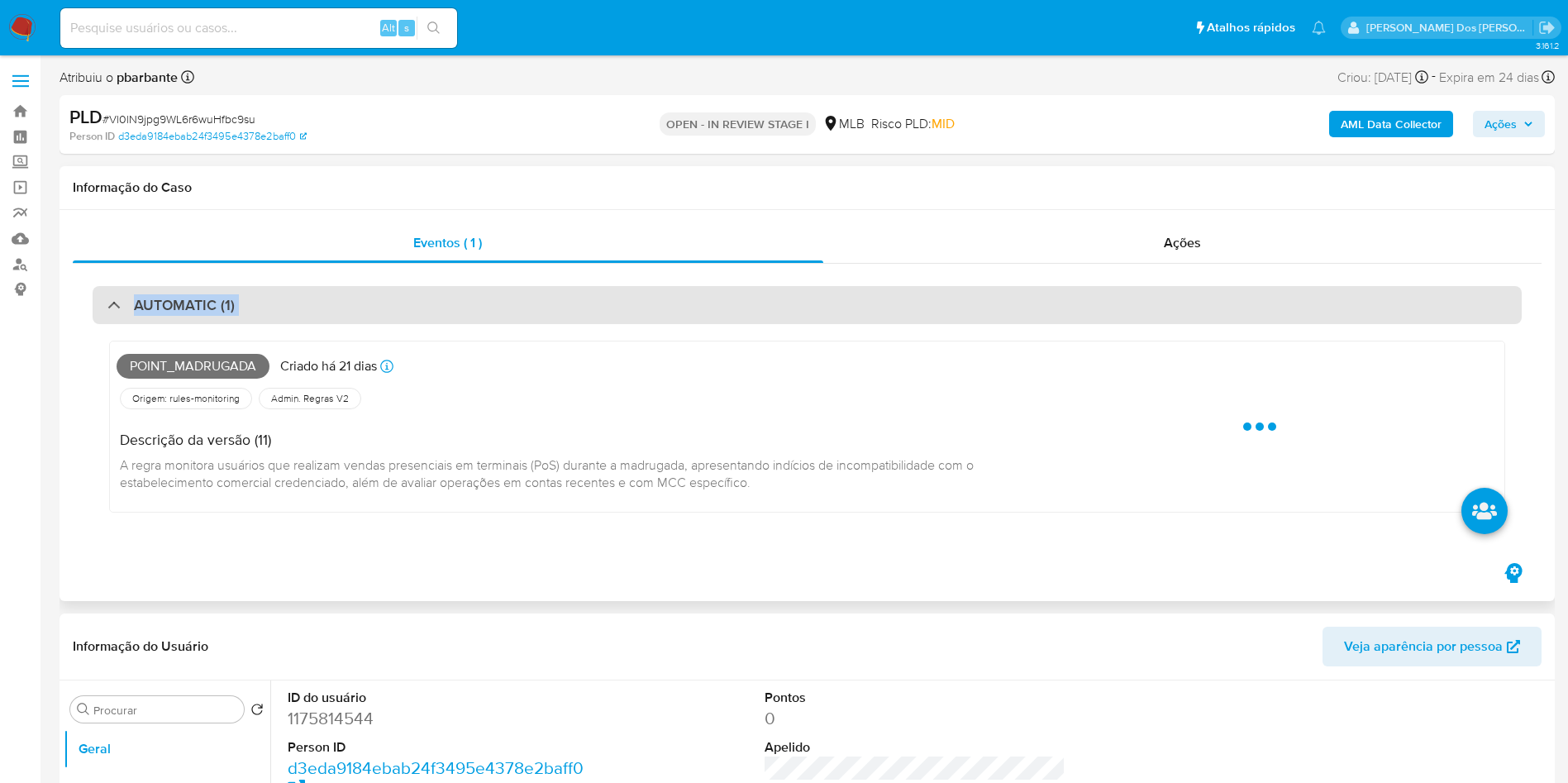
click at [425, 311] on div "AUTOMATIC (1)" at bounding box center [807, 305] width 1429 height 38
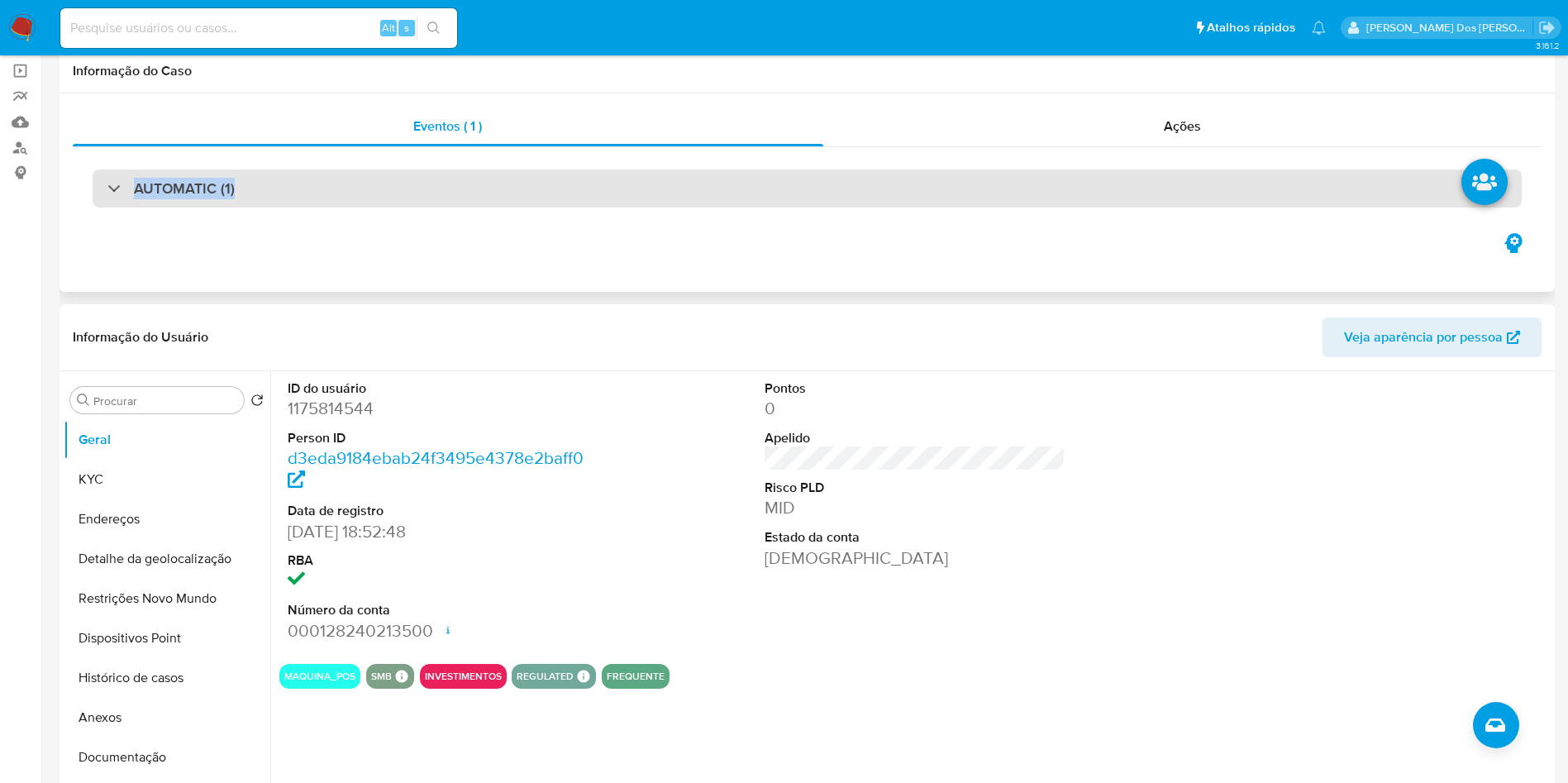
scroll to position [120, 0]
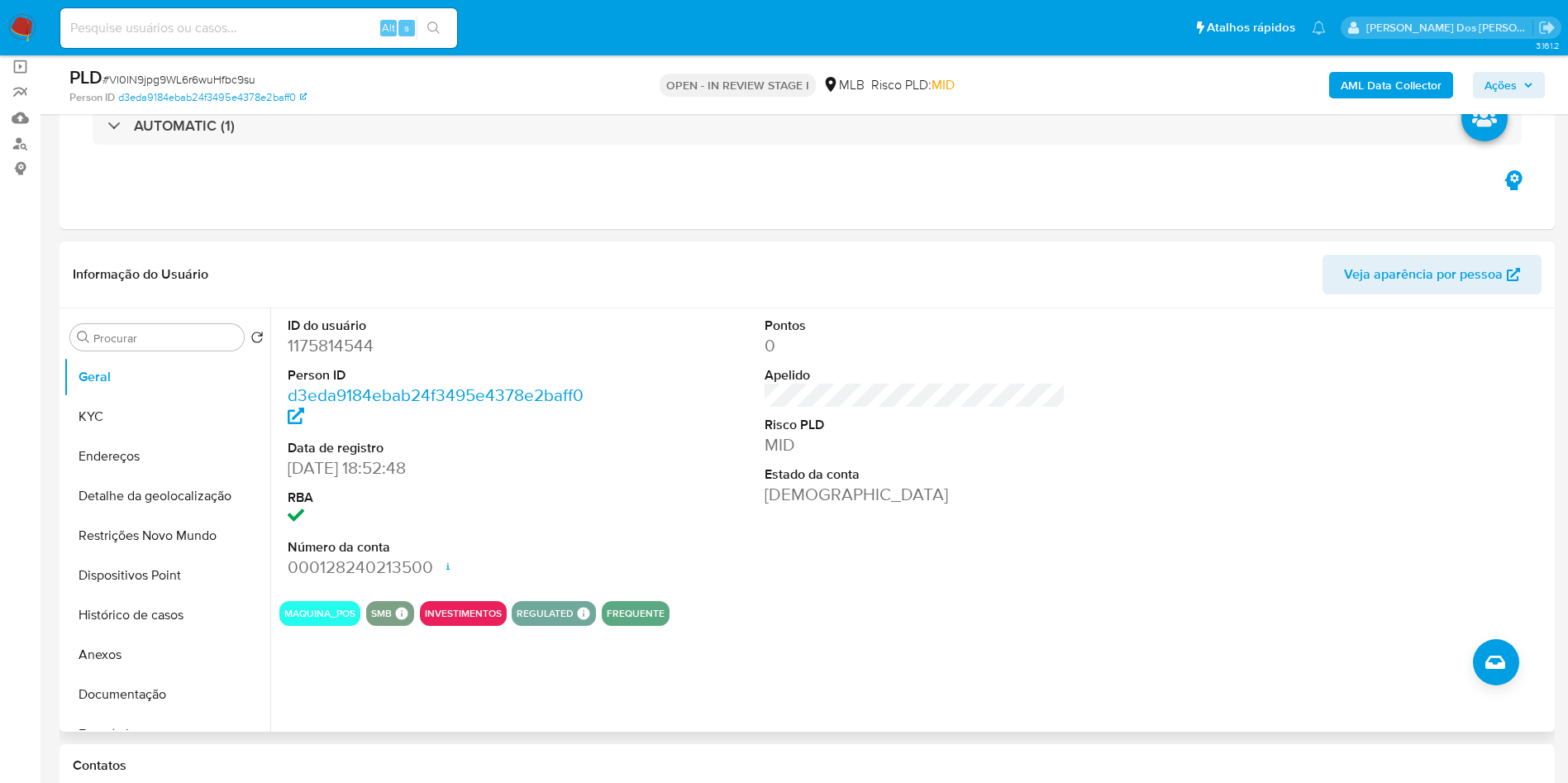
click at [322, 357] on dd "1175814544" at bounding box center [439, 345] width 302 height 23
copy dd "1175814544"
click at [185, 436] on button "KYC" at bounding box center [161, 416] width 193 height 39
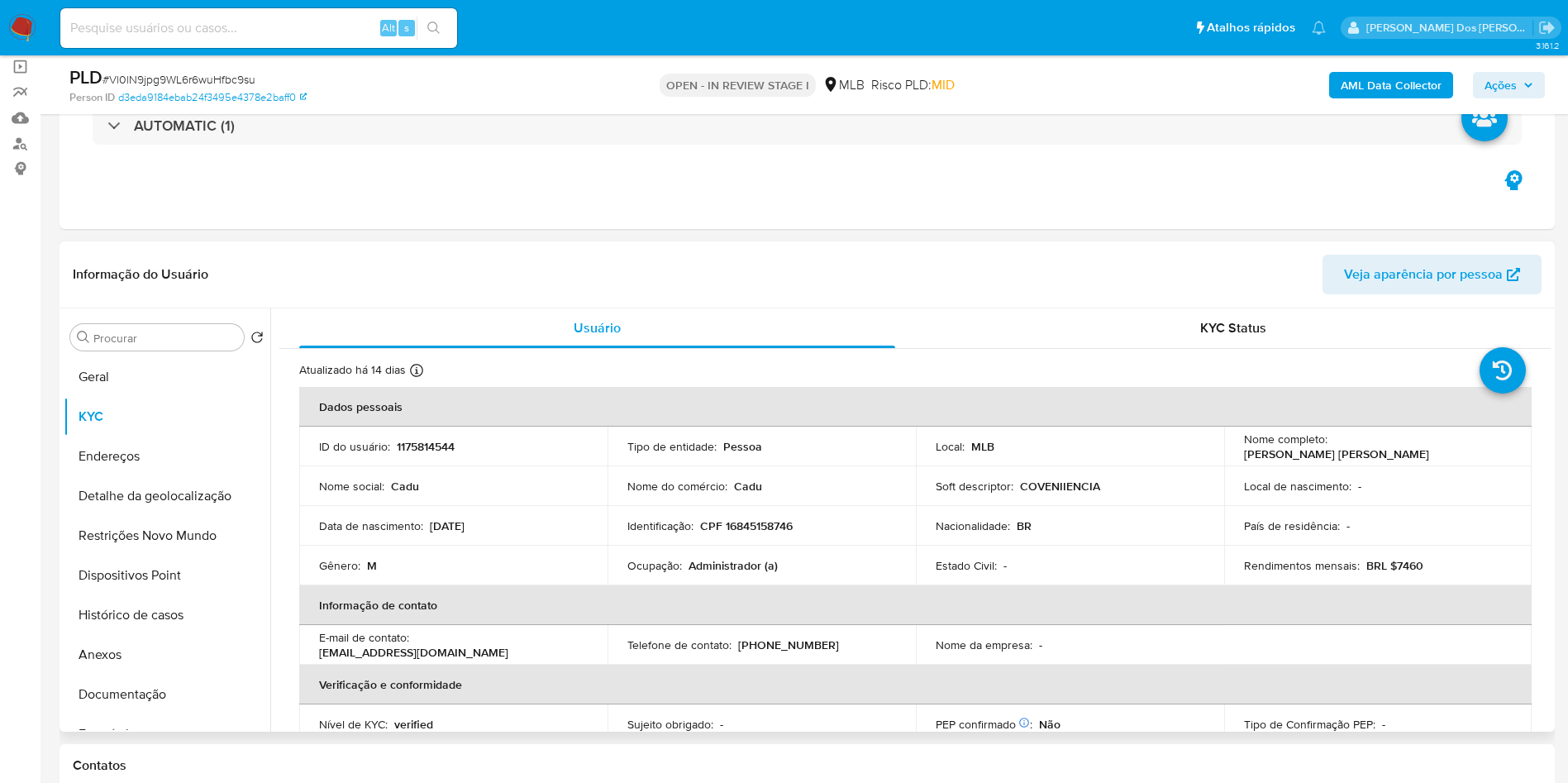
click at [747, 579] on td "Ocupação : Administrador (a)" at bounding box center [761, 565] width 308 height 39
copy p "Administrador"
click at [104, 714] on button "Documentação" at bounding box center [161, 693] width 193 height 39
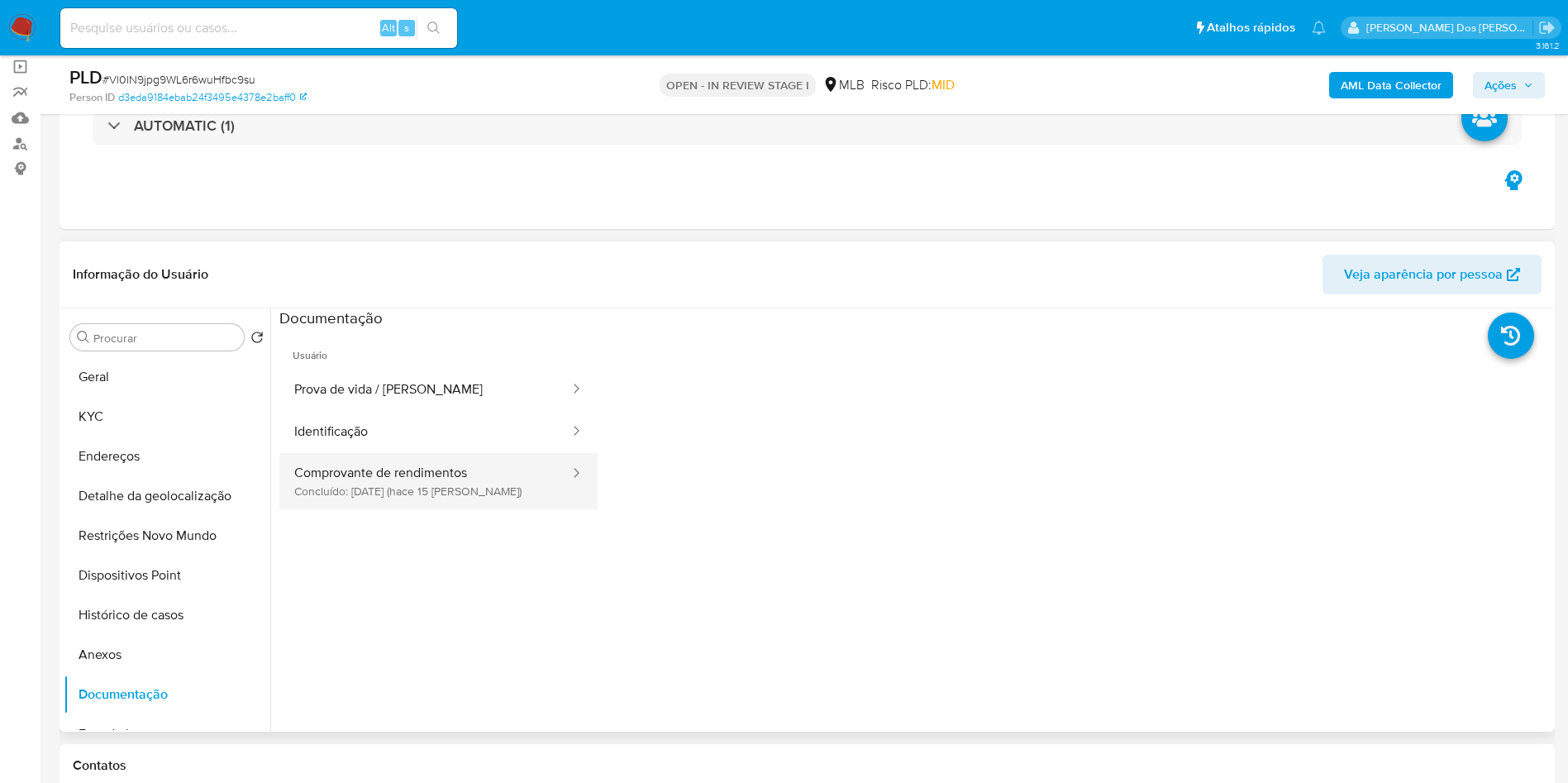
click at [405, 495] on button "Comprovante de rendimentos Concluído: [DATE] (hace 15 [PERSON_NAME])" at bounding box center [425, 481] width 292 height 56
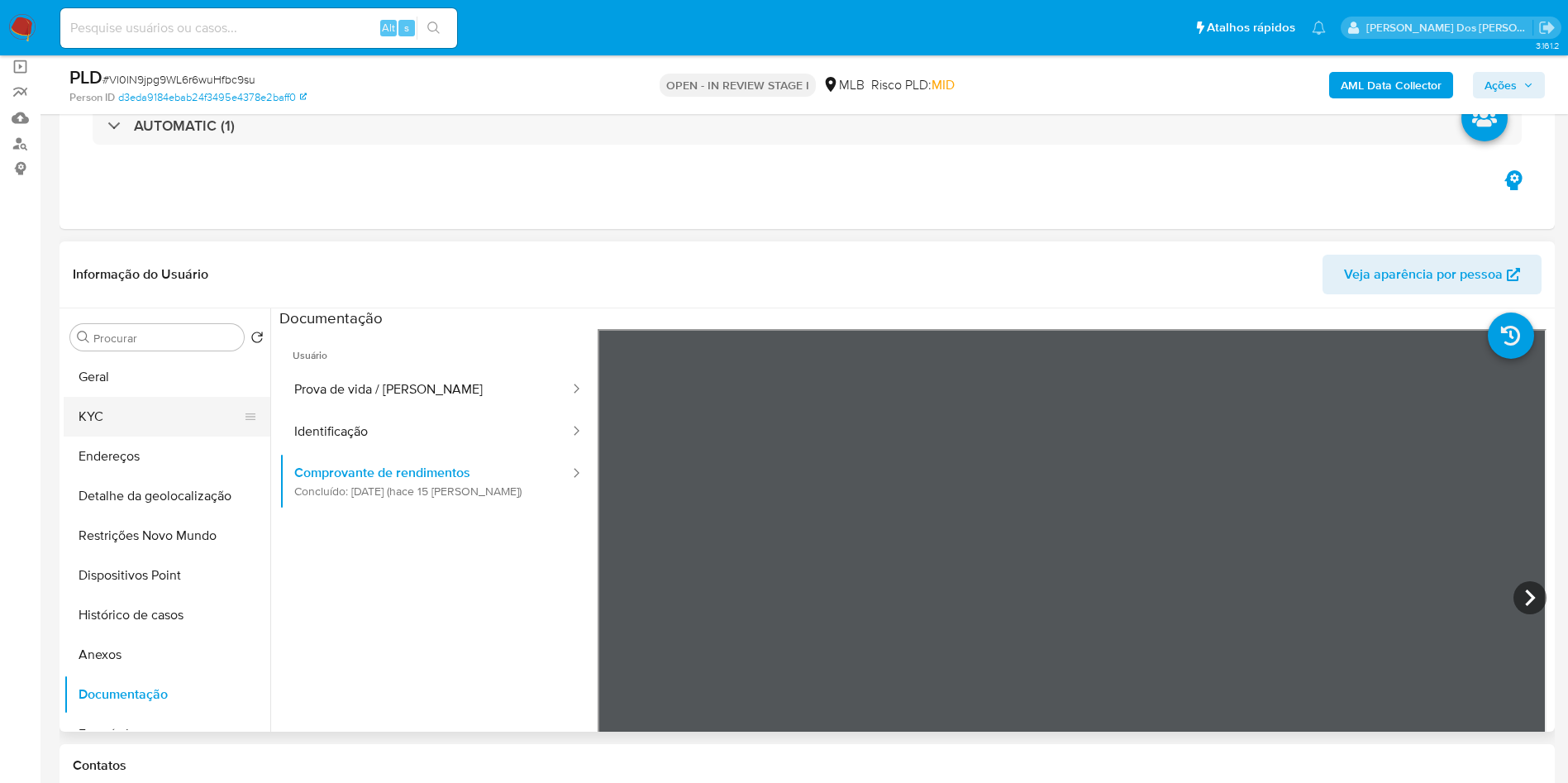
click at [120, 436] on button "KYC" at bounding box center [161, 416] width 193 height 39
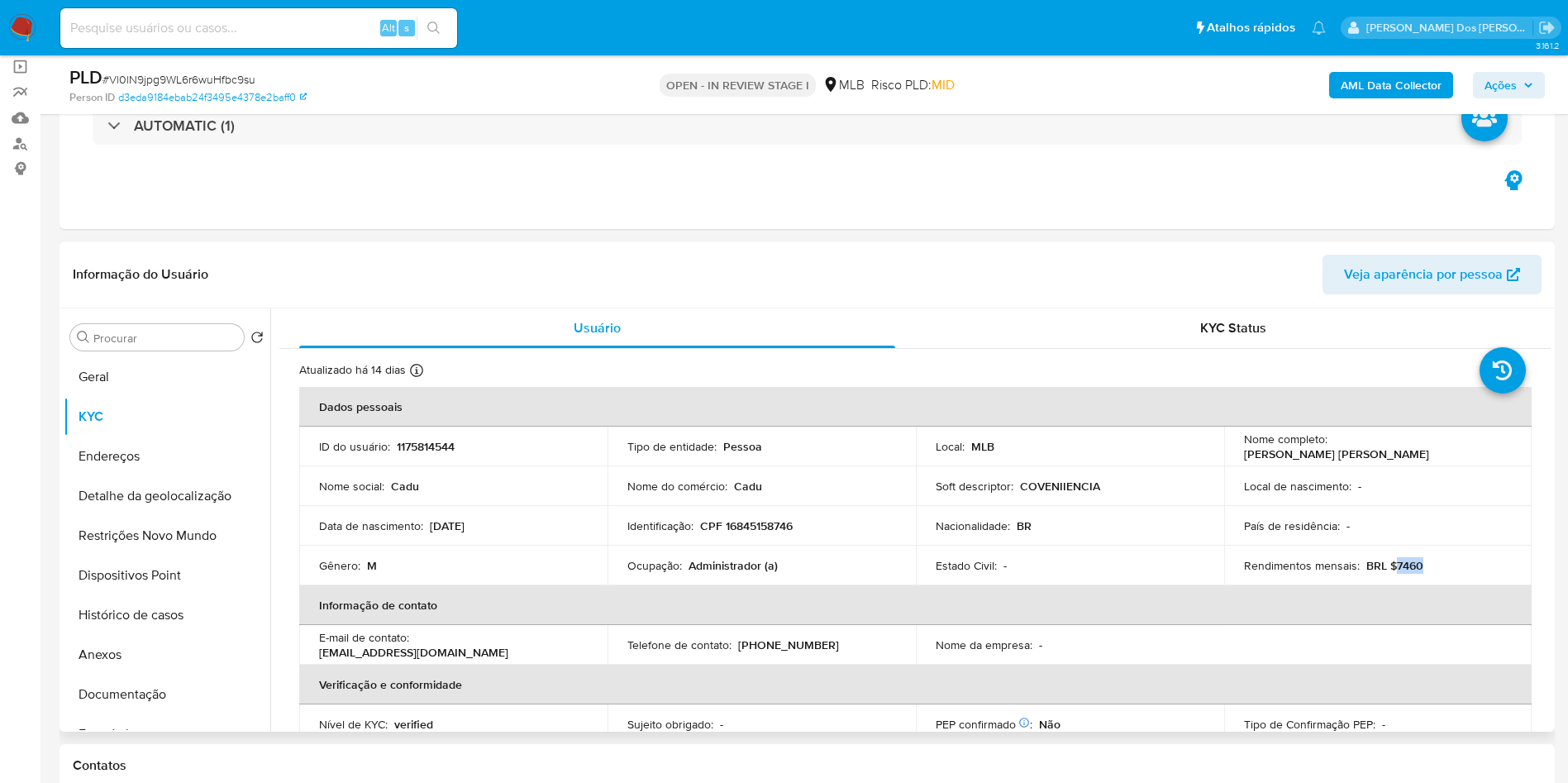
drag, startPoint x: 1464, startPoint y: 594, endPoint x: 1386, endPoint y: 595, distance: 78.0
click at [1386, 573] on div "Rendimentos mensais : BRL $7460" at bounding box center [1378, 566] width 269 height 15
copy p "7460"
click at [1425, 85] on b "AML Data Collector" at bounding box center [1390, 85] width 100 height 27
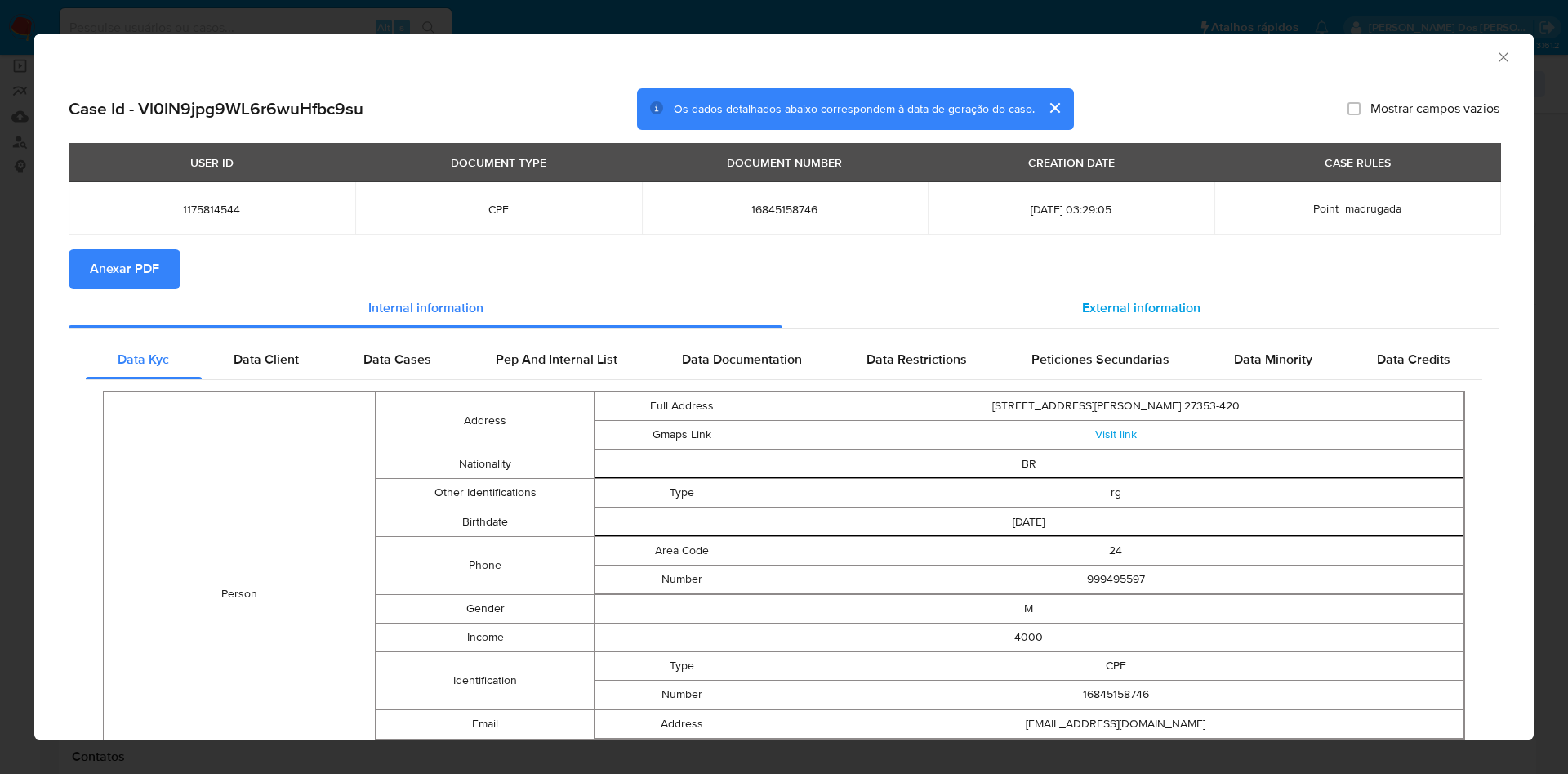
click at [1163, 317] on span "External information" at bounding box center [1140, 308] width 118 height 19
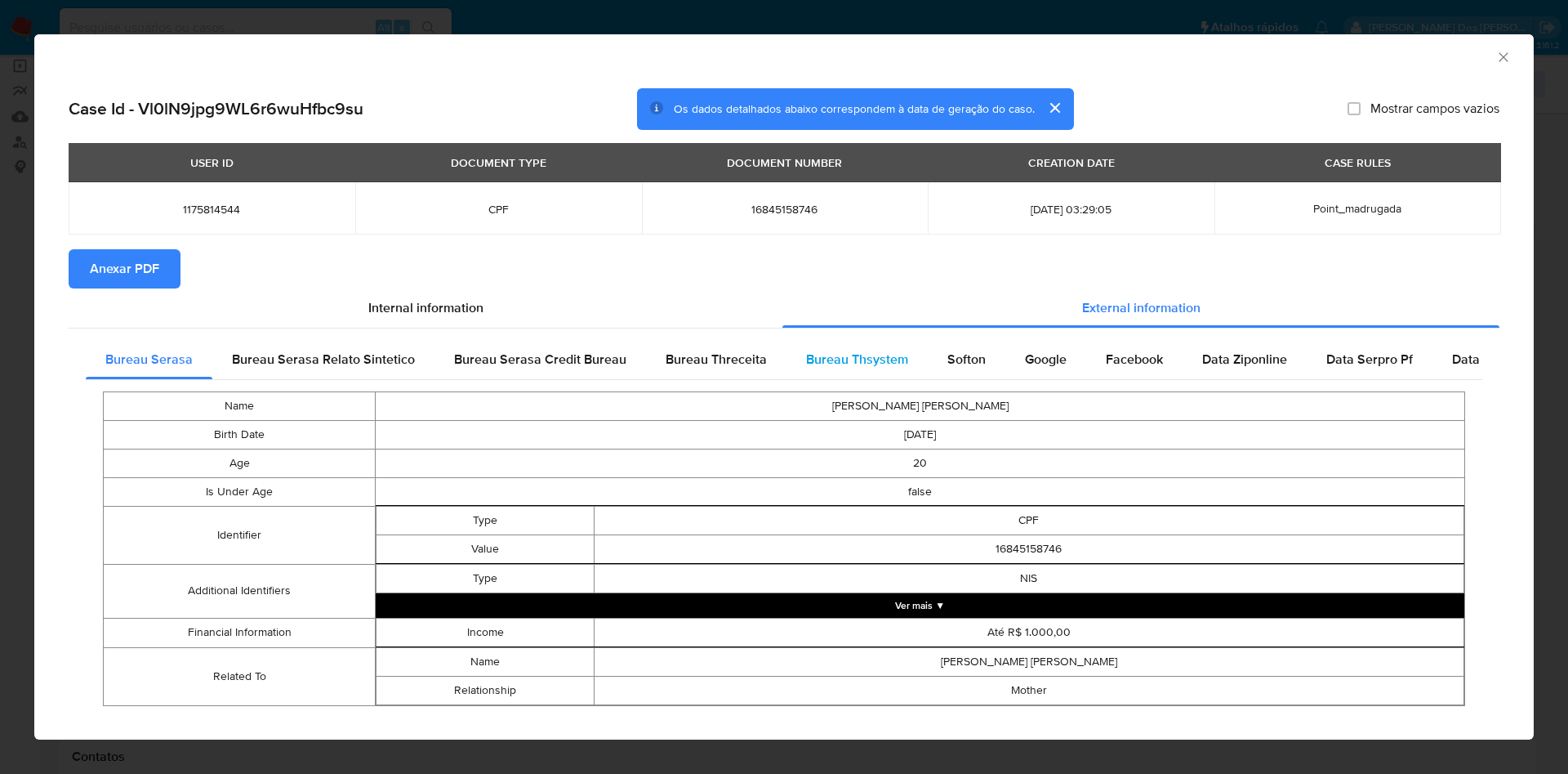
click at [832, 353] on span "Bureau Thsystem" at bounding box center [857, 359] width 102 height 19
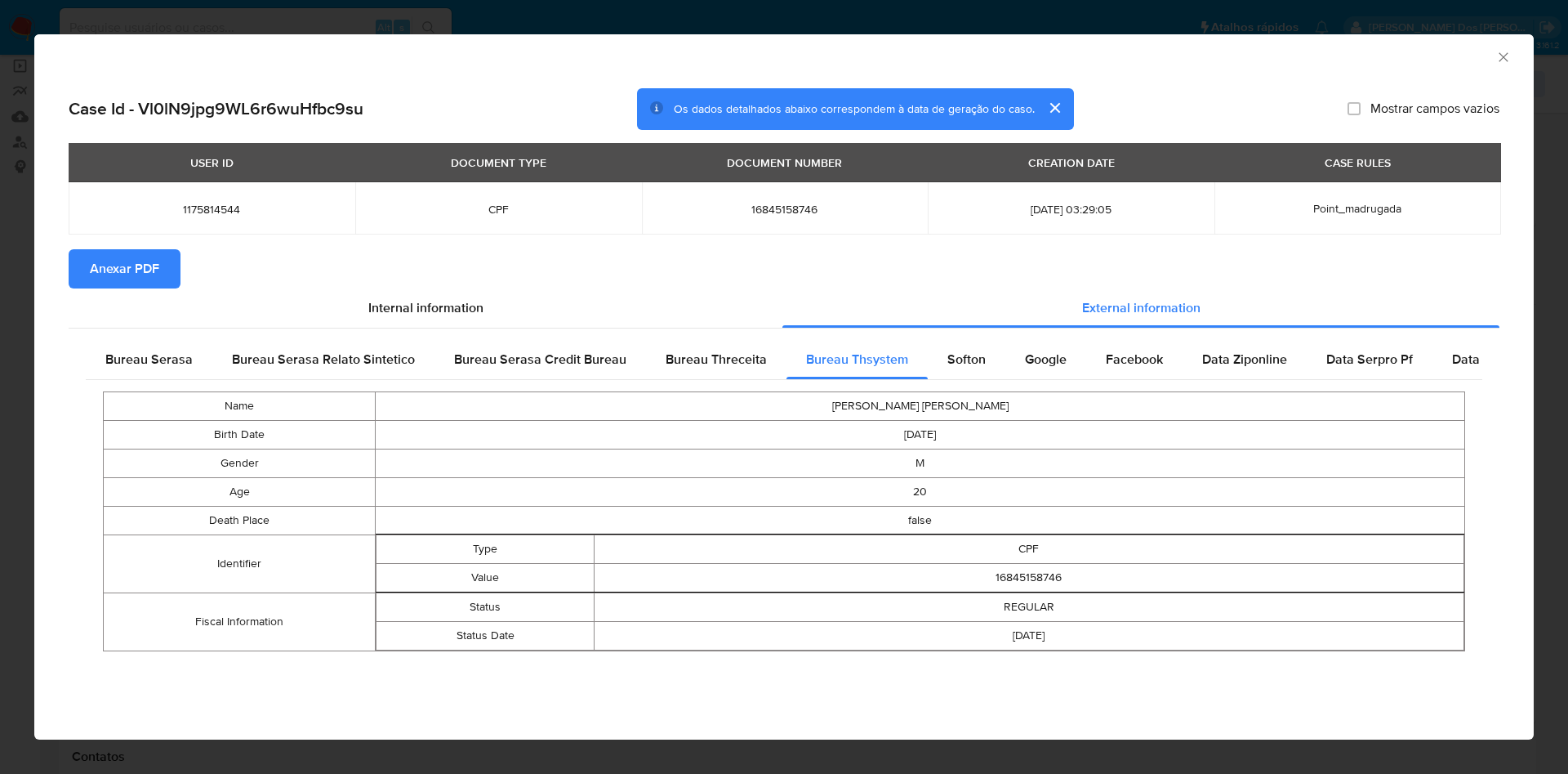
click at [151, 256] on span "Anexar PDF" at bounding box center [124, 268] width 69 height 36
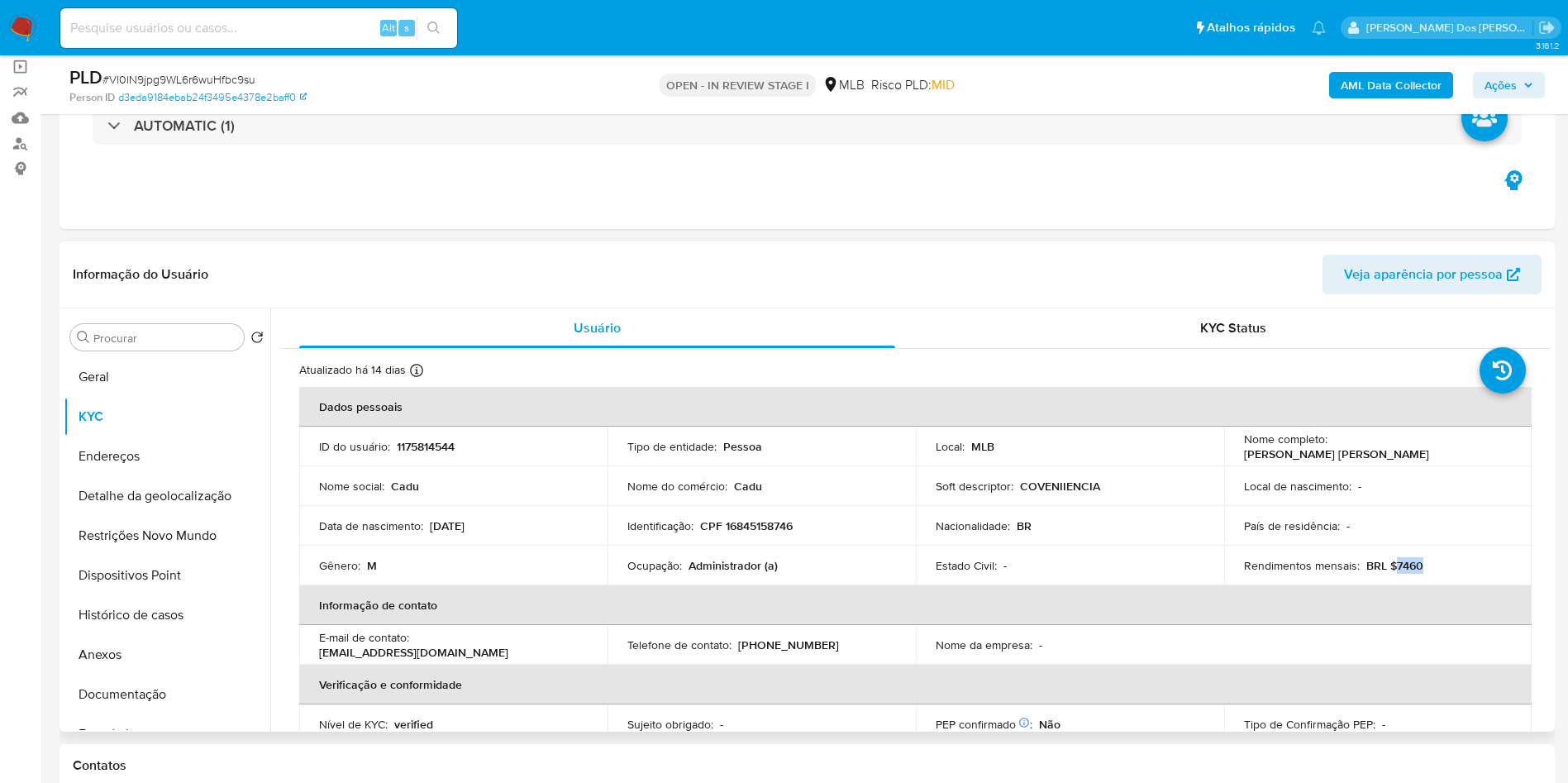
scroll to position [688, 0]
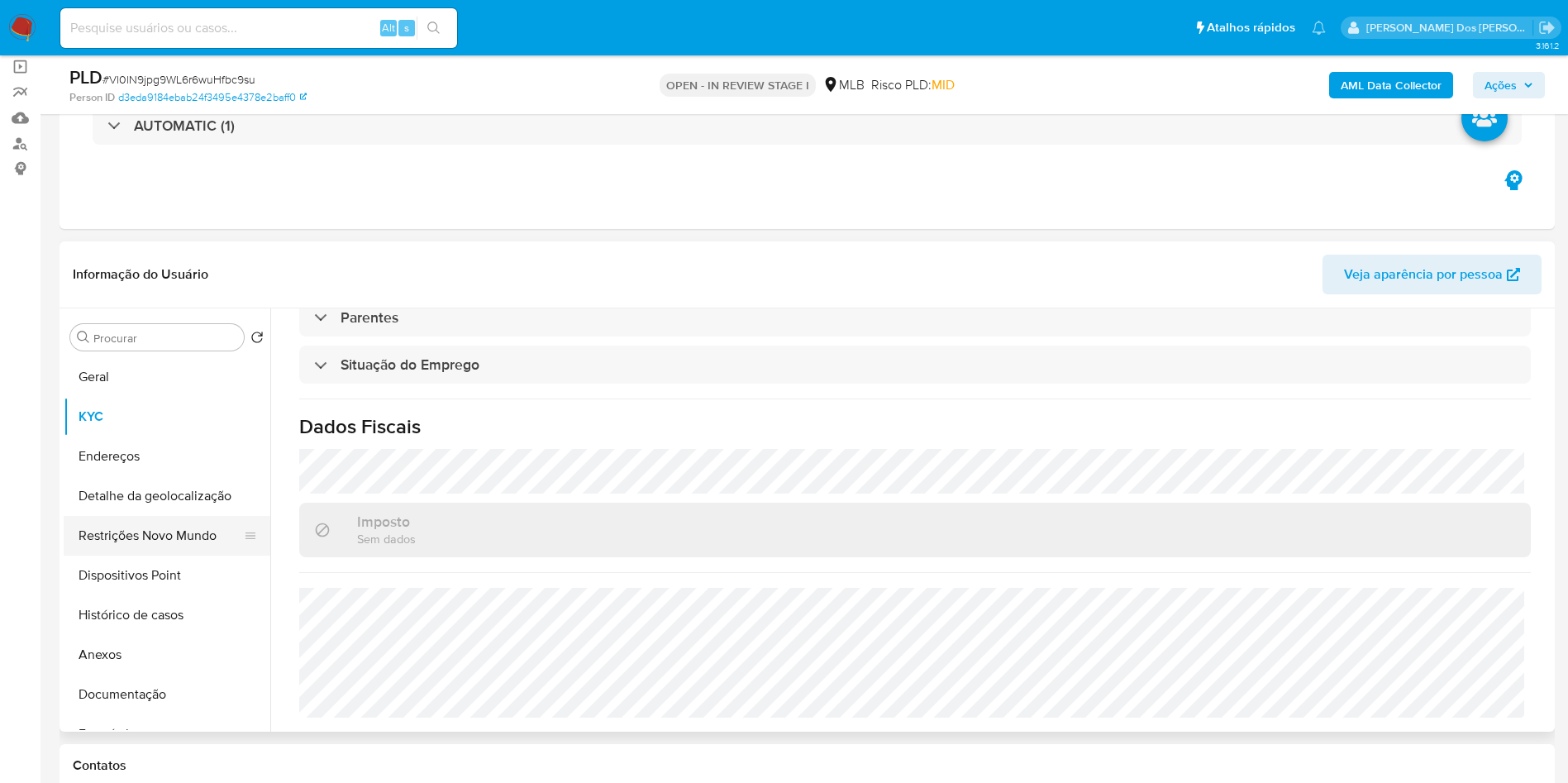
click at [156, 555] on button "Restrições Novo Mundo" at bounding box center [161, 534] width 193 height 39
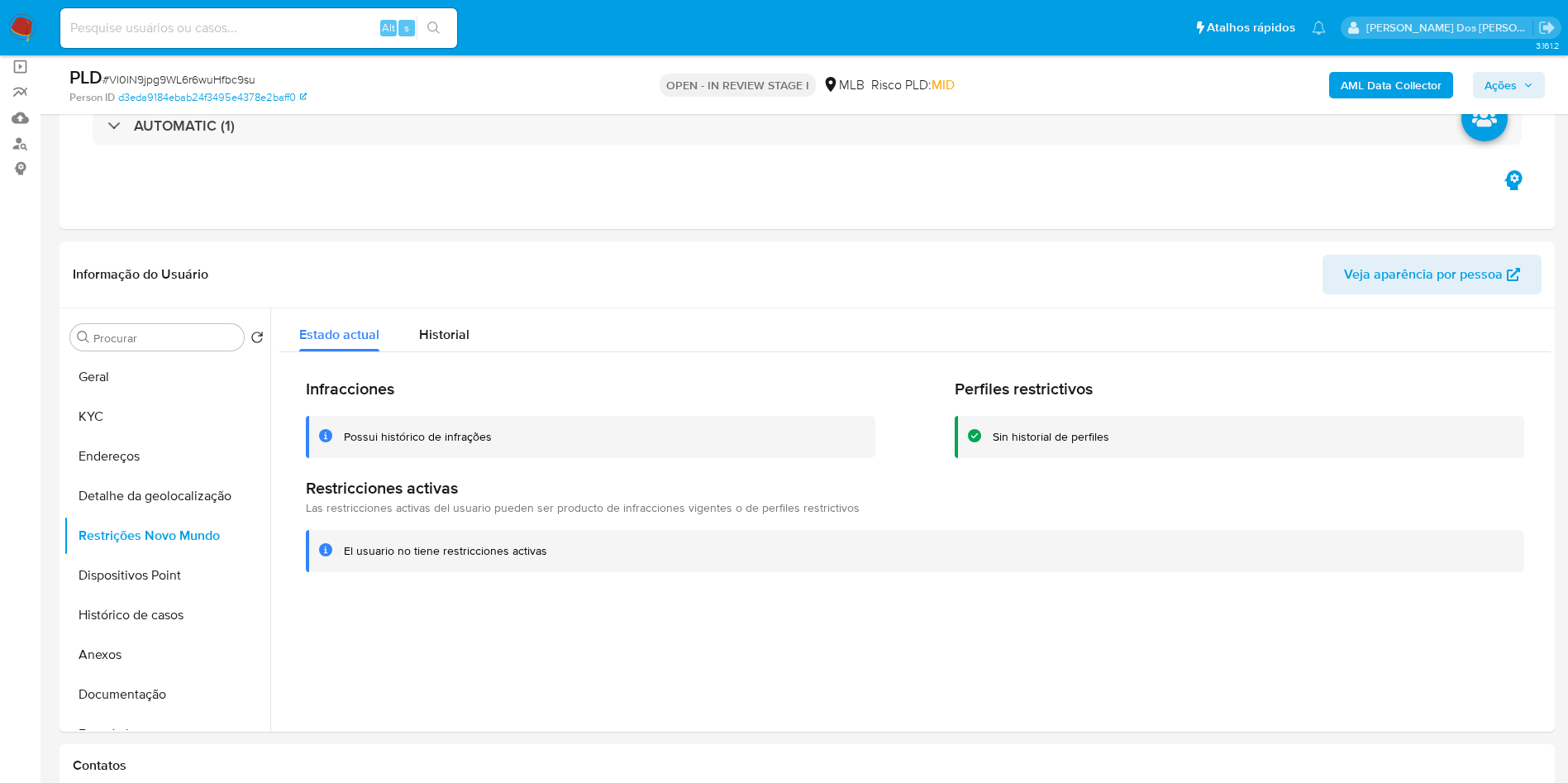
scroll to position [257, 0]
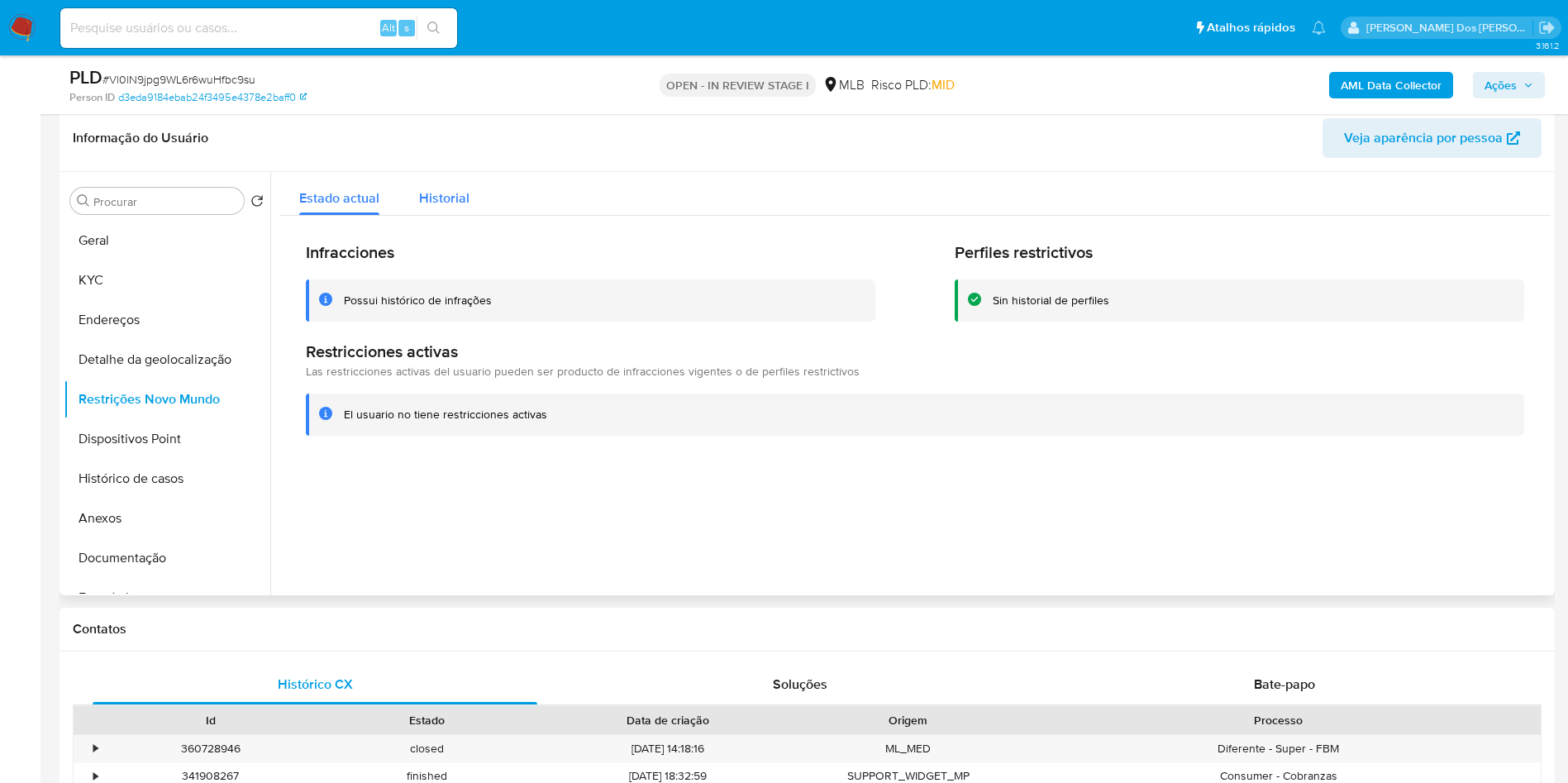
click at [454, 207] on span "Historial" at bounding box center [444, 198] width 51 height 19
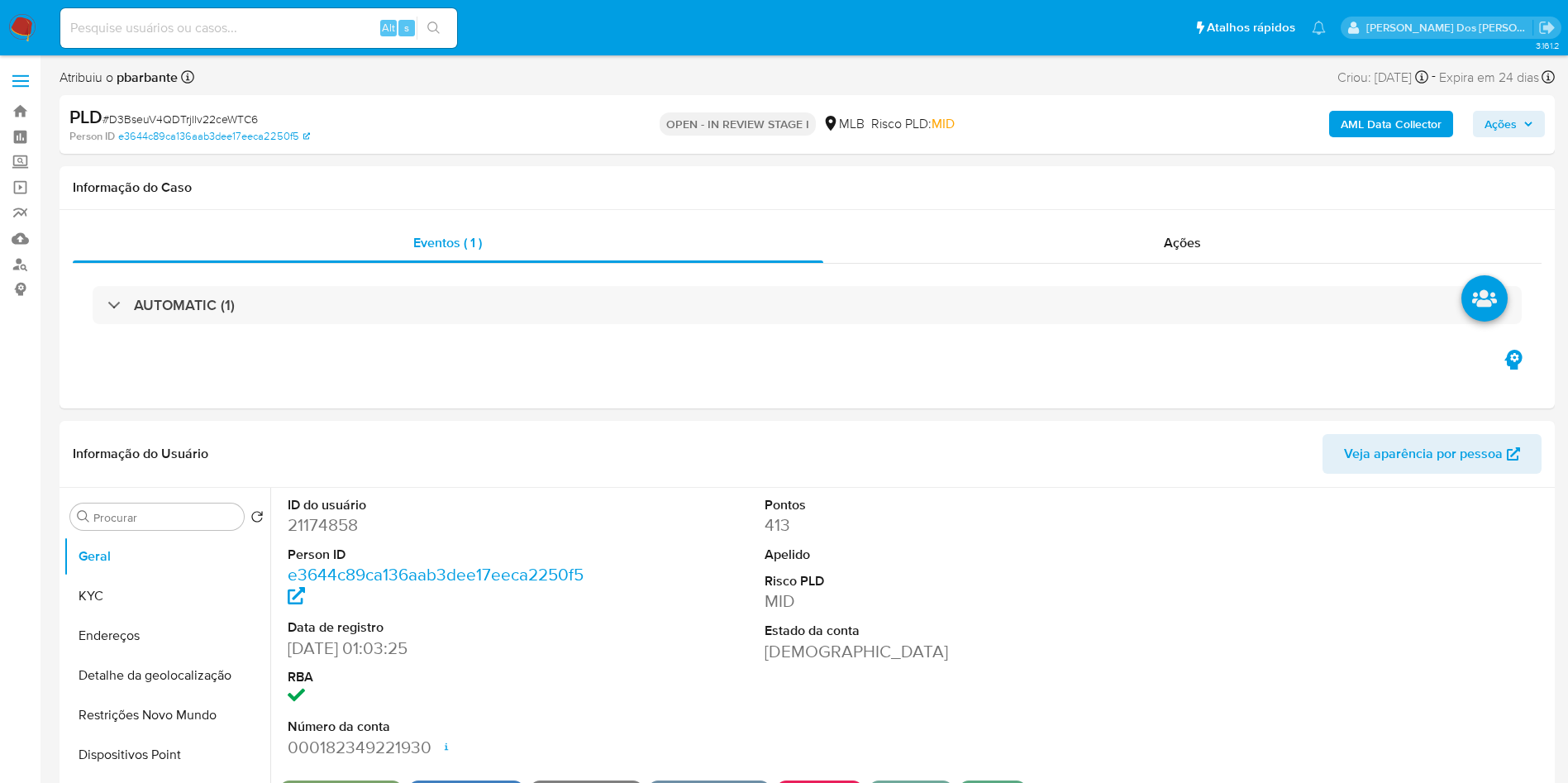
select select "10"
